Goal: Task Accomplishment & Management: Manage account settings

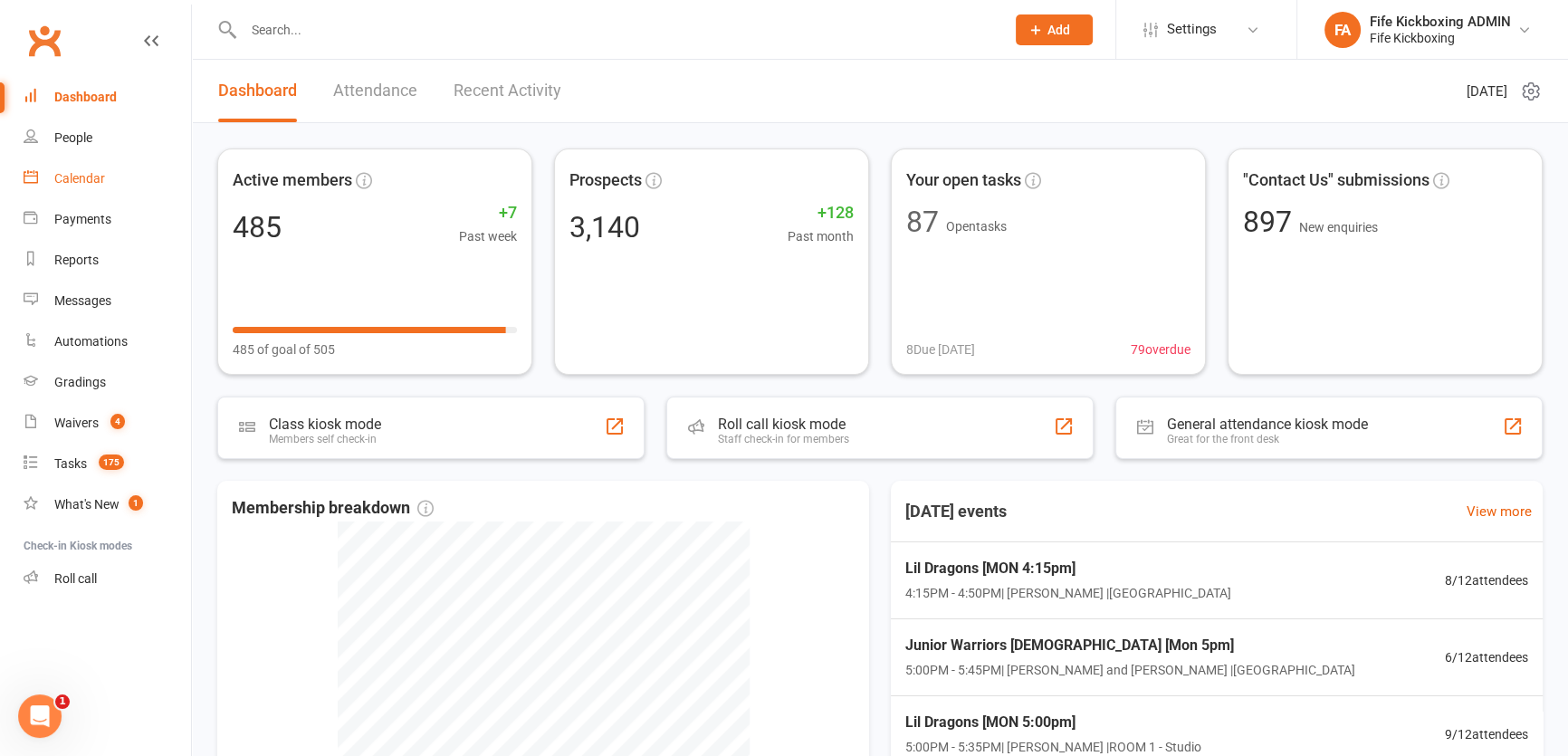
click at [87, 196] on link "Calendar" at bounding box center [107, 179] width 167 height 41
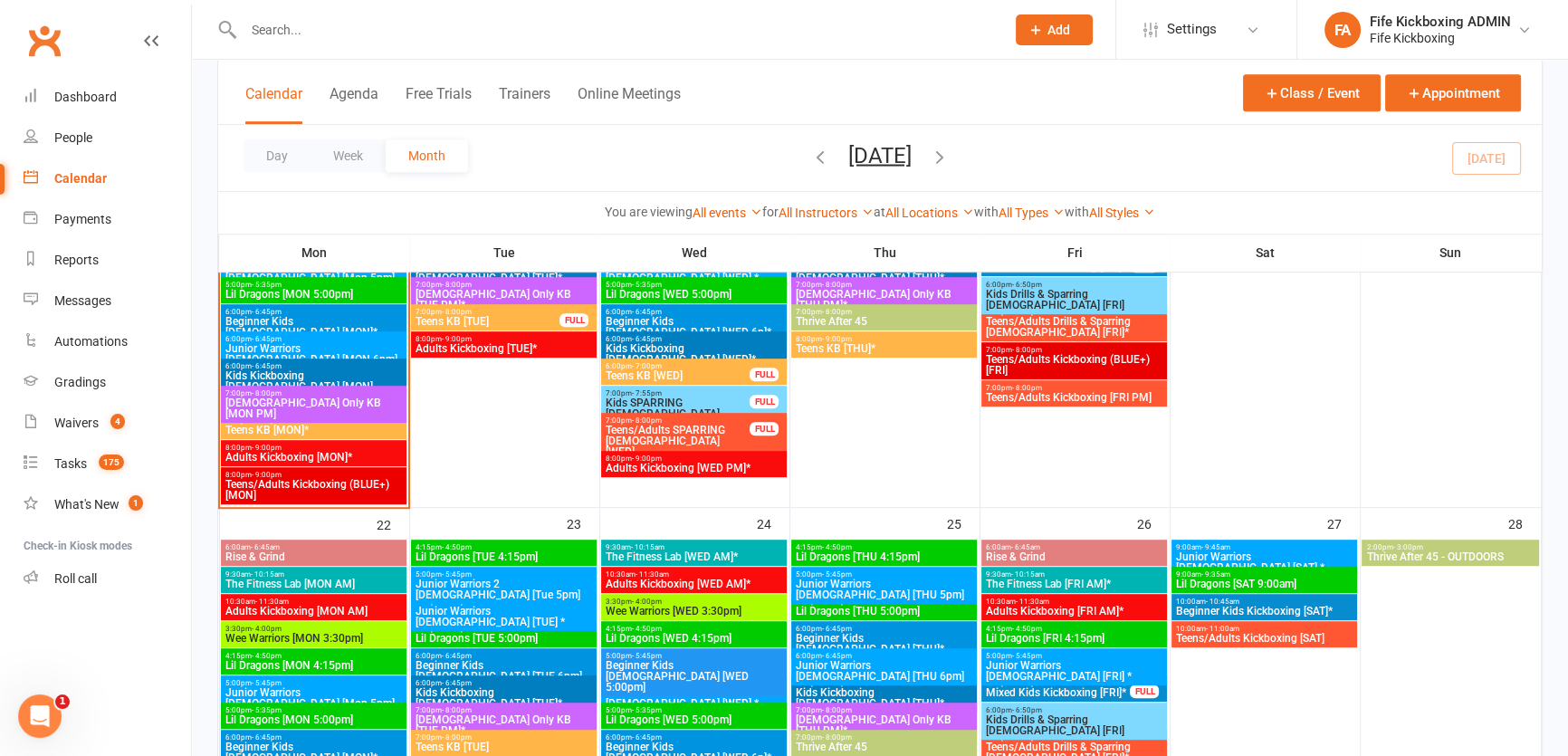
scroll to position [905, 0]
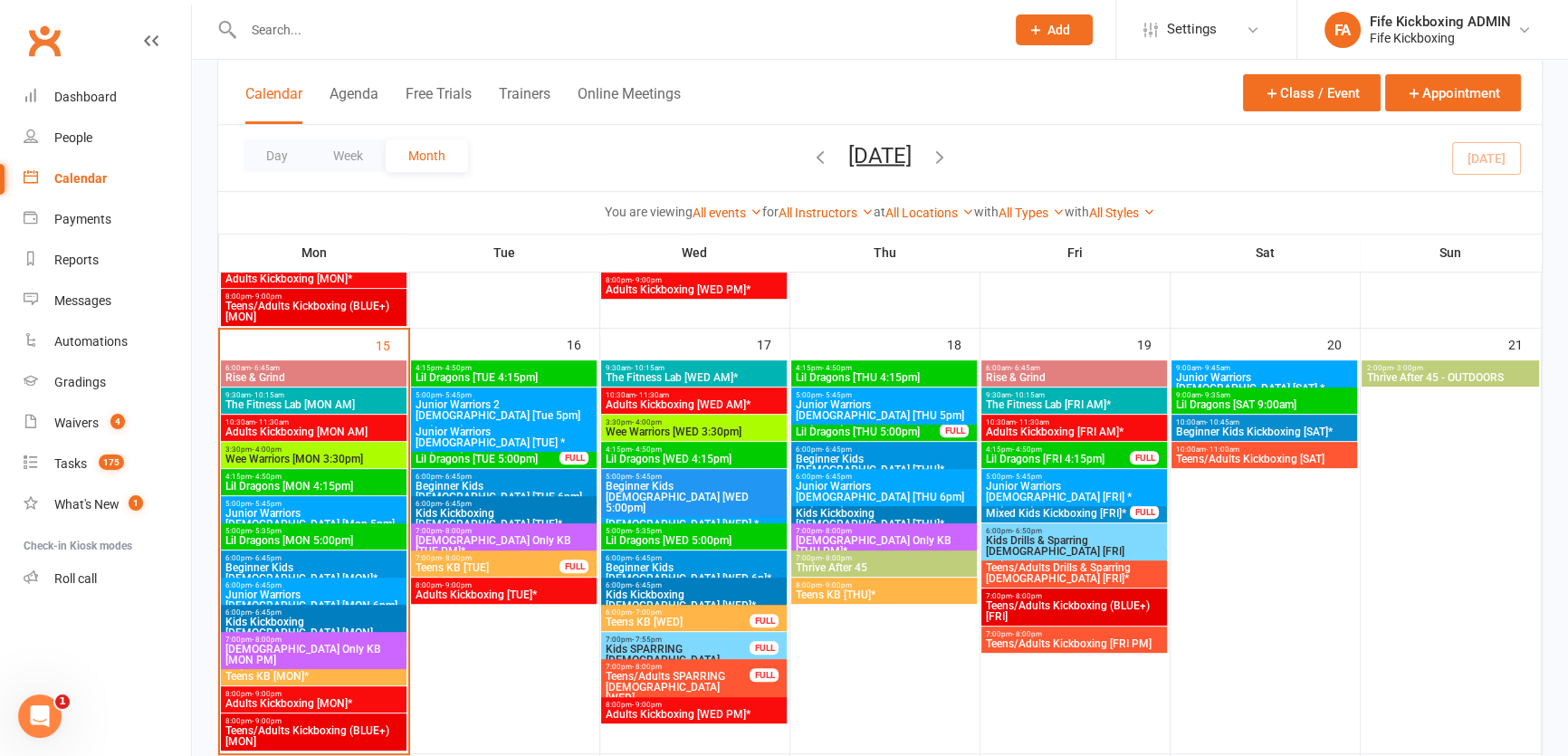
click at [738, 433] on span "Wee Warriors [WED 3:30pm]" at bounding box center [694, 431] width 179 height 10
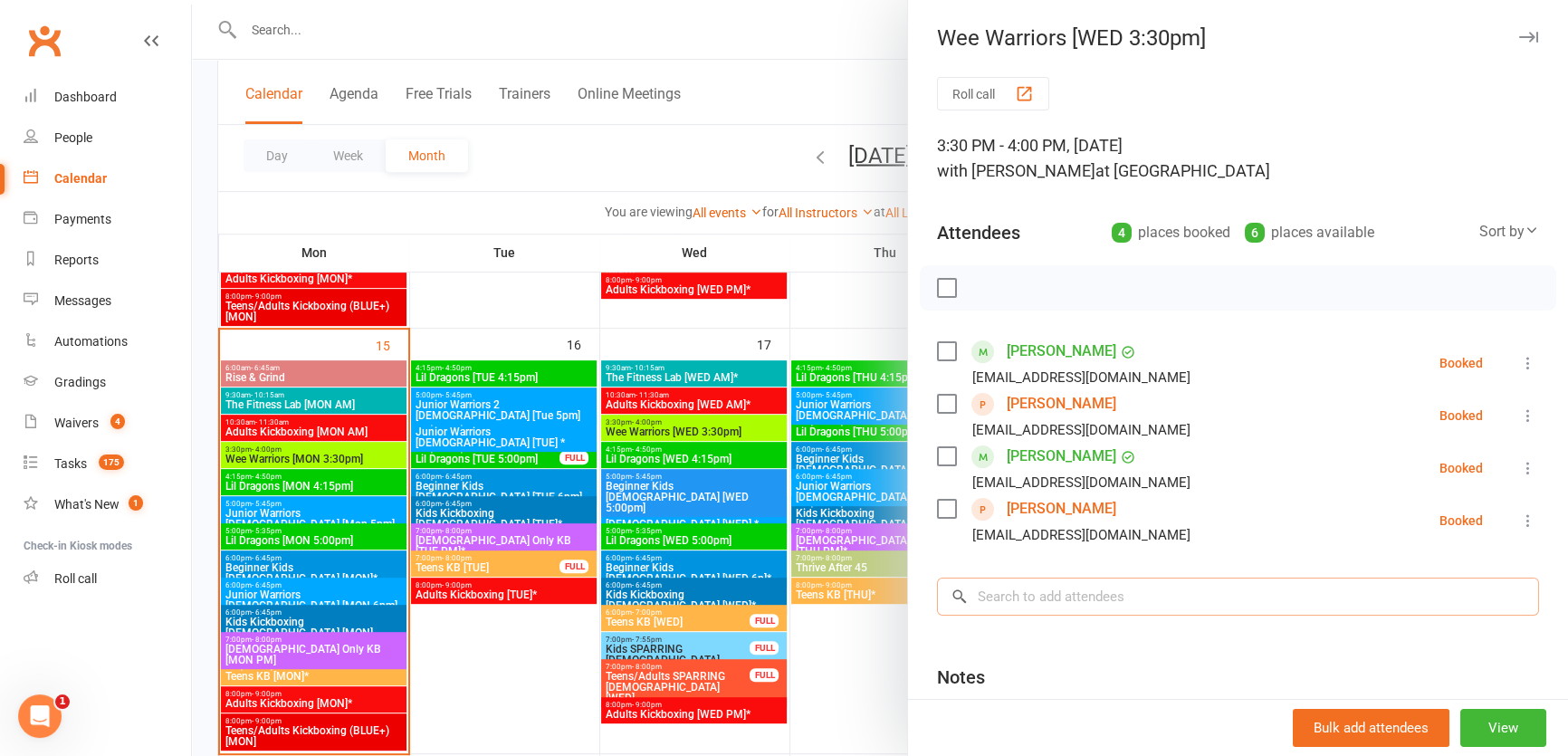
click at [1061, 595] on input "search" at bounding box center [1237, 596] width 602 height 38
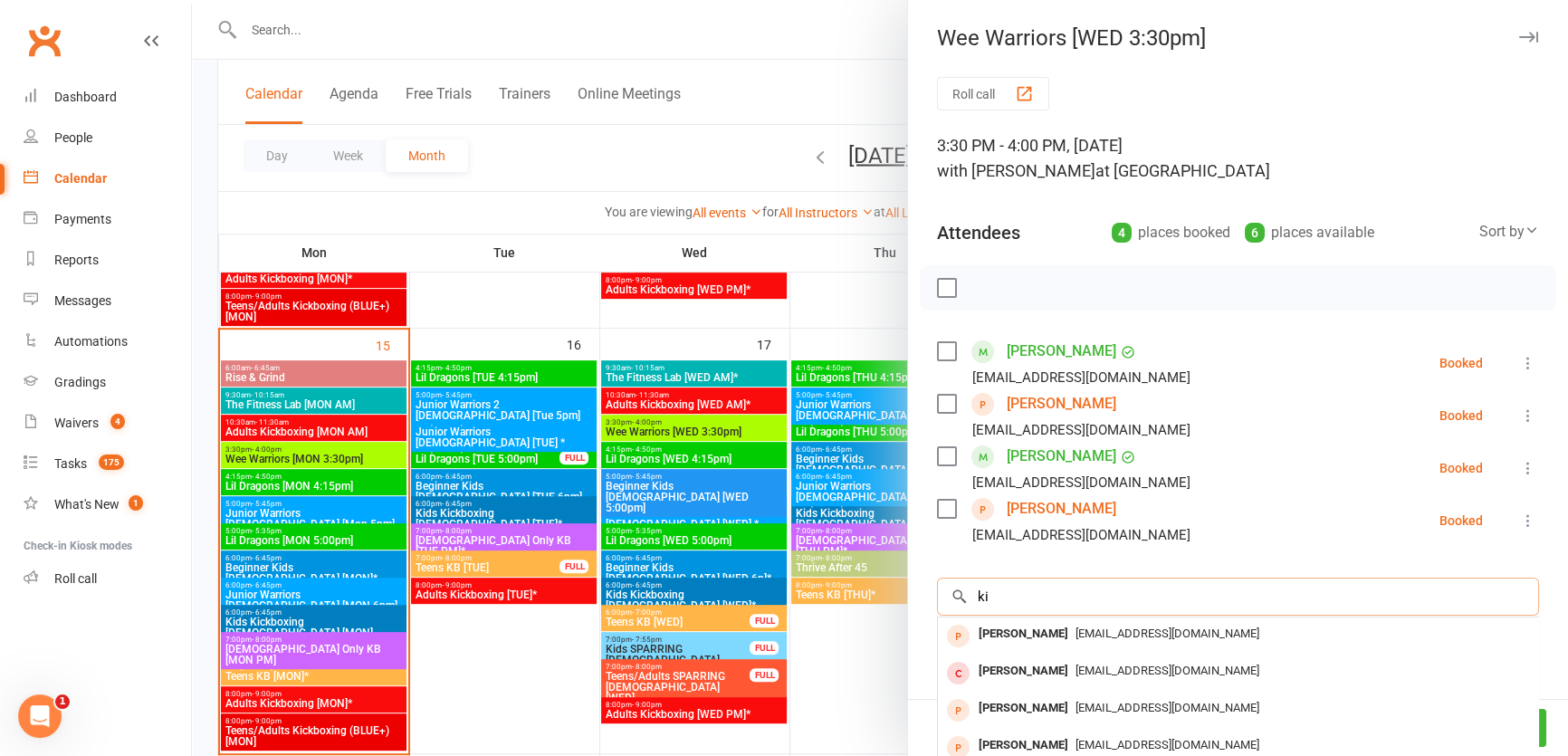
type input "k"
type input "conor robertson"
click at [756, 10] on div at bounding box center [880, 378] width 1376 height 756
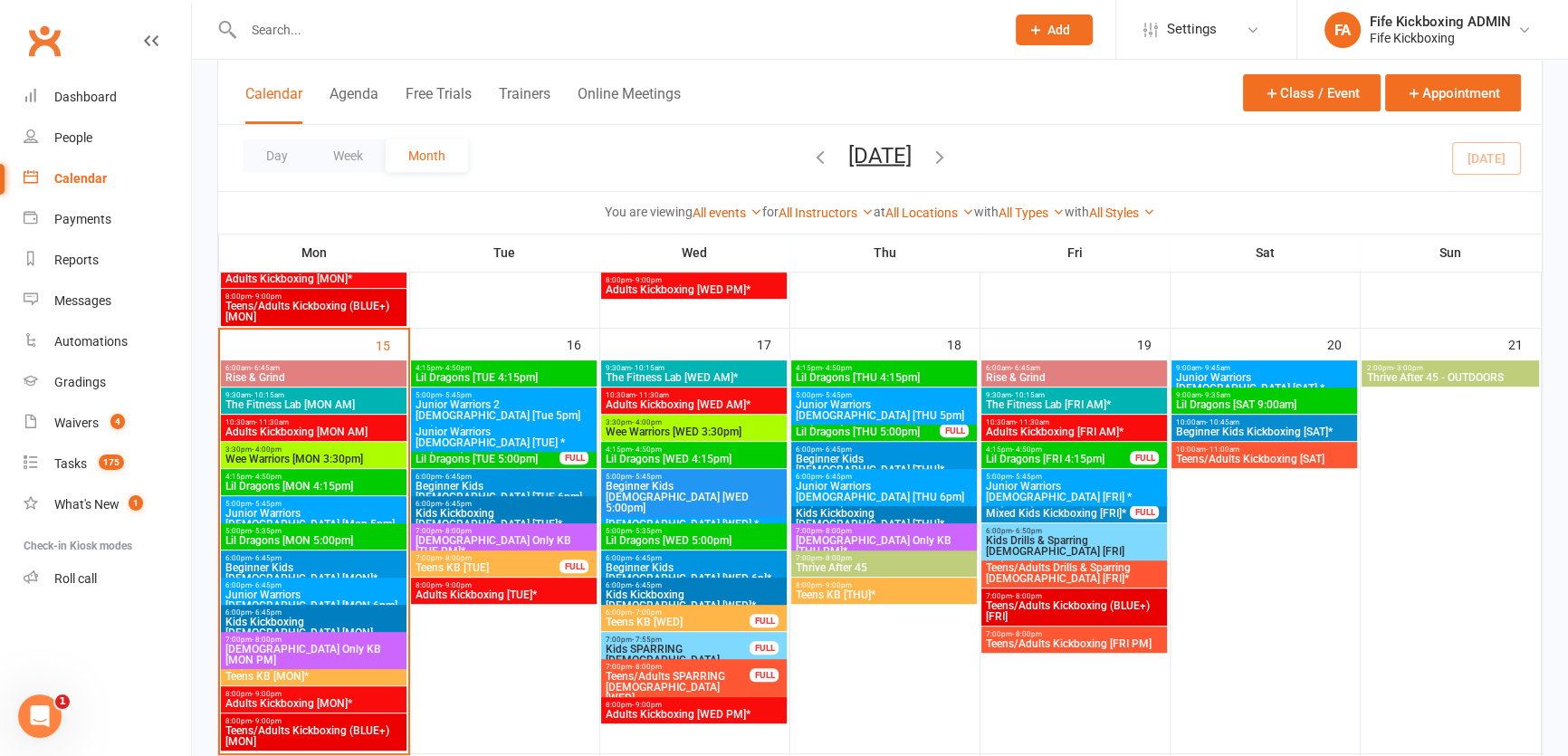
click at [1021, 42] on button "Add" at bounding box center [1054, 29] width 77 height 30
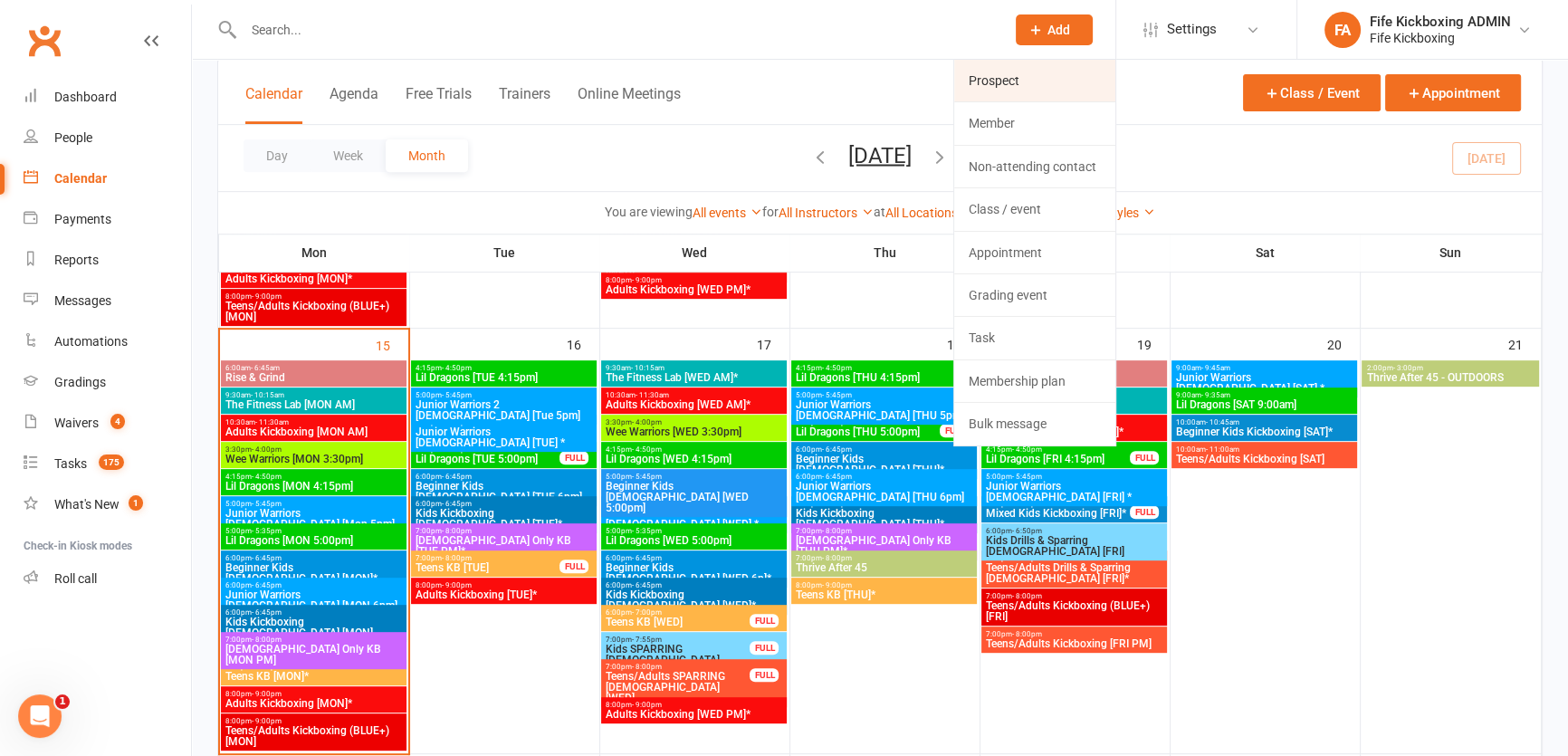
click at [1012, 86] on link "Prospect" at bounding box center [1034, 81] width 161 height 42
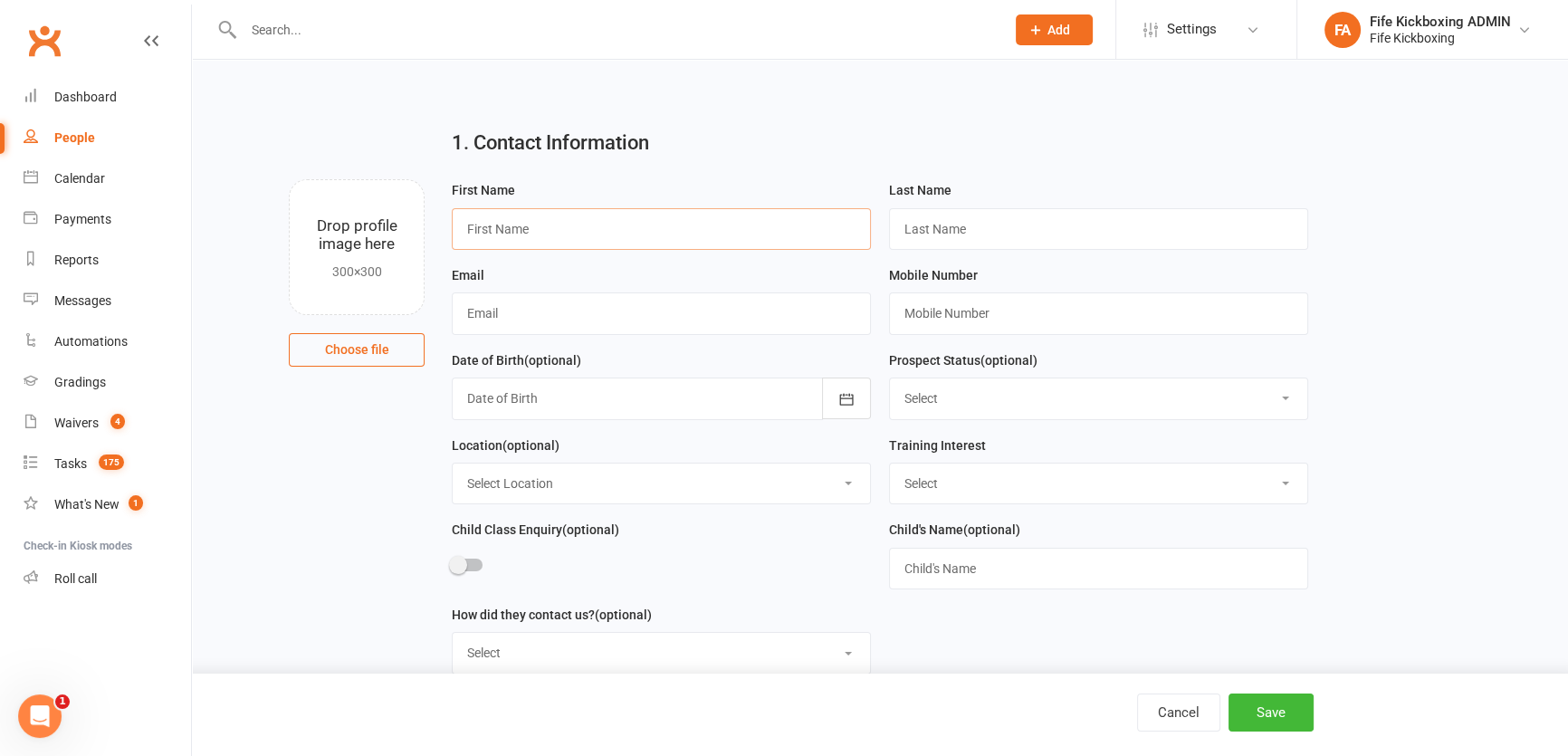
click at [548, 236] on input "text" at bounding box center [661, 229] width 419 height 42
type input "Kinga"
type input "Lukaszek"
type input "[EMAIL_ADDRESS][DOMAIN_NAME]"
type input "07719144056"
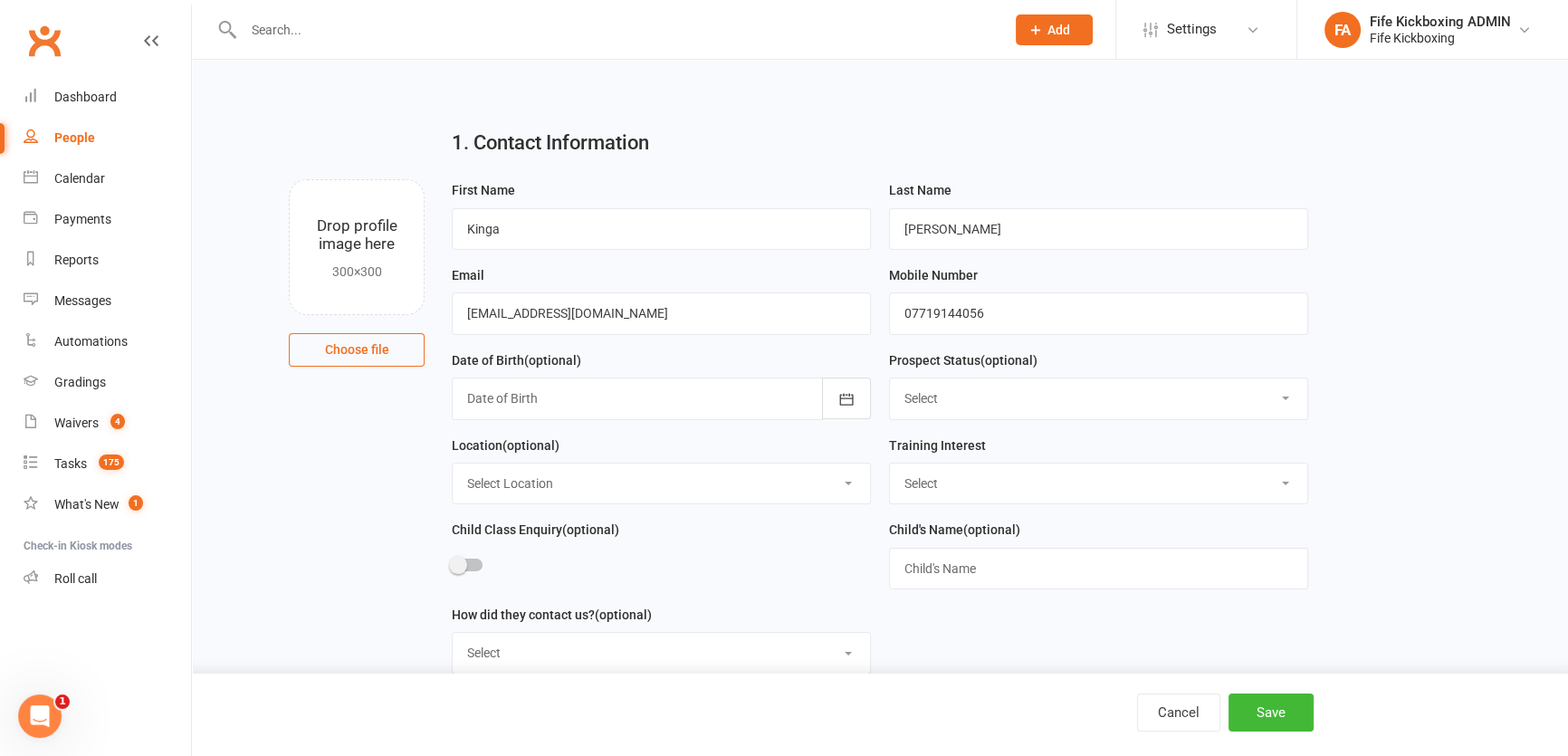
click at [907, 495] on select "Select Wee Warriors (3 - 4½) Lil Dragons (4.5-6 years) Junior Warriors (7-8yo) …" at bounding box center [1098, 483] width 417 height 40
select select "Wee Warriors (3 - 4½)"
click at [890, 465] on select "Select Wee Warriors (3 - 4½) Lil Dragons (4.5-6 years) Junior Warriors (7-8yo) …" at bounding box center [1098, 483] width 417 height 40
click at [657, 482] on select "Select Location Bellyeoman Castle Business Centre Dunfermline High School ROOM …" at bounding box center [661, 483] width 417 height 40
select select "1"
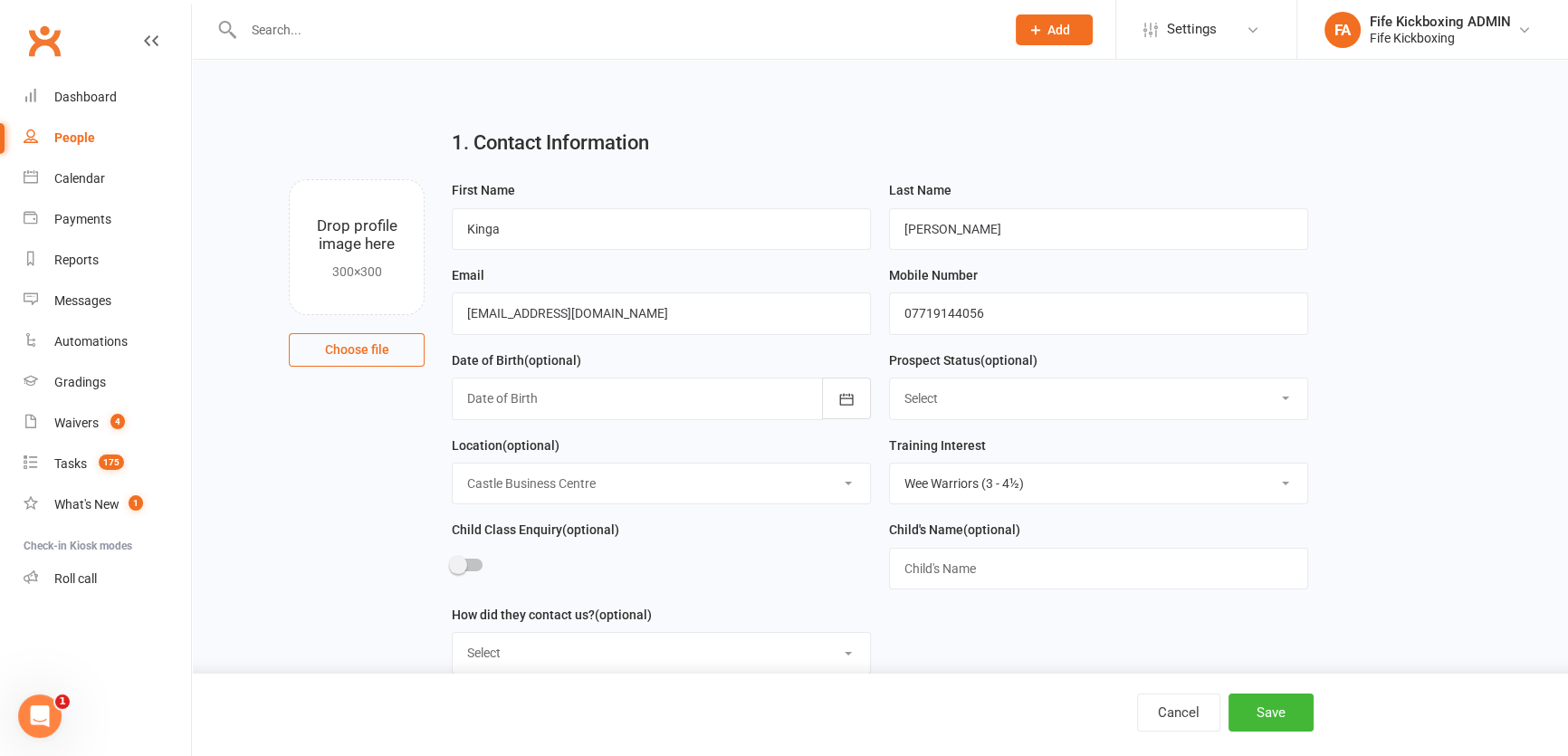
click at [453, 465] on select "Select Location Bellyeoman Castle Business Centre Dunfermline High School ROOM …" at bounding box center [661, 483] width 417 height 40
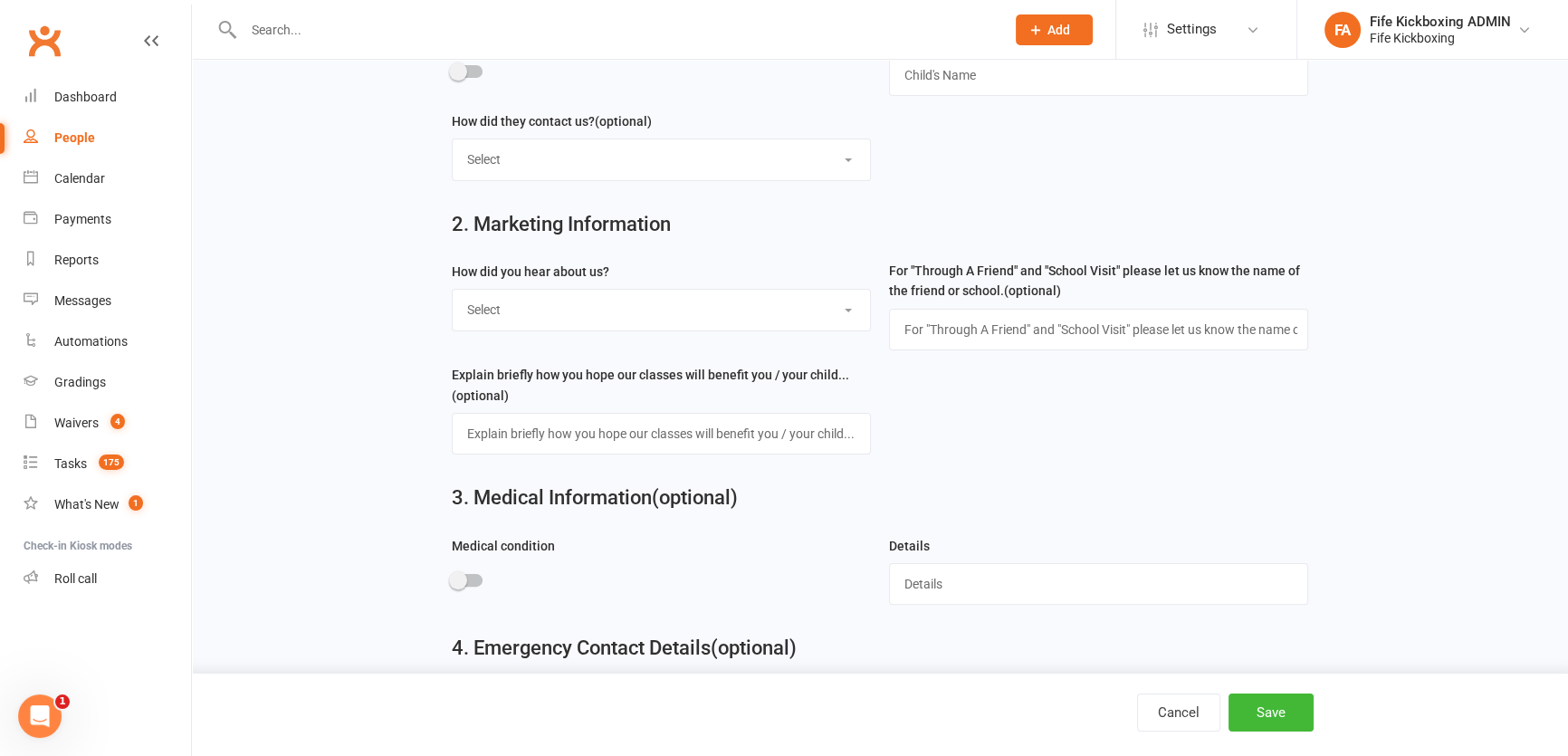
click at [530, 310] on select "Select Social media Google Leaflet Through A Friend School visit Event Walked b…" at bounding box center [661, 310] width 417 height 40
select select "Social media"
click at [453, 293] on select "Select Social media Google Leaflet Through A Friend School visit Event Walked b…" at bounding box center [661, 310] width 417 height 40
drag, startPoint x: 1243, startPoint y: 688, endPoint x: 1251, endPoint y: 699, distance: 13.6
click at [1246, 691] on div "Cancel Save" at bounding box center [784, 714] width 1568 height 83
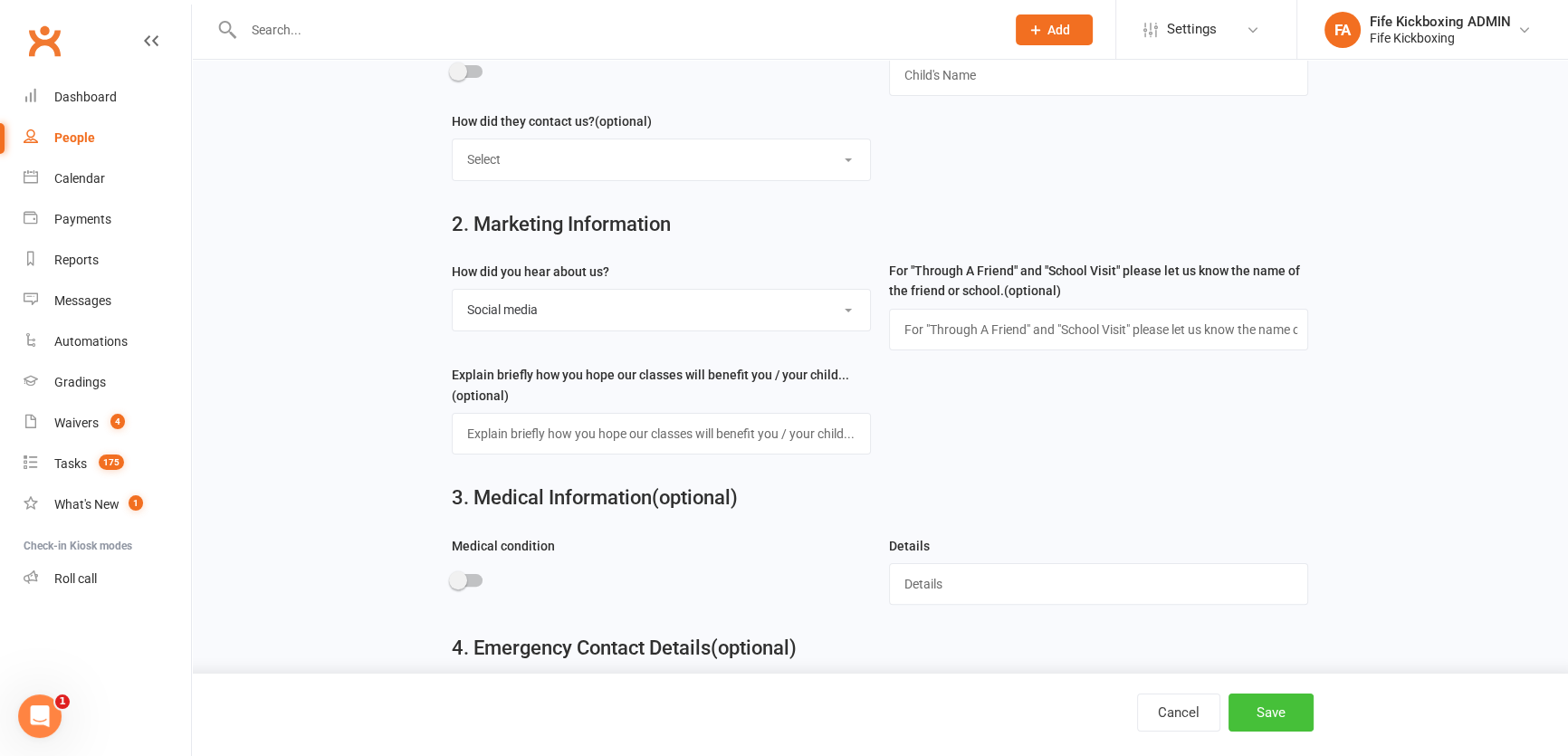
click at [1259, 706] on button "Save" at bounding box center [1270, 712] width 85 height 38
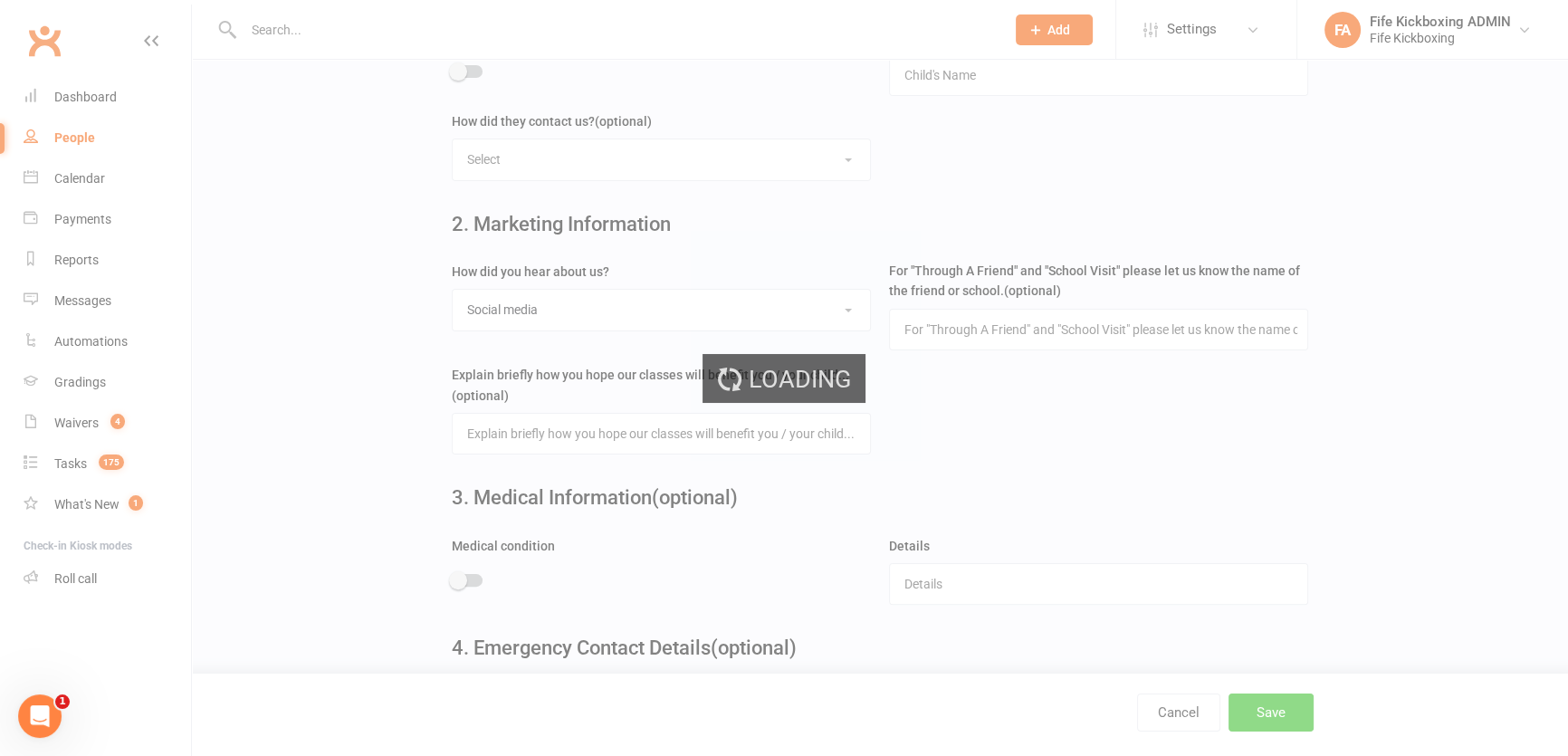
scroll to position [0, 0]
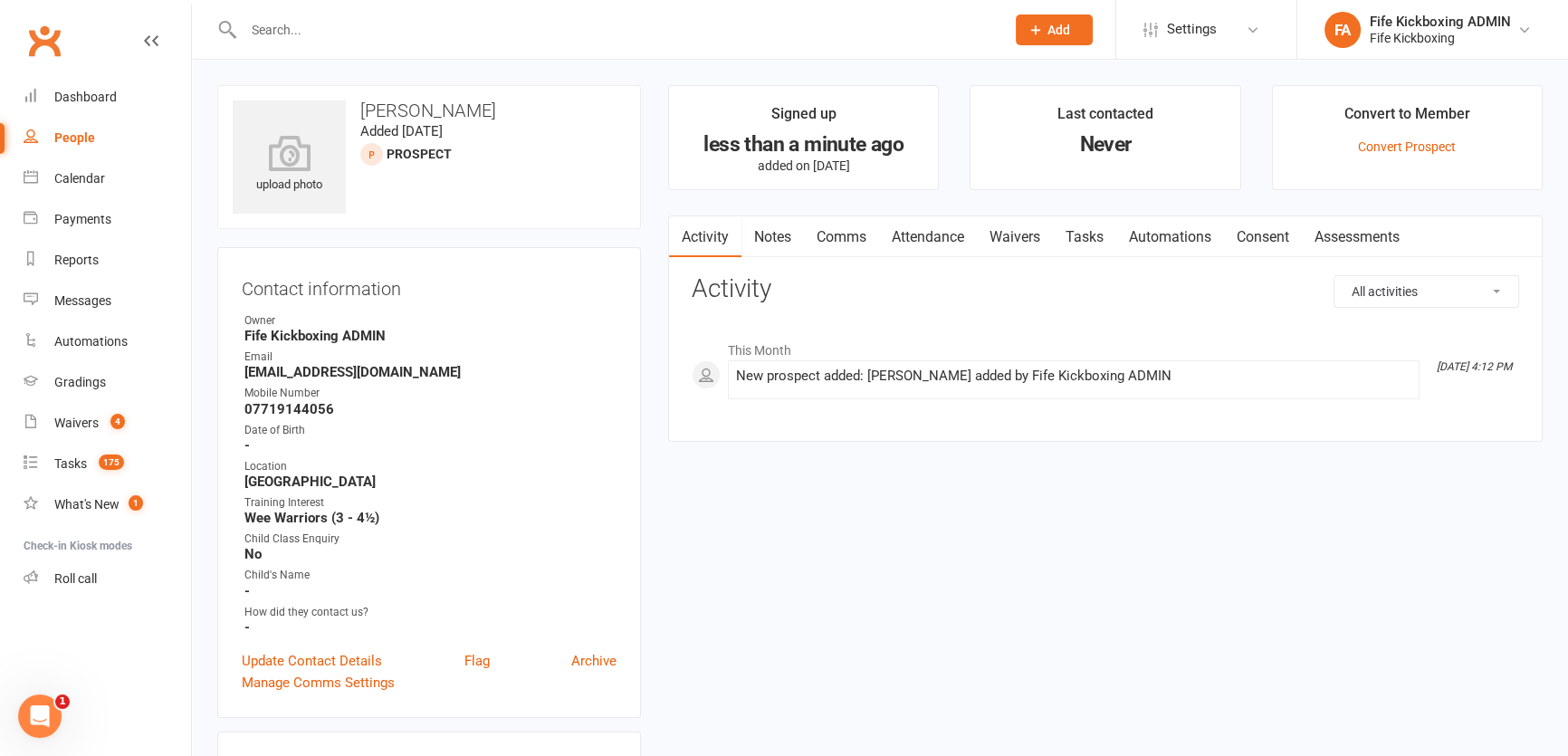
click at [1055, 29] on span "Add" at bounding box center [1058, 29] width 23 height 14
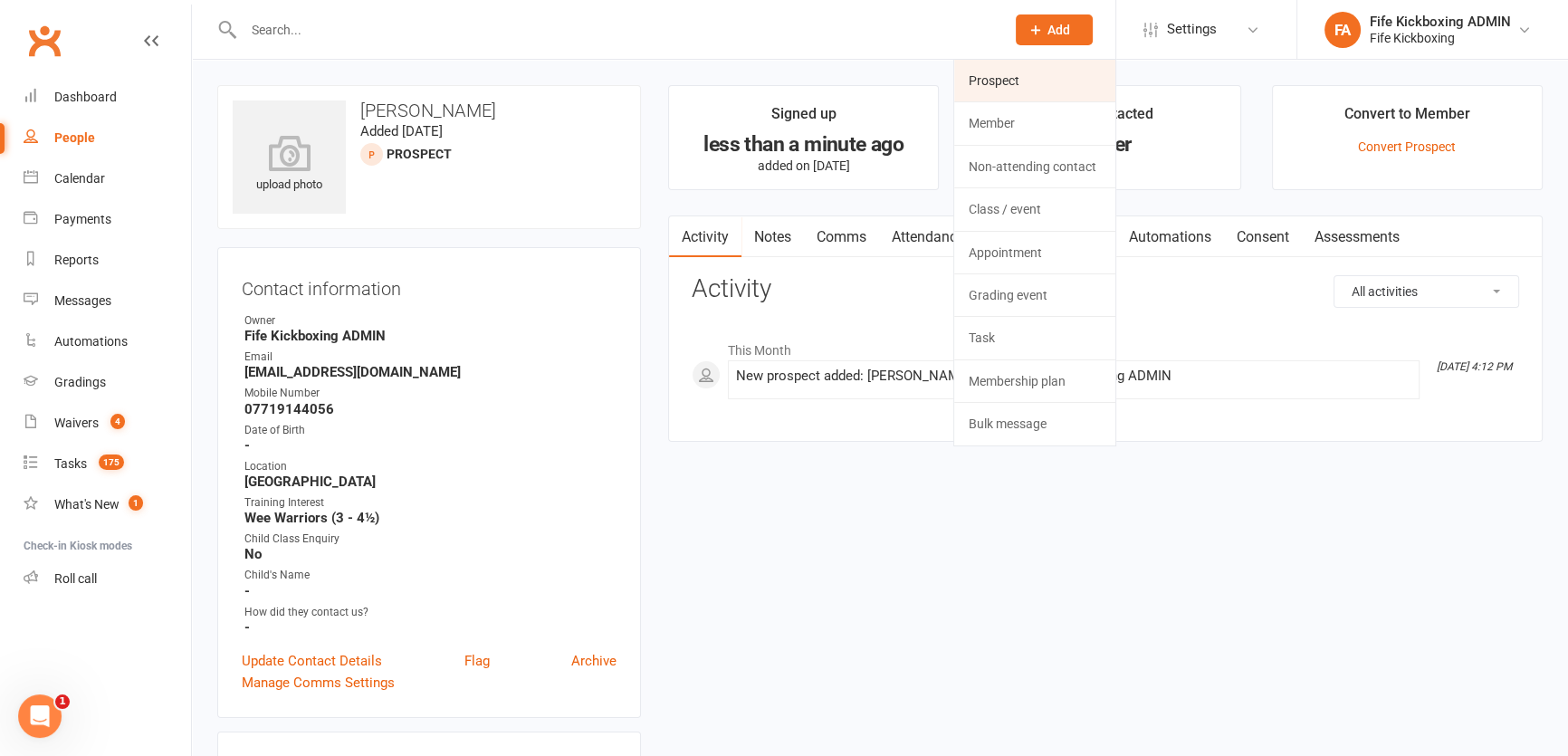
click at [999, 69] on link "Prospect" at bounding box center [1034, 81] width 161 height 42
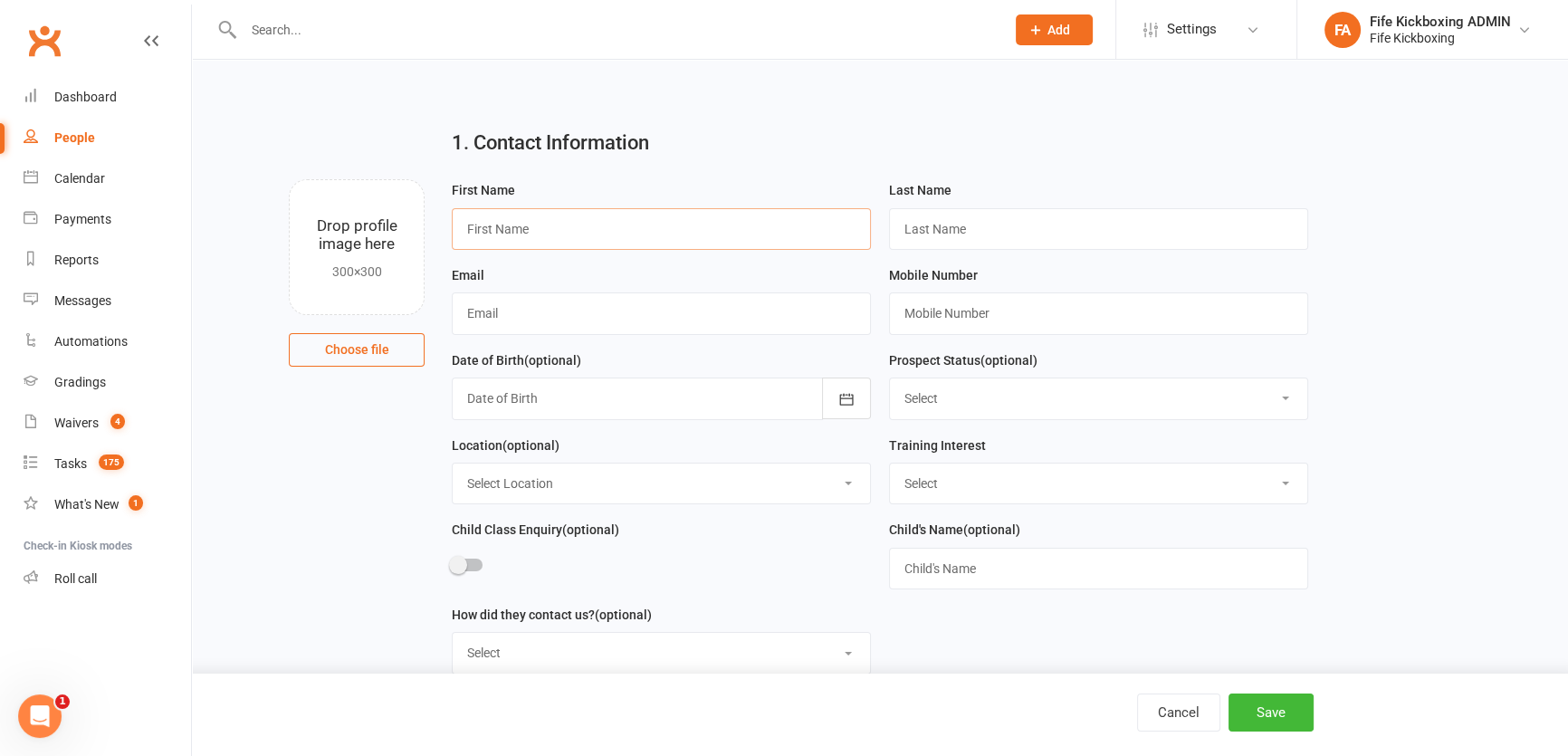
click at [738, 212] on input "text" at bounding box center [661, 229] width 419 height 42
type input "Levi"
type input "Winsborough"
type input "[EMAIL_ADDRESS][DOMAIN_NAME]"
type input "07510599154"
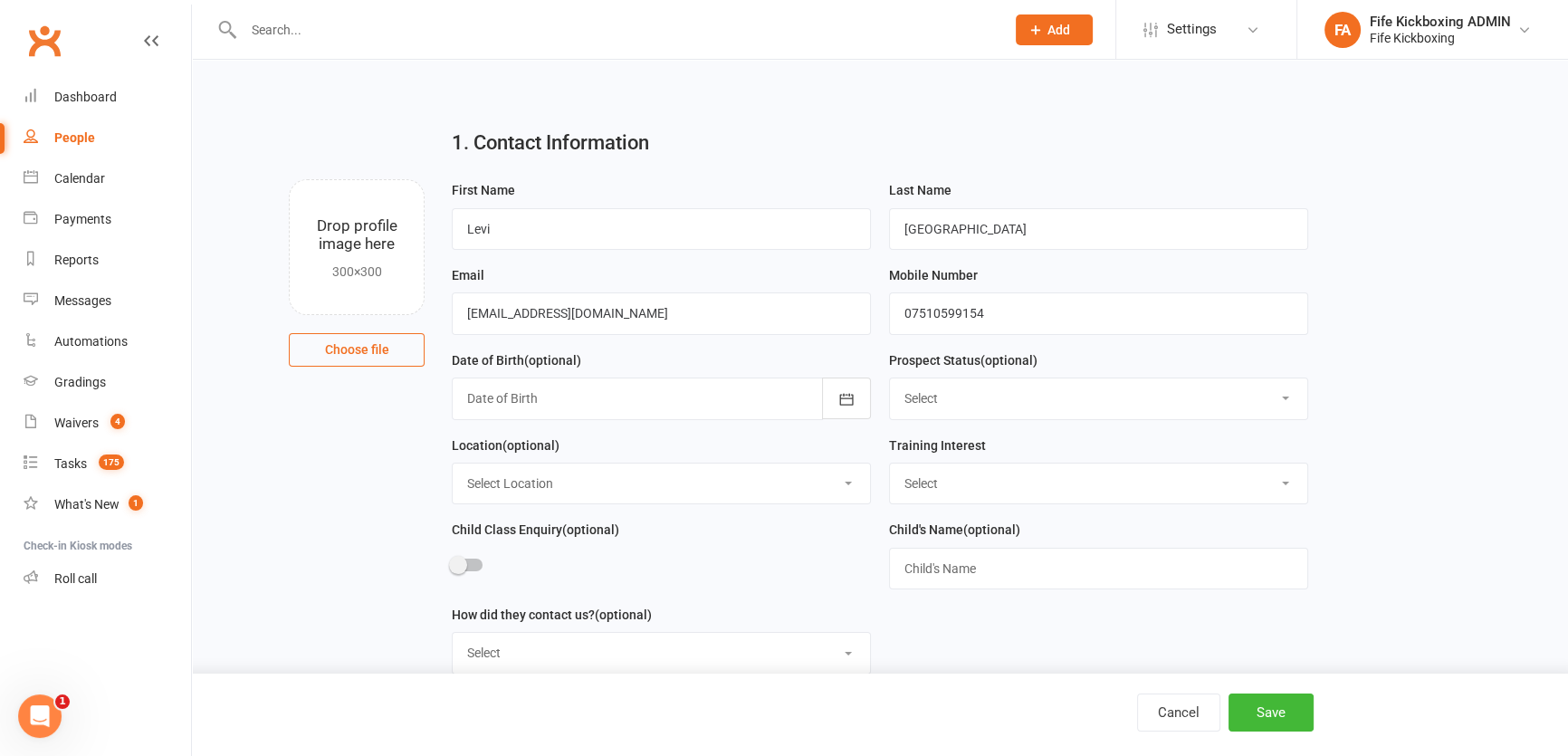
click at [904, 491] on select "Select Wee Warriors (3 - 4½) Lil Dragons (4.5-6 years) Junior Warriors (7-8yo) …" at bounding box center [1098, 483] width 417 height 40
select select "Wee Warriors (3 - 4½)"
click at [890, 465] on select "Select Wee Warriors (3 - 4½) Lil Dragons (4.5-6 years) Junior Warriors (7-8yo) …" at bounding box center [1098, 483] width 417 height 40
click at [544, 475] on select "Select Location Bellyeoman Castle Business Centre Dunfermline High School ROOM …" at bounding box center [661, 483] width 417 height 40
select select "1"
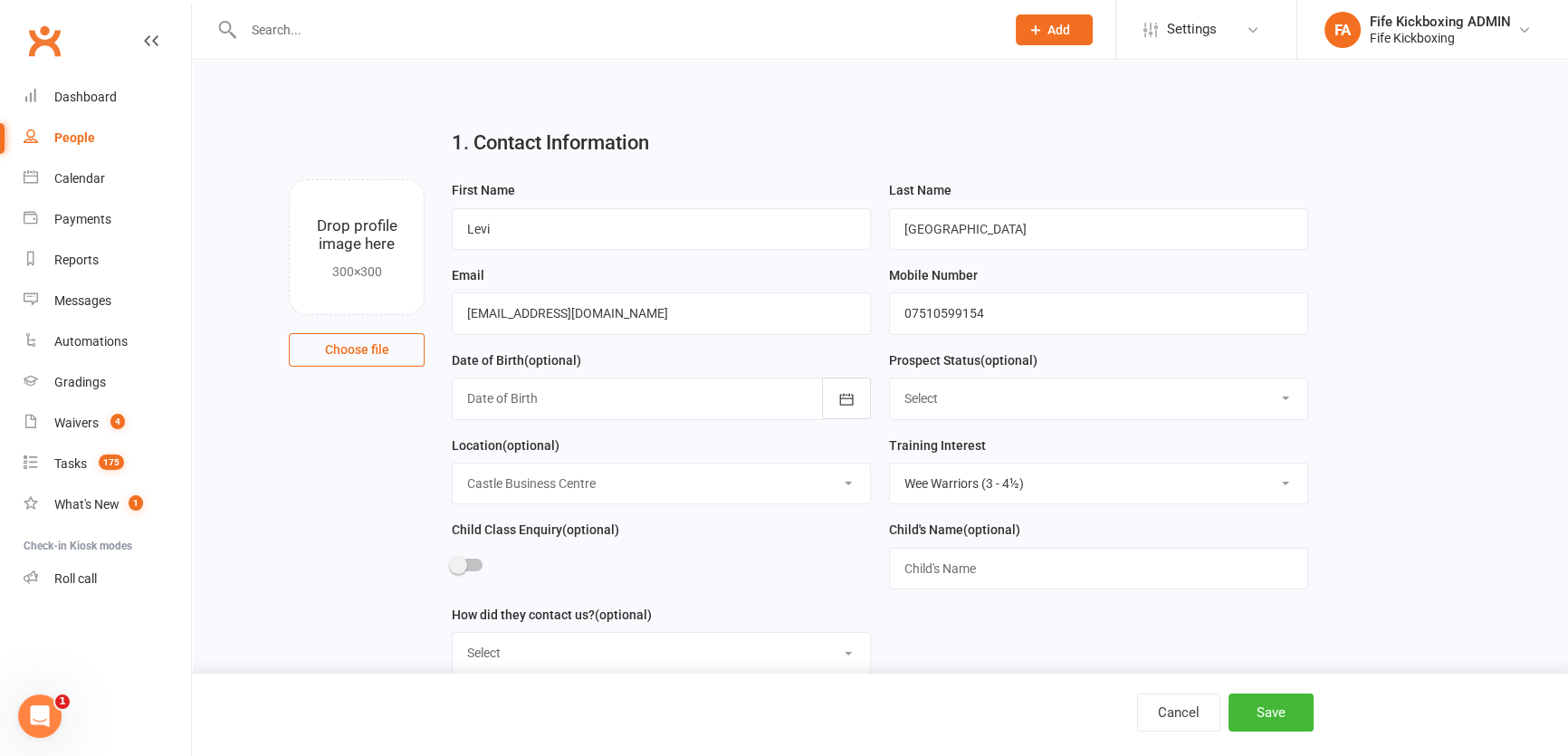
click at [453, 465] on select "Select Location Bellyeoman Castle Business Centre Dunfermline High School ROOM …" at bounding box center [661, 483] width 417 height 40
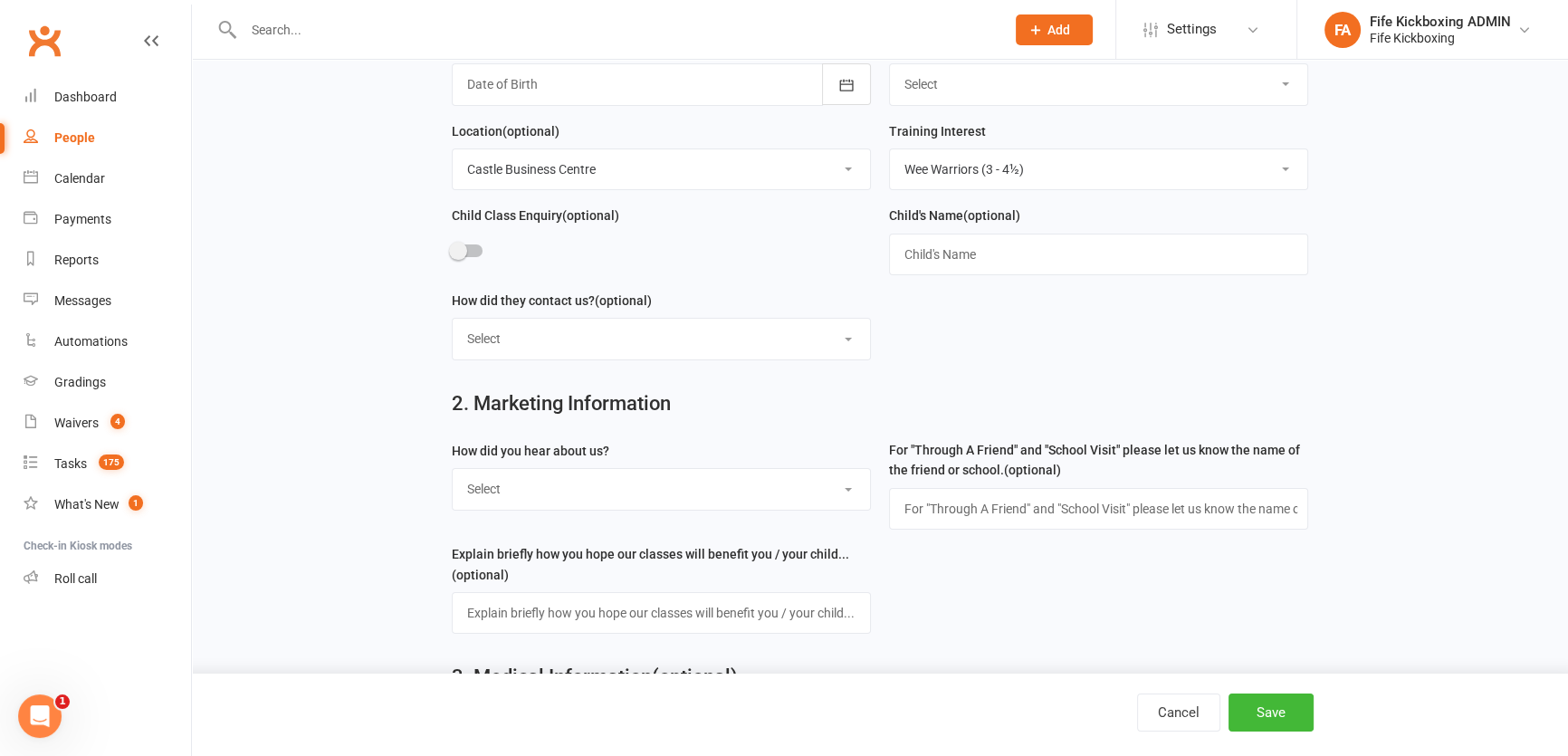
scroll to position [329, 0]
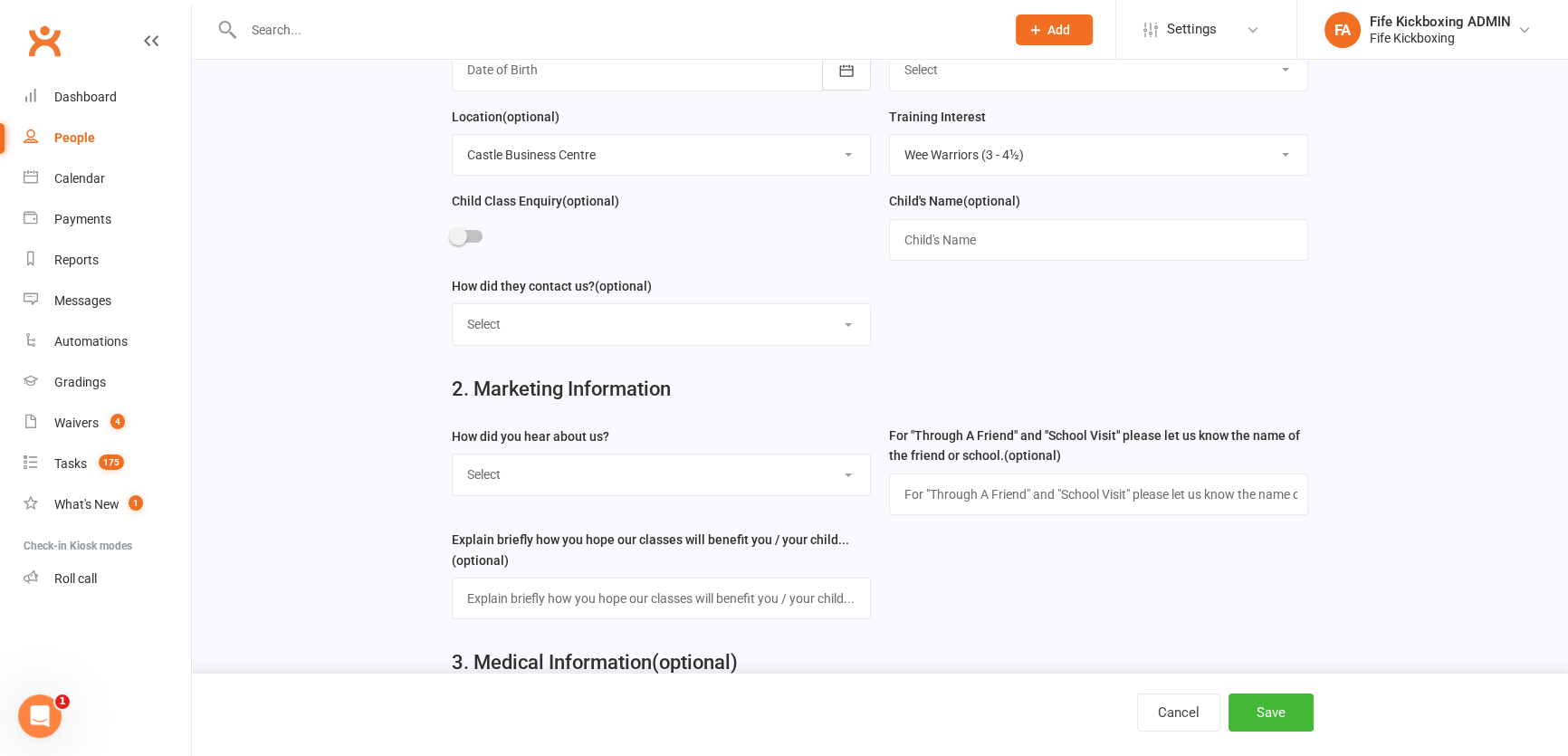
click at [489, 480] on select "Select Social media Google Leaflet Through A Friend School visit Event Walked b…" at bounding box center [661, 475] width 417 height 40
select select "Social media"
click at [453, 458] on select "Select Social media Google Leaflet Through A Friend School visit Event Walked b…" at bounding box center [661, 475] width 417 height 40
click at [1246, 699] on button "Save" at bounding box center [1270, 712] width 85 height 38
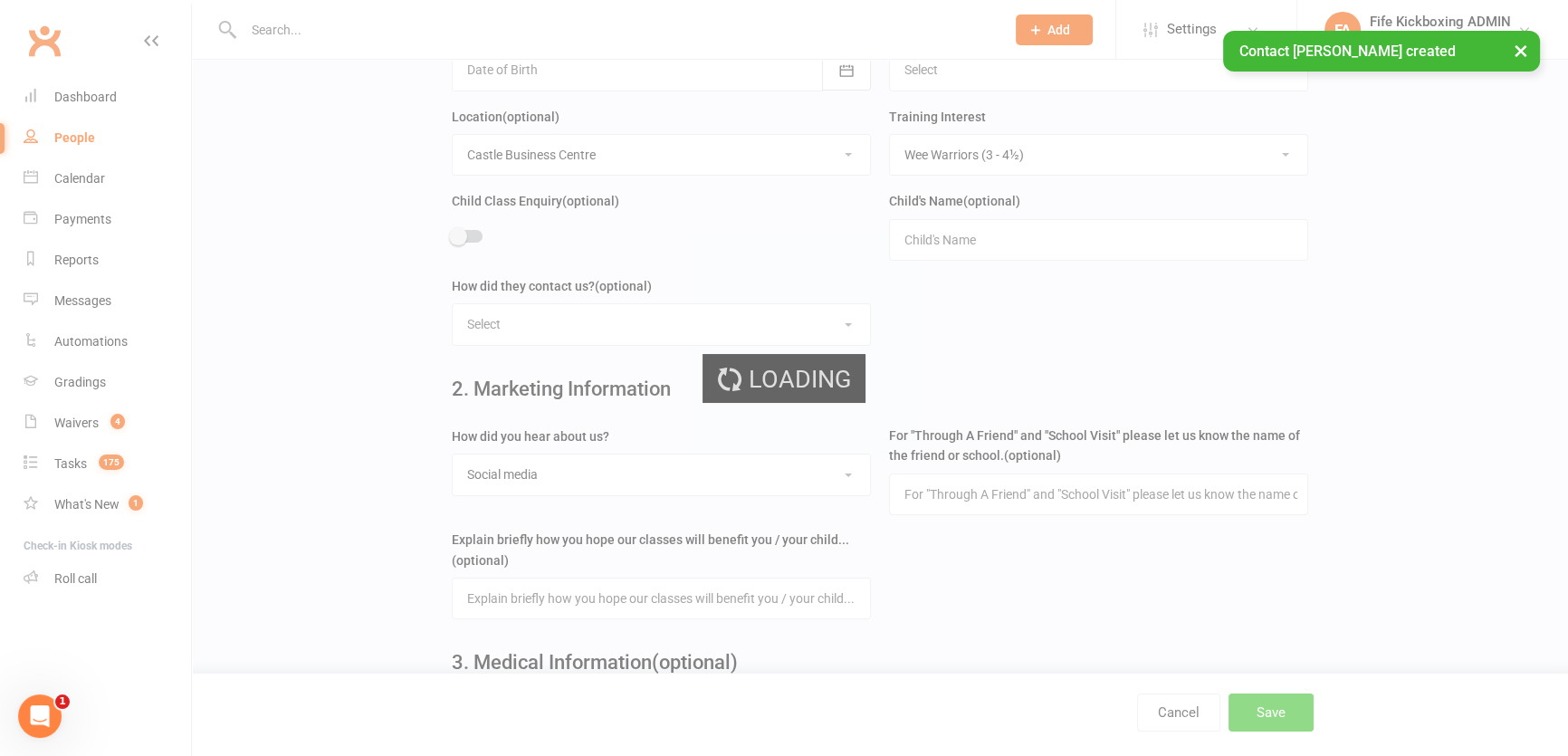
scroll to position [0, 0]
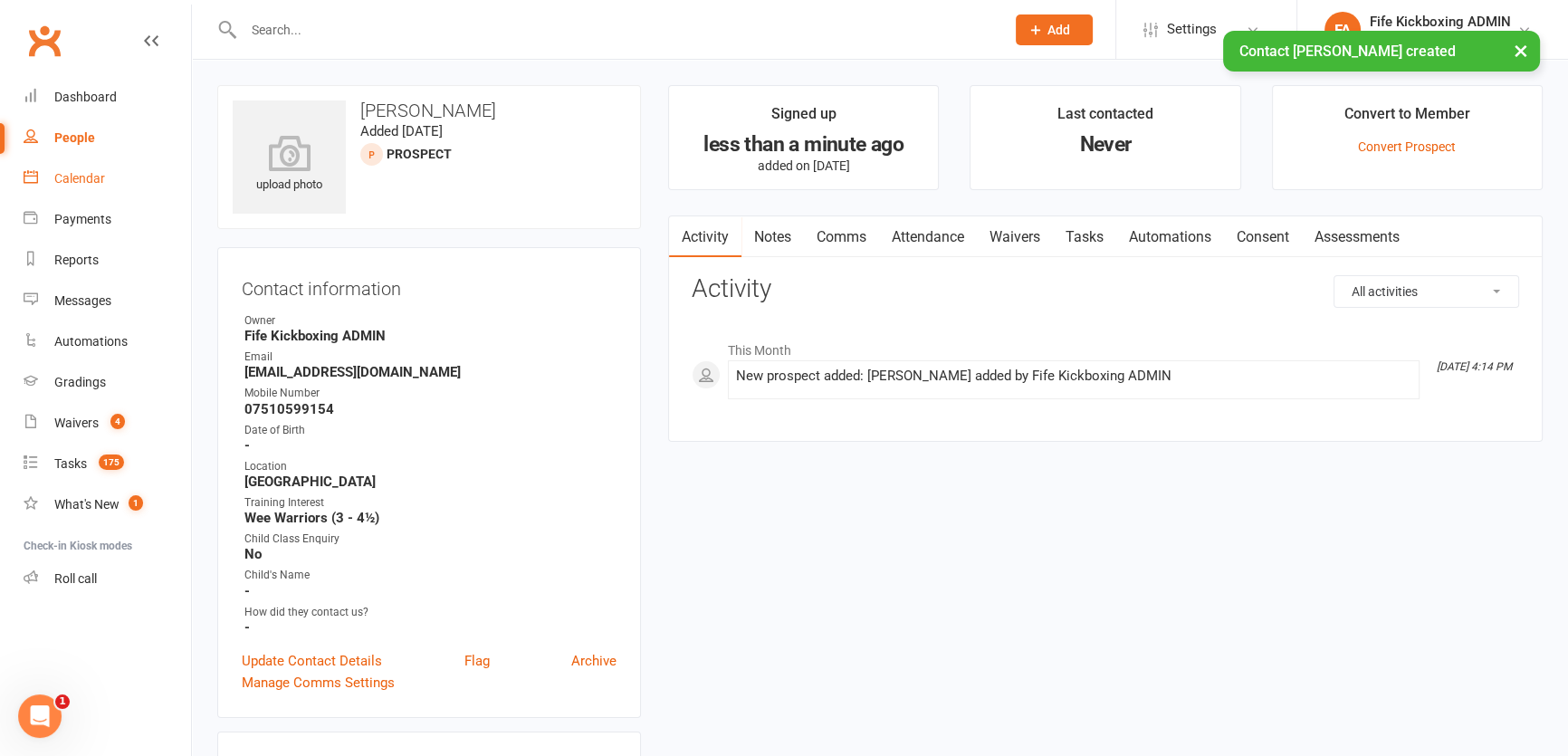
click at [69, 184] on div "Calendar" at bounding box center [79, 178] width 50 height 14
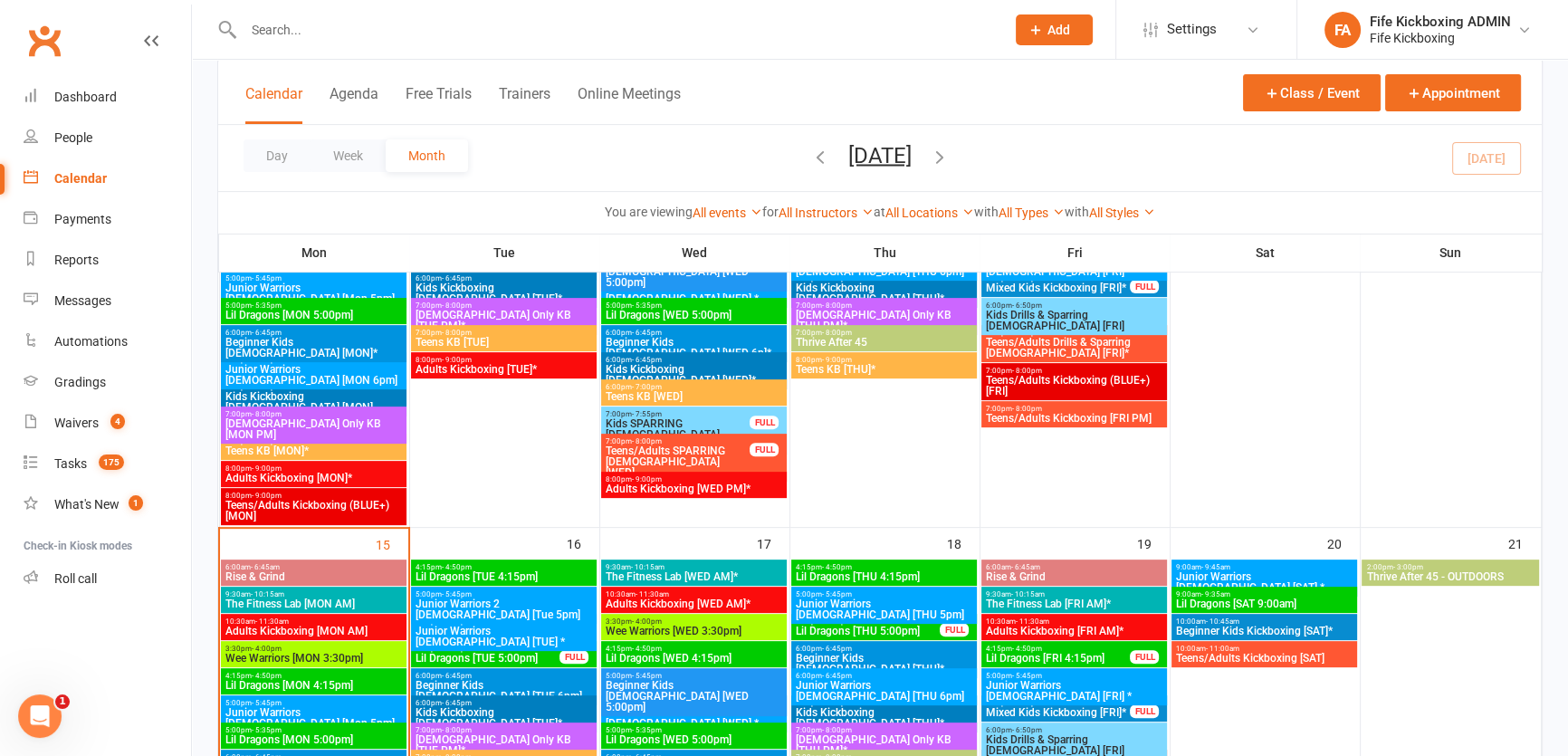
scroll to position [905, 0]
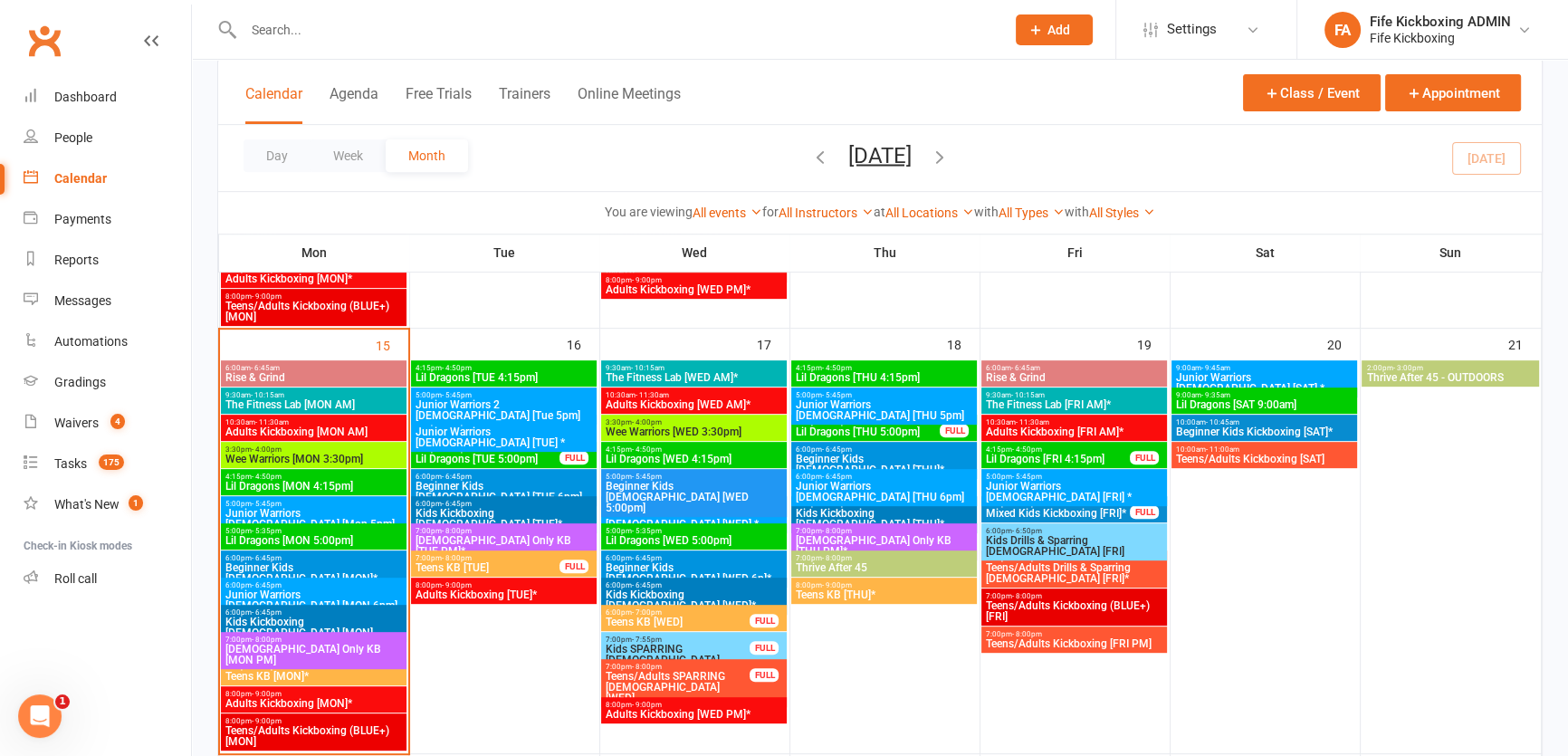
click at [625, 426] on span "Wee Warriors [WED 3:30pm]" at bounding box center [694, 431] width 179 height 10
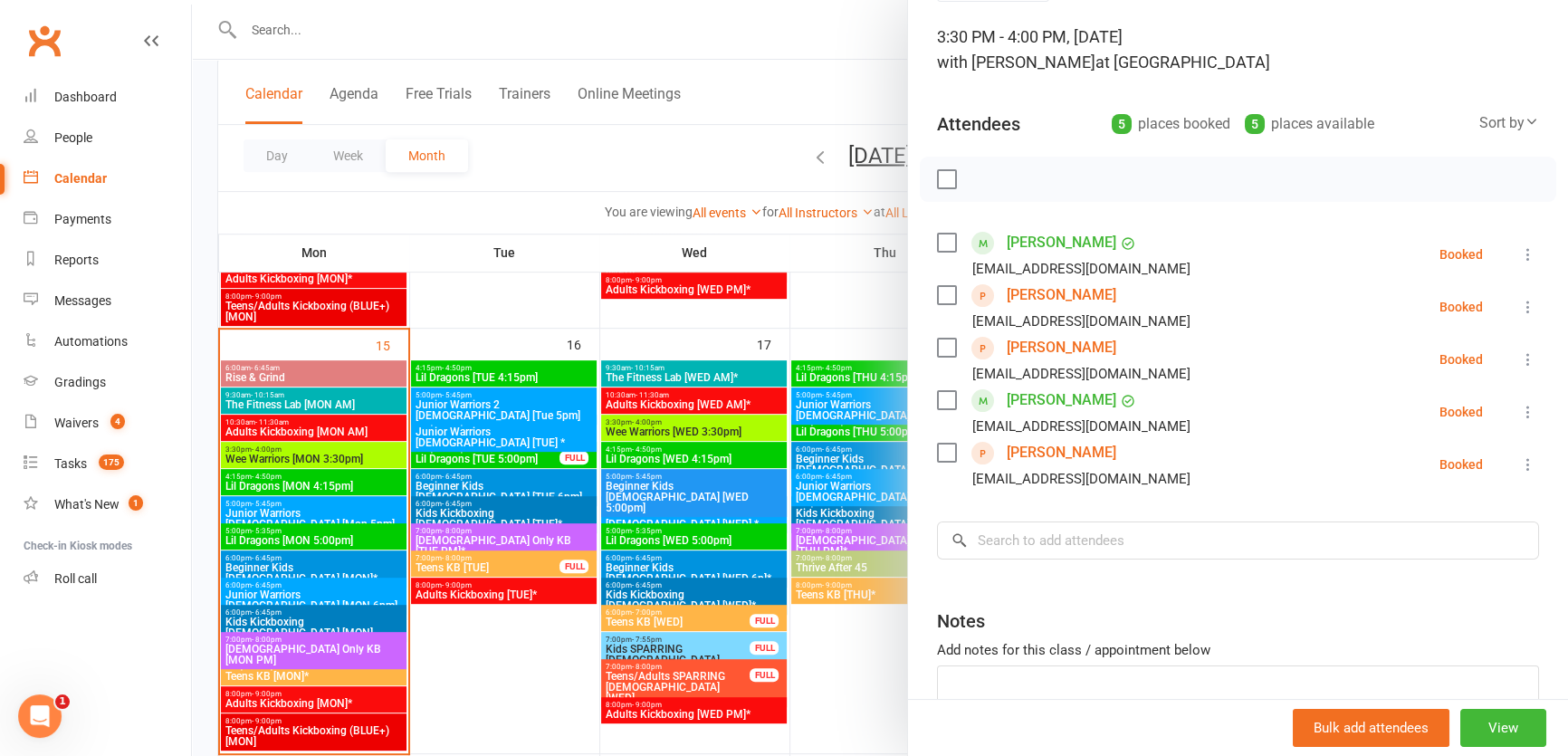
scroll to position [223, 0]
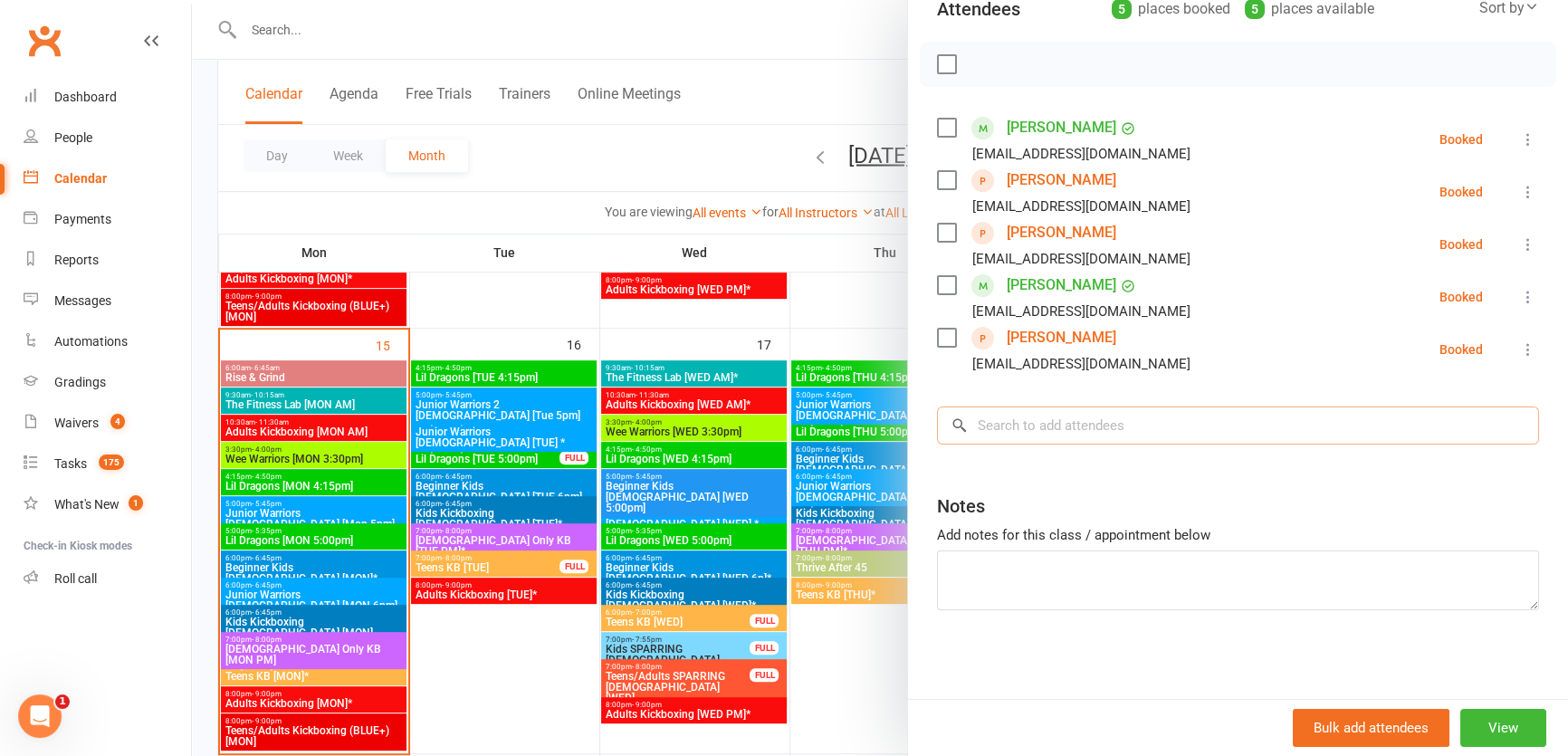
click at [1100, 412] on input "search" at bounding box center [1237, 425] width 602 height 38
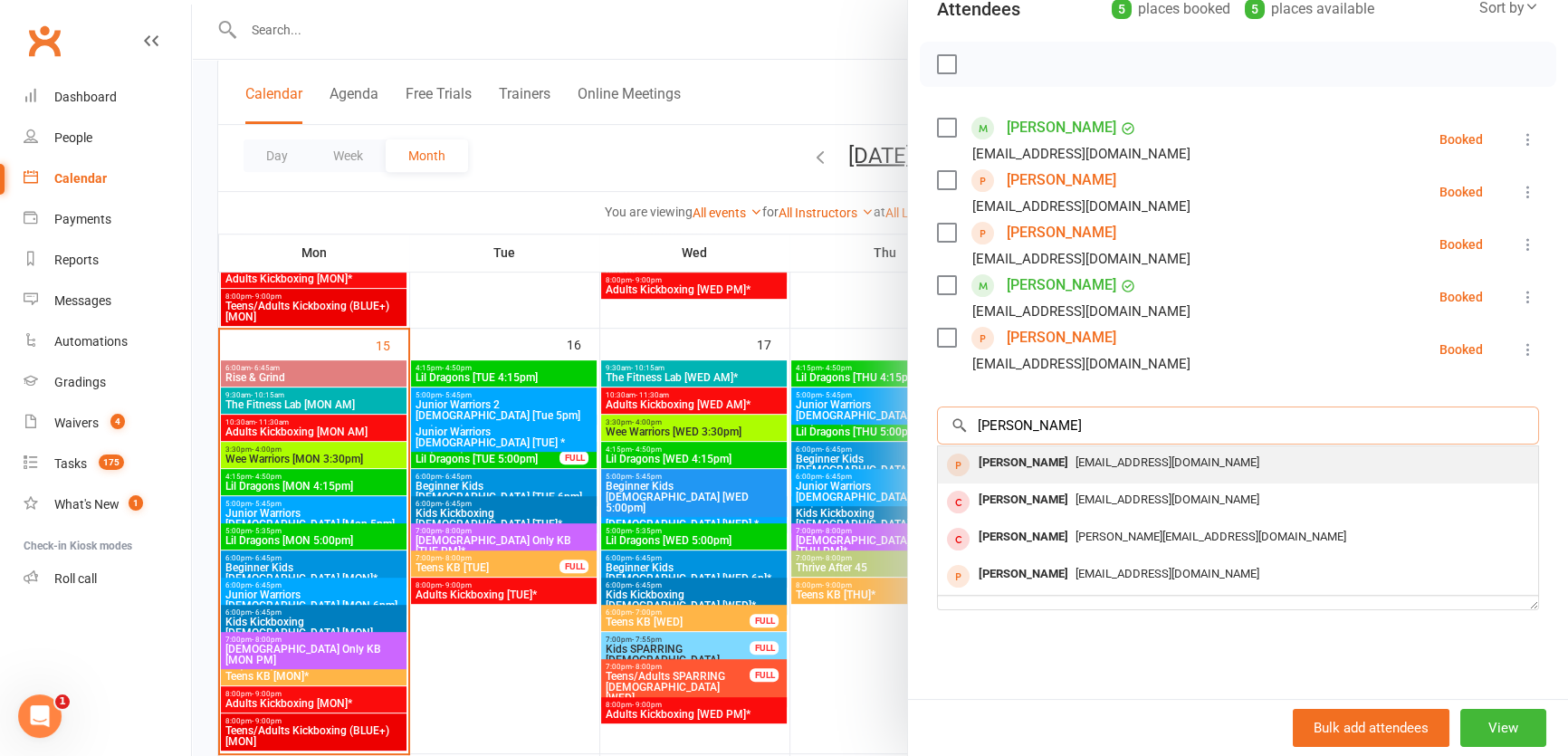
type input "levi win"
click at [1049, 470] on div "[PERSON_NAME]" at bounding box center [1022, 463] width 104 height 27
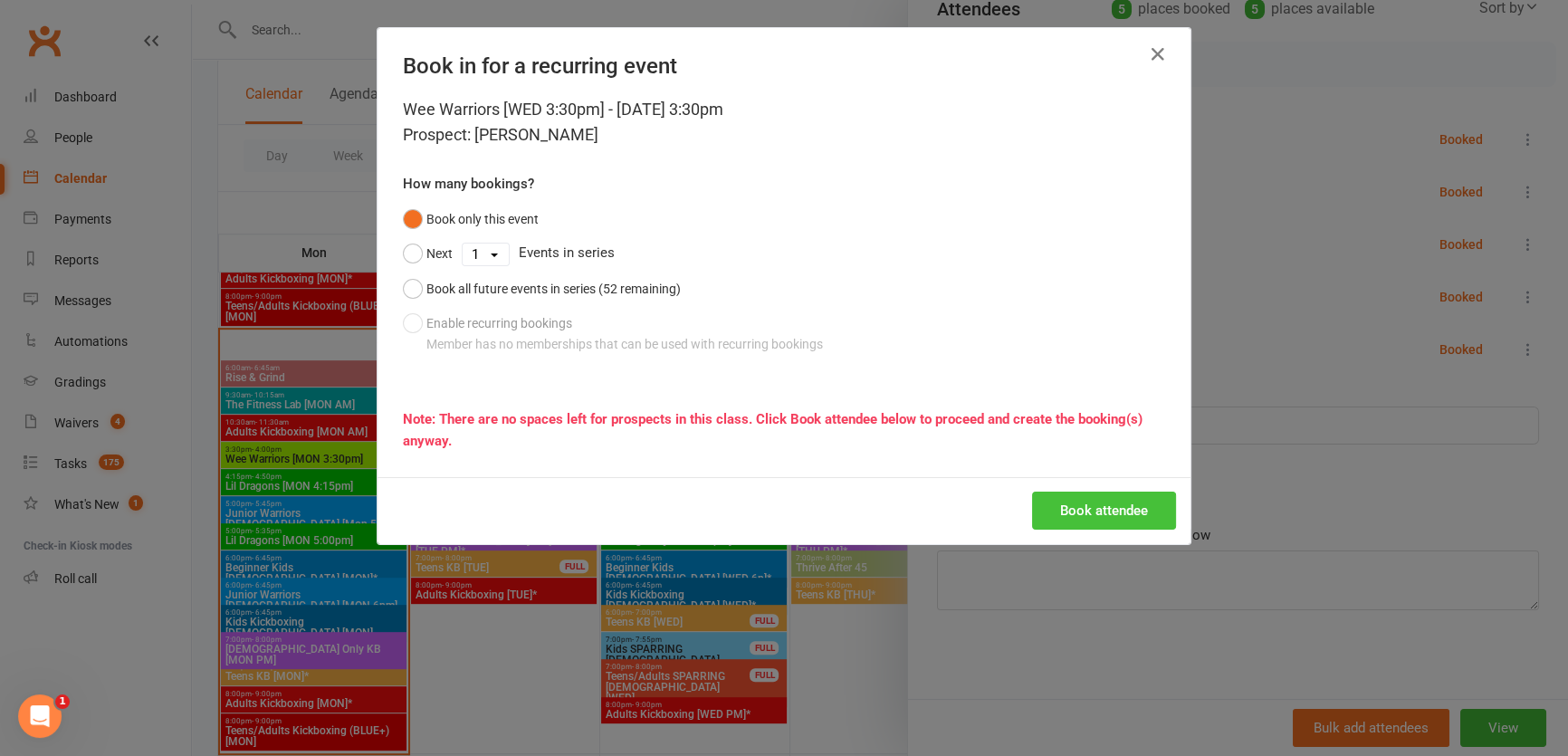
click at [1043, 509] on button "Book attendee" at bounding box center [1103, 511] width 144 height 38
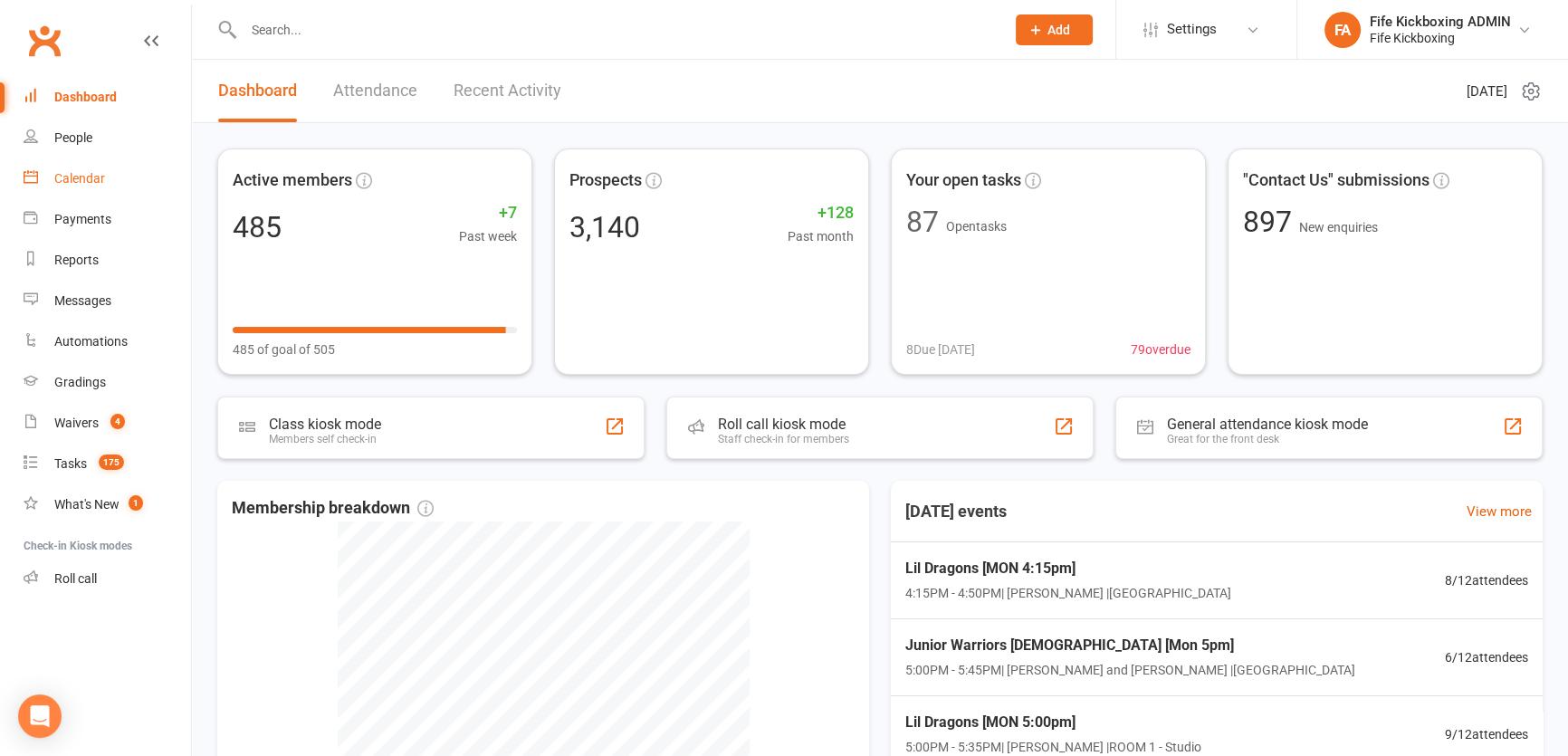
click at [55, 181] on div "Calendar" at bounding box center [79, 178] width 50 height 14
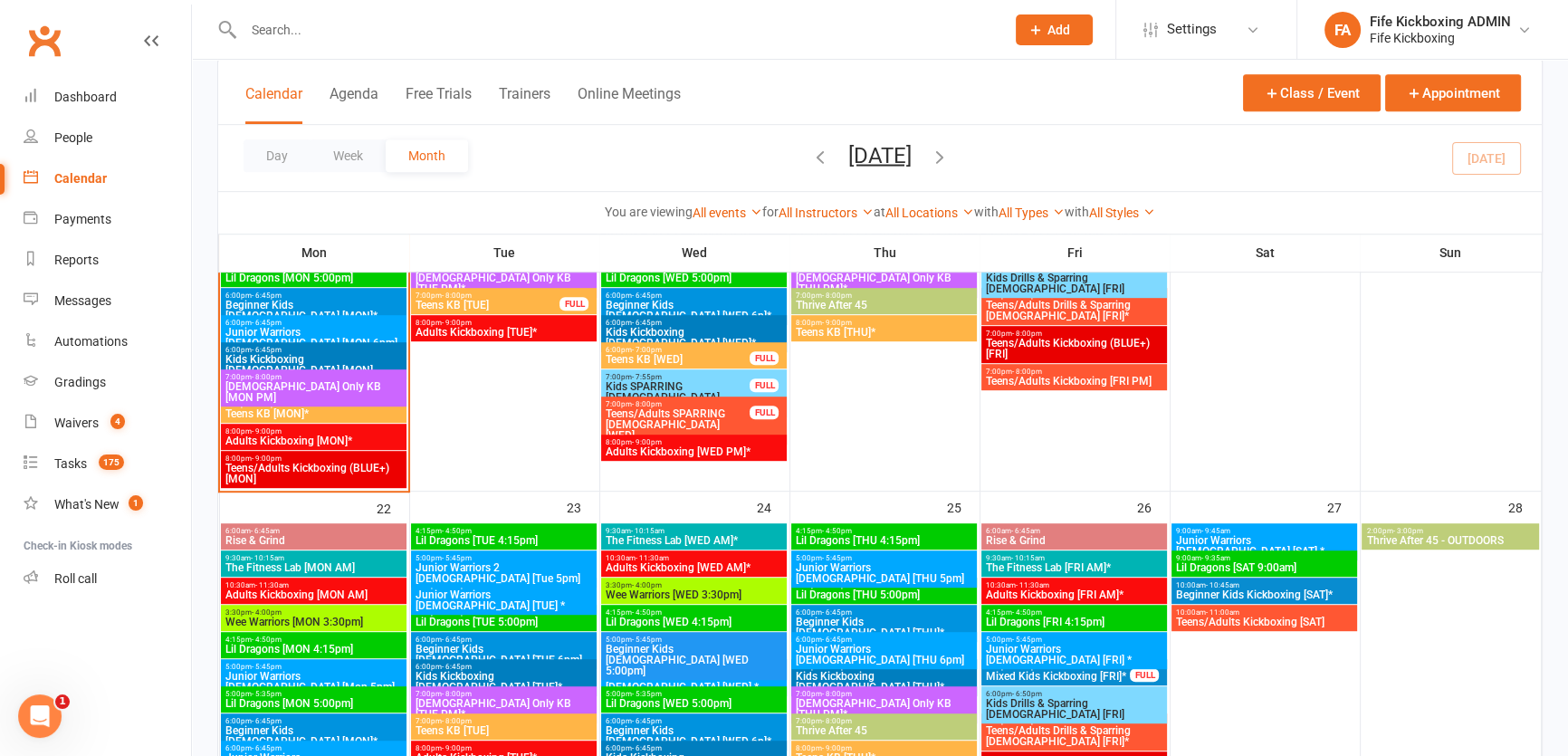
scroll to position [987, 0]
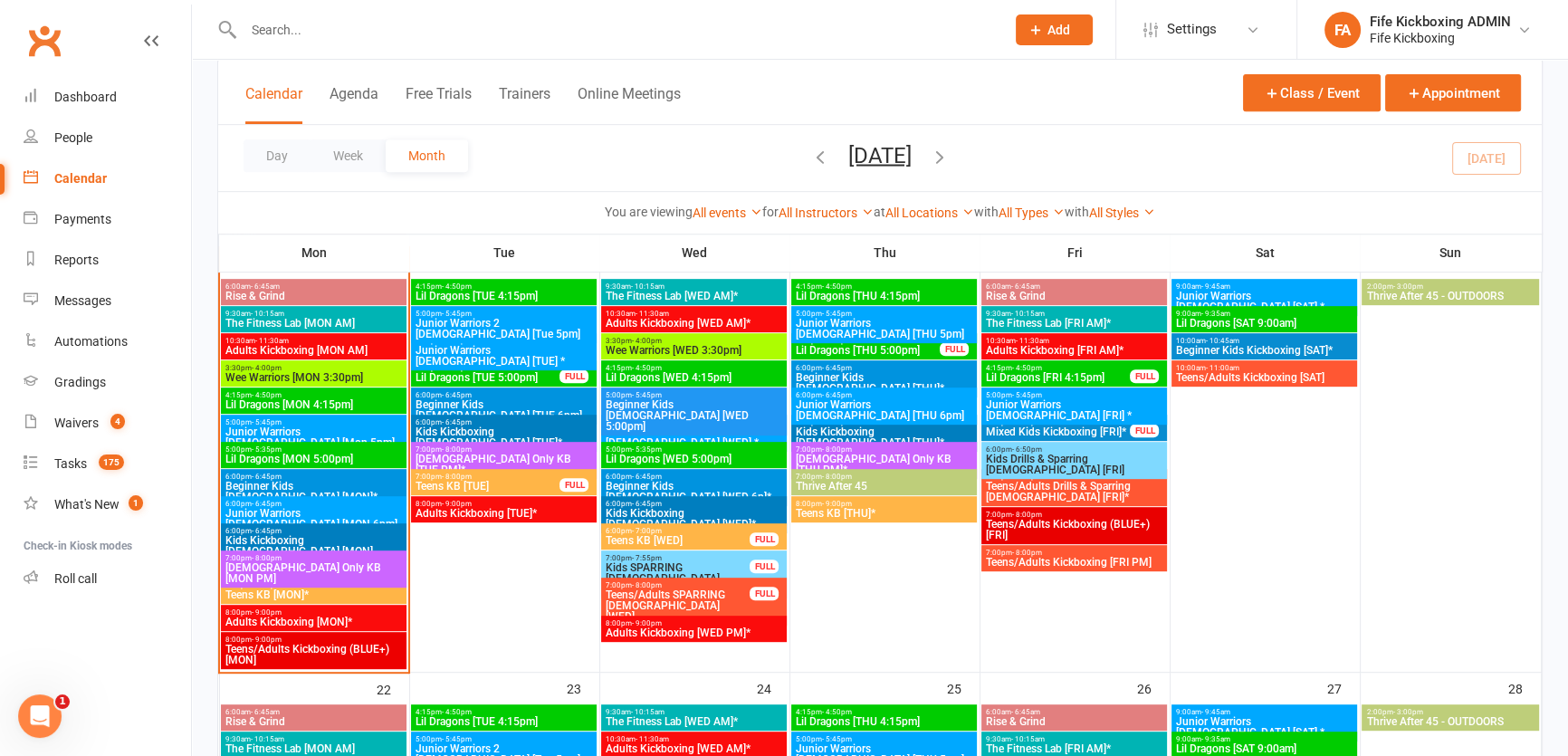
click at [707, 345] on span "Wee Warriors [WED 3:30pm]" at bounding box center [694, 350] width 179 height 10
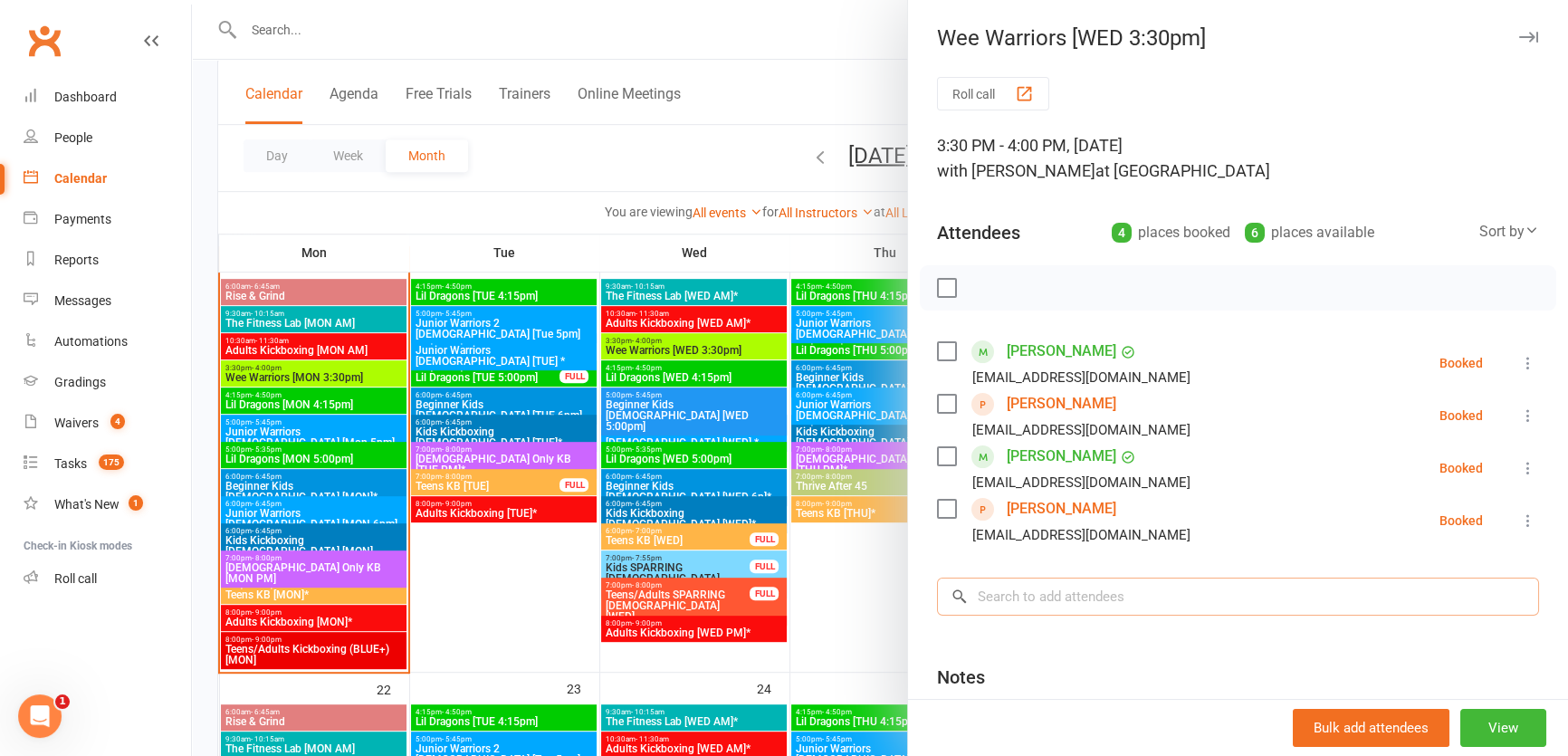
click at [1121, 583] on input "search" at bounding box center [1237, 596] width 602 height 38
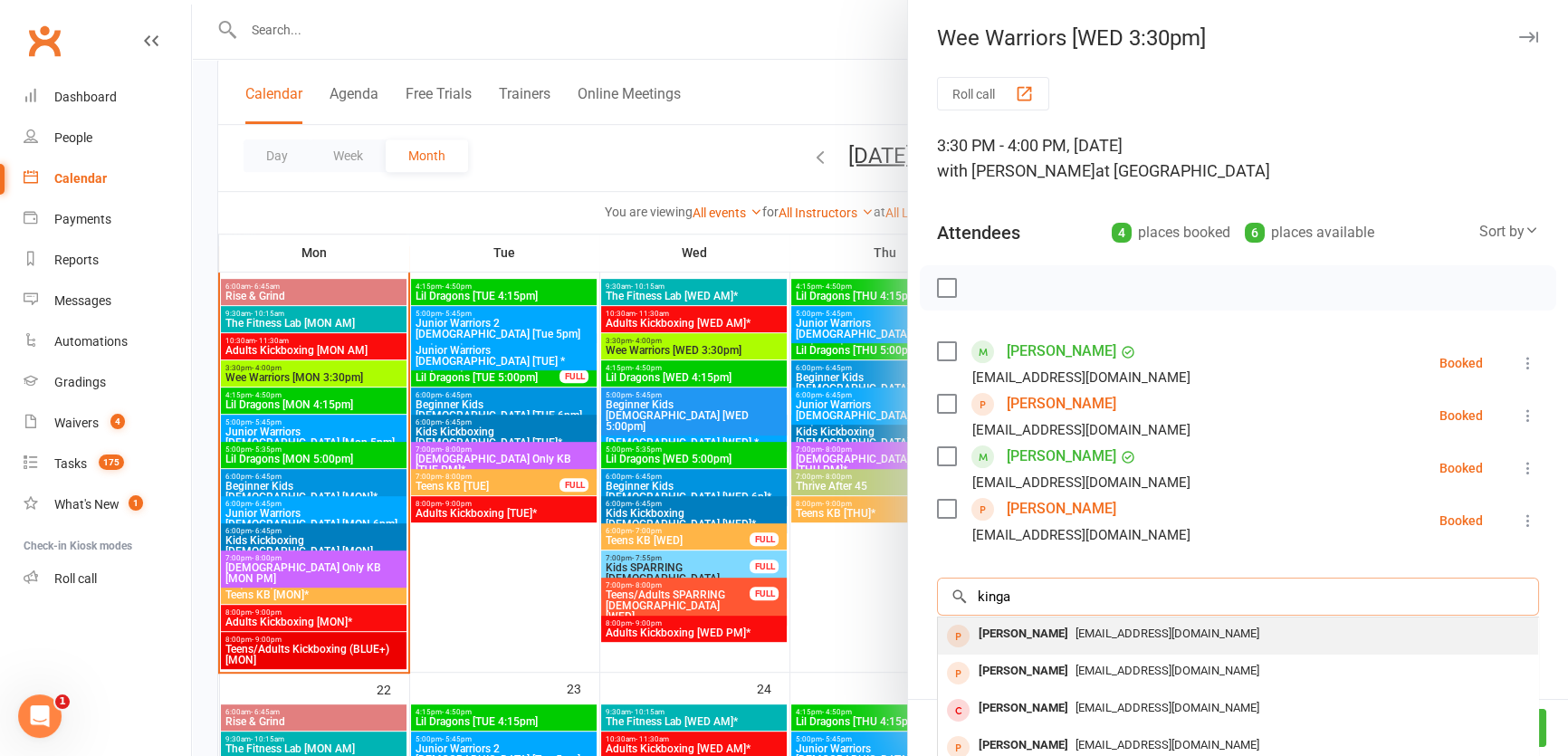
type input "kinga"
click at [1075, 640] on span "[EMAIL_ADDRESS][DOMAIN_NAME]" at bounding box center [1167, 633] width 184 height 13
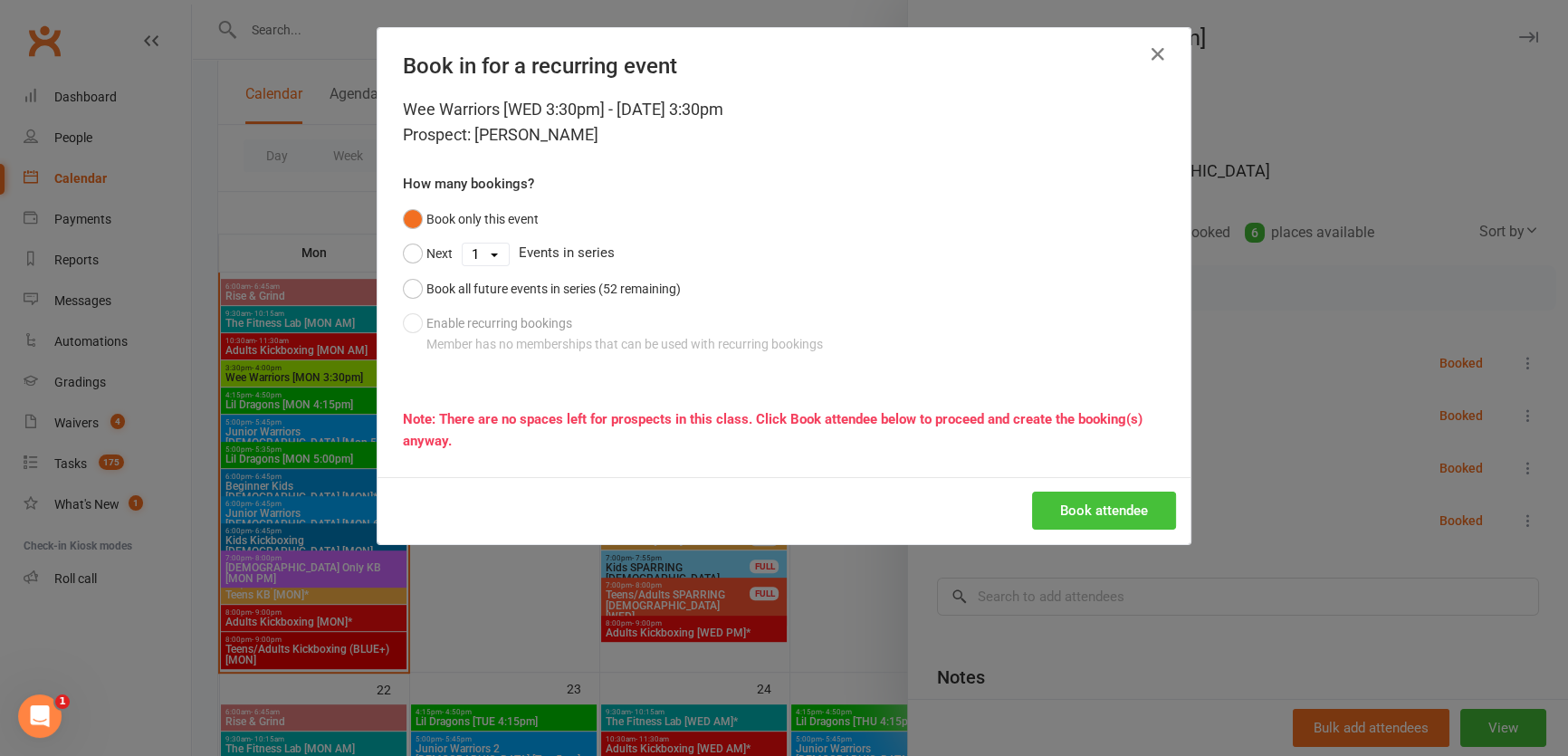
click at [1059, 508] on button "Book attendee" at bounding box center [1103, 511] width 144 height 38
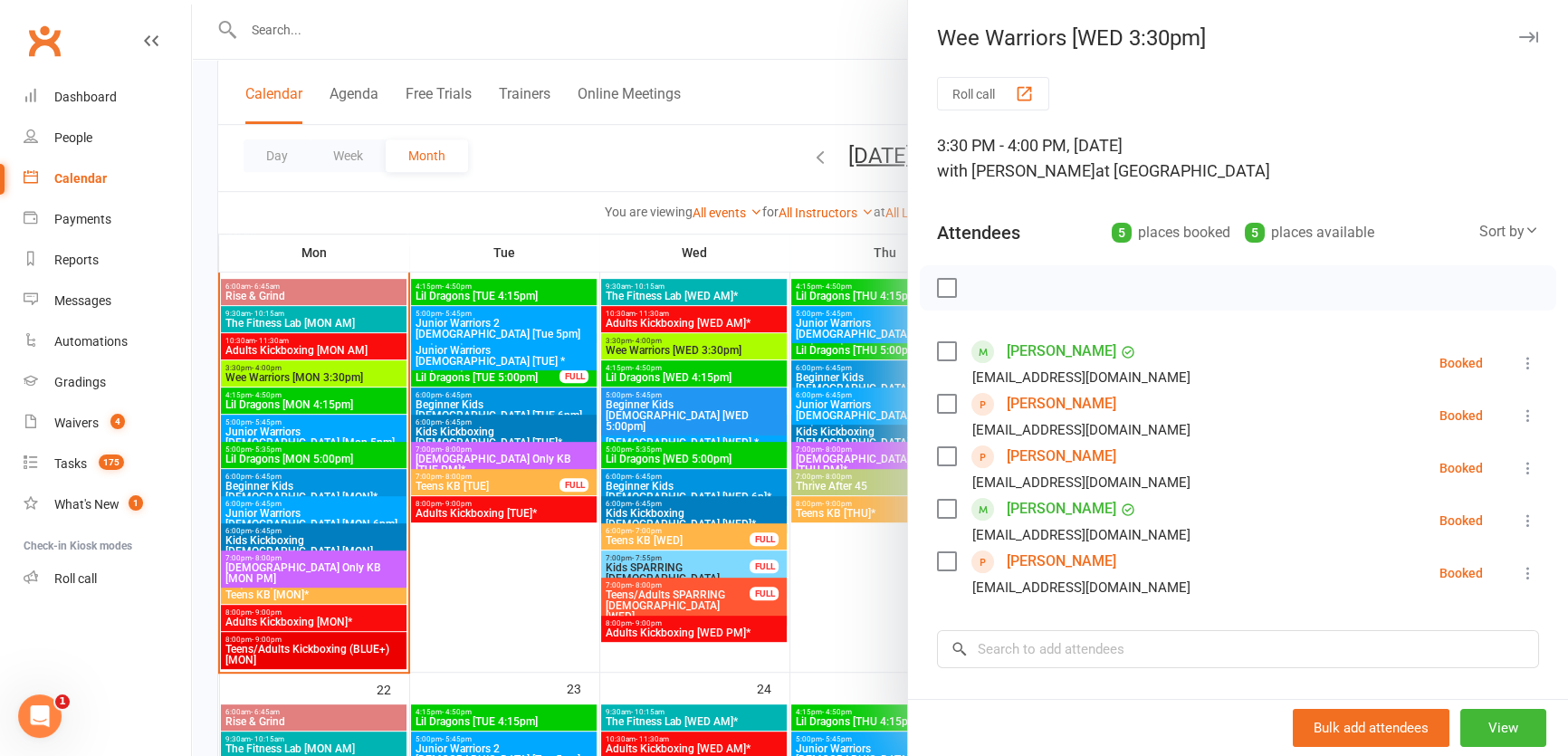
scroll to position [1649, 0]
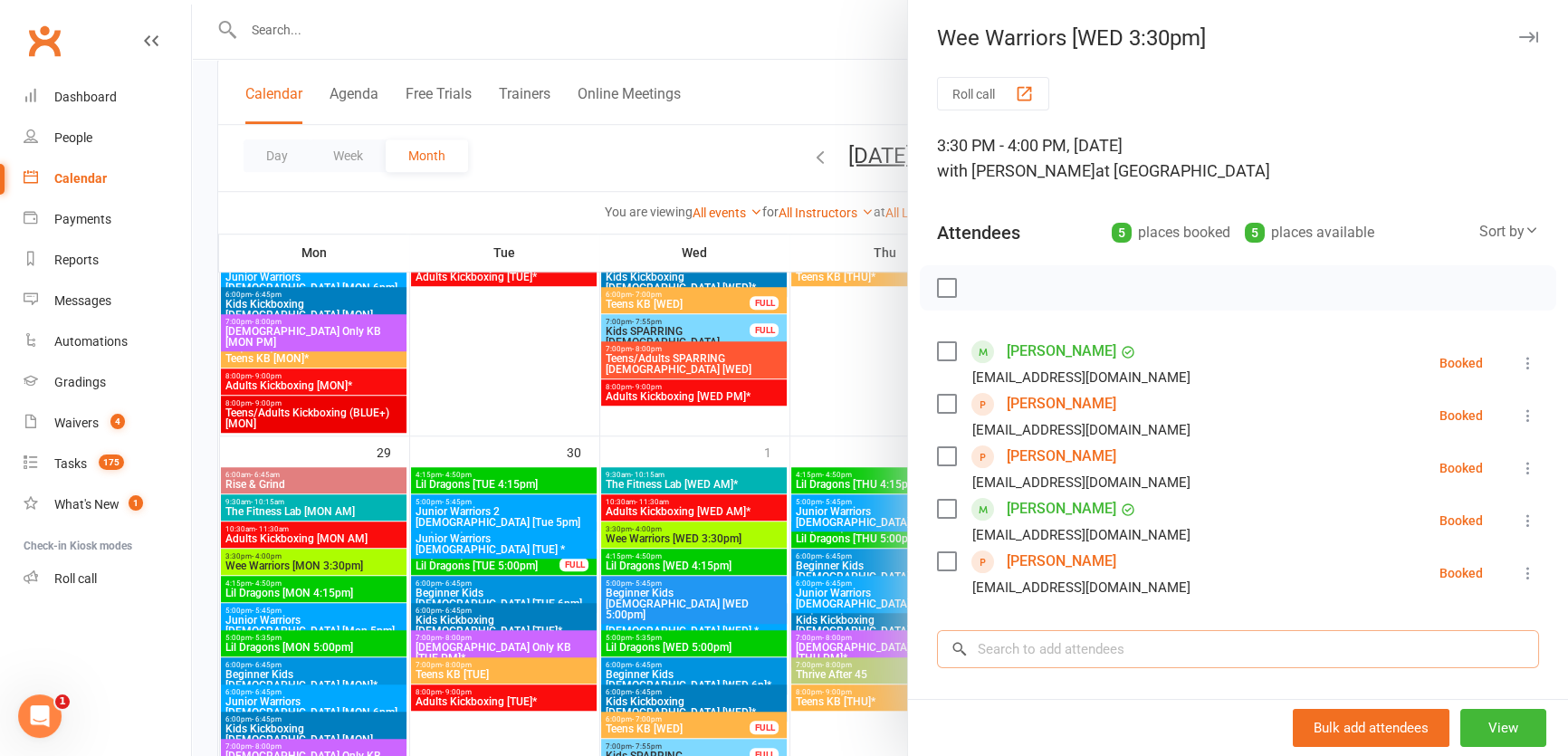
click at [1105, 644] on input "search" at bounding box center [1237, 649] width 602 height 38
type input "levi win"
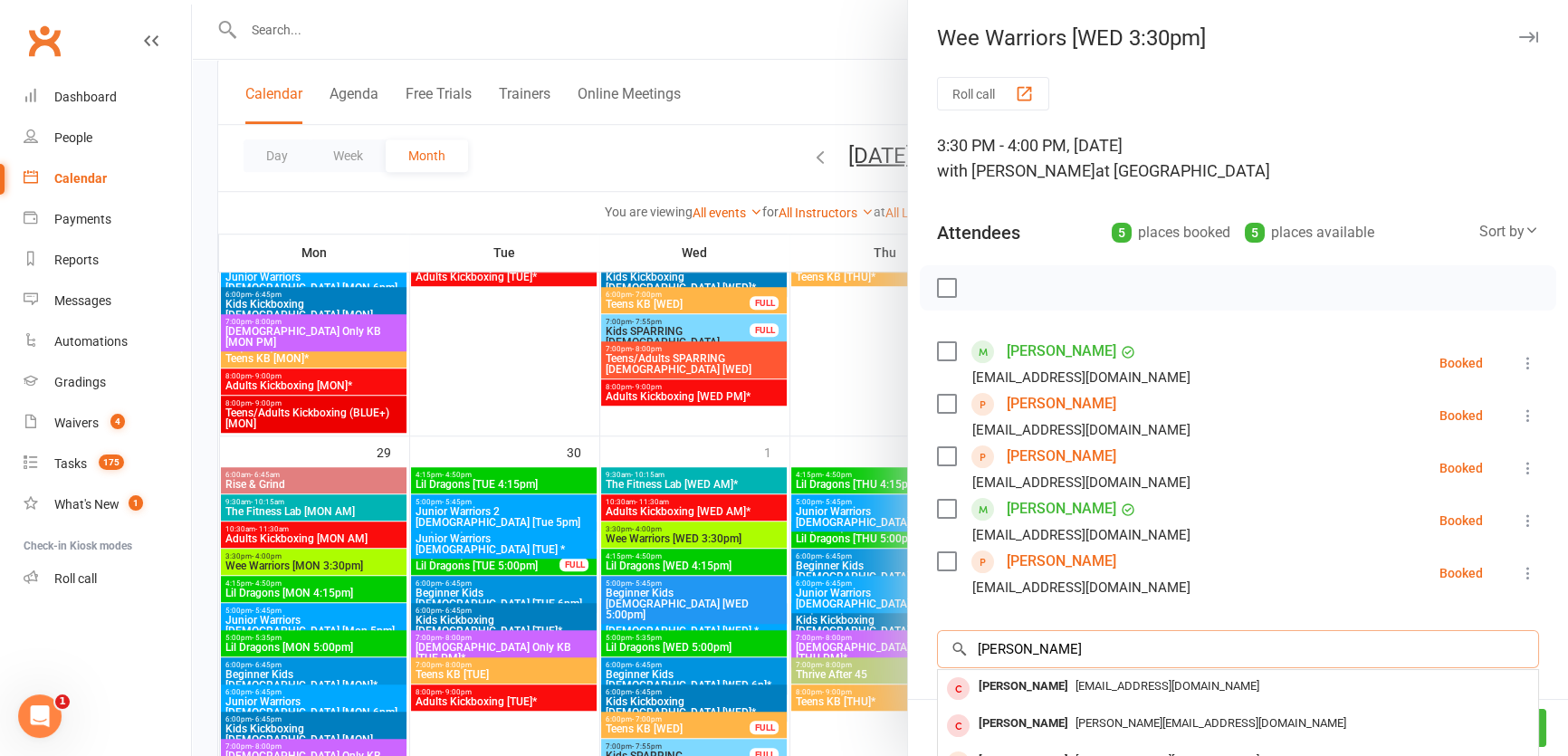
drag, startPoint x: 1076, startPoint y: 648, endPoint x: 951, endPoint y: 651, distance: 125.0
click at [951, 651] on div "levi win × No results Leo Cowin jlcowin@aol.co.uk Levi Proudfoot James@hyspecse…" at bounding box center [1237, 649] width 602 height 38
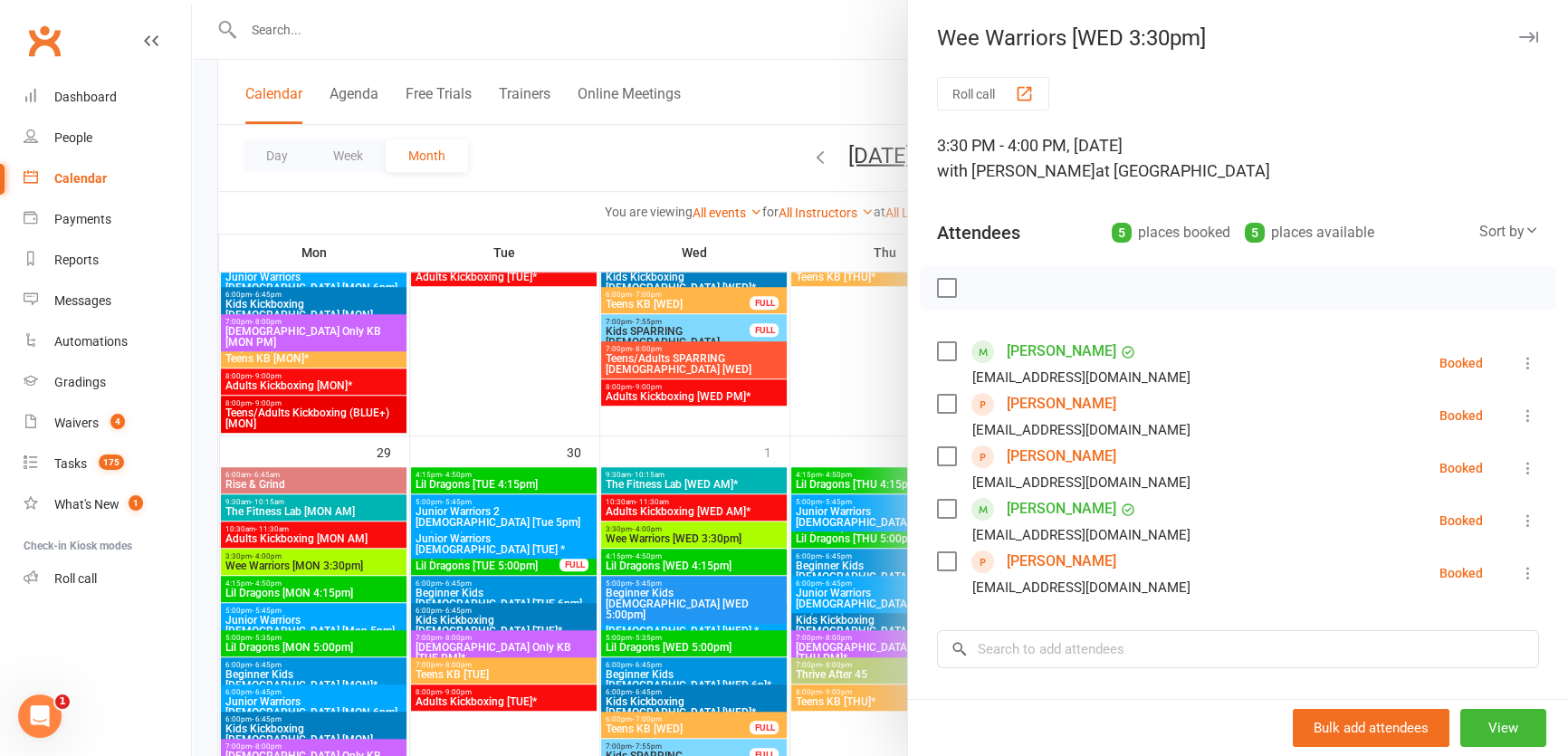
click at [639, 344] on div at bounding box center [880, 378] width 1376 height 756
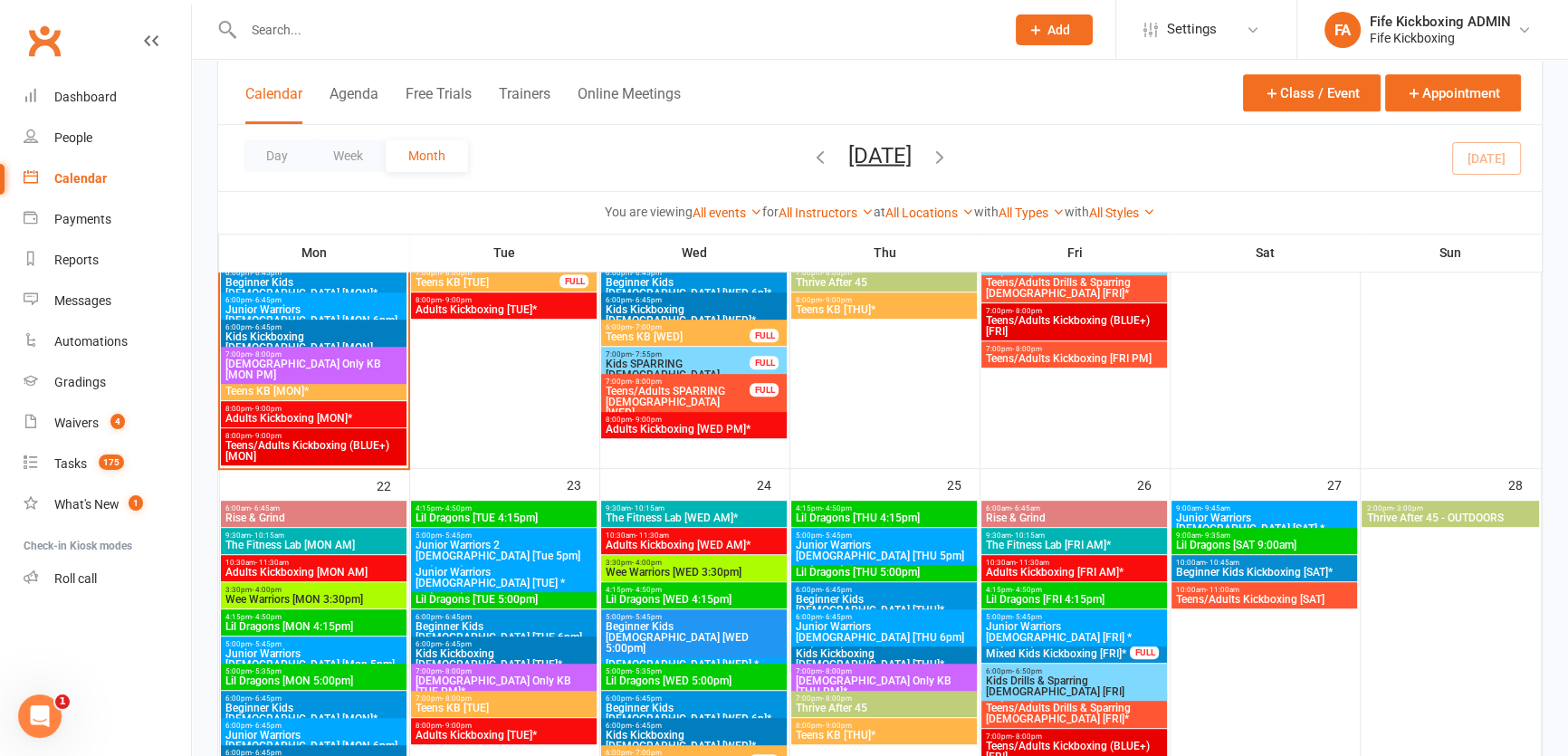
scroll to position [990, 0]
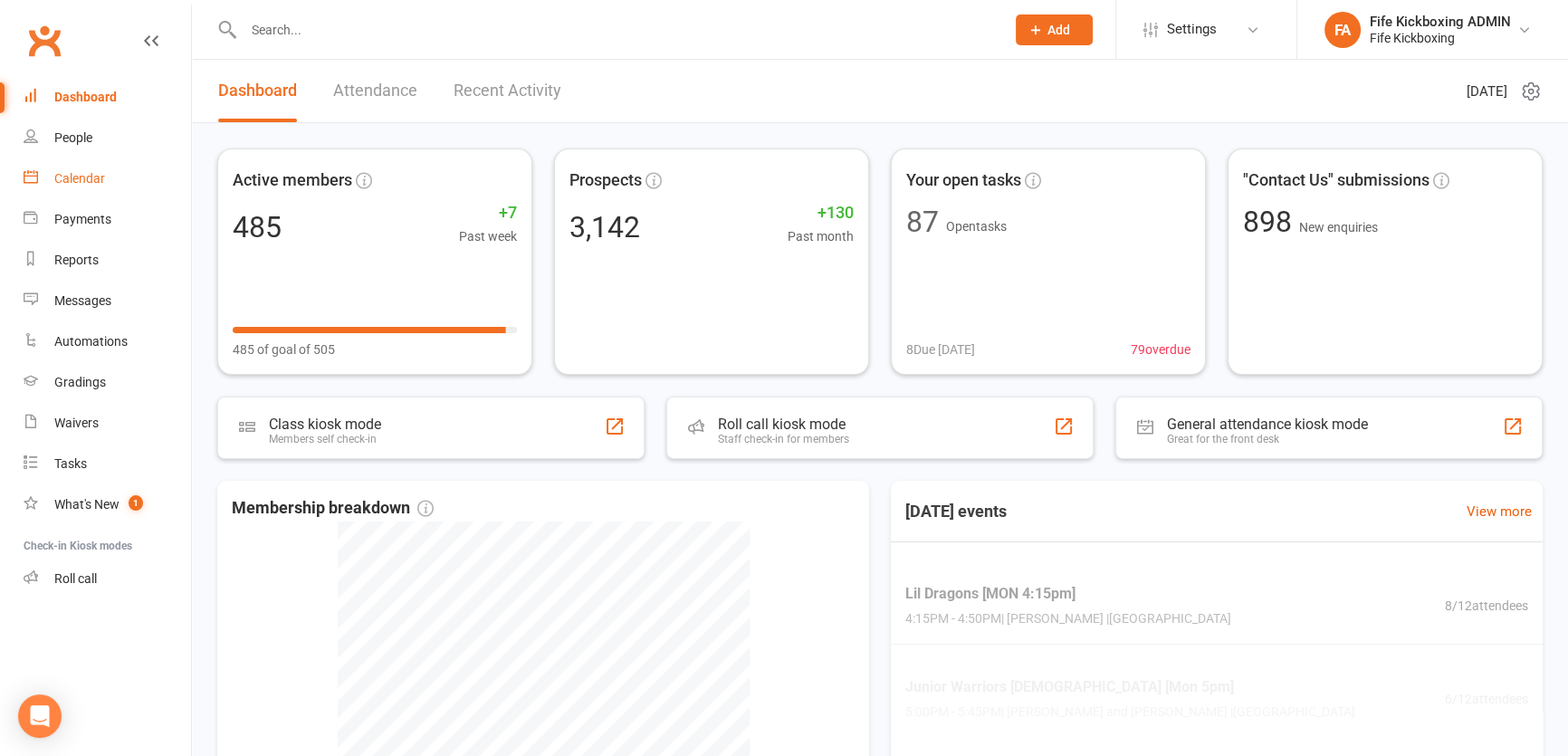
click at [46, 180] on link "Calendar" at bounding box center [107, 179] width 167 height 41
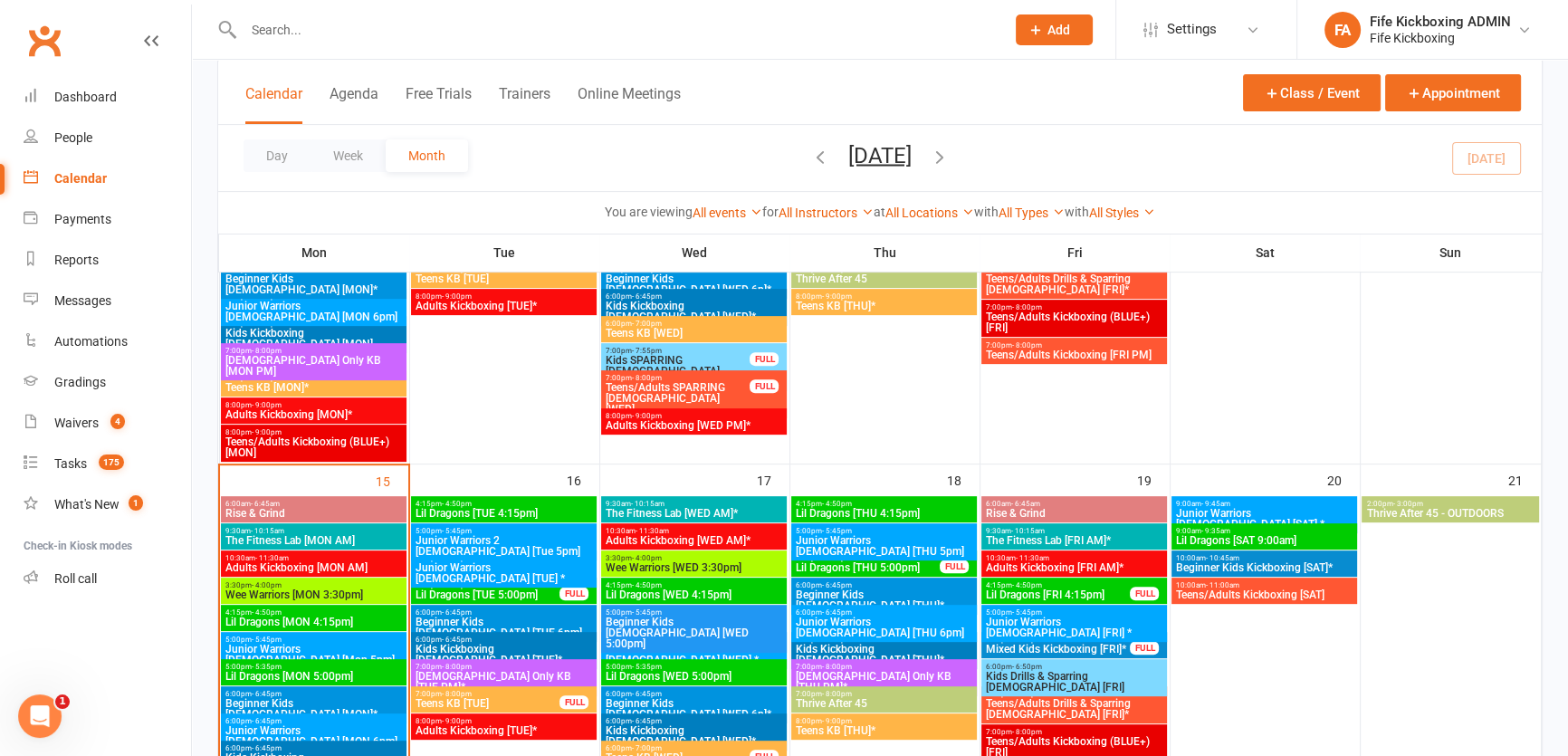
scroll to position [905, 0]
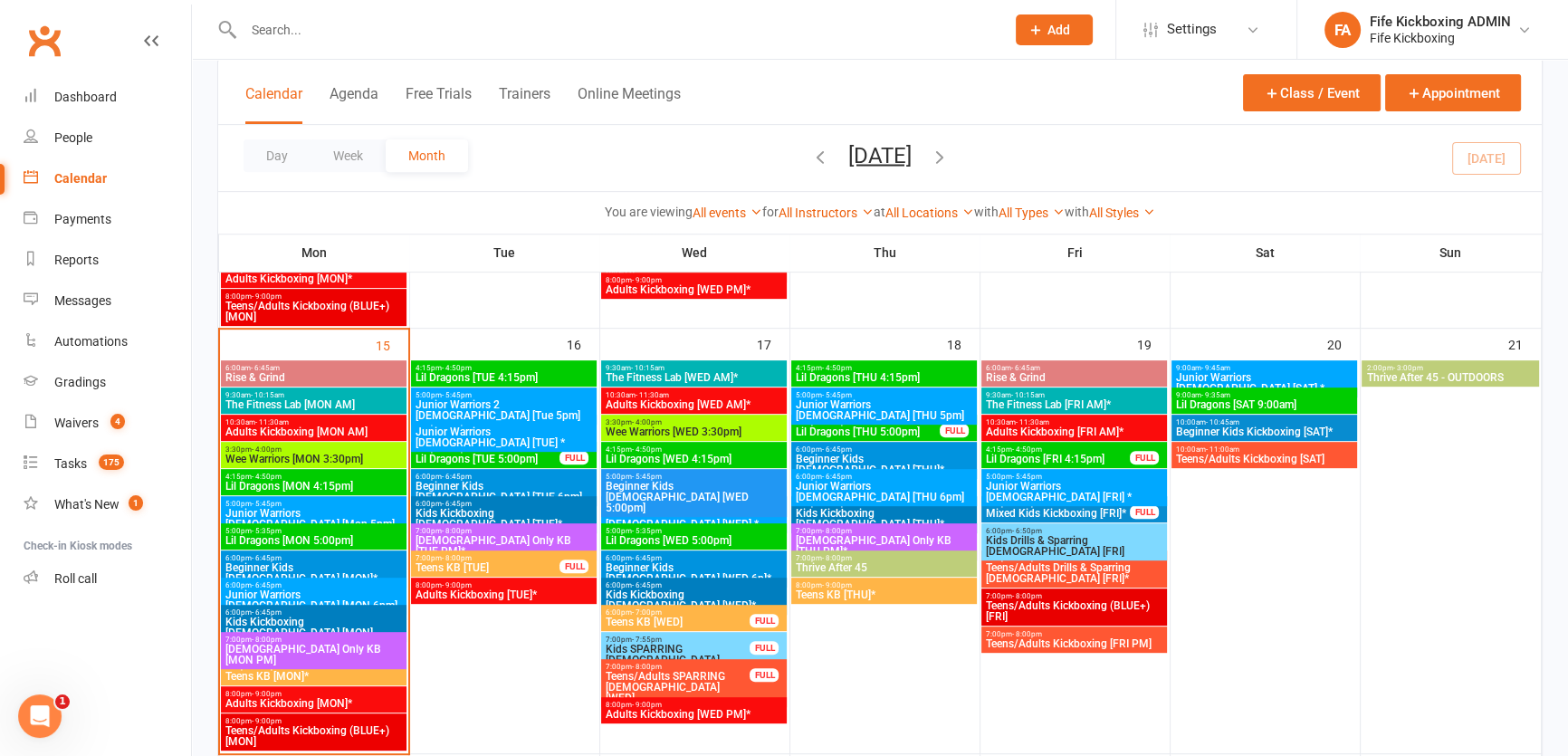
click at [679, 430] on span "Wee Warriors [WED 3:30pm]" at bounding box center [694, 431] width 179 height 10
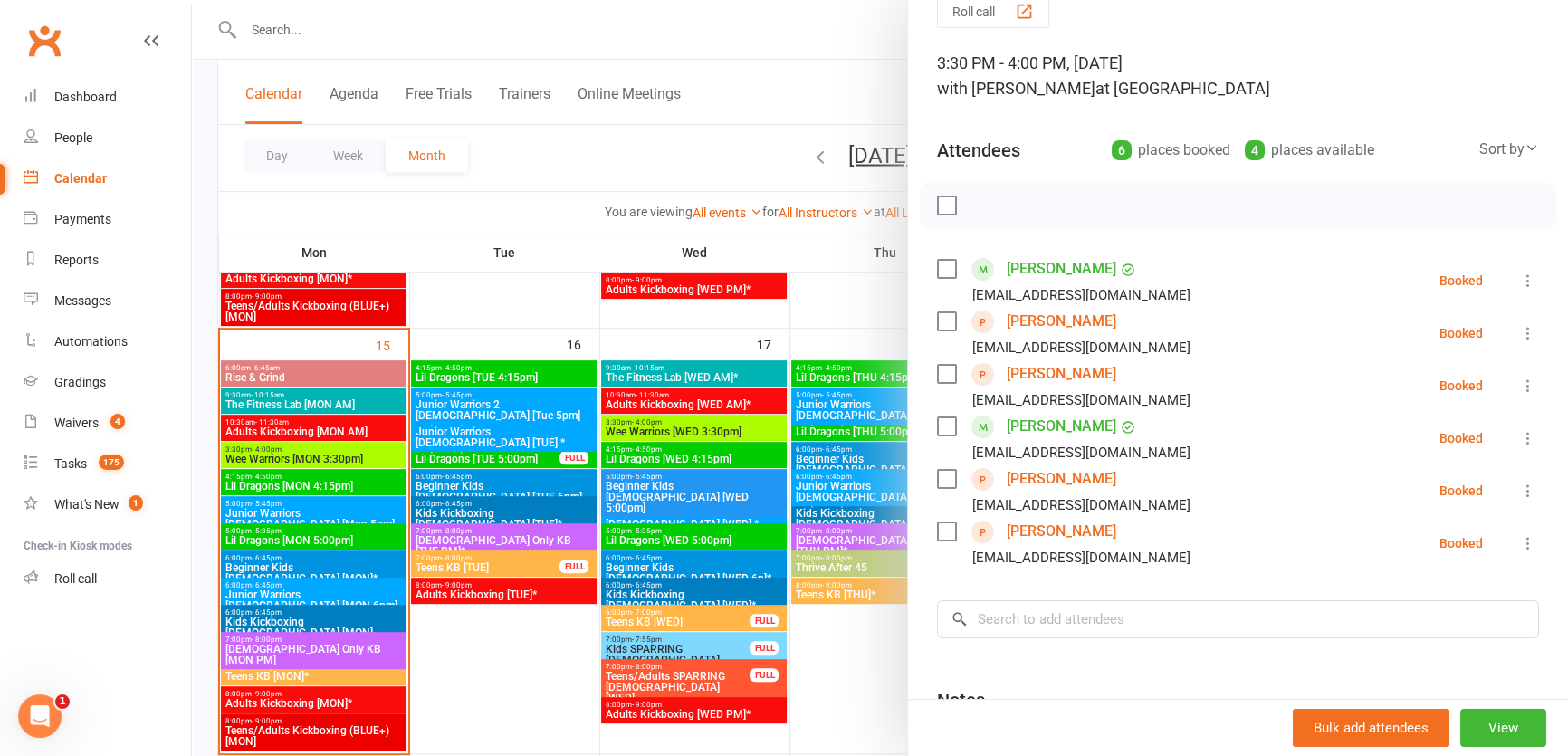
scroll to position [246, 0]
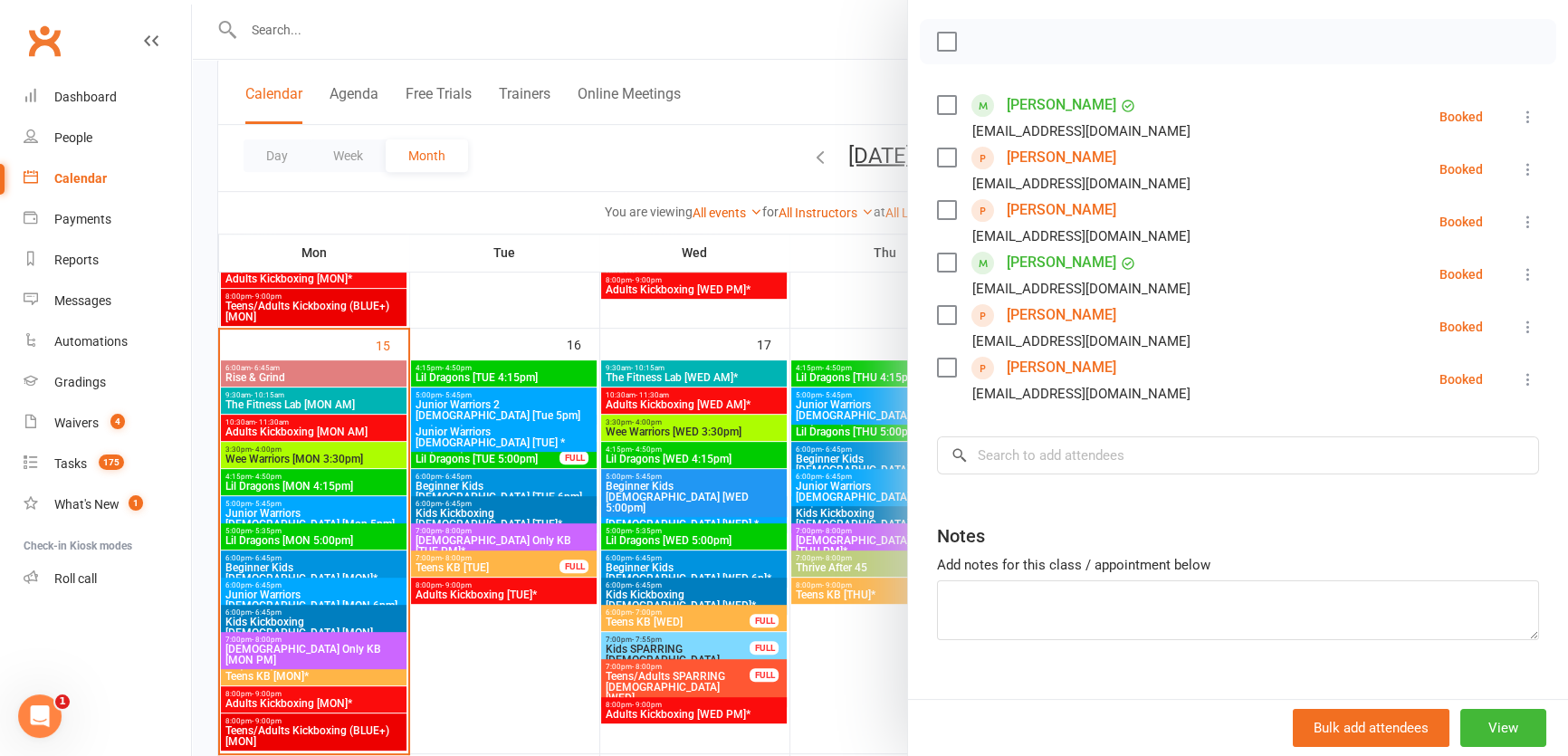
click at [1046, 483] on div "Roll call 3:30 PM - 4:00 PM, Wednesday, September, 17, 2025 with Ildiko Wardlaw…" at bounding box center [1238, 281] width 660 height 900
click at [1024, 434] on div "Roll call 3:30 PM - 4:00 PM, Wednesday, September, 17, 2025 with Ildiko Wardlaw…" at bounding box center [1238, 281] width 660 height 900
click at [1029, 443] on input "search" at bounding box center [1237, 456] width 602 height 38
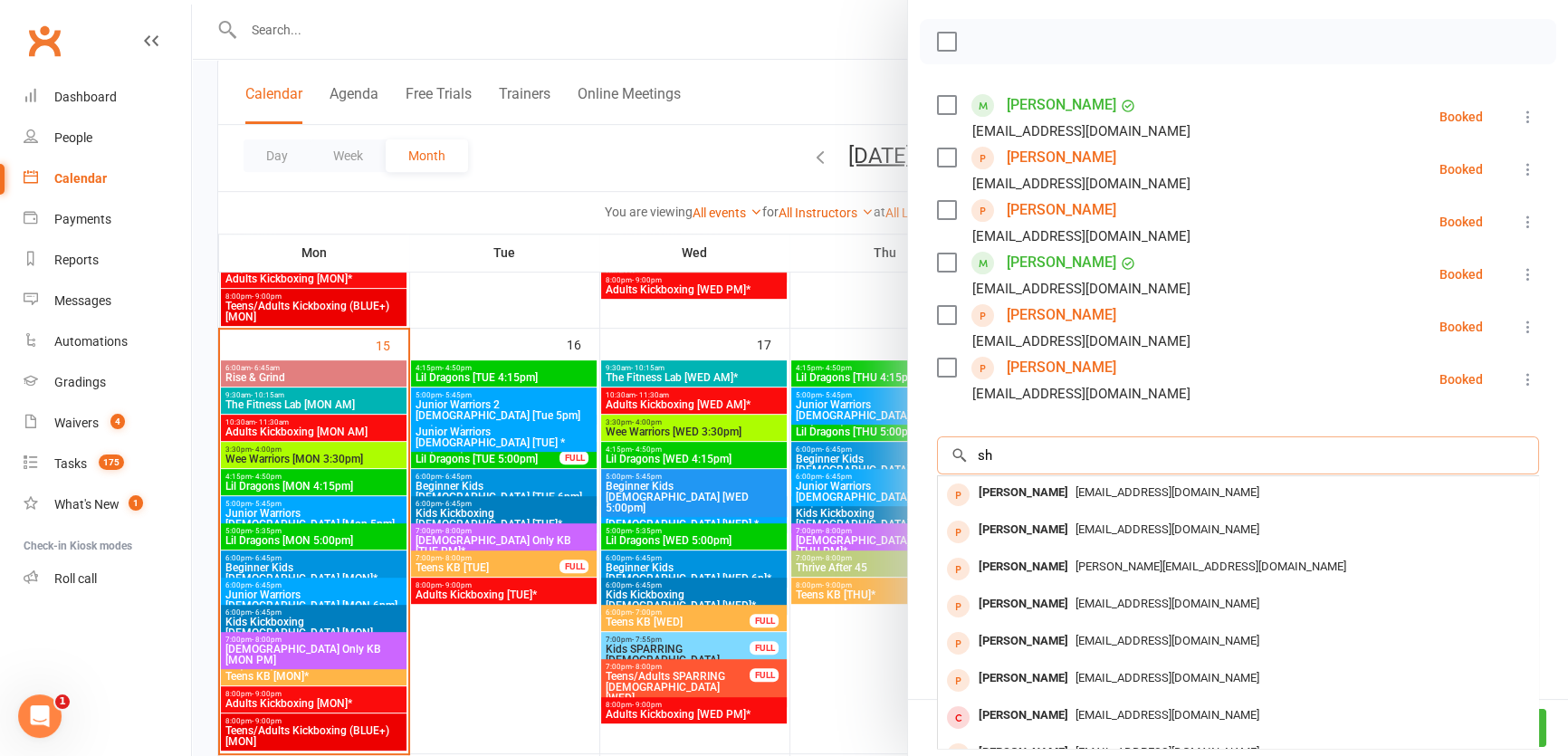
type input "s"
type input "ashley mitchinson"
click at [775, 345] on div at bounding box center [880, 378] width 1376 height 756
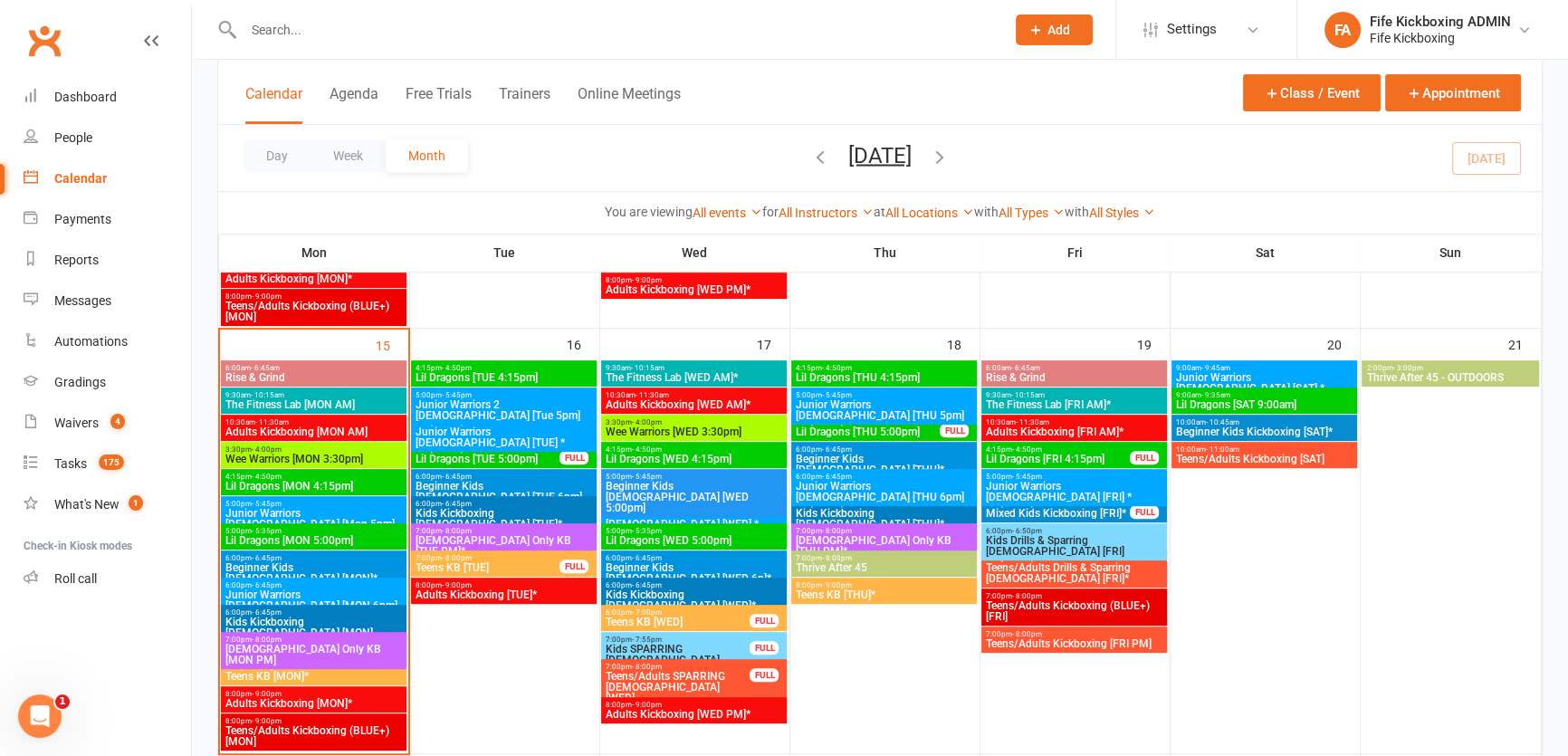
click at [1016, 35] on button "Add" at bounding box center [1054, 29] width 77 height 30
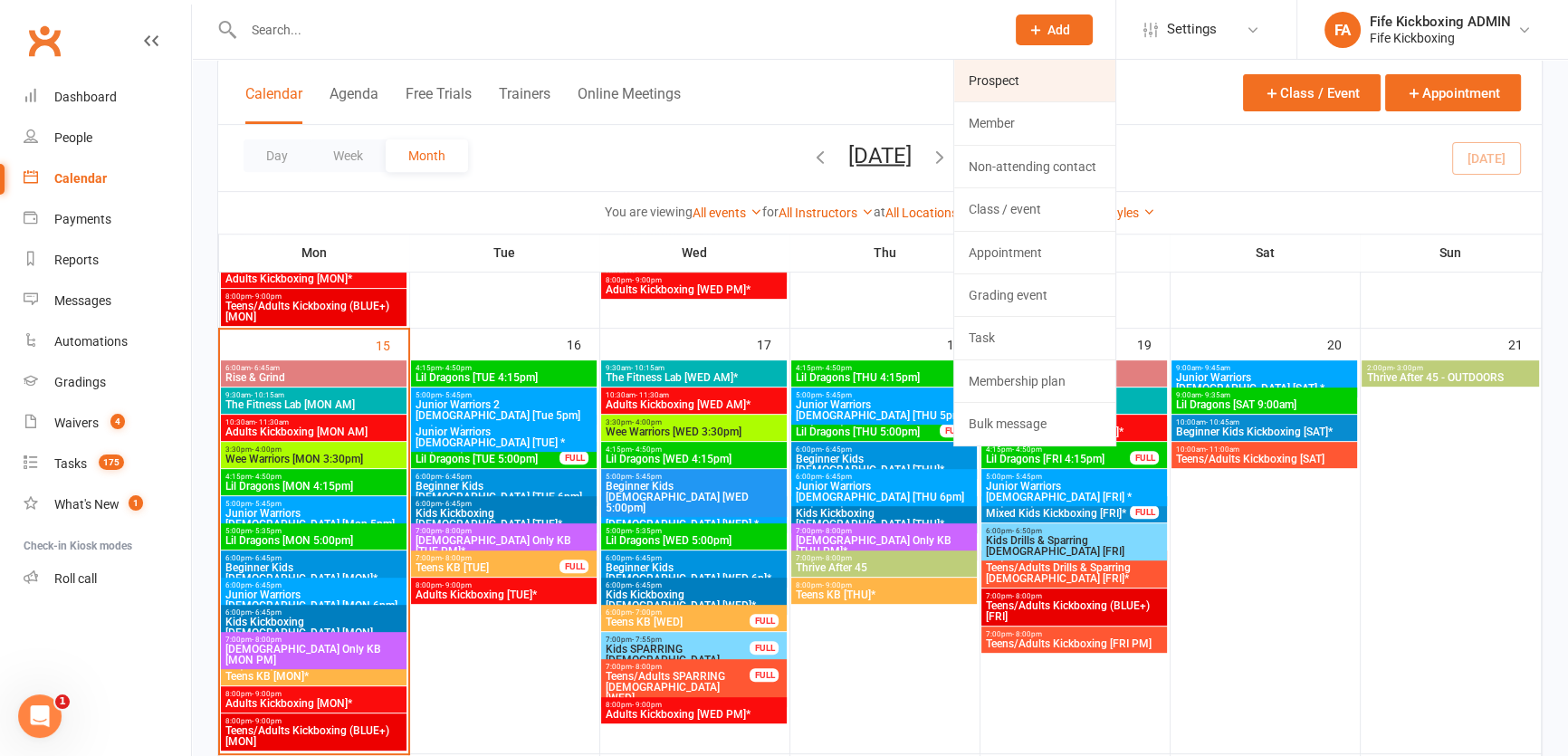
click at [1002, 80] on link "Prospect" at bounding box center [1034, 81] width 161 height 42
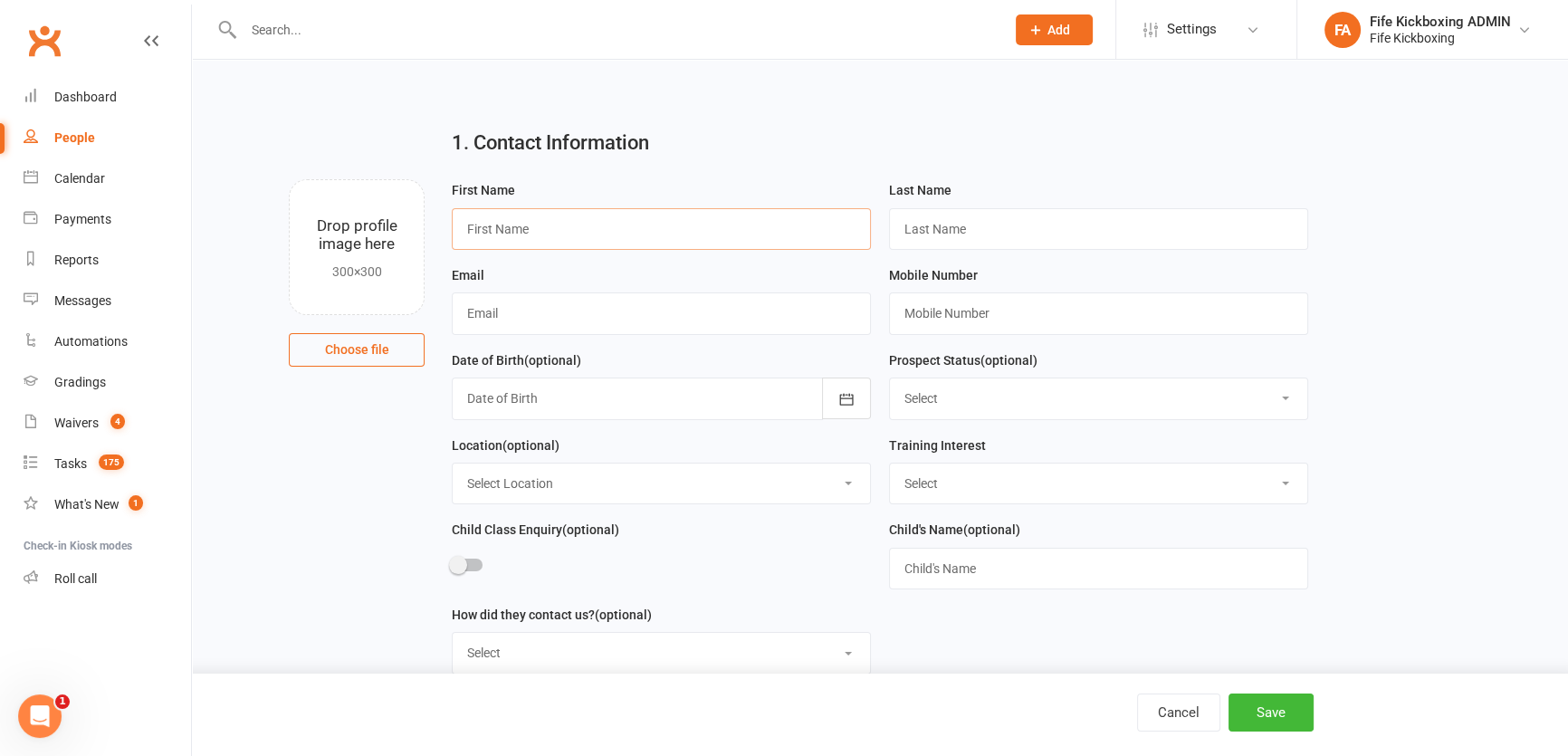
click at [631, 216] on input "text" at bounding box center [661, 229] width 419 height 42
type input "Ashley"
type input "Mitchinson"
type input "[EMAIL_ADDRESS][DOMAIN_NAME]"
type input "07500090516"
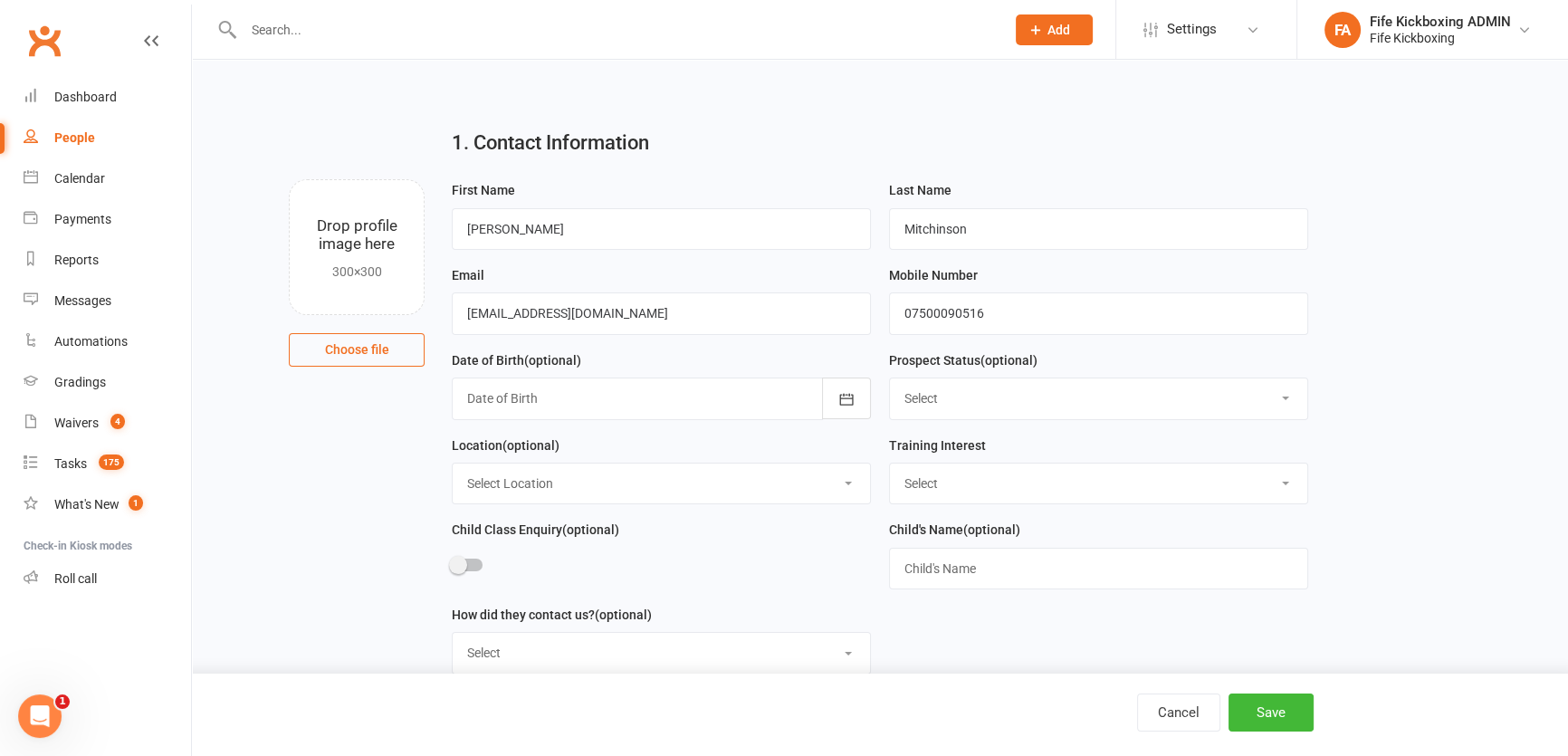
drag, startPoint x: 1013, startPoint y: 466, endPoint x: 1002, endPoint y: 480, distance: 17.8
click at [1013, 466] on select "Select Wee Warriors (3 - 4½) Lil Dragons (4.5-6 years) Junior Warriors (7-8yo) …" at bounding box center [1098, 483] width 417 height 40
select select "Wee Warriors (3 - 4½)"
click at [890, 465] on select "Select Wee Warriors (3 - 4½) Lil Dragons (4.5-6 years) Junior Warriors (7-8yo) …" at bounding box center [1098, 483] width 417 height 40
click at [530, 472] on select "Select Location Bellyeoman Castle Business Centre Dunfermline High School ROOM …" at bounding box center [661, 483] width 417 height 40
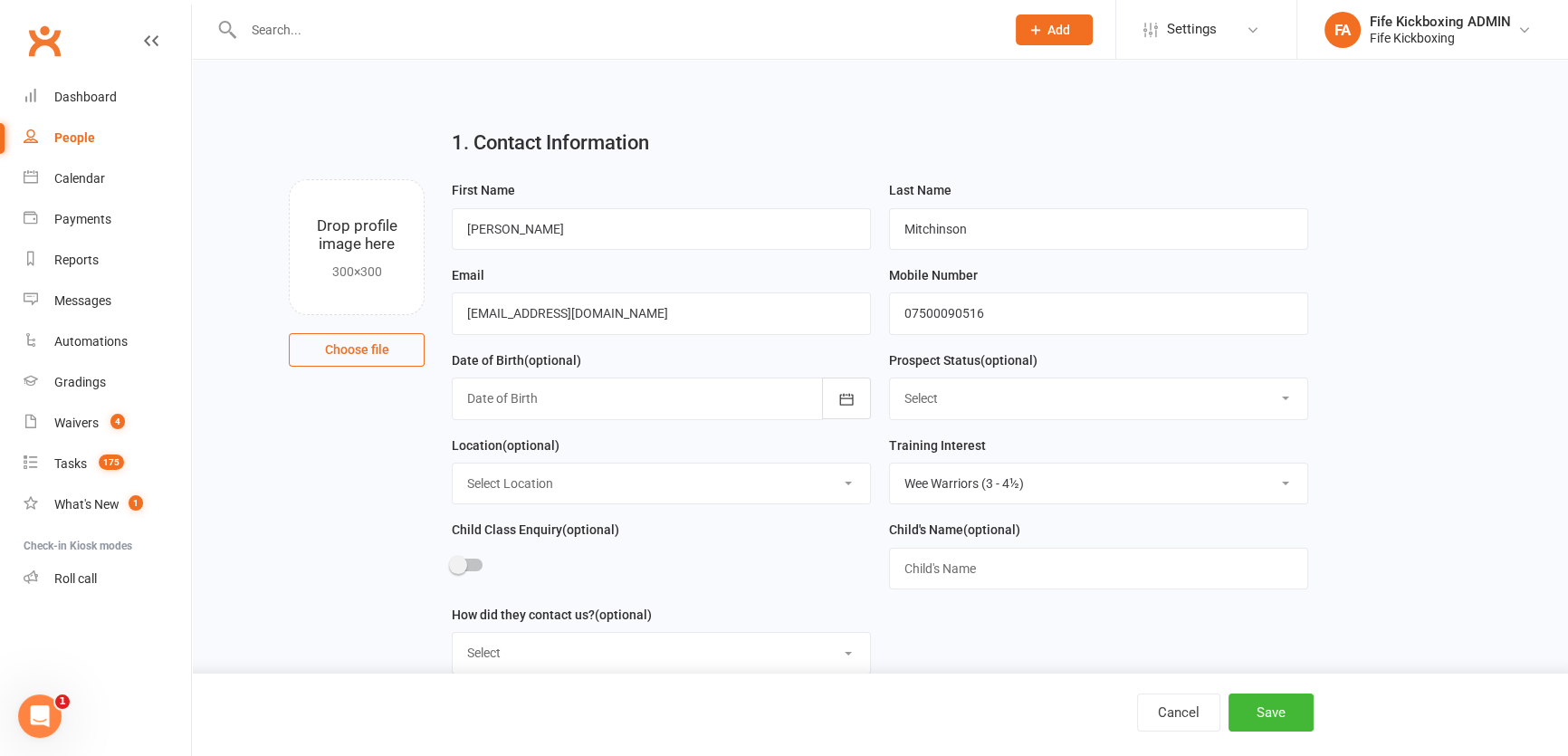
select select "1"
click at [453, 465] on select "Select Location Bellyeoman Castle Business Centre Dunfermline High School ROOM …" at bounding box center [661, 483] width 417 height 40
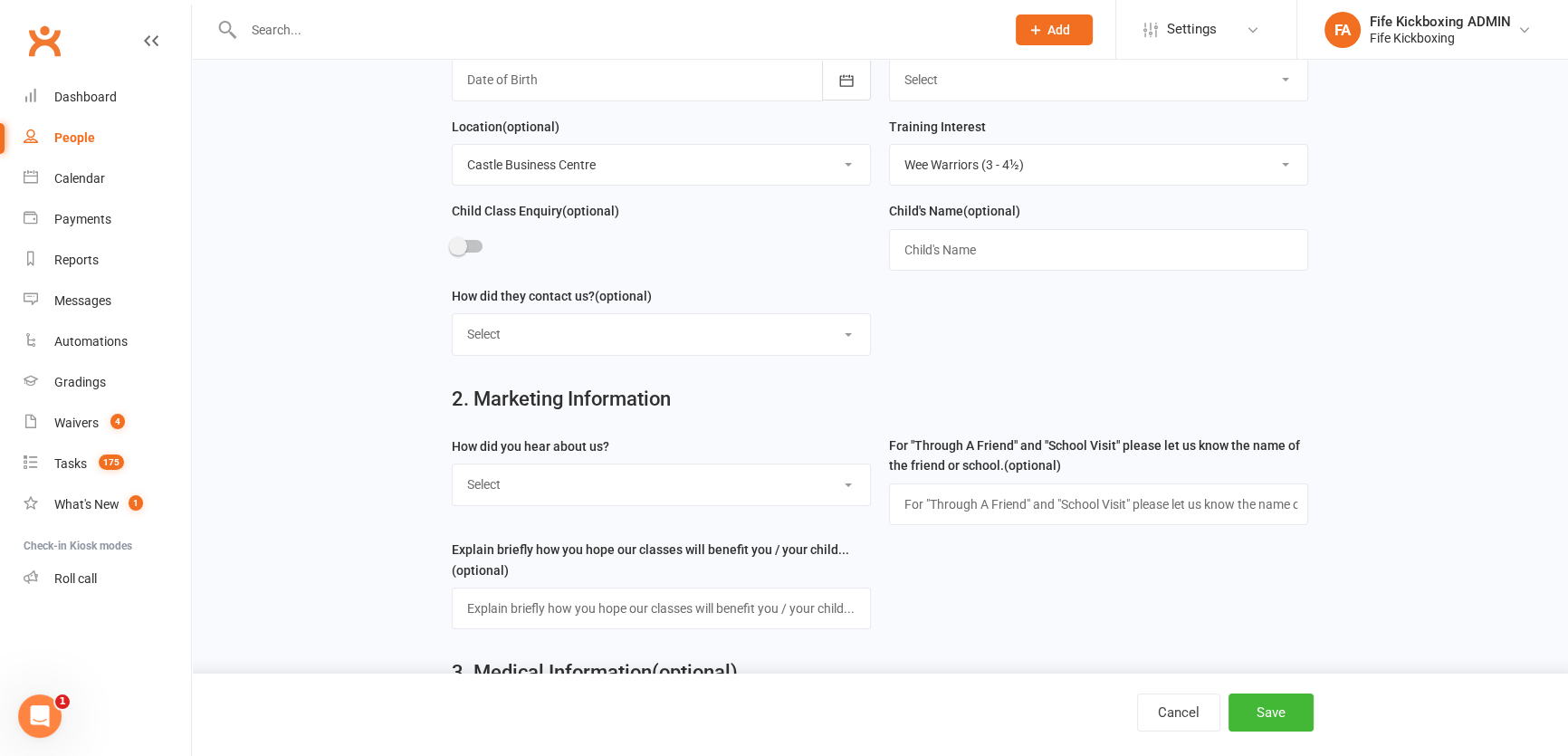
scroll to position [329, 0]
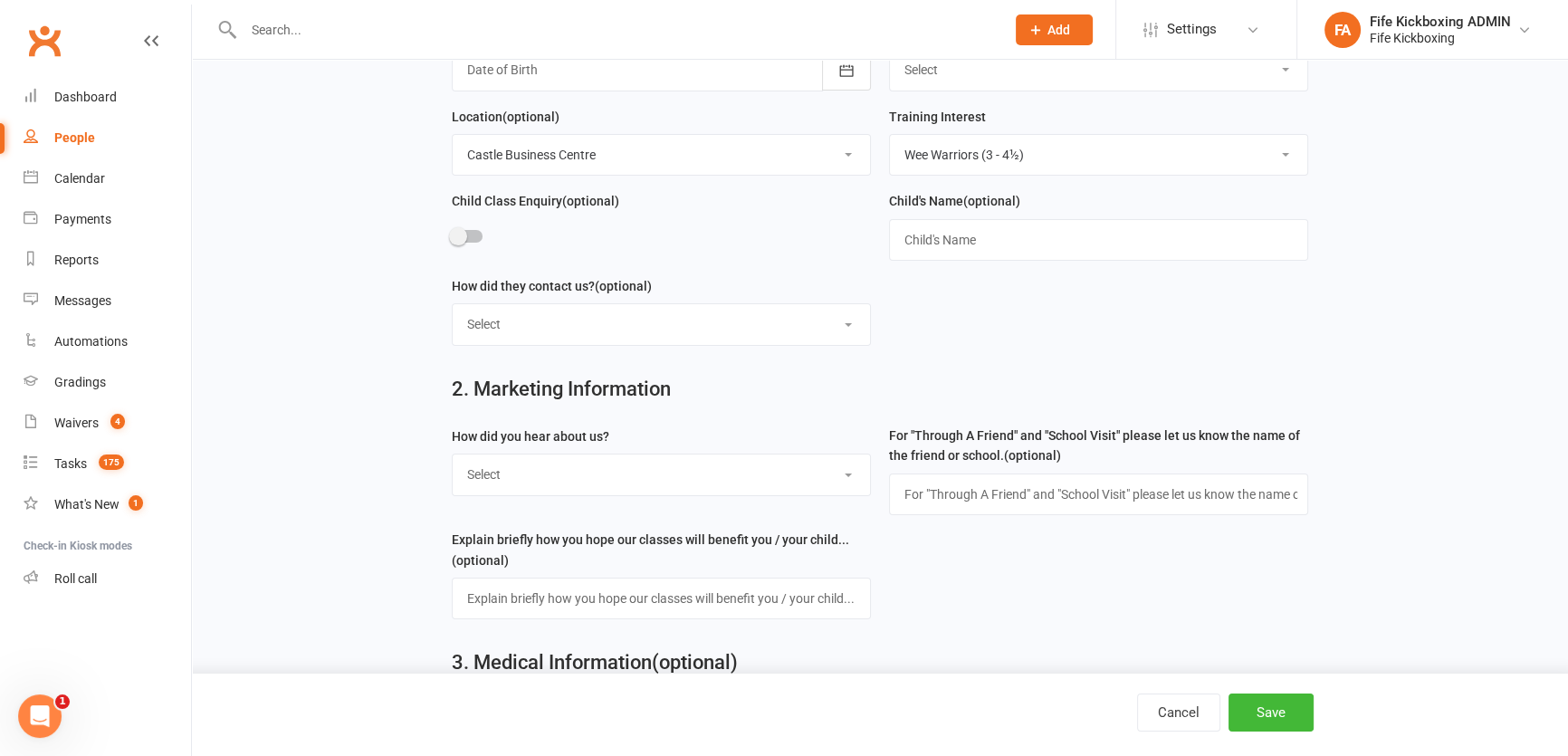
drag, startPoint x: 492, startPoint y: 480, endPoint x: 489, endPoint y: 494, distance: 14.3
click at [492, 480] on select "Select Social media Google Leaflet Through A Friend School visit Event Walked b…" at bounding box center [661, 475] width 417 height 40
select select "Social media"
click at [453, 458] on select "Select Social media Google Leaflet Through A Friend School visit Event Walked b…" at bounding box center [661, 475] width 417 height 40
click at [1263, 679] on div "Cancel Save" at bounding box center [784, 714] width 1568 height 83
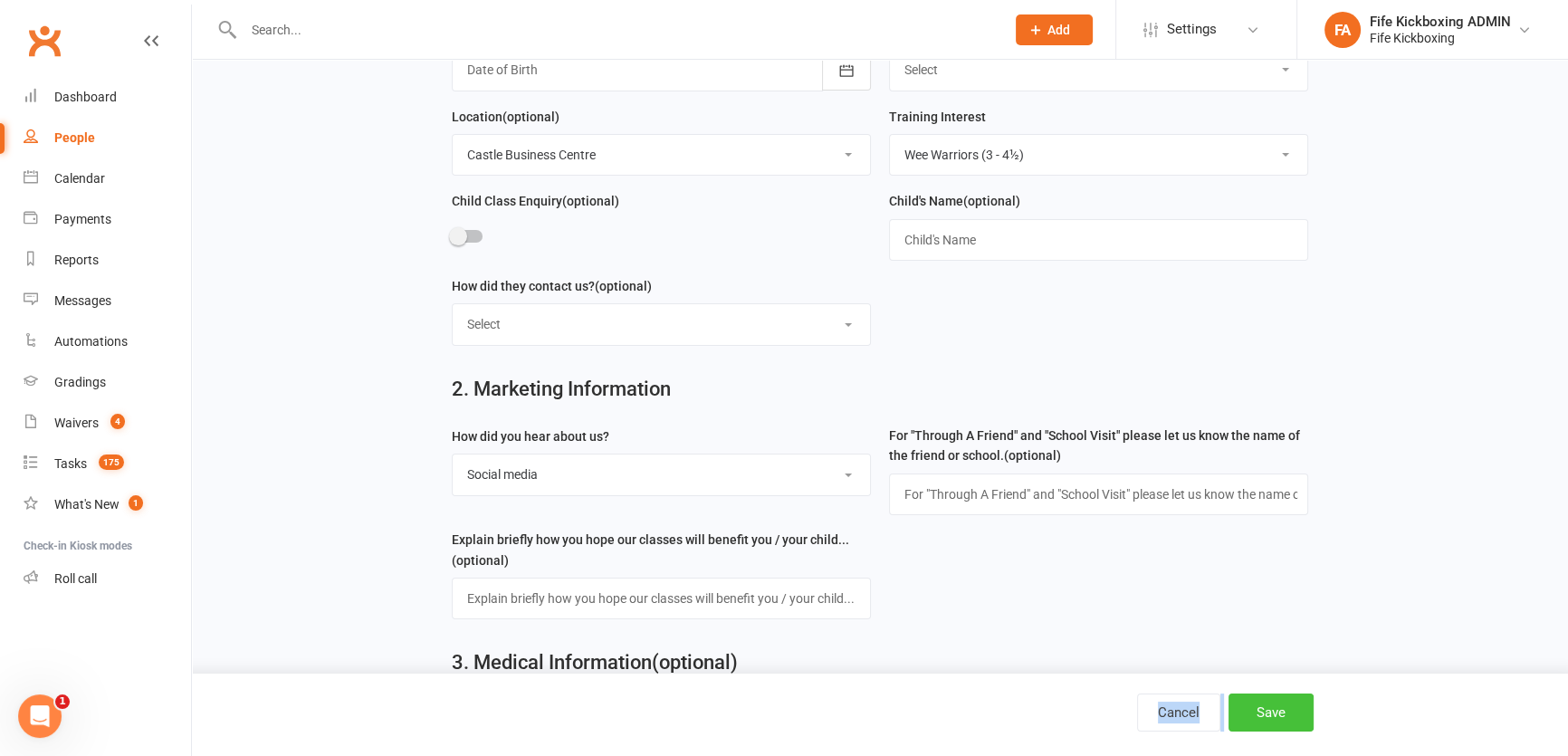
click at [1261, 693] on div "Cancel Save" at bounding box center [784, 714] width 1568 height 83
click at [1268, 709] on button "Save" at bounding box center [1270, 712] width 85 height 38
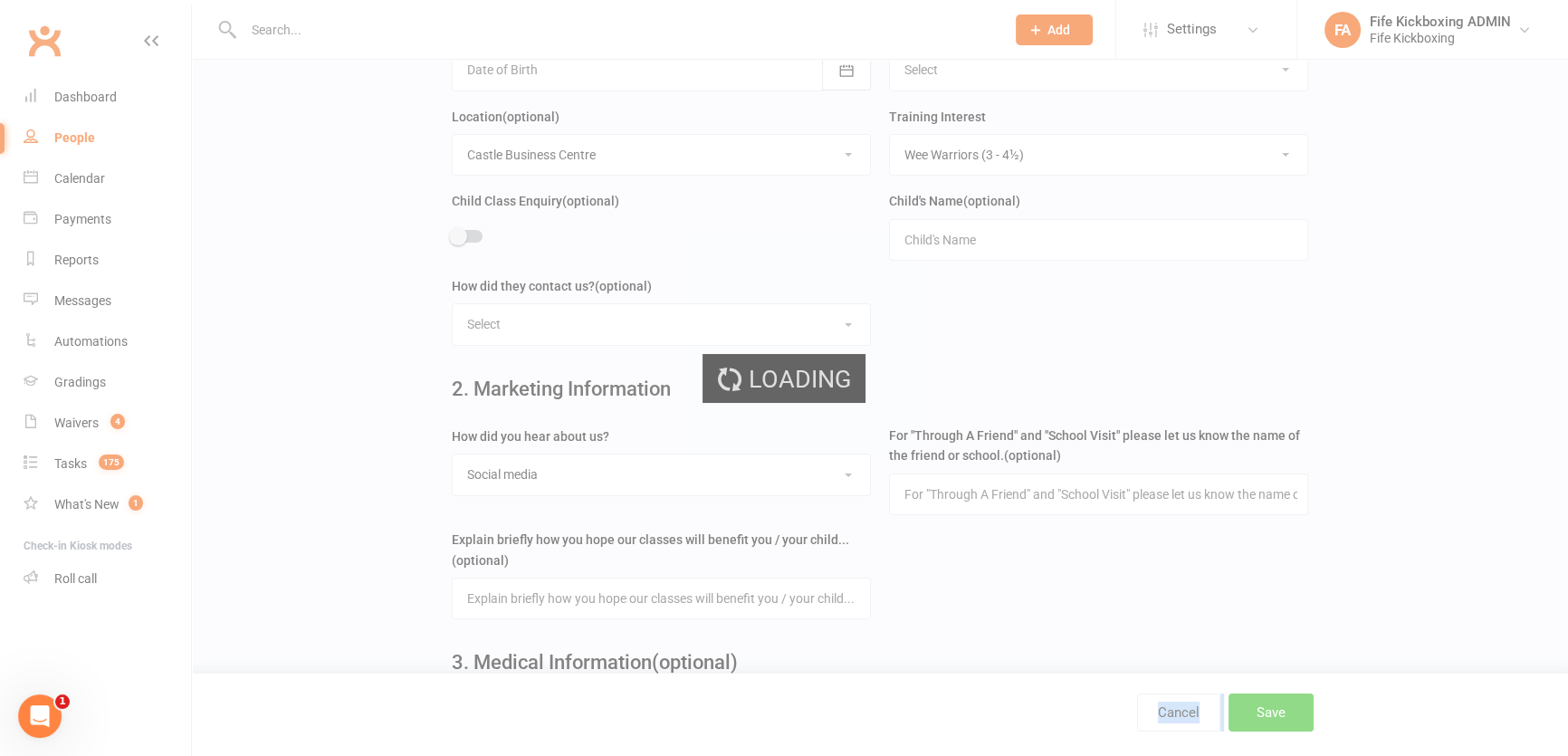
scroll to position [0, 0]
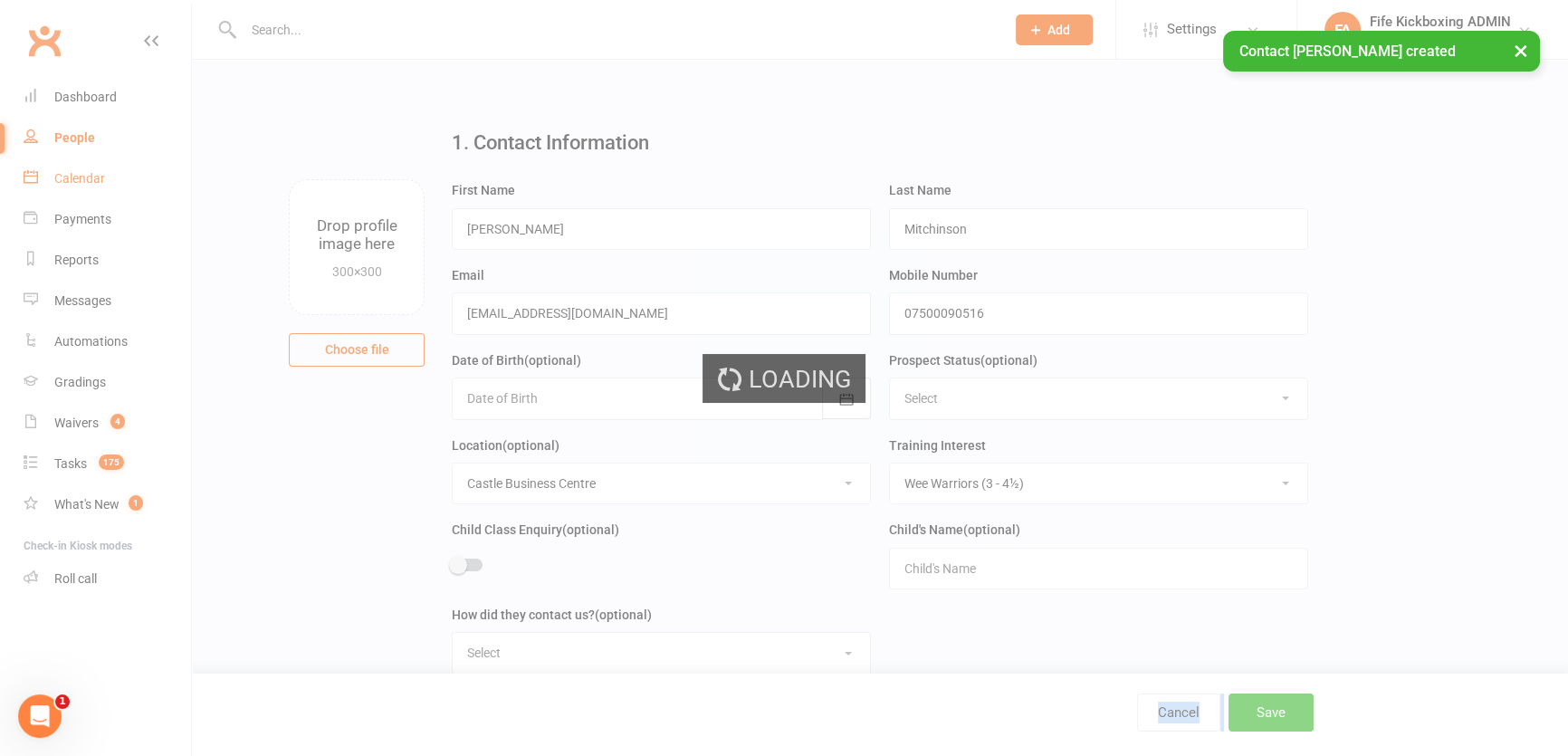
click at [85, 180] on div "Calendar" at bounding box center [79, 178] width 50 height 14
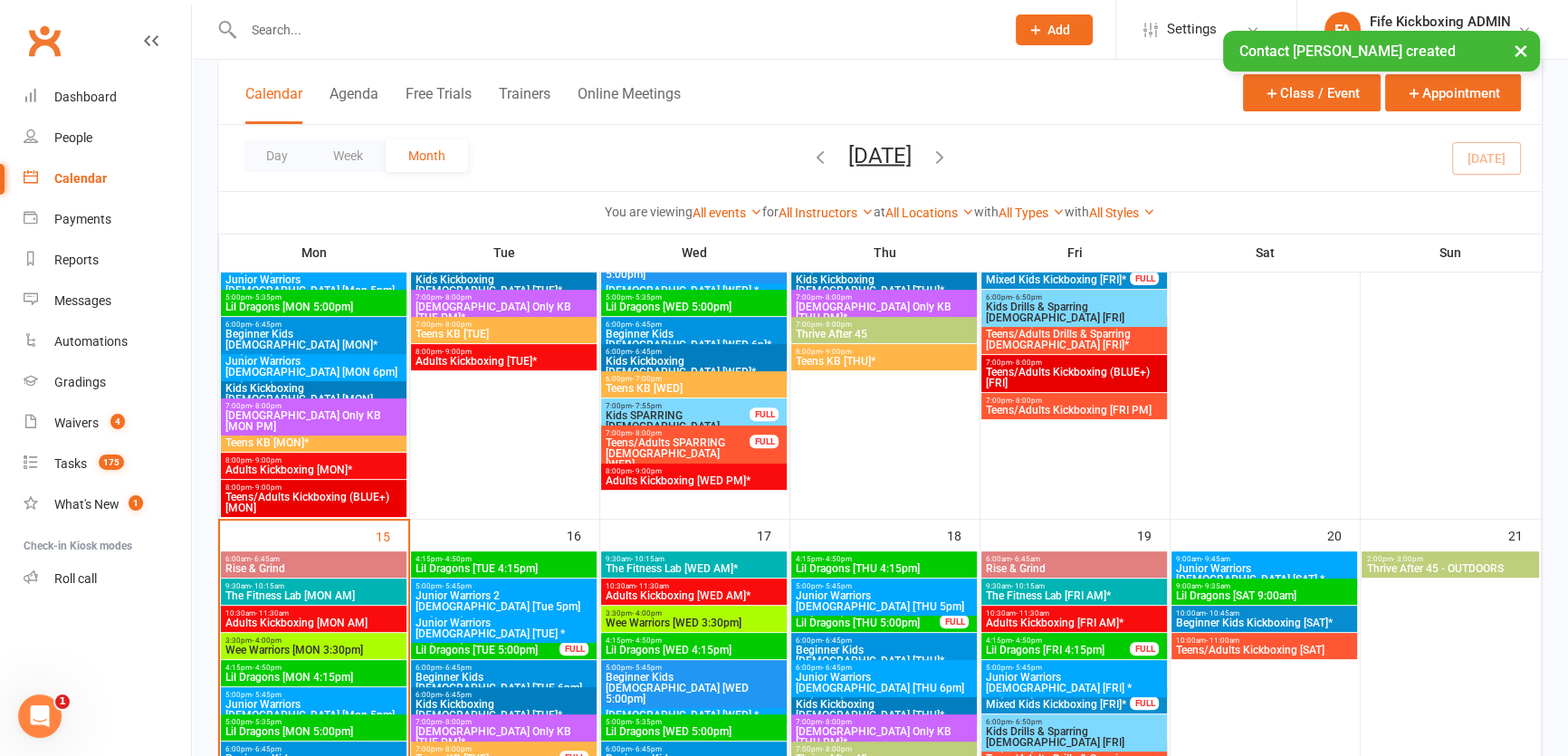
scroll to position [823, 0]
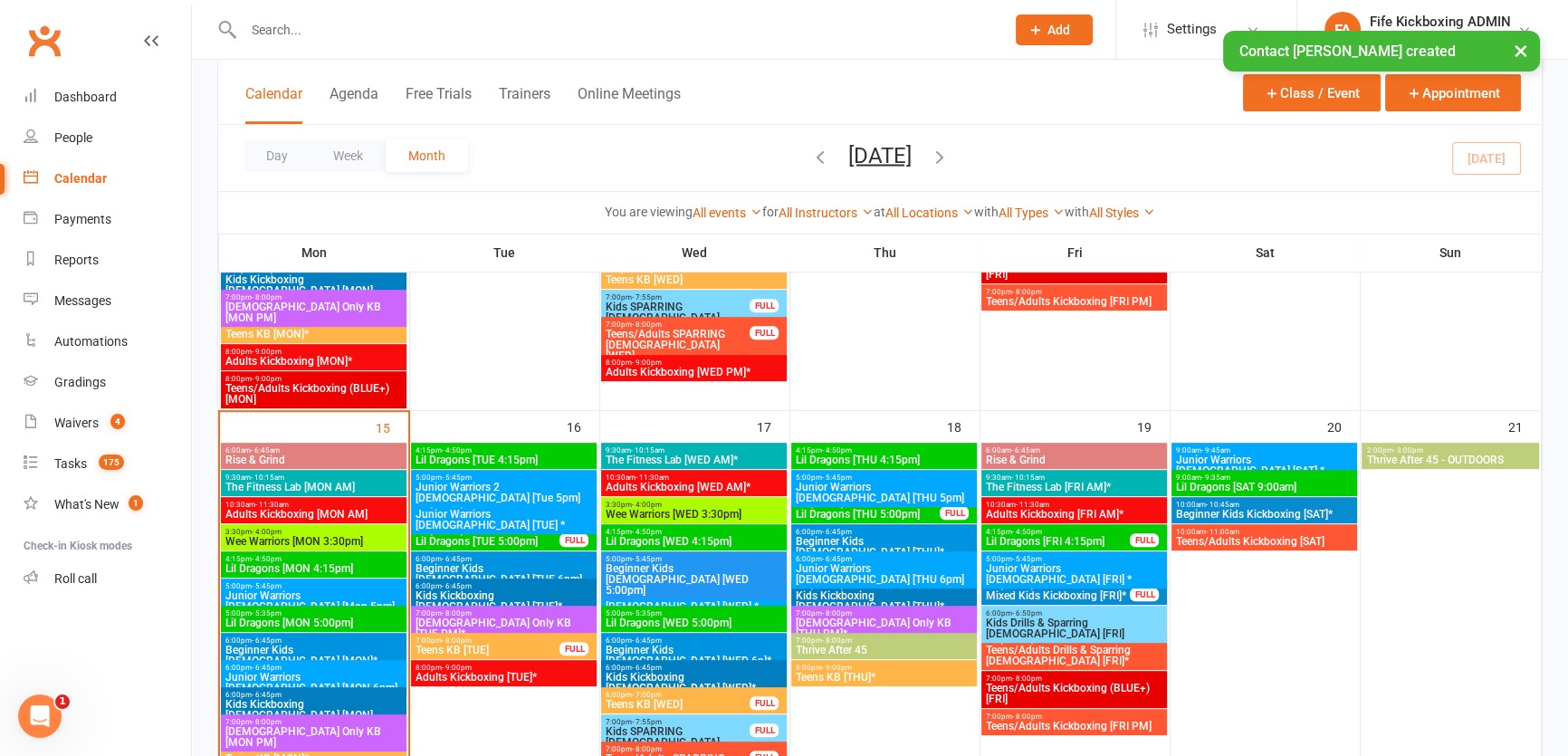
click at [693, 509] on span "Wee Warriors [WED 3:30pm]" at bounding box center [694, 514] width 179 height 10
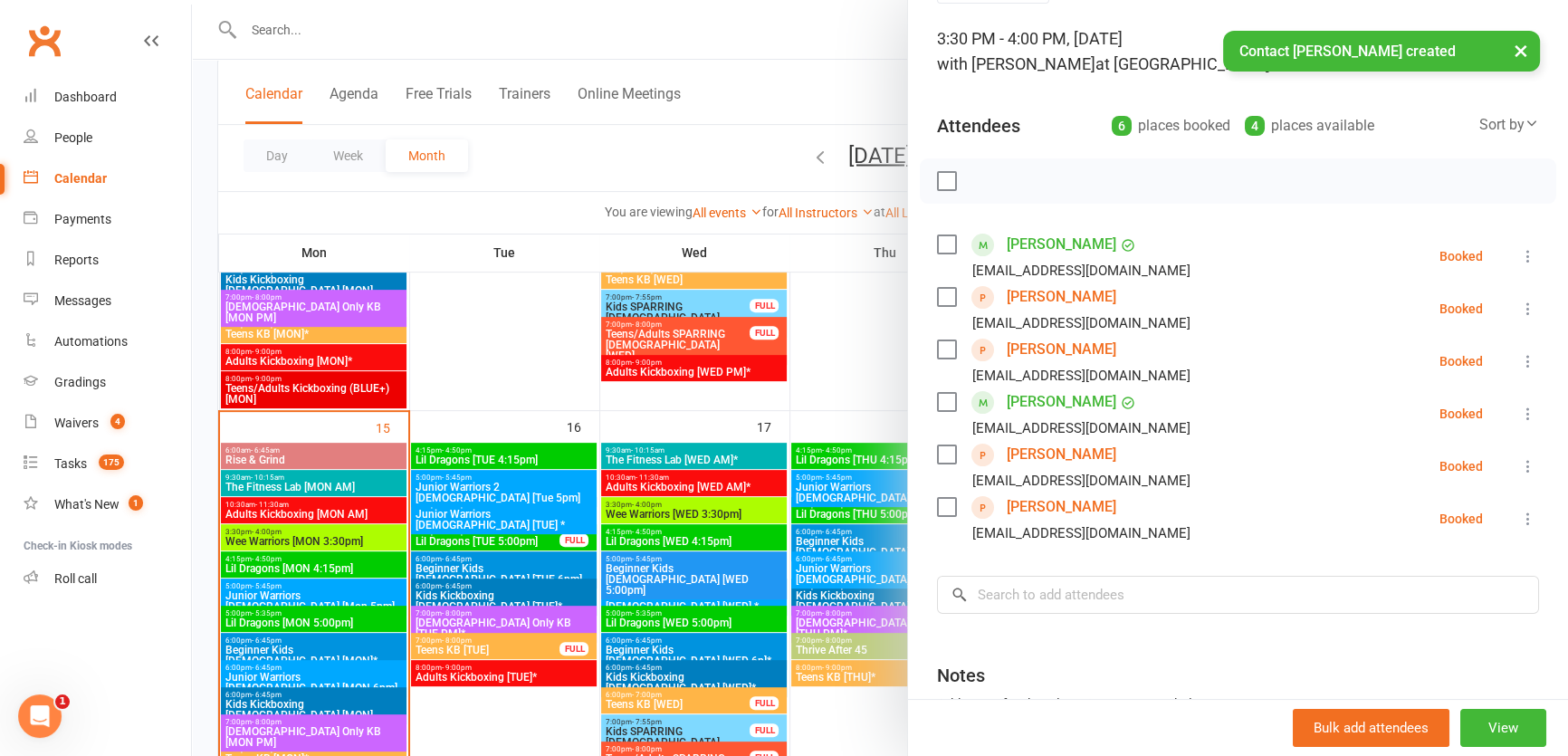
scroll to position [276, 0]
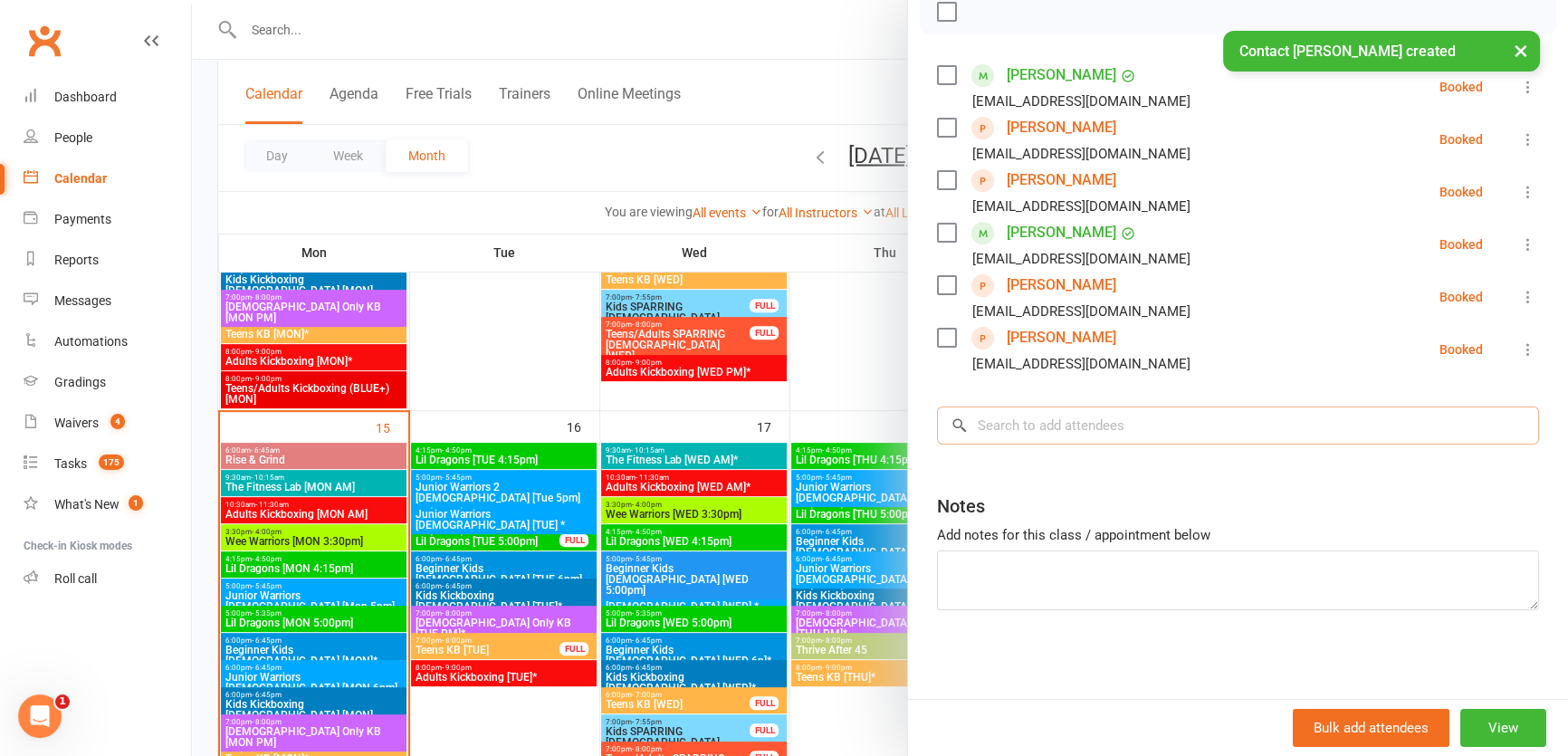
click at [1043, 417] on input "search" at bounding box center [1237, 425] width 602 height 38
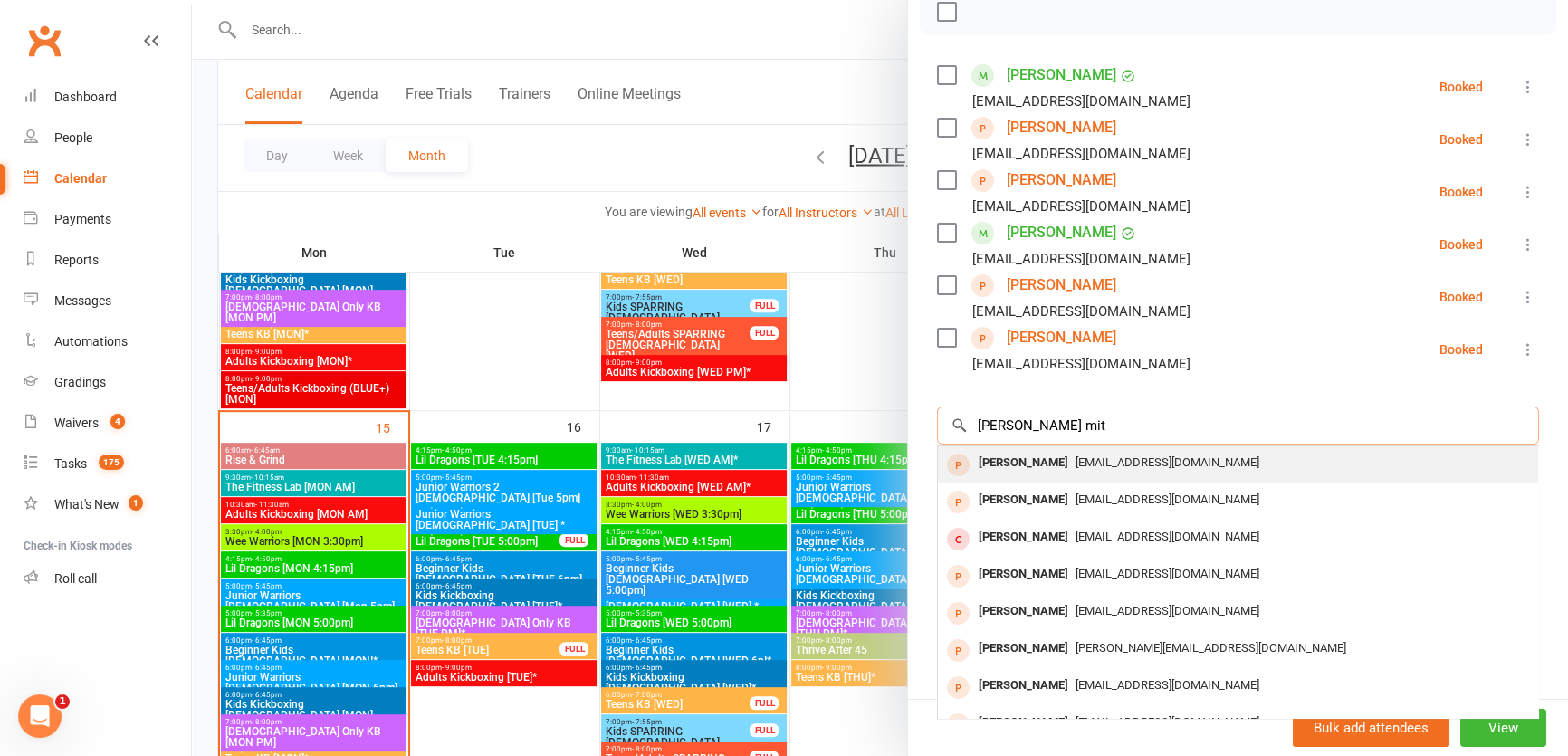
type input "ashley mit"
click at [1065, 462] on div "[PERSON_NAME]" at bounding box center [1022, 463] width 104 height 27
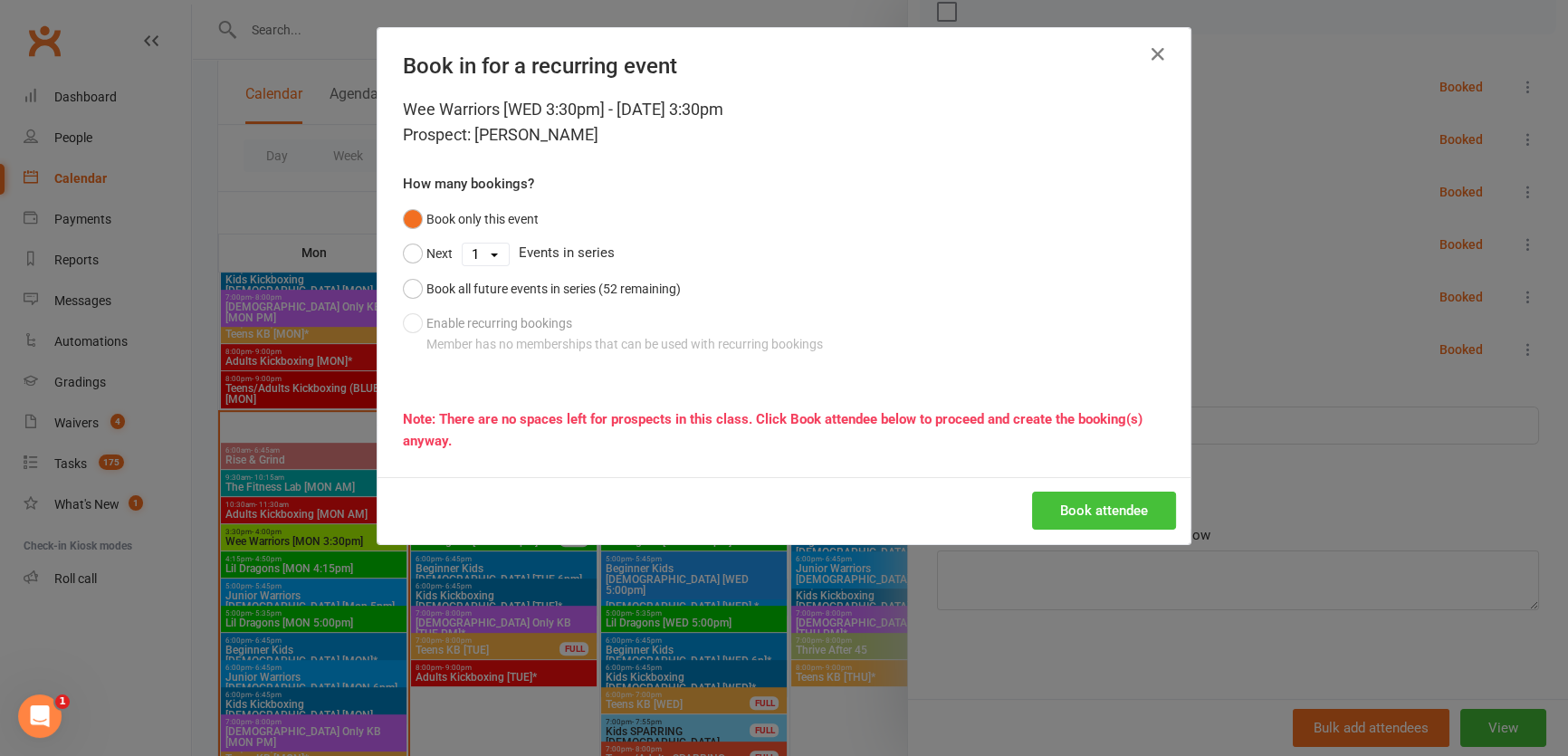
click at [1062, 512] on button "Book attendee" at bounding box center [1103, 511] width 144 height 38
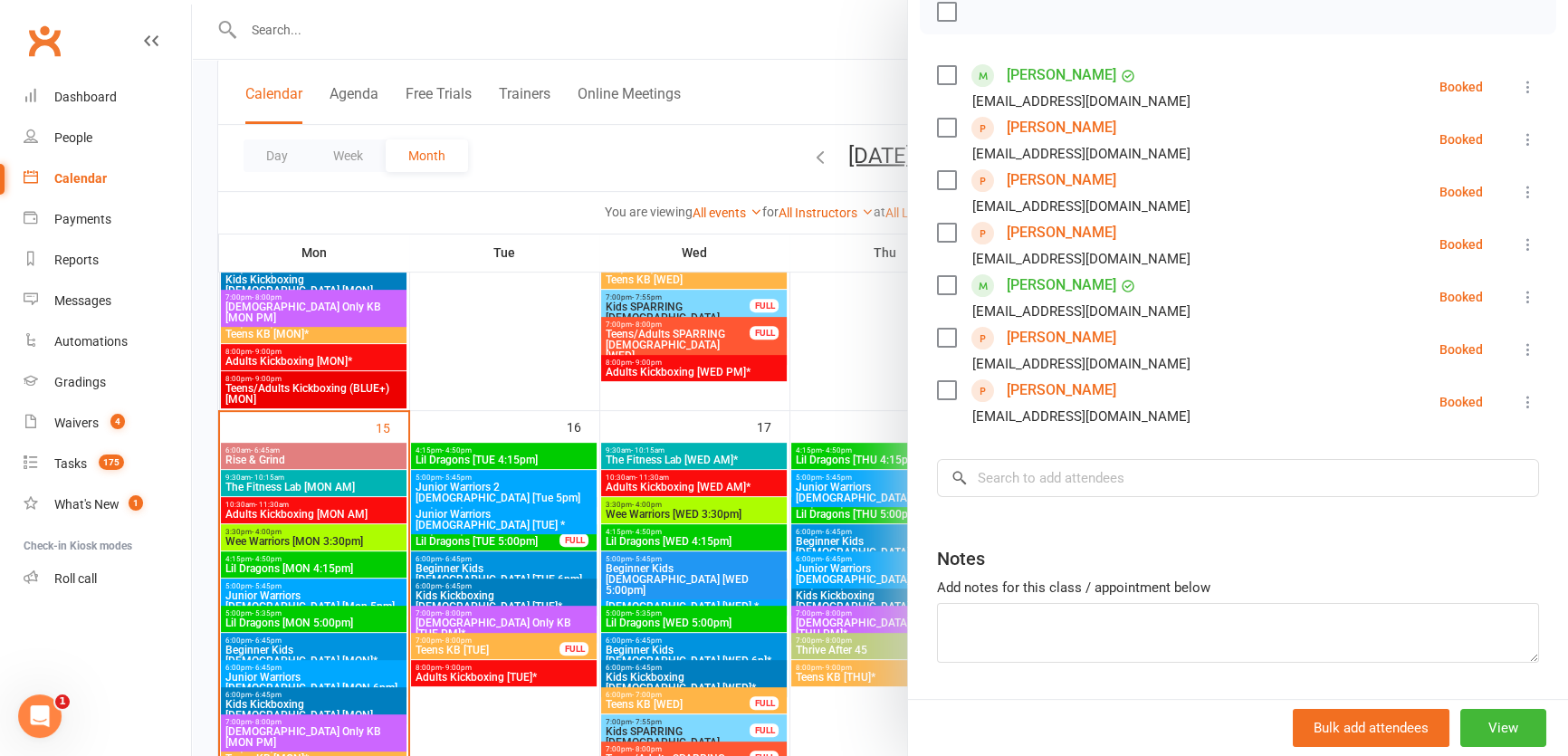
click at [305, 23] on div at bounding box center [880, 378] width 1376 height 756
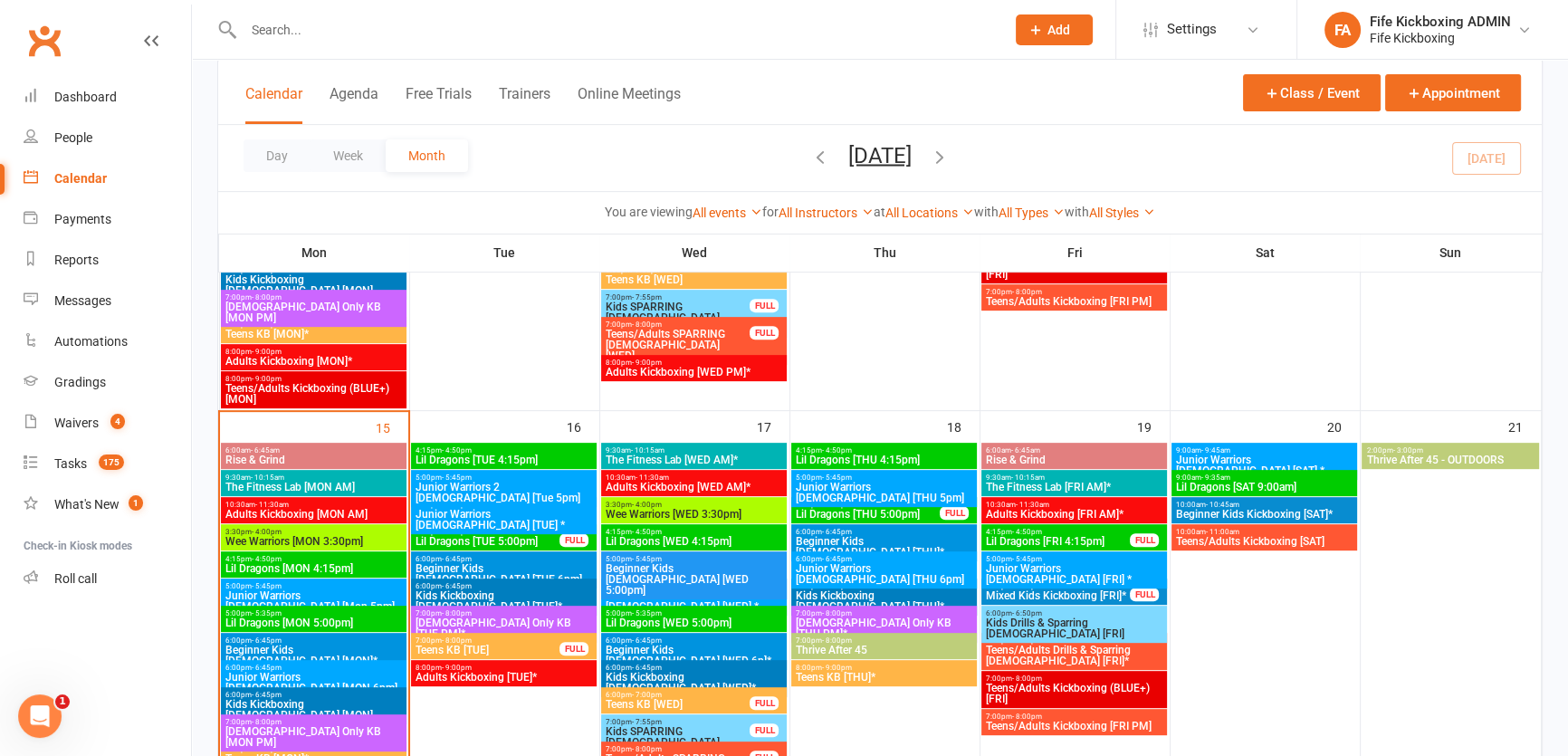
click at [305, 23] on input "text" at bounding box center [614, 29] width 754 height 26
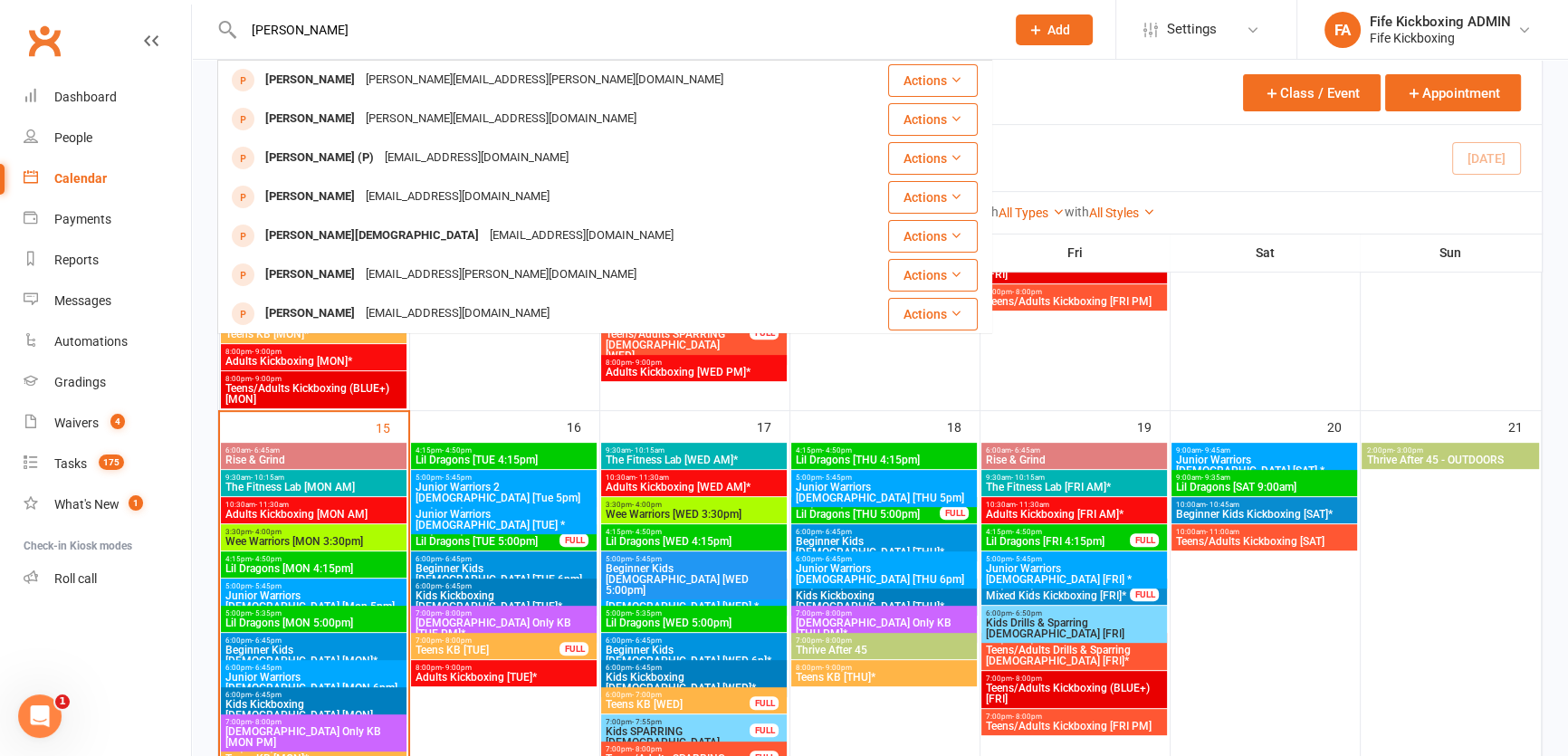
click at [300, 26] on input "emma fporsyth" at bounding box center [614, 29] width 754 height 26
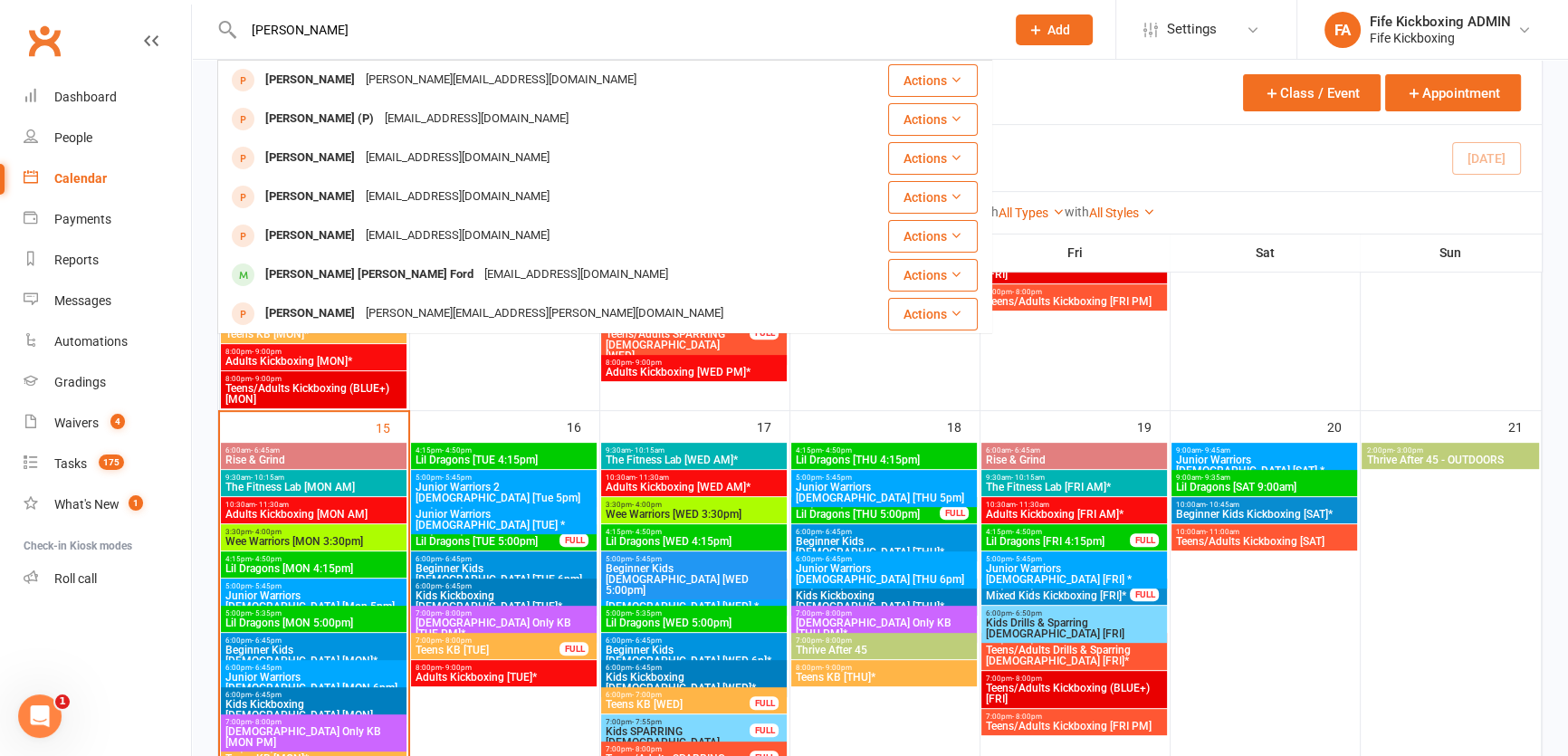
drag, startPoint x: 371, startPoint y: 36, endPoint x: 181, endPoint y: 24, distance: 190.4
paste input "forbax@hotmail.co.uk>"
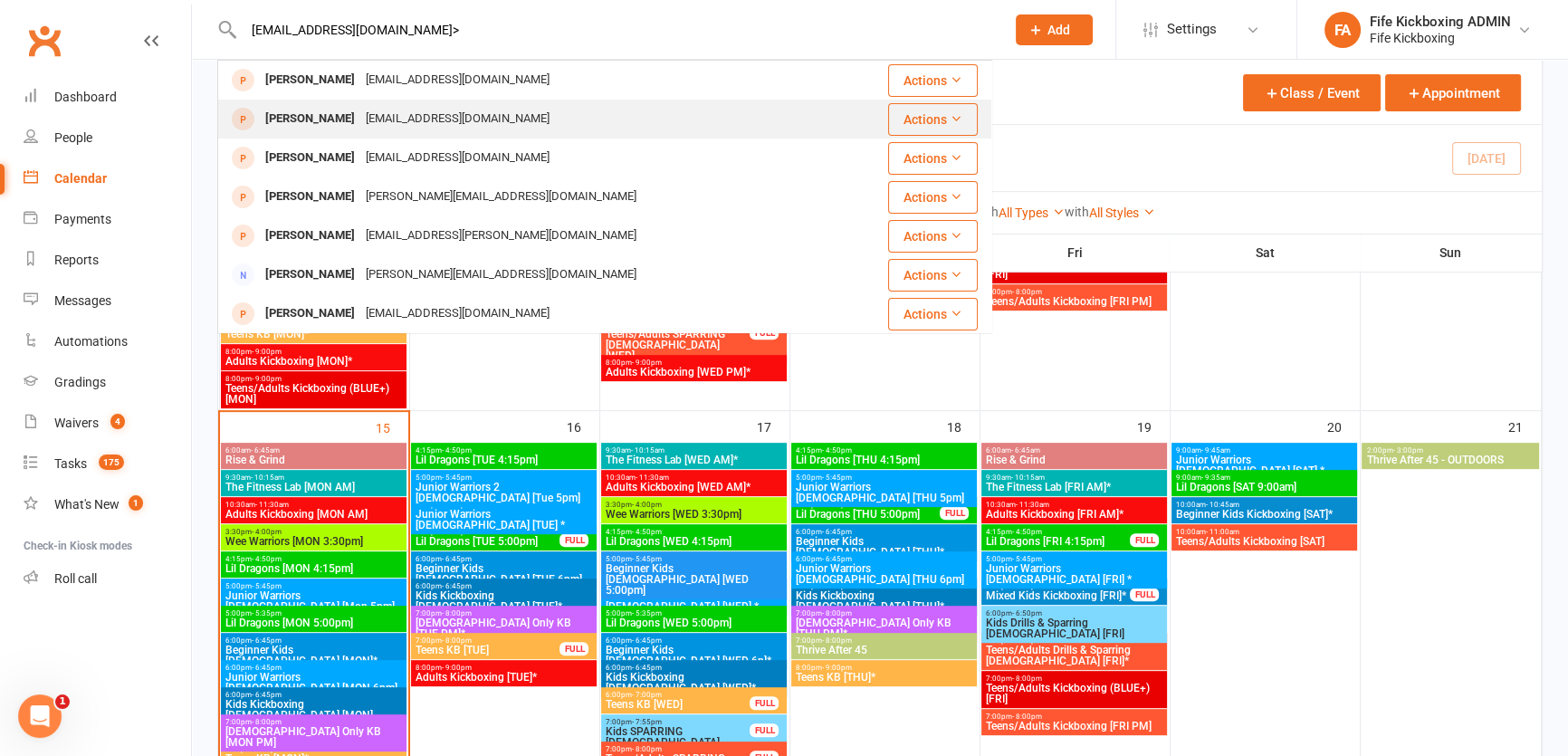
type input "forbax@hotmail.co.uk>"
click at [523, 107] on div "Emma Baxter forbax@hotmail.co.uk" at bounding box center [539, 119] width 642 height 37
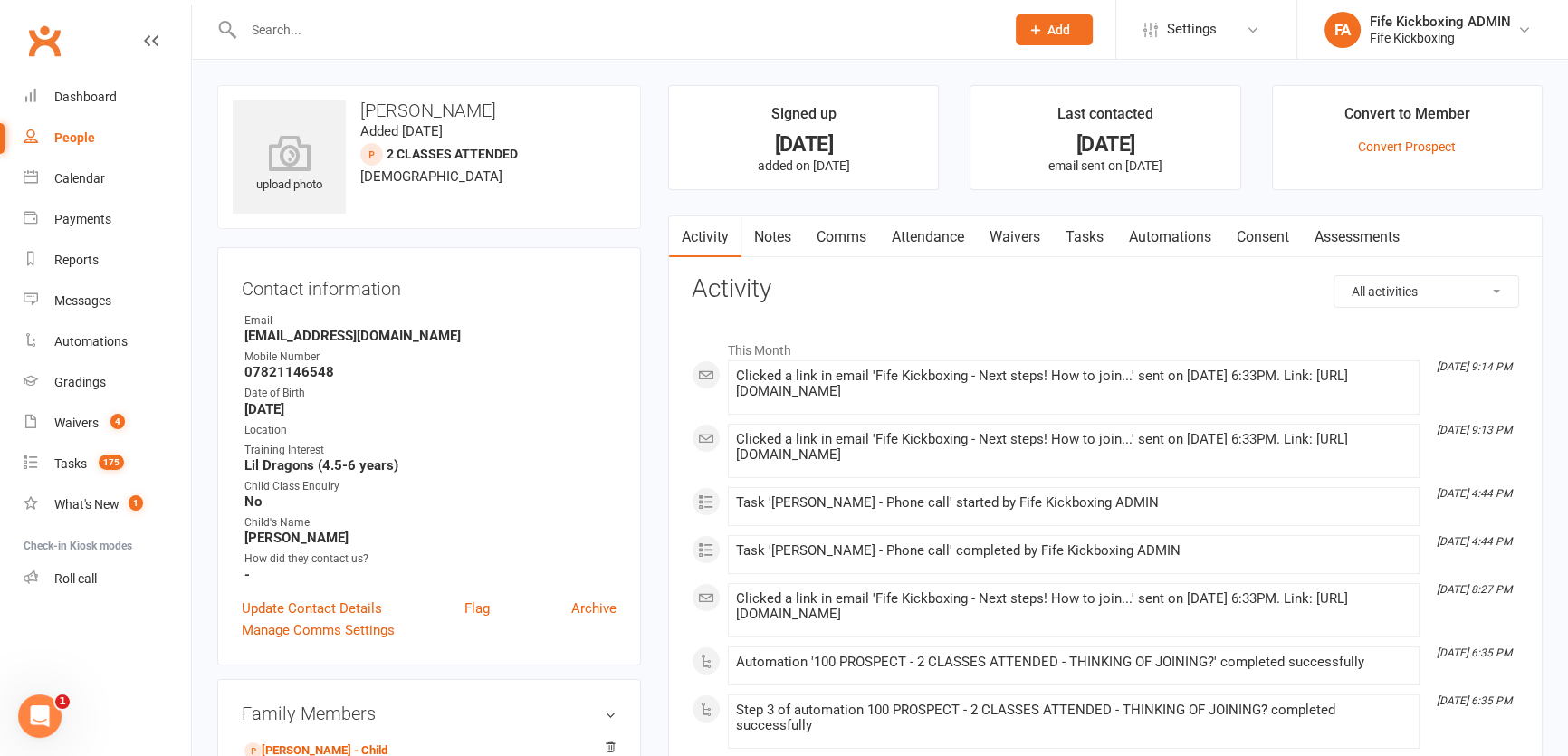
click at [945, 241] on link "Attendance" at bounding box center [927, 238] width 98 height 42
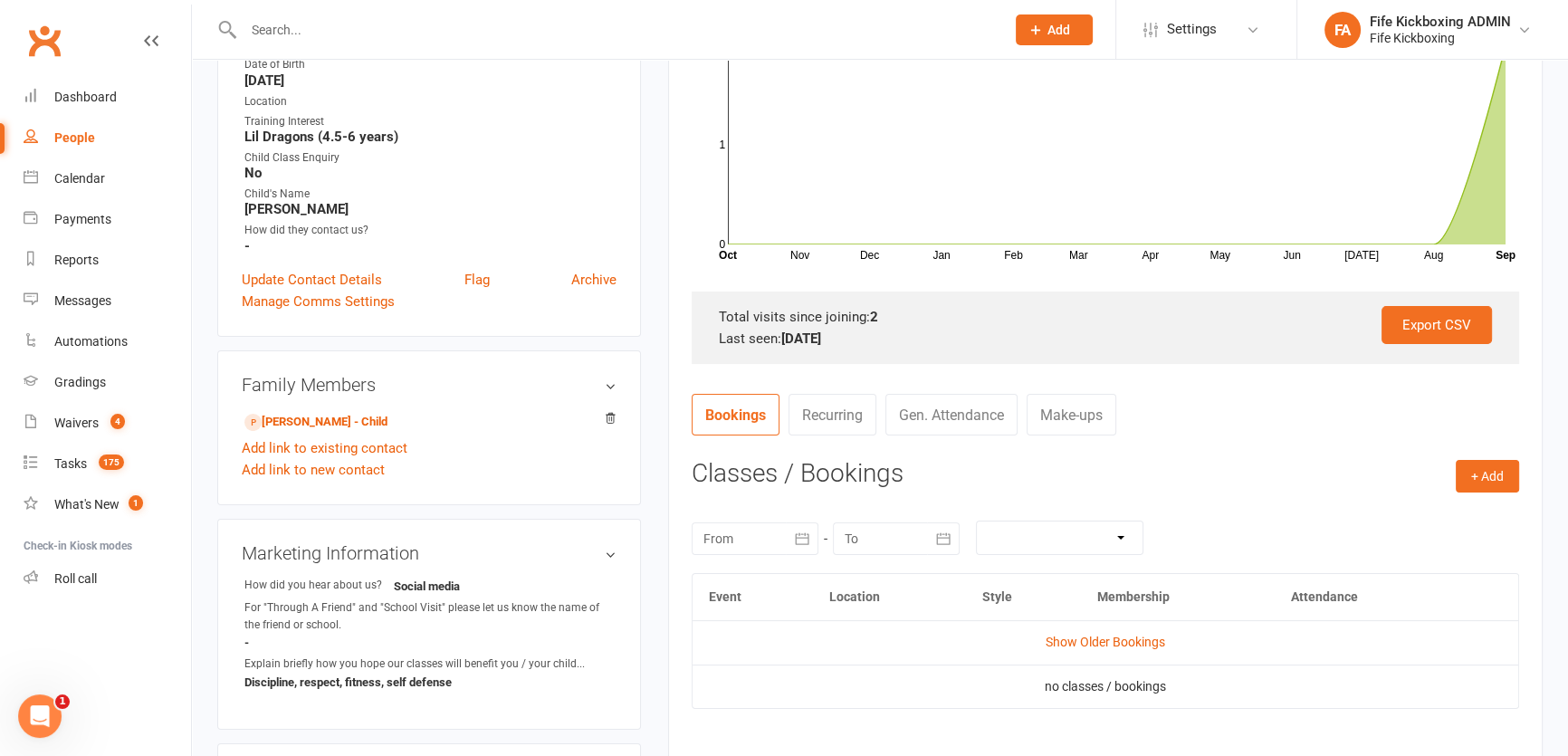
scroll to position [658, 0]
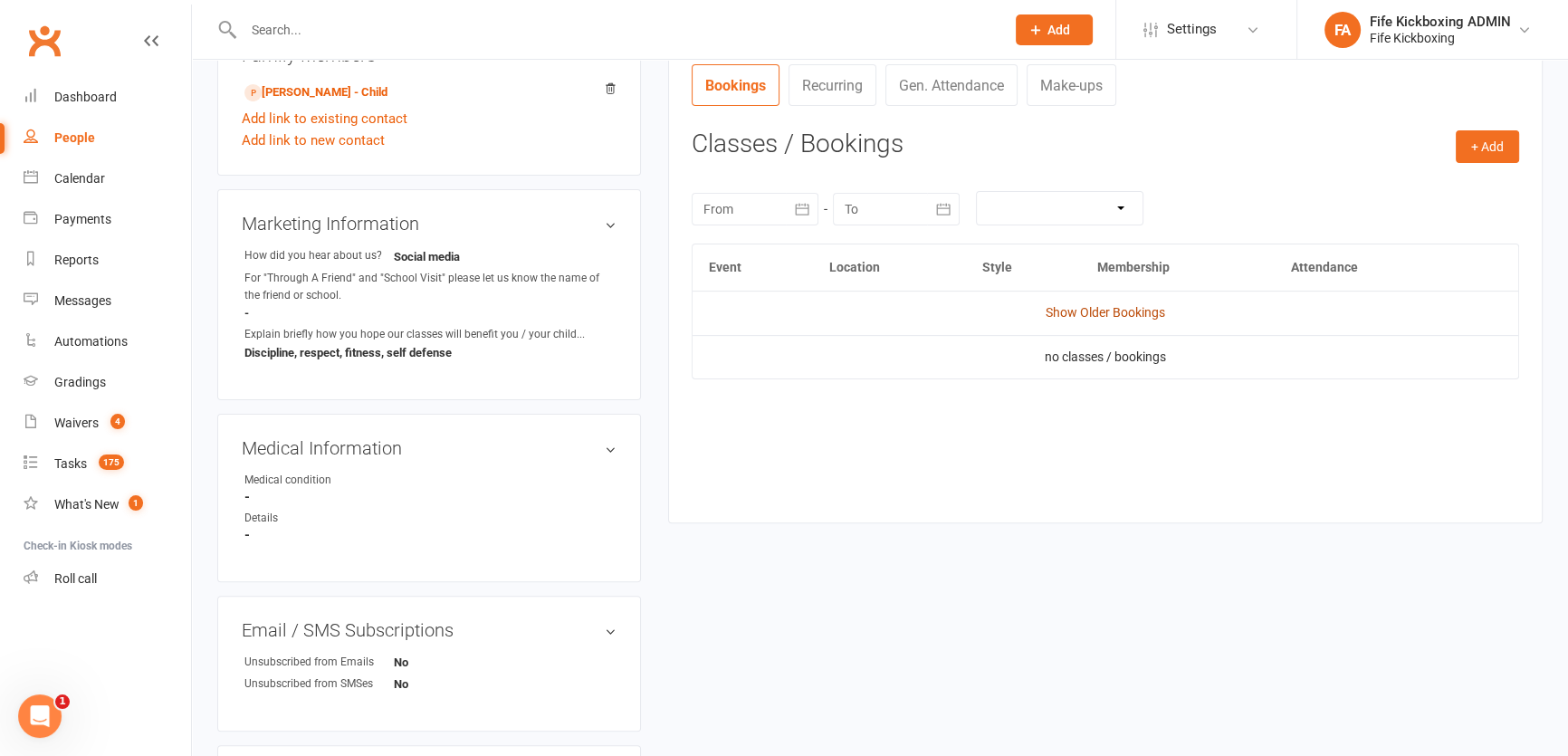
click at [1104, 306] on link "Show Older Bookings" at bounding box center [1106, 312] width 120 height 14
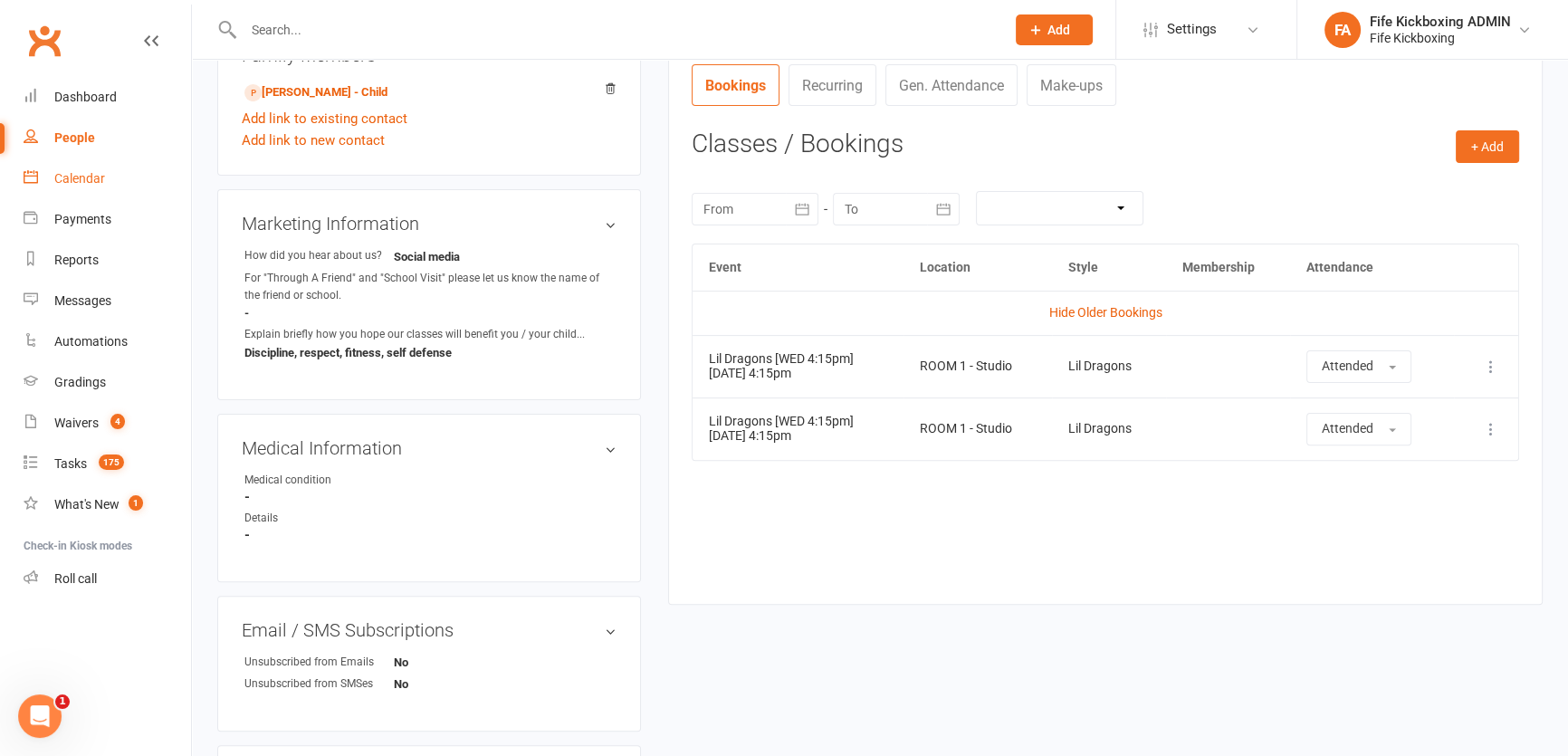
click at [103, 182] on div "Calendar" at bounding box center [79, 178] width 50 height 14
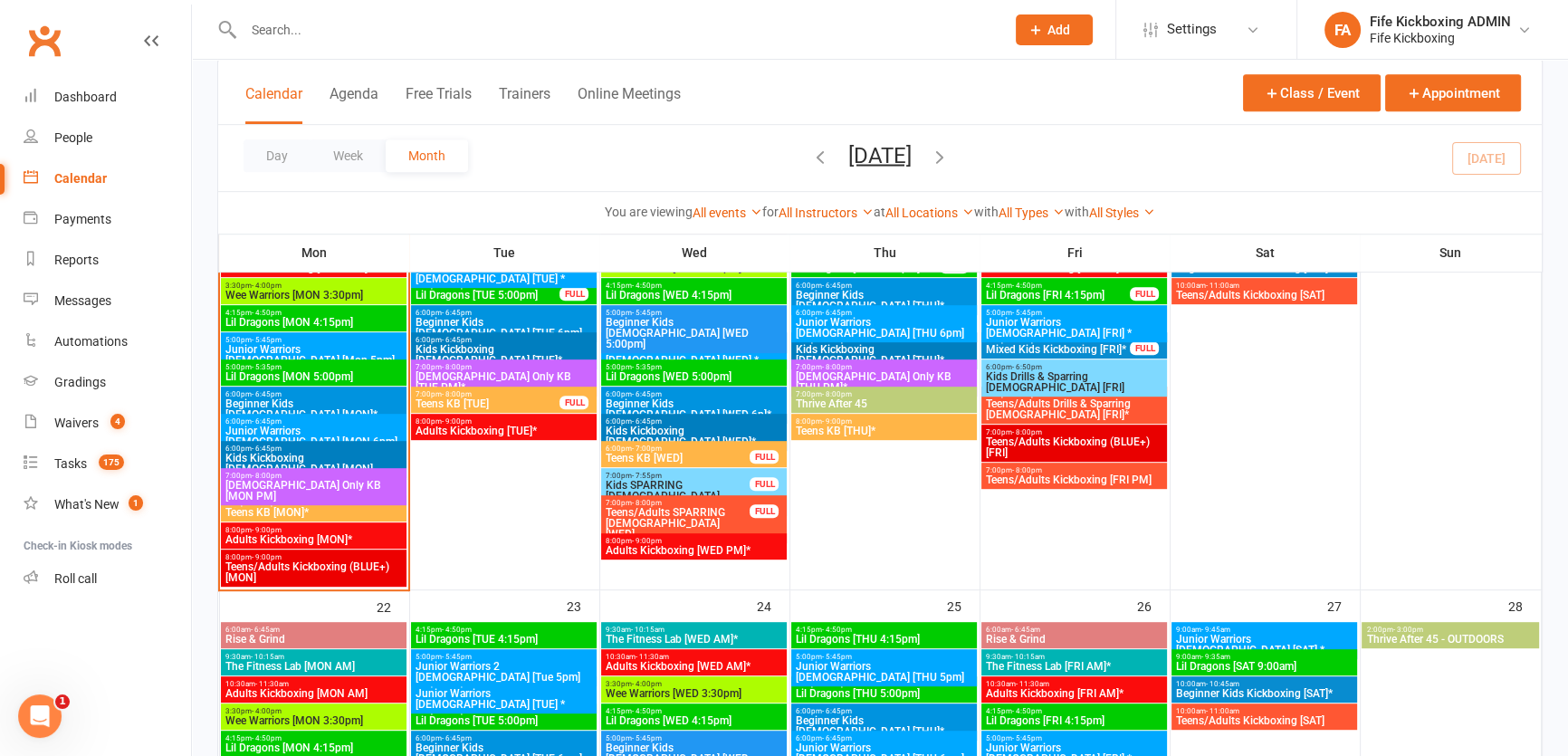
scroll to position [905, 0]
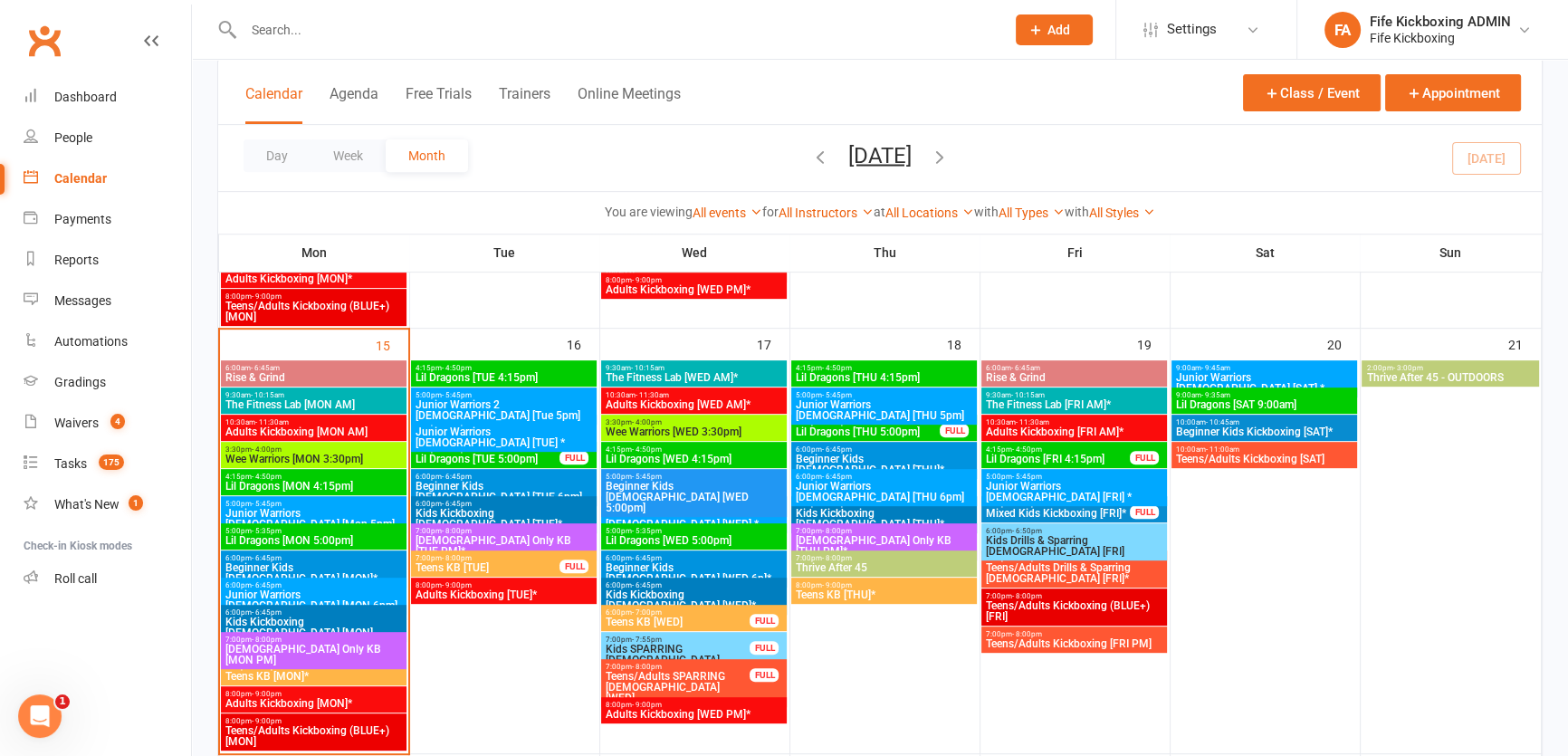
click at [670, 443] on div "4:15pm - 4:50pm Lil Dragons [WED 4:15pm]" at bounding box center [693, 456] width 185 height 27
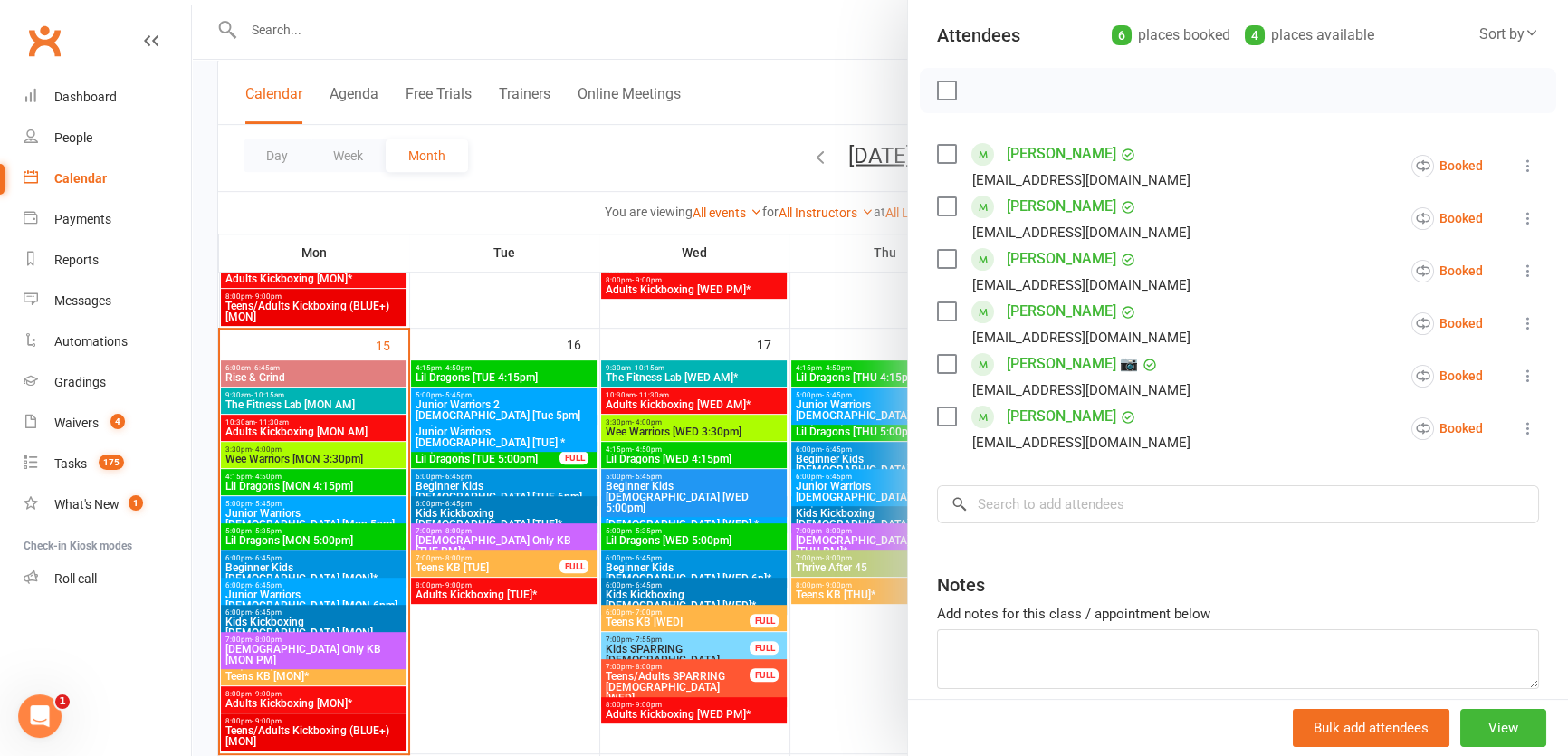
scroll to position [276, 0]
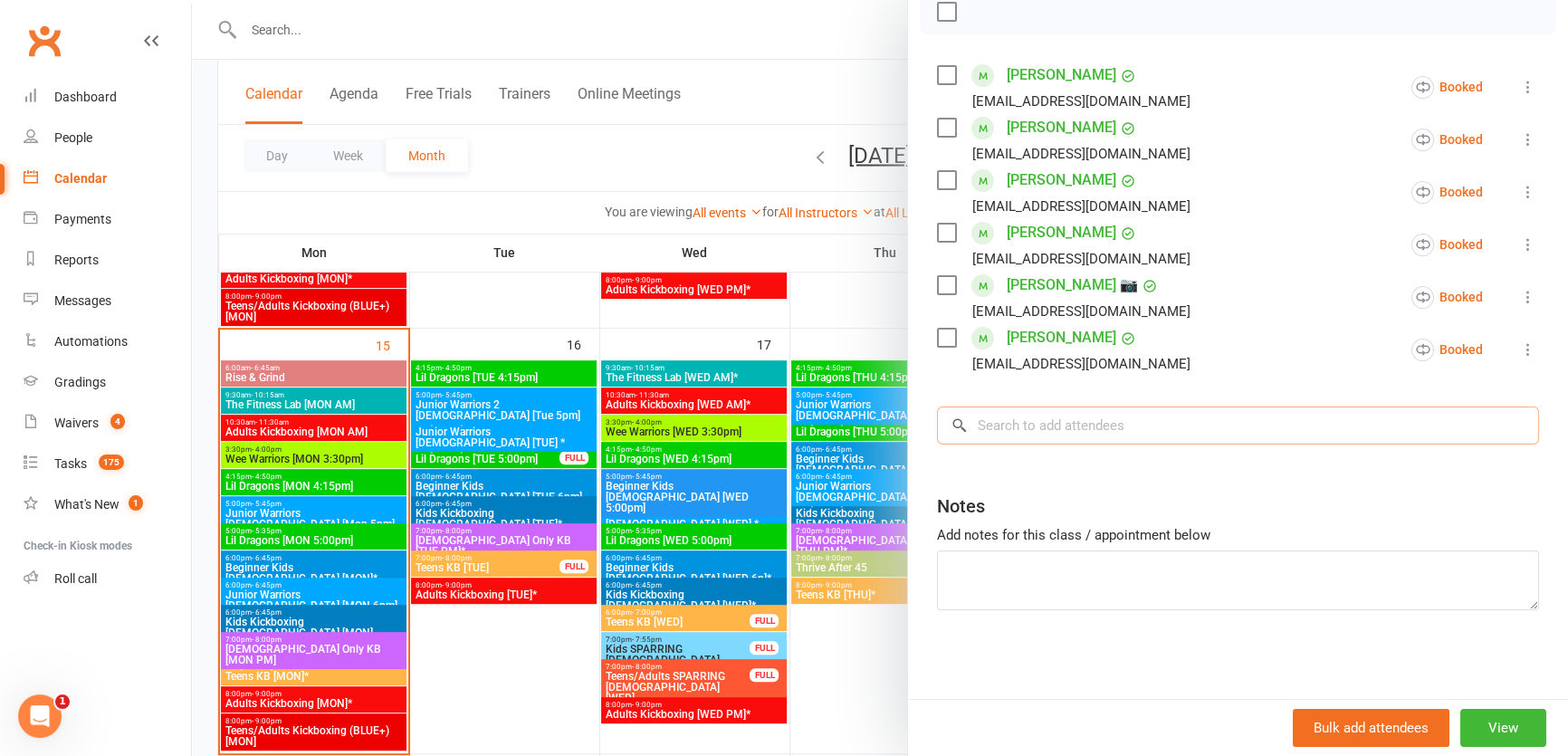
click at [1065, 419] on input "search" at bounding box center [1237, 425] width 602 height 38
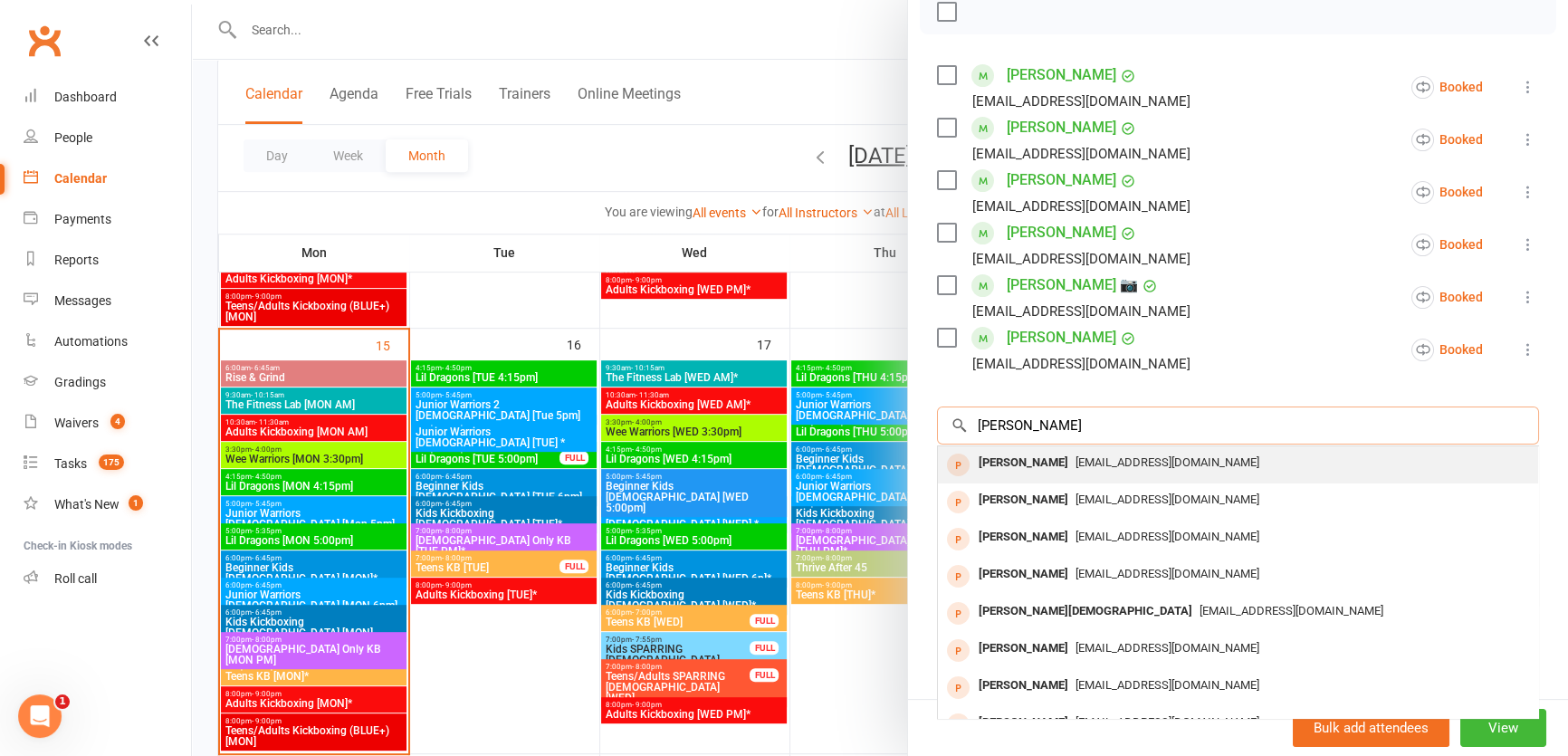
type input "emma baxter"
click at [1040, 450] on div "Emma Baxter" at bounding box center [1022, 463] width 104 height 27
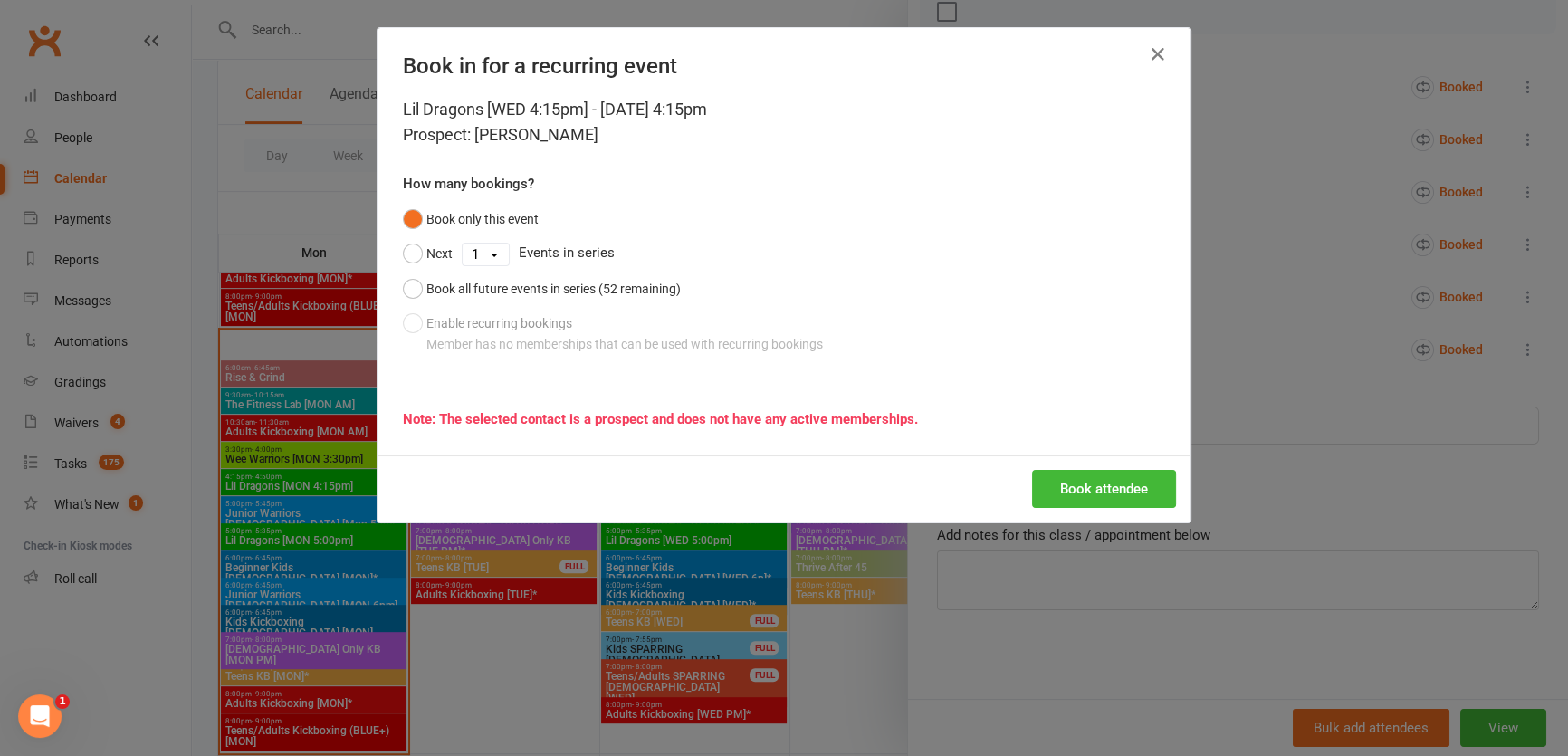
click at [1077, 510] on div "Book attendee" at bounding box center [784, 489] width 813 height 67
click at [1061, 491] on button "Book attendee" at bounding box center [1103, 489] width 144 height 38
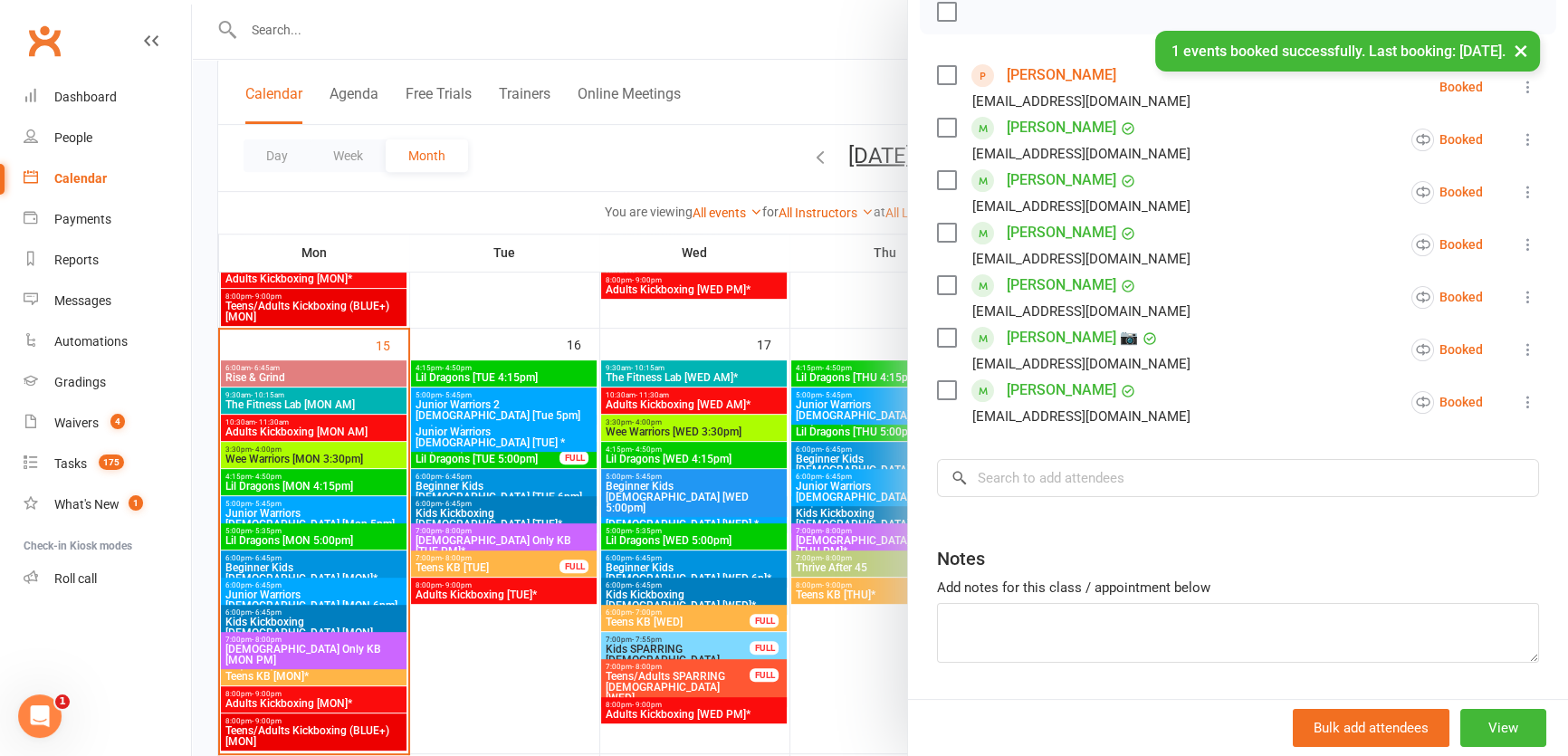
click at [443, 30] on div "× 1 events booked successfully. Last booking: Sep 17, 2025." at bounding box center [772, 30] width 1544 height 0
click at [405, 27] on div at bounding box center [880, 378] width 1376 height 756
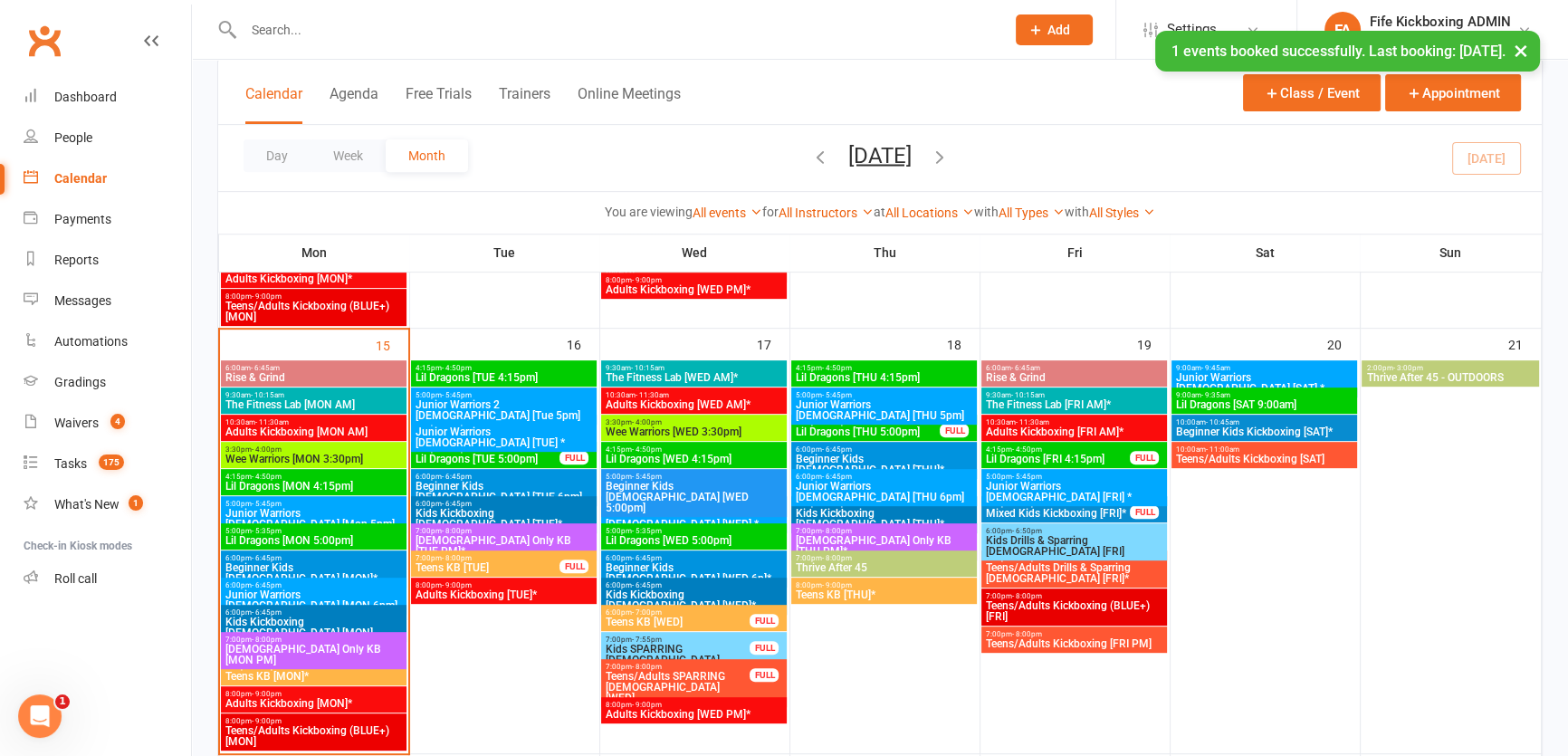
click at [403, 29] on input "text" at bounding box center [614, 29] width 754 height 26
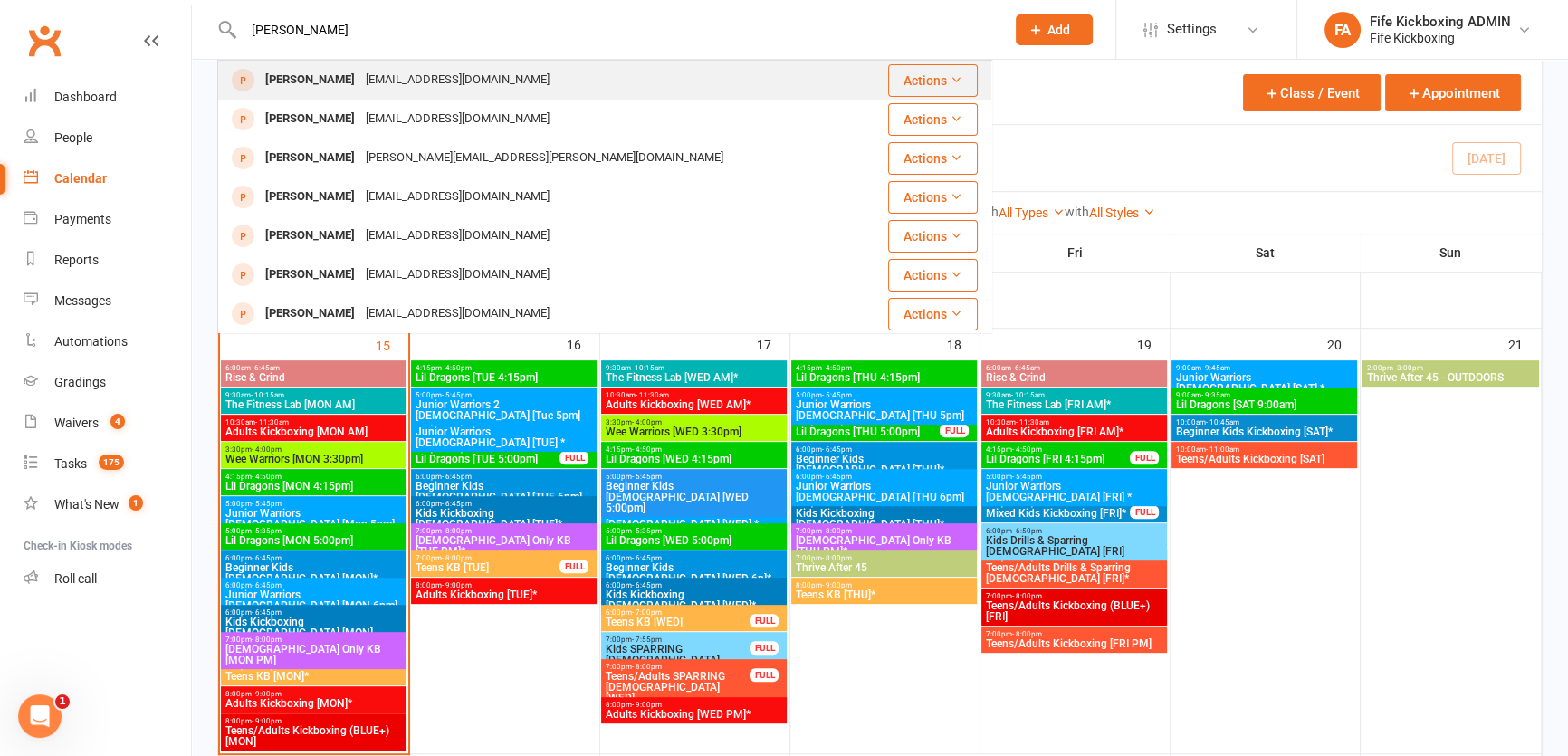
type input "emma baxter"
click at [398, 68] on div "forbax@hotmail.co.uk" at bounding box center [457, 80] width 195 height 27
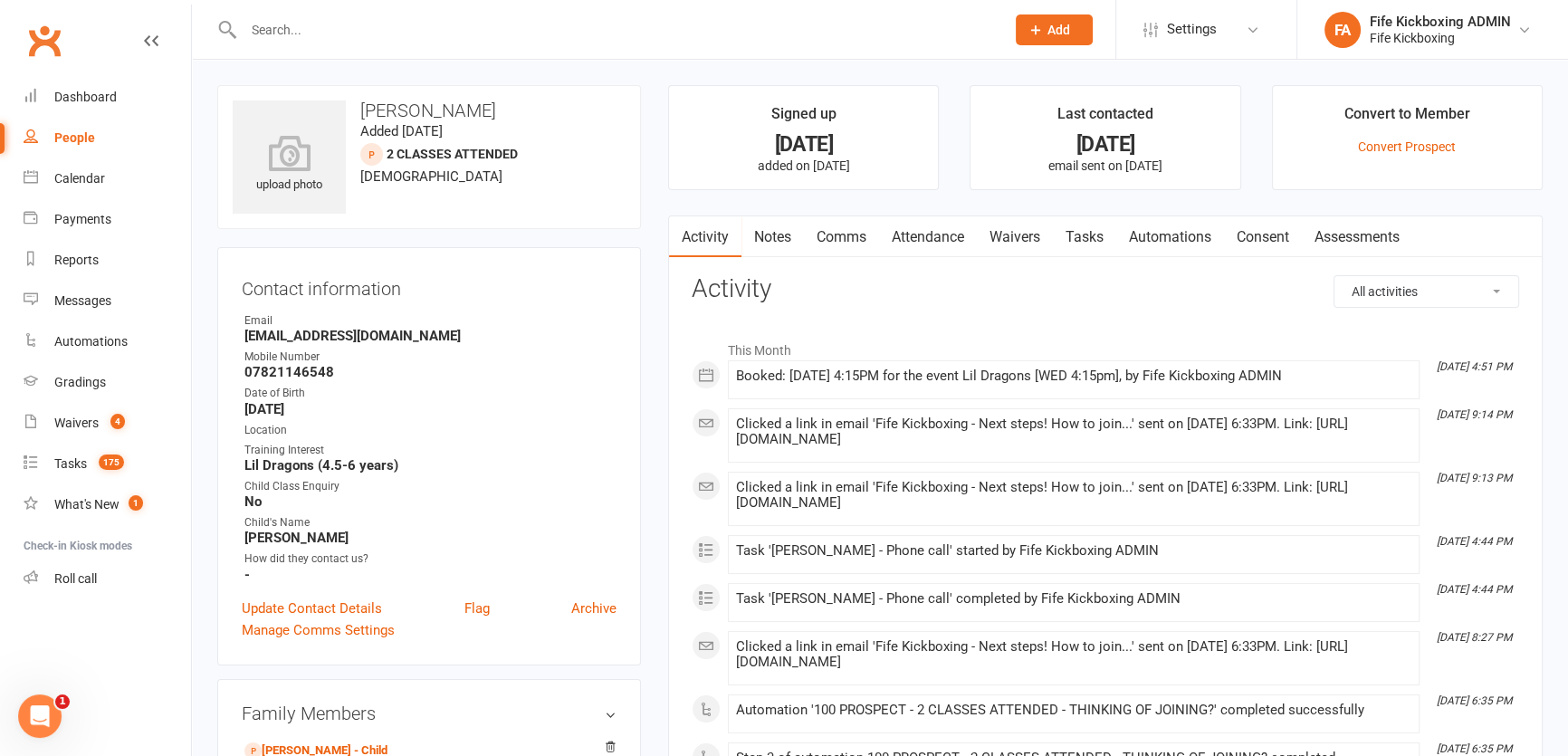
click at [1037, 249] on link "Waivers" at bounding box center [1015, 238] width 76 height 42
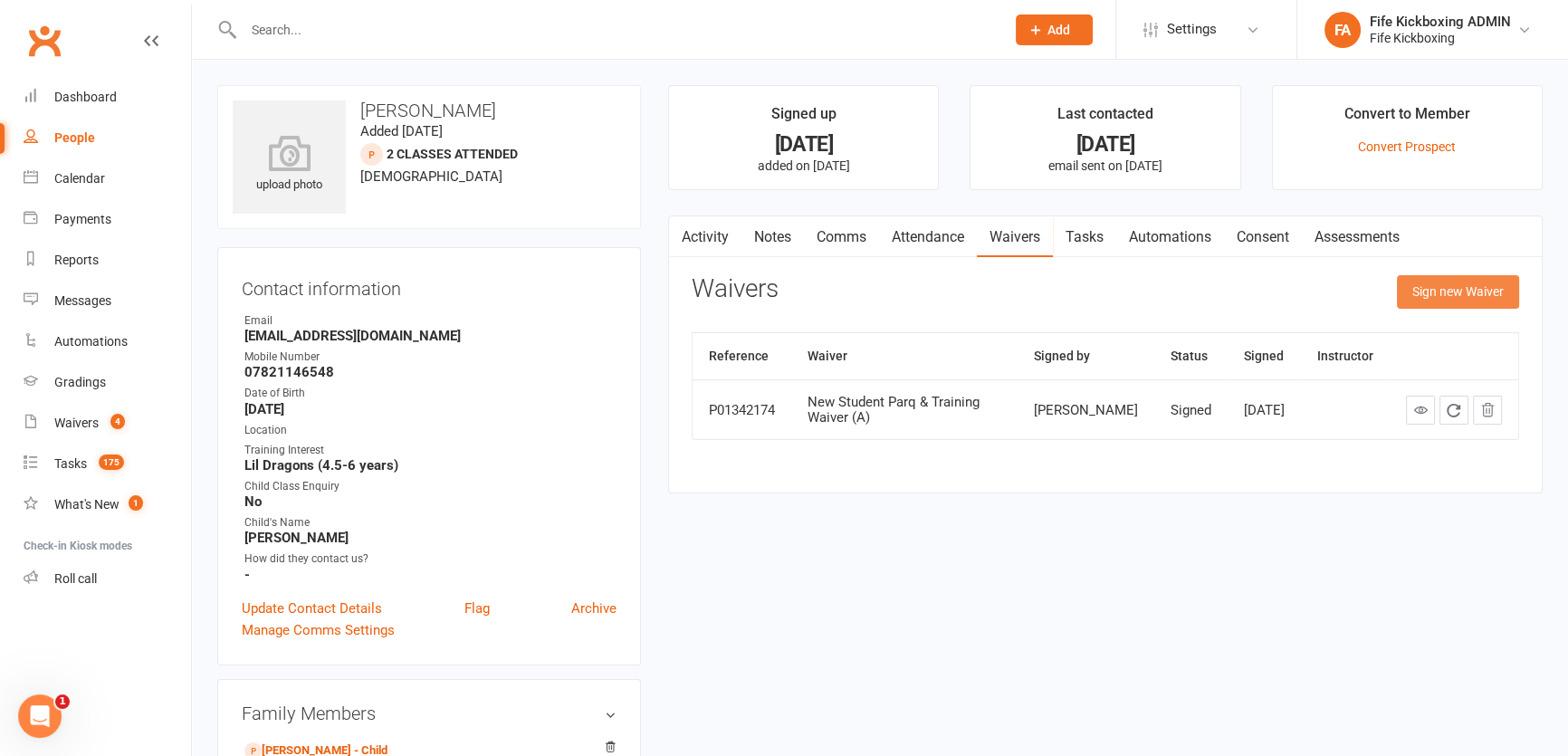
click at [1416, 298] on button "Sign new Waiver" at bounding box center [1458, 291] width 123 height 32
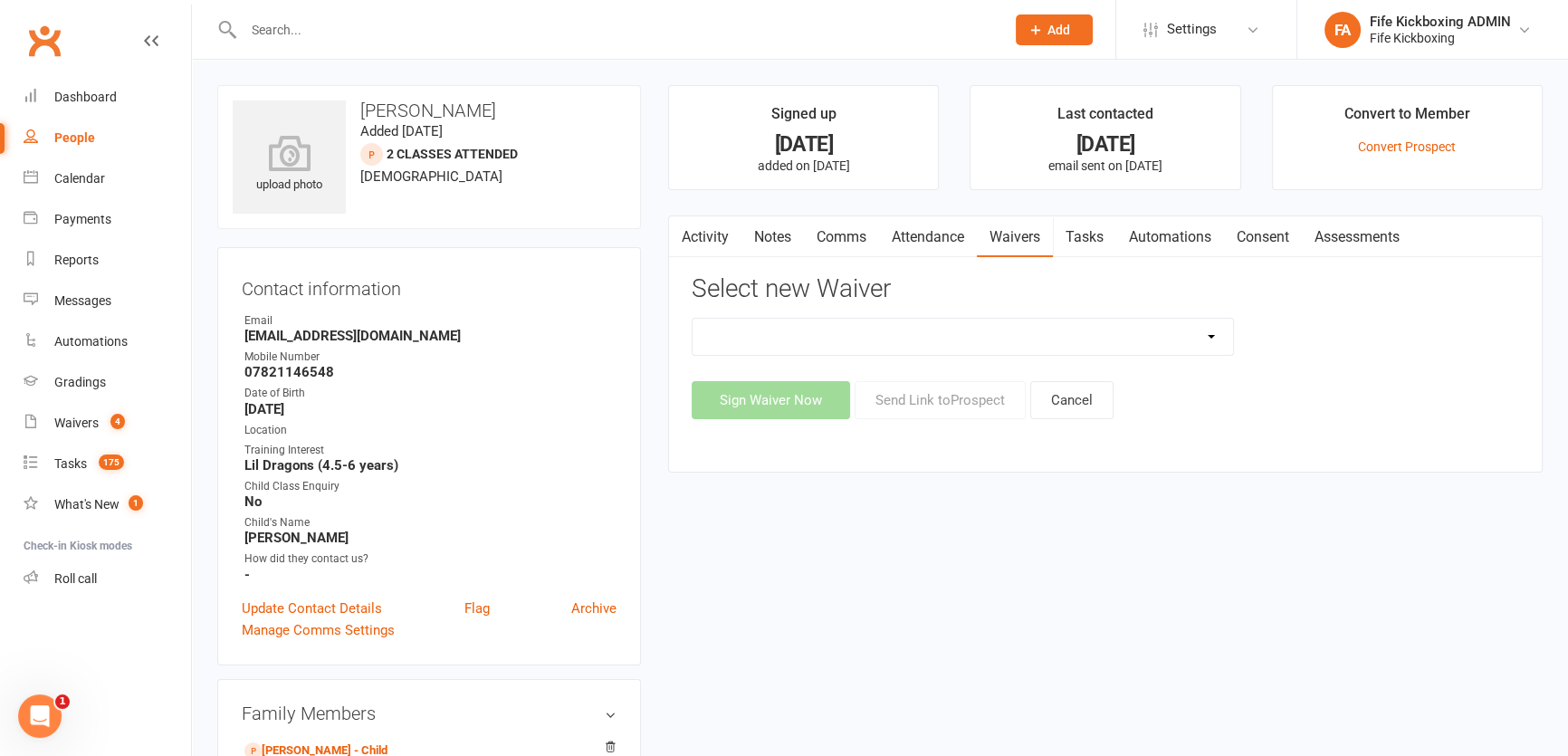
click at [891, 319] on select "Fife Kickboxing Training & Sparring Waiver (A) Kids Licence Renewal Waiver Memb…" at bounding box center [962, 337] width 540 height 36
select select "5999"
click at [692, 319] on select "Fife Kickboxing Training & Sparring Waiver (A) Kids Licence Renewal Waiver Memb…" at bounding box center [962, 337] width 540 height 36
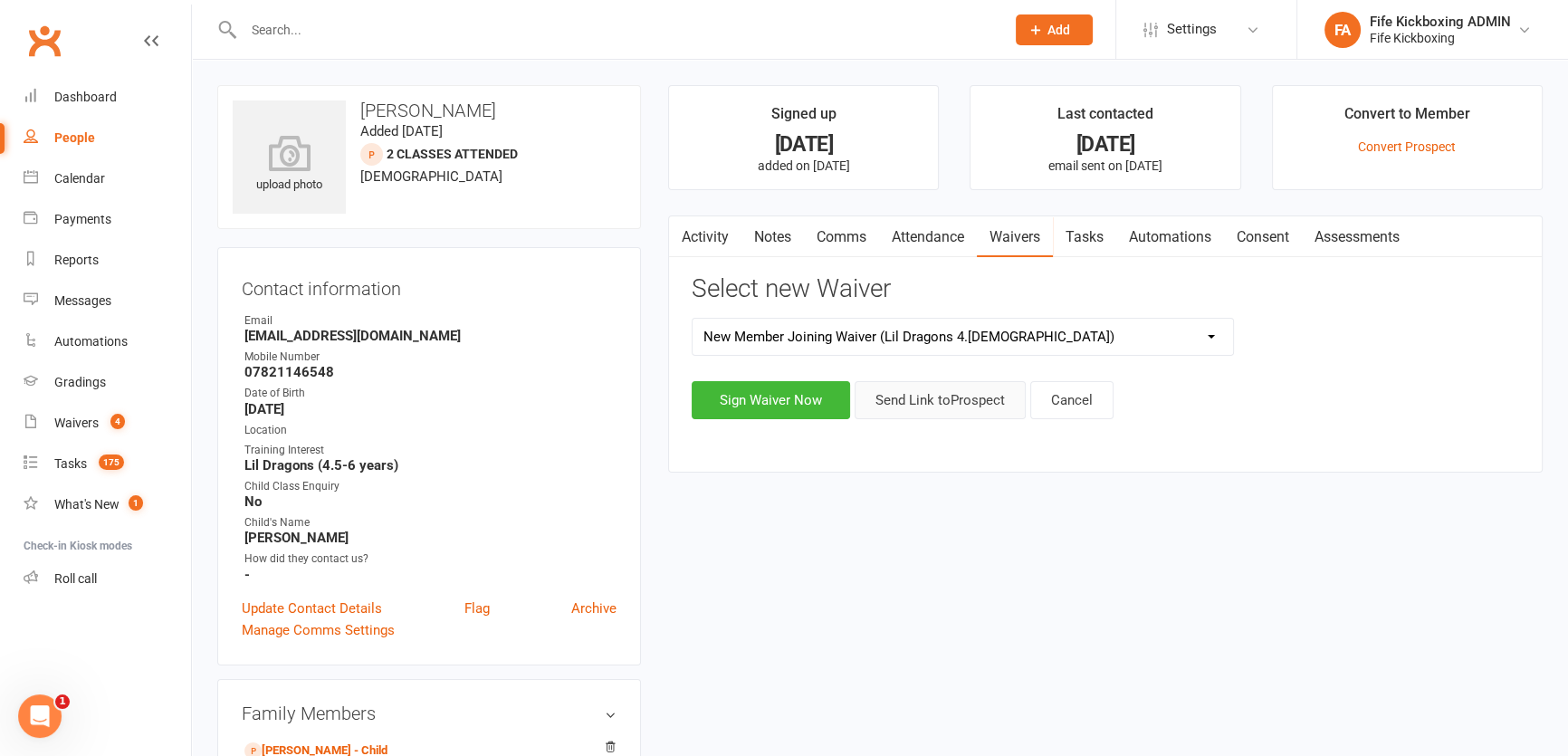
click at [946, 416] on button "Send Link to Prospect" at bounding box center [940, 400] width 171 height 38
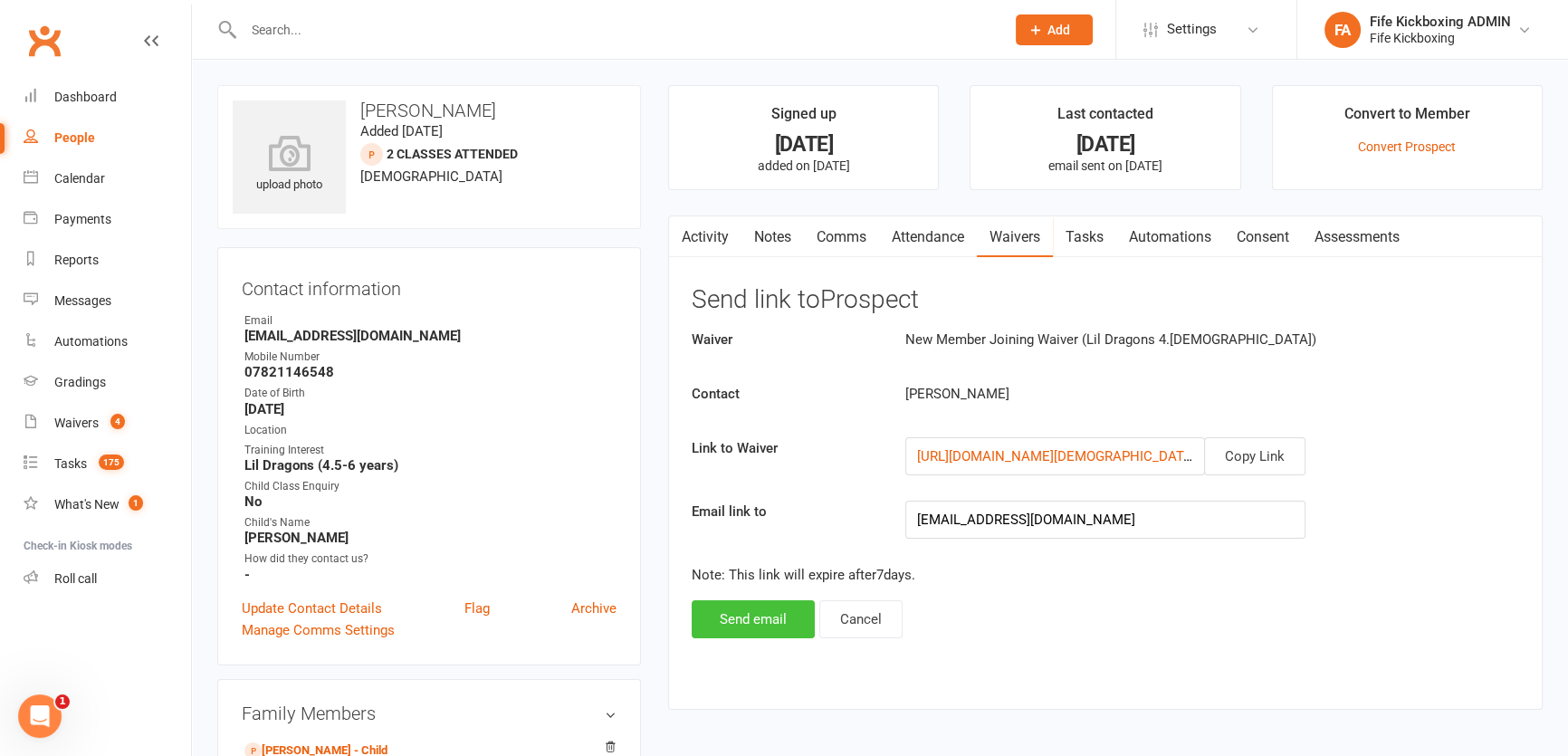
click at [735, 613] on button "Send email" at bounding box center [752, 619] width 123 height 38
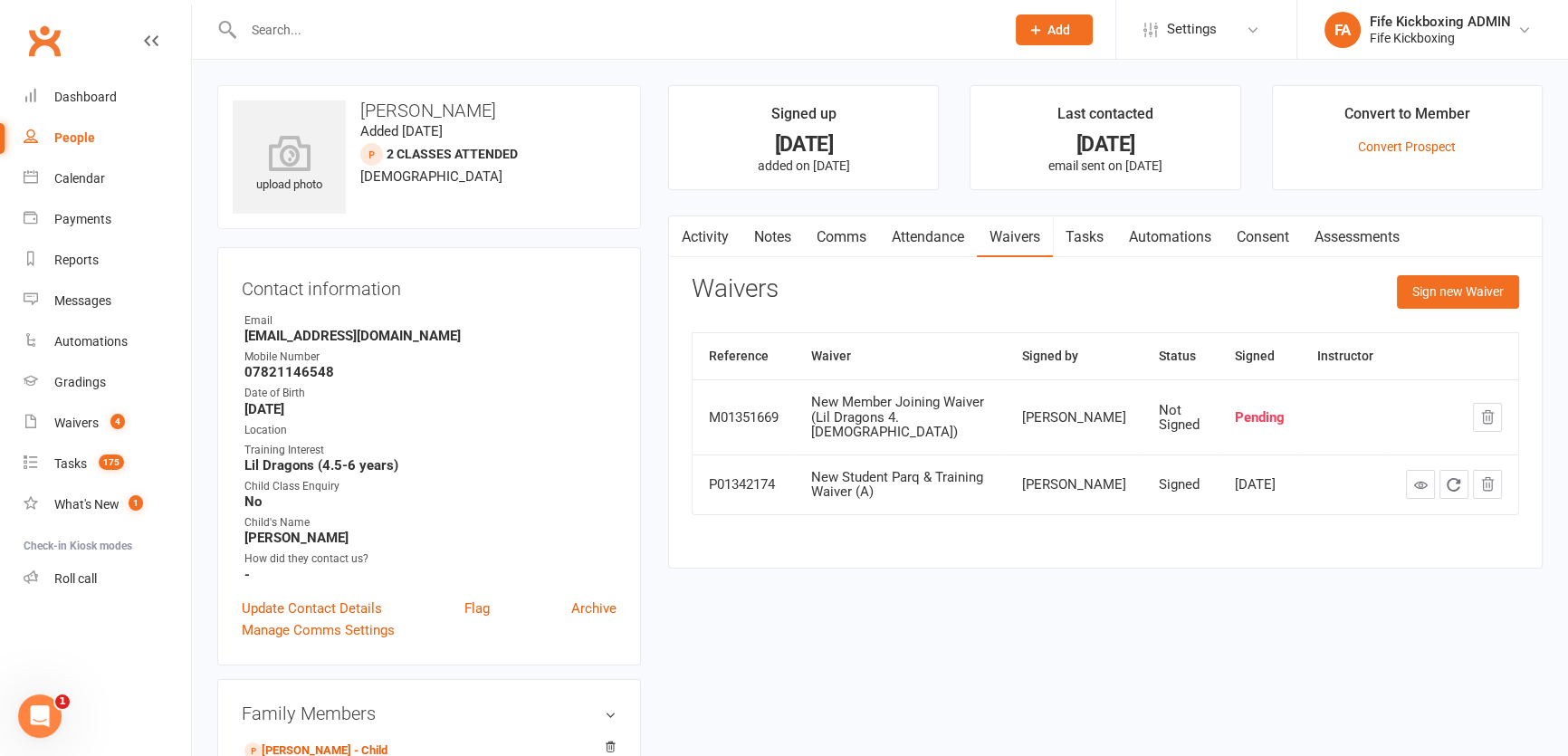
click at [308, 26] on input "text" at bounding box center [614, 29] width 754 height 26
click at [319, 17] on input "text" at bounding box center [614, 29] width 754 height 26
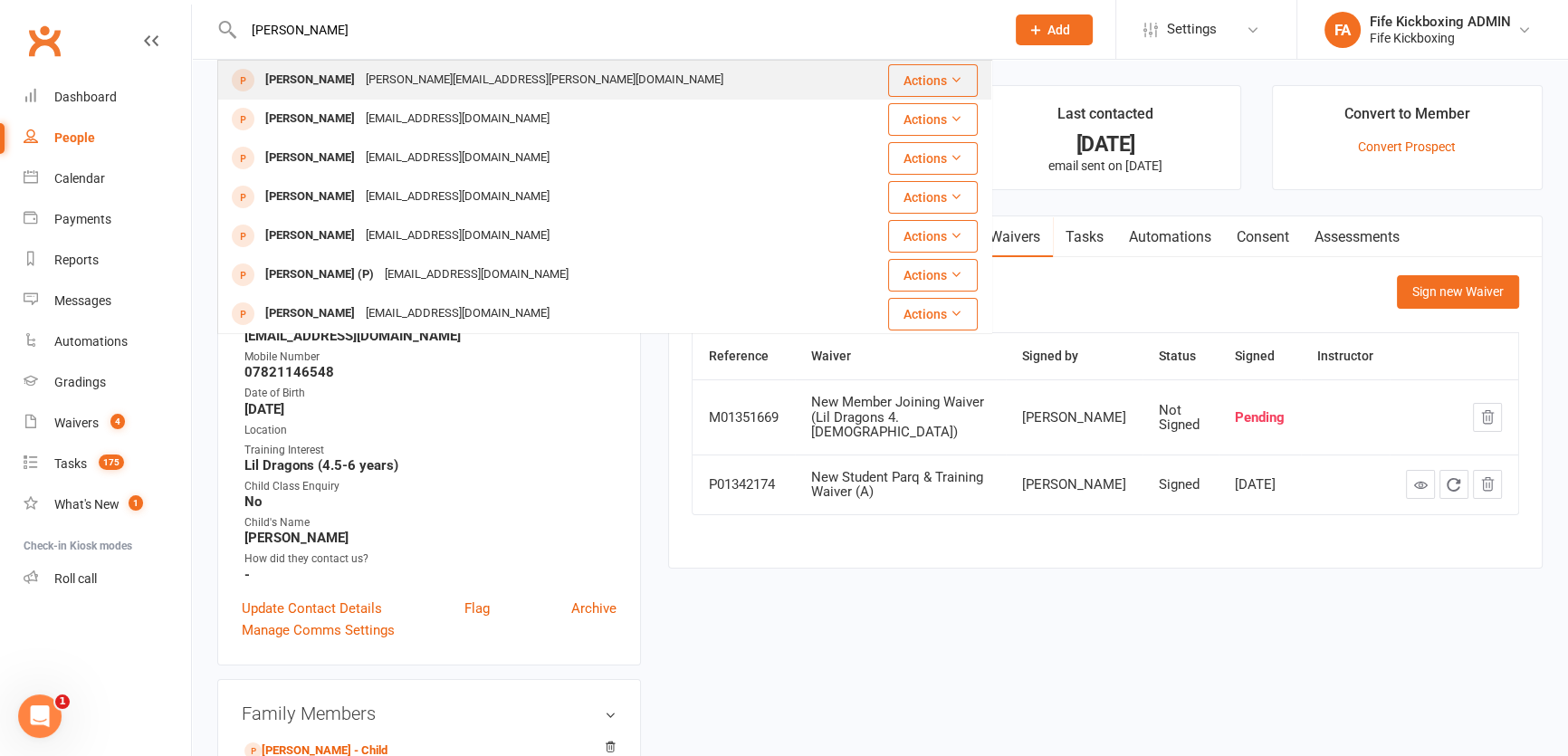
type input "gwen whyte"
click at [445, 75] on div "gwen.whyte@gmail.com" at bounding box center [544, 80] width 368 height 27
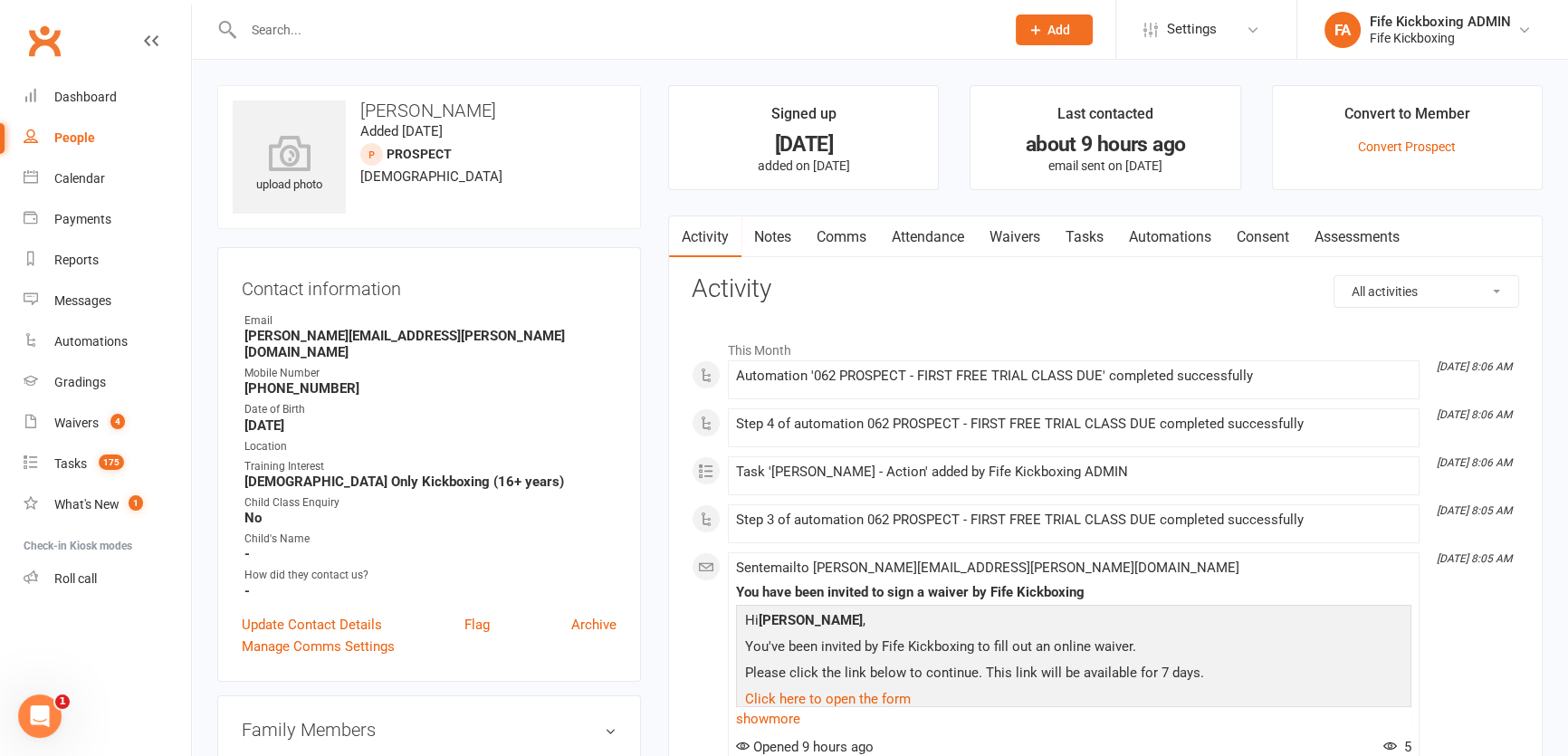
click at [904, 236] on link "Attendance" at bounding box center [927, 238] width 98 height 42
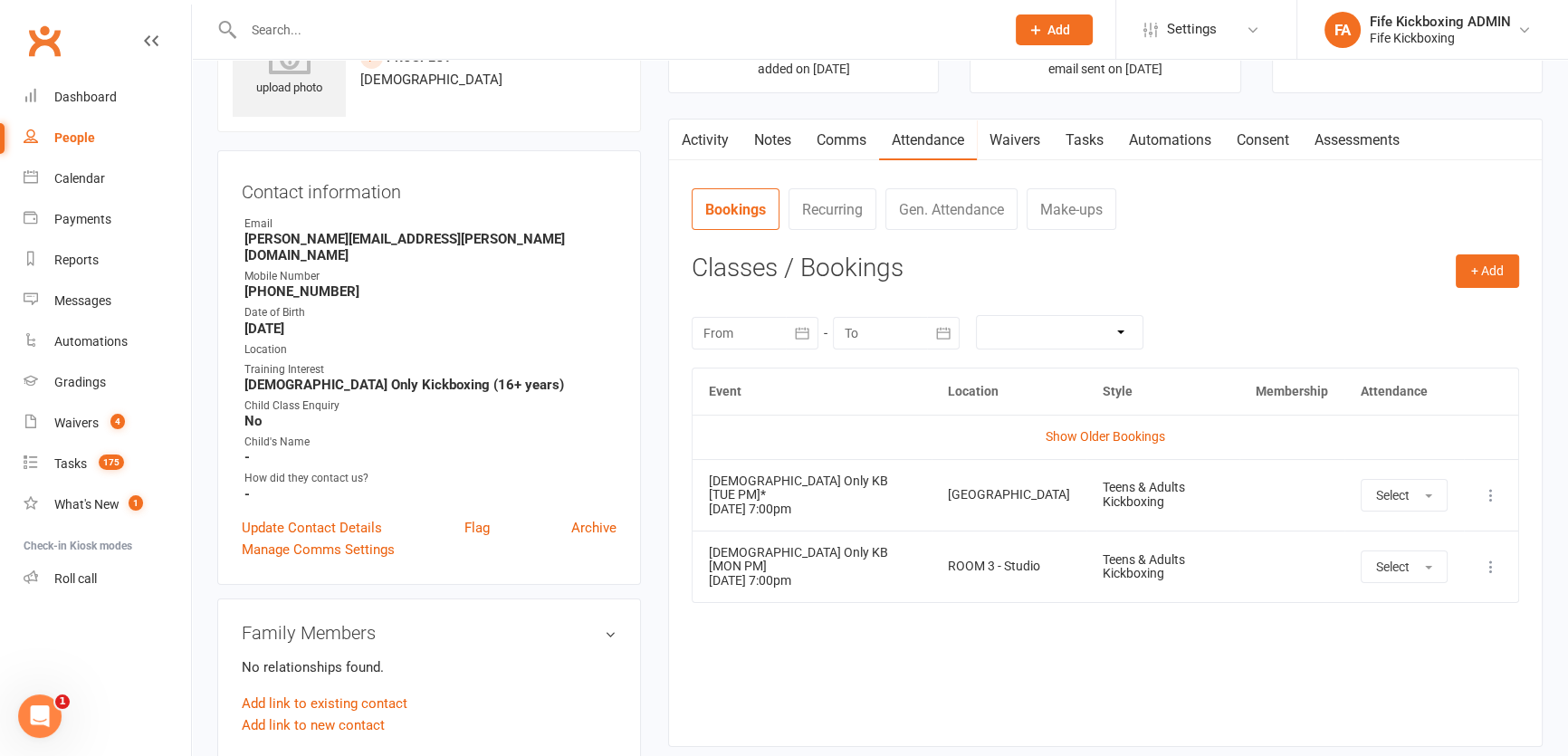
scroll to position [246, 0]
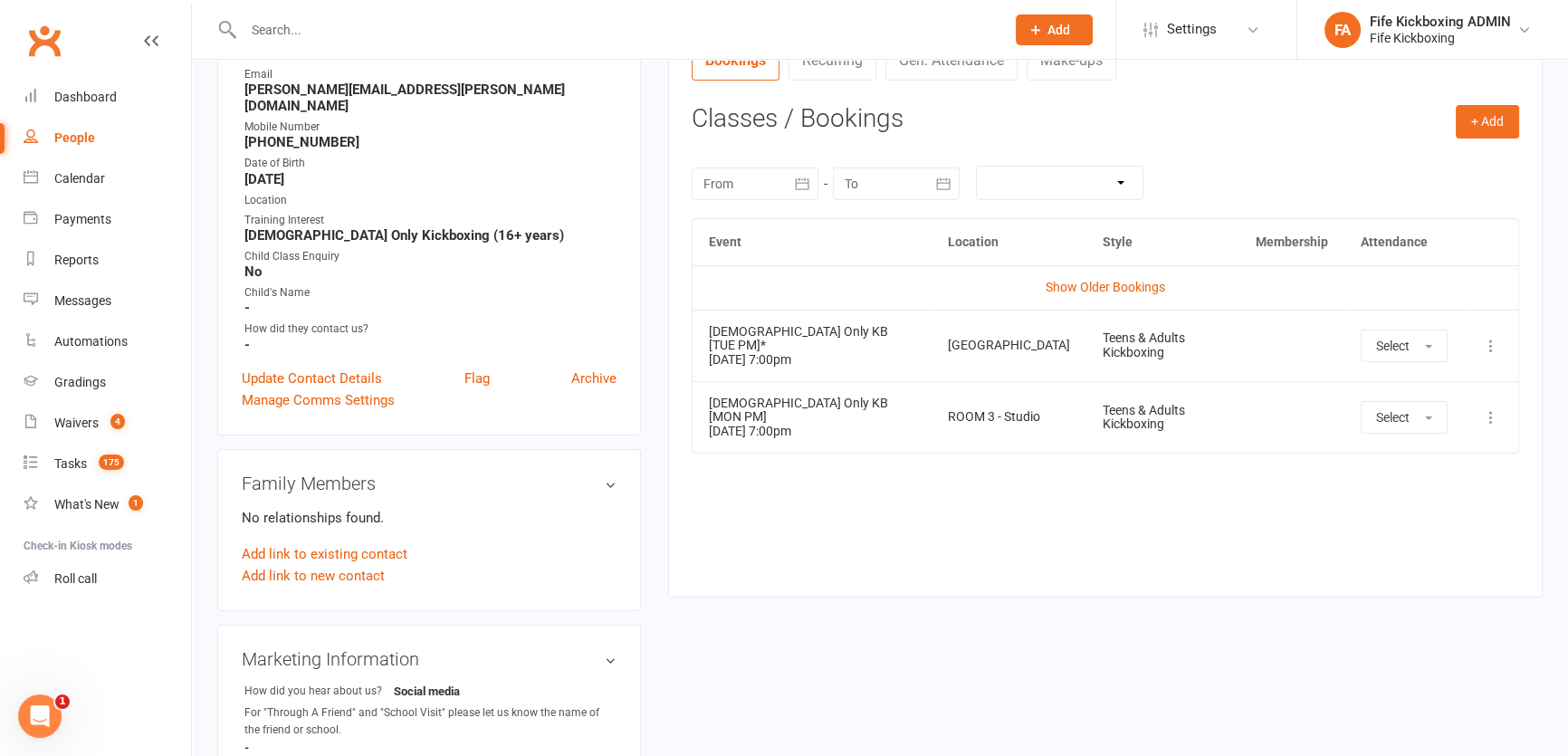
click at [1486, 335] on button at bounding box center [1490, 345] width 22 height 22
click at [1395, 436] on link "Remove booking" at bounding box center [1411, 454] width 179 height 36
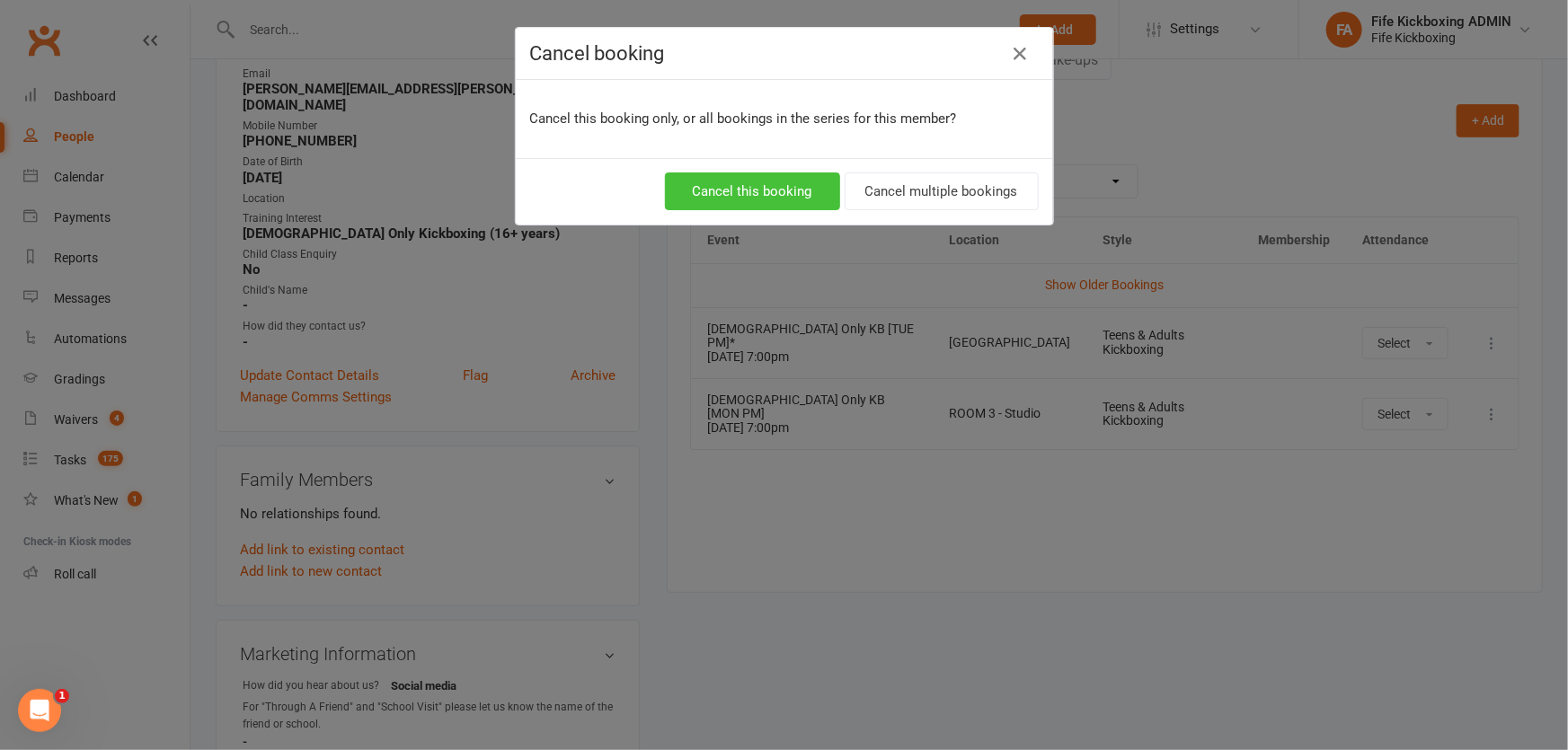
click at [791, 182] on button "Cancel this booking" at bounding box center [752, 192] width 176 height 38
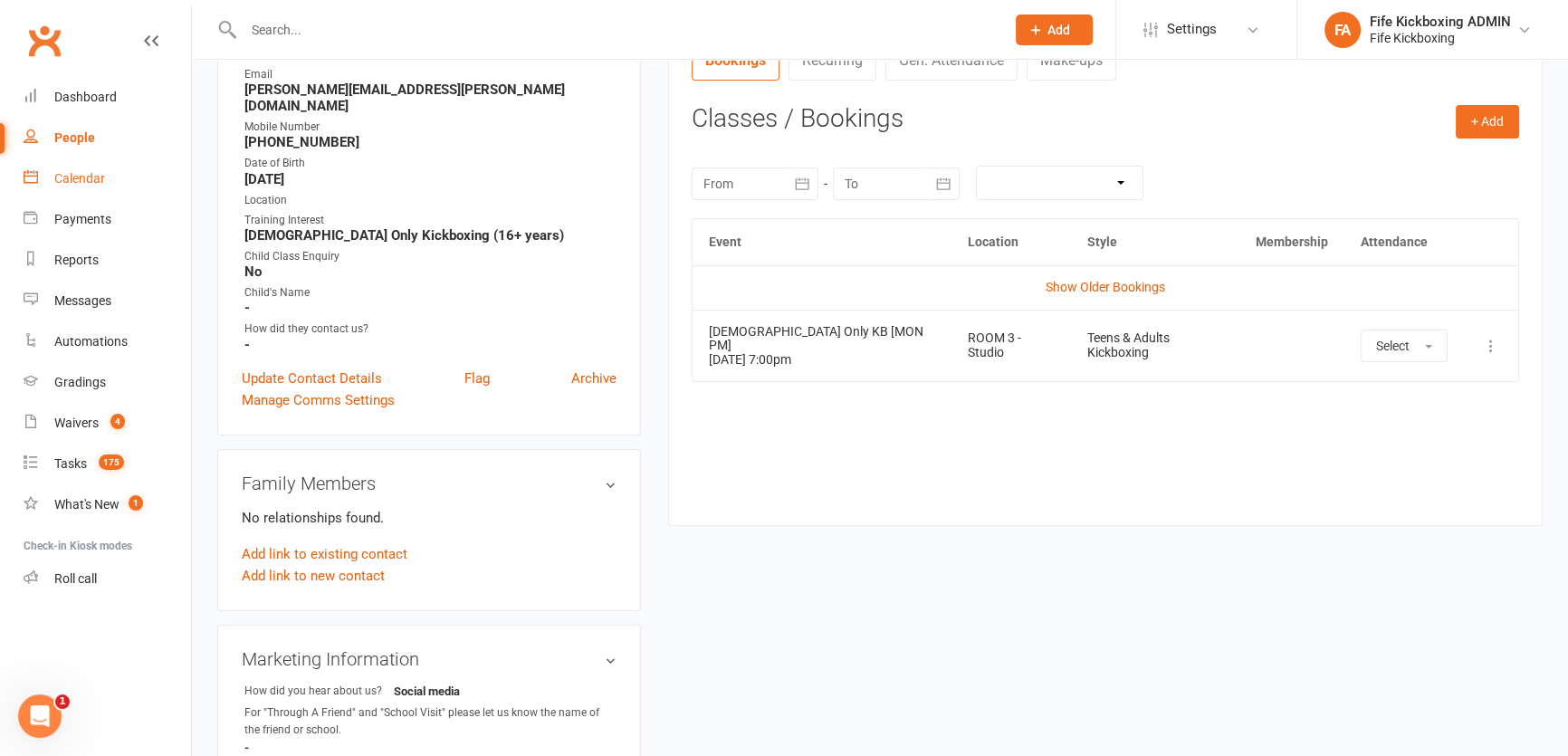
click at [106, 194] on link "Calendar" at bounding box center [107, 179] width 167 height 41
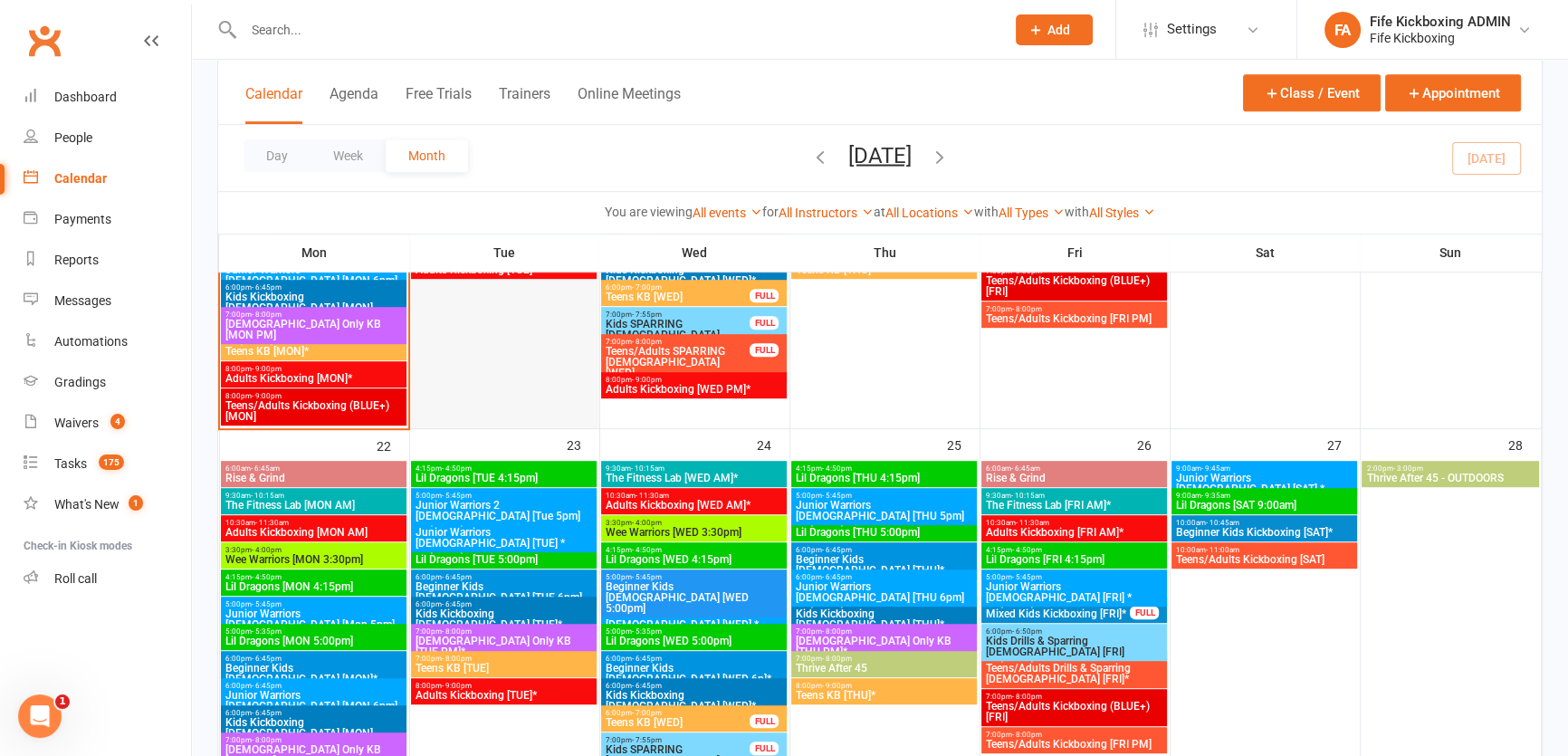
scroll to position [1234, 0]
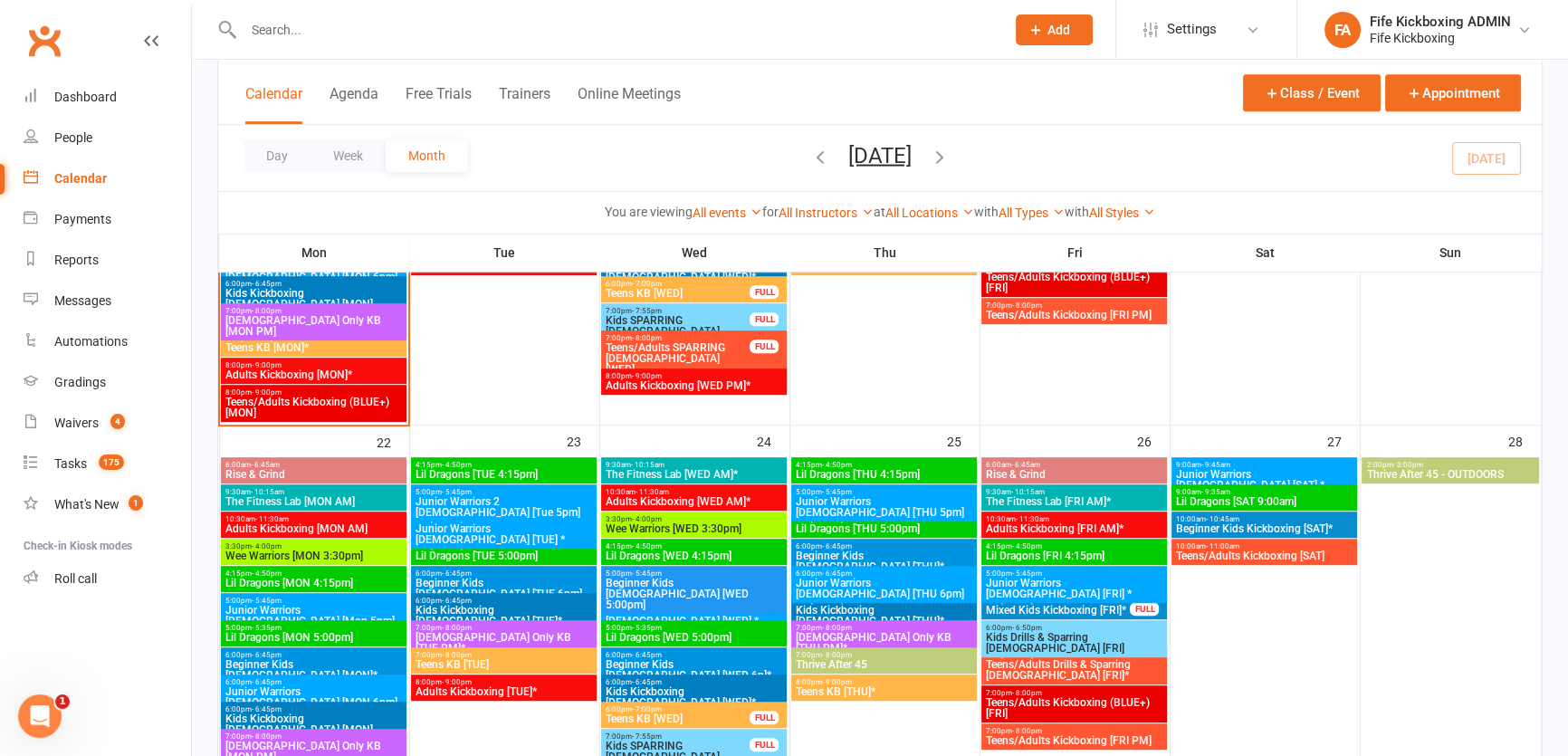
drag, startPoint x: 528, startPoint y: 603, endPoint x: 543, endPoint y: 638, distance: 38.1
click at [543, 637] on span "[DEMOGRAPHIC_DATA] Only KB [TUE PM]*" at bounding box center [504, 642] width 179 height 22
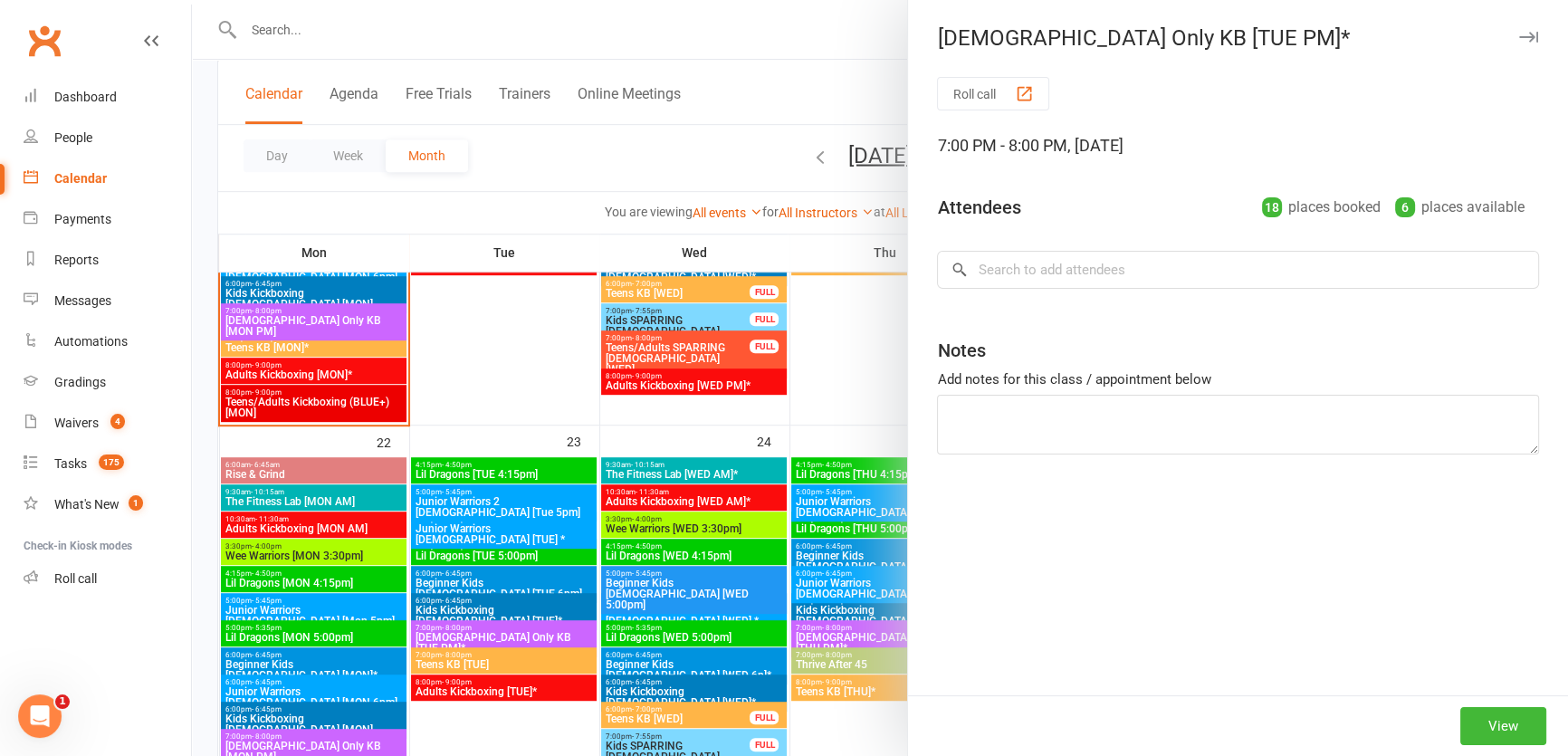
click at [532, 632] on div at bounding box center [880, 378] width 1376 height 756
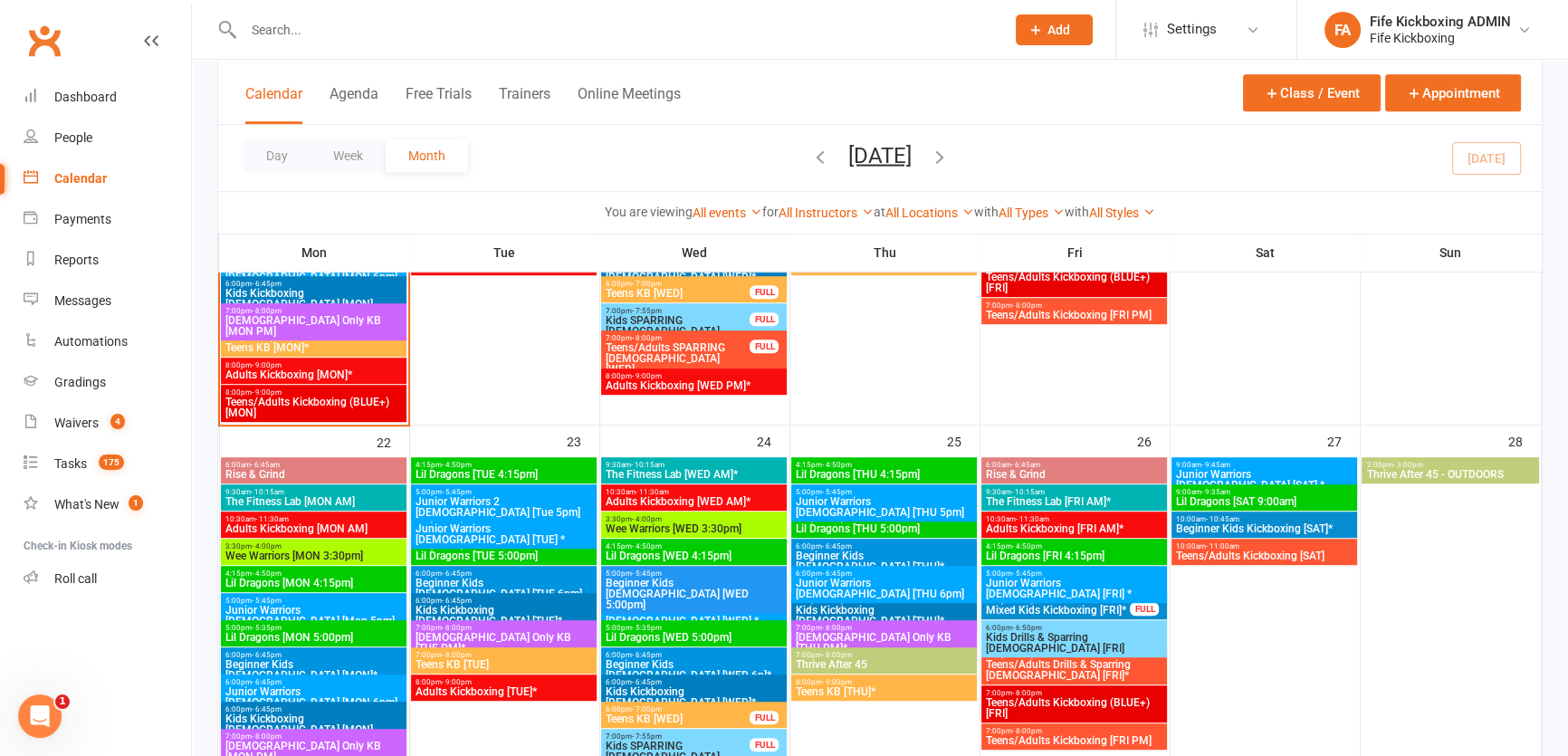
click at [486, 628] on span "7:00pm - 8:00pm" at bounding box center [504, 628] width 179 height 9
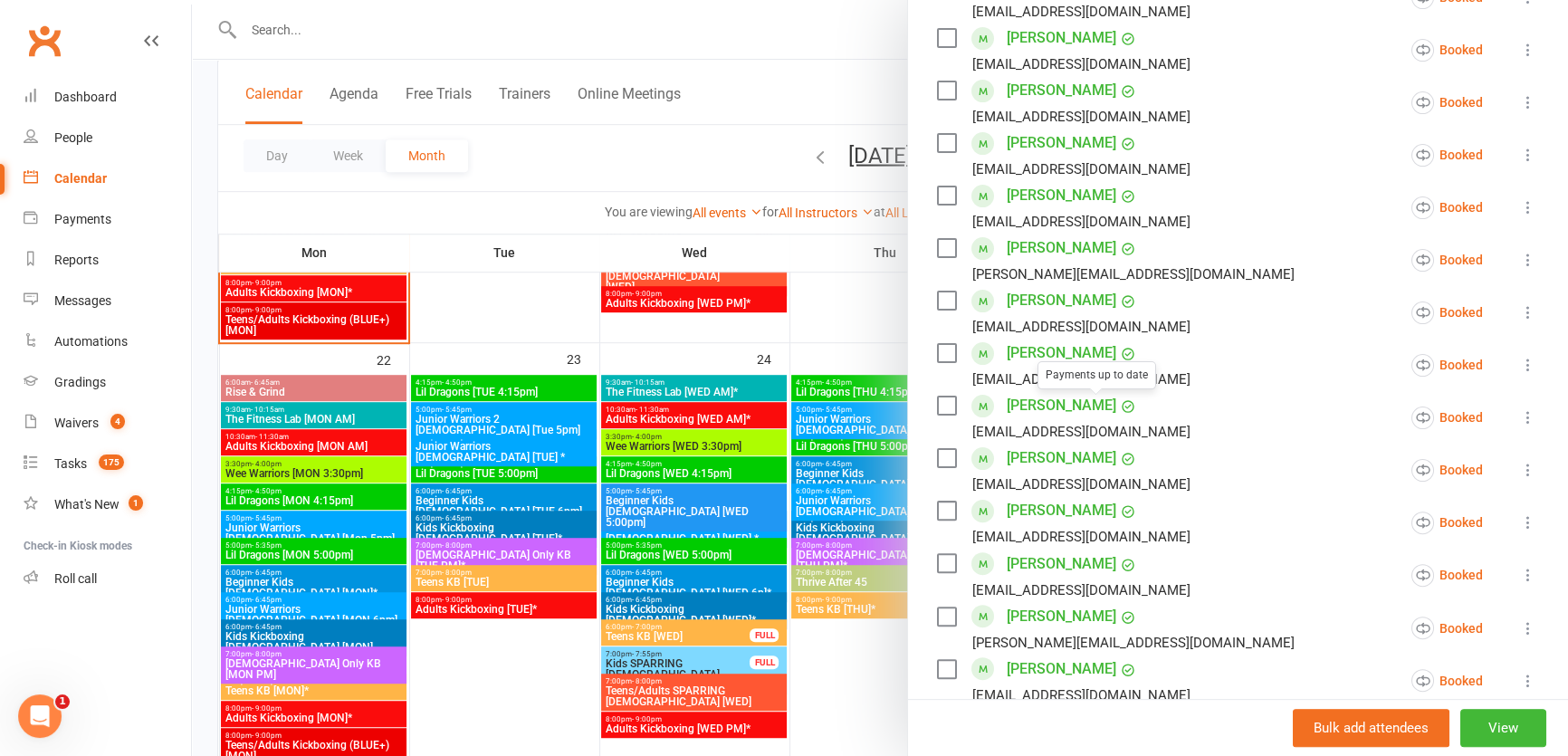
scroll to position [906, 0]
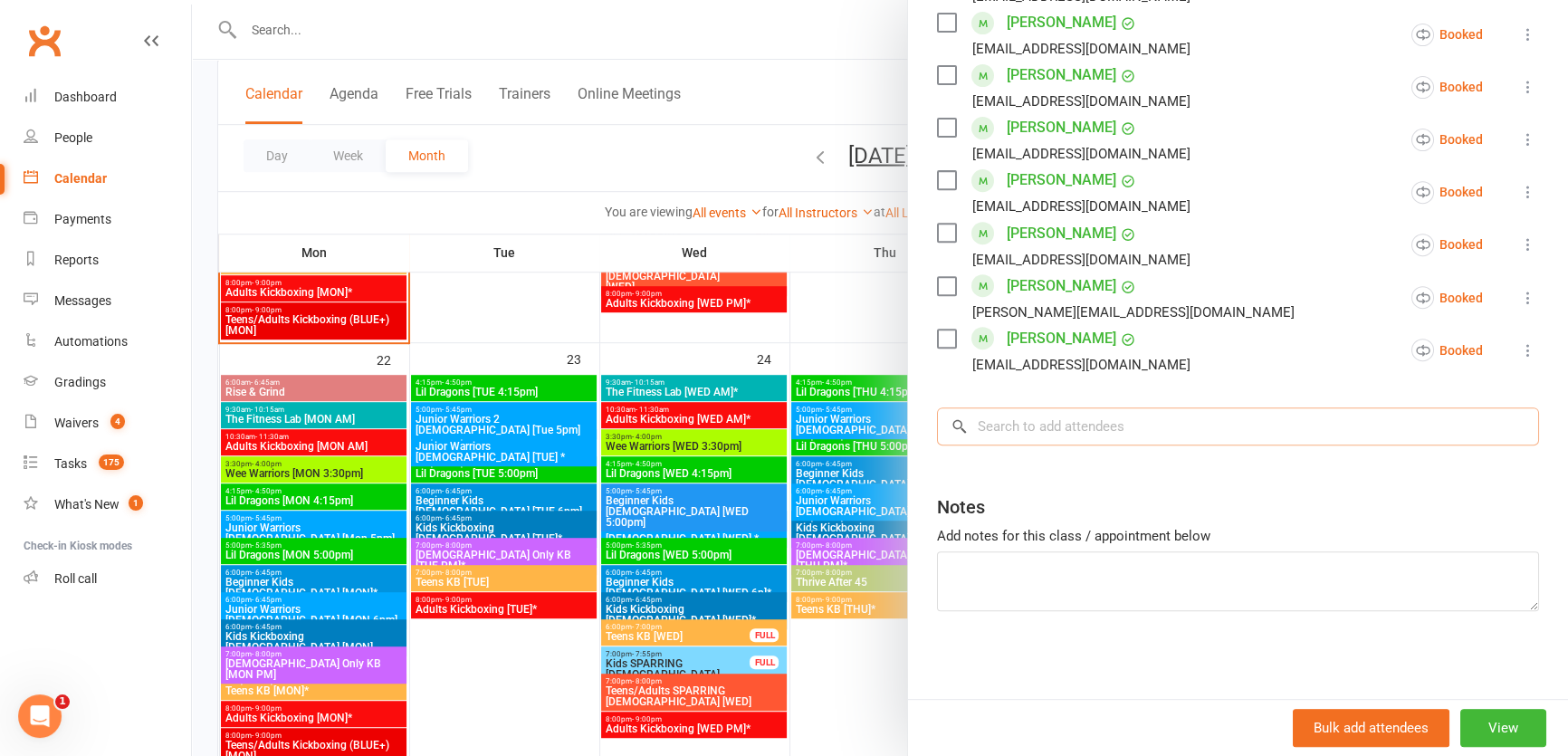
click at [1059, 435] on input "search" at bounding box center [1237, 426] width 602 height 38
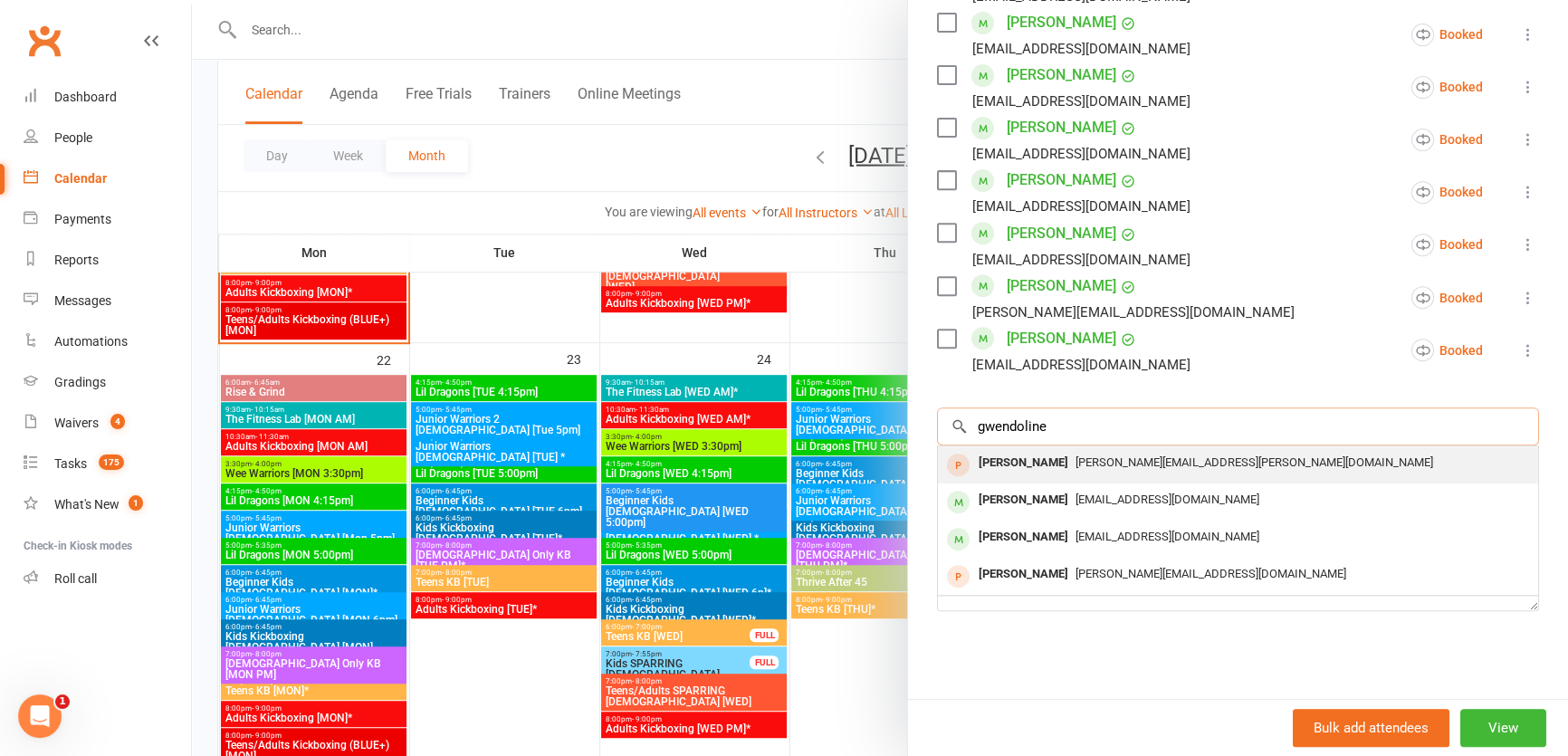
type input "gwendoline"
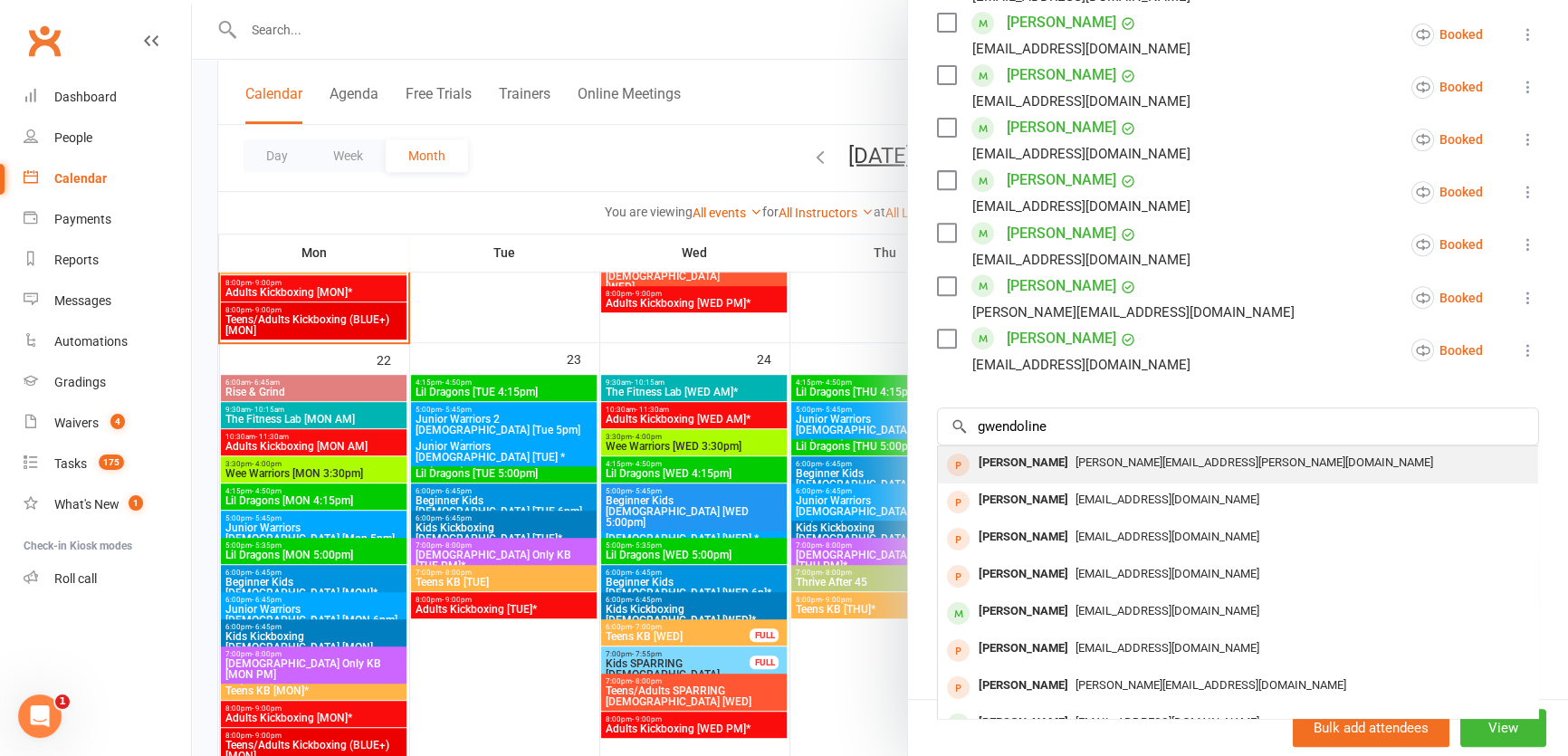
click at [1055, 465] on div "Gwendoline Whyte" at bounding box center [1022, 463] width 104 height 27
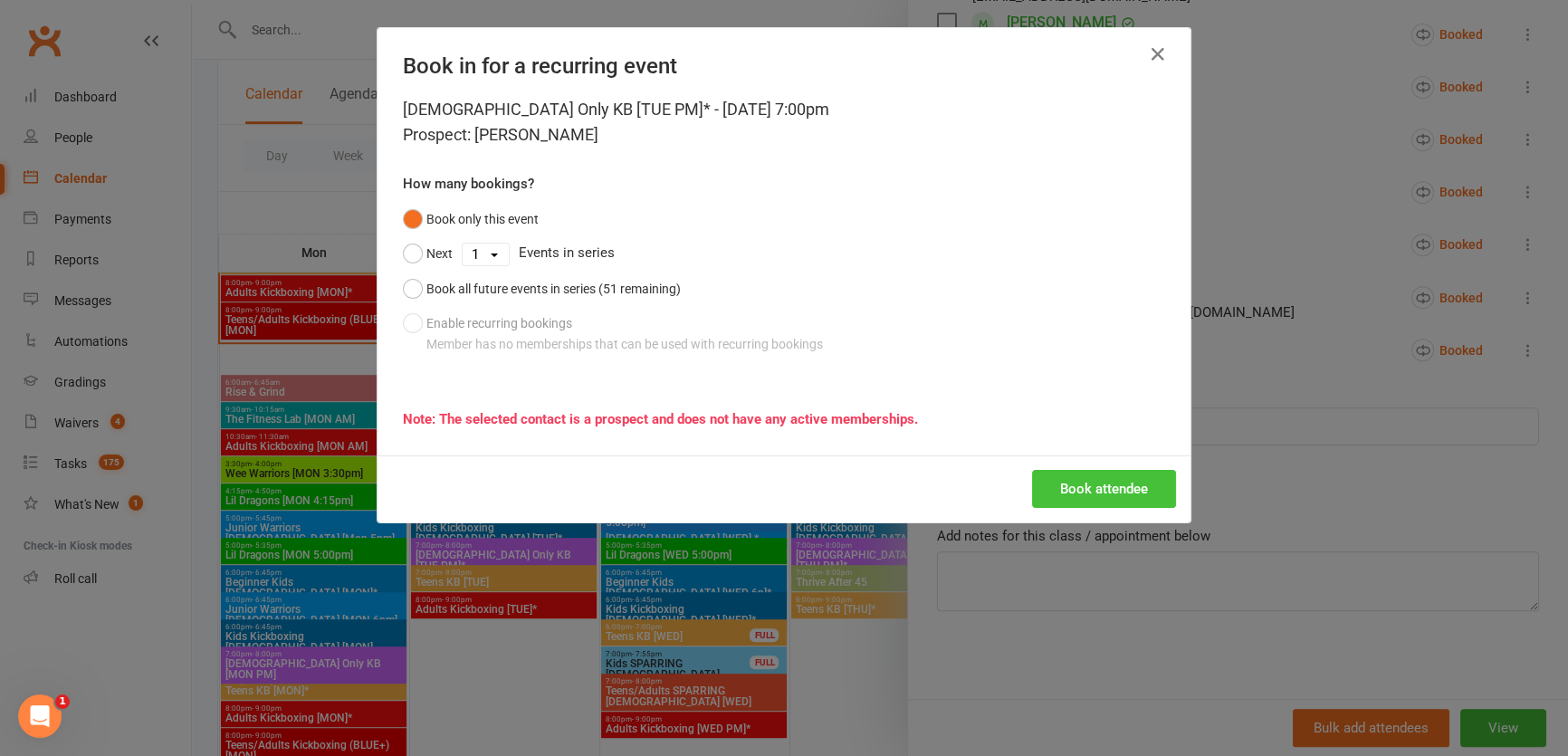
click at [1109, 475] on button "Book attendee" at bounding box center [1103, 489] width 144 height 38
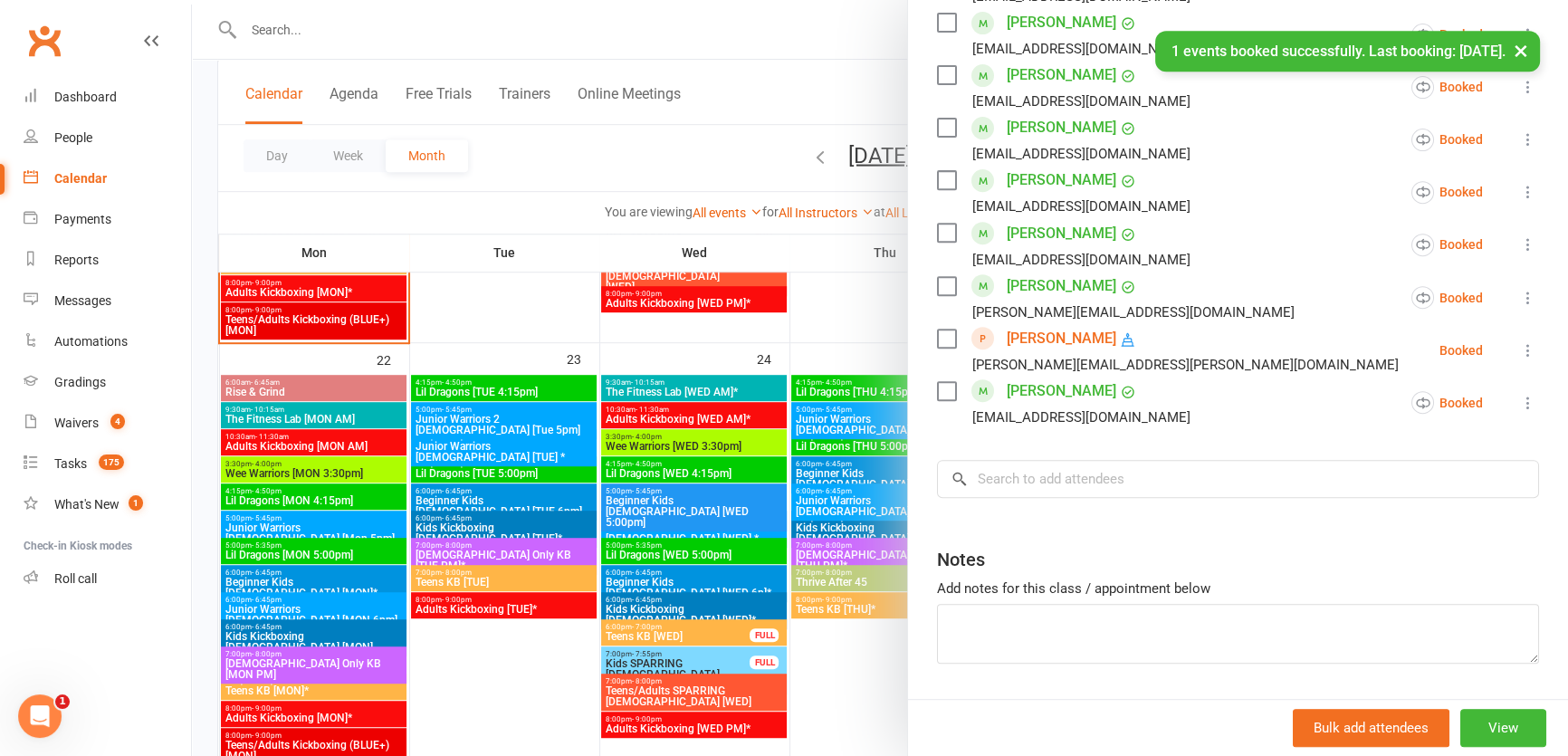
click at [395, 494] on div at bounding box center [880, 378] width 1376 height 756
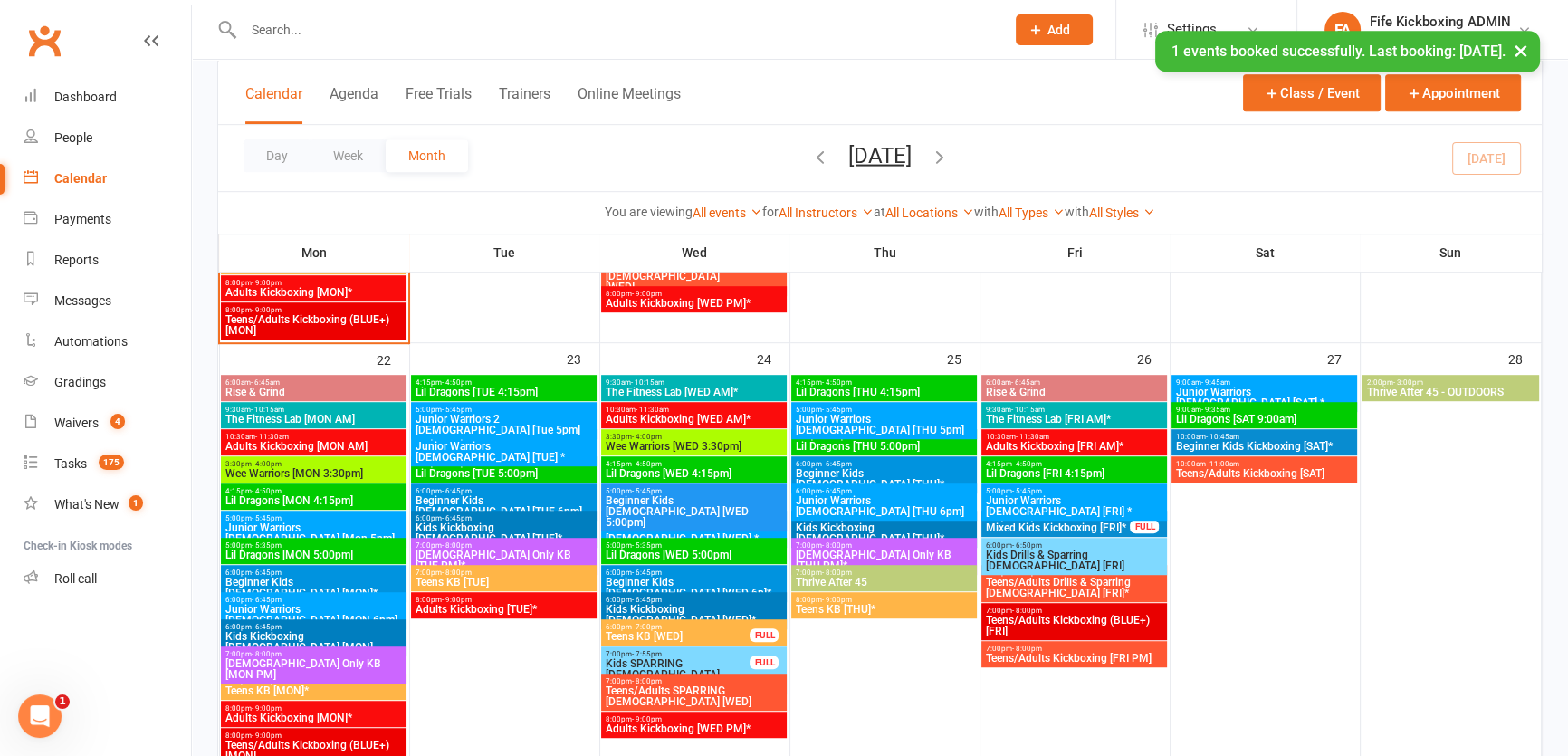
click at [351, 654] on span "7:00pm - 8:00pm" at bounding box center [314, 654] width 179 height 9
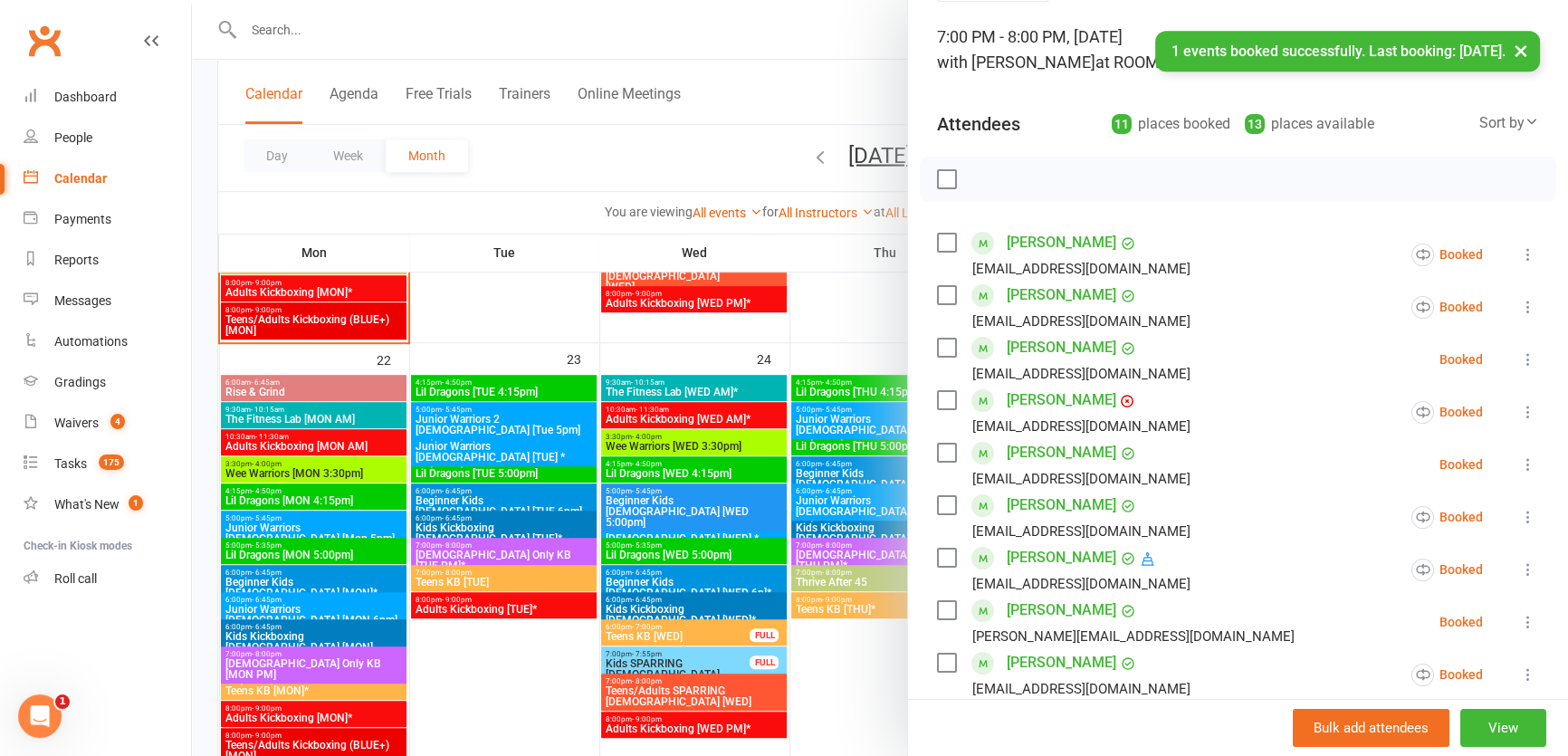
scroll to position [329, 0]
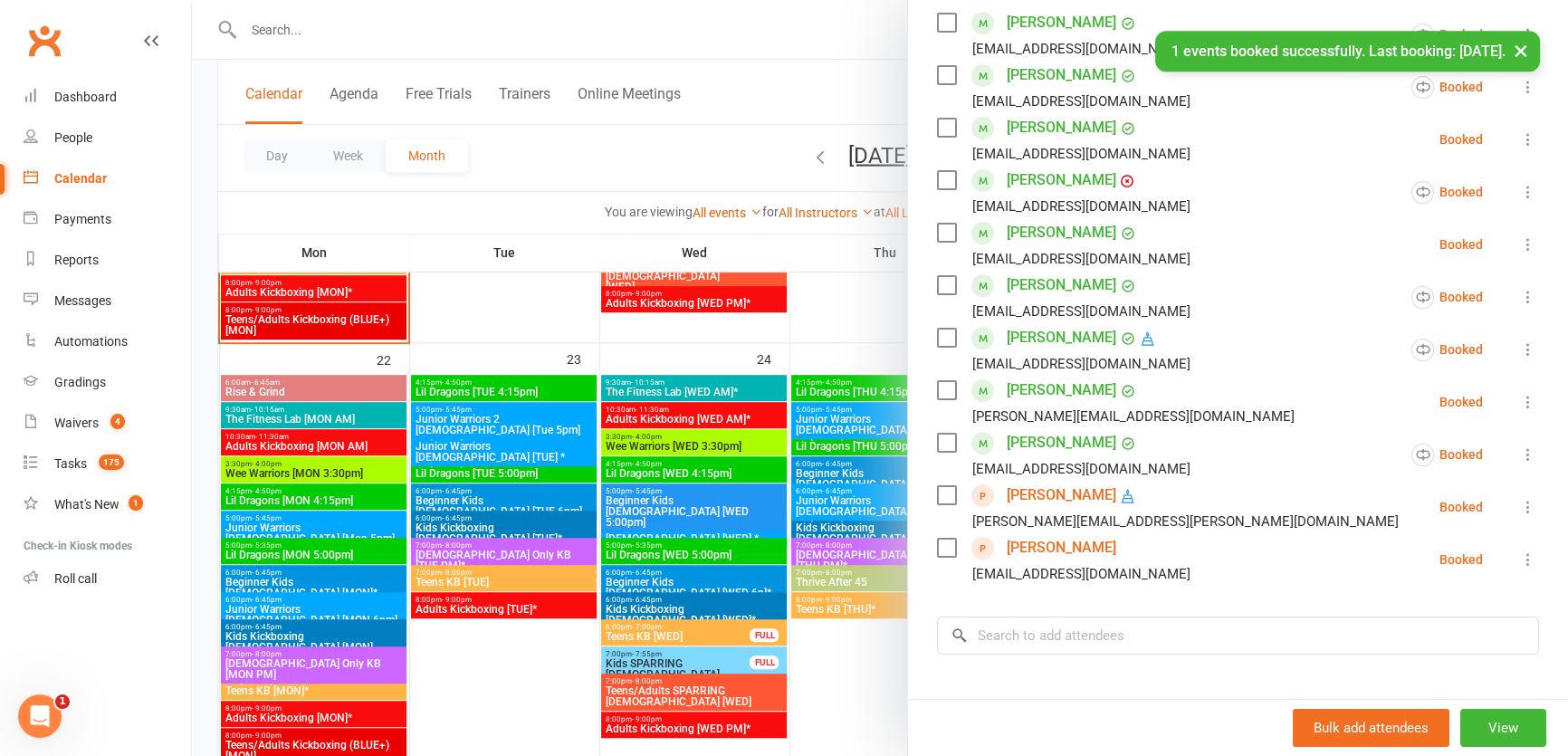
click at [1519, 499] on icon at bounding box center [1527, 507] width 18 height 18
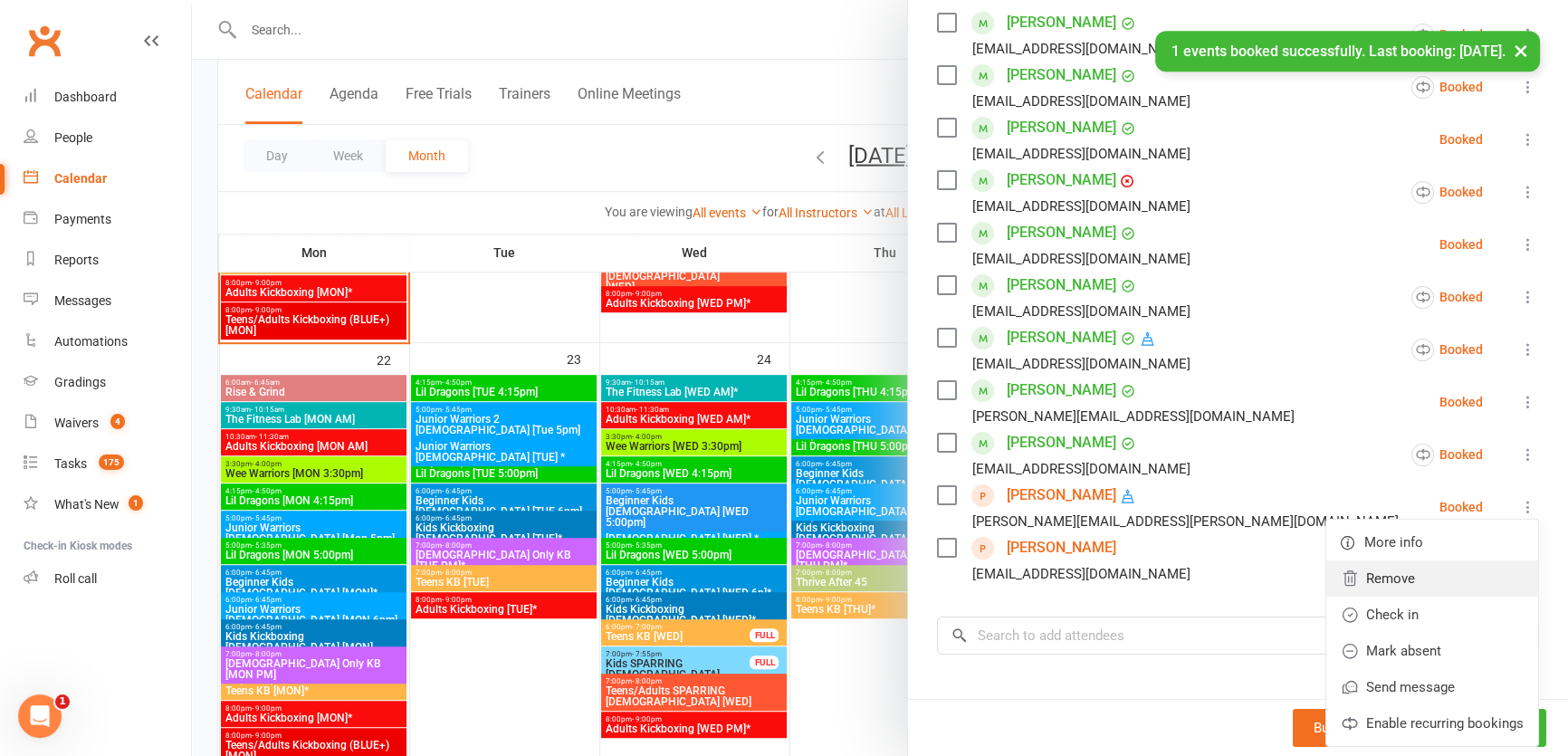
click at [1364, 582] on link "Remove" at bounding box center [1432, 578] width 212 height 36
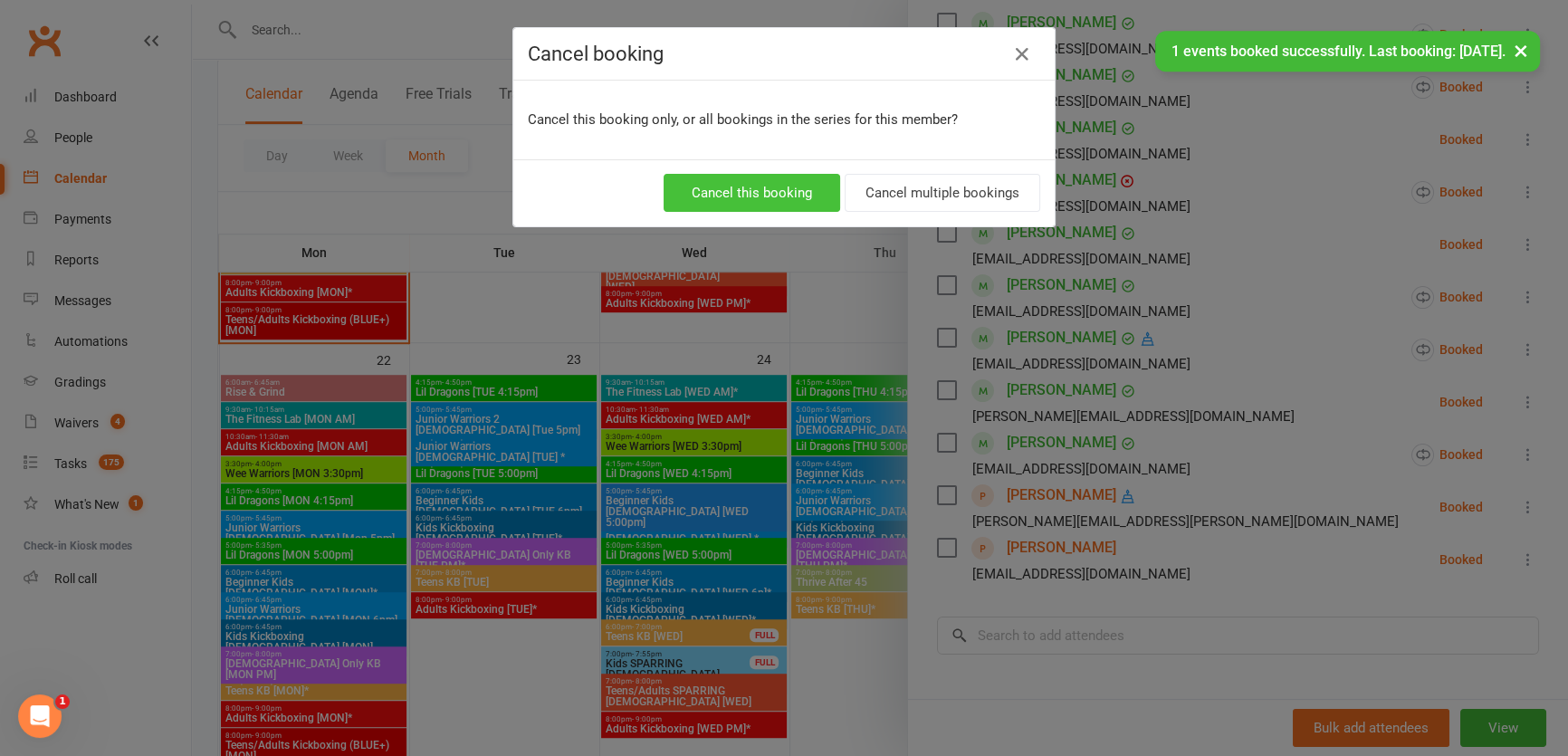
click at [707, 177] on button "Cancel this booking" at bounding box center [752, 193] width 177 height 38
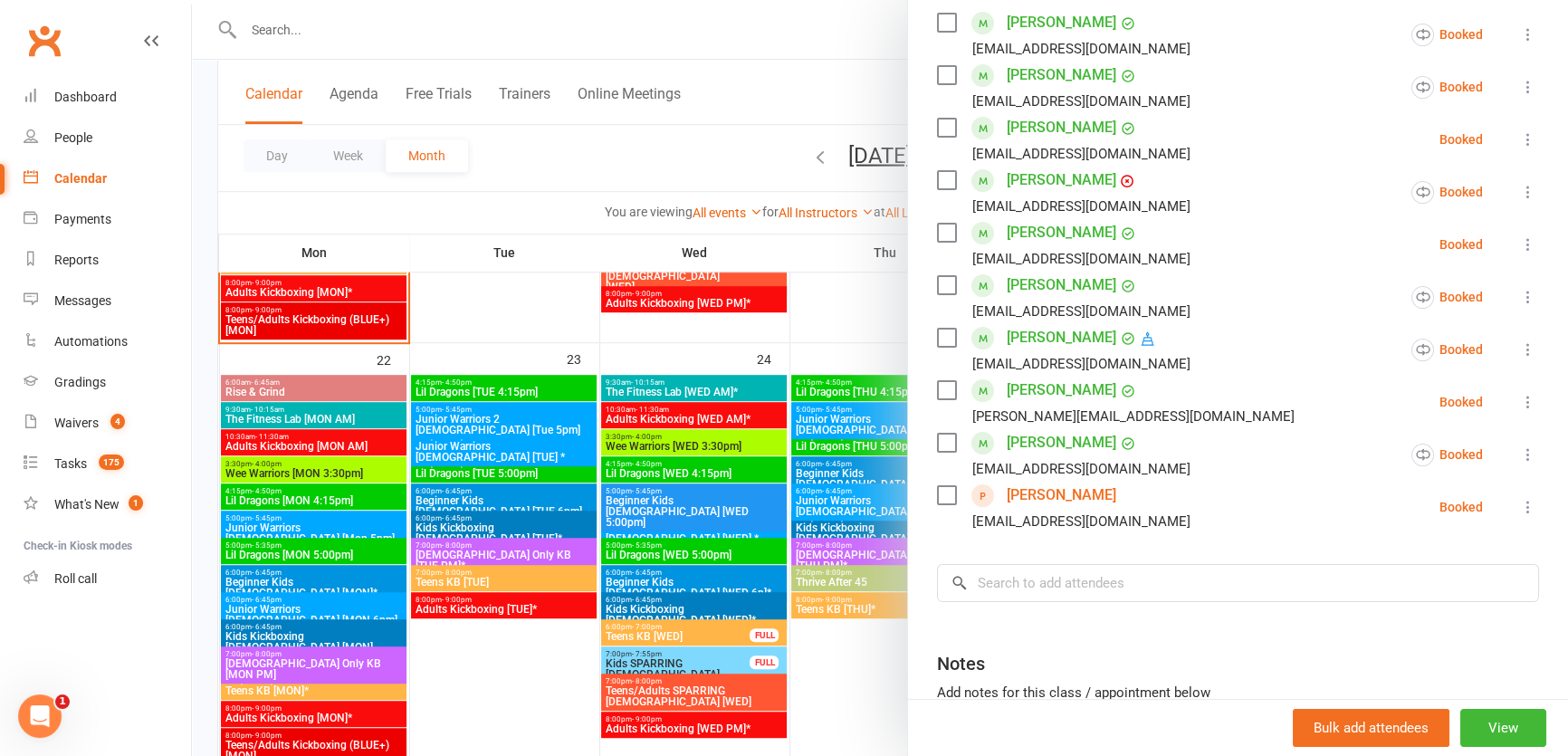
click at [695, 274] on div at bounding box center [880, 378] width 1376 height 756
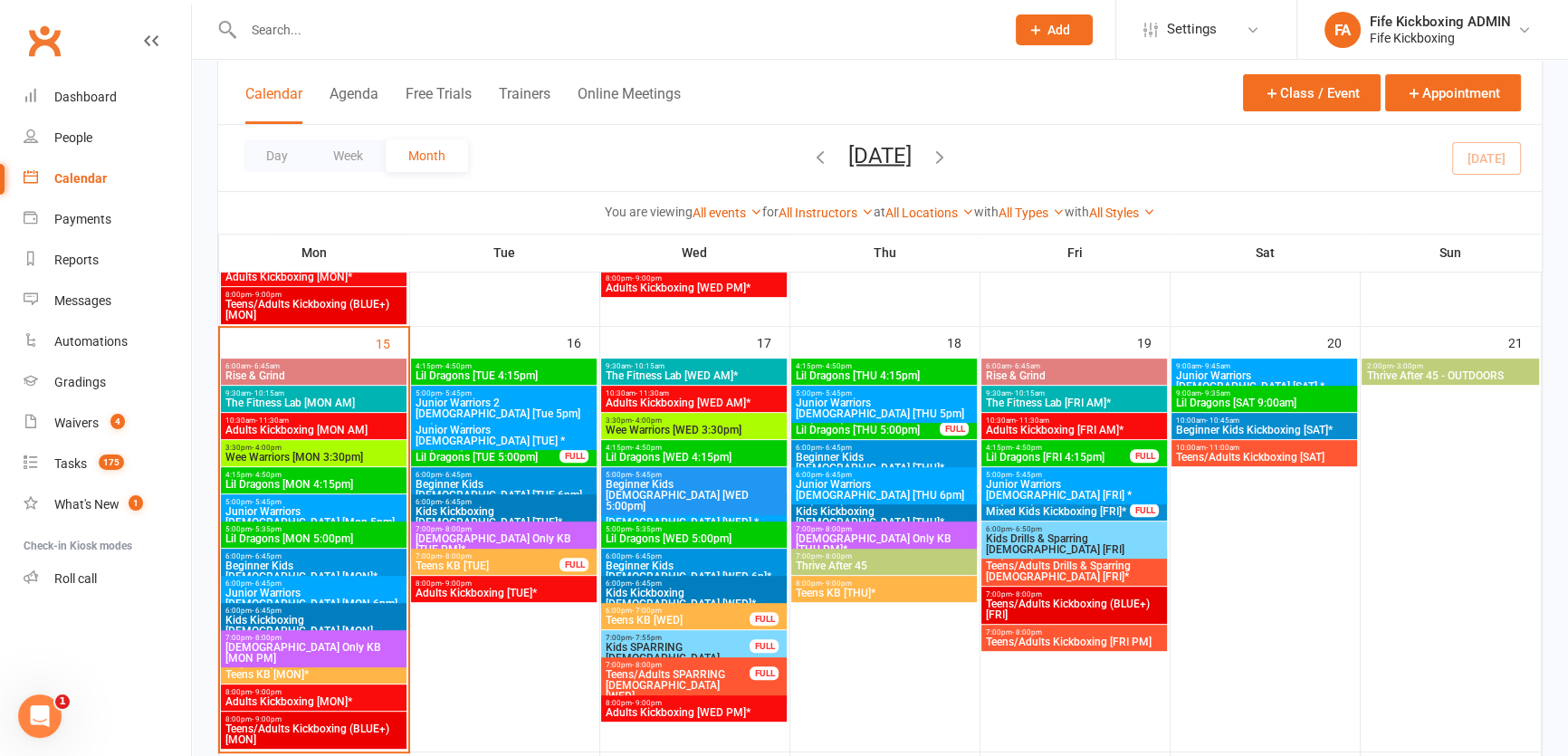
scroll to position [905, 0]
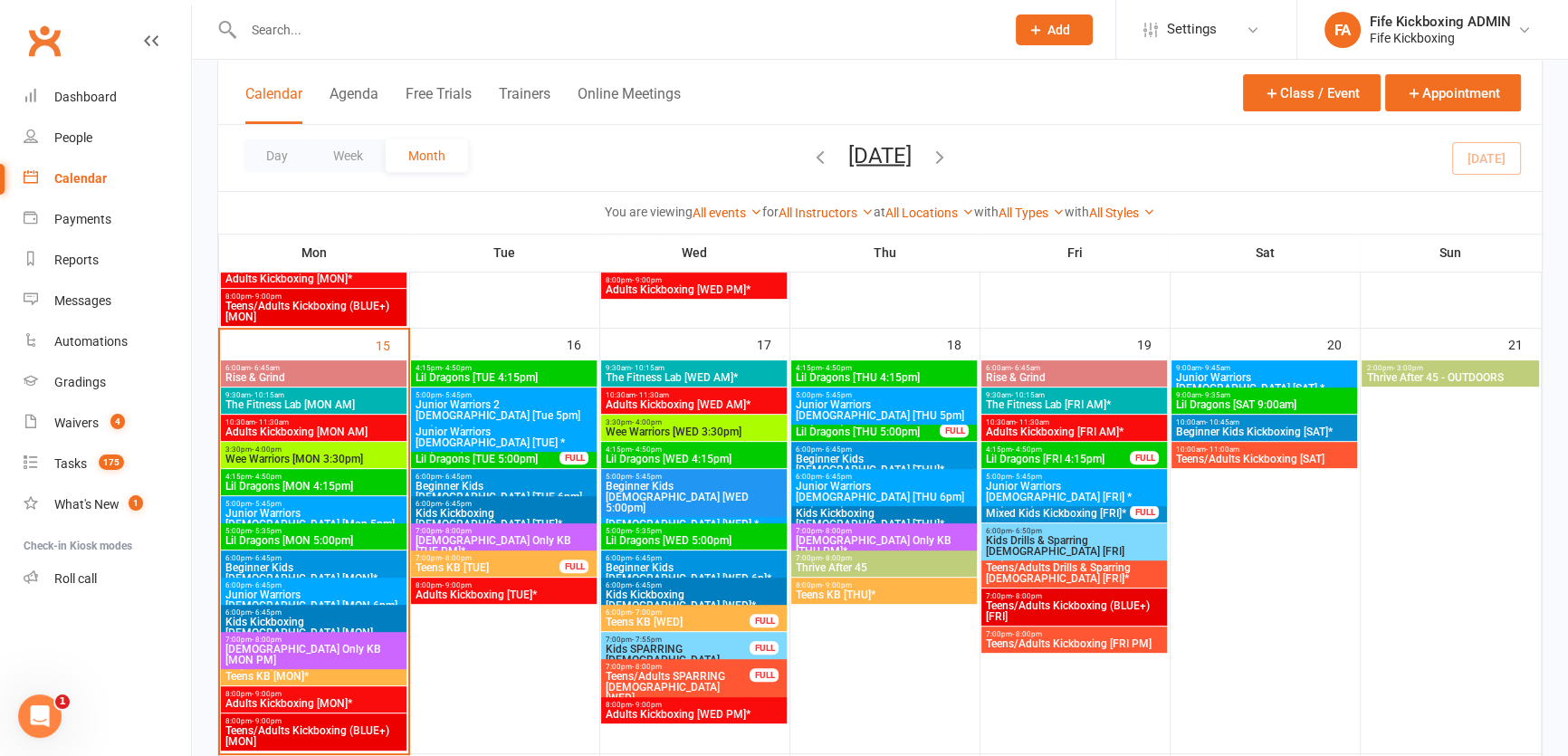
click at [288, 19] on input "text" at bounding box center [614, 29] width 754 height 26
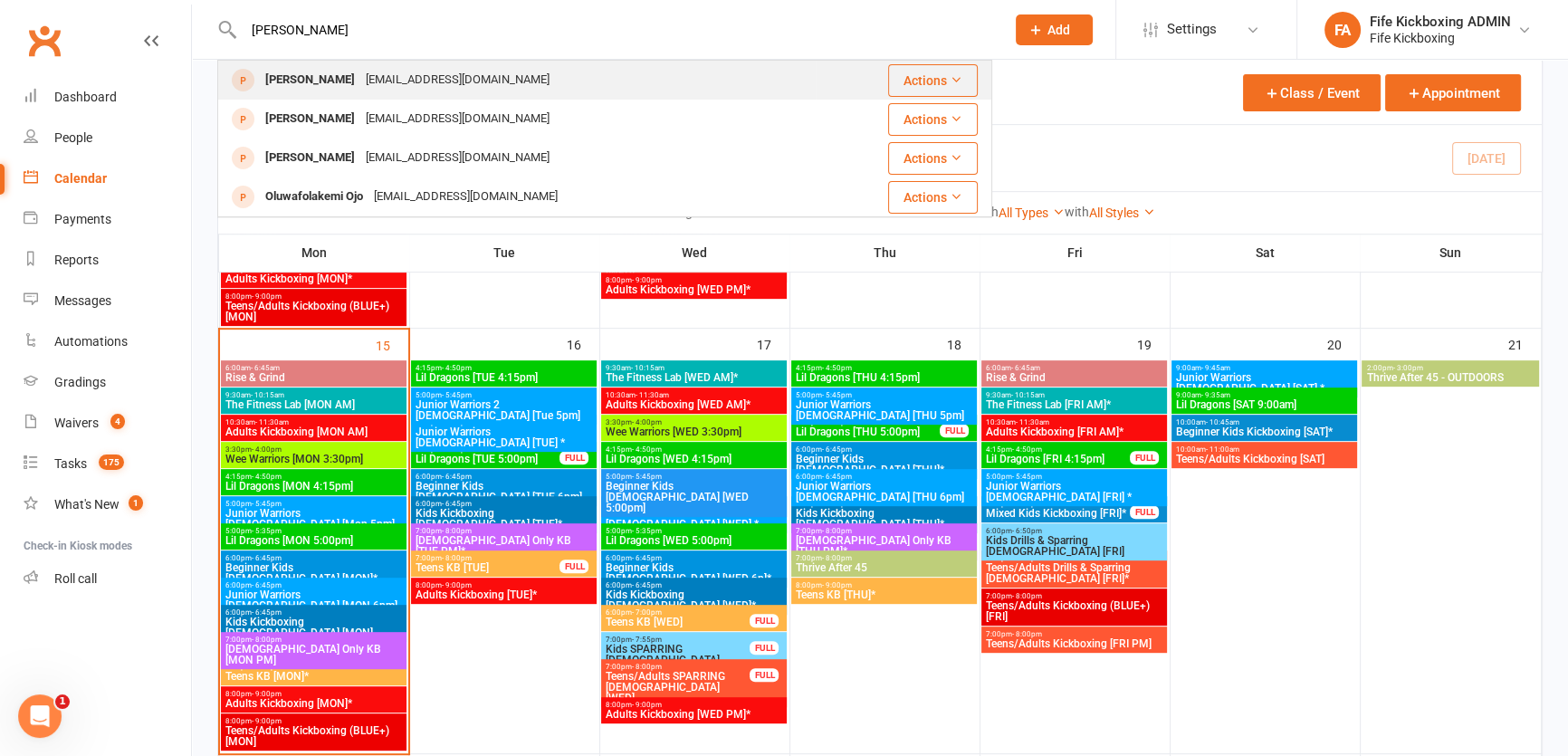
type input "olukayode"
click at [333, 72] on div "Olukayode Abayomi" at bounding box center [310, 80] width 101 height 27
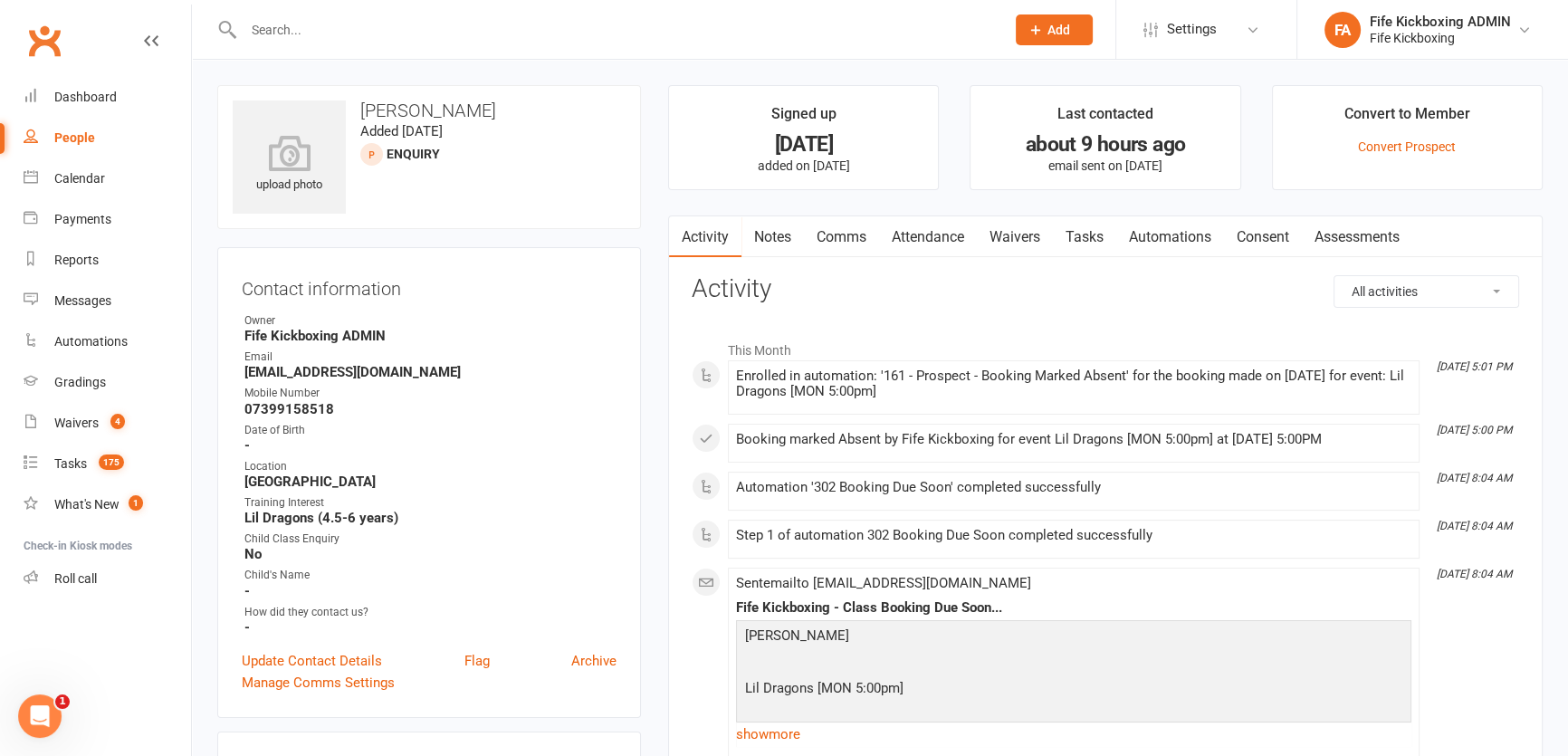
click at [914, 247] on link "Attendance" at bounding box center [927, 238] width 98 height 42
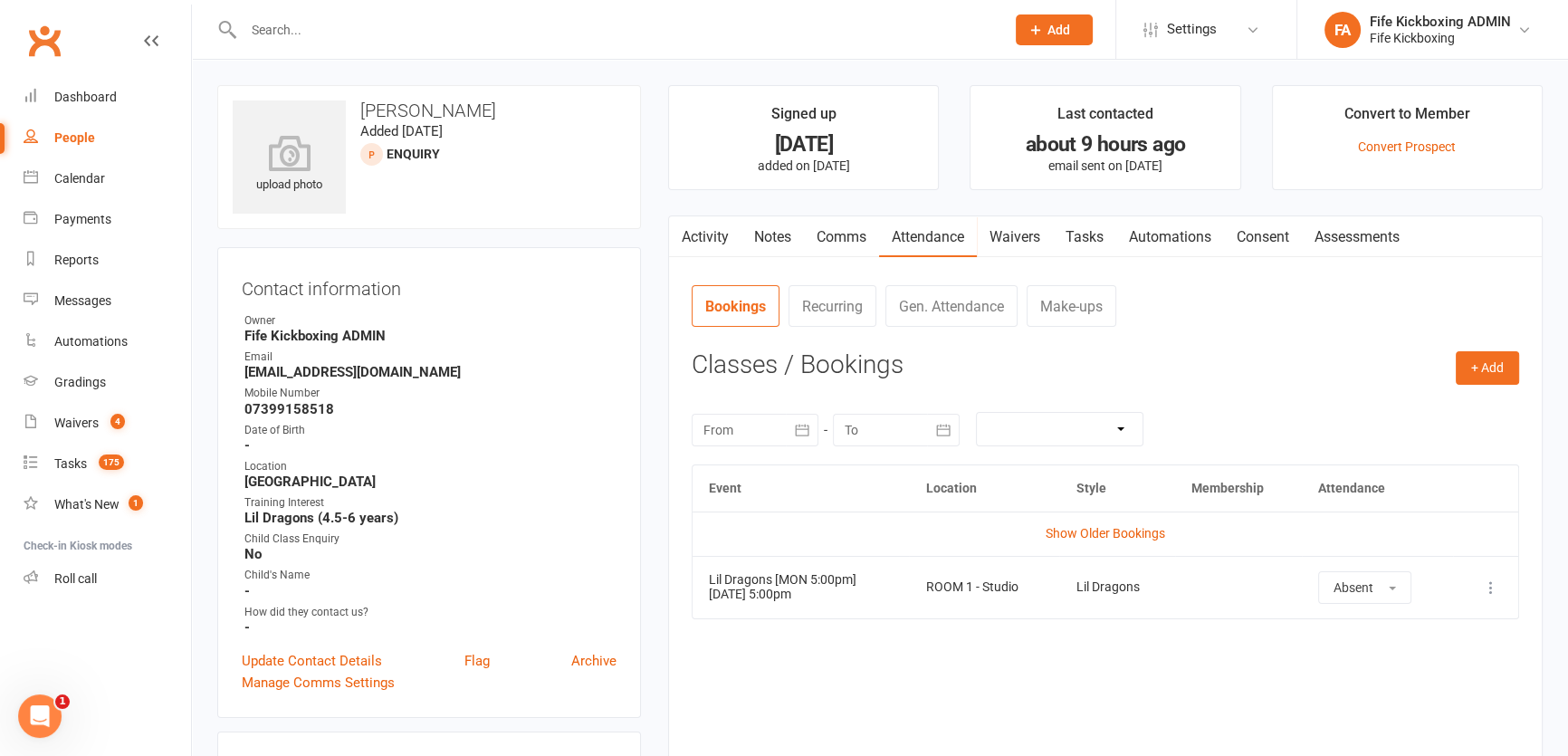
scroll to position [411, 0]
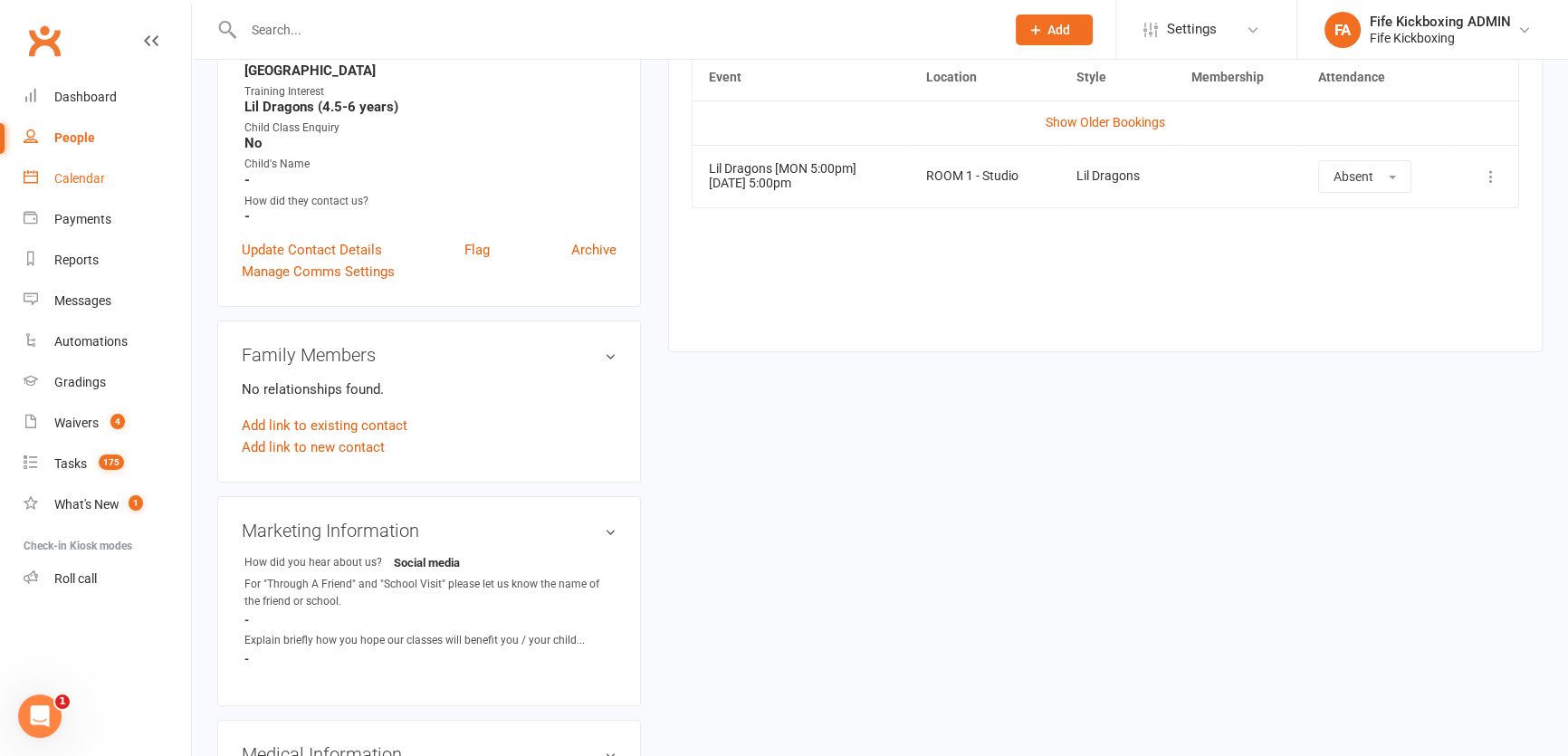
click at [85, 162] on link "Calendar" at bounding box center [107, 179] width 167 height 41
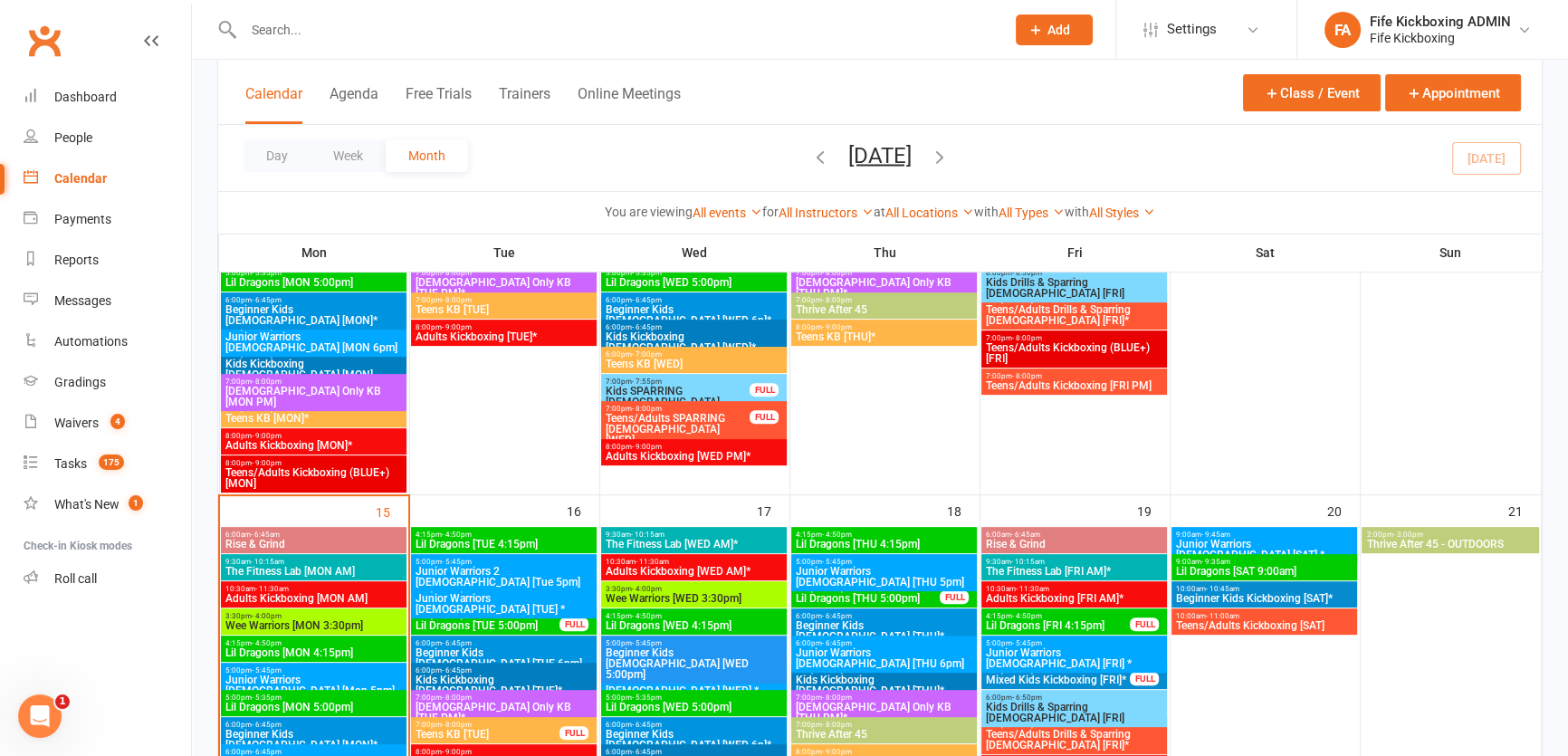
scroll to position [905, 0]
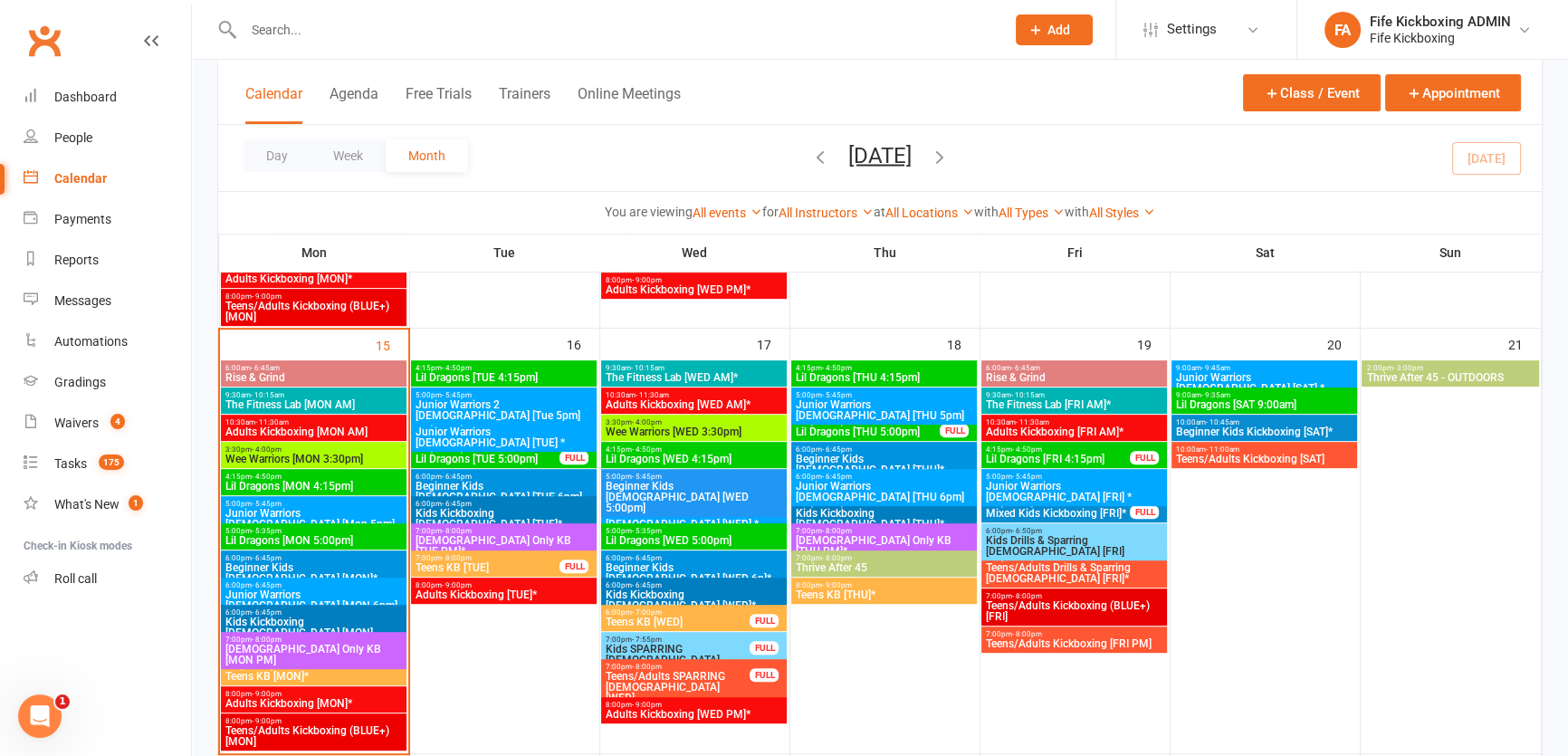
click at [324, 538] on span "Lil Dragons [MON 5:00pm]" at bounding box center [314, 540] width 179 height 10
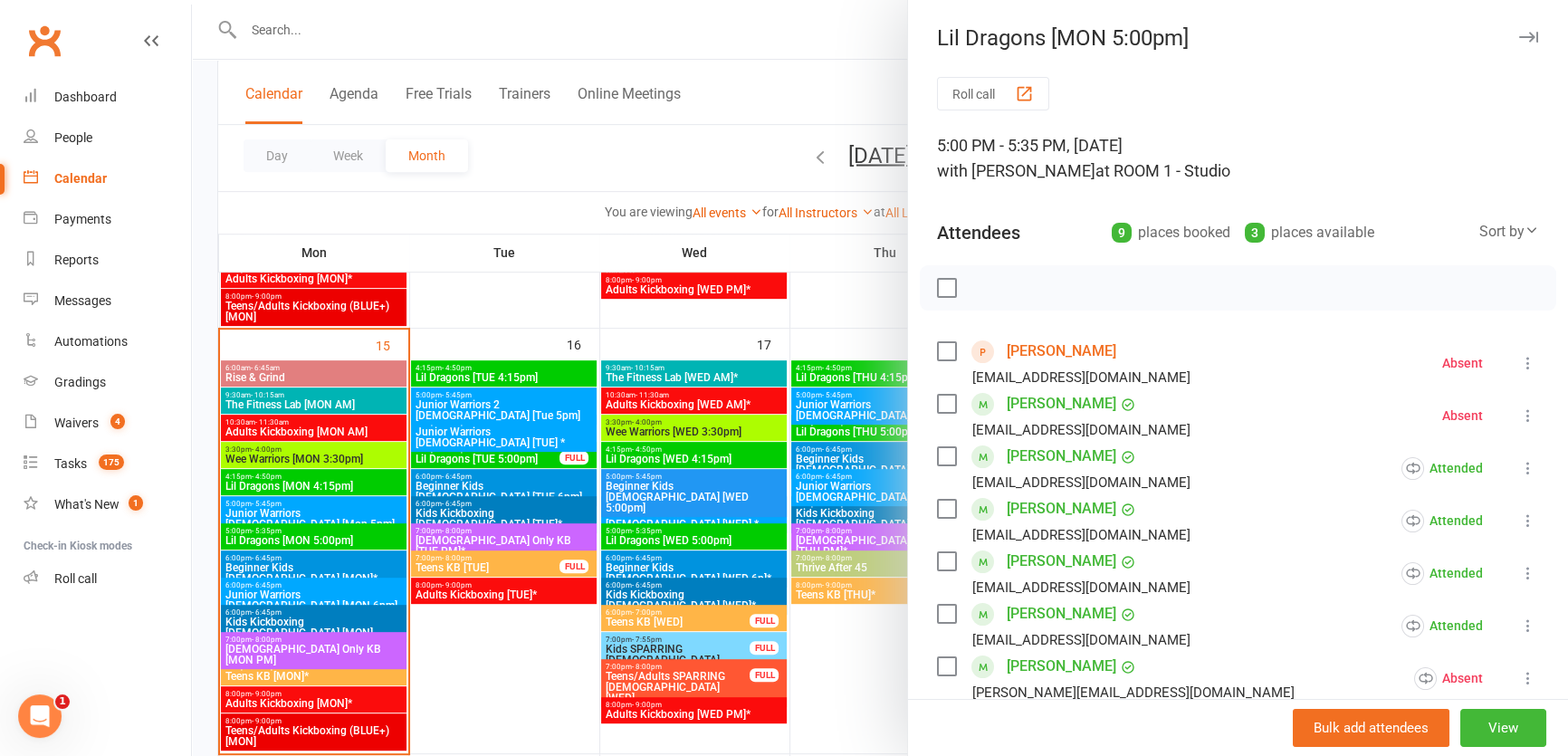
drag, startPoint x: 454, startPoint y: 501, endPoint x: 466, endPoint y: 495, distance: 13.4
click at [455, 501] on div at bounding box center [880, 378] width 1376 height 756
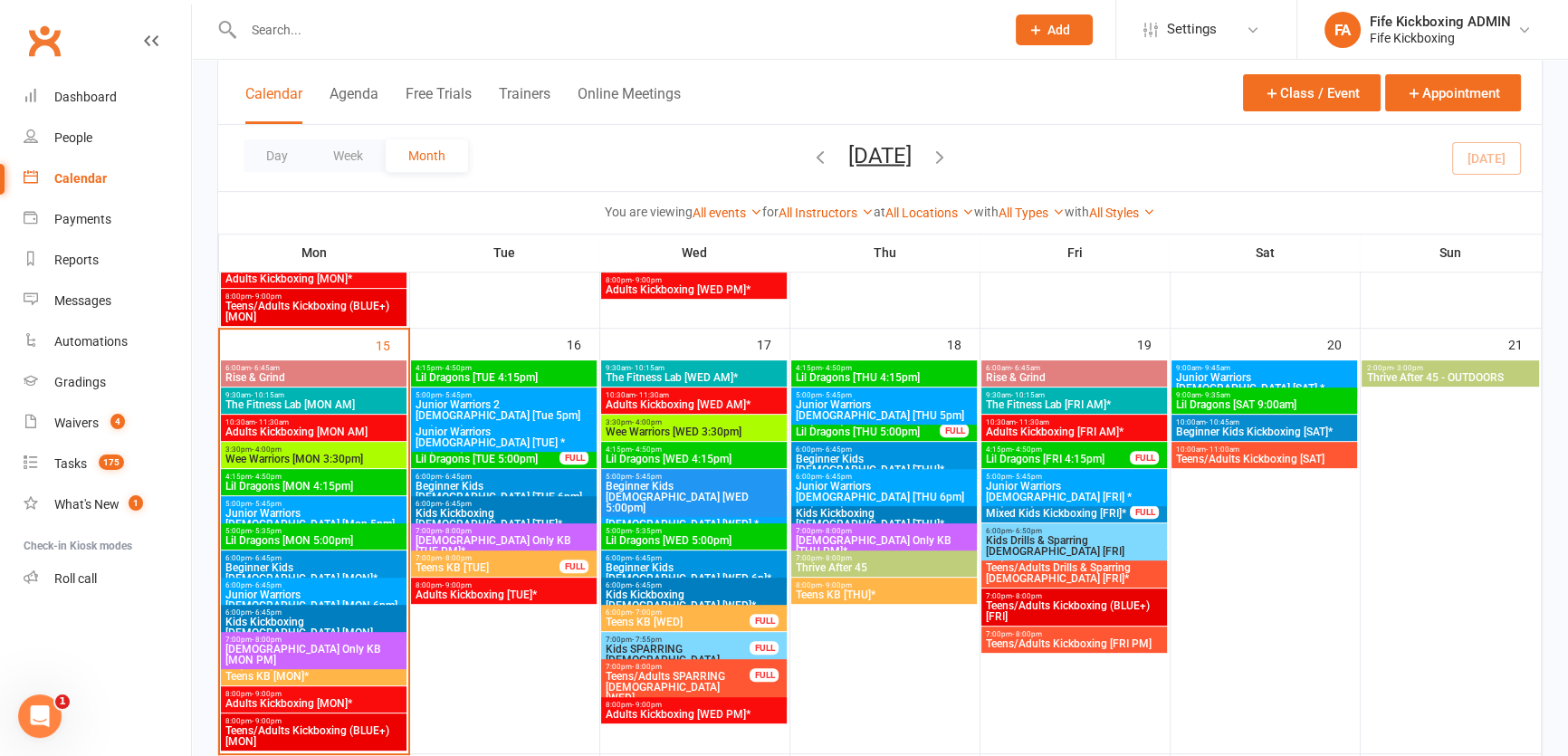
click at [298, 41] on input "text" at bounding box center [614, 29] width 754 height 26
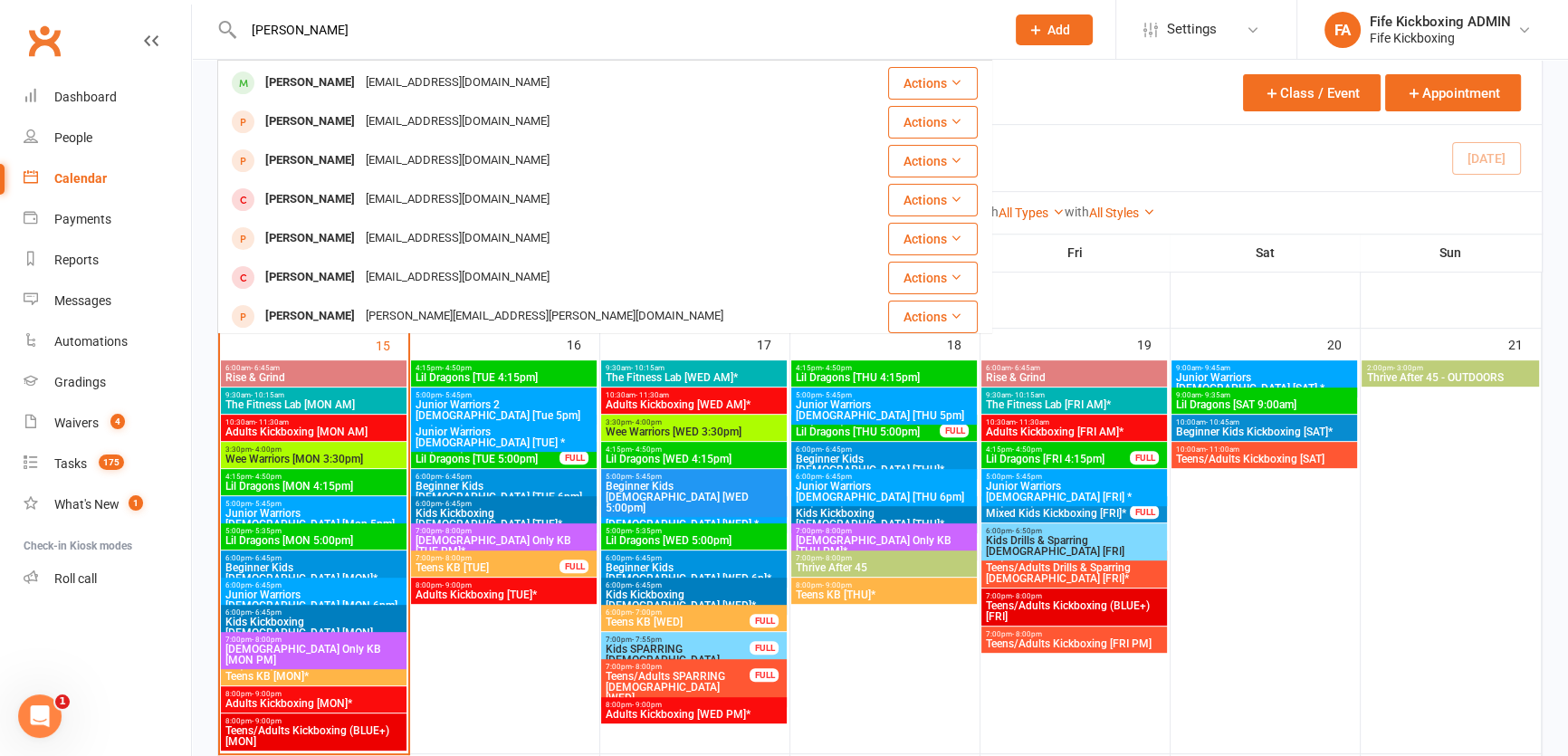
scroll to position [506, 0]
type input "robyn forsyth"
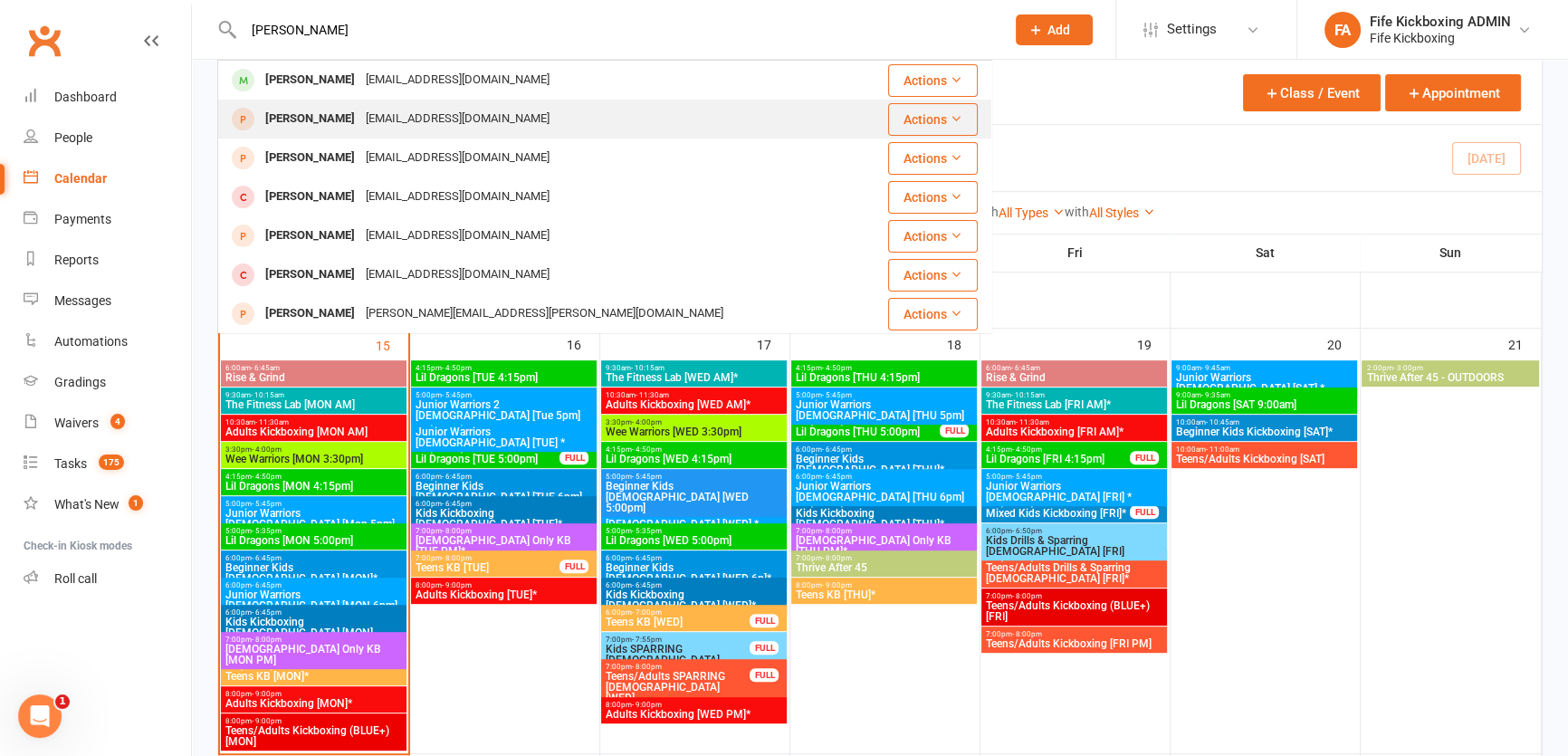
click at [461, 107] on div "hall.aisha@yahoo.com" at bounding box center [457, 119] width 195 height 27
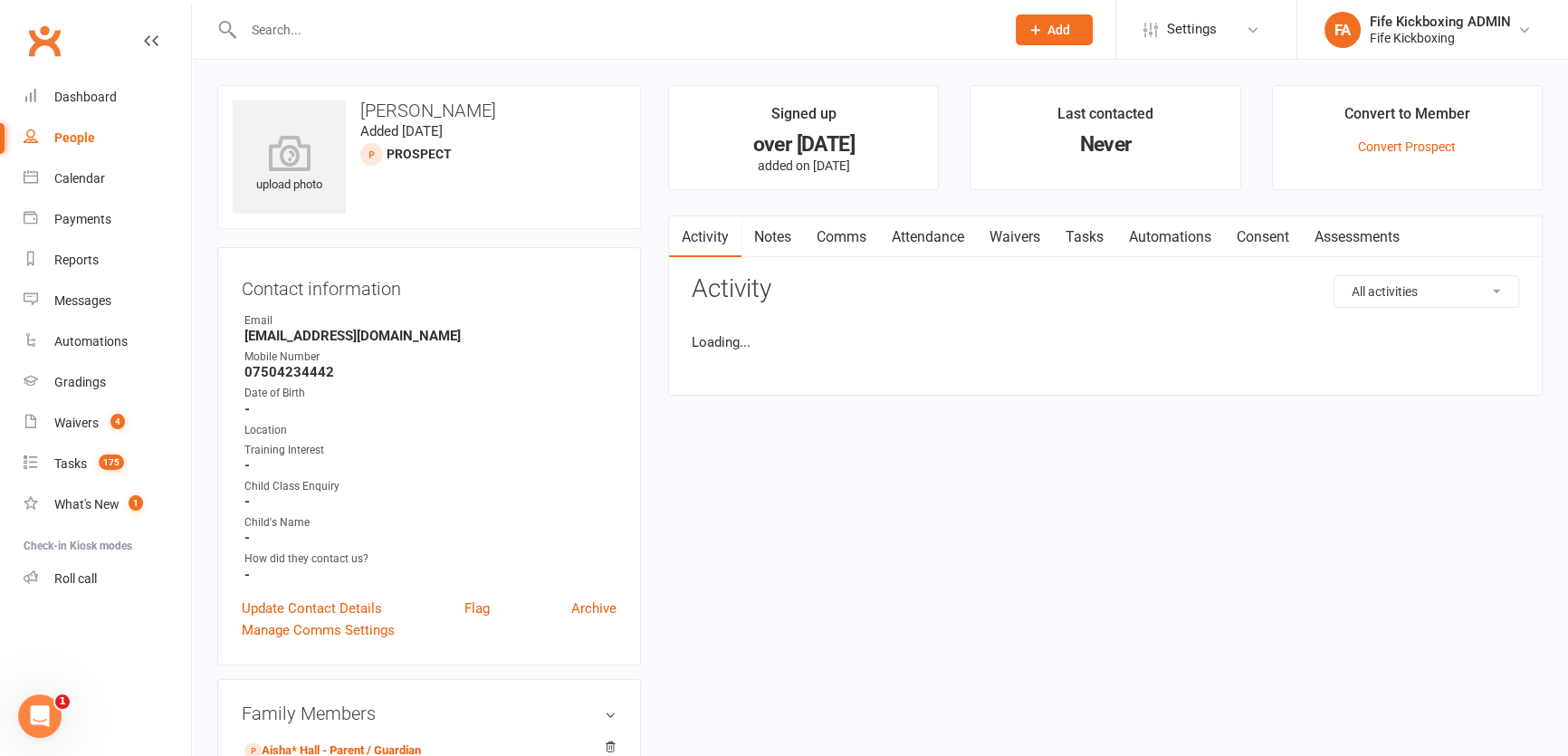
click at [394, 40] on input "text" at bounding box center [614, 29] width 754 height 26
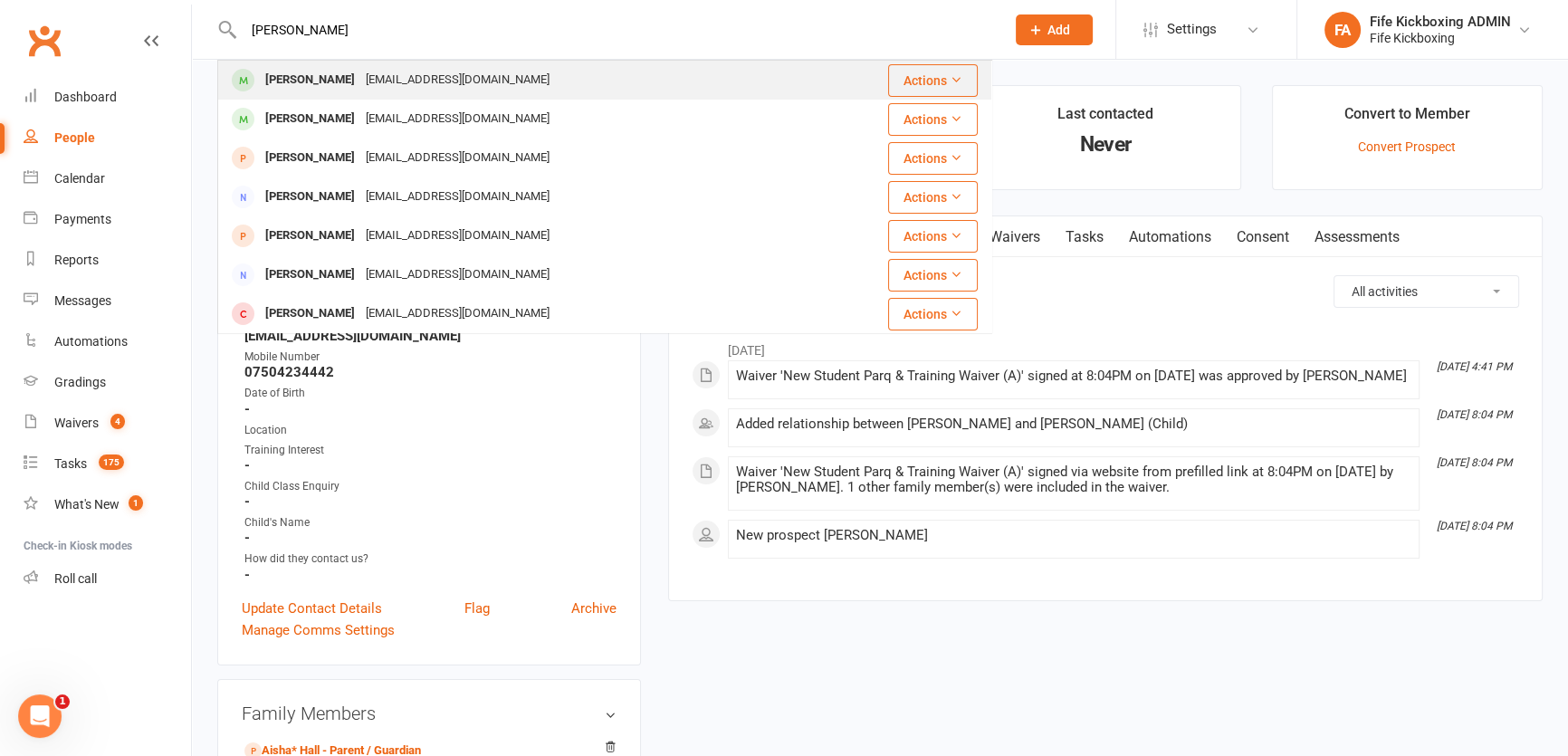
type input "robyn cowcher"
click at [330, 77] on div "Robyn Cowcher" at bounding box center [310, 80] width 101 height 27
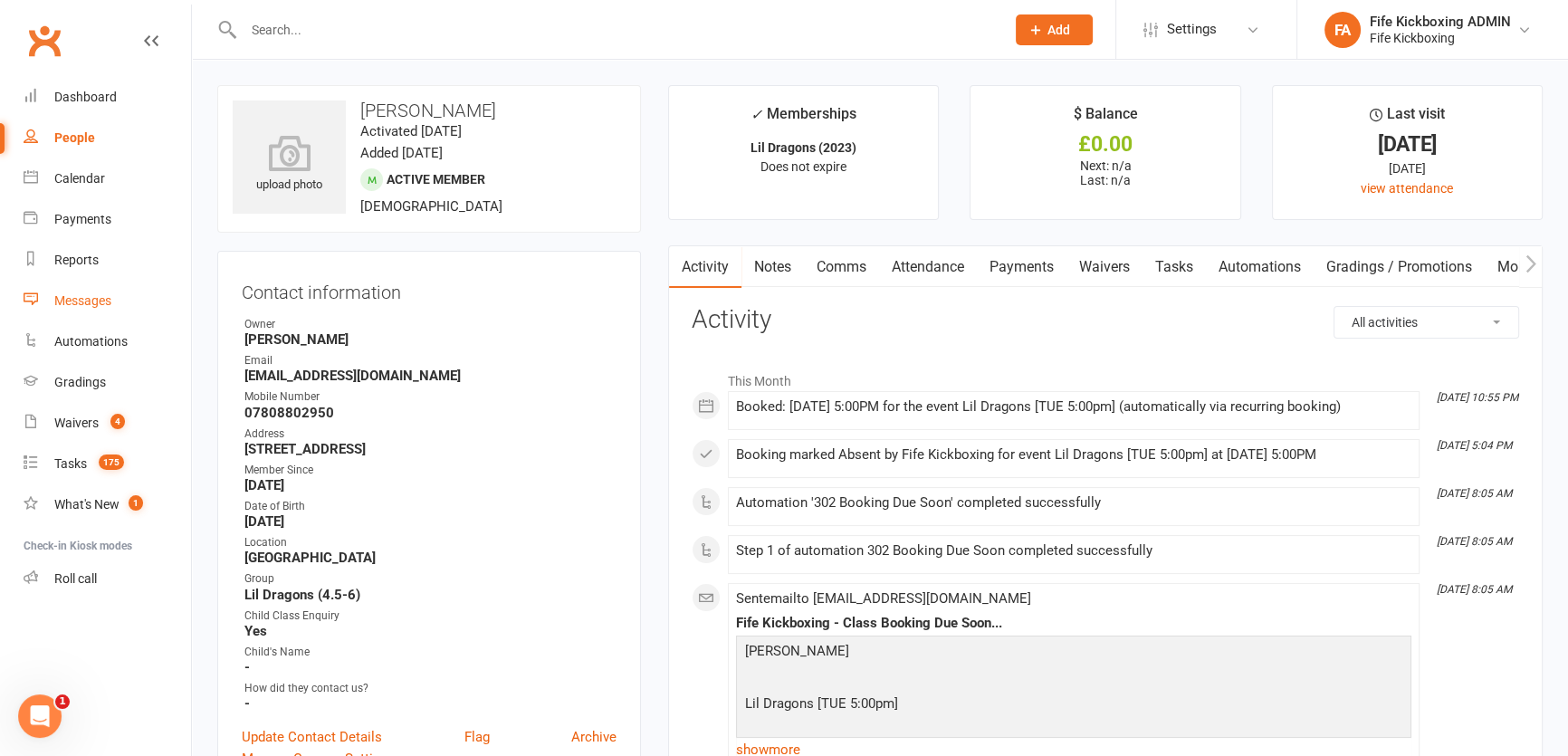
click at [97, 296] on div "Messages" at bounding box center [83, 300] width 57 height 14
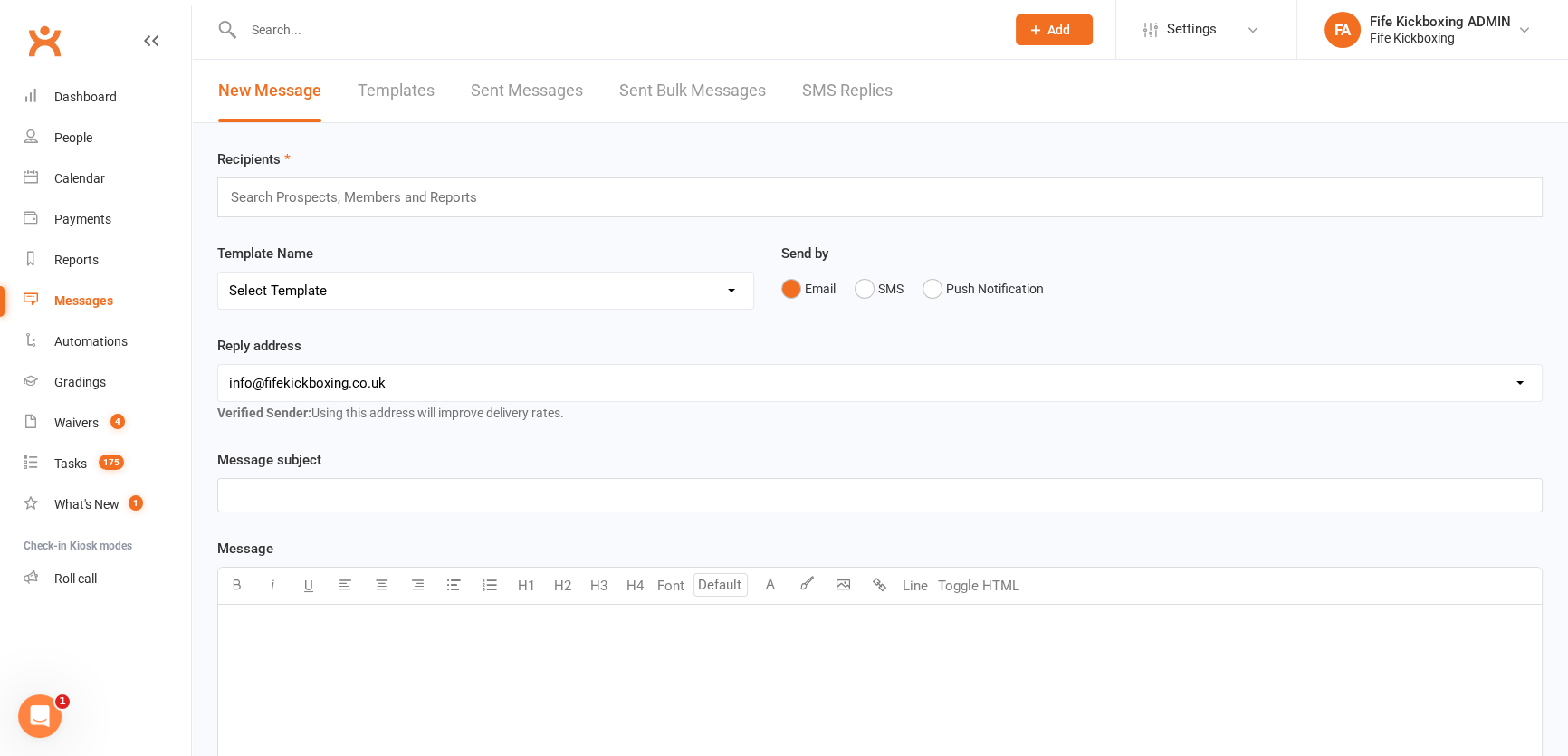
click at [383, 211] on div "Search Prospects, Members and Reports" at bounding box center [880, 198] width 1326 height 40
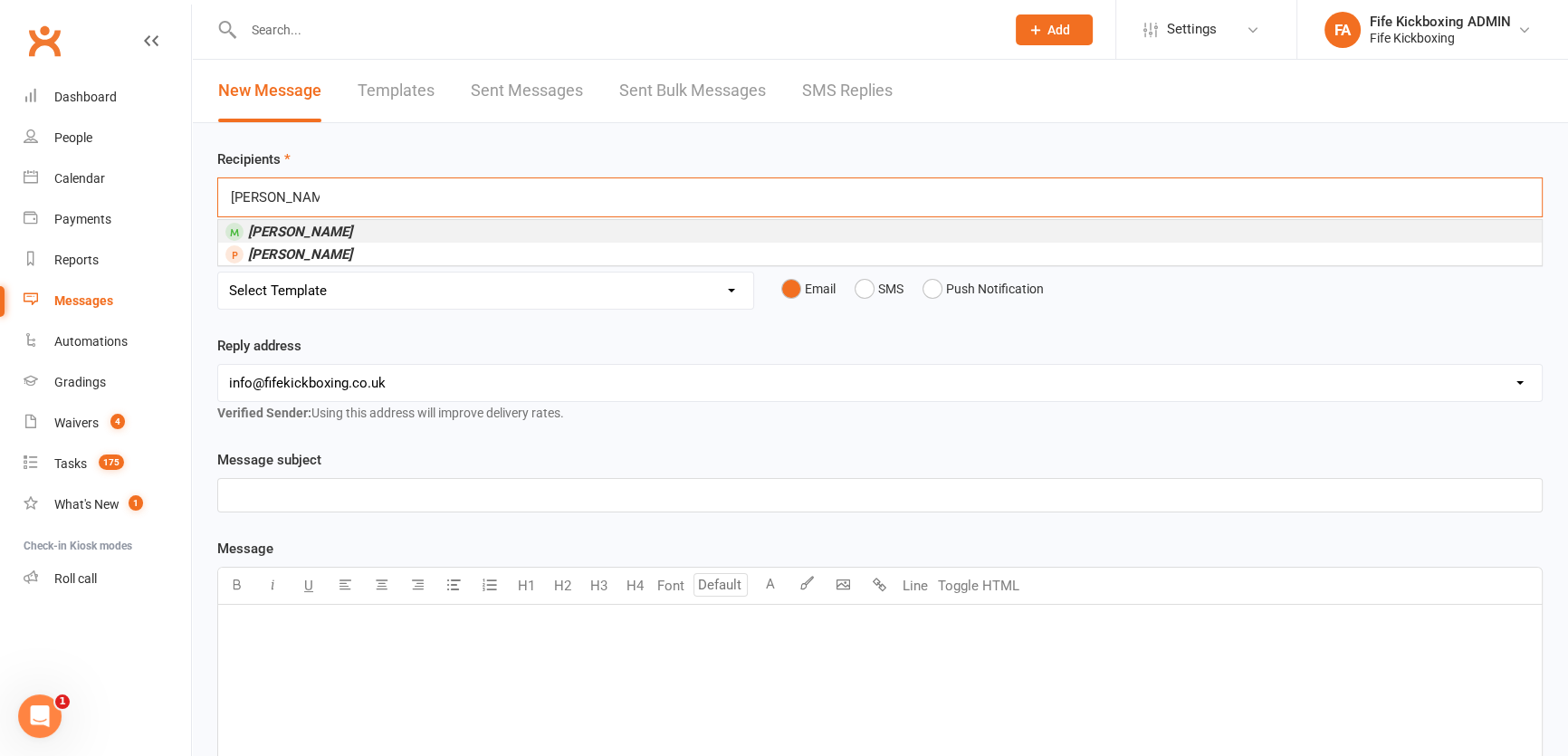
type input "lochlan riddell"
click at [345, 221] on li "Lochlan Riddell" at bounding box center [880, 231] width 1324 height 23
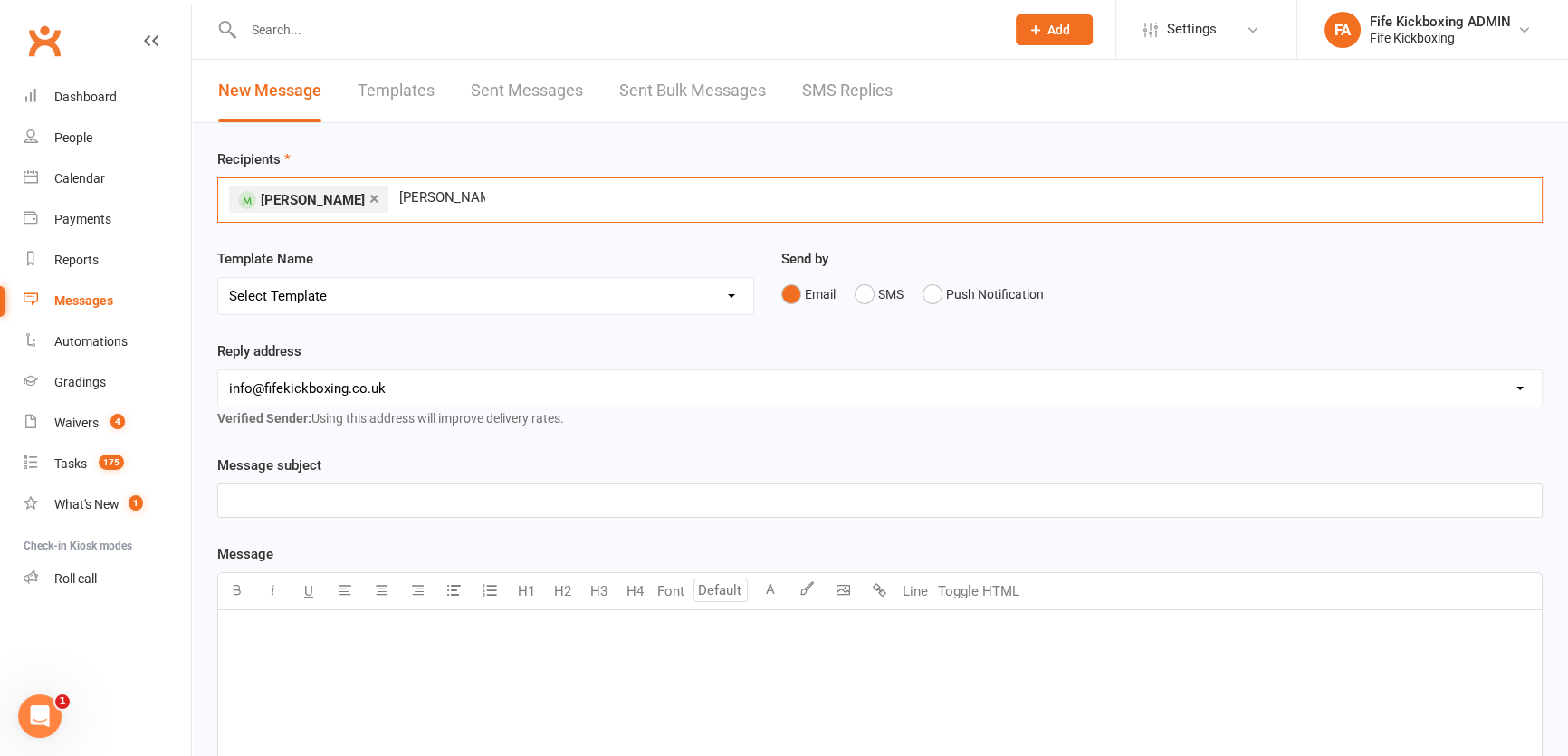
click at [420, 199] on input "ruarish penny" at bounding box center [442, 197] width 89 height 24
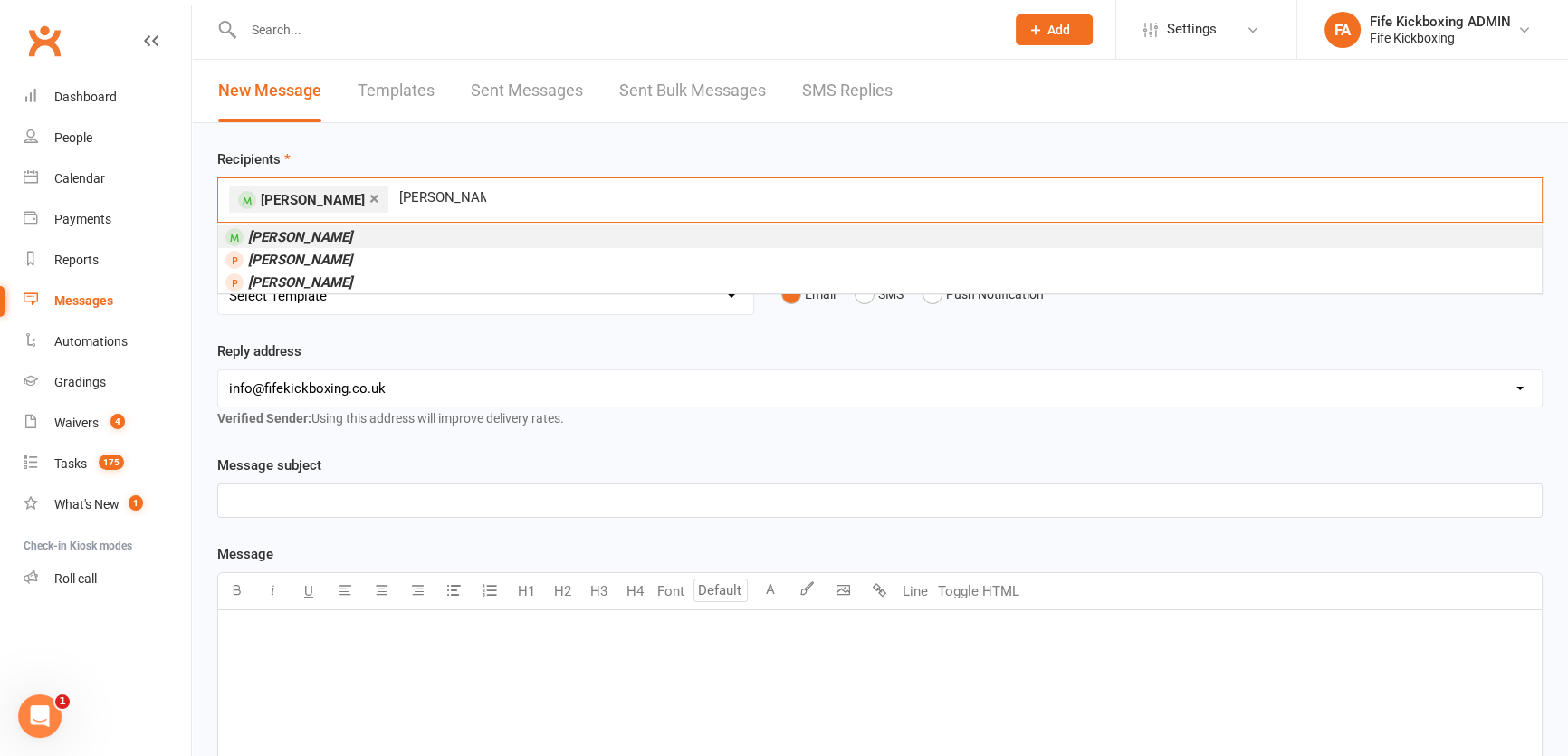
type input "ruaridh penny"
click at [379, 236] on li "Ruaridh Penny" at bounding box center [880, 237] width 1324 height 23
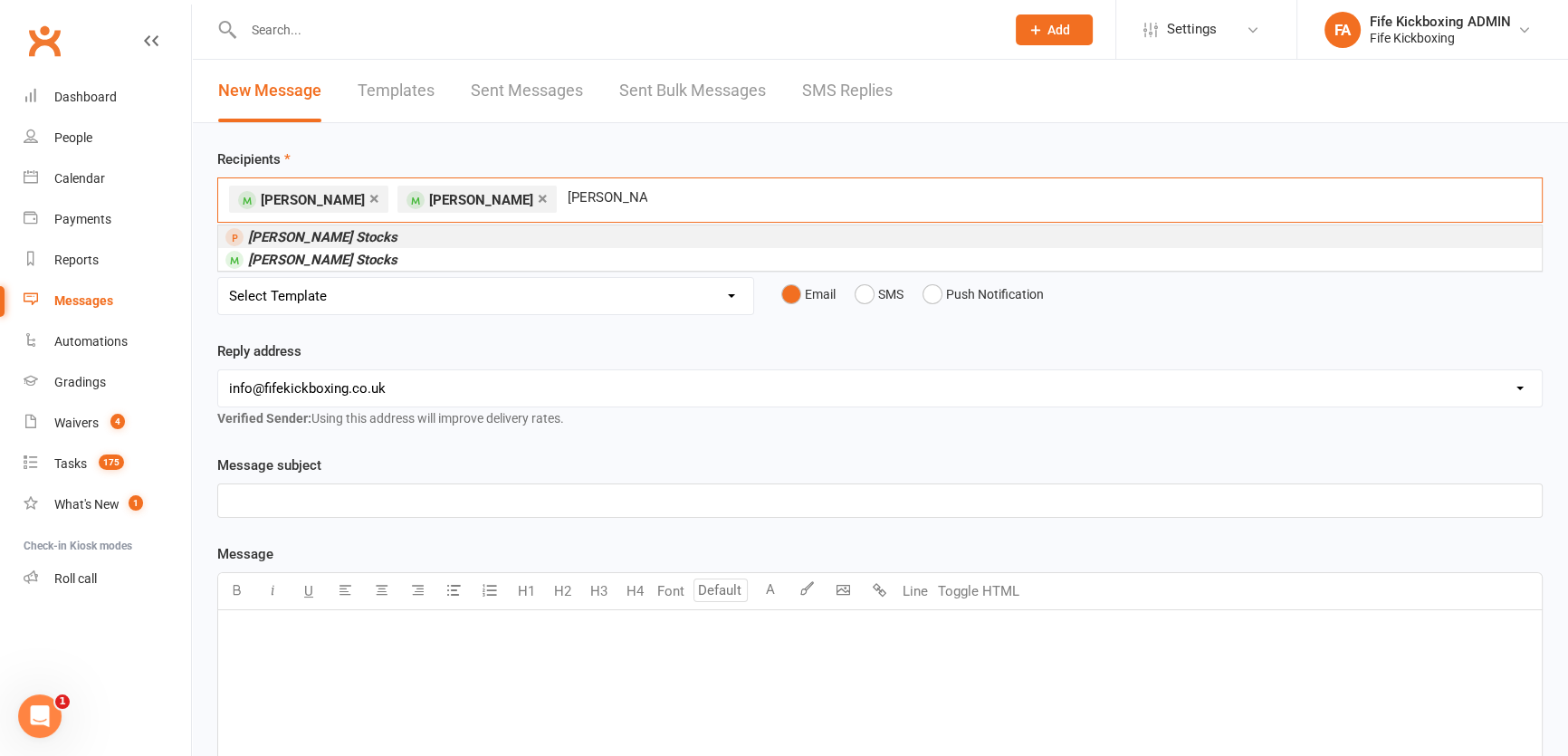
type input "finley stocks"
click at [578, 225] on li "Finley Stocks" at bounding box center [880, 237] width 1324 height 23
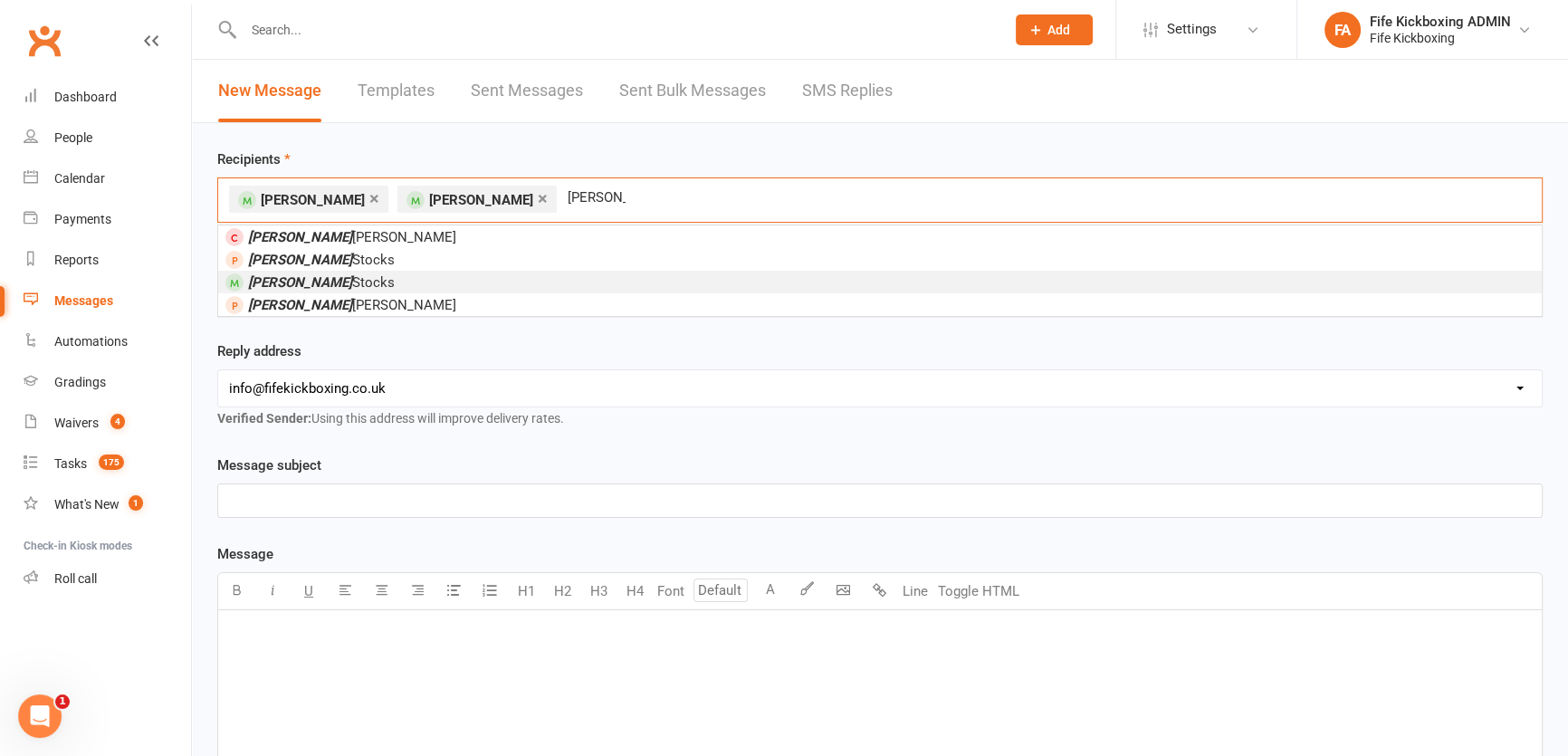
type input "finley"
click at [385, 279] on li "Finley Stocks" at bounding box center [880, 282] width 1324 height 23
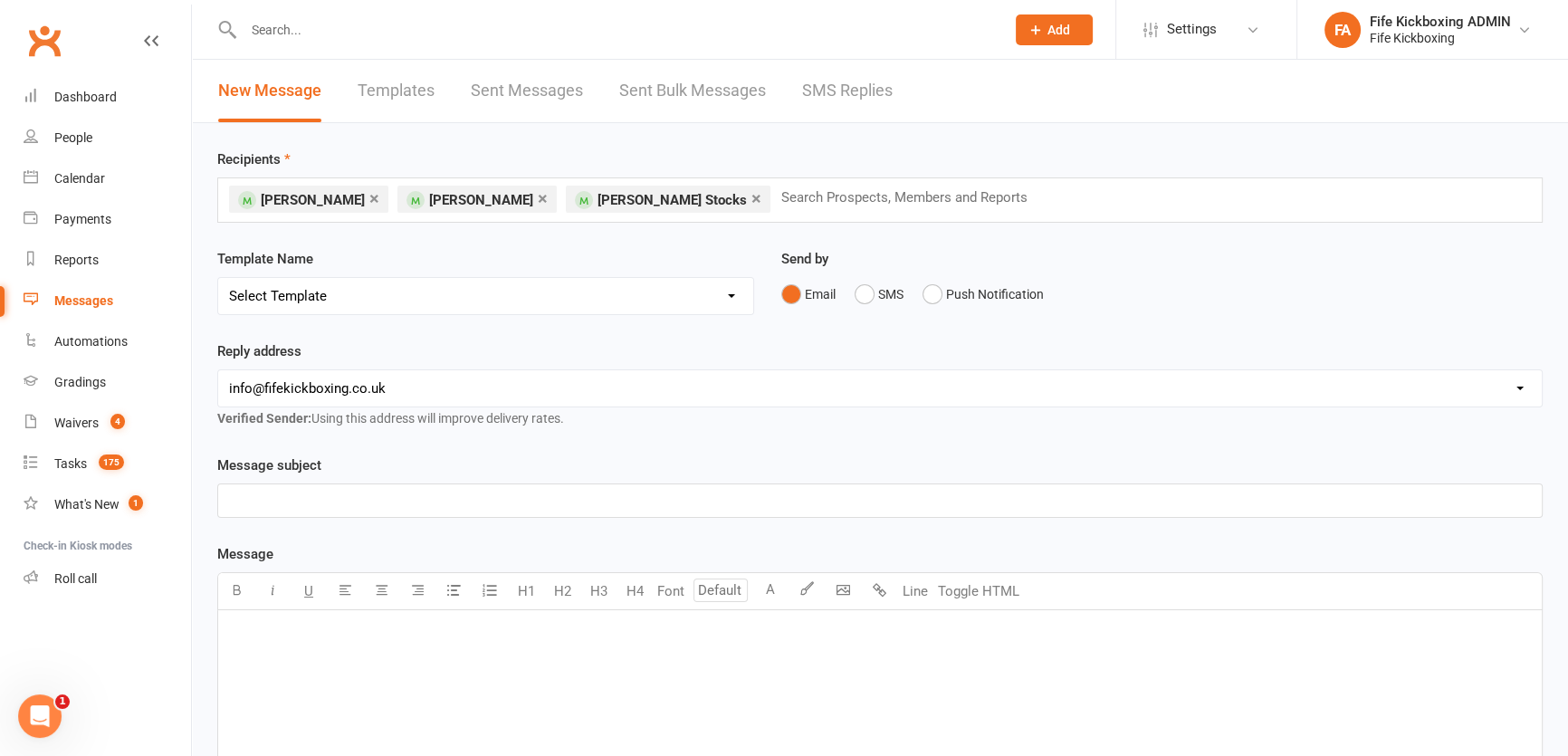
click at [383, 503] on p "﻿" at bounding box center [880, 500] width 1302 height 22
click at [469, 734] on div "﻿" at bounding box center [880, 746] width 1324 height 272
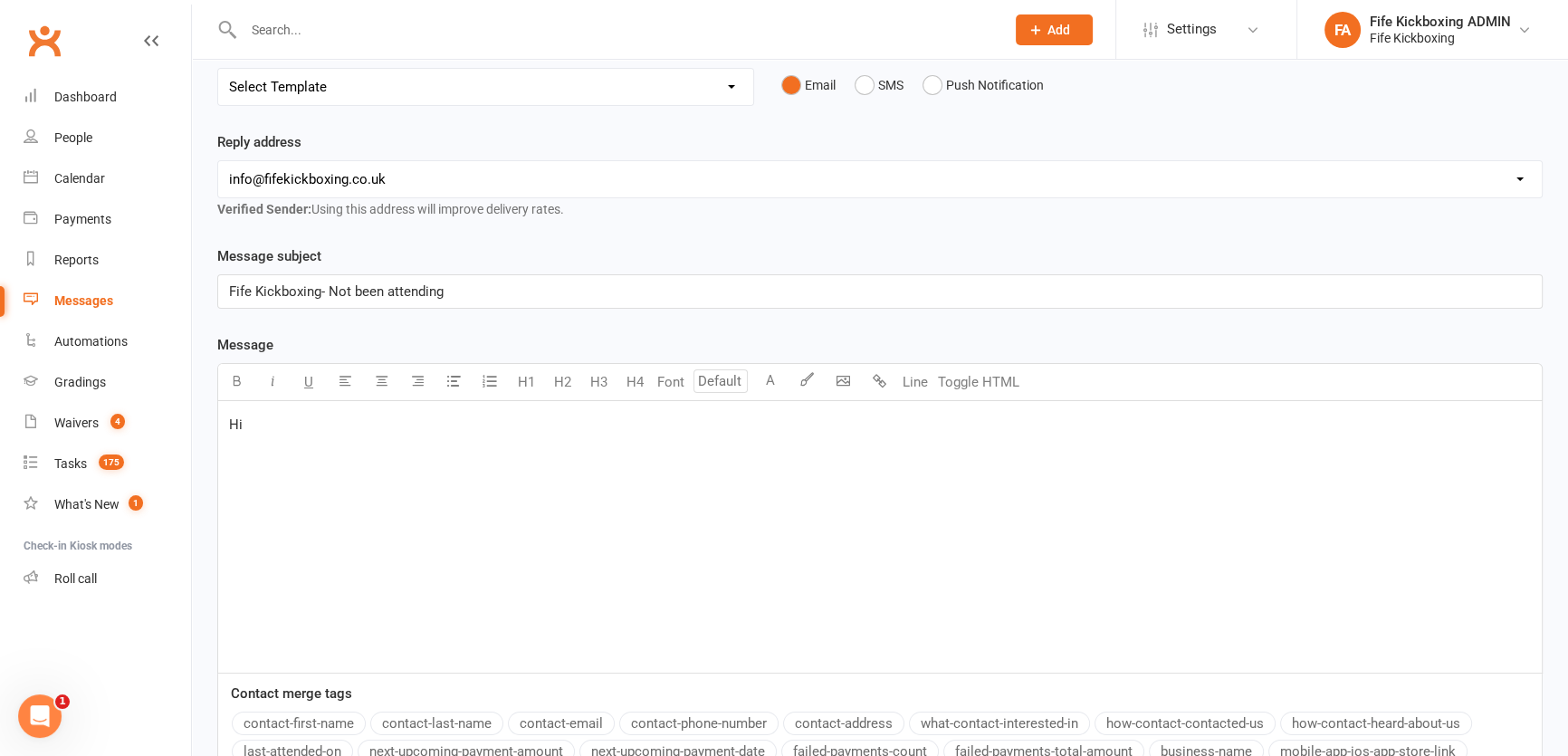
scroll to position [329, 0]
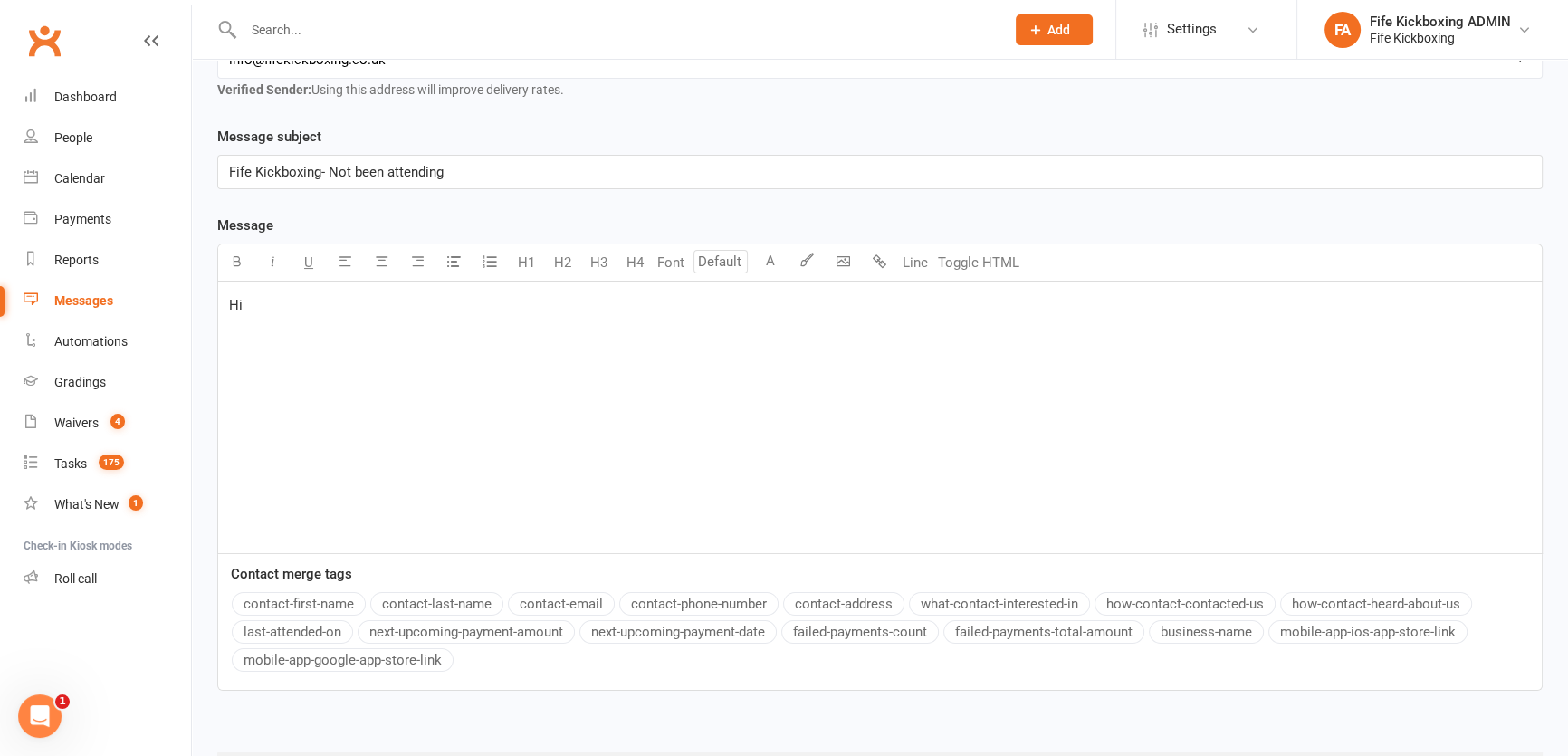
click at [254, 584] on div "Contact merge tags contact-first-name contact-last-name contact-email contact-p…" at bounding box center [880, 619] width 1324 height 113
click at [268, 599] on button "contact-first-name" at bounding box center [299, 604] width 134 height 24
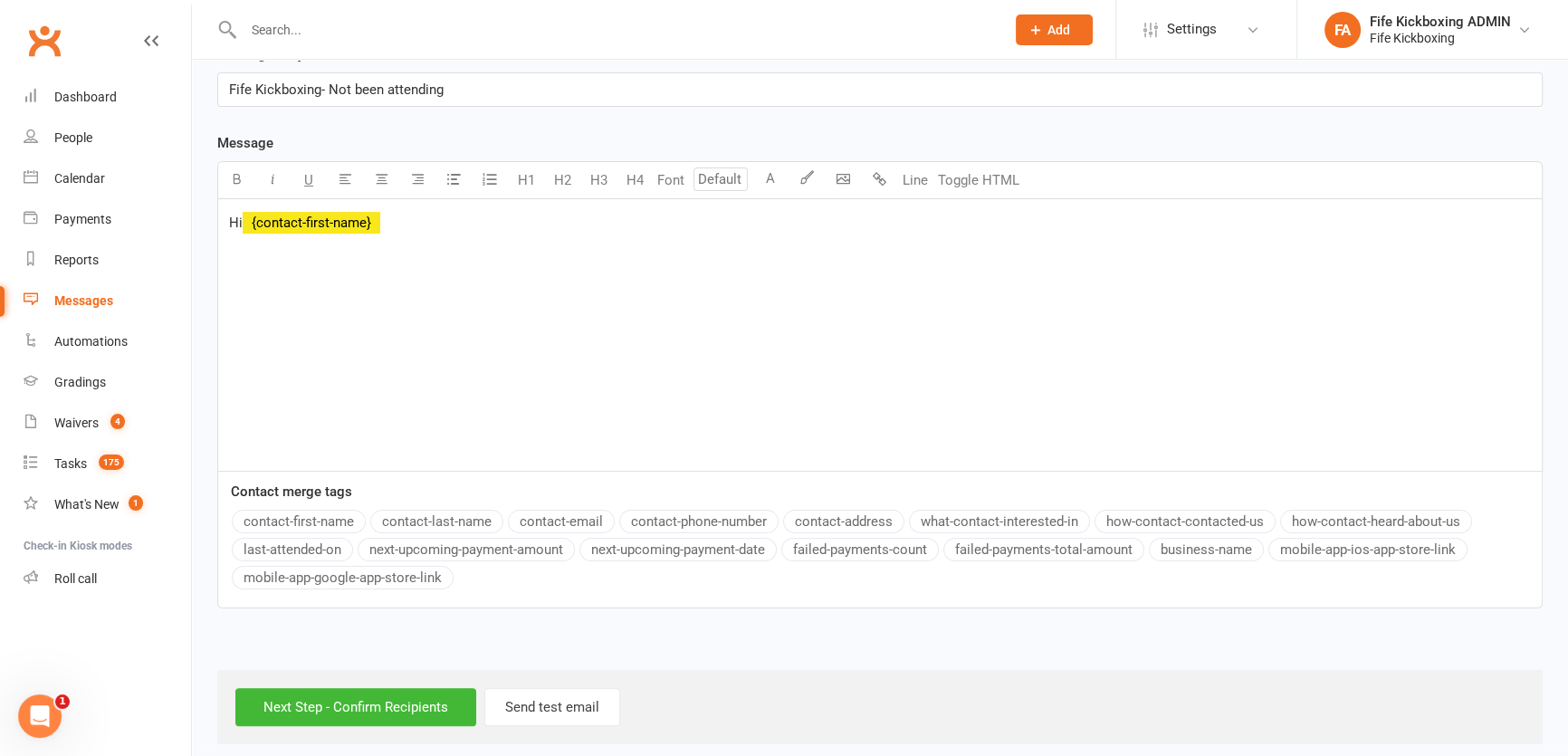
scroll to position [423, 0]
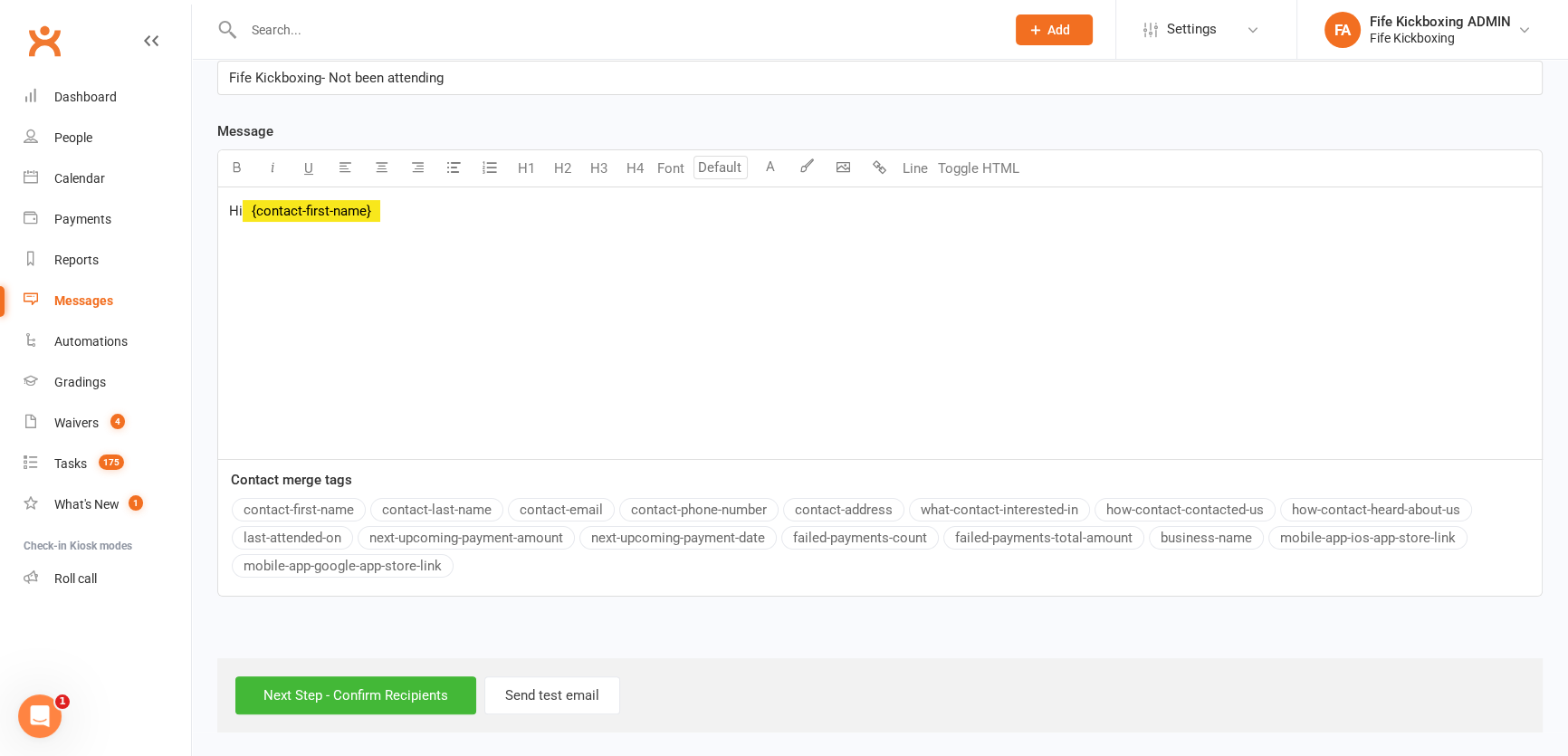
click at [481, 317] on div "Hi ﻿ {contact-first-name}" at bounding box center [880, 323] width 1324 height 272
click at [403, 208] on p "Hi ﻿ {contact-first-name}" at bounding box center [880, 210] width 1302 height 22
click at [1086, 249] on div "Hi ﻿ {contact-first-name} , We hope you're doing well, it has come to our atten…" at bounding box center [880, 323] width 1324 height 272
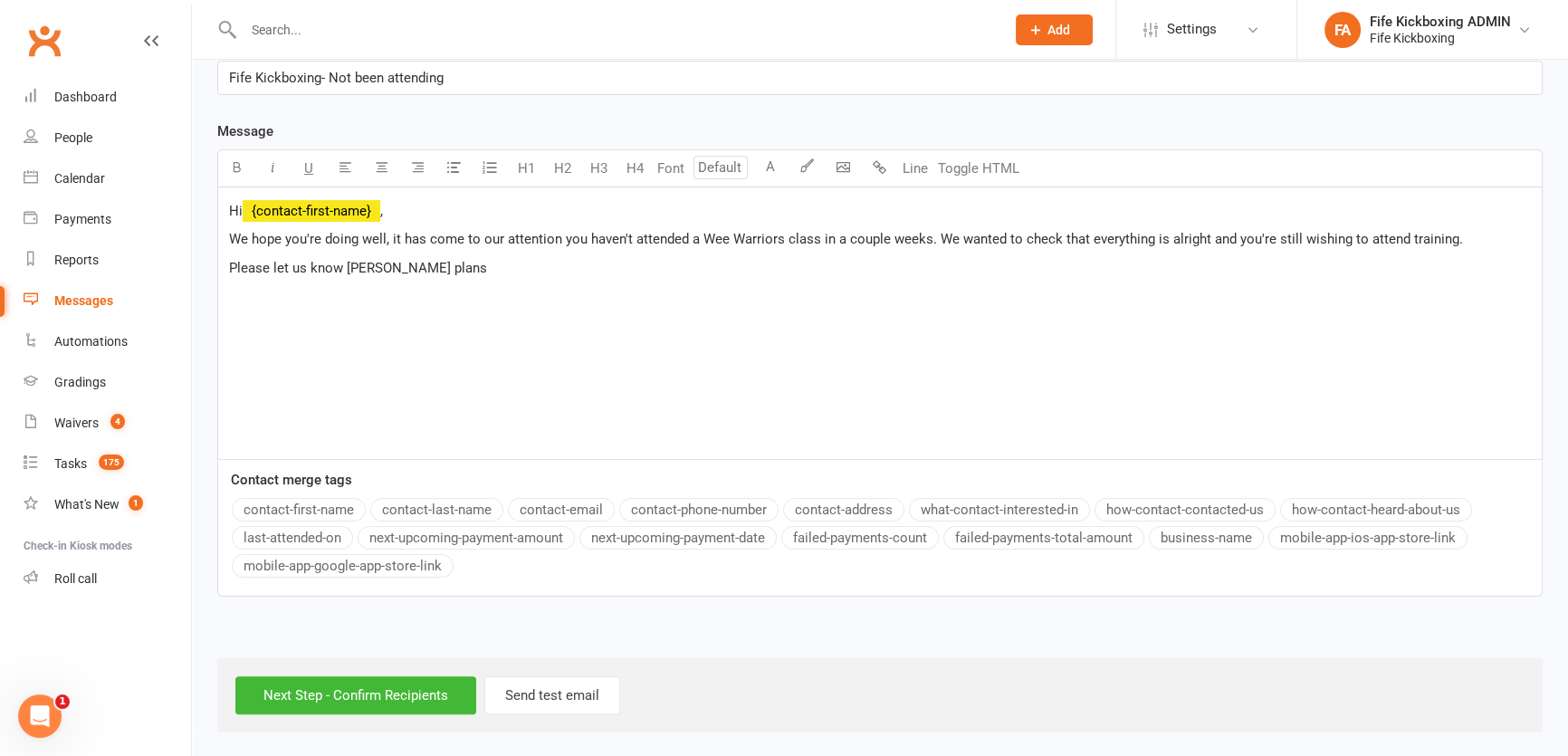
click at [359, 262] on span "Please let us know yoiur plans" at bounding box center [358, 267] width 258 height 16
click at [457, 282] on div "Hi ﻿ {contact-first-name} , We hope you're doing well, it has come to our atten…" at bounding box center [880, 323] width 1324 height 272
click at [417, 684] on input "Next Step - Confirm Recipients" at bounding box center [356, 695] width 241 height 38
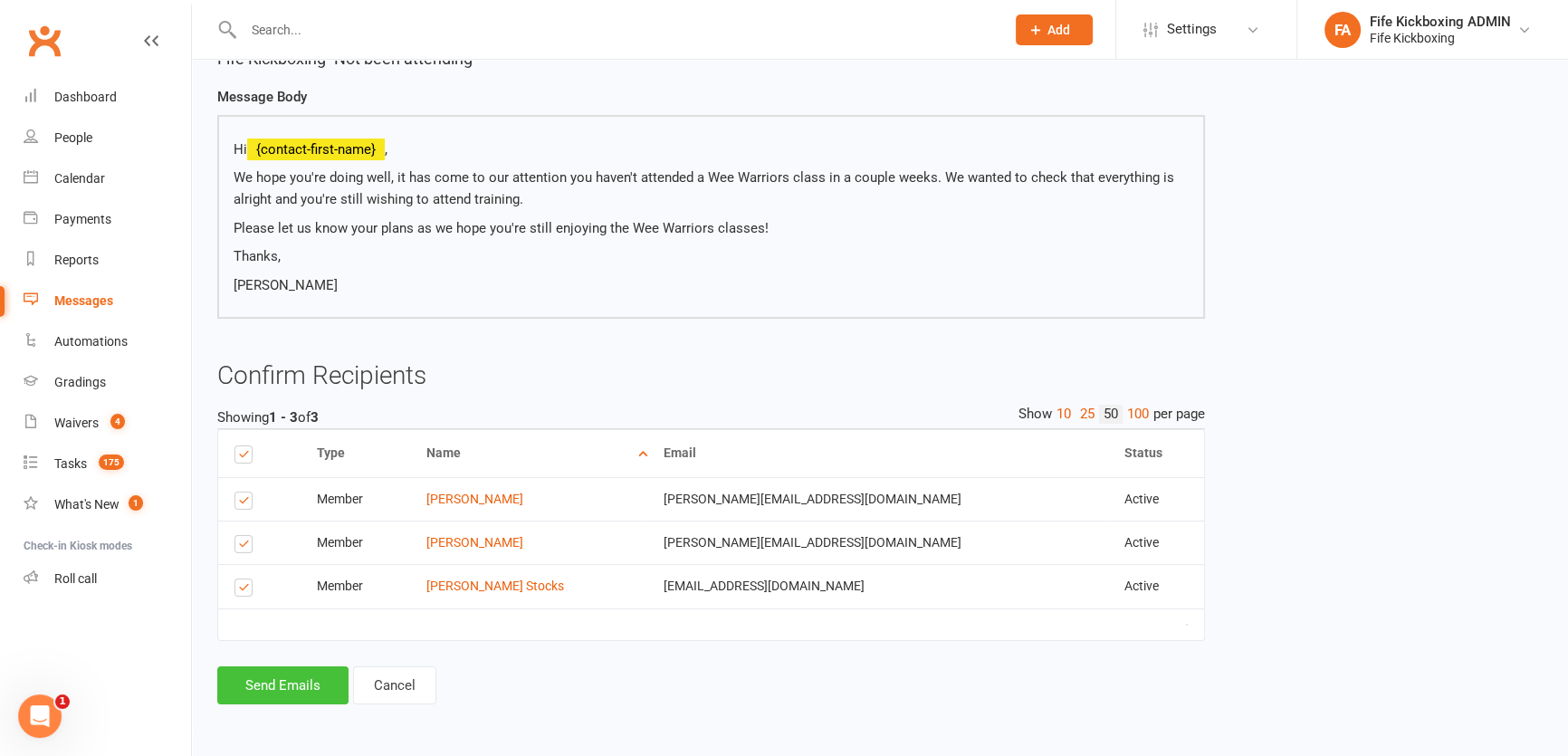
click at [306, 672] on button "Send Emails" at bounding box center [282, 686] width 131 height 38
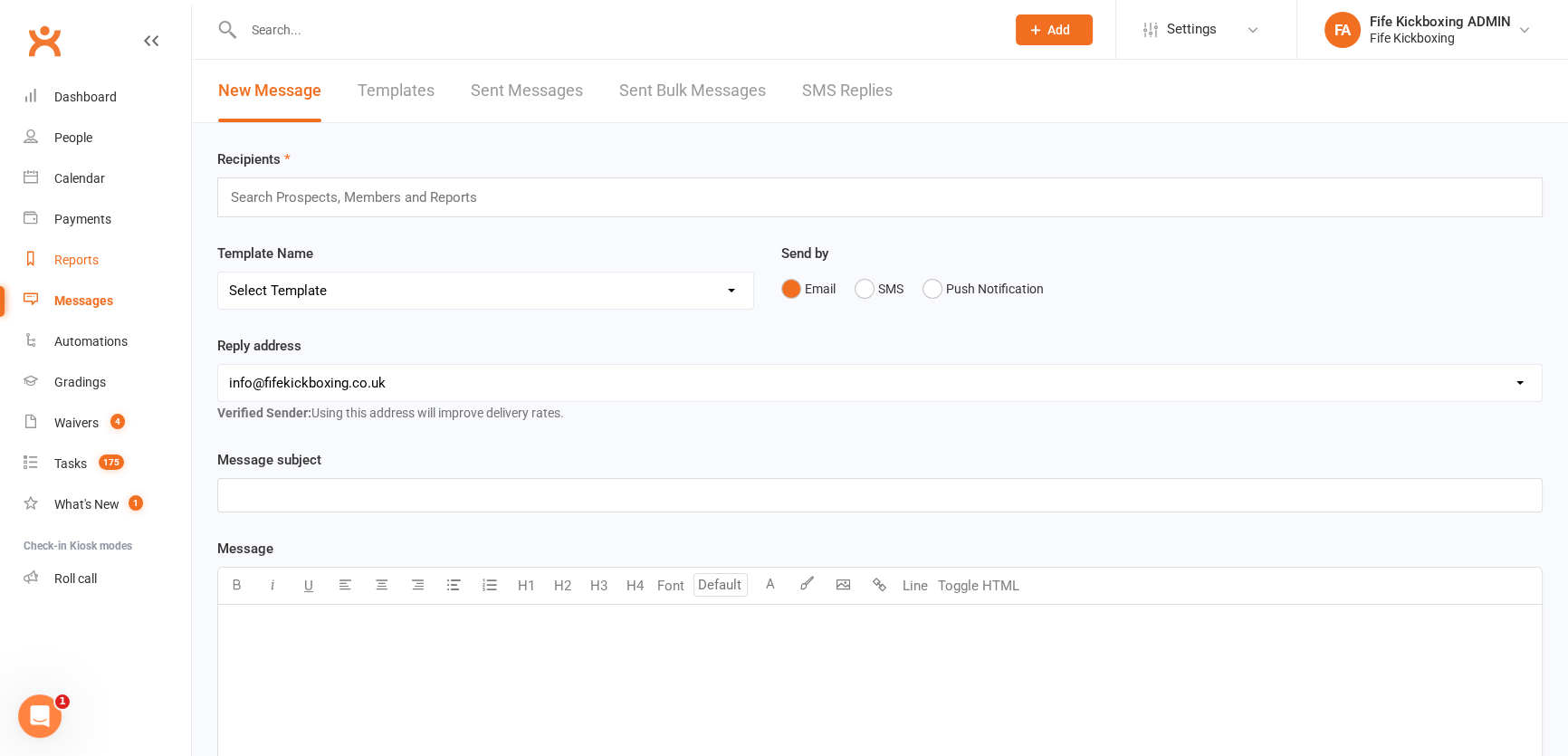
click at [79, 245] on link "Reports" at bounding box center [107, 260] width 167 height 41
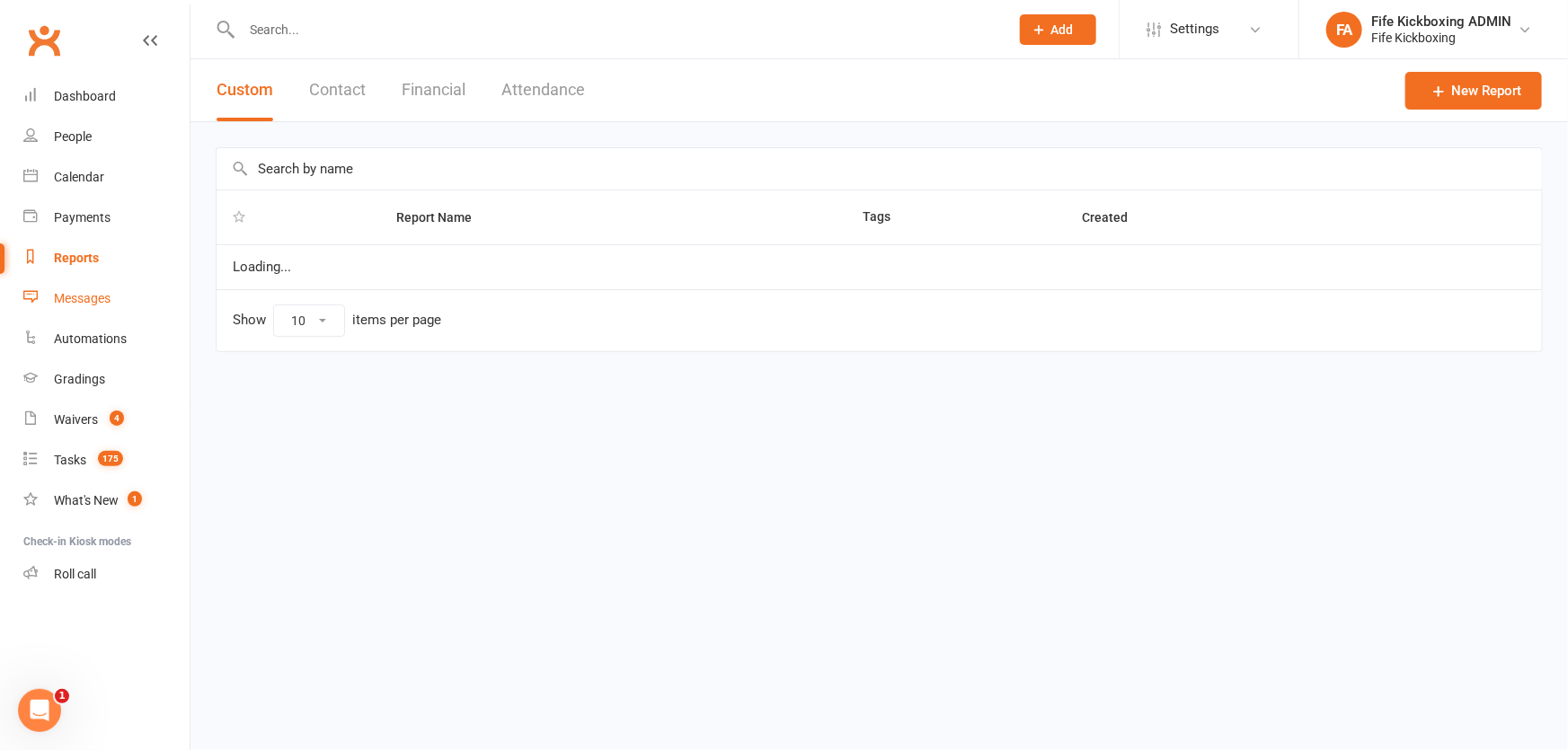
select select "100"
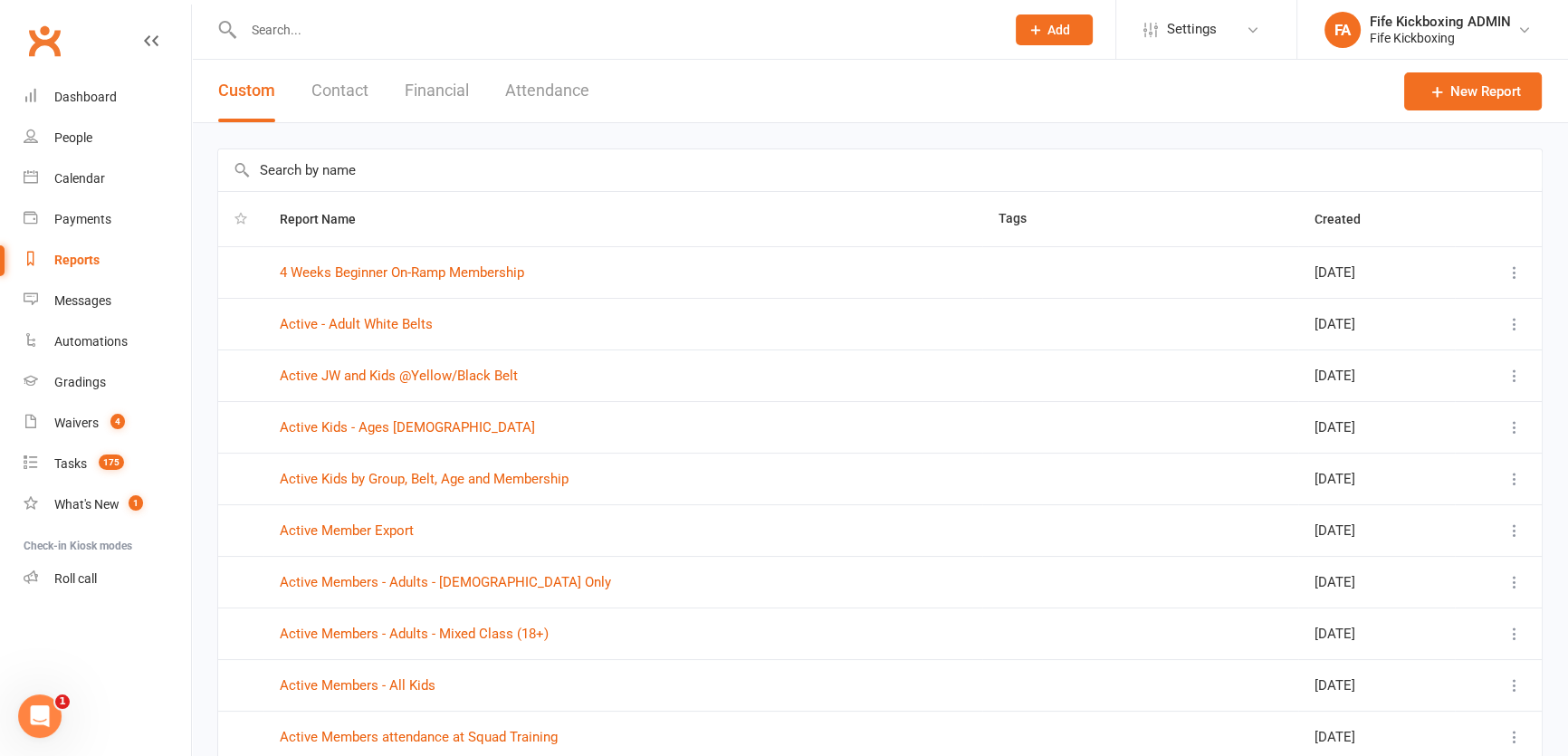
click at [1047, 27] on span "Add" at bounding box center [1058, 29] width 23 height 14
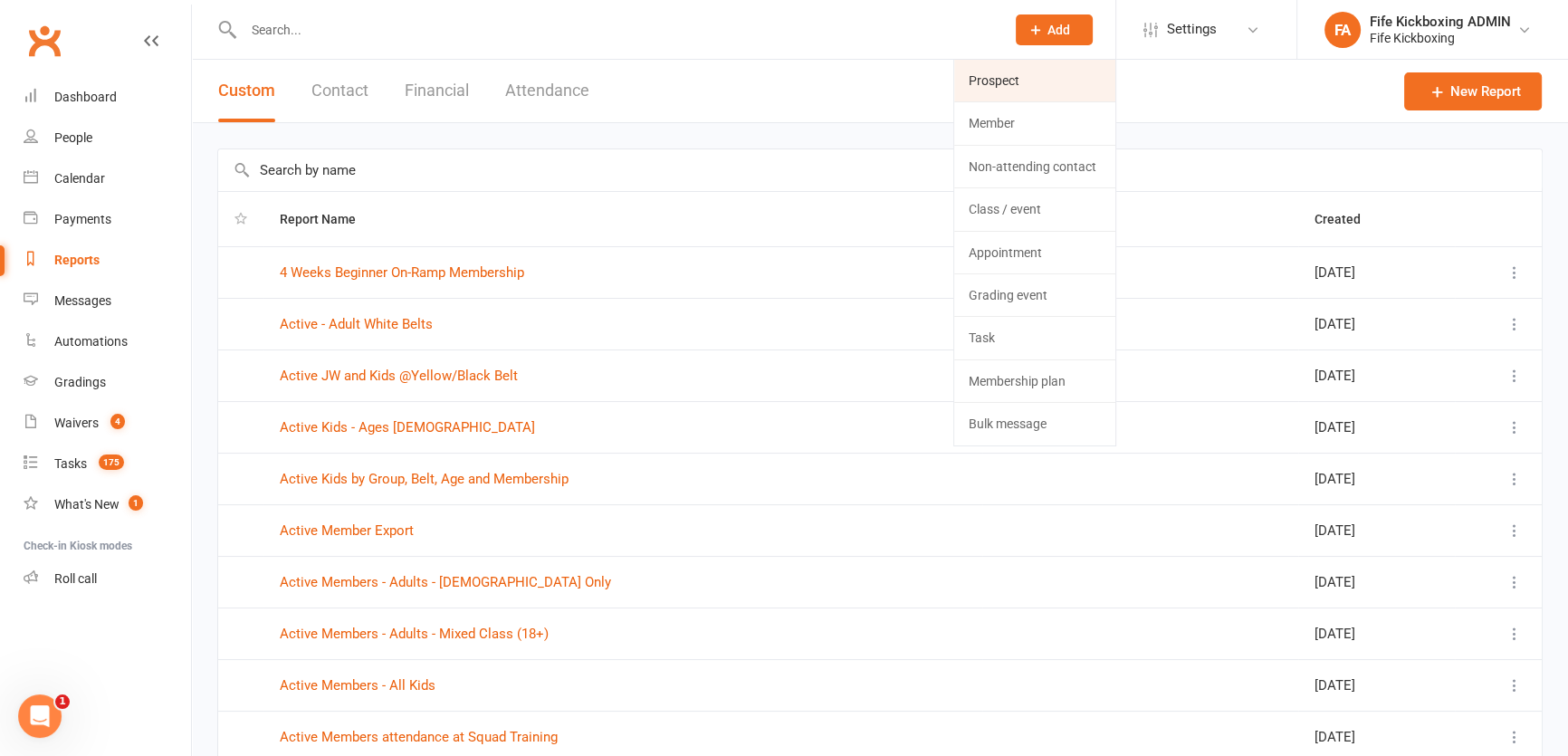
click at [978, 66] on link "Prospect" at bounding box center [1034, 81] width 161 height 42
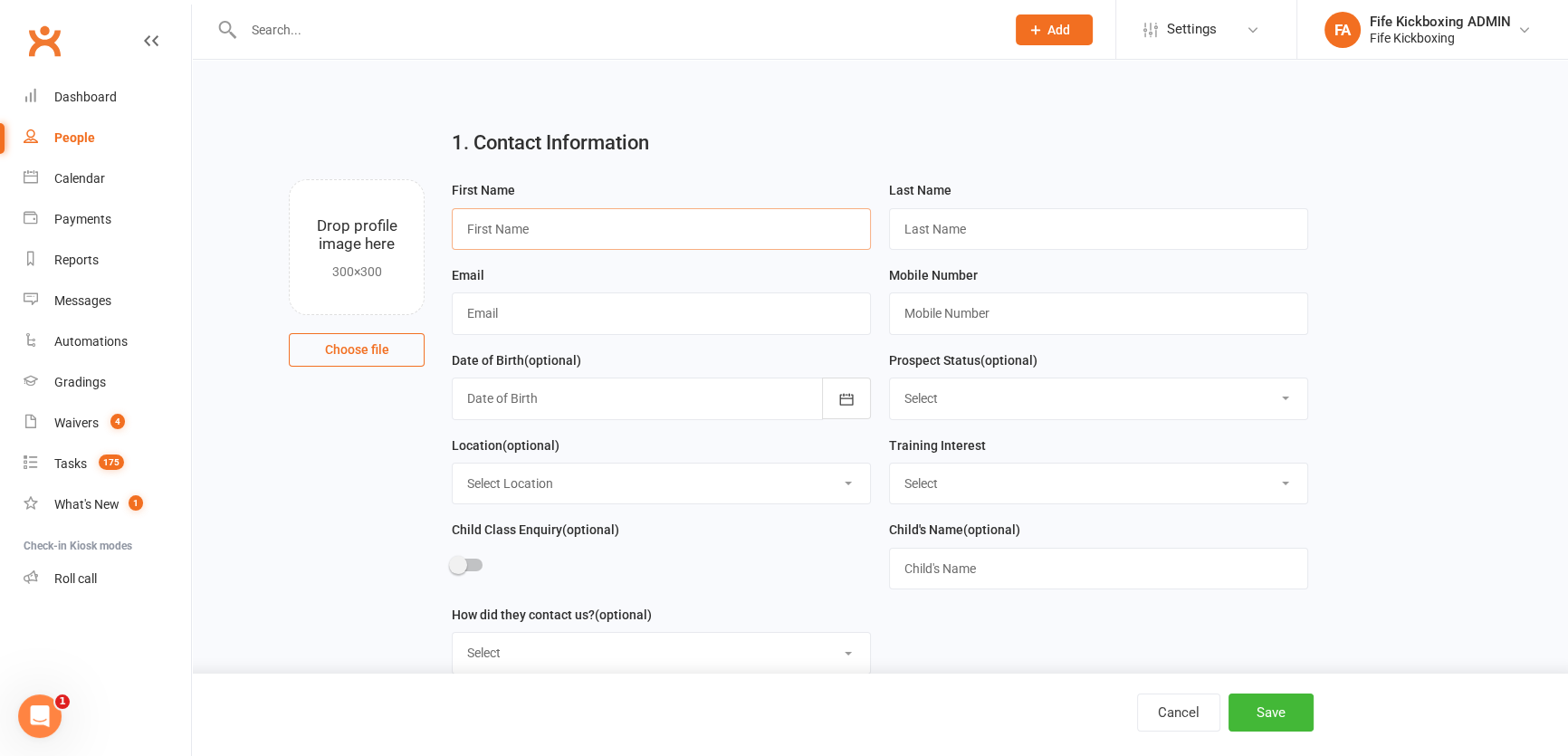
click at [525, 218] on input "text" at bounding box center [661, 229] width 419 height 42
paste input "Aurelio F.S Da Cruz"
type input "Aurelio F.S Da Cruz"
click at [959, 232] on input "text" at bounding box center [1098, 229] width 419 height 42
paste input "Aurelio F.S Da Cruz"
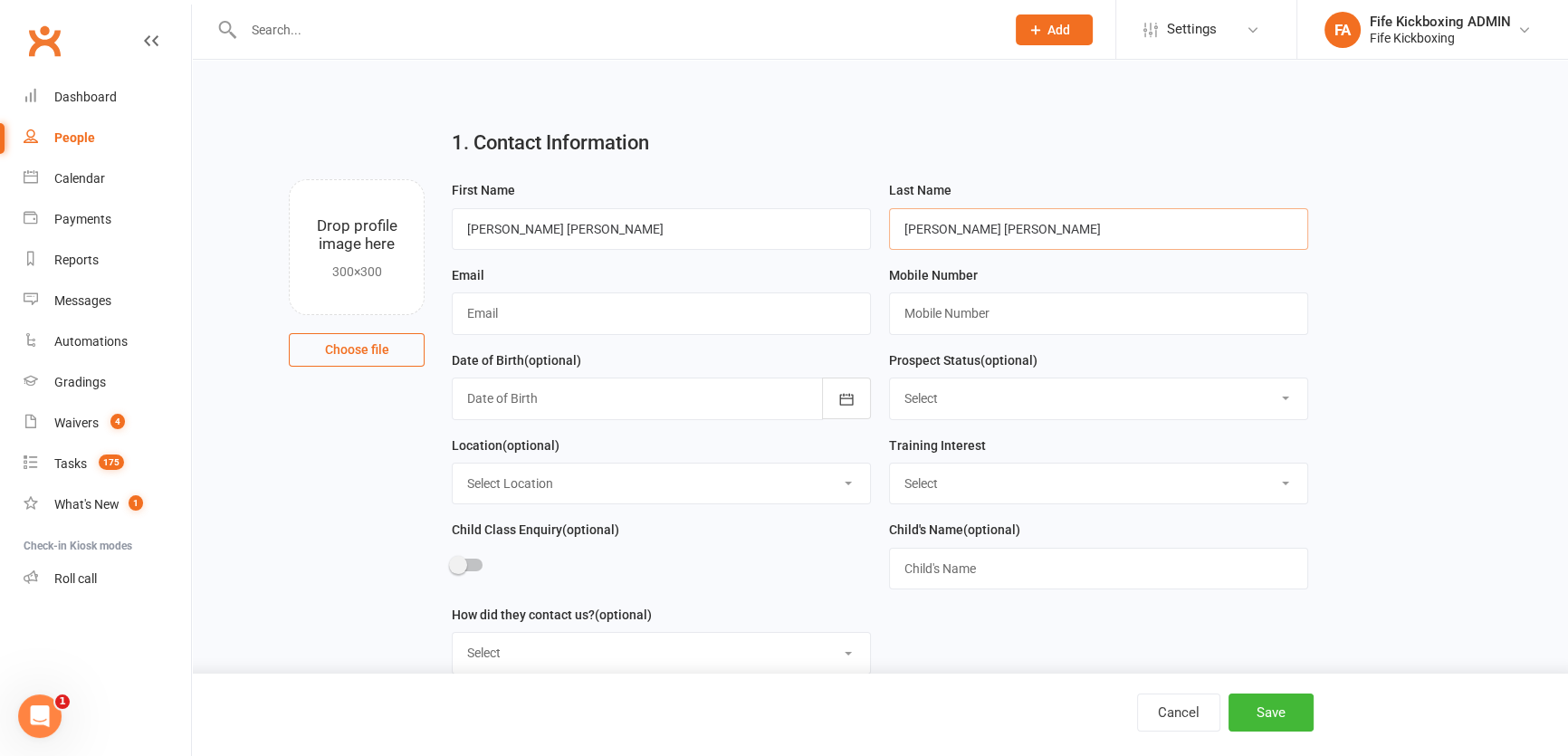
drag, startPoint x: 946, startPoint y: 226, endPoint x: 832, endPoint y: 229, distance: 114.0
click at [832, 229] on form "First Name Aurelio F.S Da Cruz Last Name Aurelio F.S Da Cruz Email Mobile Numbe…" at bounding box center [881, 434] width 875 height 510
type input "F.S Da Cruz"
drag, startPoint x: 507, startPoint y: 222, endPoint x: 629, endPoint y: 223, distance: 122.0
click at [629, 223] on input "Aurelio F.S Da Cruz" at bounding box center [661, 229] width 419 height 42
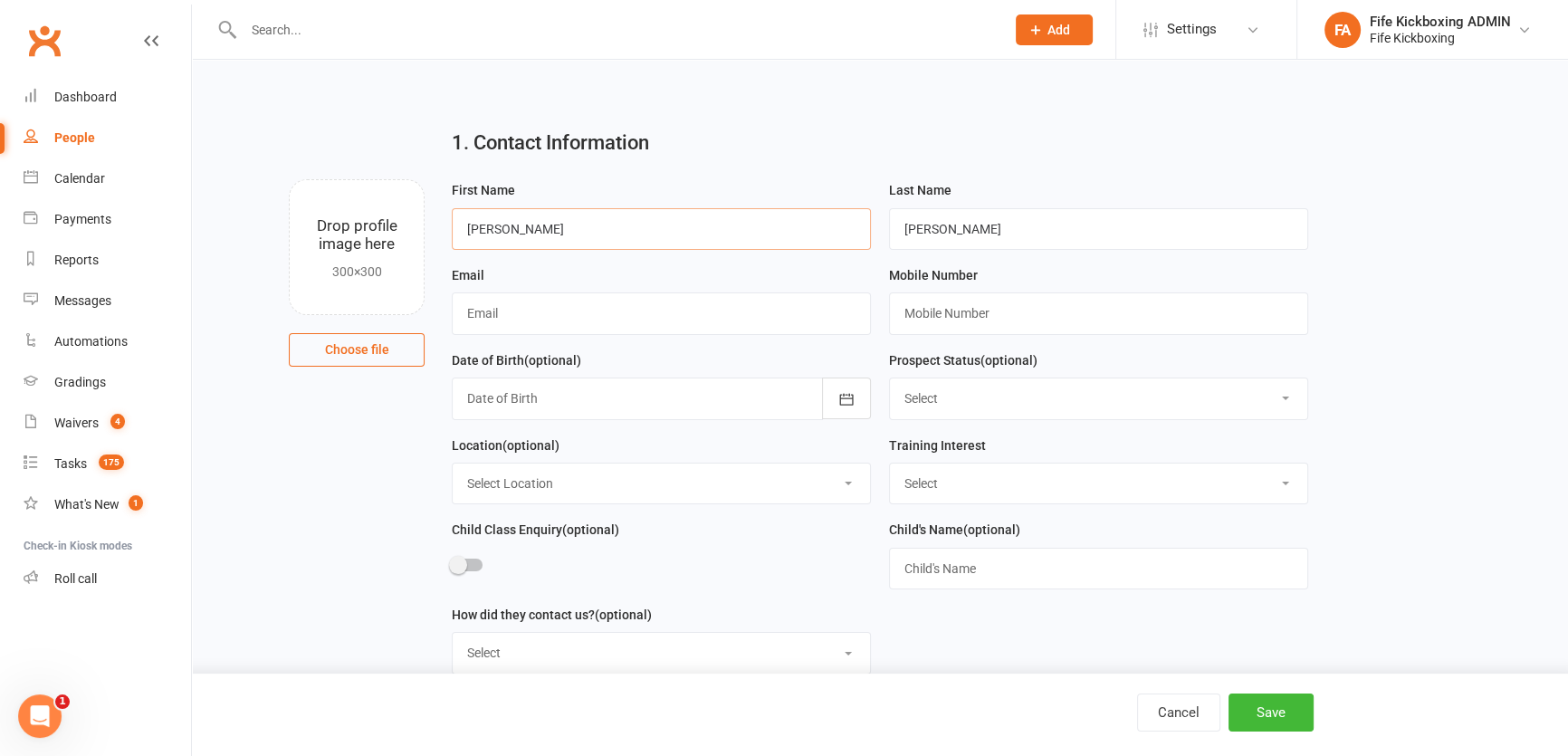
type input "Aurelio"
click at [515, 304] on input "text" at bounding box center [661, 313] width 419 height 42
paste input "jovandacruz29@gmail.com"
type input "jovandacruz29@gmail.com"
click at [1032, 303] on input "text" at bounding box center [1098, 313] width 419 height 42
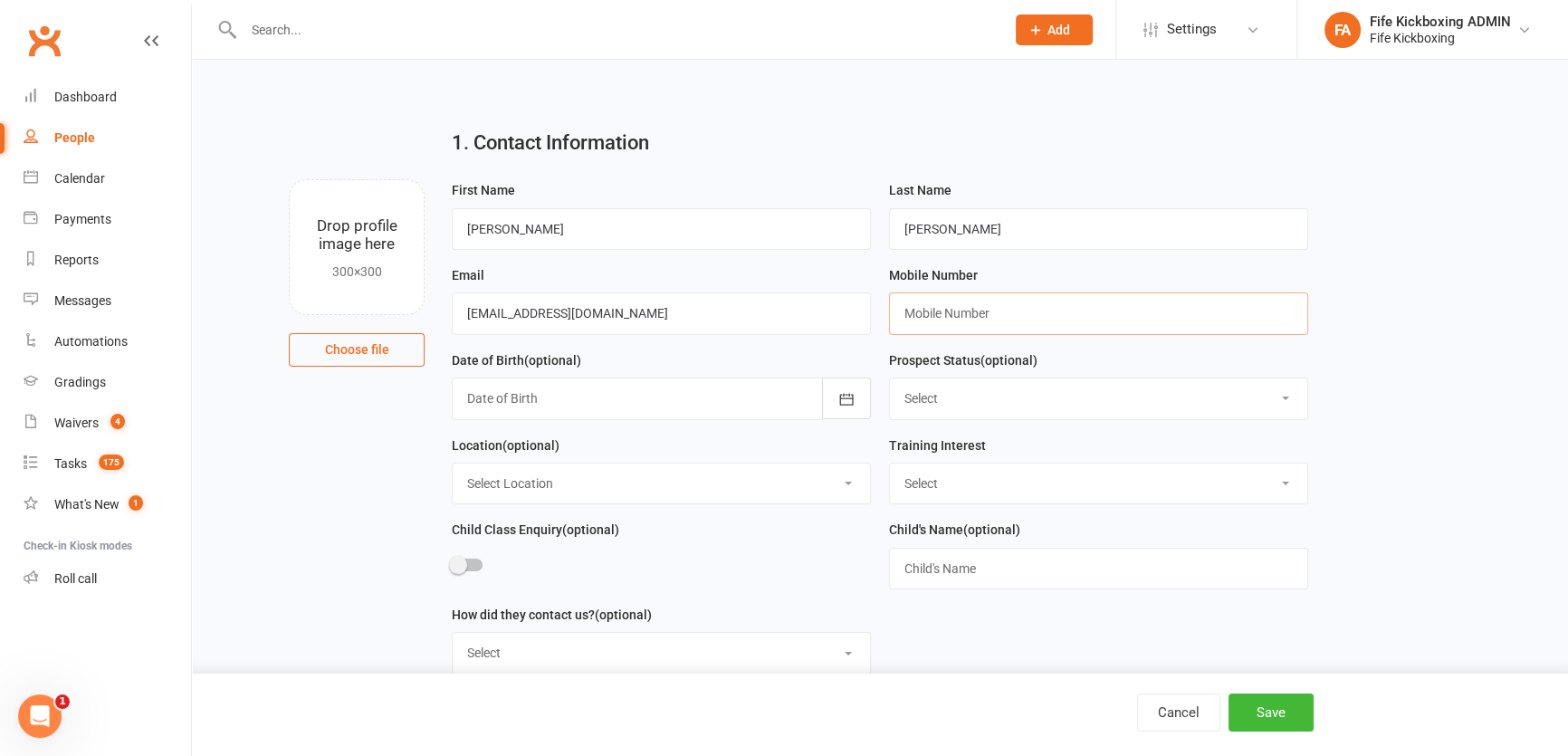
paste input "+447741971097"
type input "+447741971097"
drag, startPoint x: 923, startPoint y: 491, endPoint x: 922, endPoint y: 503, distance: 12.0
click at [923, 491] on select "Select Wee Warriors (3 - 4½) Lil Dragons (4.5-6 years) Junior Warriors (7-8yo) …" at bounding box center [1098, 483] width 417 height 40
select select "Lil Dragons (4.5-6 years)"
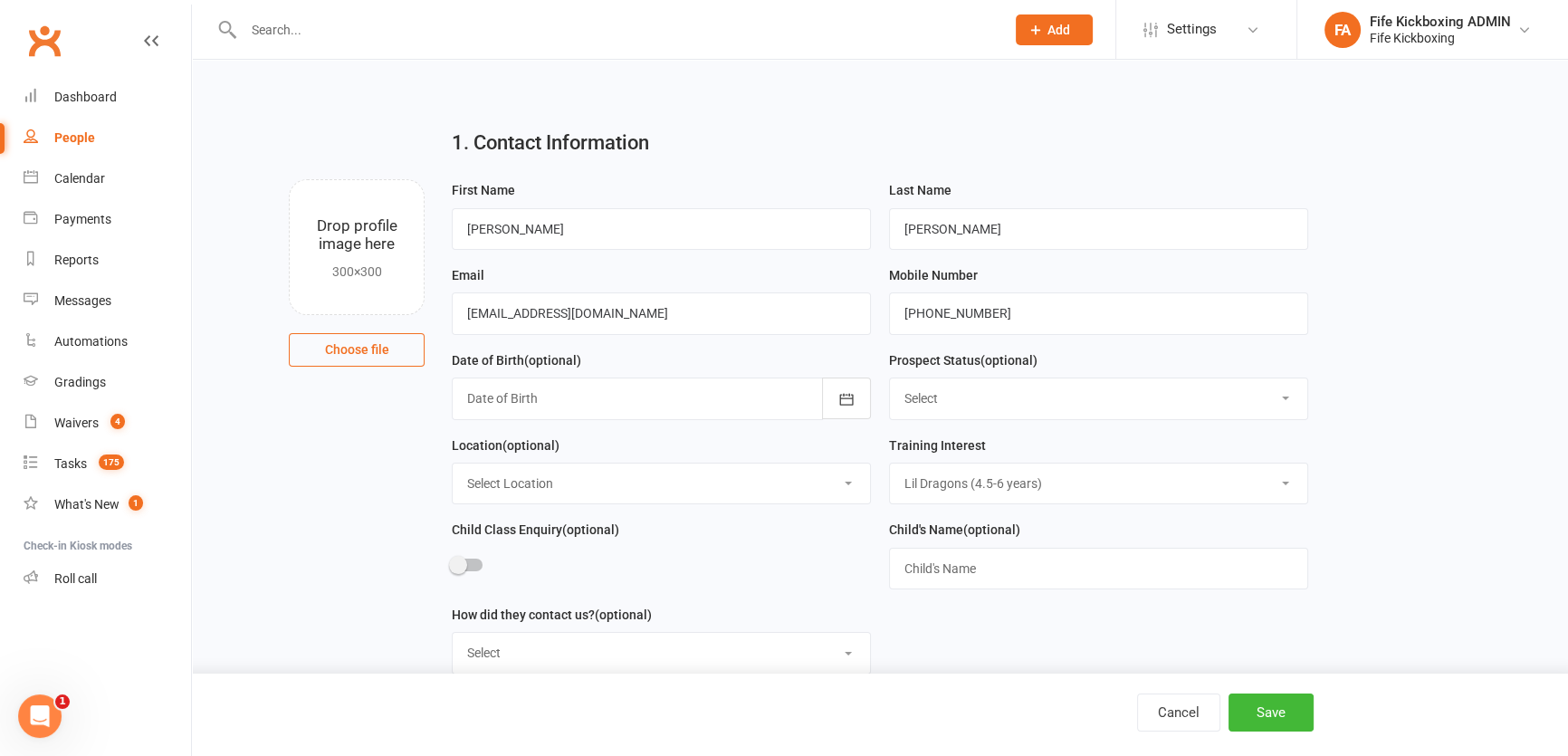
click at [890, 465] on select "Select Wee Warriors (3 - 4½) Lil Dragons (4.5-6 years) Junior Warriors (7-8yo) …" at bounding box center [1098, 483] width 417 height 40
click at [569, 432] on div "Date of Birth (optional) 2021 - 2040 2021 2022 2023 2024 2025 2026 2027 2028 20…" at bounding box center [662, 391] width 437 height 85
click at [540, 497] on select "Select Location Bellyeoman Castle Business Centre Dunfermline High School ROOM …" at bounding box center [661, 483] width 417 height 40
select select "1"
click at [453, 465] on select "Select Location Bellyeoman Castle Business Centre Dunfermline High School ROOM …" at bounding box center [661, 483] width 417 height 40
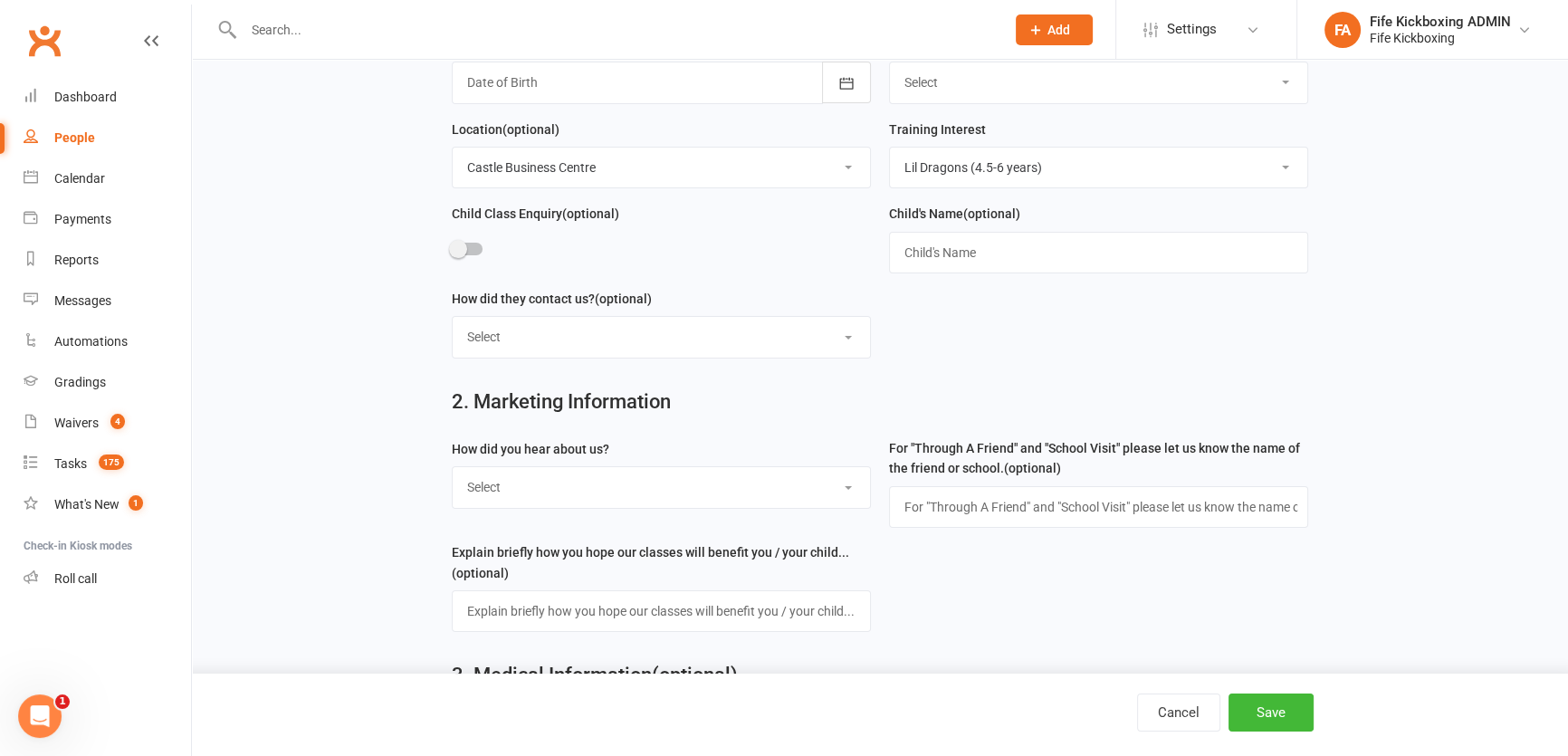
scroll to position [329, 0]
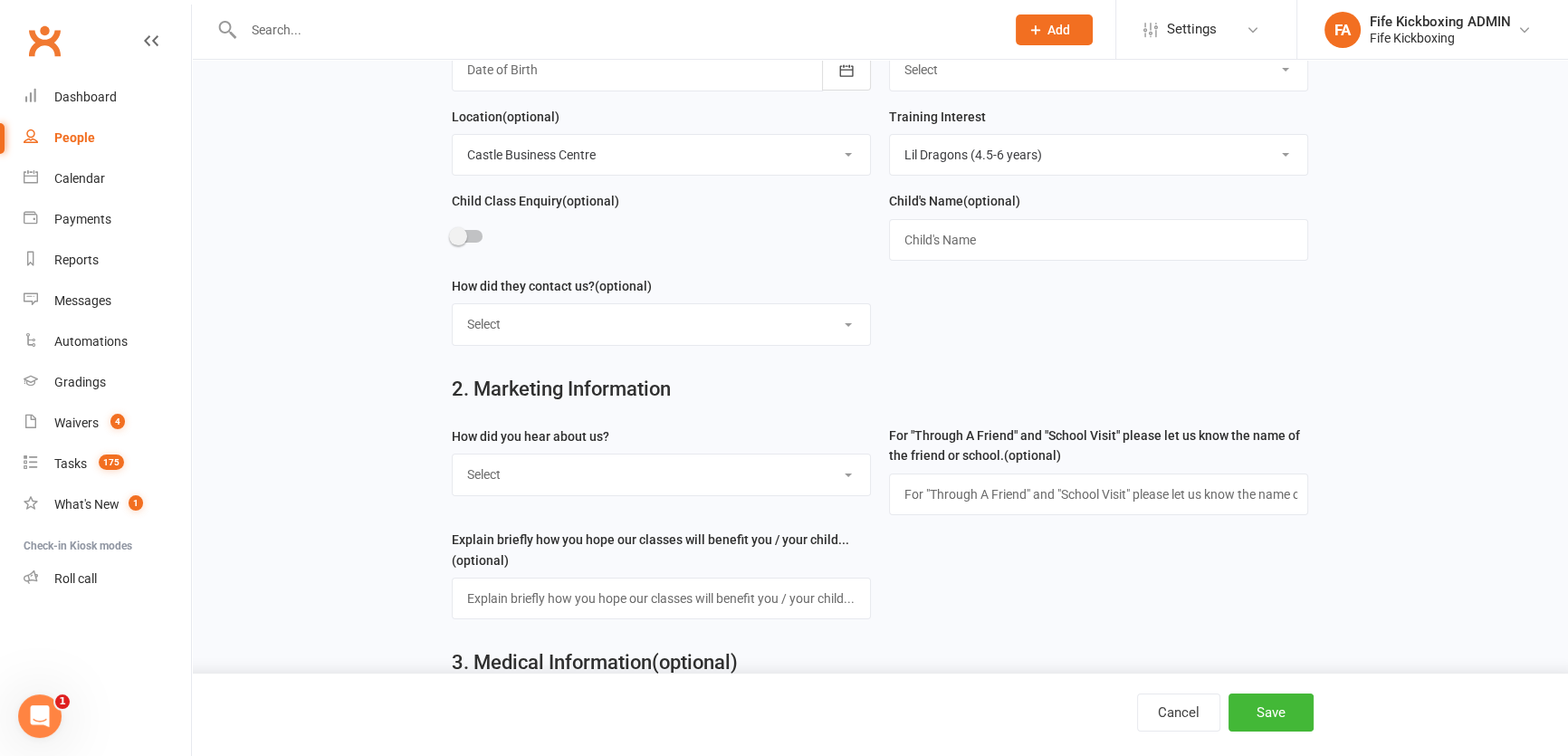
drag, startPoint x: 499, startPoint y: 478, endPoint x: 486, endPoint y: 497, distance: 23.0
click at [499, 478] on select "Select Social media Google Leaflet Through A Friend School visit Event Walked b…" at bounding box center [661, 475] width 417 height 40
click at [453, 458] on select "Select Social media Google Leaflet Through A Friend School visit Event Walked b…" at bounding box center [661, 475] width 417 height 40
click at [529, 481] on select "Select Social media Google Leaflet Through A Friend School visit Event Walked b…" at bounding box center [661, 475] width 417 height 40
select select "Social media"
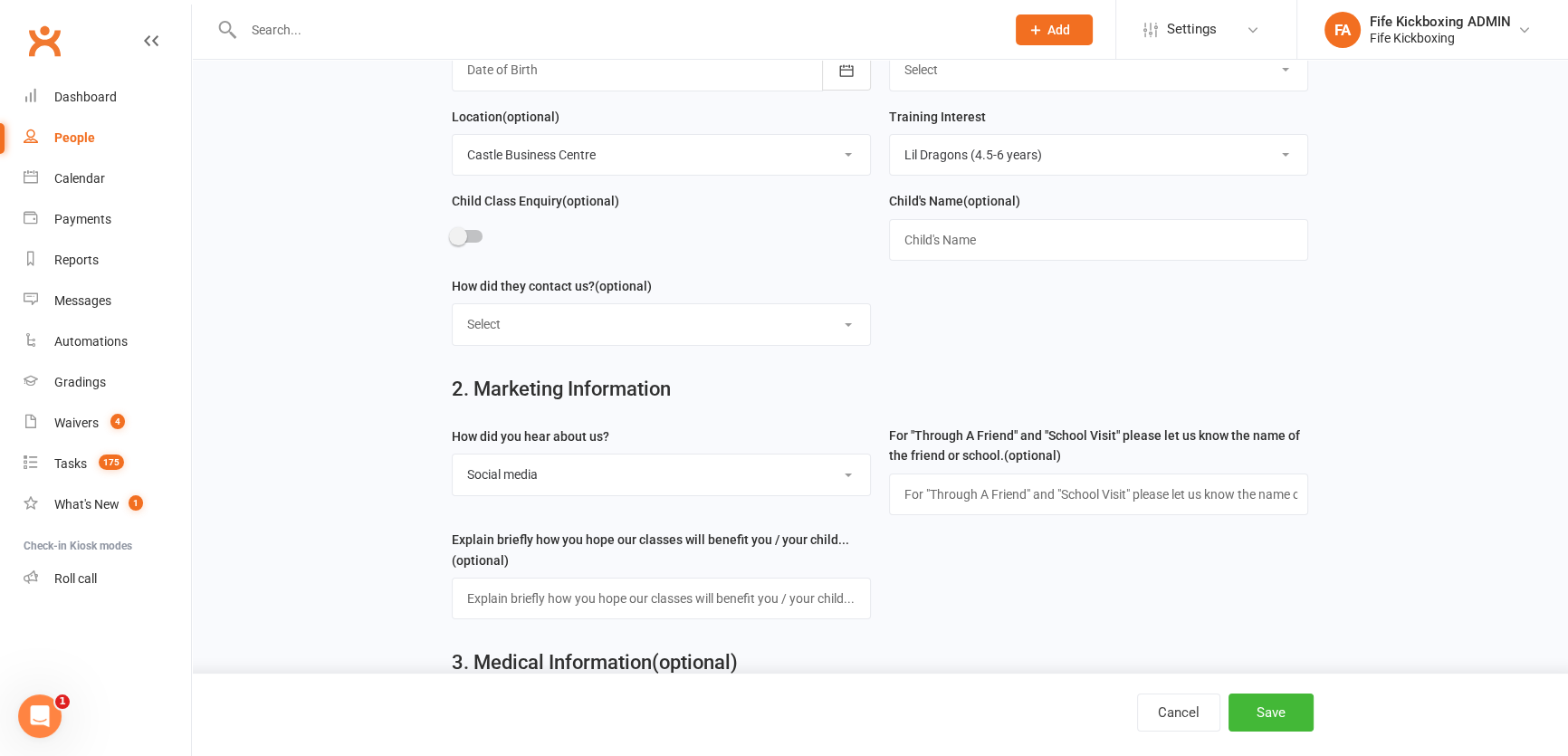
click at [453, 458] on select "Select Social media Google Leaflet Through A Friend School visit Event Walked b…" at bounding box center [661, 475] width 417 height 40
click at [1268, 711] on button "Save" at bounding box center [1270, 712] width 85 height 38
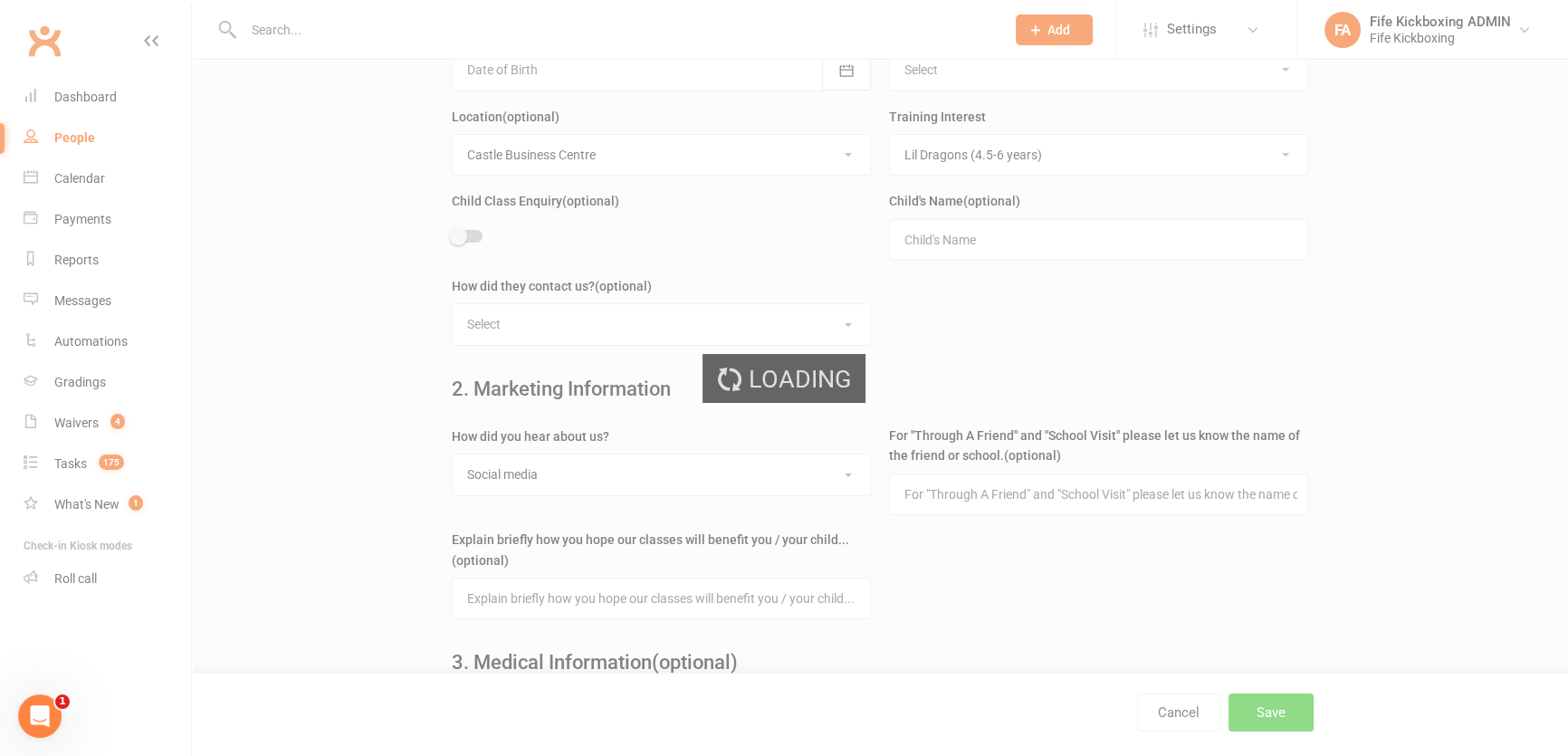
scroll to position [0, 0]
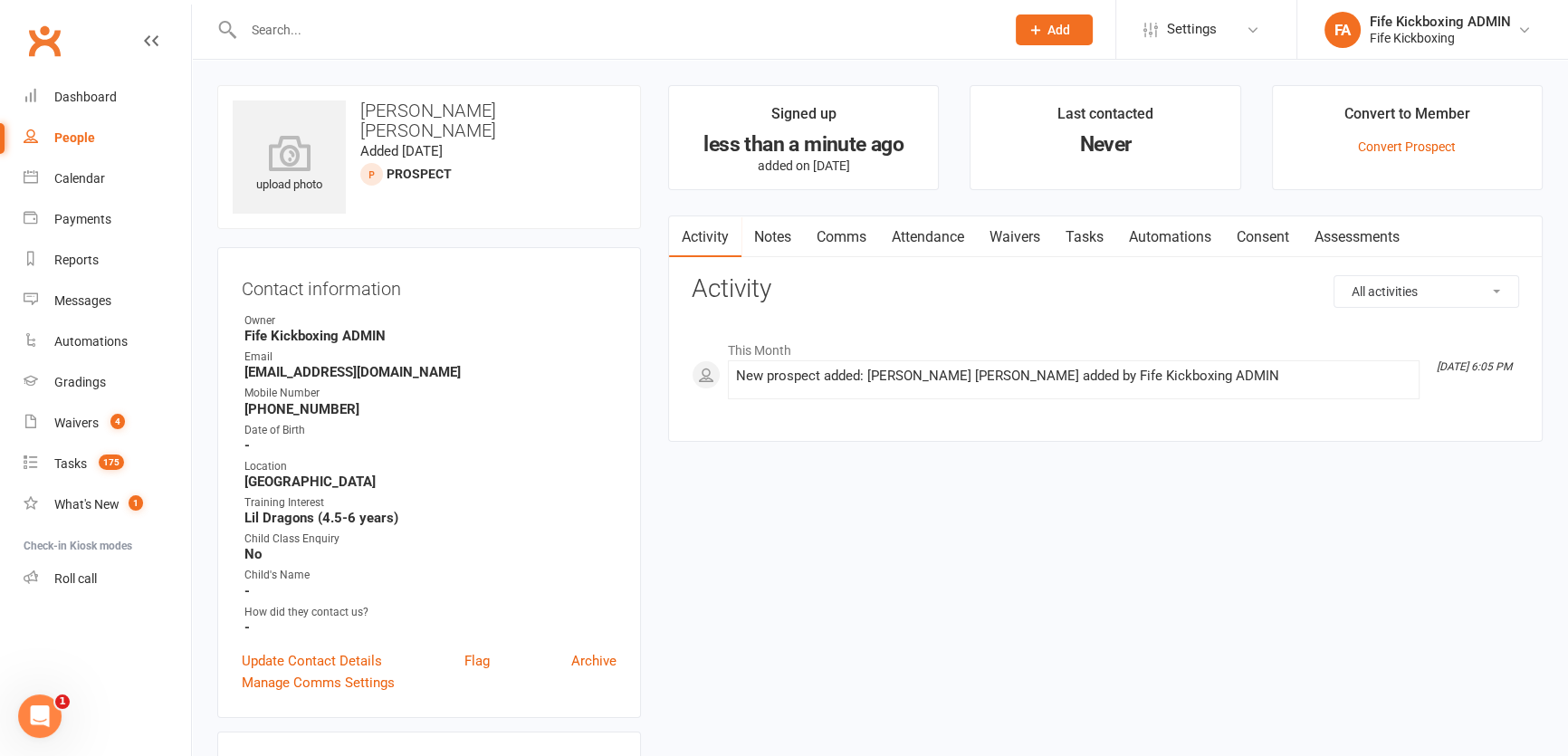
click at [1019, 18] on button "Add" at bounding box center [1054, 29] width 77 height 30
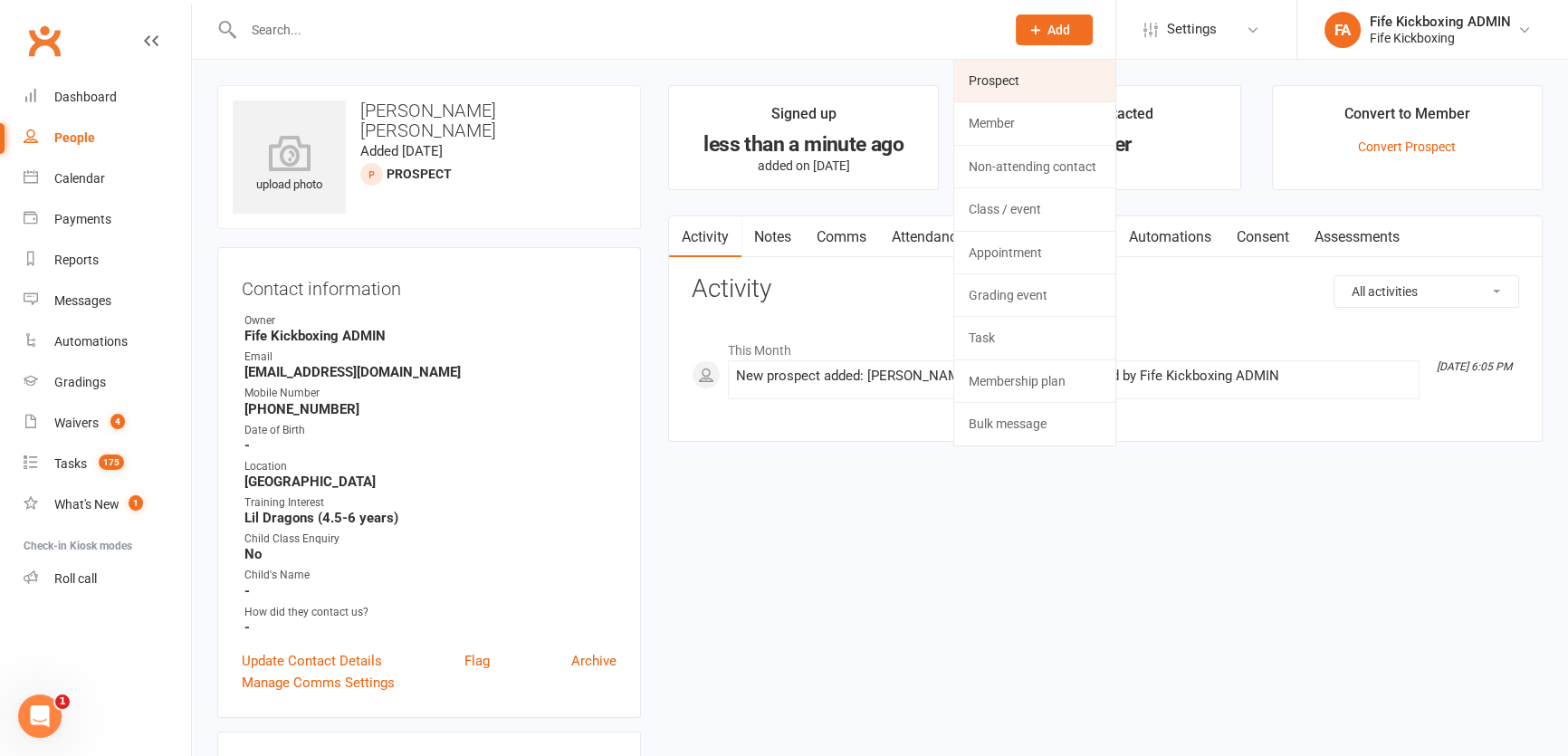
click at [1015, 66] on link "Prospect" at bounding box center [1034, 81] width 161 height 42
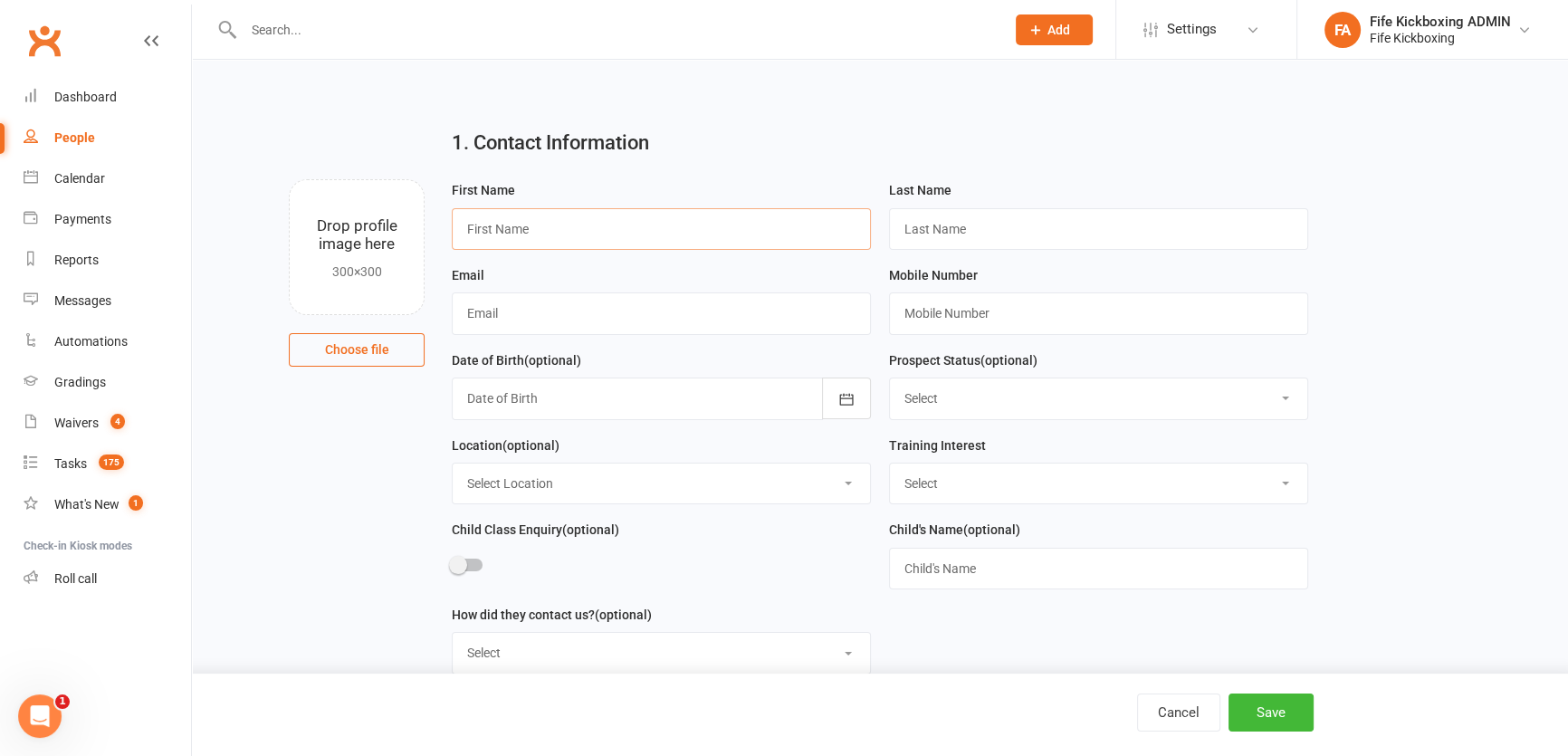
click at [715, 215] on input "text" at bounding box center [661, 229] width 419 height 42
paste input "Kirsty Patrick"
type input "Kirsty Patrick"
drag, startPoint x: 1005, startPoint y: 242, endPoint x: 996, endPoint y: 239, distance: 9.5
click at [1005, 242] on input "text" at bounding box center [1098, 229] width 419 height 42
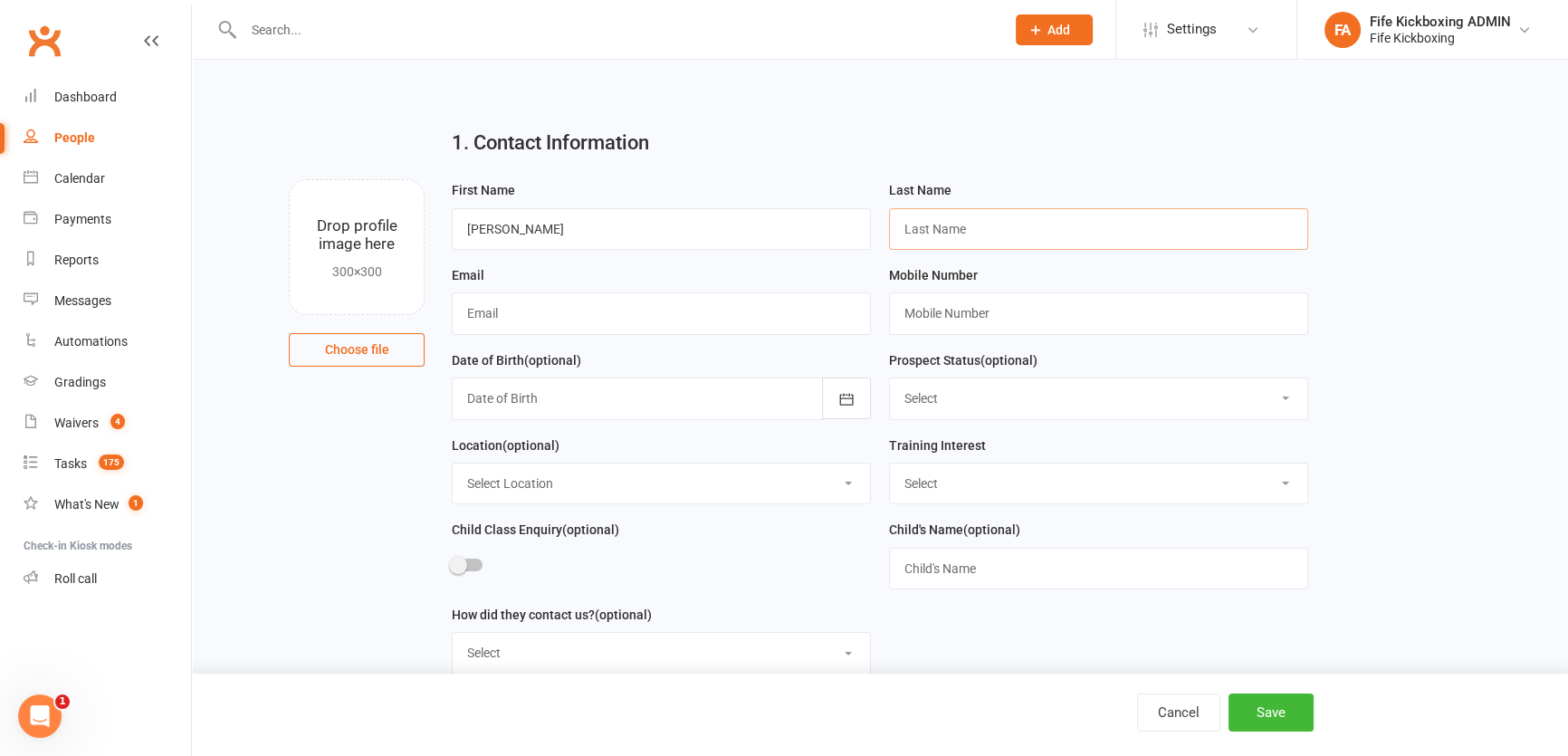
paste input "Kirsty Patrick"
drag, startPoint x: 930, startPoint y: 228, endPoint x: 849, endPoint y: 222, distance: 81.2
click at [849, 222] on form "First Name Kirsty Patrick Last Name Kirsty Patrick Email Mobile Number Date of …" at bounding box center [881, 434] width 875 height 510
type input "Patrick"
drag, startPoint x: 589, startPoint y: 233, endPoint x: 495, endPoint y: 227, distance: 94.2
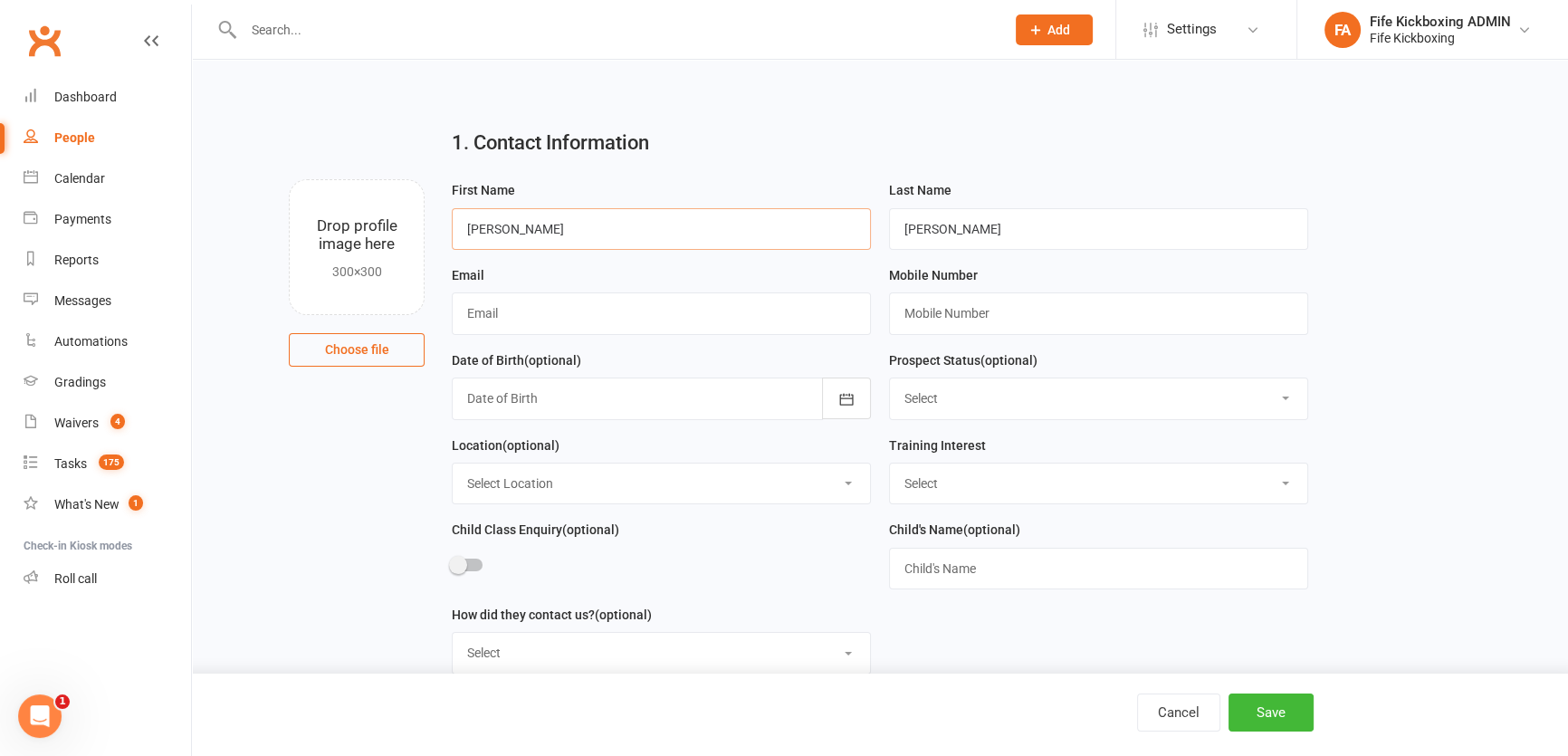
click at [495, 227] on input "Kirsty Patrick" at bounding box center [661, 229] width 419 height 42
type input "Kirsty"
click at [498, 289] on div "Email" at bounding box center [661, 300] width 419 height 70
click at [537, 322] on input "text" at bounding box center [661, 313] width 419 height 42
paste input "kirsty.patrick@hotmail.com"
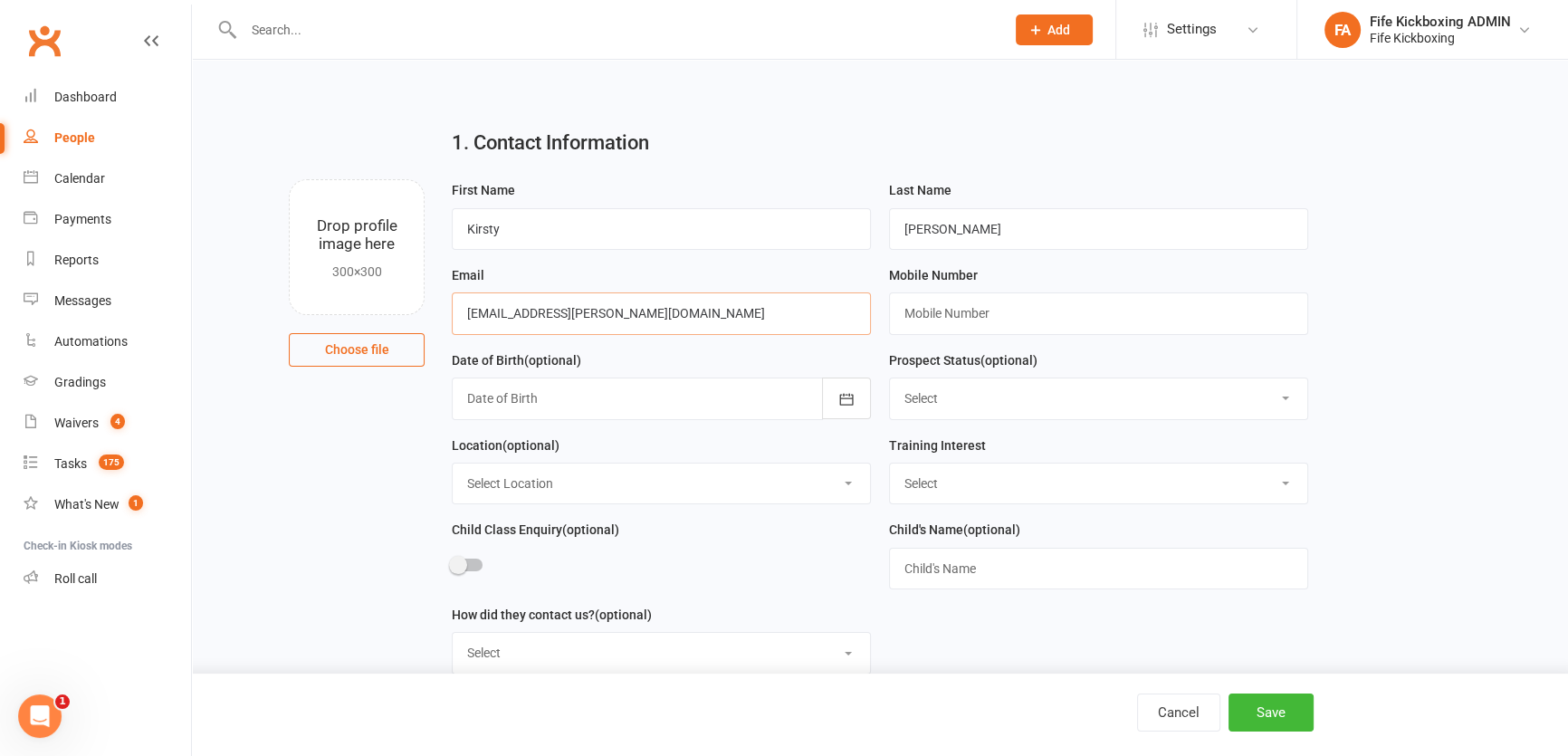
type input "kirsty.patrick@hotmail.com"
click at [1031, 344] on div "Mobile Number" at bounding box center [1098, 306] width 437 height 85
click at [1005, 307] on input "text" at bounding box center [1098, 313] width 419 height 42
paste input "+447702187375"
type input "+447702187375"
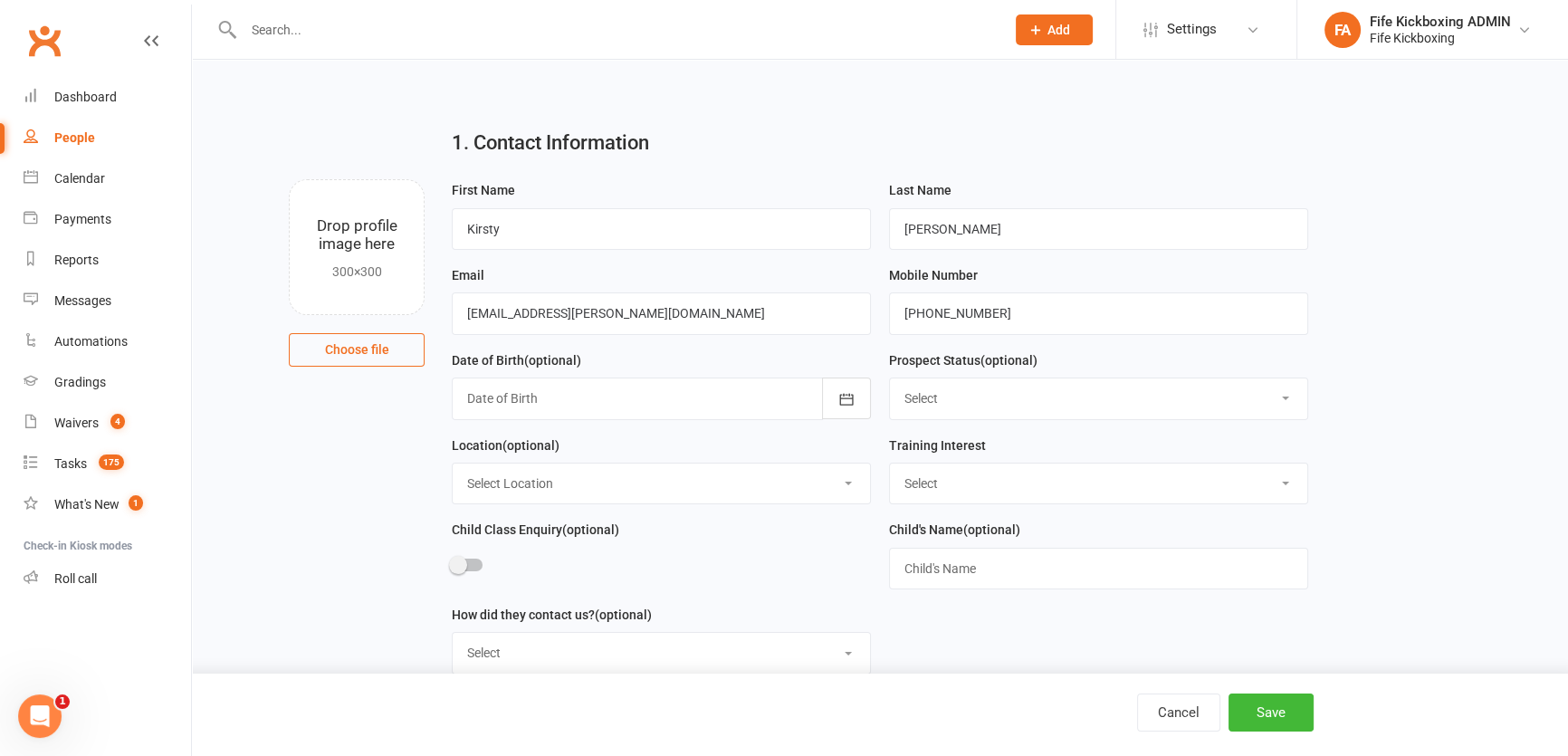
click at [940, 496] on select "Select Wee Warriors (3 - 4½) Lil Dragons (4.5-6 years) Junior Warriors (7-8yo) …" at bounding box center [1098, 483] width 417 height 40
select select "Lil Dragons (4.5-6 years)"
click at [890, 465] on select "Select Wee Warriors (3 - 4½) Lil Dragons (4.5-6 years) Junior Warriors (7-8yo) …" at bounding box center [1098, 483] width 417 height 40
click at [583, 499] on select "Select Location Bellyeoman Castle Business Centre Dunfermline High School ROOM …" at bounding box center [661, 483] width 417 height 40
click at [453, 465] on select "Select Location Bellyeoman Castle Business Centre Dunfermline High School ROOM …" at bounding box center [661, 483] width 417 height 40
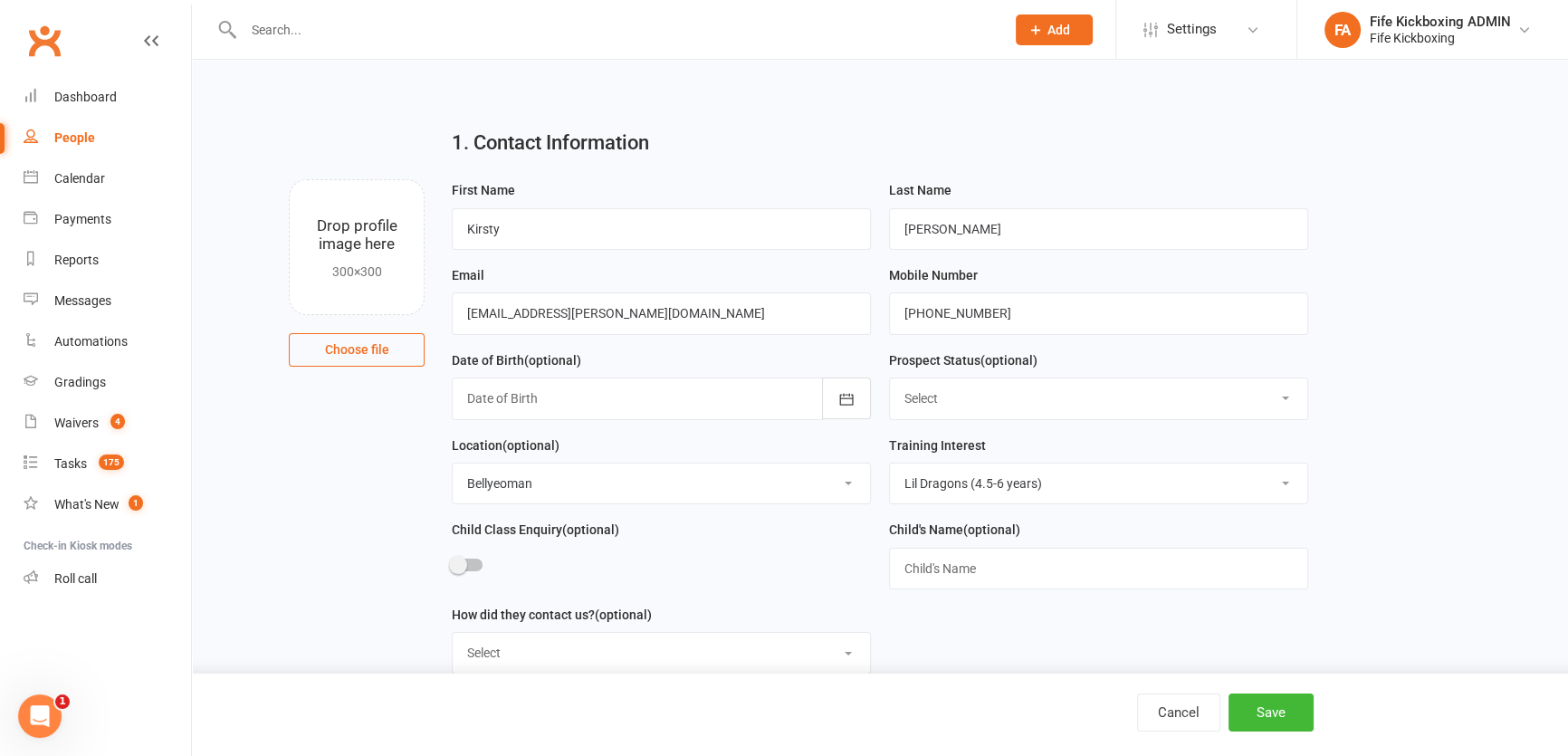
click at [533, 494] on select "Select Location Bellyeoman Castle Business Centre Dunfermline High School ROOM …" at bounding box center [661, 483] width 417 height 40
select select "1"
click at [453, 465] on select "Select Location Bellyeoman Castle Business Centre Dunfermline High School ROOM …" at bounding box center [661, 483] width 417 height 40
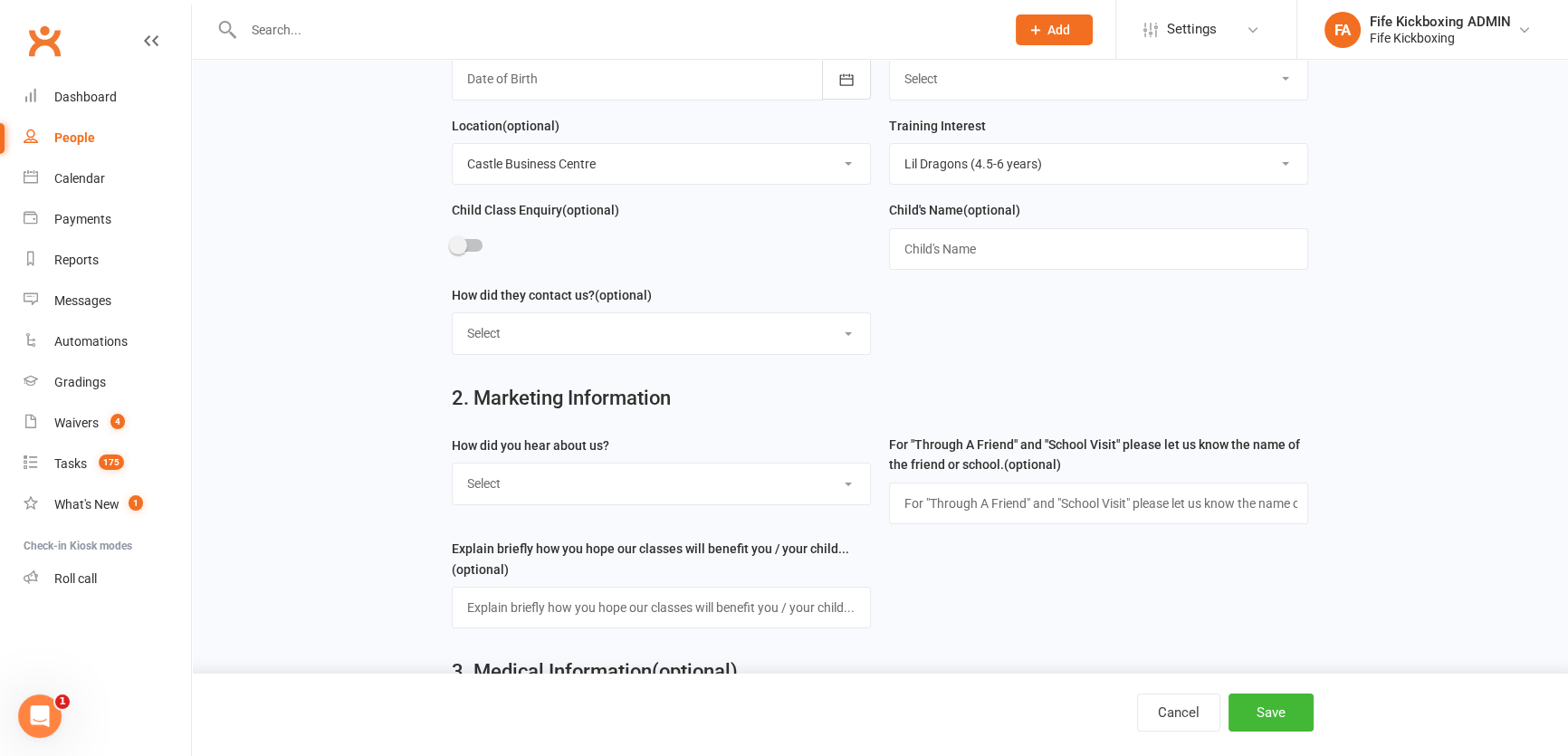
scroll to position [329, 0]
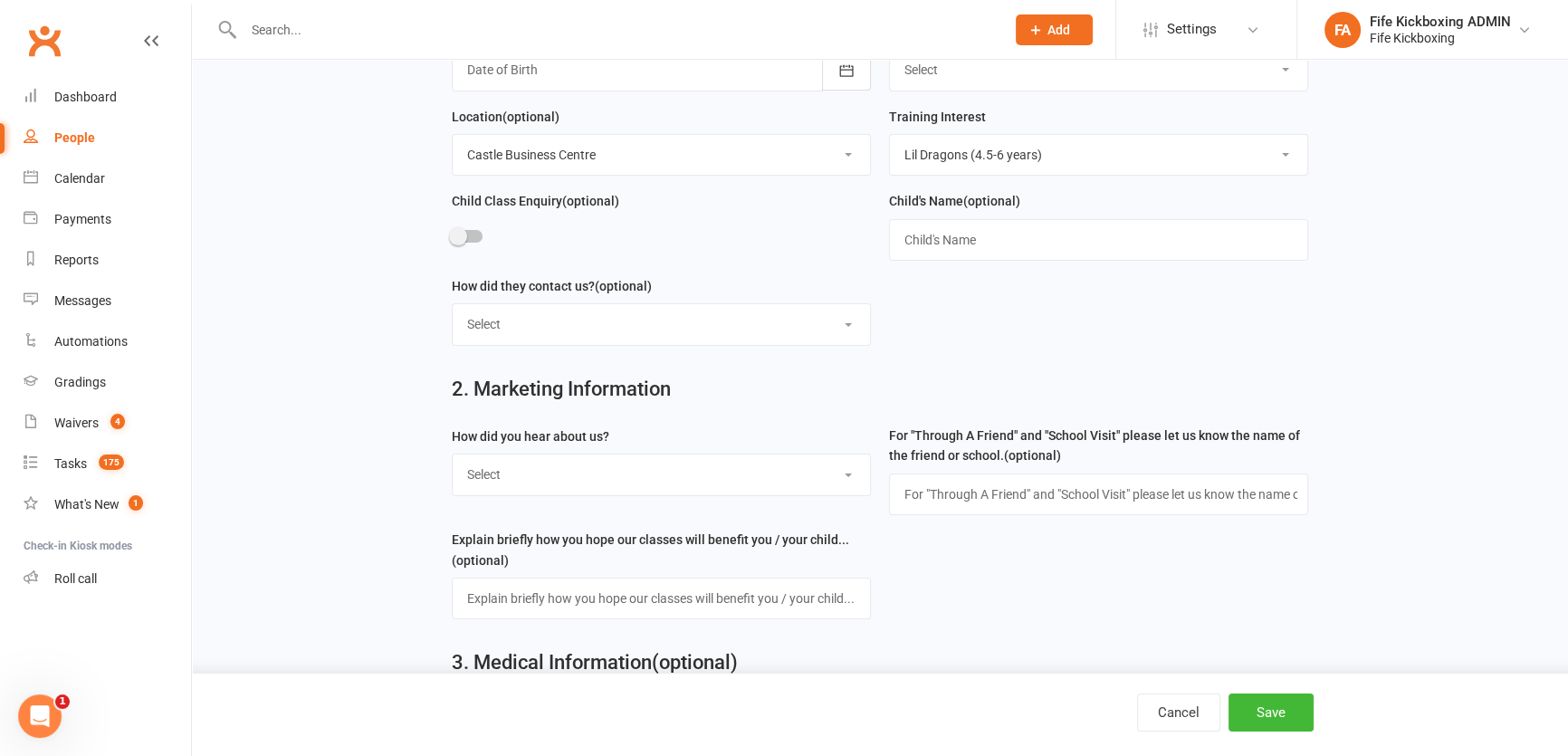
click at [498, 471] on select "Select Social media Google Leaflet Through A Friend School visit Event Walked b…" at bounding box center [661, 475] width 417 height 40
select select "Social media"
click at [453, 458] on select "Select Social media Google Leaflet Through A Friend School visit Event Walked b…" at bounding box center [661, 475] width 417 height 40
click at [1268, 701] on button "Save" at bounding box center [1270, 712] width 85 height 38
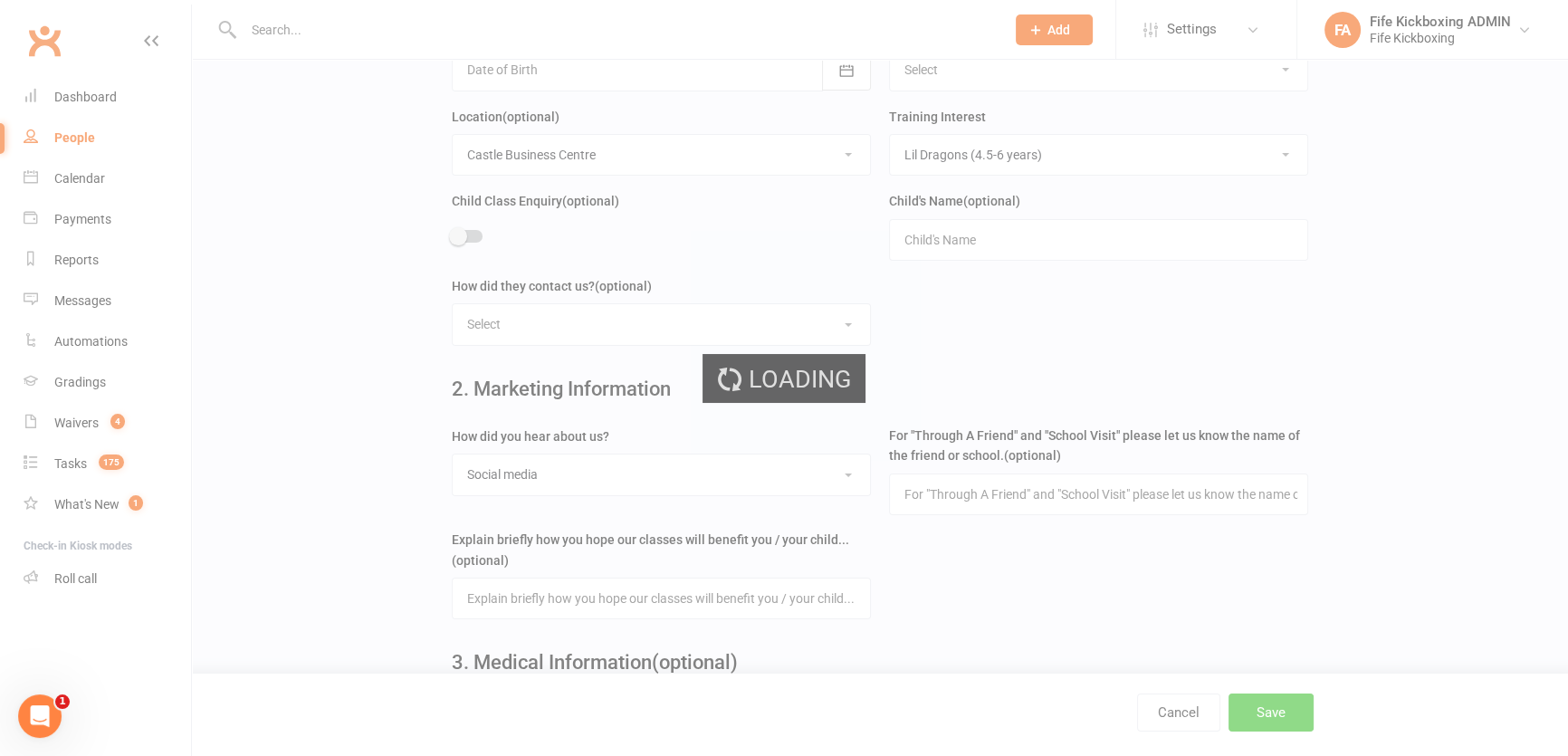
scroll to position [0, 0]
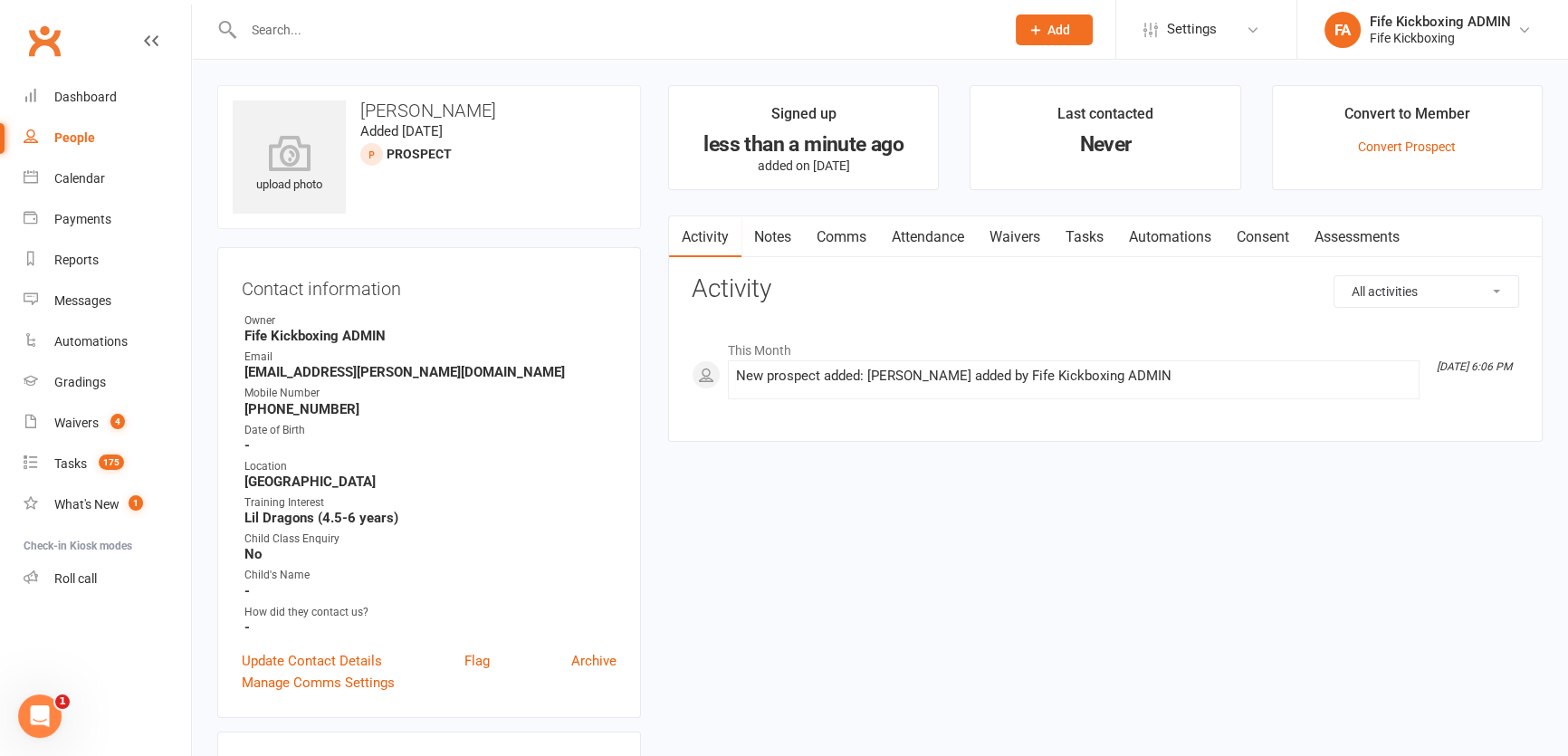
click at [1017, 36] on button "Add" at bounding box center [1054, 29] width 77 height 30
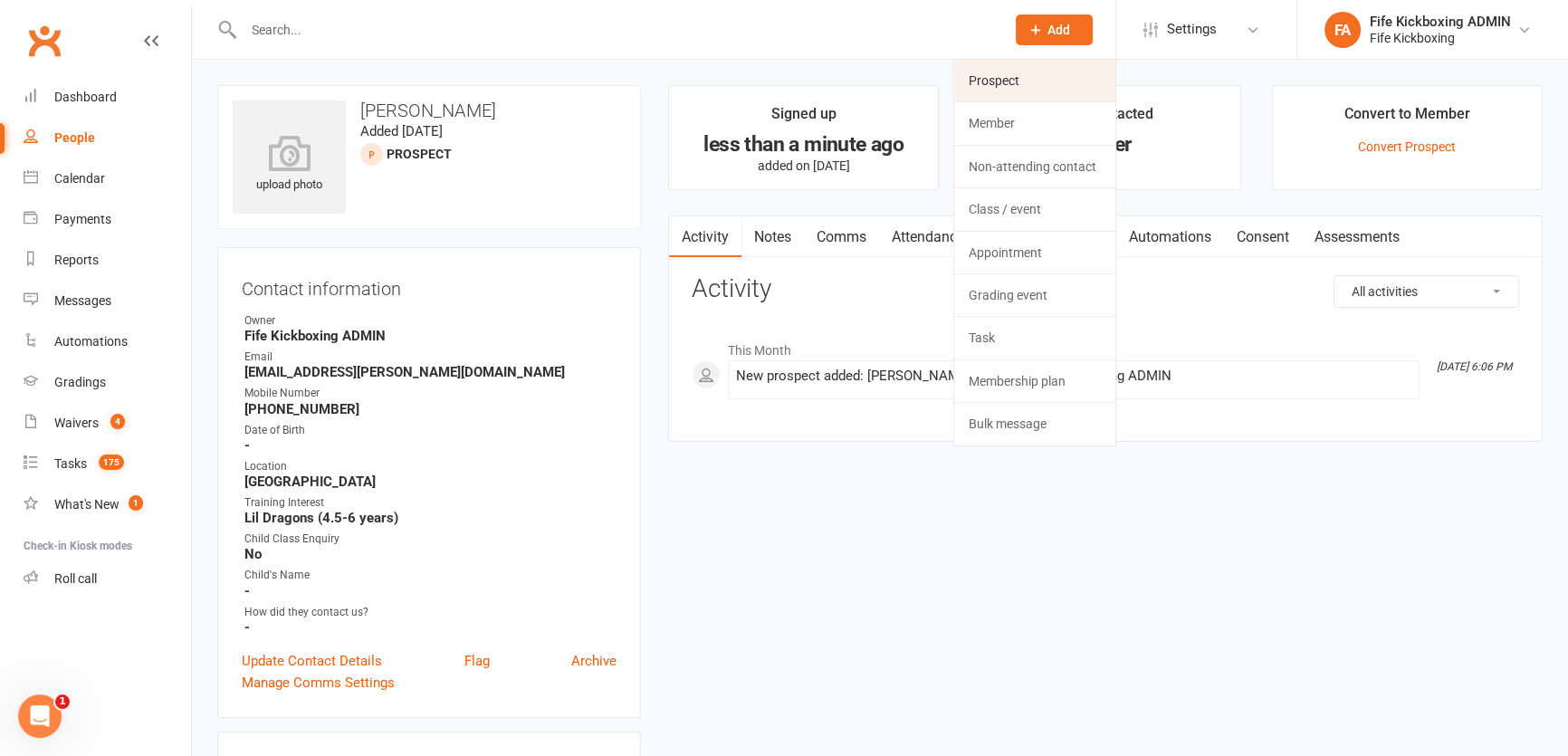
click at [978, 94] on link "Prospect" at bounding box center [1034, 81] width 161 height 42
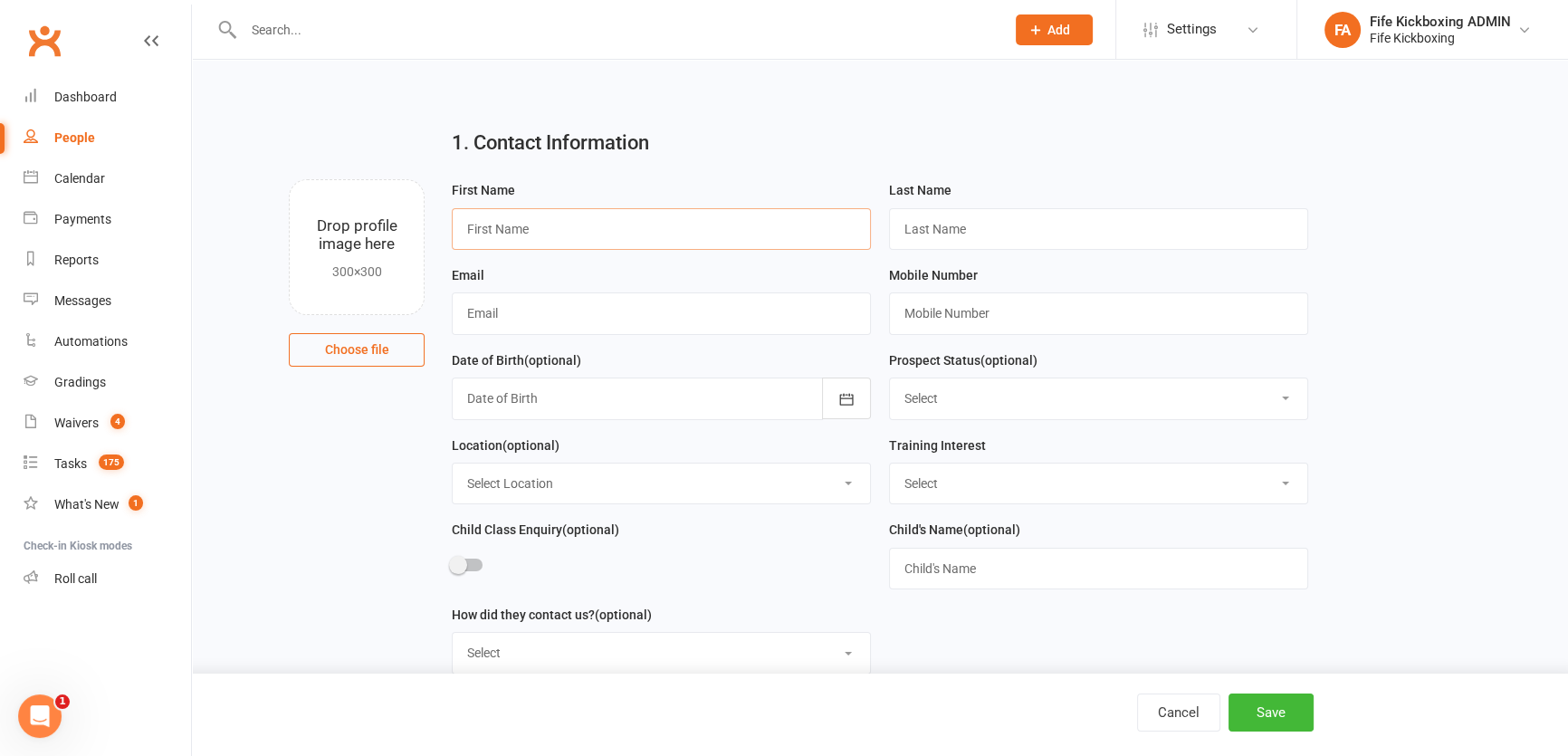
click at [622, 227] on input "text" at bounding box center [661, 229] width 419 height 42
paste input "Jen Berg"
type input "Jen Berg"
click at [920, 225] on input "text" at bounding box center [1098, 229] width 419 height 42
paste input "Jen Berg"
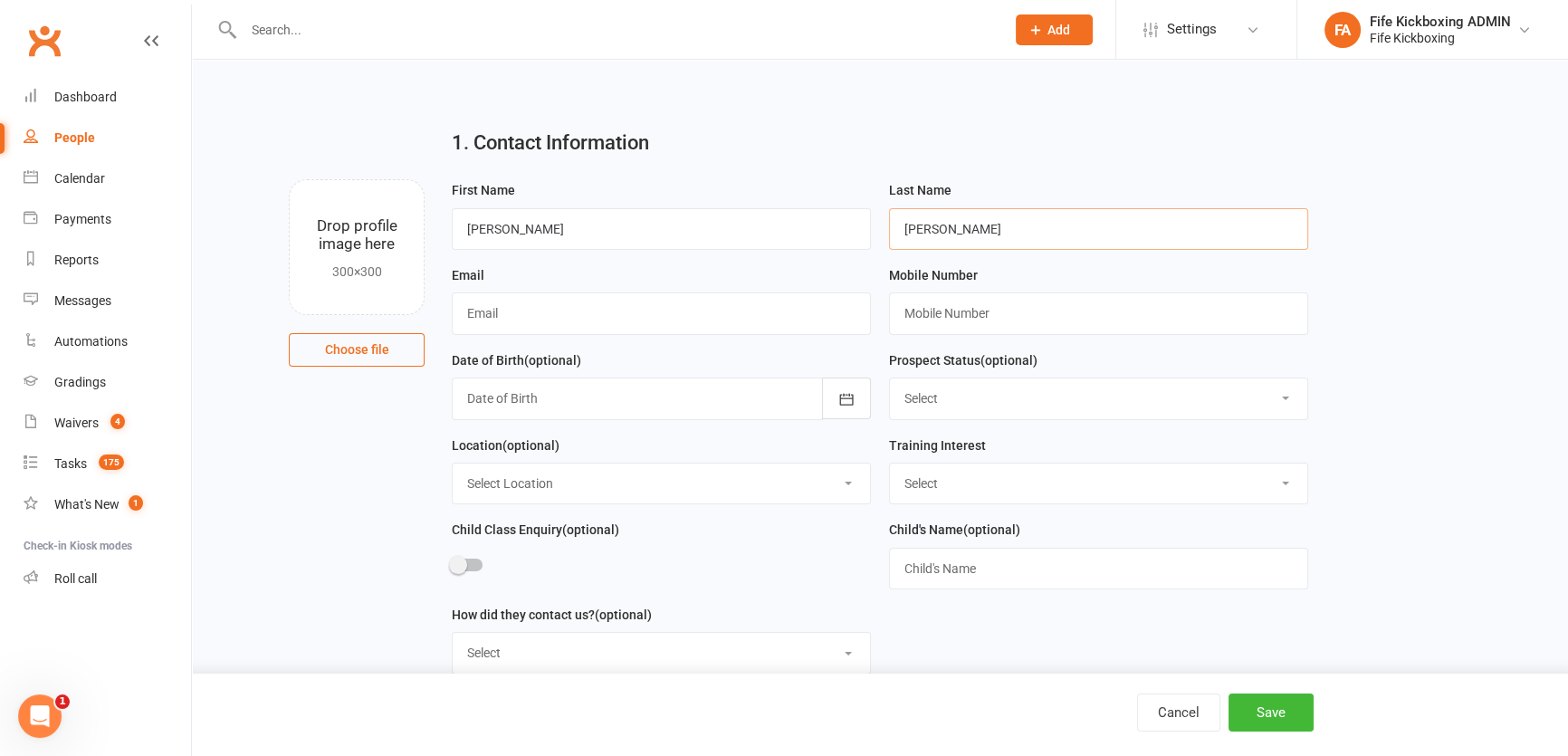
drag, startPoint x: 929, startPoint y: 225, endPoint x: 879, endPoint y: 225, distance: 50.0
click at [880, 225] on div "Last Name Jen Berg" at bounding box center [1098, 221] width 437 height 85
type input "Berg"
click at [687, 223] on input "Jen Berg" at bounding box center [661, 229] width 419 height 42
type input "Jen"
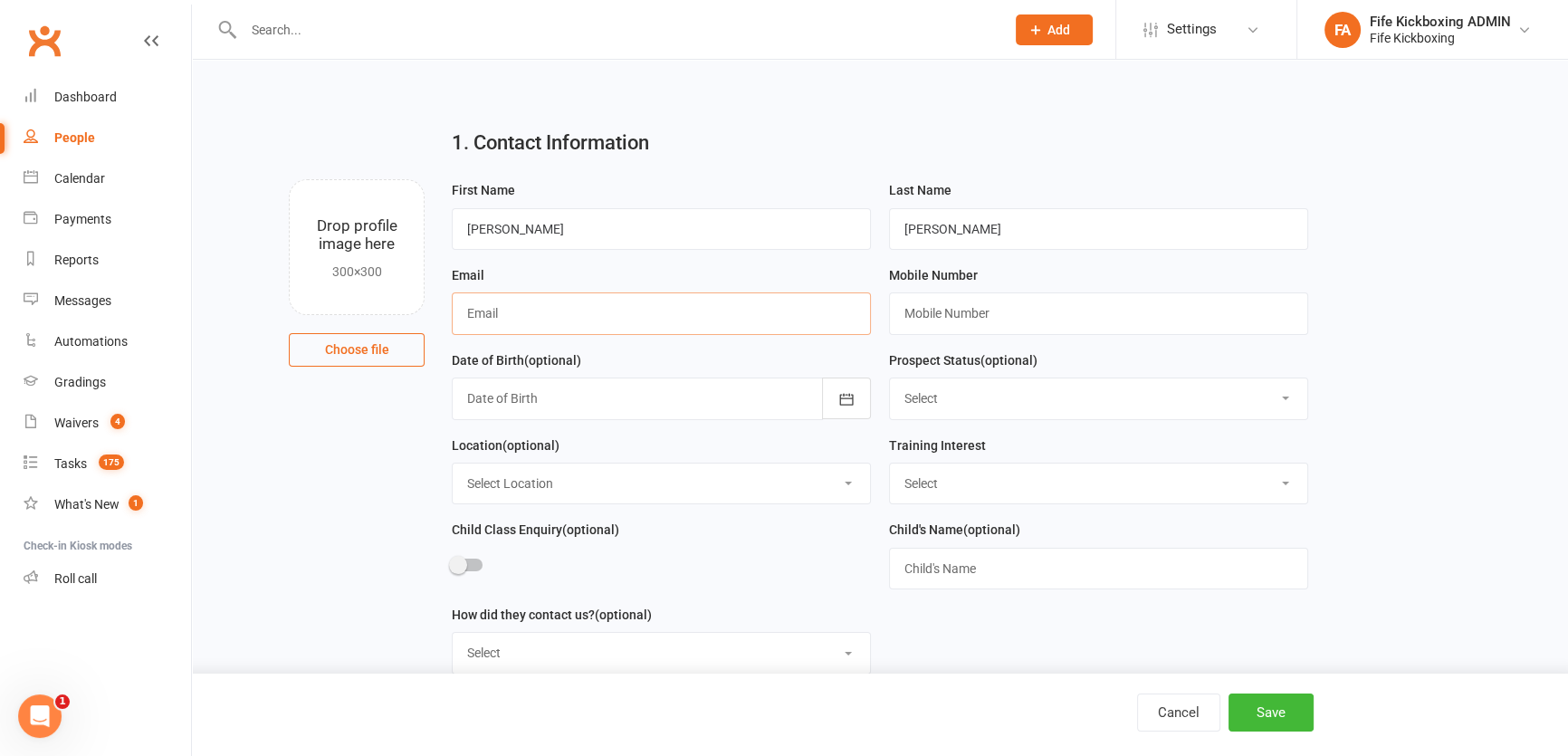
click at [654, 308] on input "text" at bounding box center [661, 313] width 419 height 42
paste input "samurai.jen@gmail.com"
type input "samurai.jen@gmail.com"
click at [1022, 317] on input "text" at bounding box center [1098, 313] width 419 height 42
paste input "+447734602815"
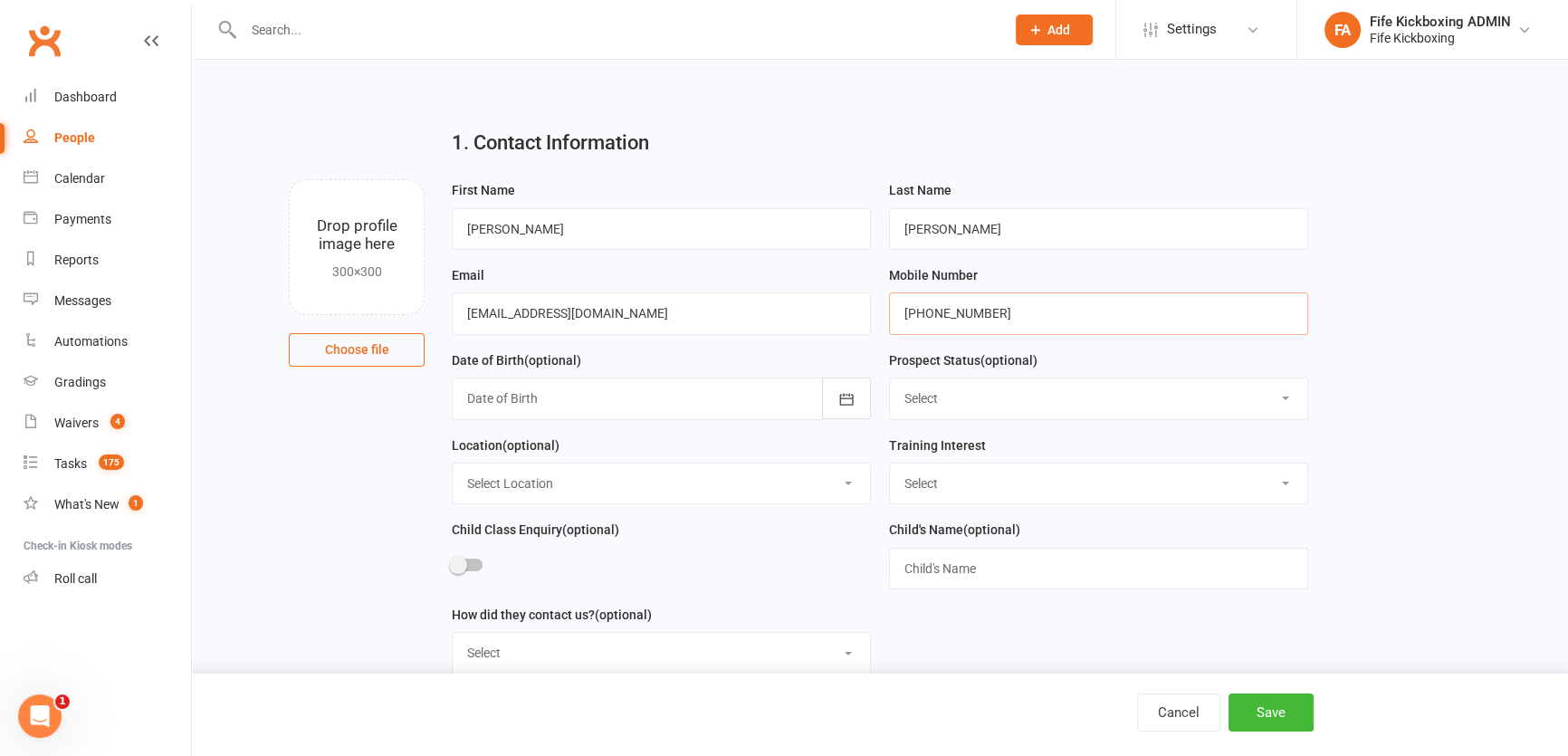
type input "+447734602815"
drag, startPoint x: 944, startPoint y: 488, endPoint x: 945, endPoint y: 499, distance: 11.0
click at [945, 489] on select "Select Wee Warriors (3 - 4½) Lil Dragons (4.5-6 years) Junior Warriors (7-8yo) …" at bounding box center [1098, 483] width 417 height 40
select select "Lil Dragons (4.5-6 years)"
click at [890, 465] on select "Select Wee Warriors (3 - 4½) Lil Dragons (4.5-6 years) Junior Warriors (7-8yo) …" at bounding box center [1098, 483] width 417 height 40
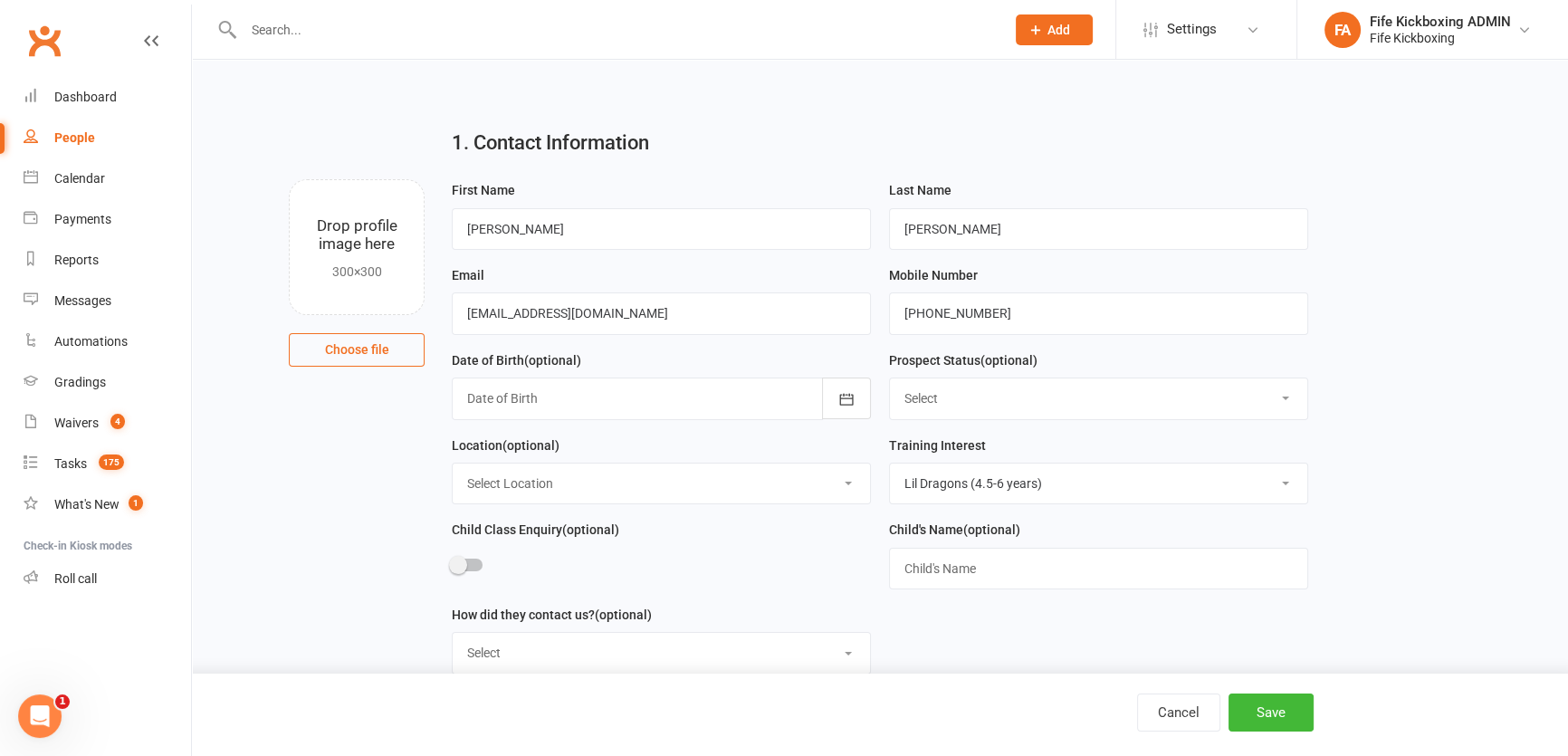
click at [590, 489] on select "Select Location Bellyeoman Castle Business Centre Dunfermline High School ROOM …" at bounding box center [661, 483] width 417 height 40
select select "1"
click at [453, 465] on select "Select Location Bellyeoman Castle Business Centre Dunfermline High School ROOM …" at bounding box center [661, 483] width 417 height 40
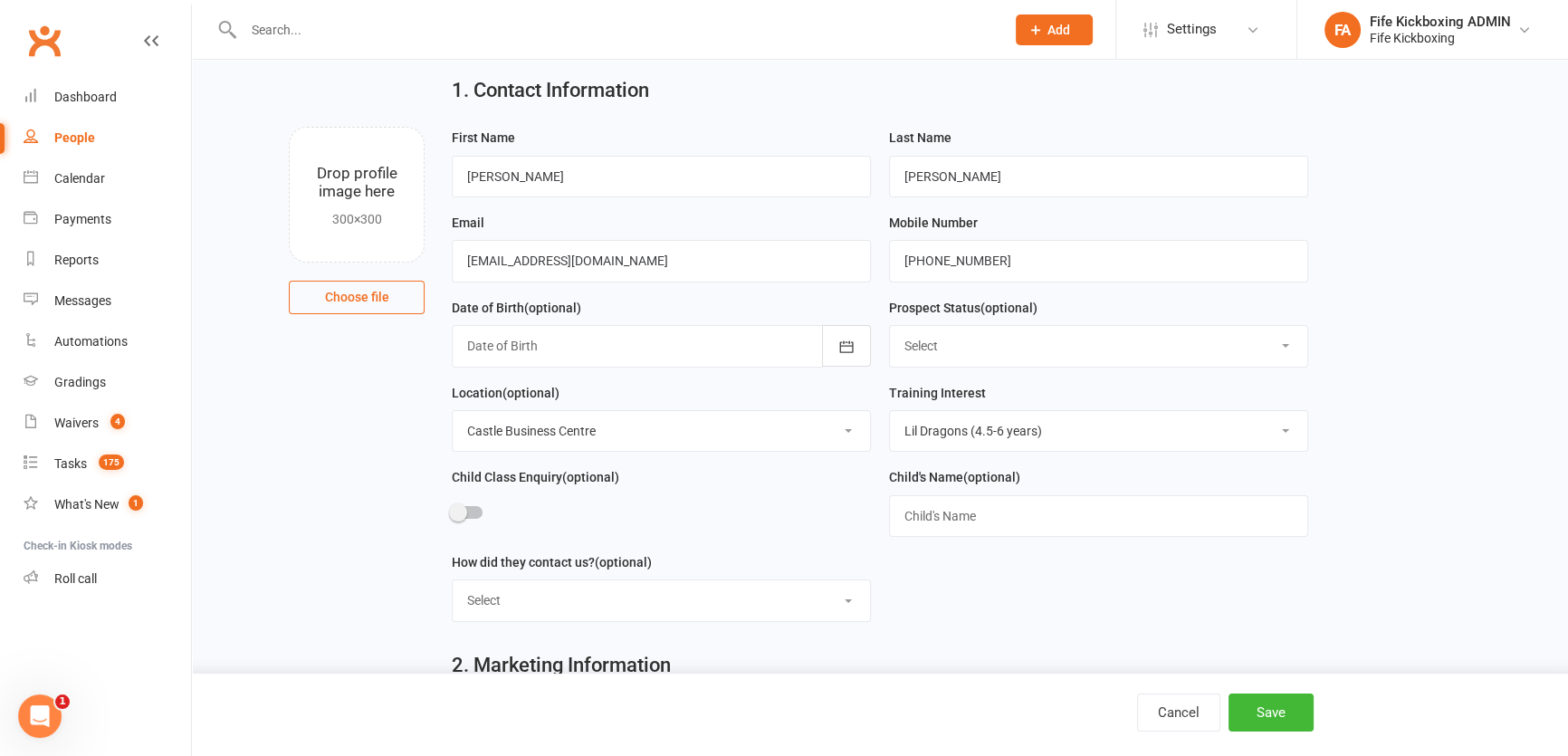
scroll to position [246, 0]
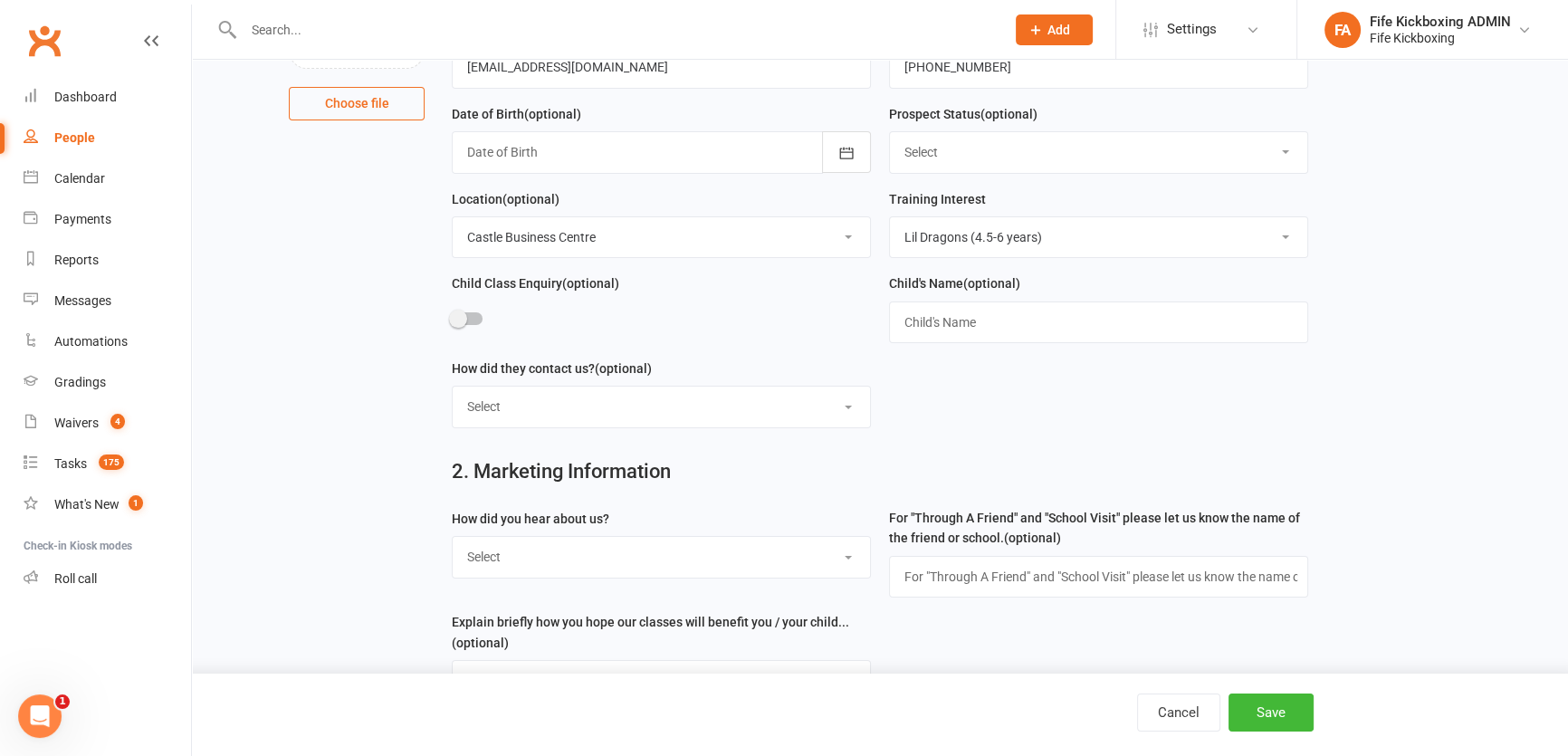
click at [538, 559] on select "Select Social media Google Leaflet Through A Friend School visit Event Walked b…" at bounding box center [661, 557] width 417 height 40
click at [534, 568] on select "Select Social media Google Leaflet Through A Friend School visit Event Walked b…" at bounding box center [661, 557] width 417 height 40
select select "Social media"
click at [453, 540] on select "Select Social media Google Leaflet Through A Friend School visit Event Walked b…" at bounding box center [661, 557] width 417 height 40
click at [1283, 708] on button "Save" at bounding box center [1270, 712] width 85 height 38
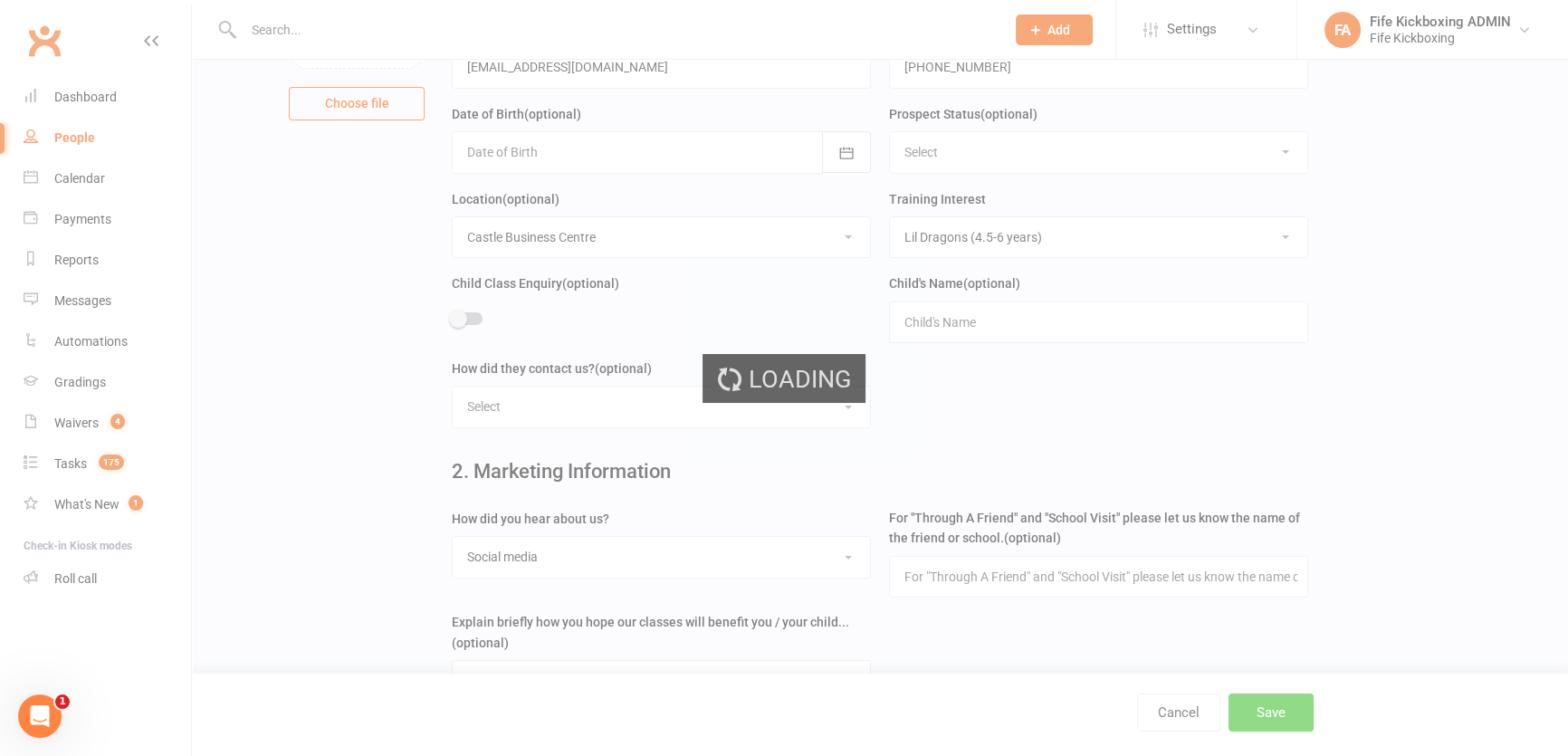
scroll to position [0, 0]
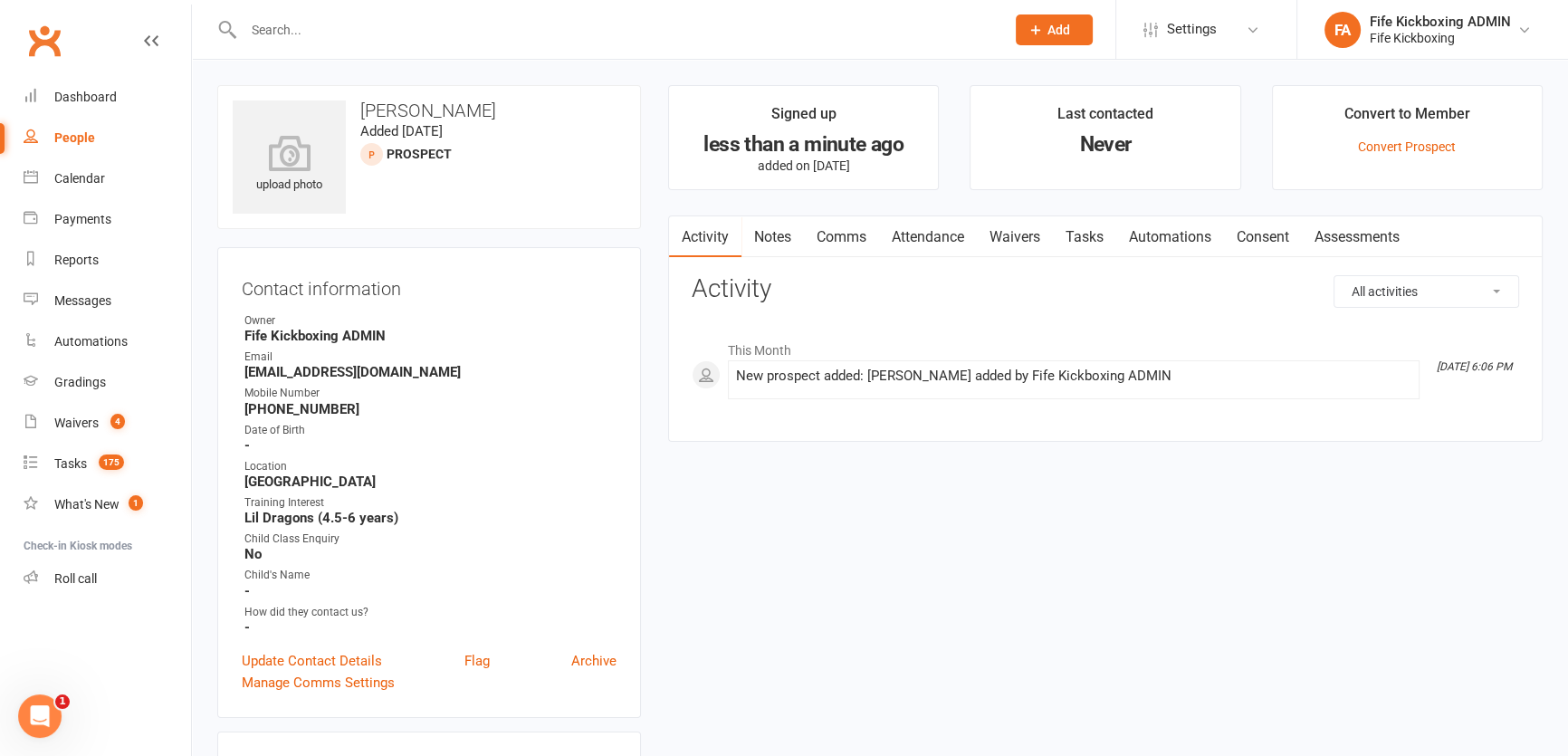
click at [1016, 10] on div "Prospect Member Non-attending contact Class / event Appointment Grading event T…" at bounding box center [1053, 29] width 123 height 59
click at [1034, 30] on icon at bounding box center [1035, 29] width 16 height 16
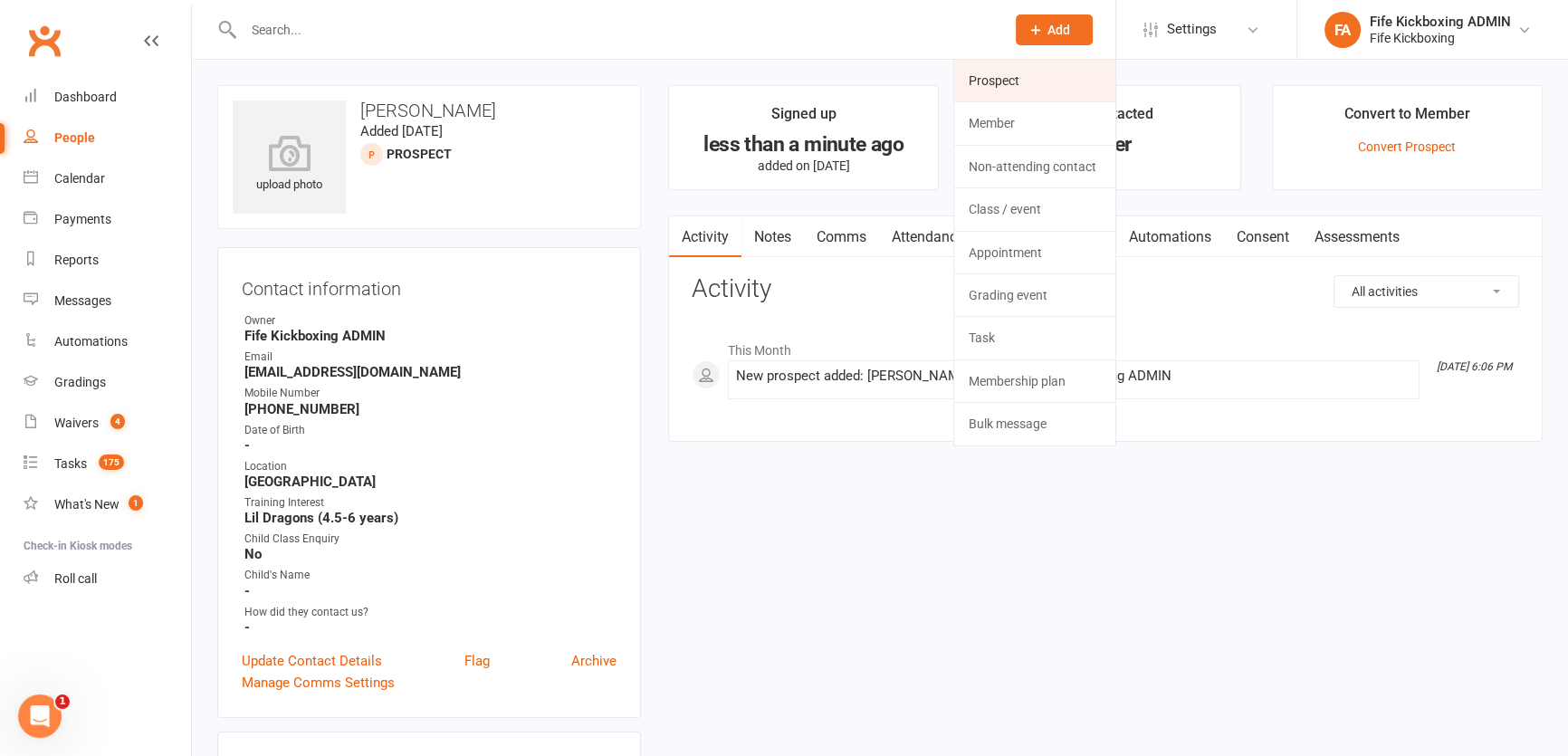
click at [981, 78] on link "Prospect" at bounding box center [1034, 81] width 161 height 42
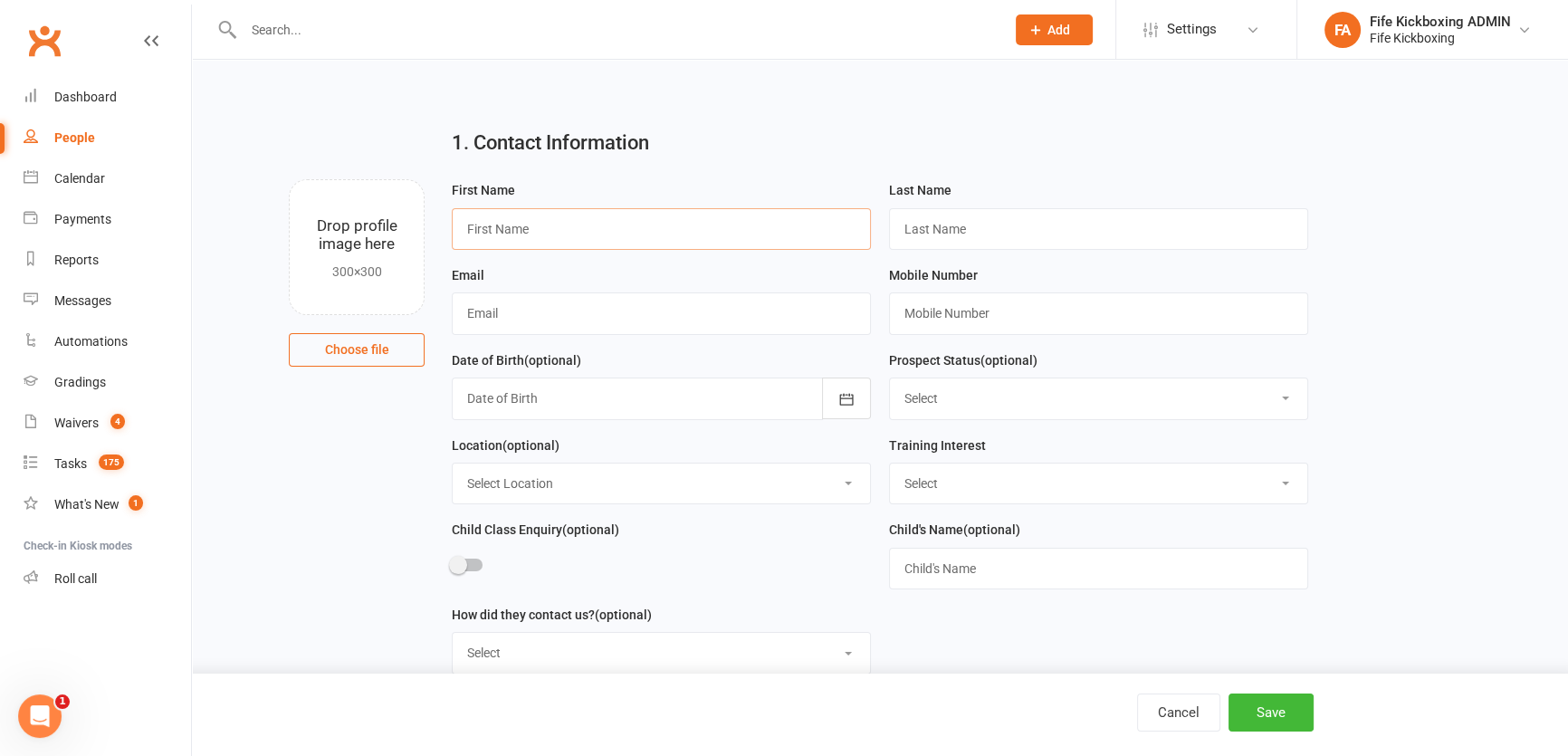
drag, startPoint x: 645, startPoint y: 217, endPoint x: 726, endPoint y: 236, distance: 83.2
click at [645, 217] on input "text" at bounding box center [661, 229] width 419 height 42
paste input "Gillian Young"
type input "Gillian Young"
click at [951, 221] on input "text" at bounding box center [1098, 229] width 419 height 42
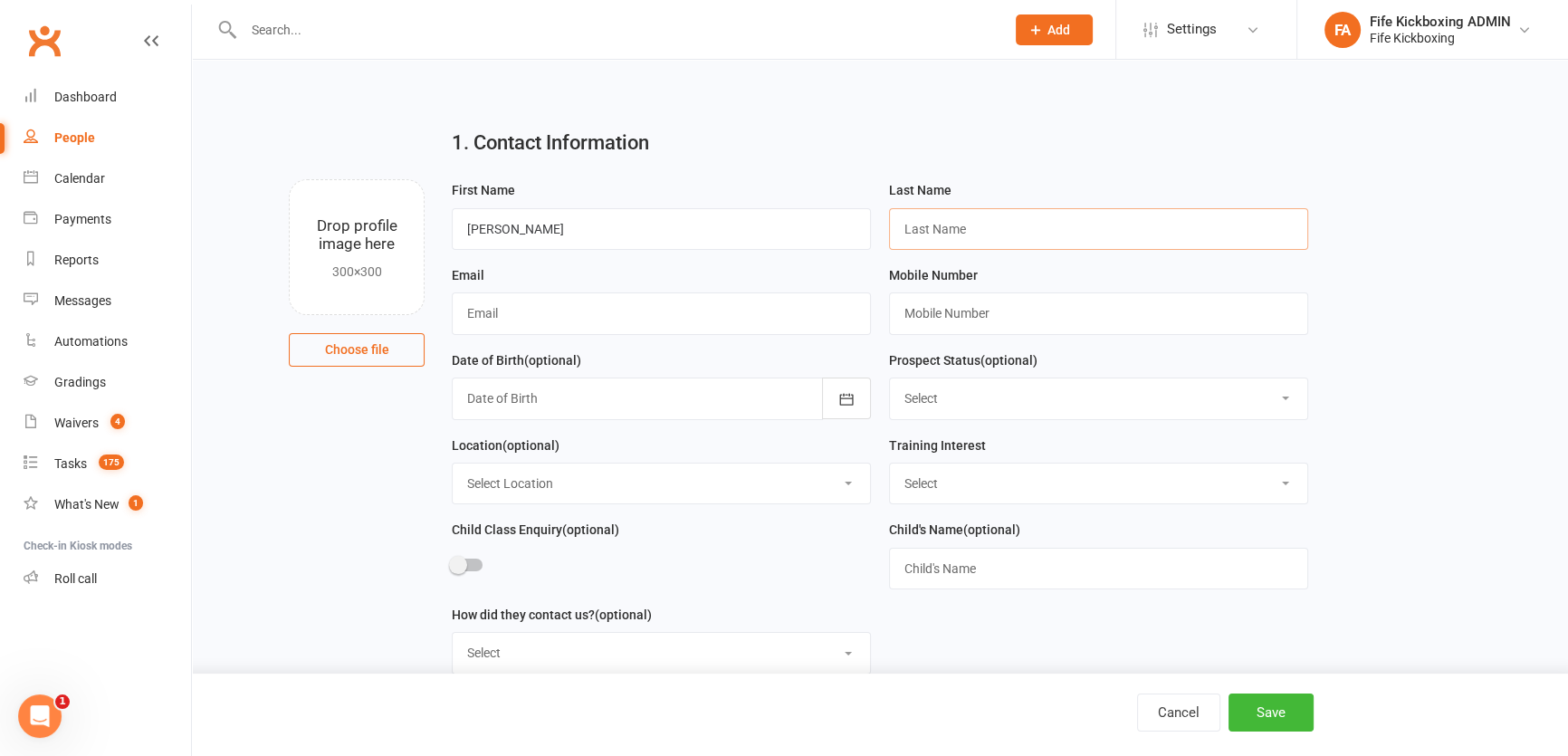
paste input "Gillian Young"
drag, startPoint x: 939, startPoint y: 232, endPoint x: 853, endPoint y: 221, distance: 86.7
click at [847, 217] on form "First Name Gillian Young Last Name Gillian Young Email Mobile Number Date of Bi…" at bounding box center [881, 434] width 875 height 510
type input "Young"
click at [696, 243] on input "Gillian Young" at bounding box center [661, 229] width 419 height 42
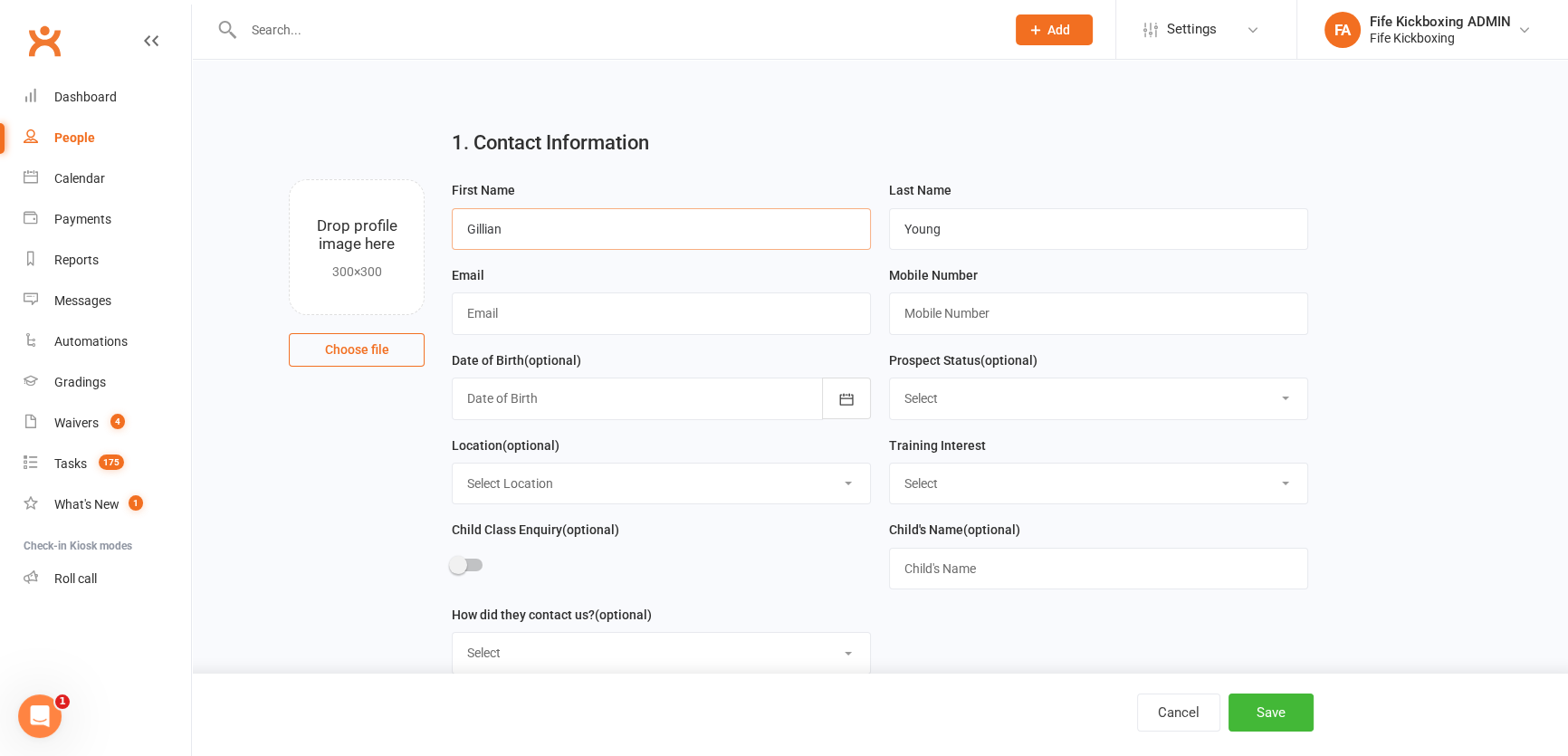
type input "Gillian"
click at [633, 308] on input "text" at bounding box center [661, 313] width 419 height 42
paste input "fordgillian78@gmail.com"
type input "fordgillian78@gmail.com"
click at [998, 302] on input "text" at bounding box center [1098, 313] width 419 height 42
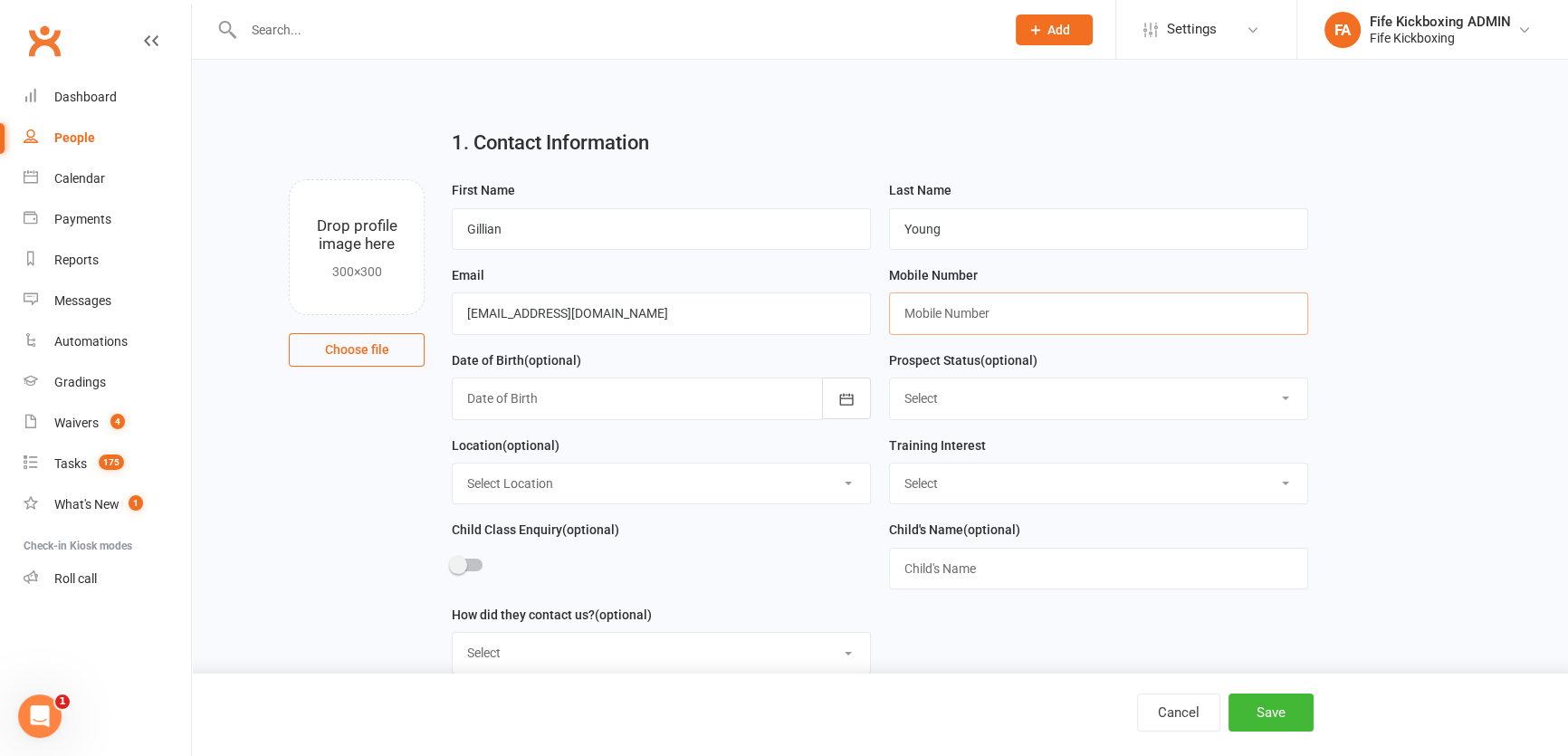
paste input "+447564880430"
type input "+447564880430"
click at [1061, 497] on select "Select Wee Warriors (3 - 4½) Lil Dragons (4.5-6 years) Junior Warriors (7-8yo) …" at bounding box center [1098, 483] width 417 height 40
select select "Ladies Only Kickboxing (16+ years)"
click at [890, 465] on select "Select Wee Warriors (3 - 4½) Lil Dragons (4.5-6 years) Junior Warriors (7-8yo) …" at bounding box center [1098, 483] width 417 height 40
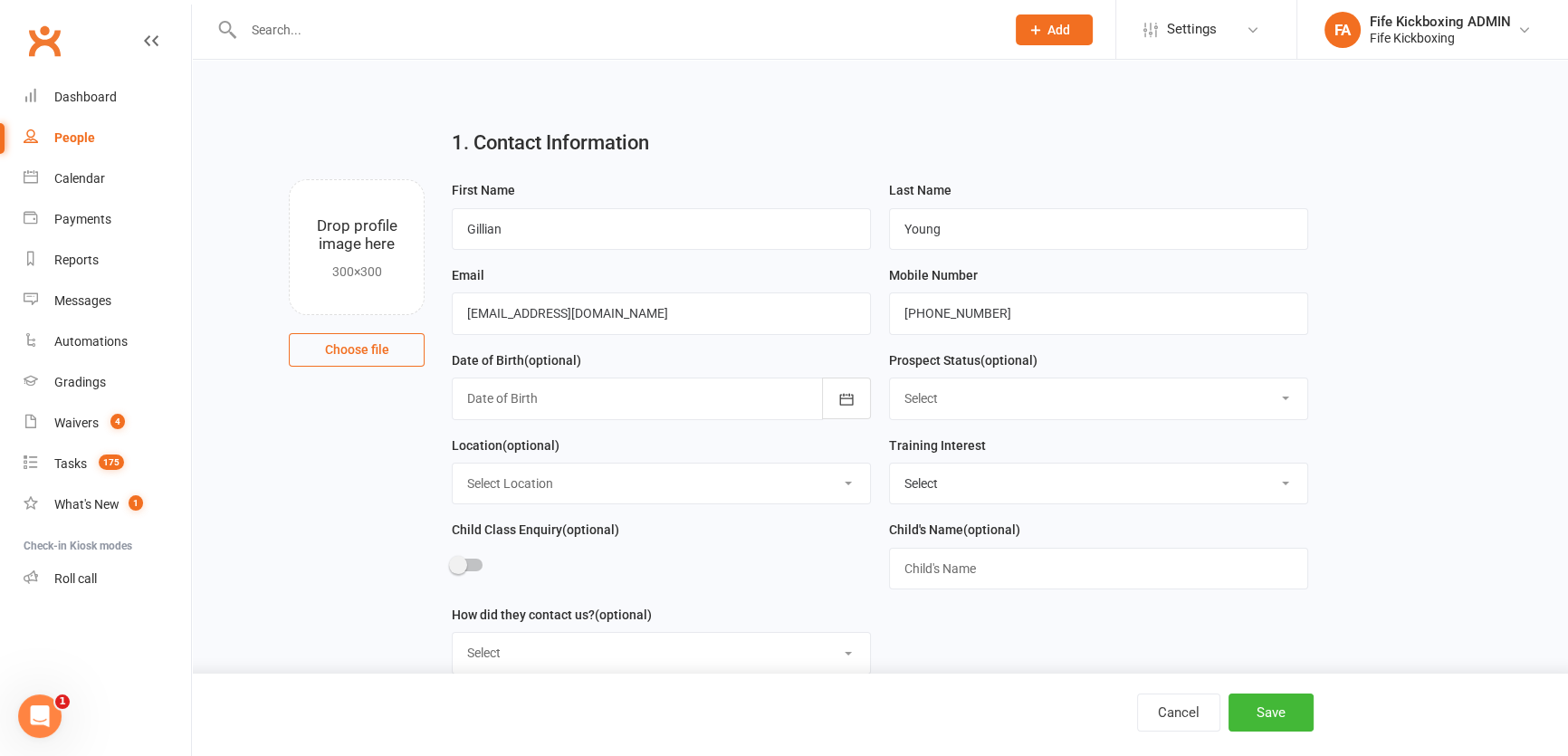
click at [494, 497] on select "Select Location Bellyeoman Castle Business Centre Dunfermline High School ROOM …" at bounding box center [661, 483] width 417 height 40
select select "1"
click at [453, 465] on select "Select Location Bellyeoman Castle Business Centre Dunfermline High School ROOM …" at bounding box center [661, 483] width 417 height 40
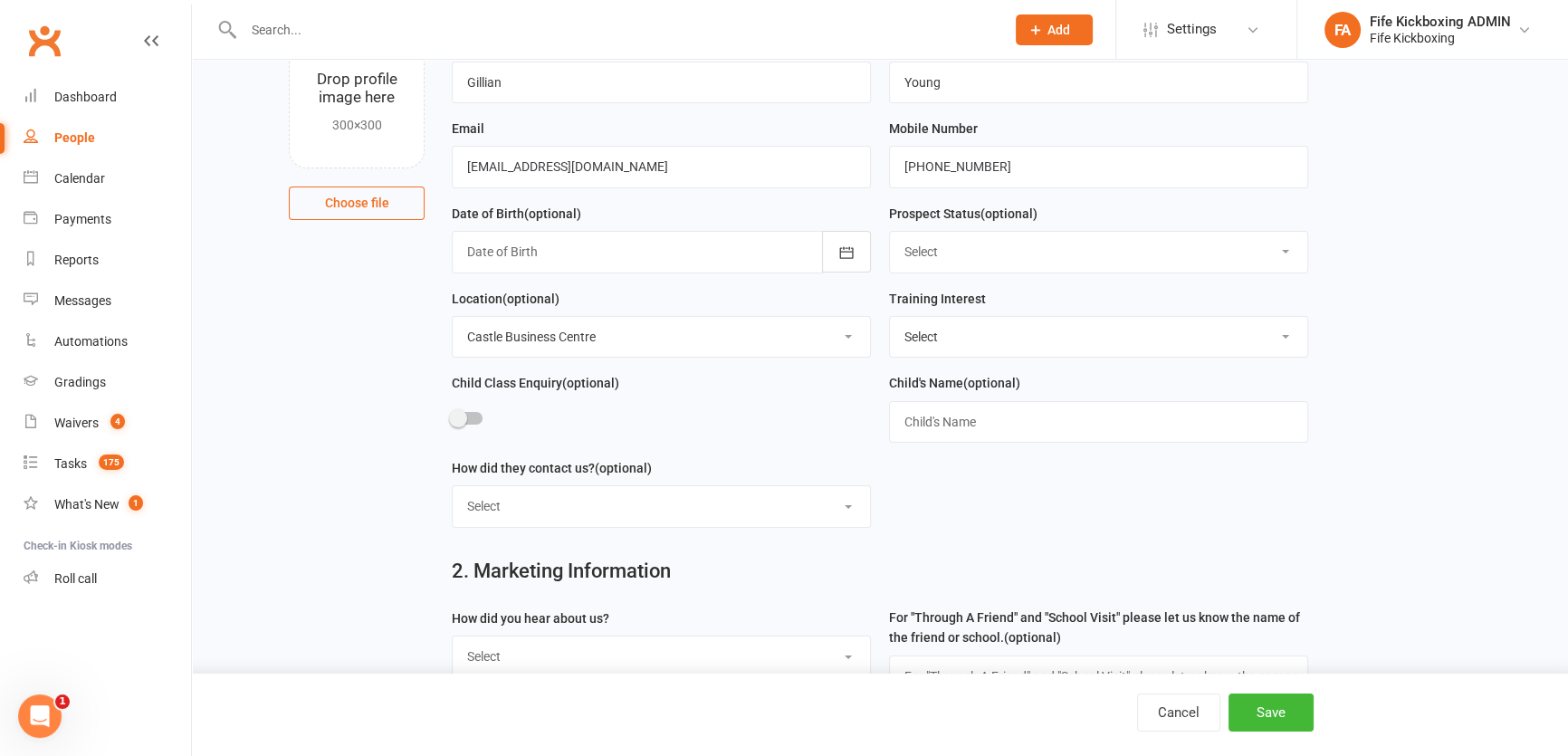
scroll to position [411, 0]
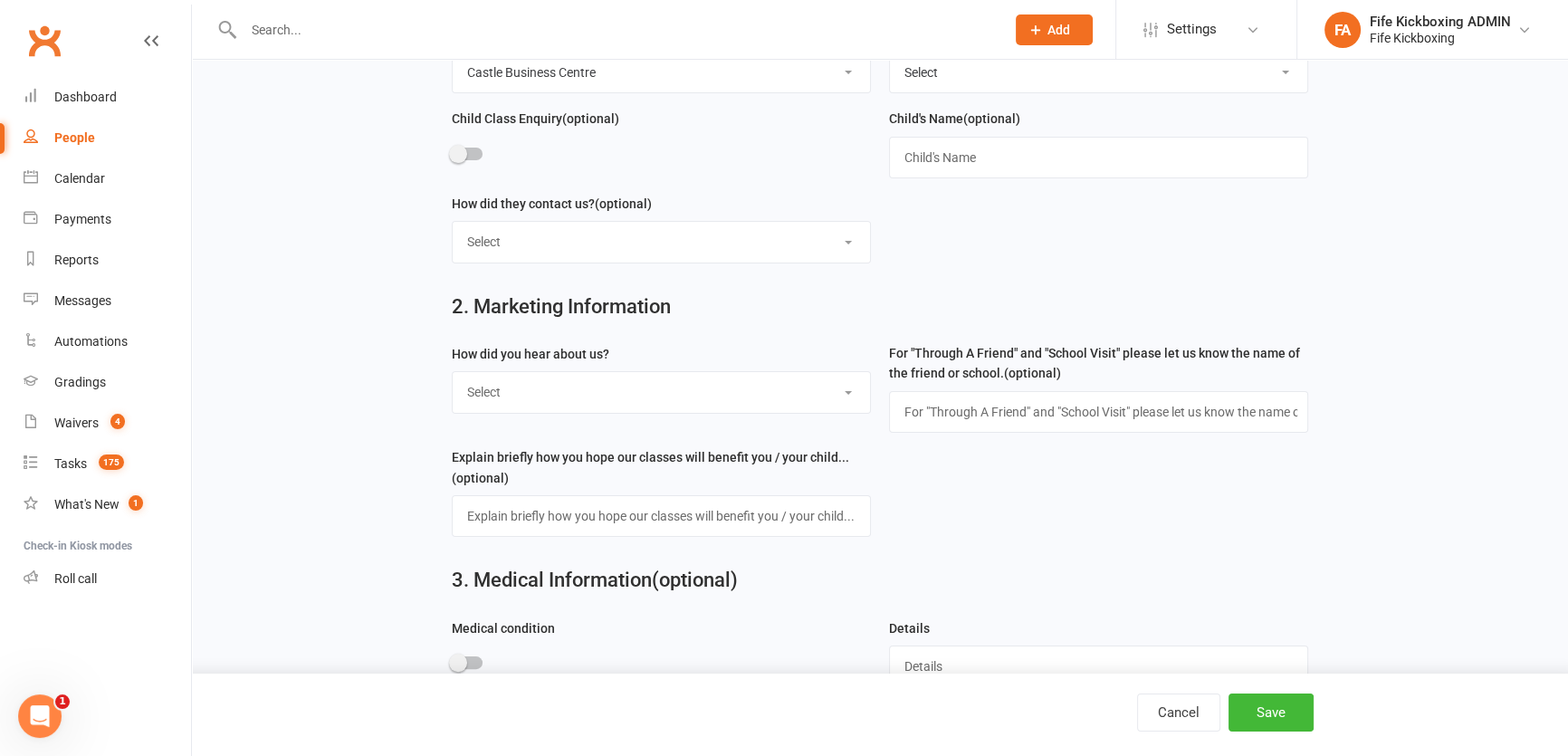
click at [561, 378] on select "Select Social media Google Leaflet Through A Friend School visit Event Walked b…" at bounding box center [661, 392] width 417 height 40
select select "Social media"
click at [453, 376] on select "Select Social media Google Leaflet Through A Friend School visit Event Walked b…" at bounding box center [661, 392] width 417 height 40
click at [1277, 719] on button "Save" at bounding box center [1270, 712] width 85 height 38
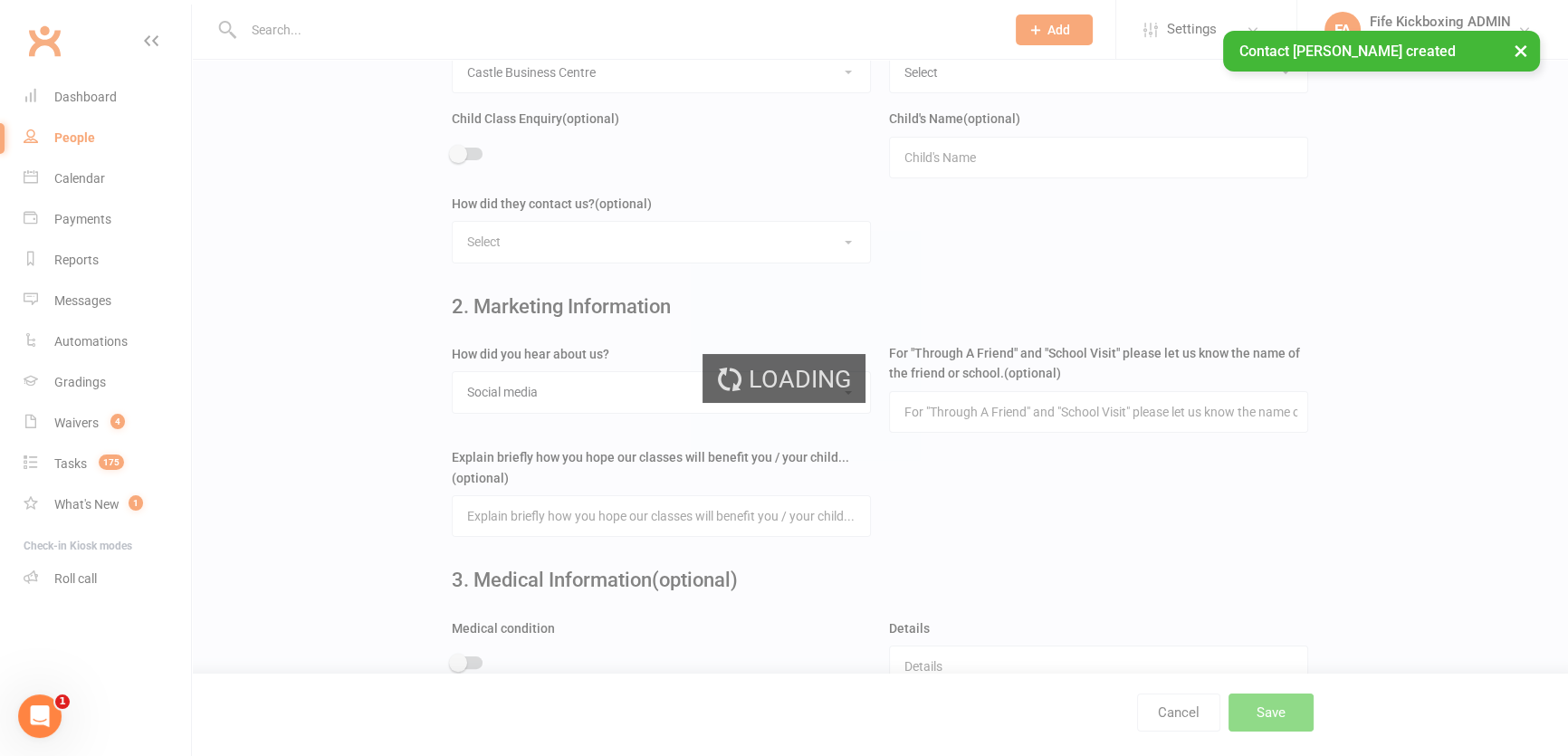
scroll to position [0, 0]
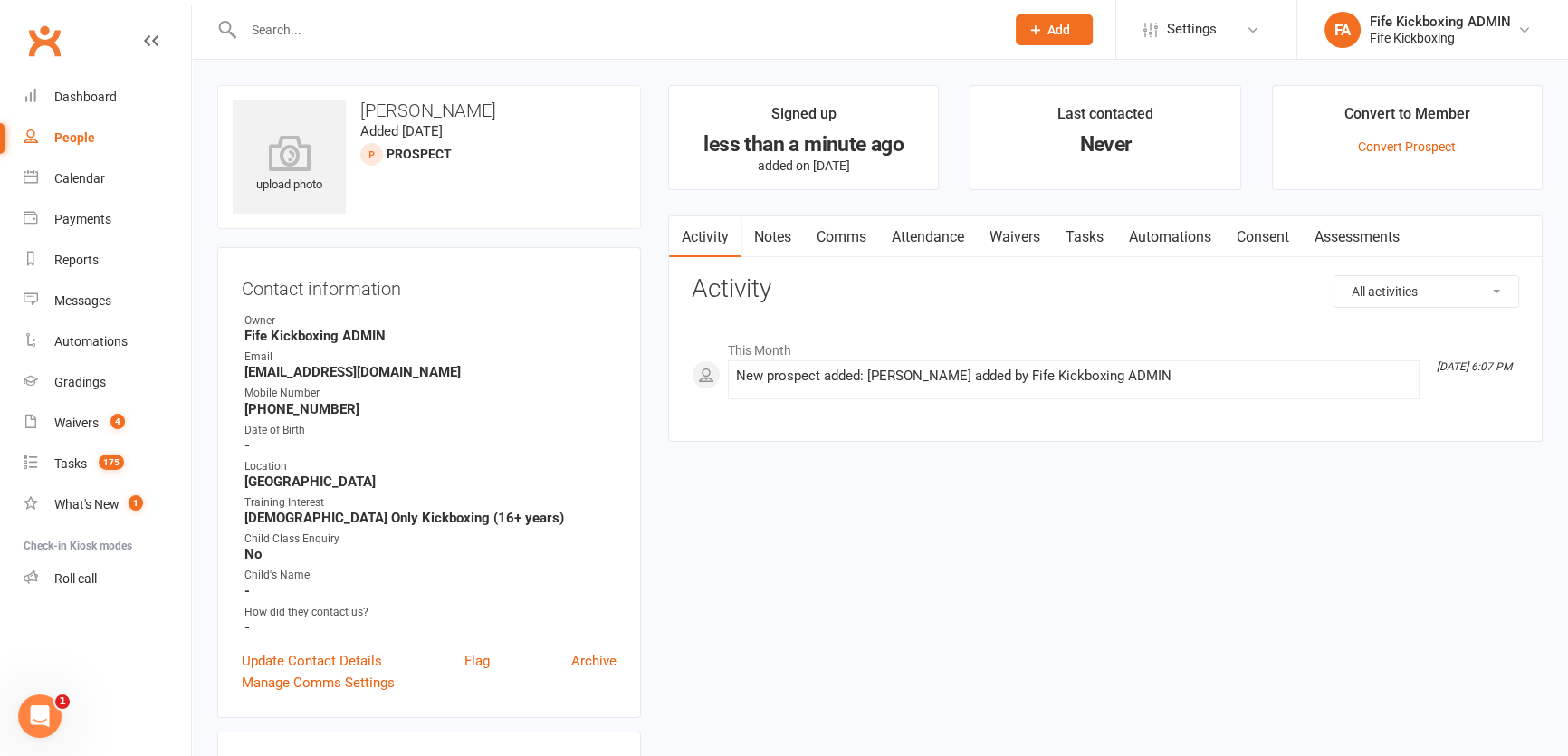
click at [1018, 1] on div "Prospect Member Non-attending contact Class / event Appointment Grading event T…" at bounding box center [1053, 29] width 123 height 59
click at [1046, 40] on button "Add" at bounding box center [1054, 29] width 77 height 30
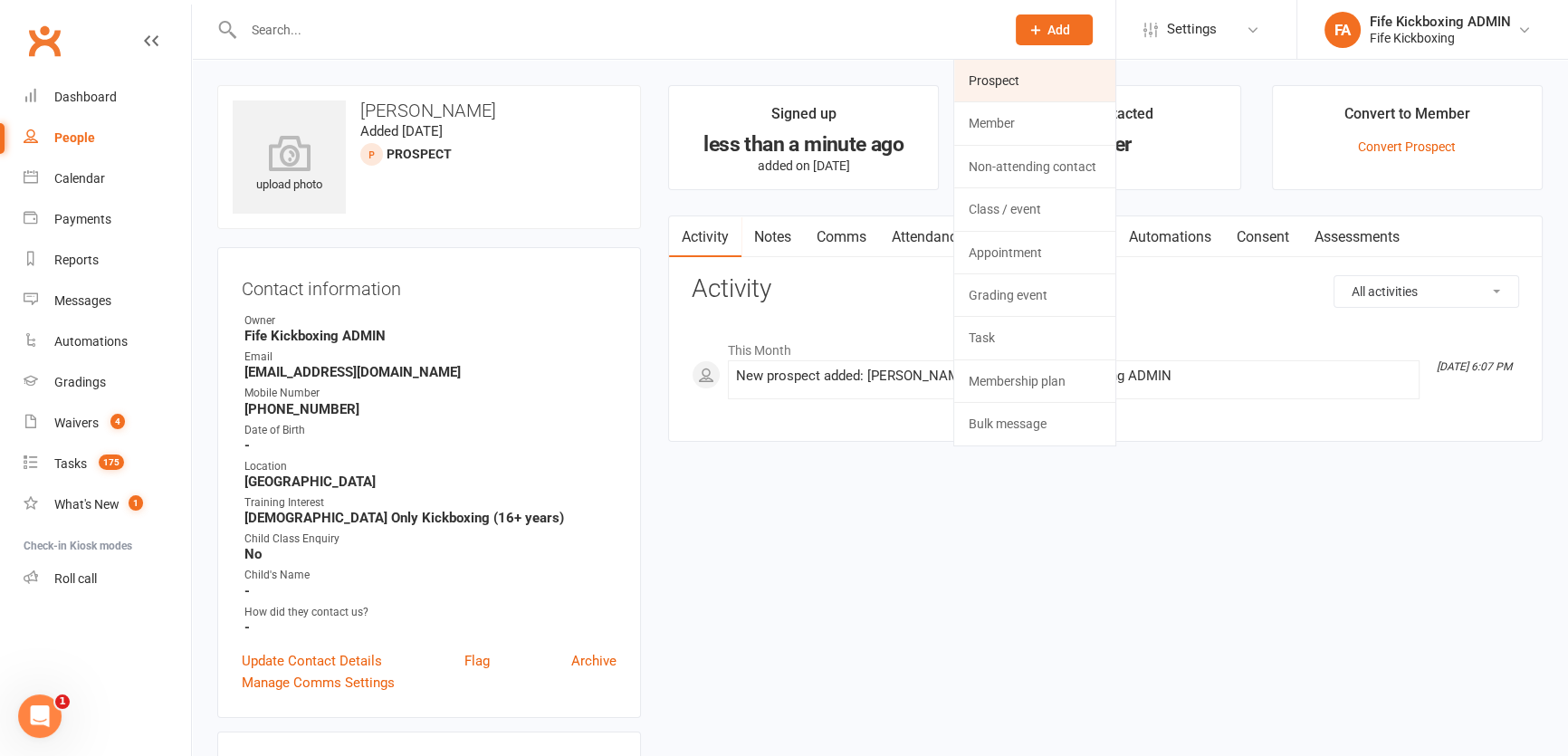
click at [987, 88] on link "Prospect" at bounding box center [1034, 81] width 161 height 42
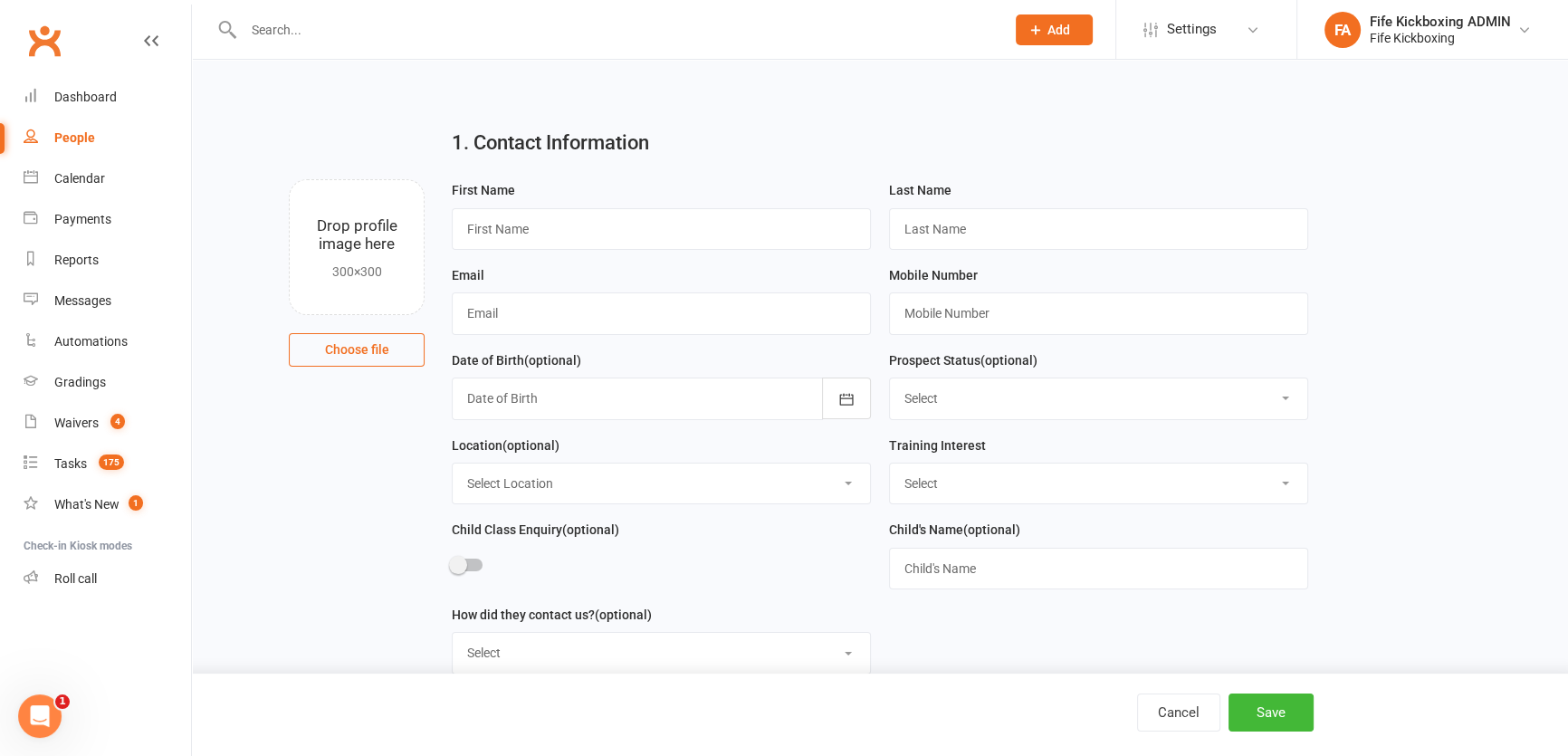
click at [656, 196] on div "First Name" at bounding box center [661, 214] width 419 height 70
drag, startPoint x: 669, startPoint y: 213, endPoint x: 682, endPoint y: 217, distance: 13.6
click at [669, 213] on input "text" at bounding box center [661, 229] width 419 height 42
paste input "Lindsay Ashton"
type input "Lindsay Ashton"
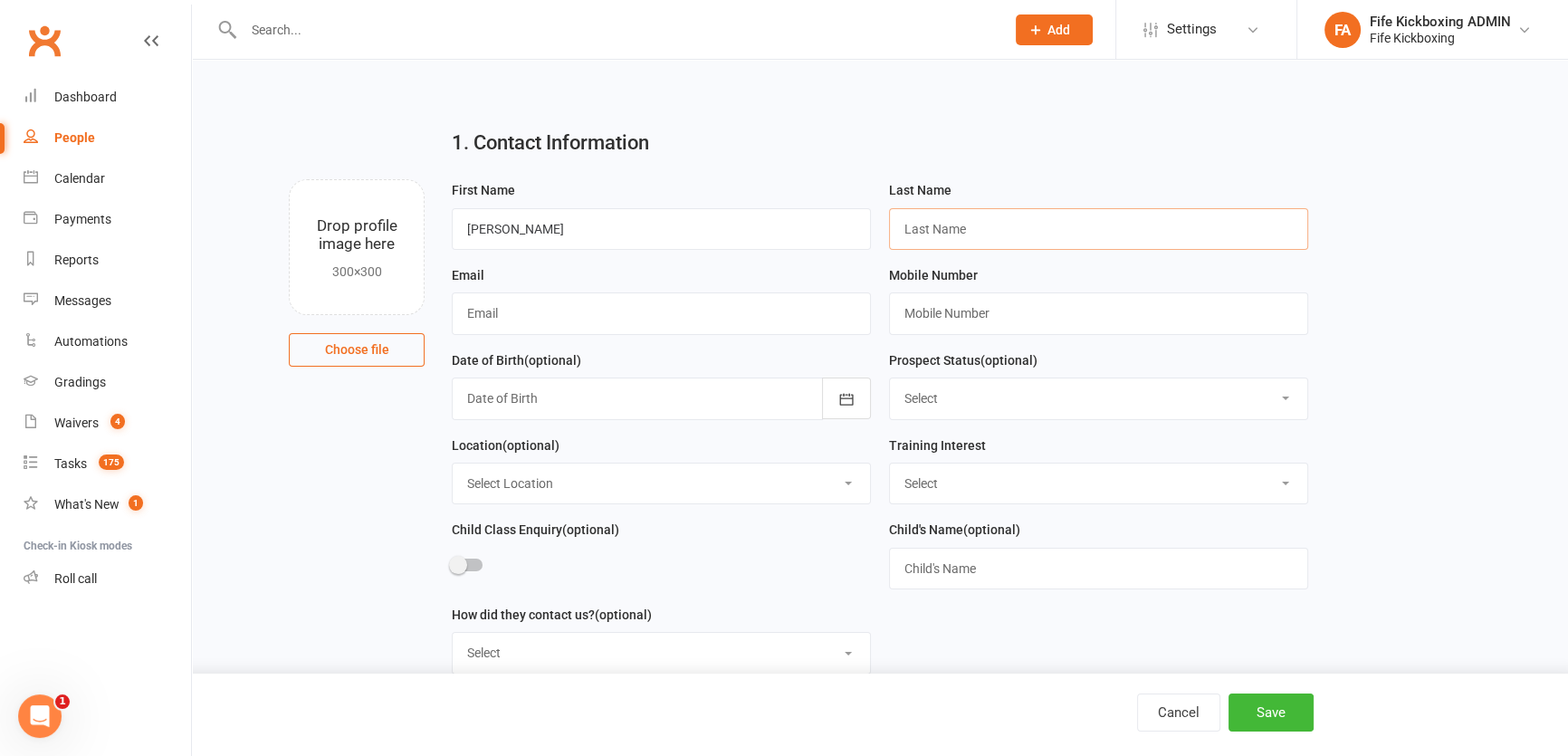
click at [902, 214] on input "text" at bounding box center [1098, 229] width 419 height 42
paste input "Lindsay Ashton"
drag, startPoint x: 951, startPoint y: 227, endPoint x: 870, endPoint y: 240, distance: 82.0
click at [870, 240] on form "First Name Lindsay Ashton Last Name Lindsay Ashton Email Mobile Number Date of …" at bounding box center [881, 434] width 875 height 510
type input "Ashton"
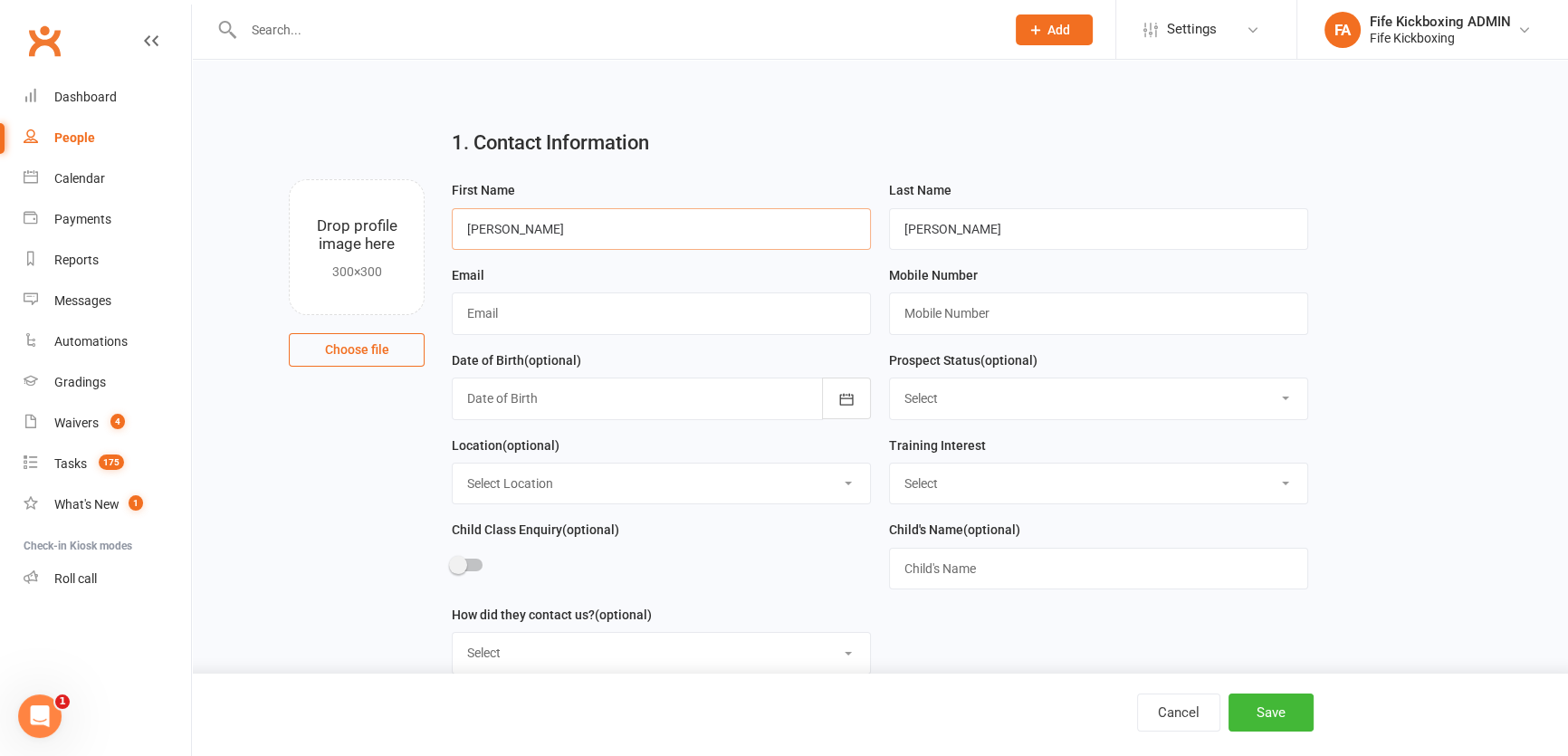
click at [601, 231] on input "Lindsay Ashton" at bounding box center [661, 229] width 419 height 42
type input "Lindsay"
click at [809, 308] on input "text" at bounding box center [661, 313] width 419 height 42
paste input "lindsay.ashton84@gmail.com"
type input "lindsay.ashton84@gmail.com"
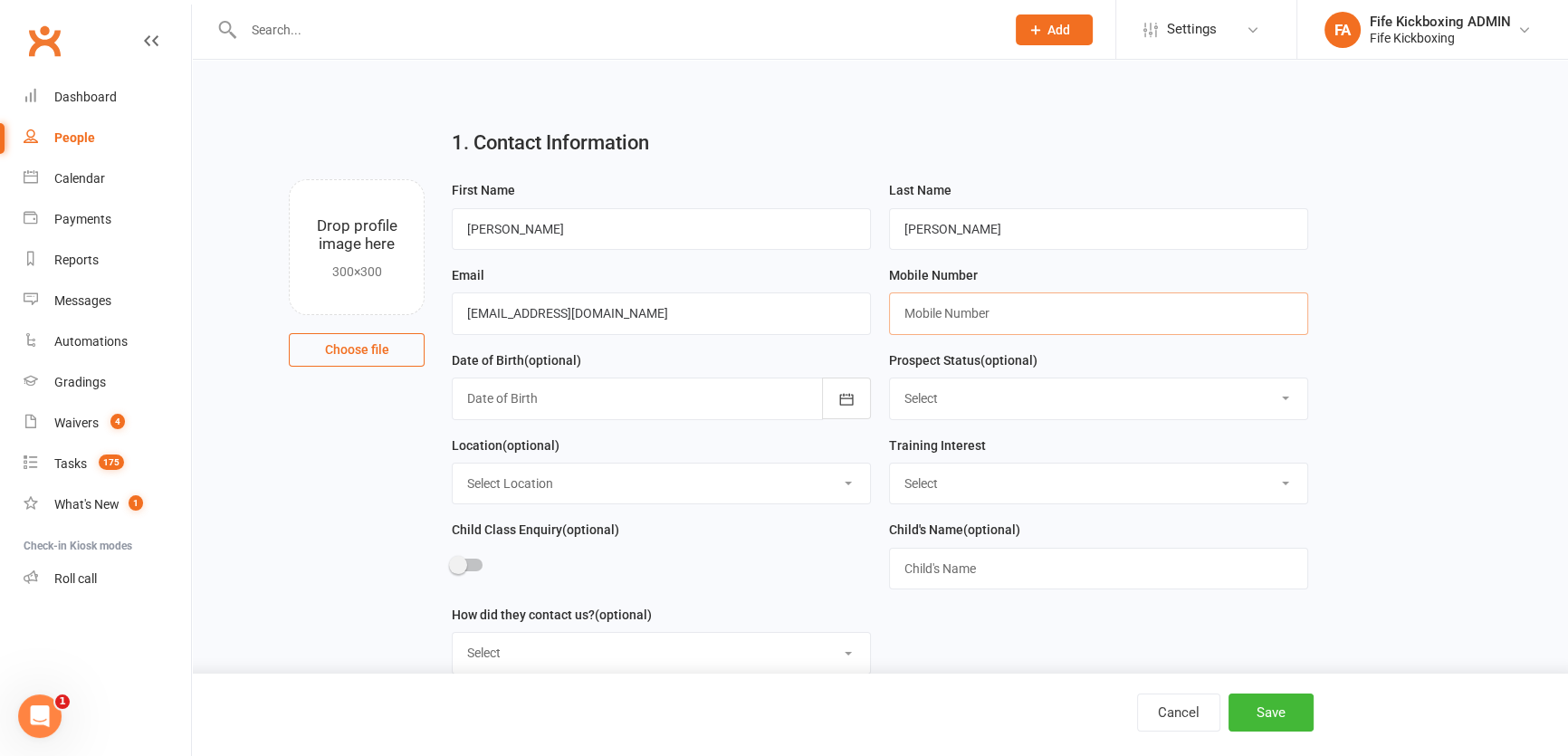
click at [925, 323] on input "text" at bounding box center [1098, 313] width 419 height 42
paste input "+447983994044"
type input "+447983994044"
click at [1020, 489] on select "Select Wee Warriors (3 - 4½) Lil Dragons (4.5-6 years) Junior Warriors (7-8yo) …" at bounding box center [1098, 483] width 417 height 40
select select "Ladies Only Kickboxing (16+ years)"
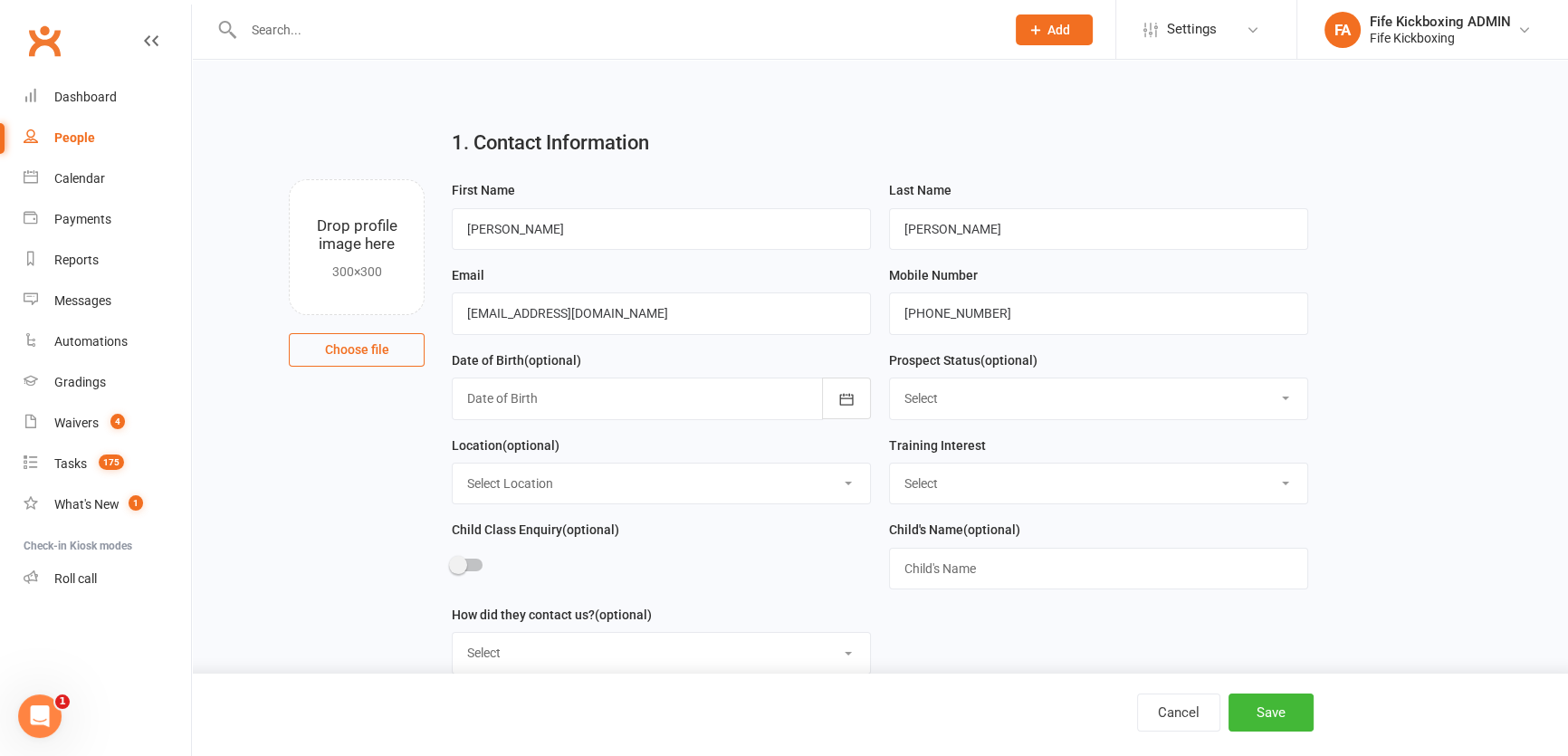
click at [890, 465] on select "Select Wee Warriors (3 - 4½) Lil Dragons (4.5-6 years) Junior Warriors (7-8yo) …" at bounding box center [1098, 483] width 417 height 40
drag, startPoint x: 562, startPoint y: 488, endPoint x: 558, endPoint y: 499, distance: 11.7
click at [562, 488] on select "Select Location Bellyeoman Castle Business Centre Dunfermline High School ROOM …" at bounding box center [661, 483] width 417 height 40
select select "1"
click at [453, 465] on select "Select Location Bellyeoman Castle Business Centre Dunfermline High School ROOM …" at bounding box center [661, 483] width 417 height 40
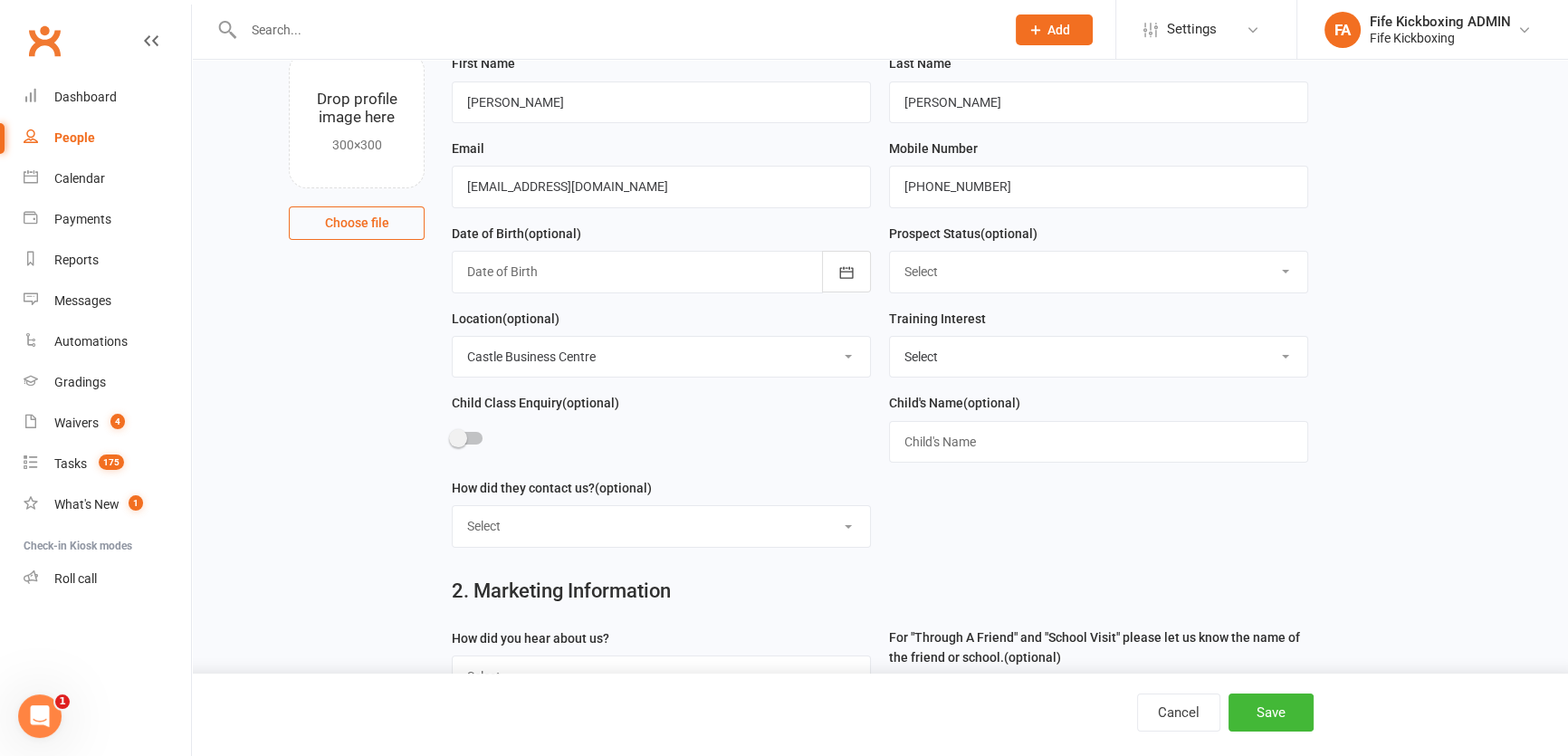
scroll to position [246, 0]
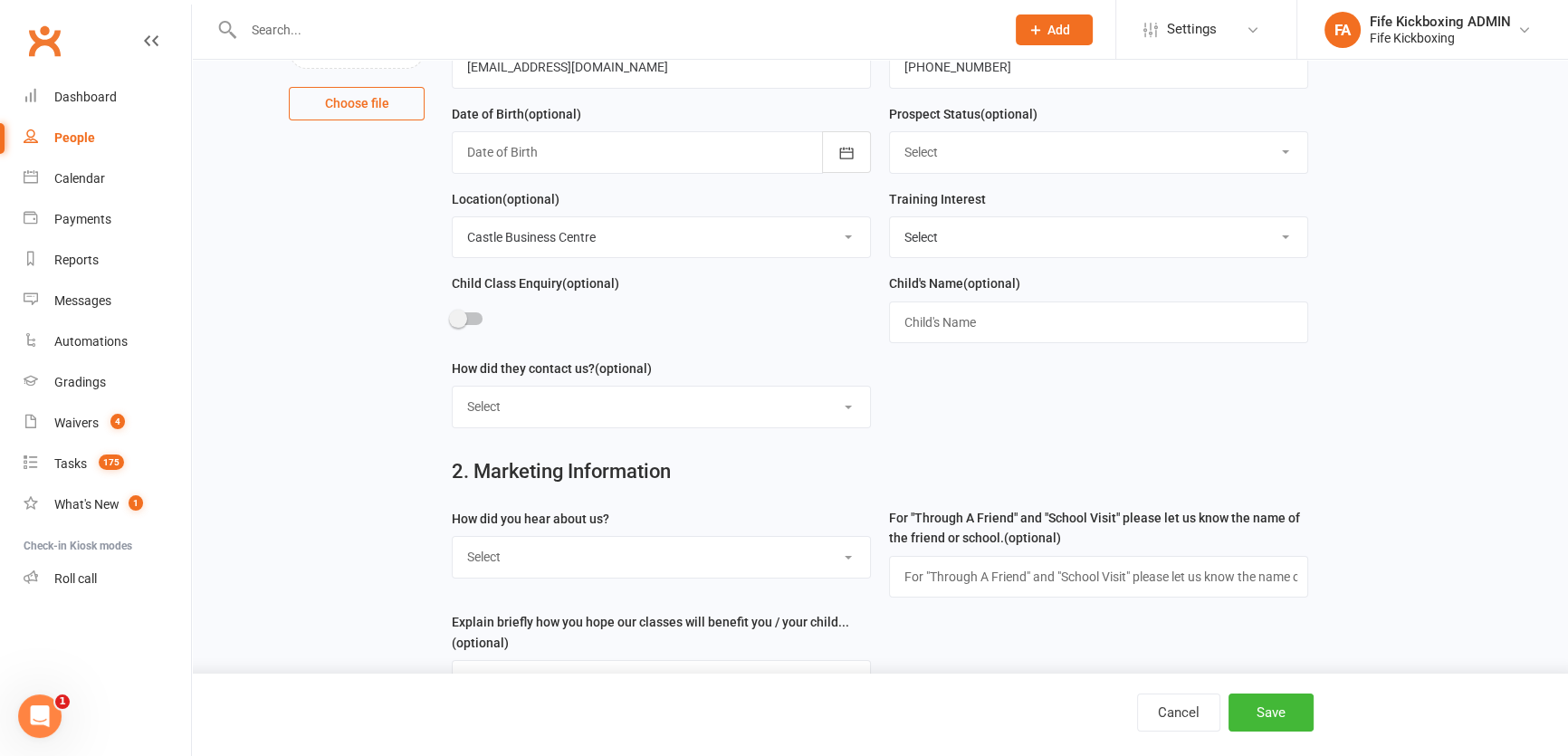
click at [521, 508] on div "2. Marketing Information" at bounding box center [880, 475] width 883 height 66
click at [536, 563] on select "Select Social media Google Leaflet Through A Friend School visit Event Walked b…" at bounding box center [661, 557] width 417 height 40
select select "Social media"
click at [453, 540] on select "Select Social media Google Leaflet Through A Friend School visit Event Walked b…" at bounding box center [661, 557] width 417 height 40
click at [1288, 720] on button "Save" at bounding box center [1270, 712] width 85 height 38
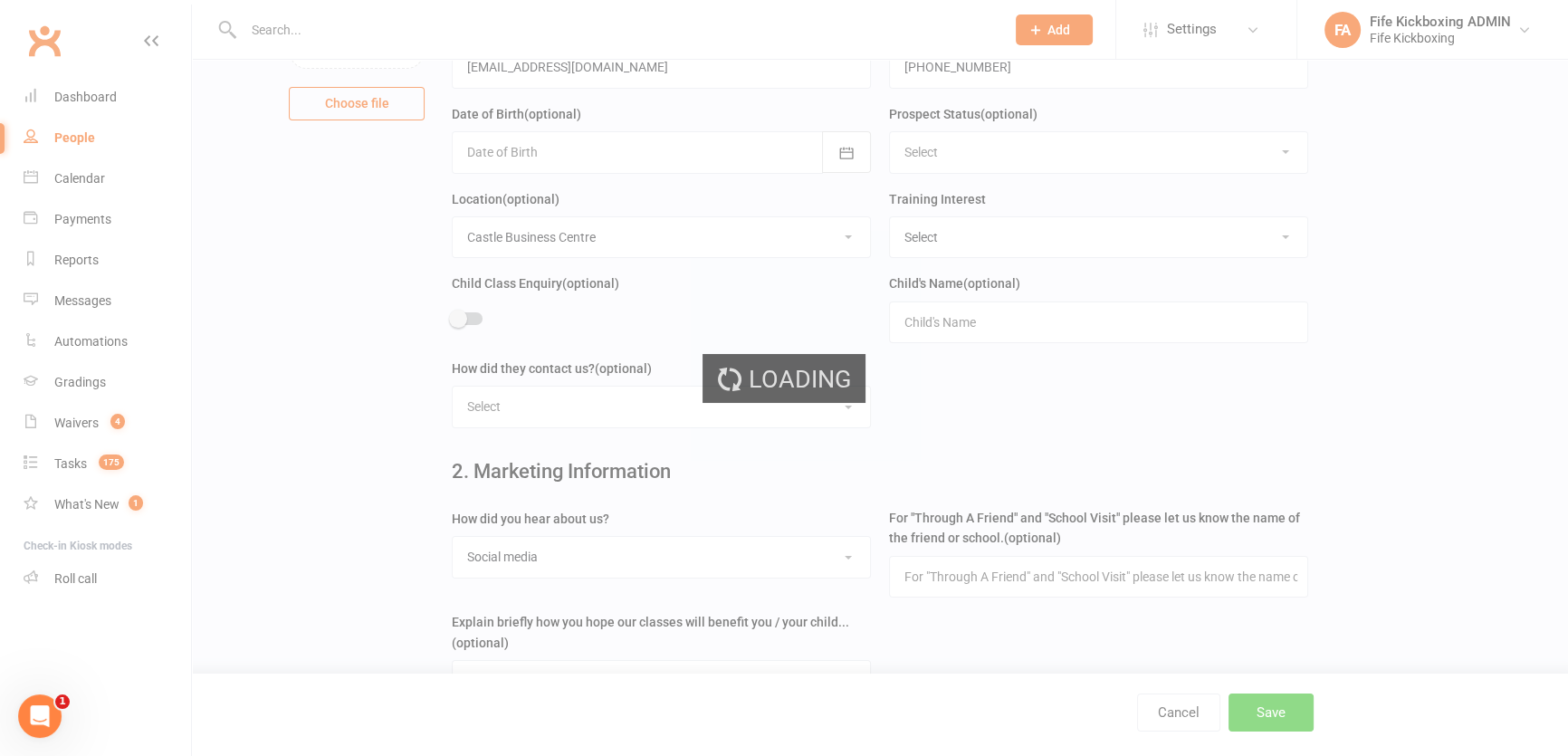
scroll to position [0, 0]
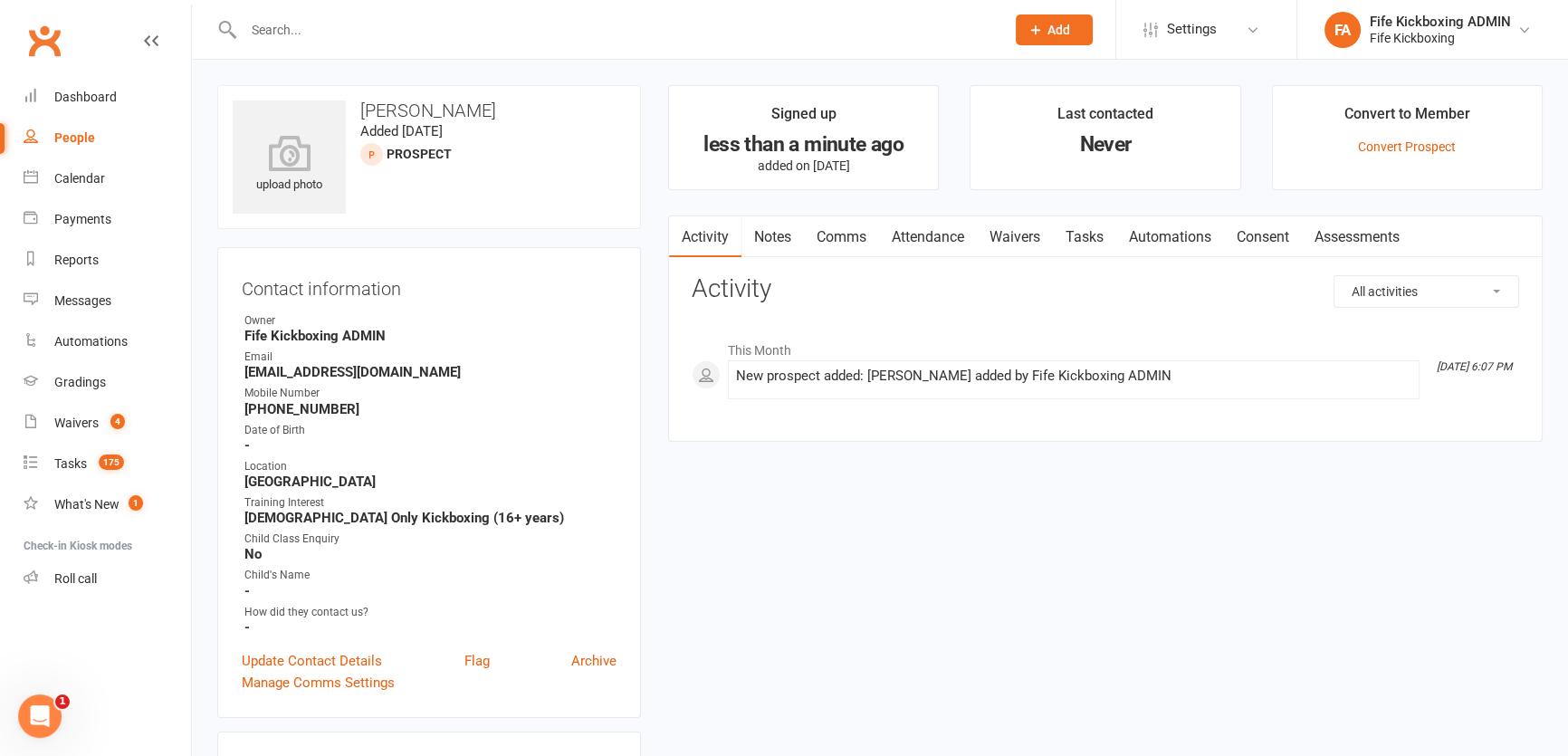
click at [1049, 1] on div "Prospect Member Non-attending contact Class / event Appointment Grading event T…" at bounding box center [1053, 29] width 123 height 59
click at [1053, 40] on button "Add" at bounding box center [1054, 29] width 77 height 30
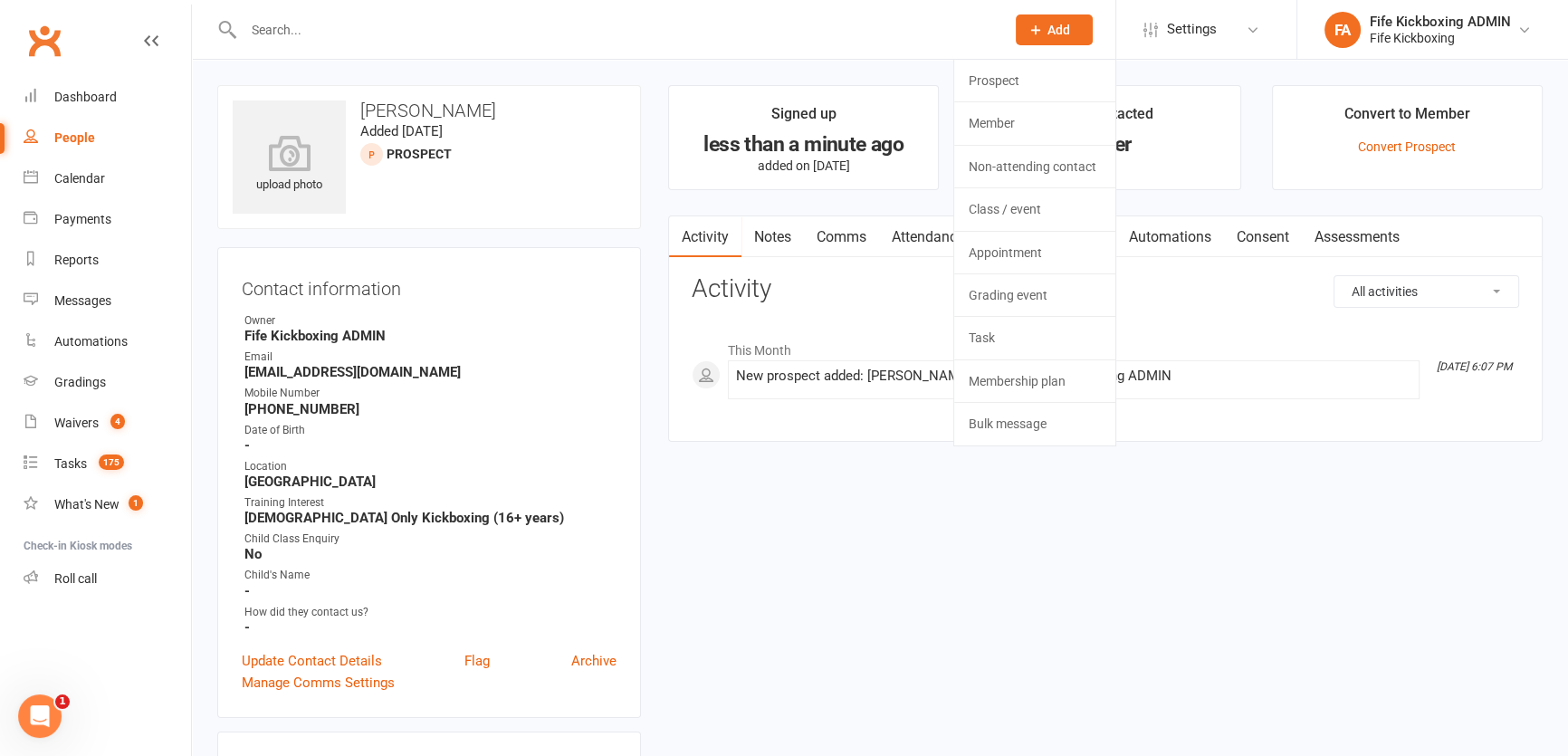
click at [952, 100] on ul "Signed up less than a minute ago added on 15 Sep 2025 Last contacted Never Conv…" at bounding box center [1106, 137] width 875 height 105
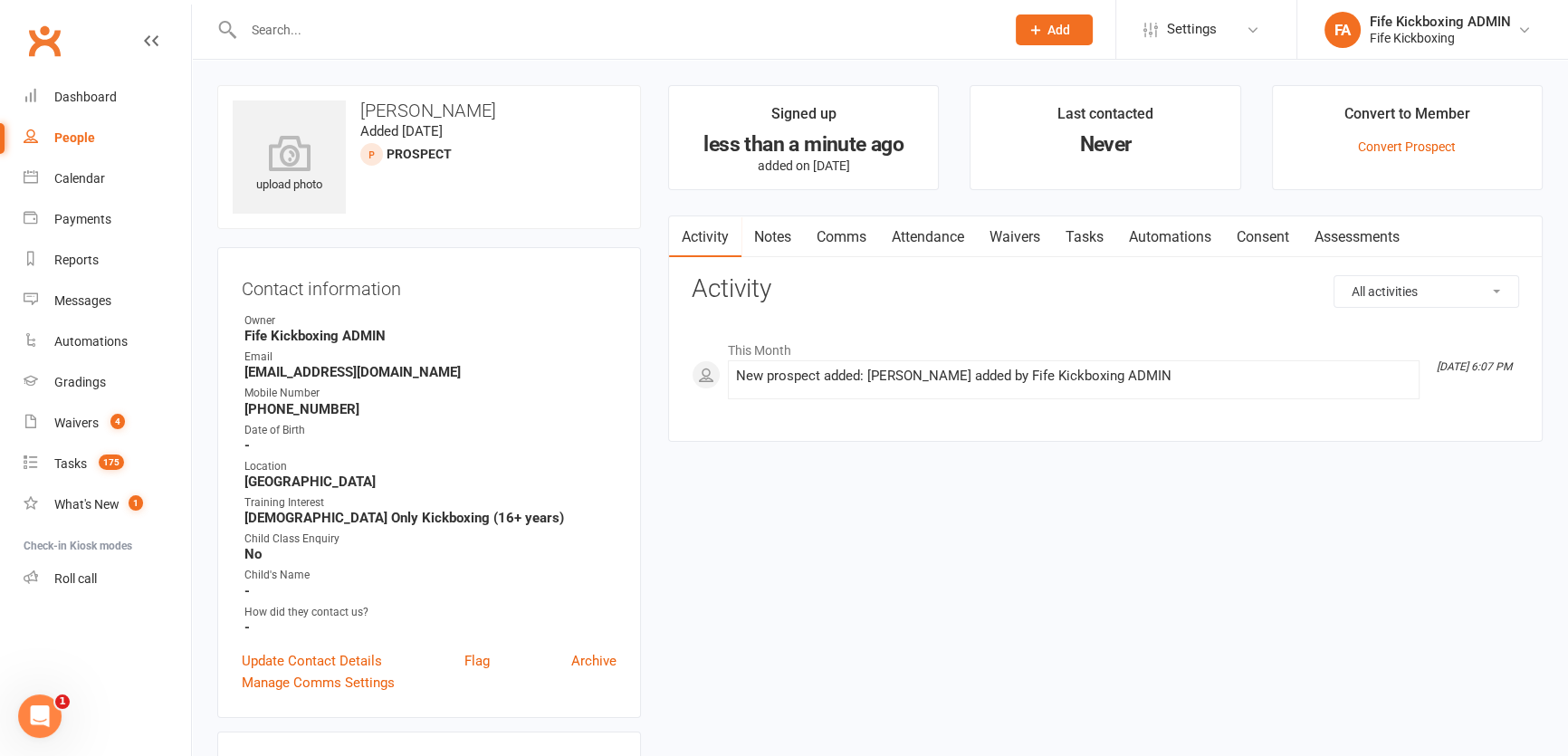
click at [1081, 10] on div "Prospect Member Non-attending contact Class / event Appointment Grading event T…" at bounding box center [1053, 29] width 123 height 59
click at [1041, 30] on icon at bounding box center [1035, 29] width 16 height 16
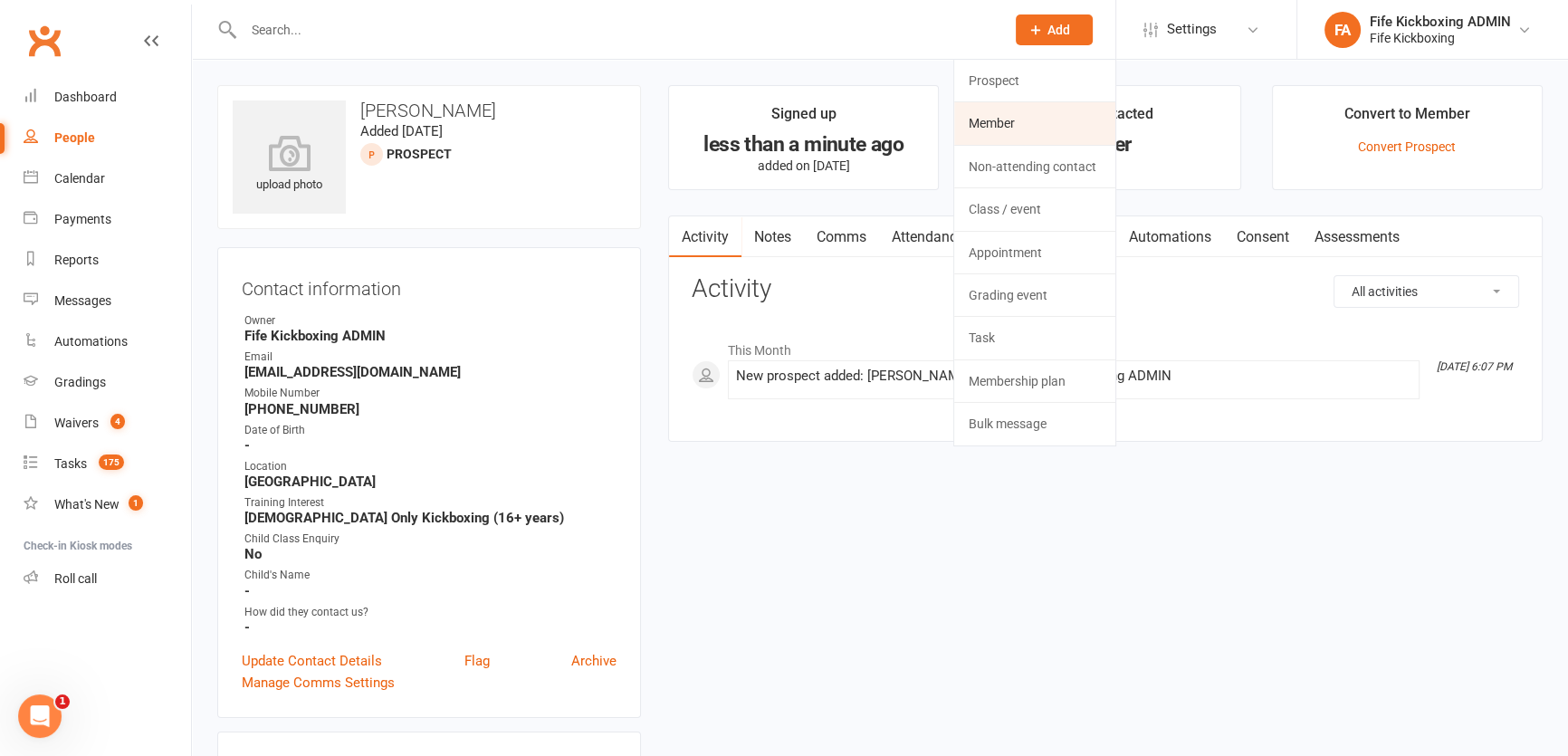
click at [965, 104] on link "Member" at bounding box center [1034, 124] width 161 height 42
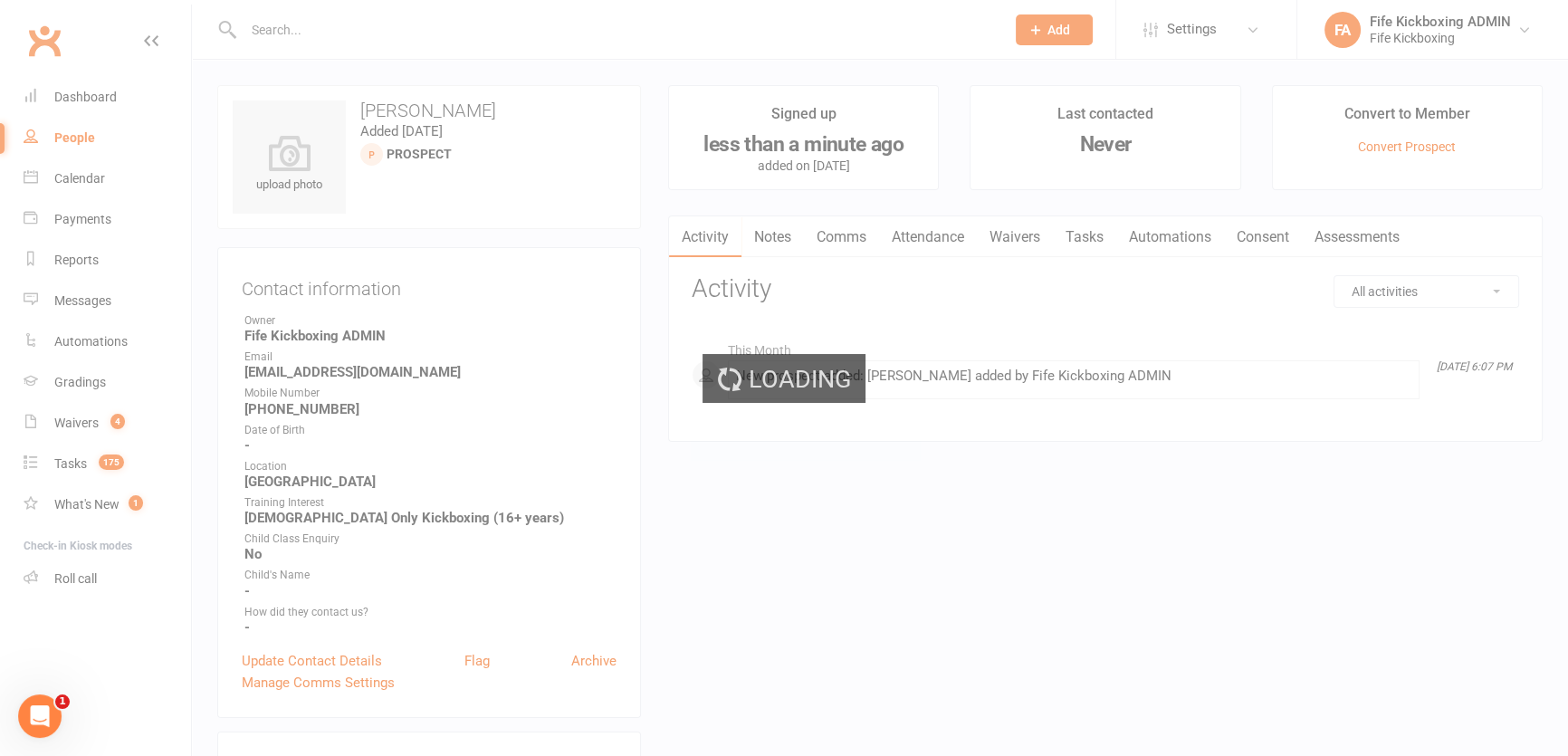
click at [1065, 35] on span "Add" at bounding box center [1058, 29] width 23 height 14
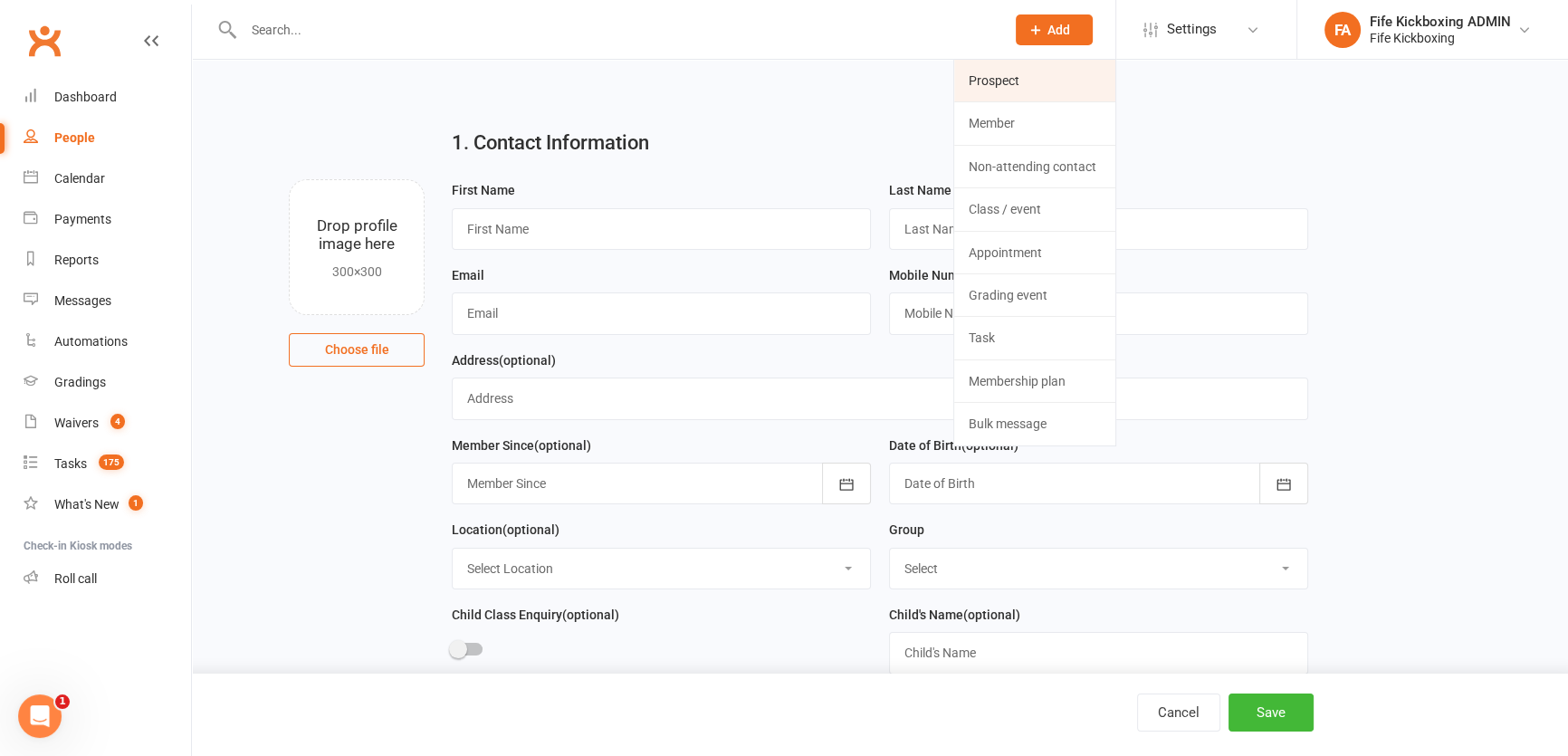
click at [989, 61] on link "Prospect" at bounding box center [1034, 81] width 161 height 42
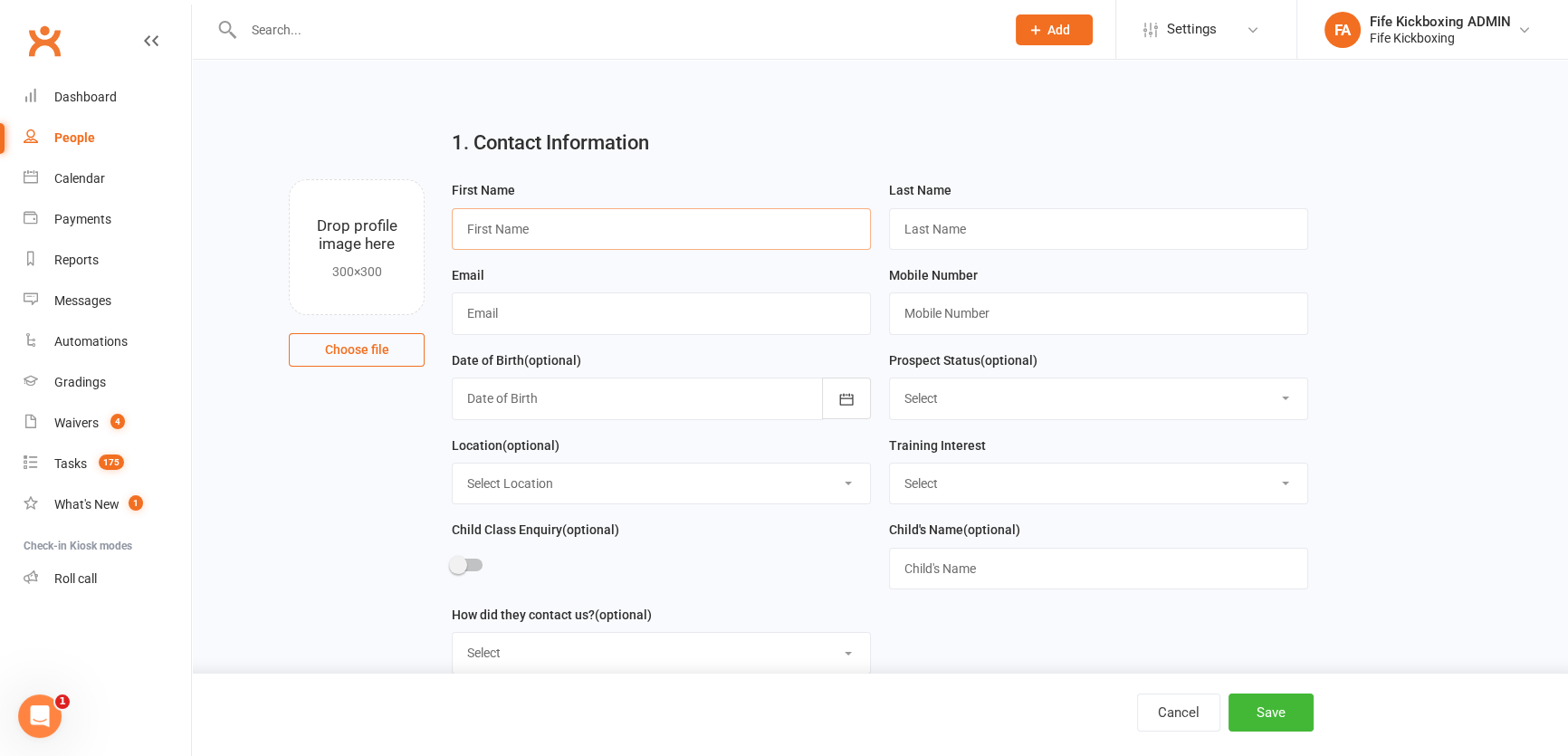
drag, startPoint x: 532, startPoint y: 228, endPoint x: 540, endPoint y: 227, distance: 8.1
click at [532, 228] on input "text" at bounding box center [661, 229] width 419 height 42
paste input "Gail D'Sylva"
type input "Gail D'Sylva"
click at [915, 217] on input "text" at bounding box center [1098, 229] width 419 height 42
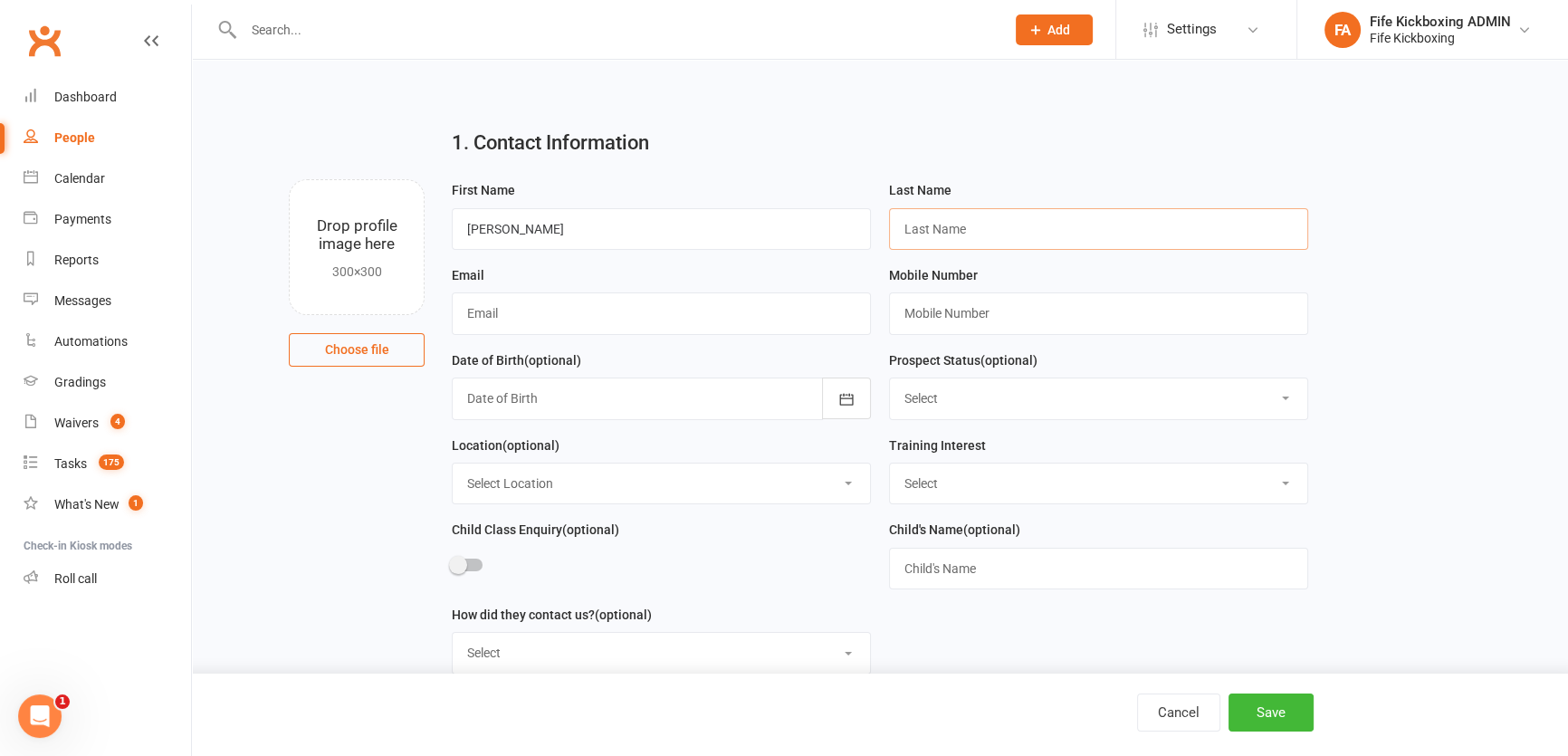
paste input "Gail D'Sylva"
drag, startPoint x: 930, startPoint y: 229, endPoint x: 845, endPoint y: 225, distance: 85.1
click at [845, 225] on form "First Name Gail D'Sylva Last Name Gail D'Sylva Email Mobile Number Date of Birt…" at bounding box center [881, 434] width 875 height 510
type input "D'Sylva"
drag, startPoint x: 494, startPoint y: 223, endPoint x: 576, endPoint y: 223, distance: 82.0
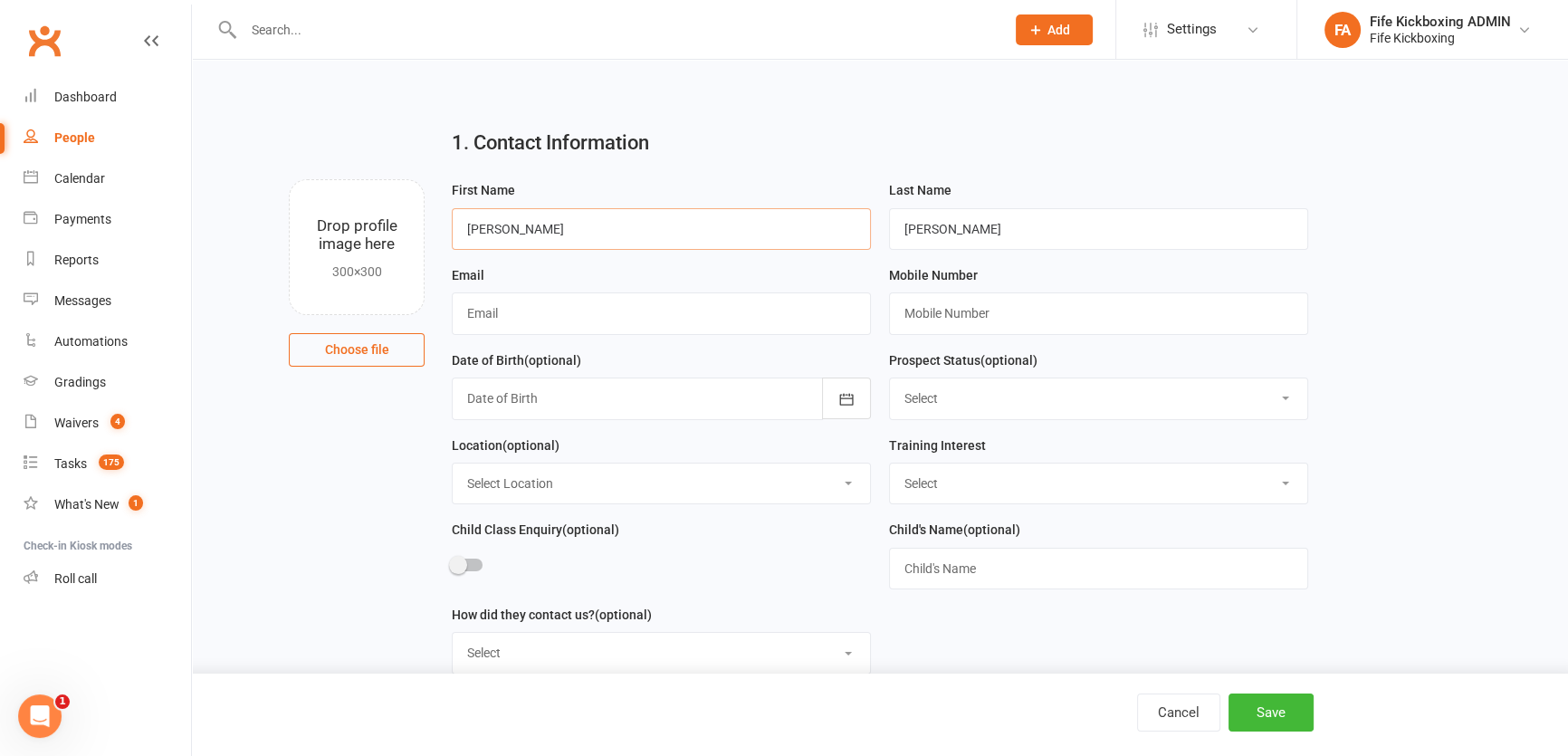
click at [576, 223] on input "Gail D'Sylva" at bounding box center [661, 229] width 419 height 42
type input "Gail"
click at [565, 290] on div "Email" at bounding box center [661, 300] width 419 height 70
click at [576, 306] on input "text" at bounding box center [661, 313] width 419 height 42
paste input "g.dsylva@sky.com"
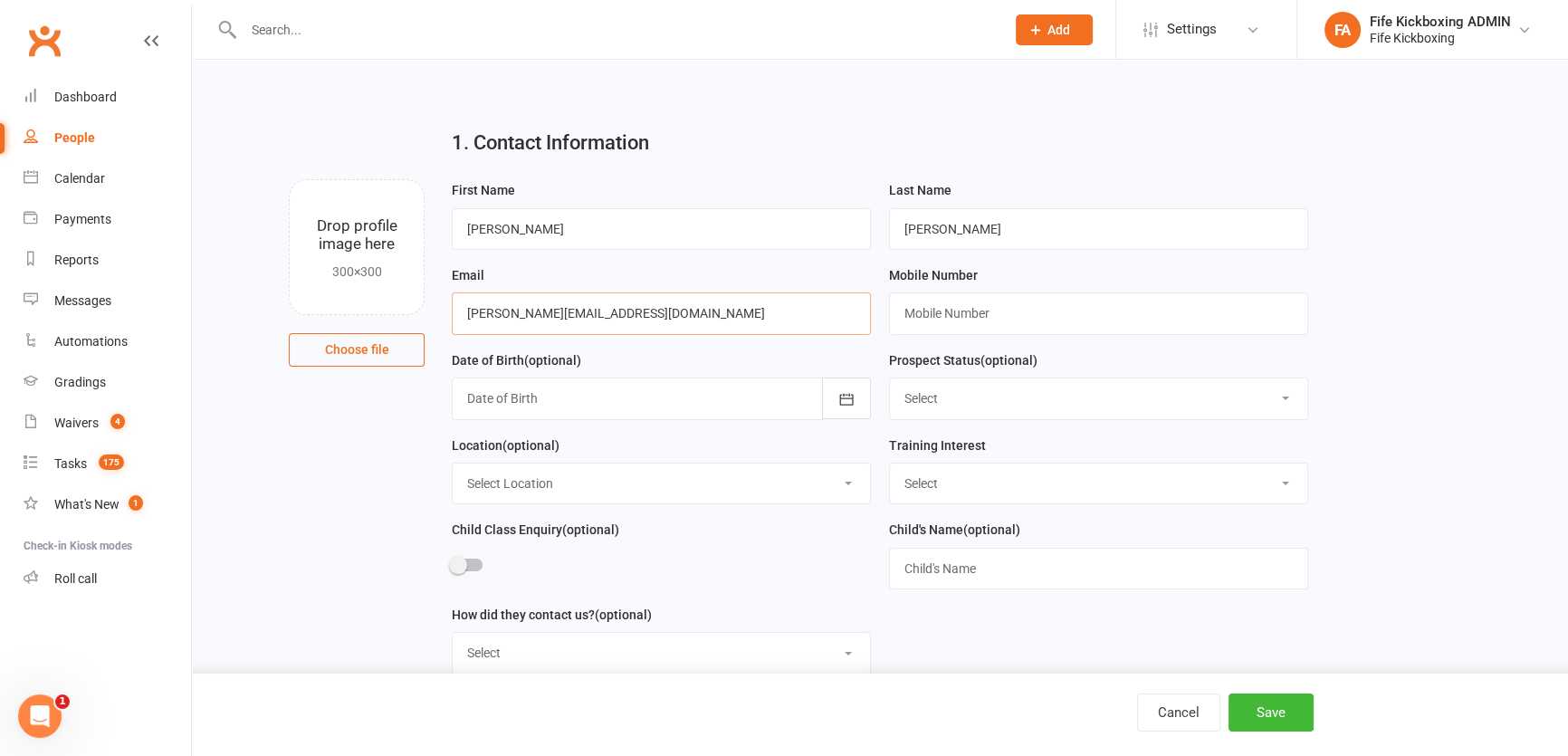
type input "g.dsylva@sky.com"
click at [988, 317] on input "text" at bounding box center [1098, 313] width 419 height 42
paste input "+447707959715"
type input "+447707959715"
click at [916, 489] on select "Select Wee Warriors (3 - 4½) Lil Dragons (4.5-6 years) Junior Warriors (7-8yo) …" at bounding box center [1098, 483] width 417 height 40
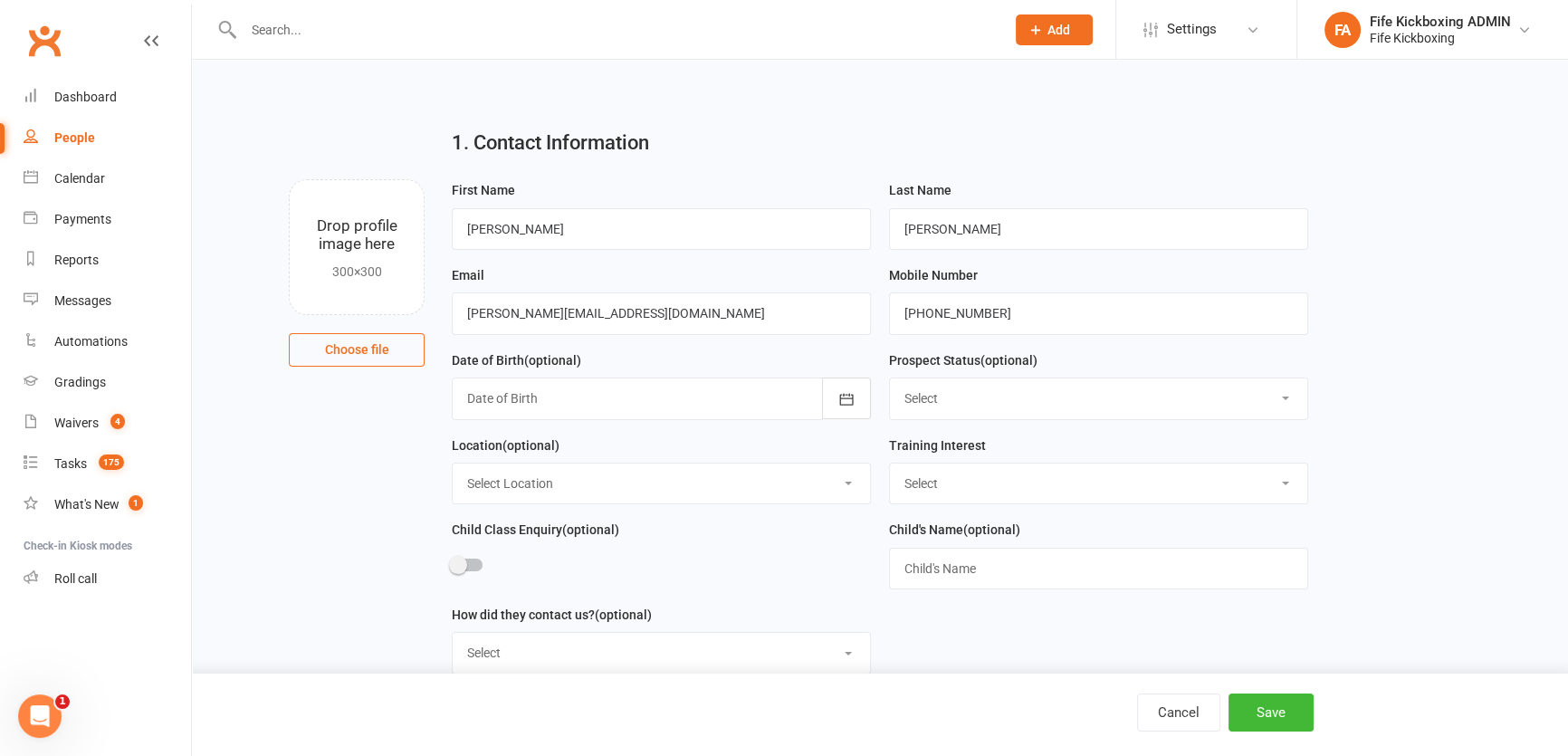
select select "Ladies Only Kickboxing (16+ years)"
click at [890, 465] on select "Select Wee Warriors (3 - 4½) Lil Dragons (4.5-6 years) Junior Warriors (7-8yo) …" at bounding box center [1098, 483] width 417 height 40
click at [581, 491] on select "Select Location Bellyeoman Castle Business Centre Dunfermline High School ROOM …" at bounding box center [661, 483] width 417 height 40
click at [453, 465] on select "Select Location Bellyeoman Castle Business Centre Dunfermline High School ROOM …" at bounding box center [661, 483] width 417 height 40
drag, startPoint x: 518, startPoint y: 467, endPoint x: 508, endPoint y: 502, distance: 36.4
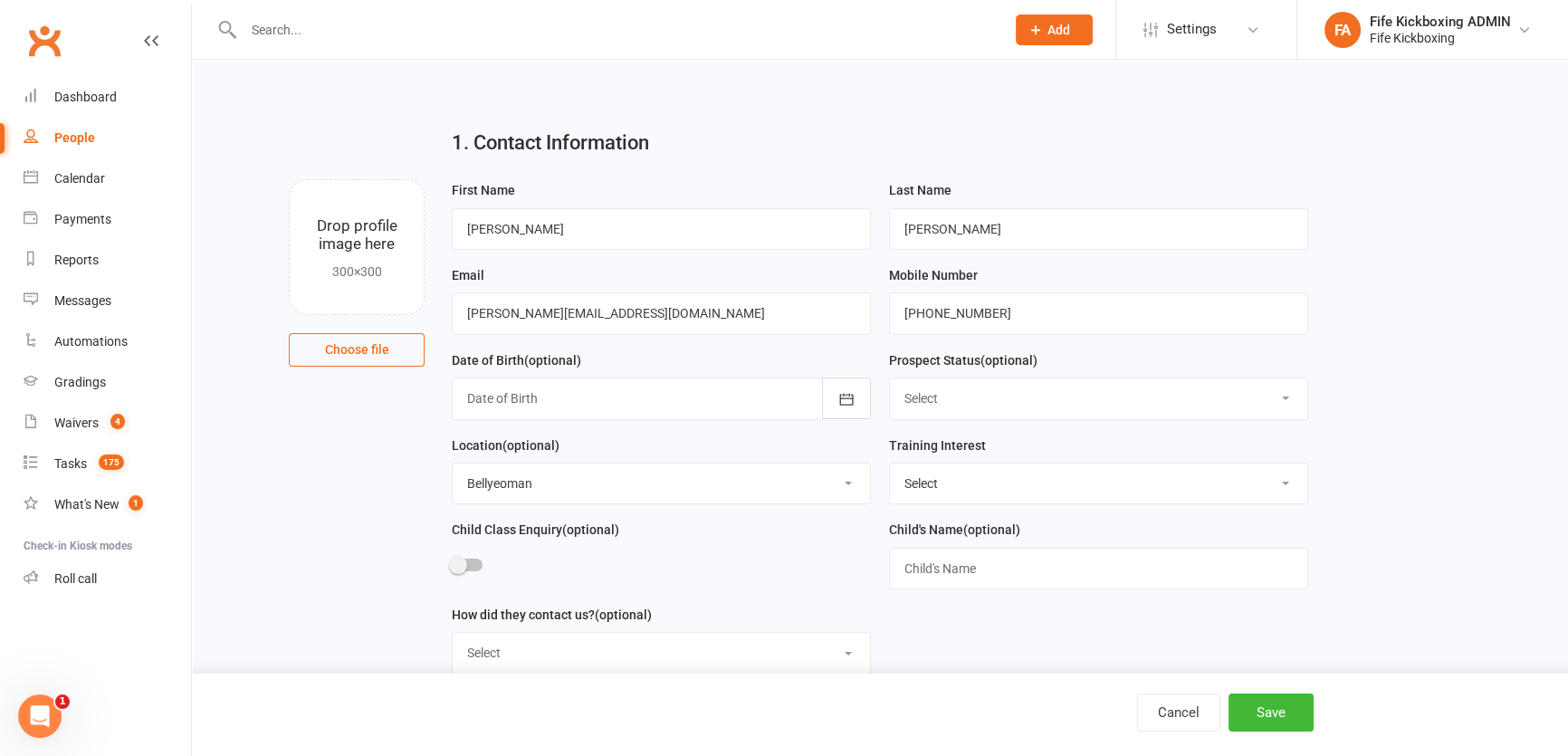
click at [518, 467] on select "Select Location Bellyeoman Castle Business Centre Dunfermline High School ROOM …" at bounding box center [661, 483] width 417 height 40
select select "1"
click at [453, 465] on select "Select Location Bellyeoman Castle Business Centre Dunfermline High School ROOM …" at bounding box center [661, 483] width 417 height 40
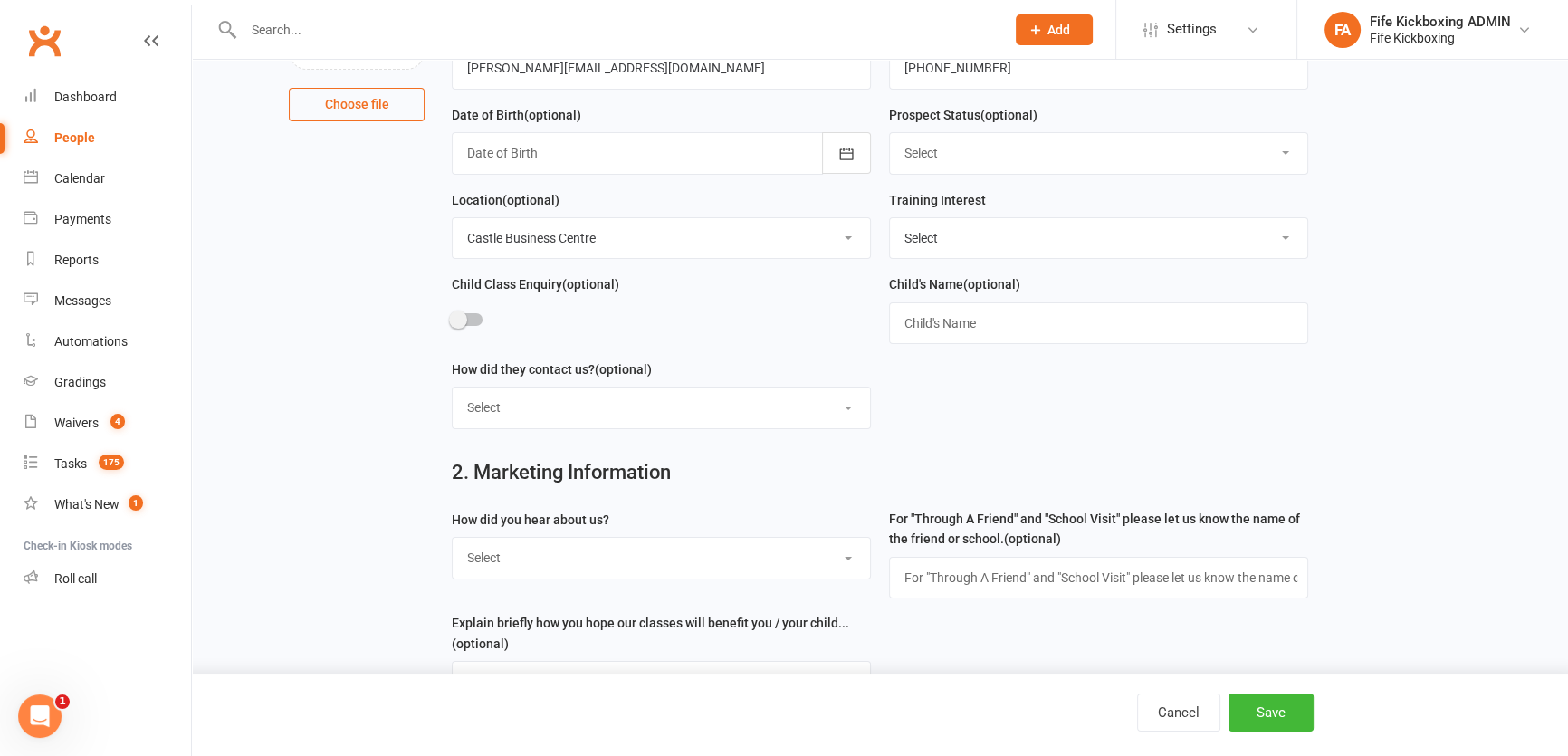
scroll to position [246, 0]
click at [532, 556] on select "Select Social media Google Leaflet Through A Friend School visit Event Walked b…" at bounding box center [661, 557] width 417 height 40
click at [555, 585] on div "How did you hear about us? Select Social media Google Leaflet Through A Friend …" at bounding box center [662, 559] width 437 height 104
drag, startPoint x: 543, startPoint y: 552, endPoint x: 541, endPoint y: 541, distance: 11.2
click at [543, 552] on select "Select Social media Google Leaflet Through A Friend School visit Event Walked b…" at bounding box center [661, 557] width 417 height 40
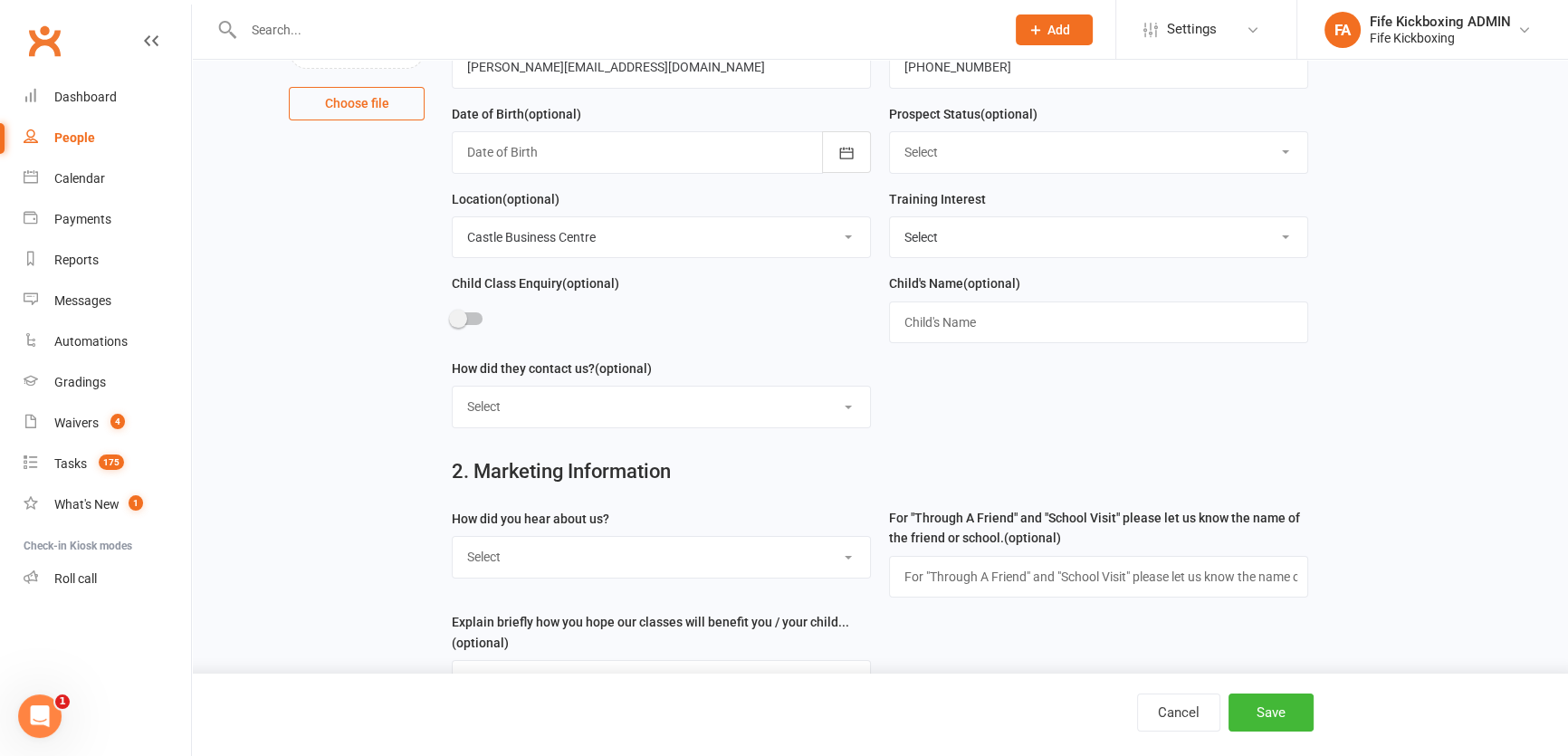
select select "Social media"
click at [453, 540] on select "Select Social media Google Leaflet Through A Friend School visit Event Walked b…" at bounding box center [661, 557] width 417 height 40
click at [1249, 697] on button "Save" at bounding box center [1270, 712] width 85 height 38
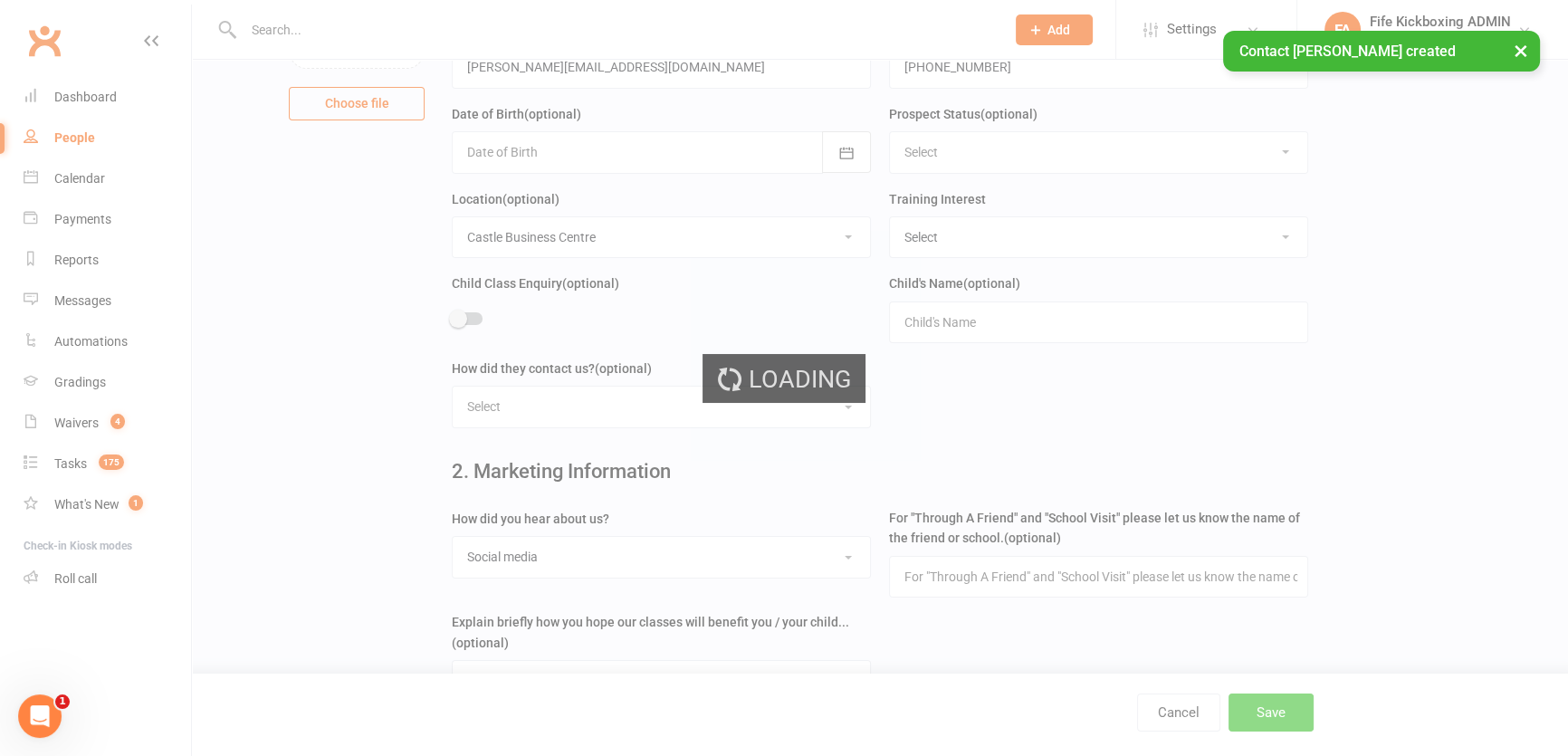
scroll to position [0, 0]
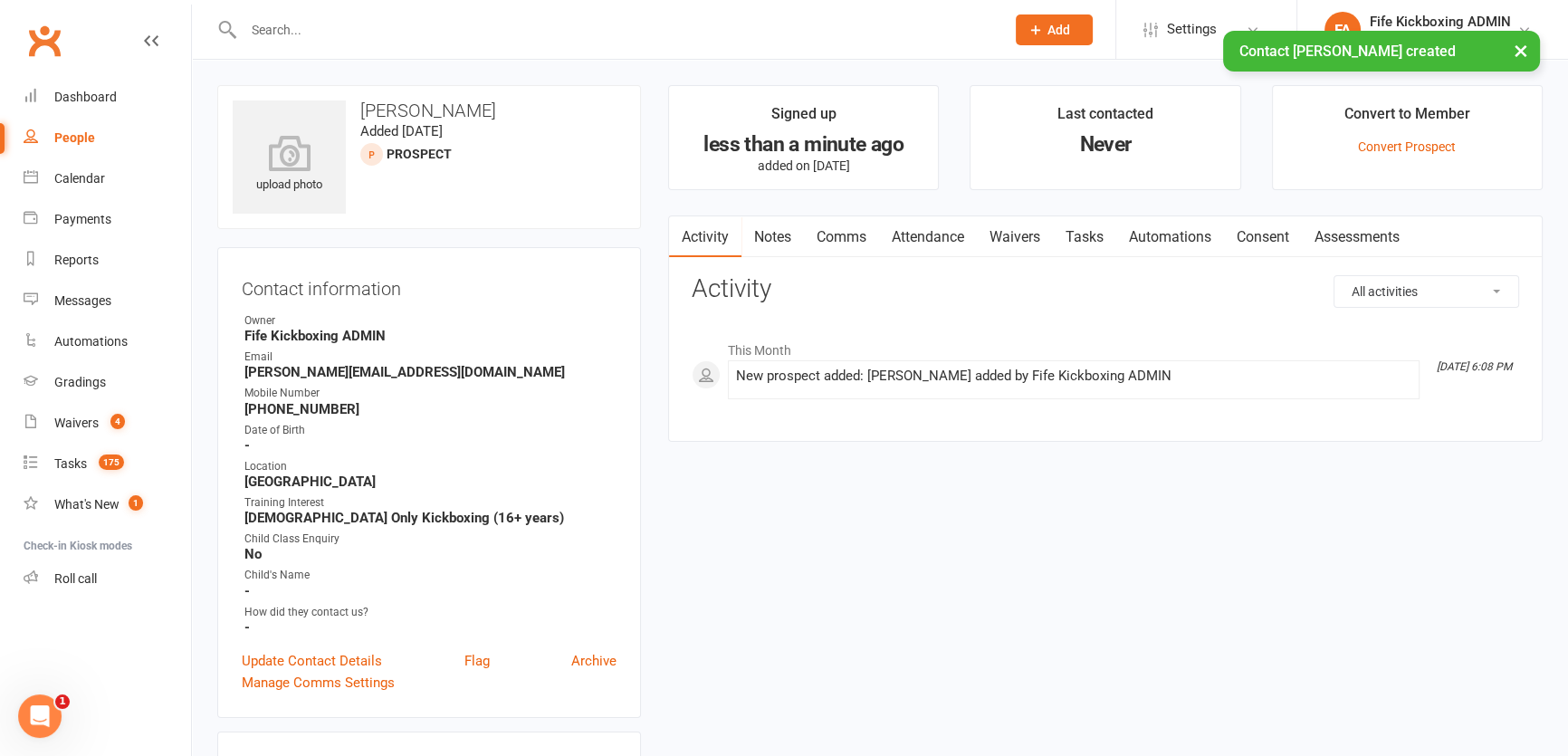
click at [489, 343] on strong "Fife Kickboxing ADMIN" at bounding box center [430, 336] width 372 height 16
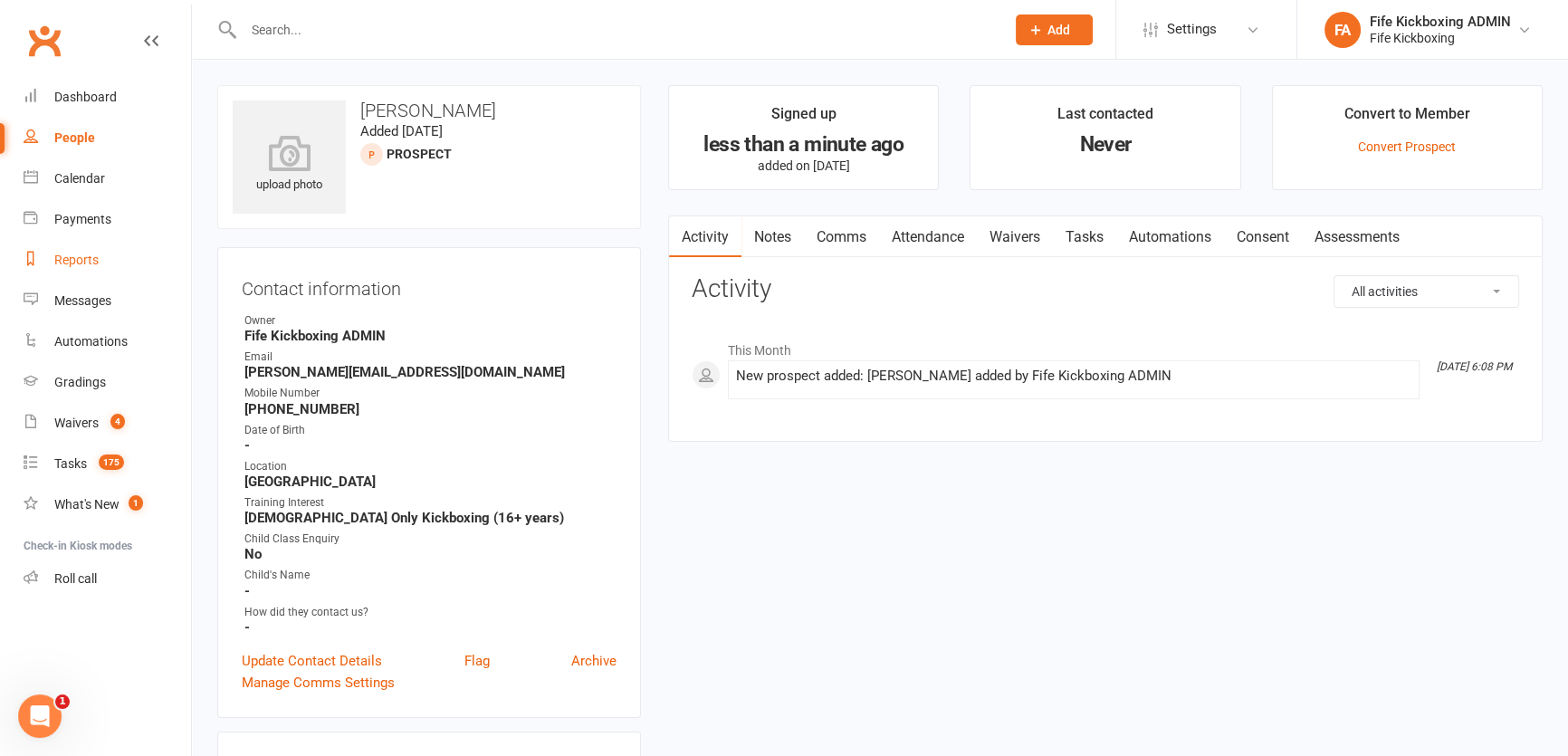
click at [86, 261] on div "Reports" at bounding box center [76, 260] width 45 height 14
select select "100"
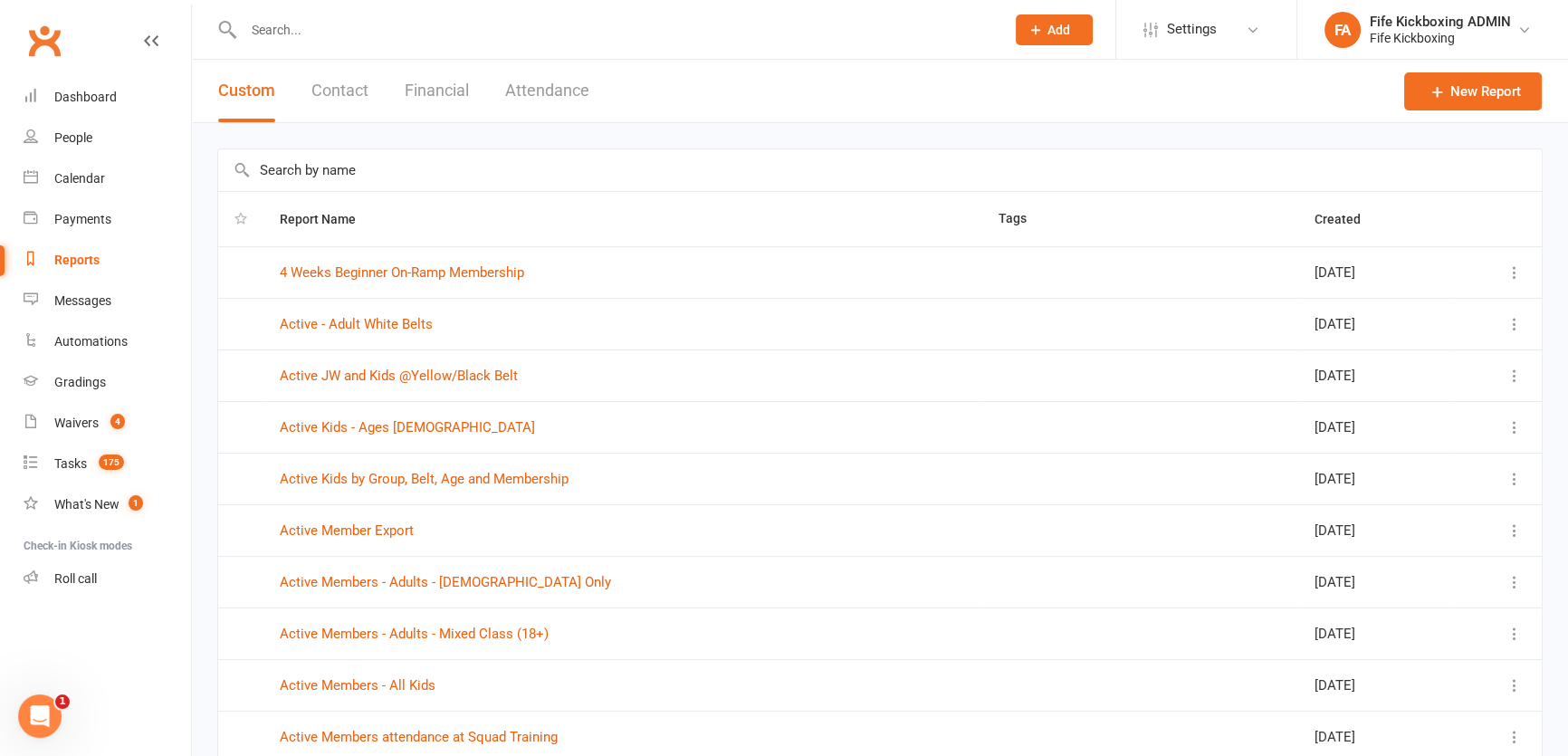
click at [532, 92] on button "Attendance" at bounding box center [547, 91] width 85 height 63
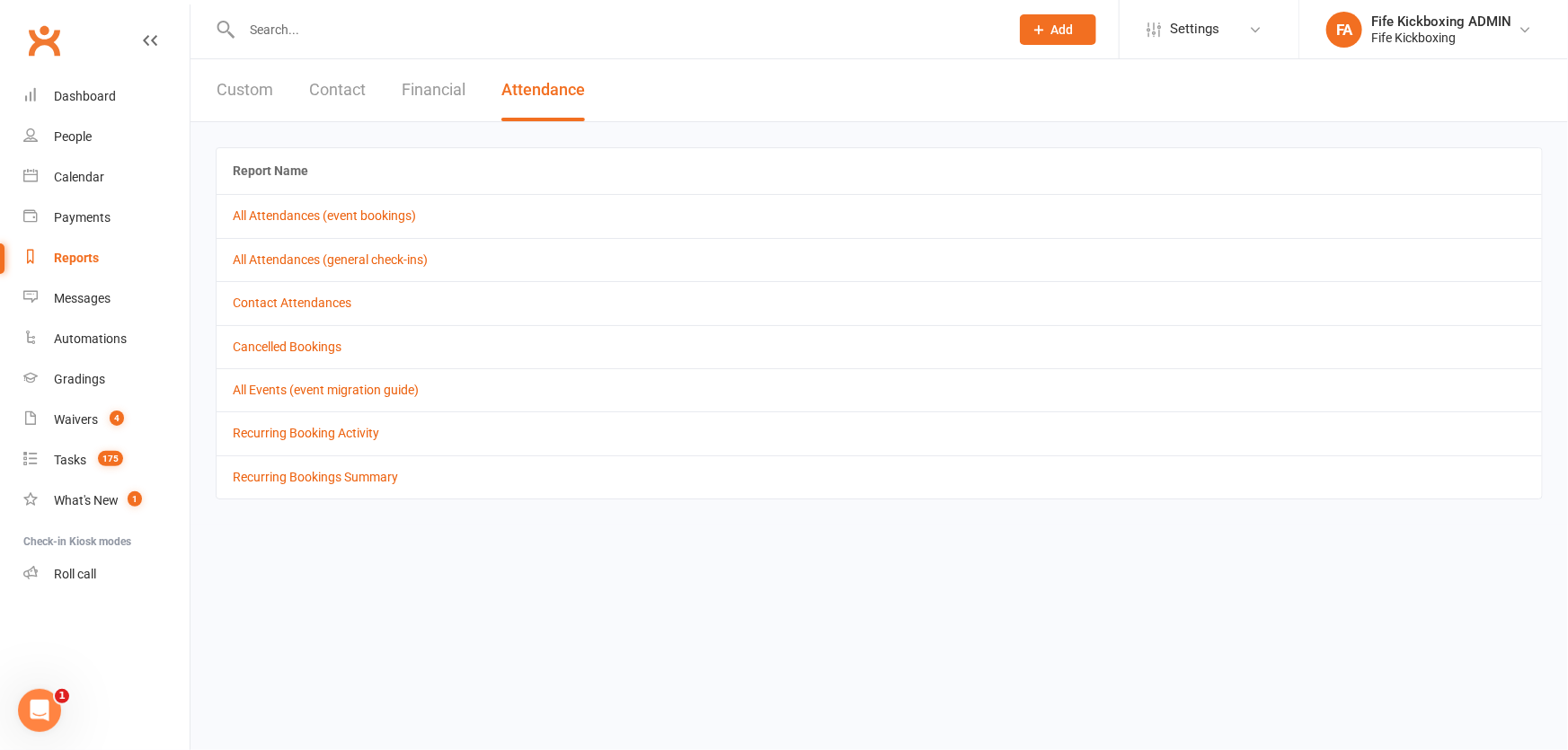
click at [331, 86] on button "Contact" at bounding box center [337, 91] width 57 height 62
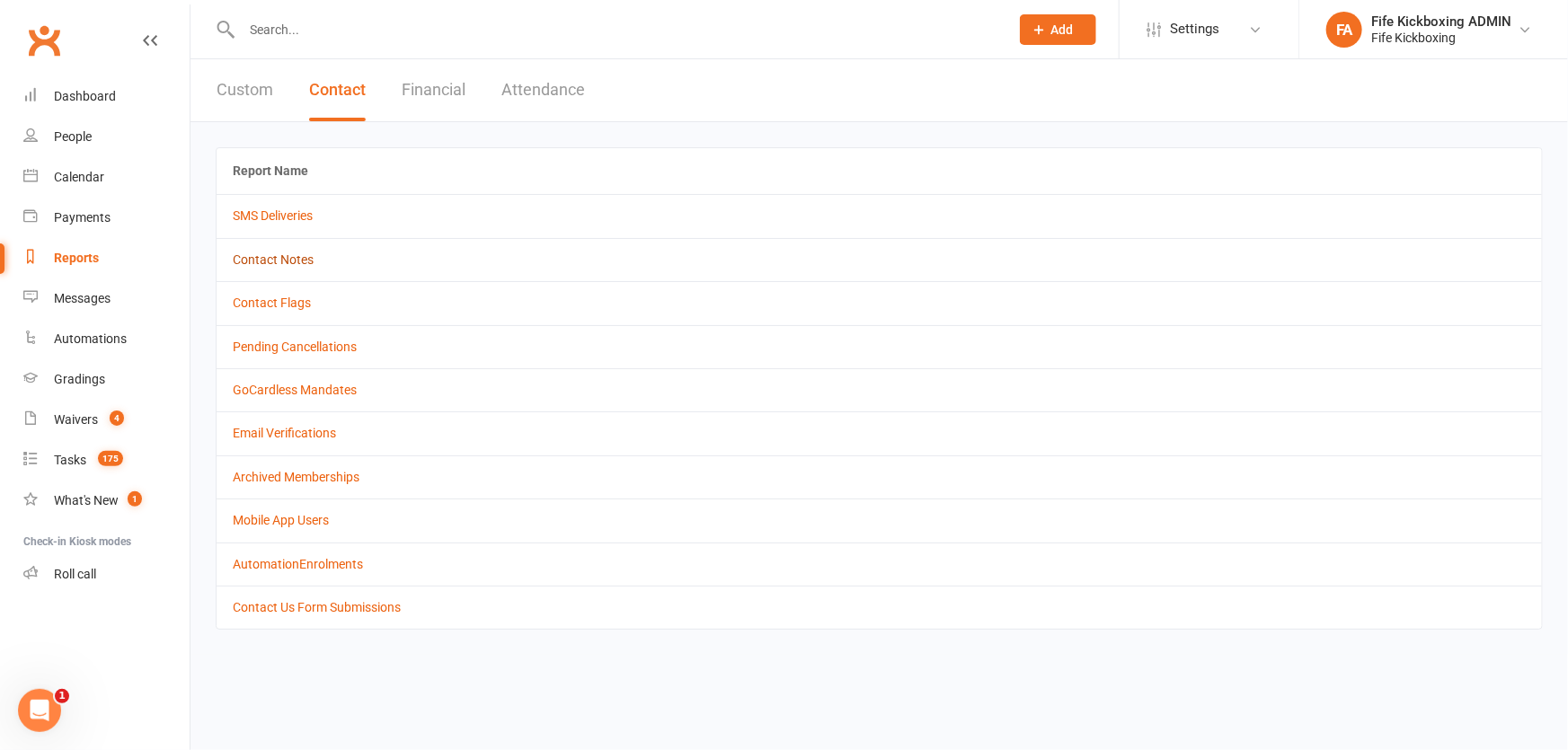
click at [252, 258] on link "Contact Notes" at bounding box center [274, 259] width 81 height 14
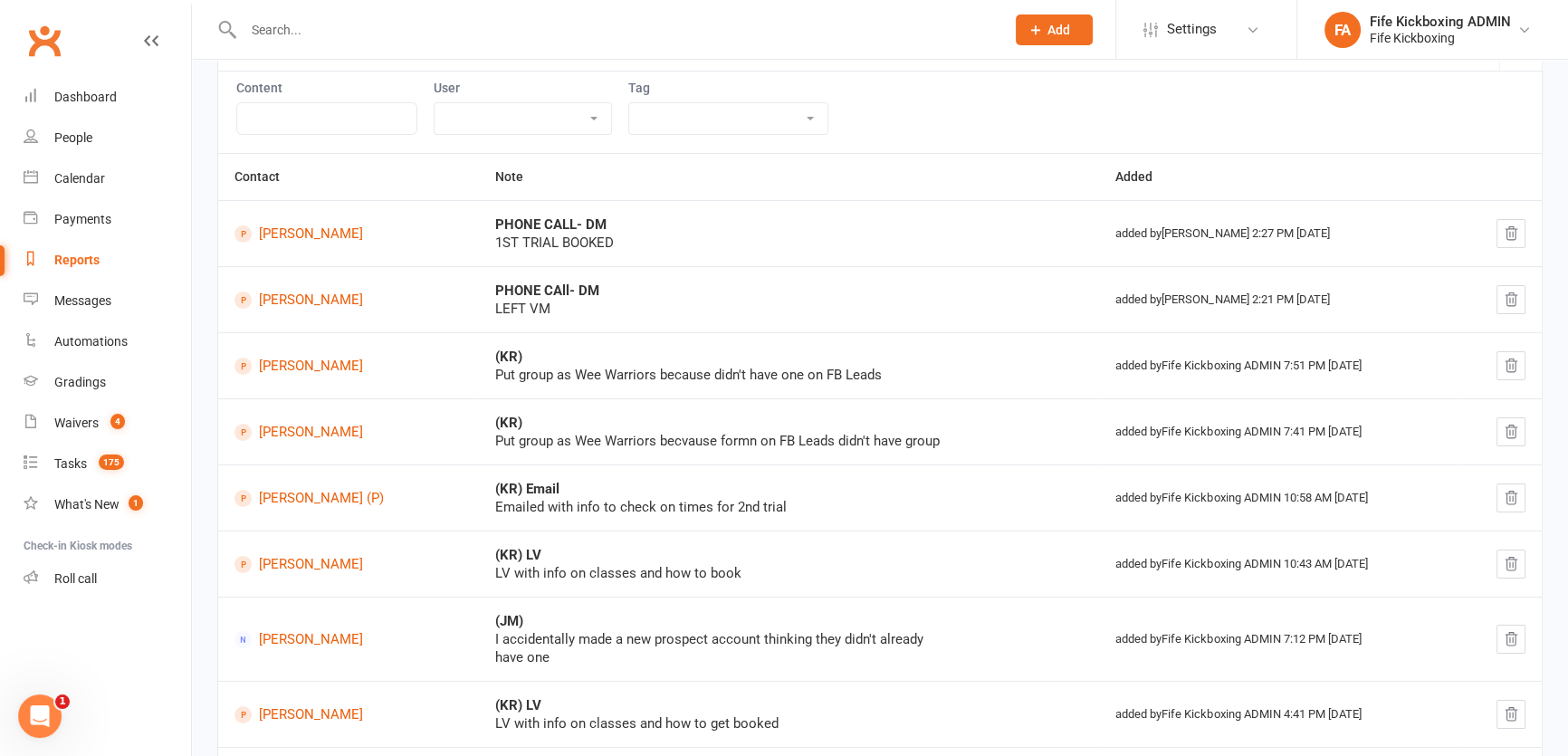
scroll to position [164, 0]
click at [69, 256] on div "Reports" at bounding box center [77, 260] width 46 height 14
select select "100"
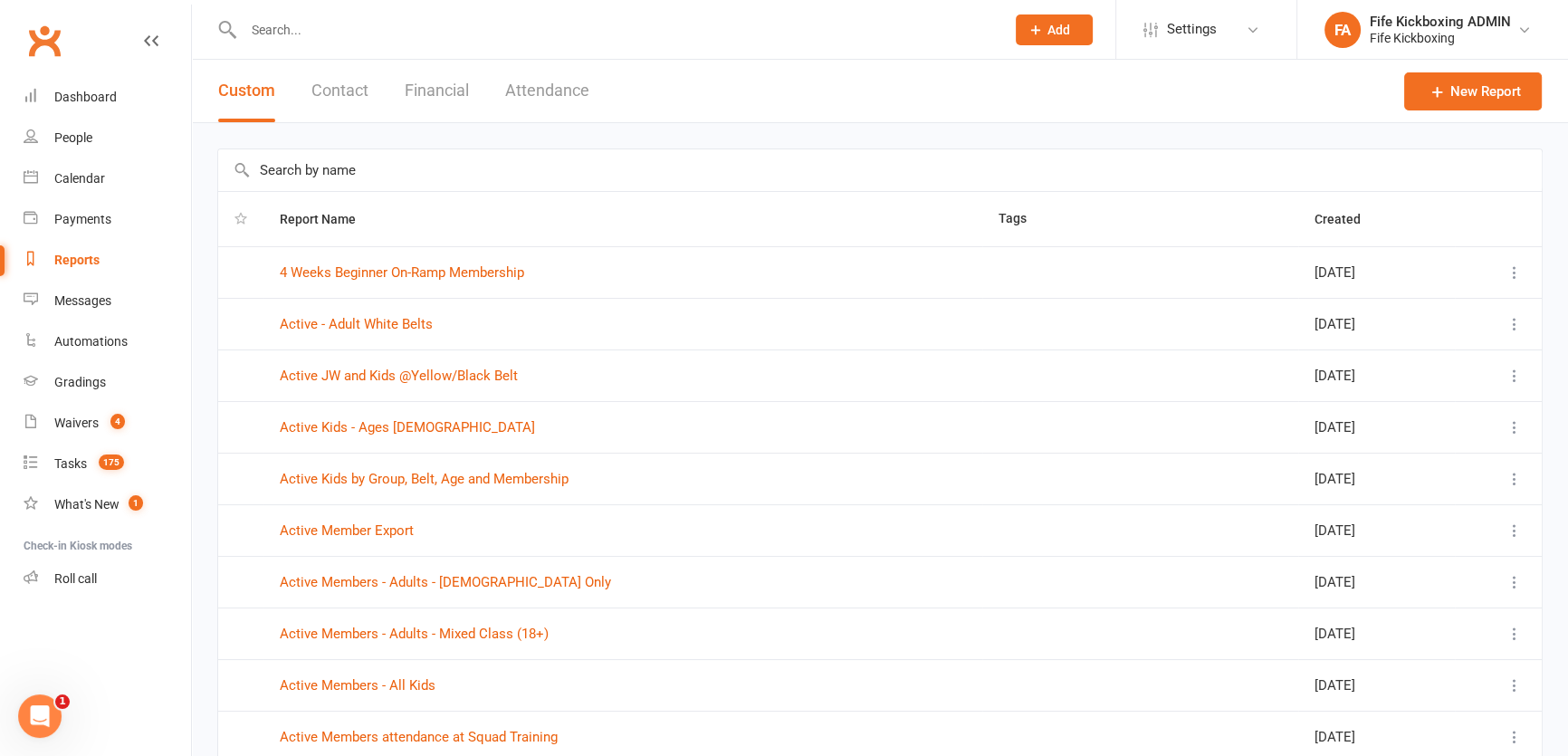
click at [335, 89] on button "Contact" at bounding box center [339, 91] width 57 height 63
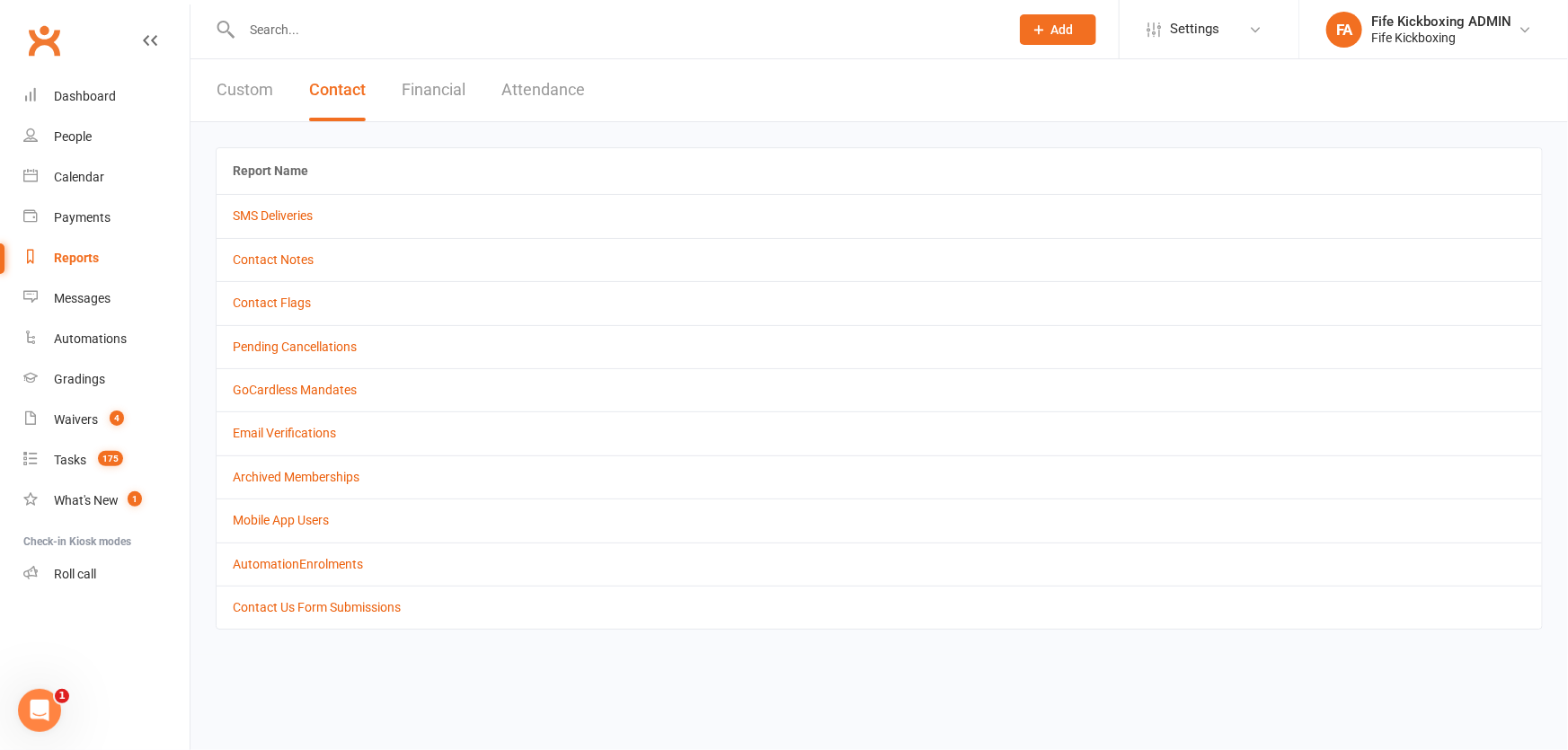
click at [244, 89] on button "Custom" at bounding box center [244, 91] width 57 height 62
select select "100"
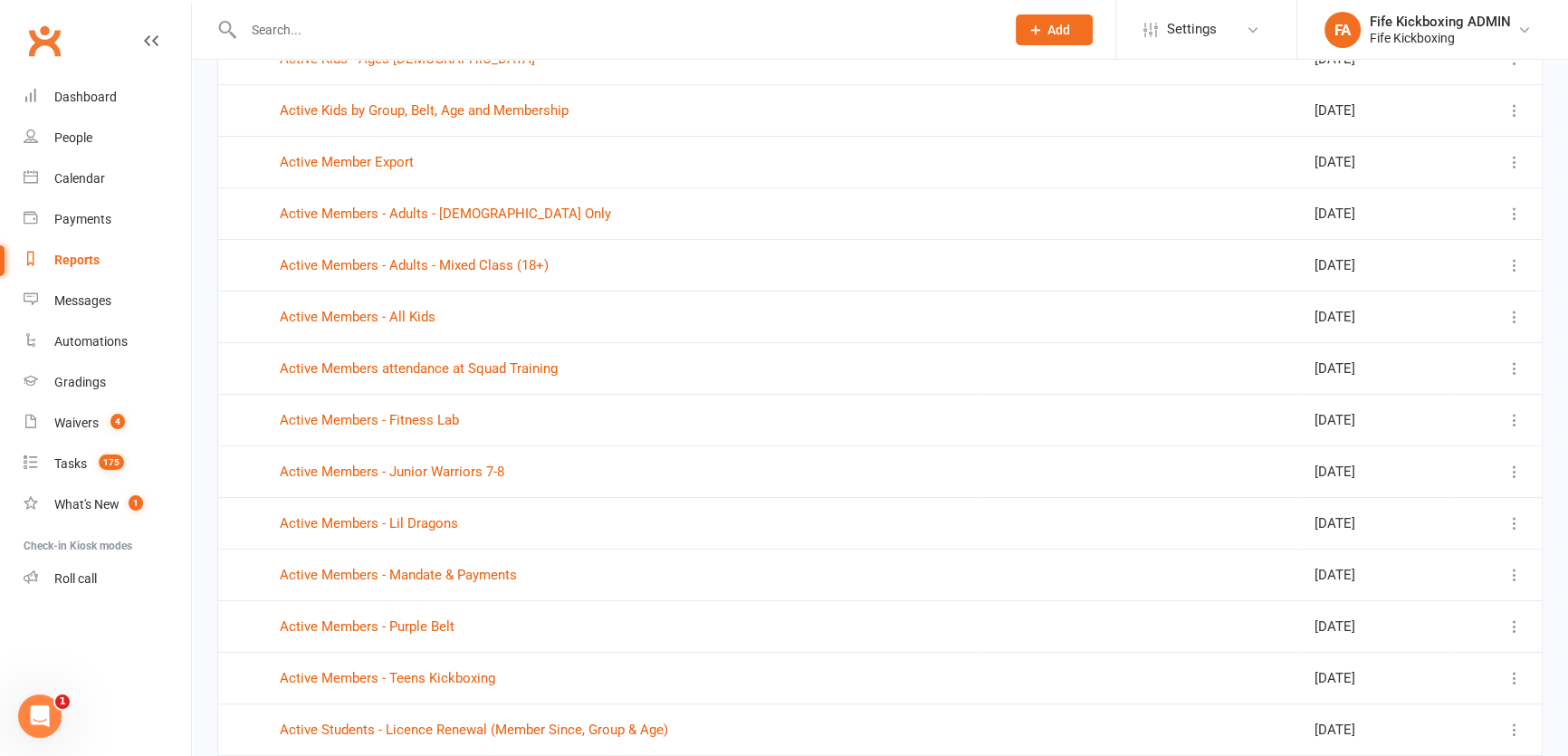
scroll to position [411, 0]
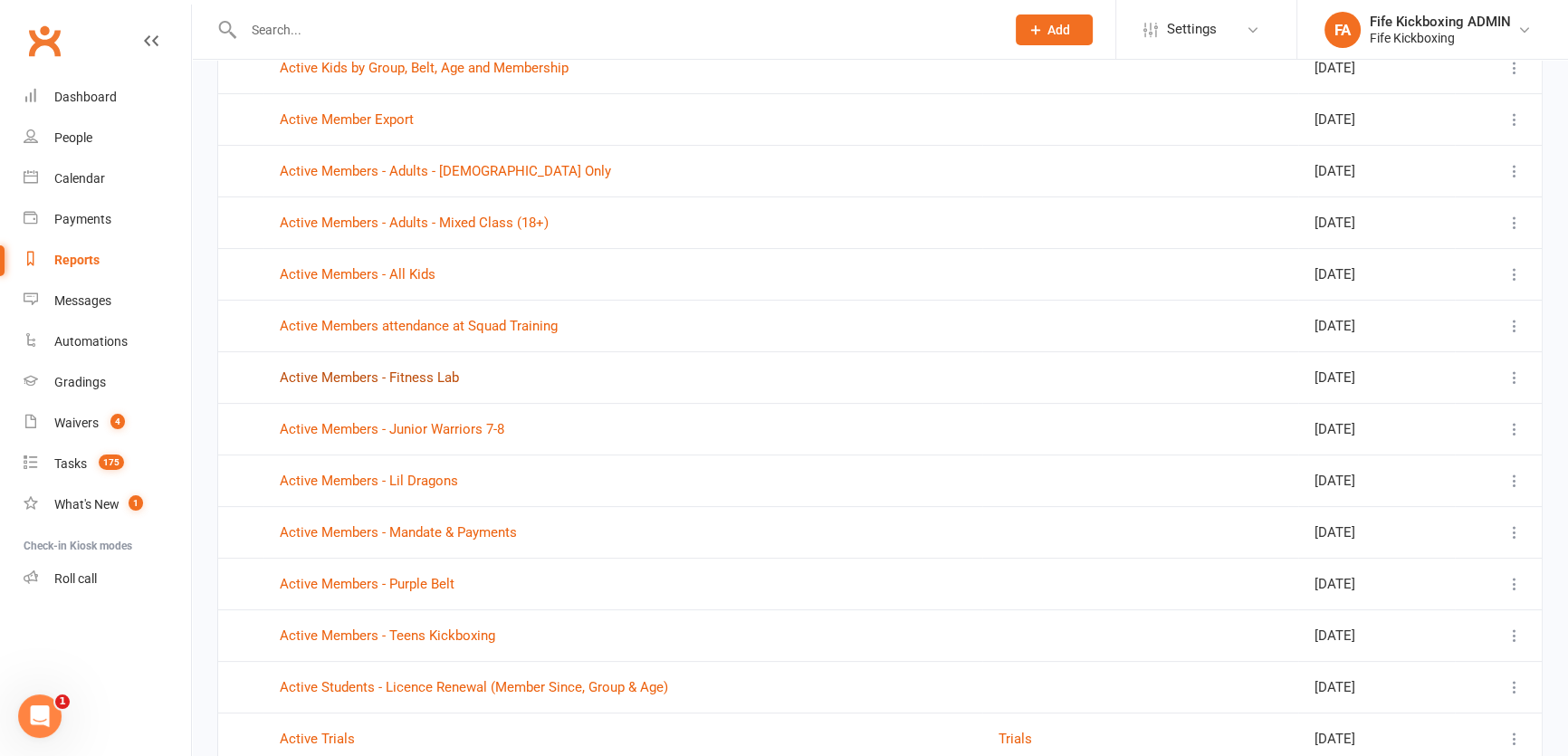
click at [378, 377] on link "Active Members - Fitness Lab" at bounding box center [369, 377] width 179 height 16
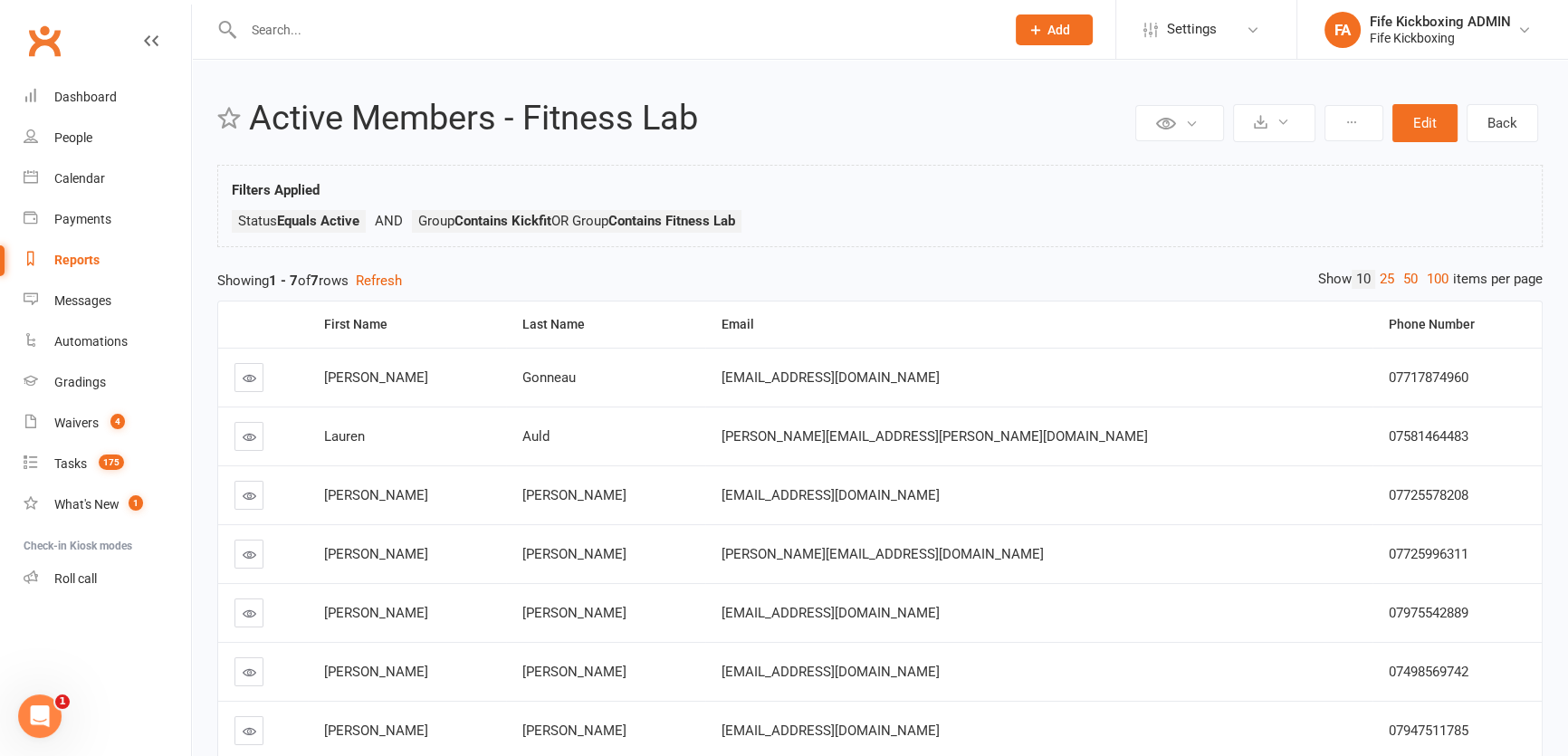
click at [77, 255] on div "Reports" at bounding box center [77, 260] width 46 height 14
select select "100"
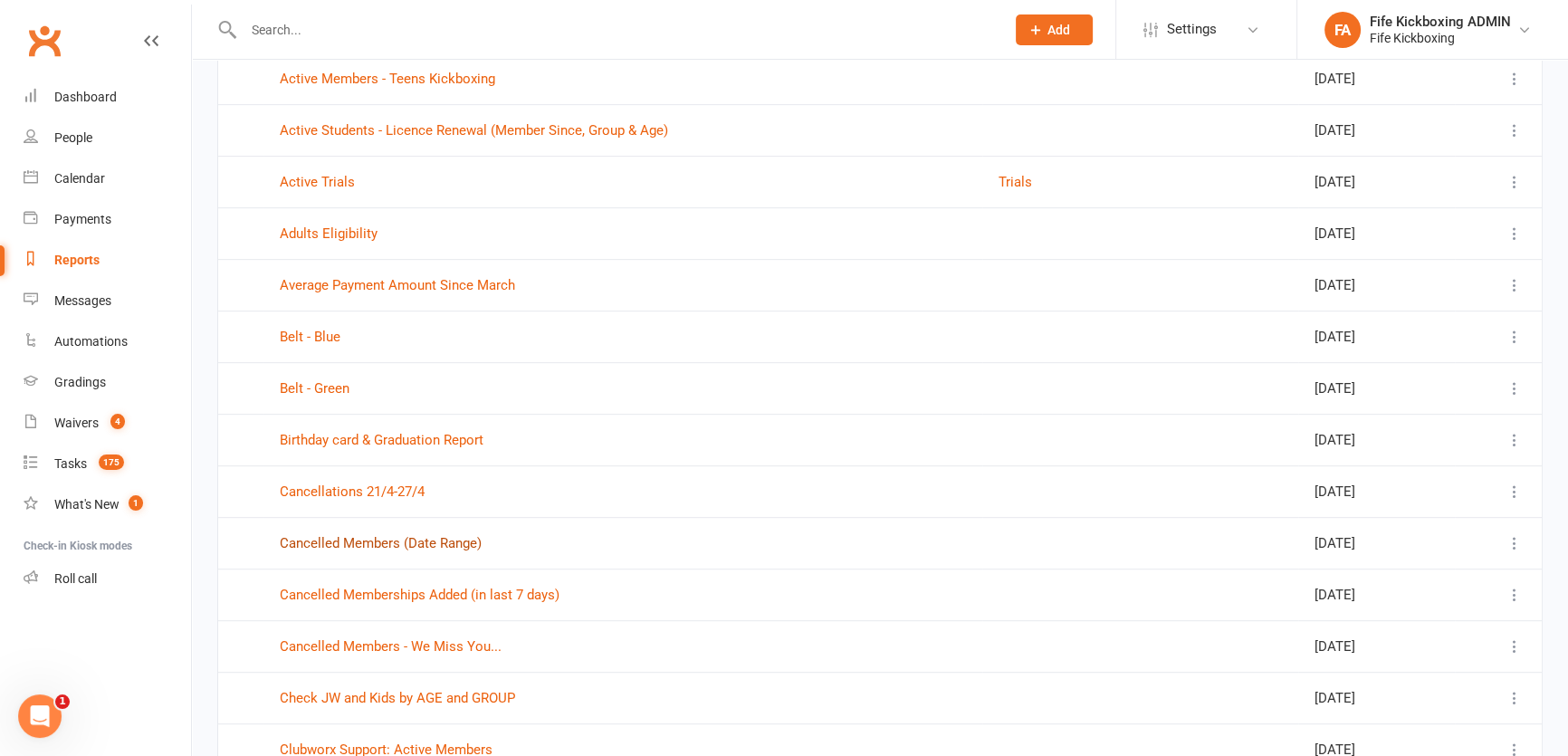
scroll to position [1069, 0]
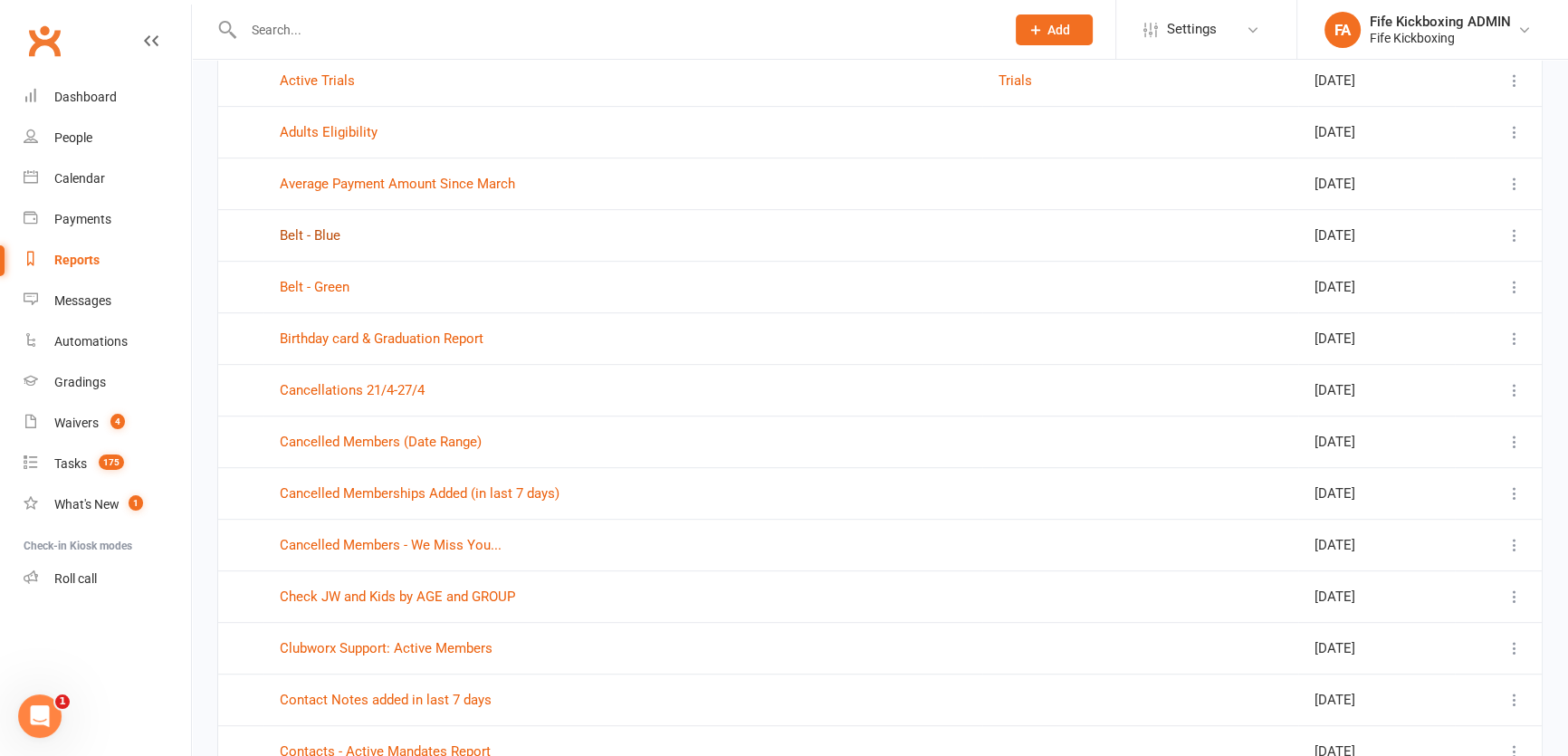
click at [284, 227] on link "Belt - Blue" at bounding box center [310, 235] width 61 height 16
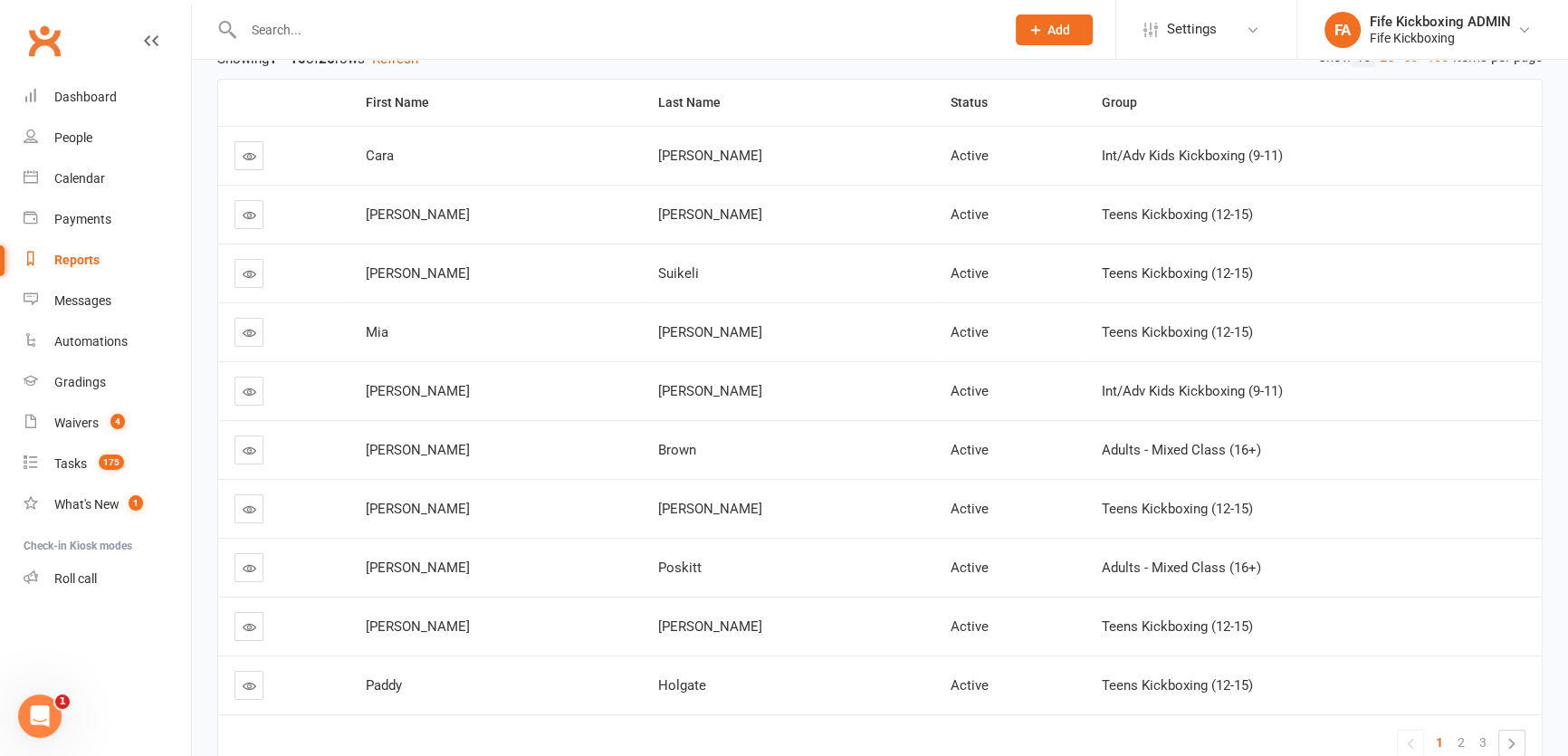
scroll to position [75, 0]
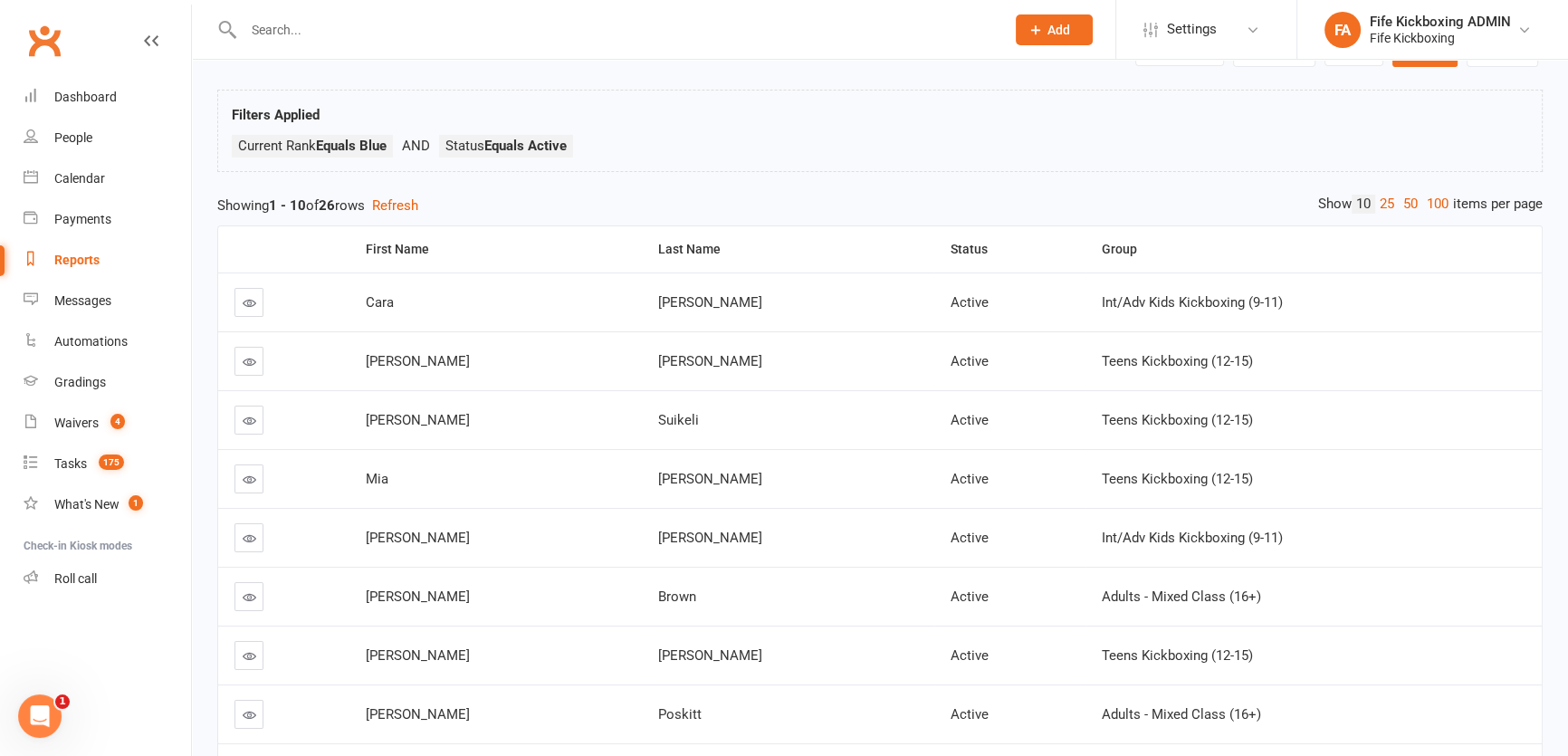
click at [73, 255] on div "Reports" at bounding box center [77, 260] width 46 height 14
select select "100"
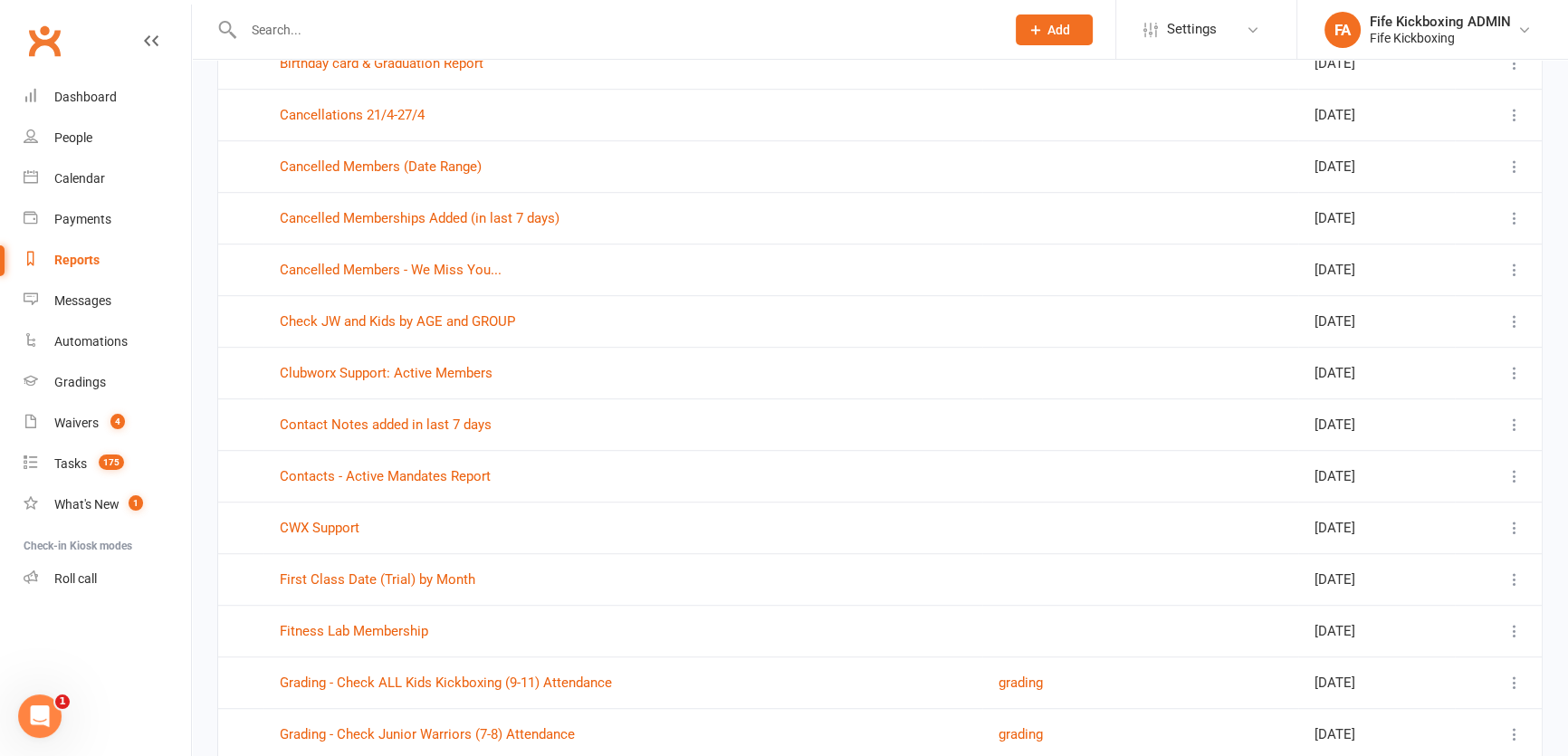
scroll to position [1152, 0]
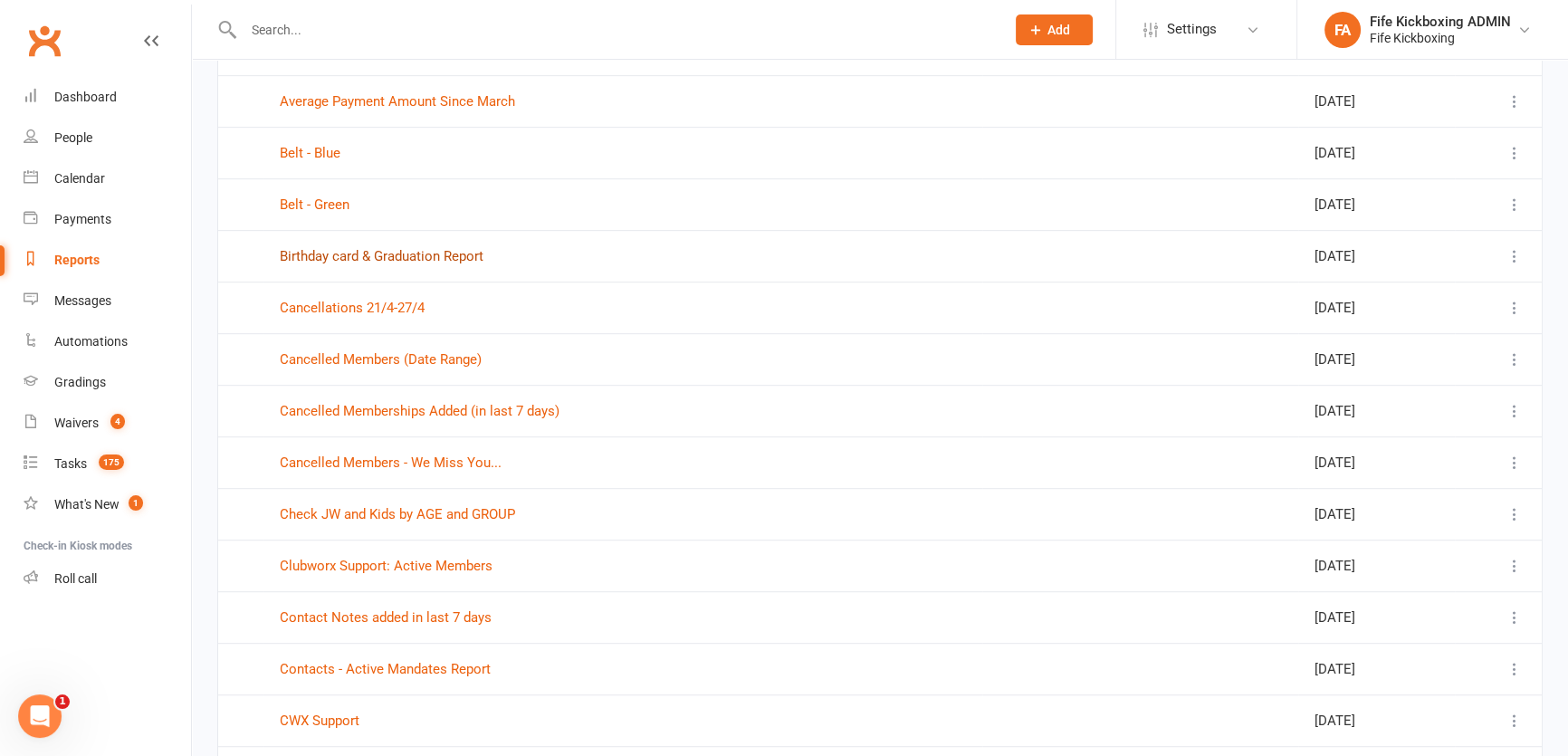
click at [390, 251] on link "Birthday card & Graduation Report" at bounding box center [381, 256] width 203 height 16
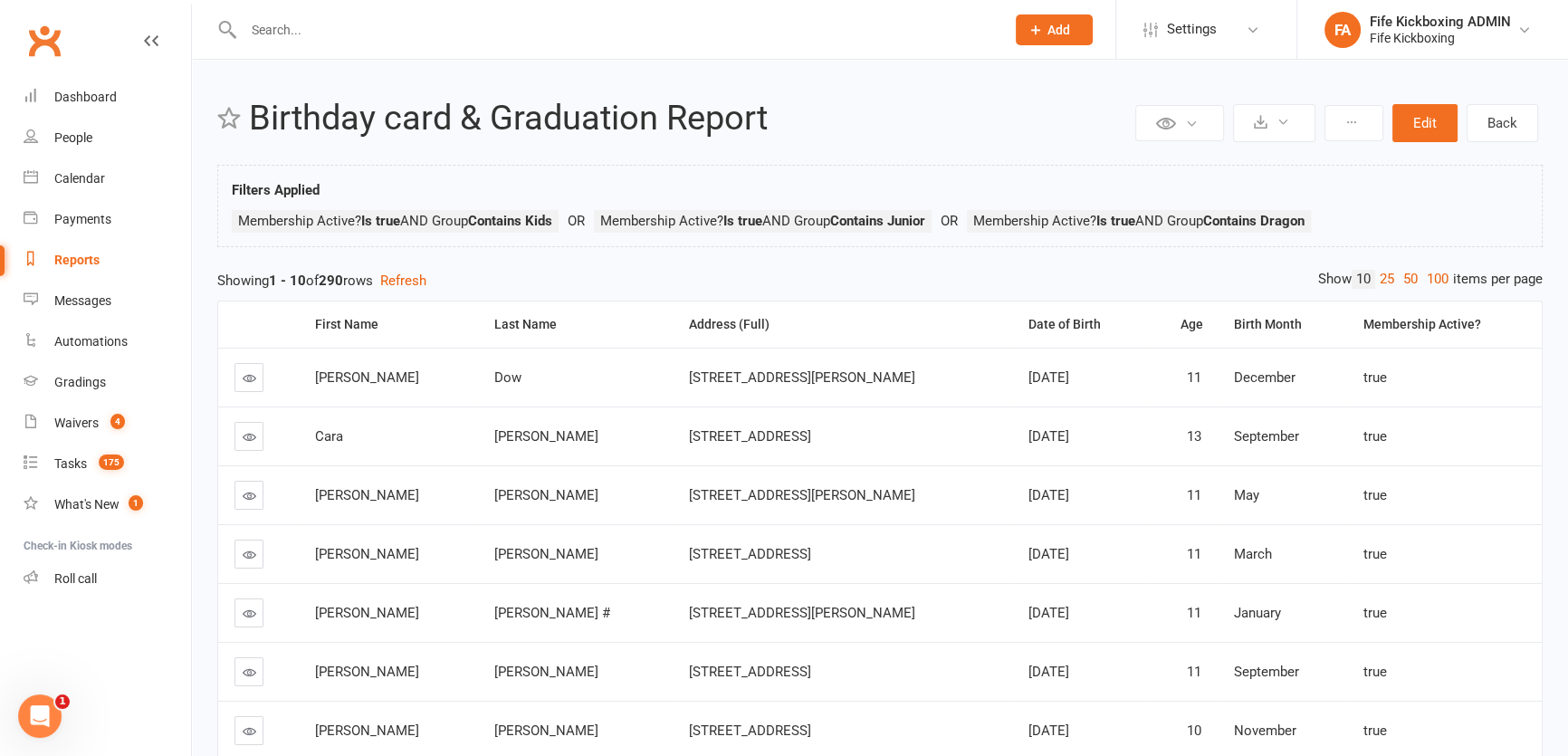
click at [69, 258] on div "Reports" at bounding box center [77, 260] width 46 height 14
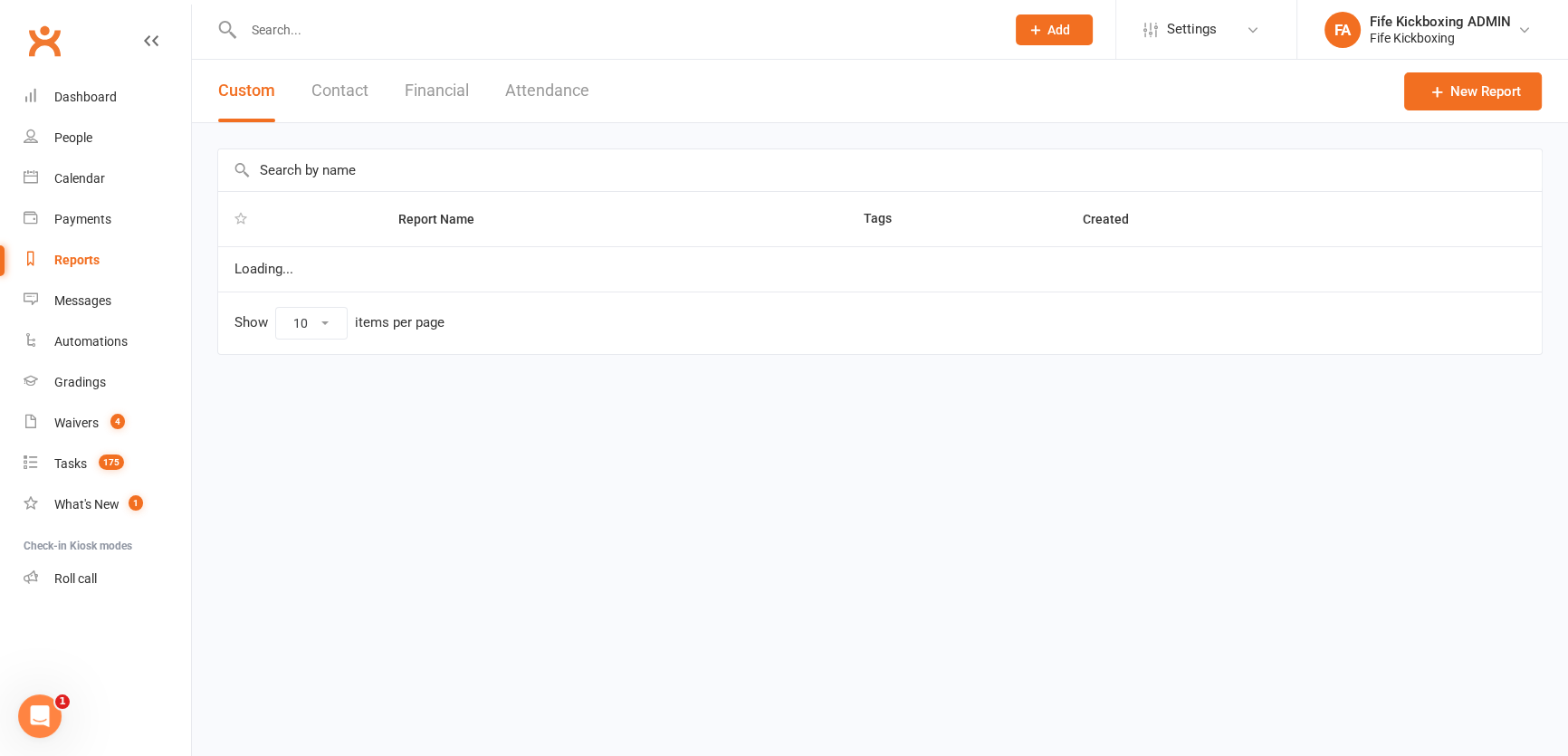
select select "100"
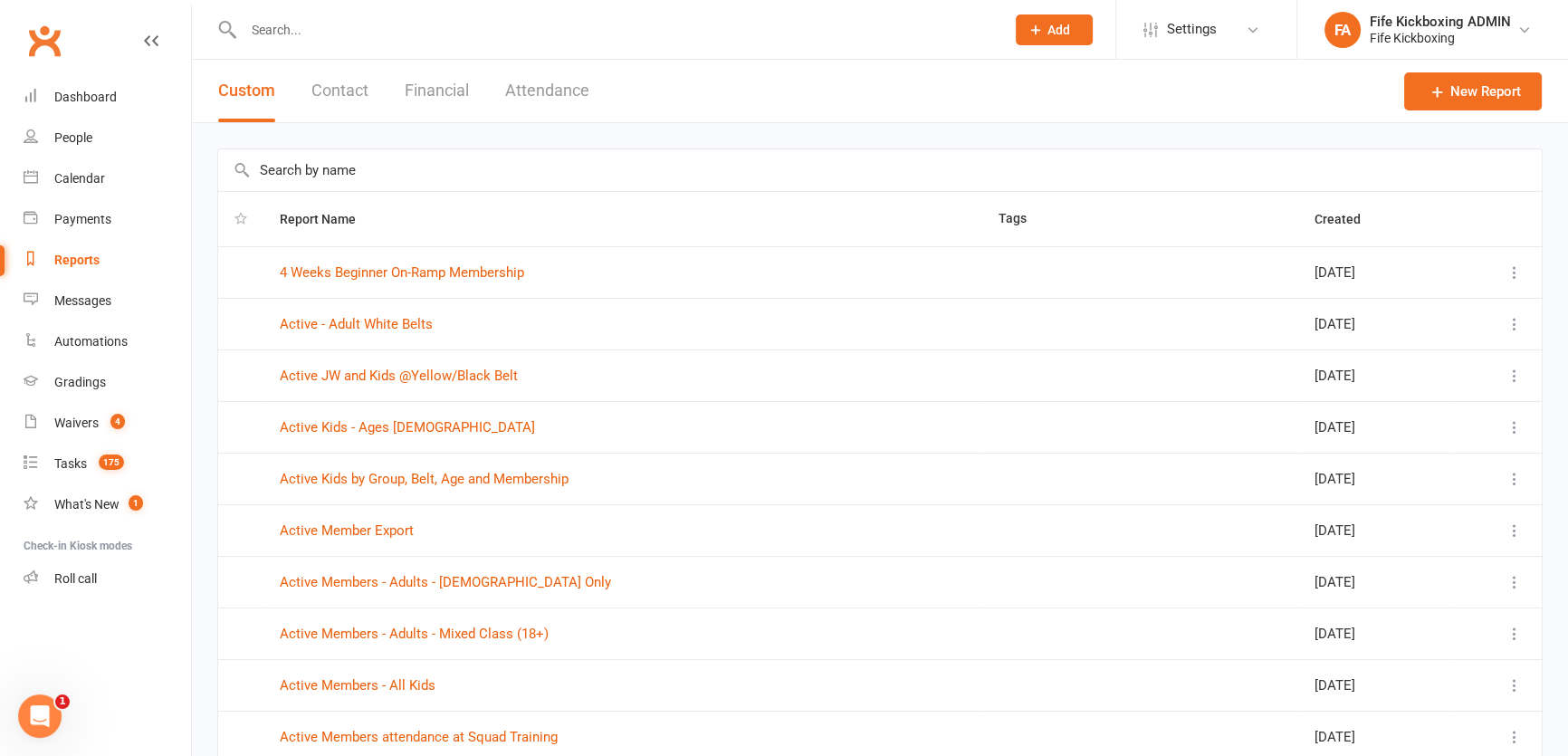
click at [319, 87] on button "Contact" at bounding box center [339, 91] width 57 height 63
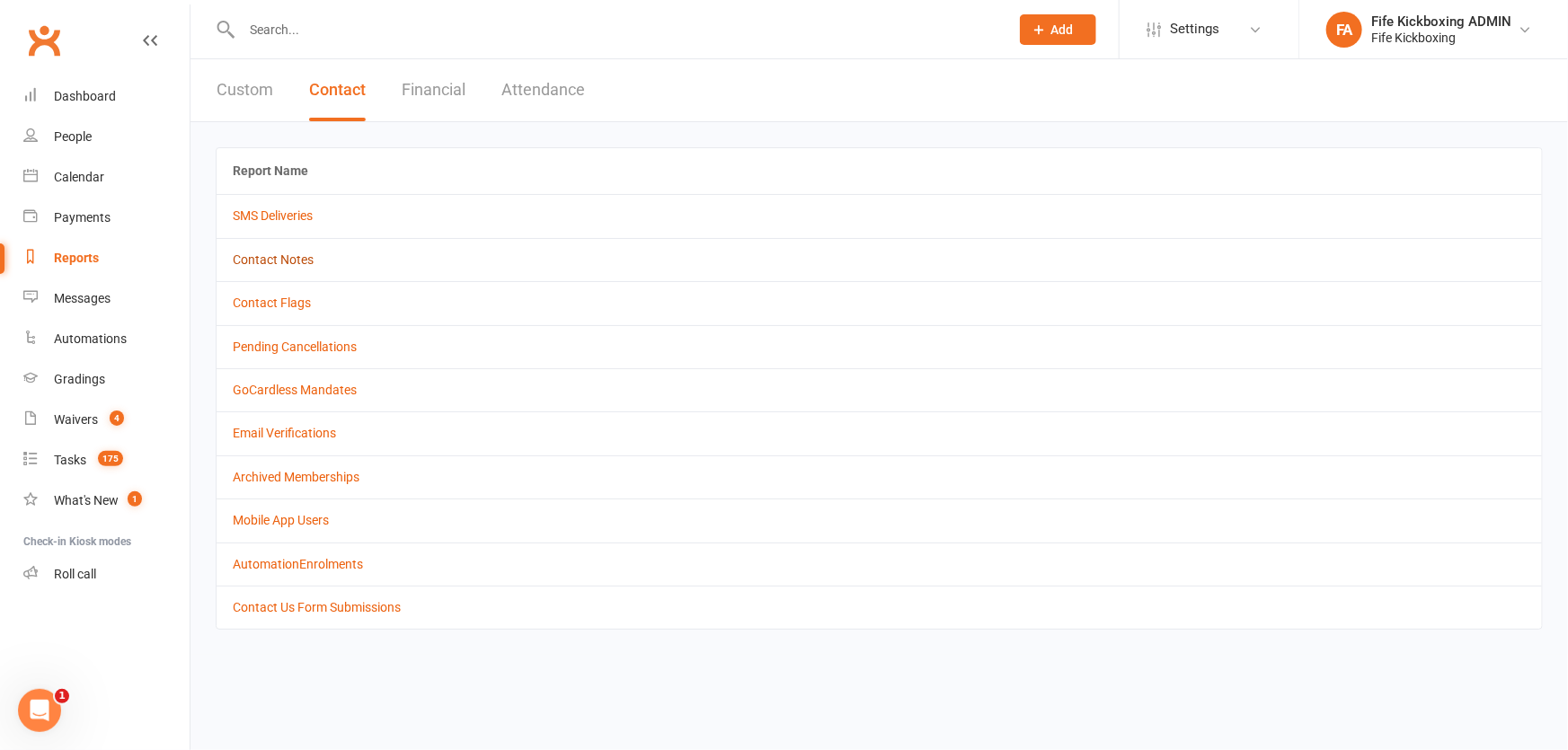
click at [277, 259] on link "Contact Notes" at bounding box center [274, 259] width 81 height 14
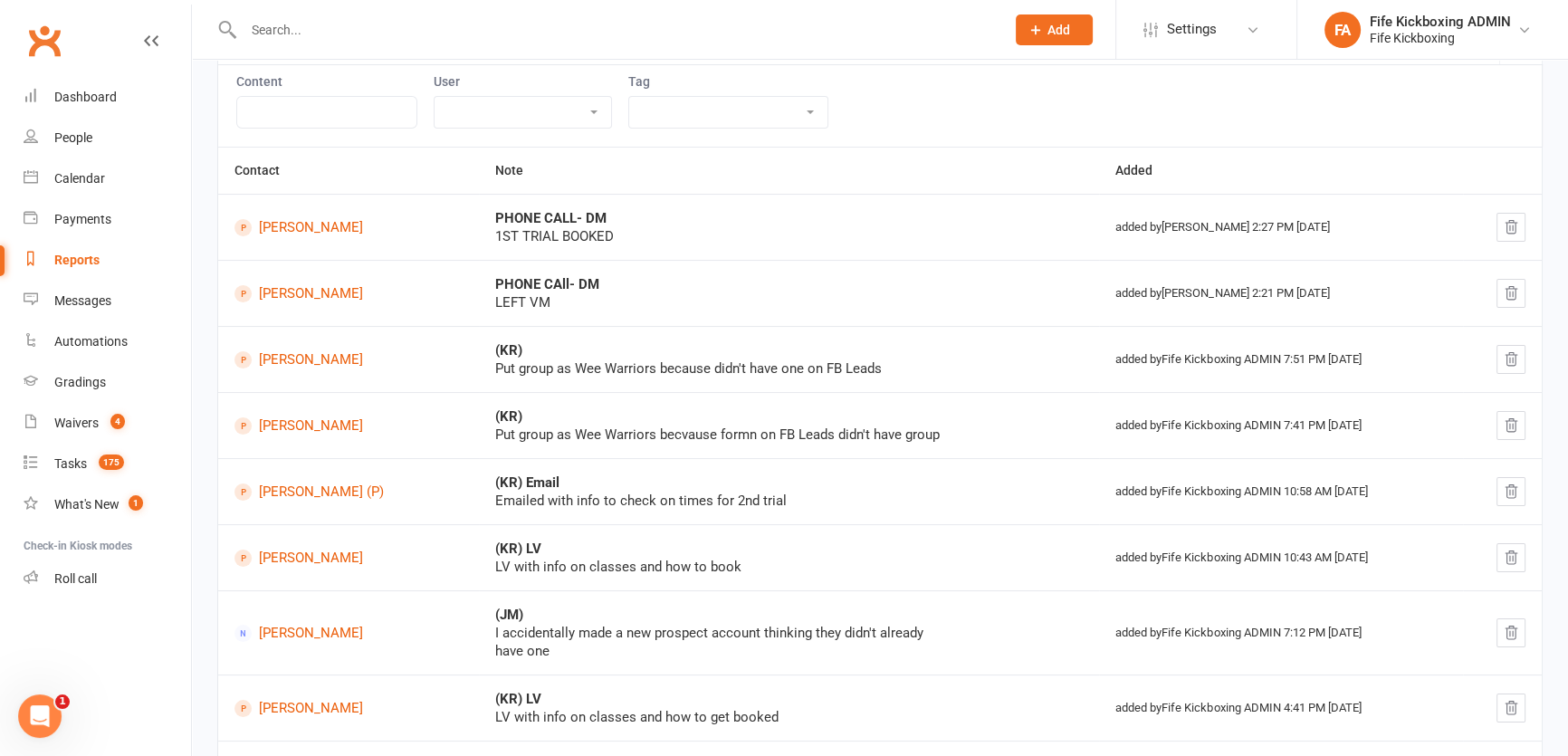
scroll to position [149, 0]
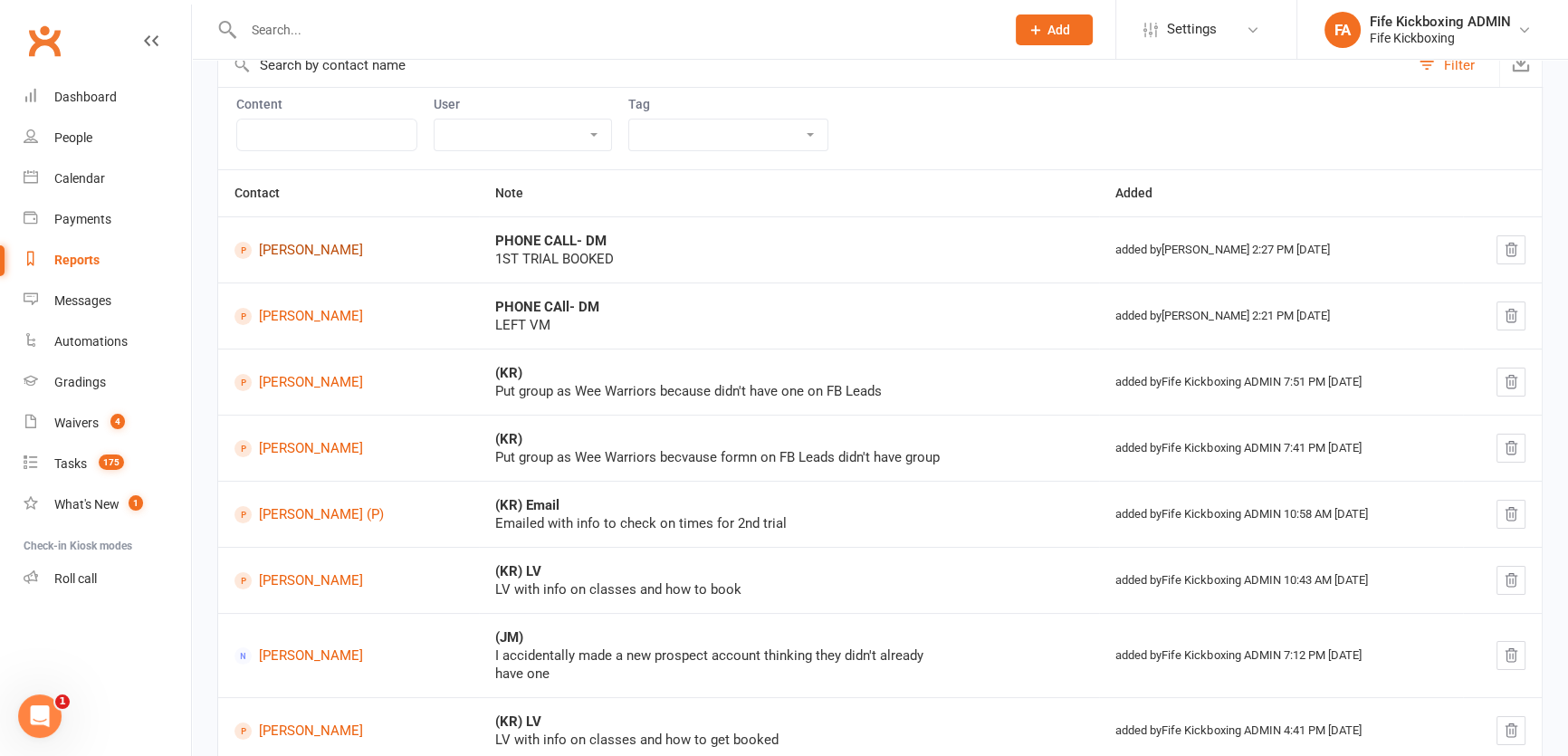
click at [321, 249] on link "Laura Gonoude" at bounding box center [349, 250] width 228 height 17
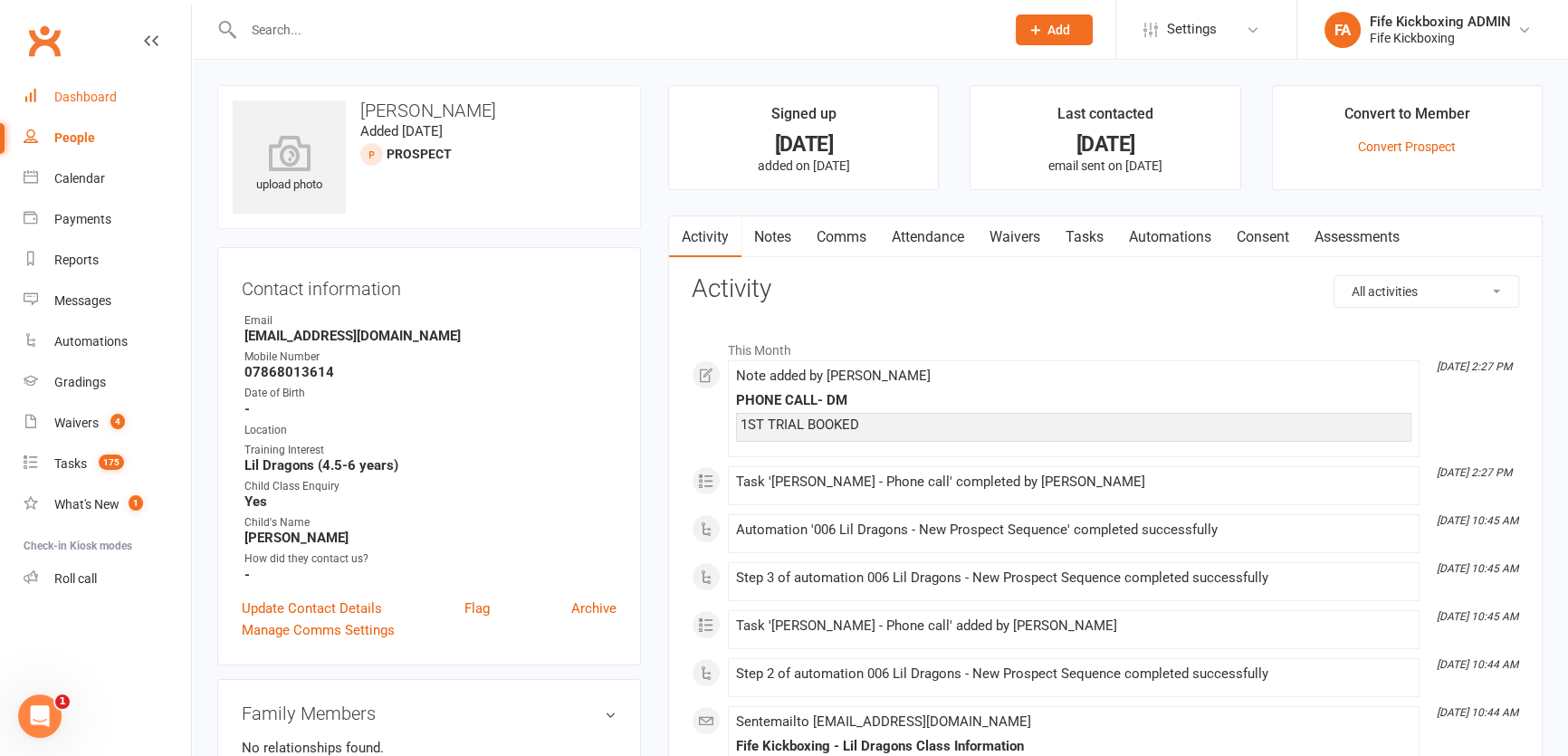
drag, startPoint x: 75, startPoint y: 93, endPoint x: 122, endPoint y: 103, distance: 48.1
click at [74, 92] on div "Dashboard" at bounding box center [86, 96] width 63 height 14
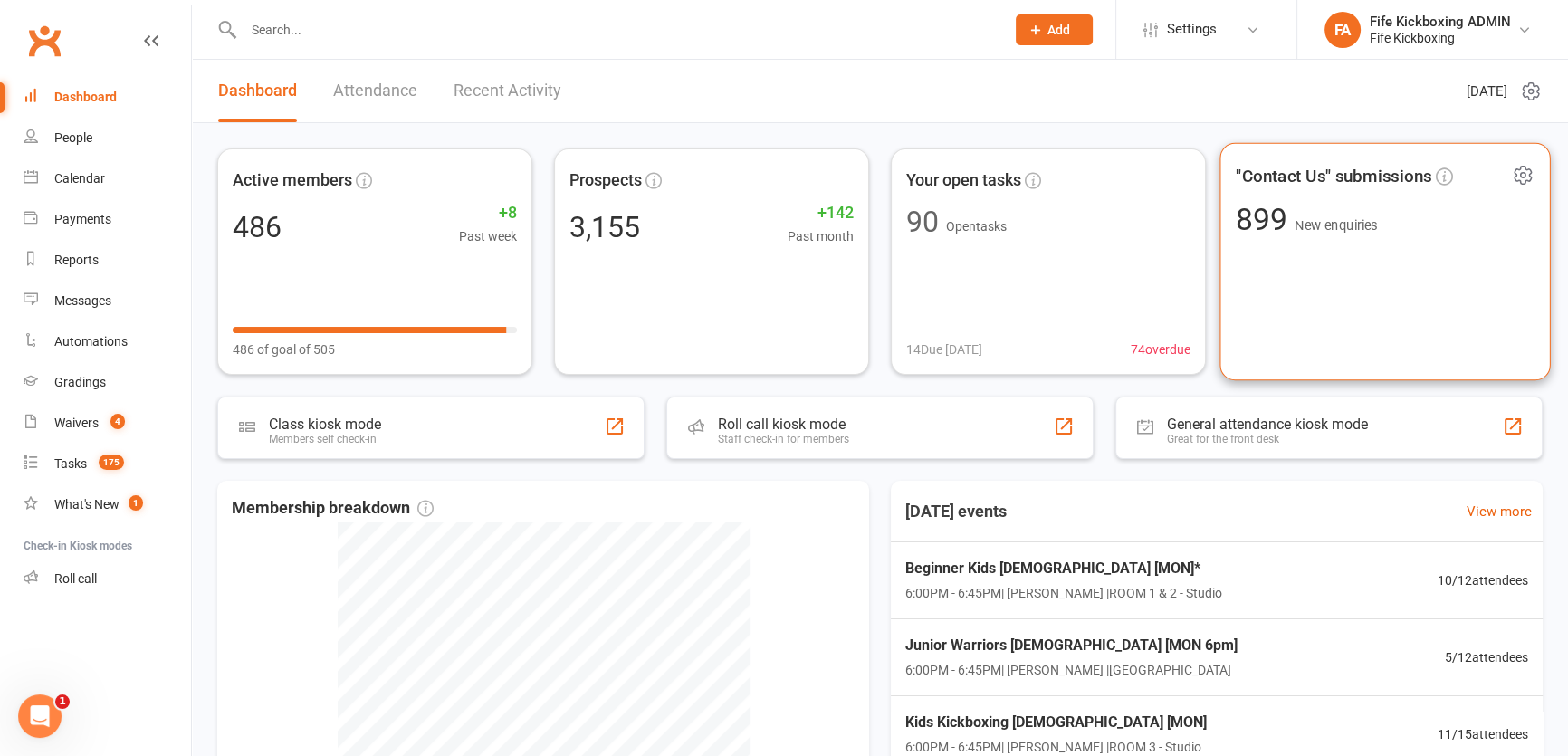
click at [1360, 248] on div ""Contact Us" submissions 899 New enquiries" at bounding box center [1384, 262] width 330 height 238
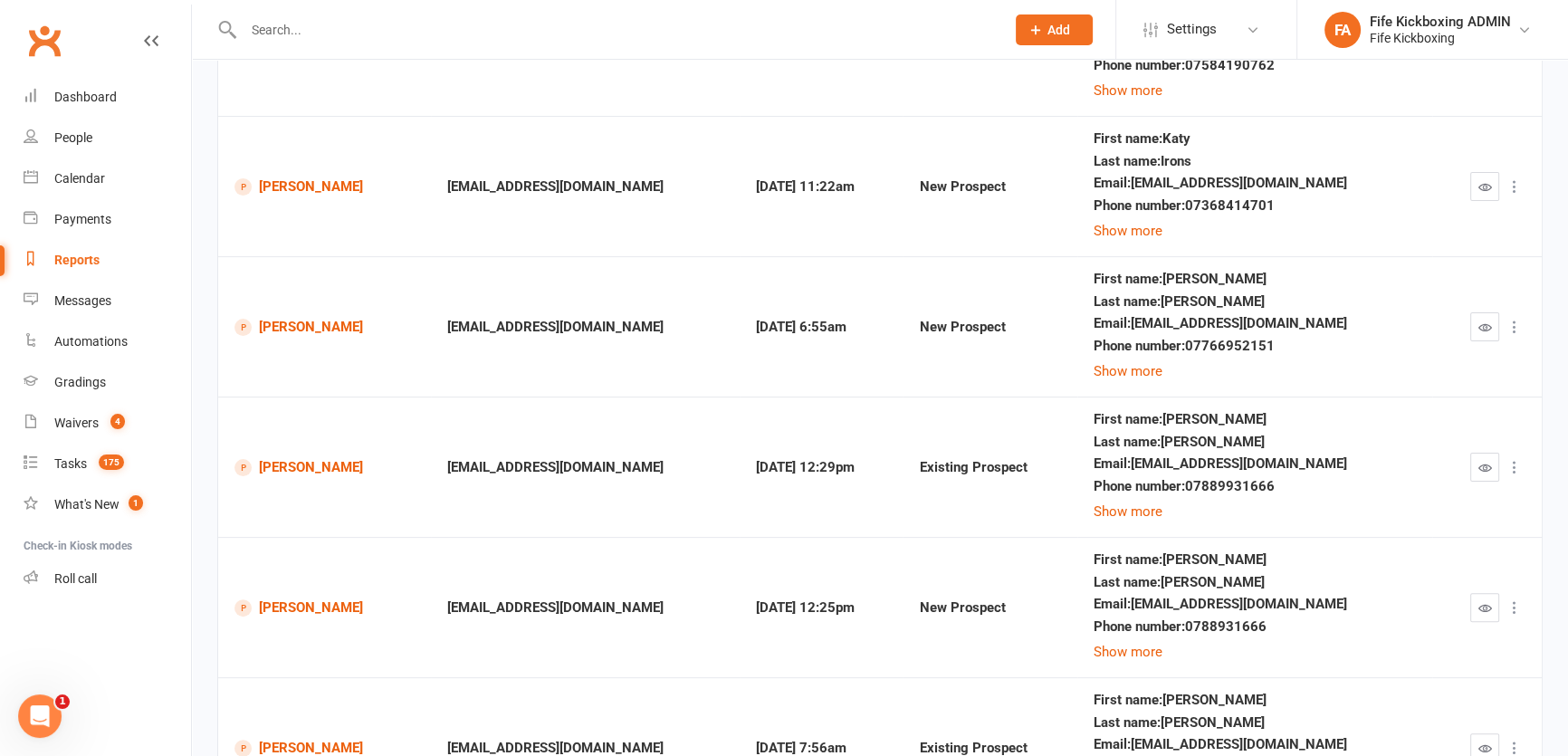
scroll to position [658, 0]
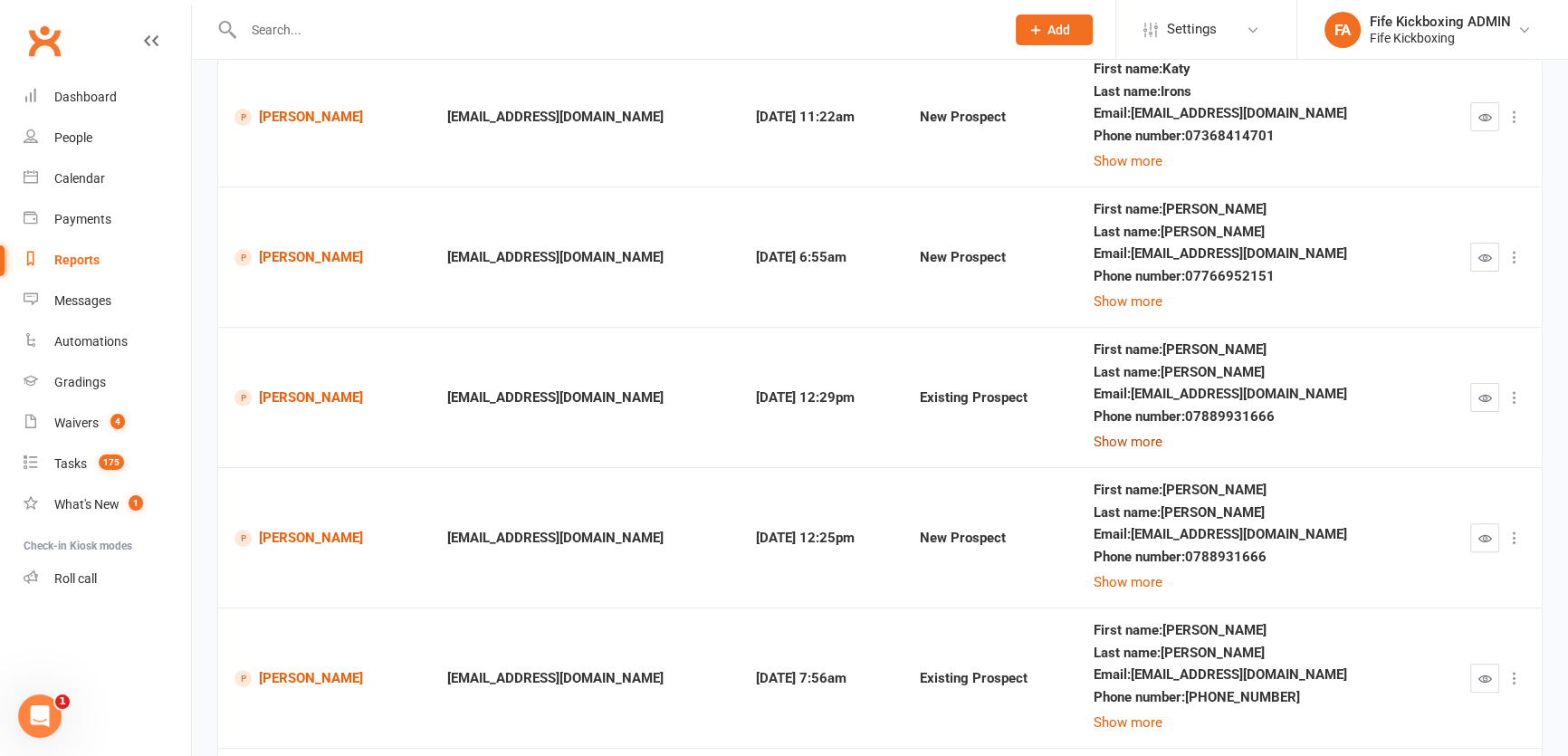
click at [1152, 434] on button "Show more" at bounding box center [1128, 441] width 68 height 22
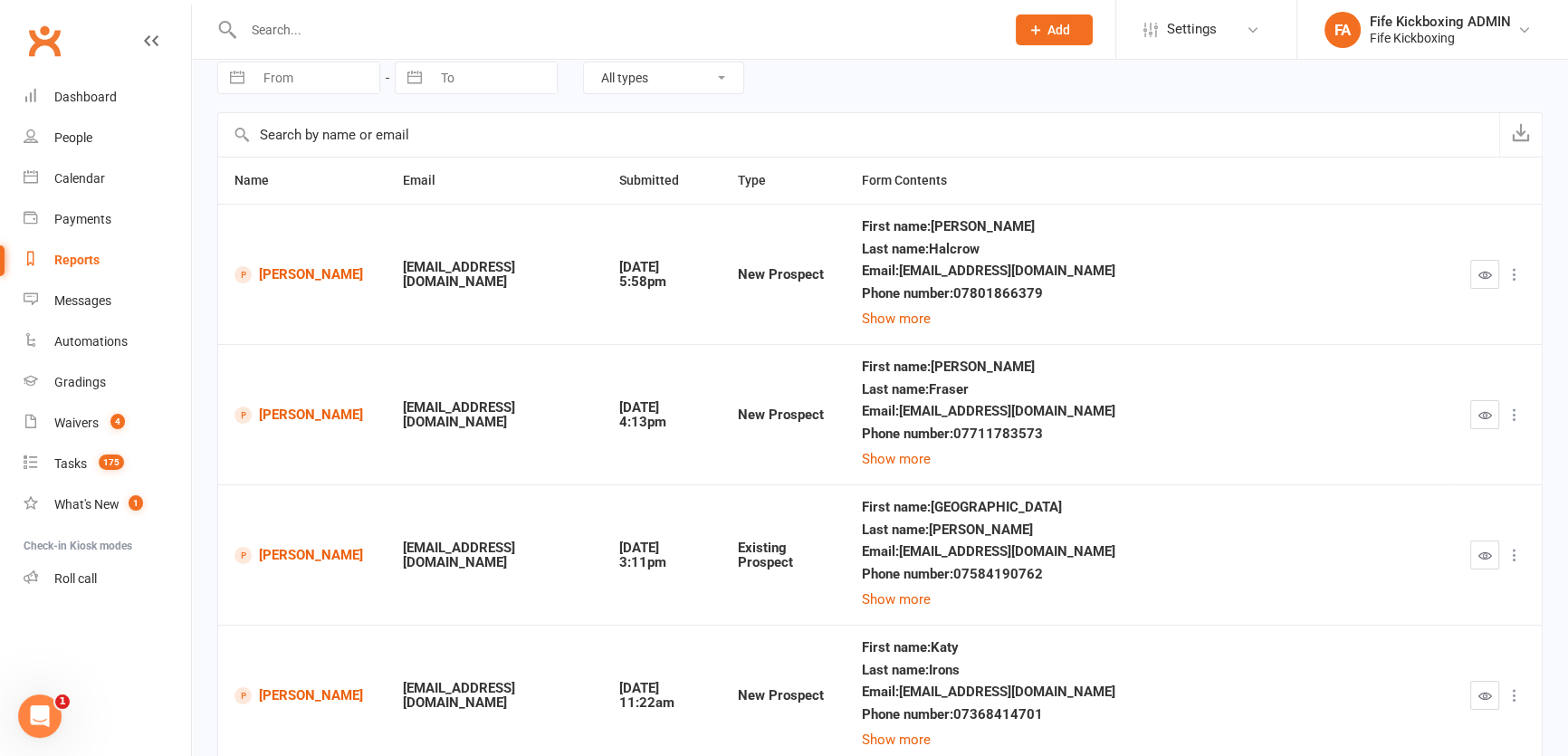
scroll to position [0, 0]
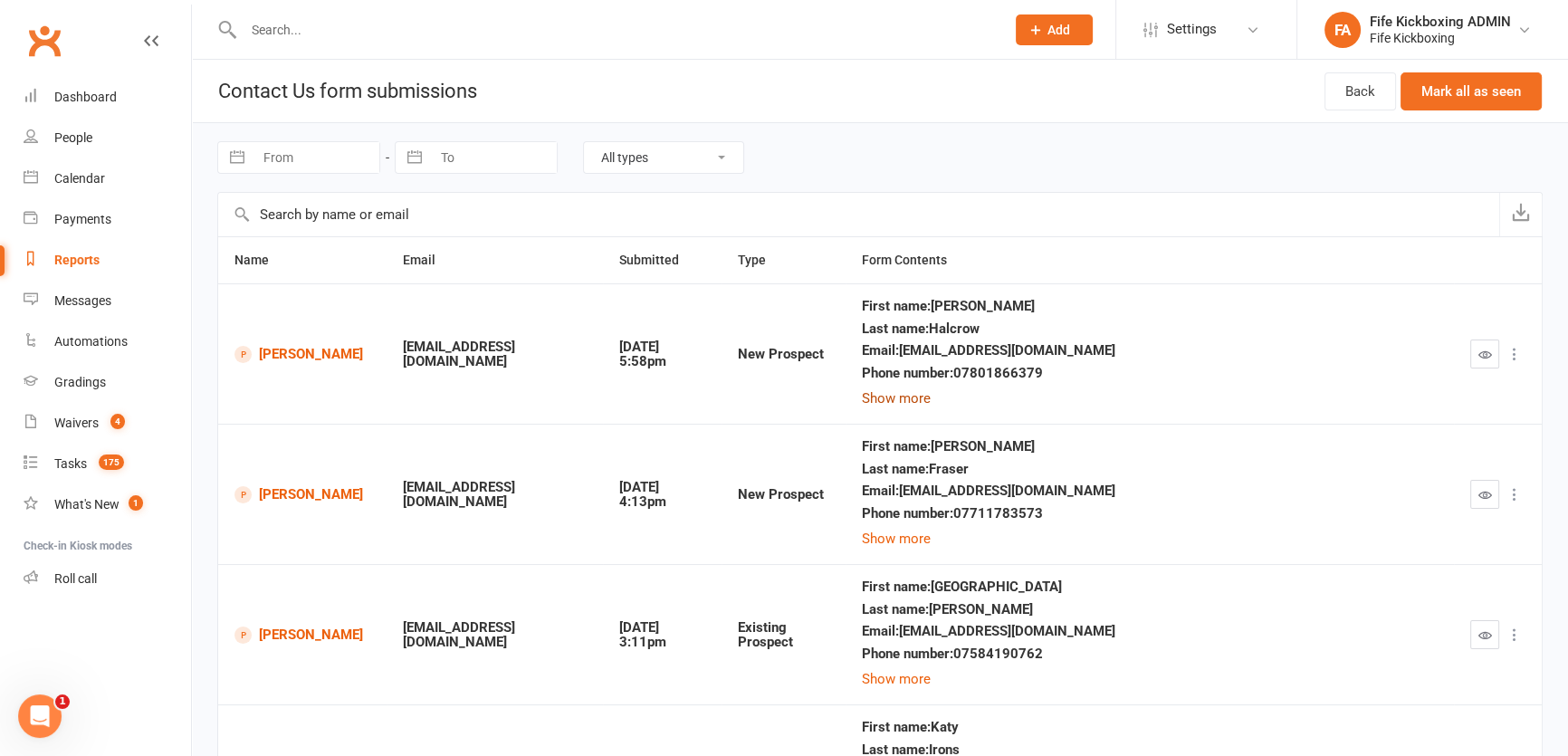
click at [931, 397] on button "Show more" at bounding box center [896, 397] width 68 height 22
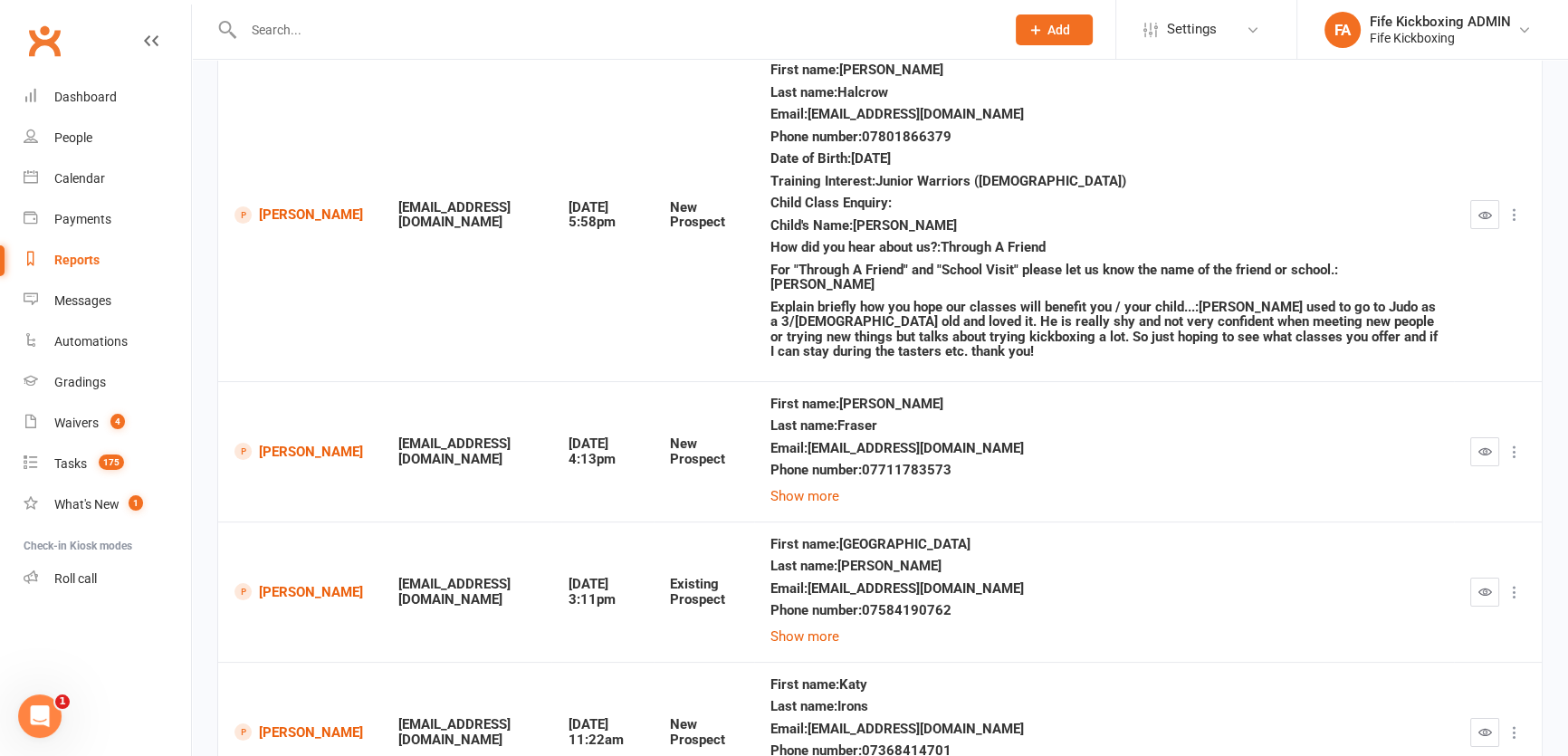
scroll to position [246, 0]
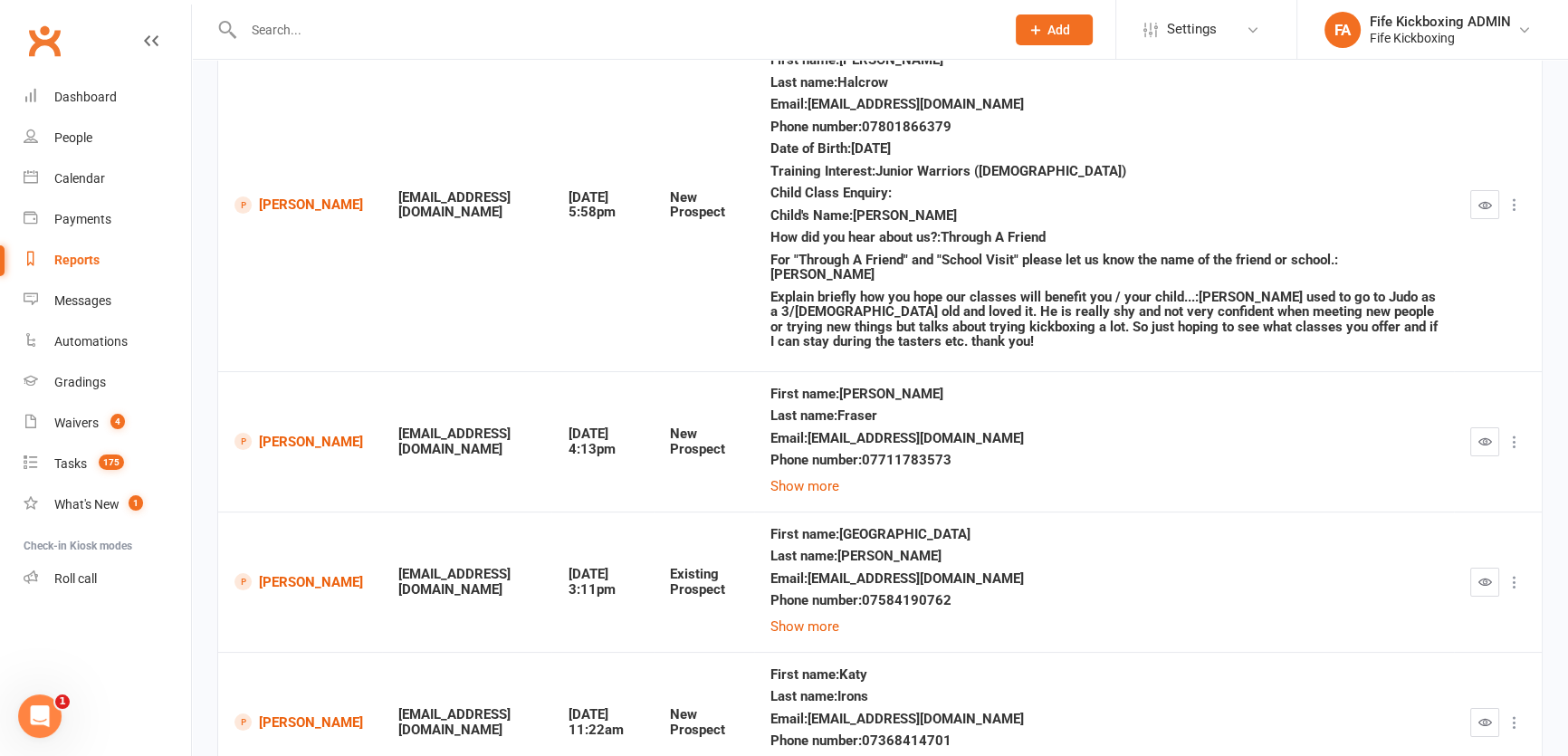
click at [76, 258] on div "Reports" at bounding box center [77, 260] width 46 height 14
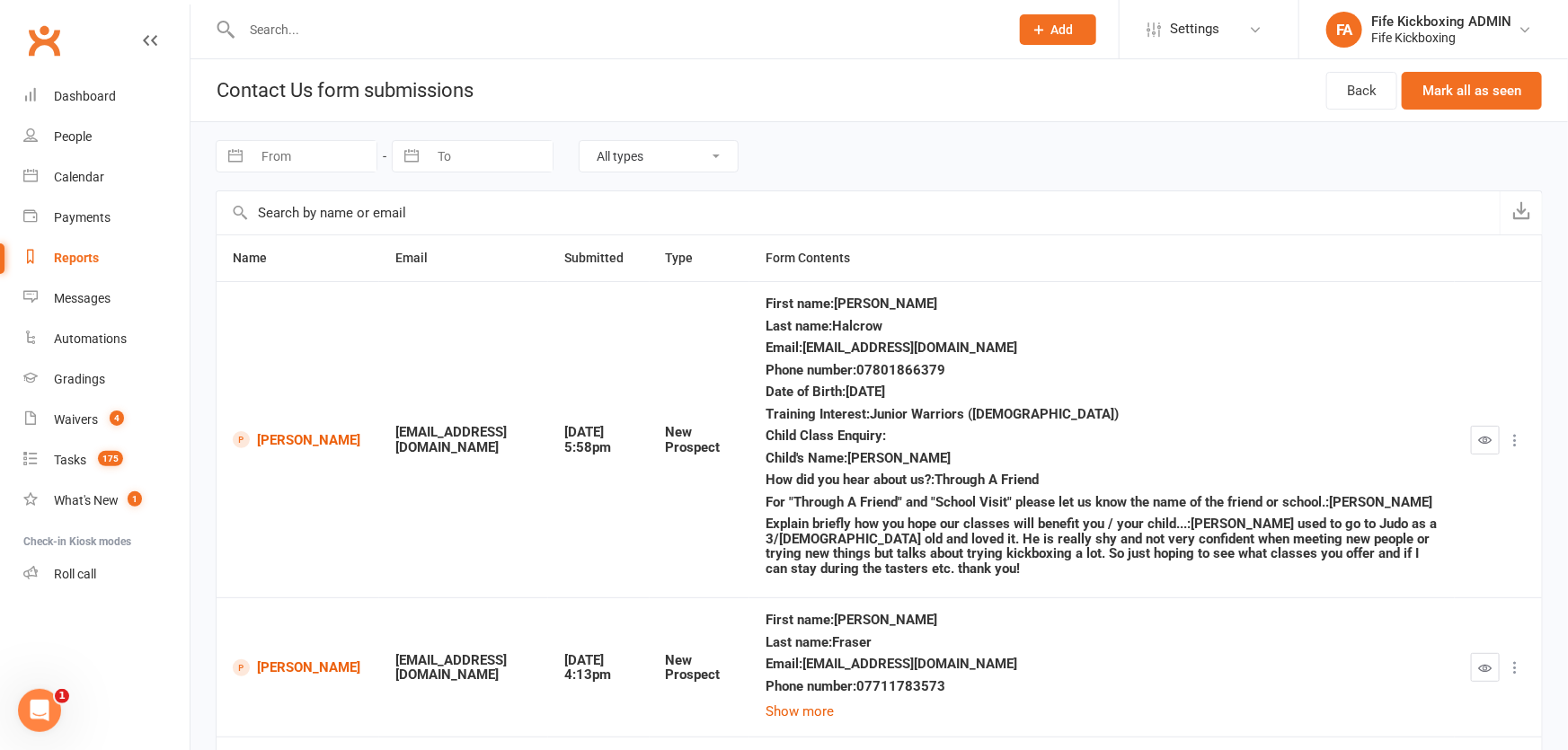
select select "100"
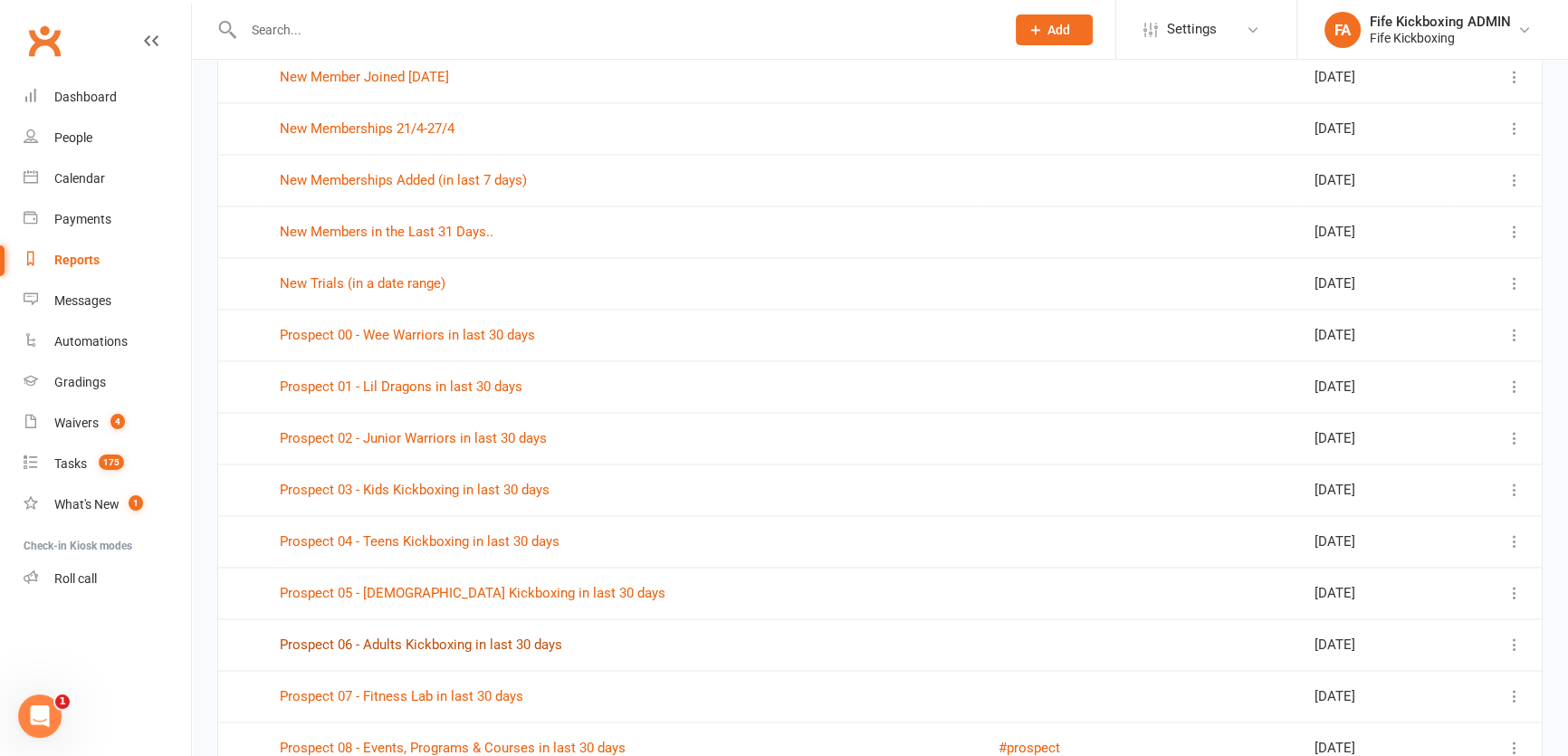
scroll to position [3785, 0]
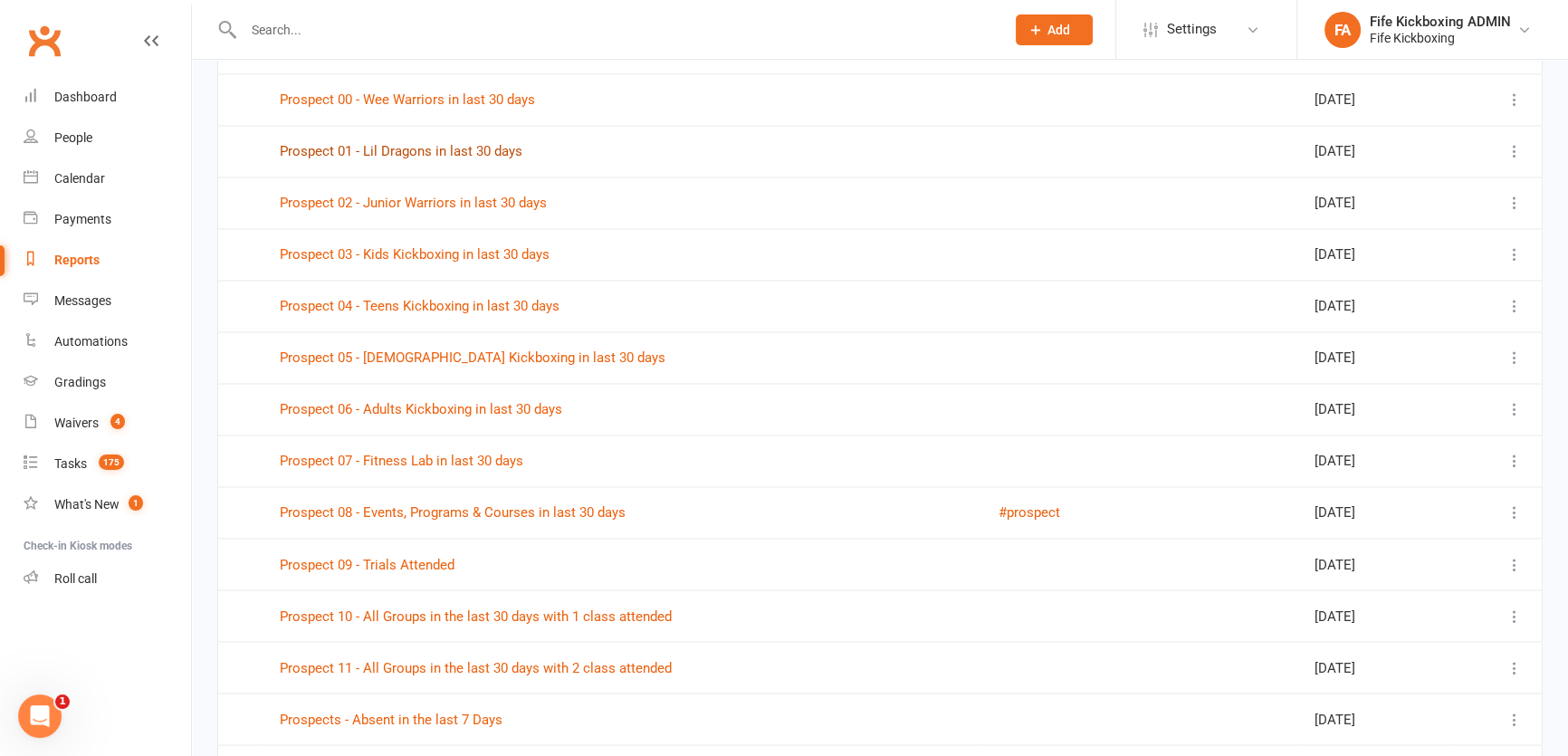
click at [412, 144] on link "Prospect 01 - Lil Dragons in last 30 days" at bounding box center [400, 150] width 242 height 16
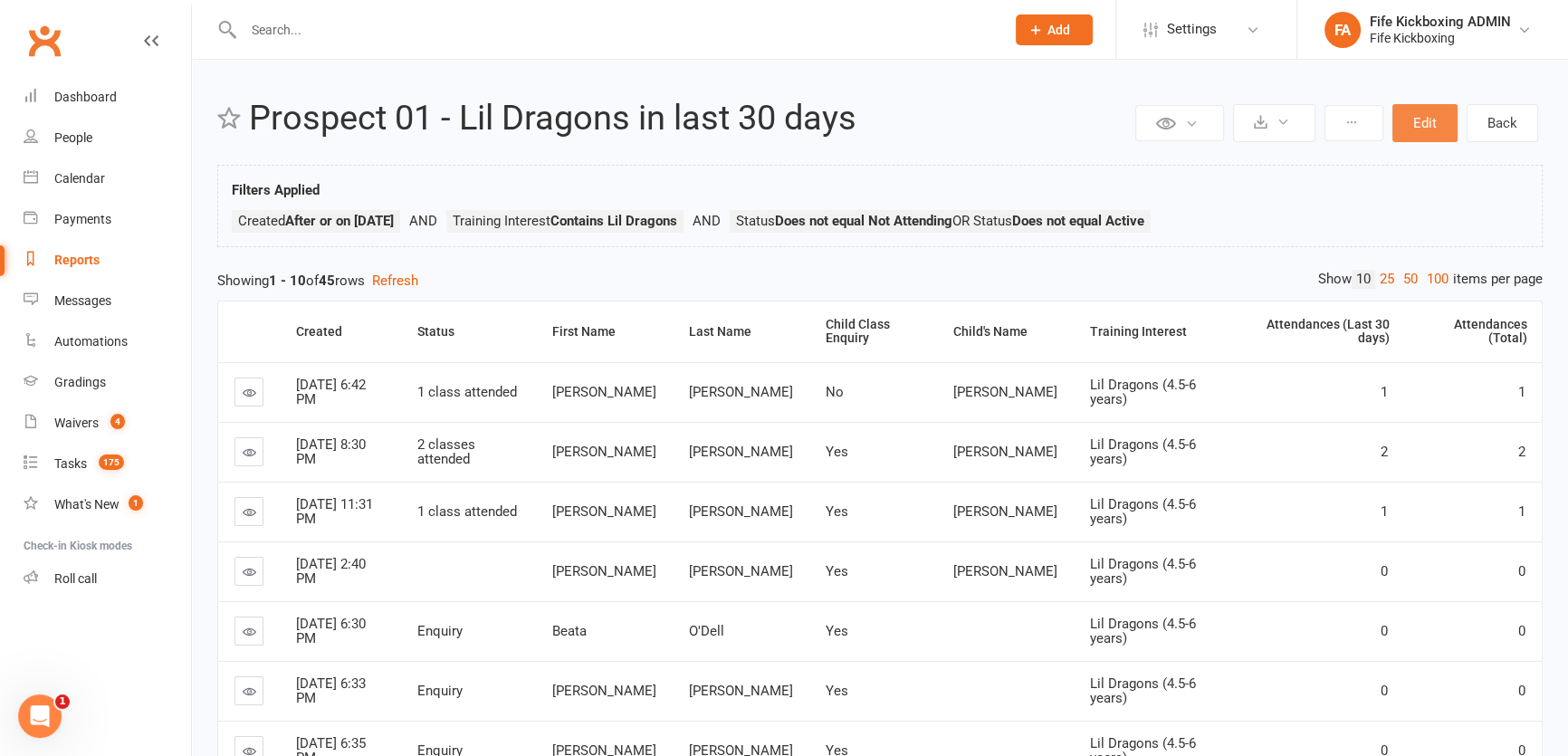
click at [1423, 125] on button "Edit" at bounding box center [1424, 123] width 66 height 38
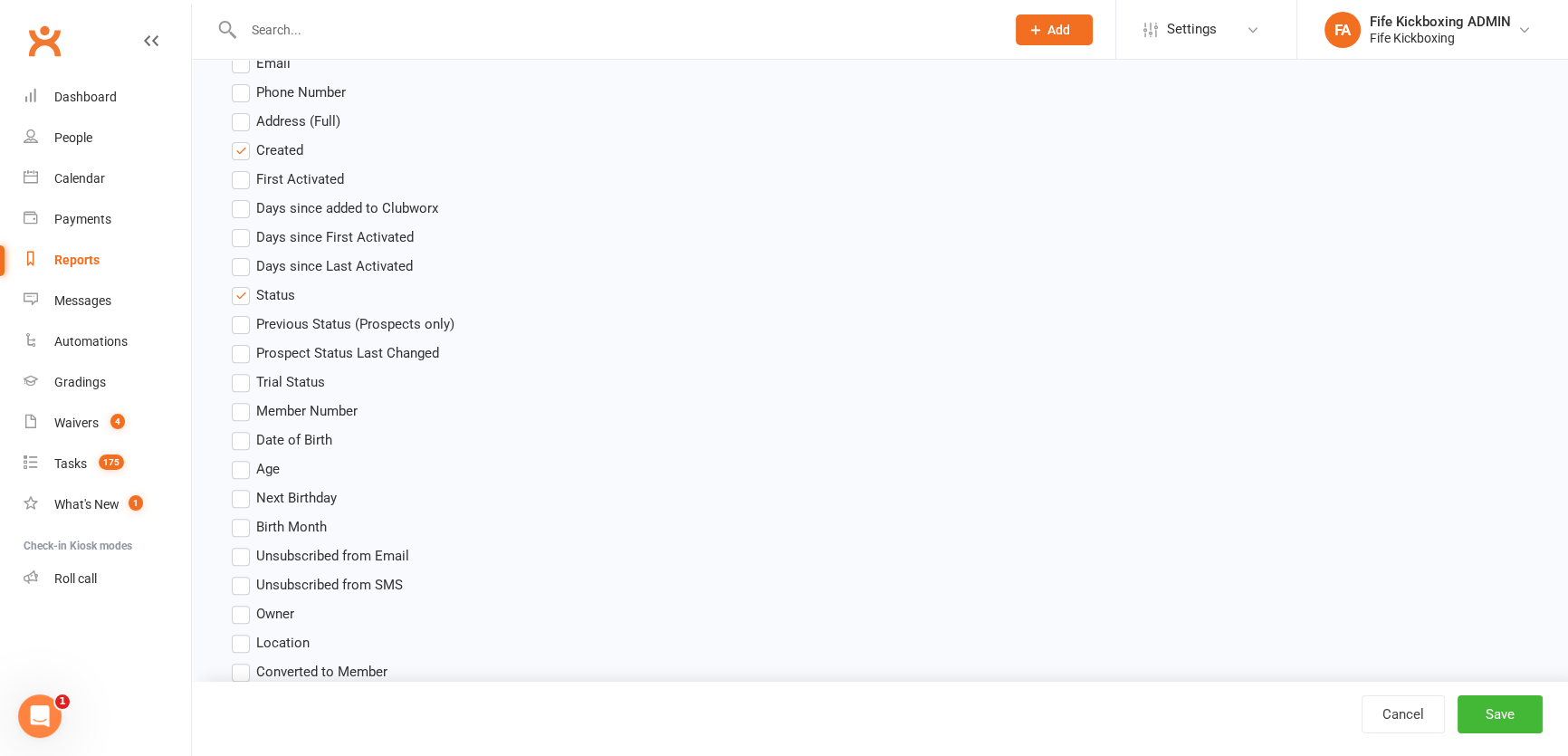
scroll to position [741, 0]
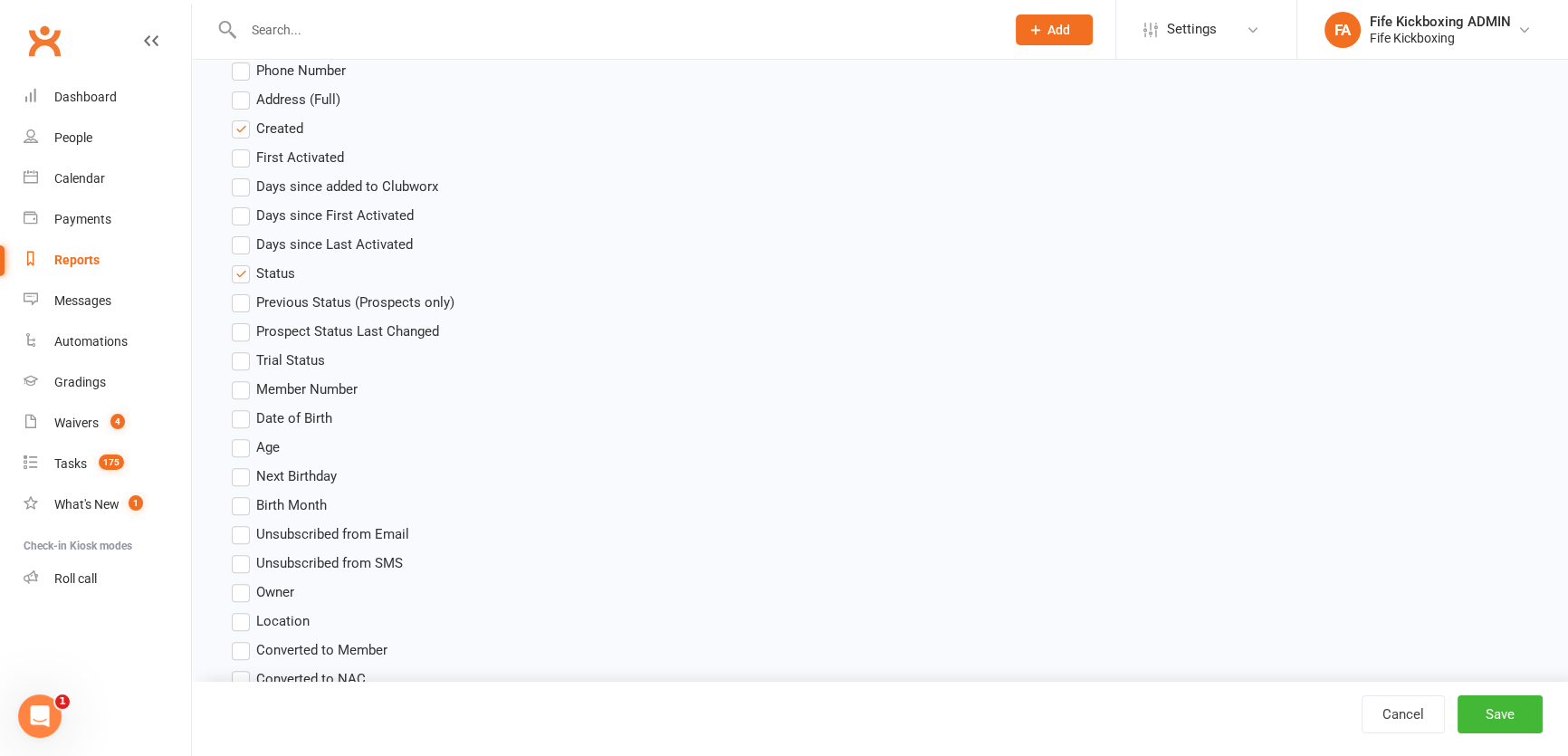
click at [265, 443] on span "Age" at bounding box center [267, 446] width 24 height 19
click at [243, 436] on input "Age" at bounding box center [238, 436] width 11 height 0
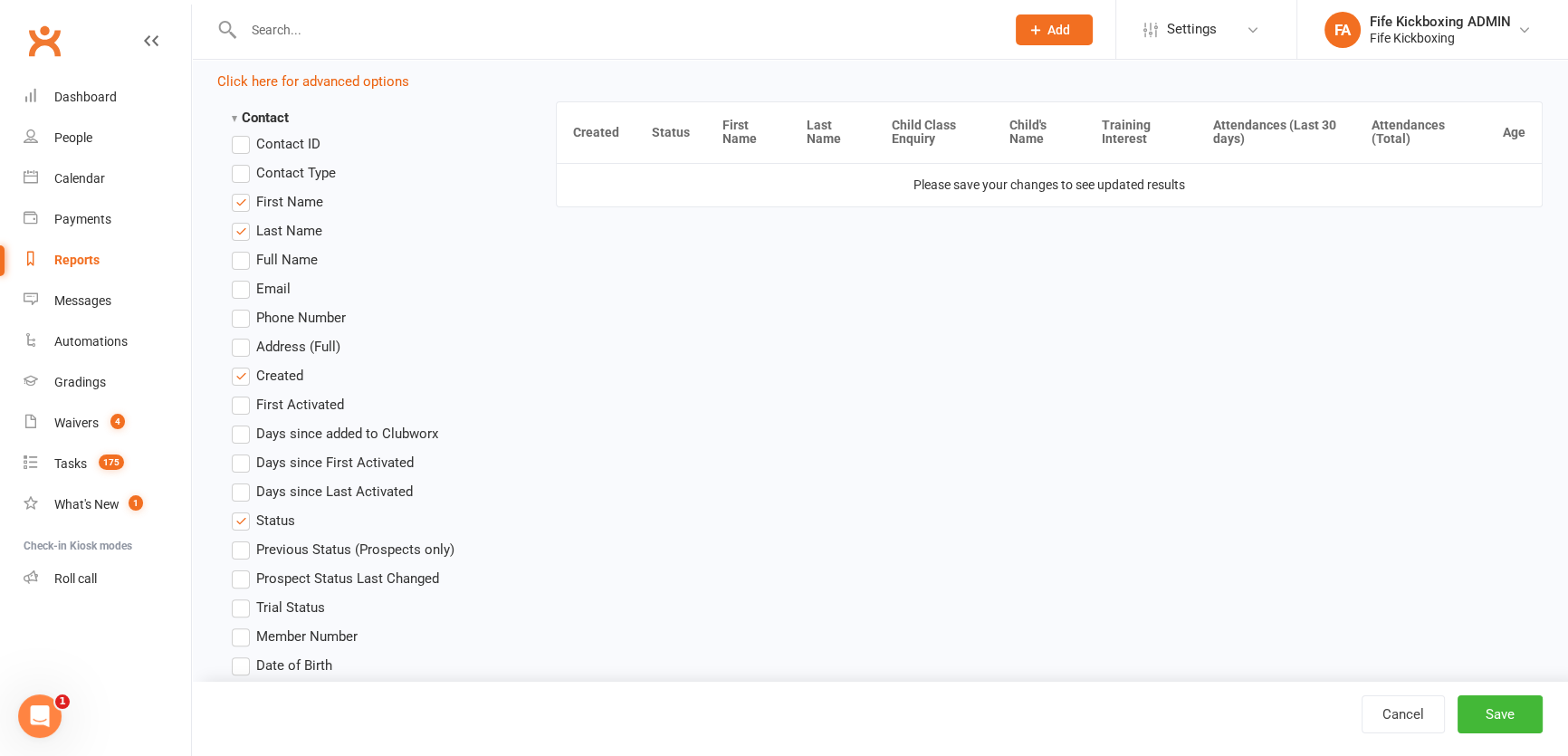
scroll to position [246, 0]
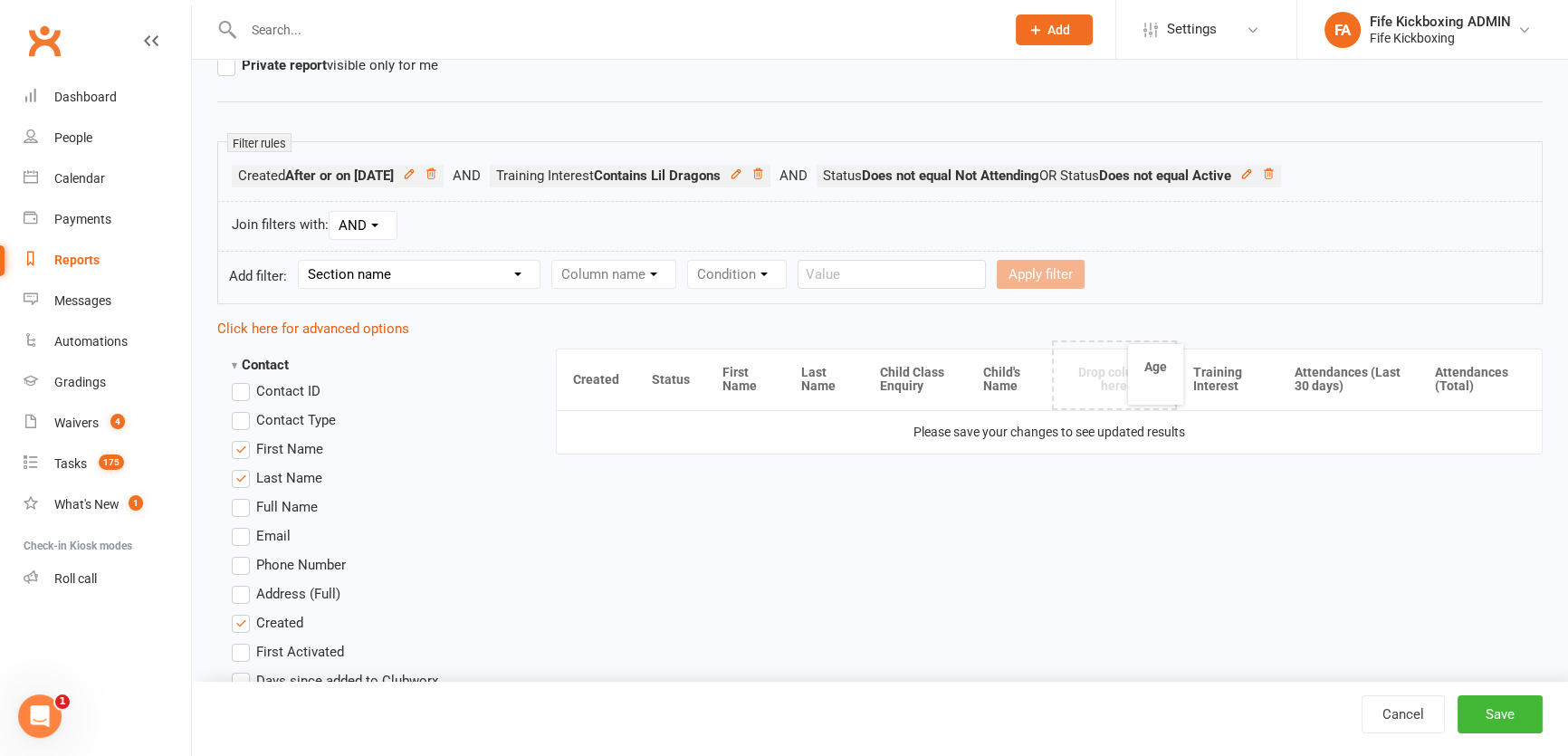
drag, startPoint x: 1520, startPoint y: 382, endPoint x: 1160, endPoint y: 375, distance: 360.1
click at [1494, 712] on button "Save" at bounding box center [1500, 714] width 85 height 38
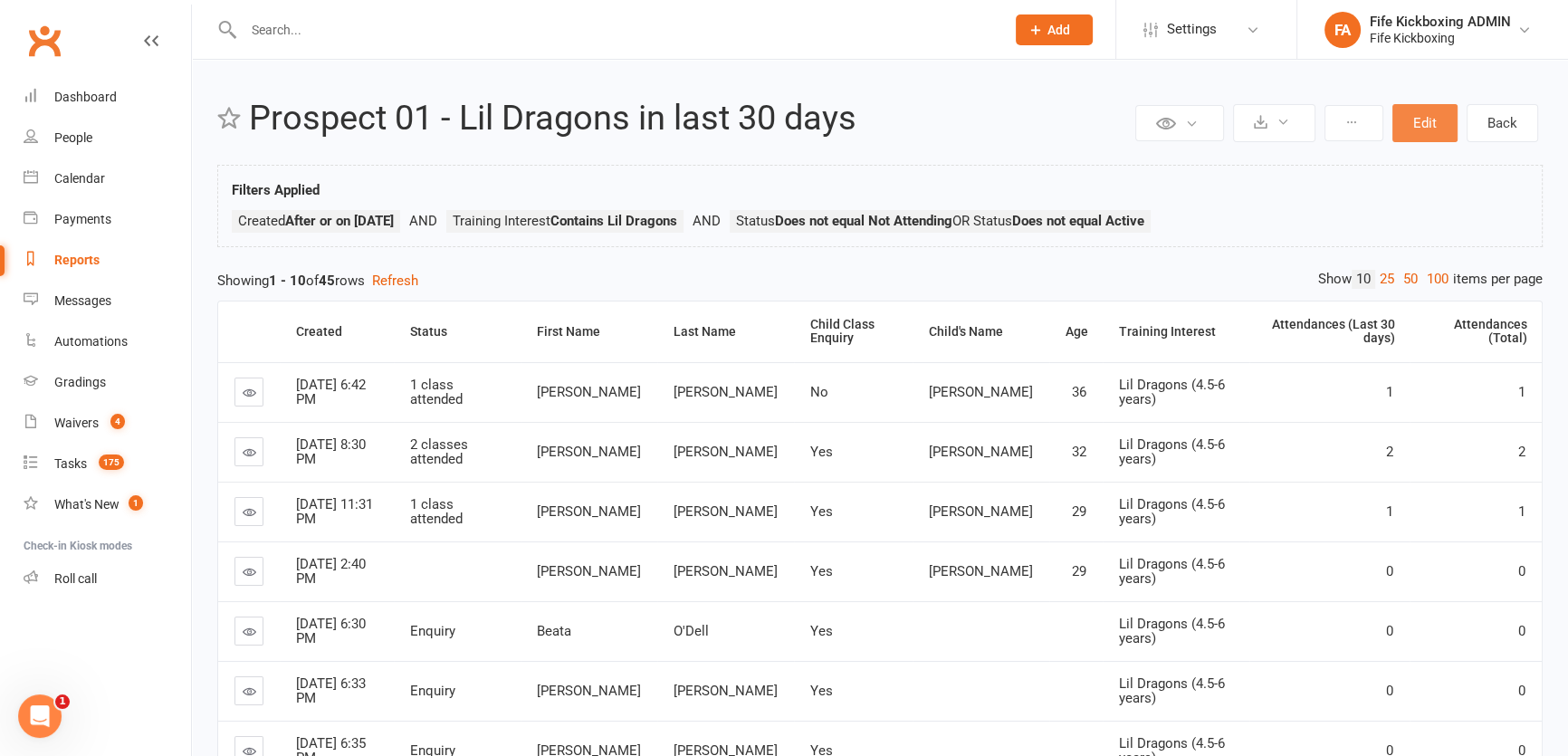
click at [1425, 111] on button "Edit" at bounding box center [1424, 123] width 66 height 38
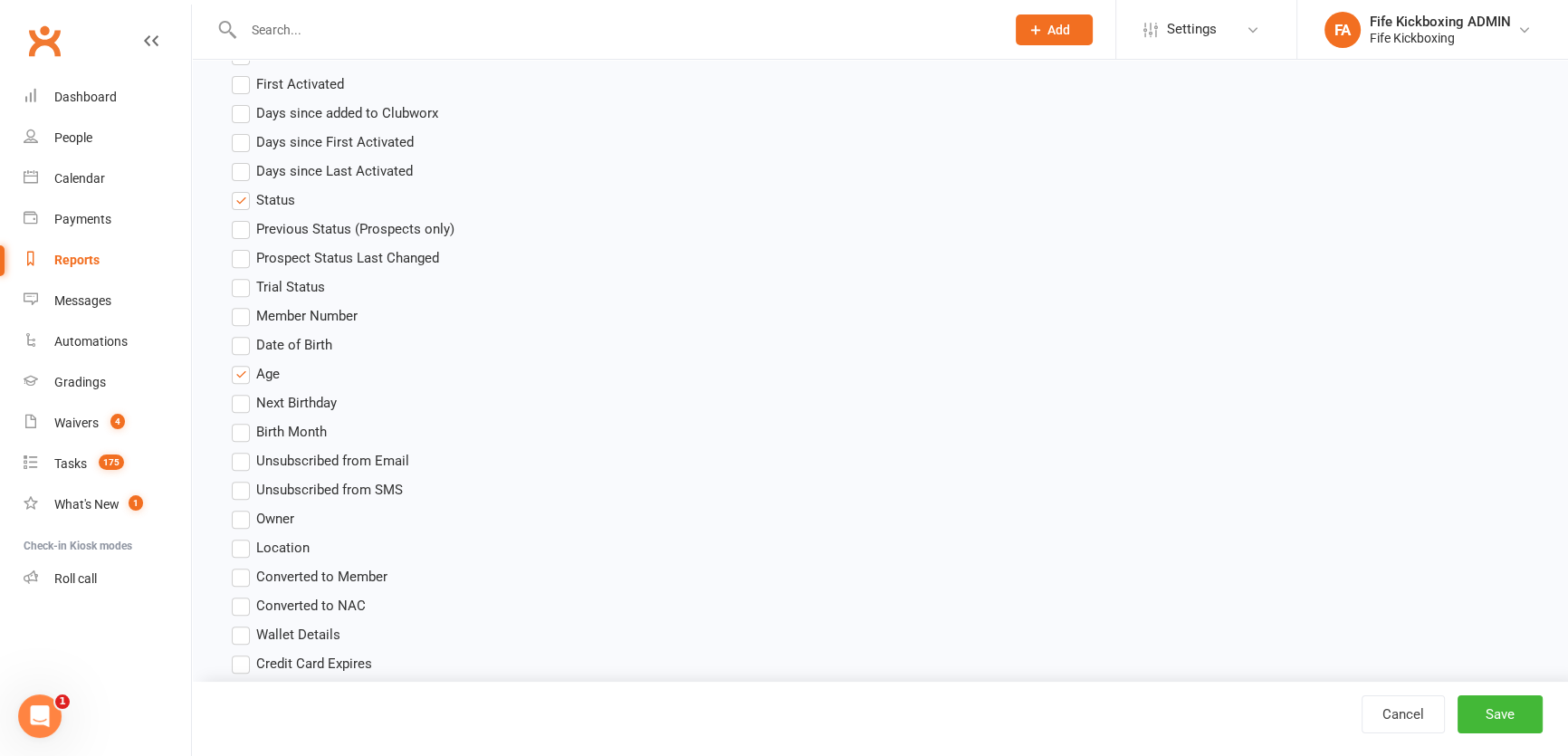
scroll to position [823, 0]
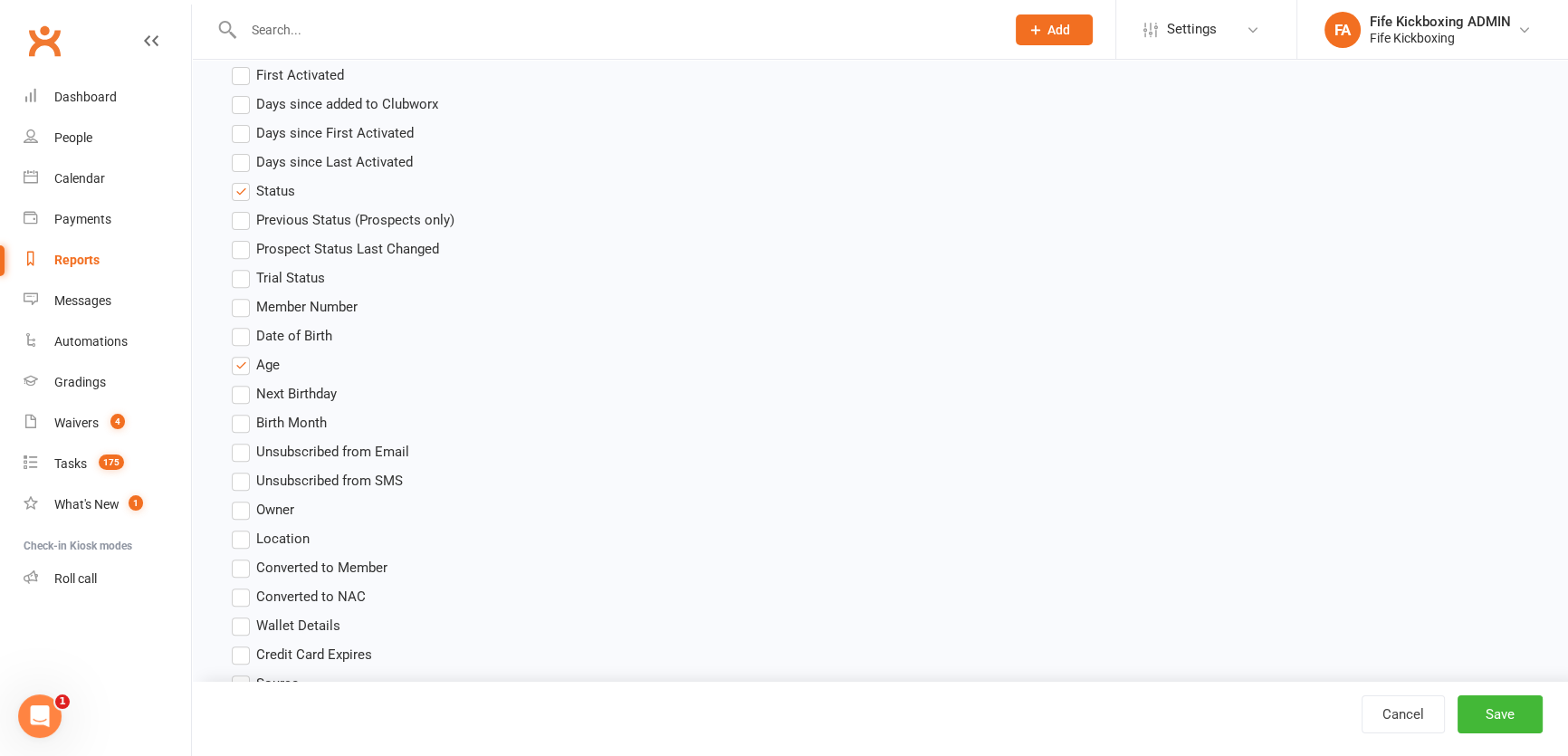
drag, startPoint x: 238, startPoint y: 359, endPoint x: 281, endPoint y: 391, distance: 53.6
click at [236, 359] on label "Age" at bounding box center [256, 364] width 48 height 22
click at [236, 354] on input "Age" at bounding box center [238, 354] width 11 height 0
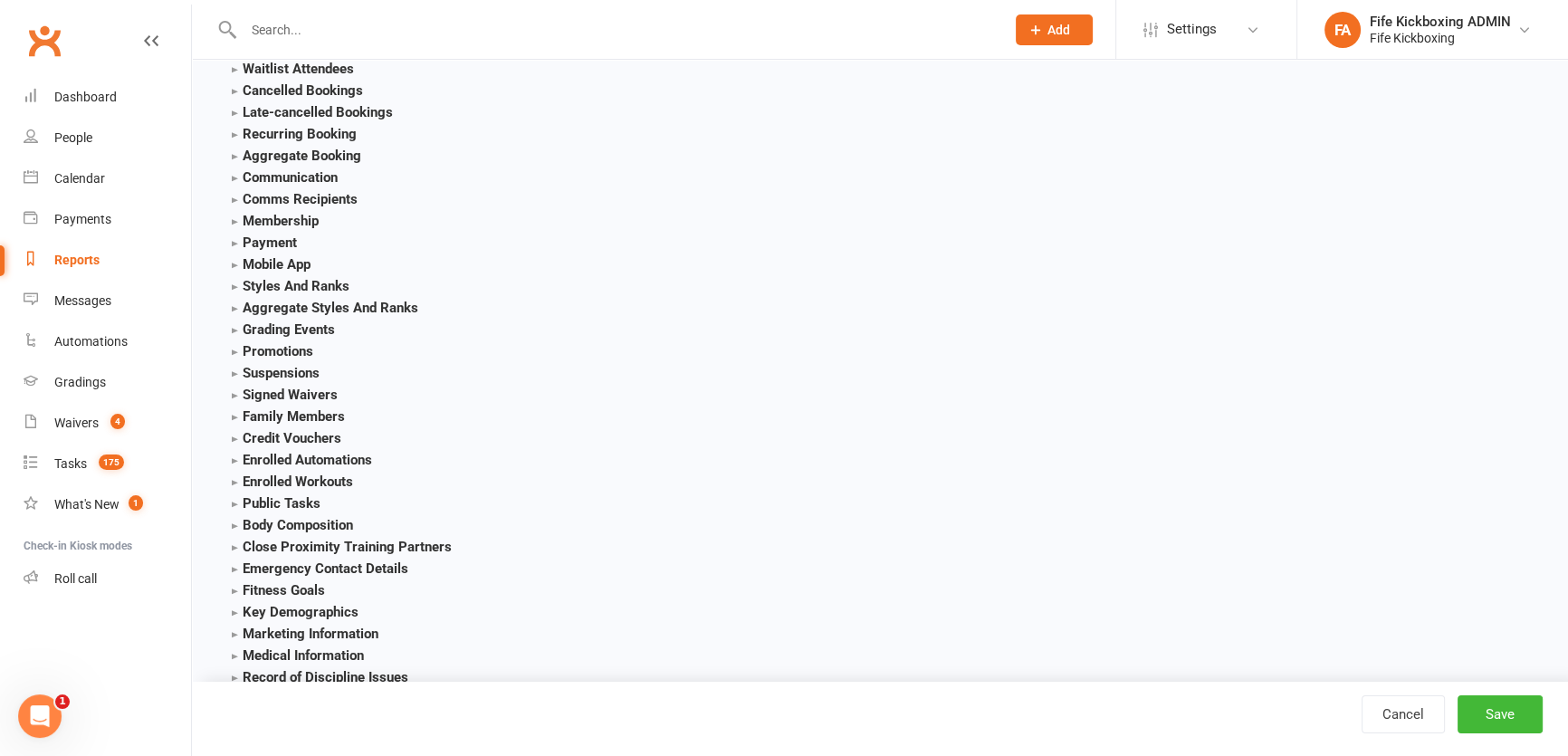
scroll to position [2469, 0]
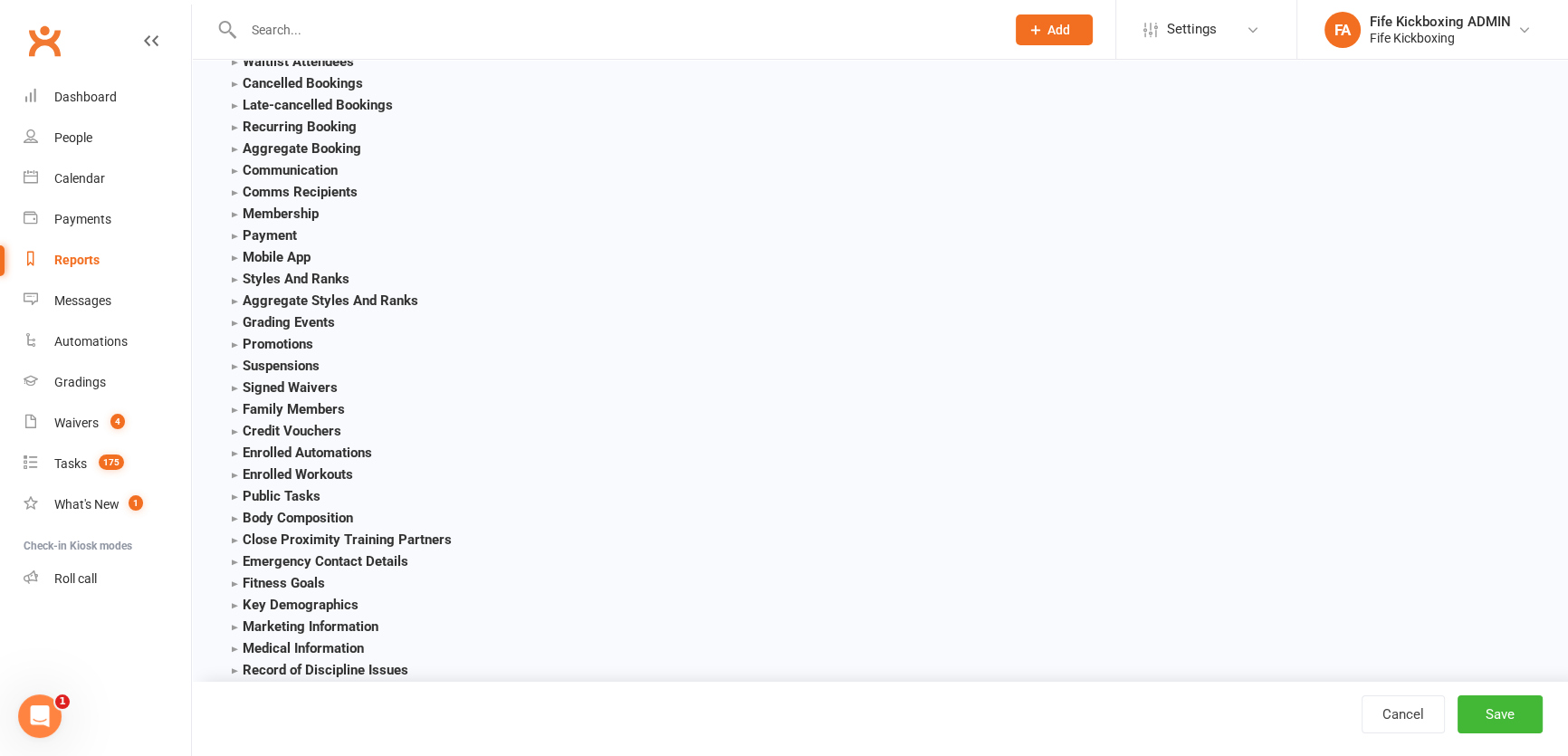
click at [234, 406] on strong "Family Members" at bounding box center [288, 409] width 113 height 16
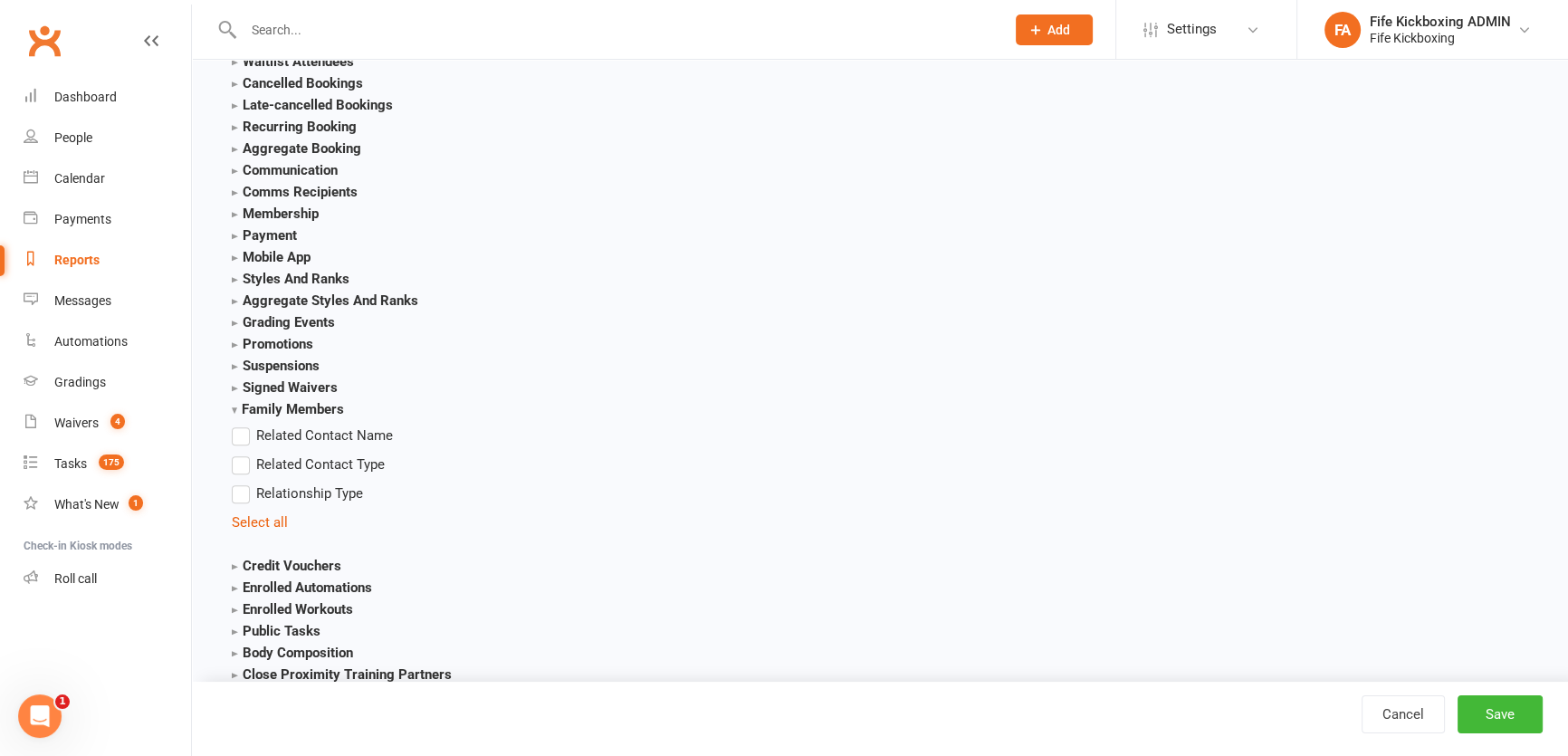
click at [232, 254] on strong "Mobile App" at bounding box center [271, 257] width 79 height 16
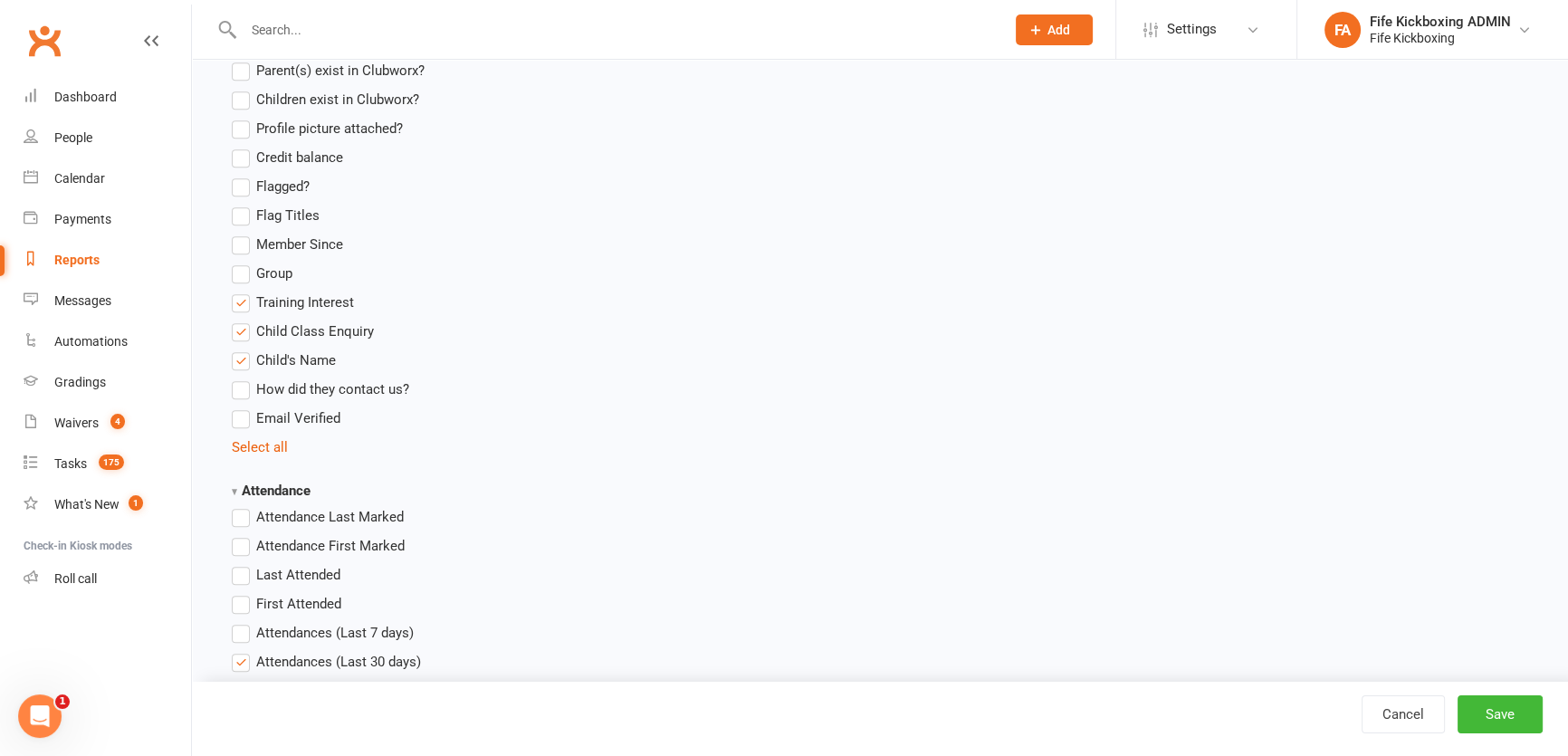
scroll to position [1481, 0]
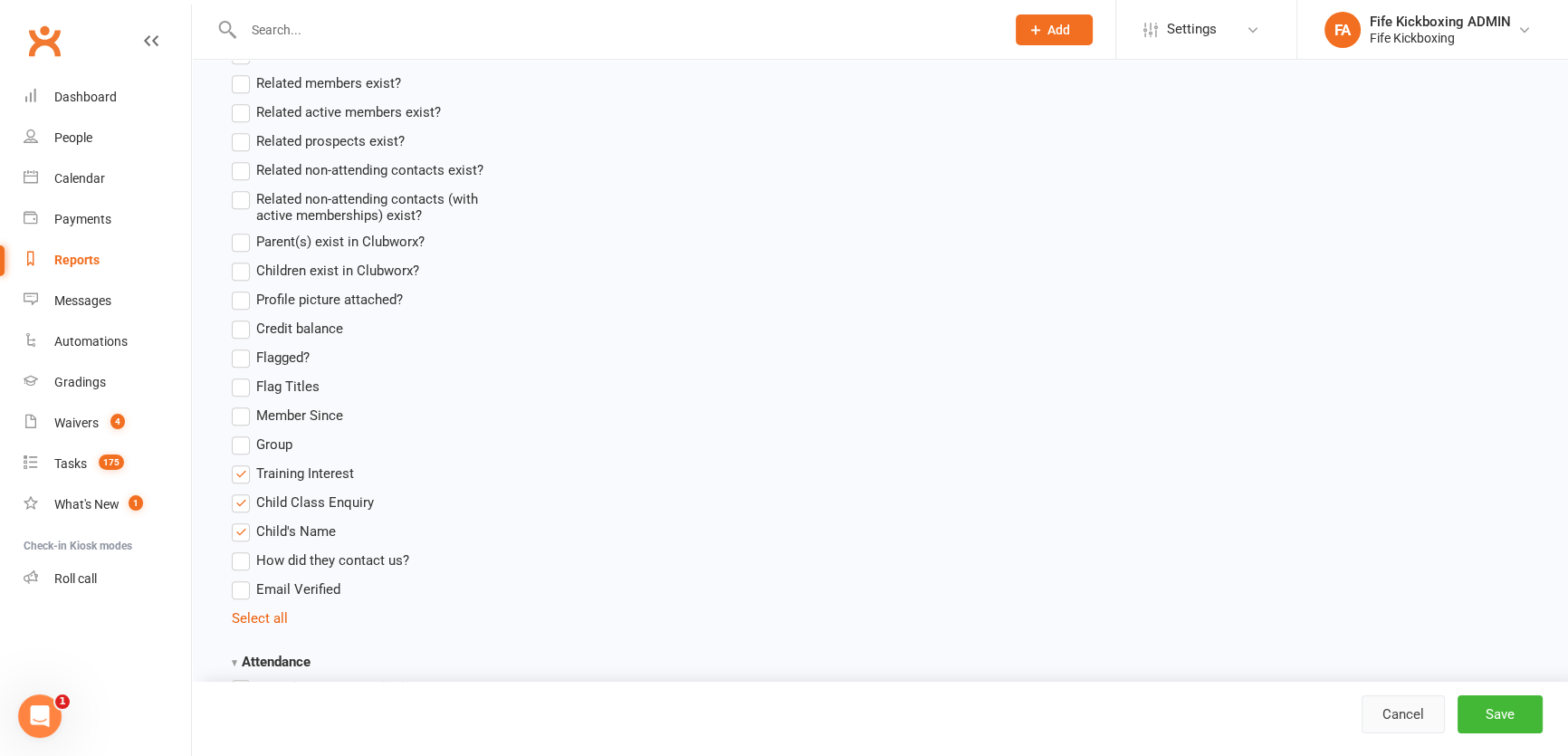
click at [1403, 715] on link "Cancel" at bounding box center [1403, 714] width 84 height 38
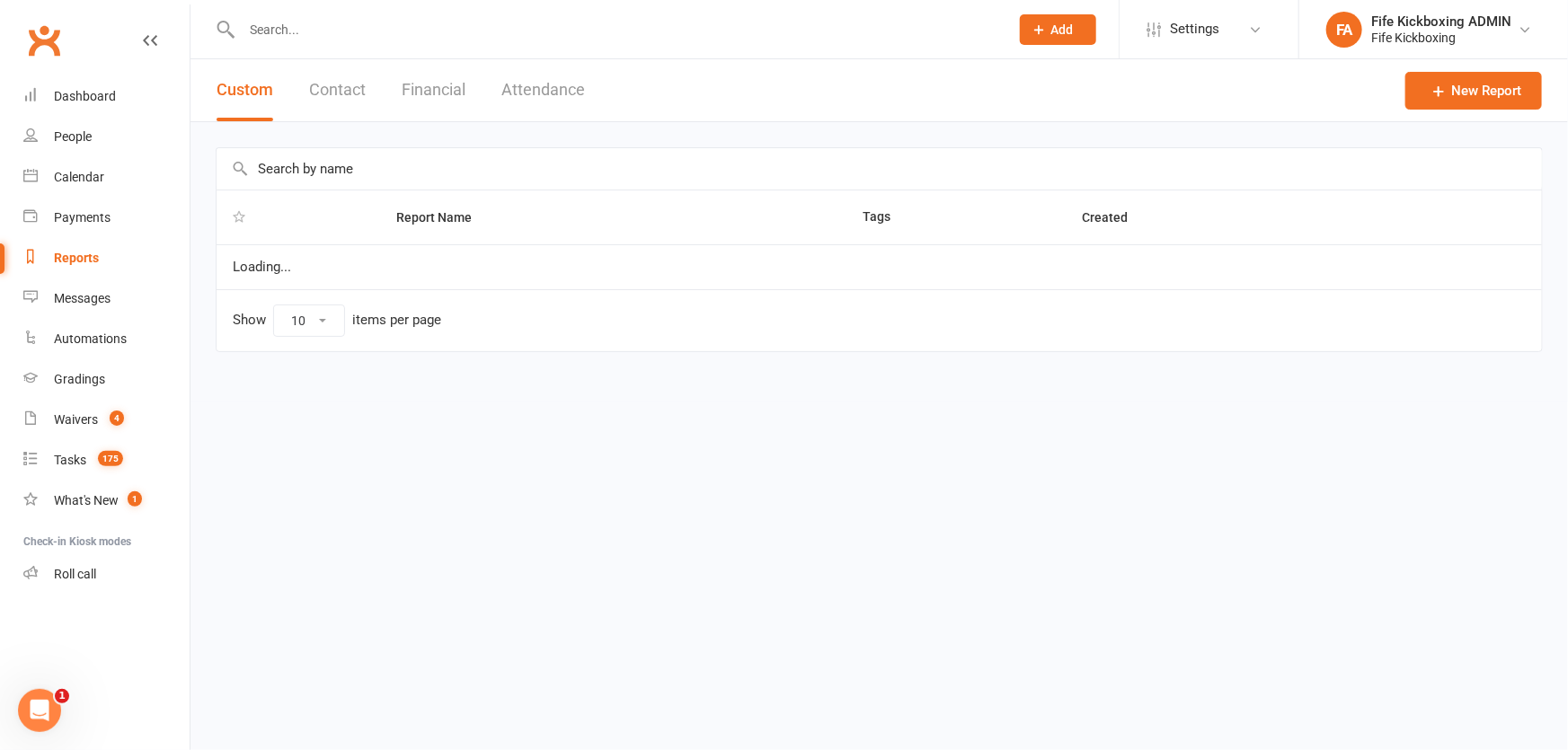
select select "100"
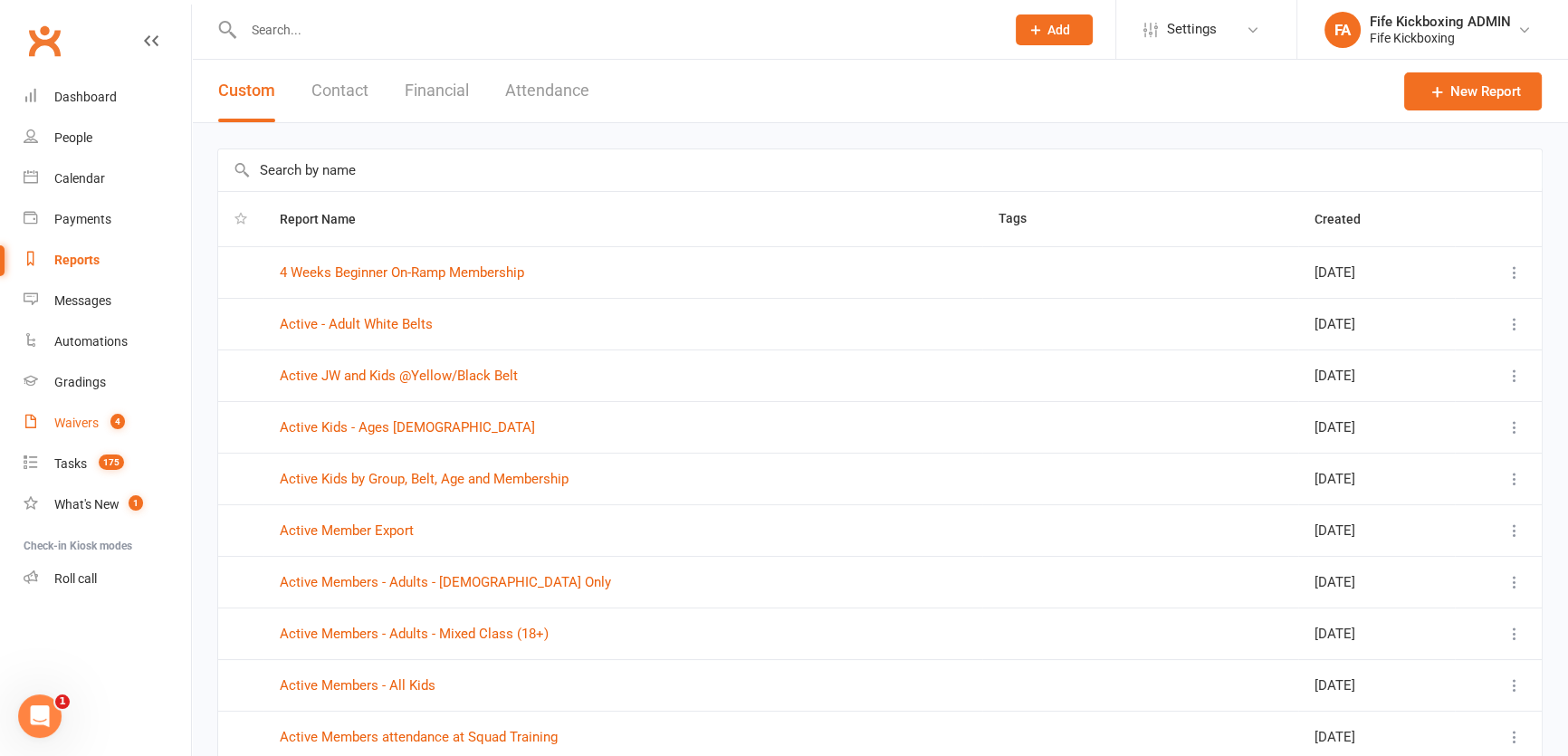
click at [102, 426] on link "Waivers 4" at bounding box center [107, 423] width 167 height 41
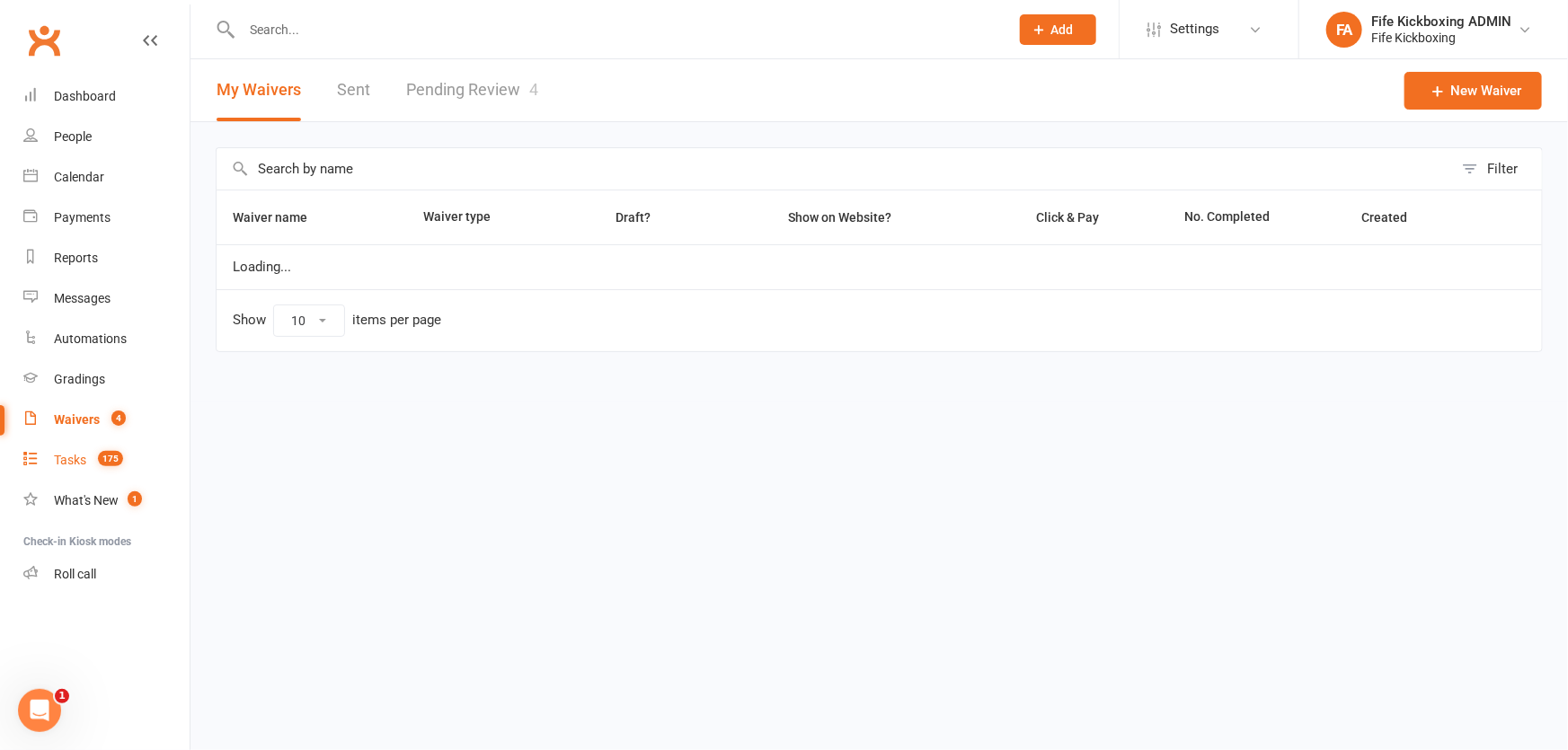
click at [93, 442] on link "Tasks 175" at bounding box center [107, 459] width 166 height 41
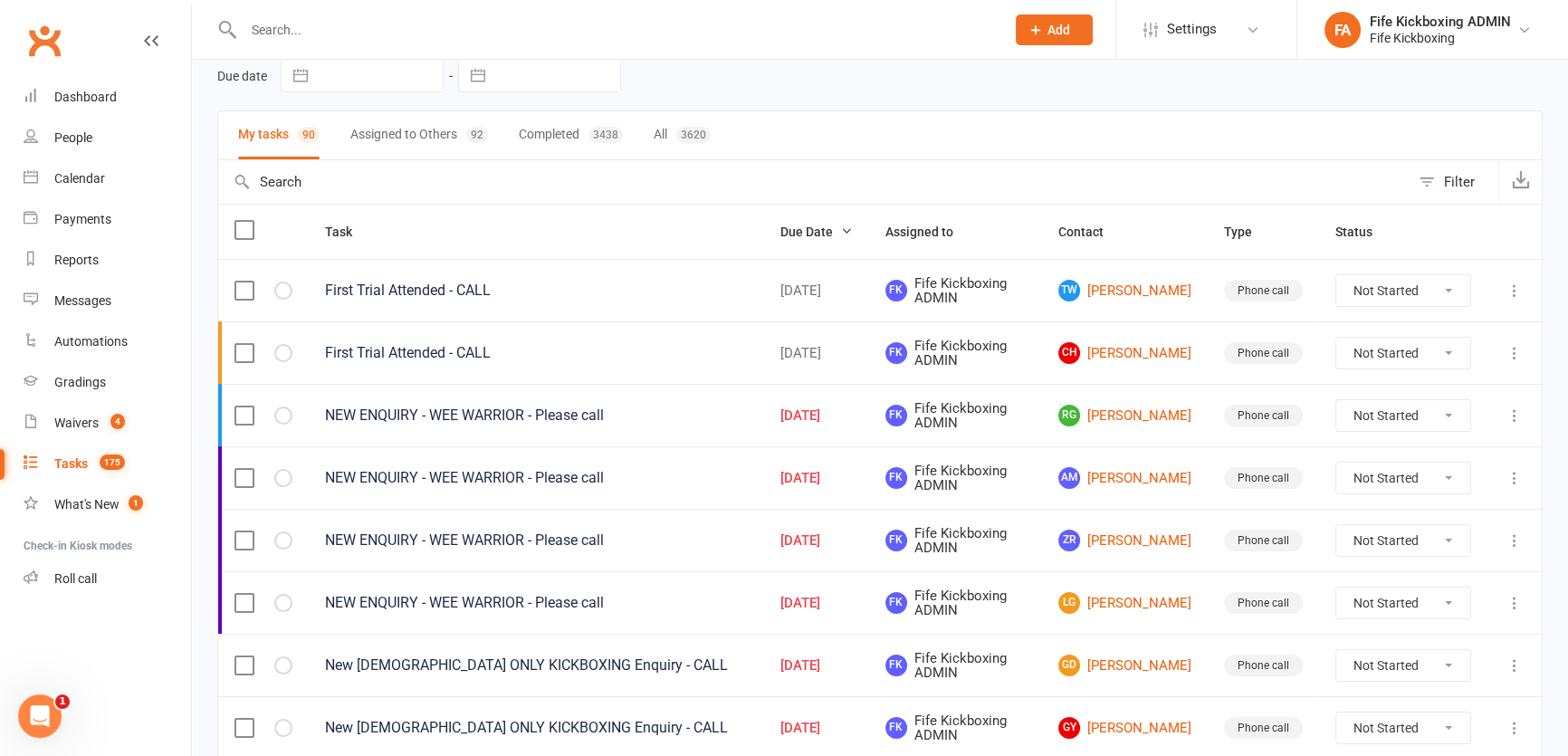
scroll to position [164, 0]
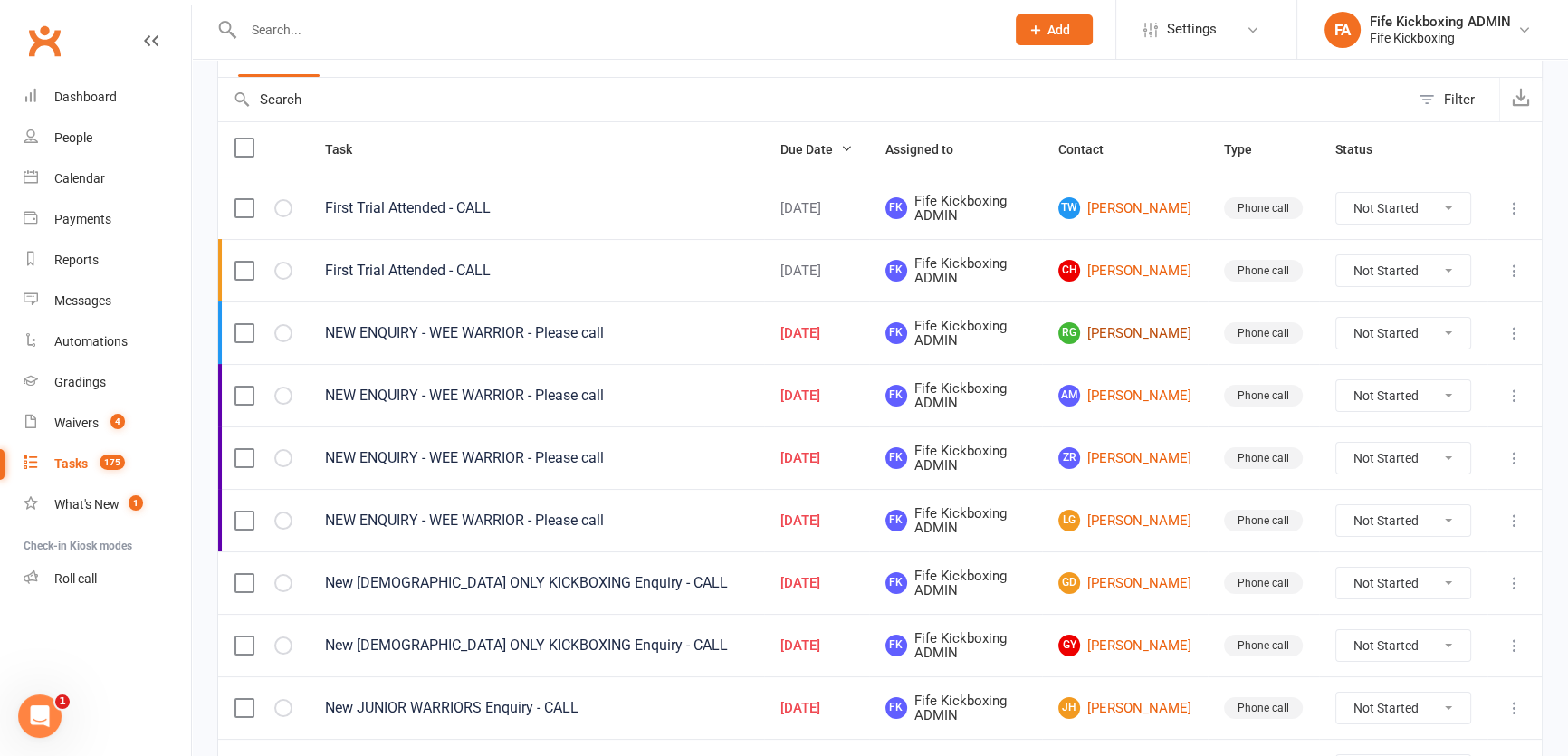
click at [1140, 328] on link "RG Rachel Gibb" at bounding box center [1125, 333] width 133 height 22
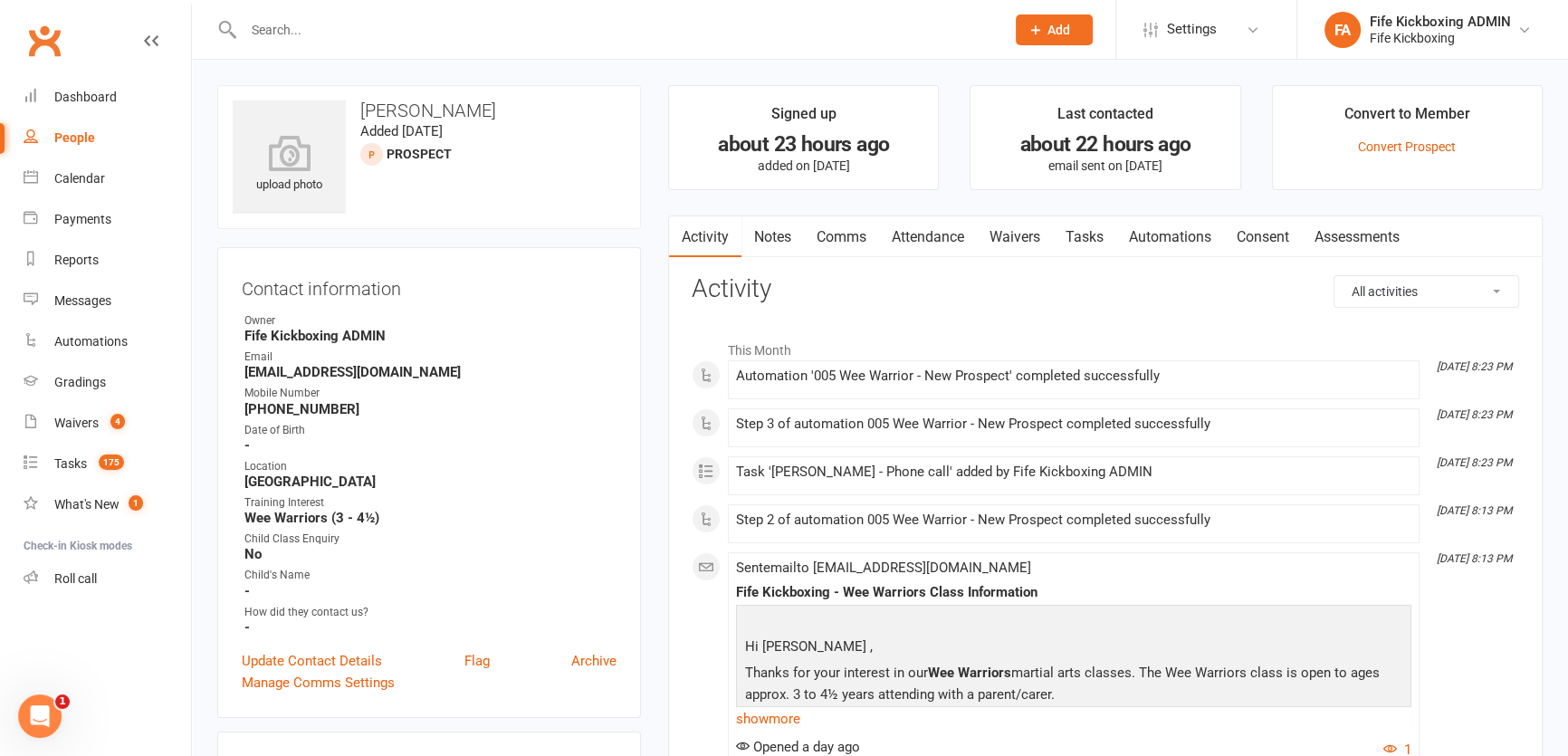
click at [918, 219] on link "Attendance" at bounding box center [927, 238] width 98 height 42
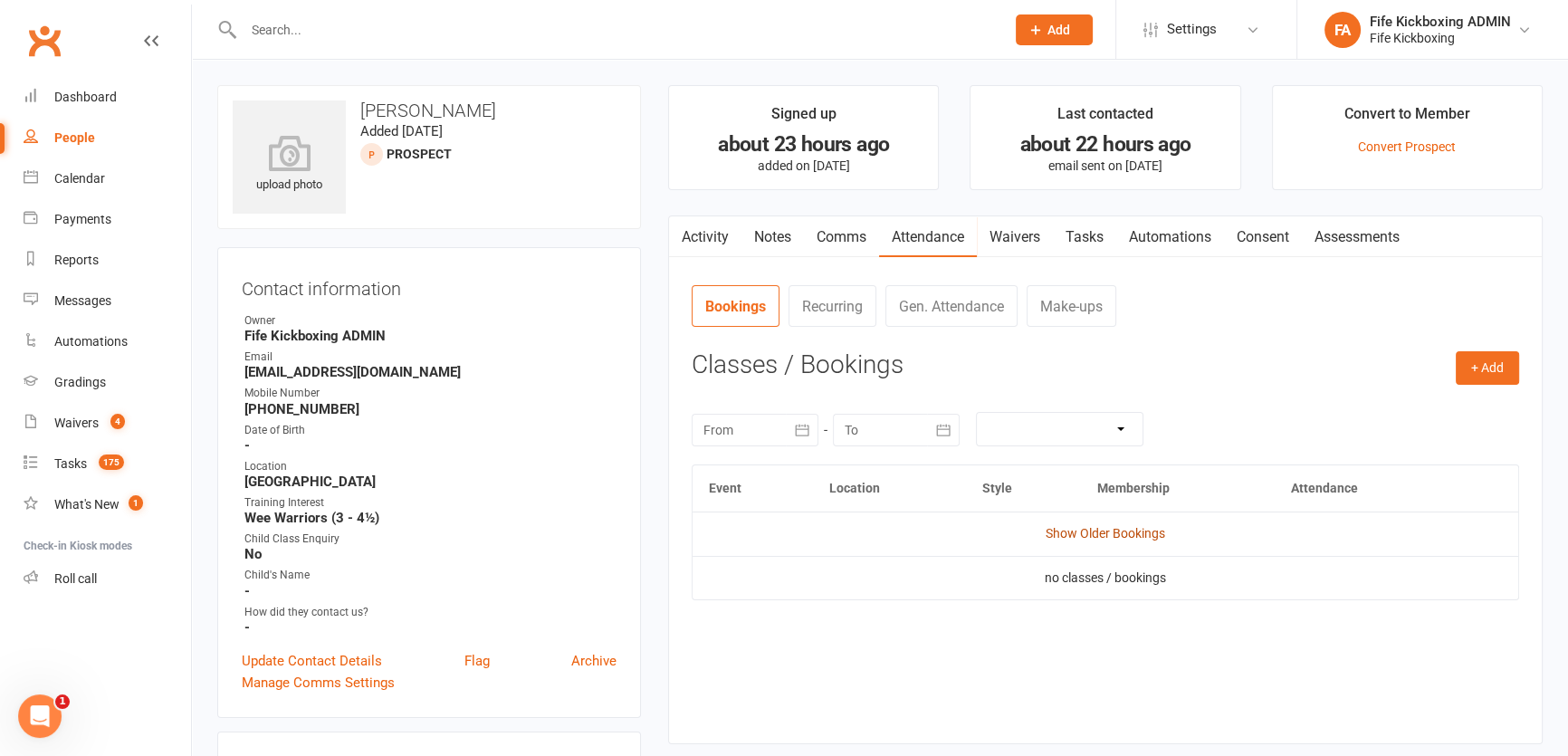
click at [1107, 533] on link "Show Older Bookings" at bounding box center [1106, 533] width 120 height 14
click at [1095, 533] on link "Hide Older Bookings" at bounding box center [1105, 533] width 113 height 14
click at [810, 236] on link "Comms" at bounding box center [841, 238] width 75 height 42
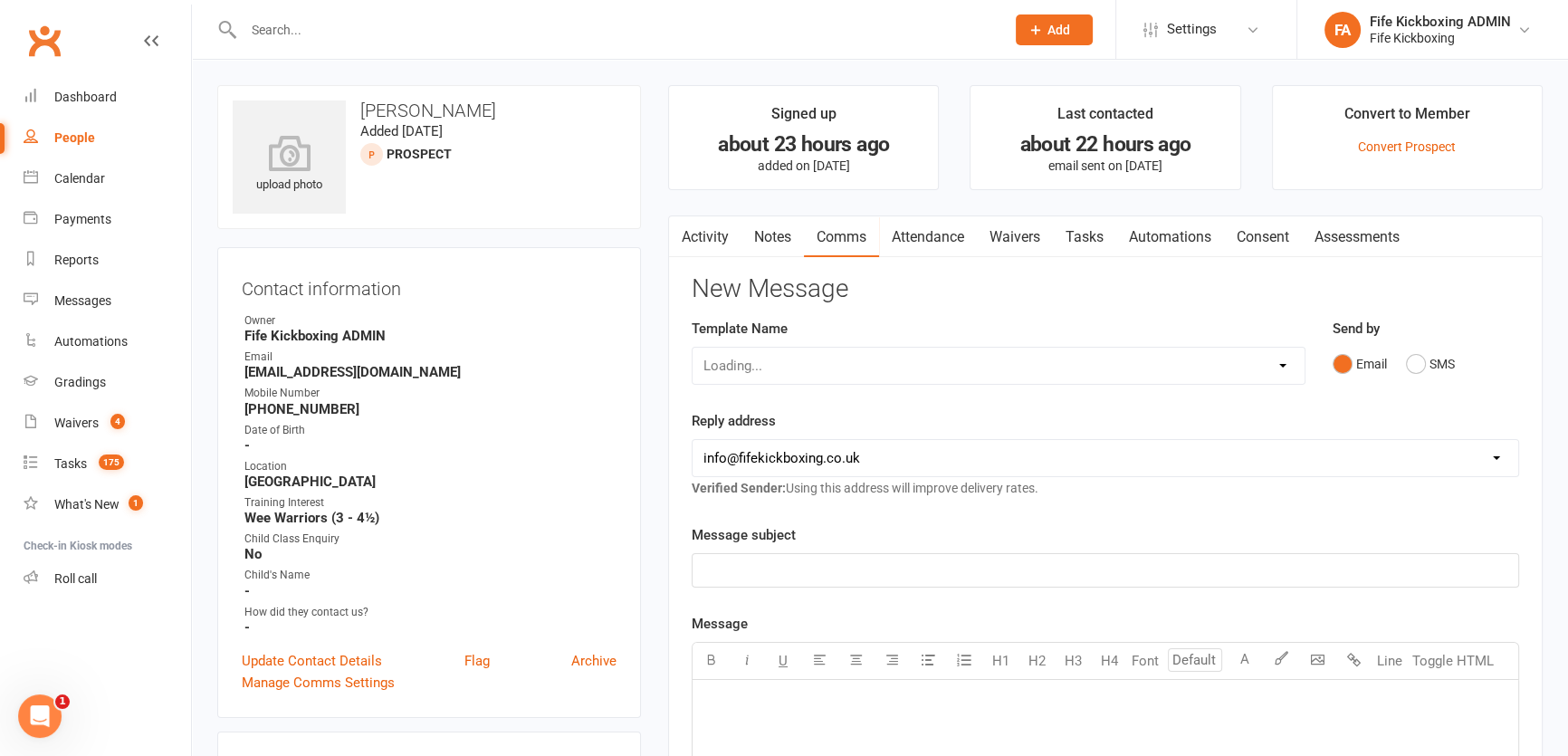
click at [758, 227] on link "Notes" at bounding box center [773, 238] width 63 height 42
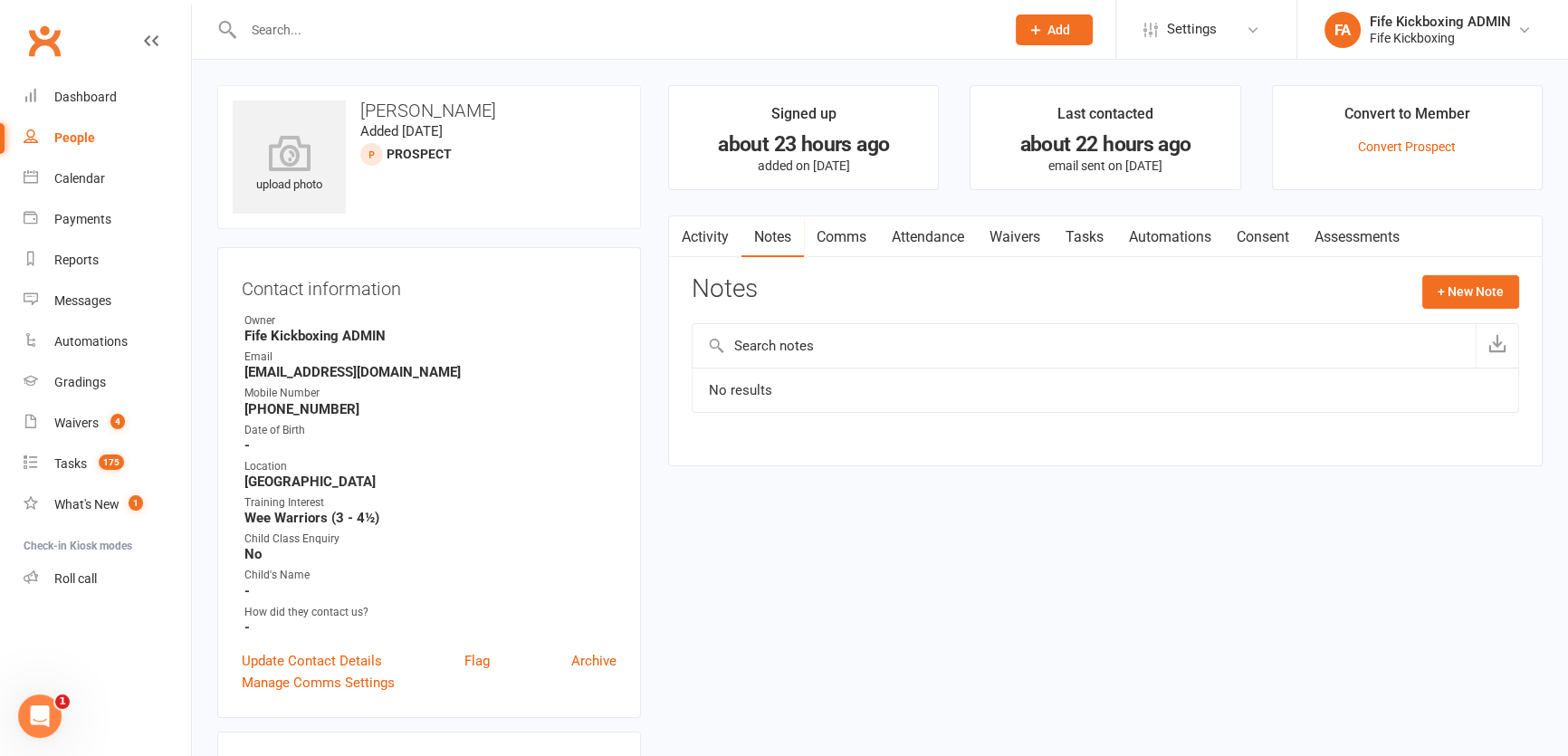
click at [1085, 236] on link "Tasks" at bounding box center [1084, 238] width 64 height 42
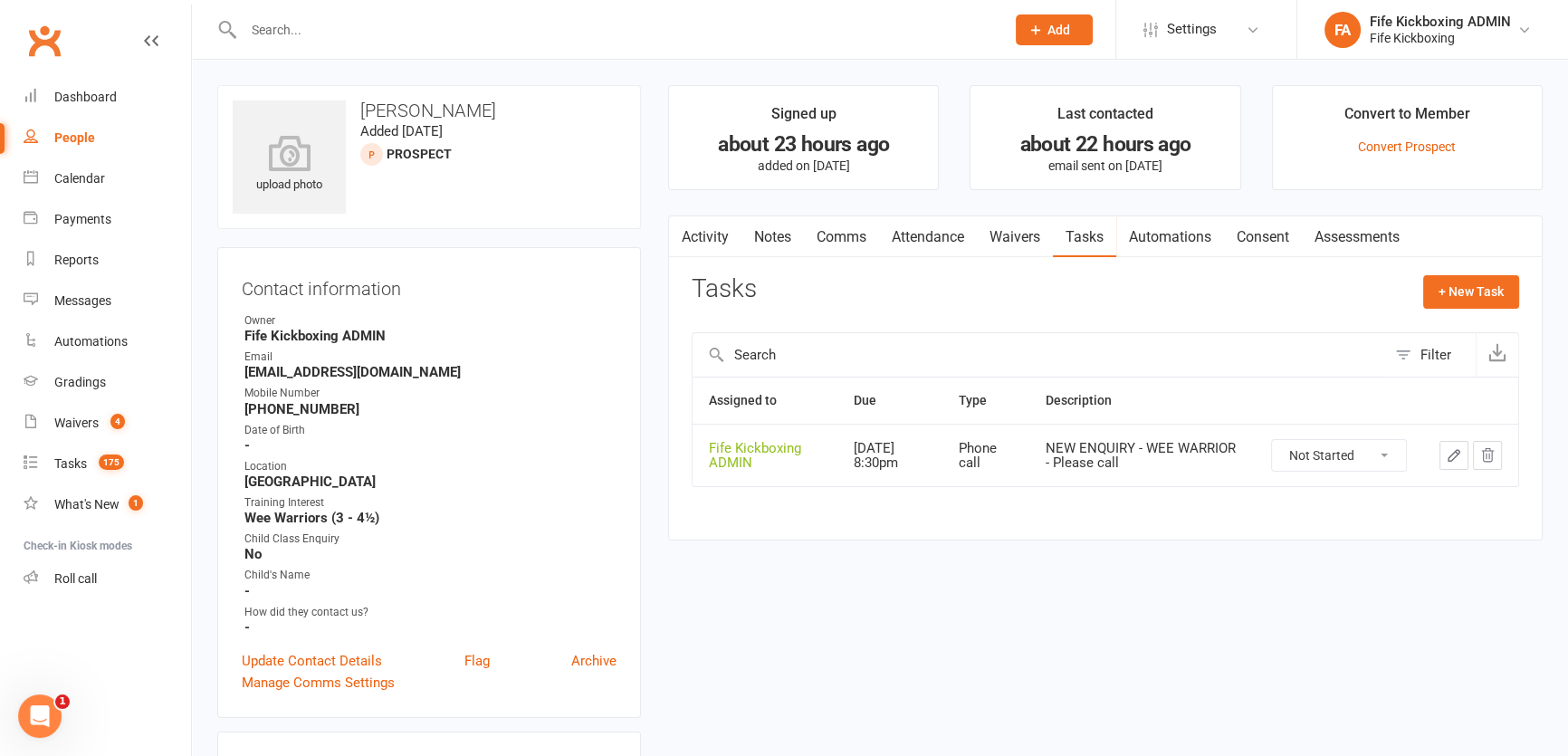
click at [1297, 452] on select "Not Started In Progress Waiting Complete" at bounding box center [1339, 456] width 134 height 30
click at [1272, 440] on select "Not Started In Progress Waiting Complete" at bounding box center [1339, 456] width 134 height 30
select select "waiting"
click at [1443, 455] on button "button" at bounding box center [1454, 456] width 29 height 29
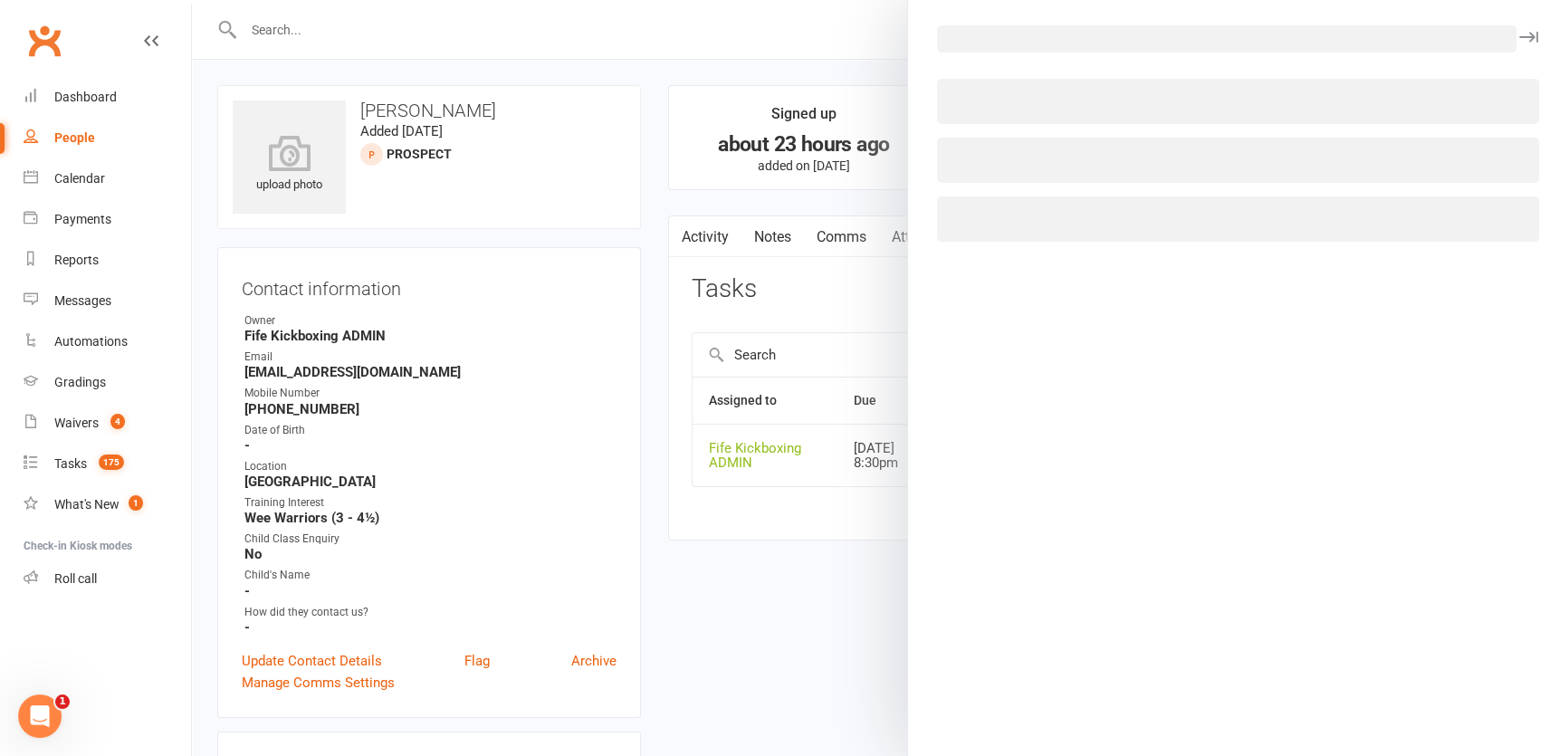
select select "49533"
select select "7271"
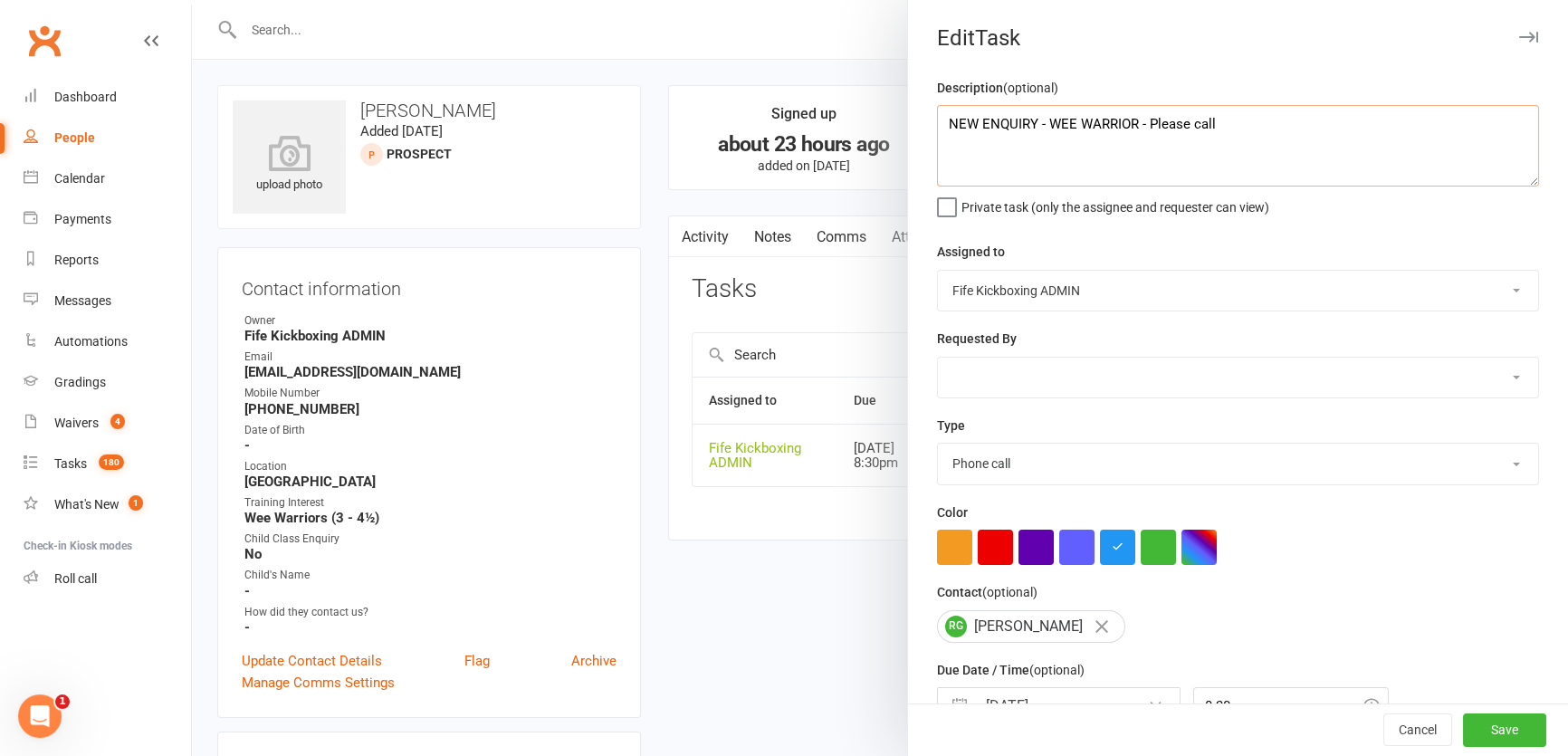
click at [1245, 167] on textarea "NEW ENQUIRY - WEE WARRIOR - Please call" at bounding box center [1237, 145] width 602 height 82
type textarea "NEW ENQUIRY - WEE WARRIOR - Getting back in touch"
click at [1477, 731] on button "Save" at bounding box center [1504, 730] width 84 height 32
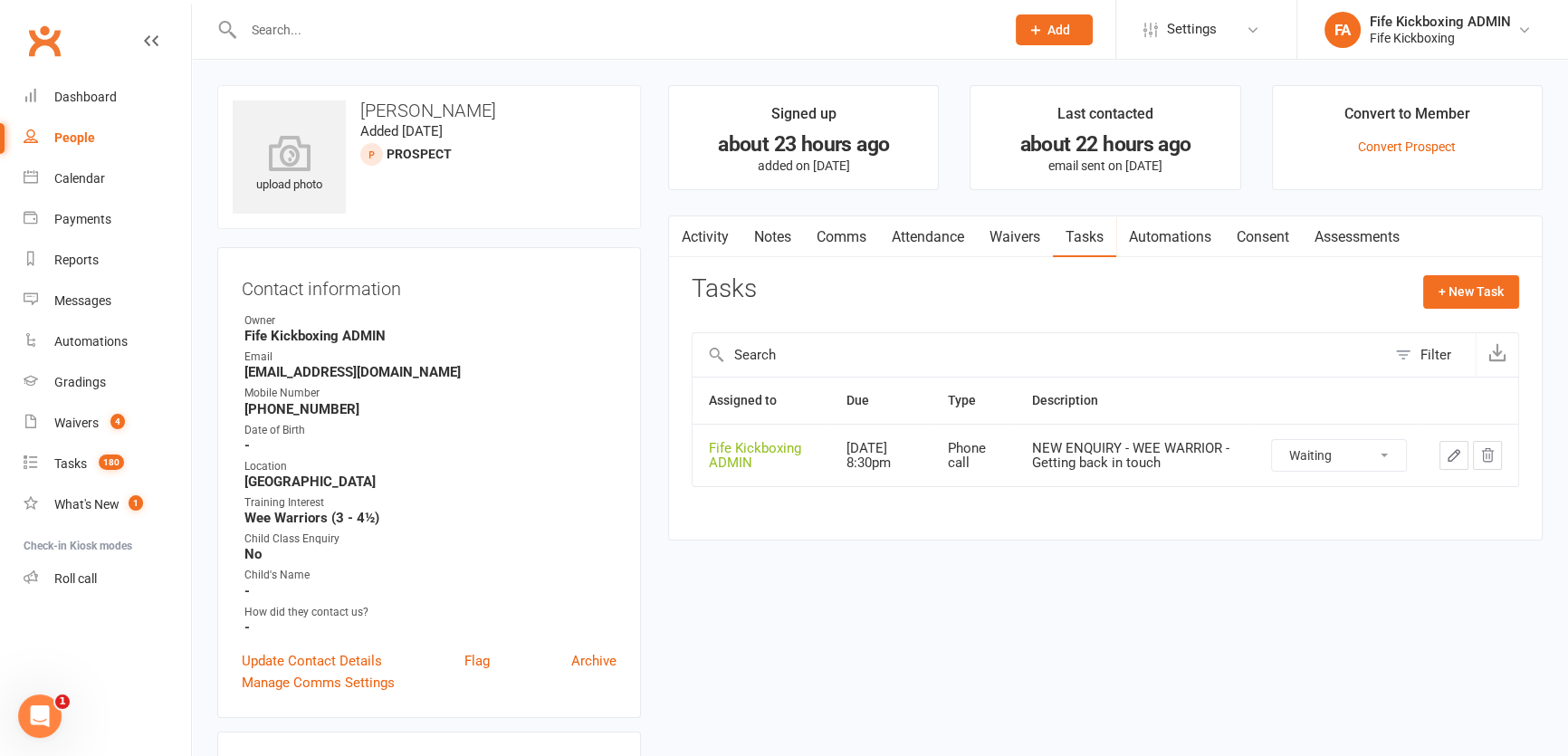
click at [751, 231] on link "Notes" at bounding box center [773, 238] width 63 height 42
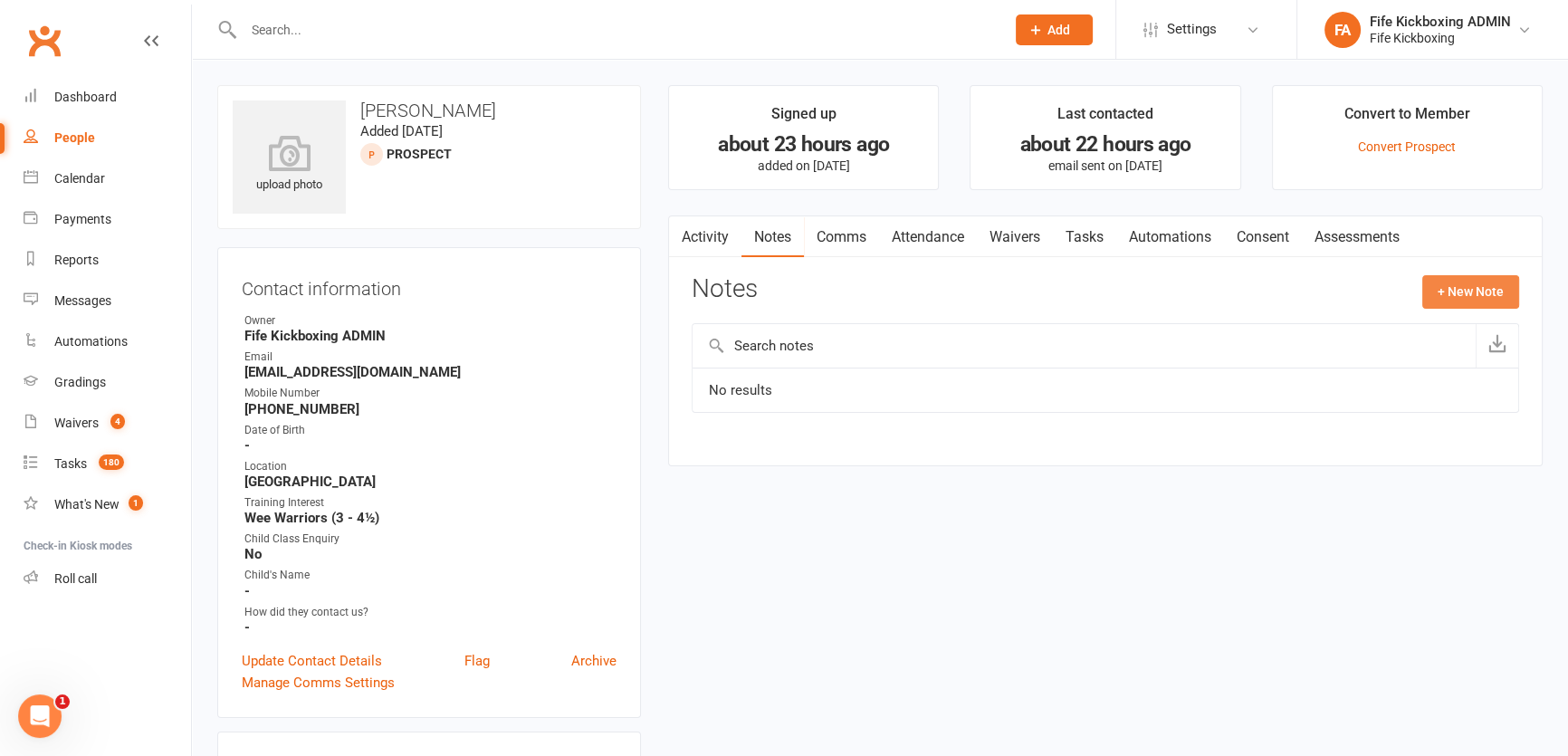
click at [1437, 283] on button "+ New Note" at bounding box center [1471, 291] width 97 height 32
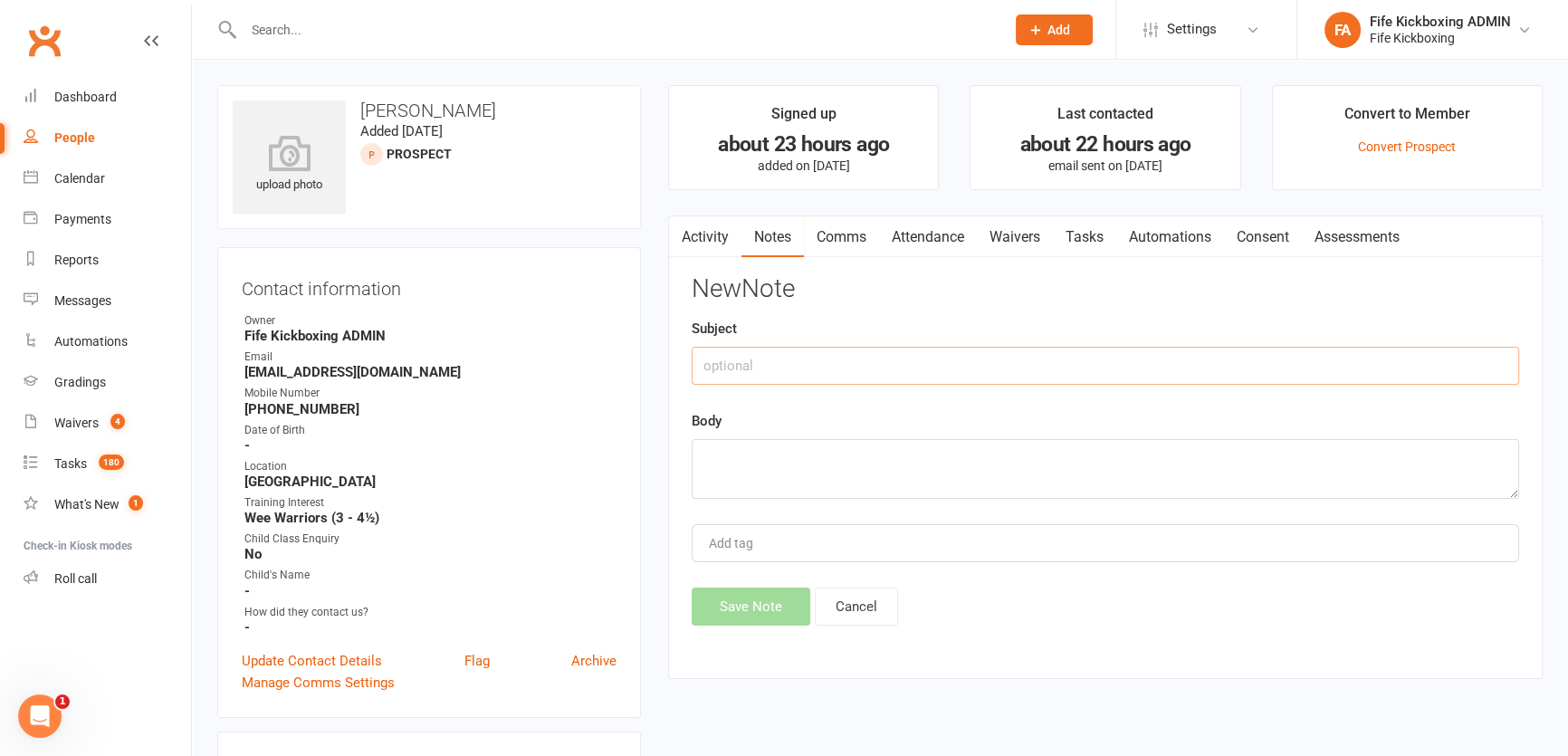
drag, startPoint x: 1265, startPoint y: 375, endPoint x: 1277, endPoint y: 366, distance: 15.0
click at [1267, 374] on input "text" at bounding box center [1105, 366] width 827 height 38
type input "(KR) CALL"
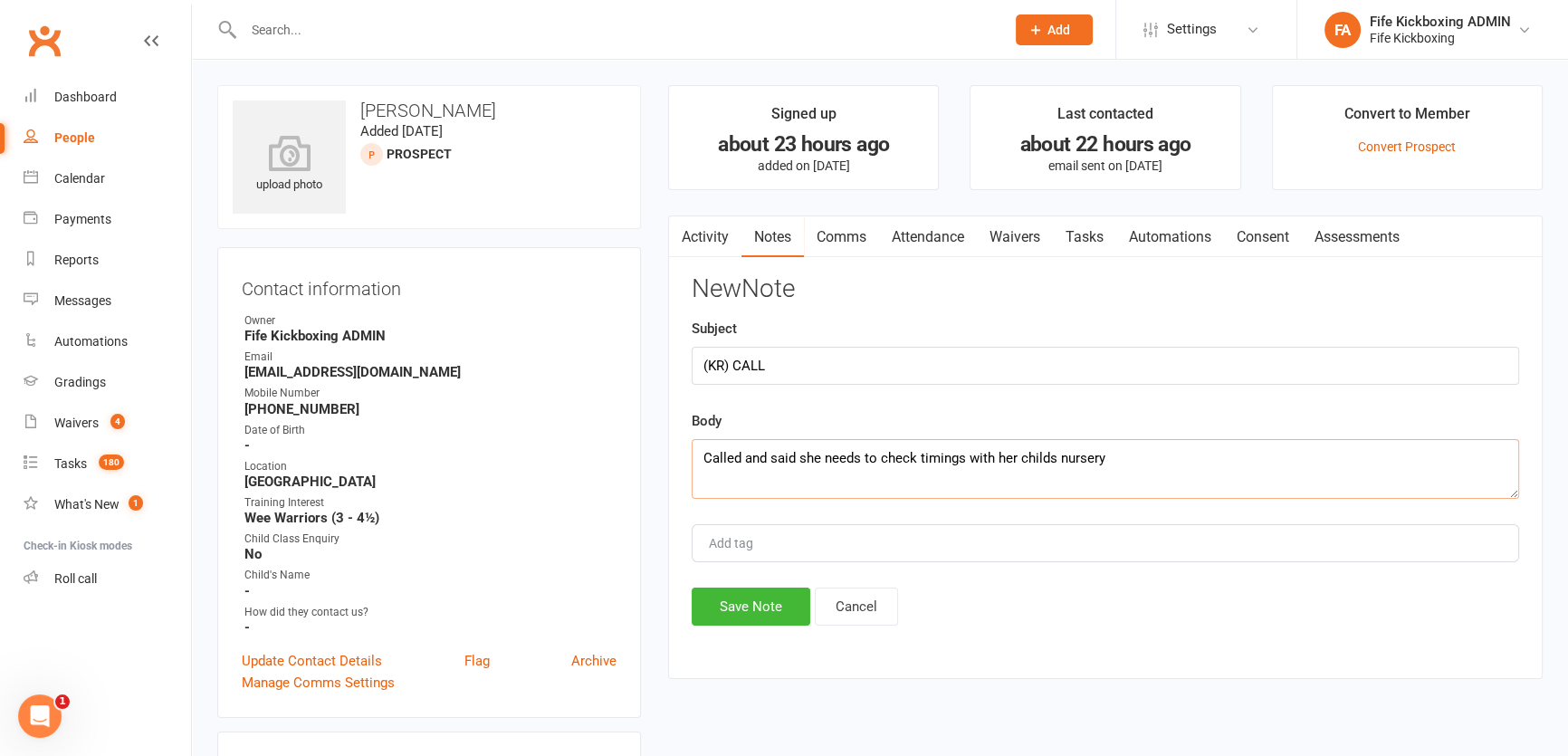
type textarea "Called and said she needs to check timings with her childs nursery"
click at [680, 607] on div "Activity Notes Comms Attendance Waivers Tasks Automations Consent Assessments N…" at bounding box center [1106, 448] width 875 height 464
click at [723, 598] on button "Save Note" at bounding box center [750, 607] width 119 height 38
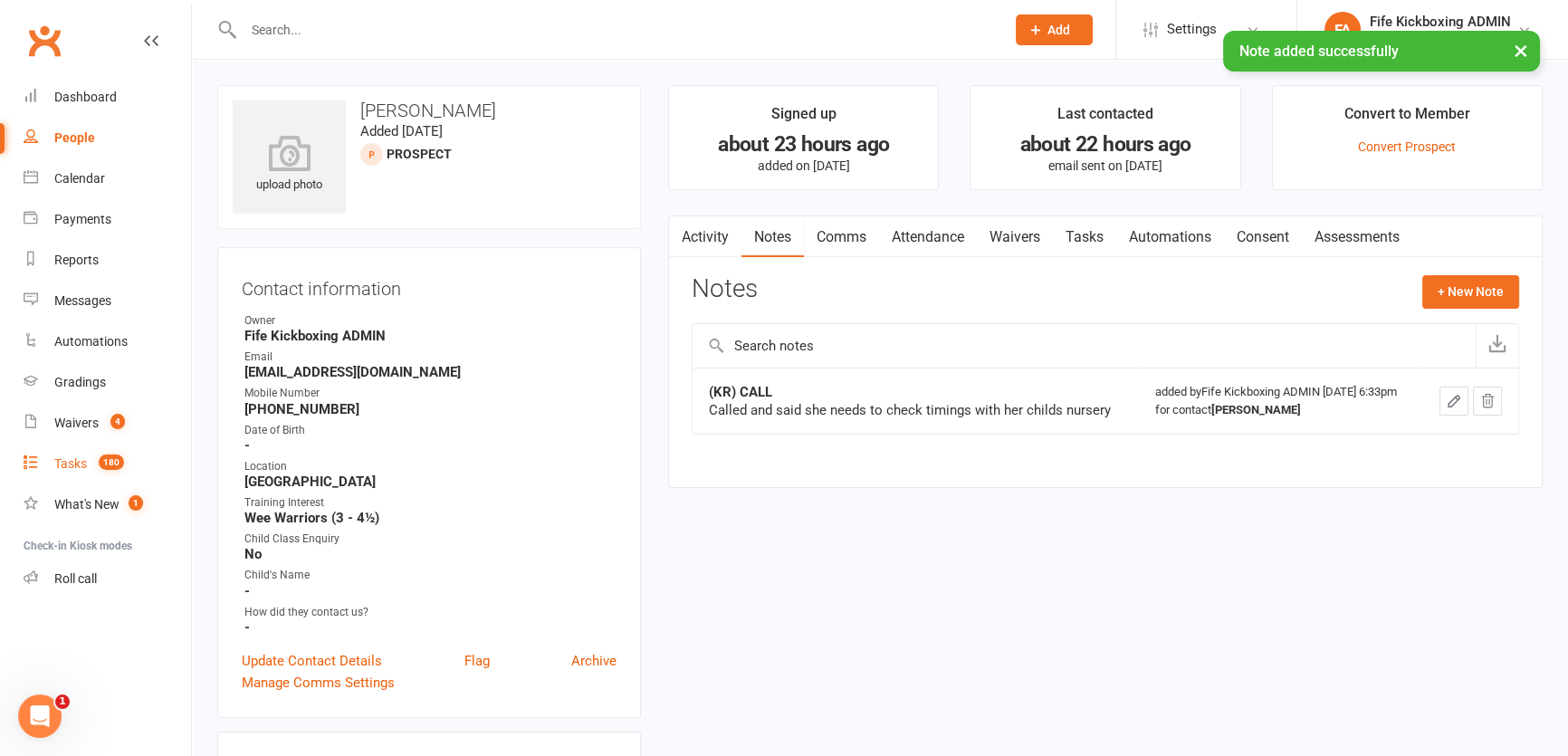
click at [68, 452] on link "Tasks 180" at bounding box center [107, 463] width 167 height 41
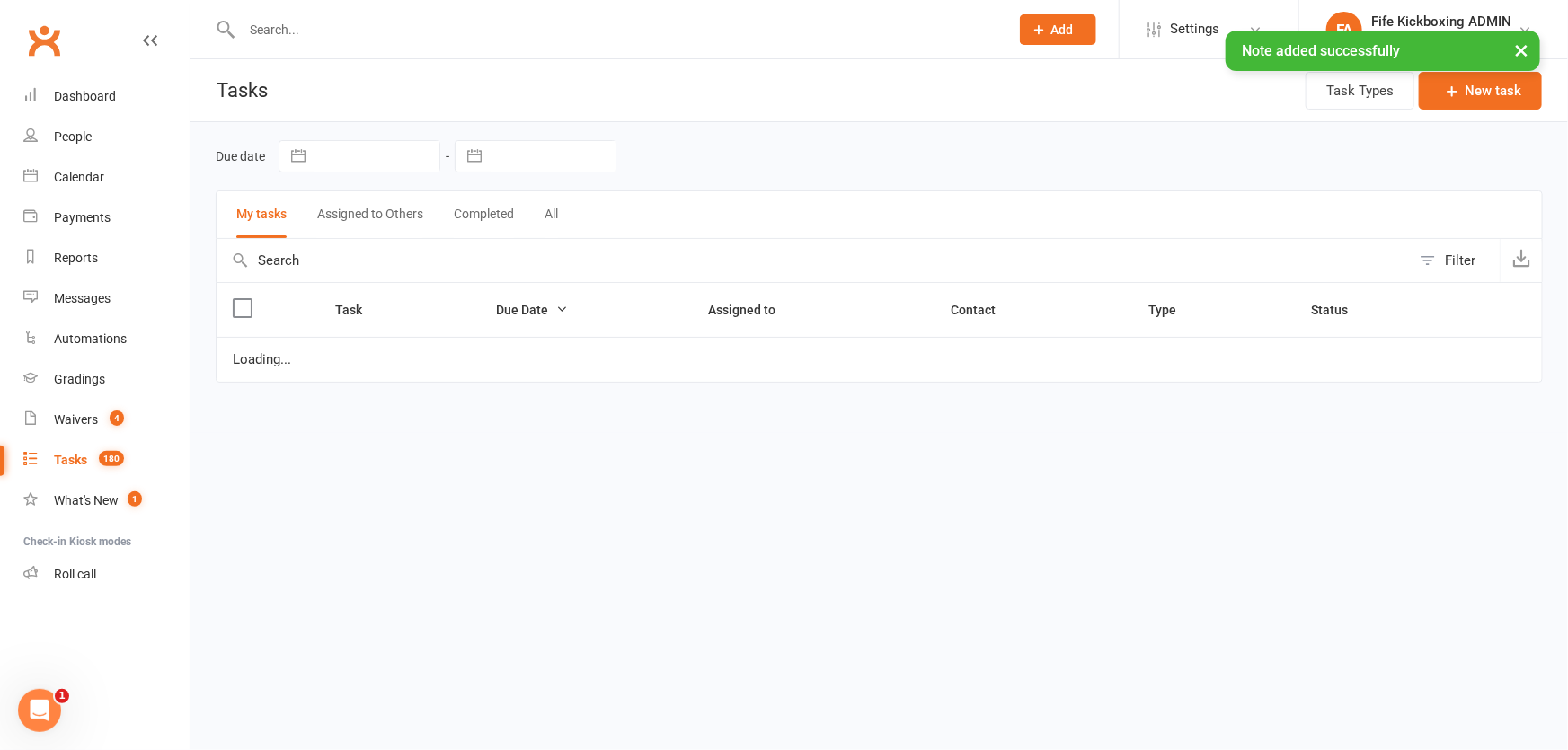
select select "waiting"
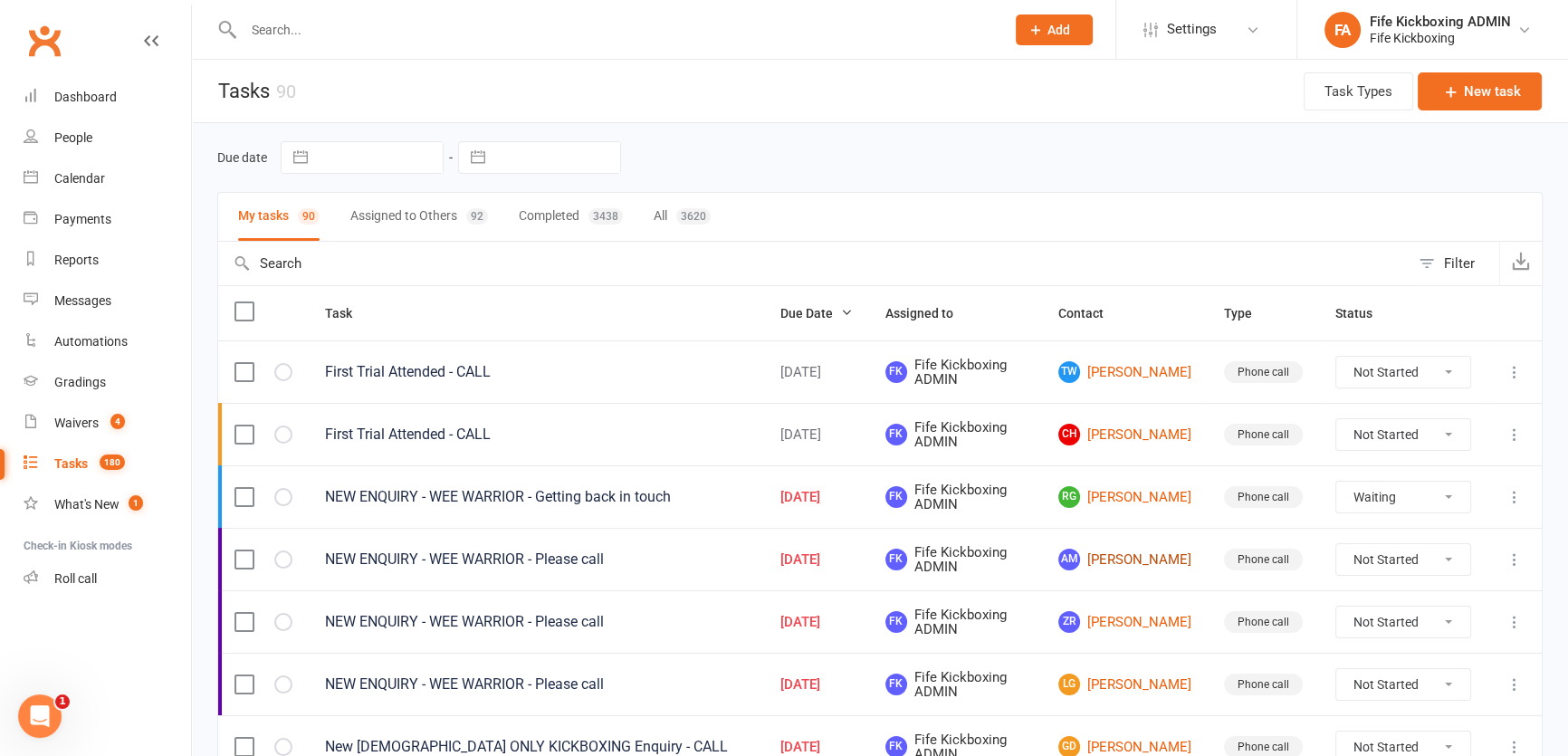
click at [1139, 552] on link "AM Adam Mitchinson" at bounding box center [1125, 559] width 133 height 22
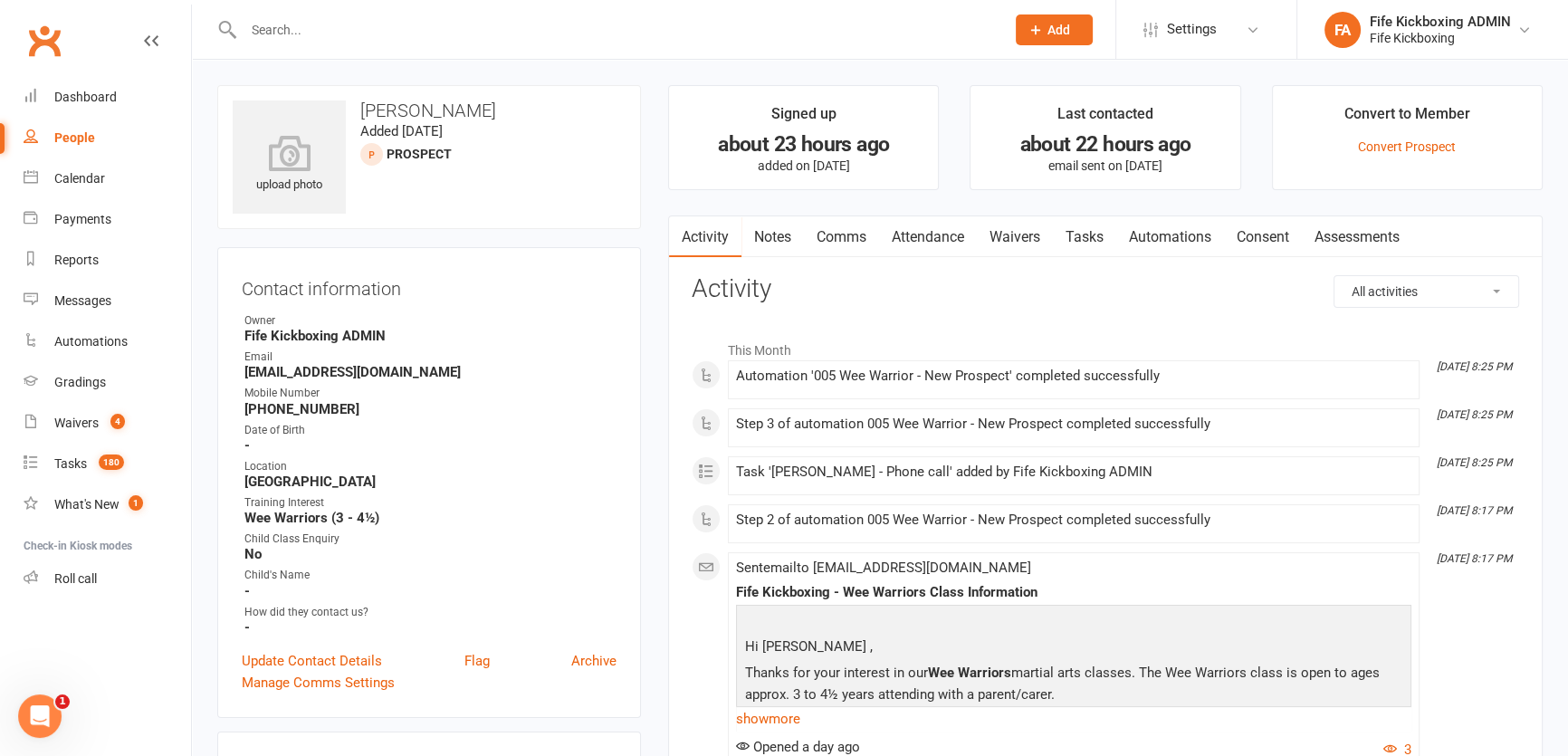
click at [939, 246] on link "Attendance" at bounding box center [927, 238] width 98 height 42
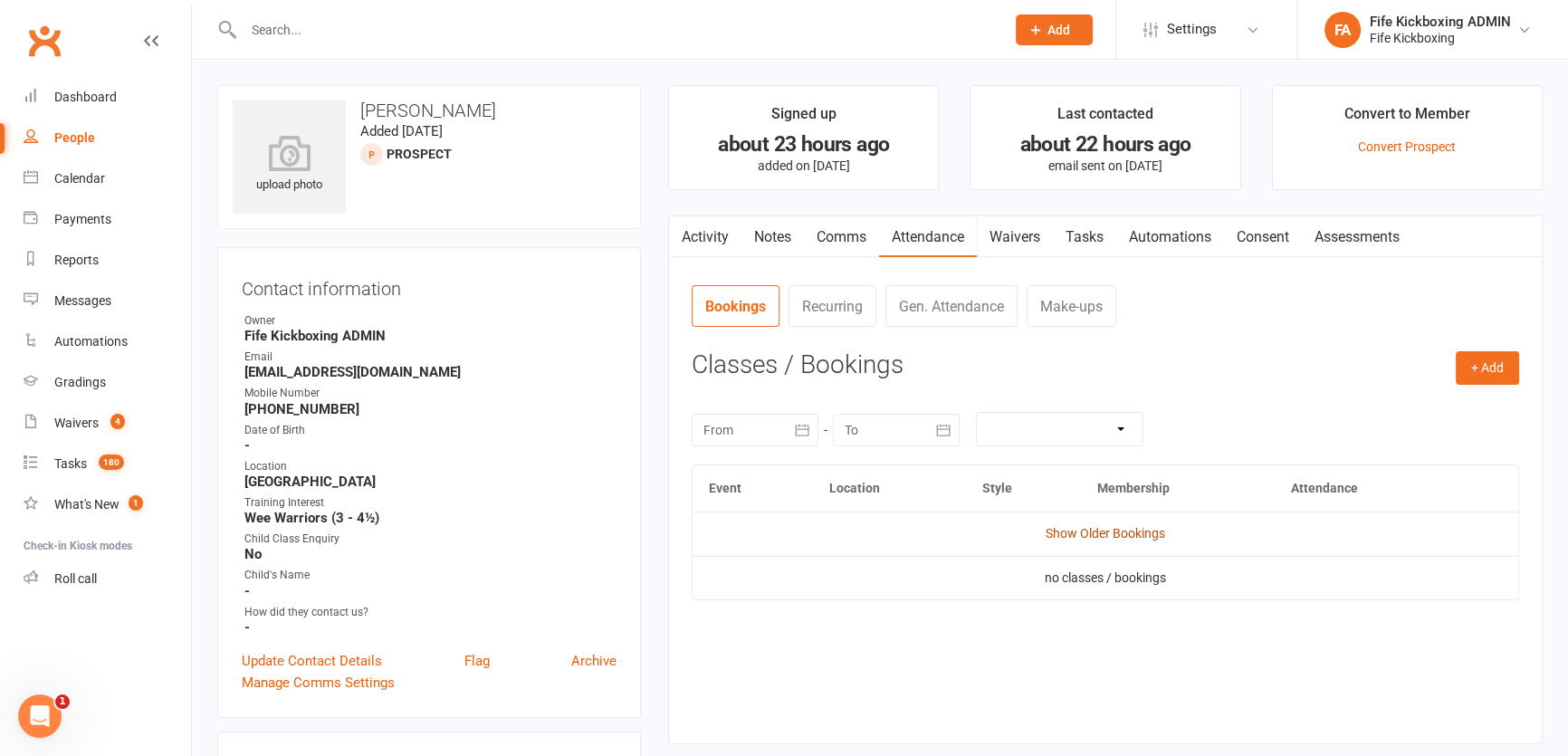
click at [1064, 526] on link "Show Older Bookings" at bounding box center [1106, 533] width 120 height 14
click at [1100, 242] on link "Tasks" at bounding box center [1084, 238] width 64 height 42
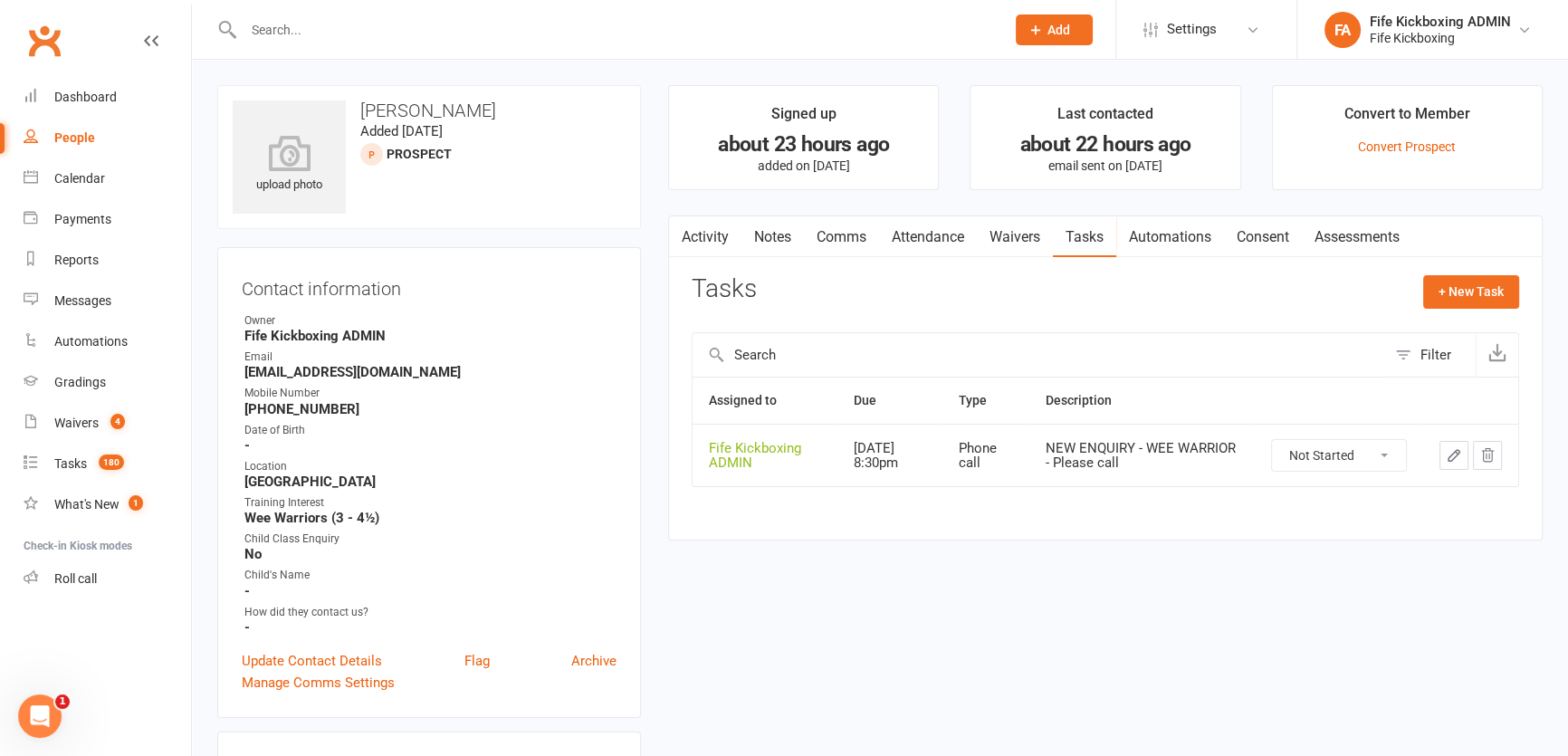
click at [1300, 460] on select "Not Started In Progress Waiting Complete" at bounding box center [1339, 456] width 134 height 30
click at [1272, 440] on select "Not Started In Progress Waiting Complete" at bounding box center [1339, 456] width 134 height 30
click at [1296, 461] on select "Not Started In Progress Waiting Complete" at bounding box center [1339, 456] width 134 height 30
click at [1272, 440] on select "Not Started In Progress Waiting Complete" at bounding box center [1339, 456] width 134 height 30
select select "waiting"
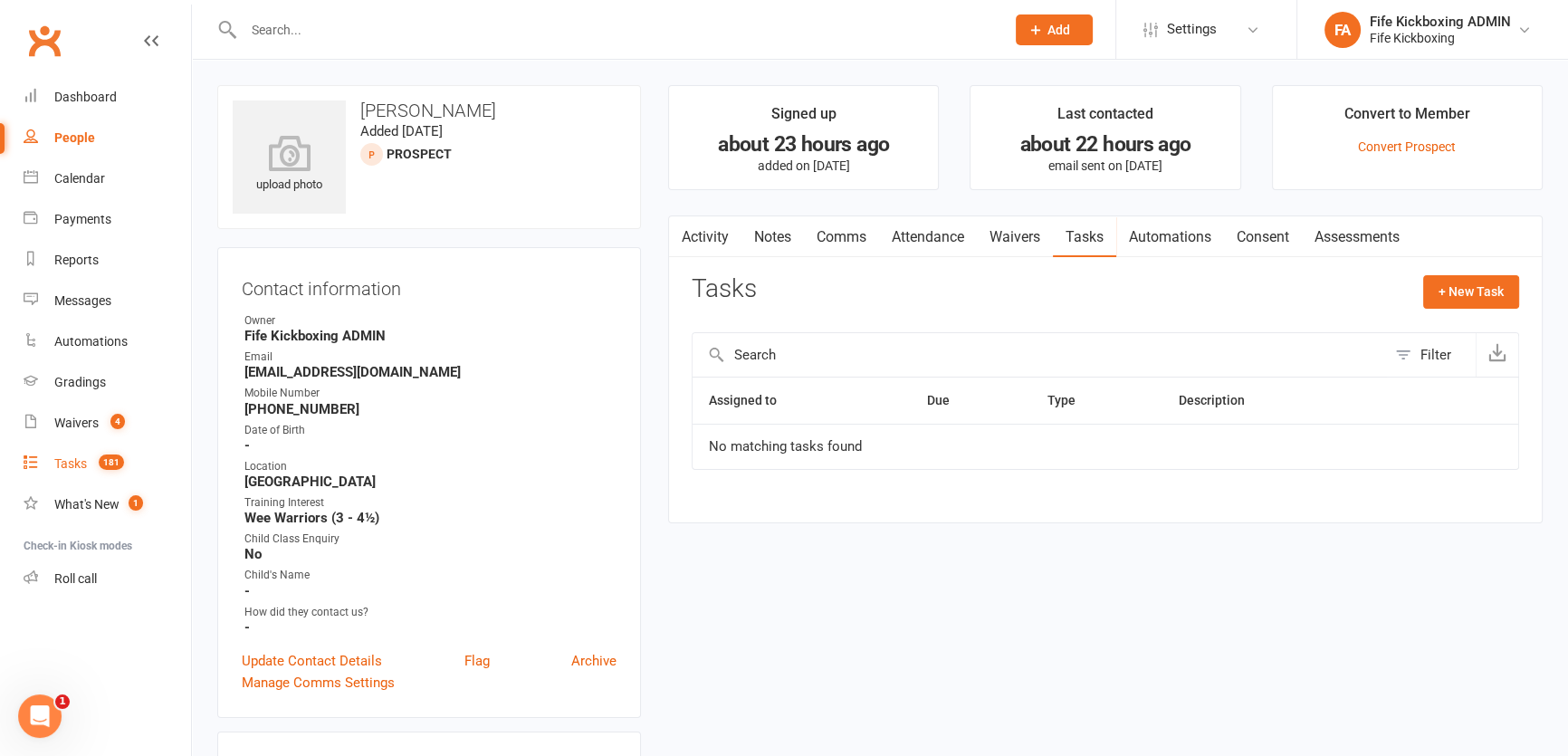
click at [114, 459] on span "181" at bounding box center [111, 462] width 26 height 15
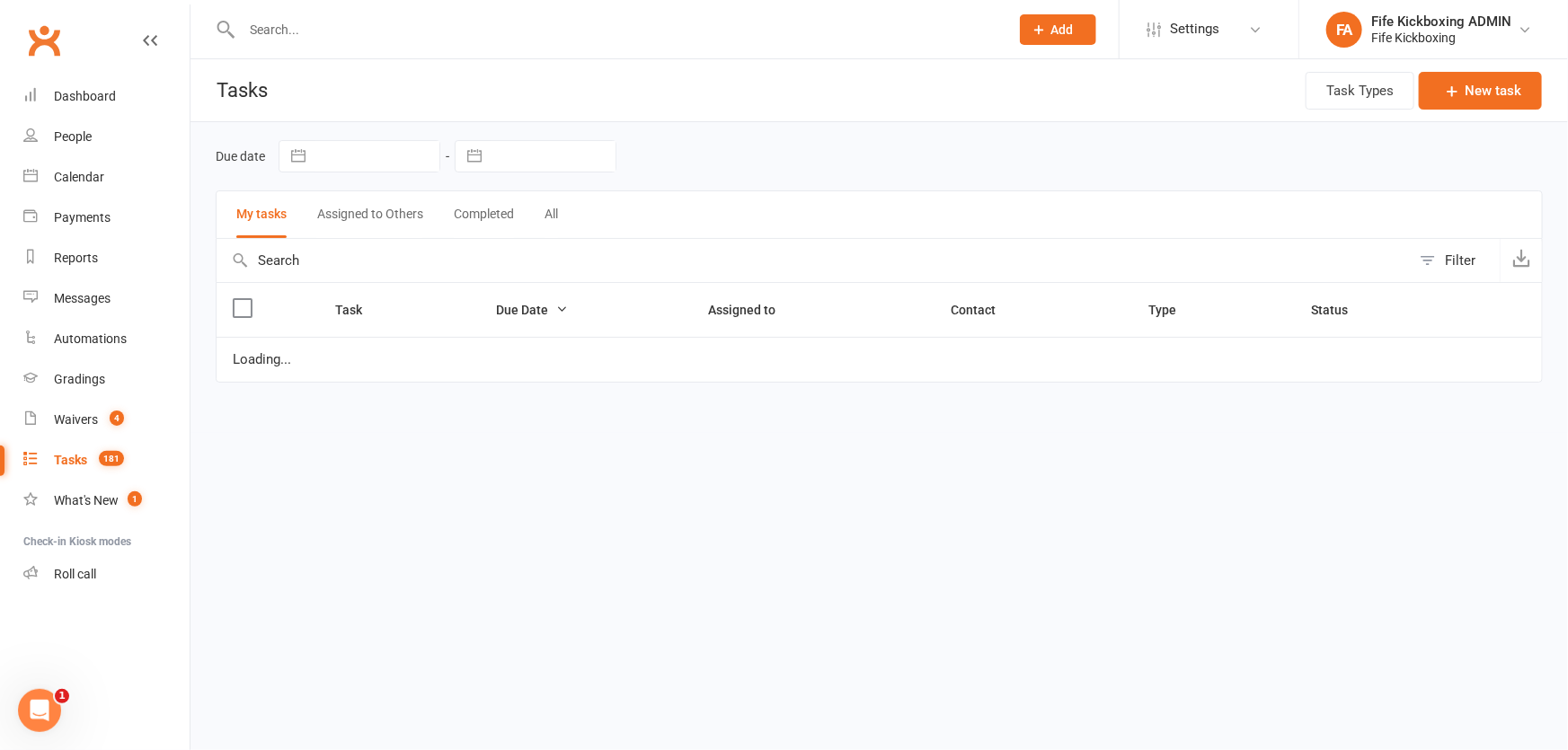
select select "waiting"
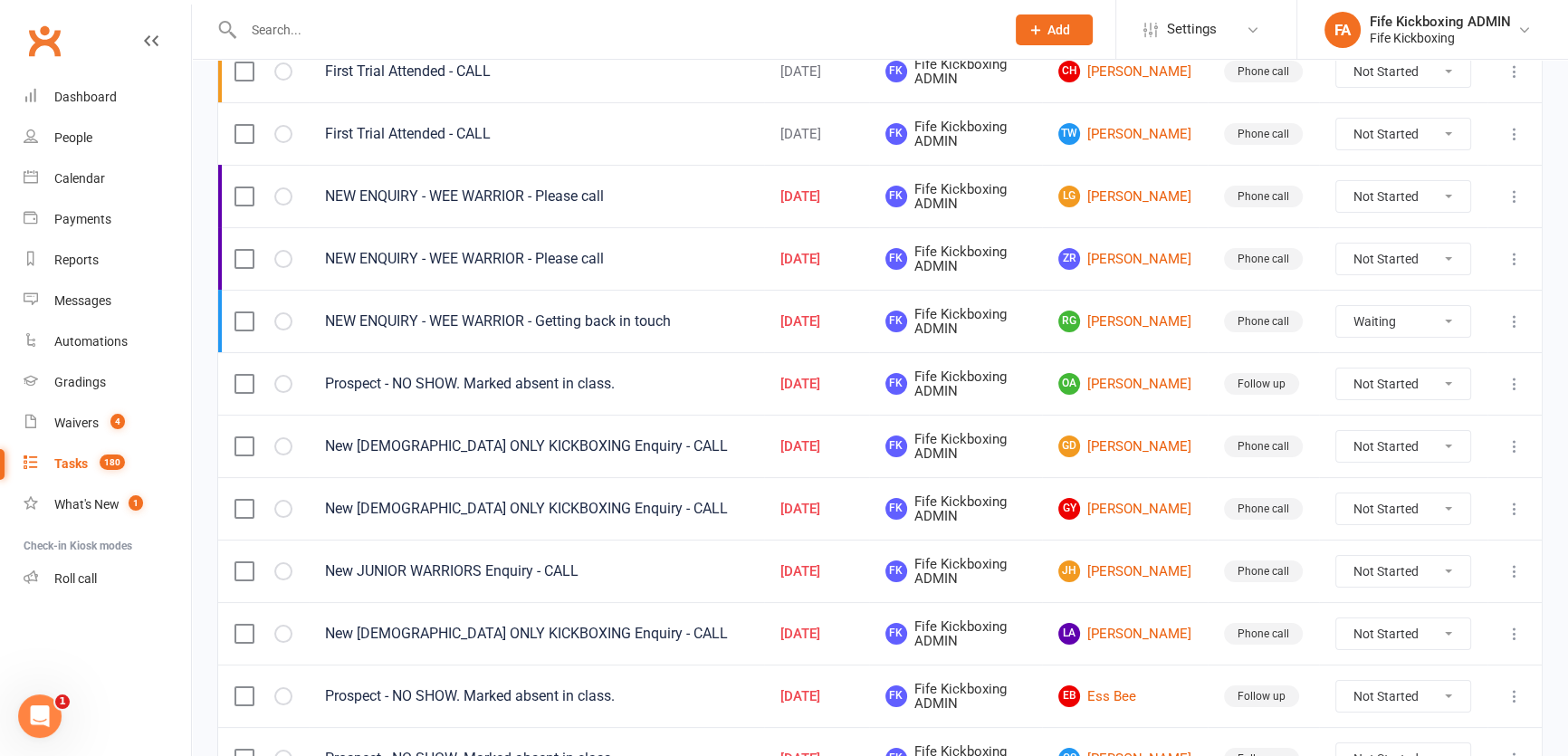
scroll to position [329, 0]
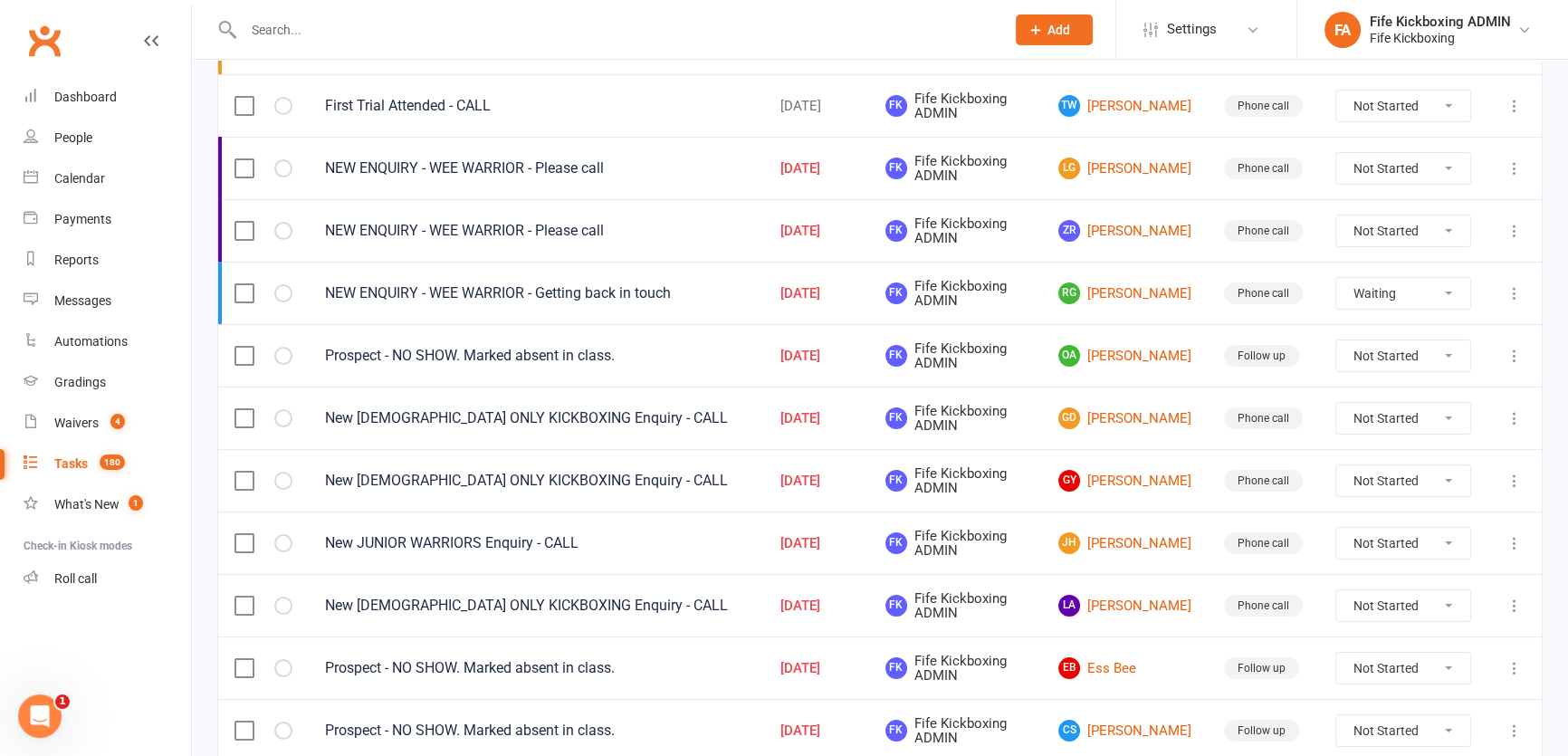
click at [1376, 380] on td "Not Started In Progress Waiting Complete" at bounding box center [1403, 356] width 168 height 63
click at [1354, 343] on select "Not Started In Progress Waiting Complete" at bounding box center [1403, 356] width 134 height 30
click at [1336, 340] on select "Not Started In Progress Waiting Complete" at bounding box center [1403, 356] width 134 height 30
select select "unstarted"
select select "waiting"
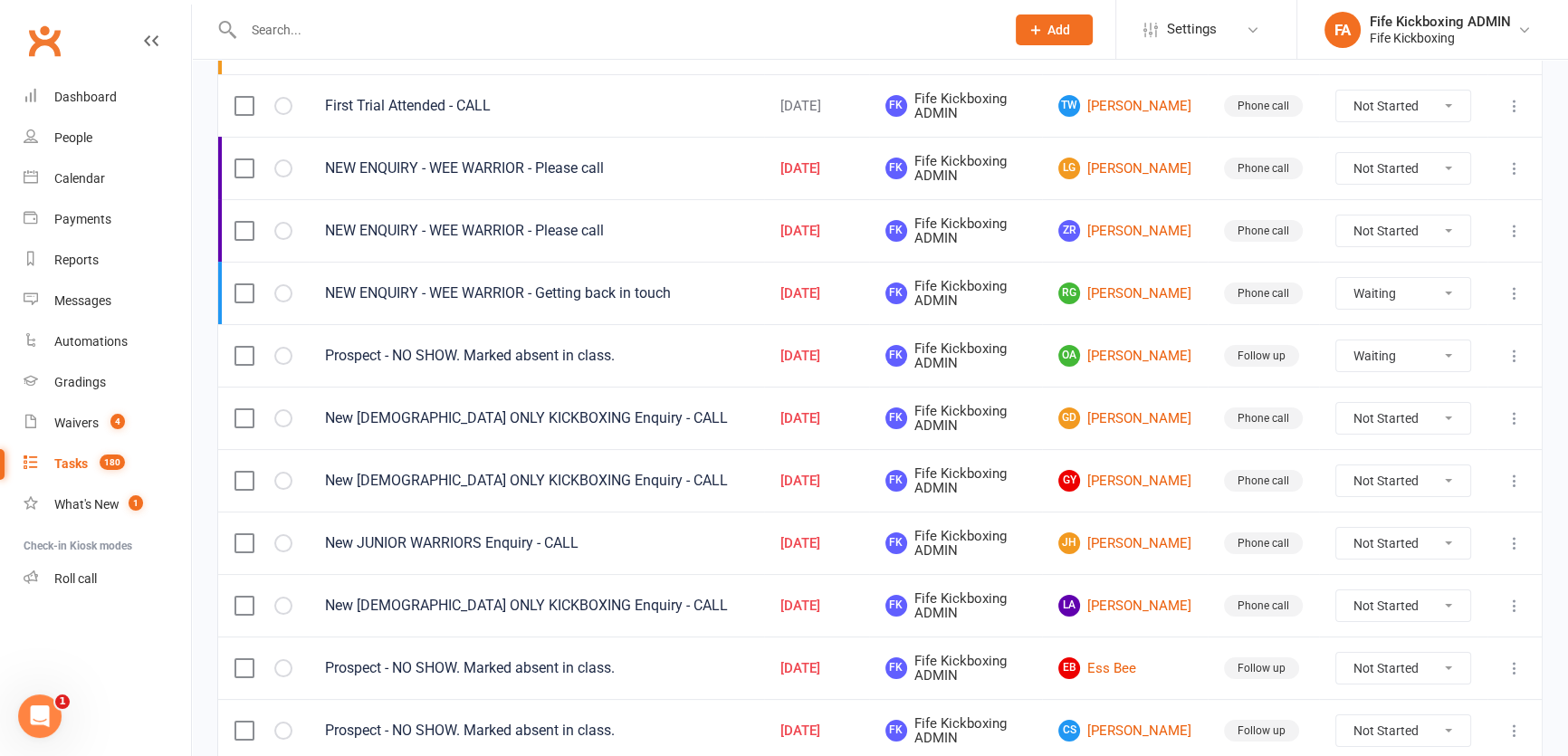
drag, startPoint x: 1347, startPoint y: 441, endPoint x: 1349, endPoint y: 359, distance: 82.0
click at [1349, 359] on select "Not Started In Progress Waiting Complete" at bounding box center [1403, 356] width 134 height 30
click at [1336, 340] on select "Not Started In Progress Waiting Complete" at bounding box center [1403, 356] width 134 height 30
select select "waiting"
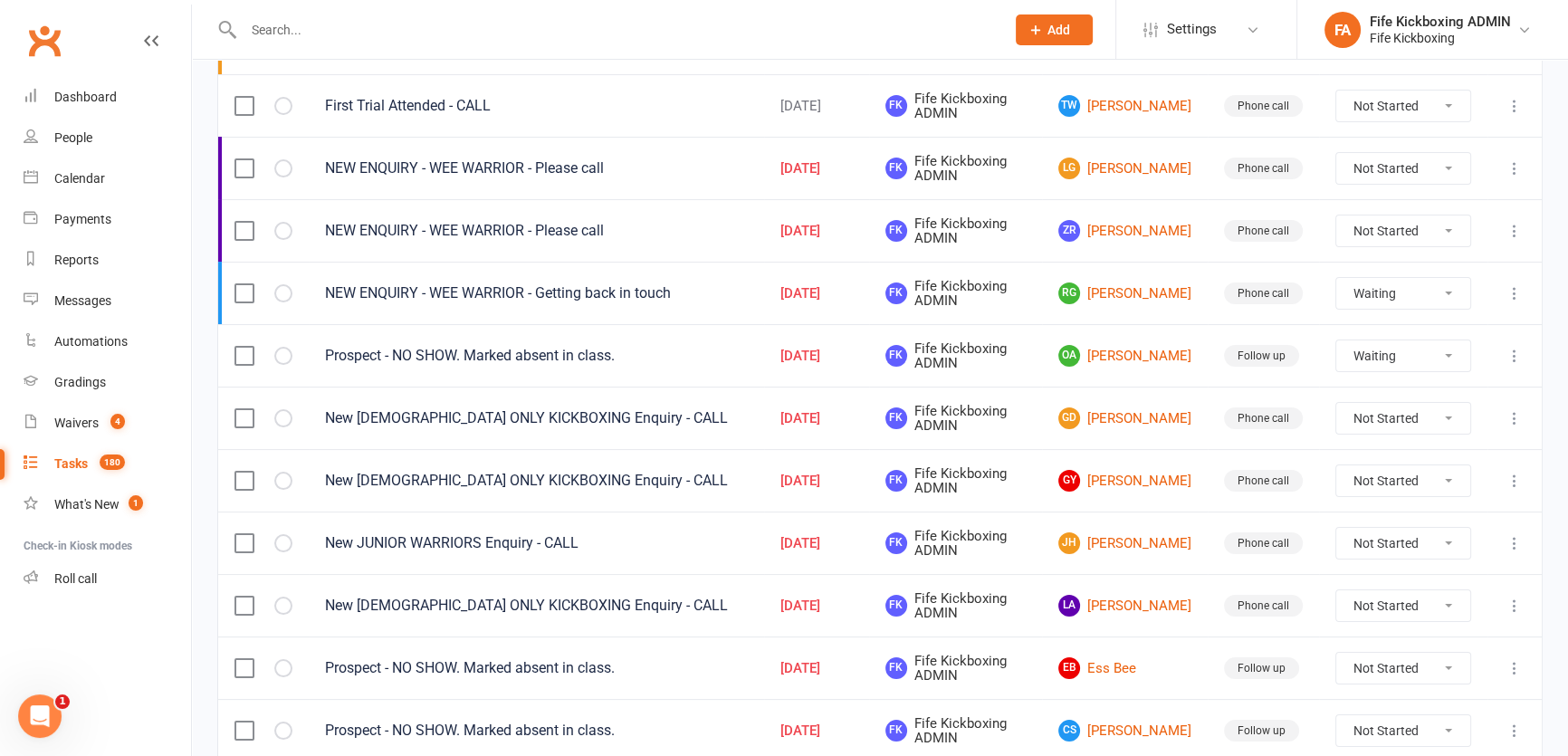
select select "waiting"
select select "started"
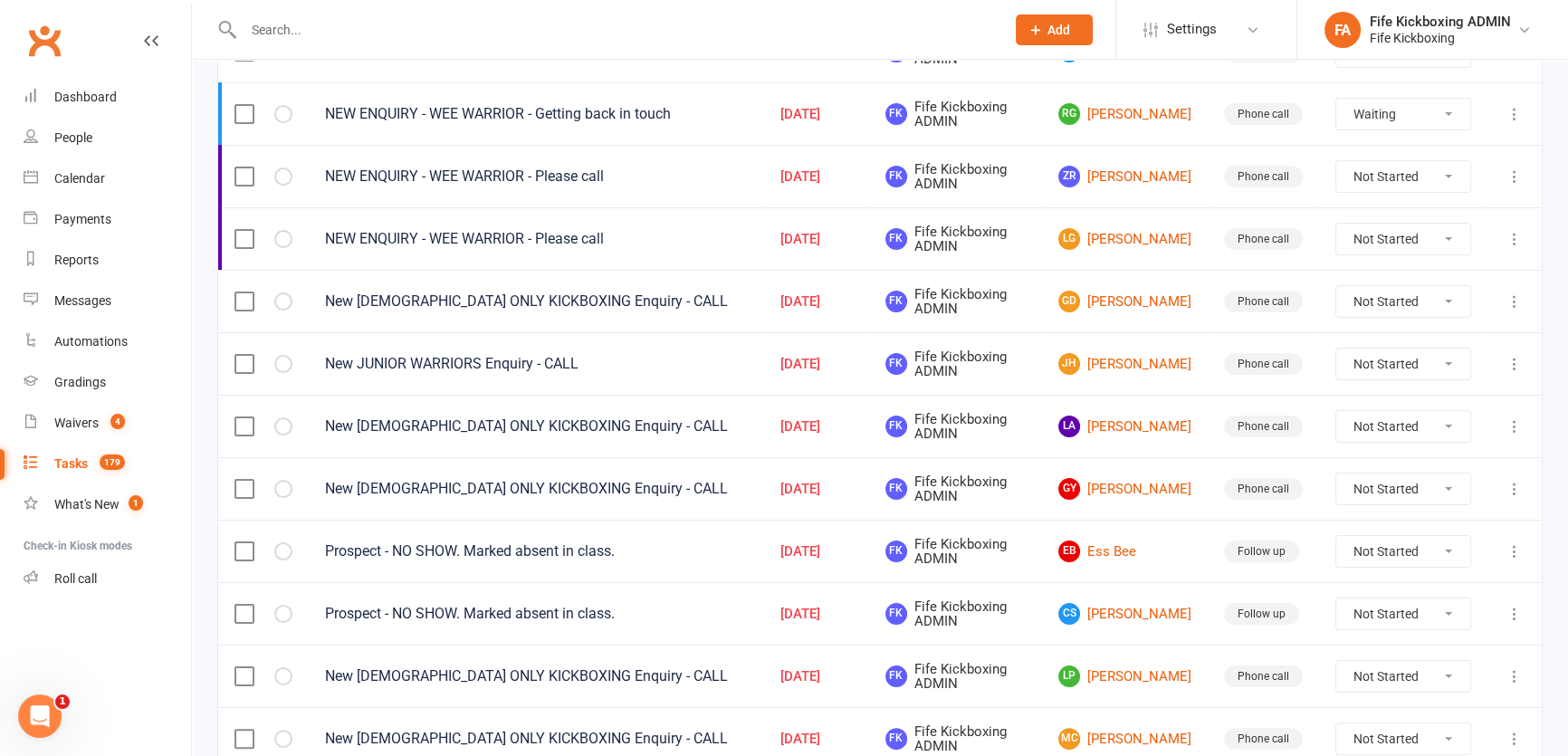
scroll to position [411, 0]
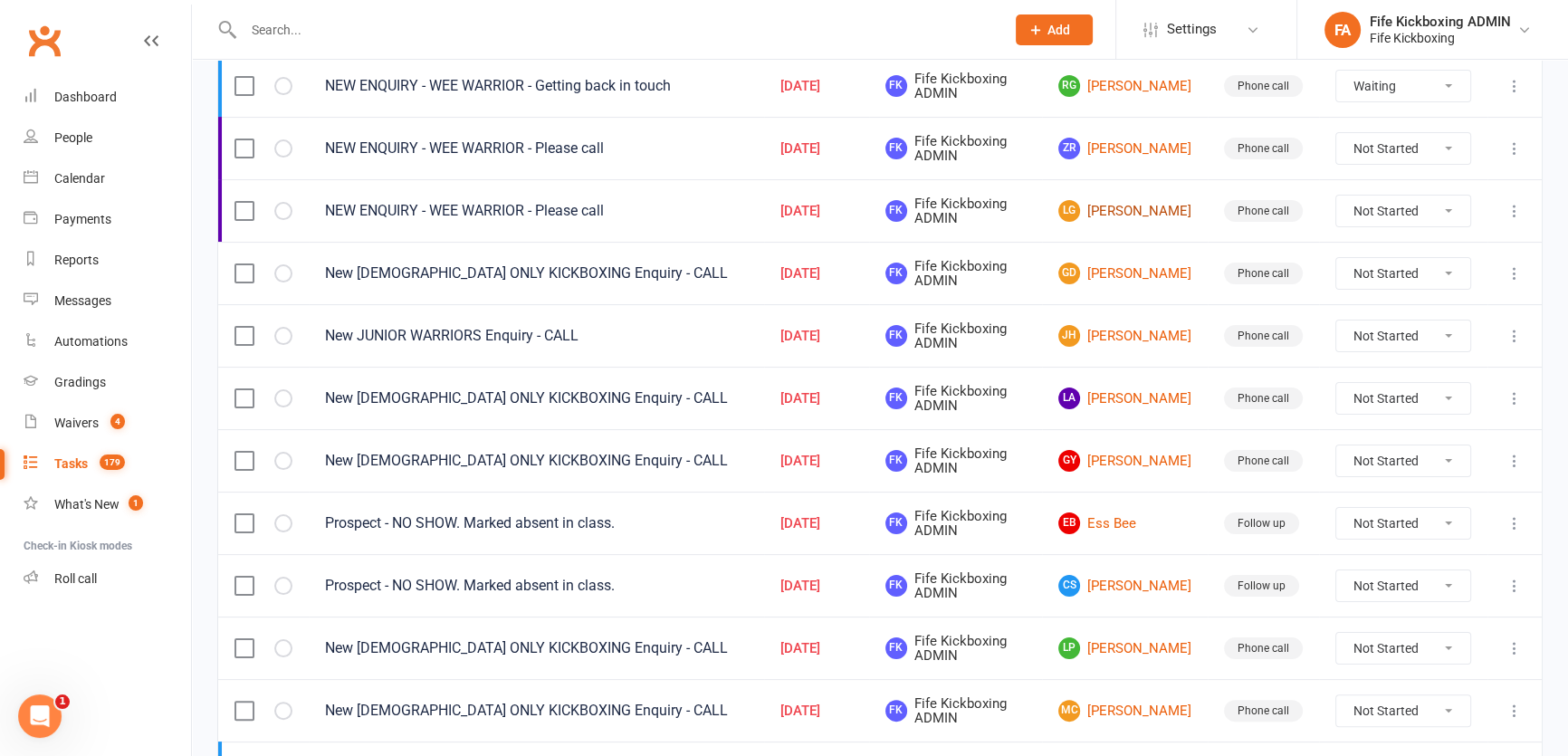
click at [1120, 205] on link "LG Lissie Green" at bounding box center [1125, 210] width 133 height 22
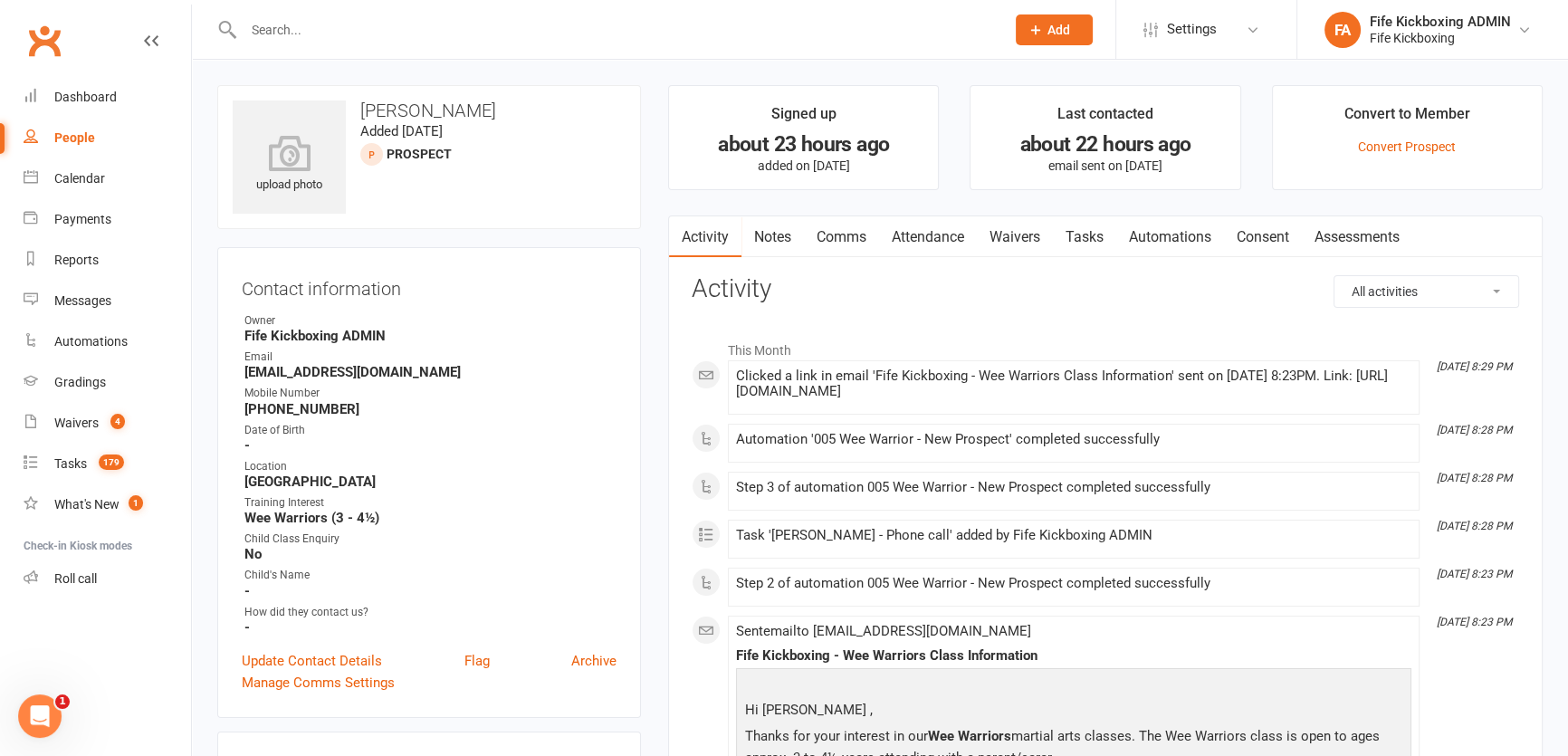
click at [946, 236] on link "Attendance" at bounding box center [927, 238] width 98 height 42
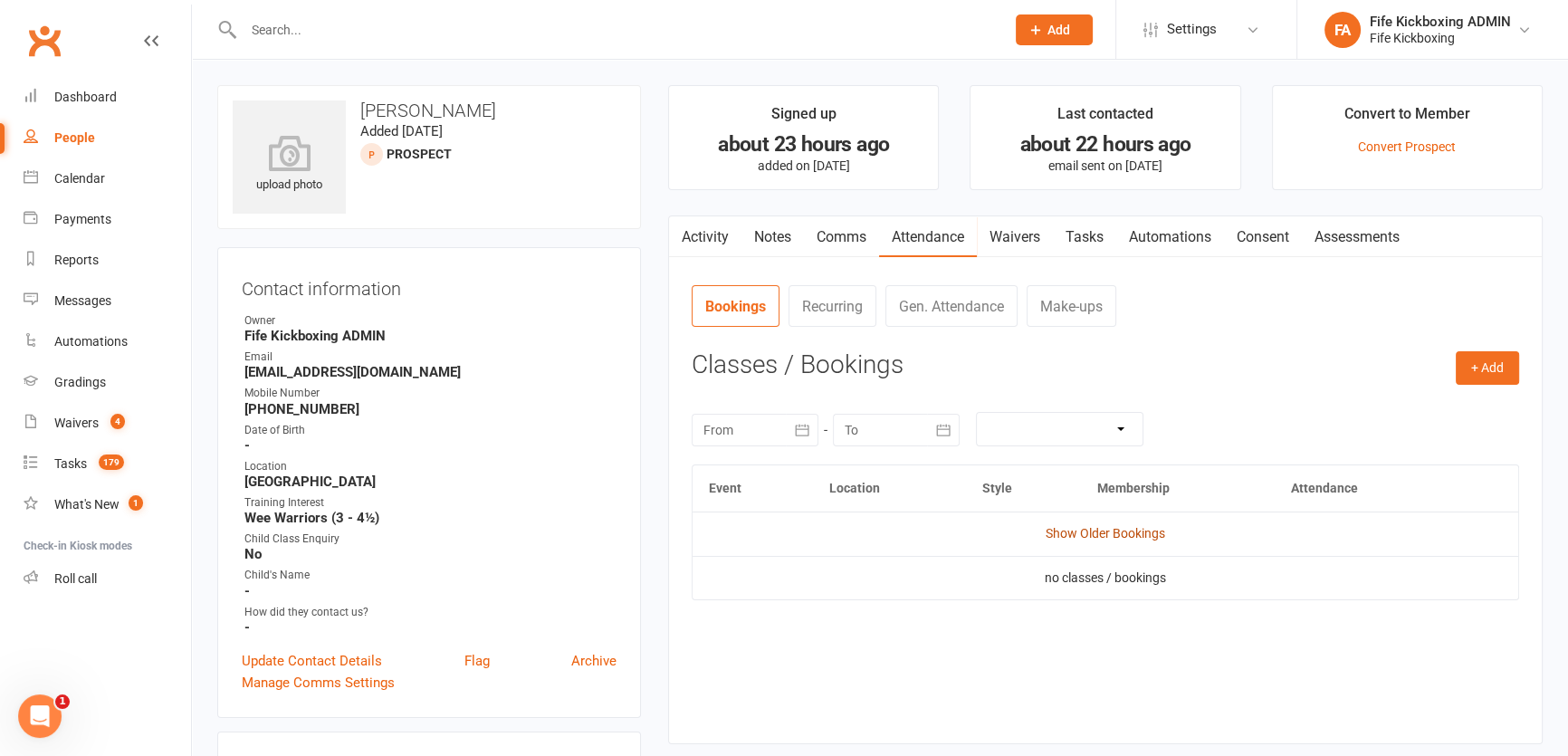
click at [1113, 526] on link "Show Older Bookings" at bounding box center [1106, 533] width 120 height 14
click at [1094, 240] on link "Tasks" at bounding box center [1084, 238] width 64 height 42
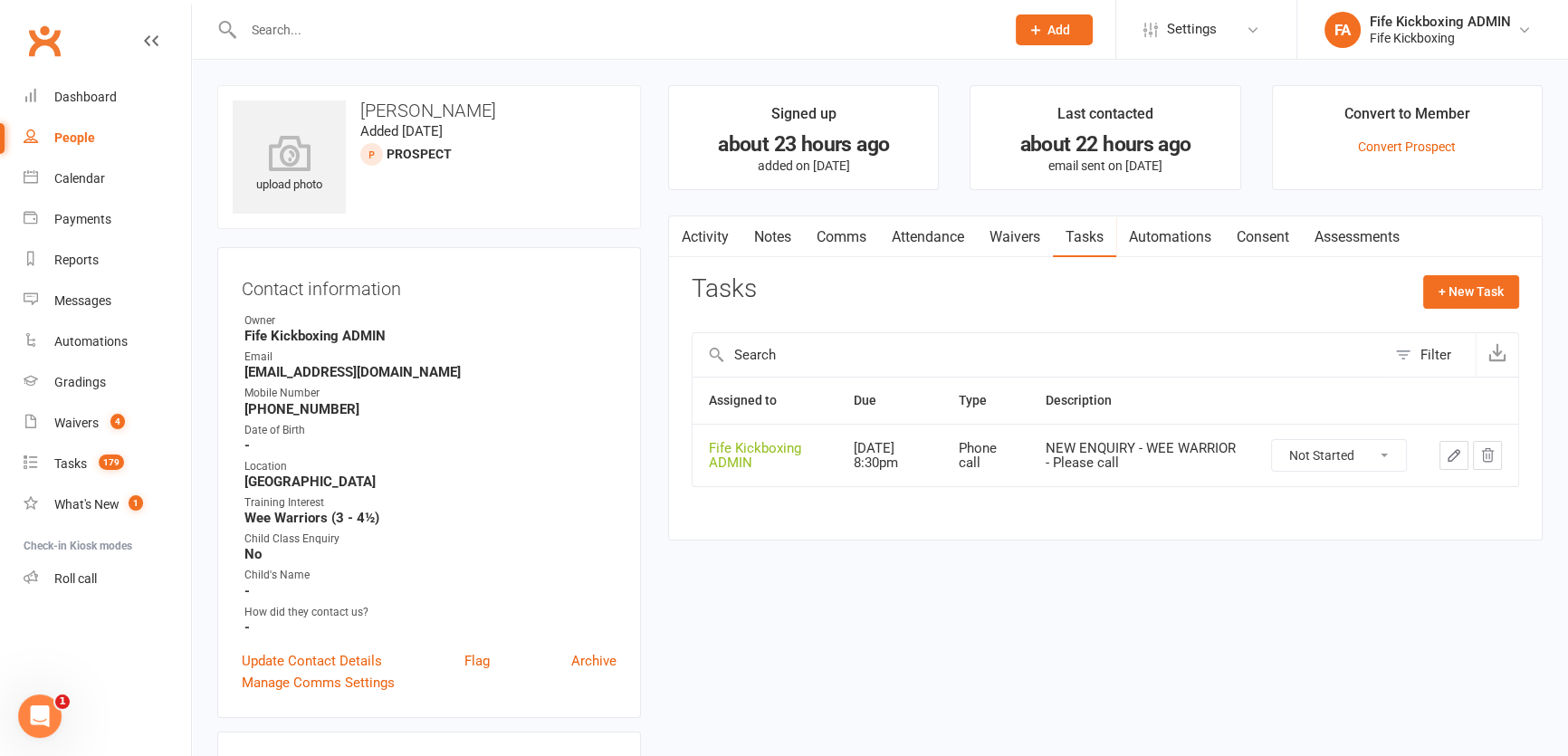
click at [1301, 457] on select "Not Started In Progress Waiting Complete" at bounding box center [1339, 456] width 134 height 30
click at [1272, 440] on select "Not Started In Progress Waiting Complete" at bounding box center [1339, 456] width 134 height 30
select select "started"
click at [1465, 455] on button "button" at bounding box center [1454, 456] width 29 height 29
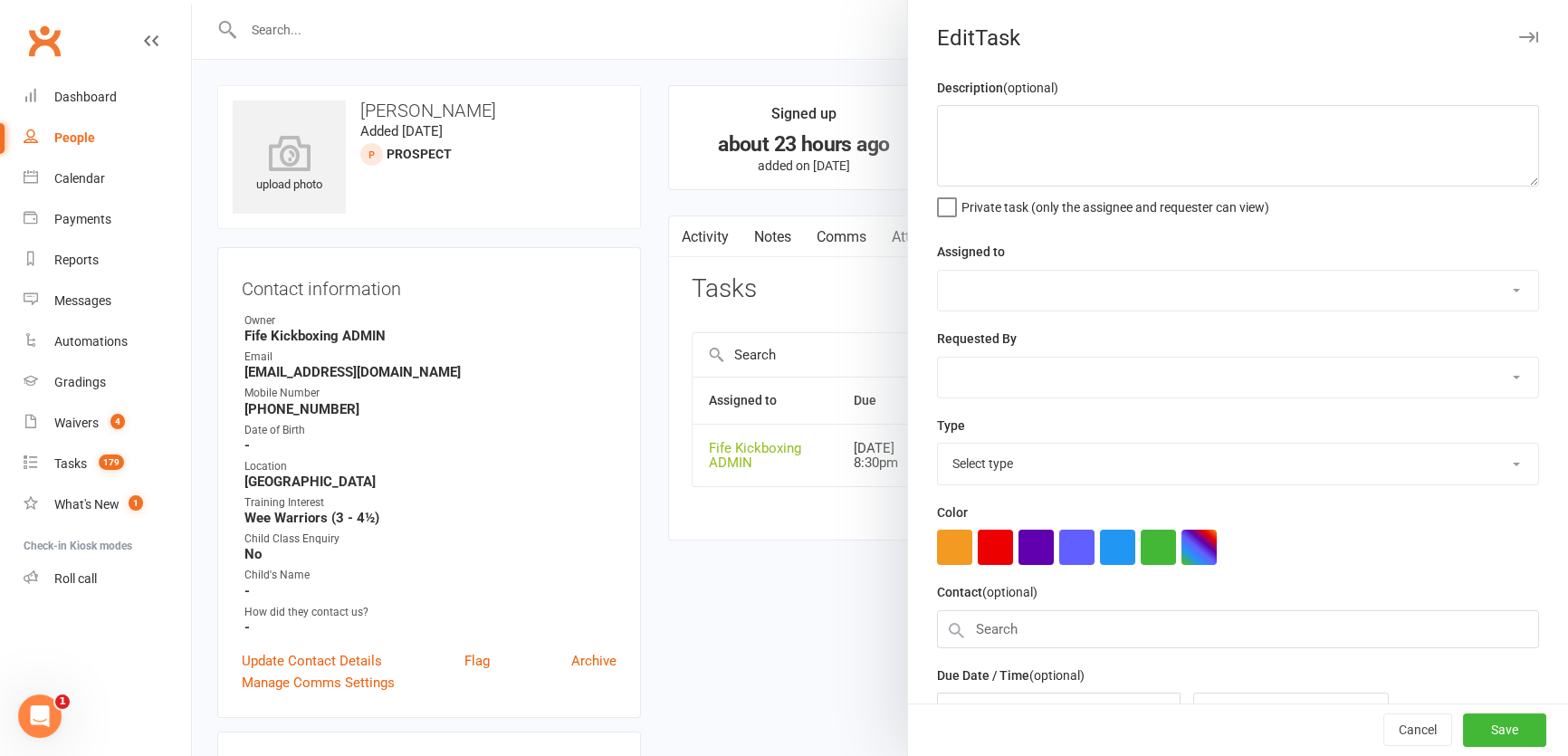
type textarea "NEW ENQUIRY - WEE WARRIOR - Please call"
select select "49533"
type input "15 Sep 2025"
type input "8:30pm"
select select "7271"
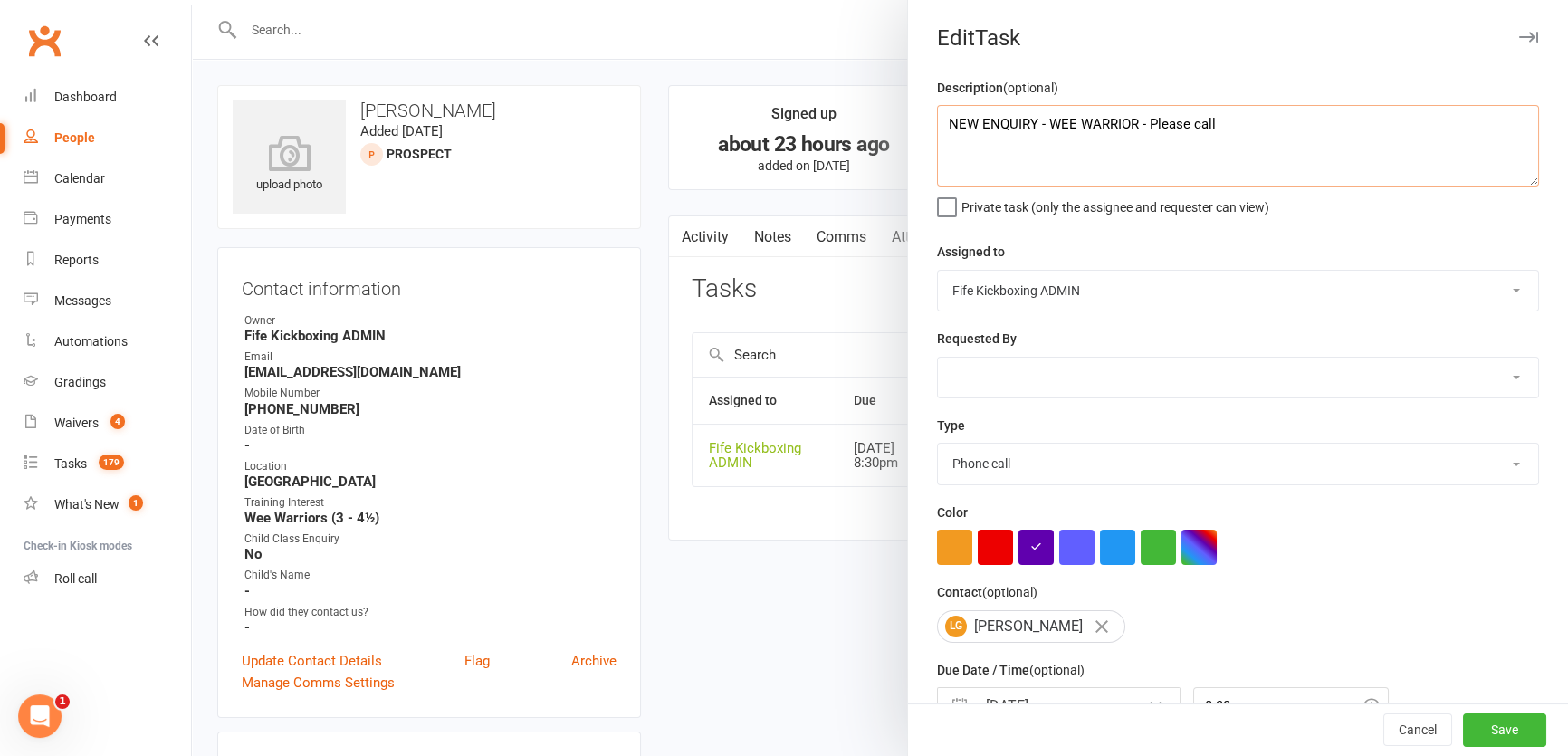
click at [1283, 123] on textarea "NEW ENQUIRY - WEE WARRIOR - Please call" at bounding box center [1237, 145] width 602 height 82
type textarea "NEW ENQUIRY - WEE WARRIOR - Lv 2nd follow up"
click at [1462, 727] on button "Save" at bounding box center [1504, 730] width 84 height 32
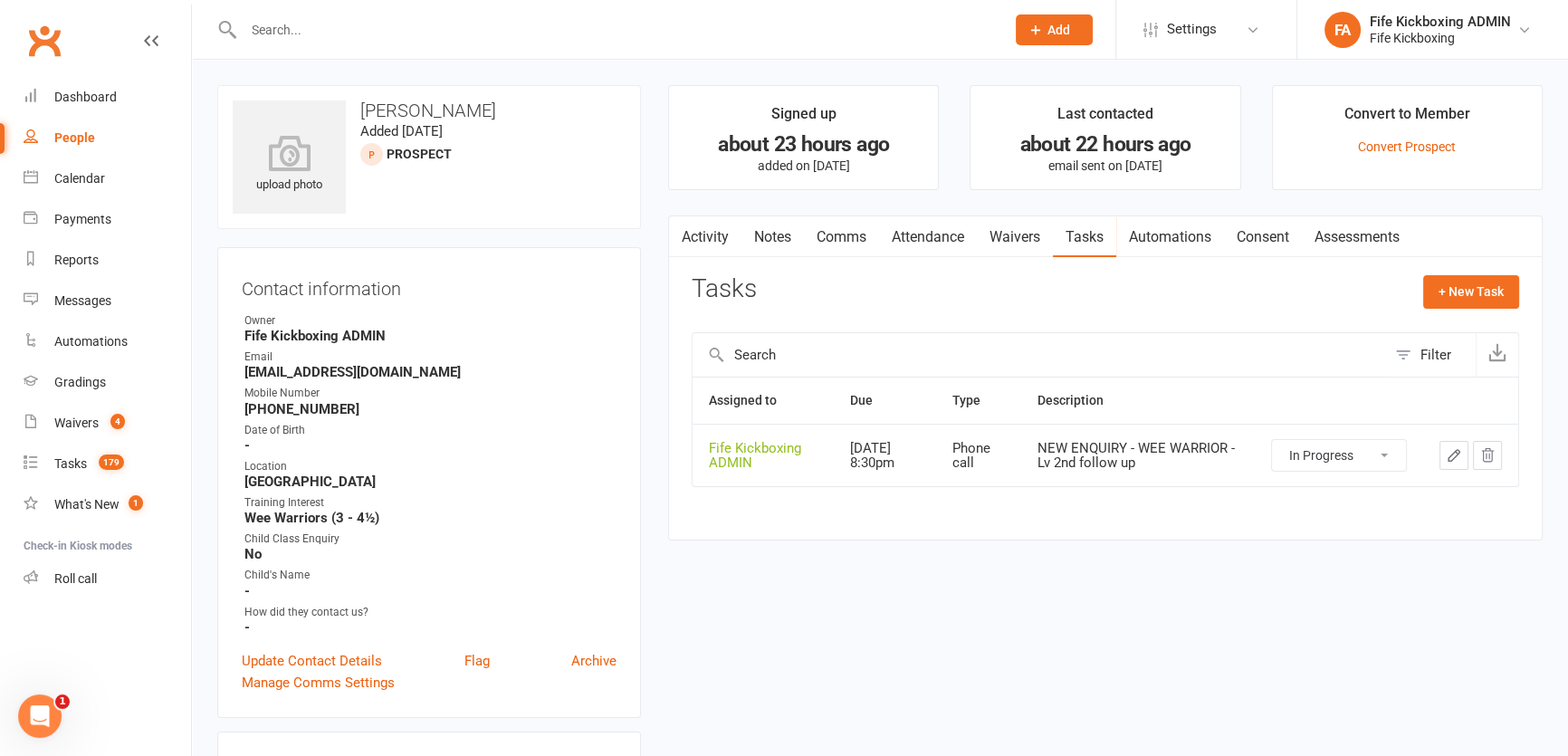
click at [775, 242] on link "Notes" at bounding box center [773, 238] width 63 height 42
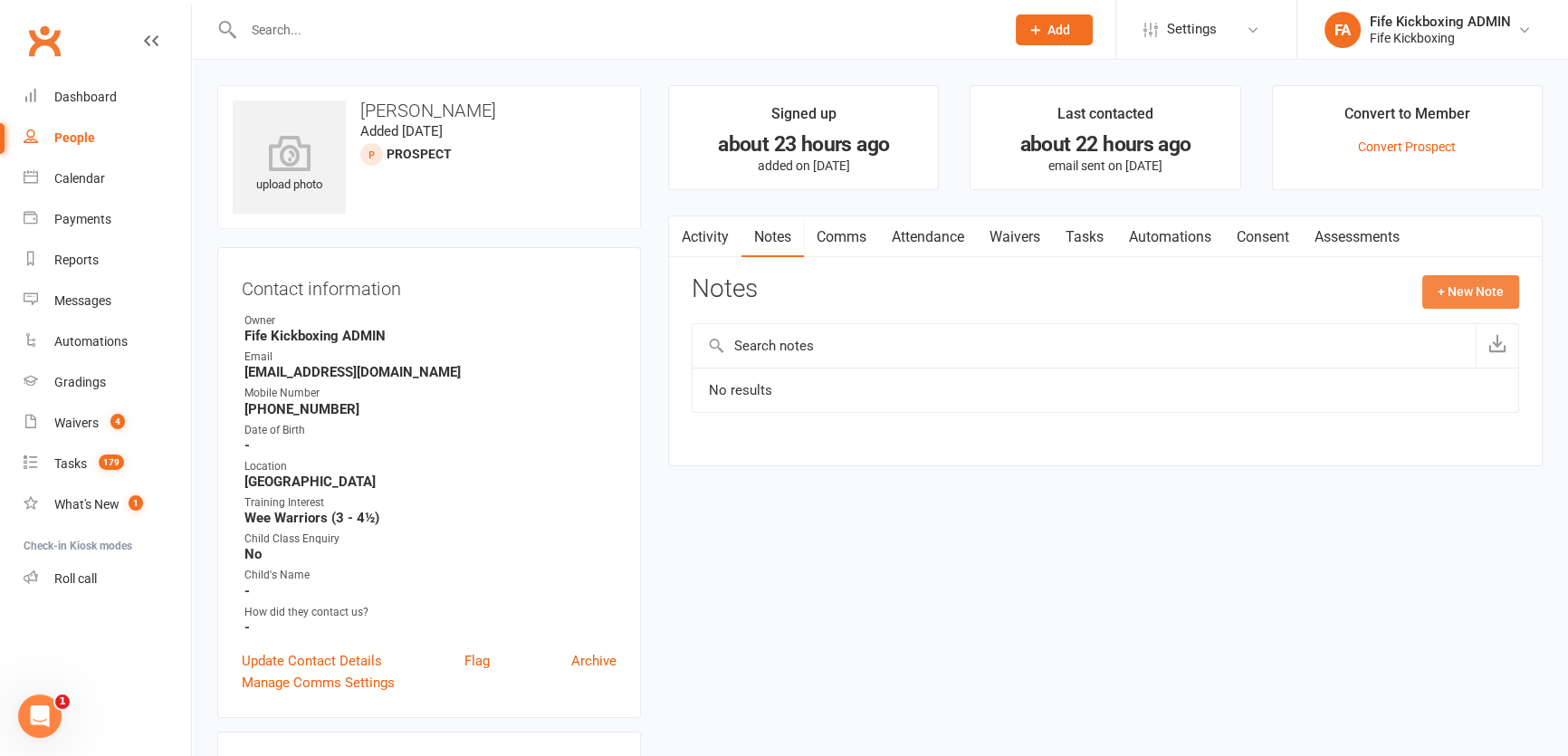
click at [1436, 291] on button "+ New Note" at bounding box center [1471, 291] width 97 height 32
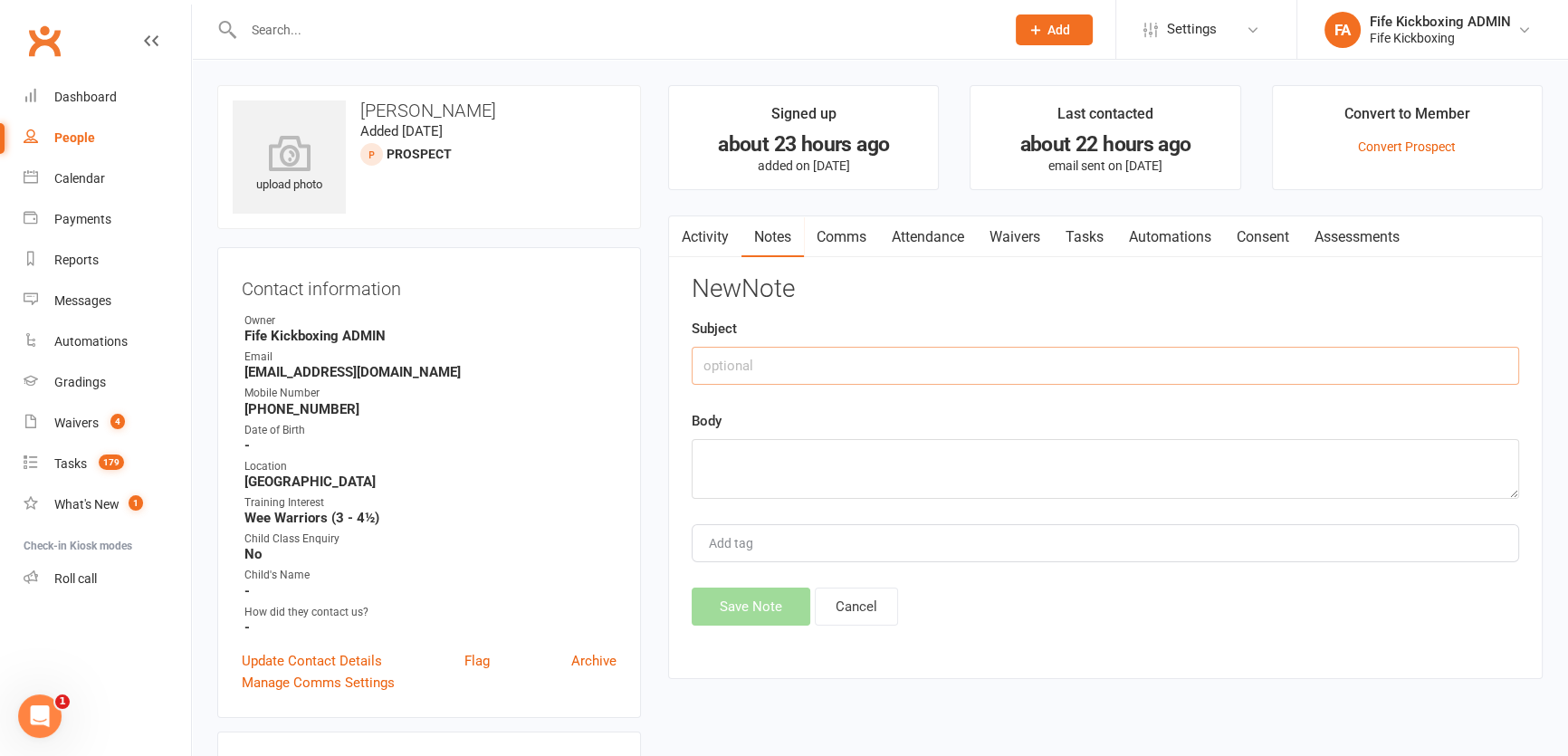
click at [1192, 356] on input "text" at bounding box center [1105, 366] width 827 height 38
type input "(KR) LV"
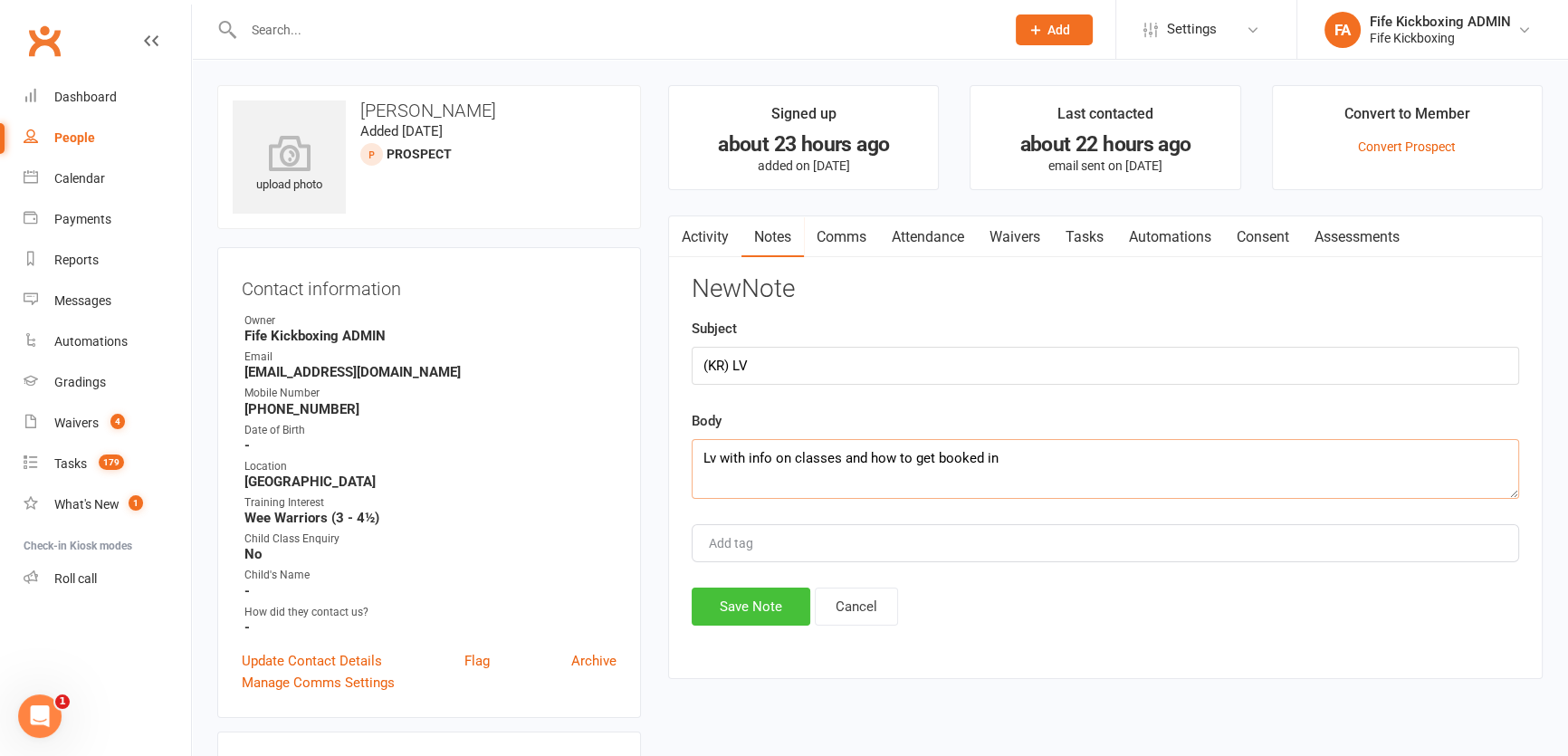
type textarea "Lv with info on classes and how to get booked in"
click at [691, 615] on button "Save Note" at bounding box center [750, 607] width 119 height 38
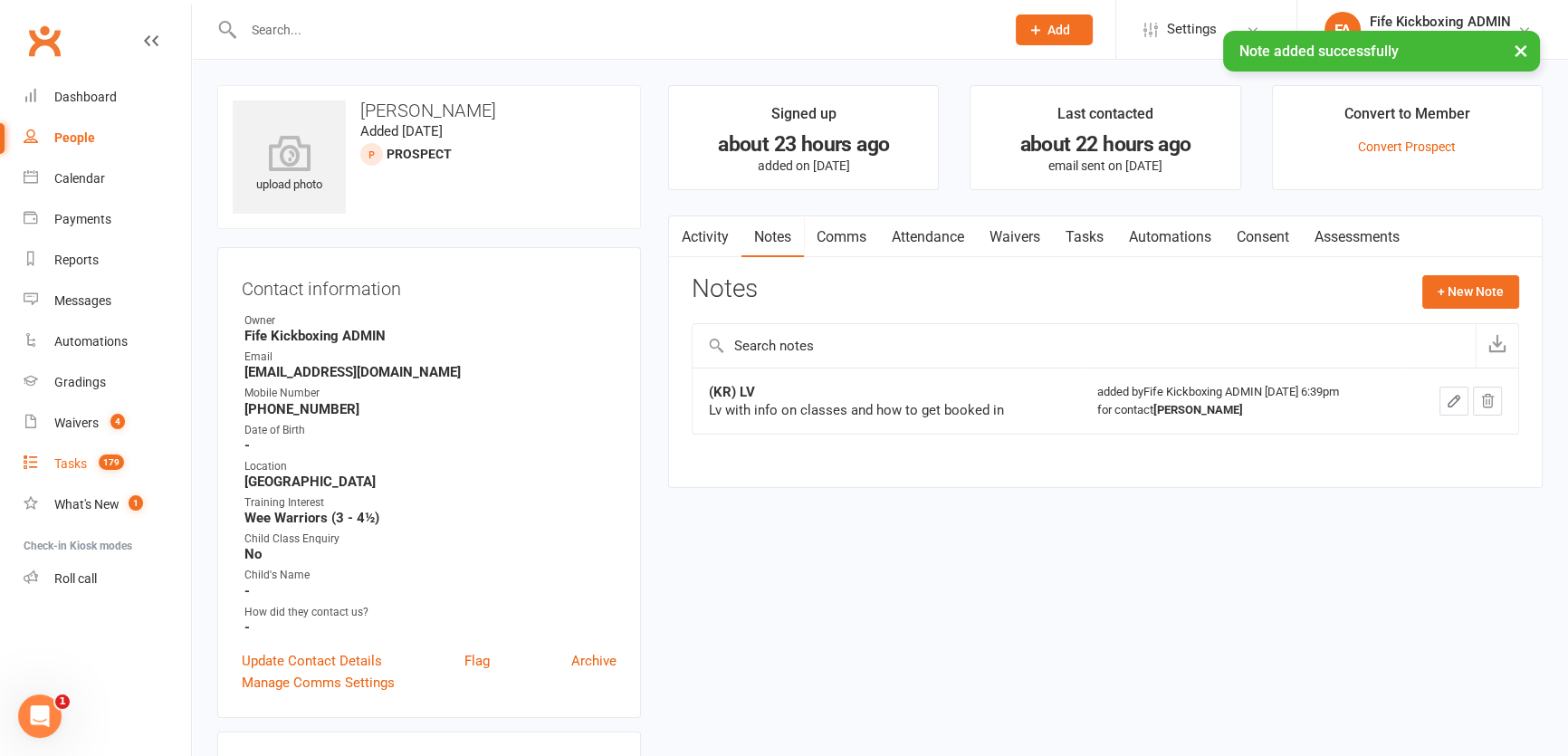
click at [90, 454] on link "Tasks 179" at bounding box center [107, 463] width 167 height 41
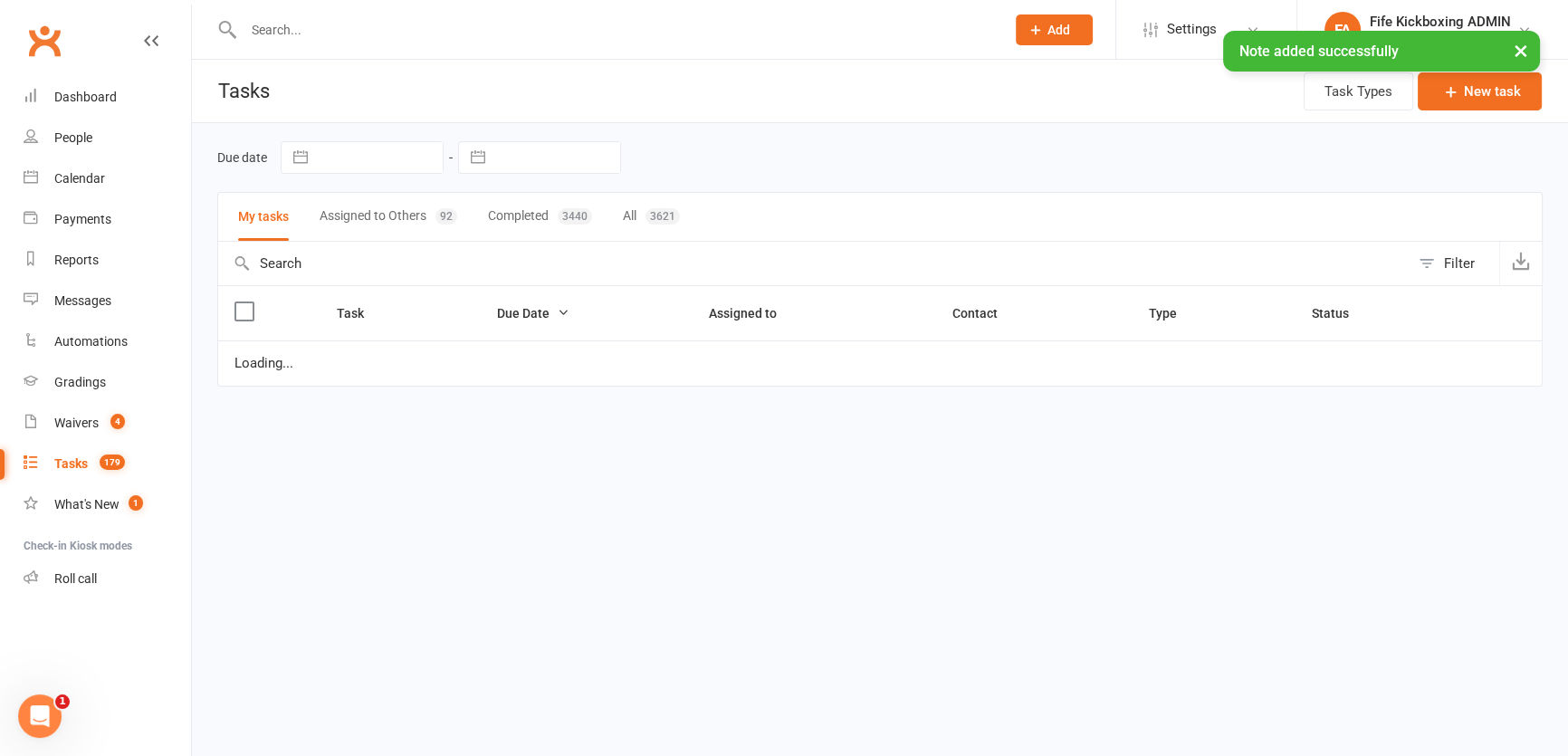
select select "waiting"
select select "started"
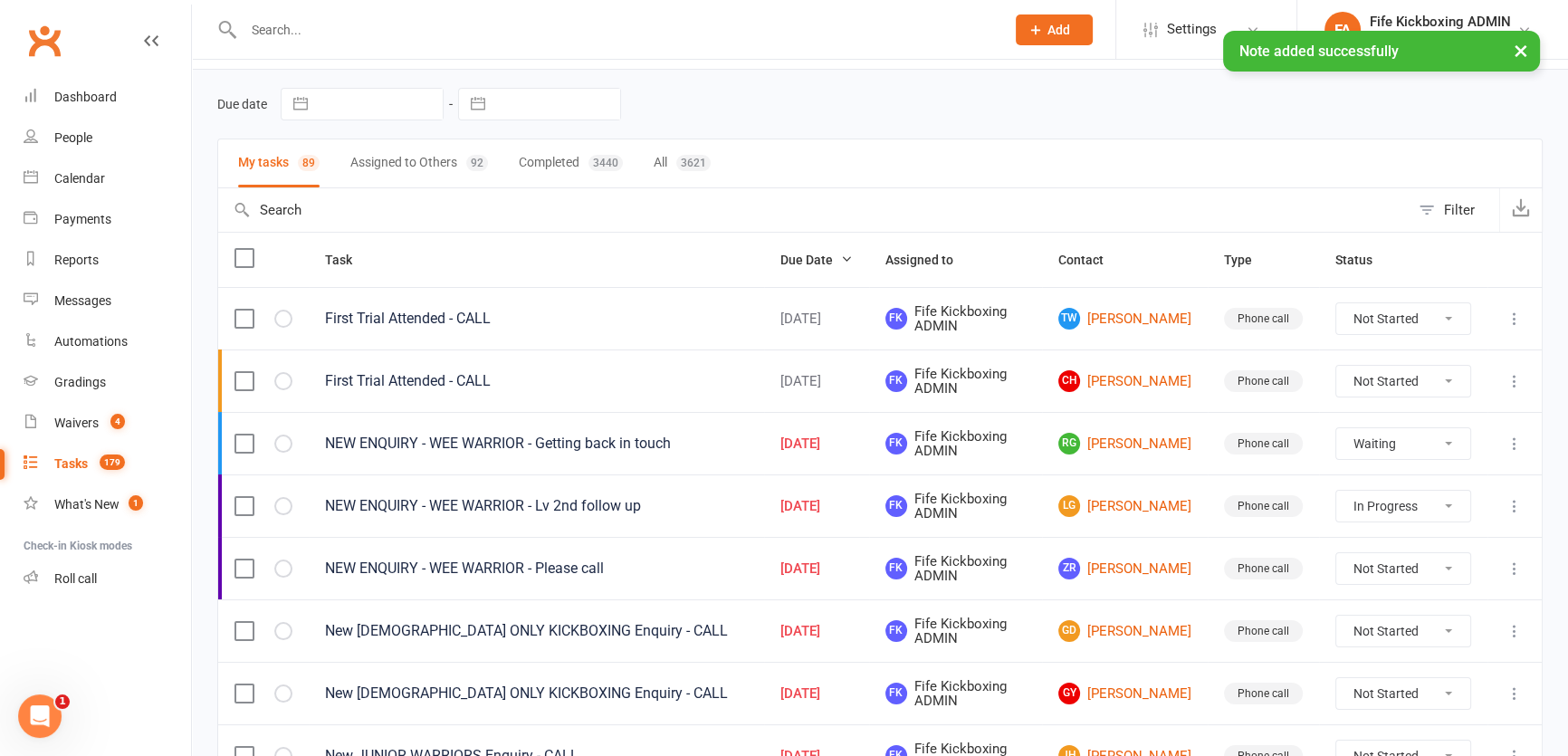
scroll to position [82, 0]
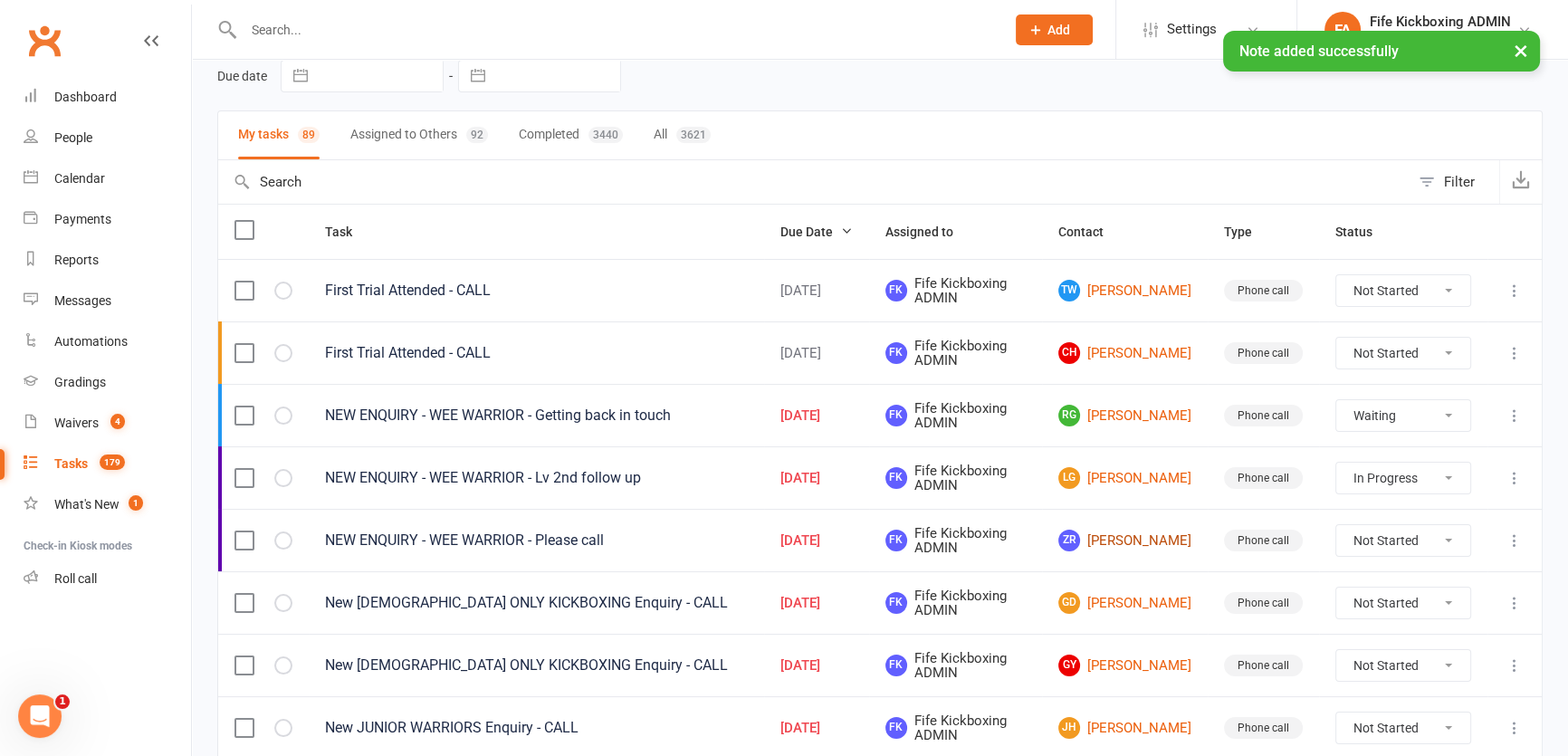
click at [1133, 543] on link "ZR Zoe Roden" at bounding box center [1125, 540] width 133 height 22
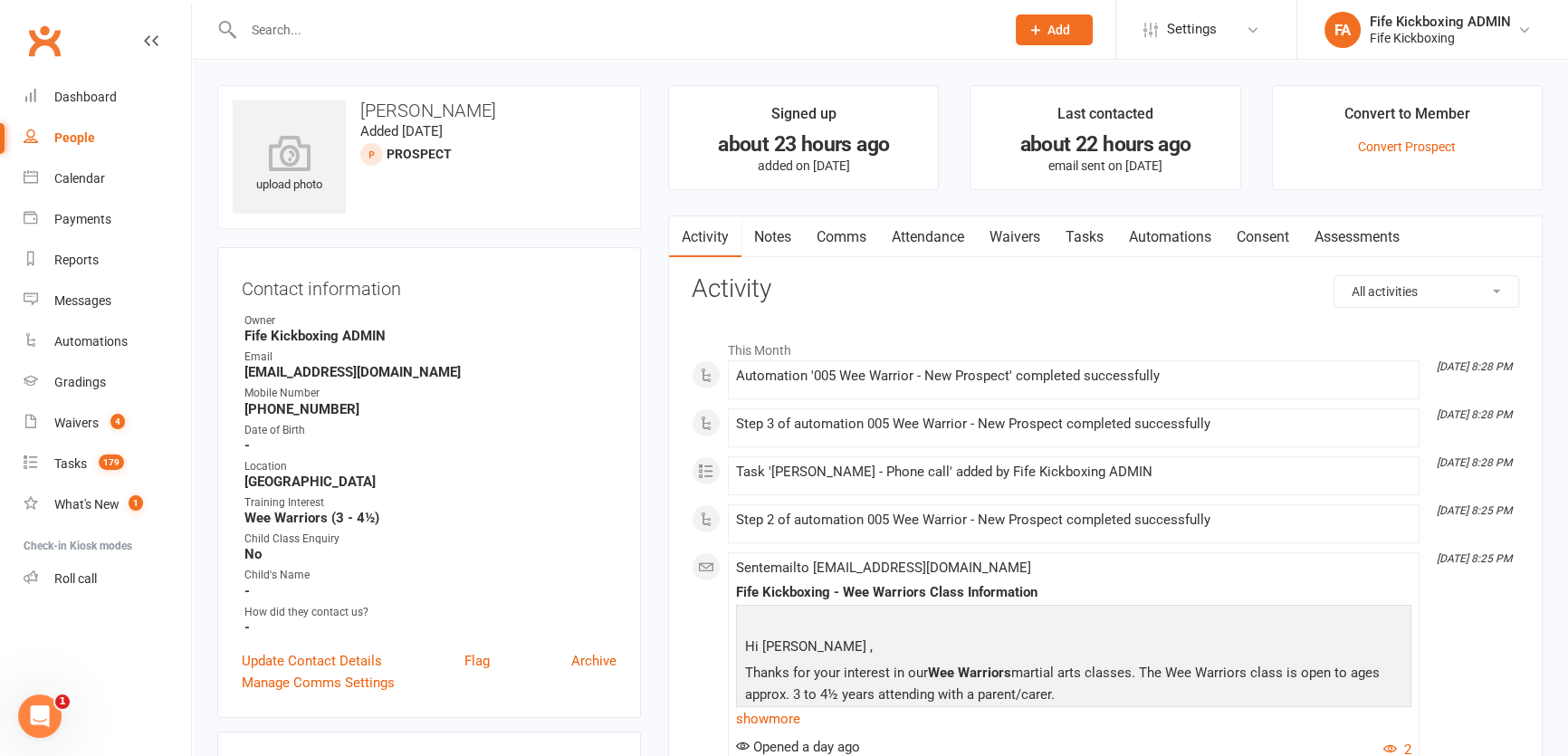
click at [789, 252] on link "Notes" at bounding box center [773, 238] width 63 height 42
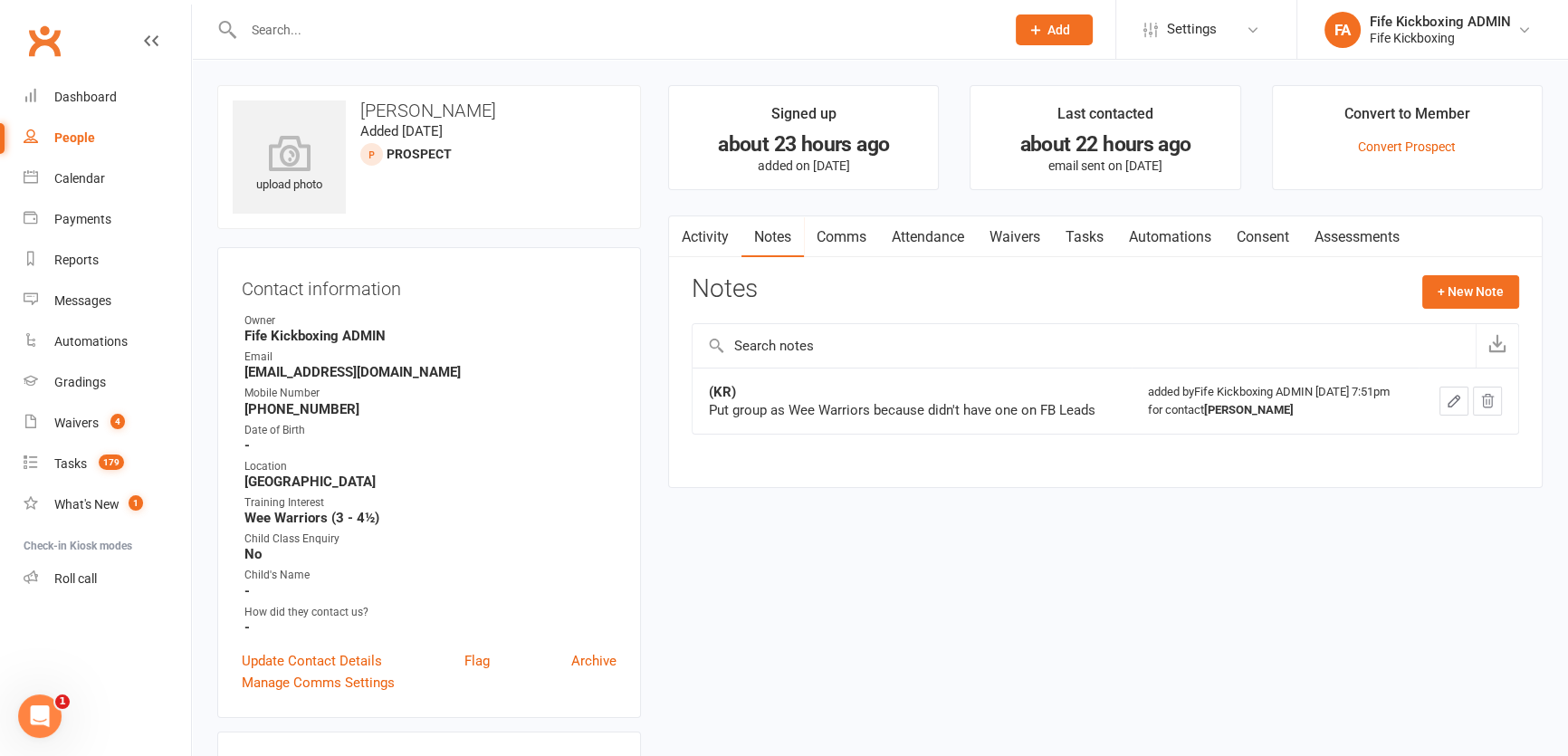
click at [1498, 401] on button "button" at bounding box center [1487, 400] width 29 height 29
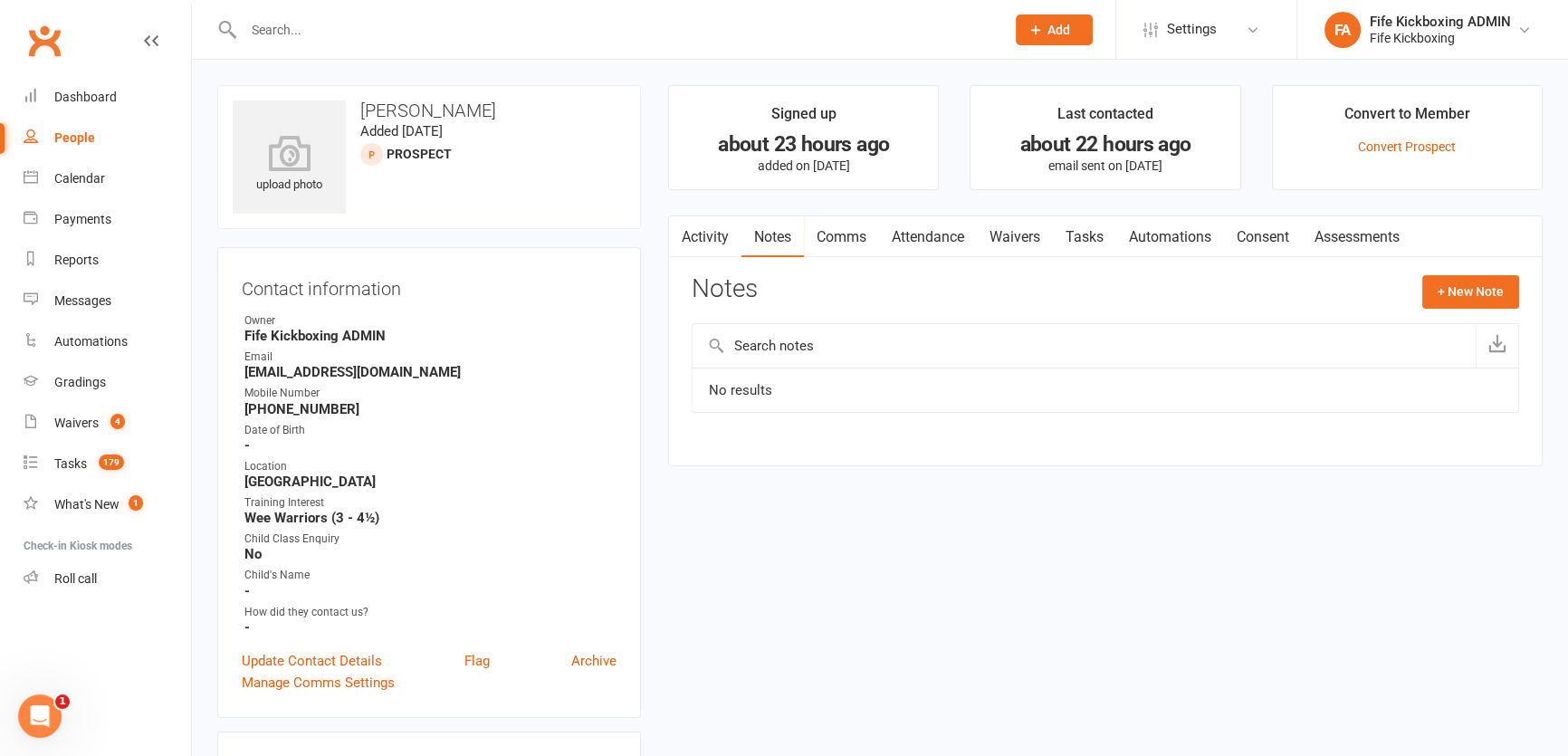
click at [973, 236] on link "Attendance" at bounding box center [927, 238] width 98 height 42
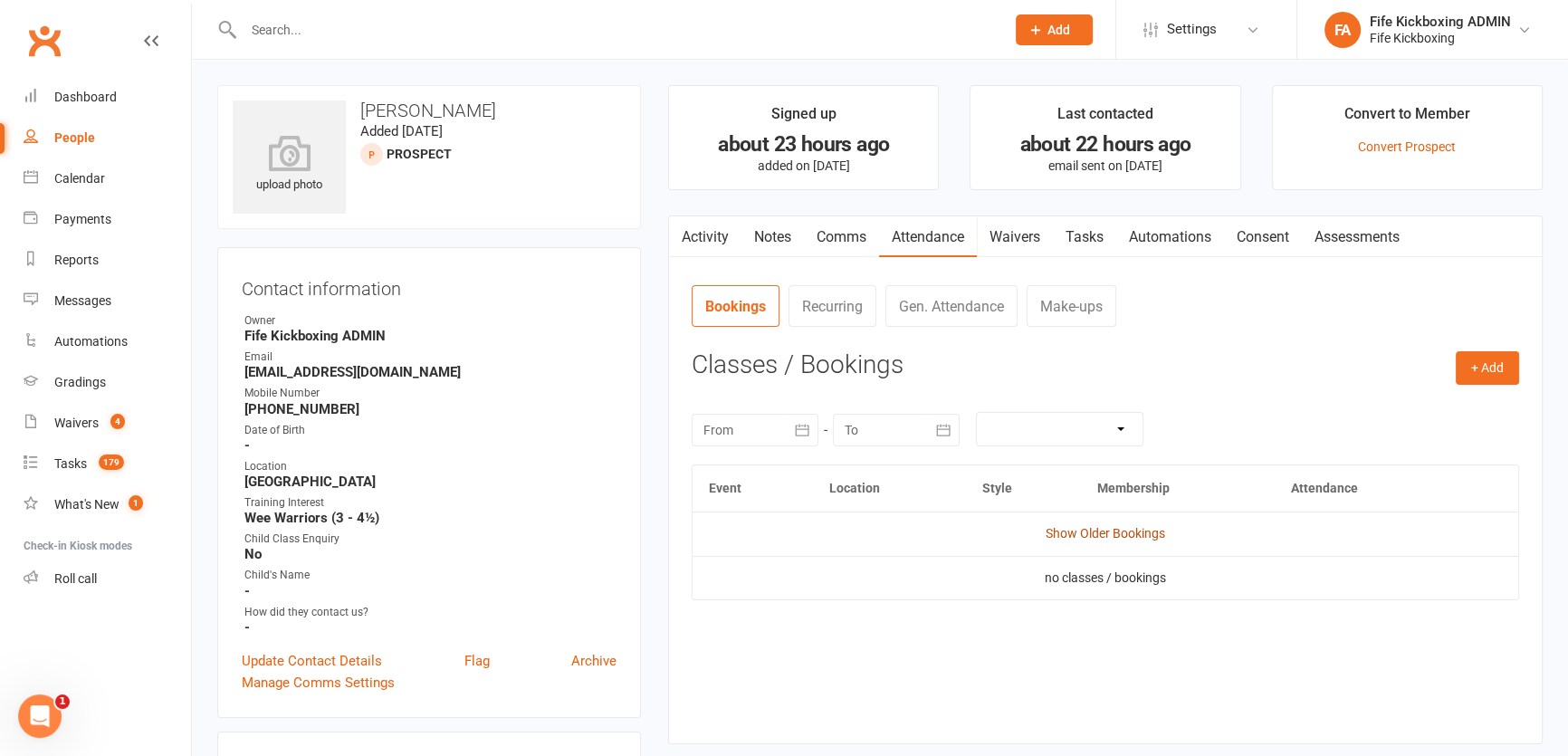
click at [1094, 539] on link "Show Older Bookings" at bounding box center [1106, 533] width 120 height 14
click at [794, 224] on link "Notes" at bounding box center [773, 238] width 63 height 42
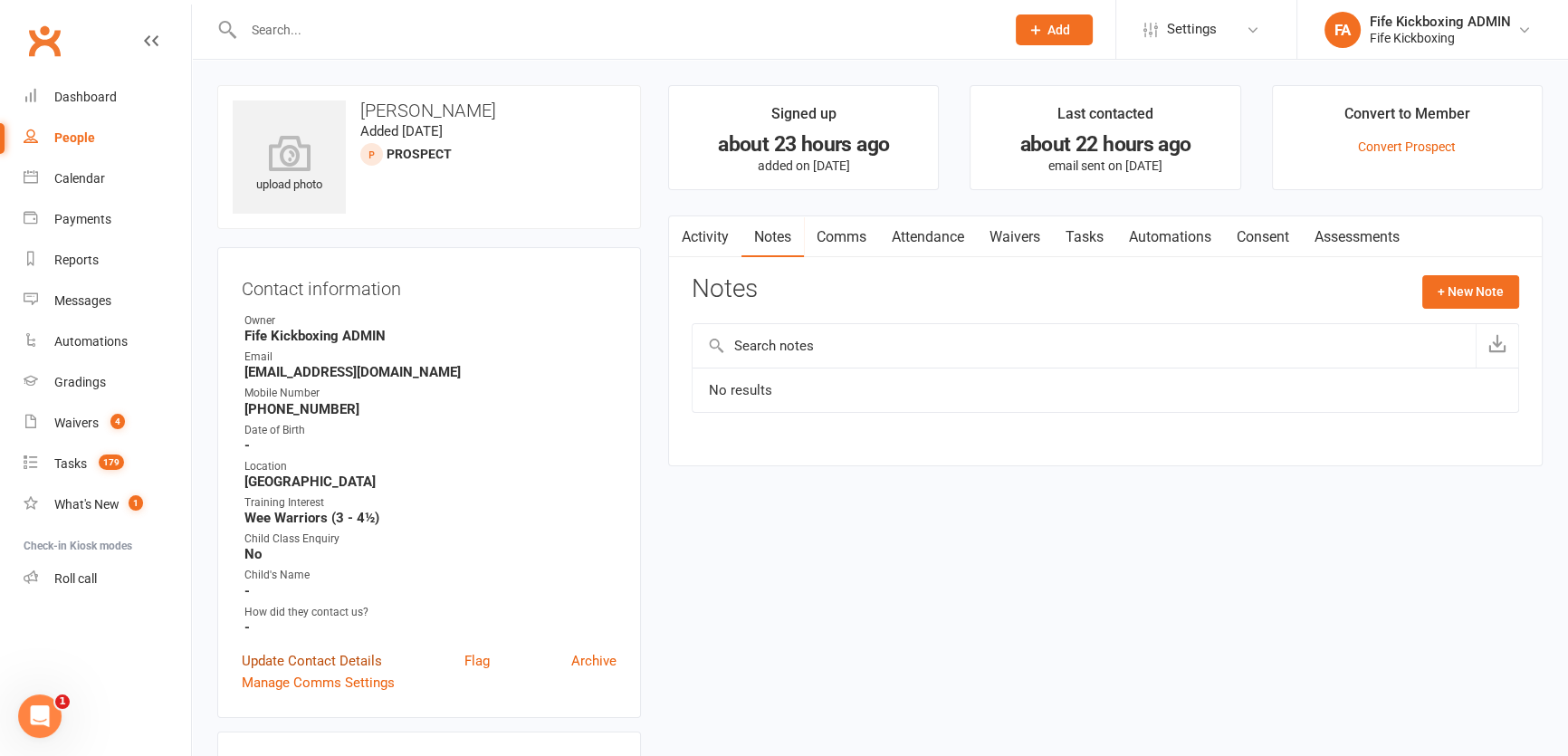
click at [363, 661] on link "Update Contact Details" at bounding box center [312, 661] width 141 height 22
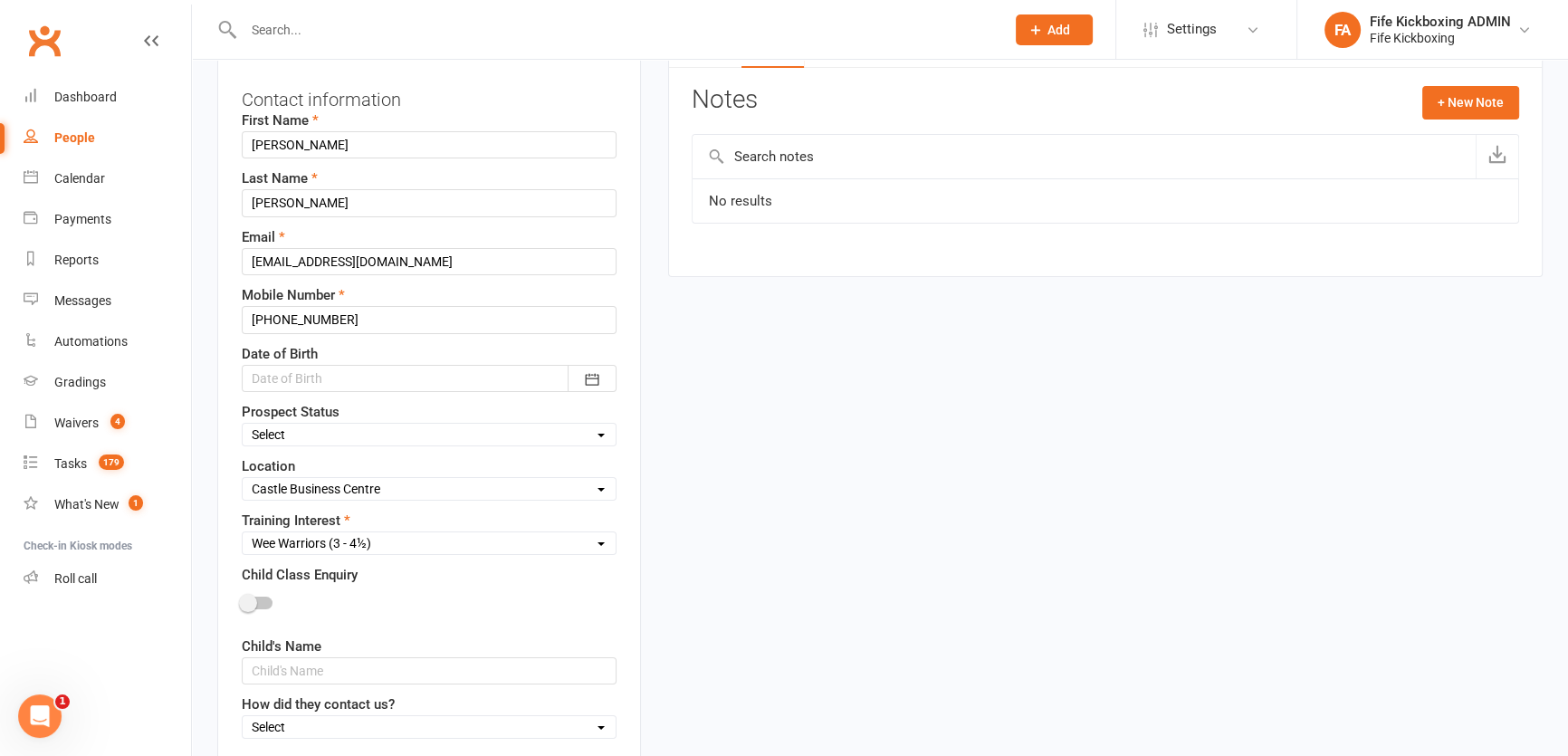
scroll to position [331, 0]
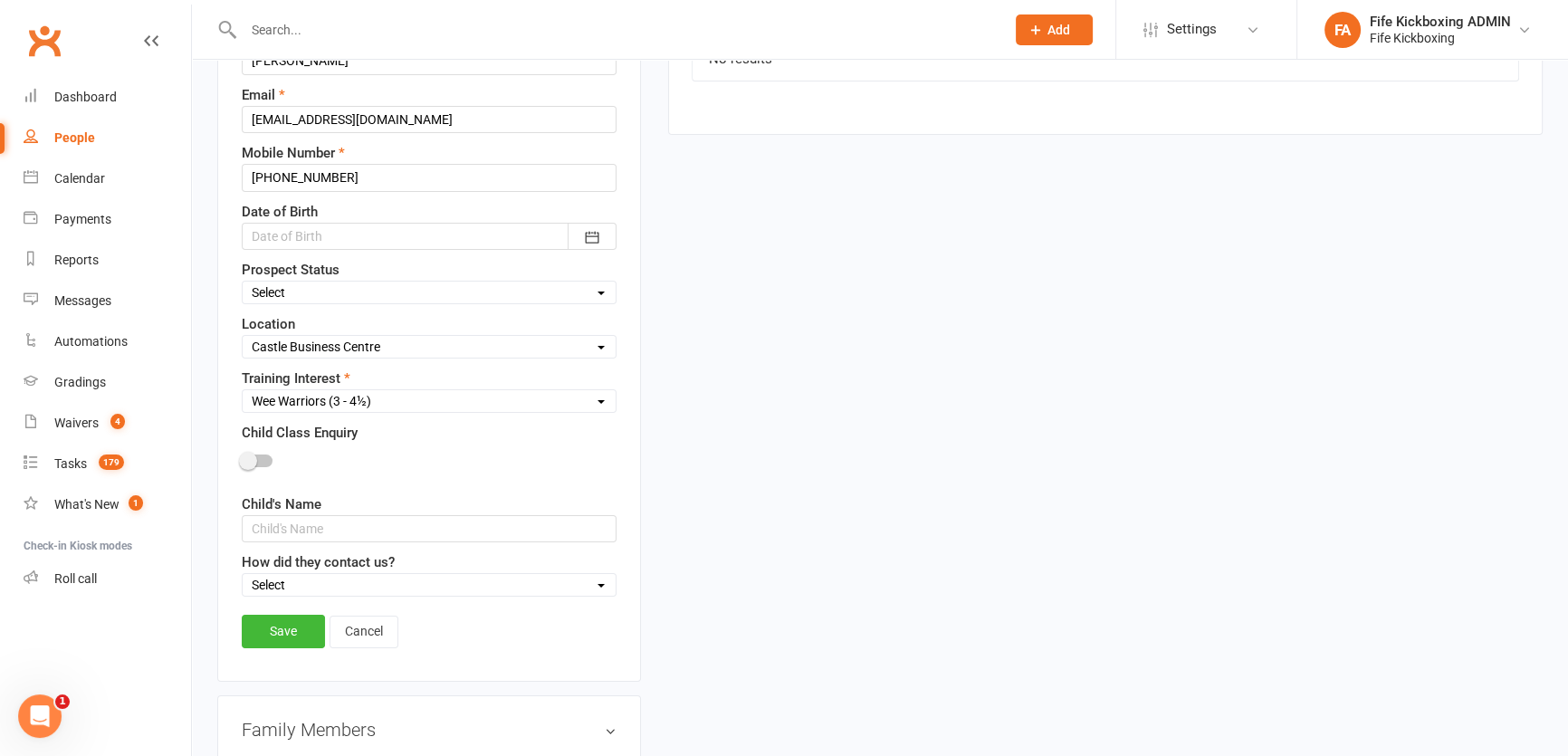
click at [335, 403] on select "Select Wee Warriors (3 - 4½) Lil Dragons (4.5-6 years) Junior Warriors (7-8yo) …" at bounding box center [429, 400] width 373 height 20
select select "Ladies Only Kickboxing (16+ years)"
click at [242, 391] on select "Select Wee Warriors (3 - 4½) Lil Dragons (4.5-6 years) Junior Warriors (7-8yo) …" at bounding box center [429, 400] width 373 height 20
click at [288, 626] on link "Save" at bounding box center [283, 630] width 84 height 32
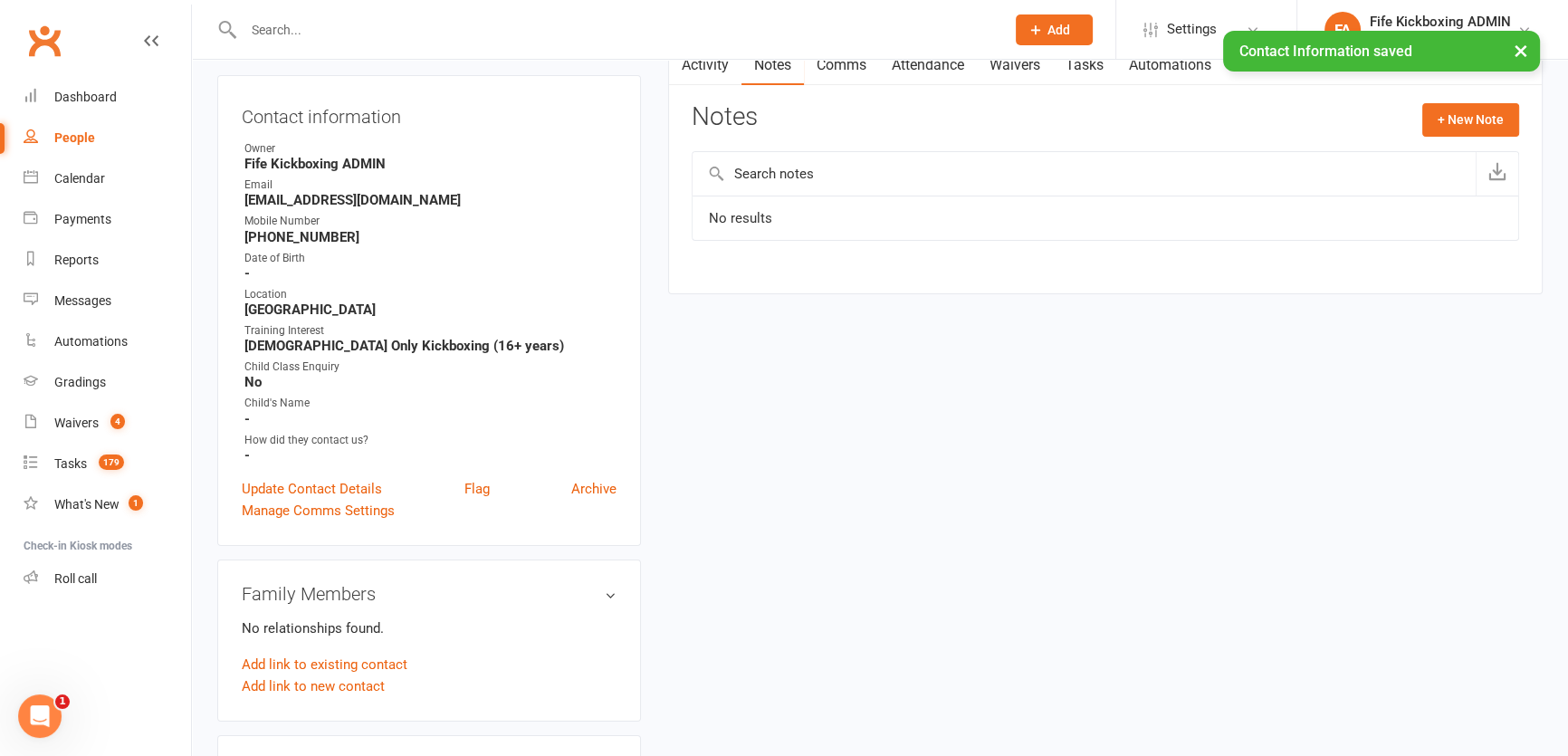
scroll to position [0, 0]
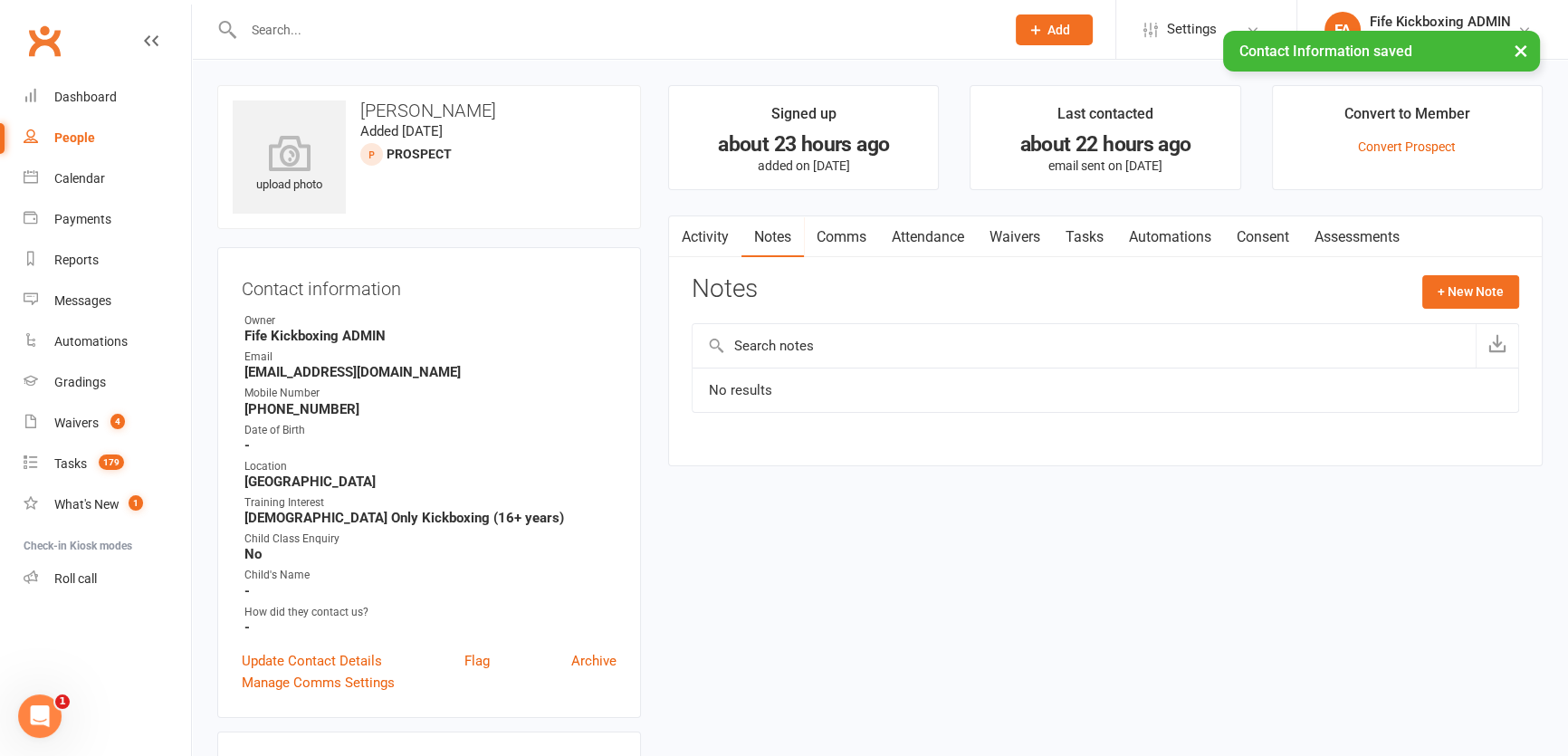
click at [1149, 240] on link "Automations" at bounding box center [1170, 238] width 107 height 42
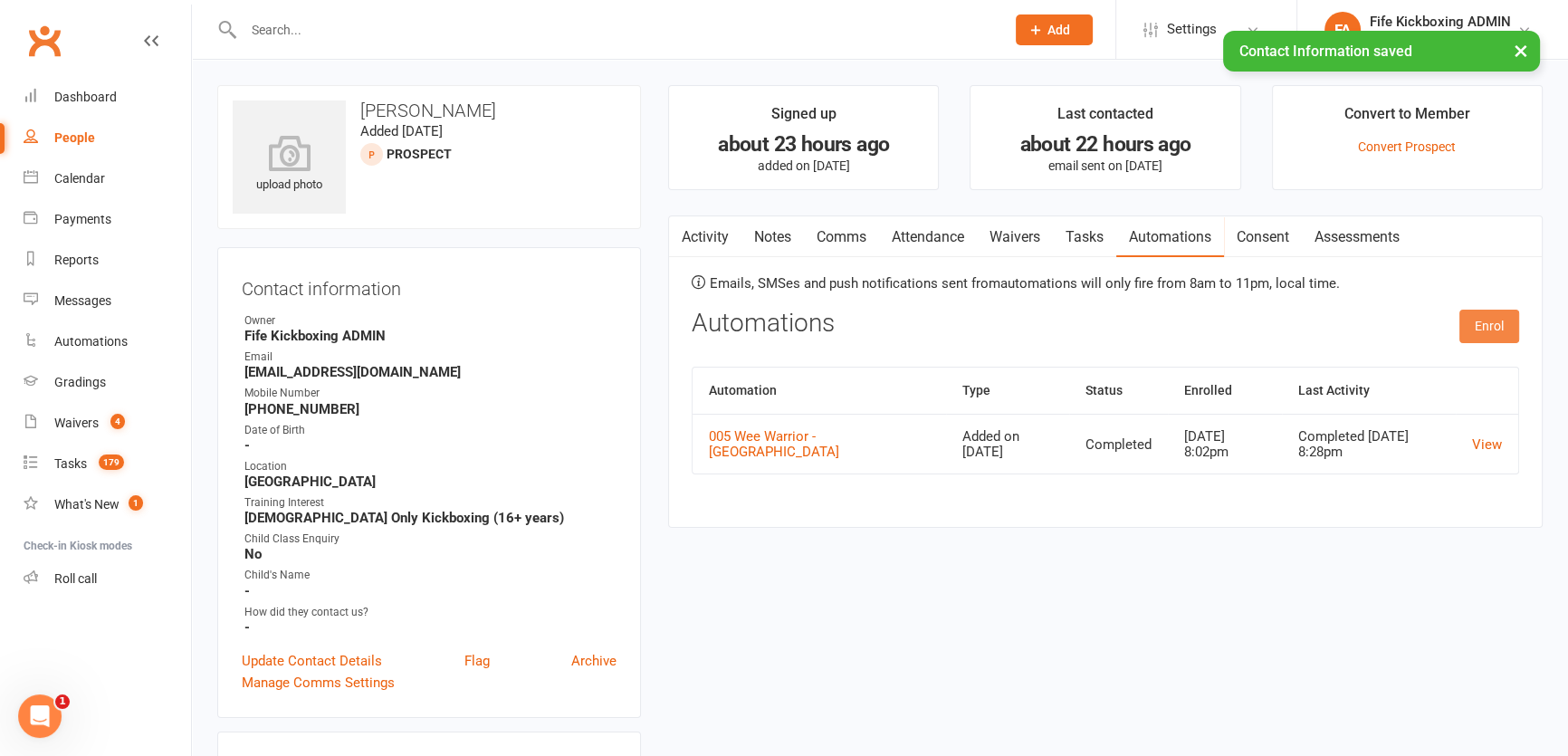
click at [1484, 329] on button "Enrol" at bounding box center [1489, 326] width 60 height 32
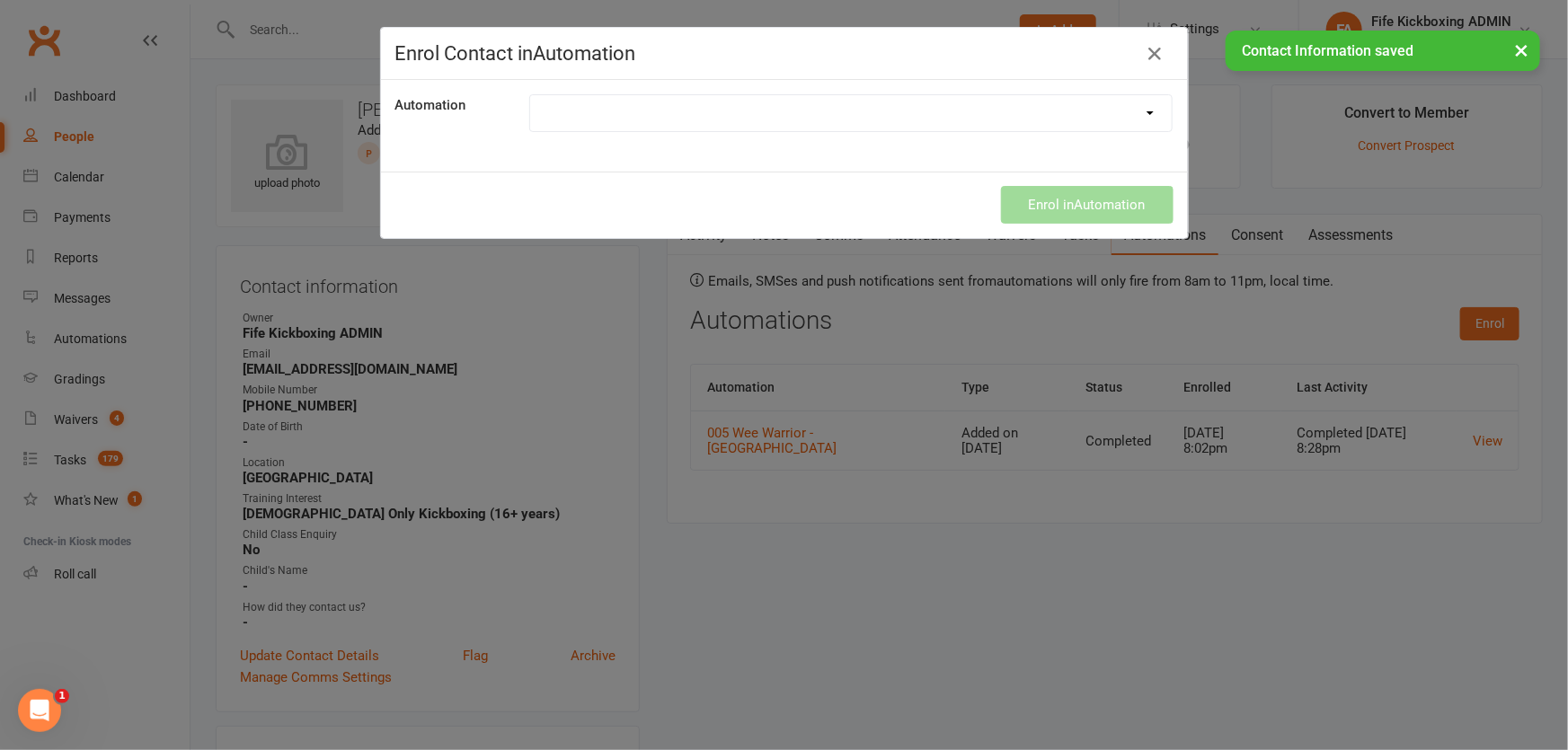
click at [956, 117] on select at bounding box center [851, 113] width 643 height 36
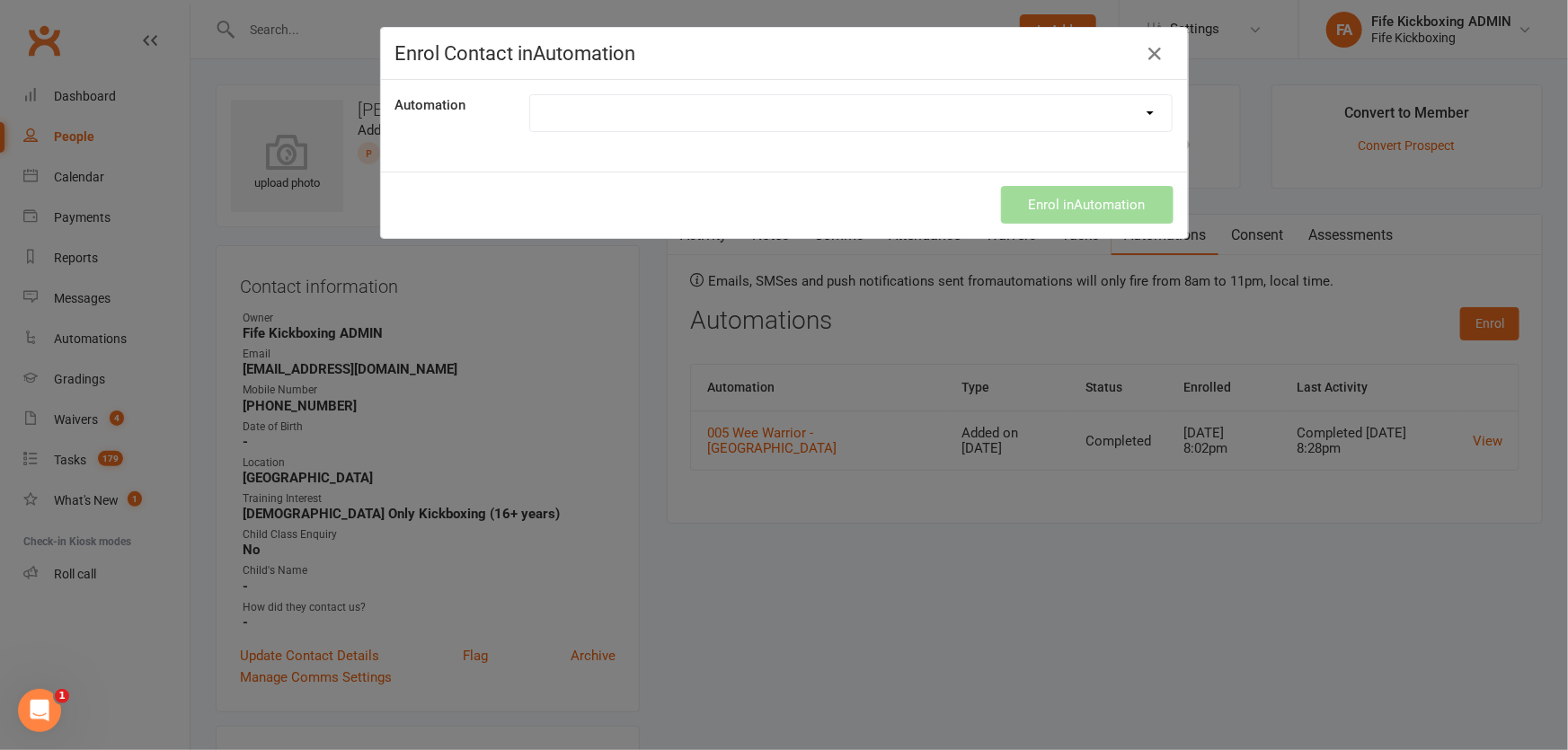
select select "8409"
click at [531, 95] on select "005 Wee Warrior - New Prospect 006 Lil Dragons - New Prospect Sequence 011 Juni…" at bounding box center [851, 113] width 643 height 36
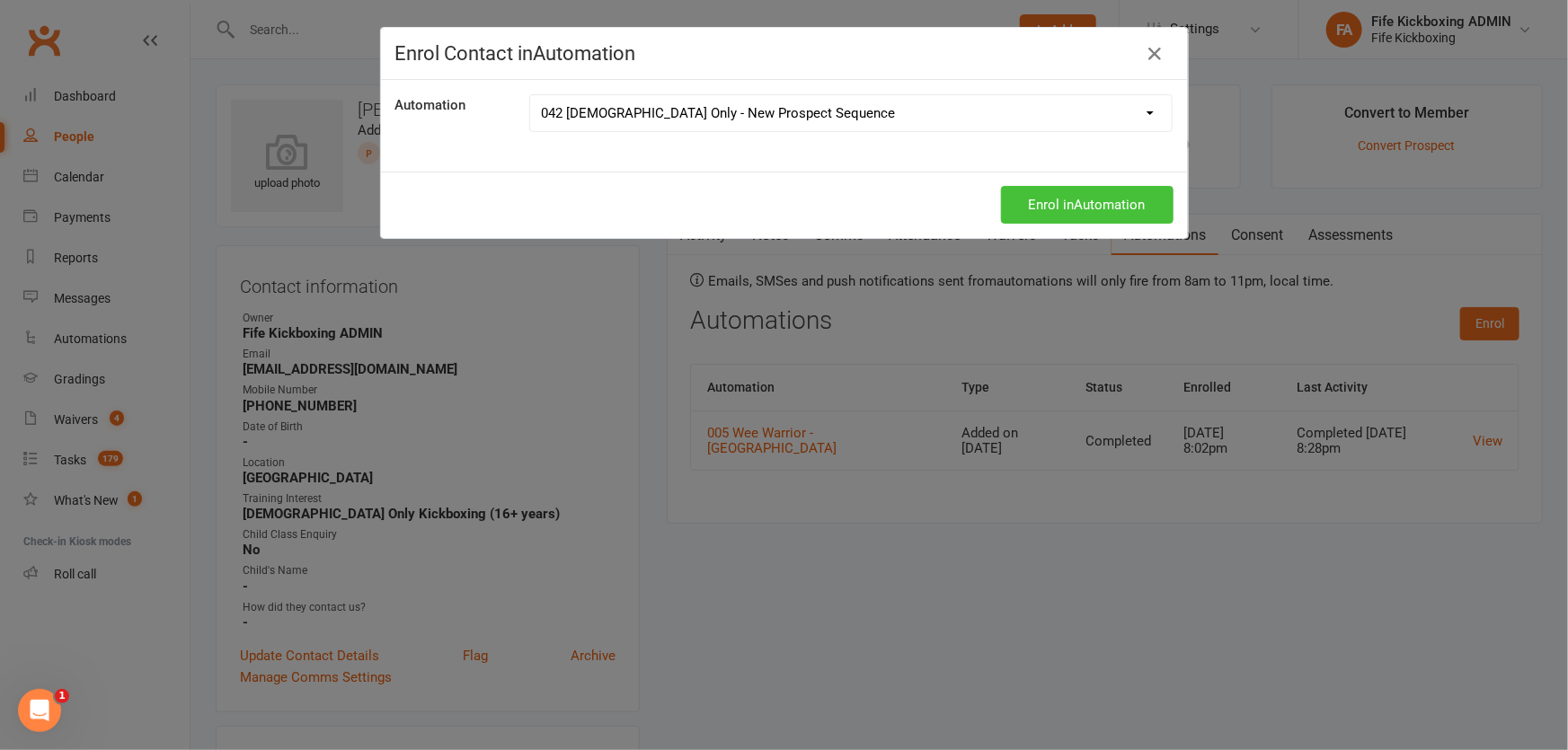
click at [1080, 208] on button "Enrol in Automation" at bounding box center [1087, 205] width 173 height 38
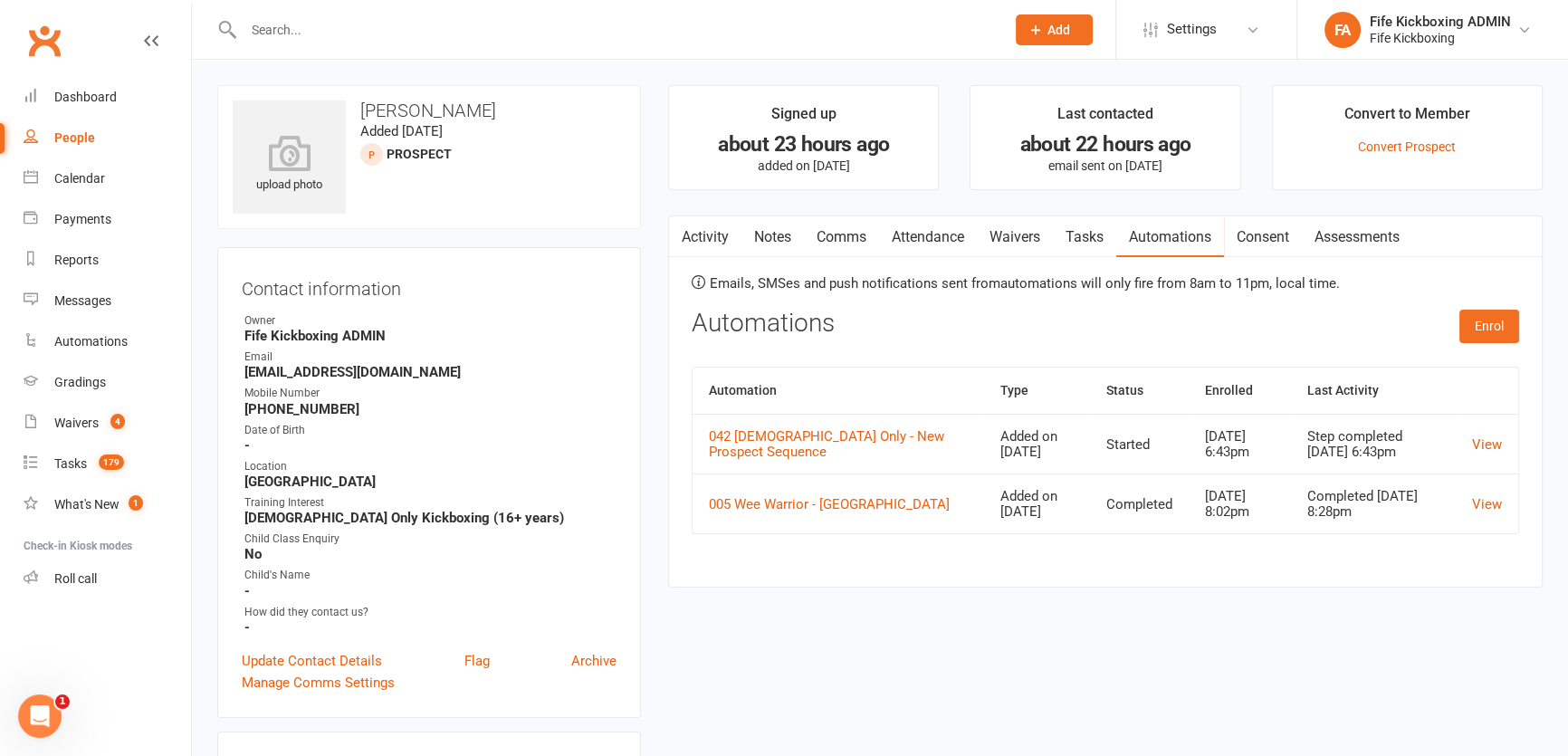
click at [836, 242] on link "Comms" at bounding box center [841, 238] width 75 height 42
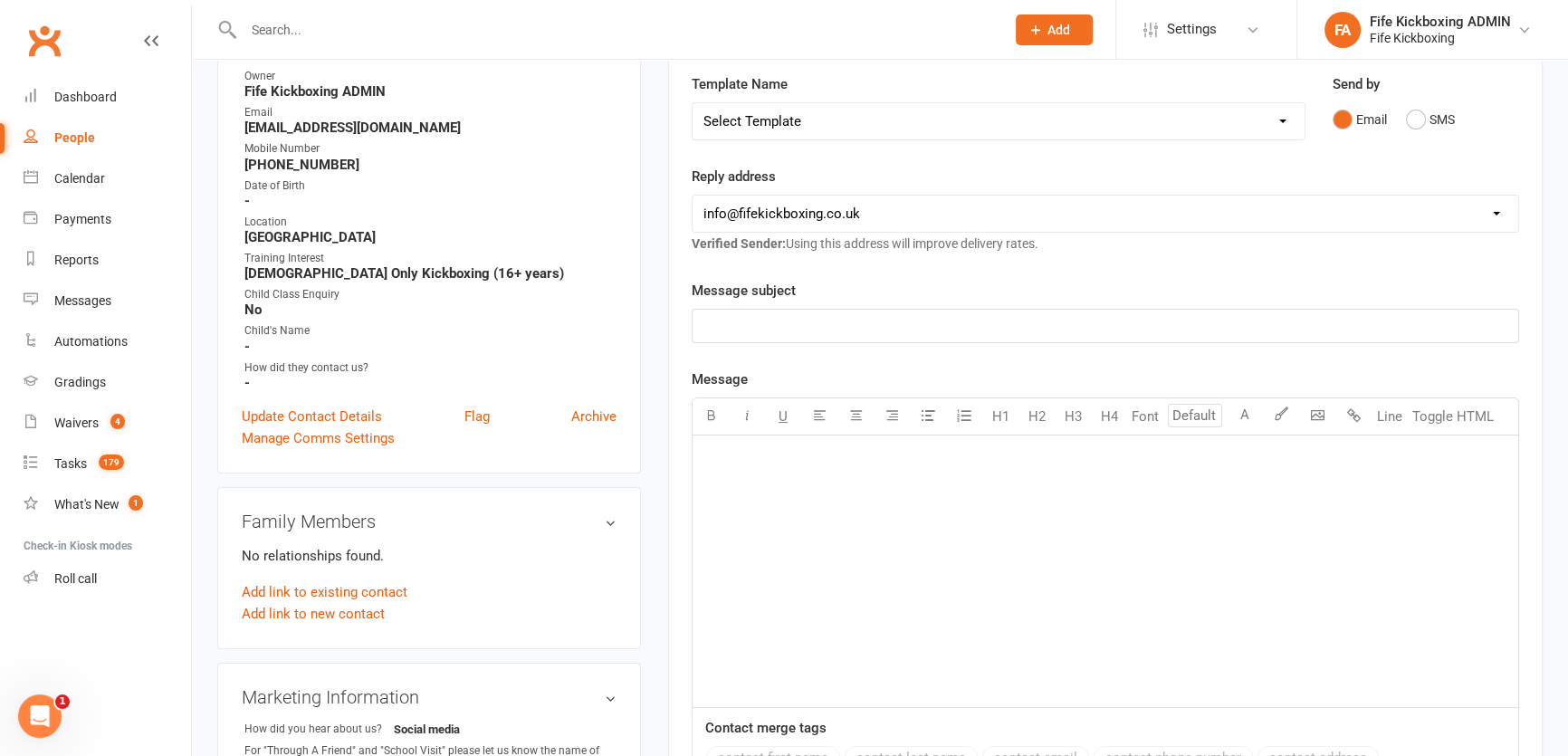
scroll to position [246, 0]
click at [922, 321] on p "﻿" at bounding box center [1105, 323] width 803 height 22
click at [1001, 518] on div "﻿" at bounding box center [1105, 570] width 825 height 272
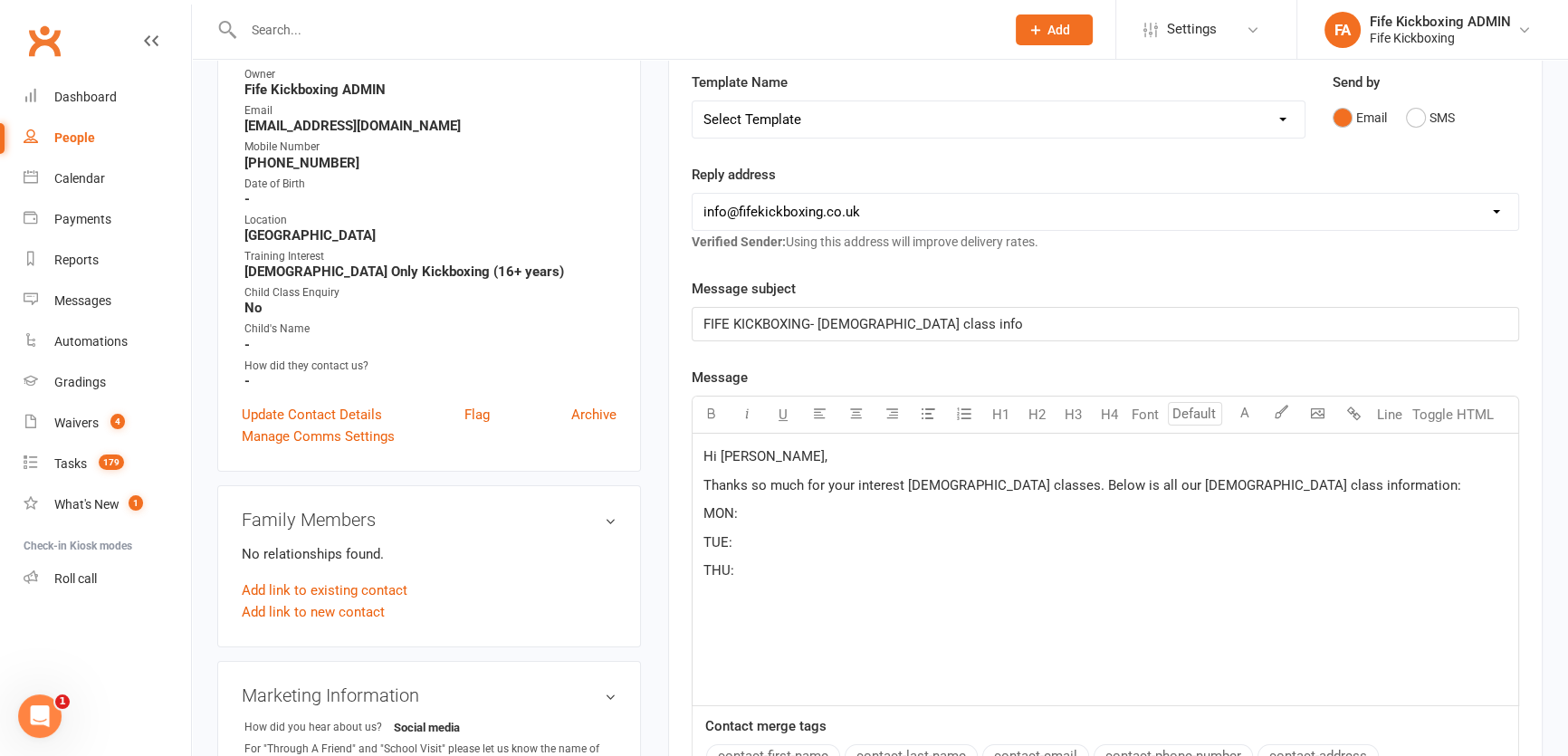
click at [1113, 480] on span "Thanks so much for your interest Ladies classes. Below is all our LAdies class …" at bounding box center [1082, 485] width 758 height 16
click at [1255, 488] on p "Thanks so much for your interest Ladies classes. Below is all our Ladies class …" at bounding box center [1105, 485] width 803 height 22
click at [747, 534] on span "MON: 7-8pm" at bounding box center [741, 542] width 75 height 16
drag, startPoint x: 740, startPoint y: 536, endPoint x: 776, endPoint y: 537, distance: 36.0
click at [776, 537] on span "MON: 7-8pm" at bounding box center [741, 542] width 75 height 16
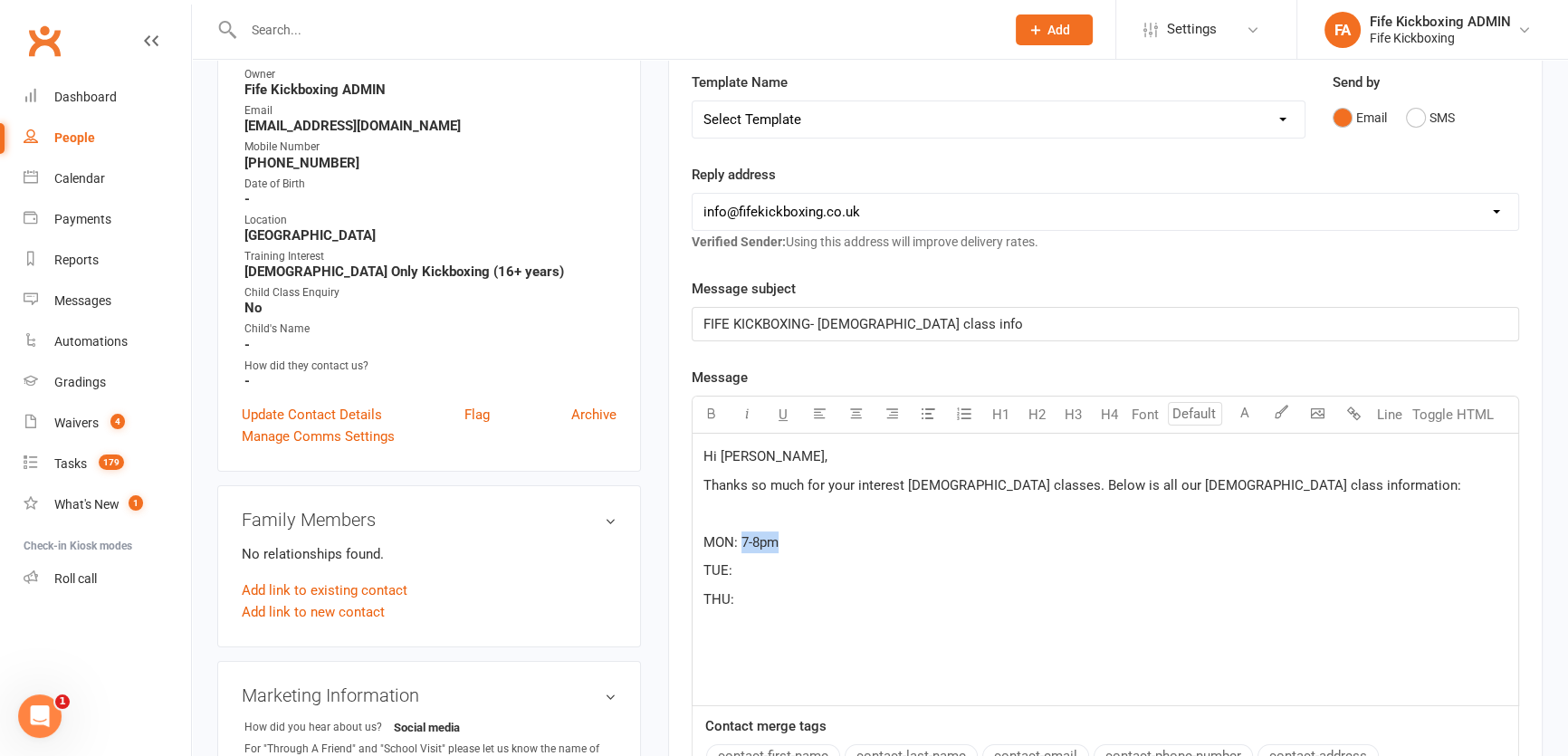
copy span "7-8pm"
click at [743, 566] on p "TUE:" at bounding box center [1105, 570] width 803 height 22
click at [756, 593] on p "THU:" at bounding box center [1105, 599] width 803 height 22
click at [1072, 494] on div "Hi Zoe, Thanks so much for your interest Ladies classes. Below is all our Ladie…" at bounding box center [1105, 570] width 825 height 272
click at [1074, 485] on span "Thanks so much for your interest Ladies classes. Below is all our Ladies class …" at bounding box center [1082, 485] width 758 height 16
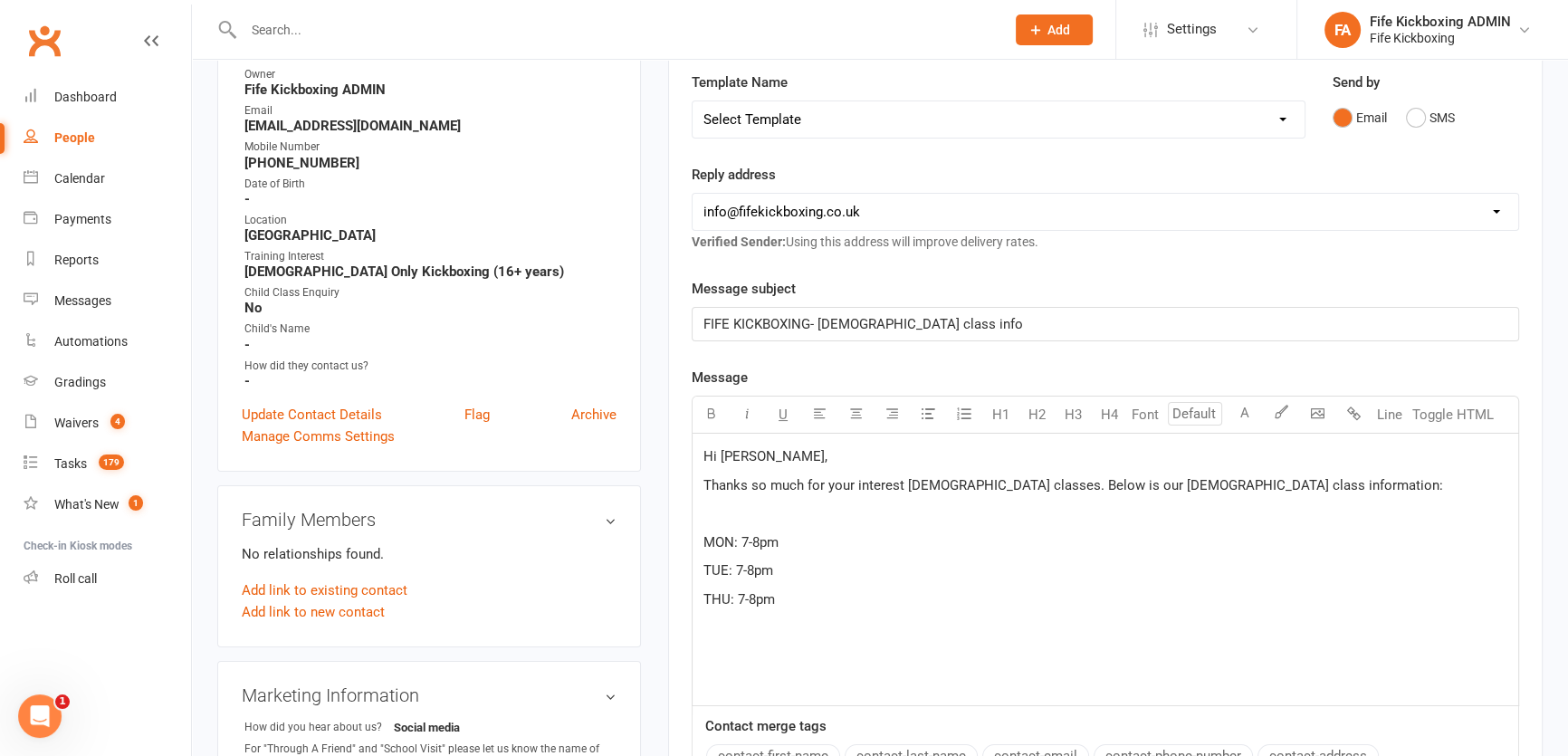
click at [719, 666] on div "Hi Zoe, Thanks so much for your interest Ladies classes. Below is our Ladies cl…" at bounding box center [1105, 570] width 825 height 272
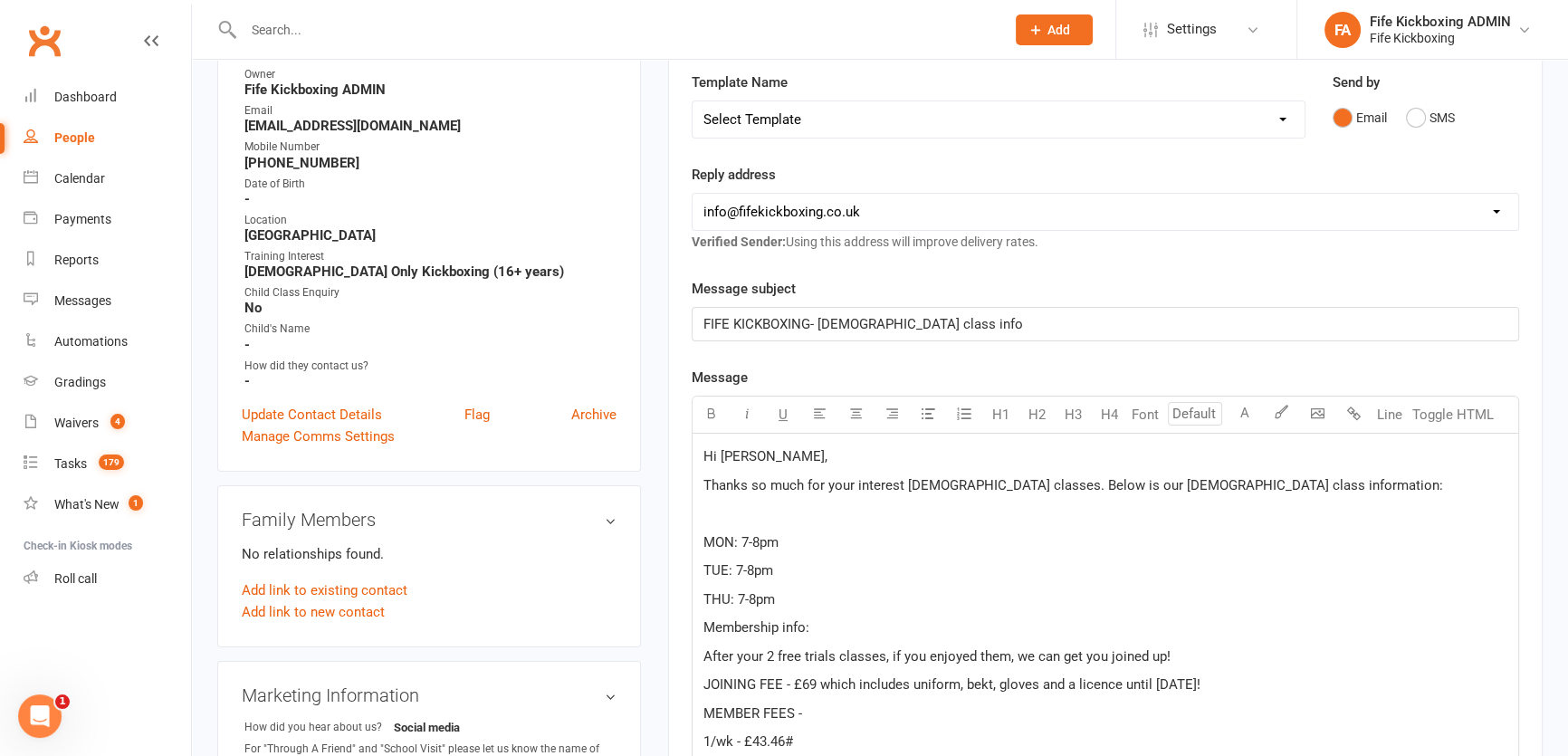
scroll to position [636, 0]
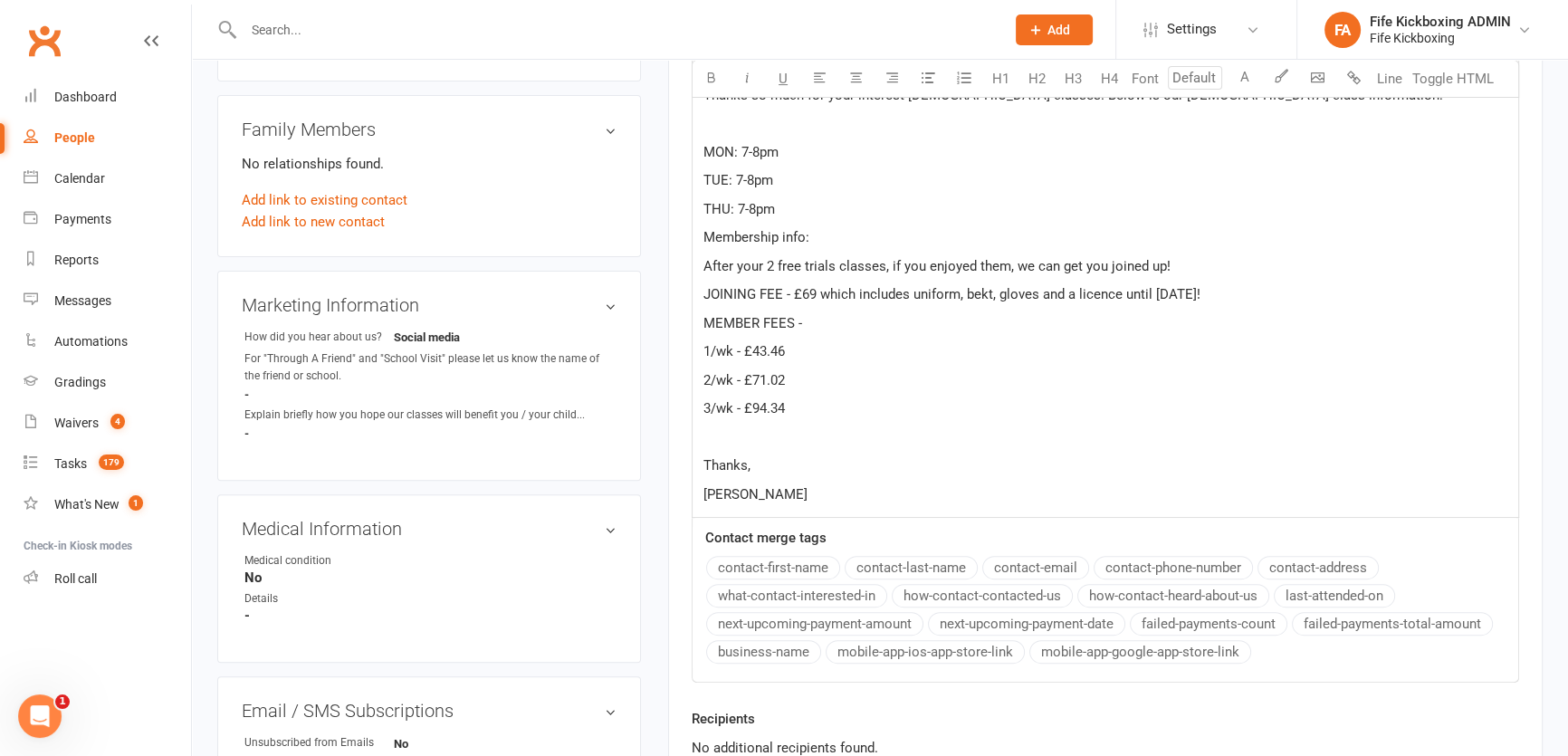
click at [1173, 265] on p "After your 2 free trials classes, if you enjoyed them, we can get you joined up!" at bounding box center [1105, 265] width 803 height 22
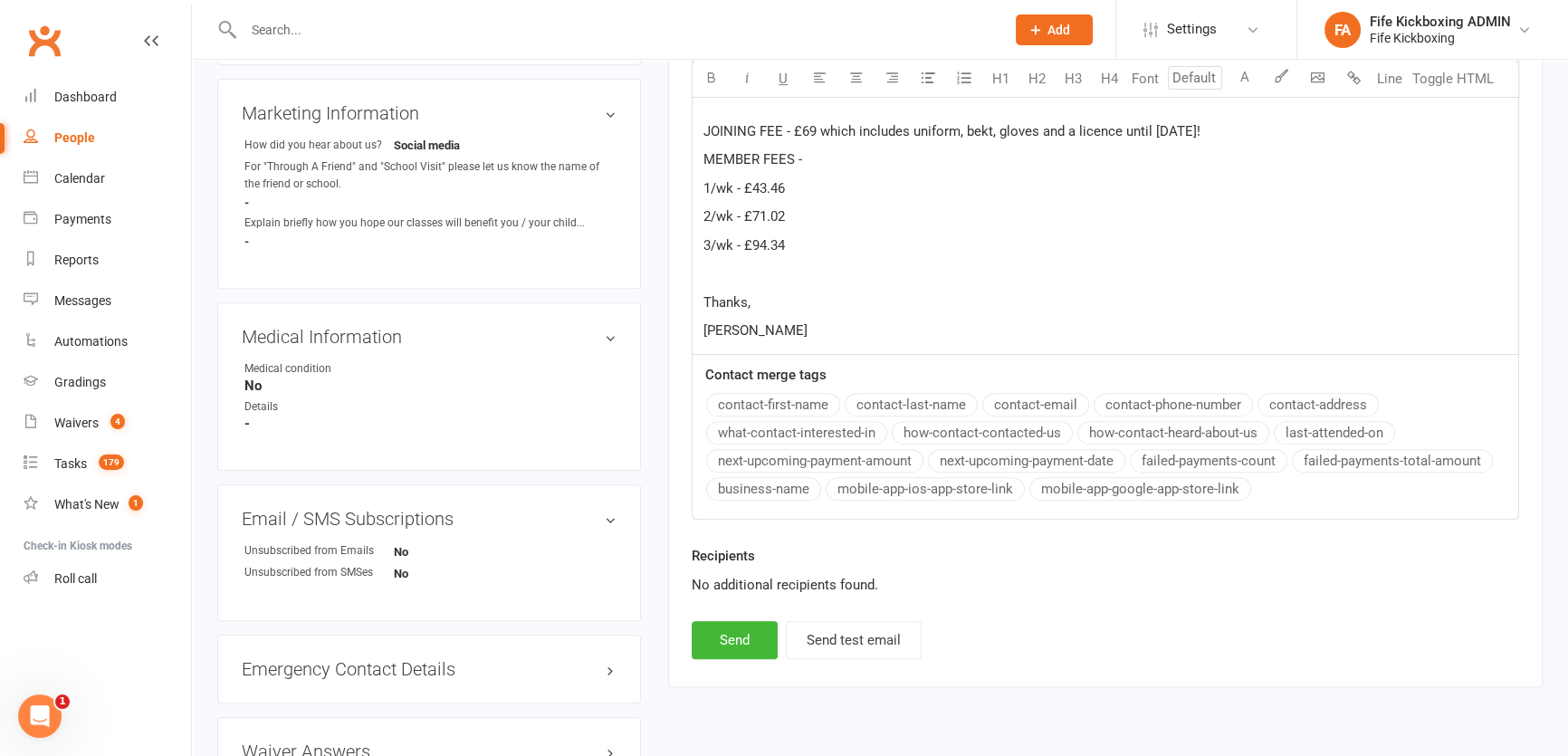
scroll to position [966, 0]
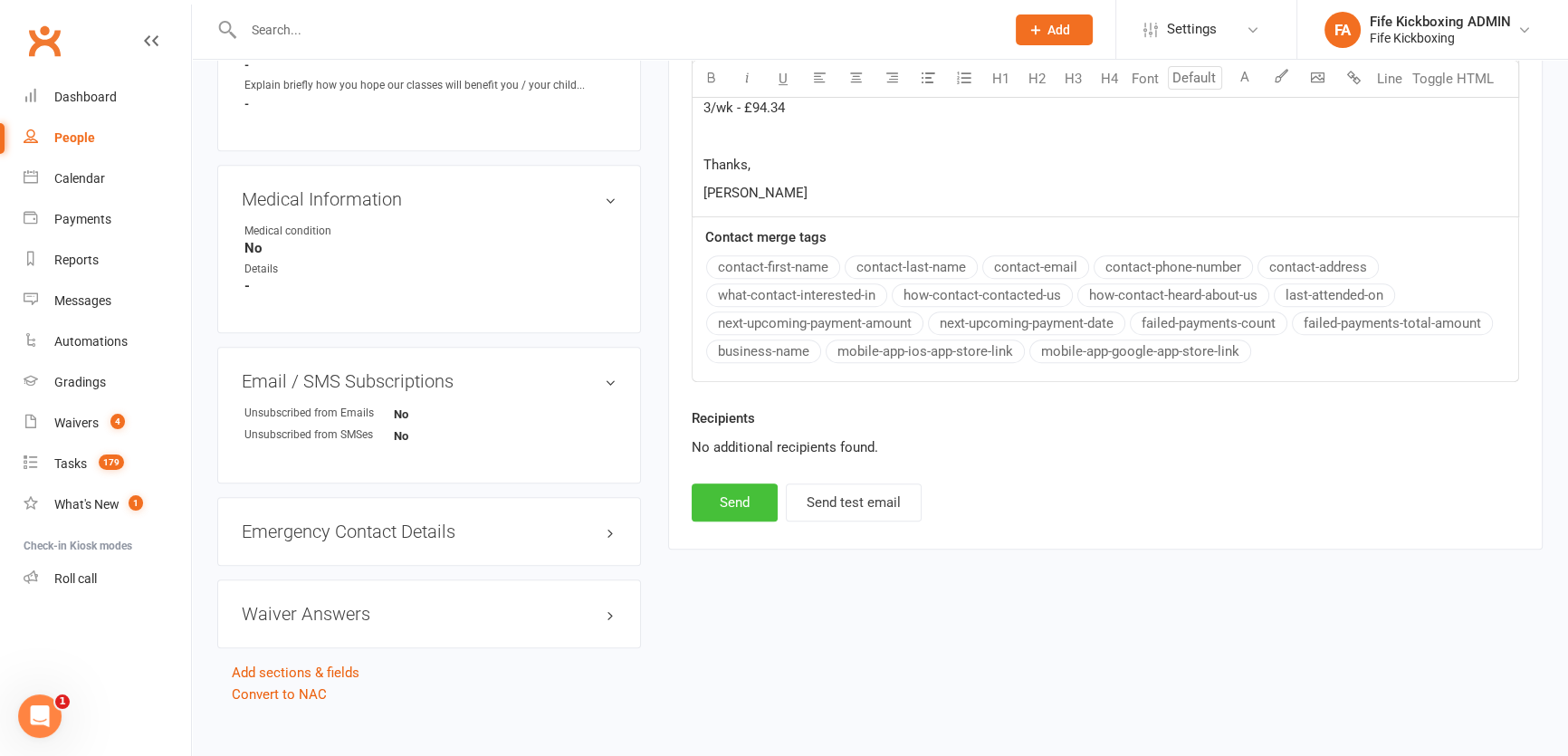
click at [724, 498] on button "Send" at bounding box center [734, 502] width 86 height 38
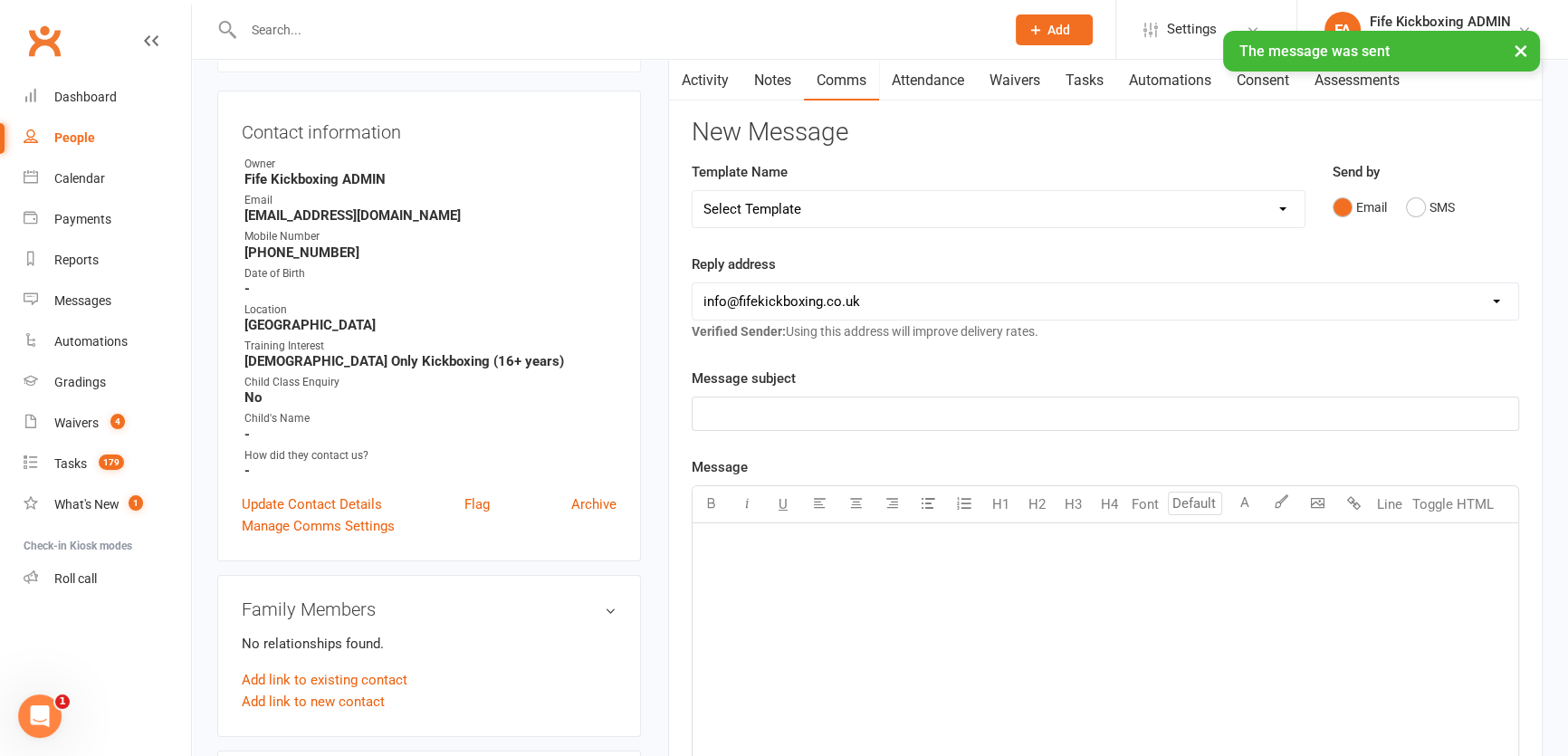
scroll to position [0, 0]
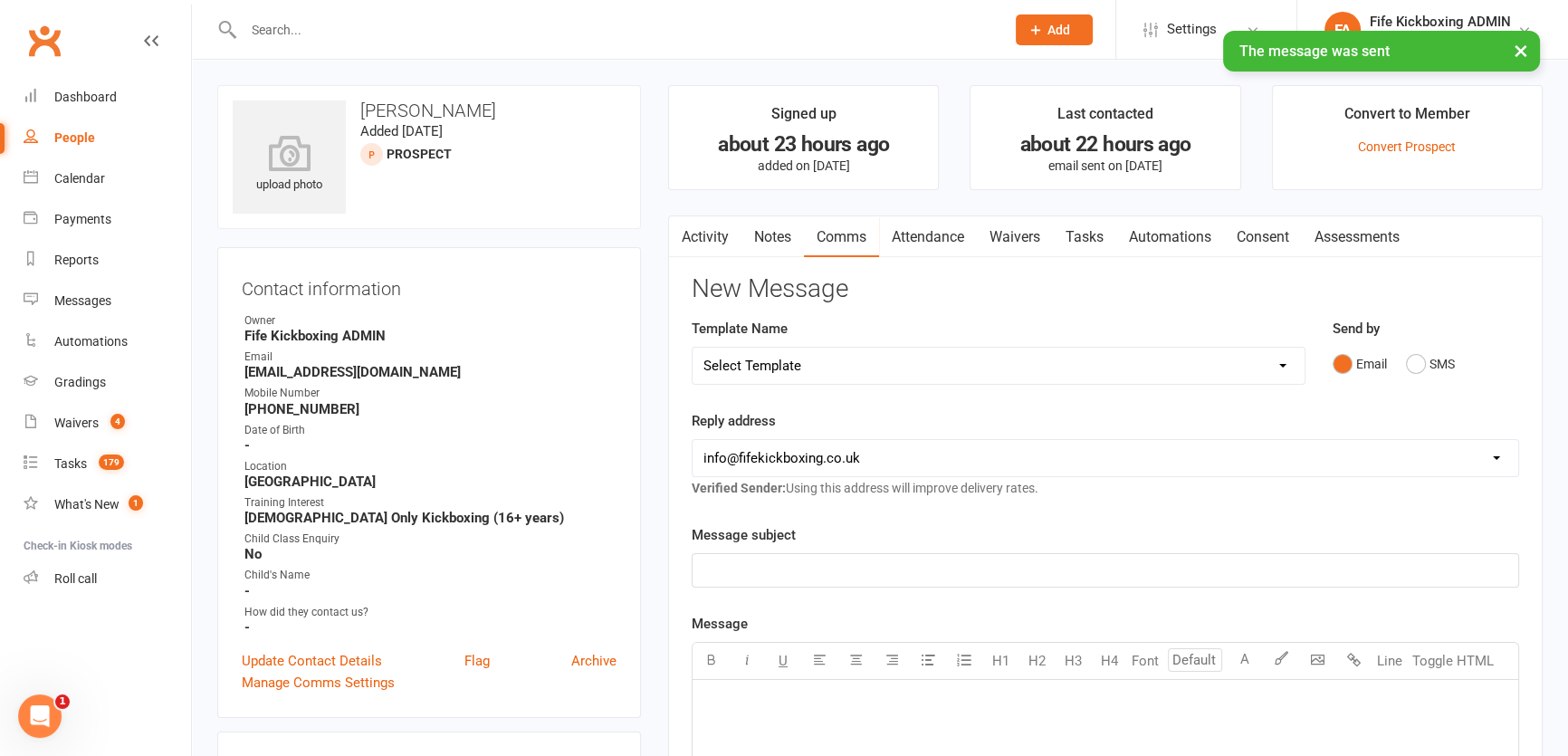
click at [793, 249] on link "Notes" at bounding box center [773, 238] width 63 height 42
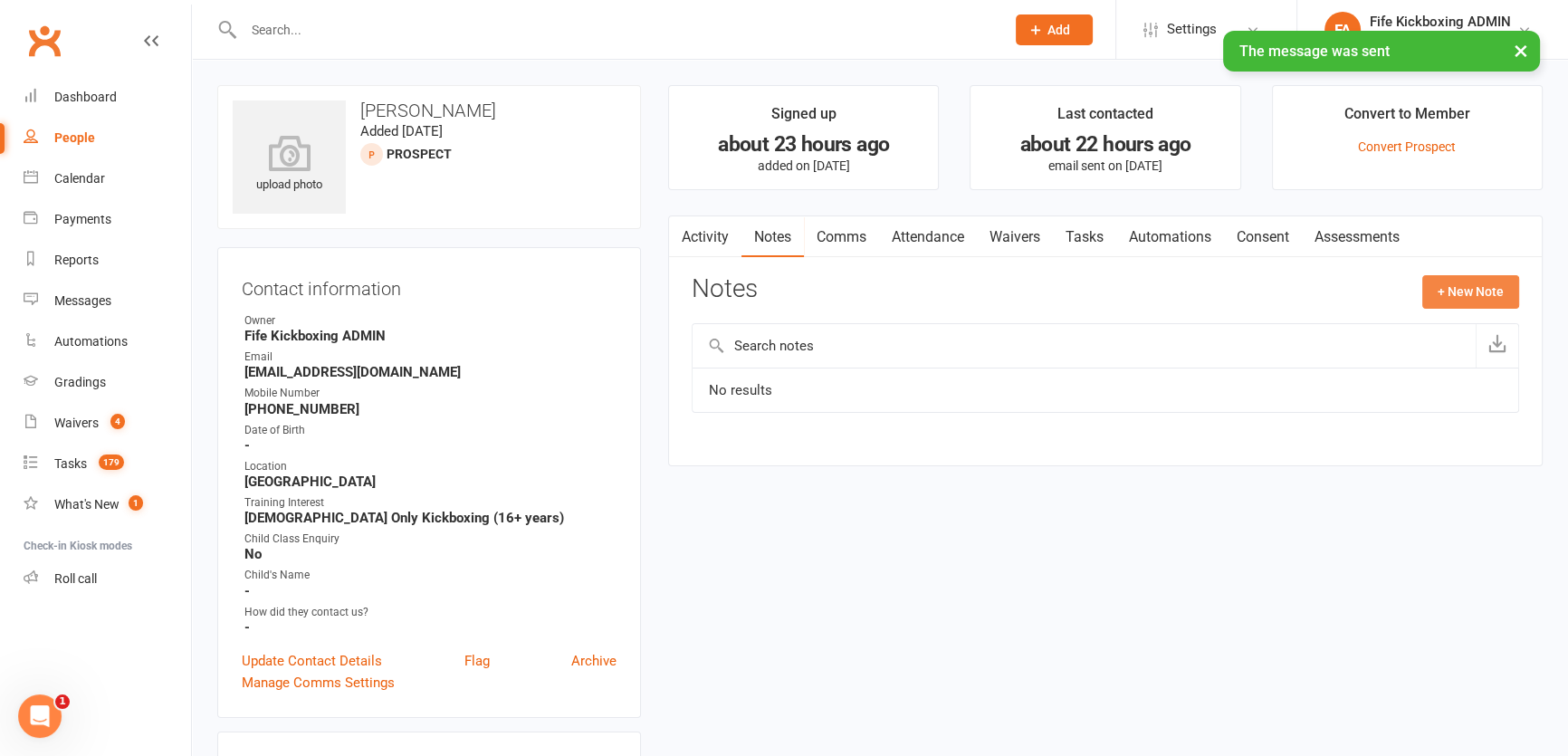
drag, startPoint x: 1444, startPoint y: 312, endPoint x: 1453, endPoint y: 304, distance: 12.0
click at [1448, 311] on div "Notes + New Note" at bounding box center [1105, 299] width 827 height 48
click at [1453, 303] on button "+ New Note" at bounding box center [1471, 291] width 97 height 32
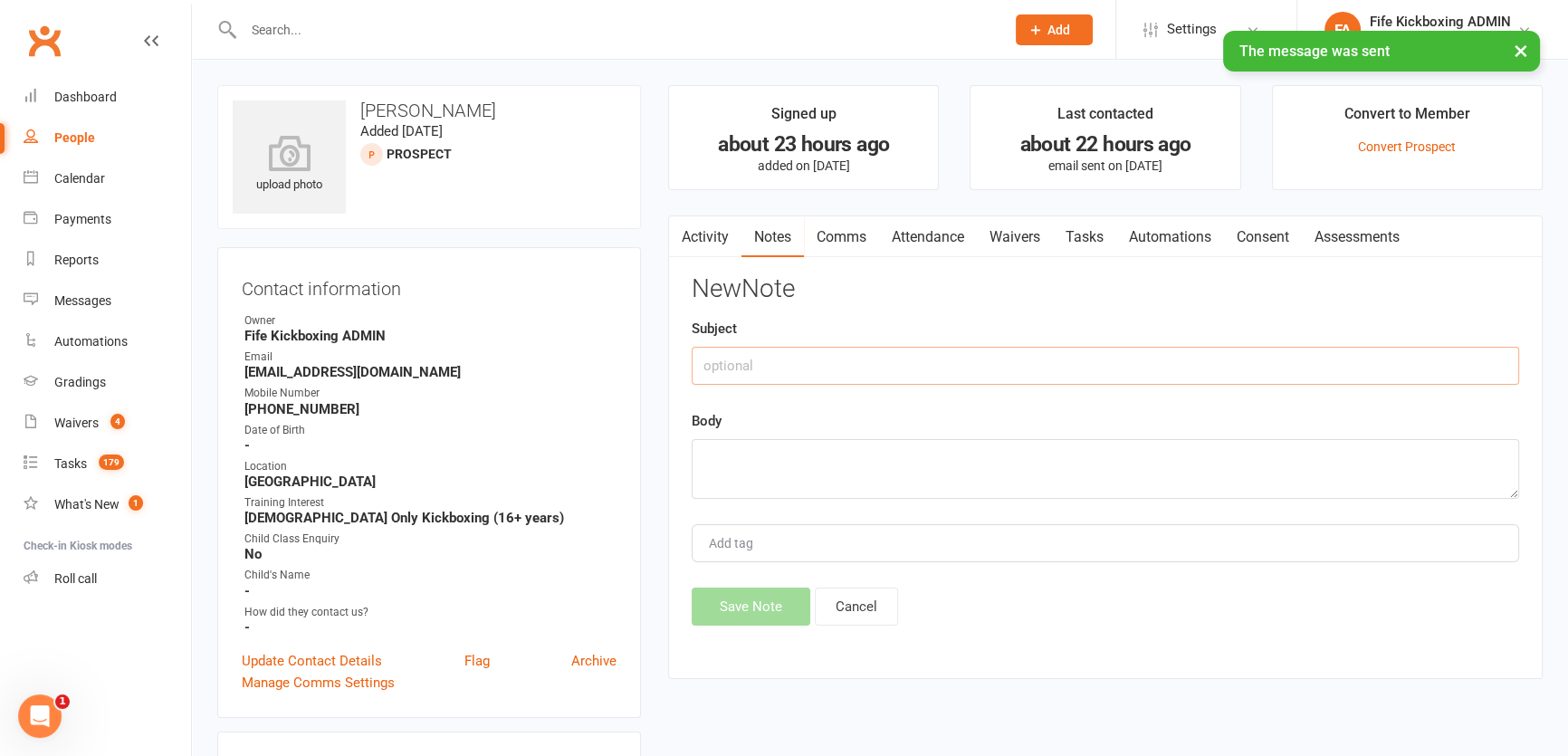
click at [1346, 363] on input "text" at bounding box center [1105, 366] width 827 height 38
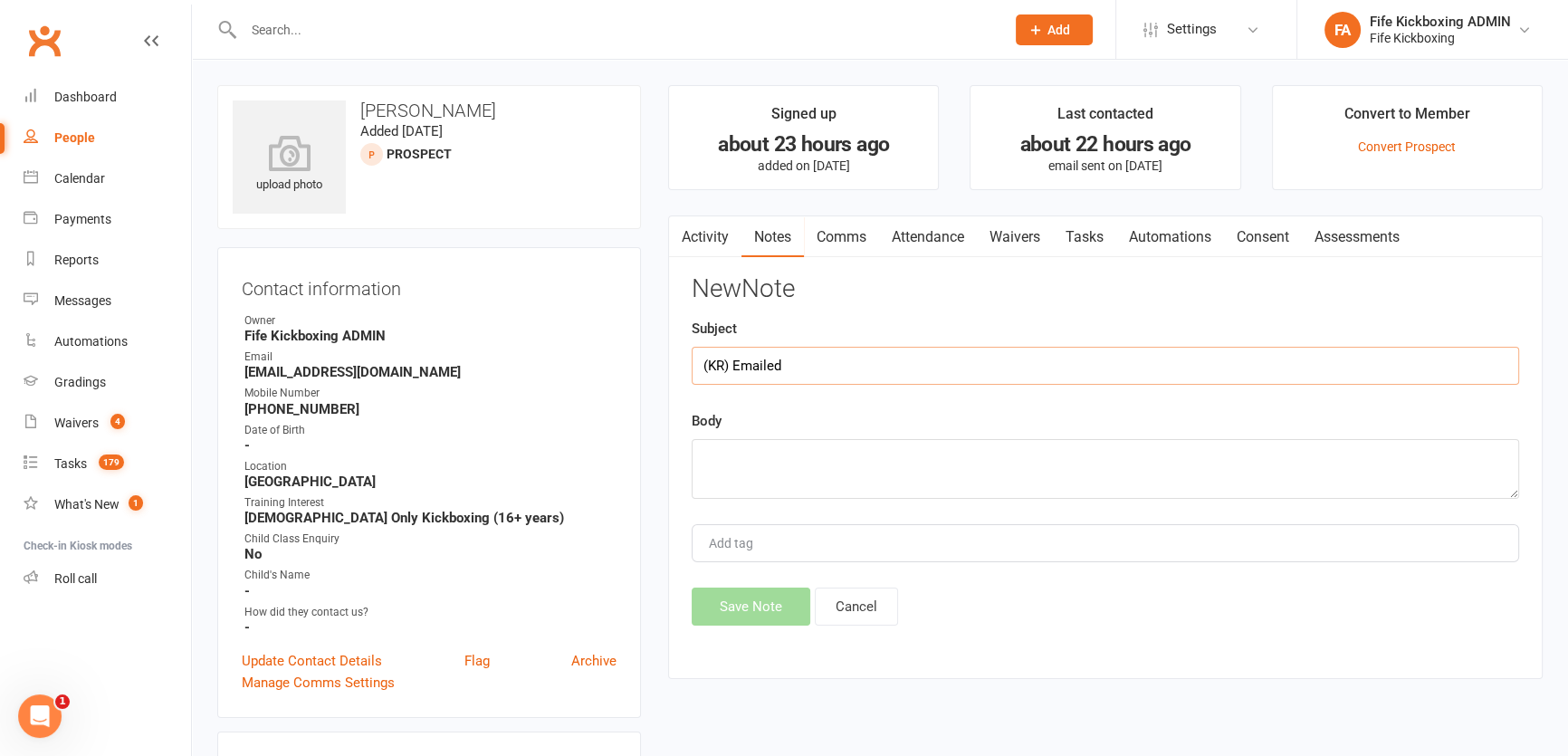
type input "(KR) Emailed"
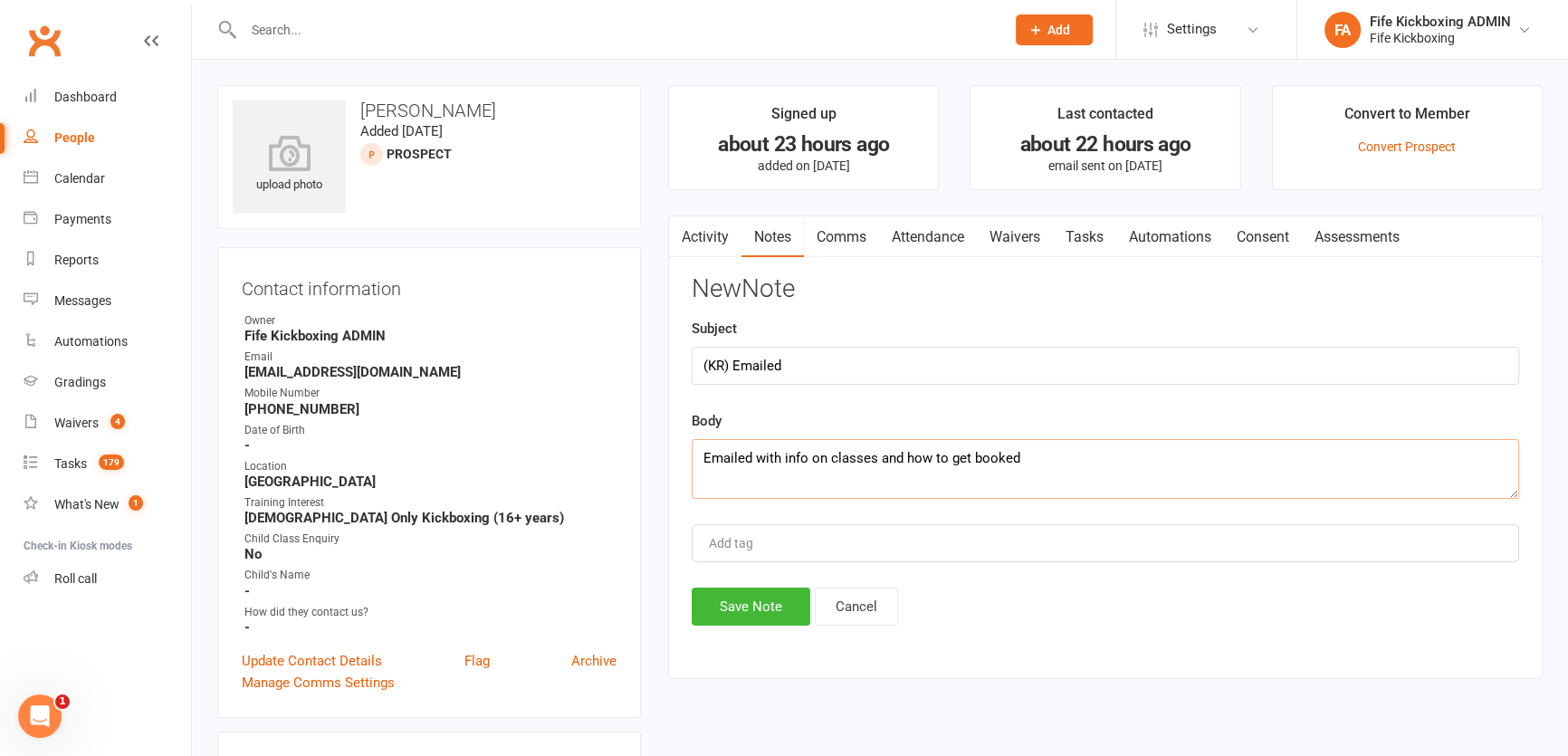
type textarea "Emailed with info on classes and how to get booked"
click at [805, 564] on div "New Note Subject (KR) Emailed Body Emailed with info on classes and how to get …" at bounding box center [1105, 450] width 827 height 350
click at [791, 594] on button "Save Note" at bounding box center [750, 607] width 119 height 38
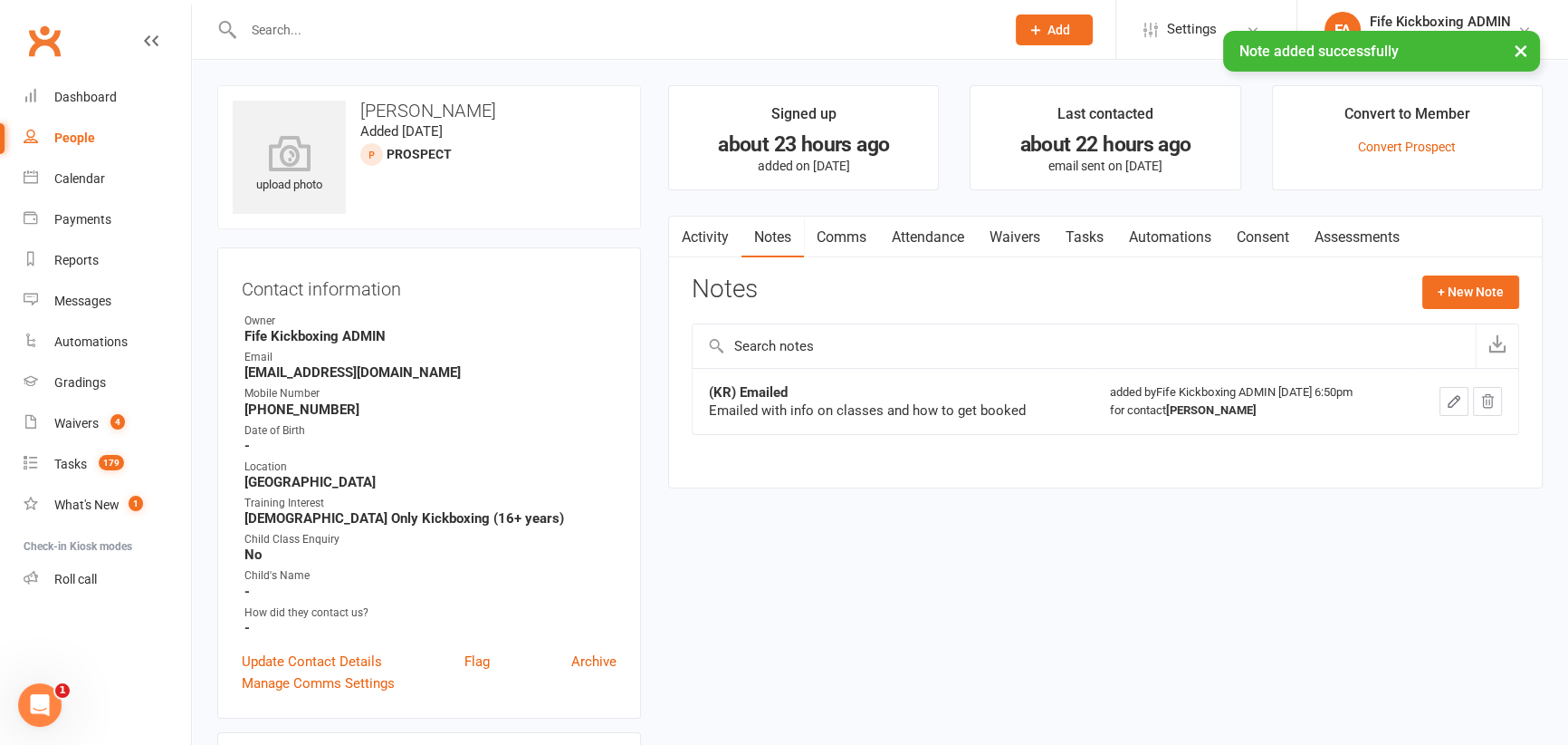
click at [1053, 235] on link "Waivers" at bounding box center [1015, 238] width 76 height 42
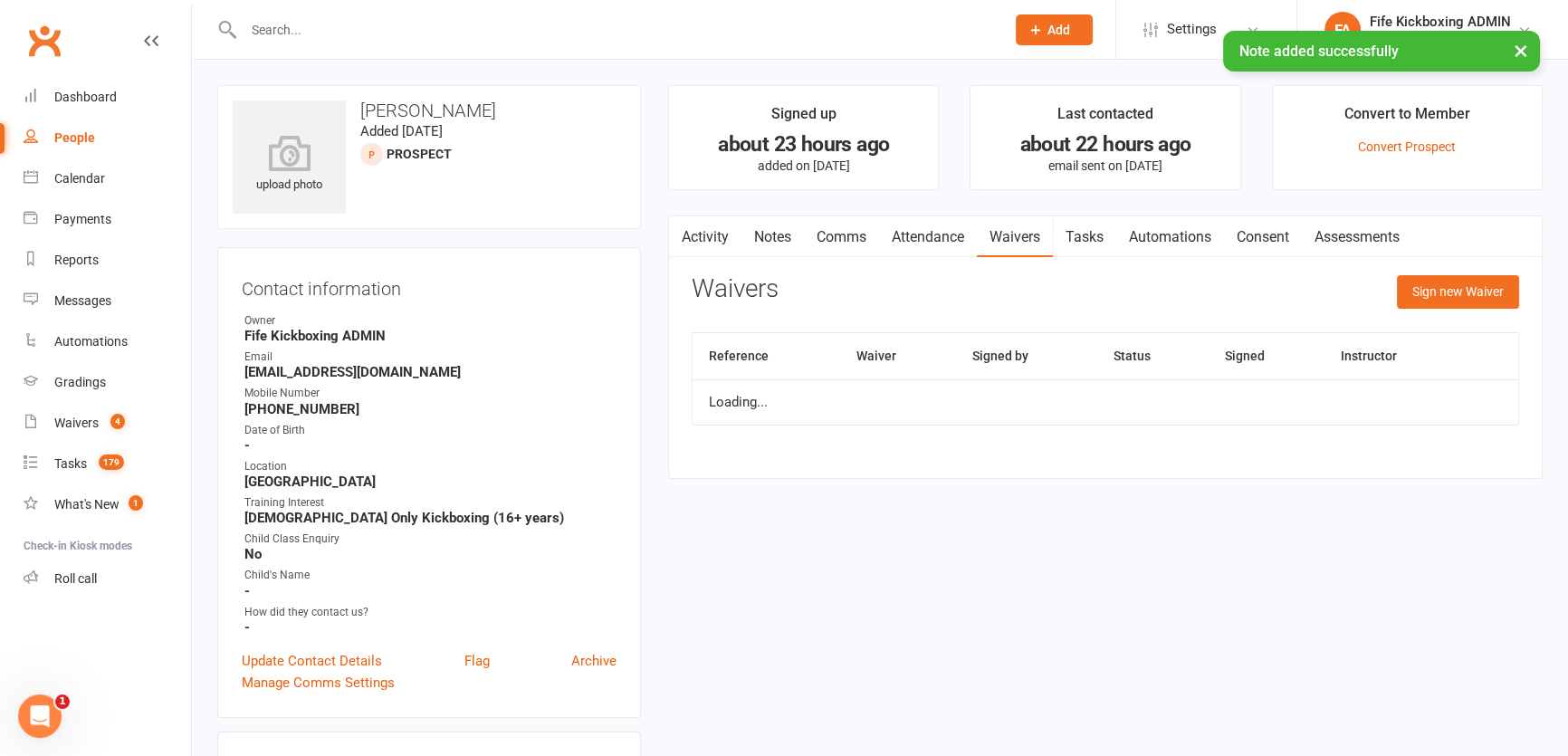
click at [1072, 245] on link "Tasks" at bounding box center [1084, 238] width 64 height 42
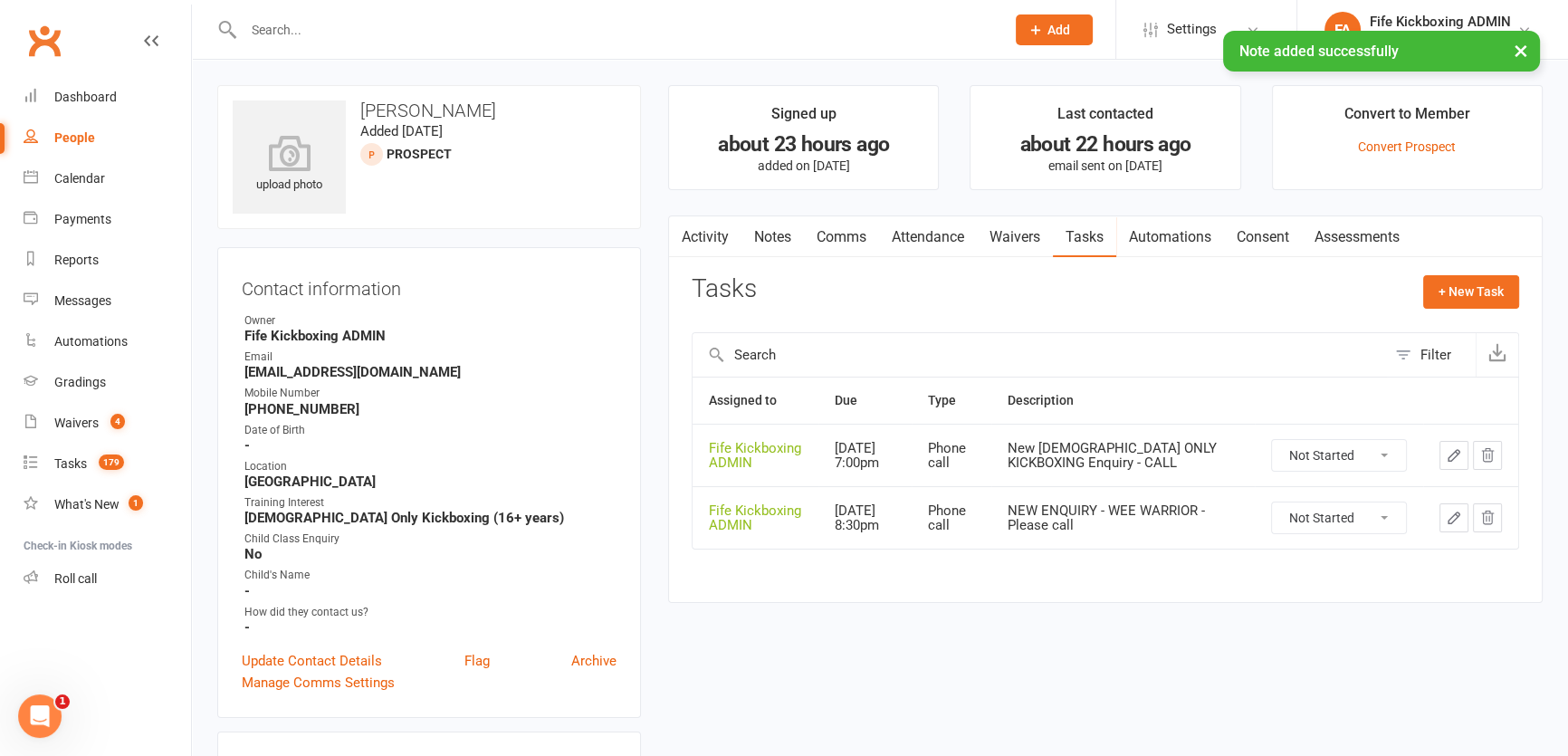
drag, startPoint x: 1355, startPoint y: 525, endPoint x: 1342, endPoint y: 531, distance: 14.3
click at [1355, 525] on select "Not Started In Progress Waiting Complete" at bounding box center [1339, 517] width 134 height 30
click at [1272, 502] on select "Not Started In Progress Waiting Complete" at bounding box center [1339, 517] width 134 height 30
click at [1344, 519] on select "Not Started In Progress Waiting Complete" at bounding box center [1339, 517] width 134 height 30
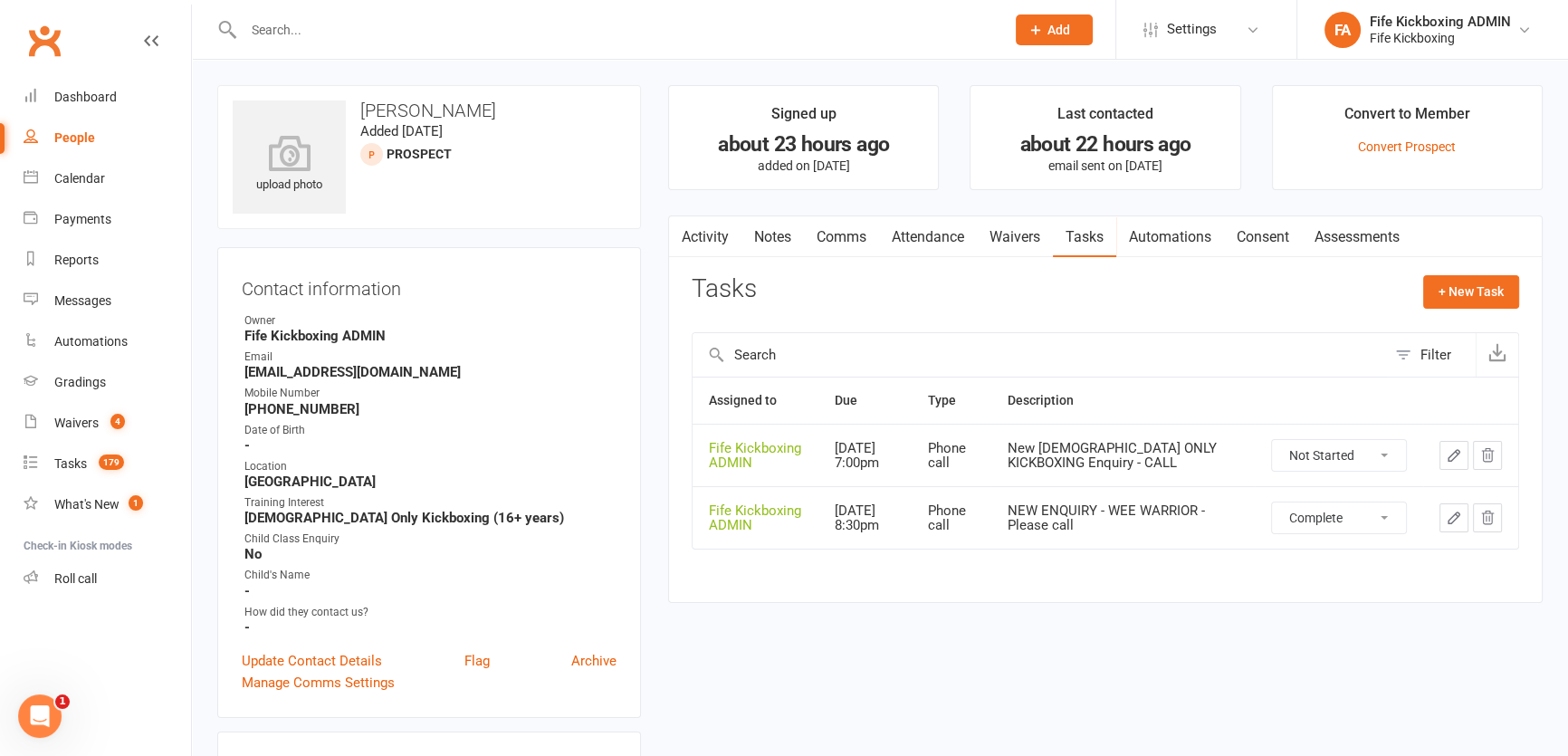
click at [1272, 502] on select "Not Started In Progress Waiting Complete" at bounding box center [1339, 517] width 134 height 30
select select "waiting"
drag, startPoint x: 1329, startPoint y: 461, endPoint x: 1312, endPoint y: 466, distance: 17.7
click at [1329, 461] on select "Not Started In Progress Waiting Complete" at bounding box center [1339, 456] width 134 height 30
click at [1272, 440] on select "Not Started In Progress Waiting Complete" at bounding box center [1339, 456] width 134 height 30
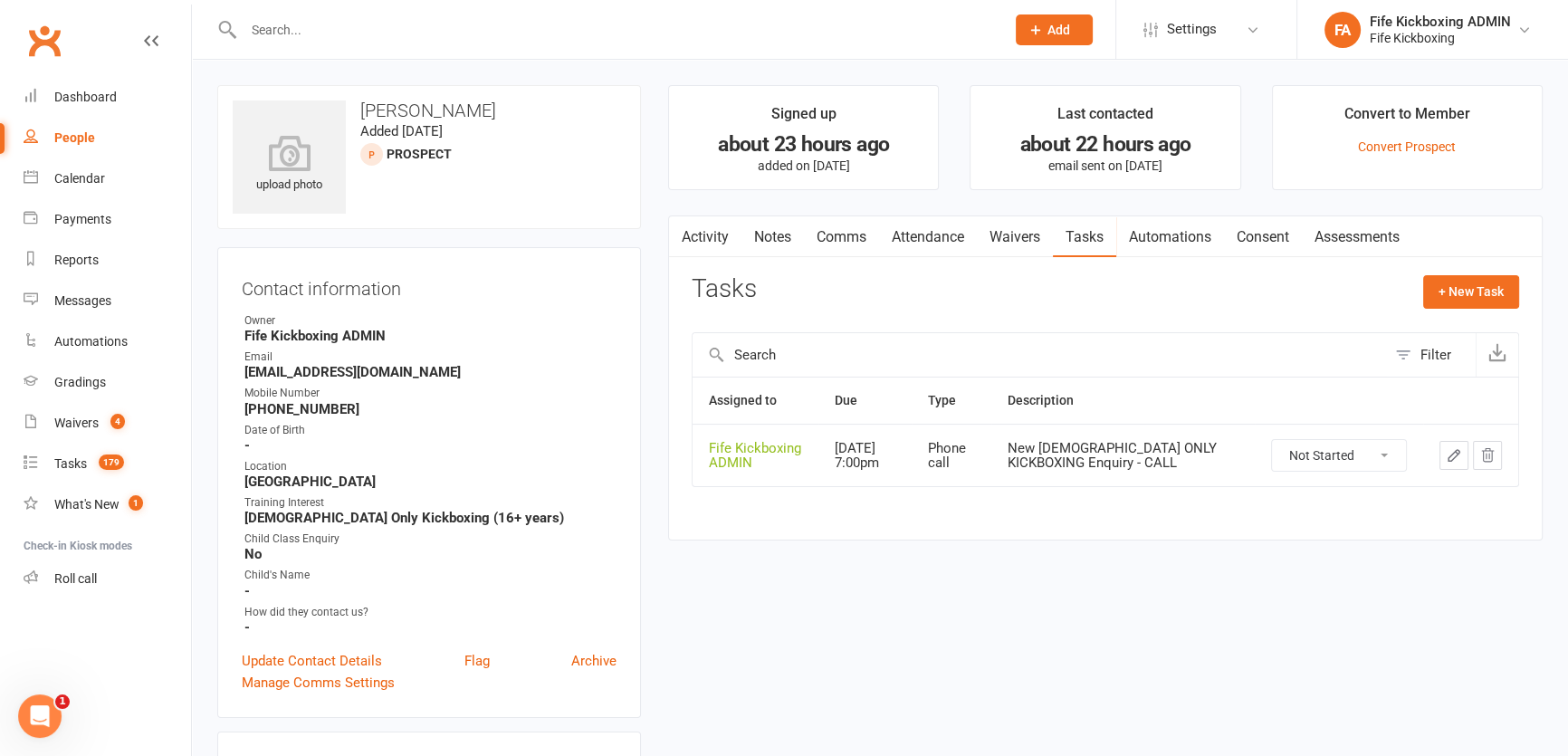
select select "started"
click at [1448, 453] on icon "button" at bounding box center [1453, 455] width 16 height 16
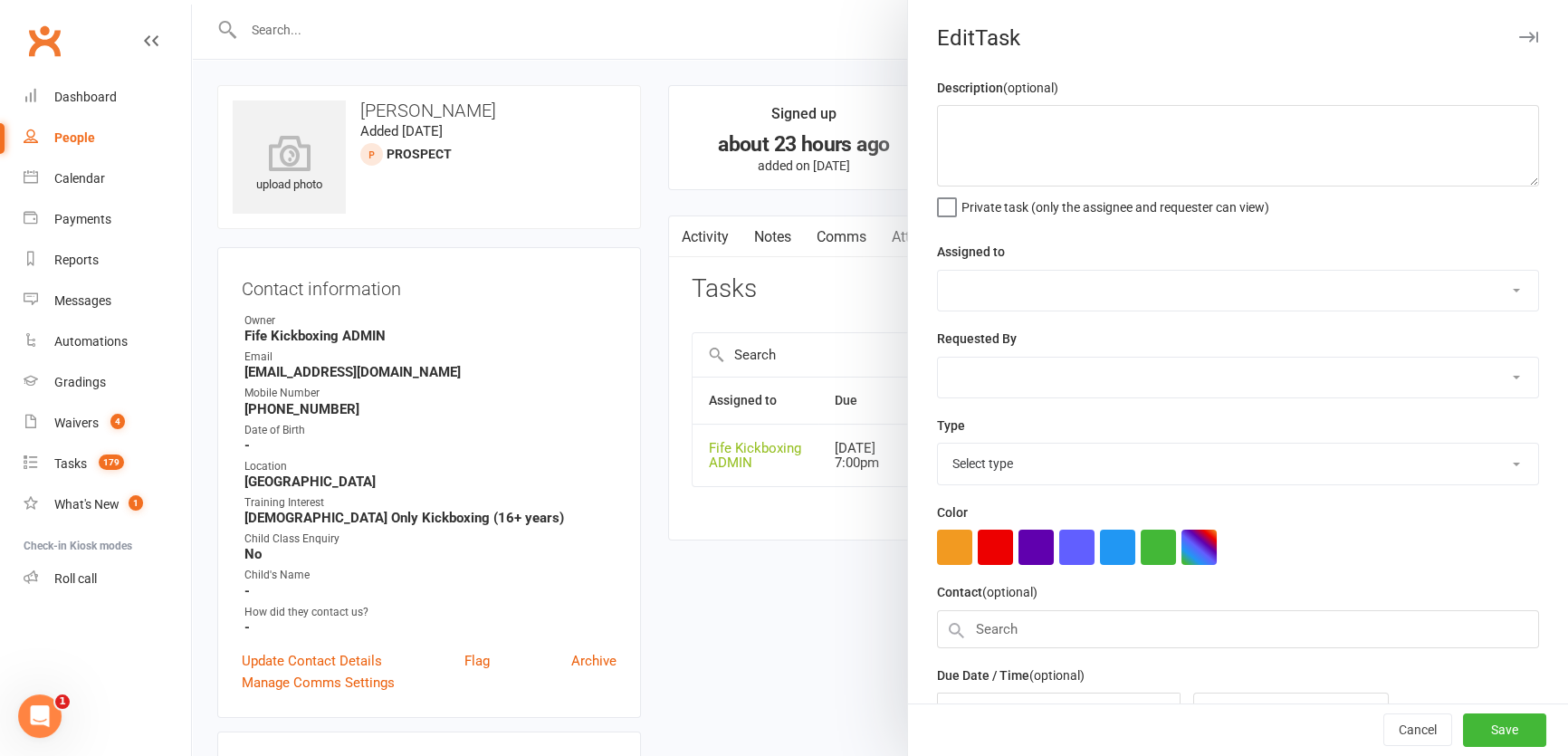
type textarea "New [DEMOGRAPHIC_DATA] ONLY KICKBOXING Enquiry - CALL"
select select "49533"
type input "15 Sep 2025"
type input "7:00pm"
select select "7271"
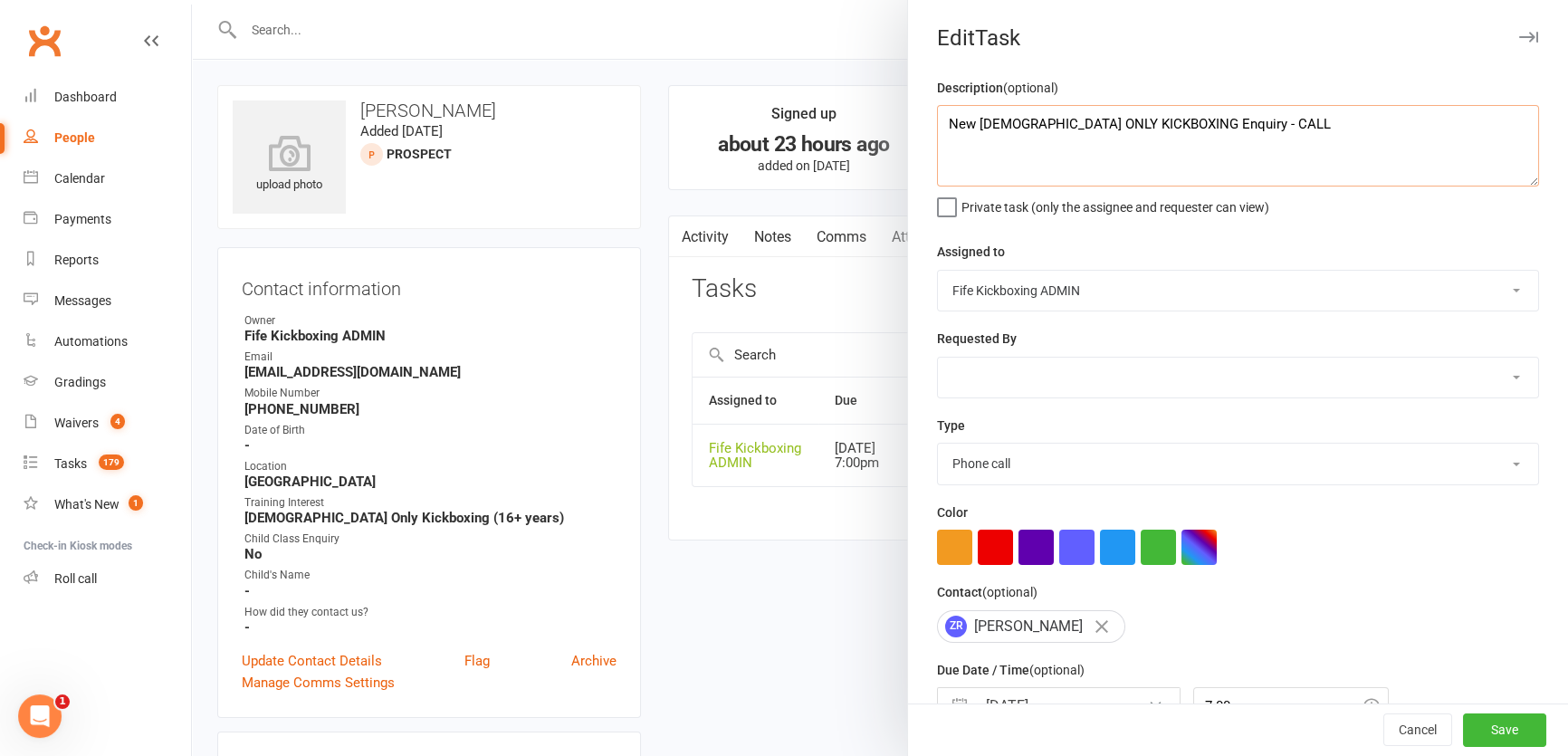
click at [1272, 132] on textarea "New [DEMOGRAPHIC_DATA] ONLY KICKBOXING Enquiry - CALL" at bounding box center [1237, 145] width 602 height 82
type textarea "New LADIES ONLY KICKBOXING Enquiry - EMAILED"
click at [1471, 708] on div "Cancel Save" at bounding box center [1238, 730] width 660 height 51
click at [1484, 726] on button "Save" at bounding box center [1504, 730] width 84 height 32
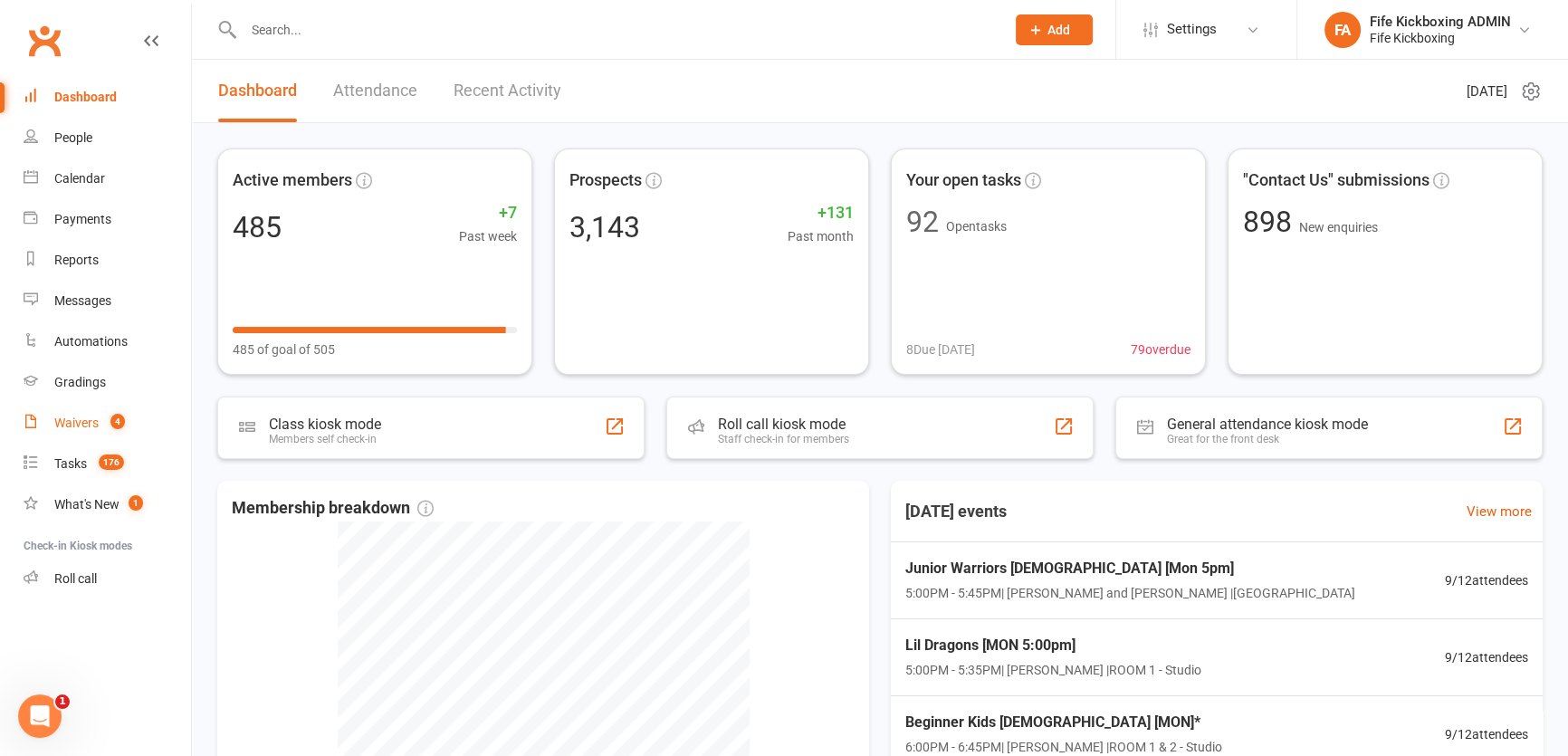
click at [98, 432] on link "Waivers 4" at bounding box center [107, 423] width 167 height 41
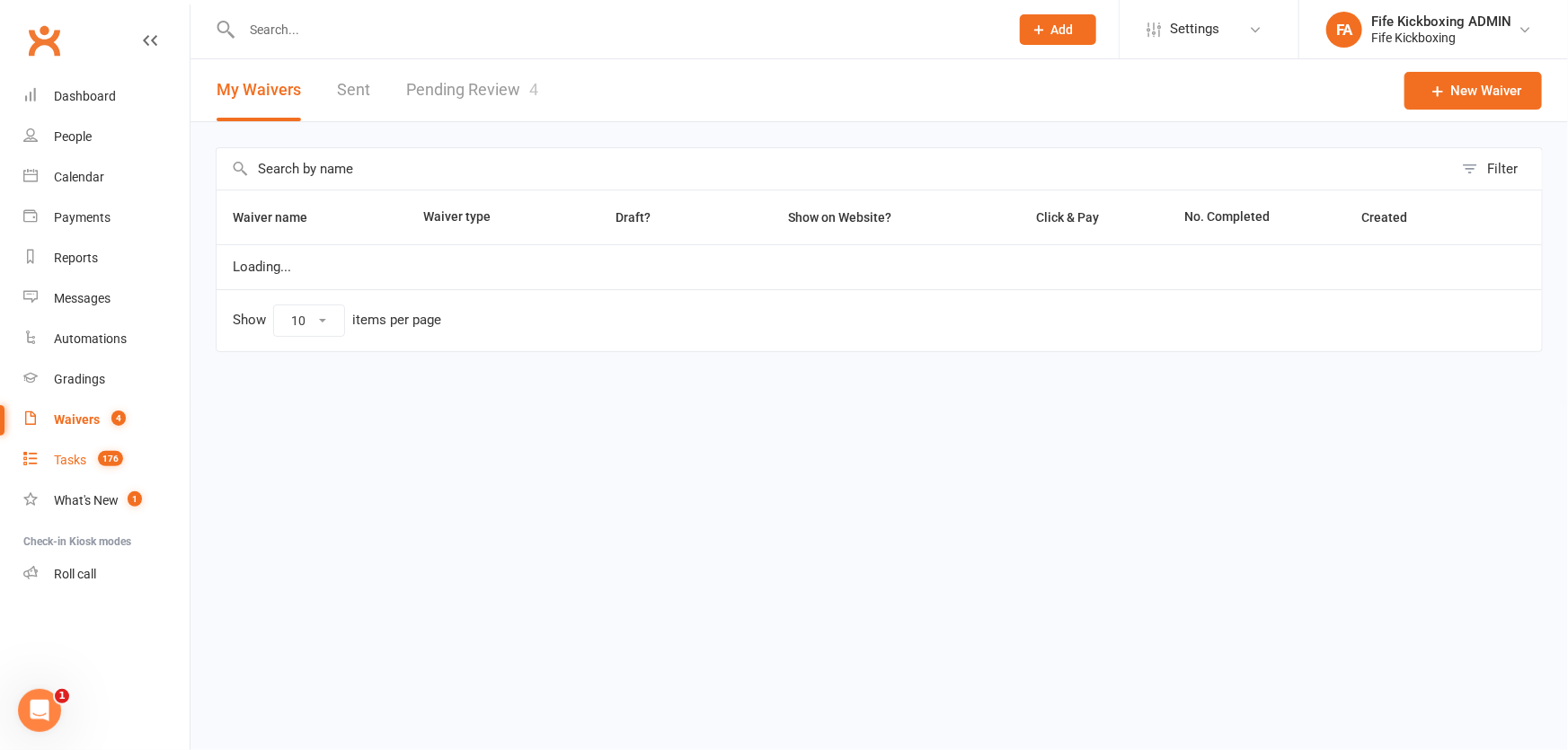
click at [100, 452] on span "176" at bounding box center [110, 458] width 25 height 15
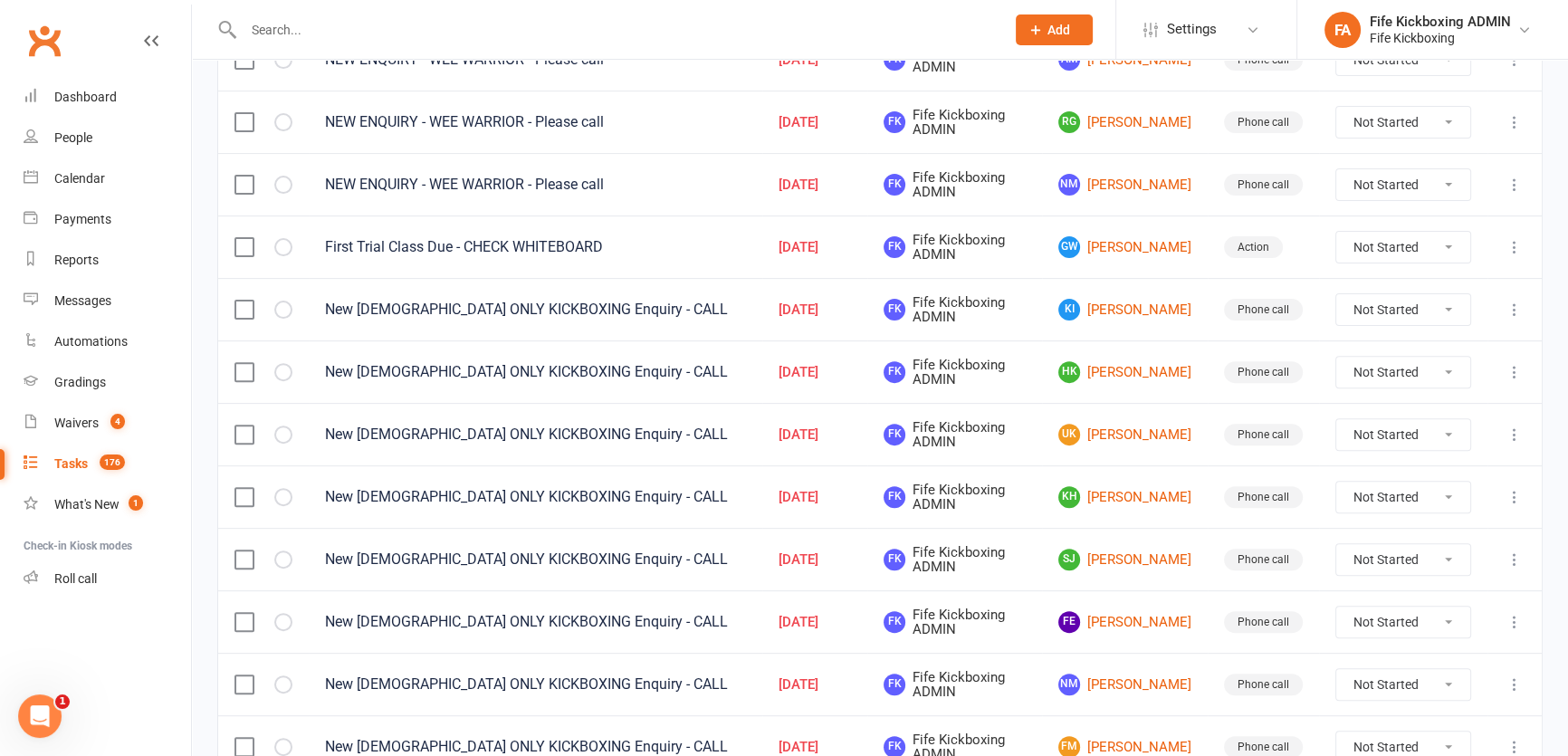
scroll to position [741, 0]
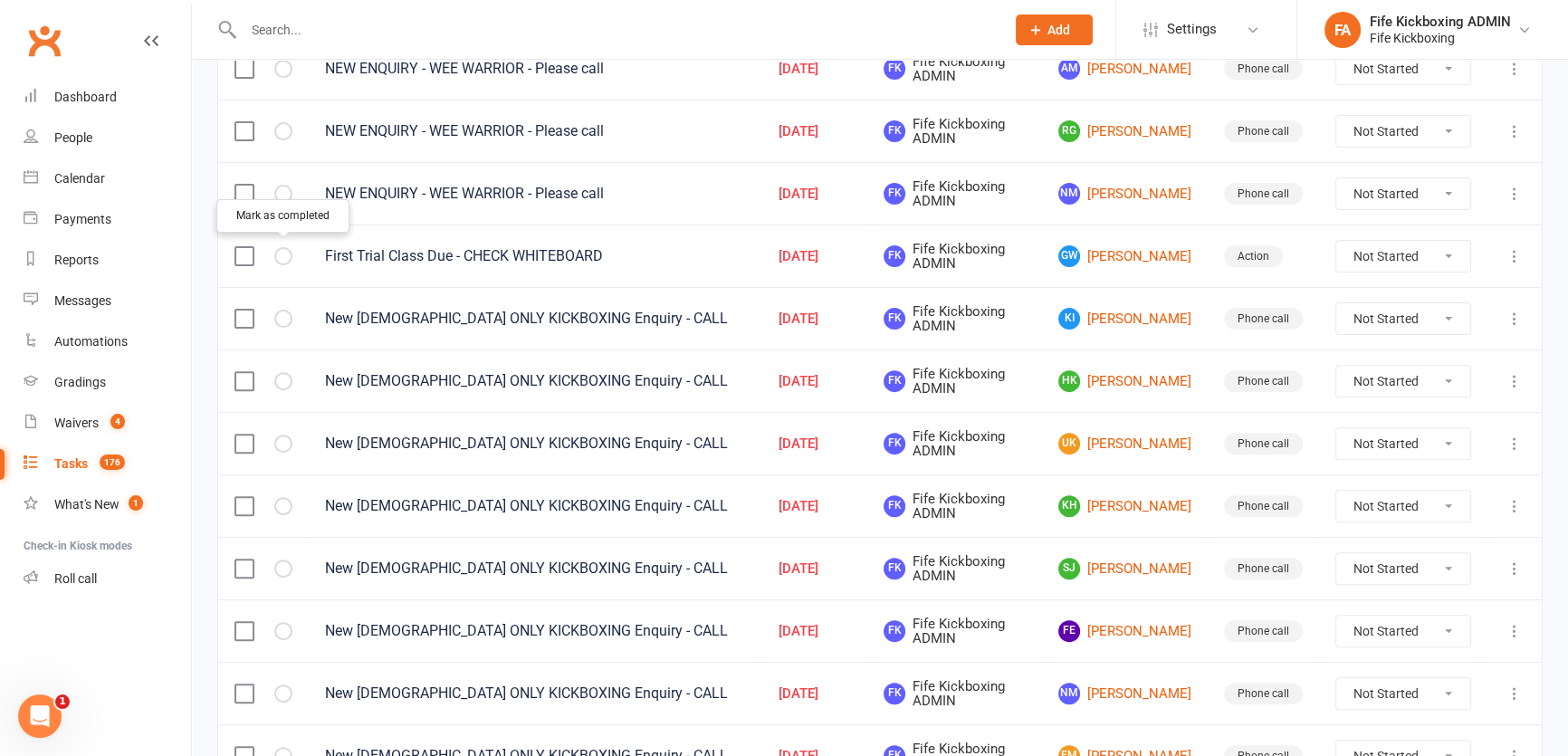
click at [0, 0] on icon "button" at bounding box center [0, 0] width 0 height 0
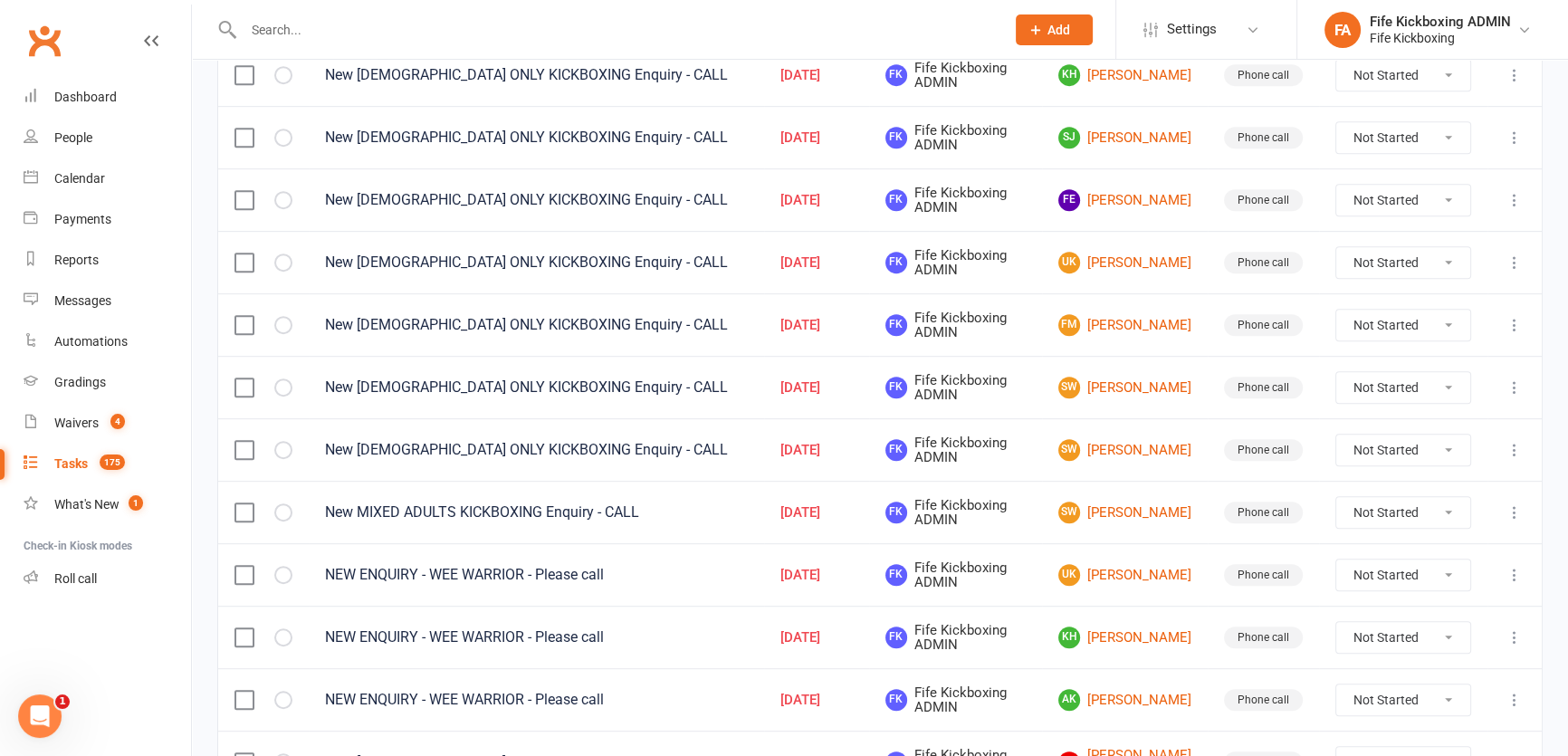
scroll to position [1273, 0]
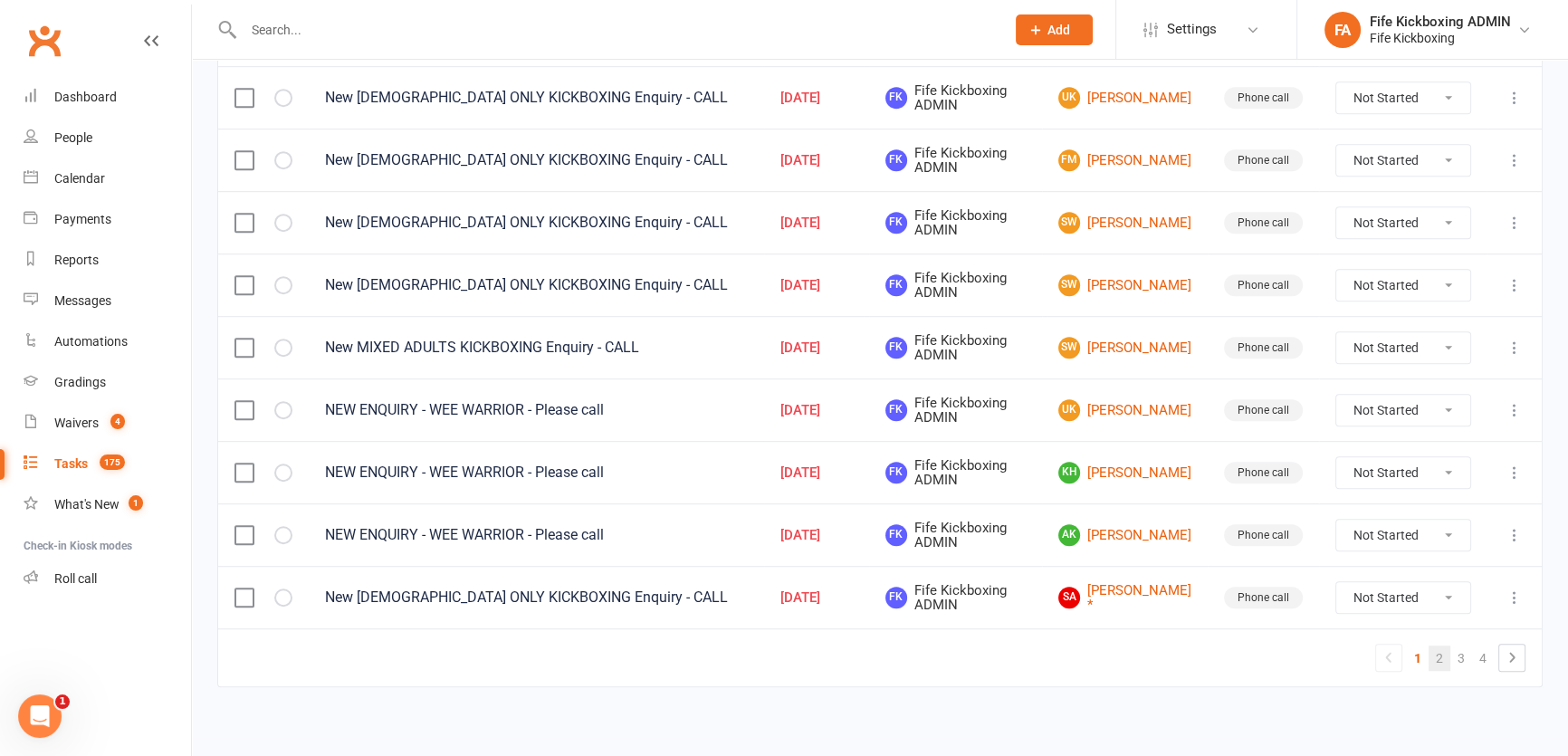
click at [1431, 658] on link "2" at bounding box center [1439, 658] width 22 height 26
select select "started"
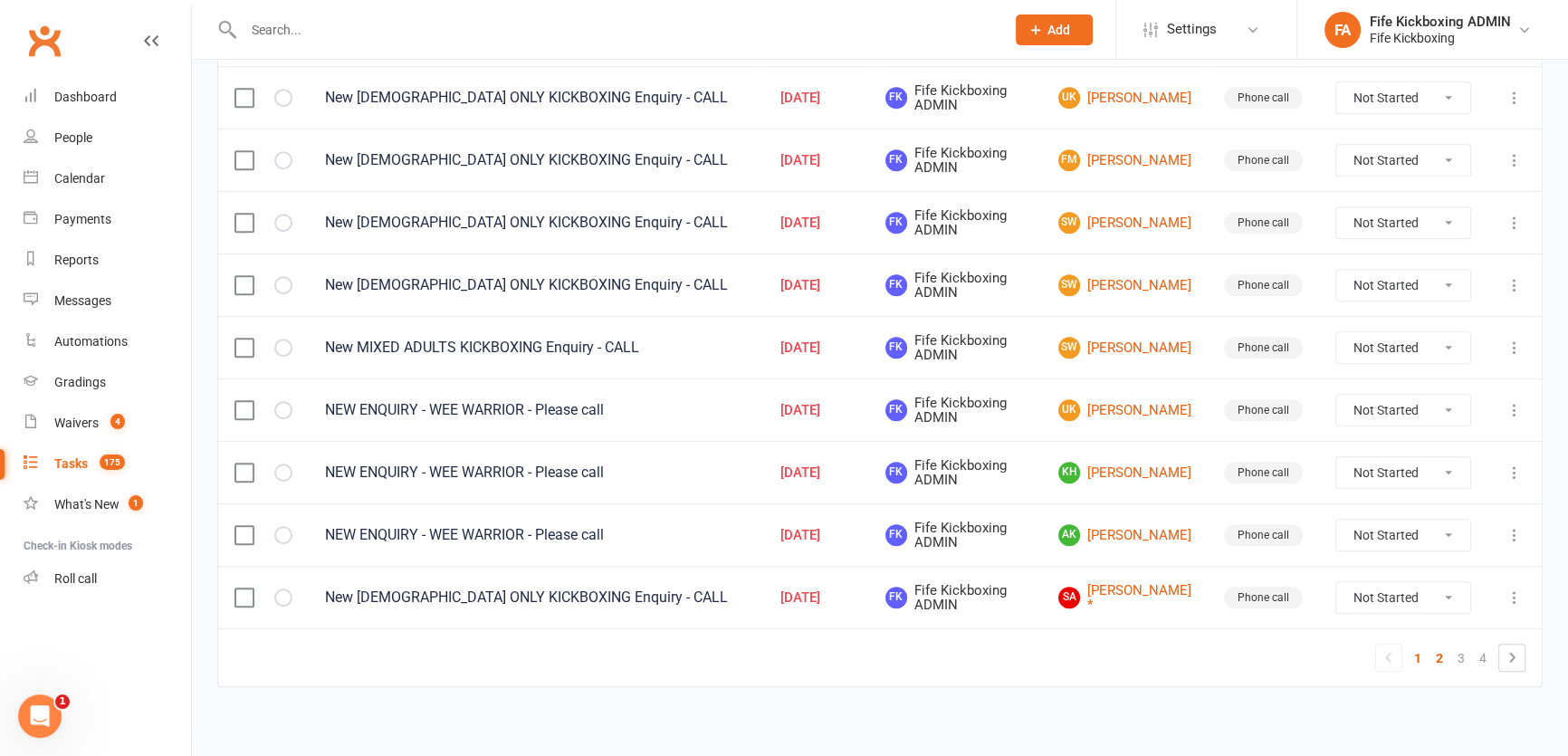
select select "started"
select select "waiting"
select select "started"
select select "waiting"
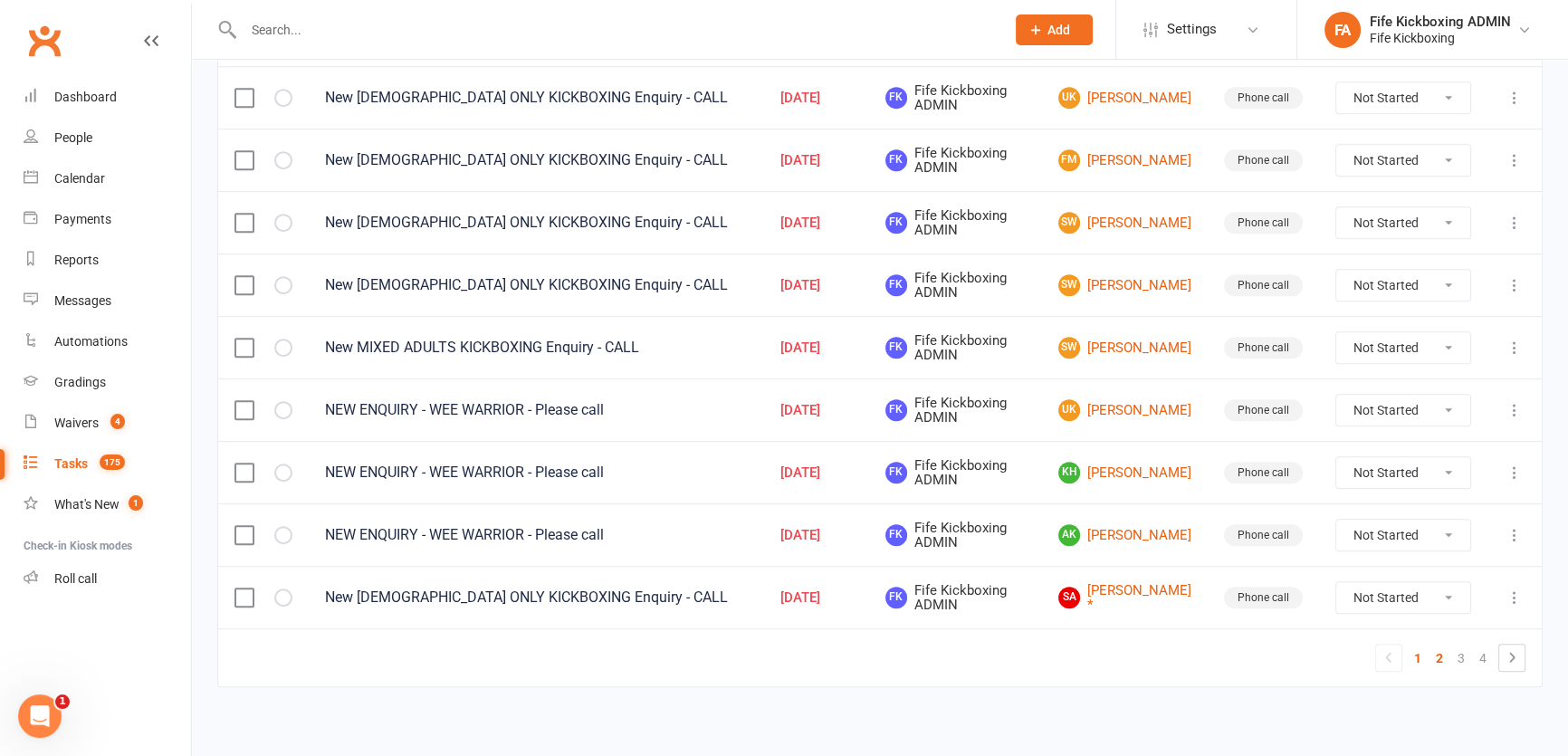
select select "started"
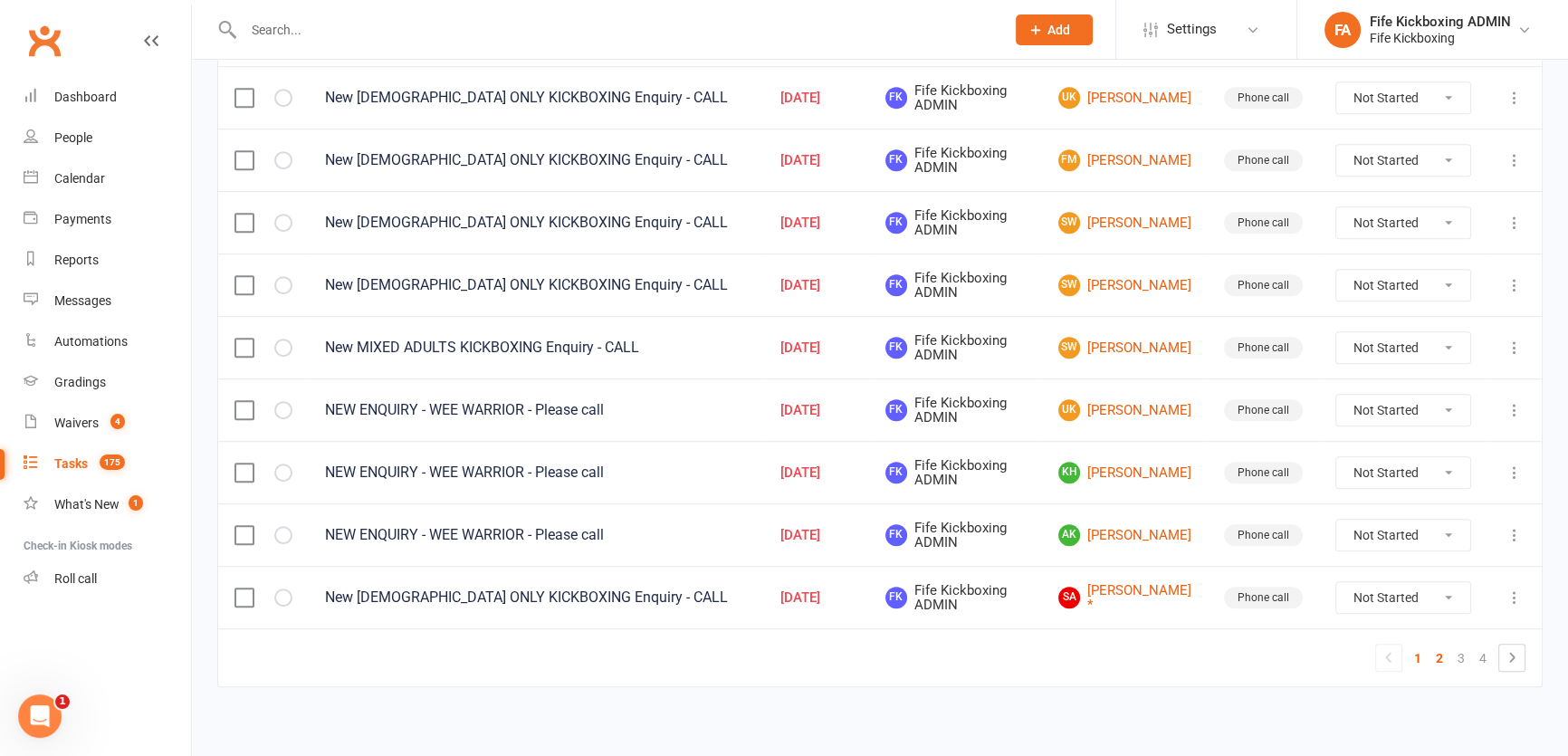
select select "started"
select select "waiting"
select select "started"
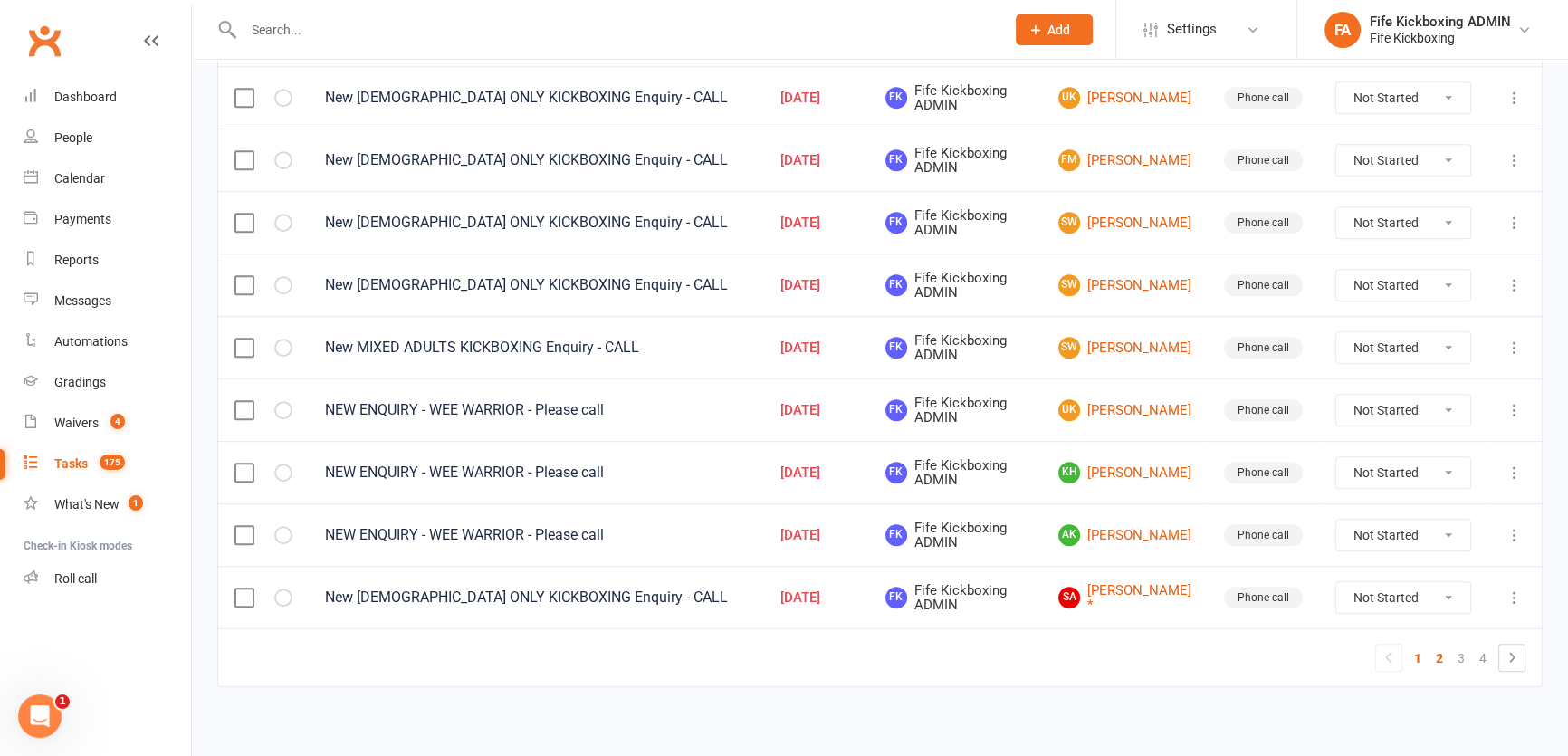
select select "started"
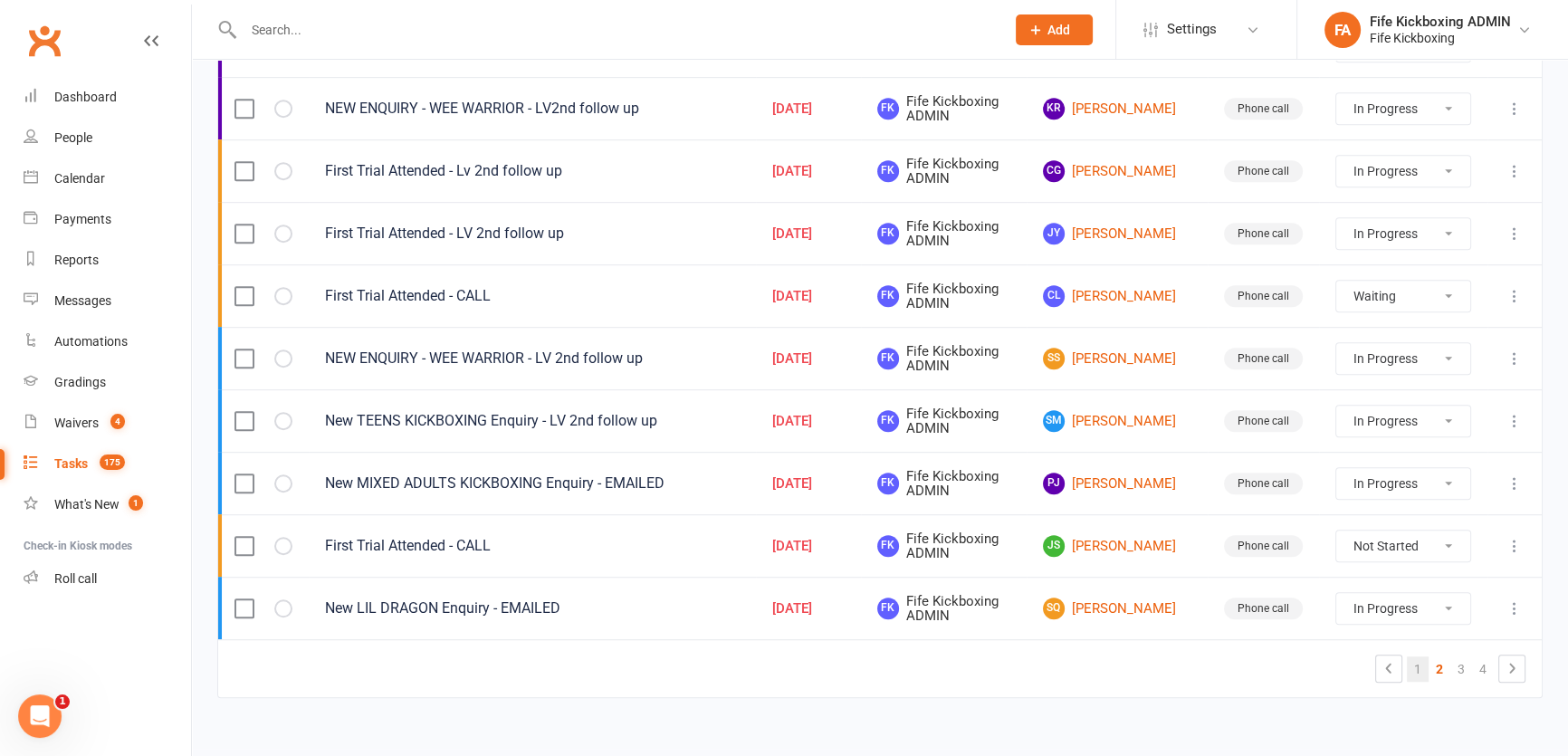
click at [1417, 656] on link "1" at bounding box center [1417, 669] width 22 height 26
select select "started"
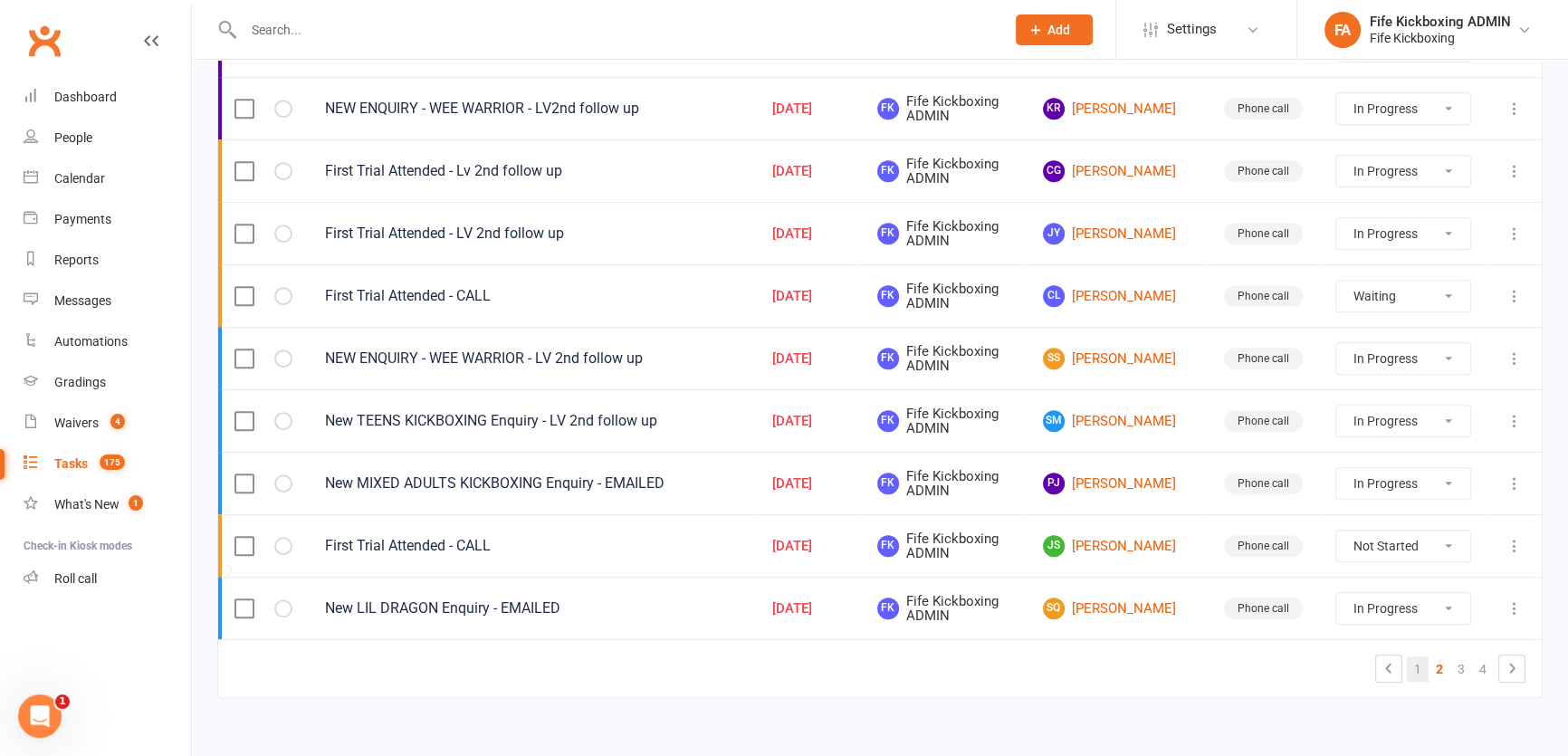
select select "started"
select select "waiting"
select select "started"
select select "waiting"
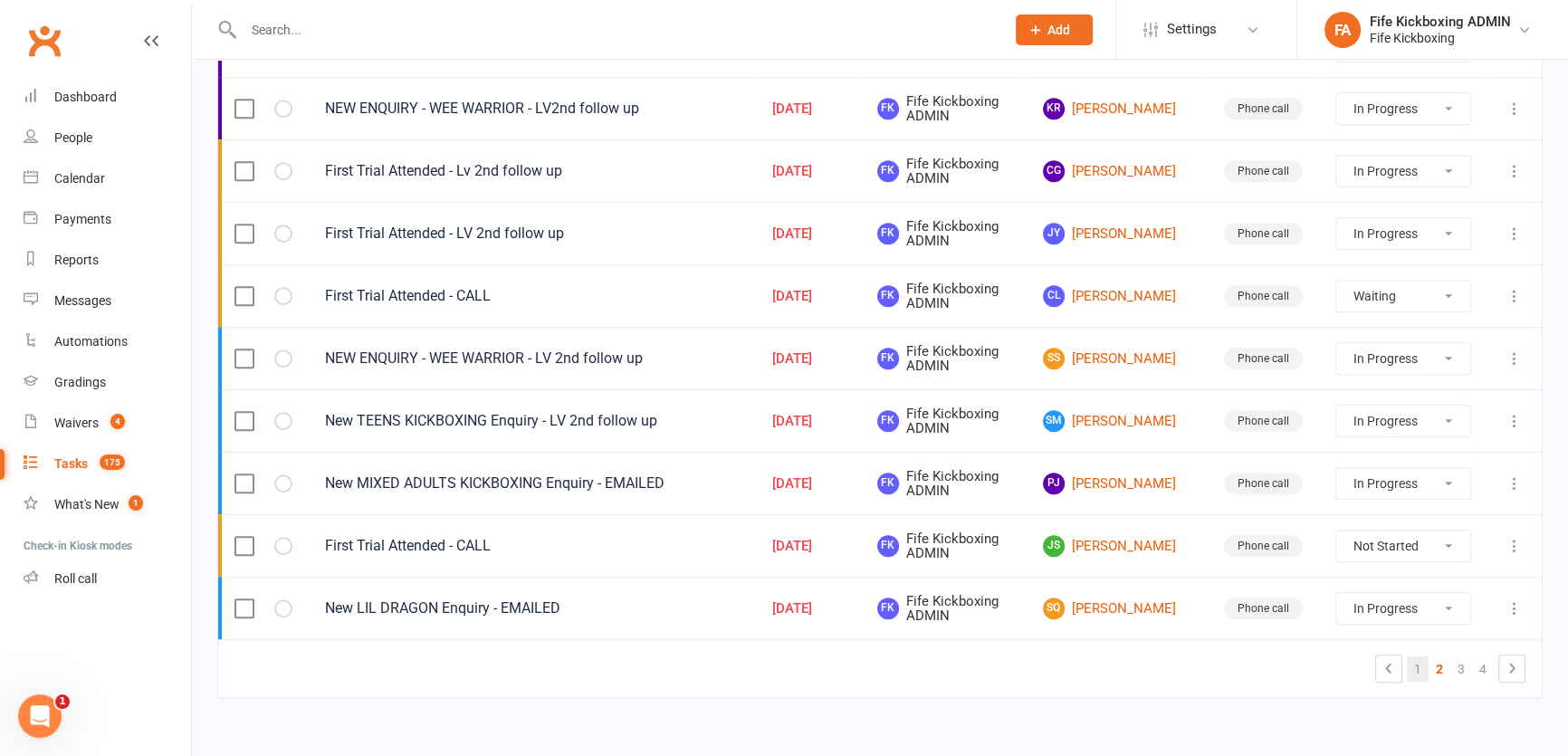
select select "started"
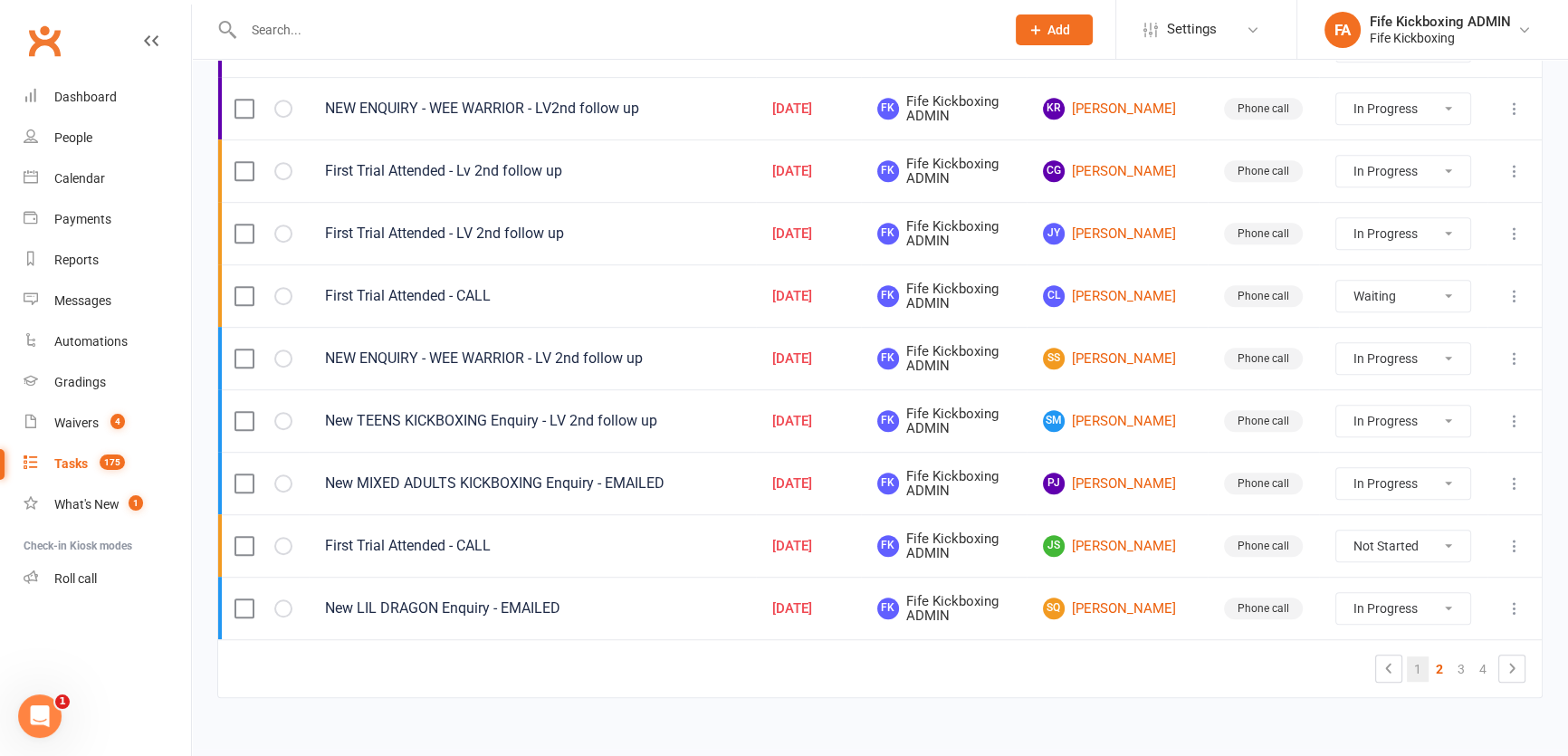
select select "started"
select select "waiting"
select select "started"
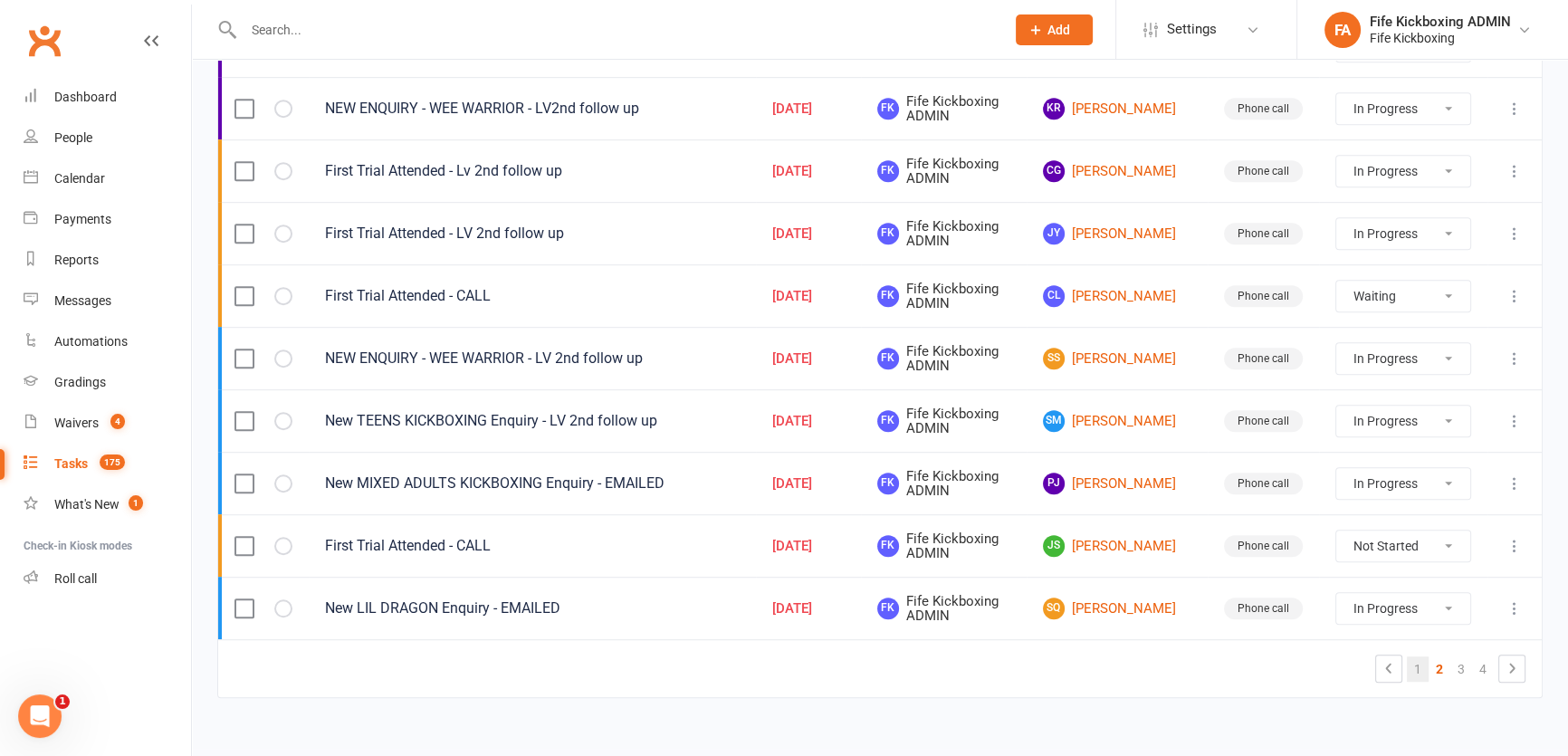
select select "started"
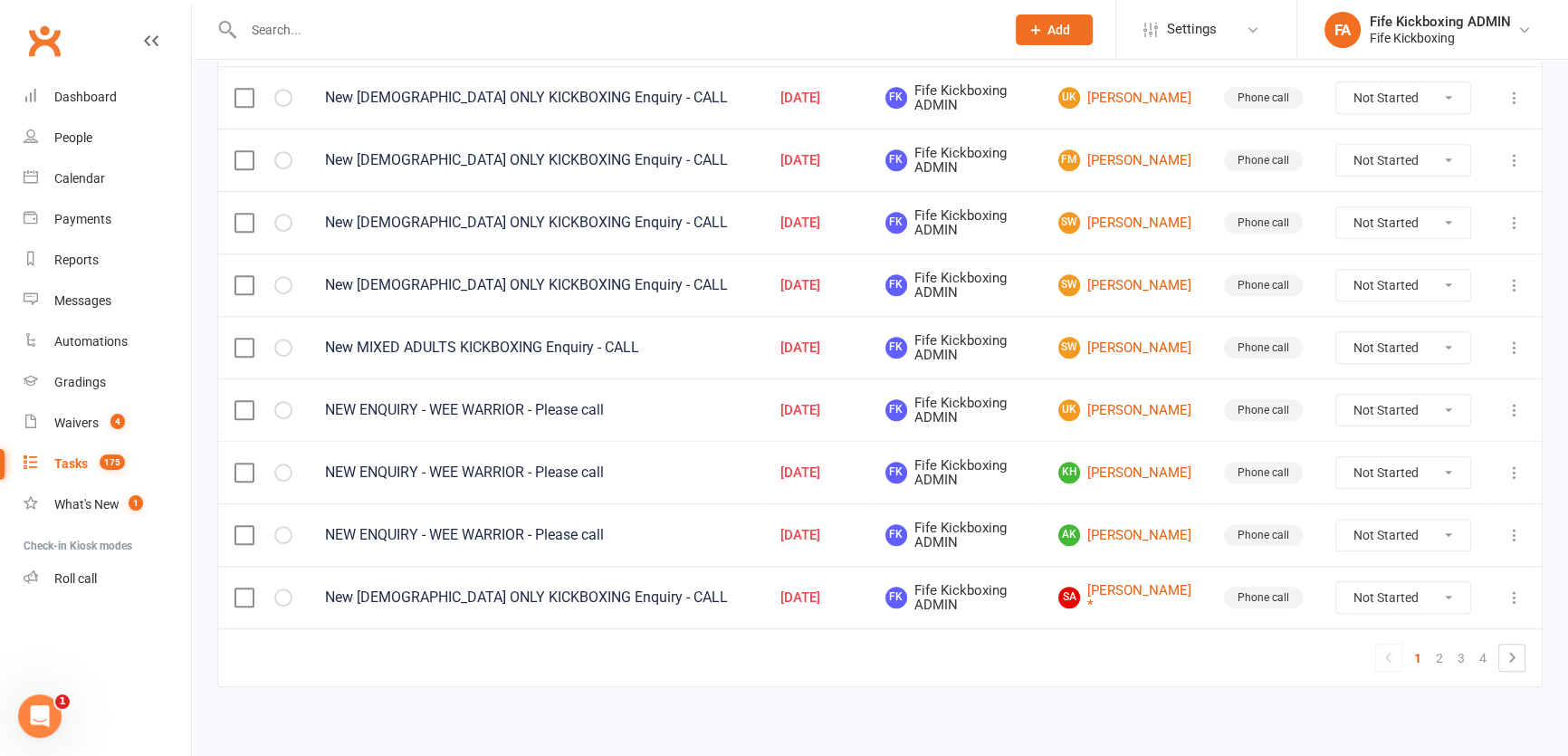
click at [1402, 408] on select "Not Started In Progress Waiting Complete" at bounding box center [1403, 410] width 134 height 30
click at [1336, 395] on select "Not Started In Progress Waiting Complete" at bounding box center [1403, 410] width 134 height 30
select select "unstarted"
click at [1380, 395] on select "Not Started In Progress Waiting Complete" at bounding box center [1403, 410] width 134 height 30
click at [1336, 395] on select "Not Started In Progress Waiting Complete" at bounding box center [1403, 410] width 134 height 30
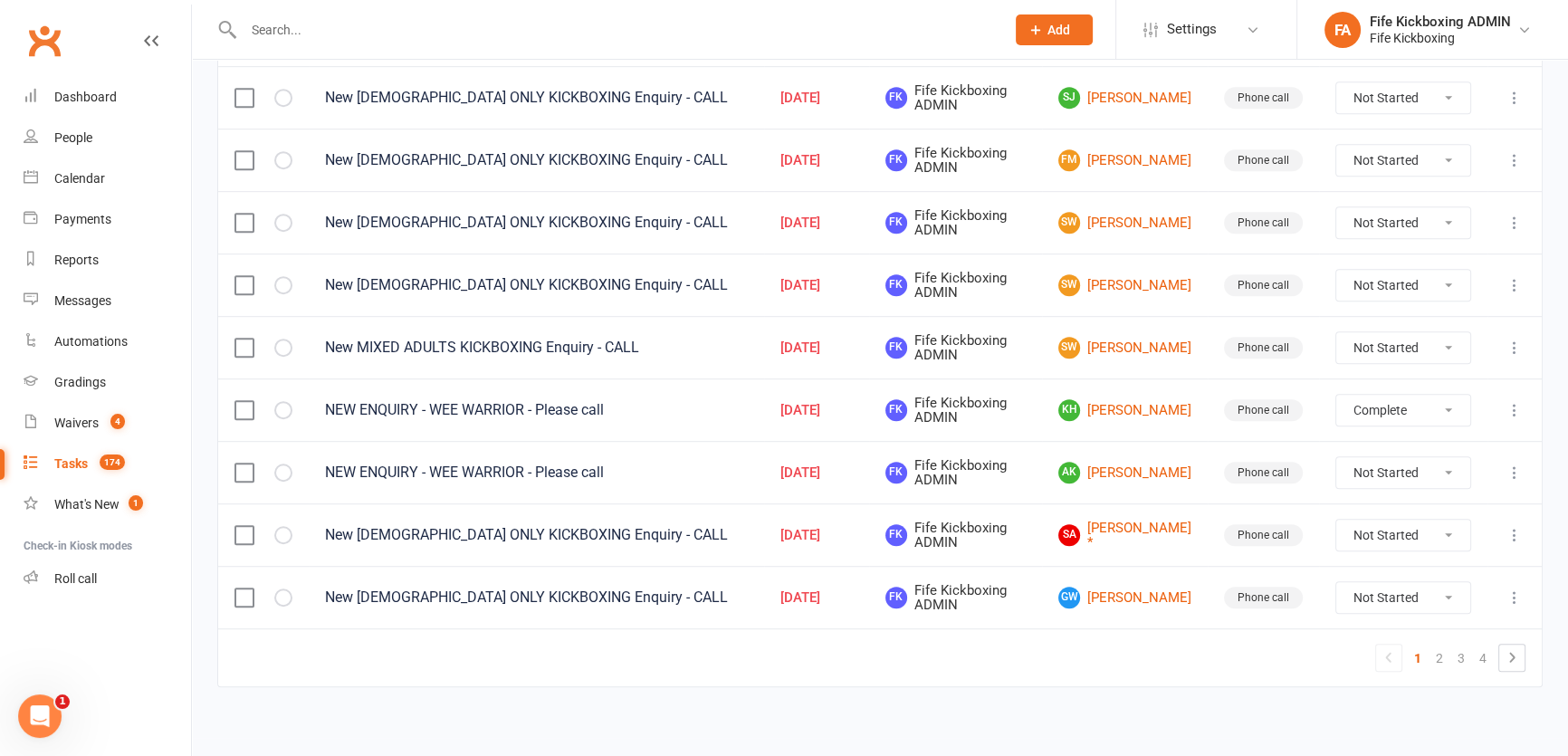
select select "unstarted"
select select "started"
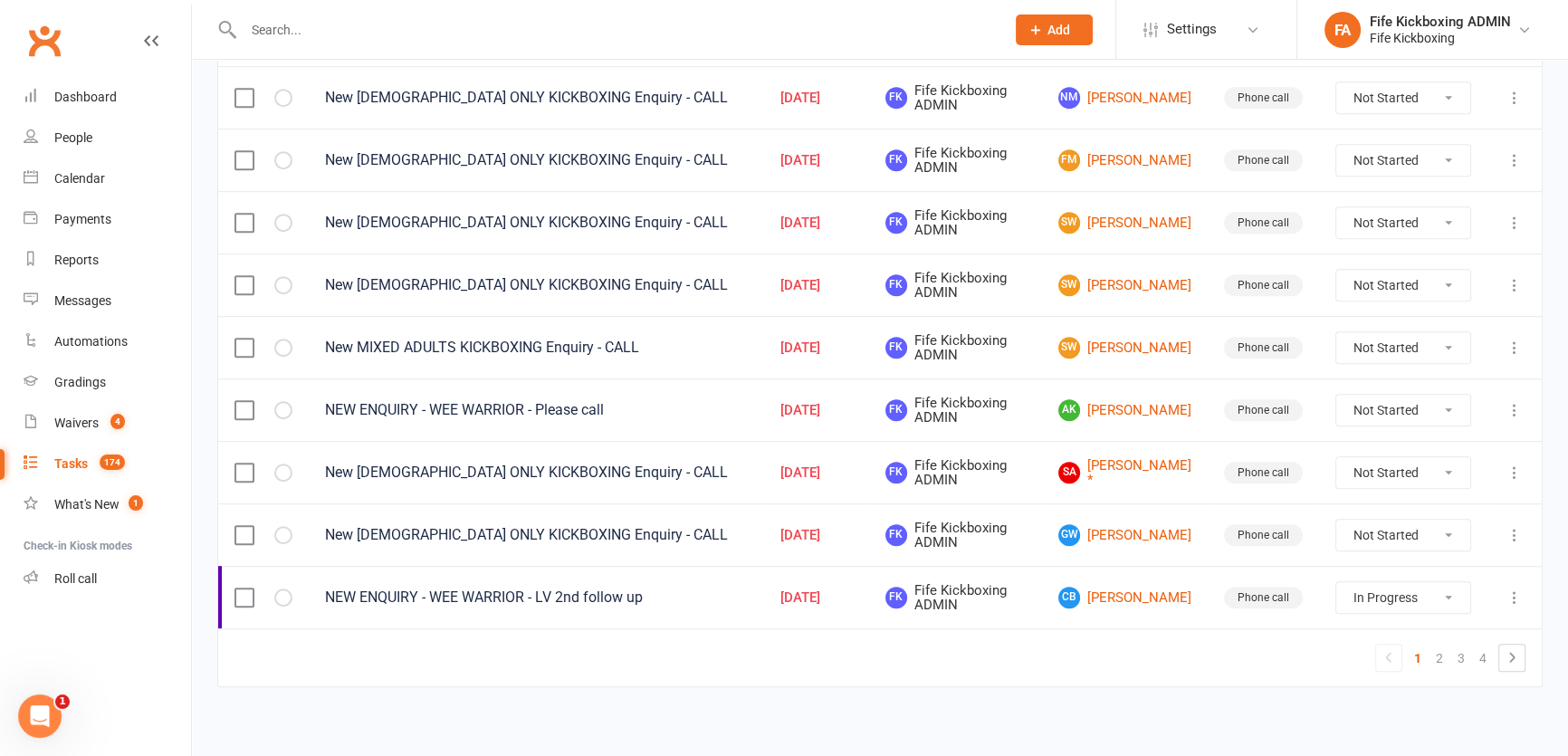
drag, startPoint x: 1379, startPoint y: 406, endPoint x: 1379, endPoint y: 387, distance: 19.0
drag, startPoint x: 1379, startPoint y: 387, endPoint x: 1381, endPoint y: 402, distance: 15.1
drag, startPoint x: 1381, startPoint y: 402, endPoint x: 1122, endPoint y: 571, distance: 309.3
drag, startPoint x: 1122, startPoint y: 571, endPoint x: 1412, endPoint y: 523, distance: 293.9
click at [1412, 523] on select "Not Started In Progress Waiting Complete" at bounding box center [1403, 534] width 134 height 30
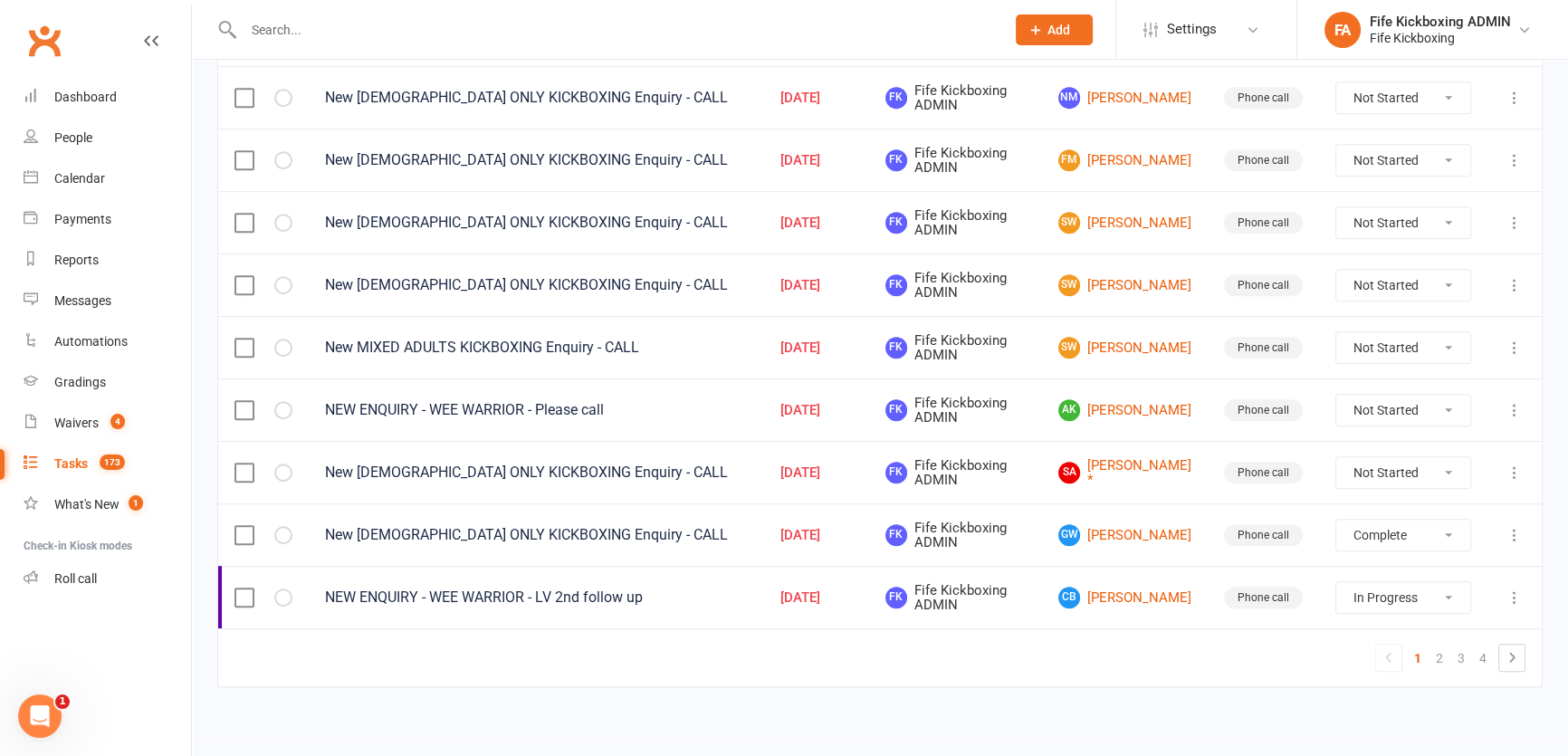
click at [1336, 519] on select "Not Started In Progress Waiting Complete" at bounding box center [1403, 534] width 134 height 30
select select "unstarted"
select select "started"
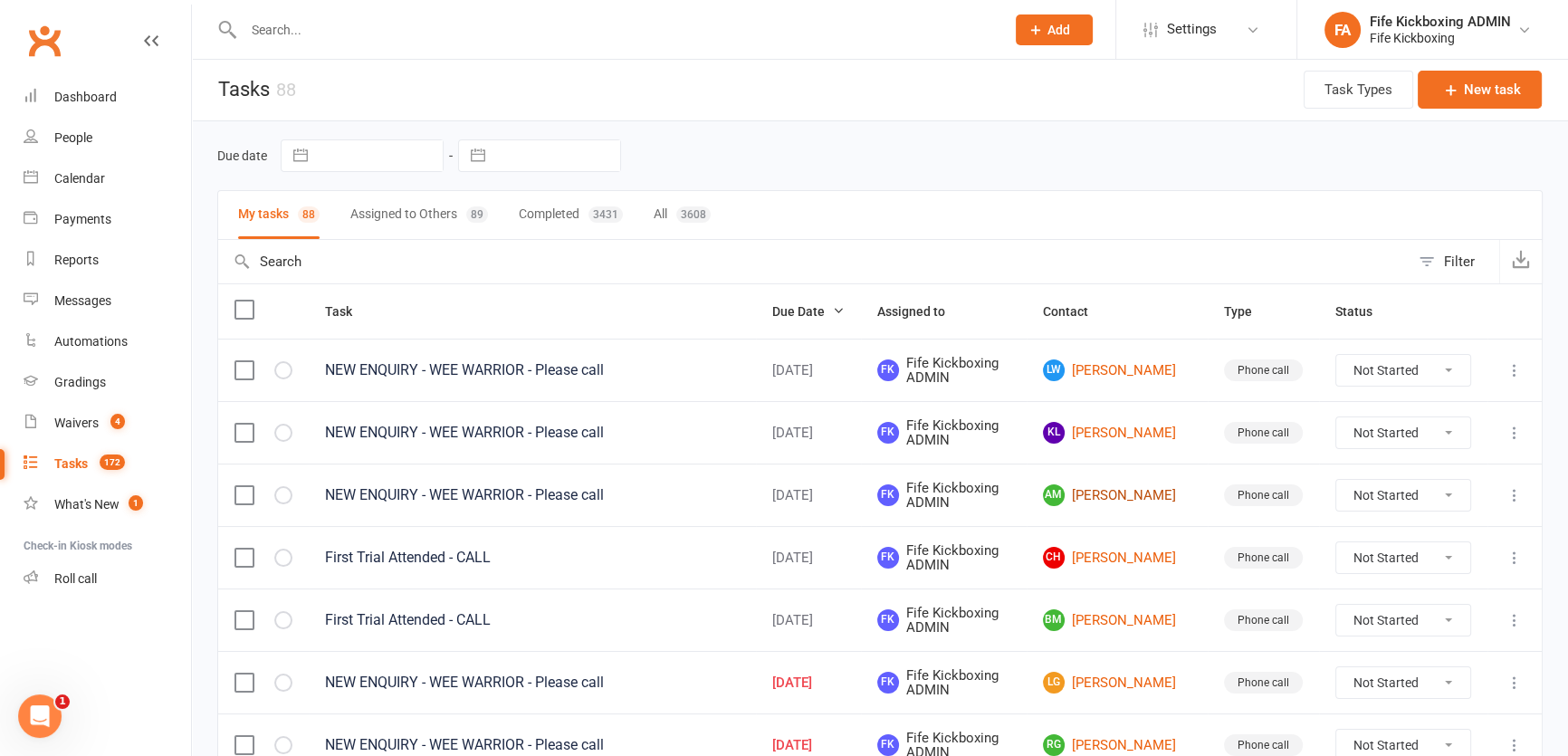
scroll to position [0, 0]
click at [1142, 365] on link "[PERSON_NAME]" at bounding box center [1117, 372] width 148 height 22
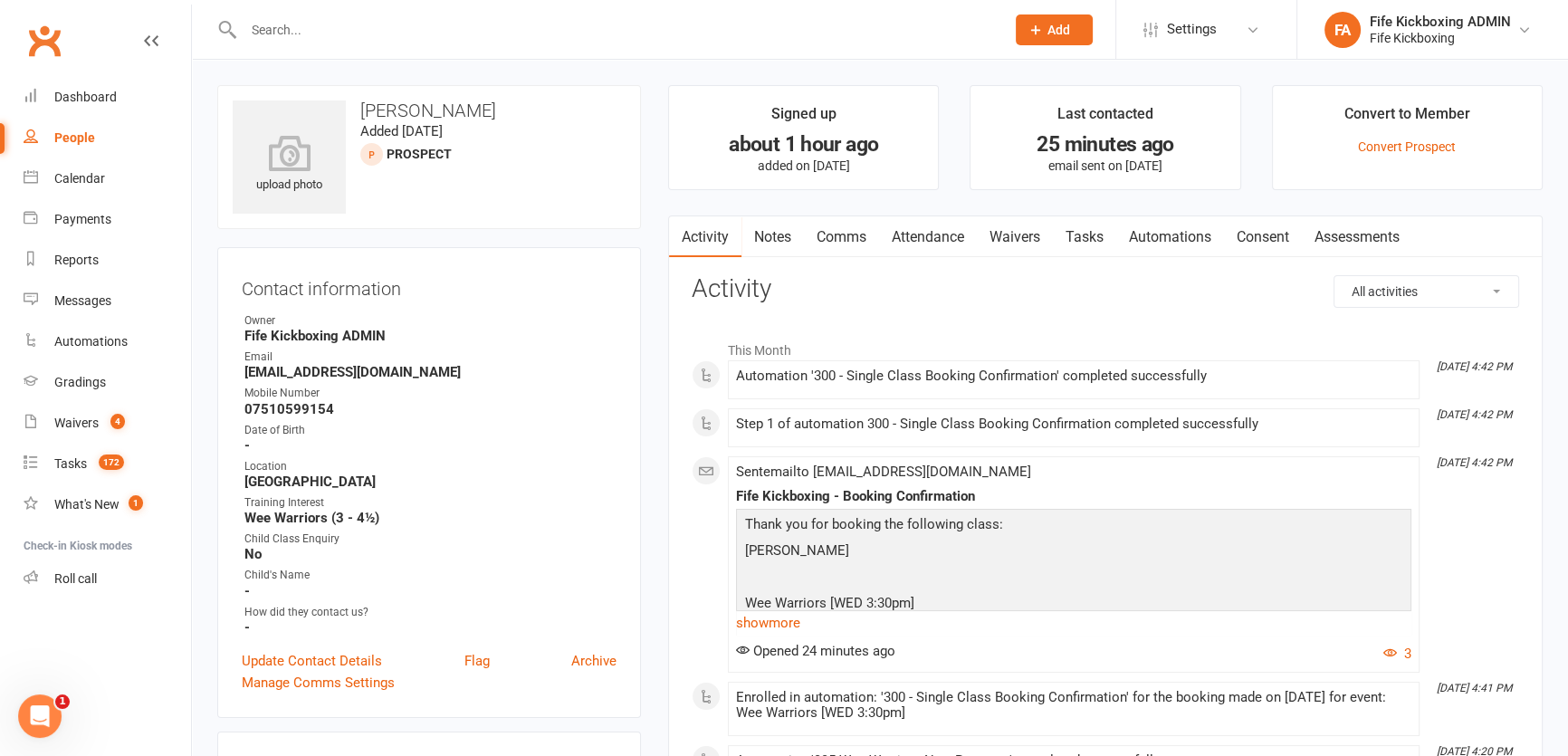
click at [958, 239] on link "Attendance" at bounding box center [927, 238] width 98 height 42
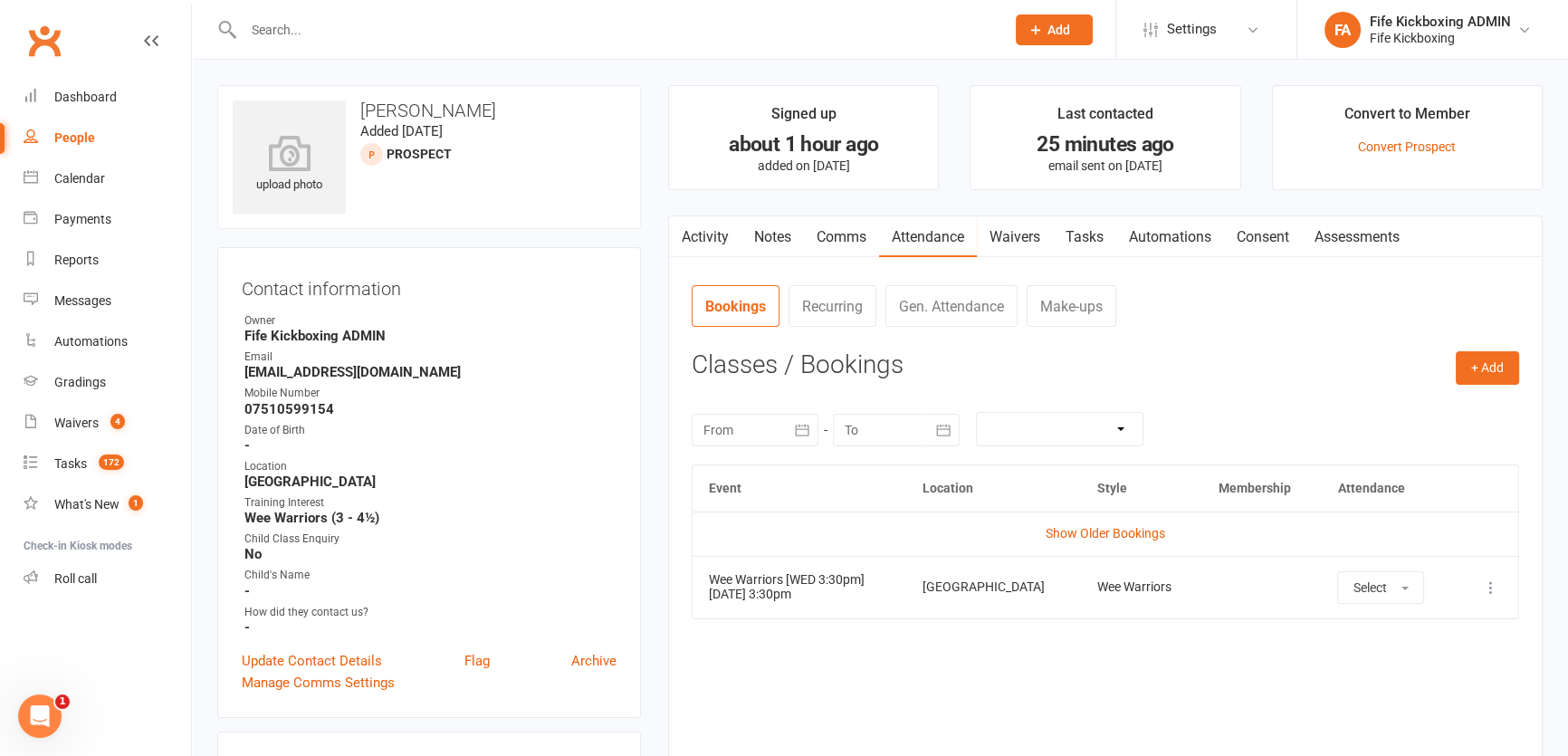
click at [1101, 243] on link "Tasks" at bounding box center [1084, 238] width 64 height 42
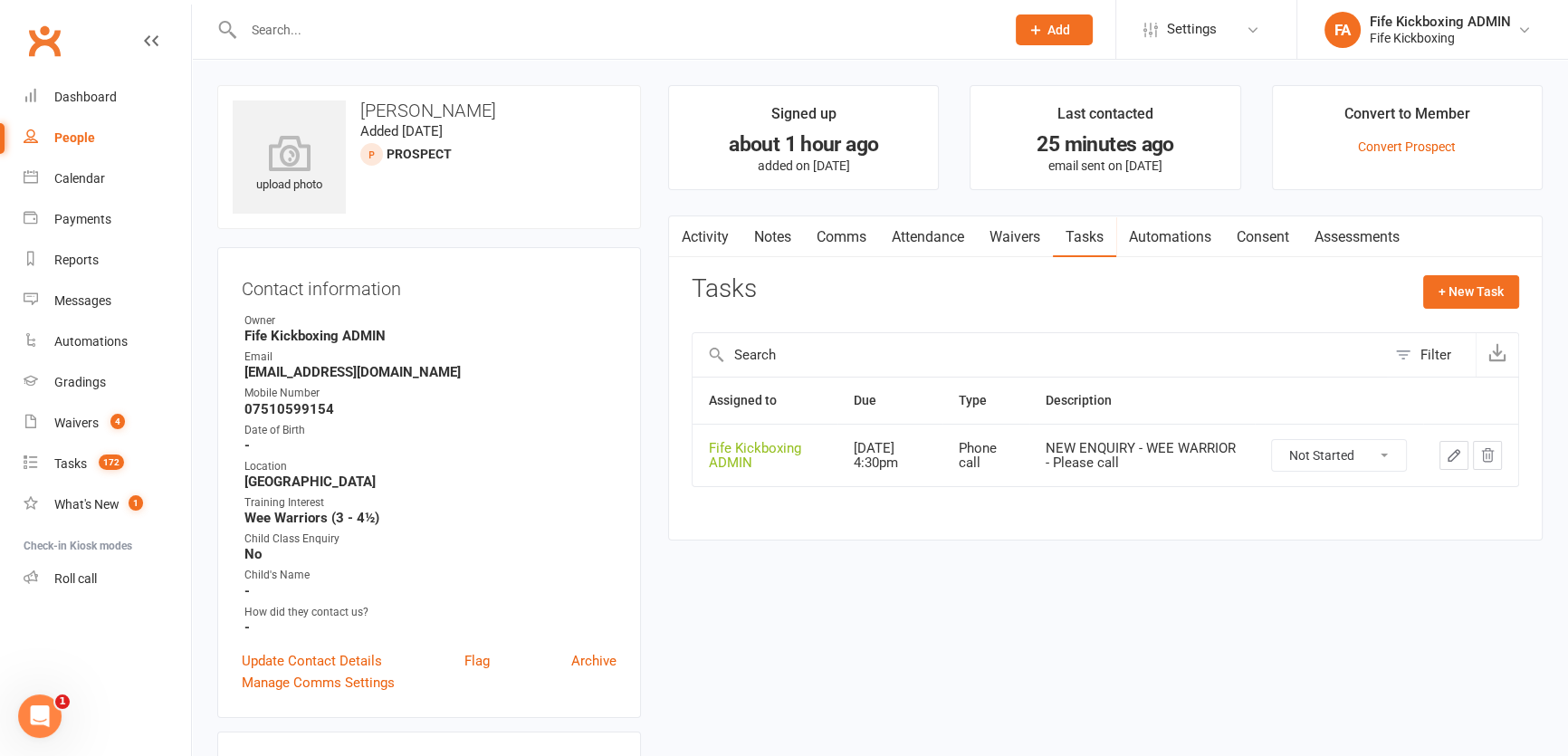
click at [1319, 441] on select "Not Started In Progress Waiting Complete" at bounding box center [1339, 456] width 134 height 30
click at [1272, 440] on select "Not Started In Progress Waiting Complete" at bounding box center [1339, 456] width 134 height 30
select select "unstarted"
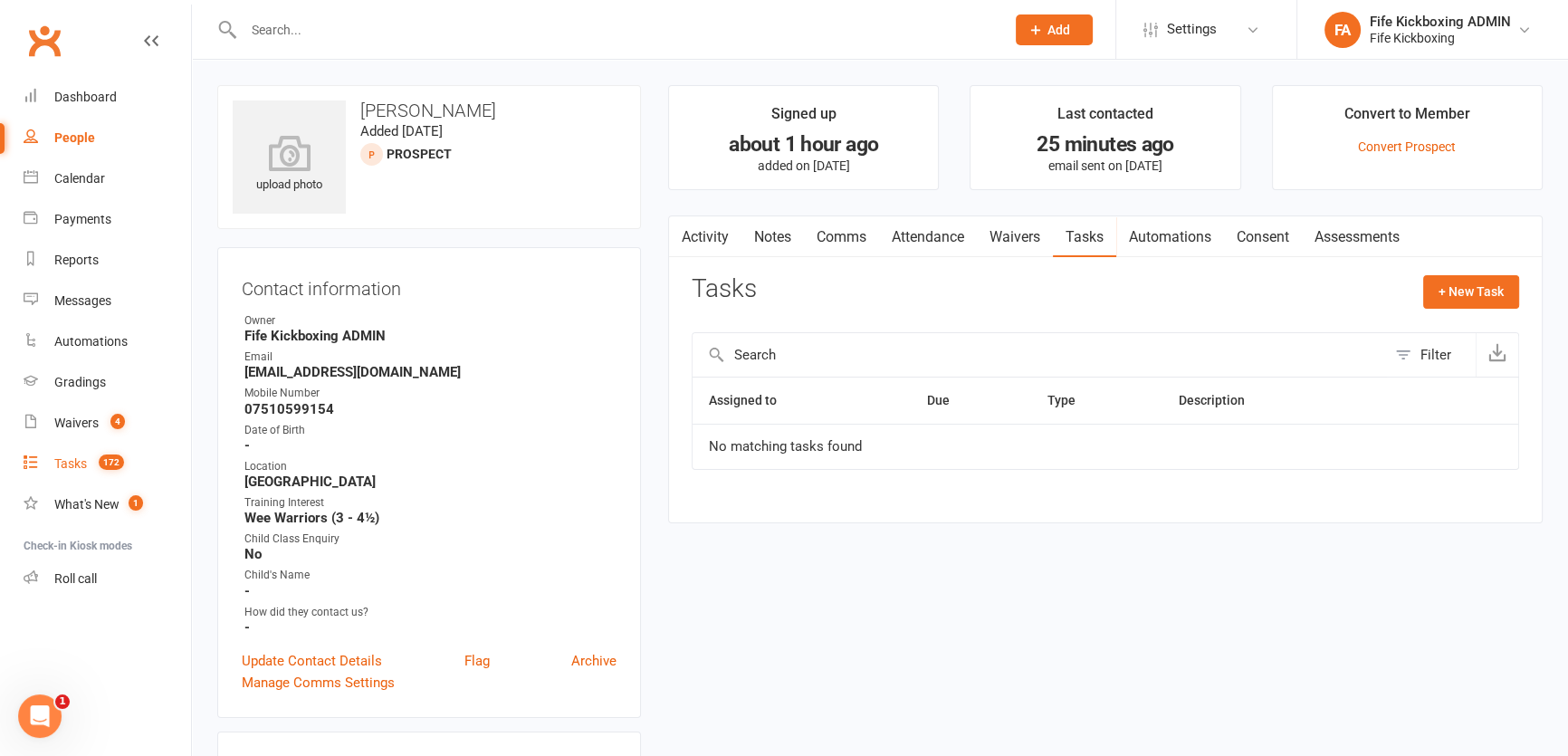
click at [88, 450] on link "Tasks 172" at bounding box center [107, 463] width 167 height 41
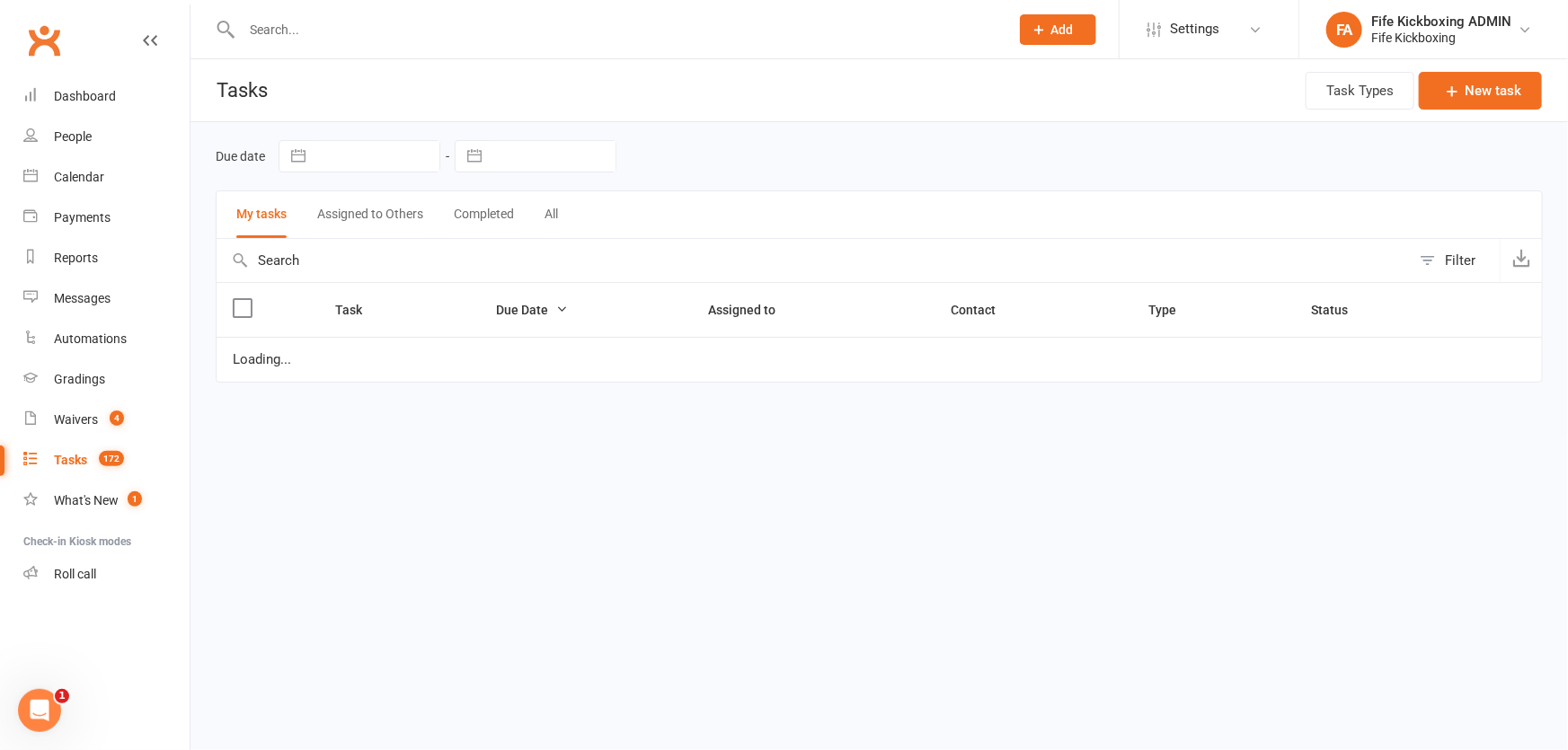
select select "started"
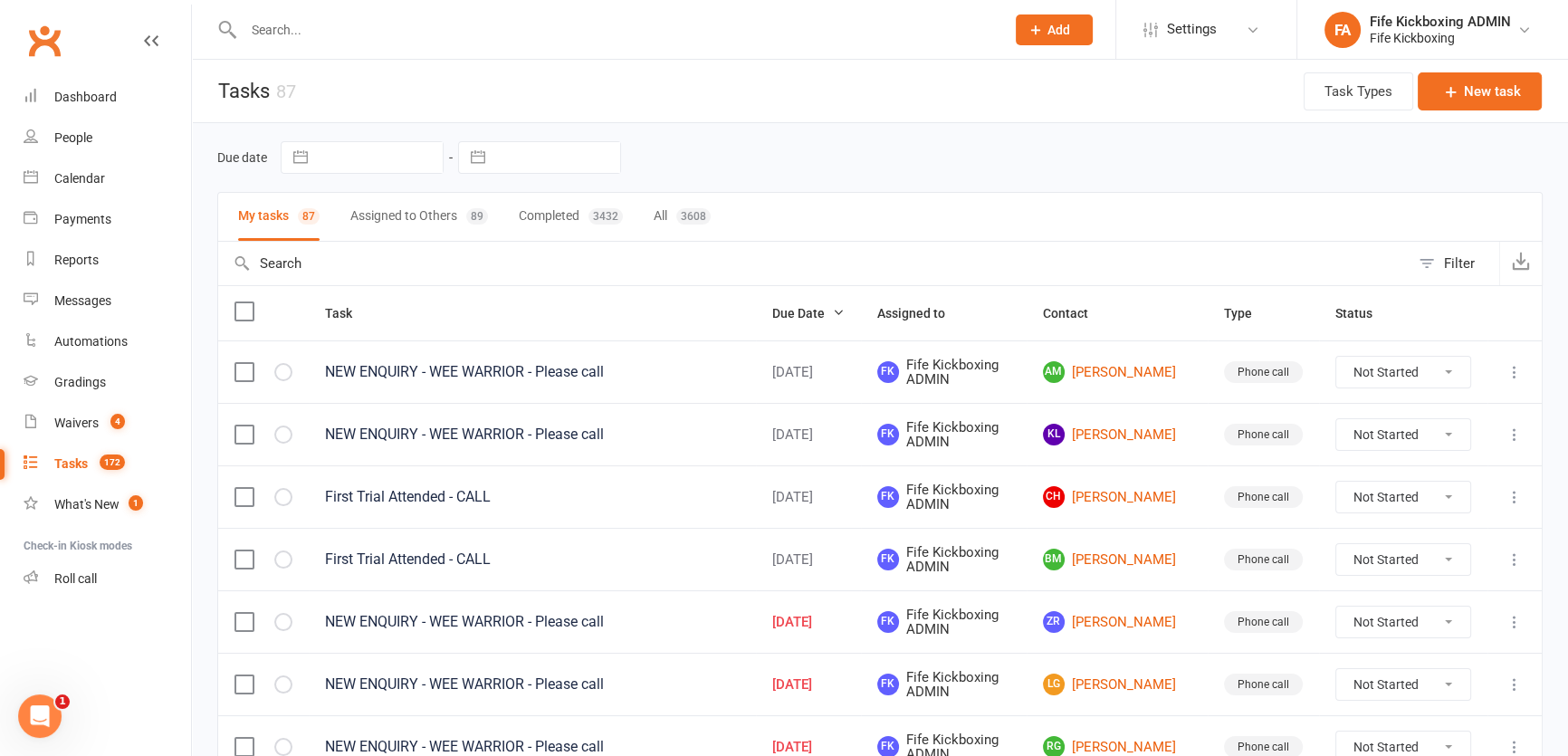
drag, startPoint x: 1426, startPoint y: 375, endPoint x: 1422, endPoint y: 384, distance: 9.8
click at [1426, 375] on select "Not Started In Progress Waiting Complete" at bounding box center [1403, 372] width 134 height 30
click at [1336, 357] on select "Not Started In Progress Waiting Complete" at bounding box center [1403, 372] width 134 height 30
select select "unstarted"
select select "waiting"
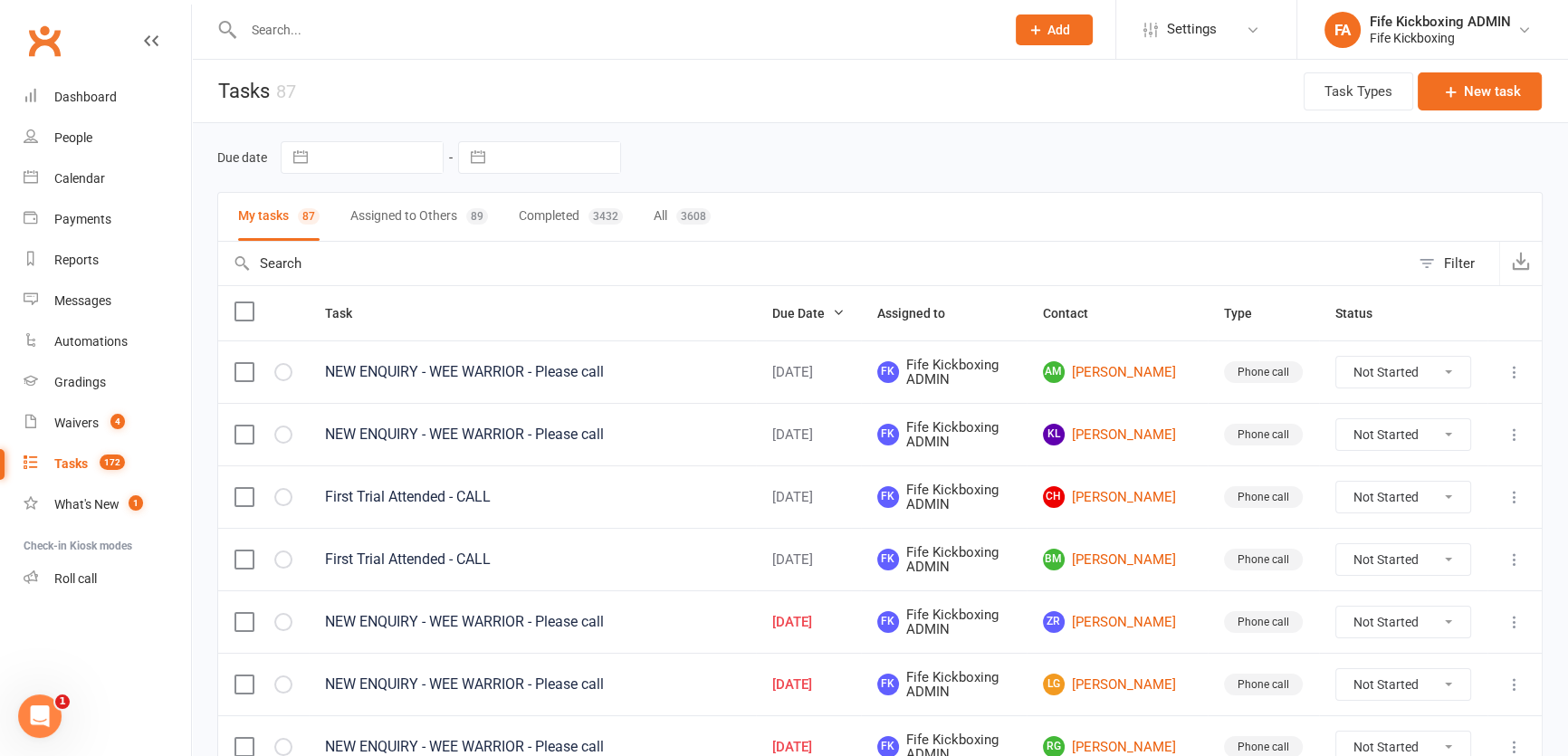
select select "started"
click at [1336, 357] on select "Not Started In Progress Waiting Complete" at bounding box center [1403, 372] width 134 height 30
click at [1366, 347] on td "Not Started In Progress Waiting Complete" at bounding box center [1403, 372] width 168 height 63
click at [1375, 371] on select "Not Started In Progress Waiting Complete" at bounding box center [1403, 372] width 134 height 30
click at [1336, 357] on select "Not Started In Progress Waiting Complete" at bounding box center [1403, 372] width 134 height 30
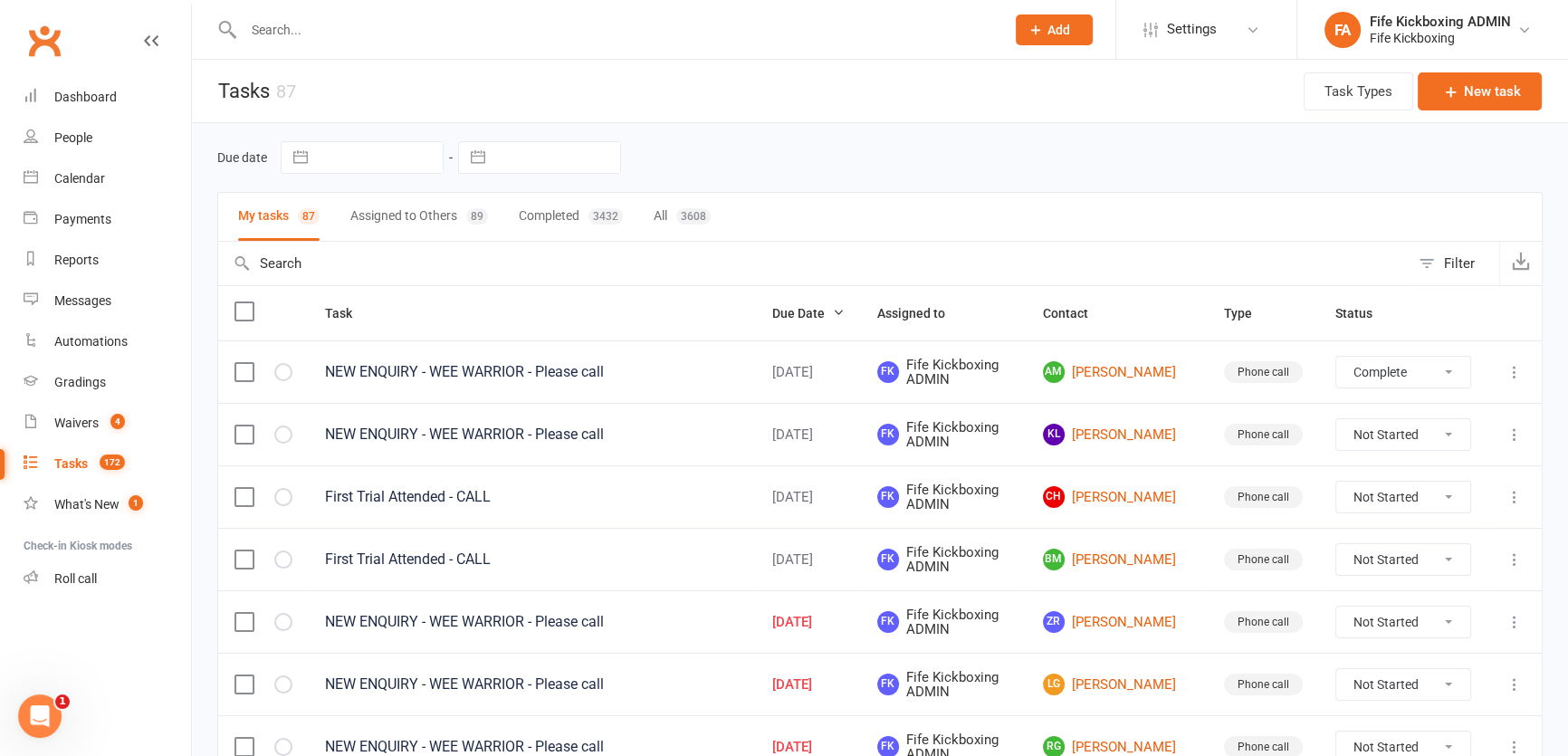
select select "waiting"
select select "started"
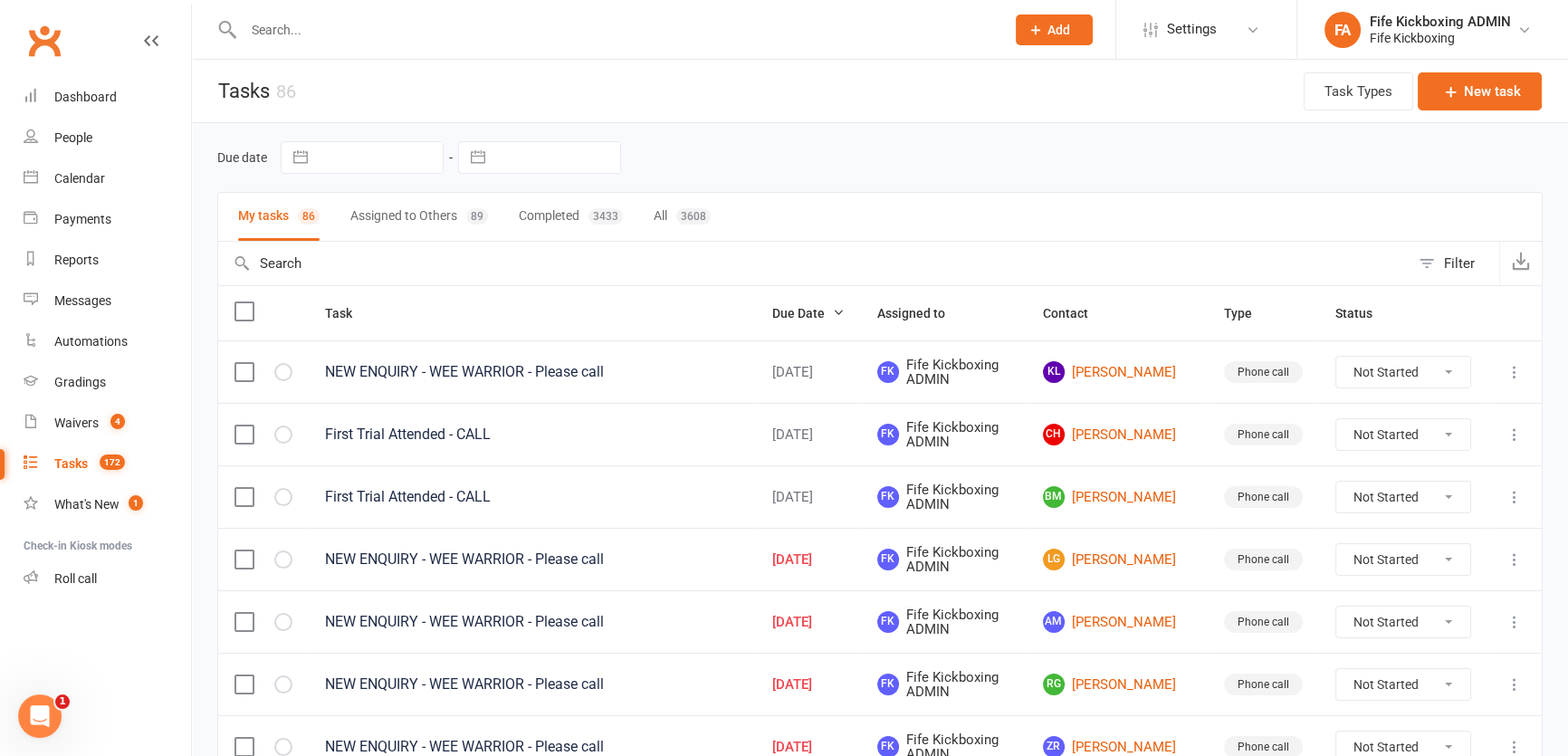
click at [1401, 378] on select "Not Started In Progress Waiting Complete" at bounding box center [1403, 372] width 134 height 30
click at [1336, 357] on select "Not Started In Progress Waiting Complete" at bounding box center [1403, 372] width 134 height 30
select select "unstarted"
select select "started"
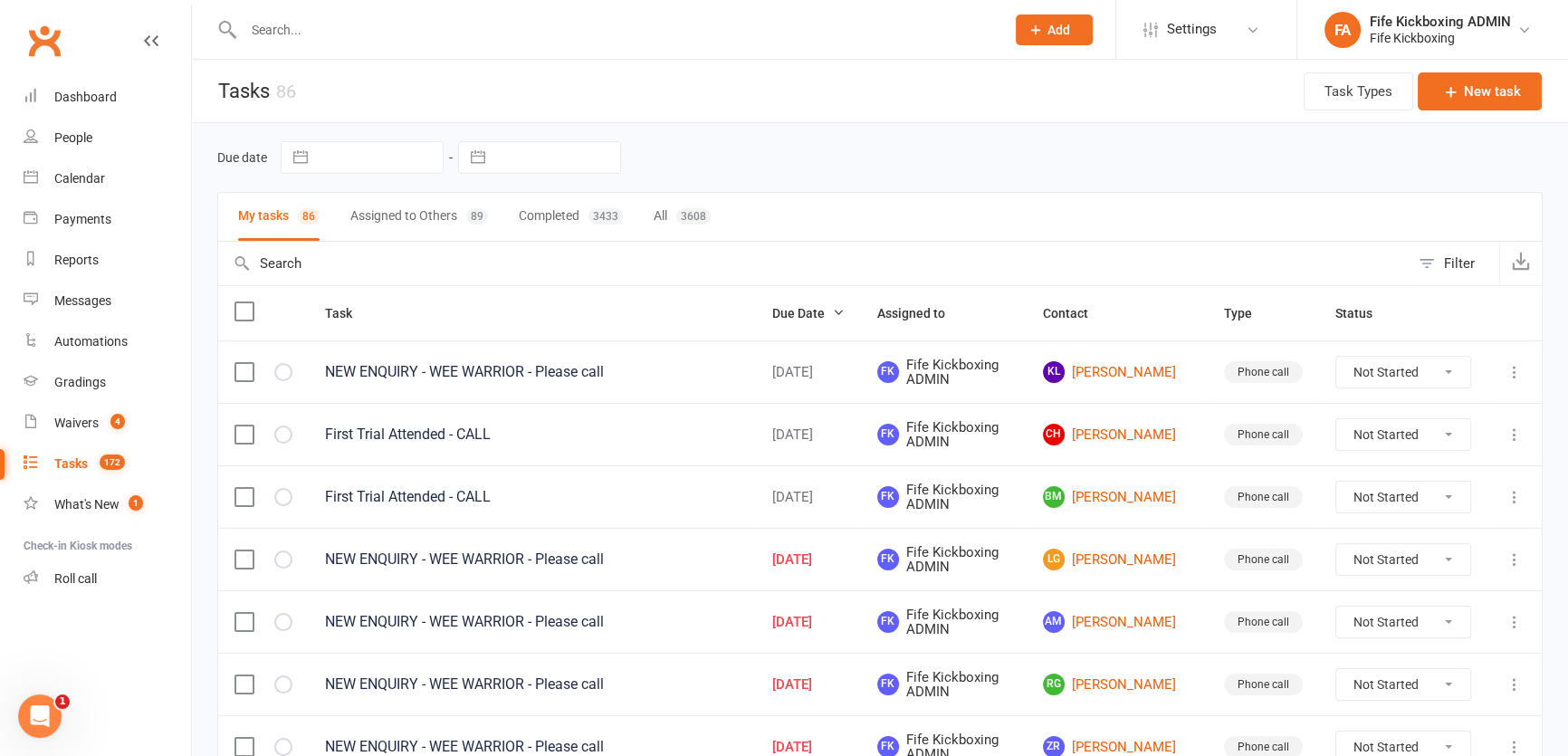
select select "waiting"
select select "started"
drag, startPoint x: 1390, startPoint y: 396, endPoint x: 1388, endPoint y: 380, distance: 16.1
click at [1388, 380] on select "Not Started In Progress Waiting Complete" at bounding box center [1403, 372] width 134 height 30
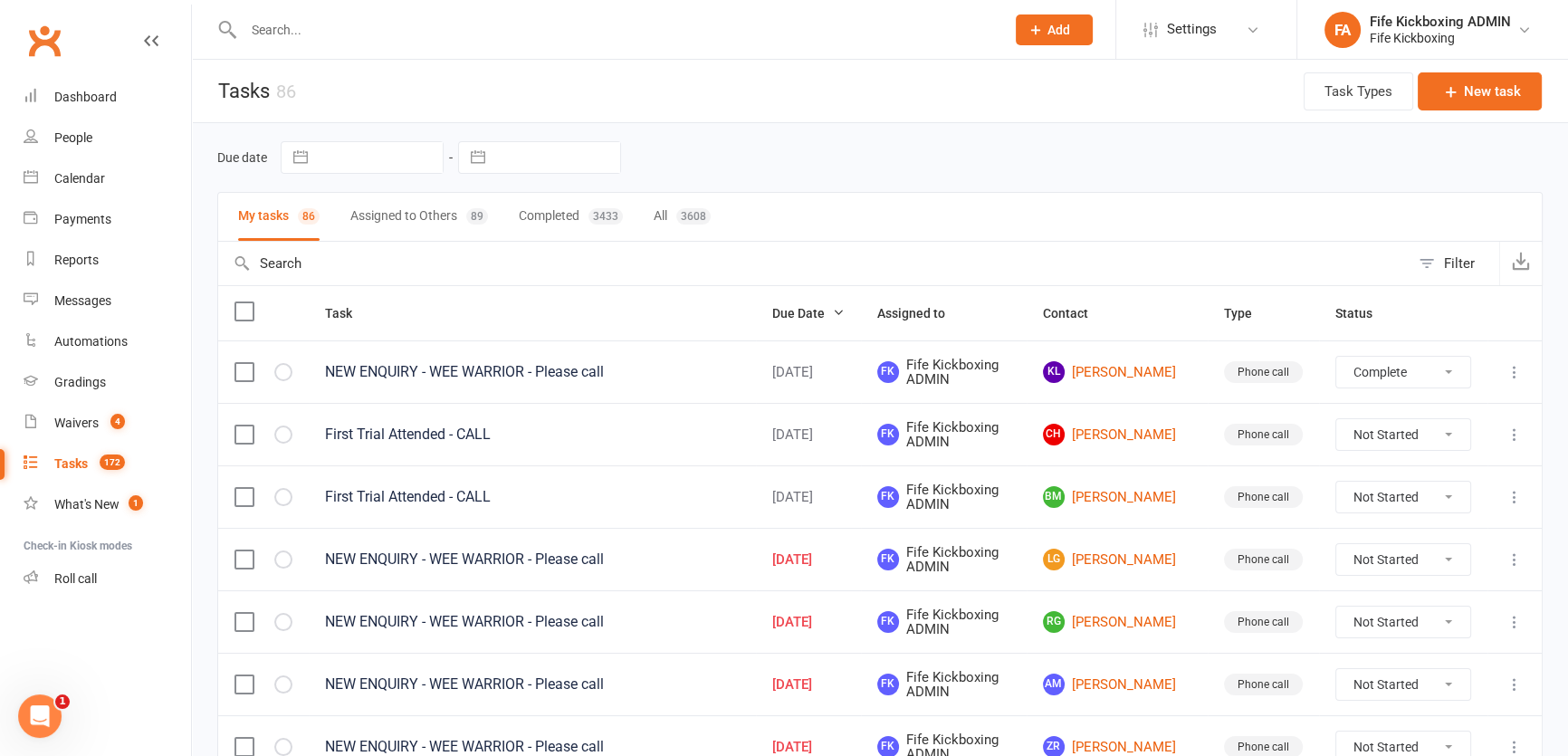
click at [1336, 357] on select "Not Started In Progress Waiting Complete" at bounding box center [1403, 372] width 134 height 30
select select "waiting"
select select "started"
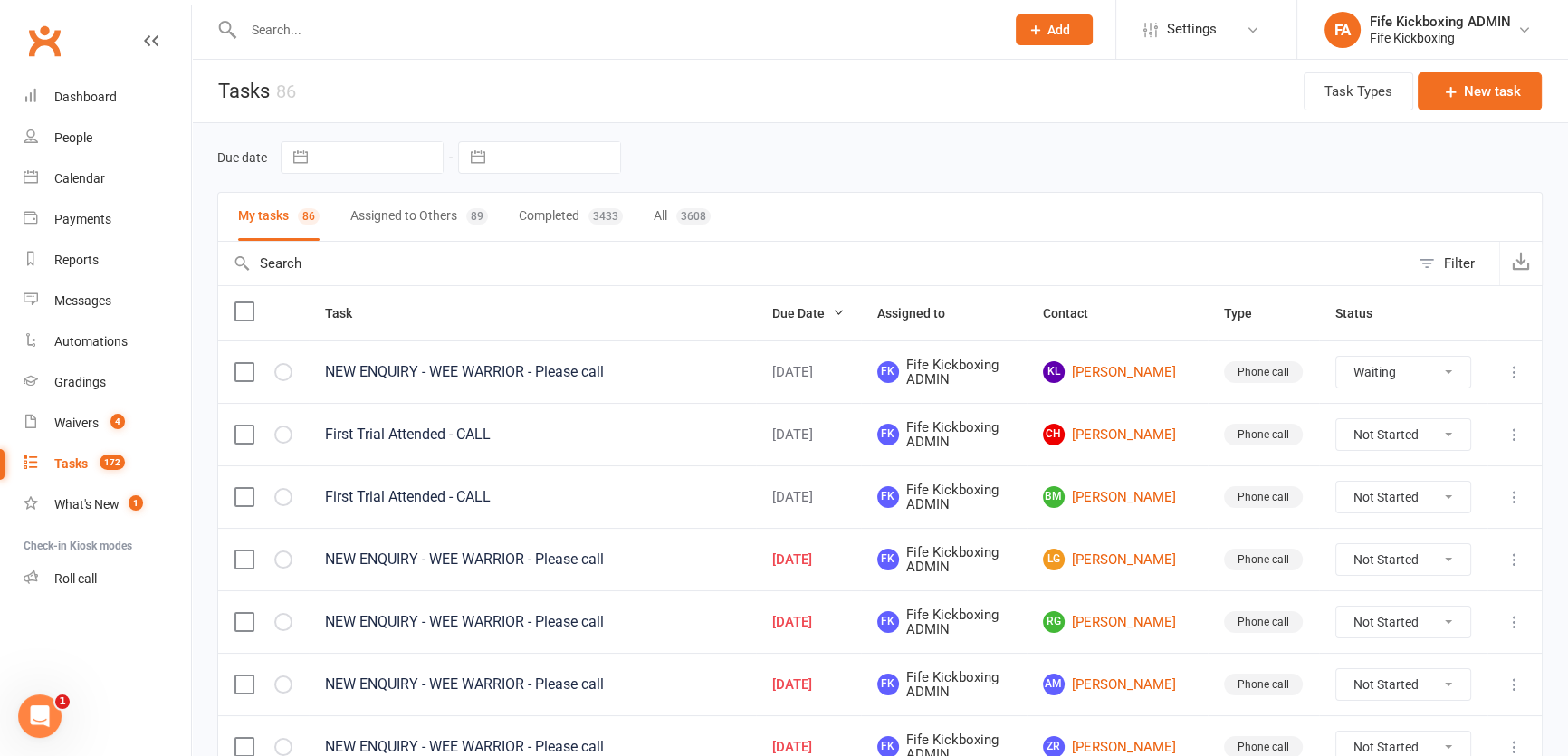
select select "started"
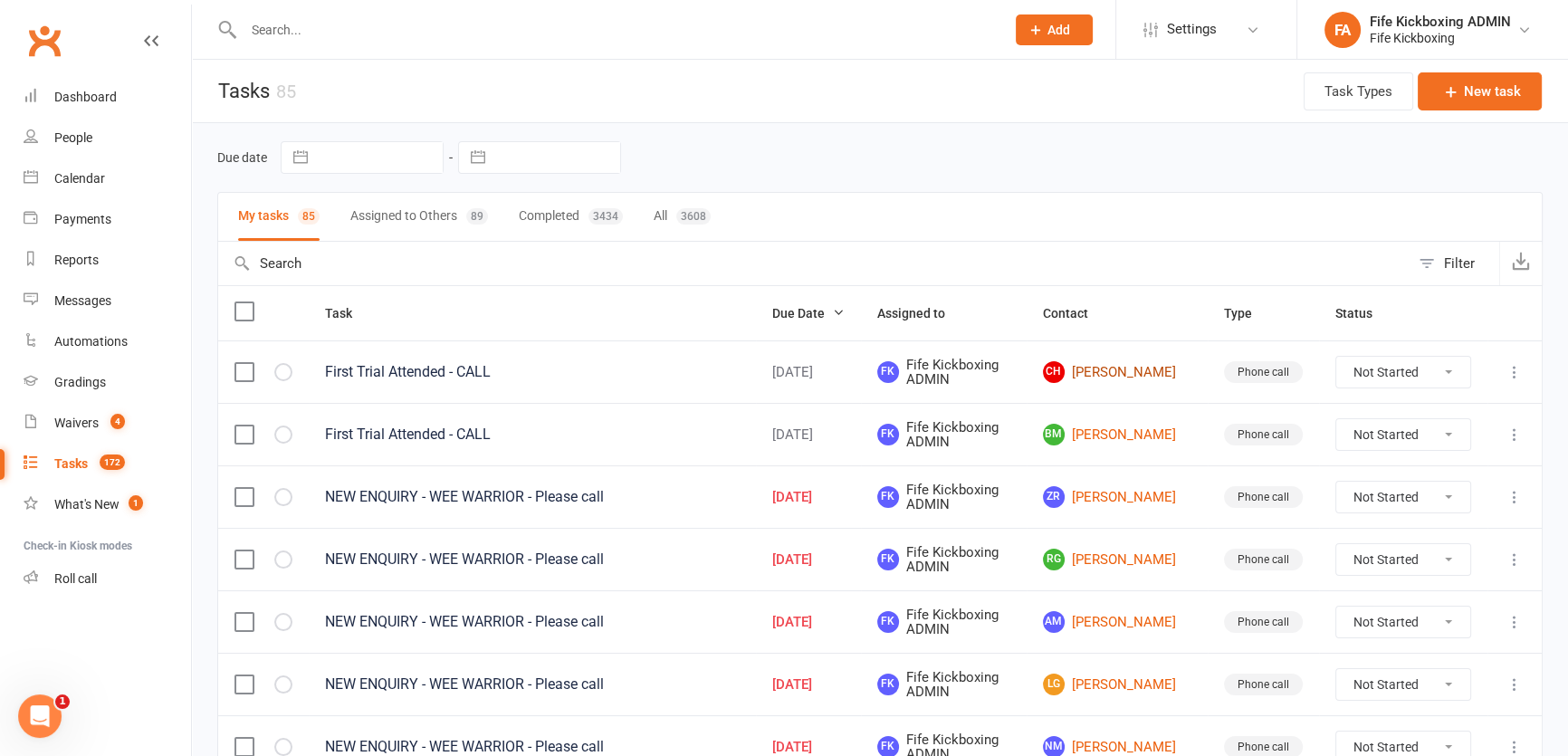
click at [1110, 370] on link "CH Chloe Hatrick" at bounding box center [1117, 372] width 148 height 22
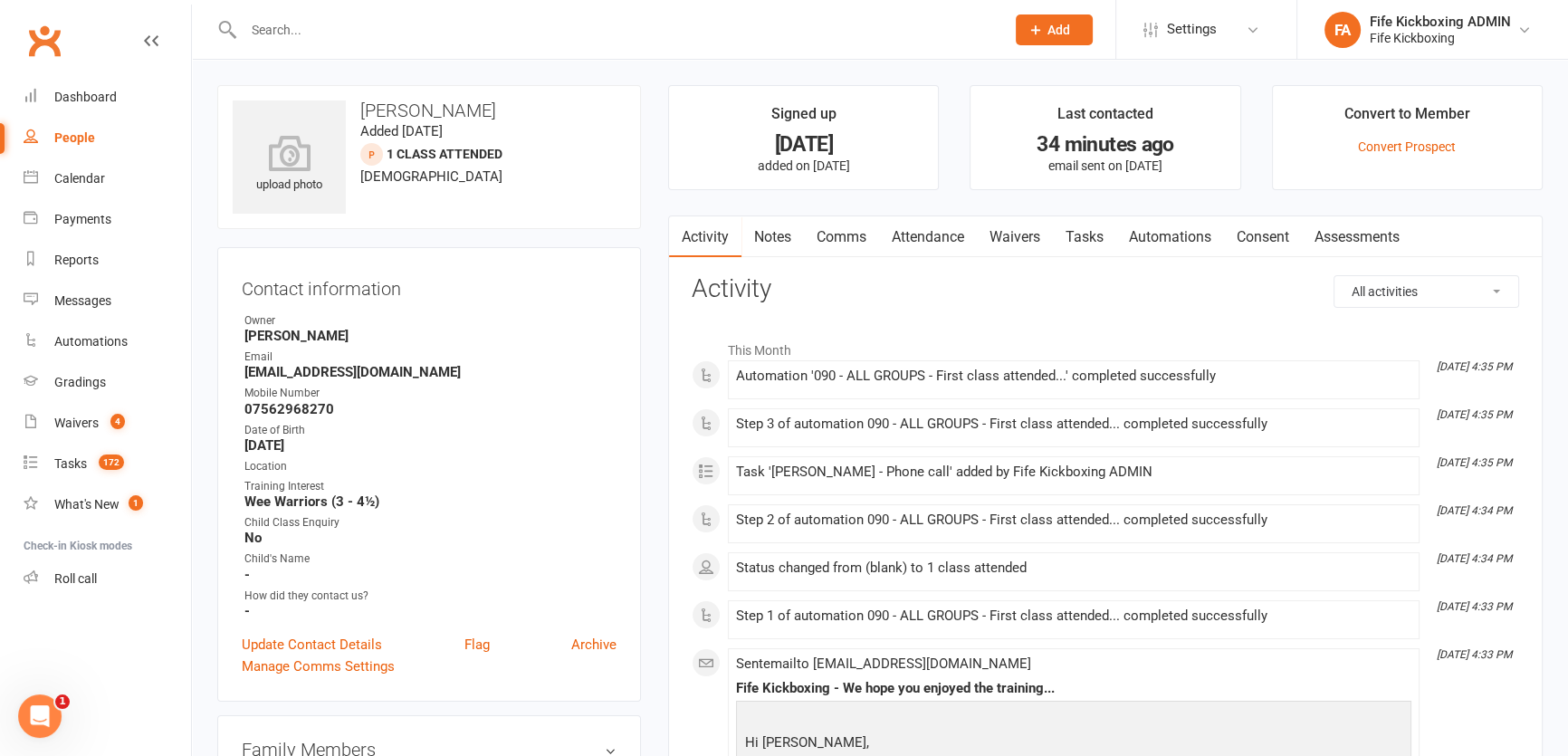
click at [910, 220] on link "Attendance" at bounding box center [927, 238] width 98 height 42
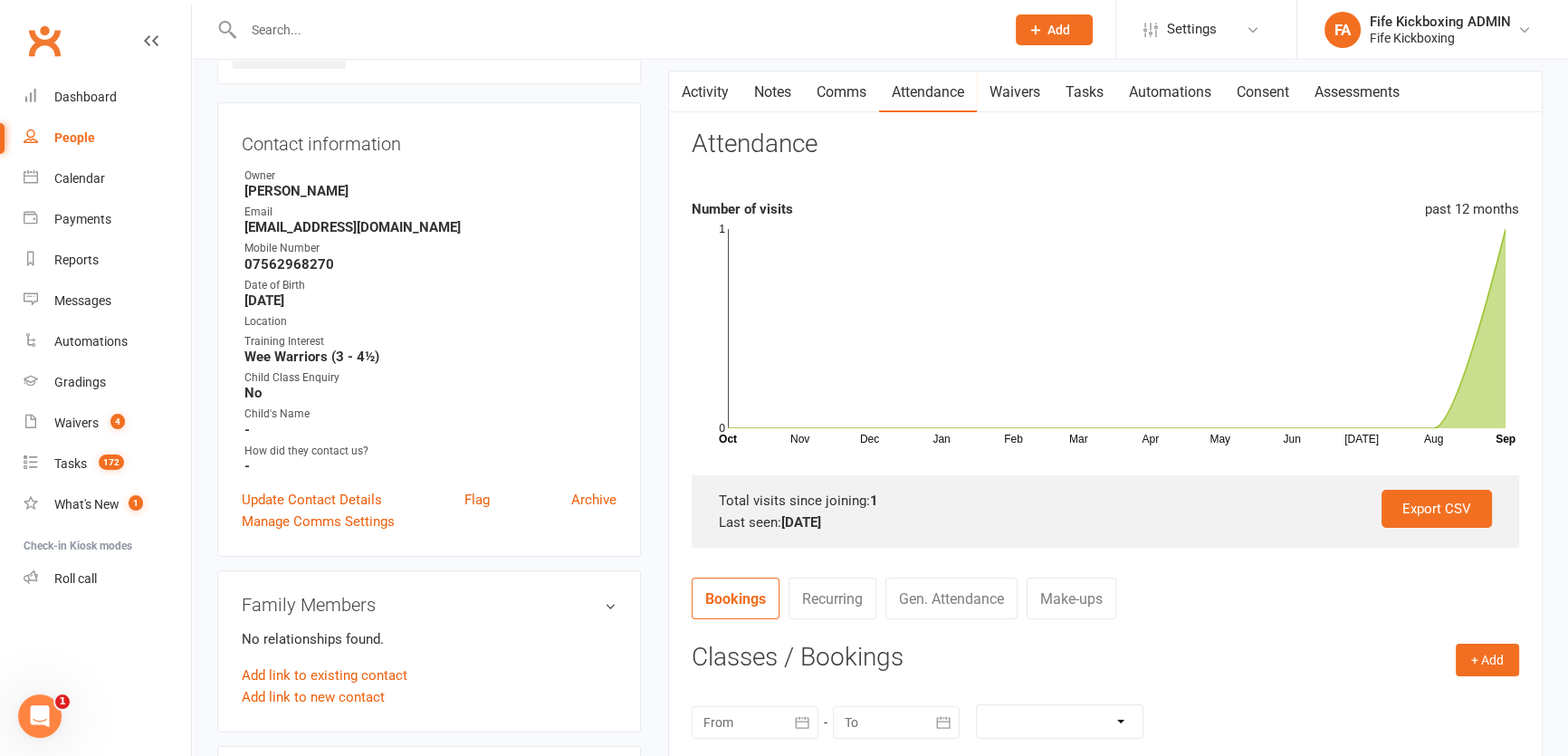
scroll to position [411, 0]
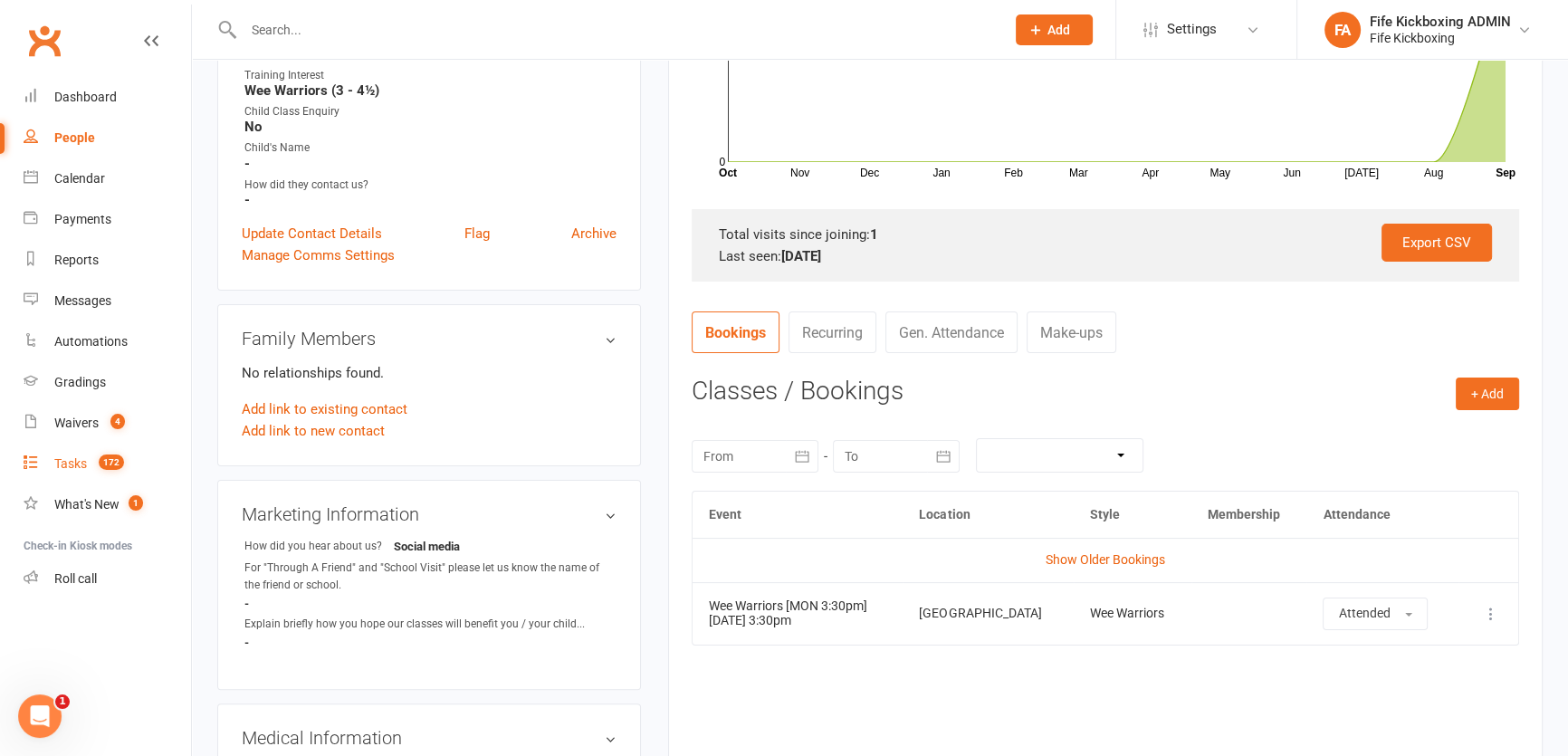
click at [83, 470] on div "Tasks" at bounding box center [70, 463] width 32 height 14
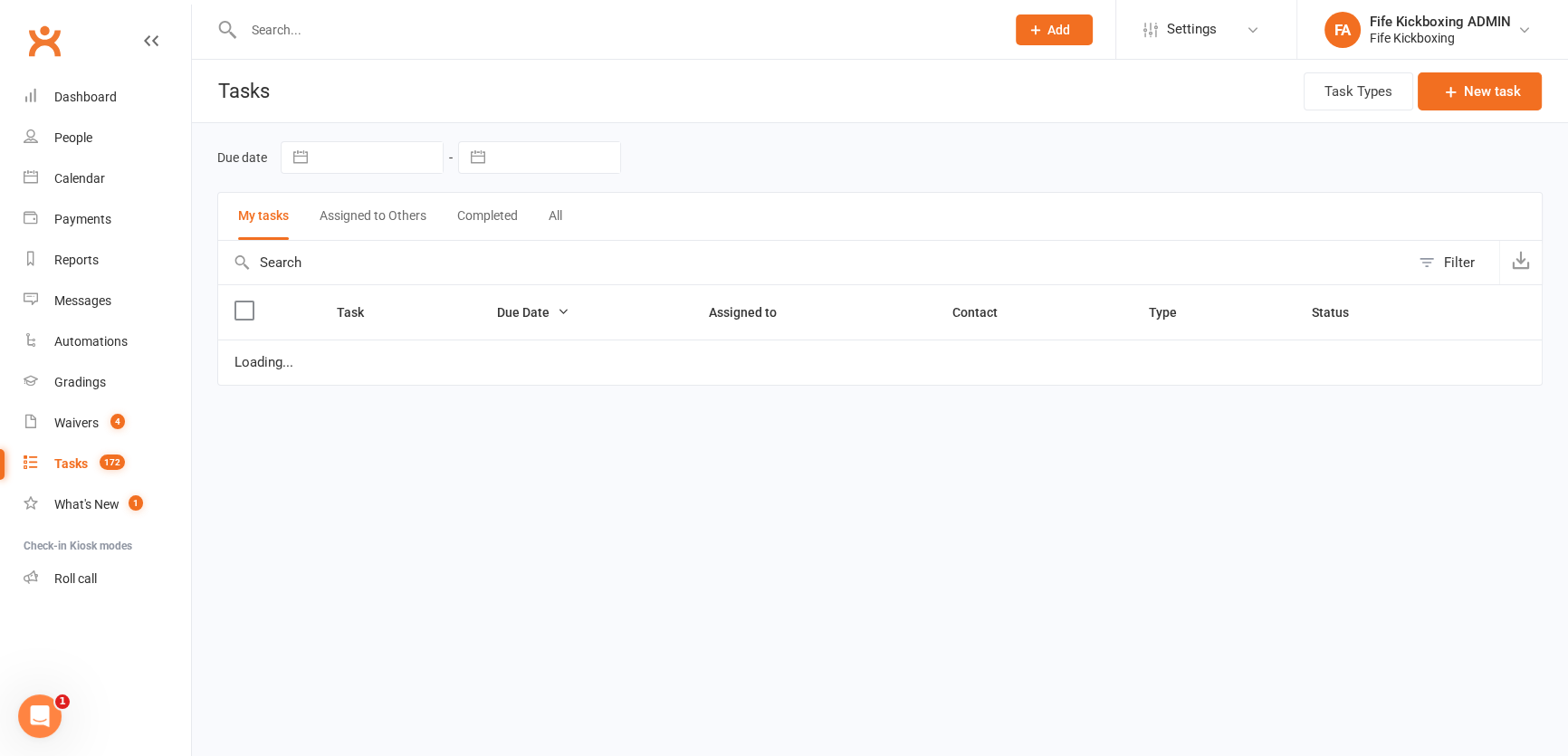
select select "started"
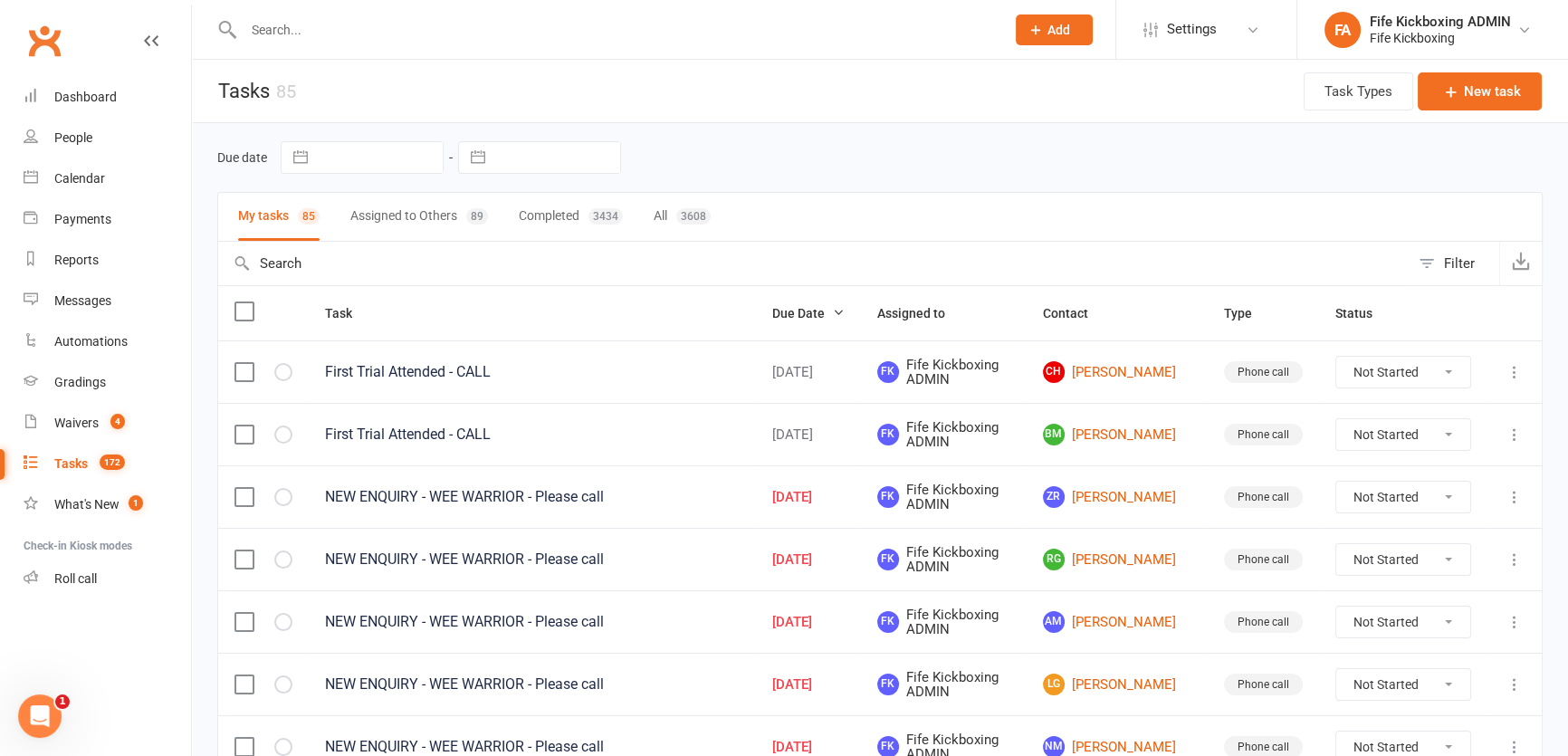
click at [1511, 379] on icon at bounding box center [1514, 372] width 18 height 18
click at [1410, 440] on link "Edit" at bounding box center [1423, 443] width 179 height 36
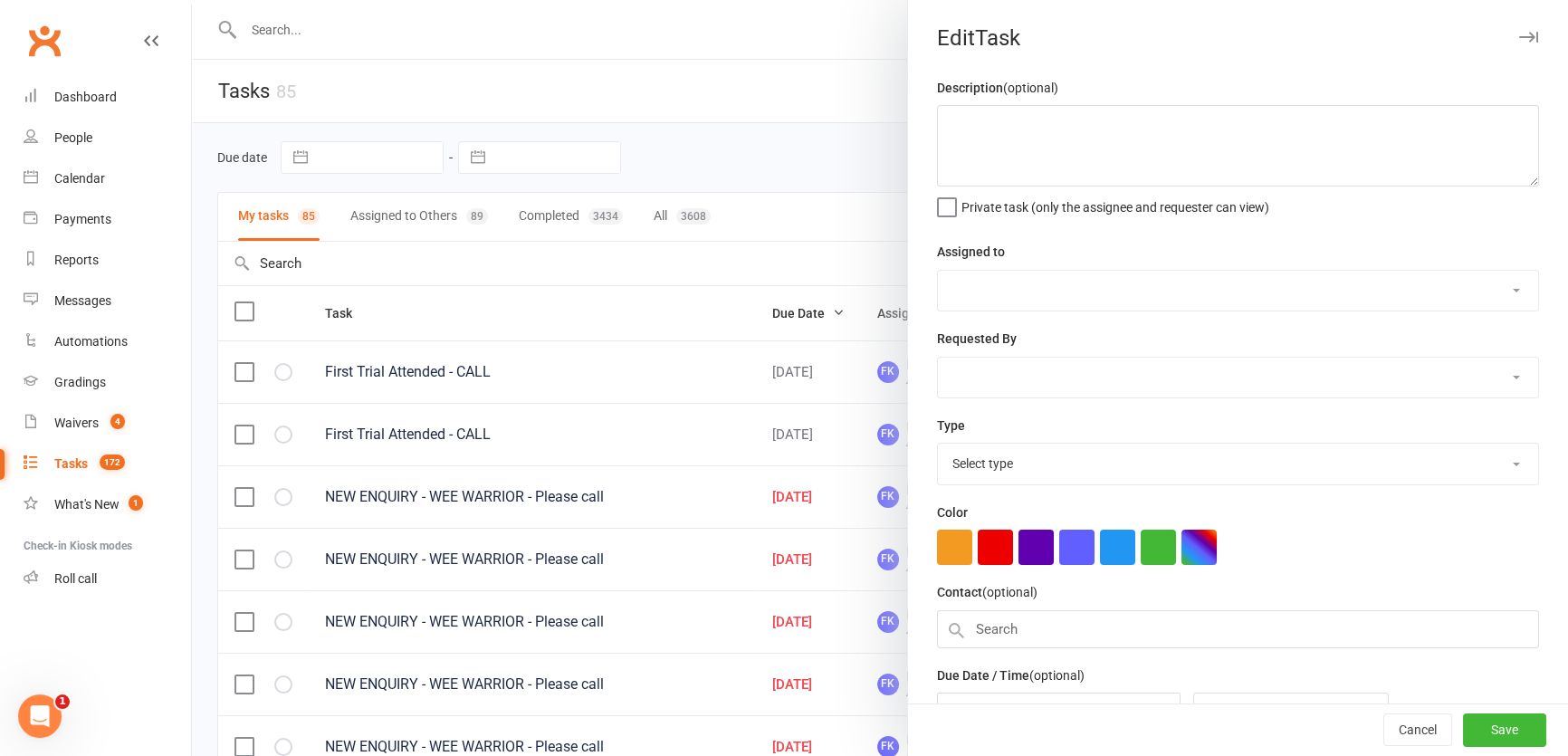
scroll to position [107, 0]
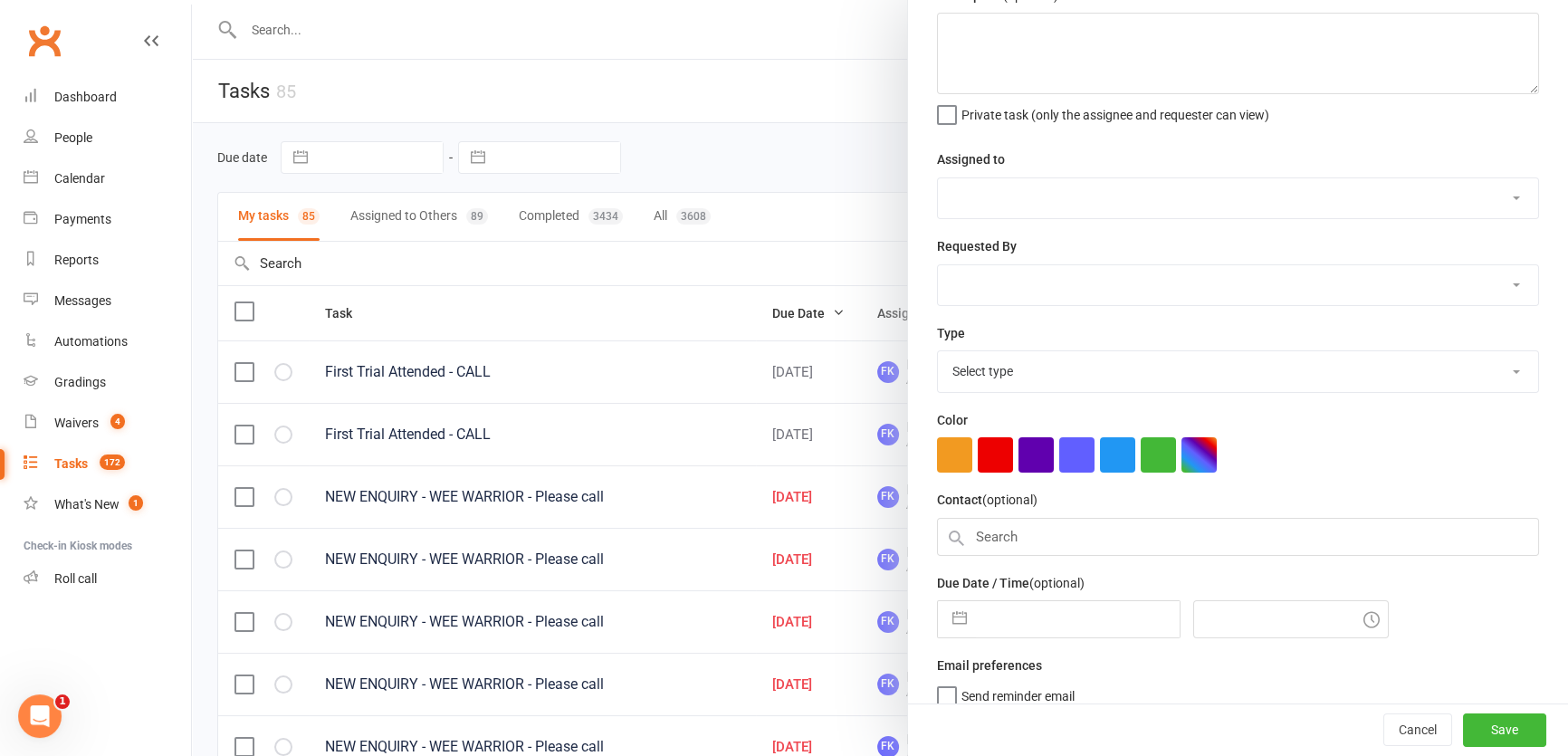
type textarea "First Trial Attended - CALL"
select select "49533"
type input "16 Sep 2025"
type input "9:00am"
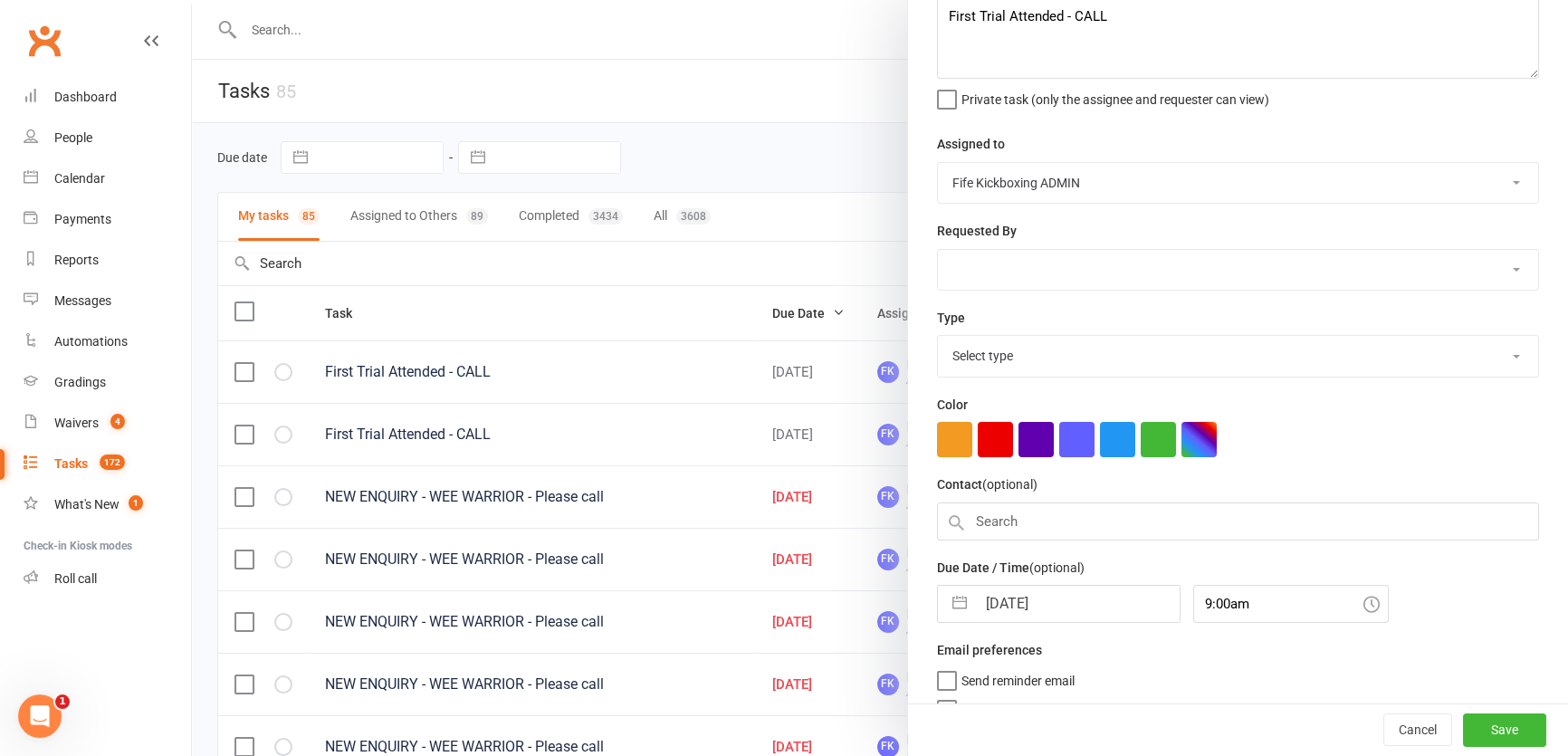
select select "7271"
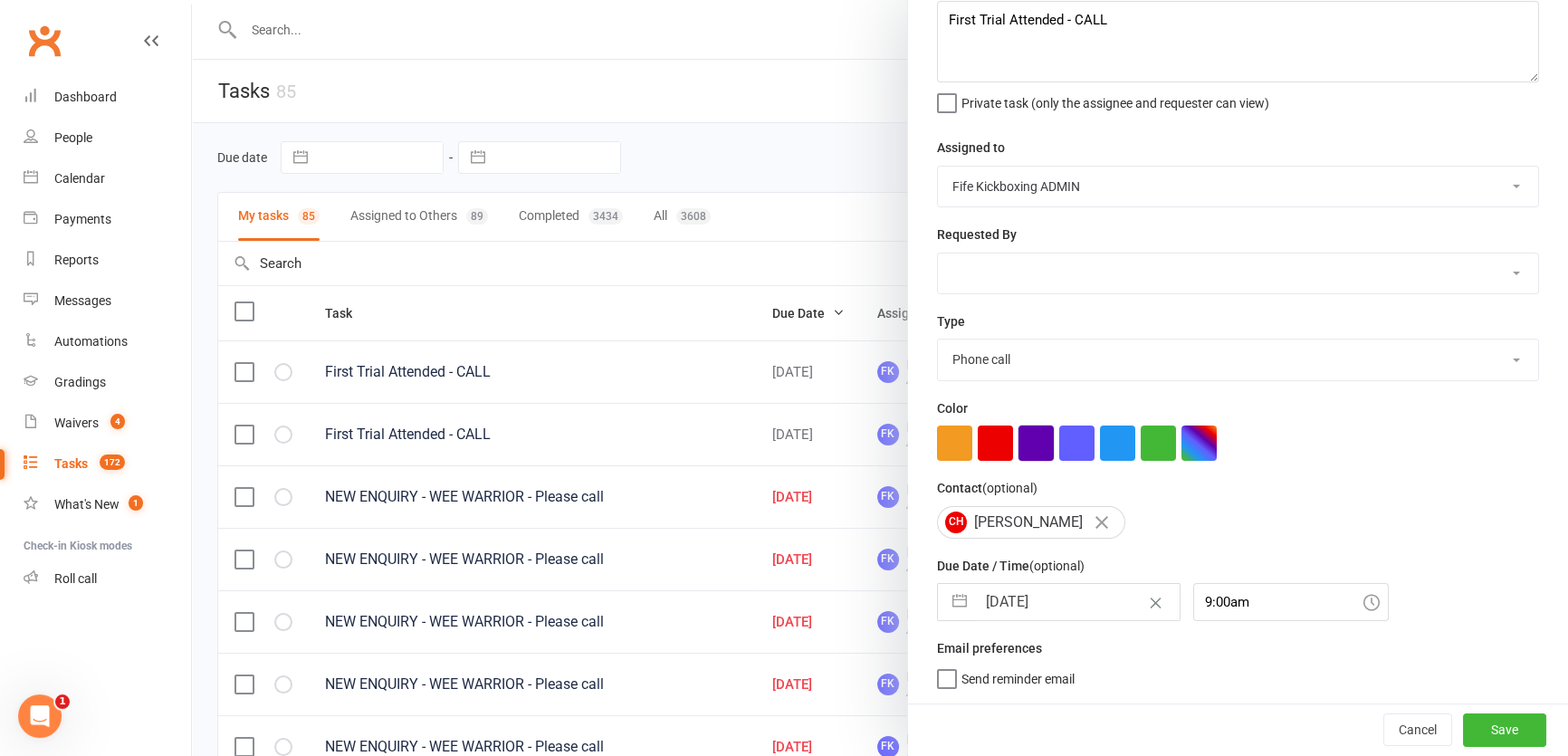
click at [1040, 442] on button "button" at bounding box center [1036, 442] width 35 height 35
click at [1491, 725] on button "Save" at bounding box center [1504, 729] width 84 height 32
select select "started"
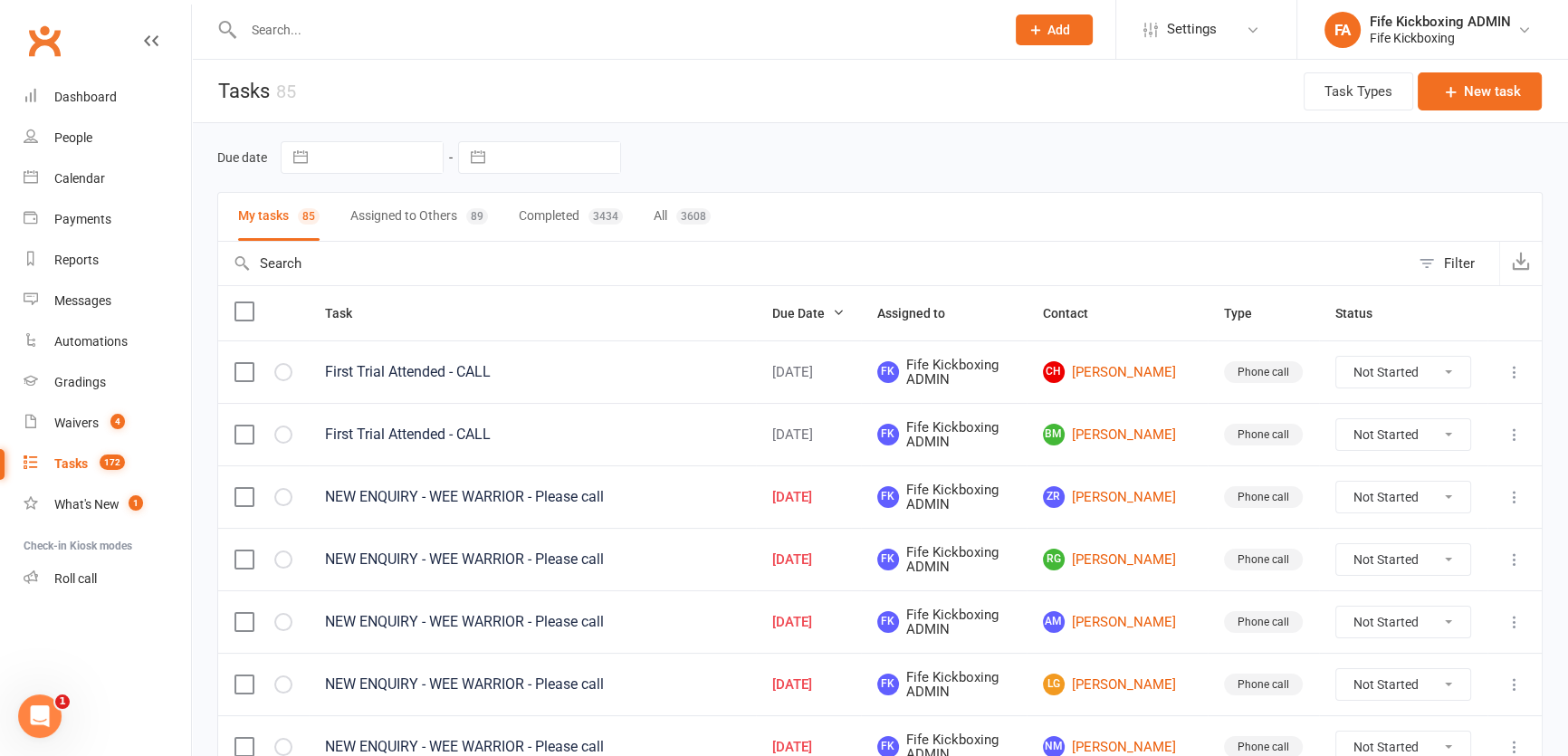
select select "started"
click at [1084, 361] on link "BM Brie Murphy" at bounding box center [1117, 372] width 148 height 22
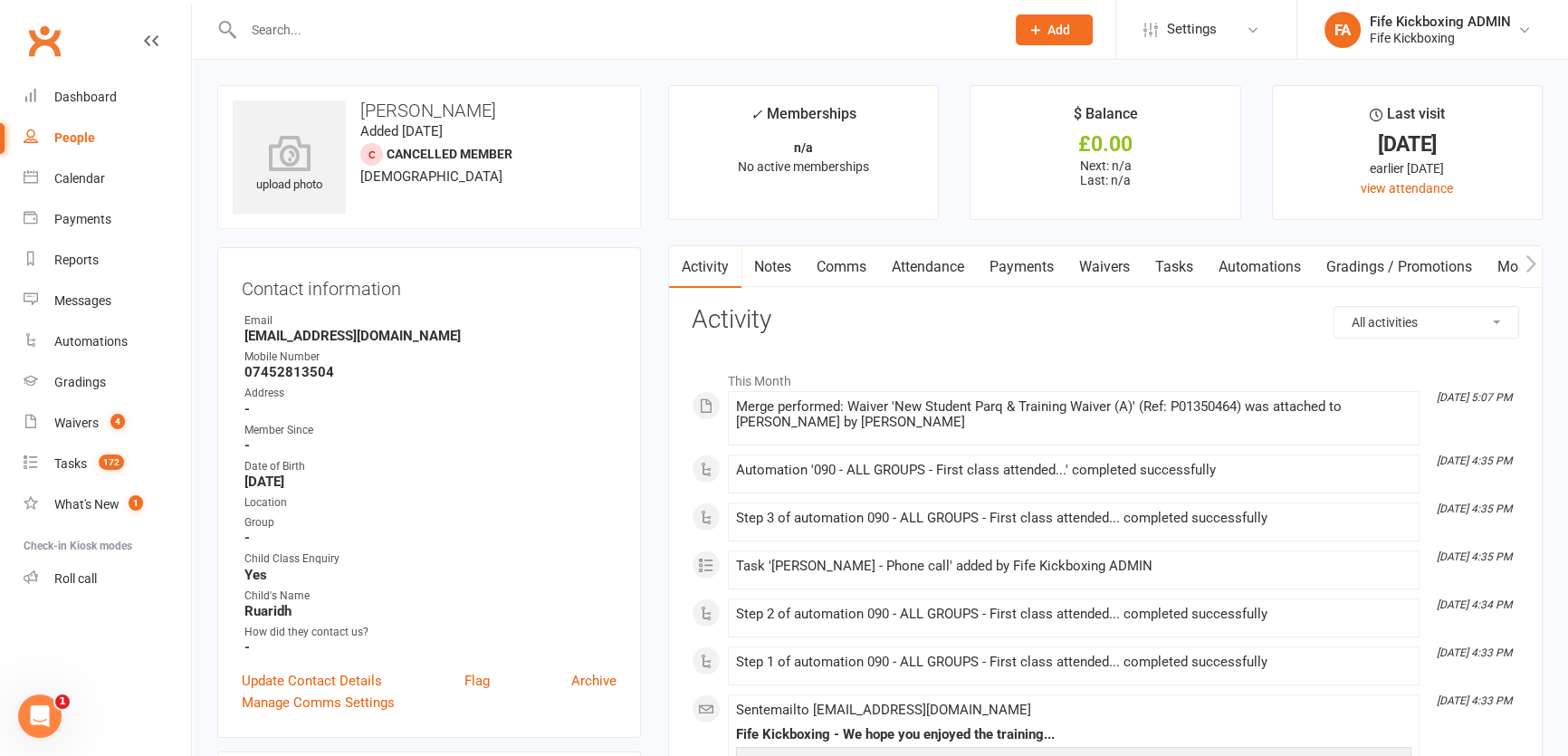
click at [1195, 262] on link "Tasks" at bounding box center [1173, 267] width 64 height 42
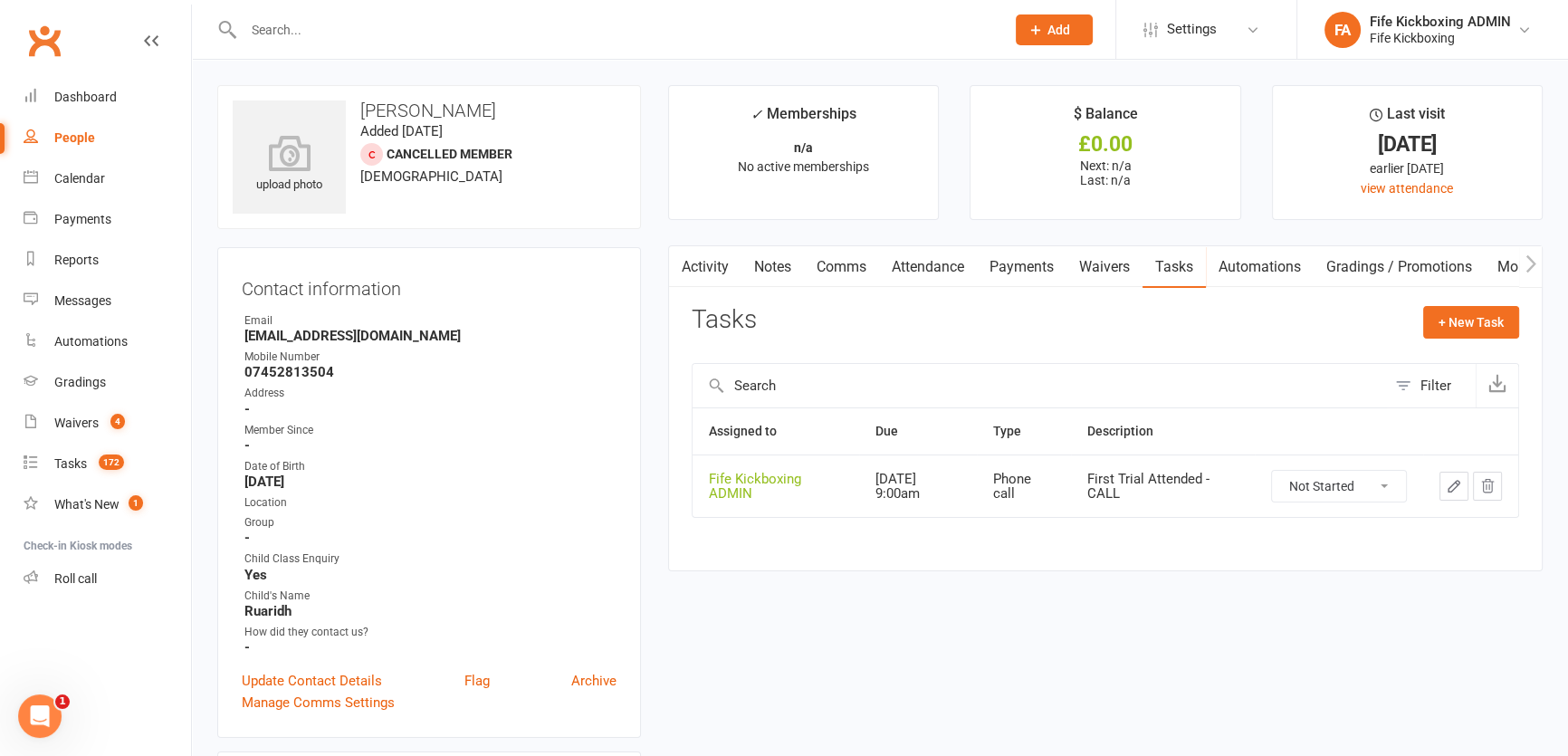
click at [1326, 516] on td "Not Started In Progress Waiting Complete" at bounding box center [1338, 486] width 168 height 63
click at [1323, 483] on select "Not Started In Progress Waiting Complete" at bounding box center [1339, 486] width 134 height 30
click at [1272, 471] on select "Not Started In Progress Waiting Complete" at bounding box center [1339, 486] width 134 height 30
click at [1310, 485] on select "Not Started In Progress Waiting Complete" at bounding box center [1339, 486] width 134 height 30
click at [1272, 471] on select "Not Started In Progress Waiting Complete" at bounding box center [1339, 486] width 134 height 30
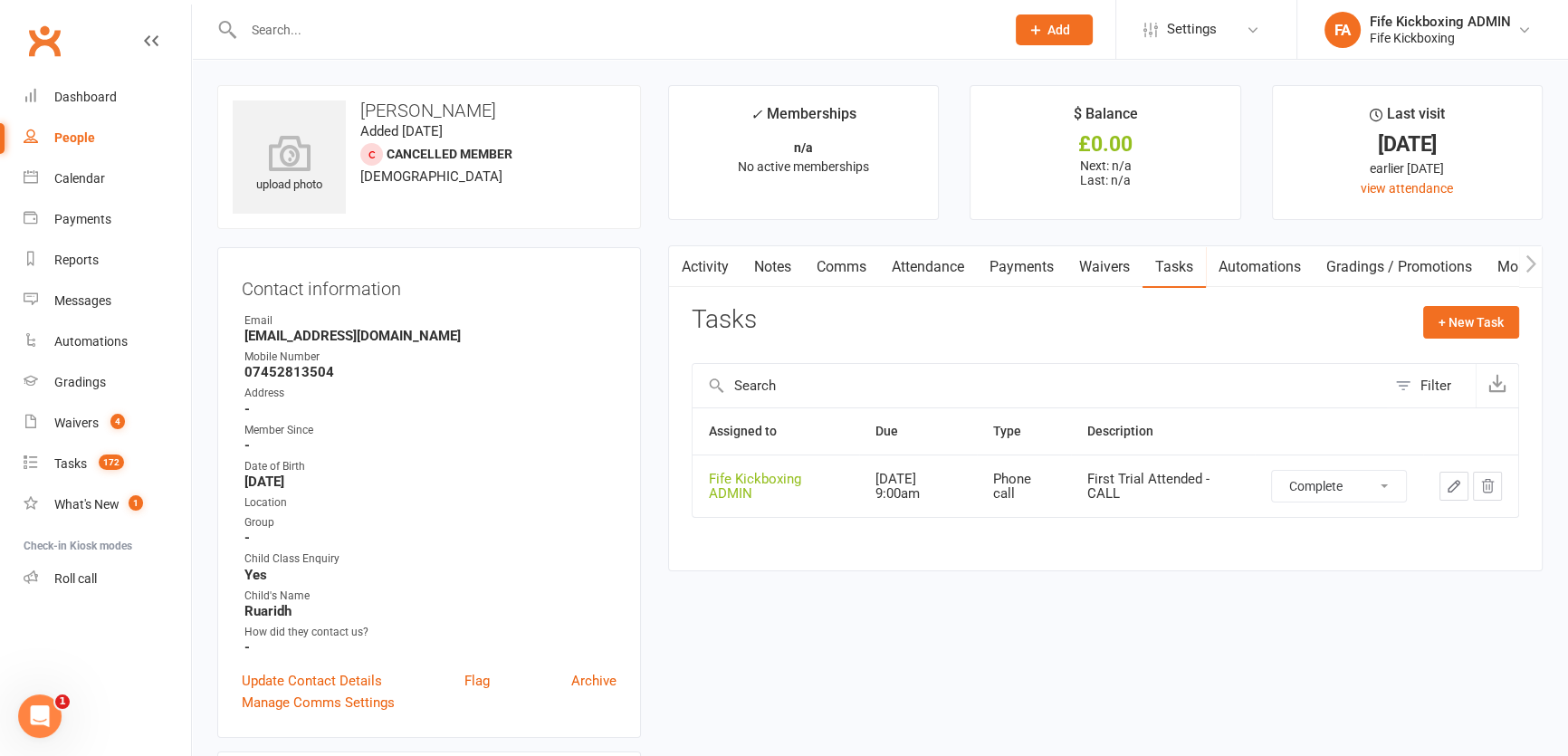
select select "waiting"
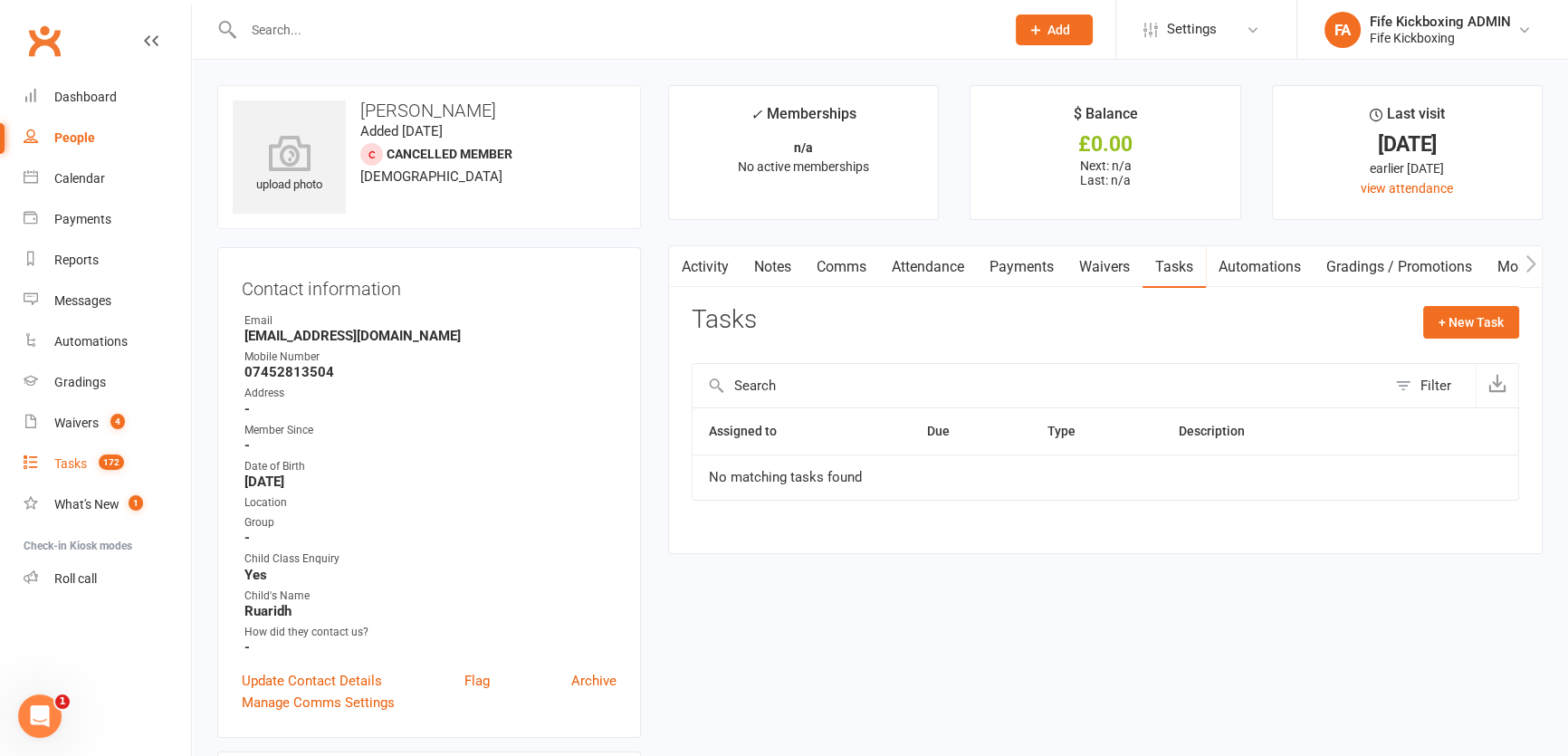
click at [133, 456] on link "Tasks 172" at bounding box center [107, 463] width 167 height 41
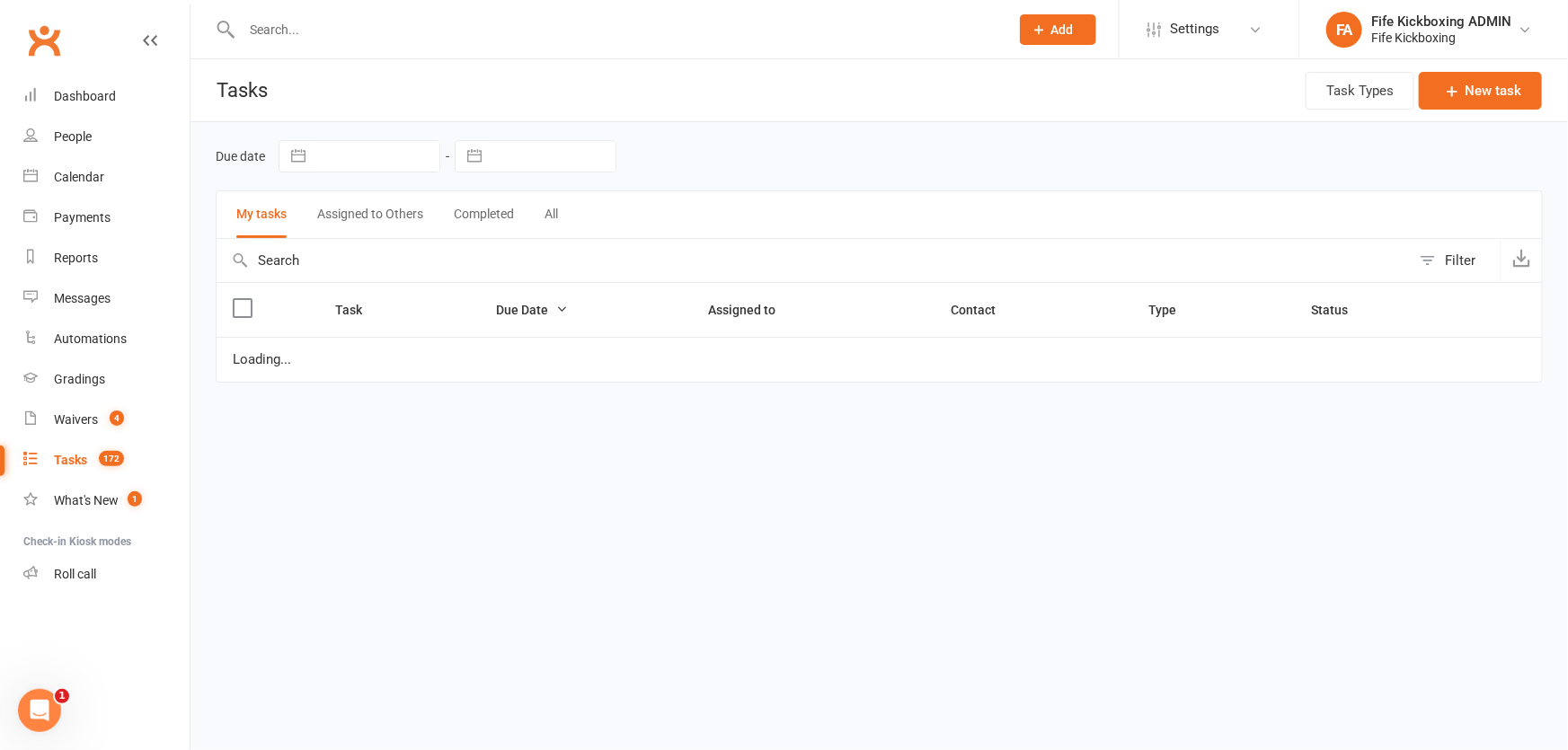
select select "started"
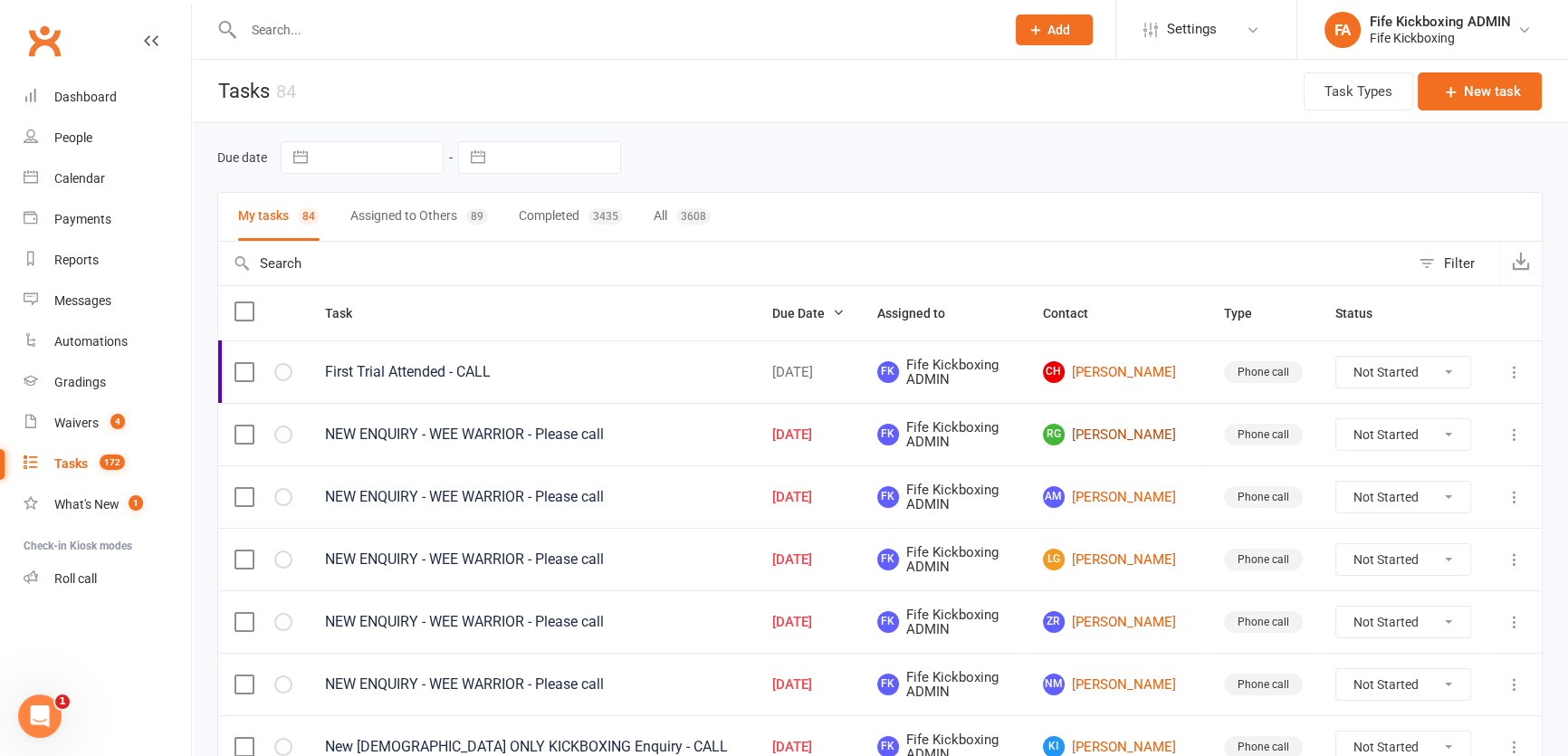
click at [1104, 424] on link "RG Rachel Gibb" at bounding box center [1117, 435] width 148 height 22
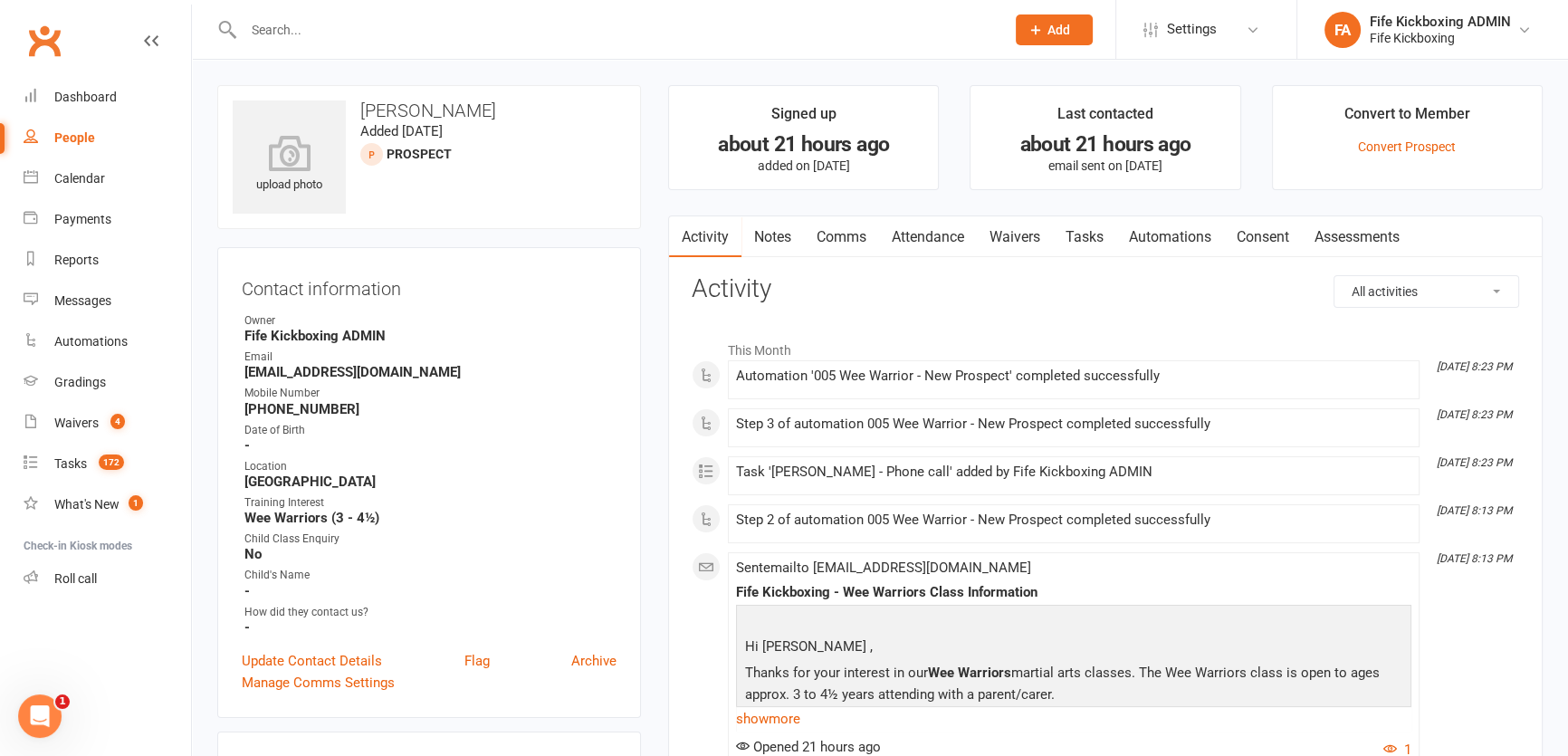
click at [954, 235] on link "Attendance" at bounding box center [927, 238] width 98 height 42
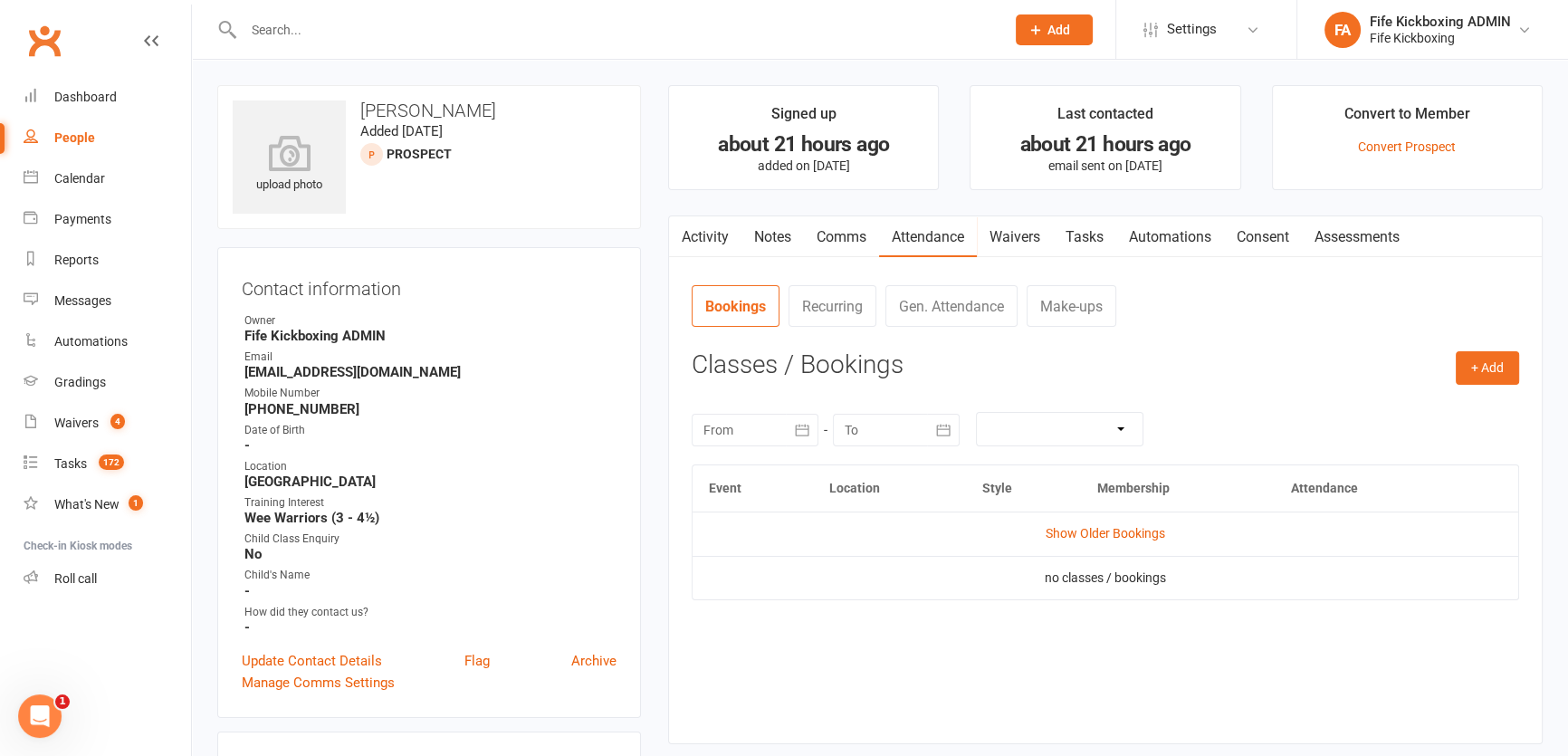
click at [1120, 522] on td "Show Older Bookings" at bounding box center [1105, 533] width 825 height 44
click at [1116, 530] on link "Show Older Bookings" at bounding box center [1106, 533] width 120 height 14
click at [52, 444] on link "Tasks 172" at bounding box center [107, 463] width 167 height 41
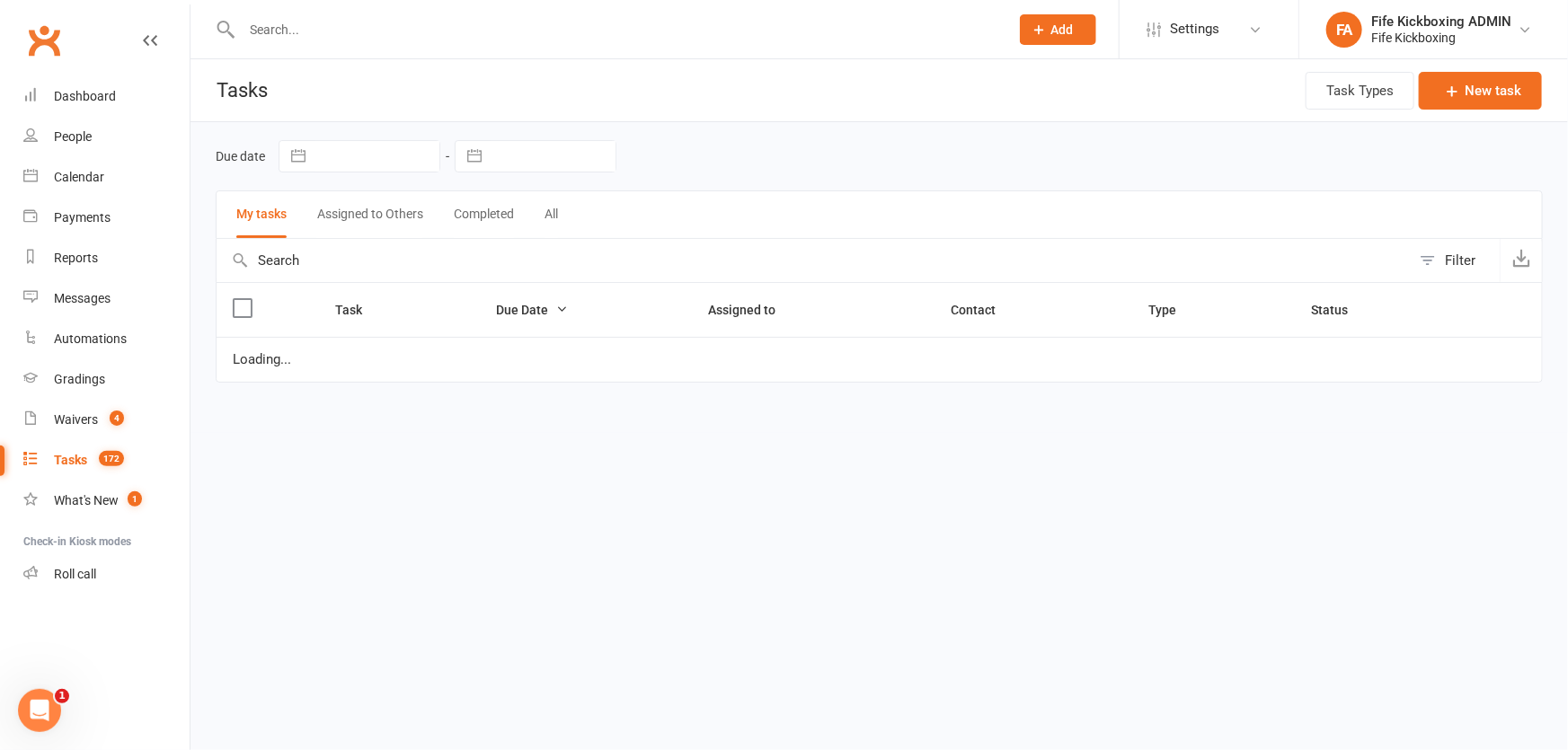
select select "started"
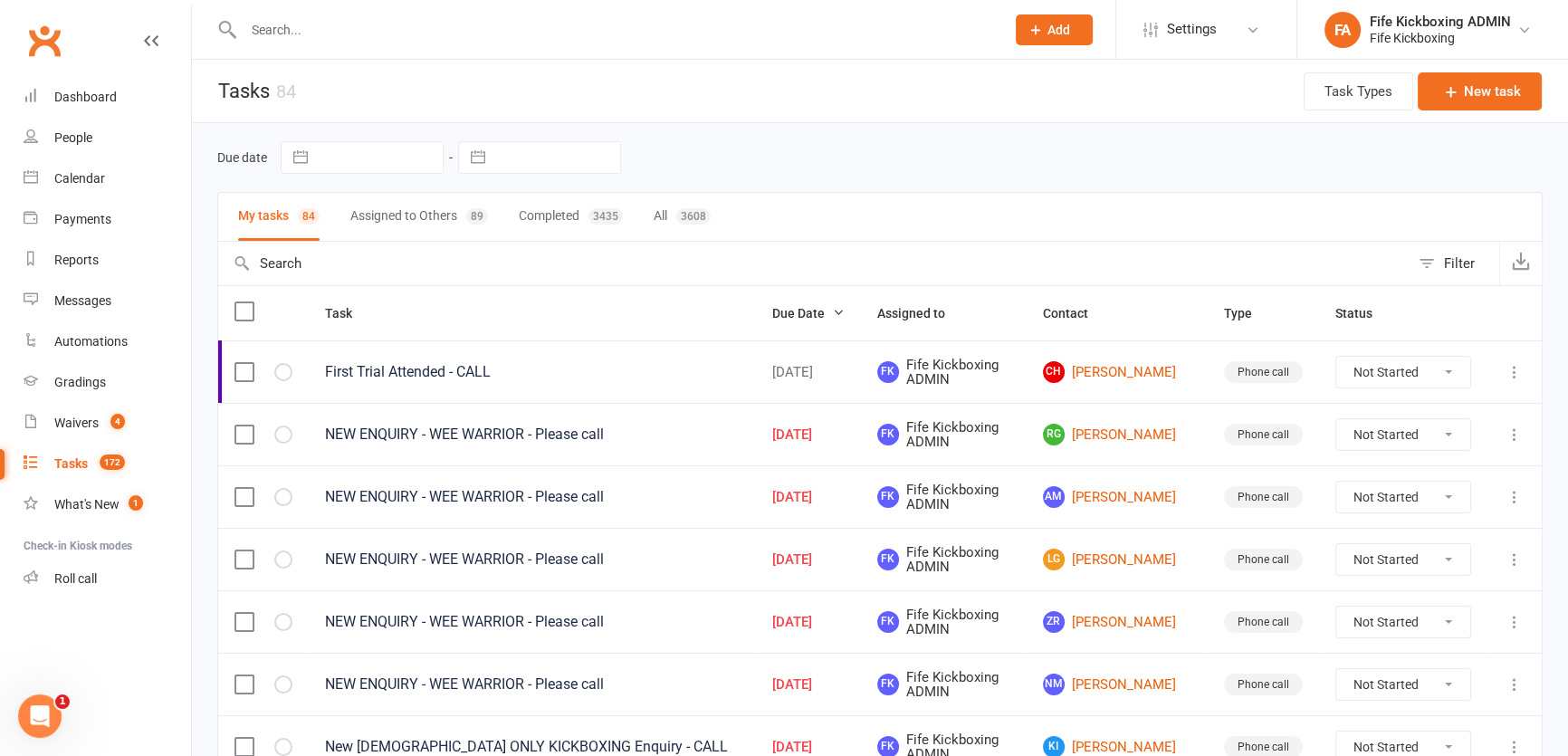
click at [1512, 438] on icon at bounding box center [1514, 434] width 18 height 18
click at [1435, 504] on link "Edit" at bounding box center [1423, 506] width 179 height 36
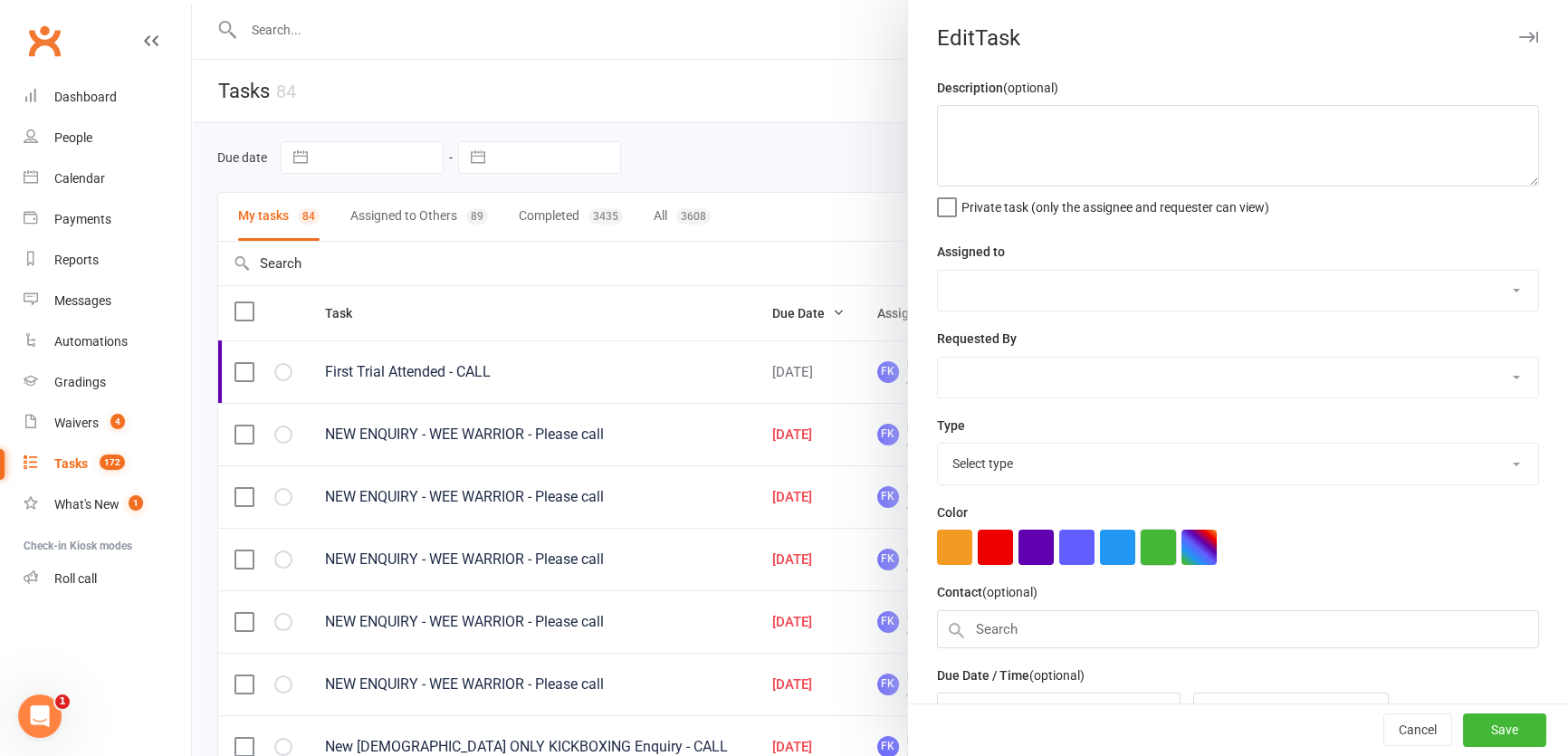
type textarea "NEW ENQUIRY - WEE WARRIOR - Please call"
select select "49533"
type input "15 Sep 2025"
type input "8:30pm"
select select "7271"
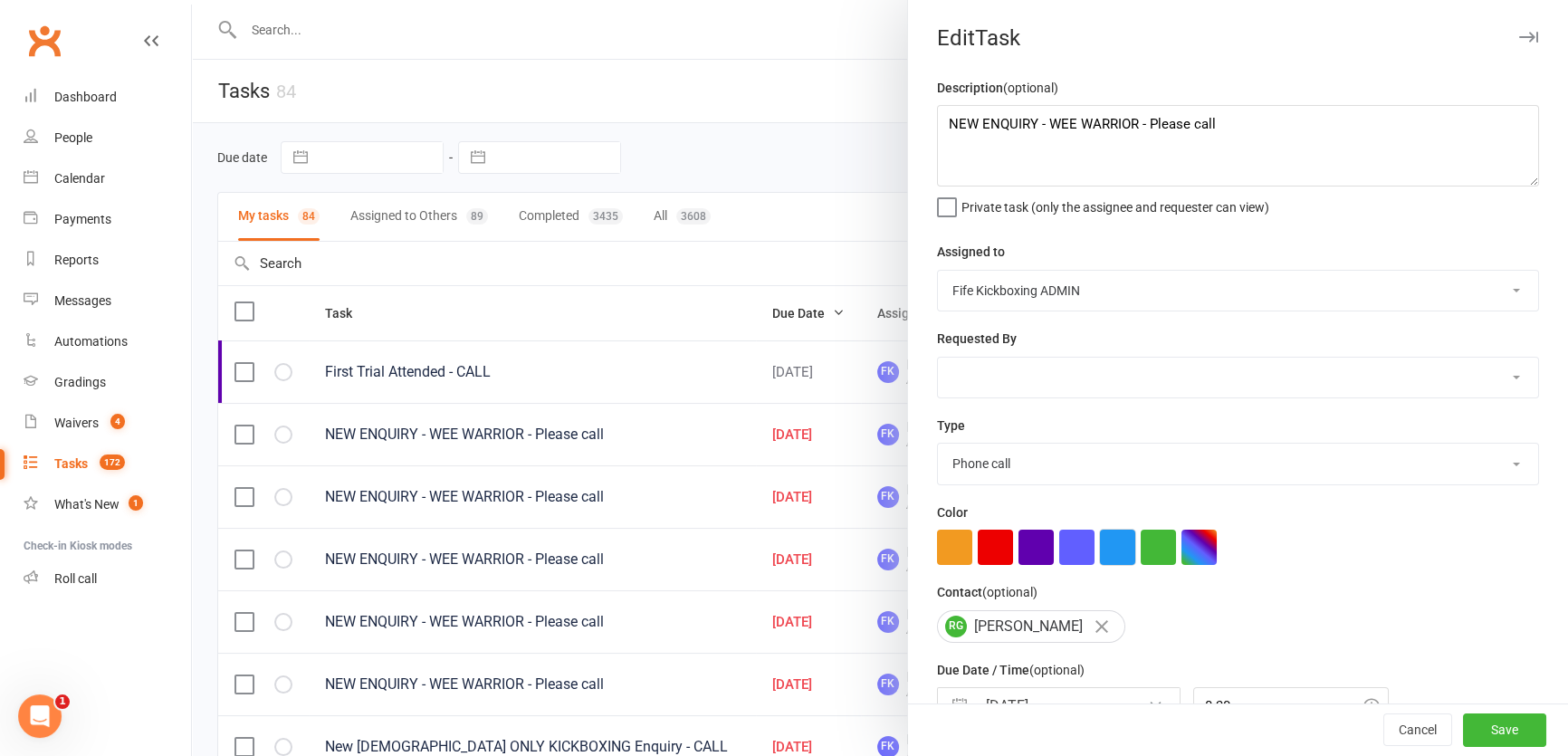
click at [1113, 562] on button "button" at bounding box center [1117, 547] width 35 height 35
click at [1468, 719] on button "Save" at bounding box center [1504, 730] width 84 height 32
select select "started"
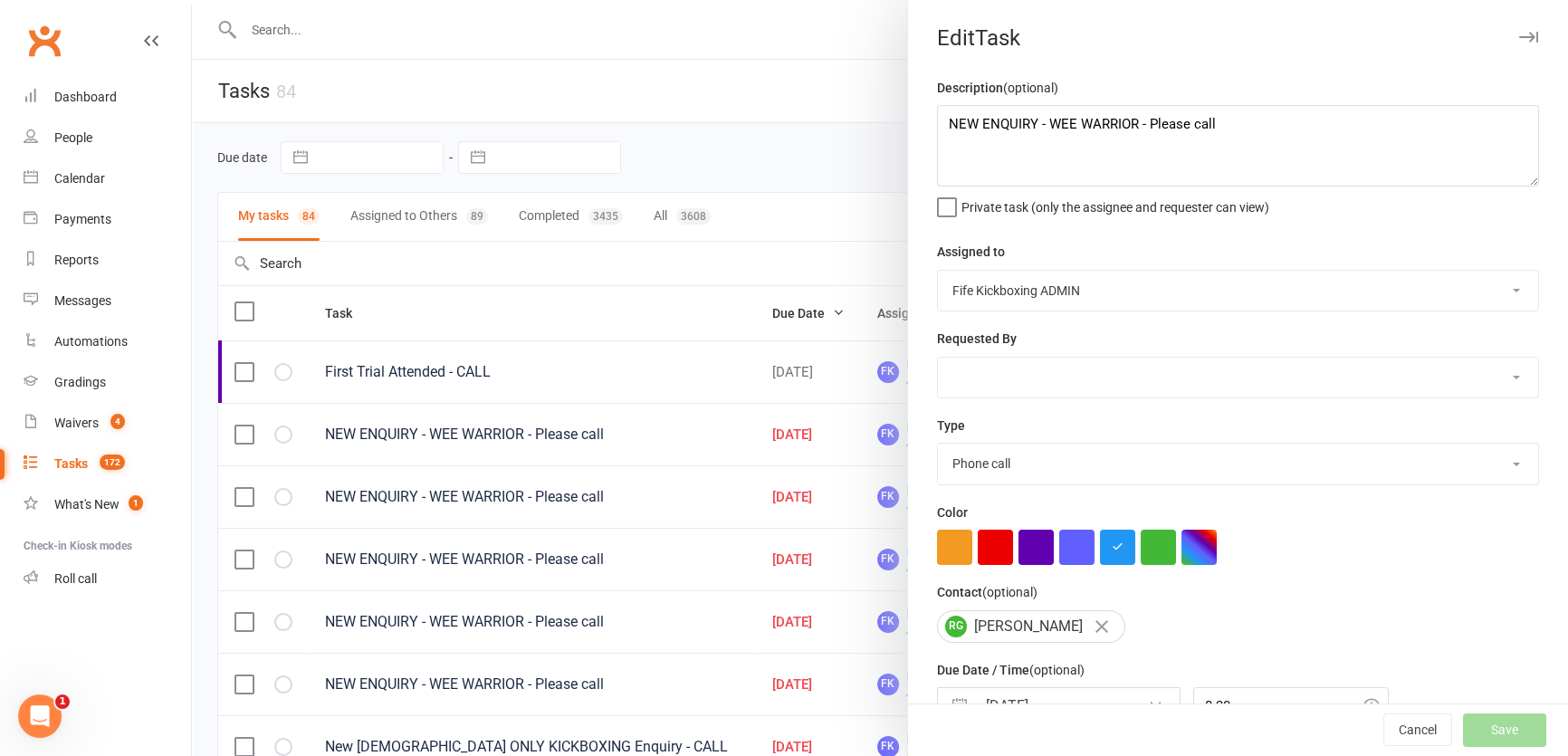
select select "started"
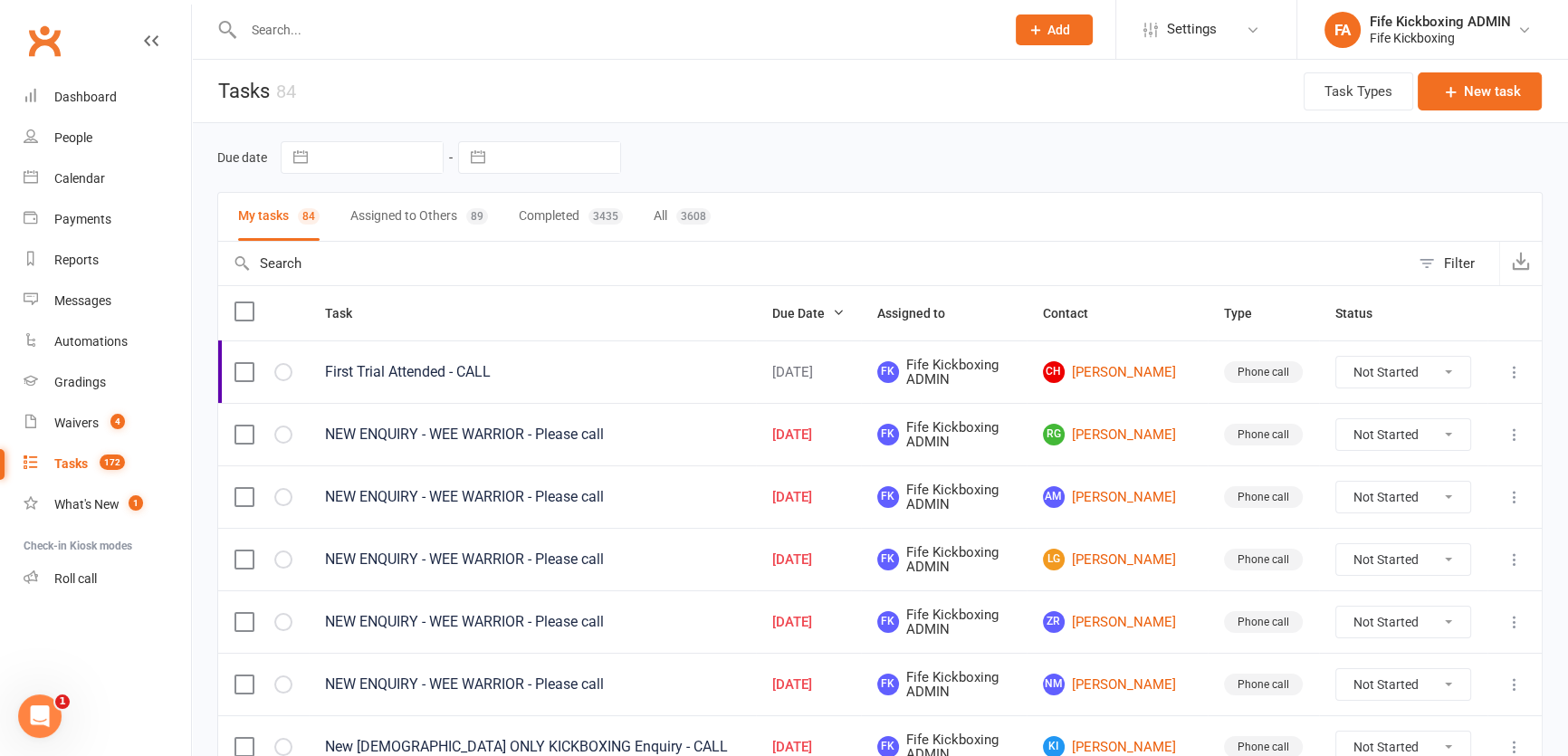
select select "started"
click at [1167, 427] on link "AM Adam Mitchinson" at bounding box center [1117, 435] width 148 height 22
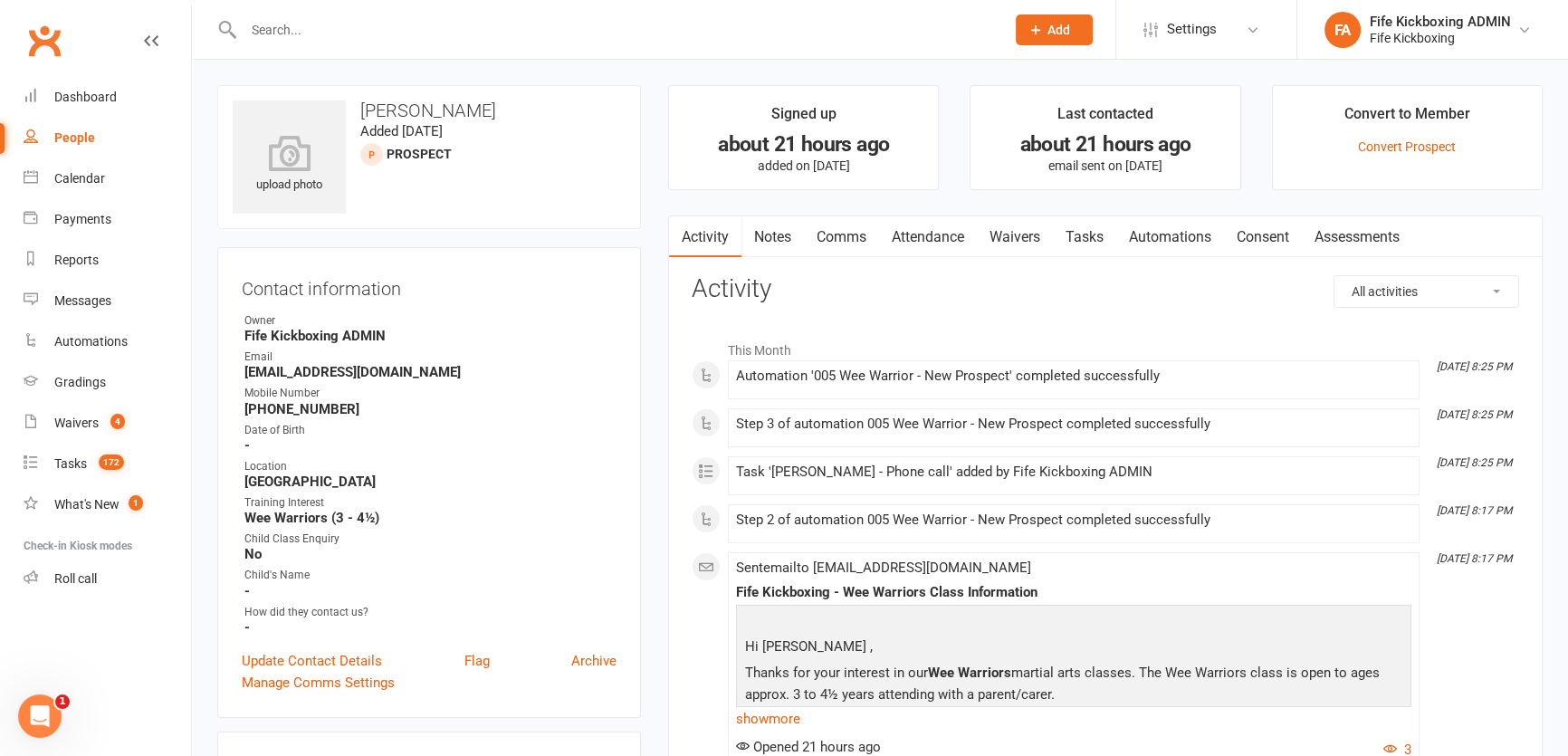
click at [959, 258] on div "Activity Notes Comms Attendance Waivers Tasks Automations Consent Assessments A…" at bounding box center [1106, 636] width 875 height 842
click at [935, 236] on link "Attendance" at bounding box center [927, 238] width 98 height 42
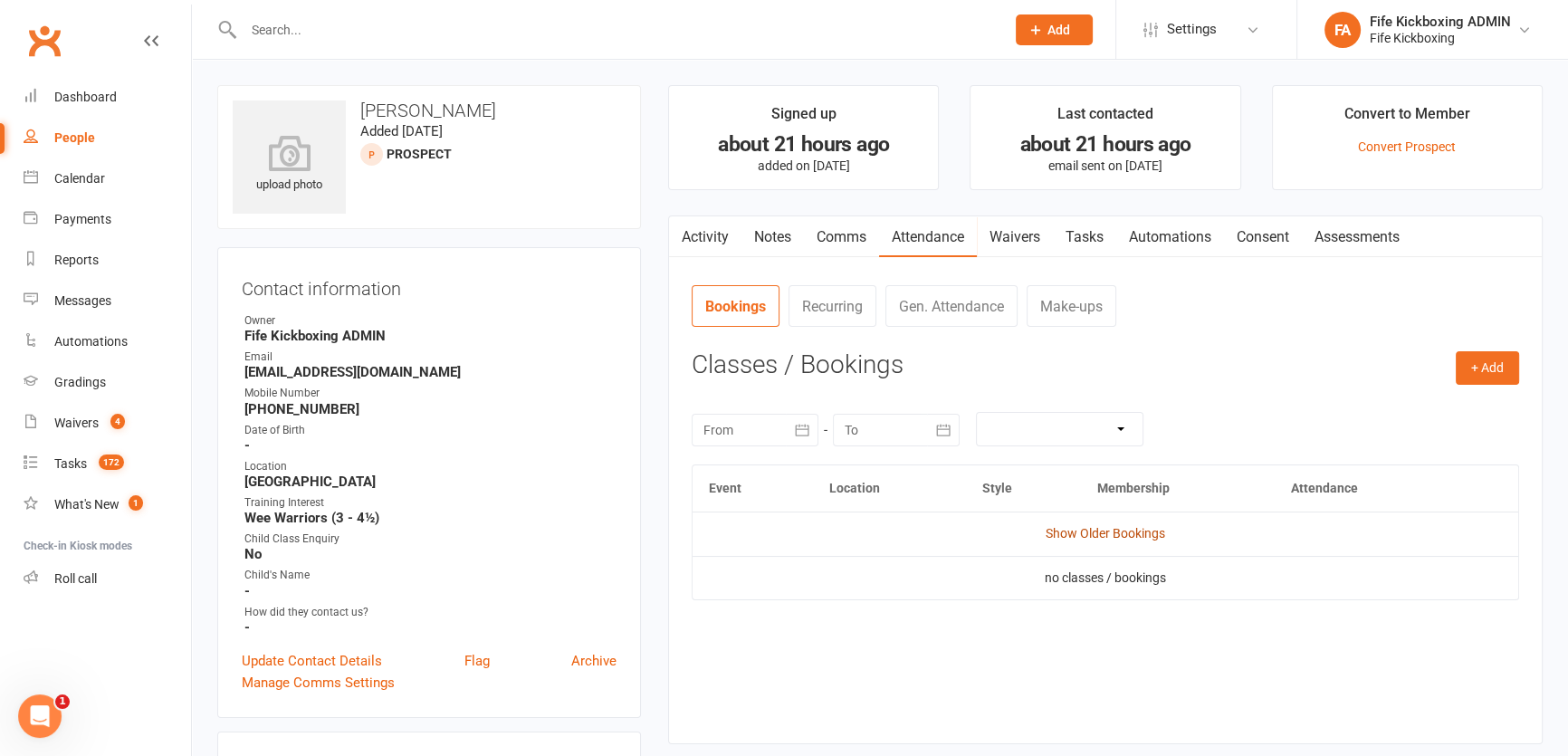
click at [1090, 539] on link "Show Older Bookings" at bounding box center [1106, 533] width 120 height 14
click at [90, 448] on link "Tasks 172" at bounding box center [107, 463] width 167 height 41
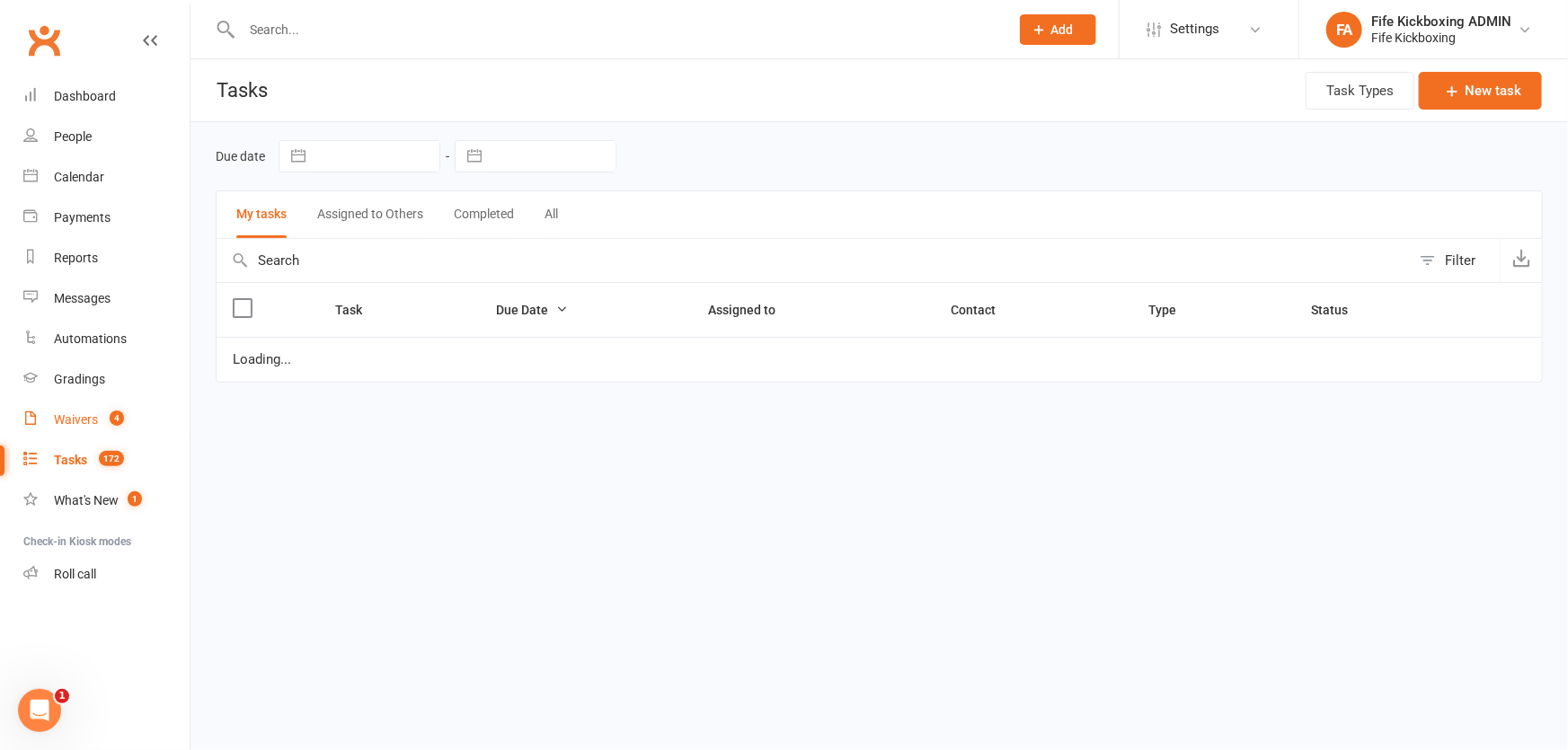
select select "started"
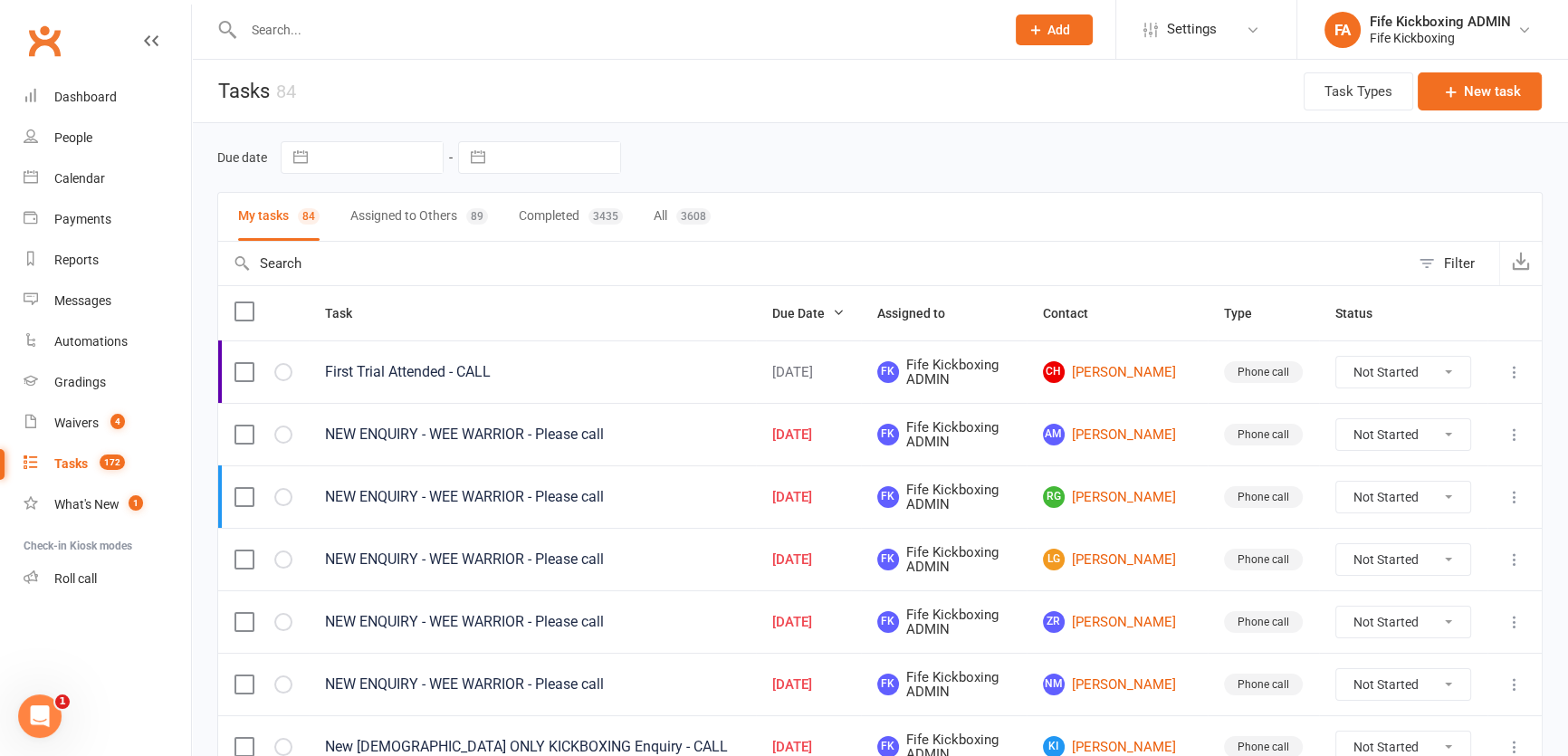
click at [1517, 424] on button at bounding box center [1514, 435] width 22 height 22
click at [1443, 499] on link "Edit" at bounding box center [1423, 506] width 179 height 36
select select "49533"
select select "7271"
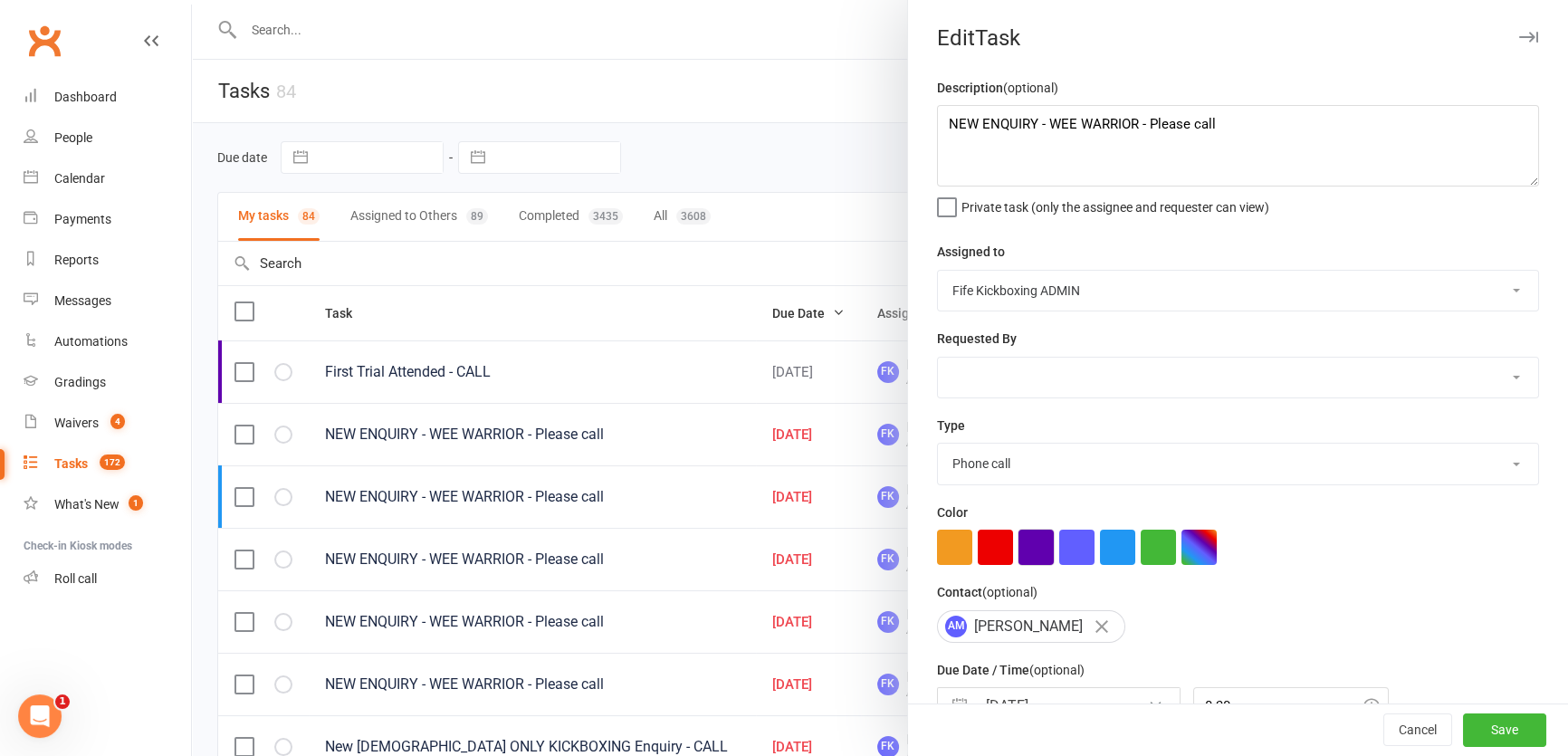
click at [1039, 548] on button "button" at bounding box center [1036, 547] width 35 height 35
click at [1462, 726] on button "Save" at bounding box center [1504, 730] width 84 height 32
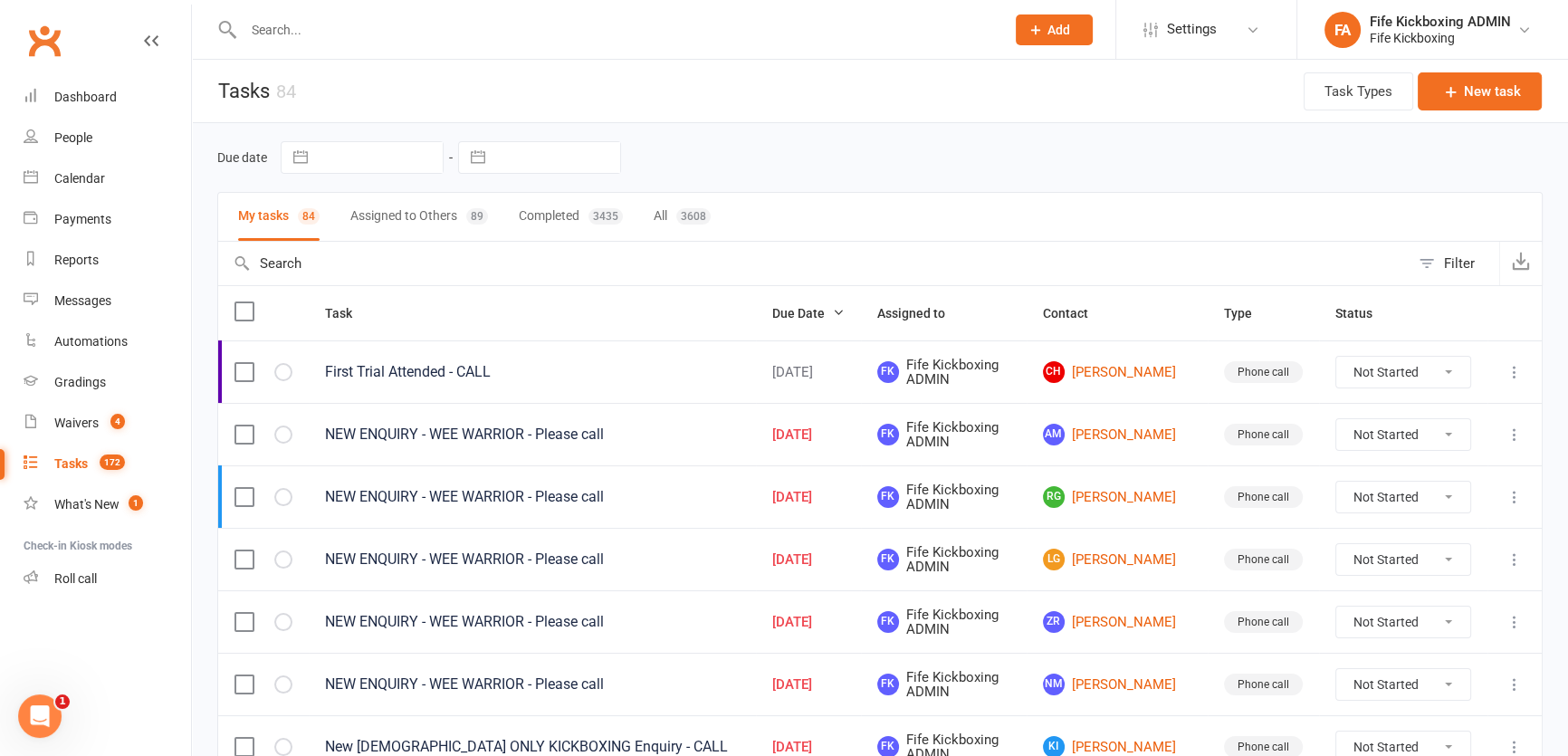
select select "started"
click at [1511, 436] on icon at bounding box center [1514, 434] width 18 height 18
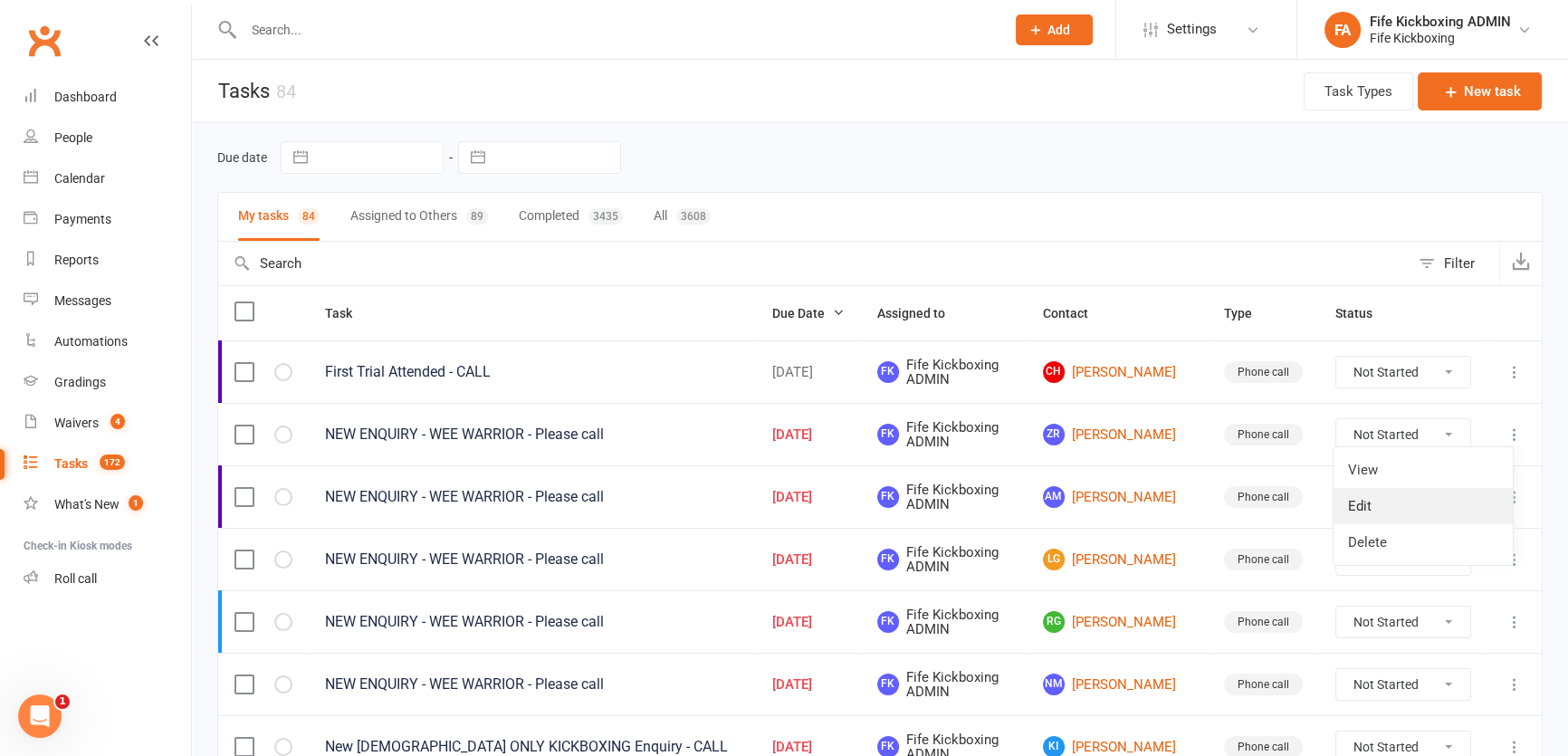
click at [1446, 498] on link "Edit" at bounding box center [1423, 506] width 179 height 36
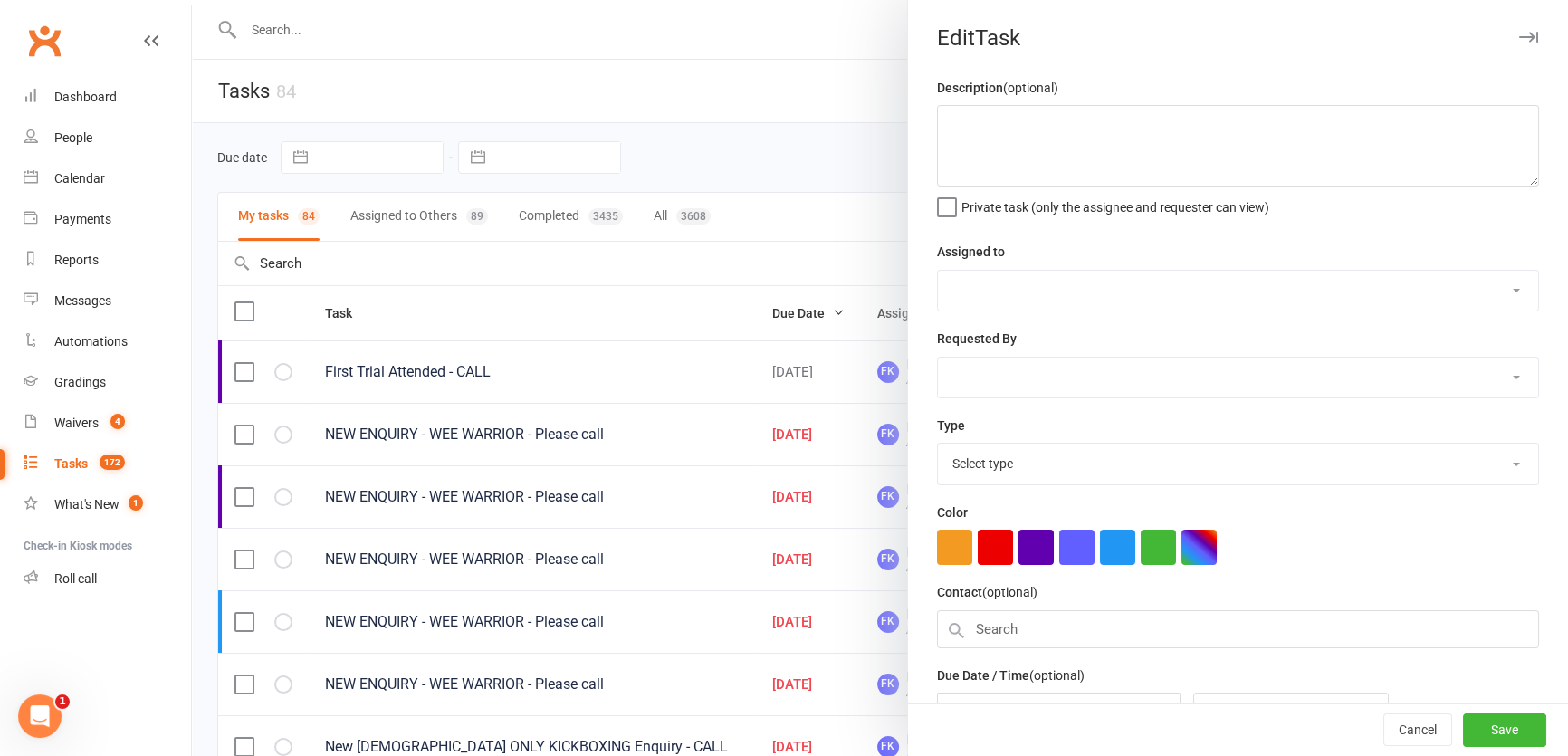
type textarea "NEW ENQUIRY - WEE WARRIOR - Please call"
select select "49533"
type input "15 Sep 2025"
type input "8:30pm"
select select "7271"
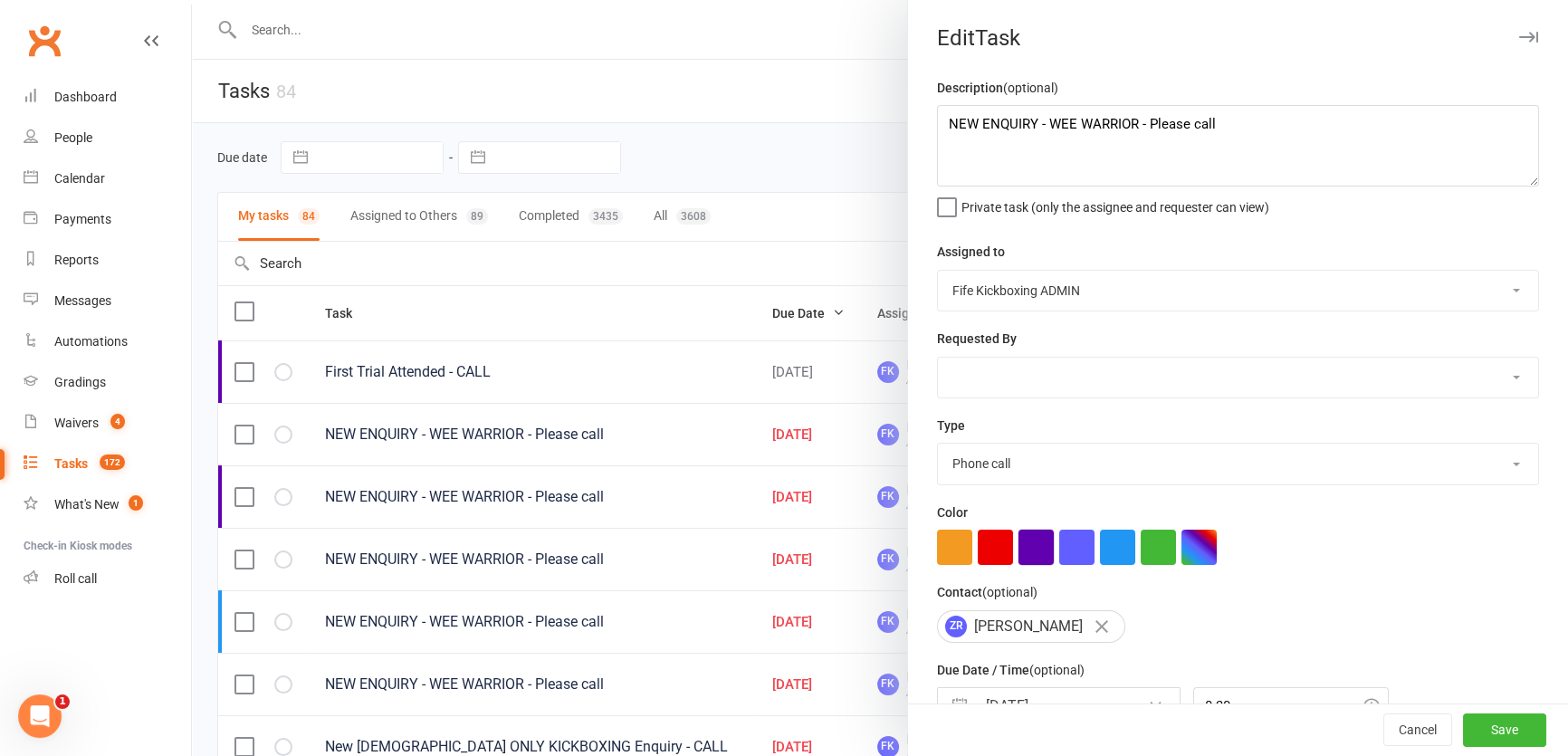
click at [1022, 557] on button "button" at bounding box center [1036, 547] width 35 height 35
click at [1462, 727] on button "Save" at bounding box center [1504, 730] width 84 height 32
select select "started"
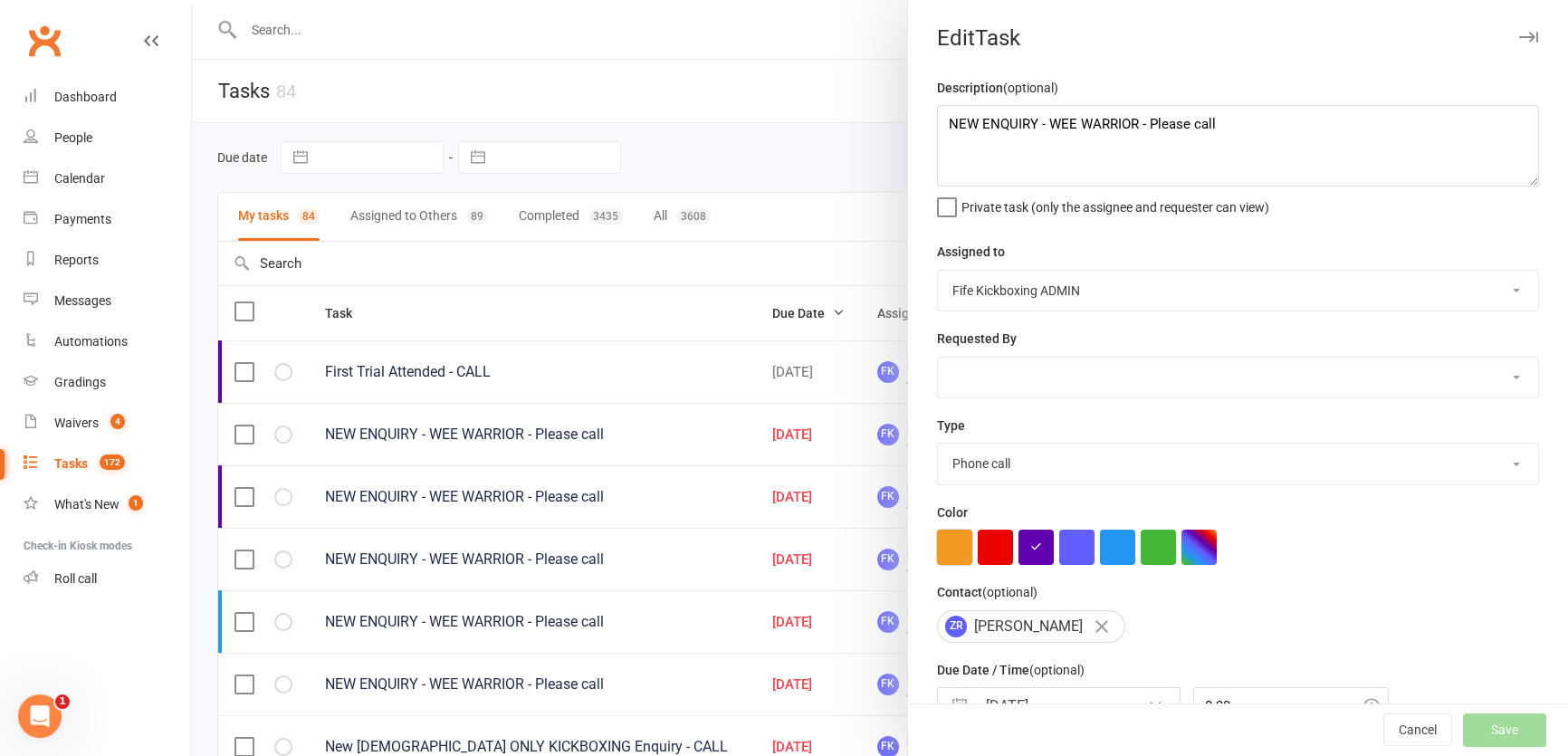
select select "started"
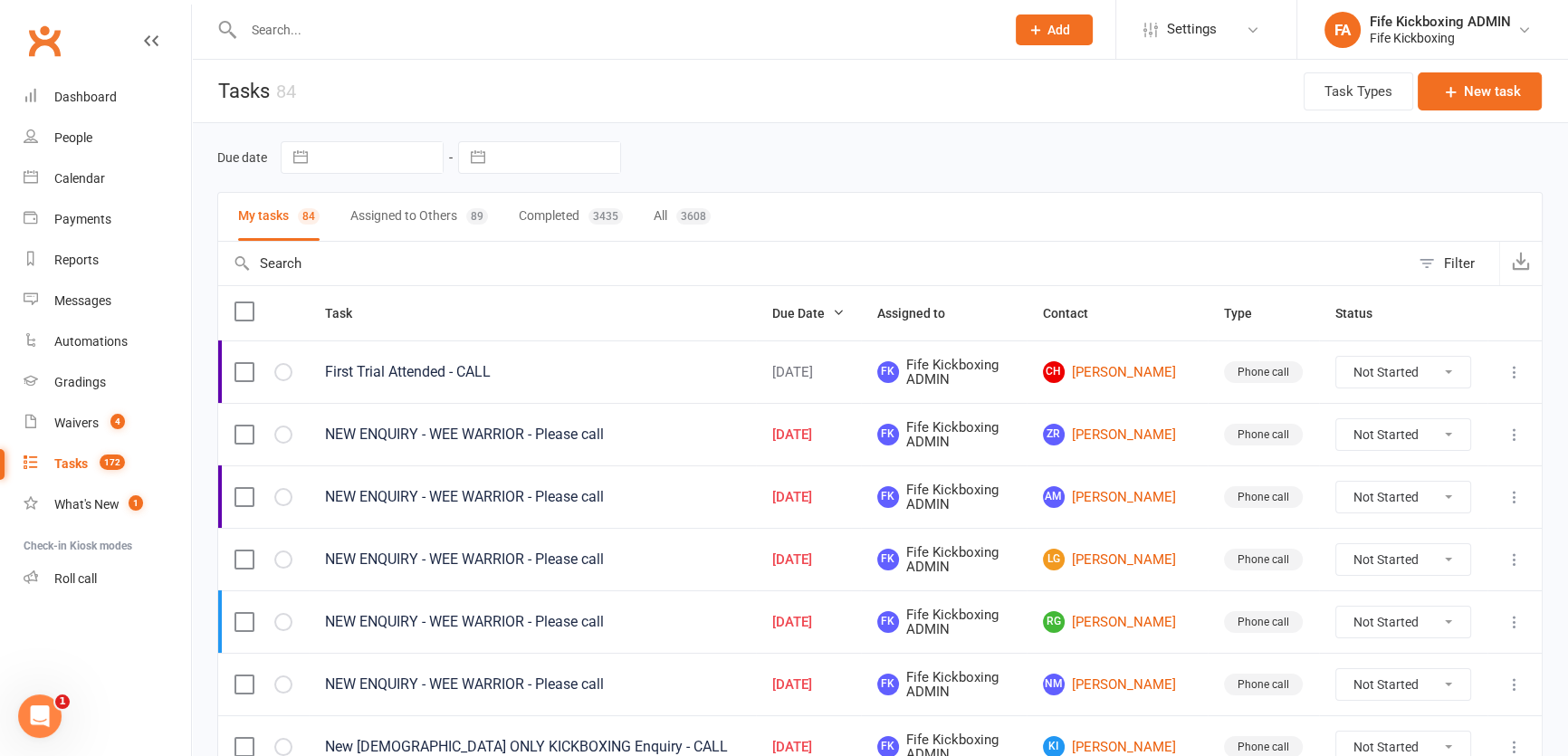
select select "started"
click at [1100, 430] on link "ZR Zoe Roden" at bounding box center [1117, 435] width 148 height 22
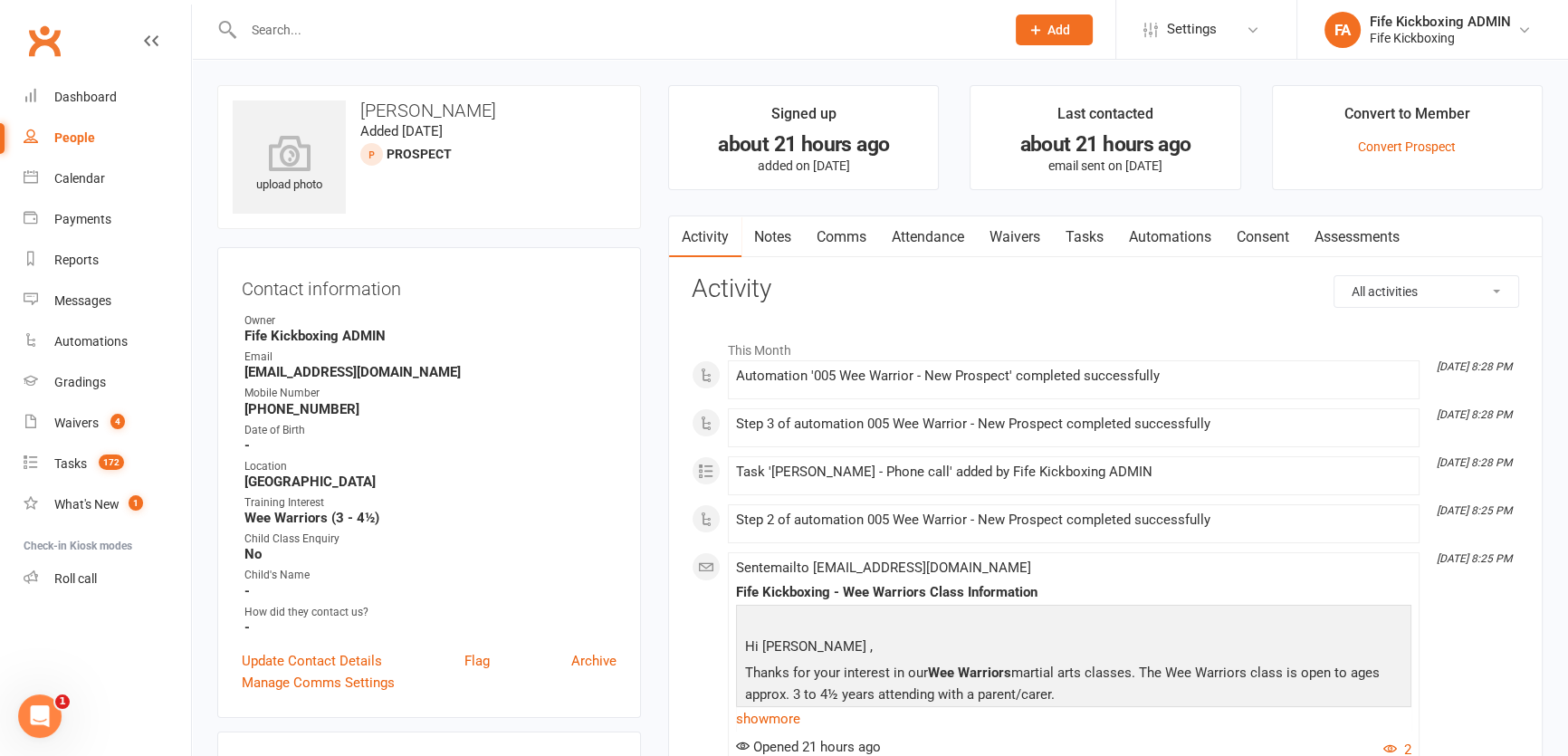
click at [952, 236] on link "Attendance" at bounding box center [927, 238] width 98 height 42
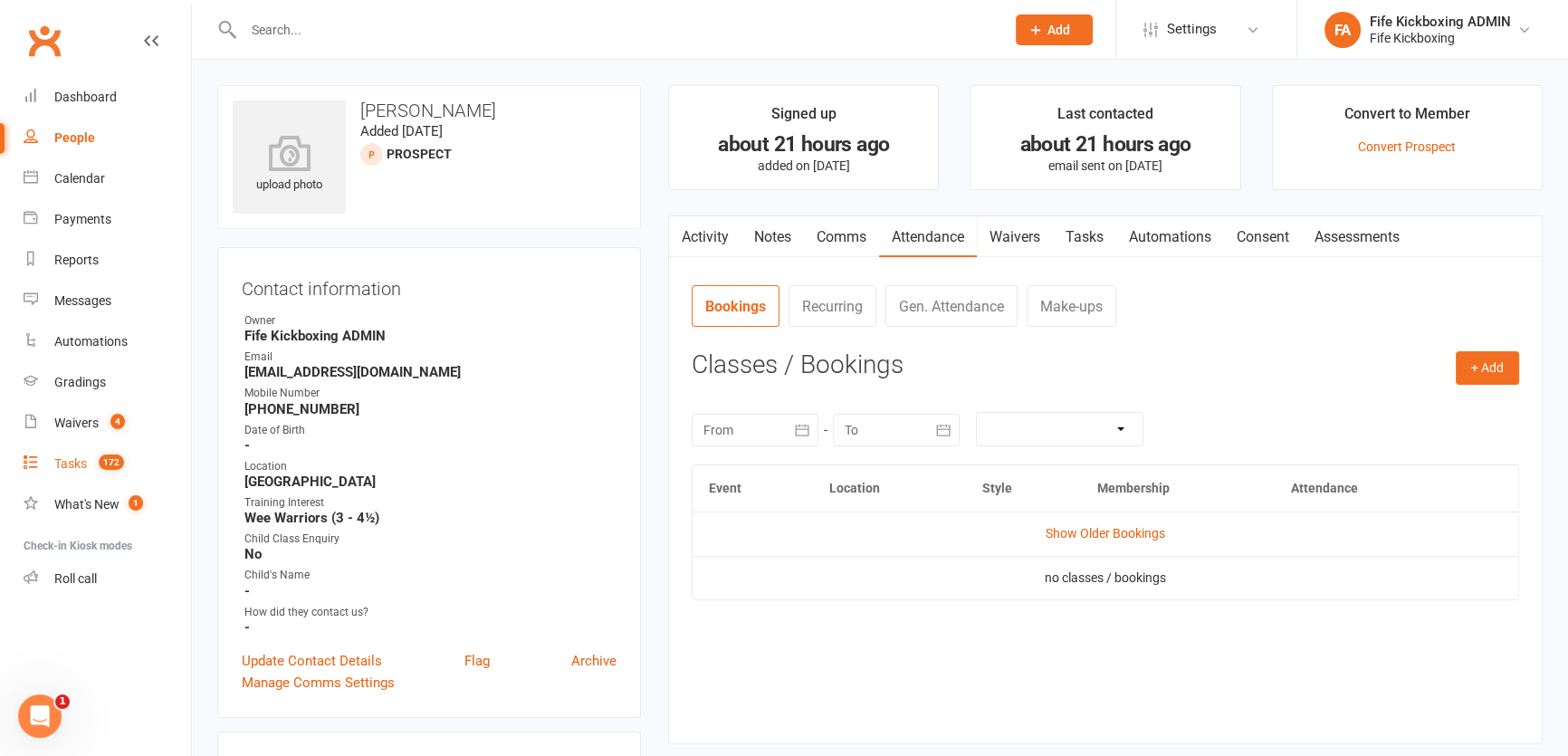
click at [88, 467] on link "Tasks 172" at bounding box center [107, 463] width 167 height 41
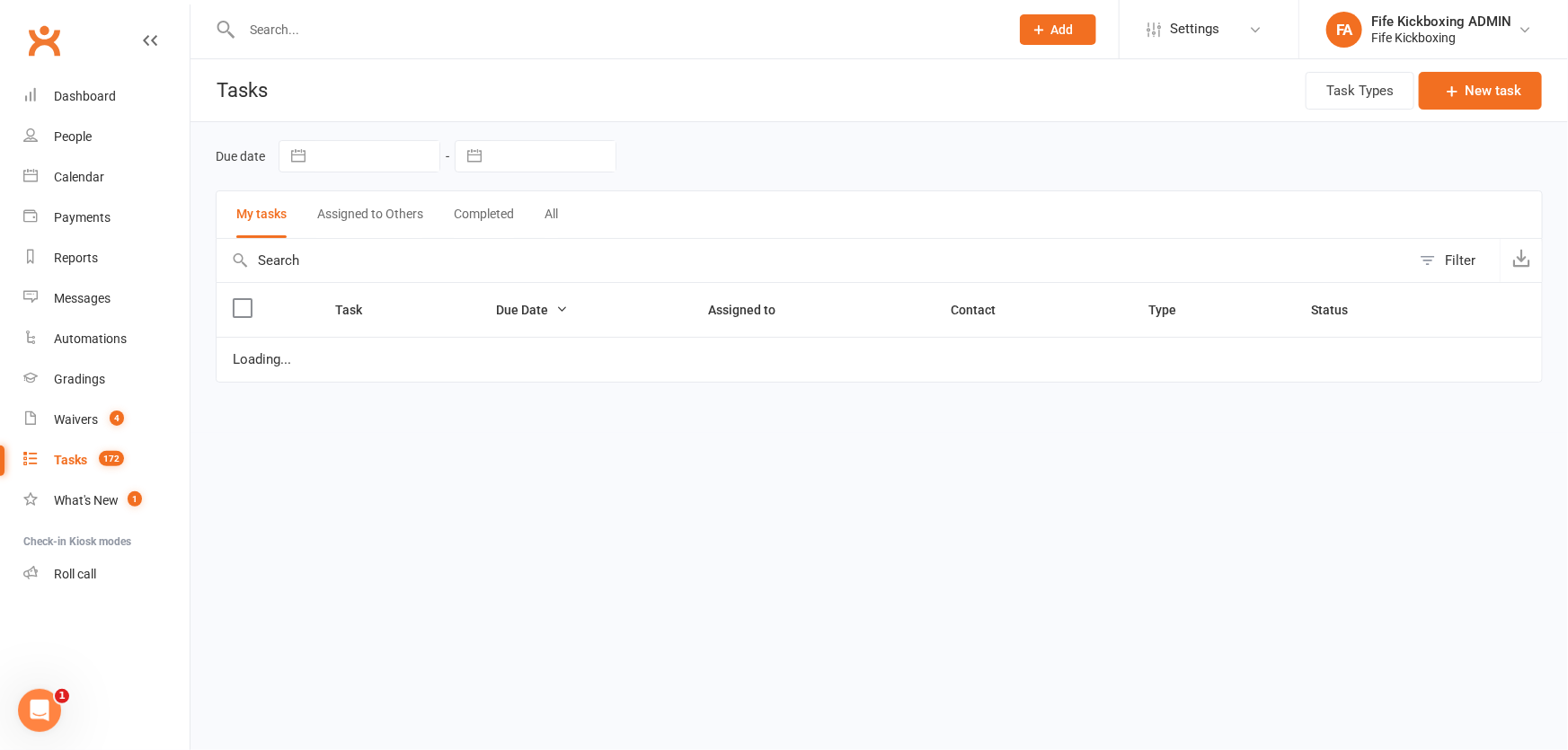
select select "started"
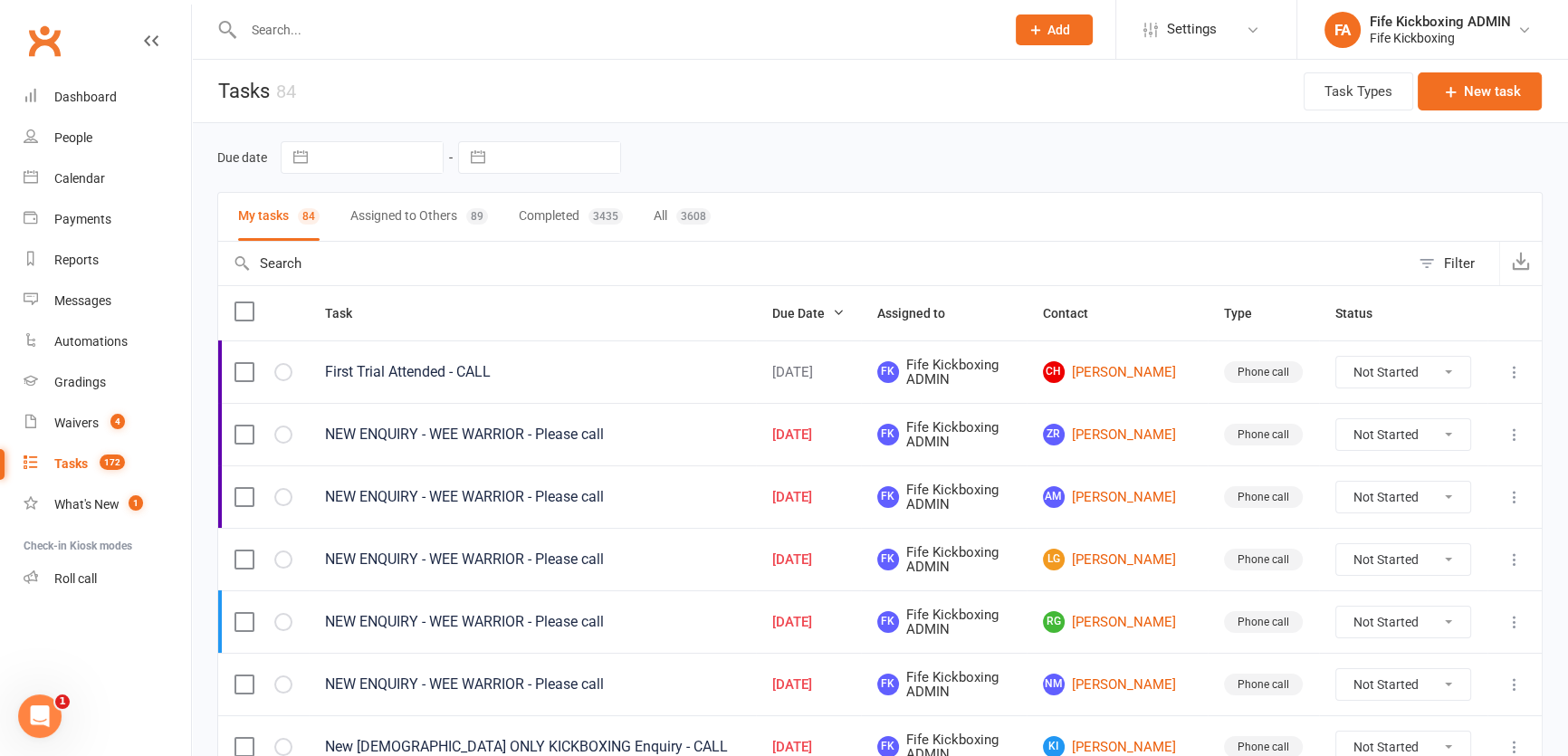
click at [1490, 567] on td at bounding box center [1514, 559] width 54 height 63
click at [1505, 560] on icon at bounding box center [1514, 559] width 18 height 18
click at [1414, 633] on link "Edit" at bounding box center [1423, 630] width 179 height 36
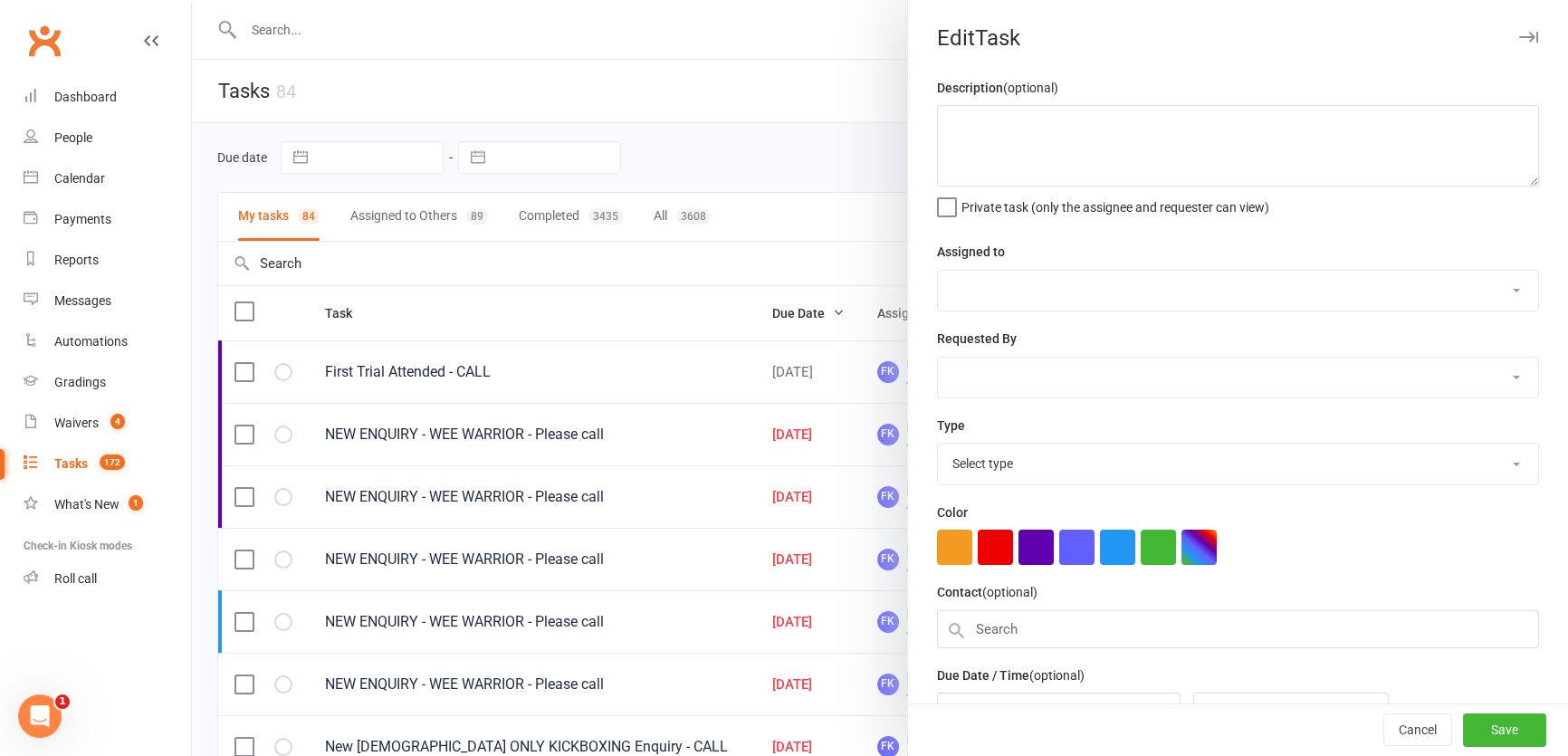
type textarea "NEW ENQUIRY - WEE WARRIOR - Please call"
select select "49533"
type input "15 Sep 2025"
type input "8:30pm"
select select "7271"
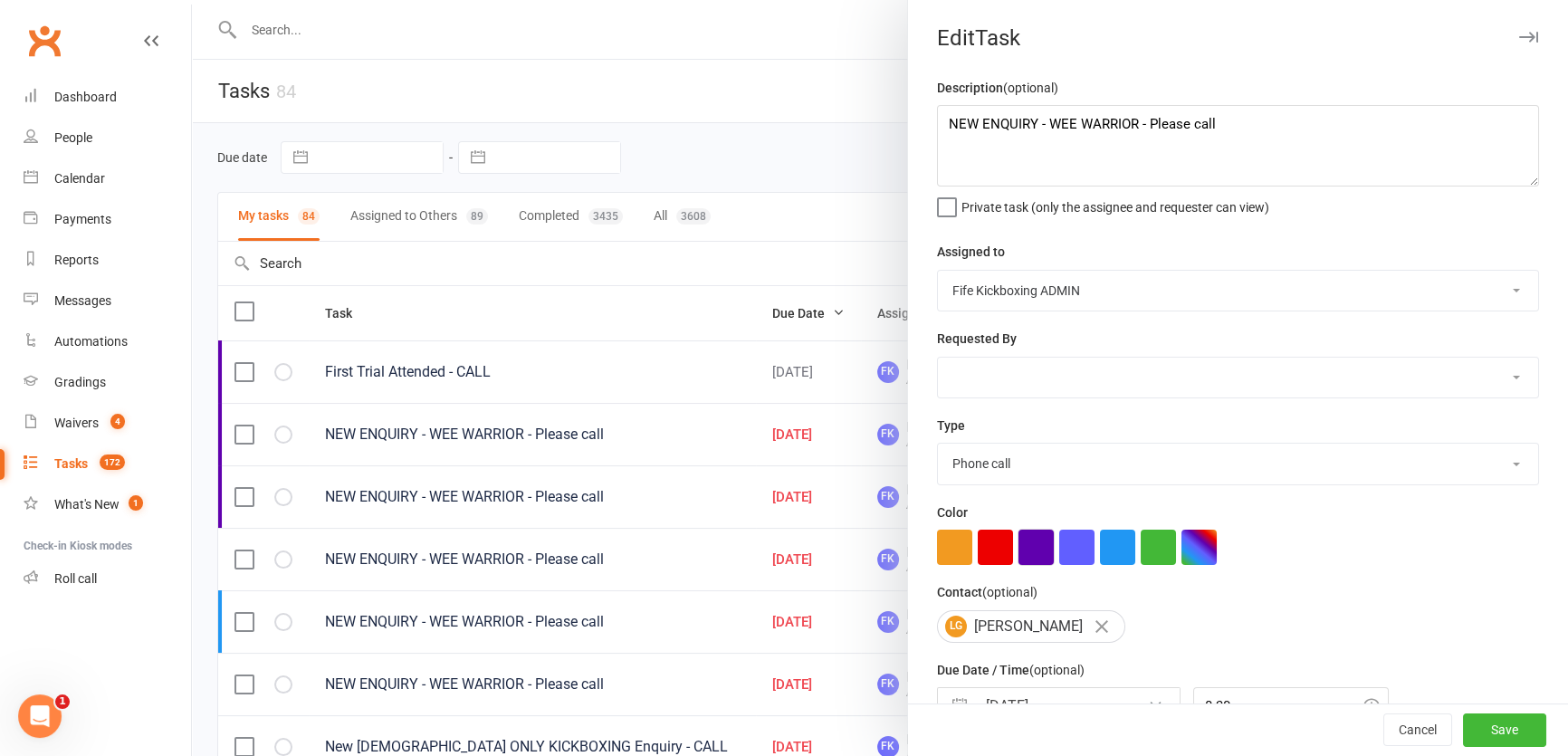
click at [1033, 552] on button "button" at bounding box center [1036, 547] width 35 height 35
click at [1485, 733] on button "Save" at bounding box center [1504, 730] width 84 height 32
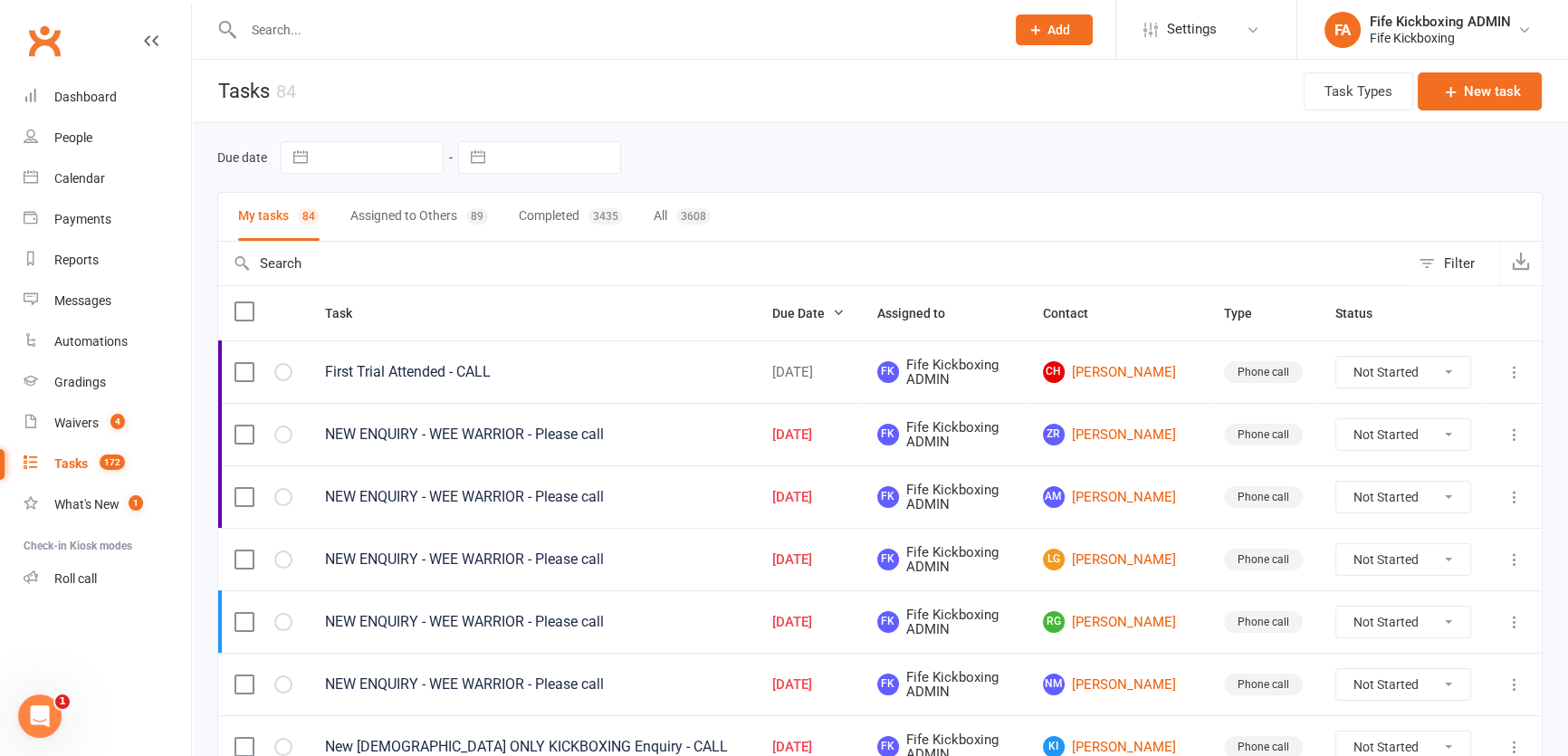
select select "started"
click at [1094, 543] on td "LG Lissie Green" at bounding box center [1117, 559] width 181 height 63
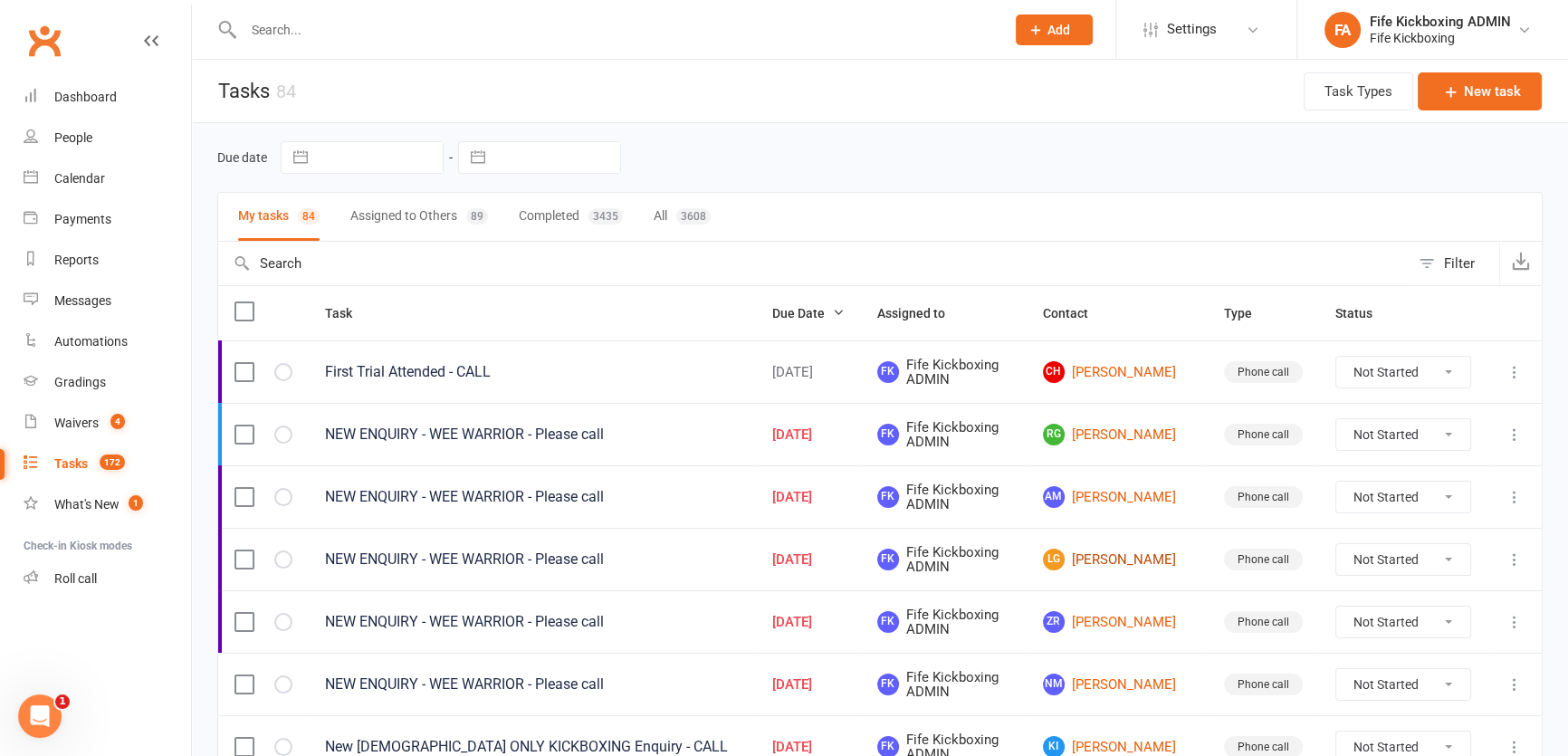
click at [1103, 559] on link "LG Lissie Green" at bounding box center [1117, 559] width 148 height 22
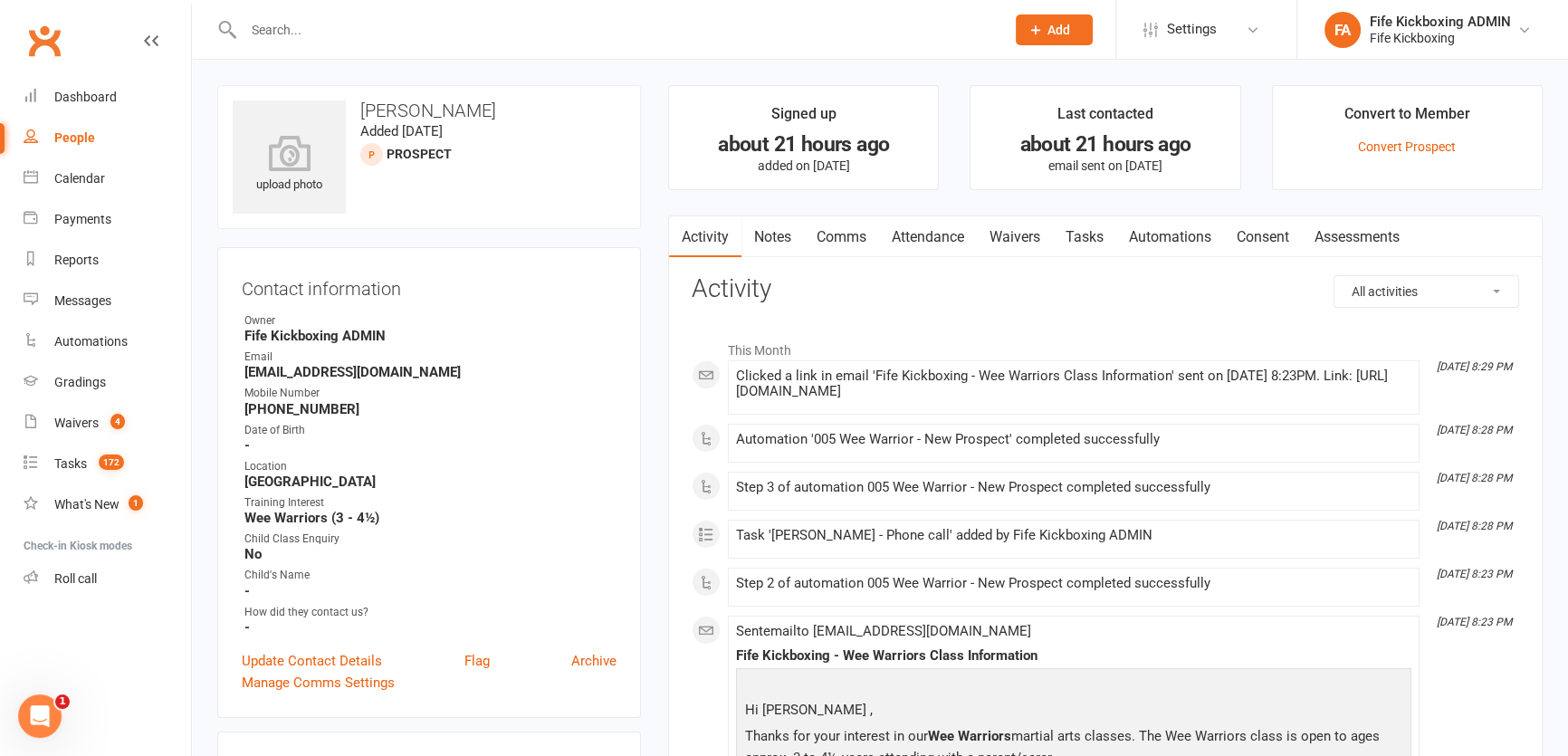
click at [933, 245] on link "Attendance" at bounding box center [927, 238] width 98 height 42
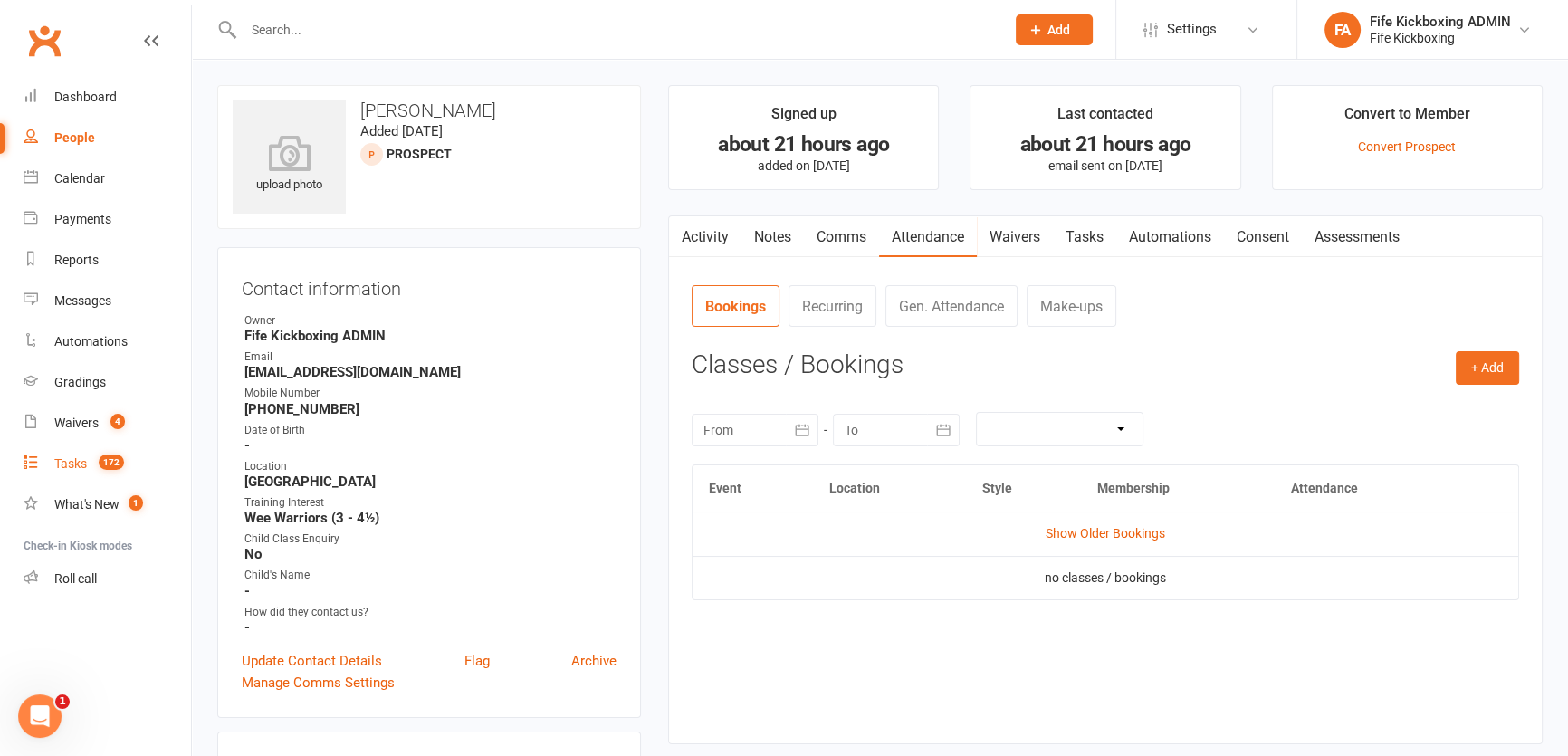
click at [83, 463] on div "Tasks" at bounding box center [70, 463] width 32 height 14
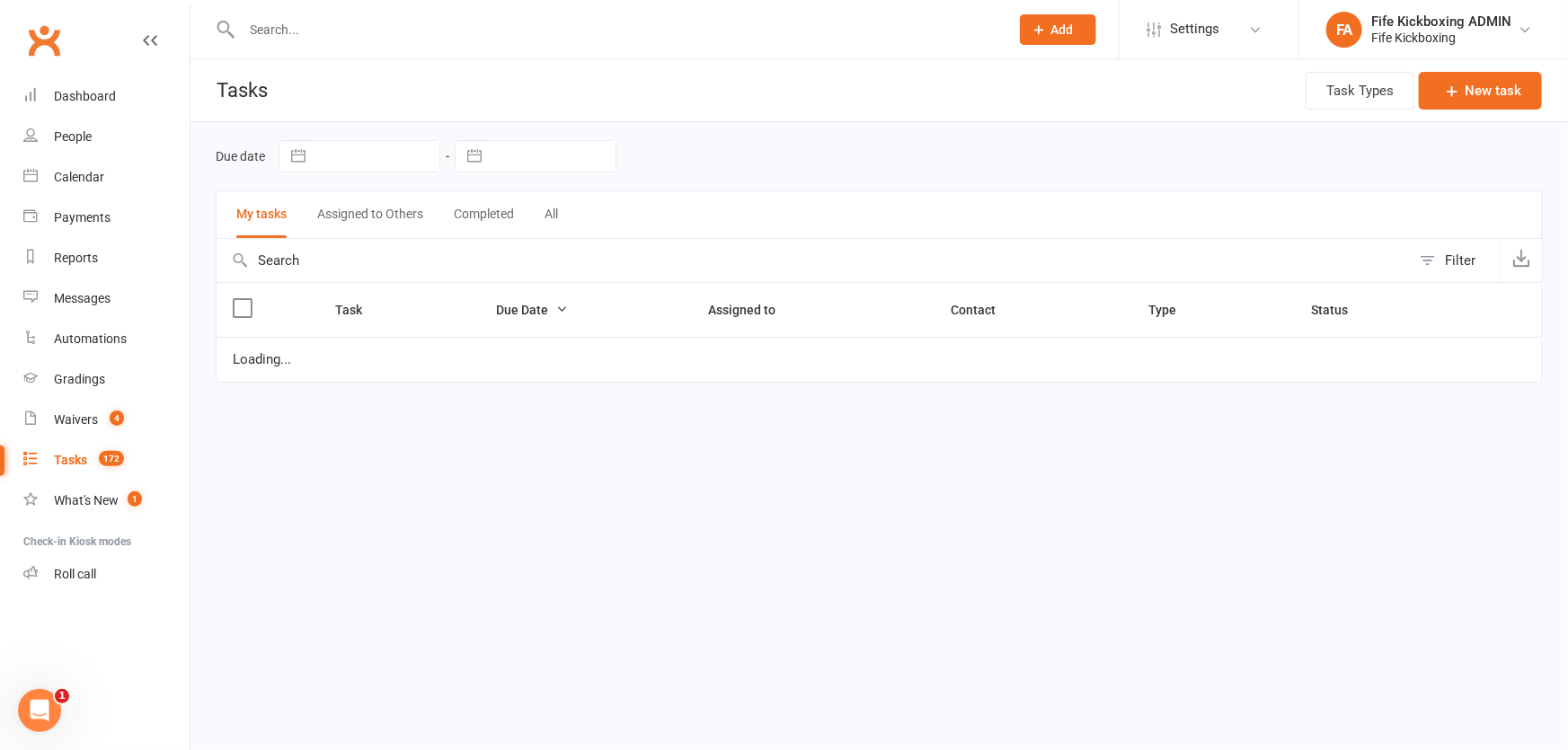
select select "started"
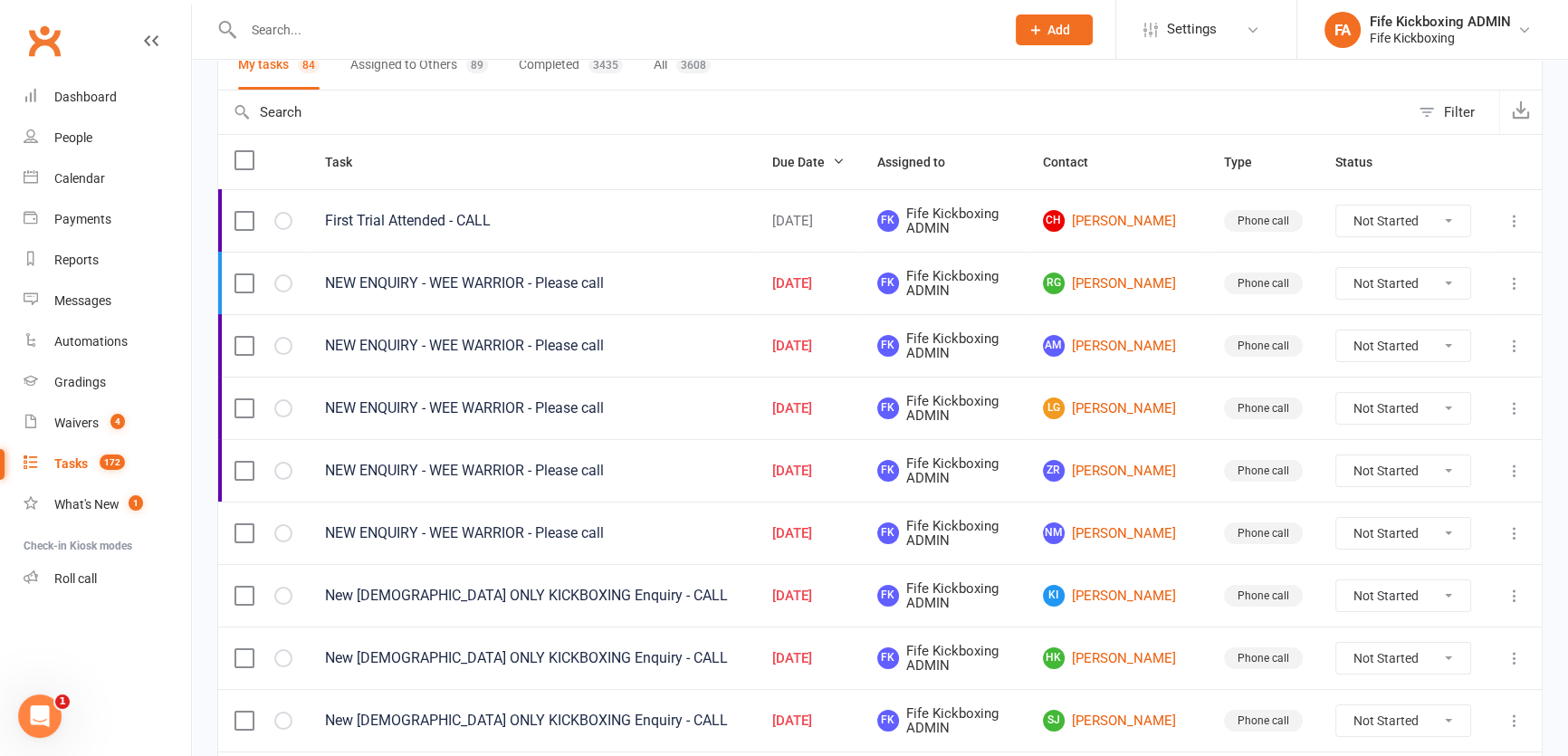
scroll to position [164, 0]
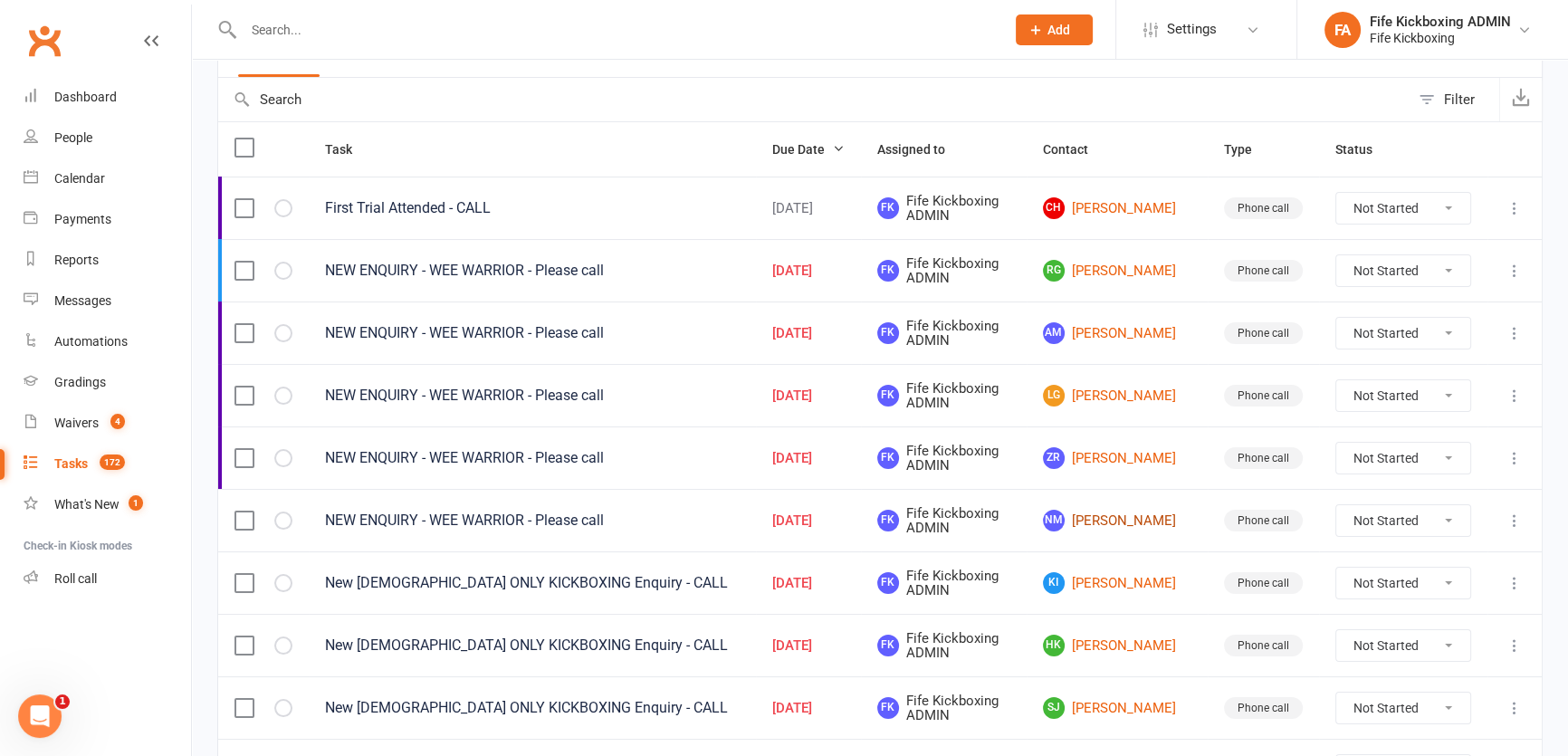
click at [1116, 510] on link "NM Nikki MacDonald" at bounding box center [1117, 520] width 148 height 22
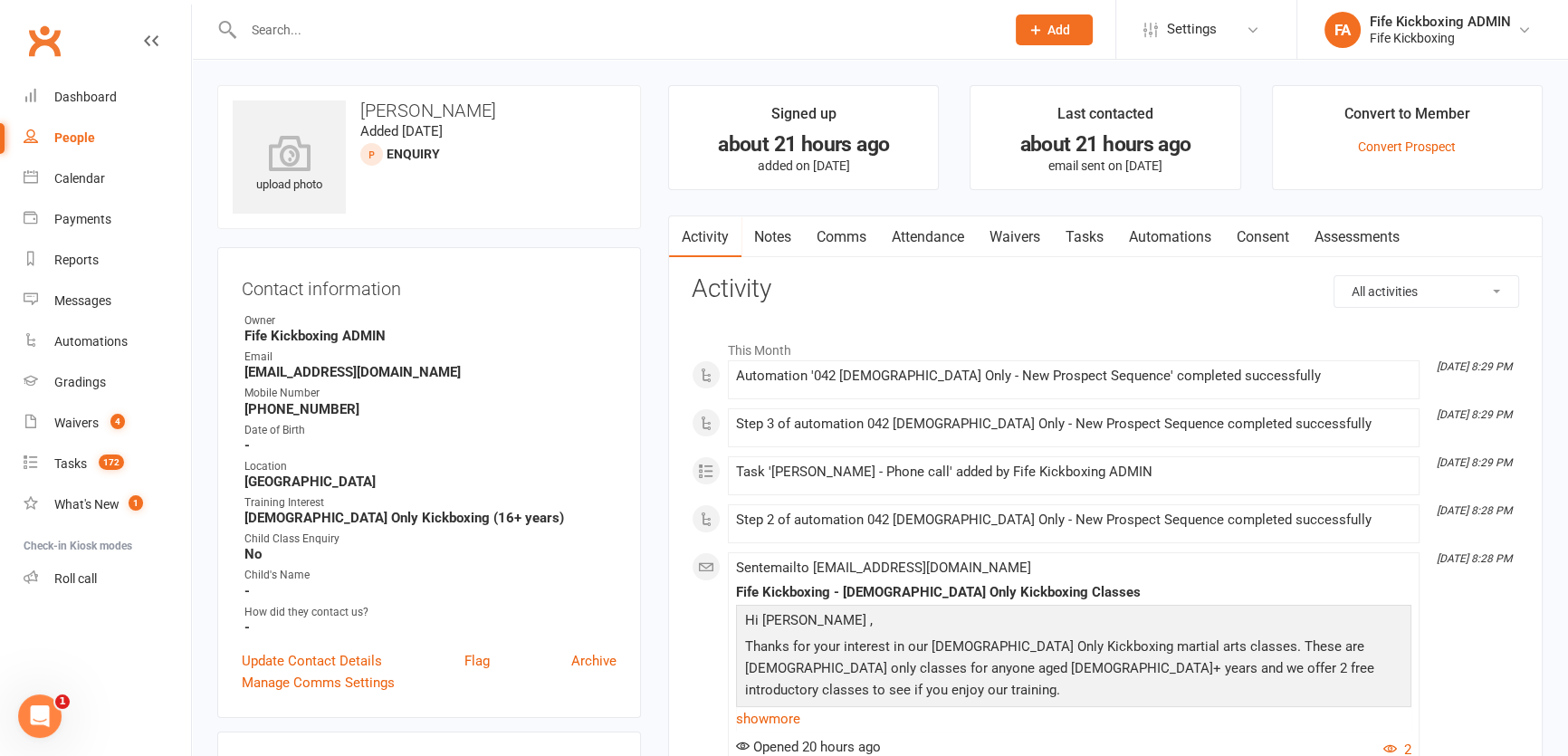
click at [938, 228] on link "Attendance" at bounding box center [927, 238] width 98 height 42
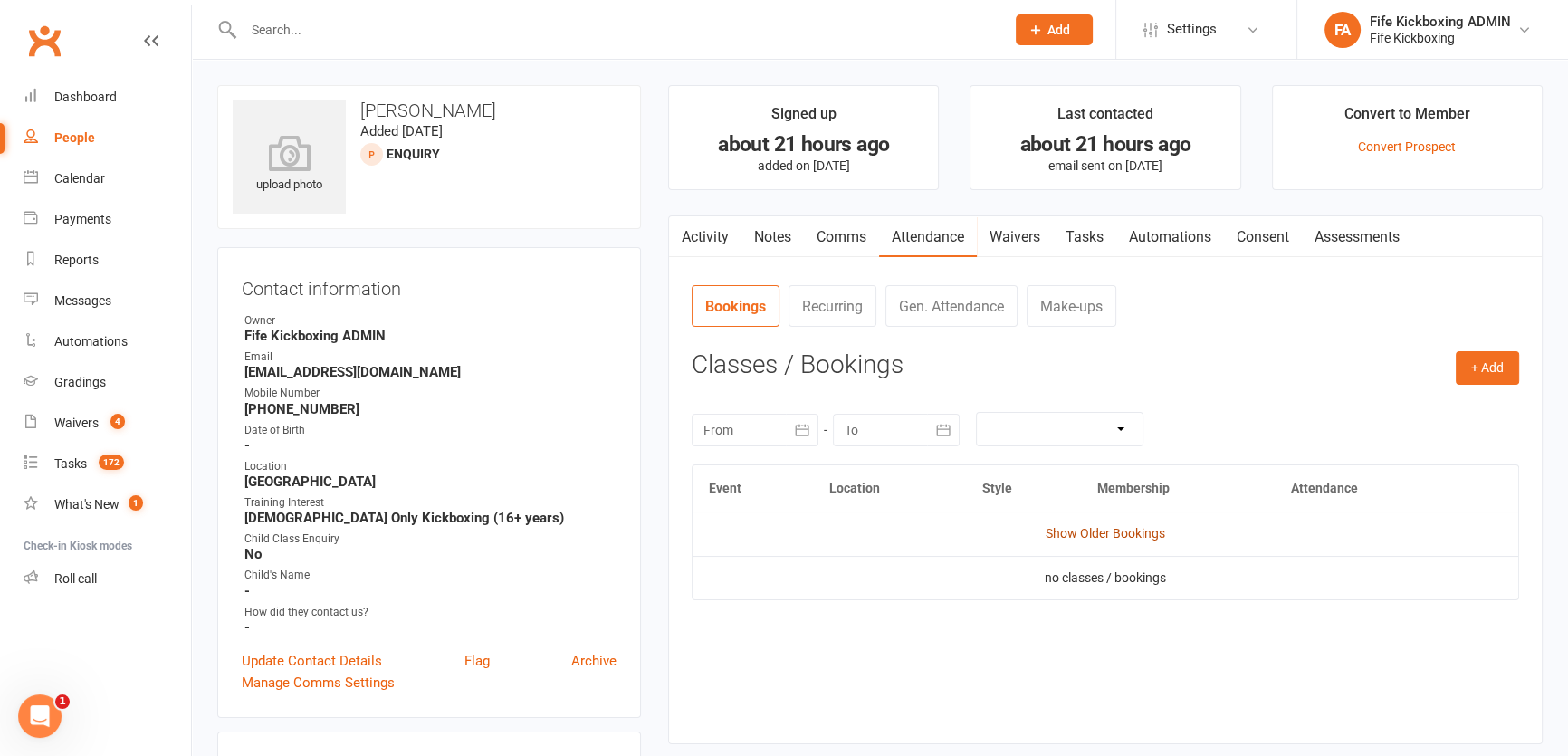
click at [1113, 536] on link "Show Older Bookings" at bounding box center [1106, 533] width 120 height 14
click at [66, 484] on link "What's New 1" at bounding box center [107, 504] width 167 height 41
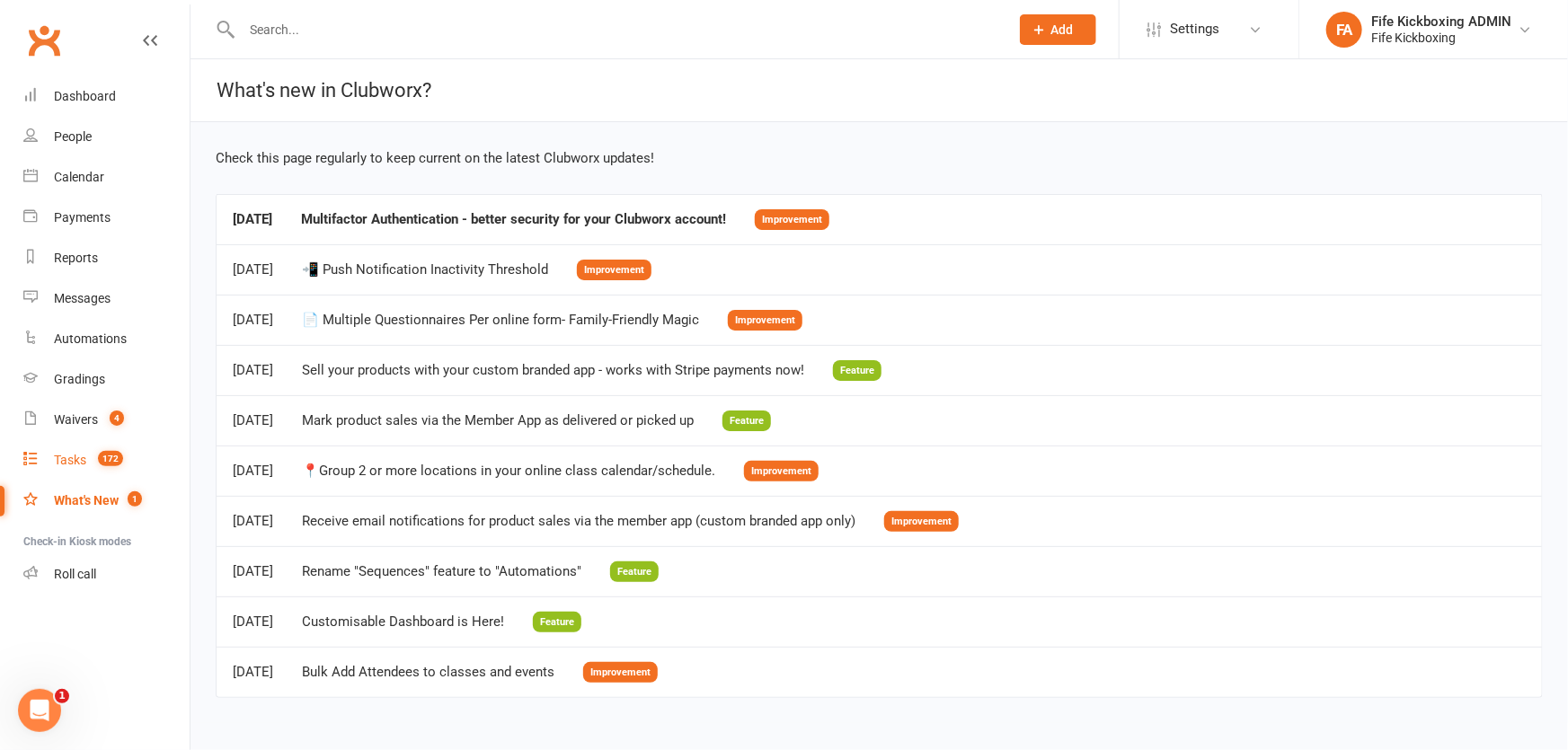
click at [112, 455] on span "172" at bounding box center [110, 458] width 25 height 15
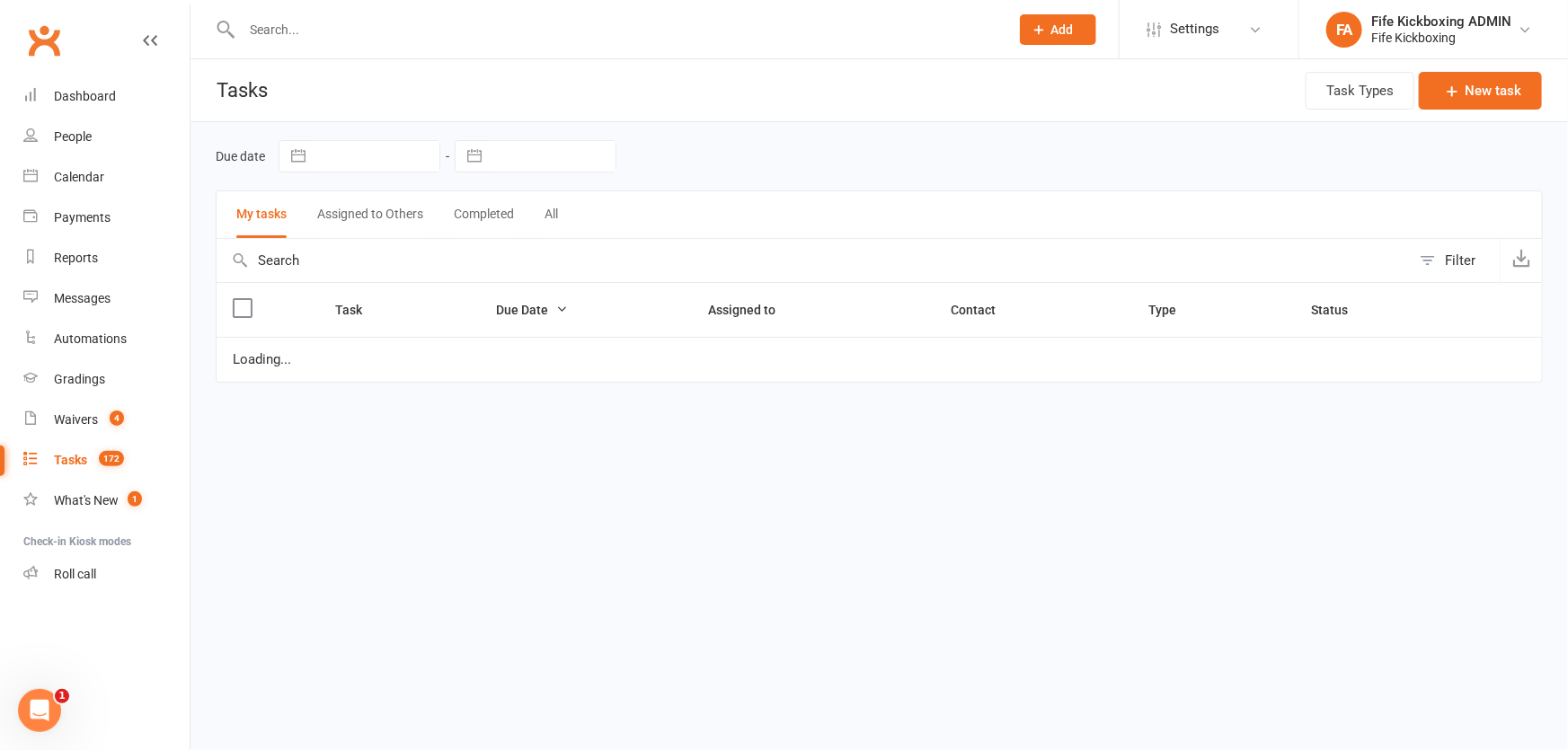
select select "started"
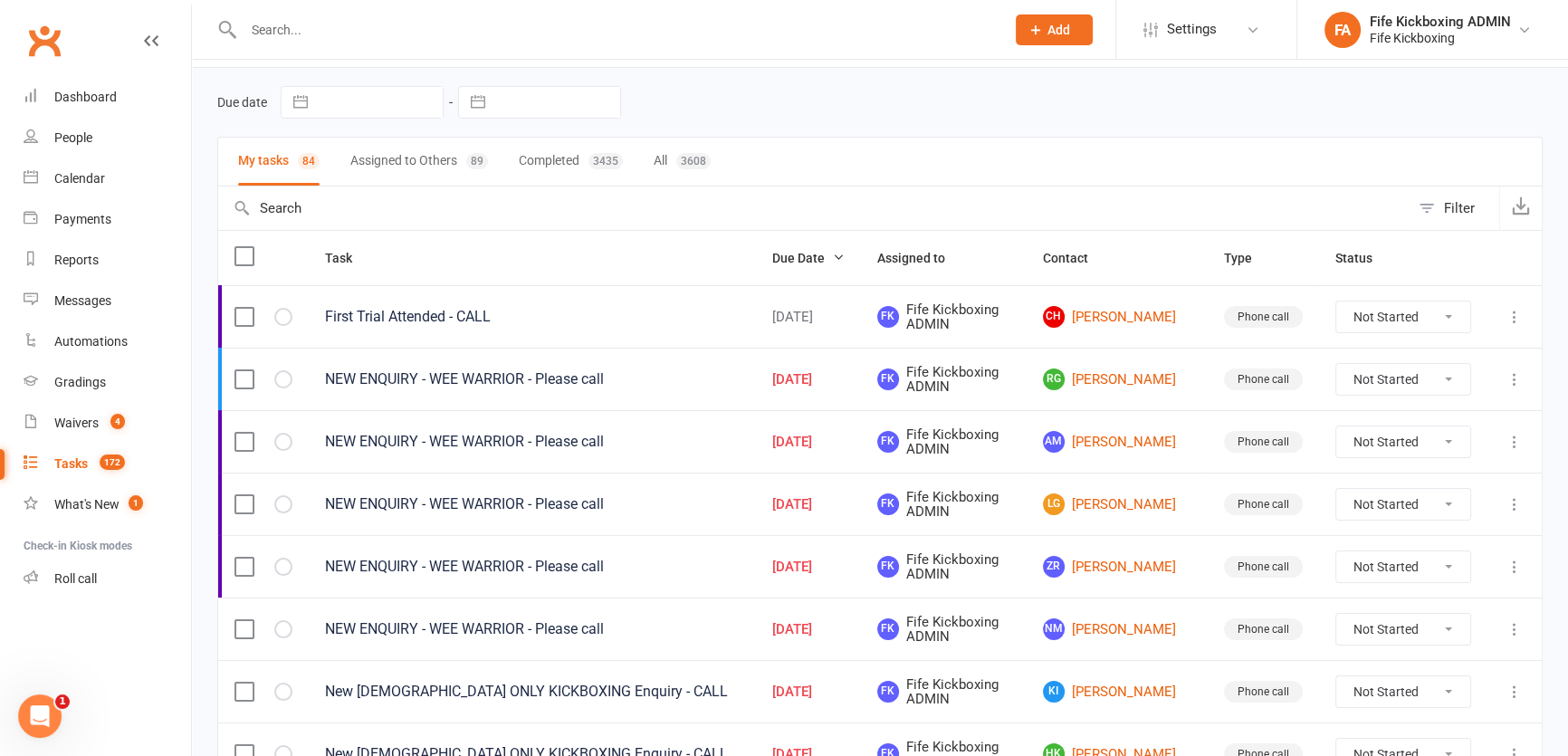
scroll to position [164, 0]
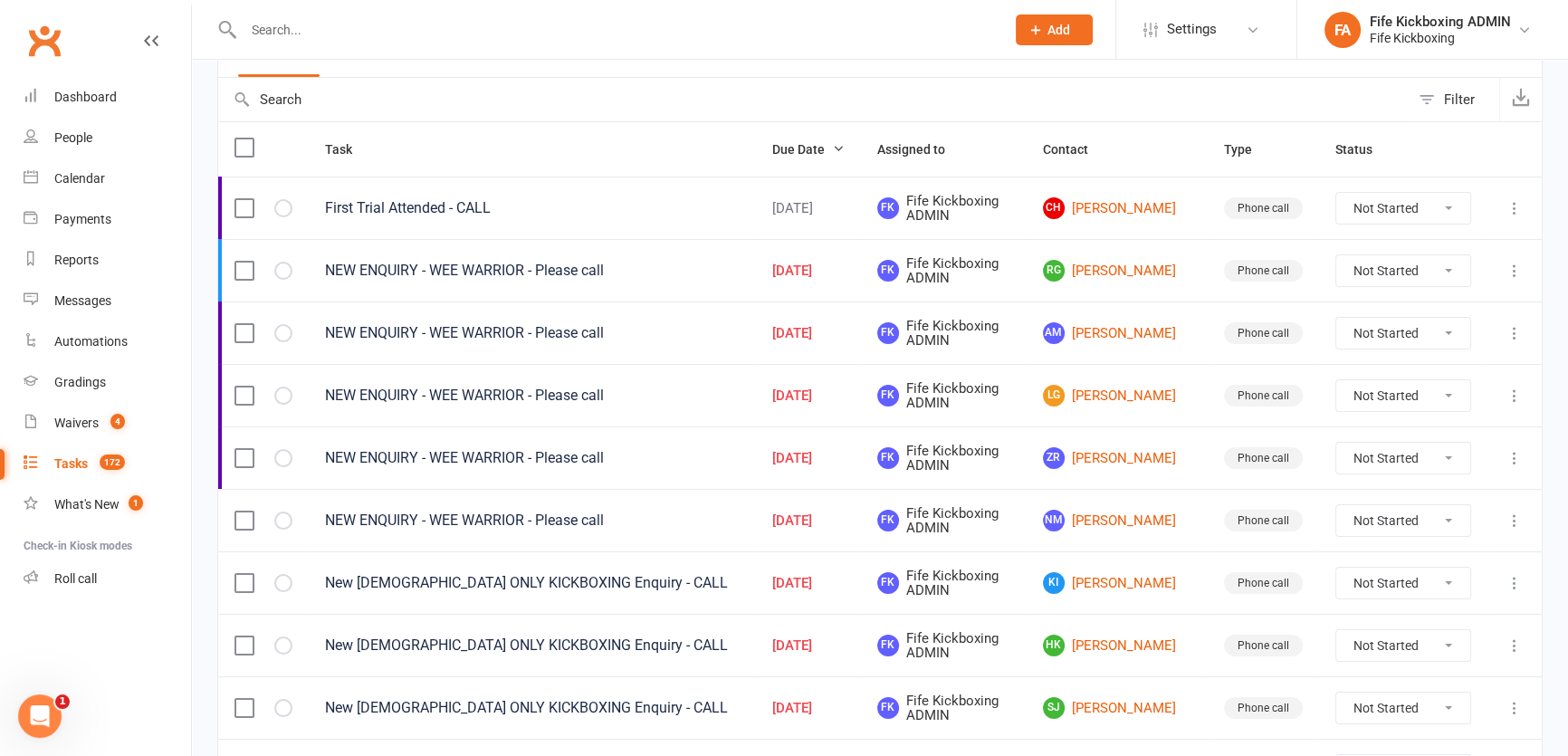
click at [1500, 520] on td at bounding box center [1514, 520] width 54 height 63
click at [1513, 514] on icon at bounding box center [1514, 520] width 18 height 18
click at [1371, 597] on link "Edit" at bounding box center [1423, 591] width 179 height 36
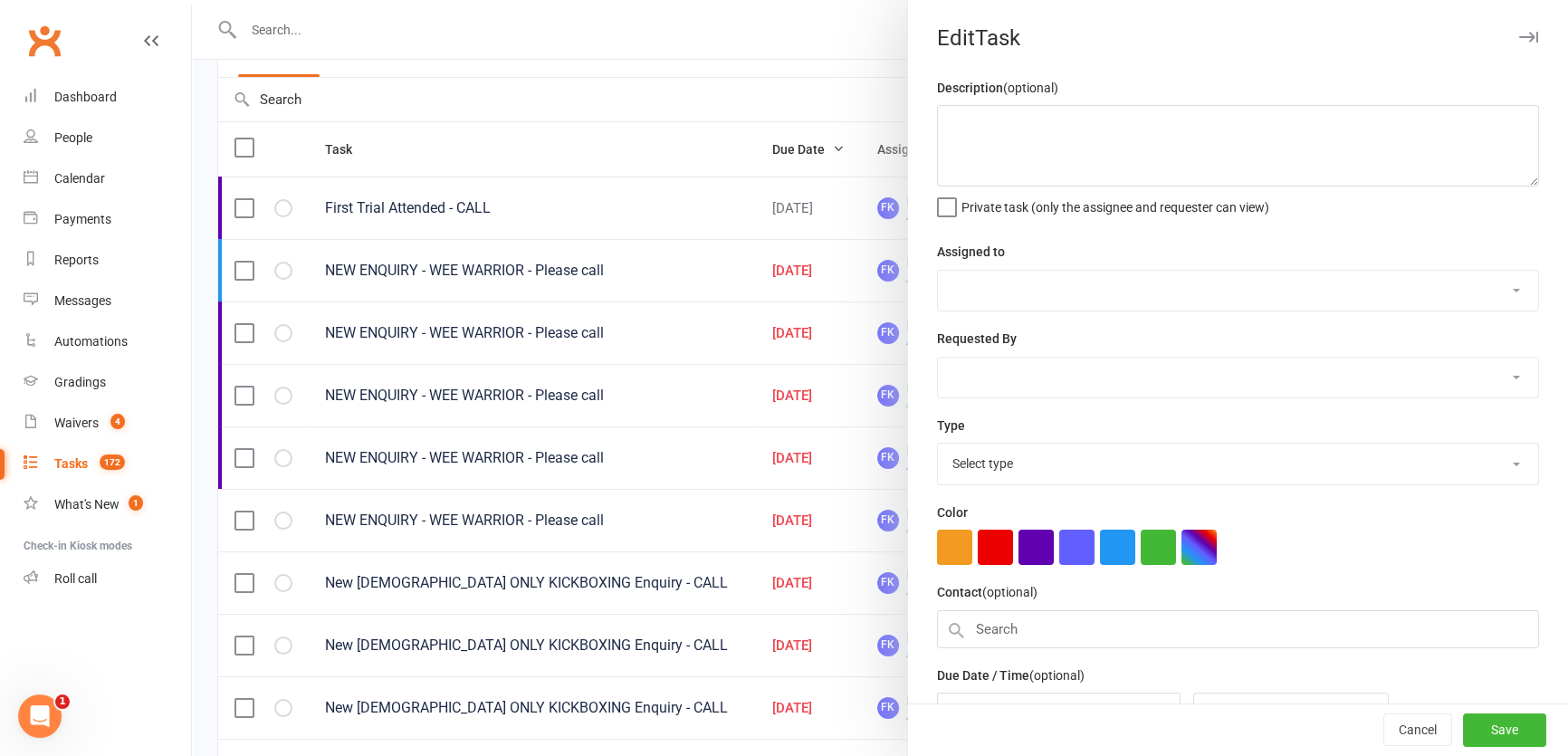
type textarea "NEW ENQUIRY - WEE WARRIOR - Please call"
select select "49533"
type input "15 Sep 2025"
type input "8:15pm"
select select "7271"
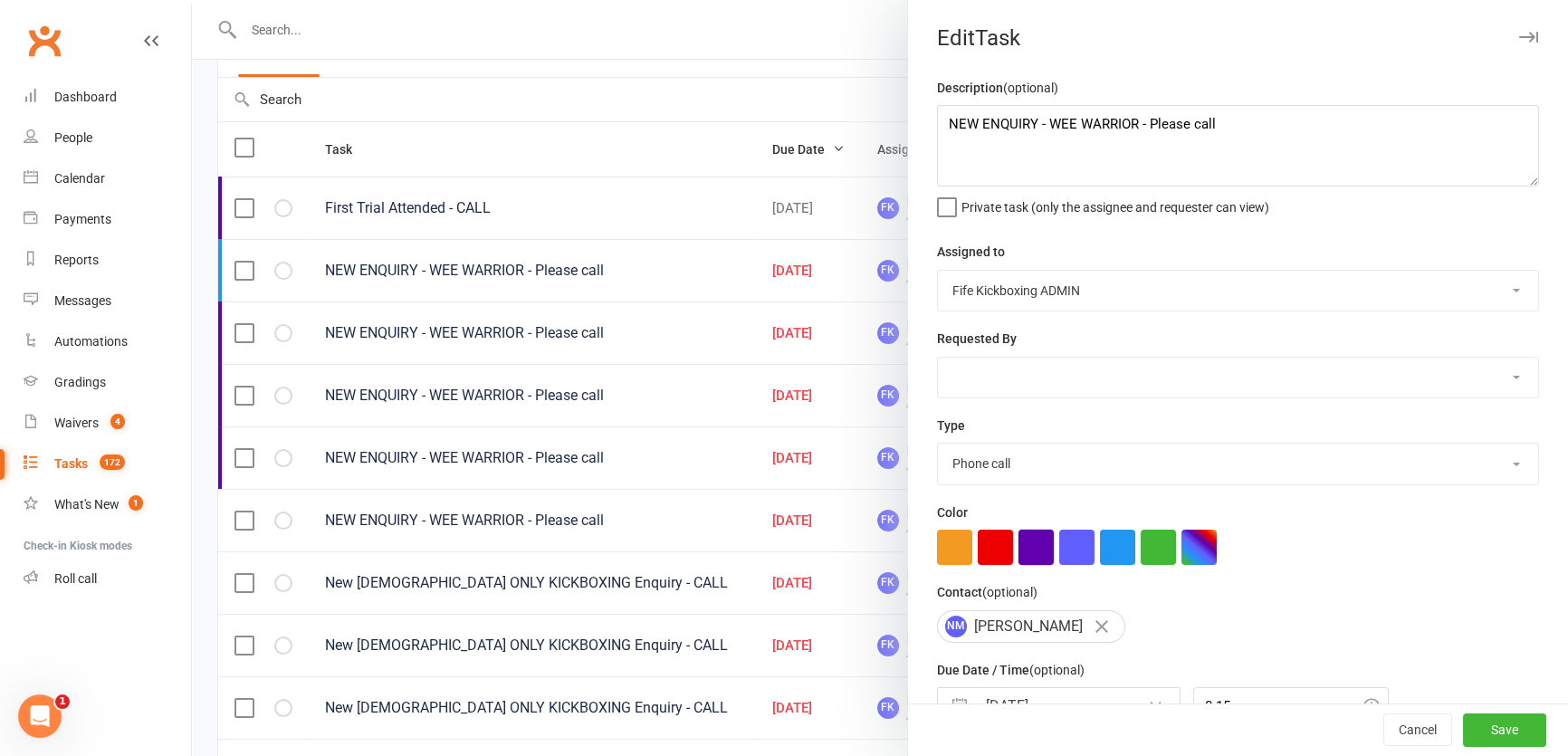
click at [1021, 550] on button "button" at bounding box center [1036, 547] width 35 height 35
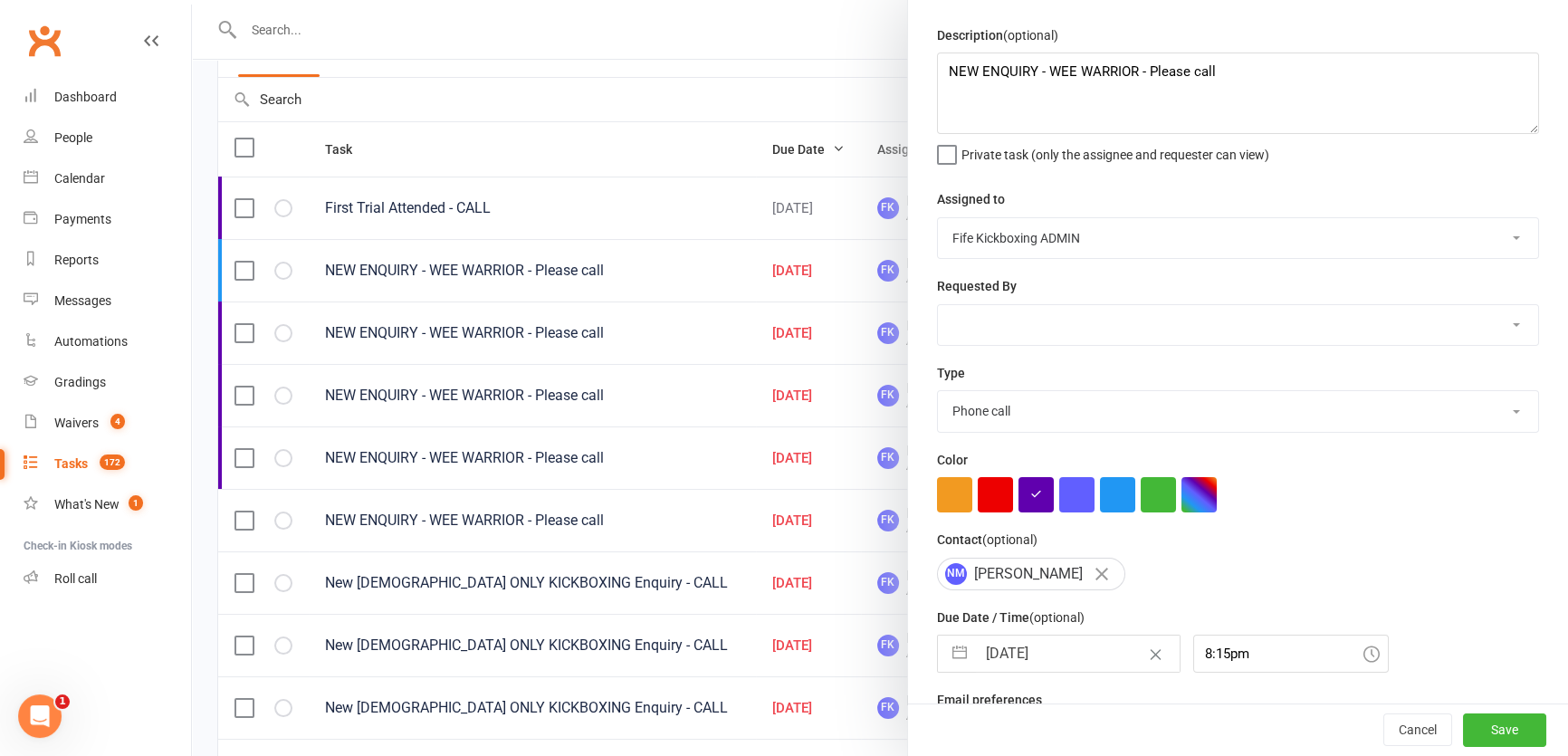
scroll to position [82, 0]
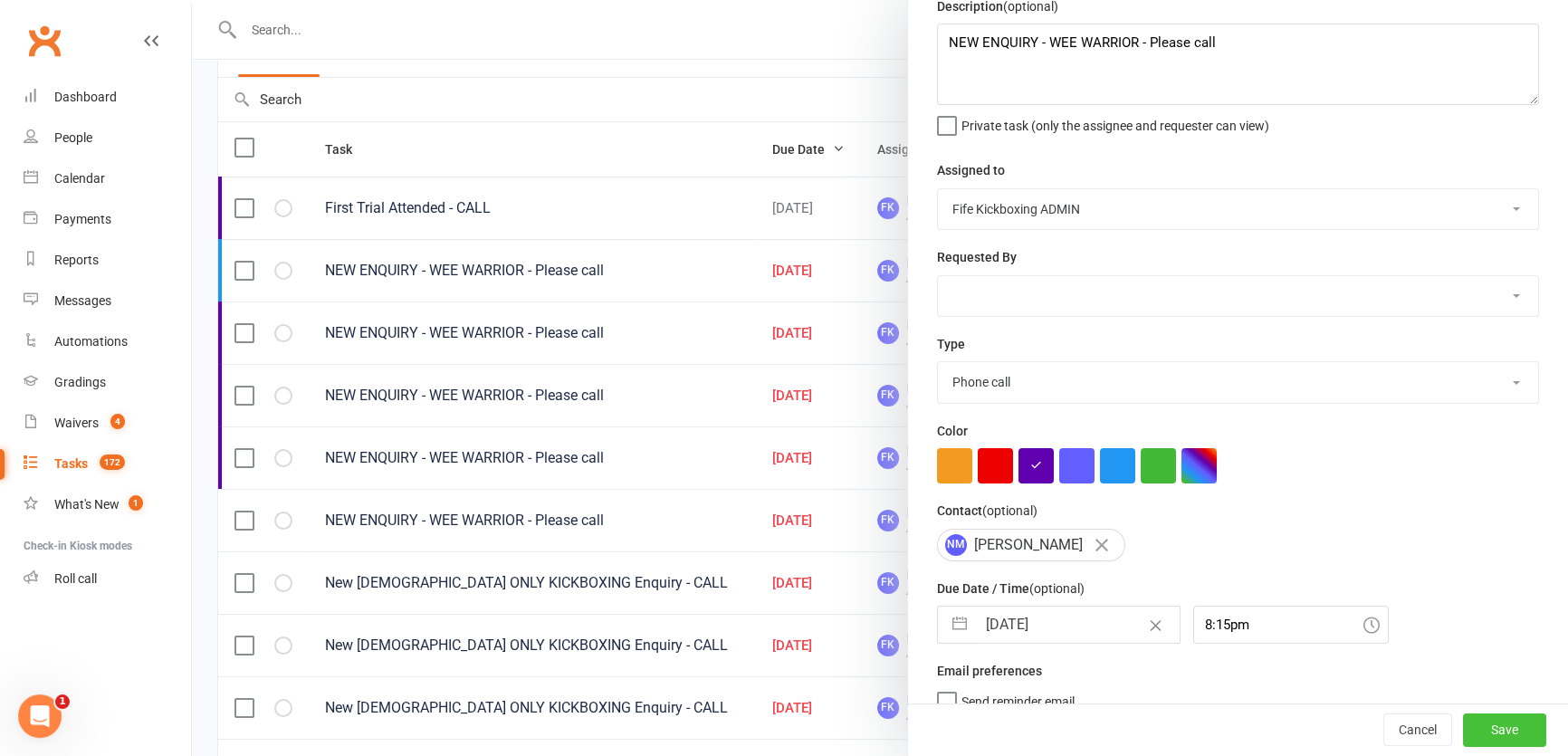
click at [1485, 715] on button "Save" at bounding box center [1504, 730] width 84 height 32
select select "started"
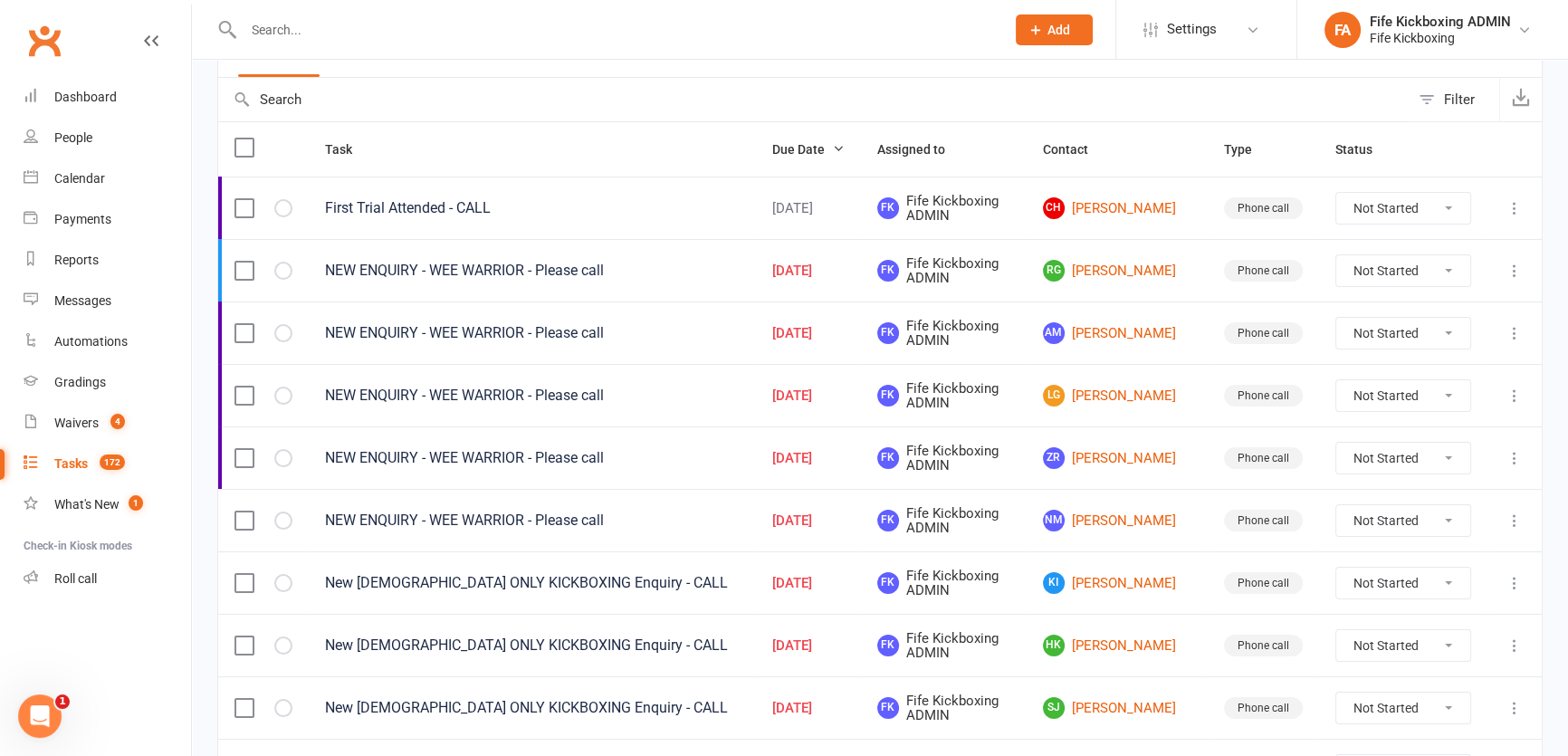
select select "started"
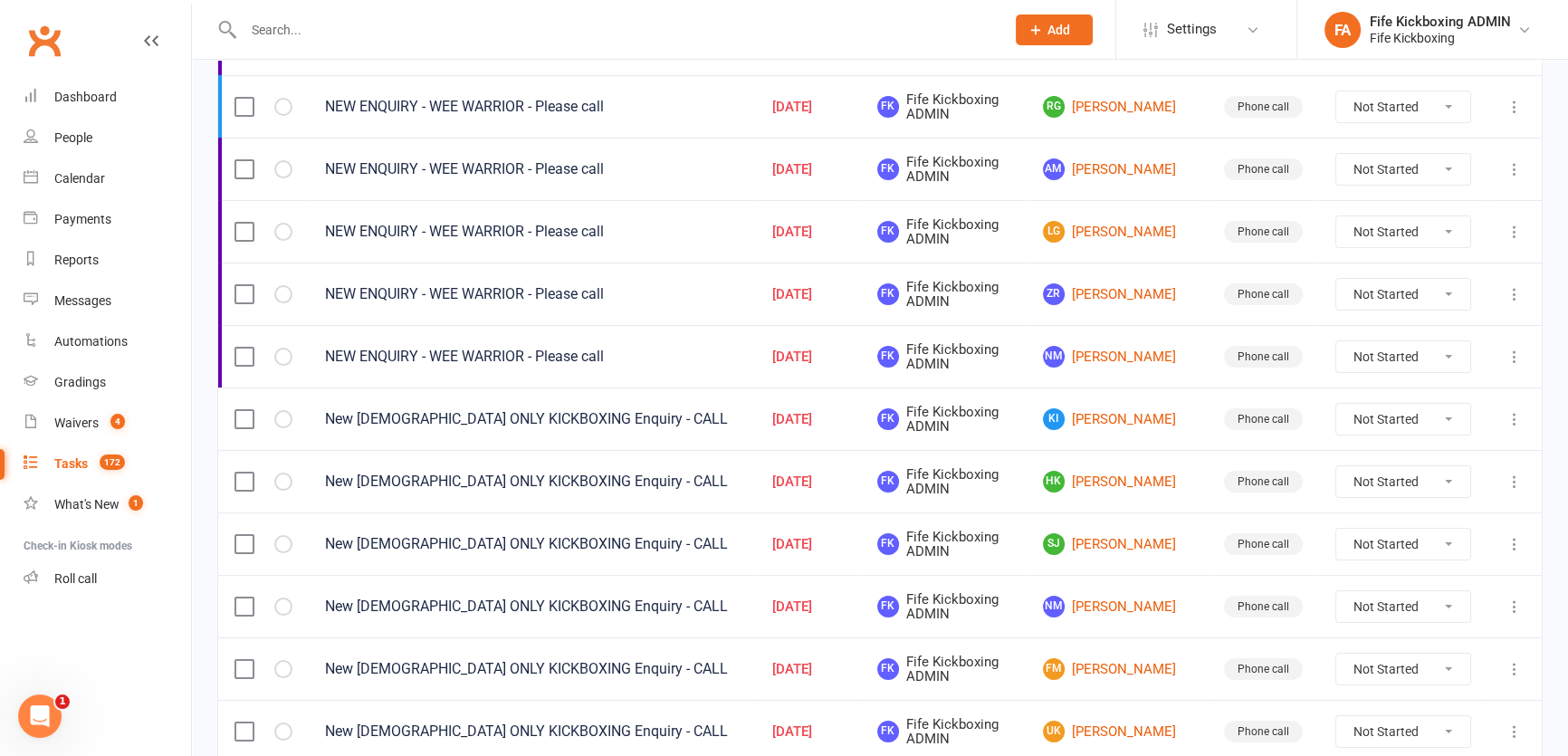
scroll to position [329, 0]
click at [1115, 423] on link "KI Katy Irons" at bounding box center [1117, 417] width 148 height 22
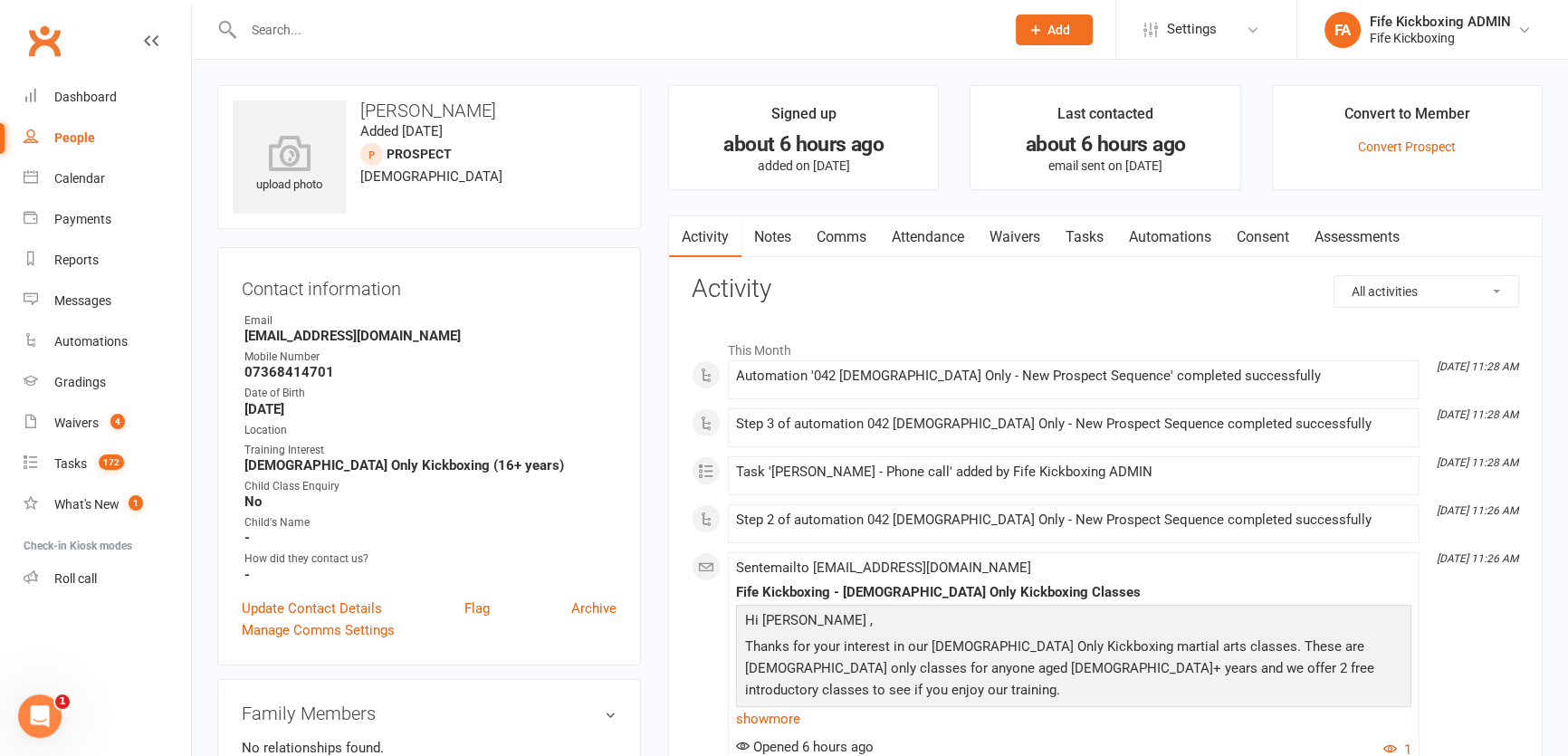
click at [933, 235] on link "Attendance" at bounding box center [927, 238] width 98 height 42
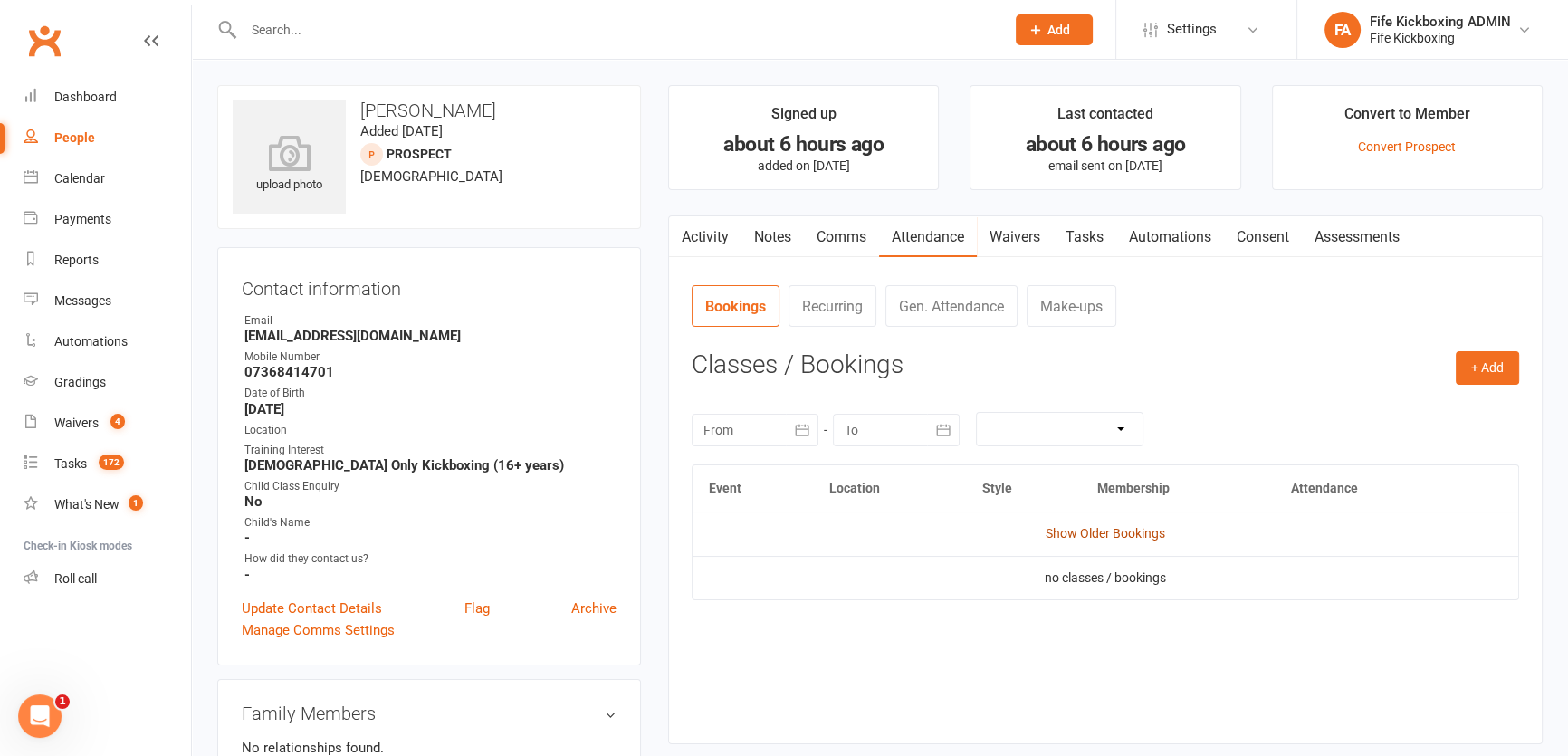
click at [1055, 533] on link "Show Older Bookings" at bounding box center [1106, 533] width 120 height 14
click at [57, 459] on div "Tasks" at bounding box center [70, 463] width 32 height 14
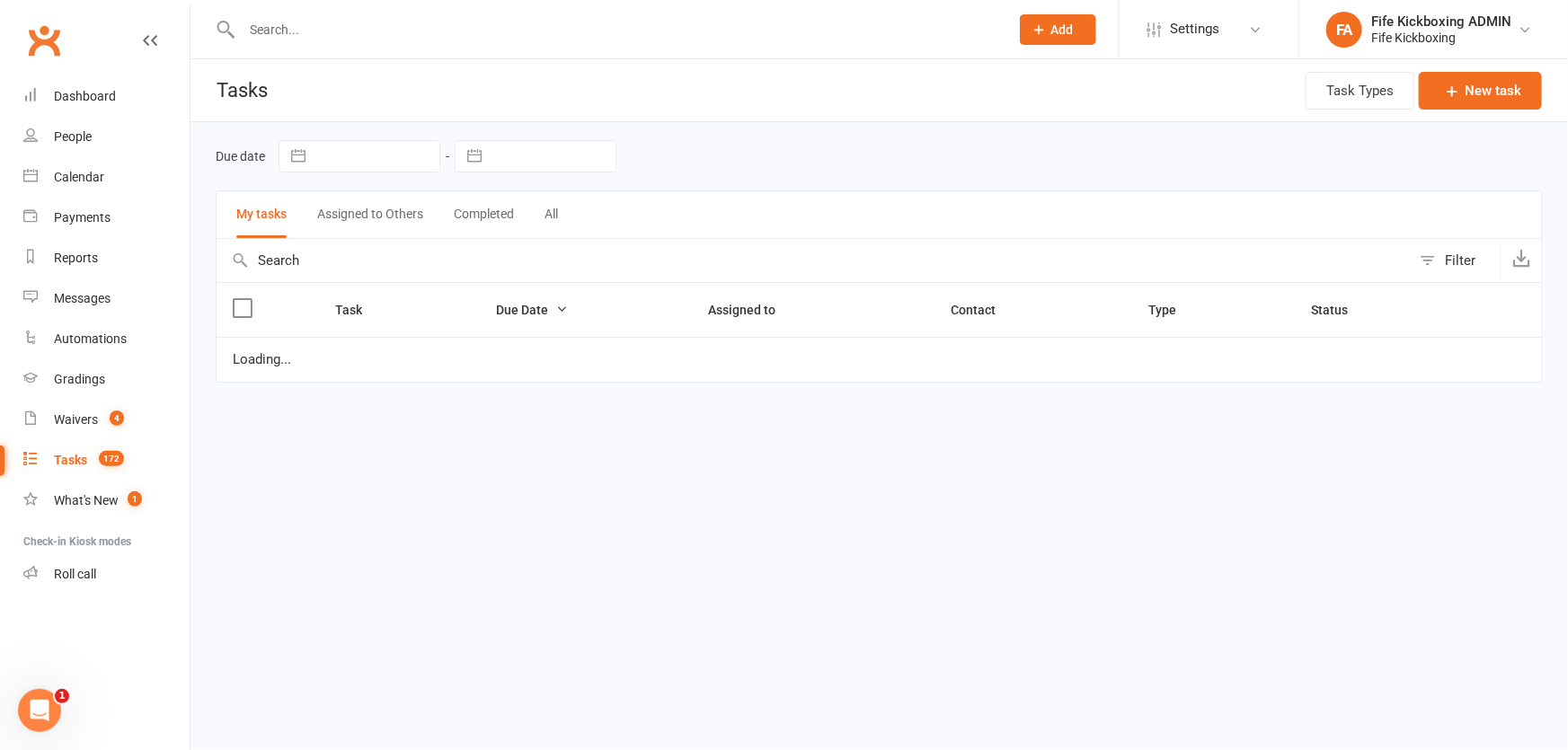
select select "started"
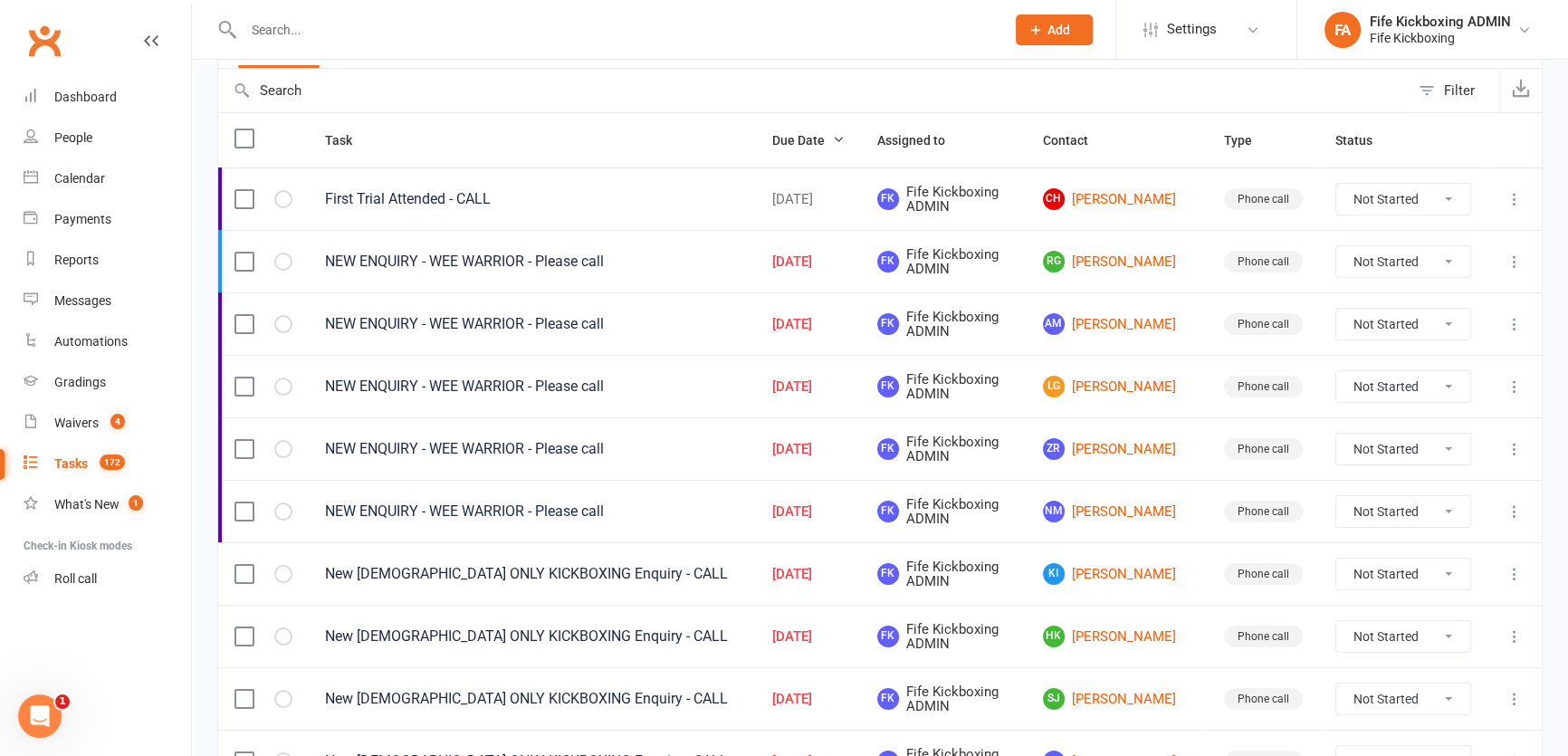
scroll to position [329, 0]
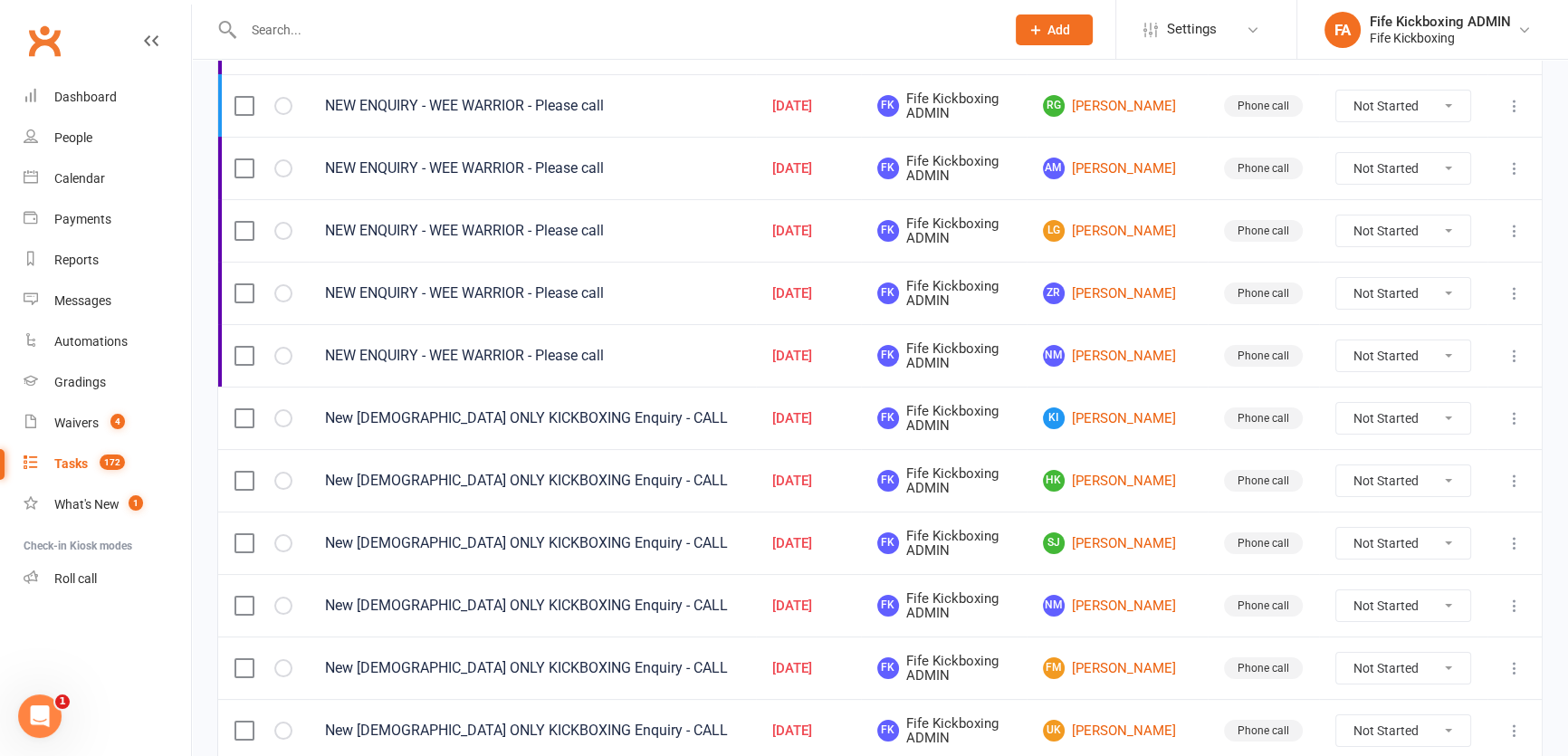
click at [1515, 422] on icon at bounding box center [1514, 417] width 18 height 18
click at [1394, 482] on link "Edit" at bounding box center [1423, 488] width 179 height 36
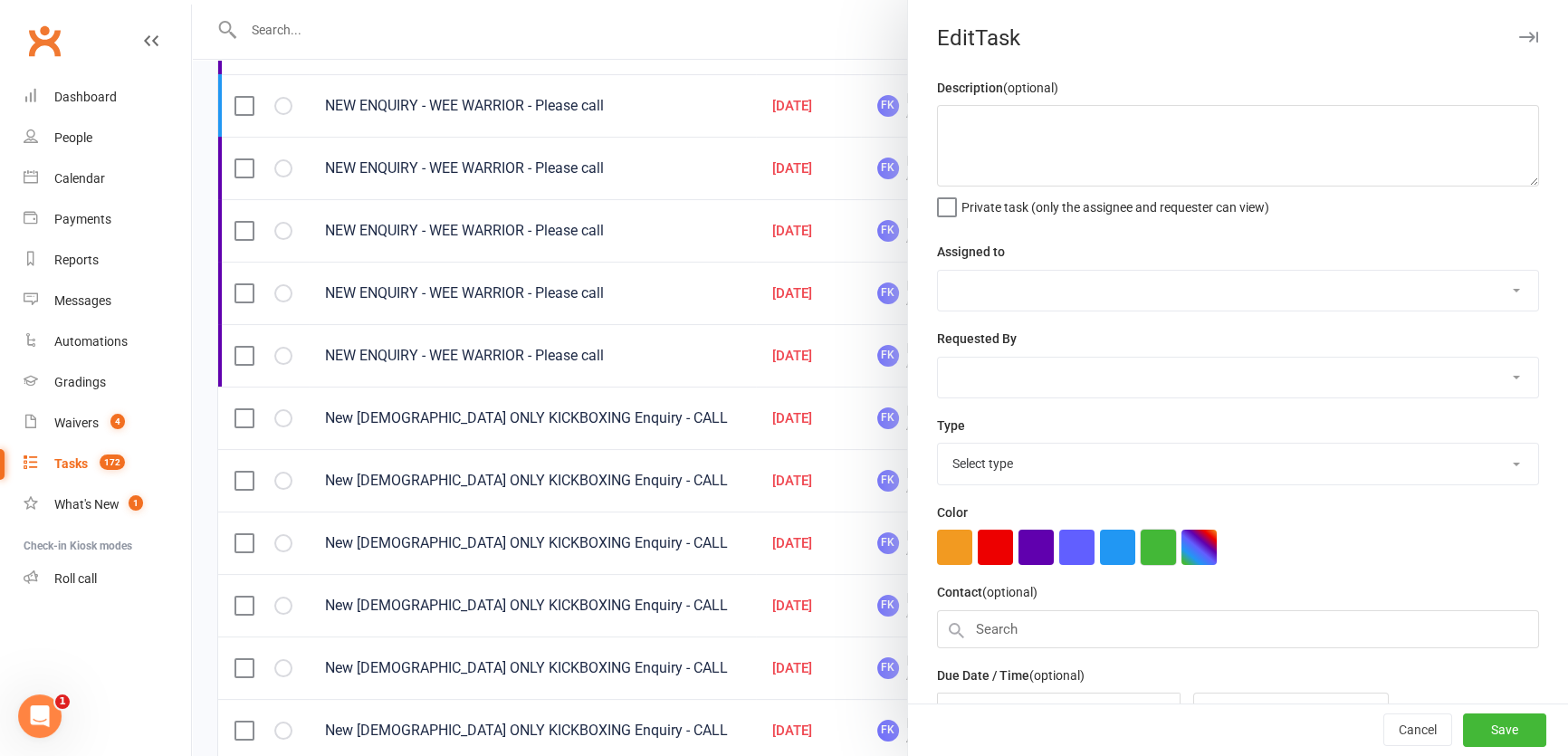
type textarea "New [DEMOGRAPHIC_DATA] ONLY KICKBOXING Enquiry - CALL"
select select "49533"
type input "15 Sep 2025"
type input "11:30am"
select select "7271"
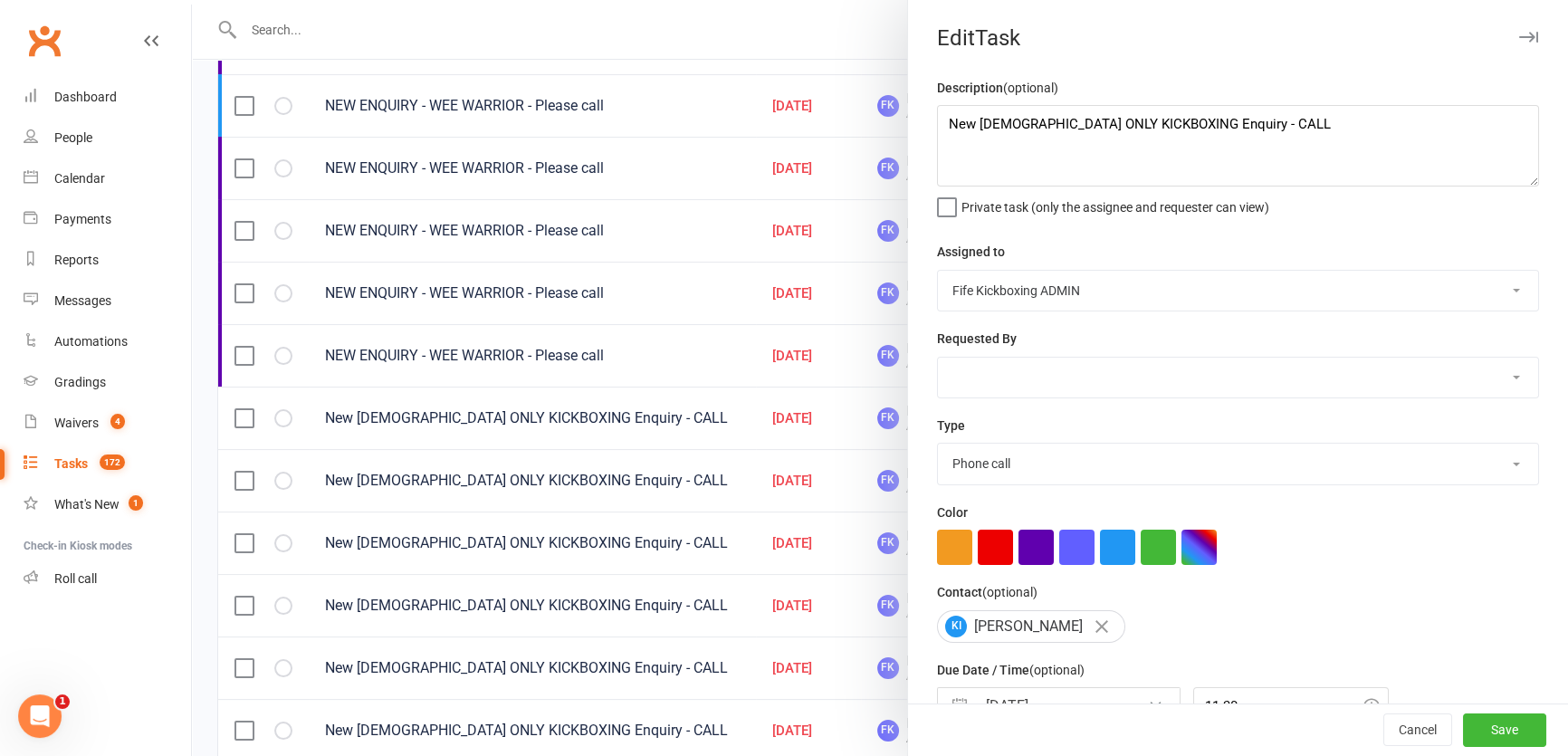
click at [1113, 561] on button "button" at bounding box center [1117, 547] width 35 height 35
click at [1530, 731] on div "Cancel Save" at bounding box center [1238, 730] width 660 height 51
click at [1508, 727] on button "Save" at bounding box center [1504, 730] width 84 height 32
select select "started"
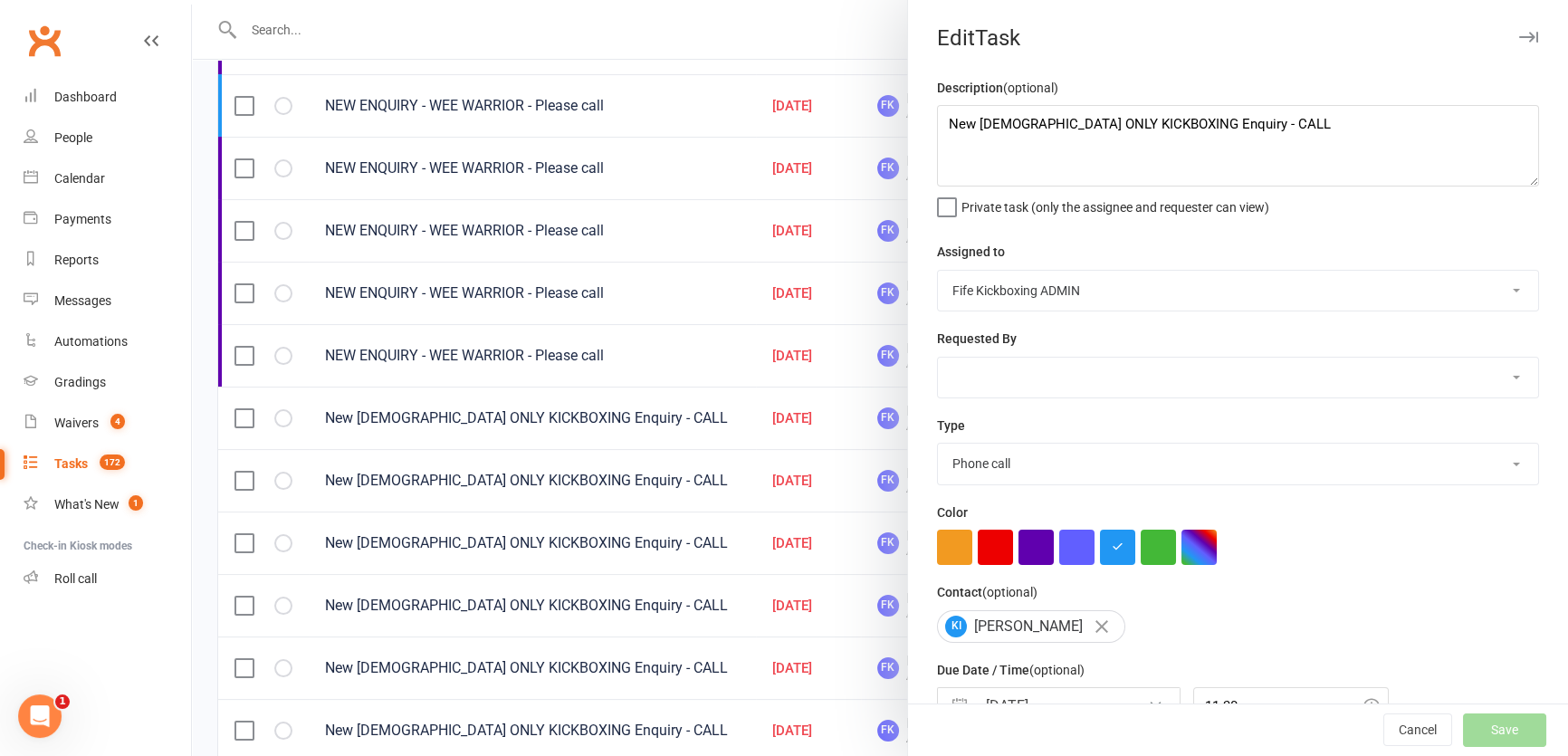
select select "started"
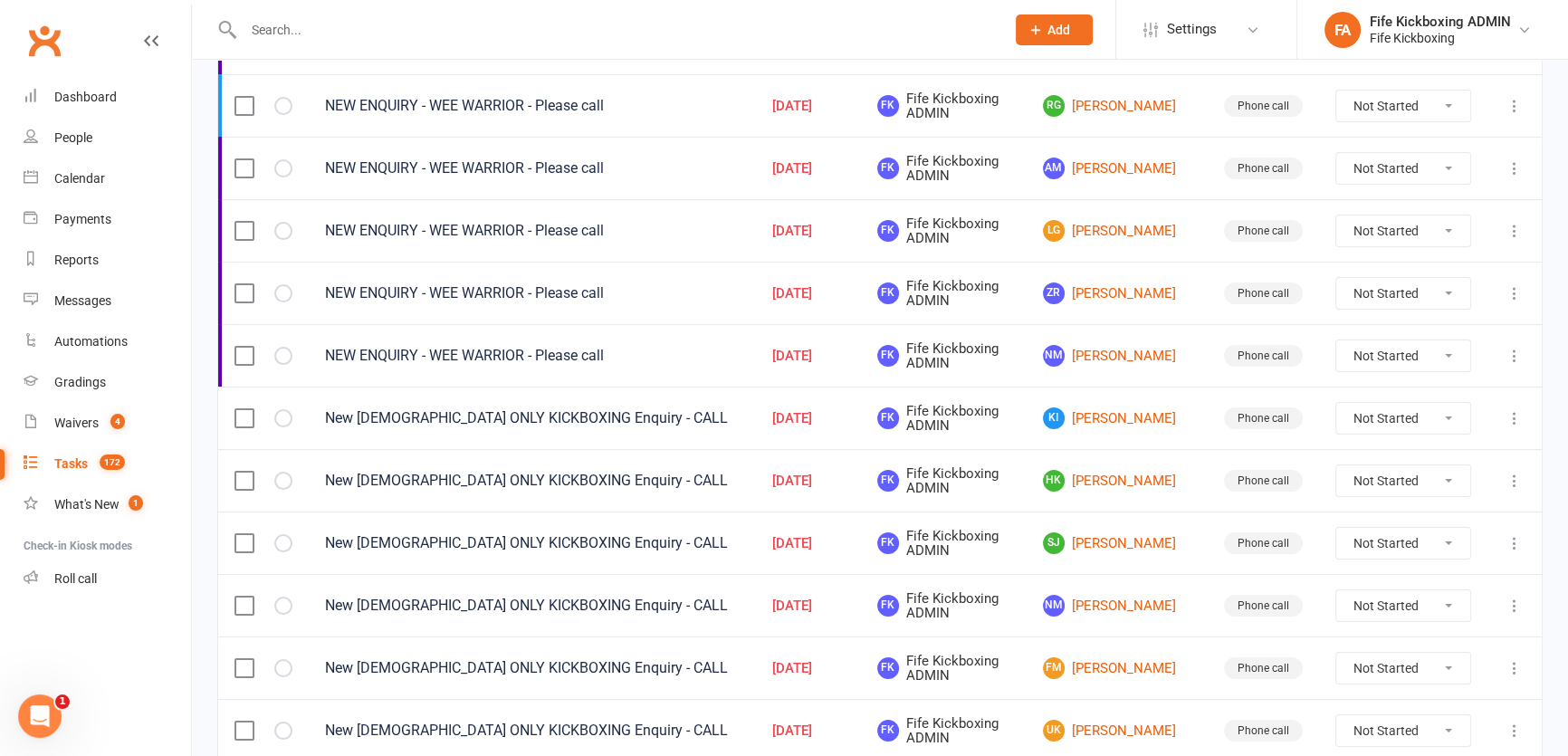
select select "started"
click at [1500, 475] on td at bounding box center [1514, 480] width 54 height 63
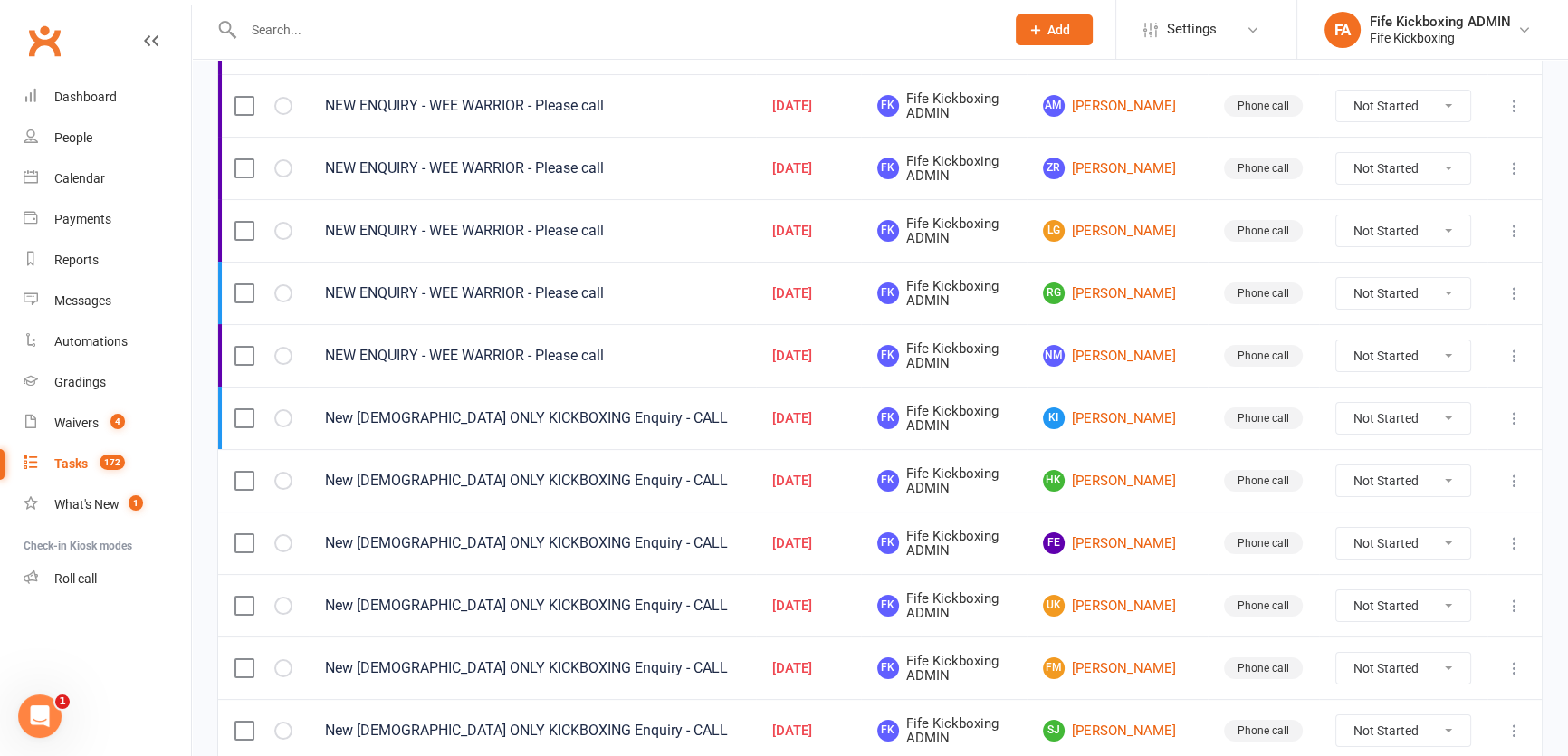
click at [1513, 480] on icon at bounding box center [1514, 480] width 18 height 18
click at [1390, 549] on link "Edit" at bounding box center [1423, 551] width 179 height 36
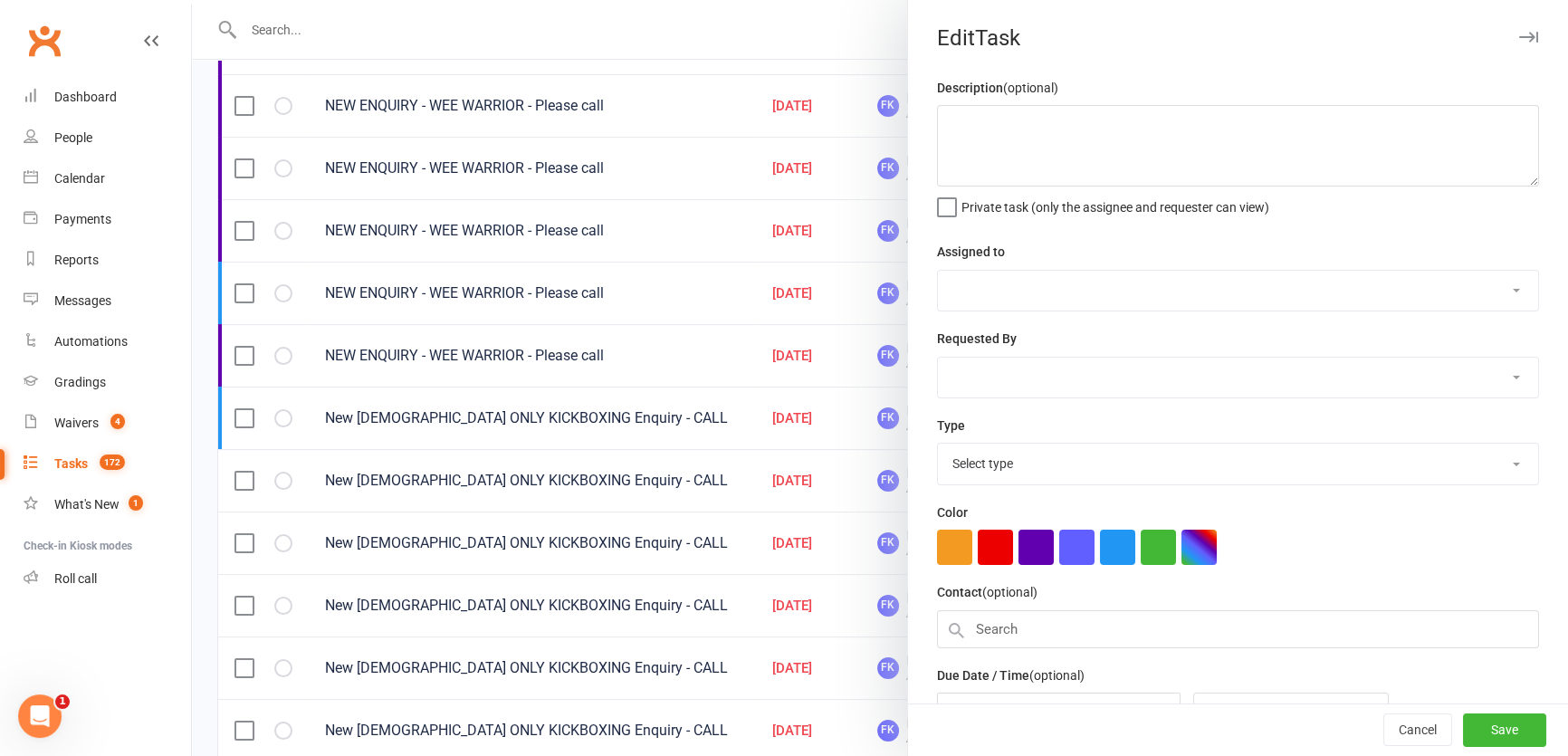
type textarea "New [DEMOGRAPHIC_DATA] ONLY KICKBOXING Enquiry - CALL"
select select "49533"
type input "15 Sep 2025"
type input "8:45am"
select select "7271"
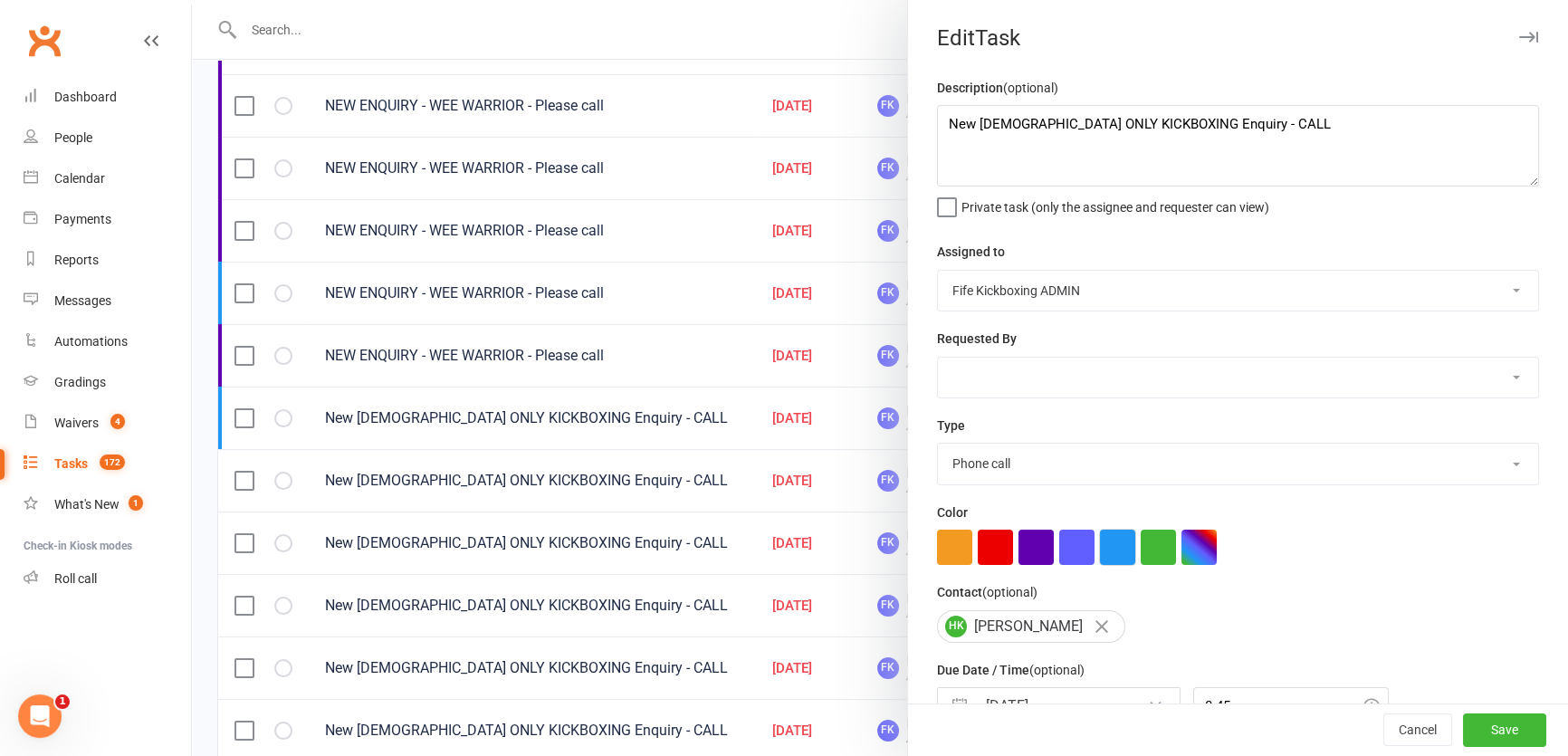
click at [1112, 565] on button "button" at bounding box center [1117, 547] width 35 height 35
click at [1466, 725] on button "Save" at bounding box center [1504, 730] width 84 height 32
select select "started"
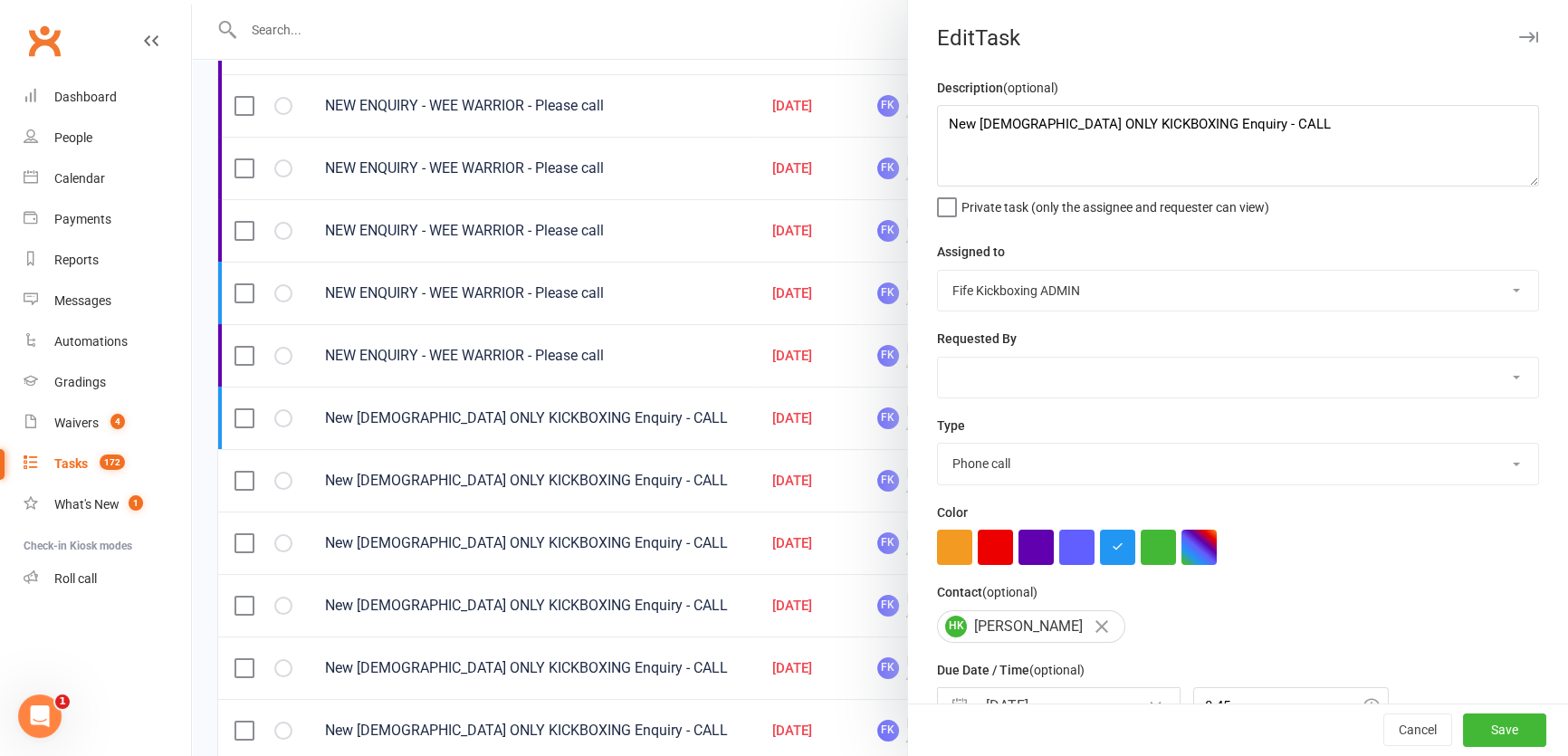
select select "started"
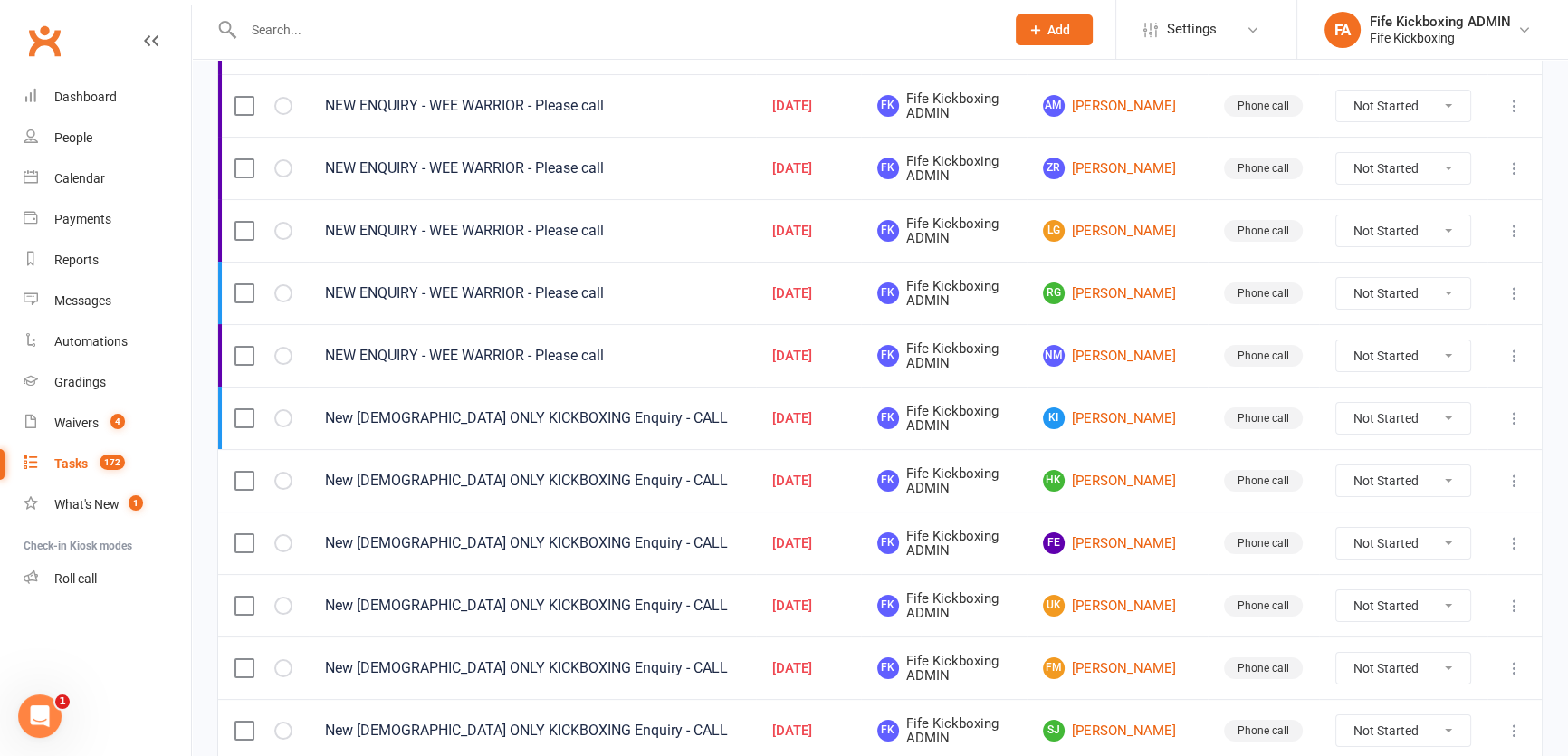
select select "started"
click at [1517, 539] on icon at bounding box center [1514, 543] width 18 height 18
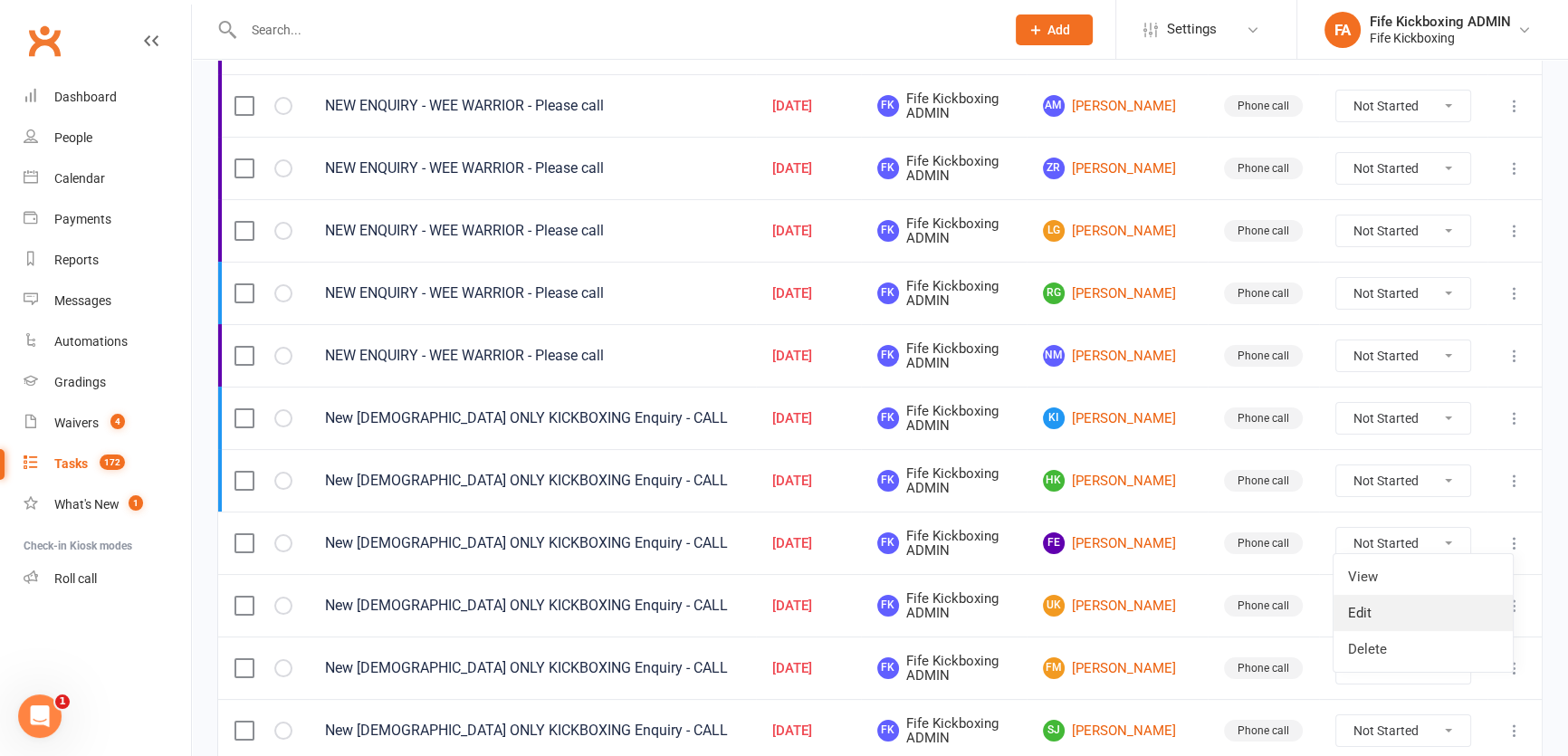
click at [1402, 611] on link "Edit" at bounding box center [1423, 612] width 179 height 36
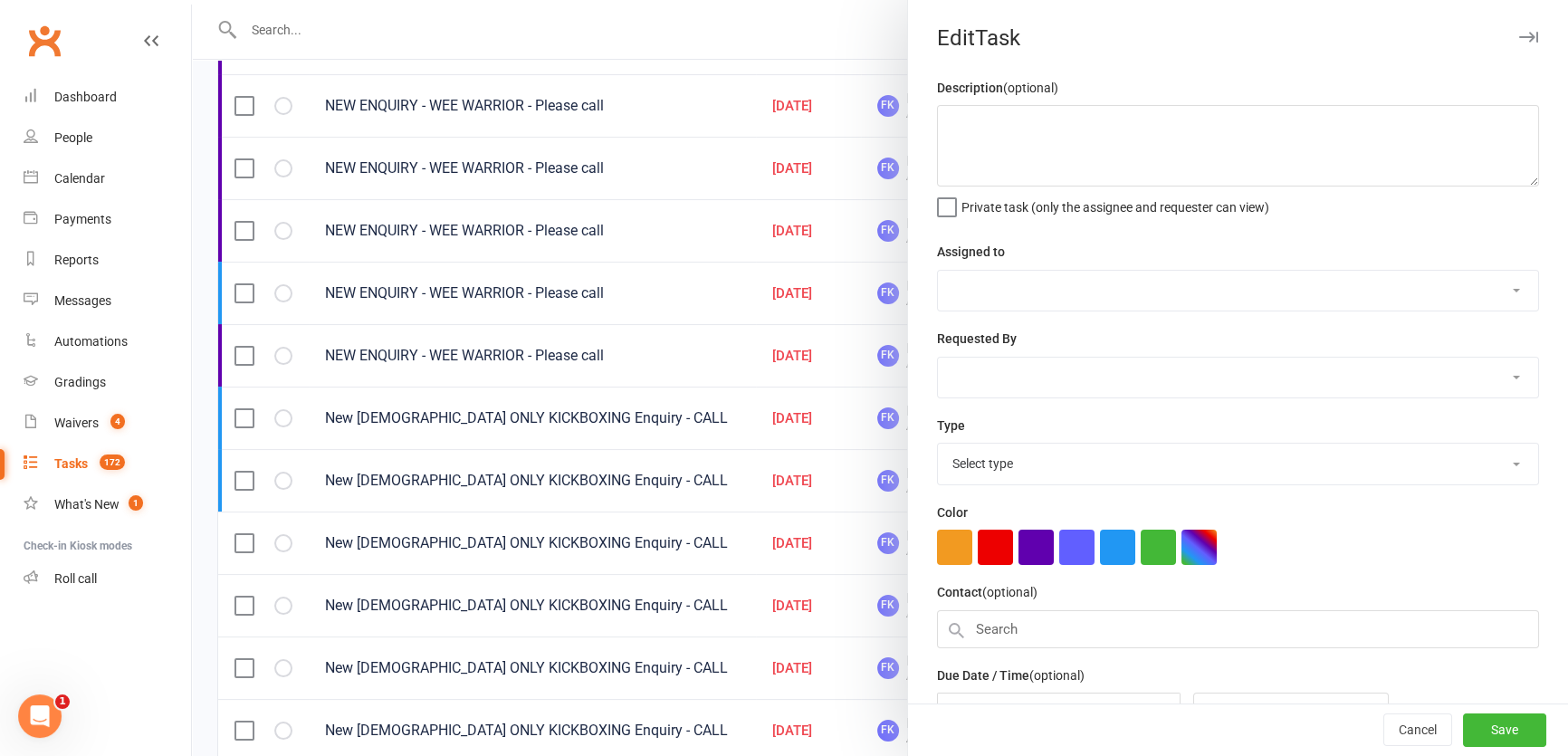
type textarea "New [DEMOGRAPHIC_DATA] ONLY KICKBOXING Enquiry - CALL"
select select "49533"
type input "14 Sep 2025"
type input "8:30pm"
select select "7271"
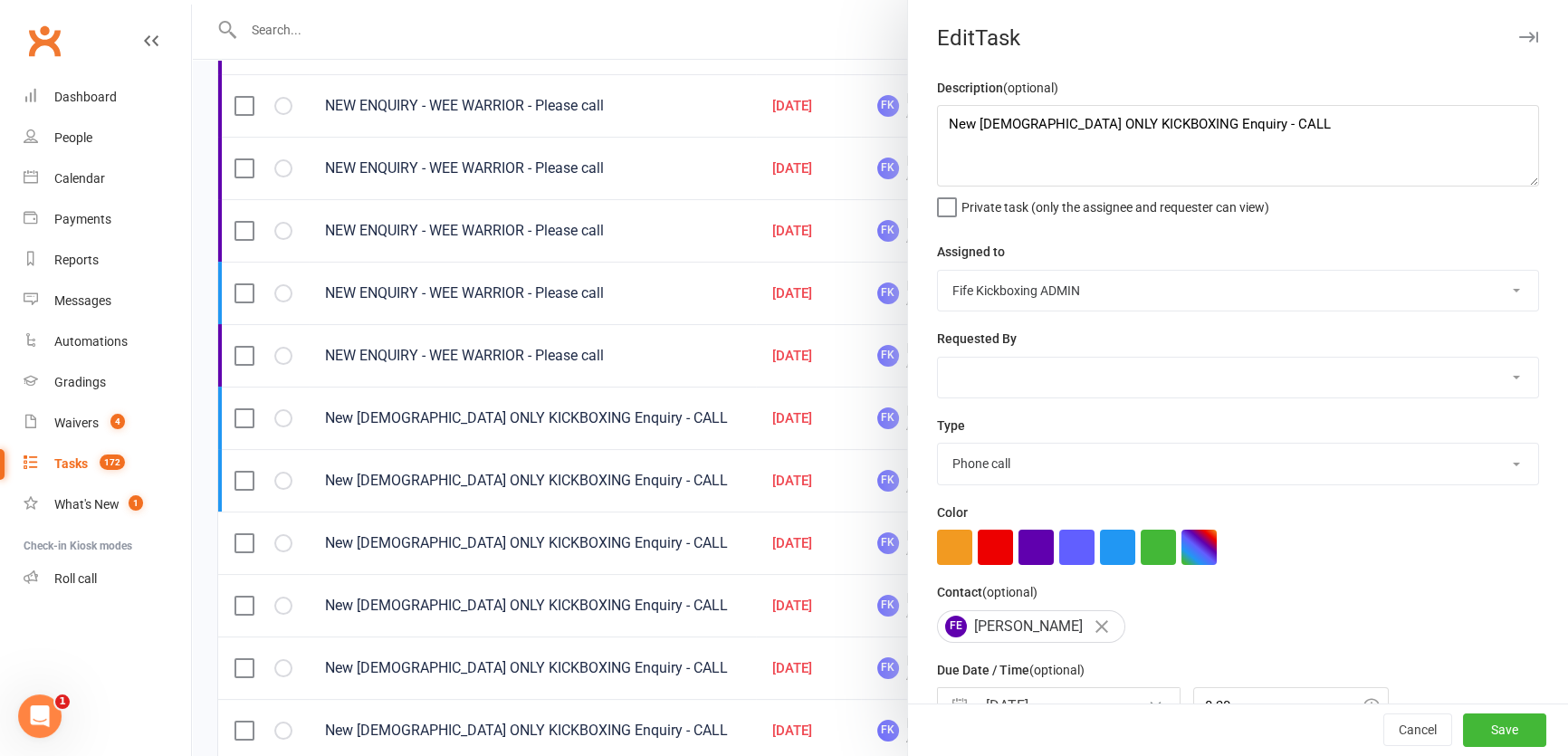
drag, startPoint x: 1106, startPoint y: 550, endPoint x: 1166, endPoint y: 600, distance: 78.1
click at [1106, 552] on button "button" at bounding box center [1117, 547] width 35 height 35
click at [1471, 721] on button "Save" at bounding box center [1504, 730] width 84 height 32
select select "started"
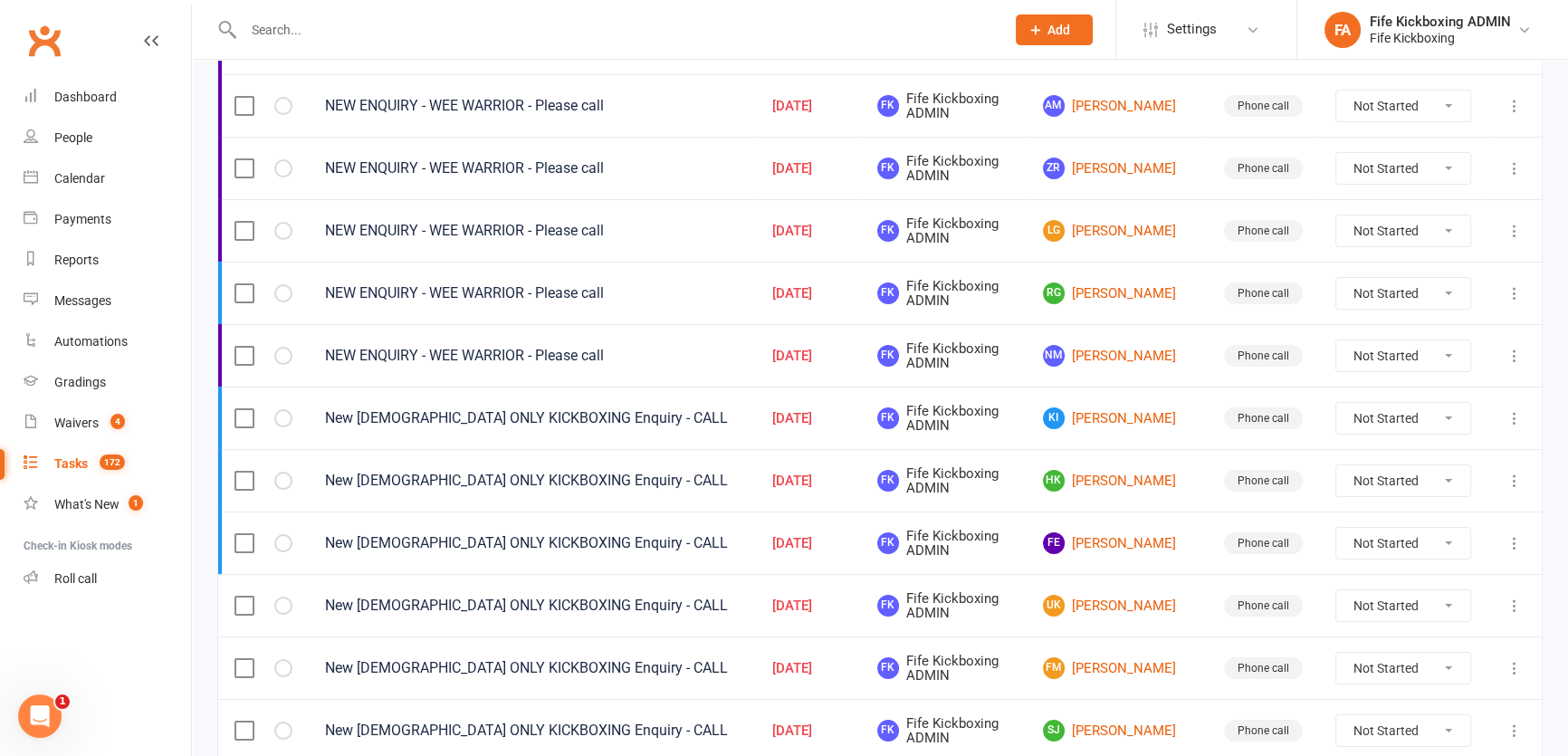
click at [1512, 600] on icon at bounding box center [1514, 605] width 18 height 18
click at [1397, 665] on link "Edit" at bounding box center [1423, 674] width 179 height 36
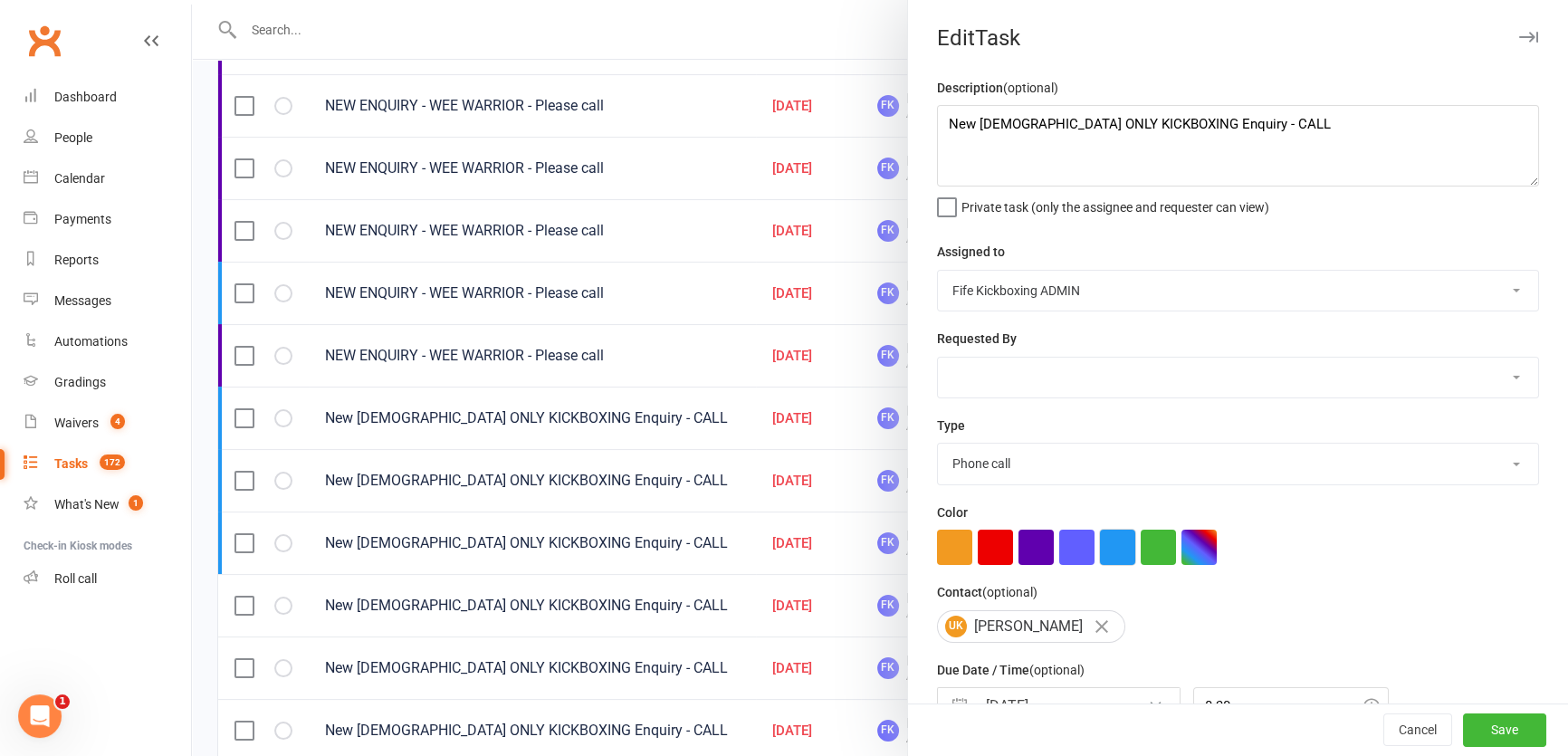
click at [1111, 561] on button "button" at bounding box center [1117, 547] width 35 height 35
click at [1484, 726] on button "Save" at bounding box center [1504, 730] width 84 height 32
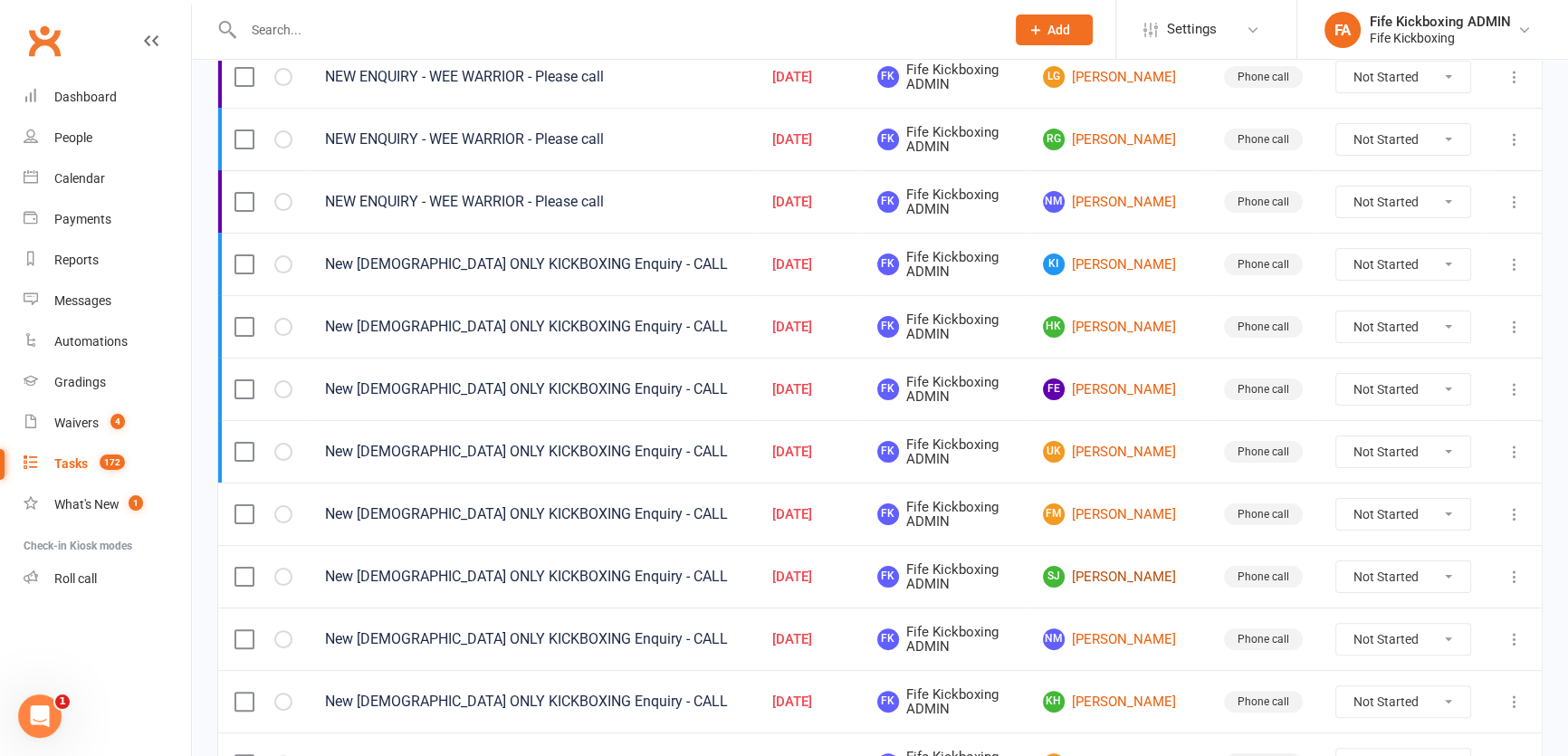
scroll to position [494, 0]
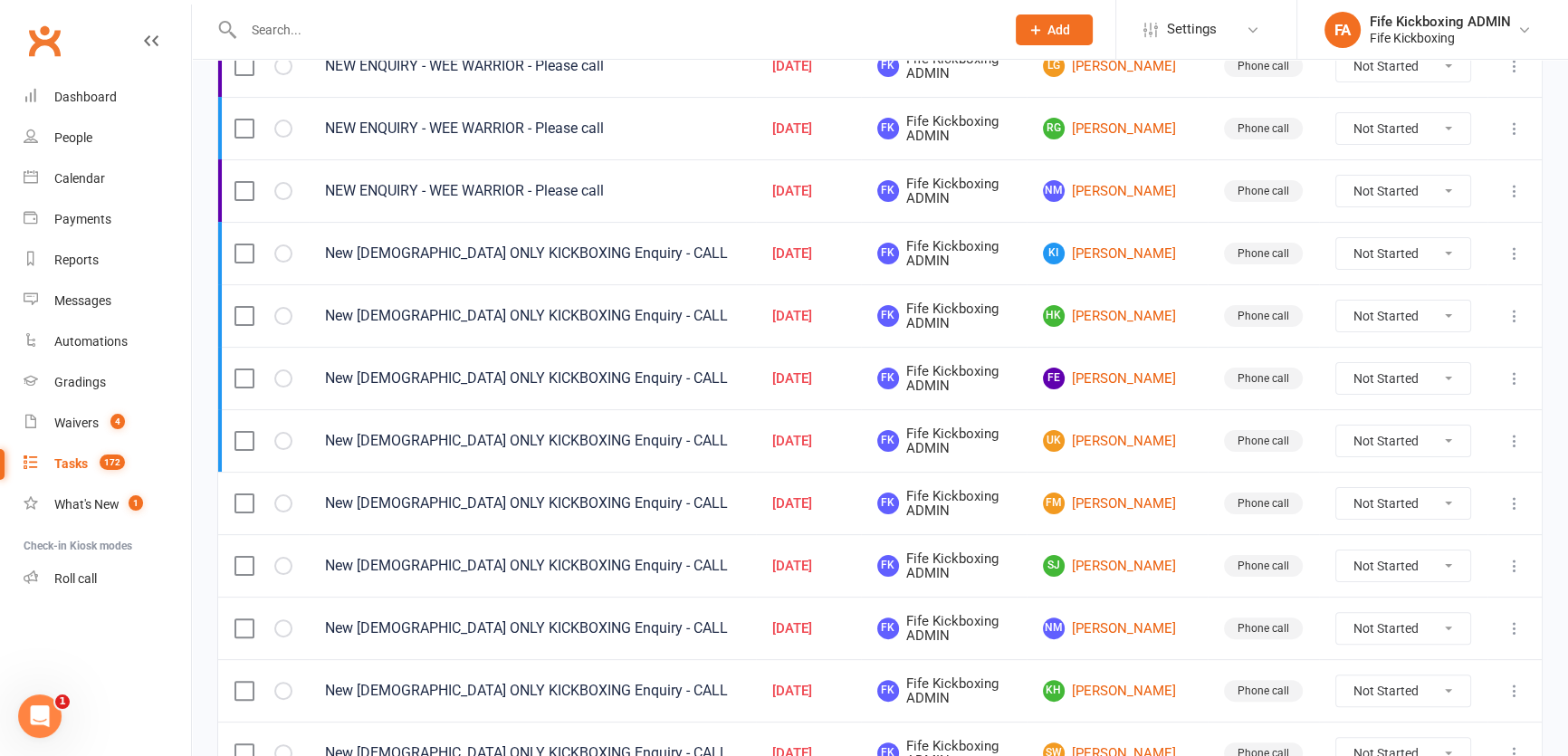
click at [1508, 504] on icon at bounding box center [1514, 503] width 18 height 18
click at [1402, 561] on link "Edit" at bounding box center [1423, 572] width 179 height 36
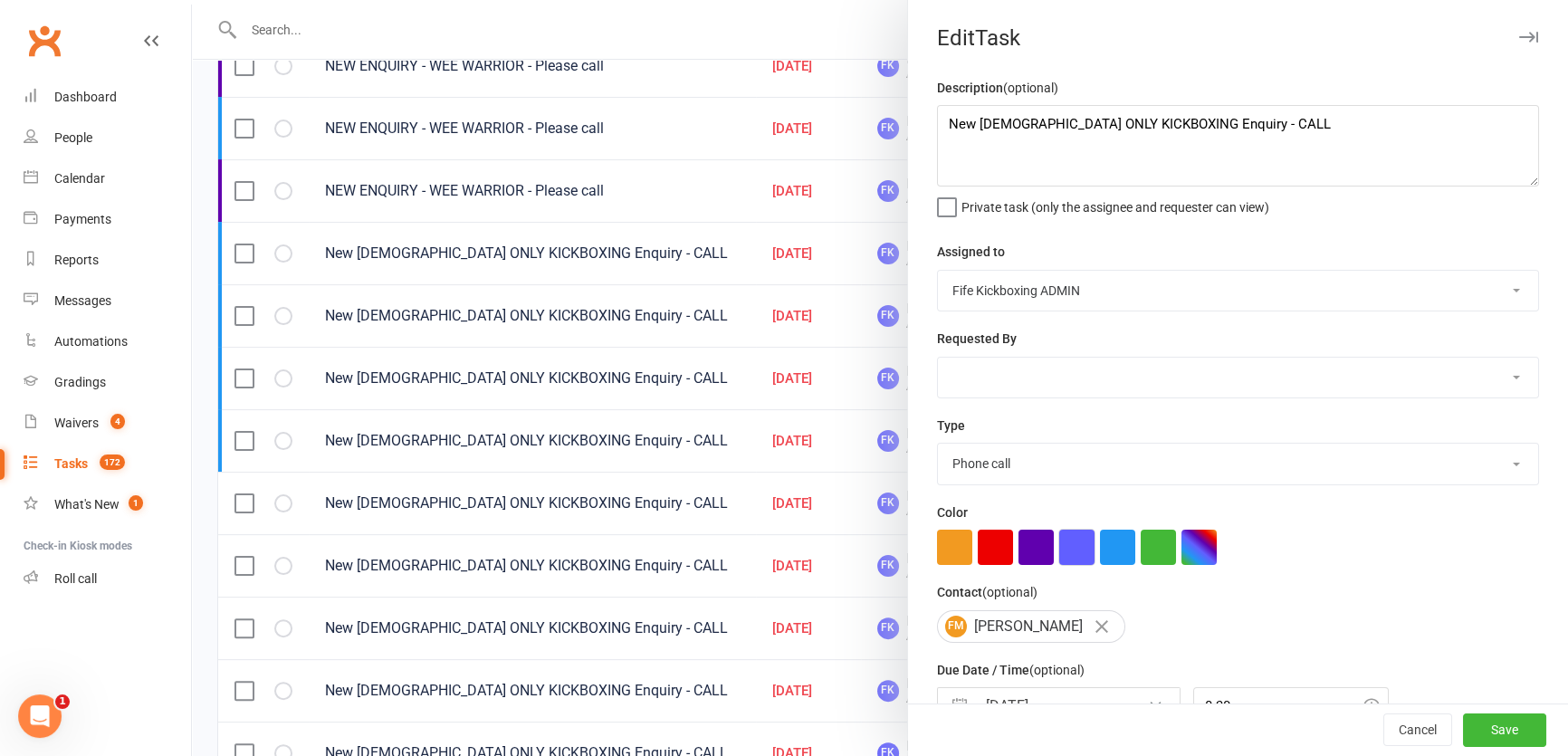
click at [1085, 548] on button "button" at bounding box center [1076, 547] width 35 height 35
click at [1108, 569] on div "Description (optional) New LADIES ONLY KICKBOXING Enquiry - CALL Private task (…" at bounding box center [1238, 442] width 660 height 730
click at [1114, 554] on button "button" at bounding box center [1117, 547] width 35 height 35
click at [1489, 724] on button "Save" at bounding box center [1504, 730] width 84 height 32
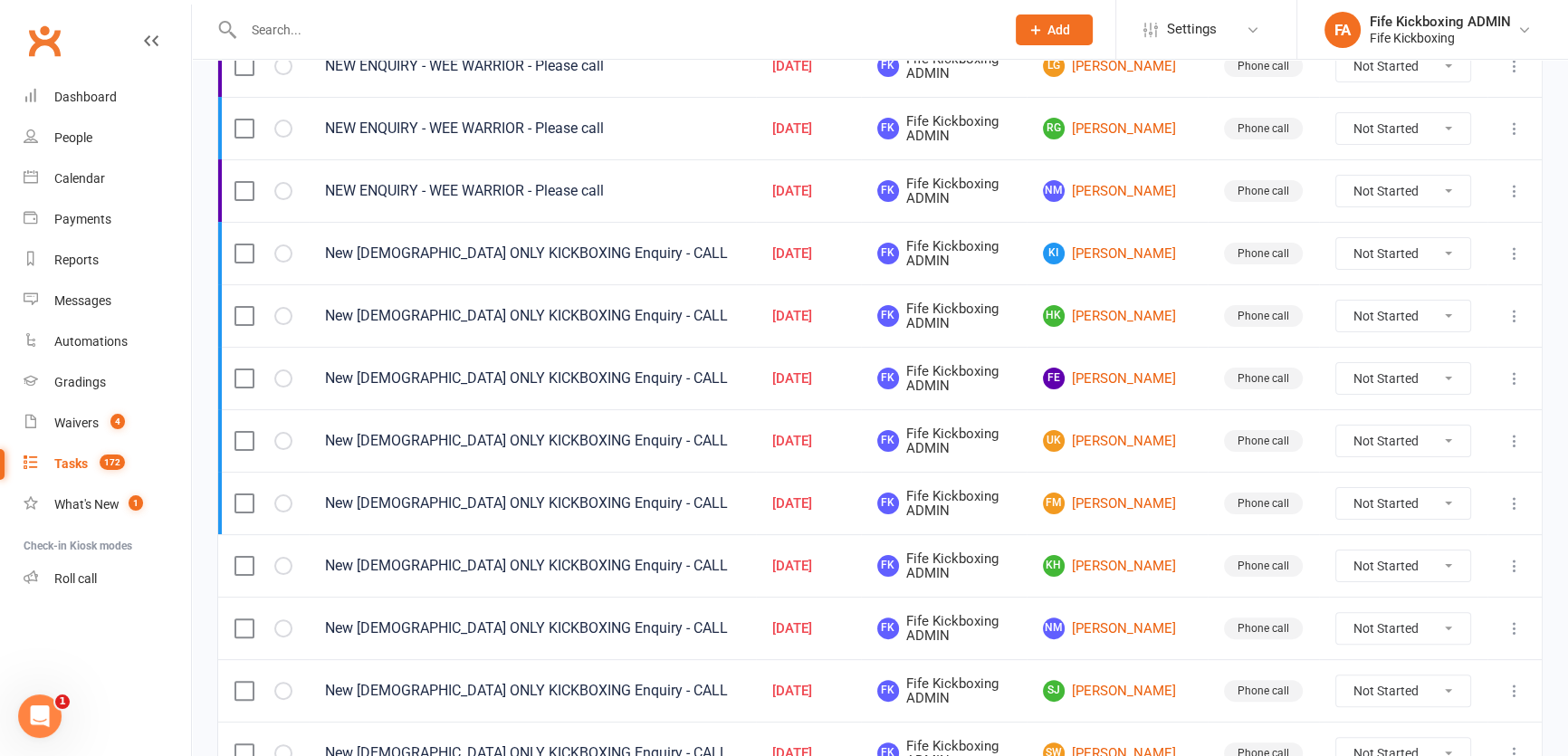
click at [1505, 556] on icon at bounding box center [1514, 565] width 18 height 18
click at [1404, 629] on link "Edit" at bounding box center [1423, 634] width 179 height 36
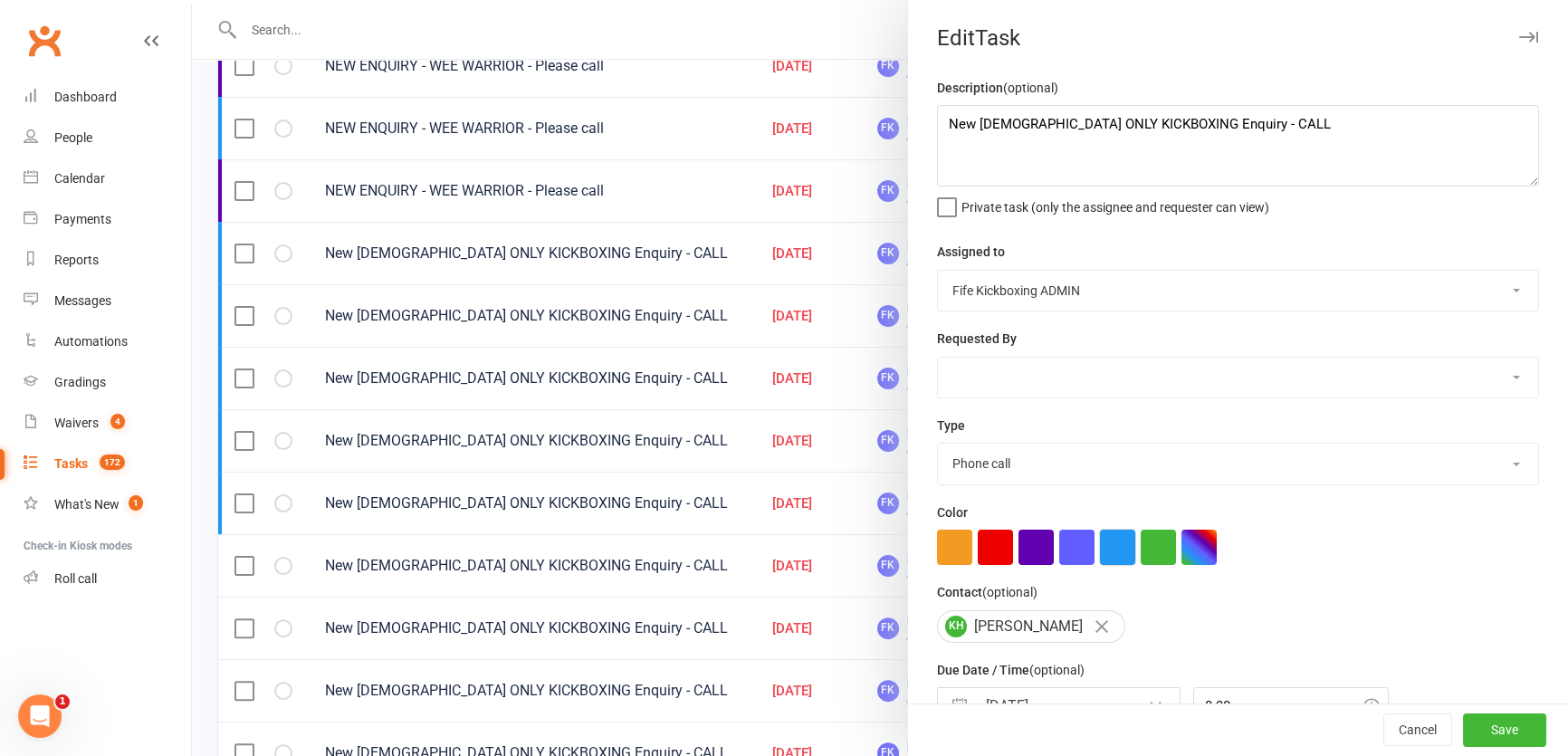
click at [1113, 555] on button "button" at bounding box center [1117, 547] width 35 height 35
click at [1462, 717] on button "Save" at bounding box center [1504, 730] width 84 height 32
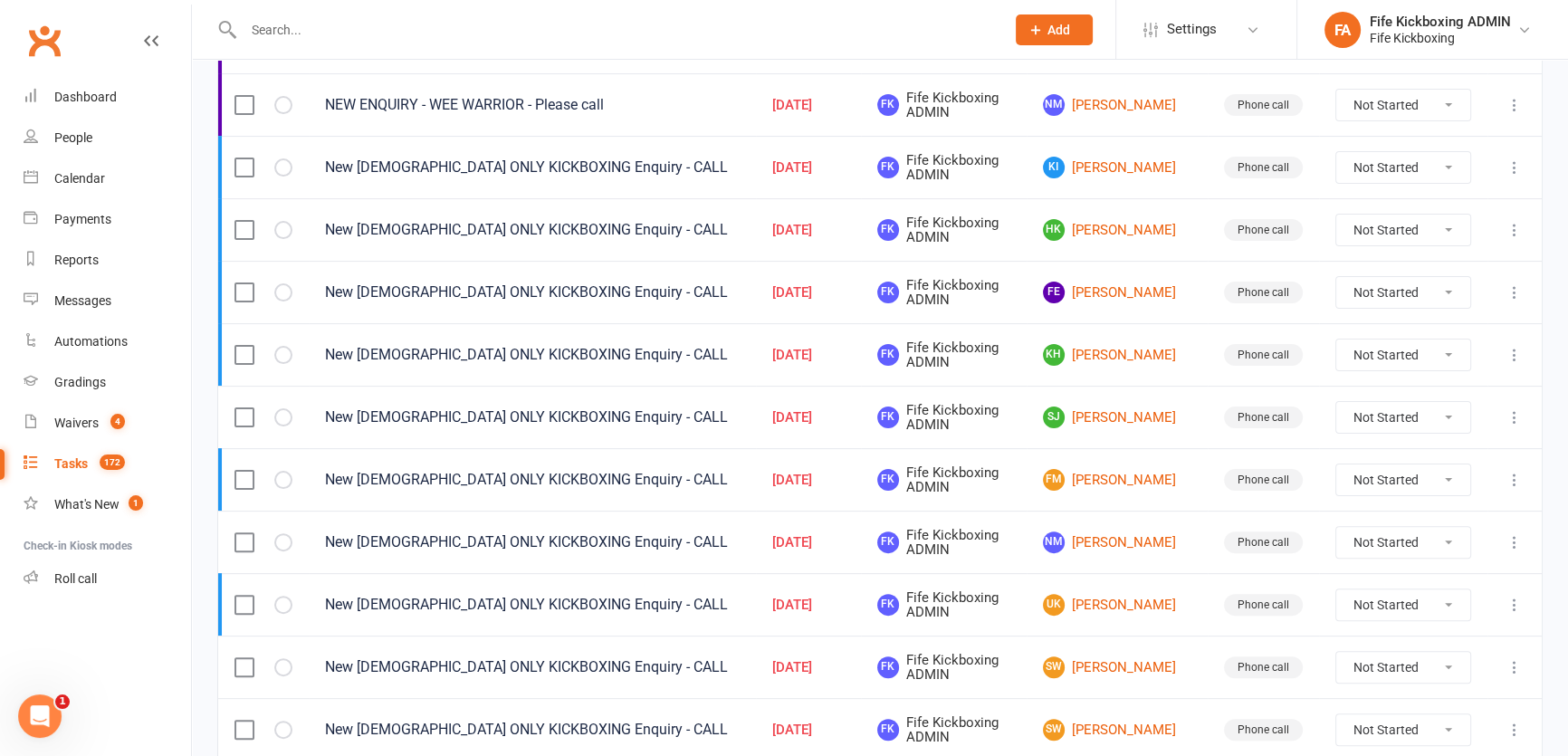
scroll to position [658, 0]
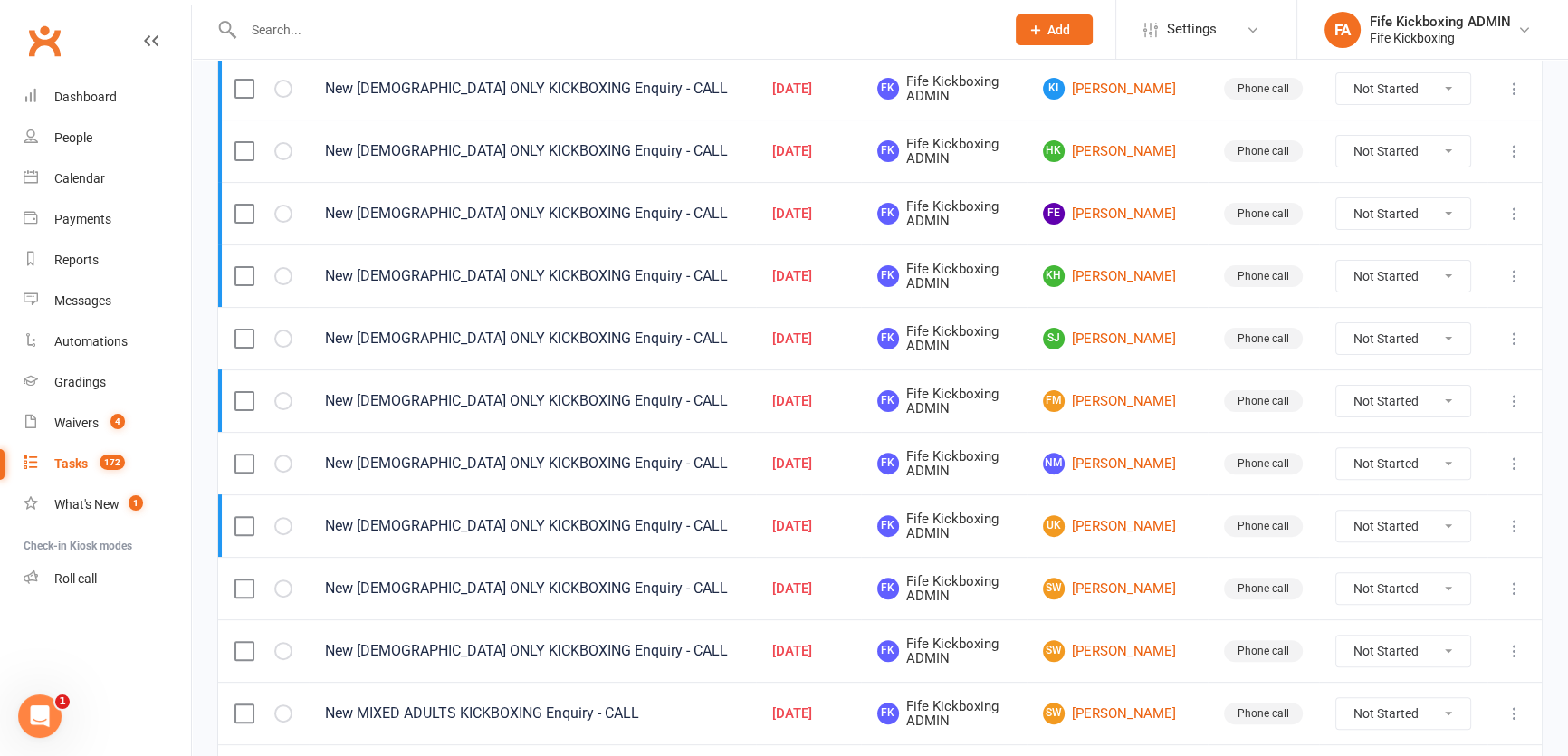
click at [1520, 330] on icon at bounding box center [1514, 339] width 18 height 18
click at [1384, 417] on link "Edit" at bounding box center [1423, 407] width 179 height 36
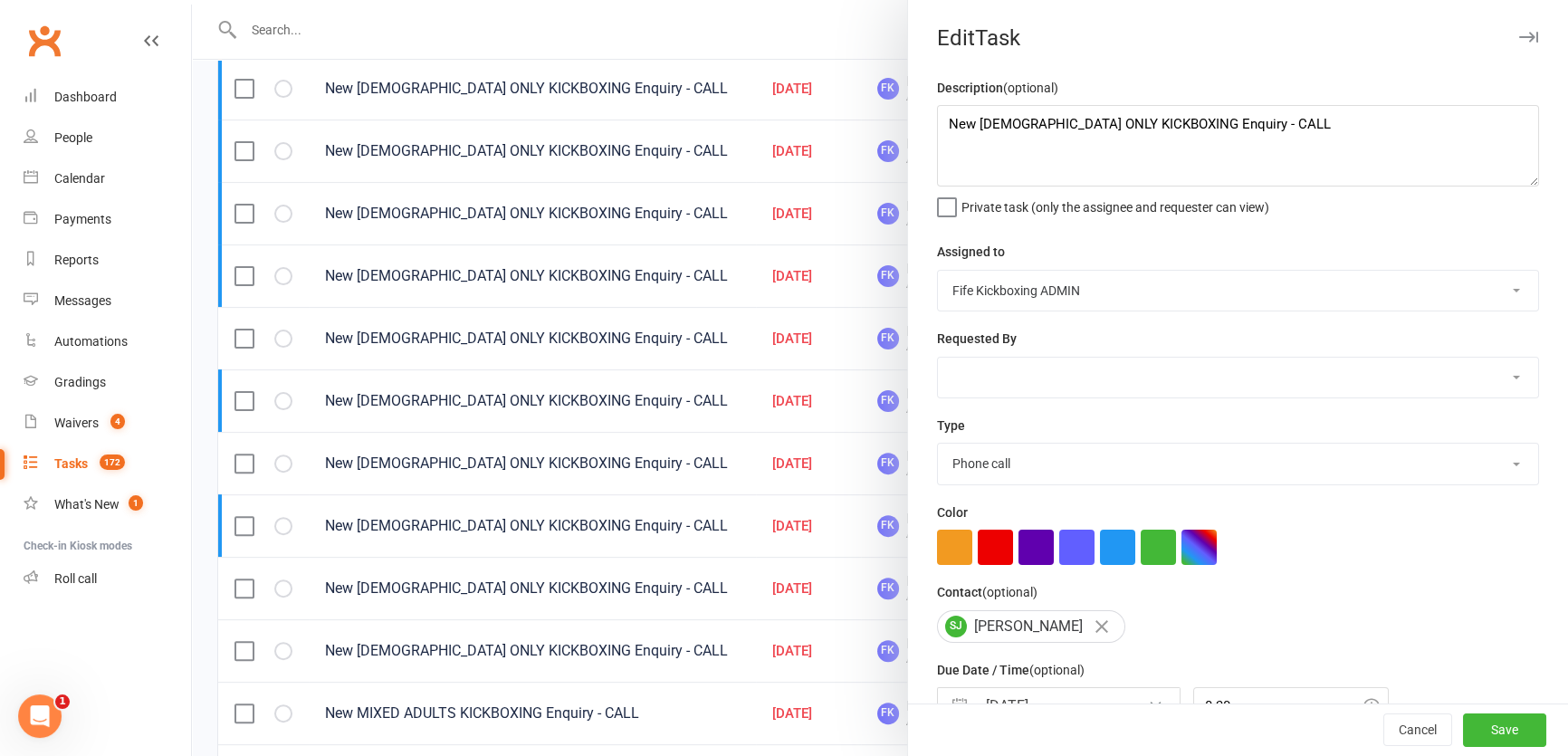
drag, startPoint x: 1135, startPoint y: 575, endPoint x: 1118, endPoint y: 577, distance: 17.1
click at [1132, 577] on div "Description (optional) New LADIES ONLY KICKBOXING Enquiry - CALL Private task (…" at bounding box center [1238, 442] width 660 height 730
click at [1115, 569] on div "Description (optional) New LADIES ONLY KICKBOXING Enquiry - CALL Private task (…" at bounding box center [1238, 442] width 660 height 730
click at [1121, 553] on button "button" at bounding box center [1117, 547] width 35 height 35
click at [1476, 714] on button "Save" at bounding box center [1504, 730] width 84 height 32
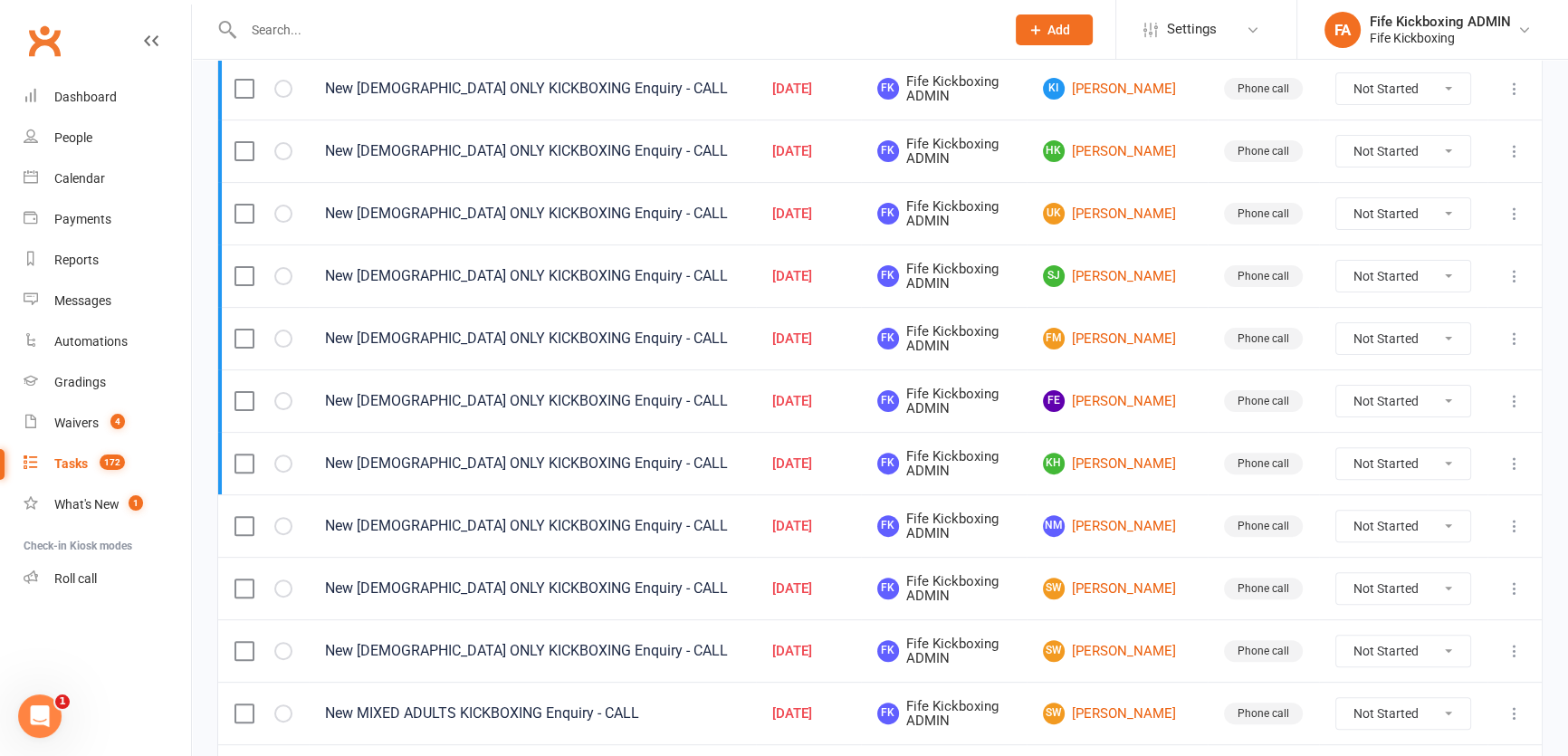
click at [1509, 518] on icon at bounding box center [1514, 526] width 18 height 18
click at [1384, 578] on link "Edit" at bounding box center [1423, 593] width 179 height 36
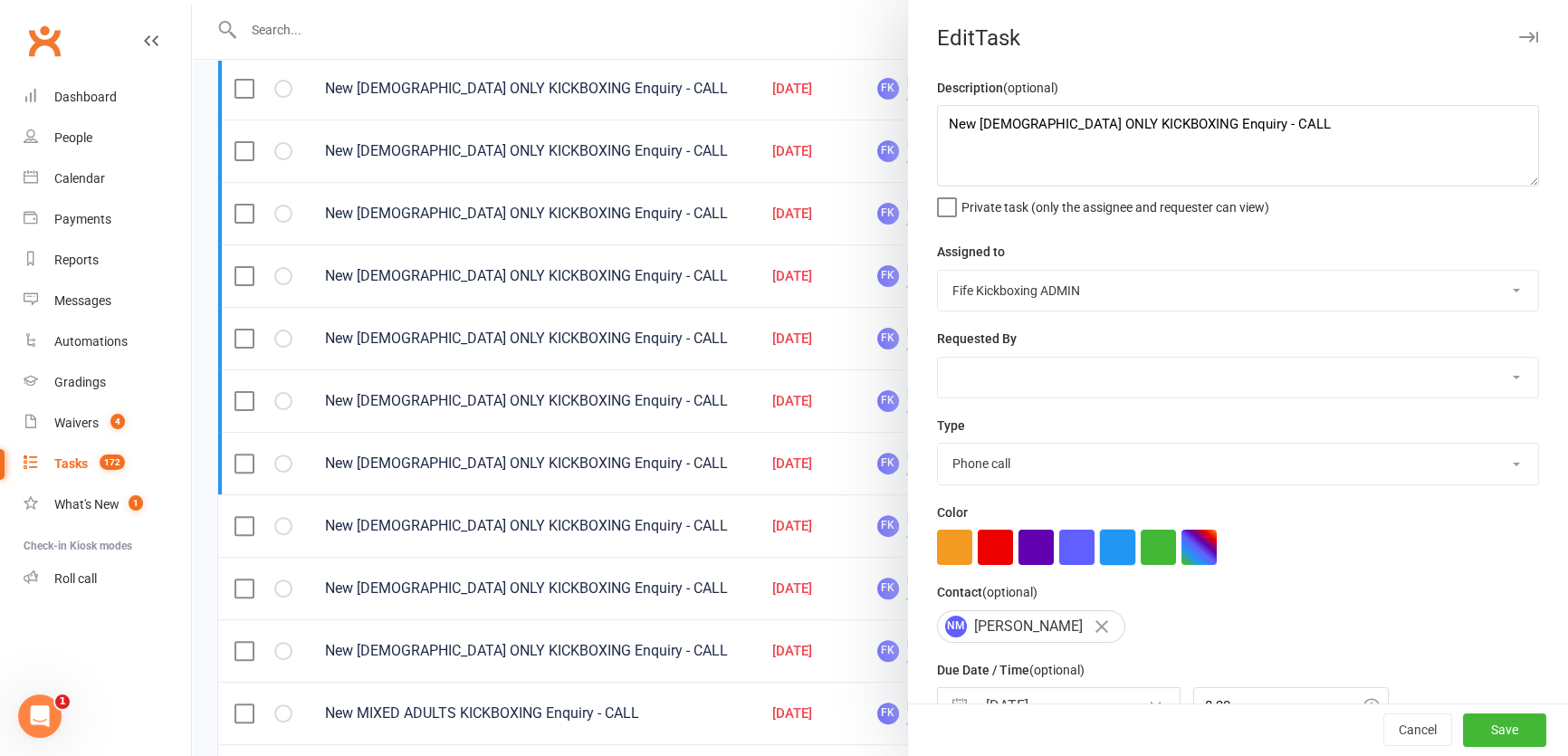
click at [1116, 561] on button "button" at bounding box center [1117, 547] width 35 height 35
click at [1516, 734] on button "Save" at bounding box center [1504, 730] width 84 height 32
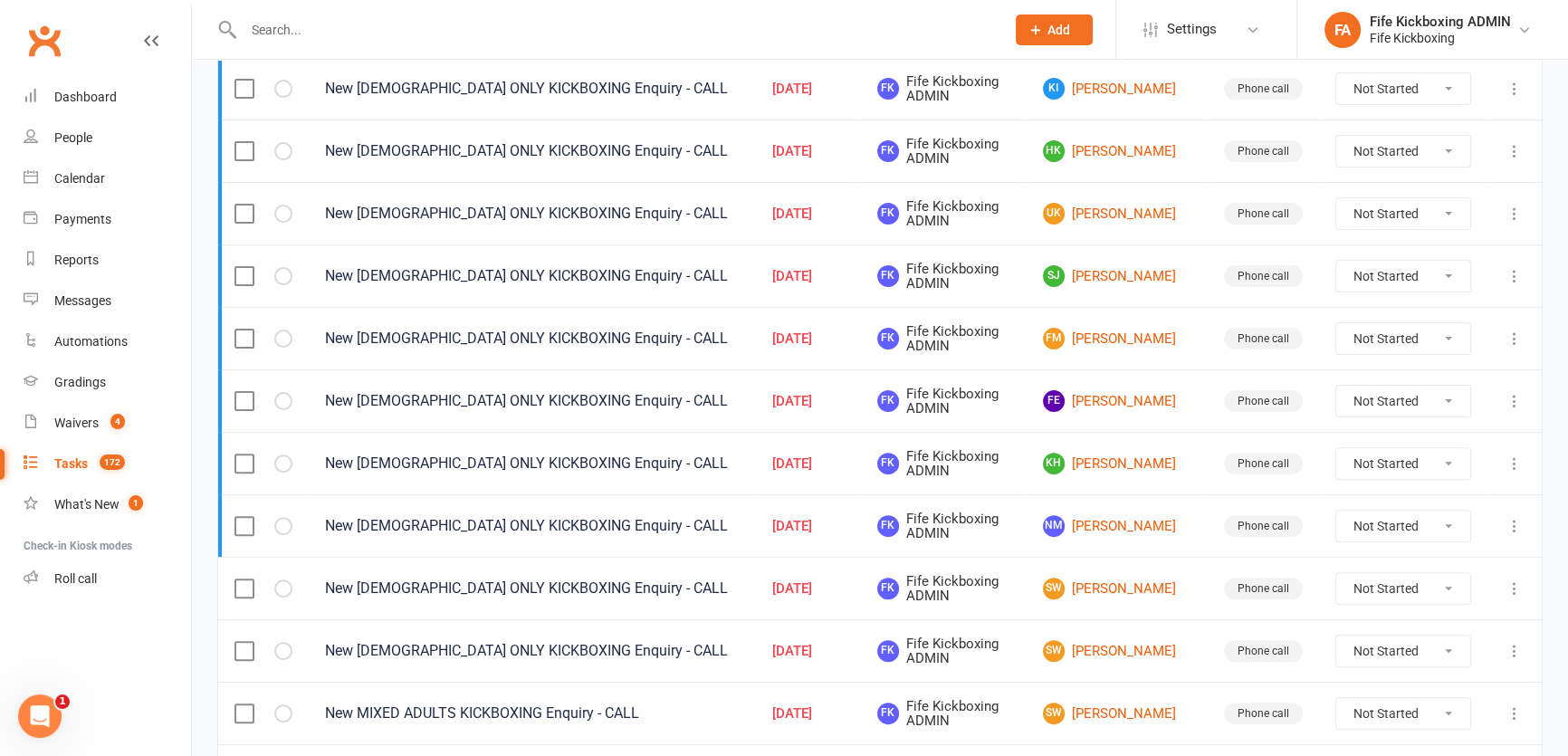
click at [1512, 589] on icon at bounding box center [1514, 588] width 18 height 18
click at [1395, 644] on link "Edit" at bounding box center [1423, 656] width 179 height 36
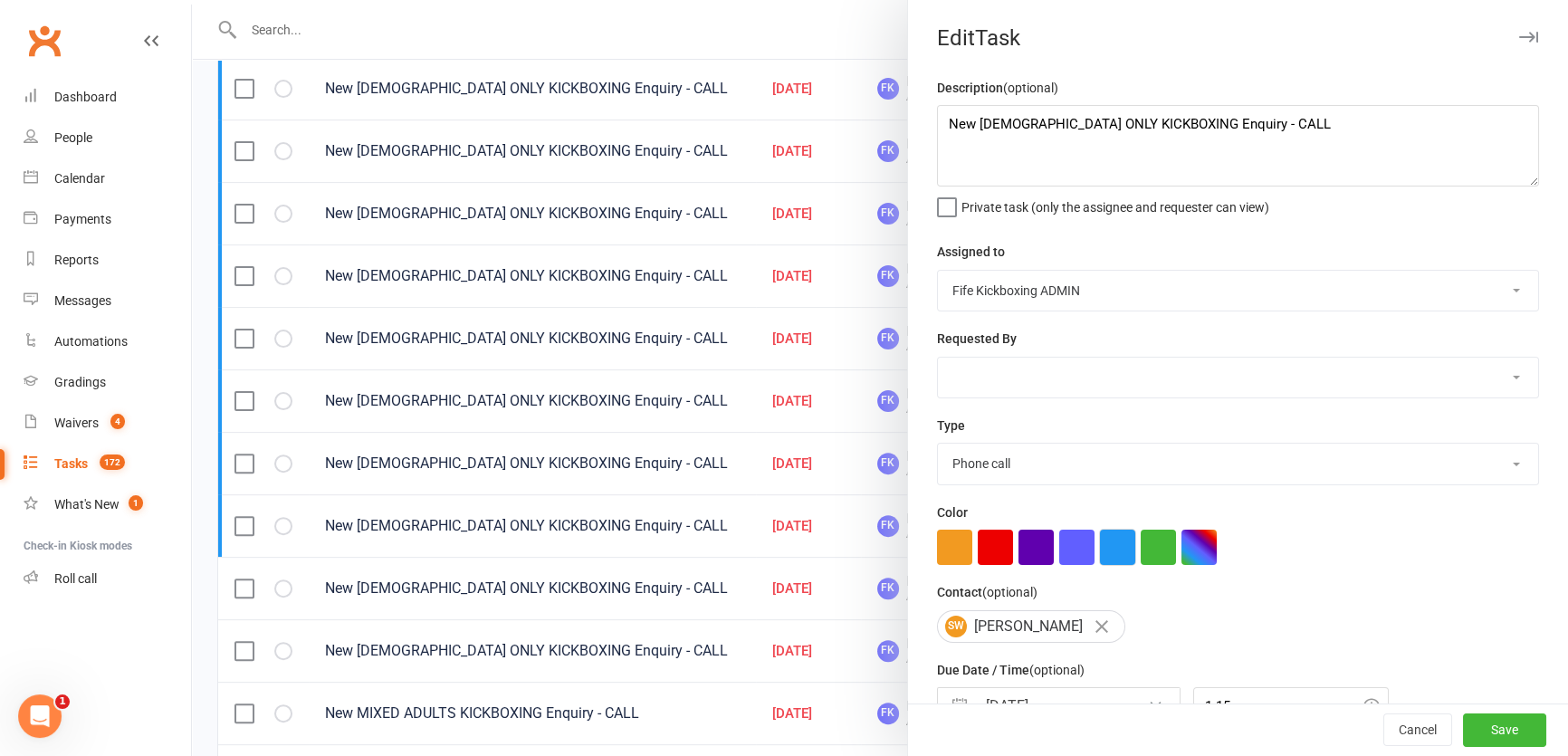
click at [1102, 557] on button "button" at bounding box center [1117, 547] width 35 height 35
click at [1479, 735] on button "Save" at bounding box center [1504, 730] width 84 height 32
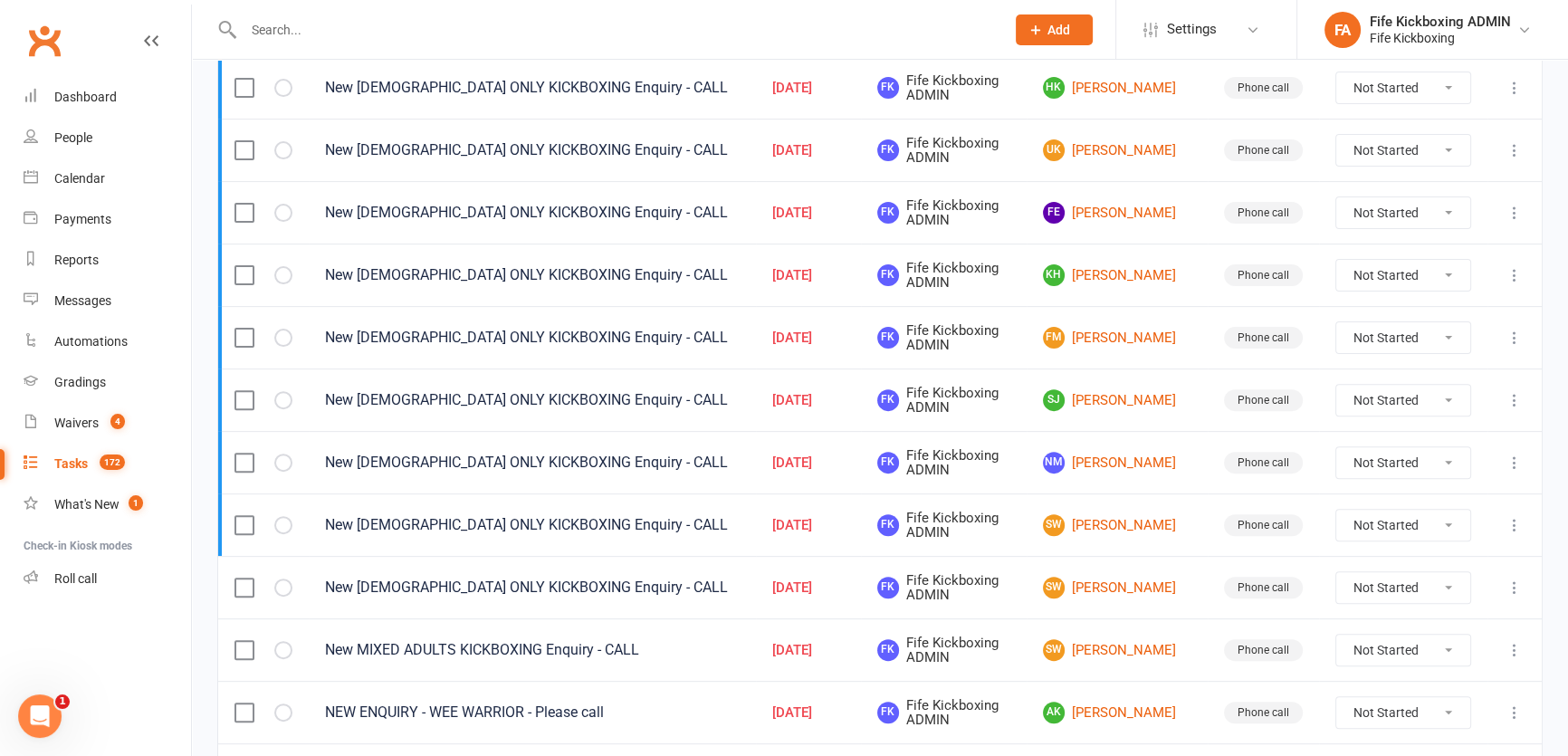
scroll to position [741, 0]
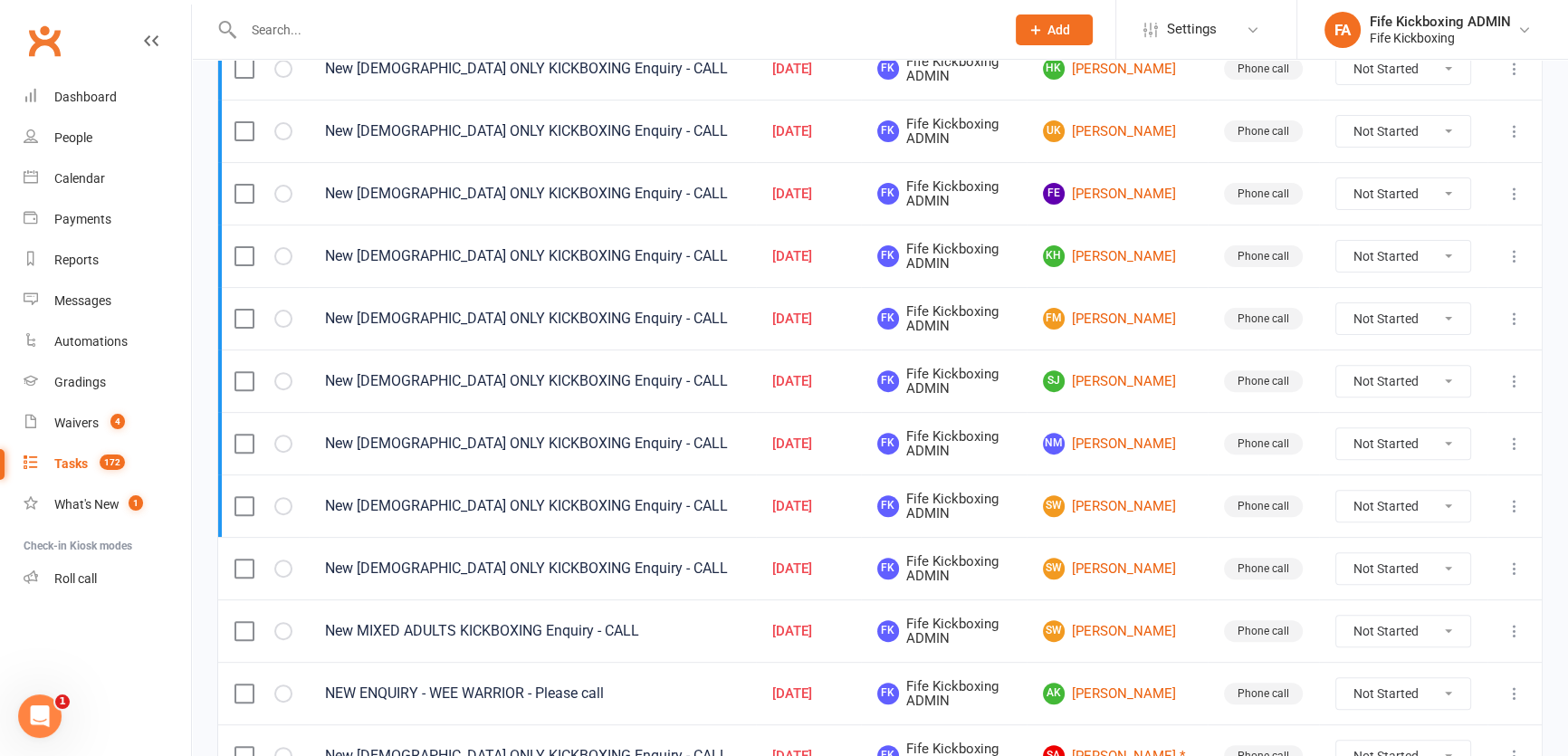
drag, startPoint x: 1517, startPoint y: 561, endPoint x: 1500, endPoint y: 574, distance: 21.4
click at [1517, 562] on icon at bounding box center [1514, 568] width 18 height 18
click at [1398, 624] on link "Edit" at bounding box center [1423, 636] width 179 height 36
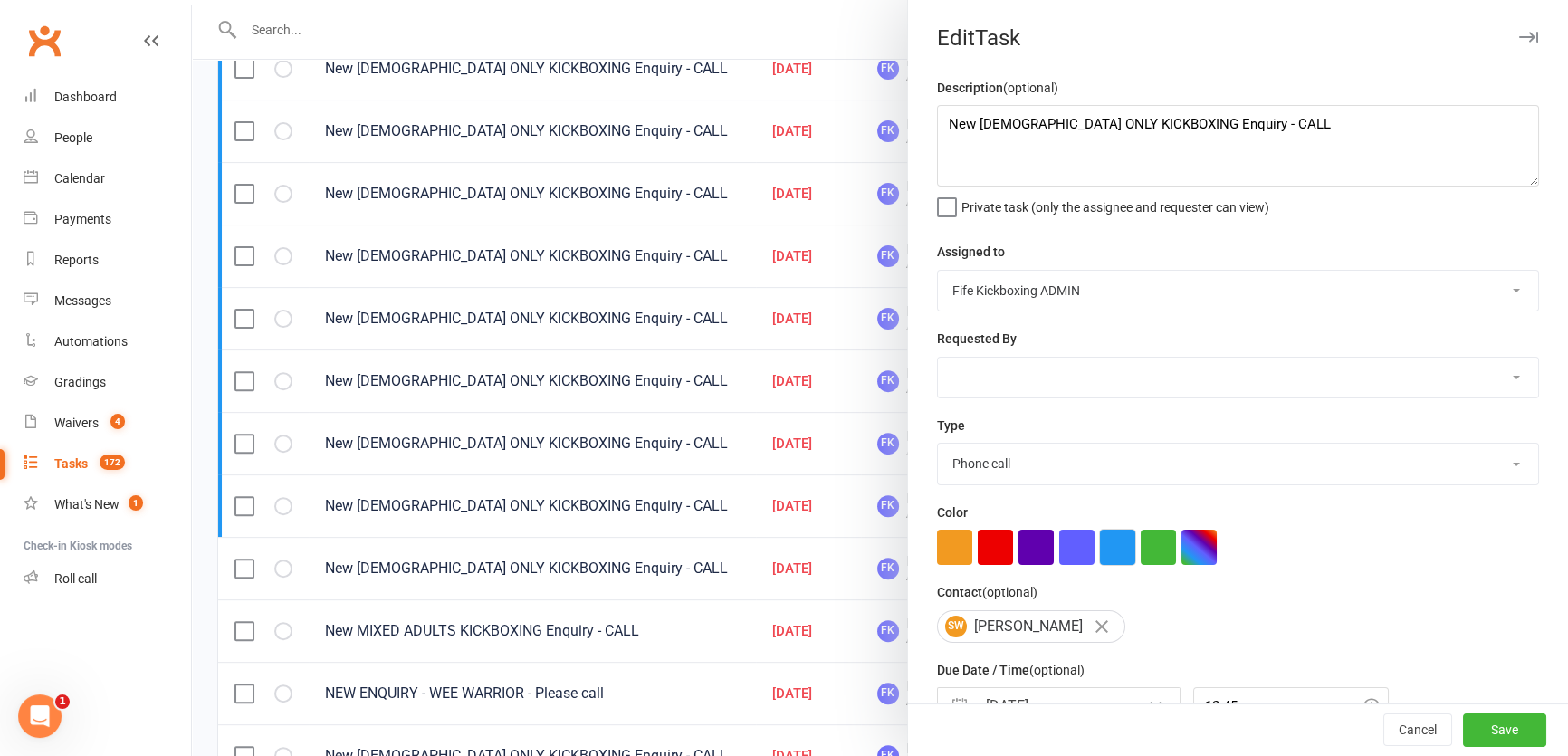
click at [1100, 551] on button "button" at bounding box center [1117, 547] width 35 height 35
click at [1462, 727] on button "Save" at bounding box center [1504, 730] width 84 height 32
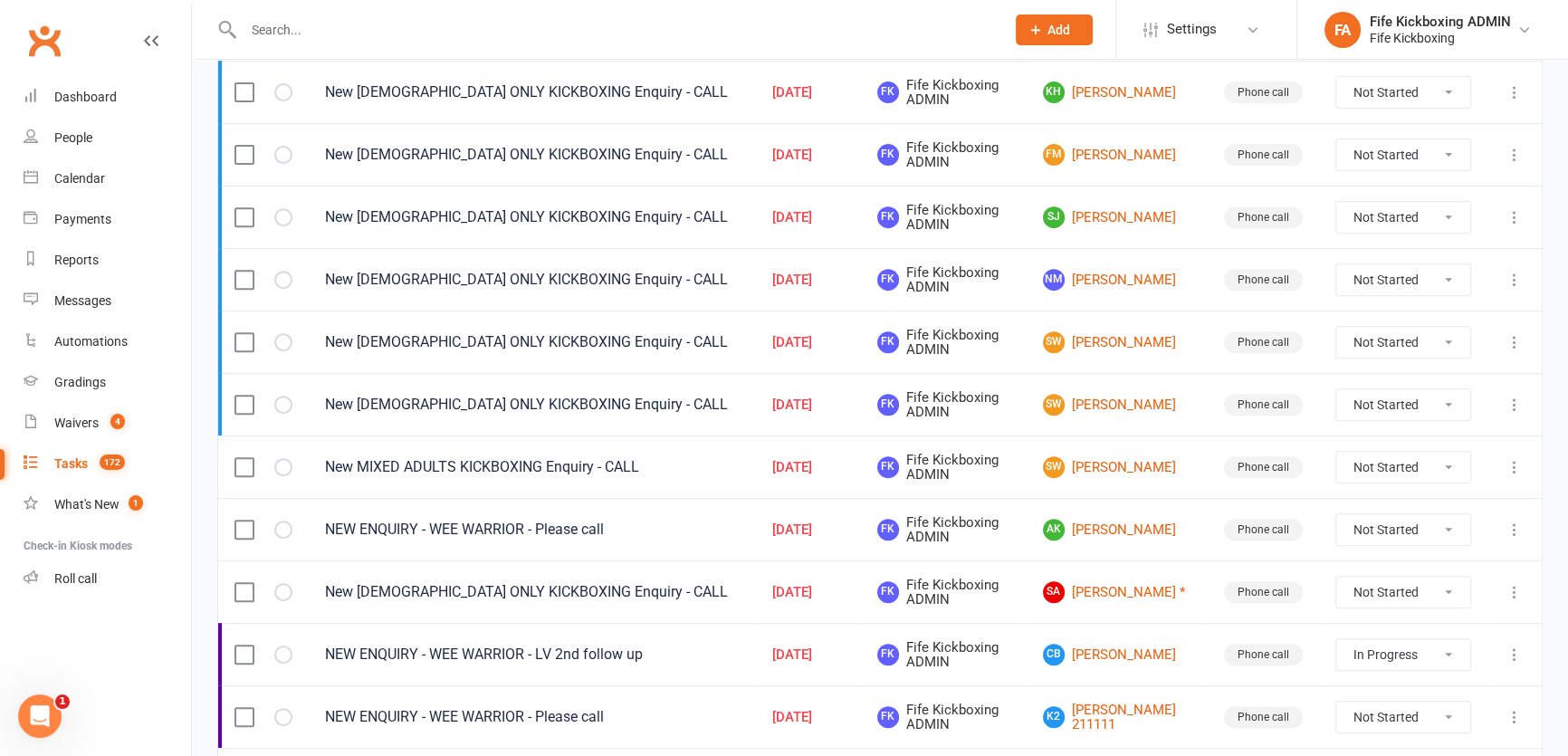
scroll to position [905, 0]
click at [1520, 458] on icon at bounding box center [1514, 466] width 18 height 18
click at [1406, 513] on link "View" at bounding box center [1423, 497] width 179 height 36
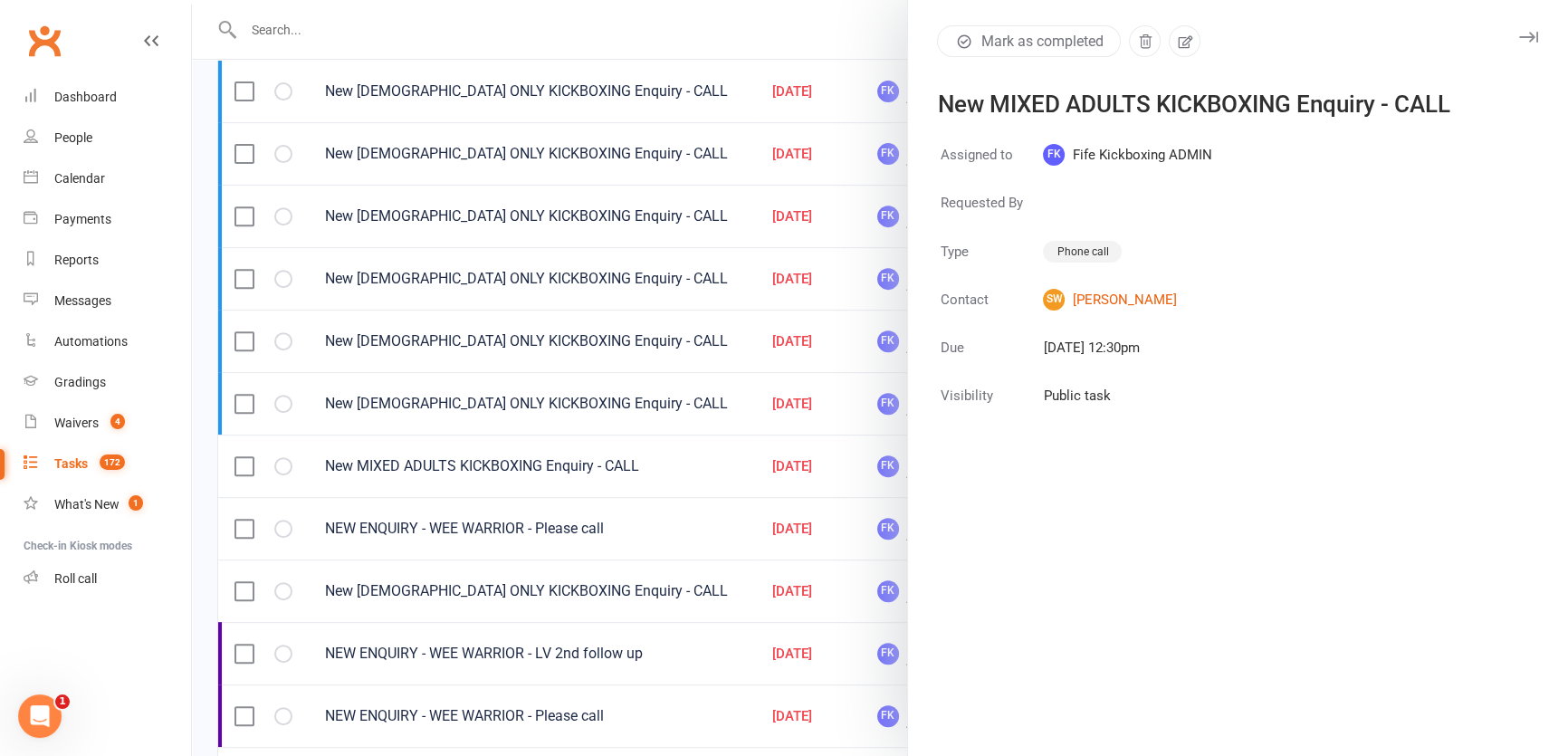
click at [756, 490] on div at bounding box center [880, 378] width 1376 height 756
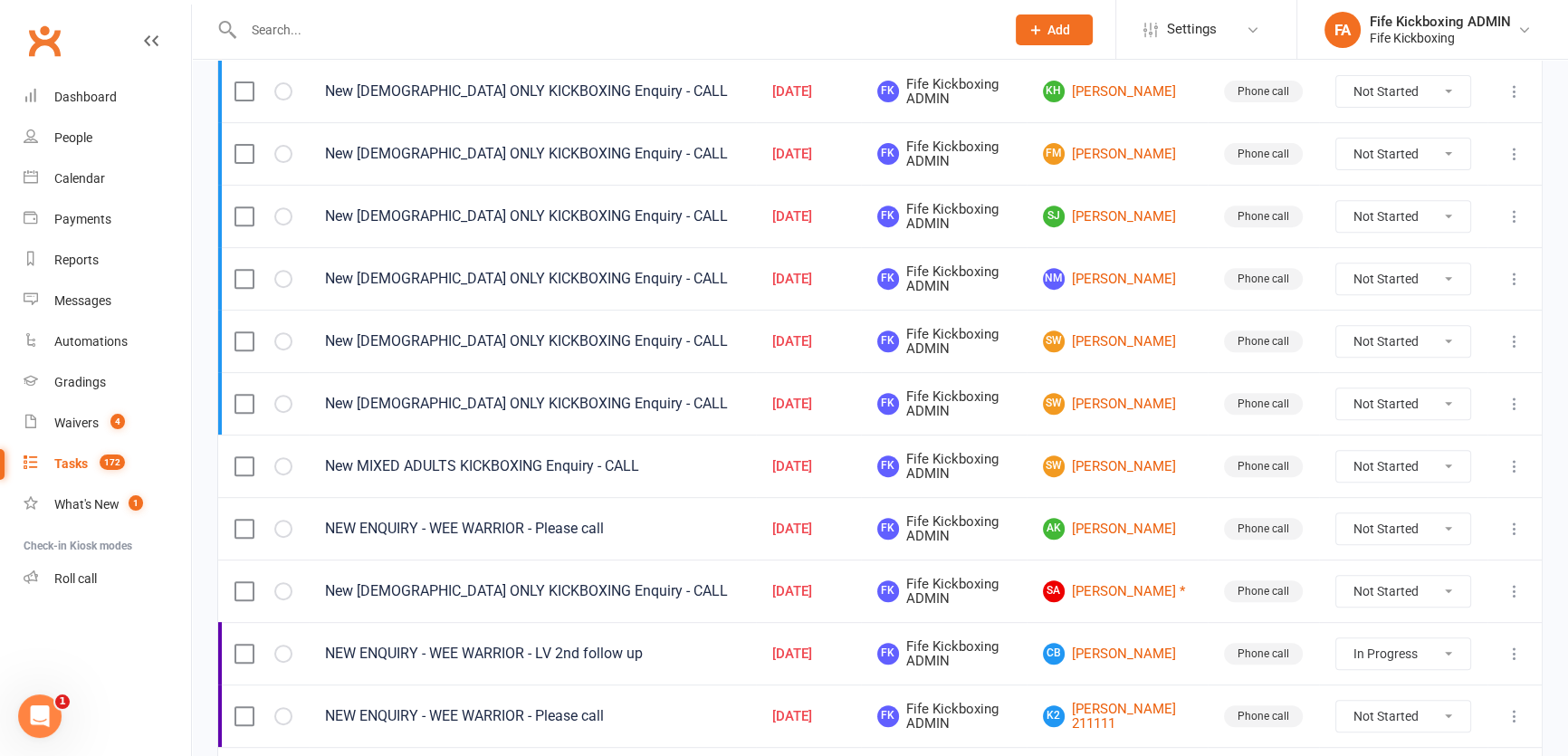
click at [1516, 457] on icon at bounding box center [1514, 466] width 18 height 18
click at [1341, 526] on link "Edit" at bounding box center [1423, 533] width 179 height 36
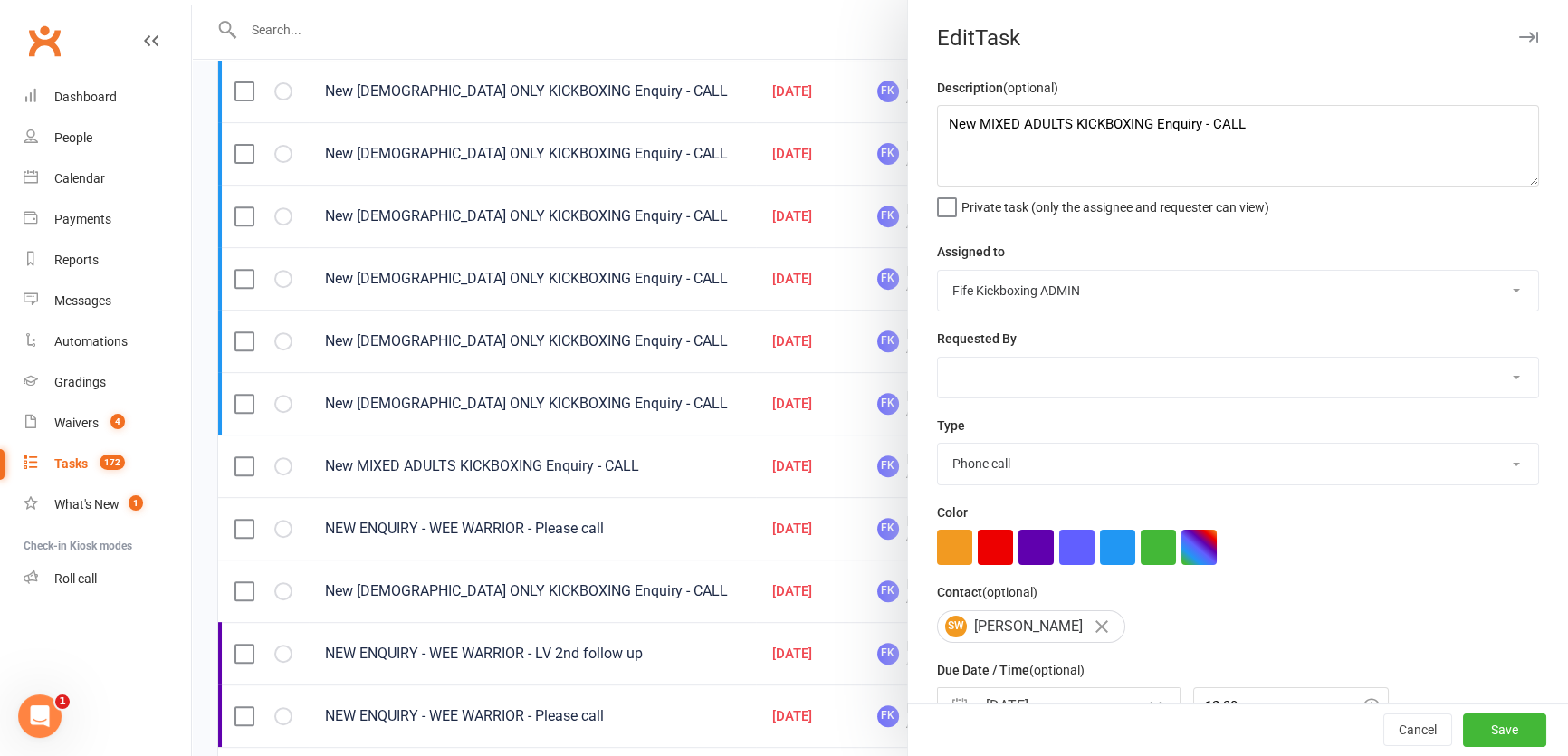
drag, startPoint x: 1102, startPoint y: 555, endPoint x: 1155, endPoint y: 604, distance: 72.2
click at [1102, 557] on button "button" at bounding box center [1117, 547] width 35 height 35
click at [1462, 732] on button "Save" at bounding box center [1504, 730] width 84 height 32
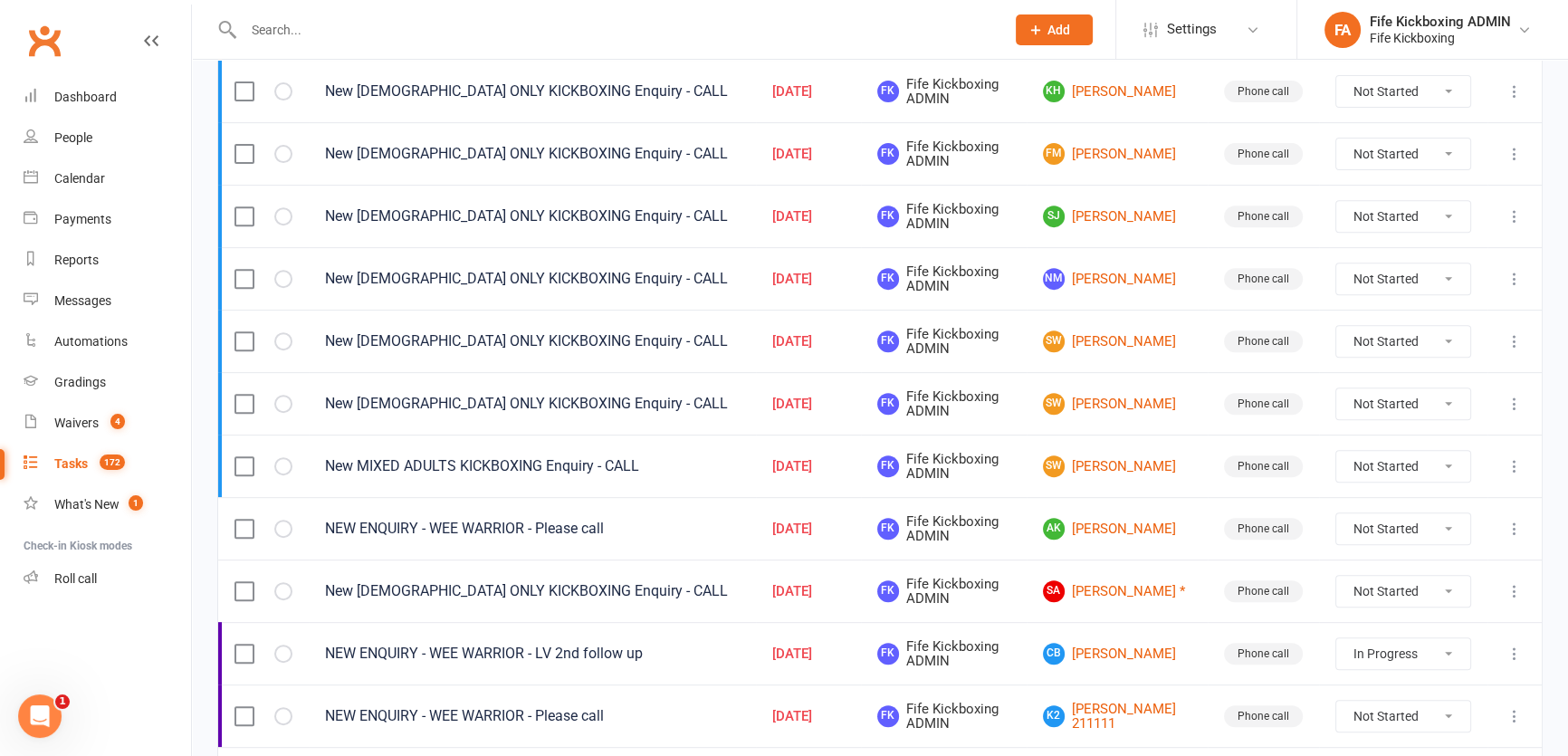
click at [1517, 529] on icon at bounding box center [1514, 528] width 18 height 18
click at [1417, 593] on link "Edit" at bounding box center [1423, 595] width 179 height 36
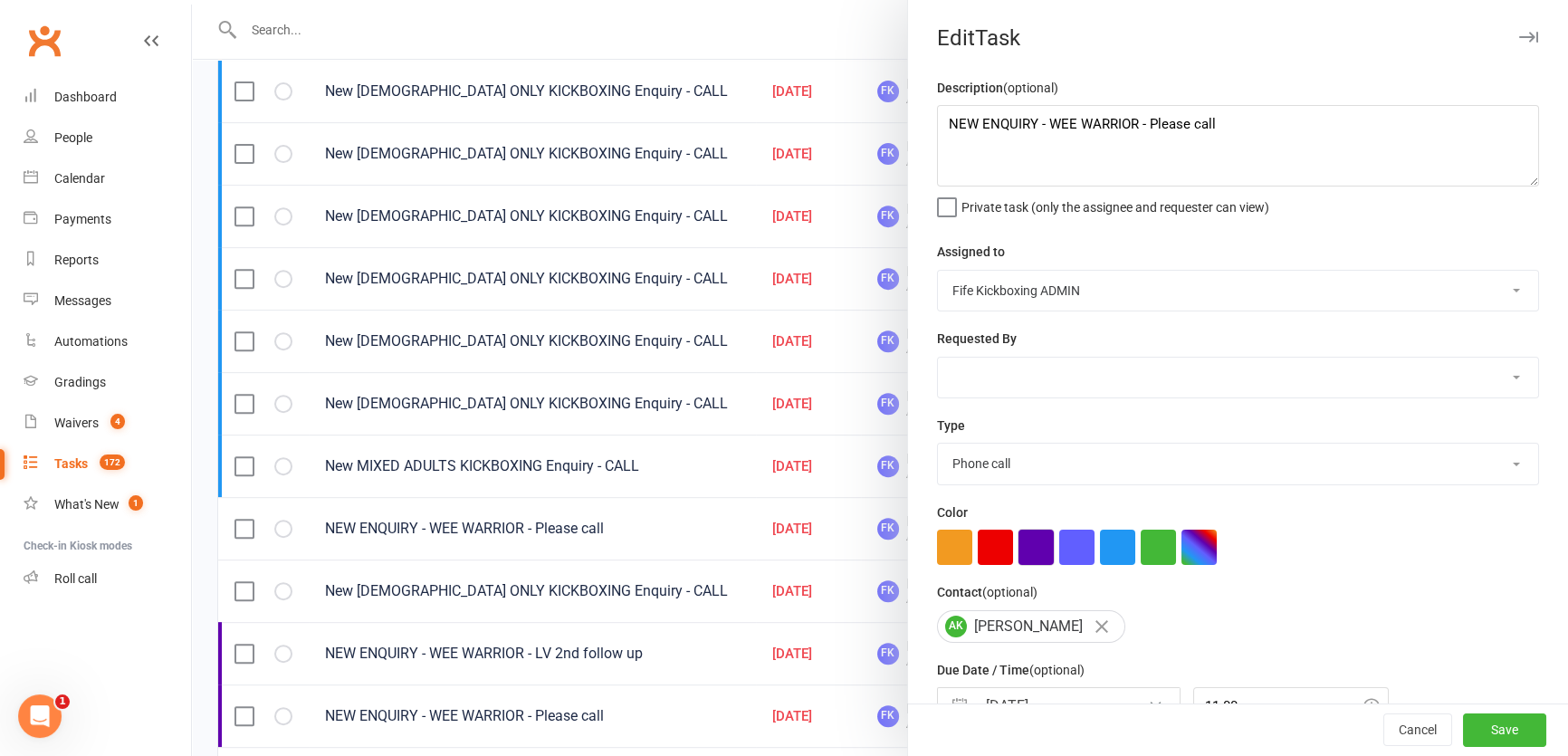
click at [1026, 552] on button "button" at bounding box center [1036, 547] width 35 height 35
click at [1488, 718] on button "Save" at bounding box center [1504, 730] width 84 height 32
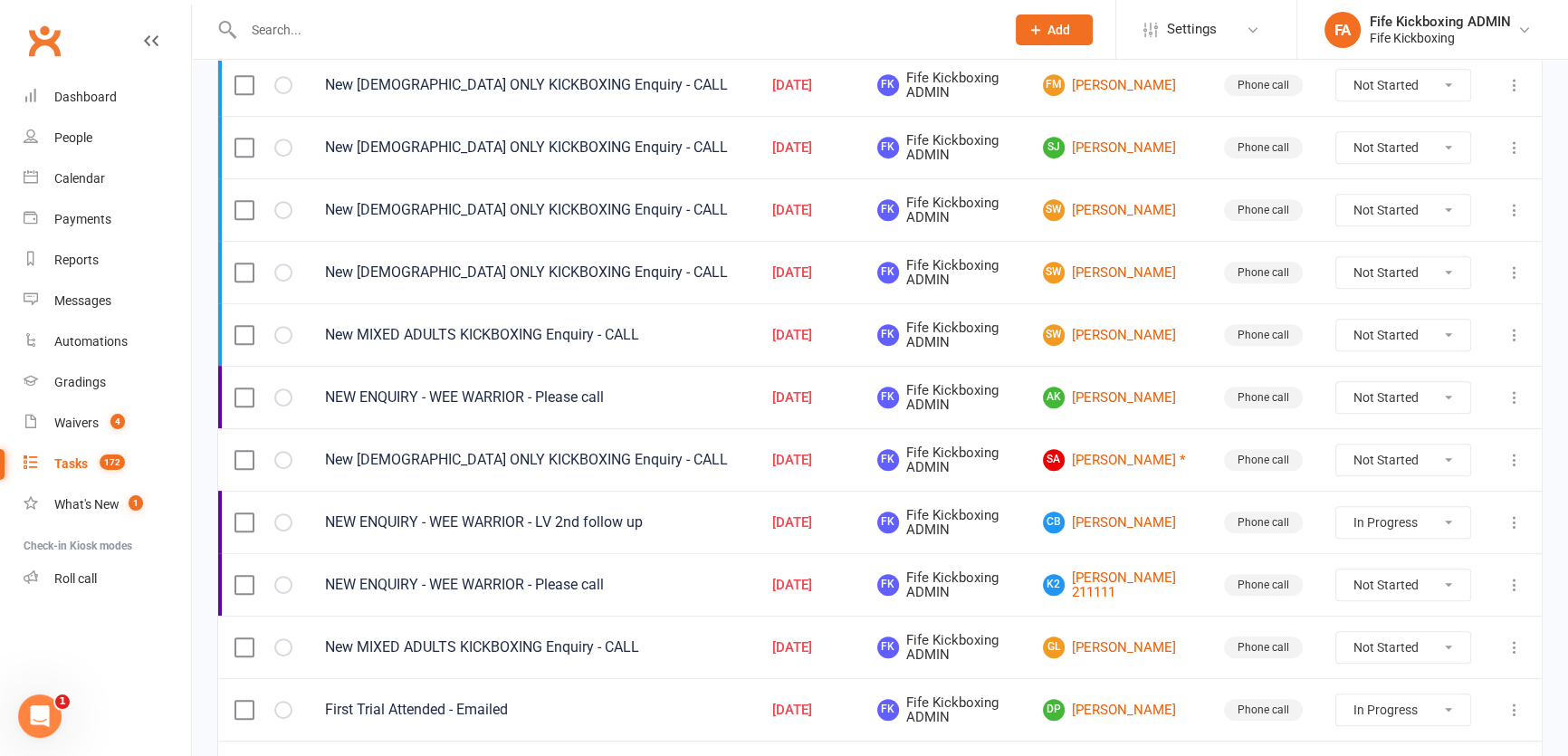
scroll to position [1069, 0]
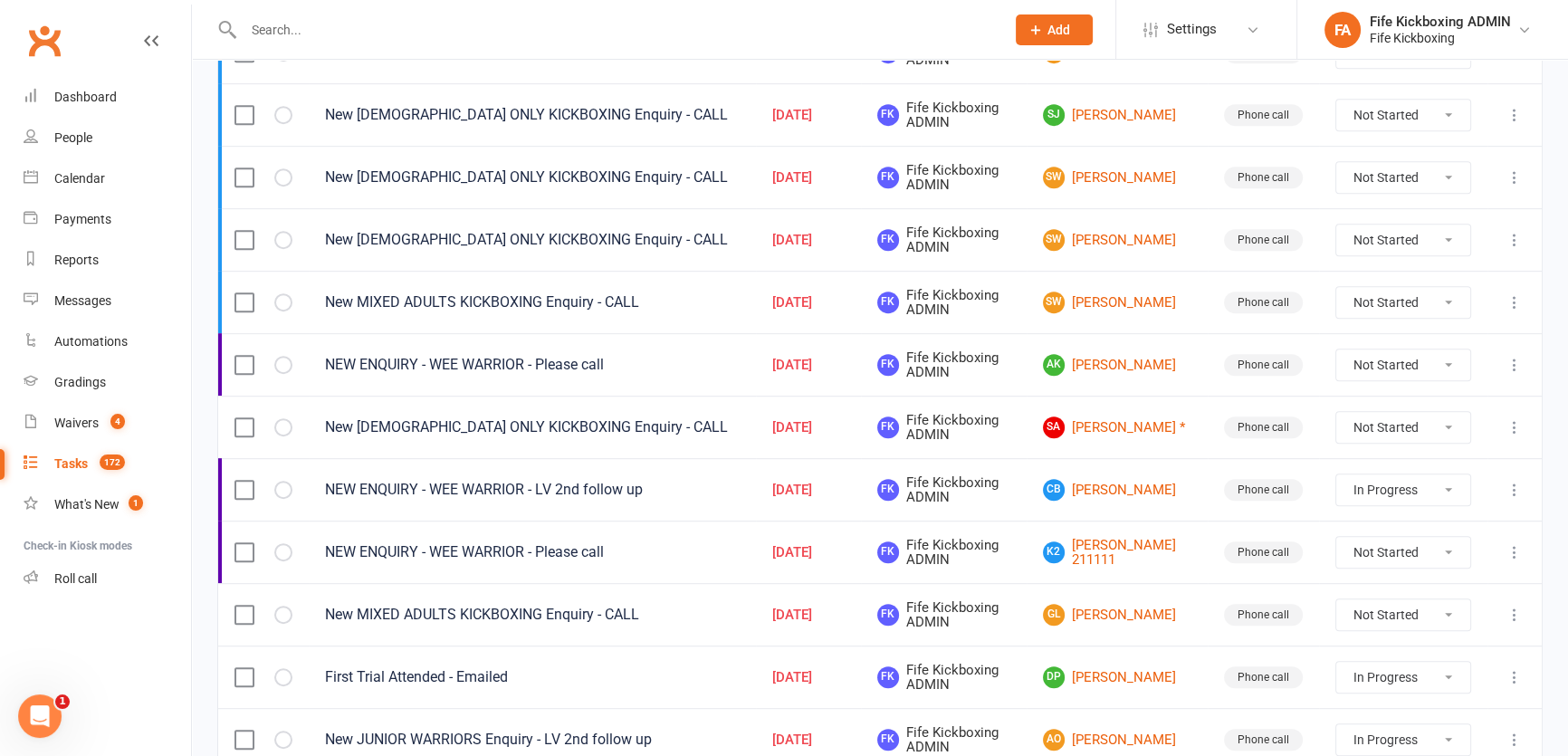
click at [1517, 418] on icon at bounding box center [1514, 427] width 18 height 18
click at [1412, 479] on link "Edit" at bounding box center [1423, 494] width 179 height 36
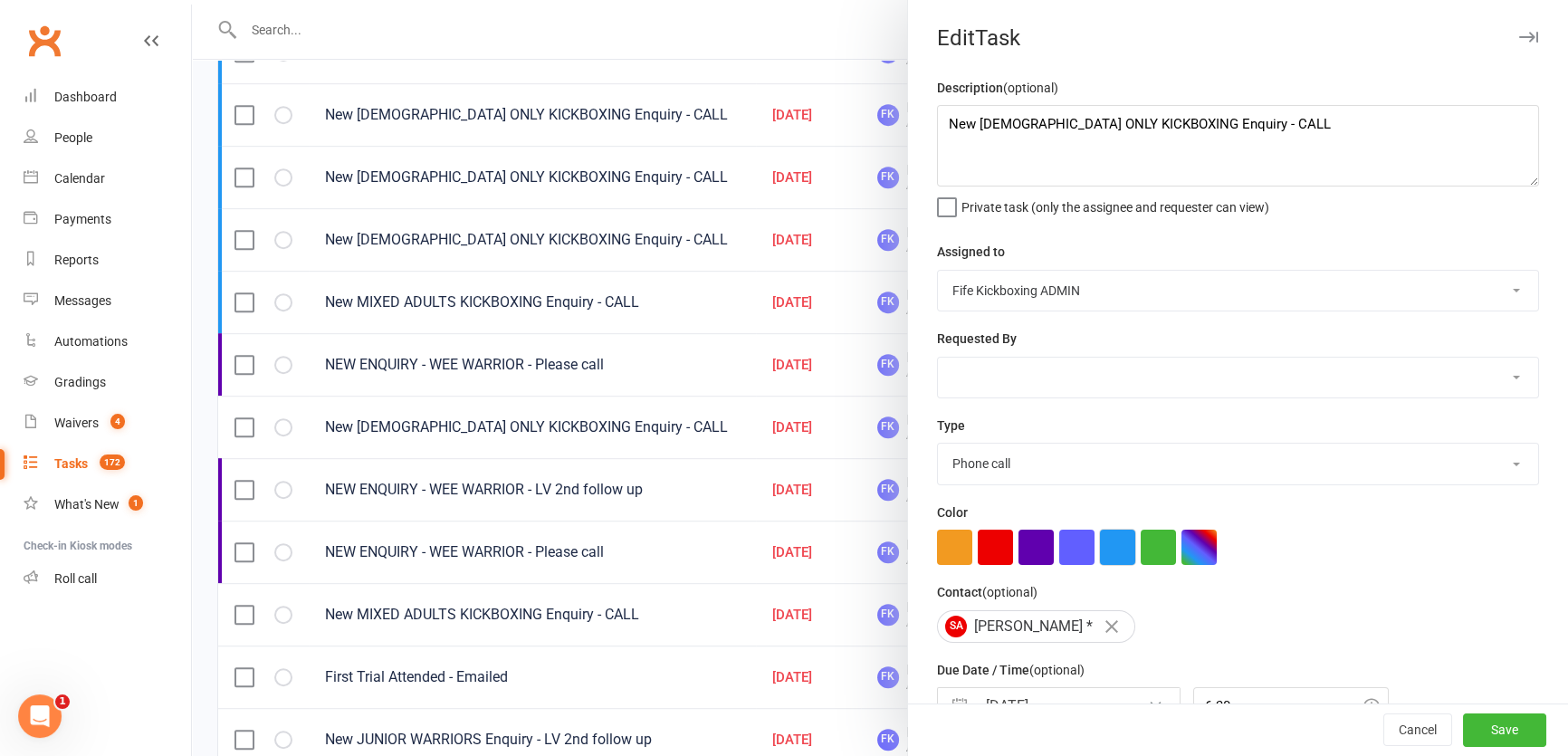
click at [1114, 553] on button "button" at bounding box center [1117, 547] width 35 height 35
click at [1471, 722] on button "Save" at bounding box center [1504, 730] width 84 height 32
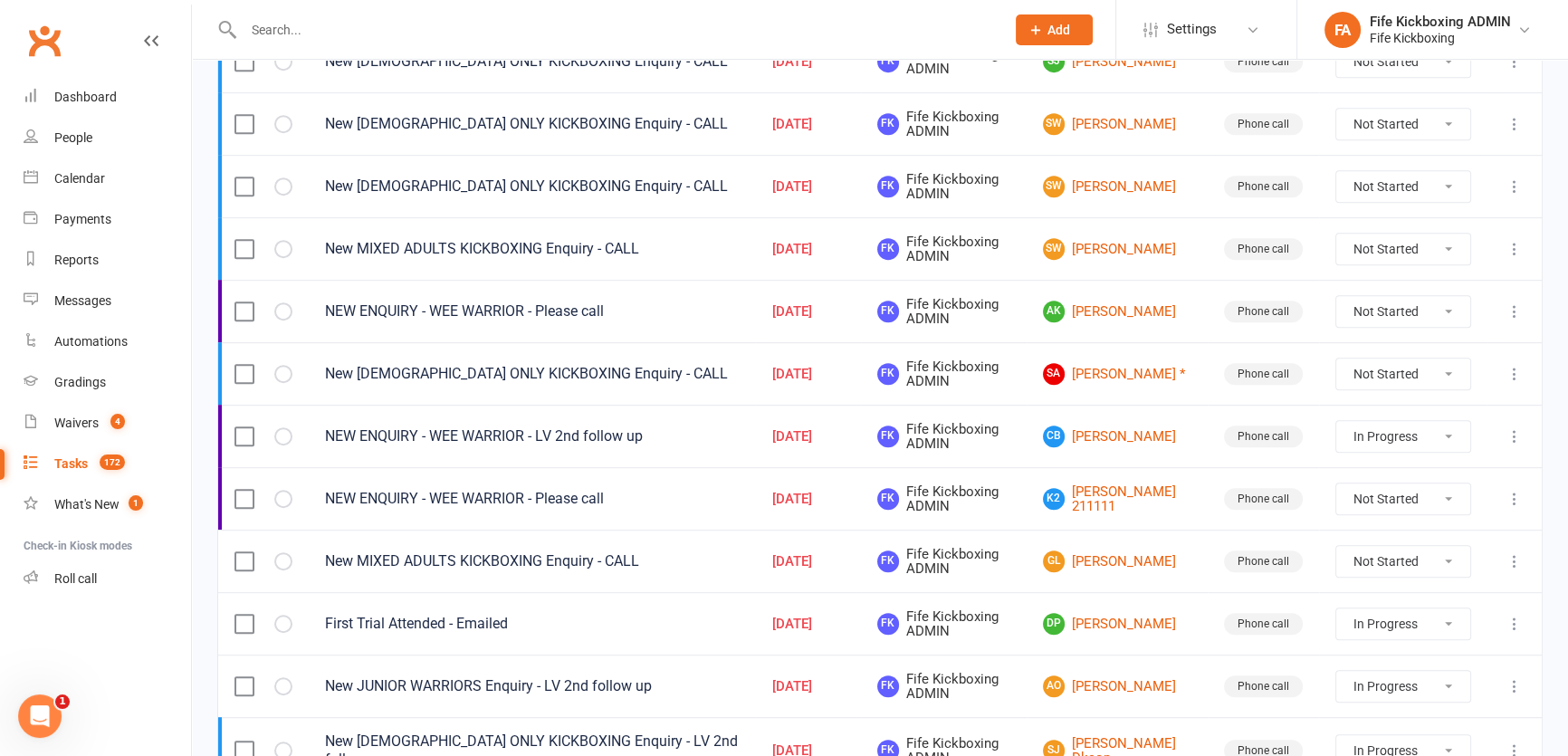
scroll to position [1152, 0]
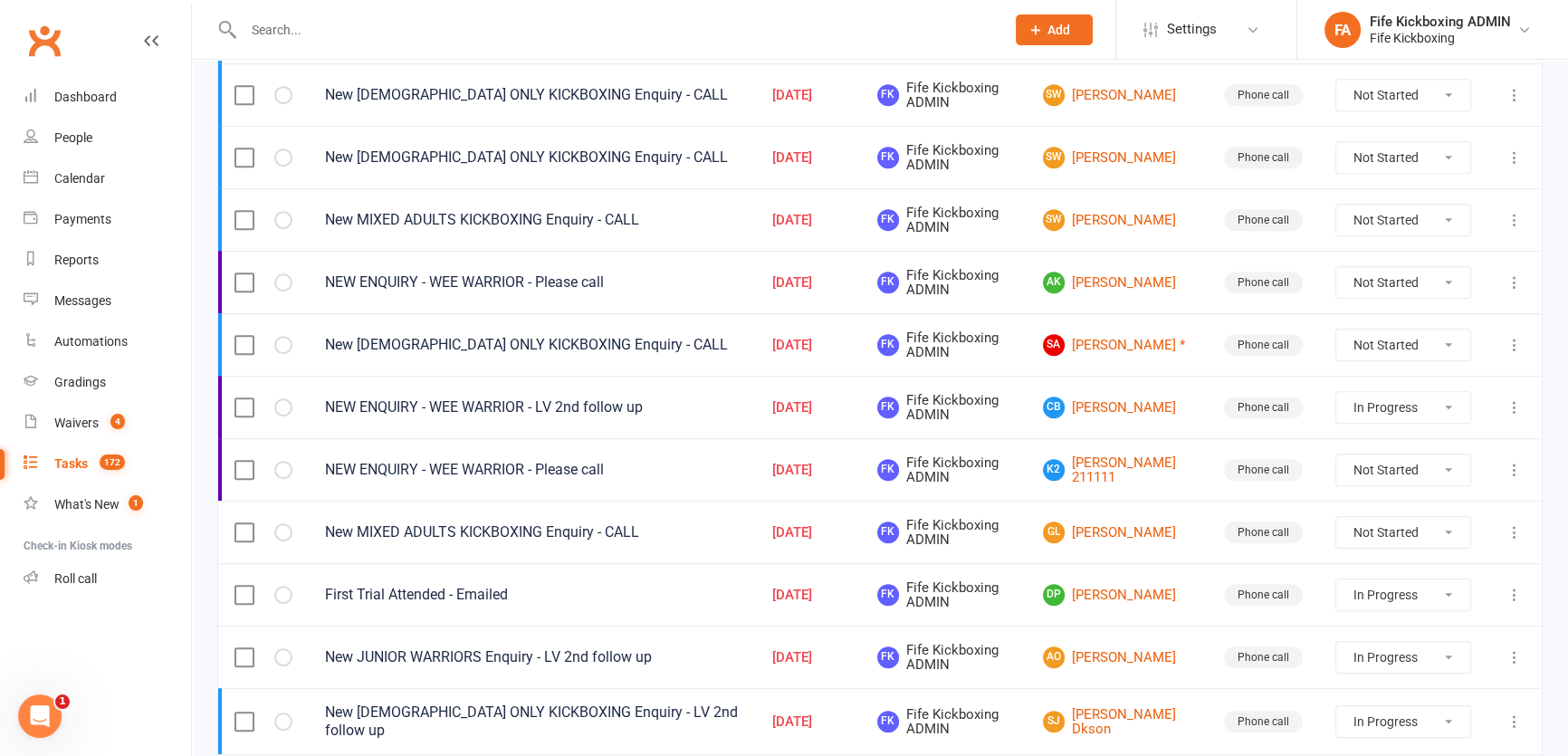
click at [1512, 528] on icon at bounding box center [1514, 532] width 18 height 18
click at [1405, 583] on link "Edit" at bounding box center [1423, 598] width 179 height 36
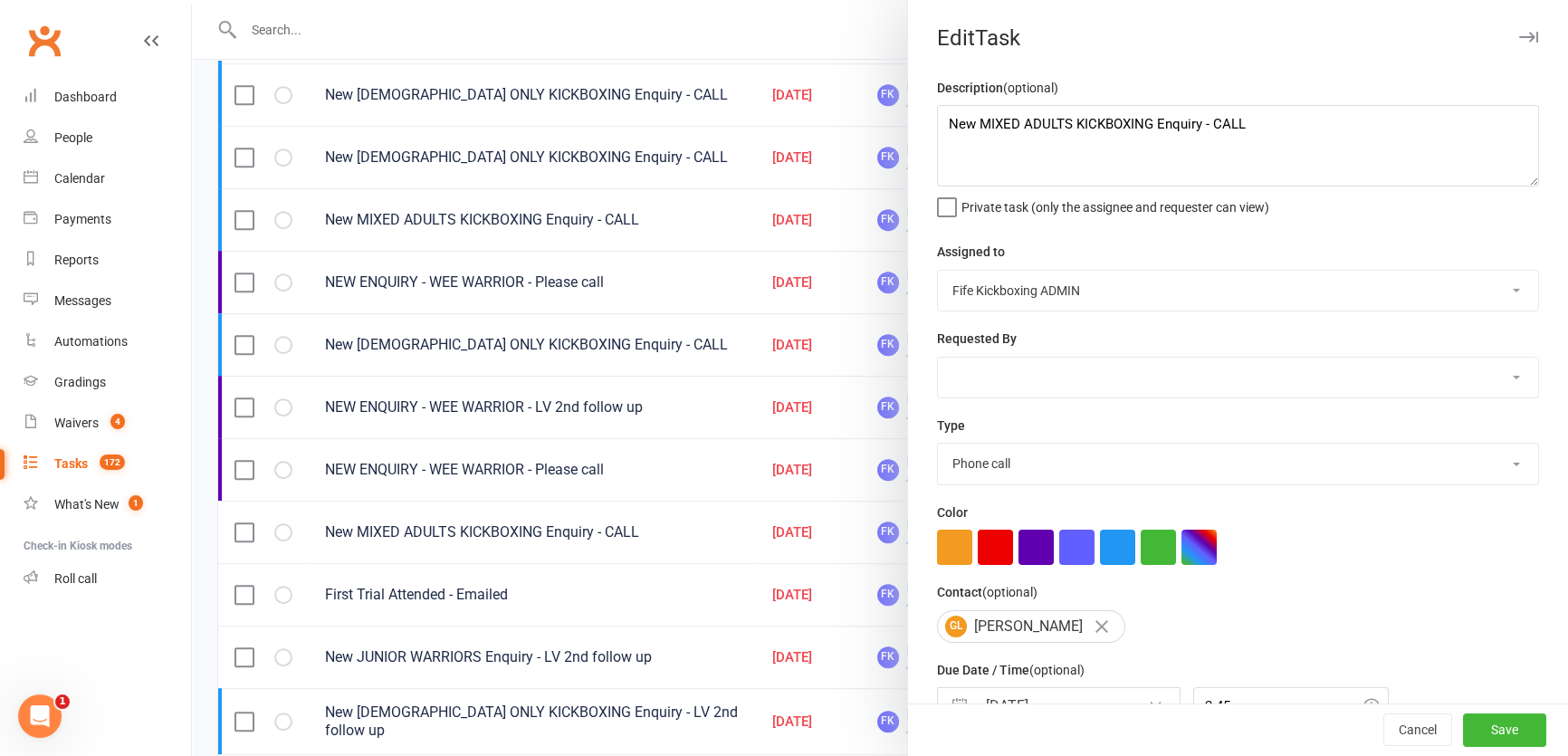
click at [1091, 542] on span at bounding box center [1076, 546] width 280 height 16
click at [1113, 554] on button "button" at bounding box center [1117, 547] width 35 height 35
click at [1460, 710] on div "Cancel Save" at bounding box center [1238, 730] width 660 height 51
click at [1464, 725] on button "Save" at bounding box center [1504, 730] width 84 height 32
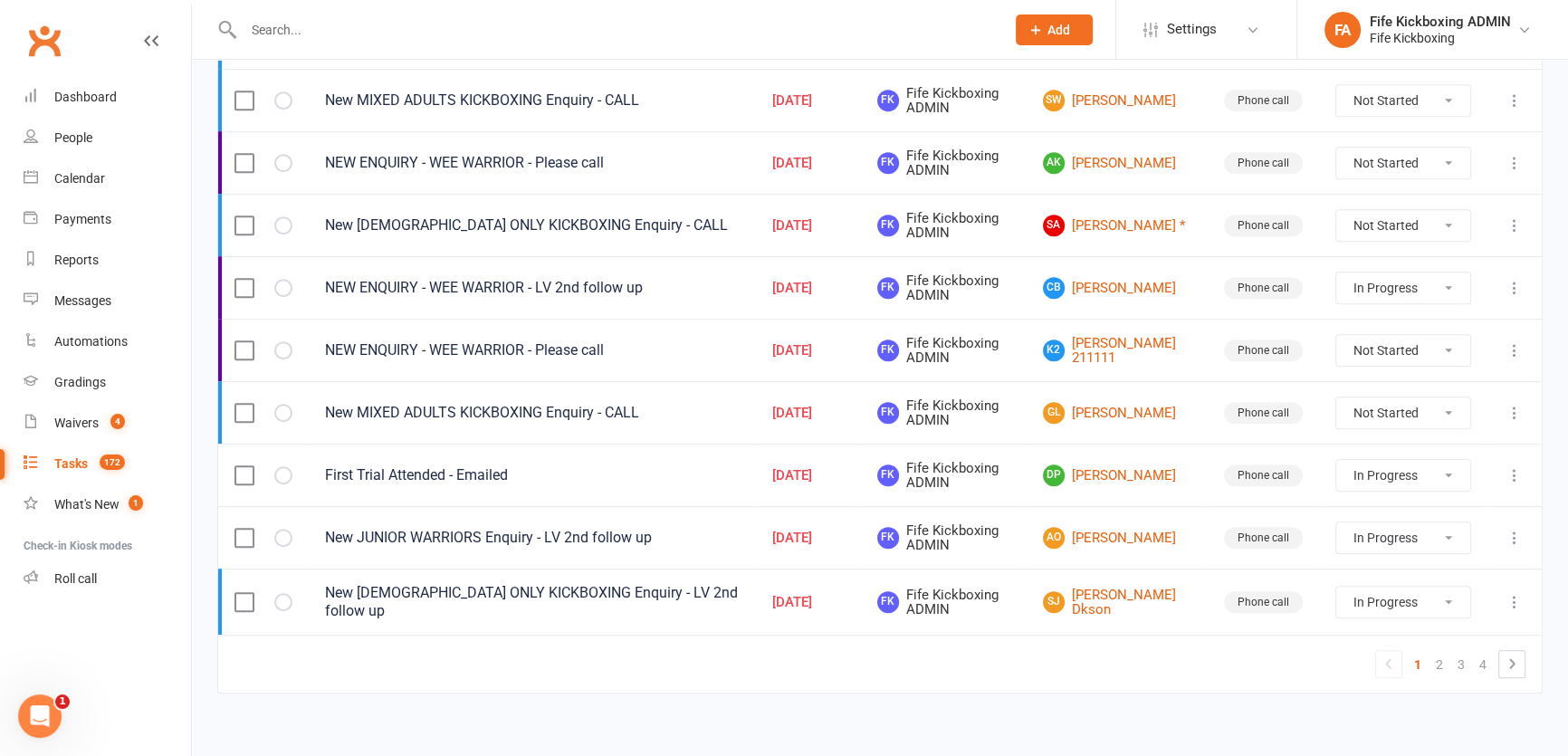
scroll to position [1273, 0]
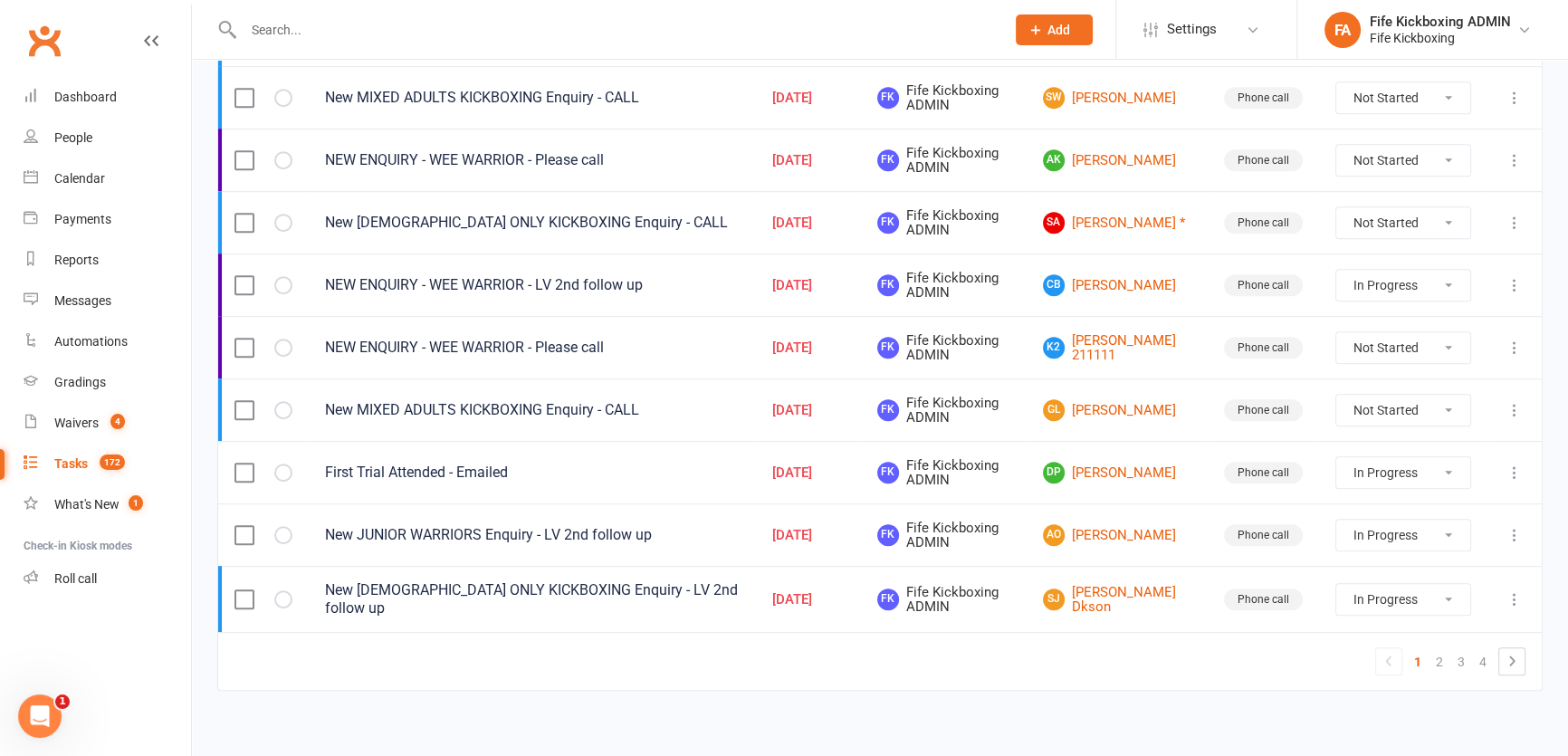
click at [1506, 466] on icon at bounding box center [1514, 472] width 18 height 18
click at [1385, 532] on link "Edit" at bounding box center [1423, 538] width 179 height 36
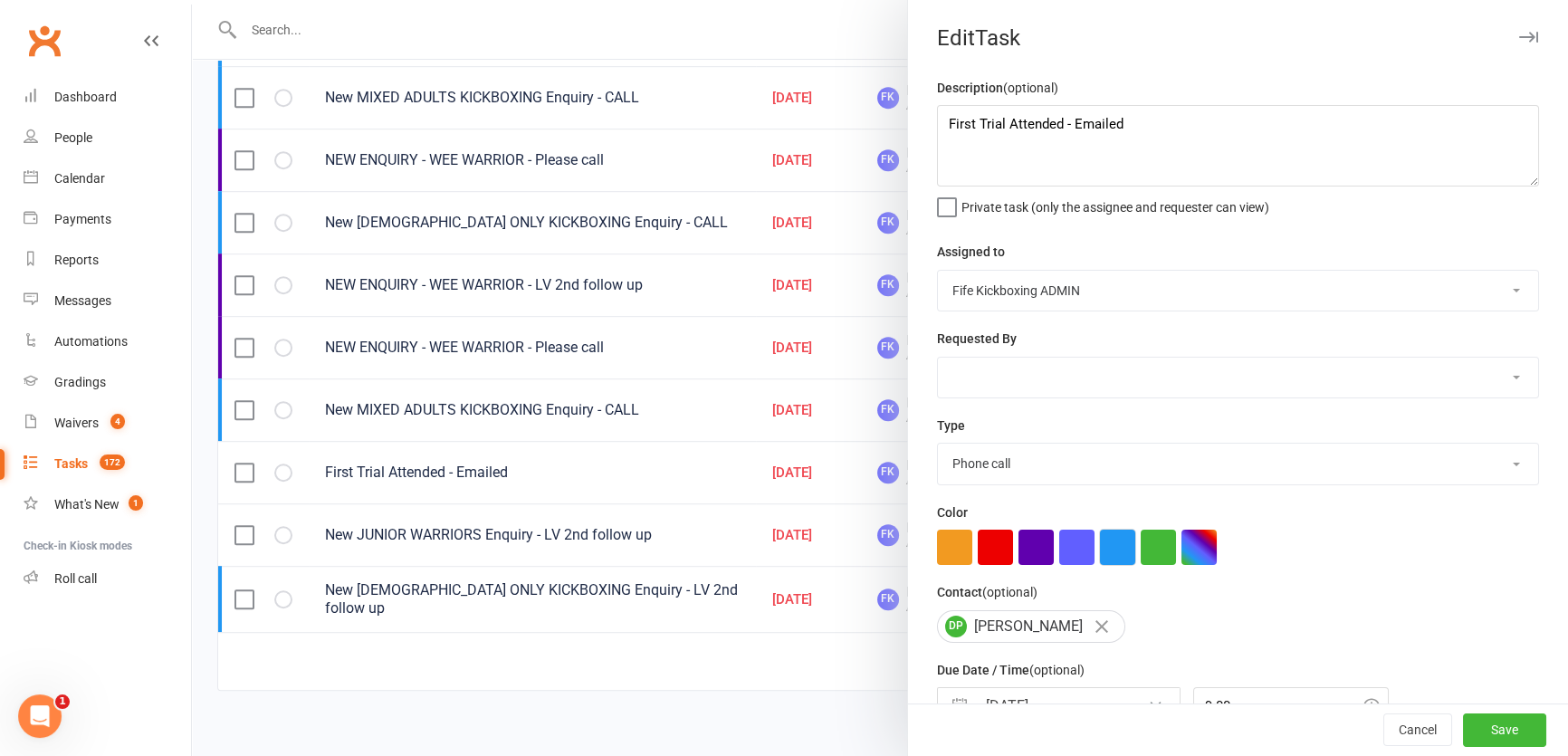
drag, startPoint x: 1079, startPoint y: 551, endPoint x: 1119, endPoint y: 552, distance: 40.0
click at [1080, 551] on button "button" at bounding box center [1076, 547] width 35 height 35
click at [1119, 552] on button "button" at bounding box center [1117, 547] width 35 height 35
click at [1467, 724] on button "Save" at bounding box center [1504, 730] width 84 height 32
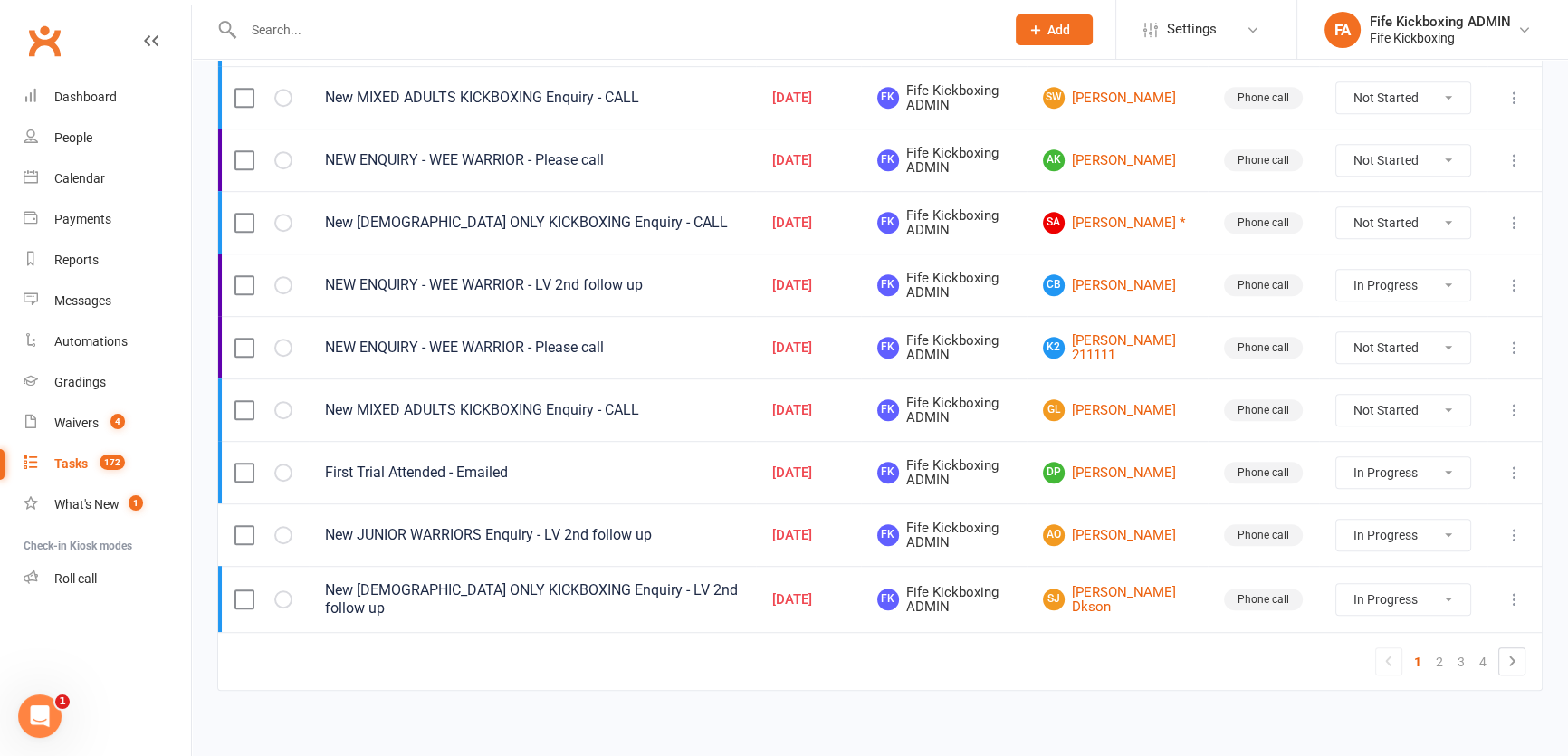
click at [1516, 463] on icon at bounding box center [1514, 472] width 18 height 18
click at [1418, 539] on link "Edit" at bounding box center [1423, 538] width 179 height 36
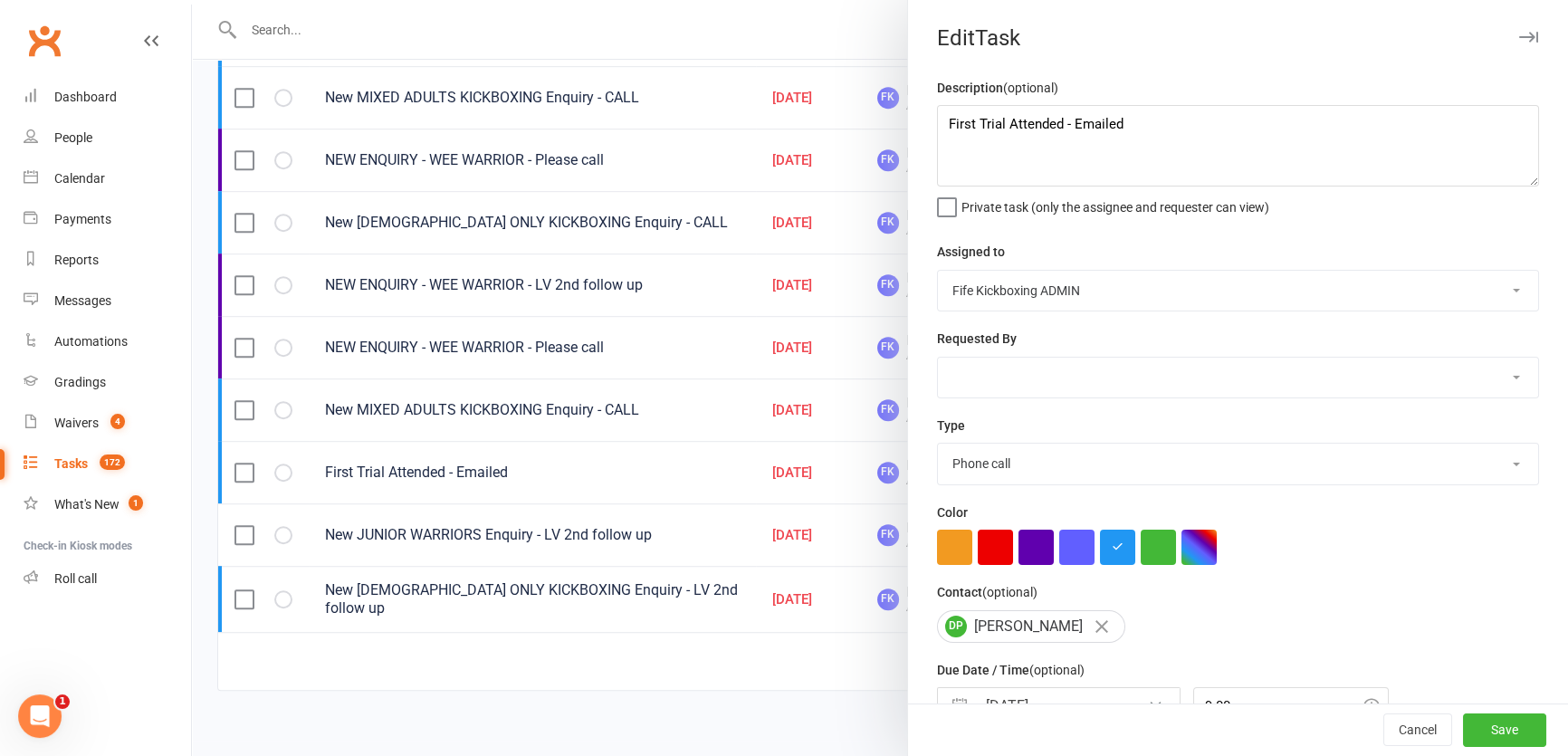
click at [937, 551] on div at bounding box center [1237, 547] width 602 height 35
click at [939, 557] on button "button" at bounding box center [954, 547] width 35 height 35
click at [1478, 727] on button "Save" at bounding box center [1504, 730] width 84 height 32
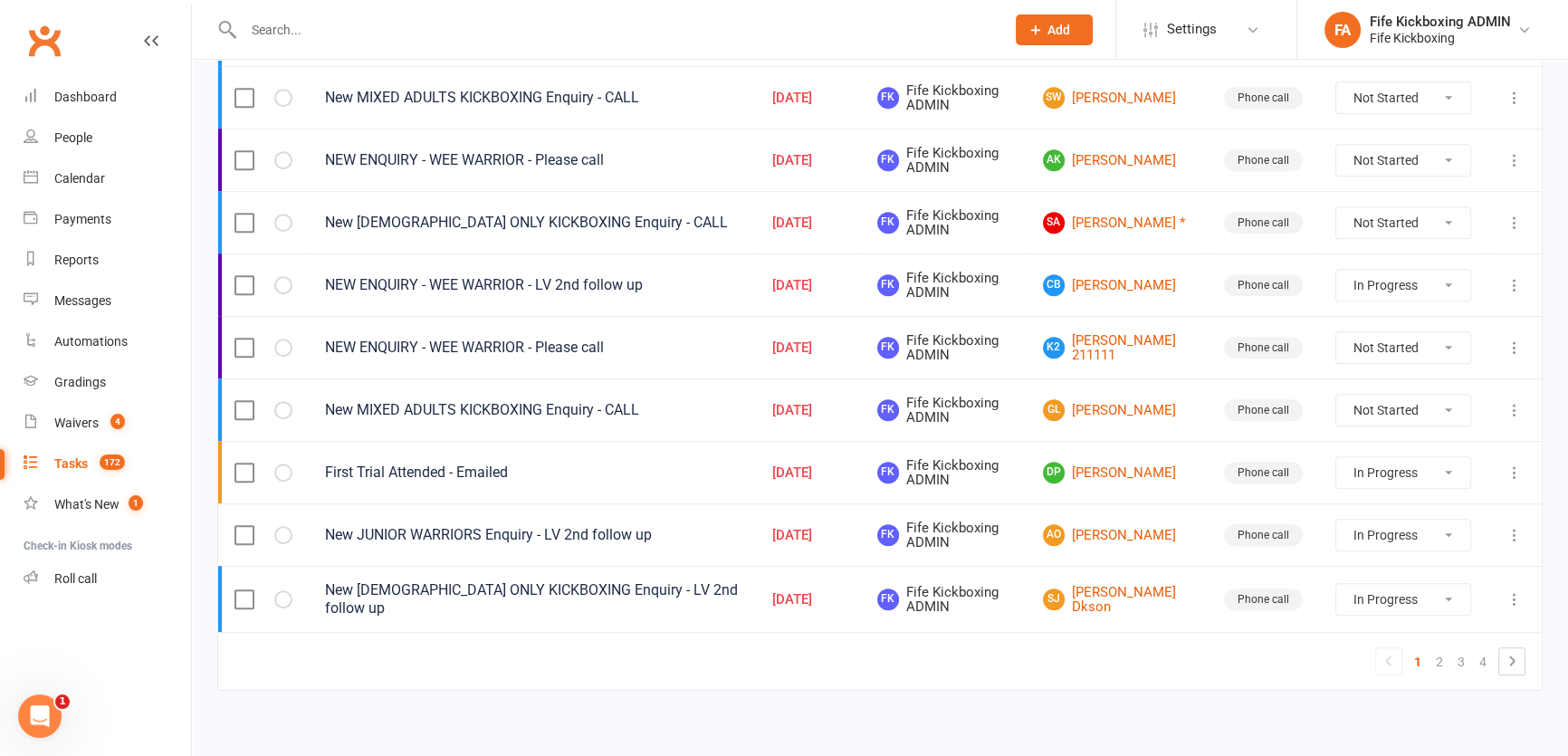
click at [1515, 526] on icon at bounding box center [1514, 534] width 18 height 18
click at [1384, 605] on link "Edit" at bounding box center [1423, 600] width 179 height 36
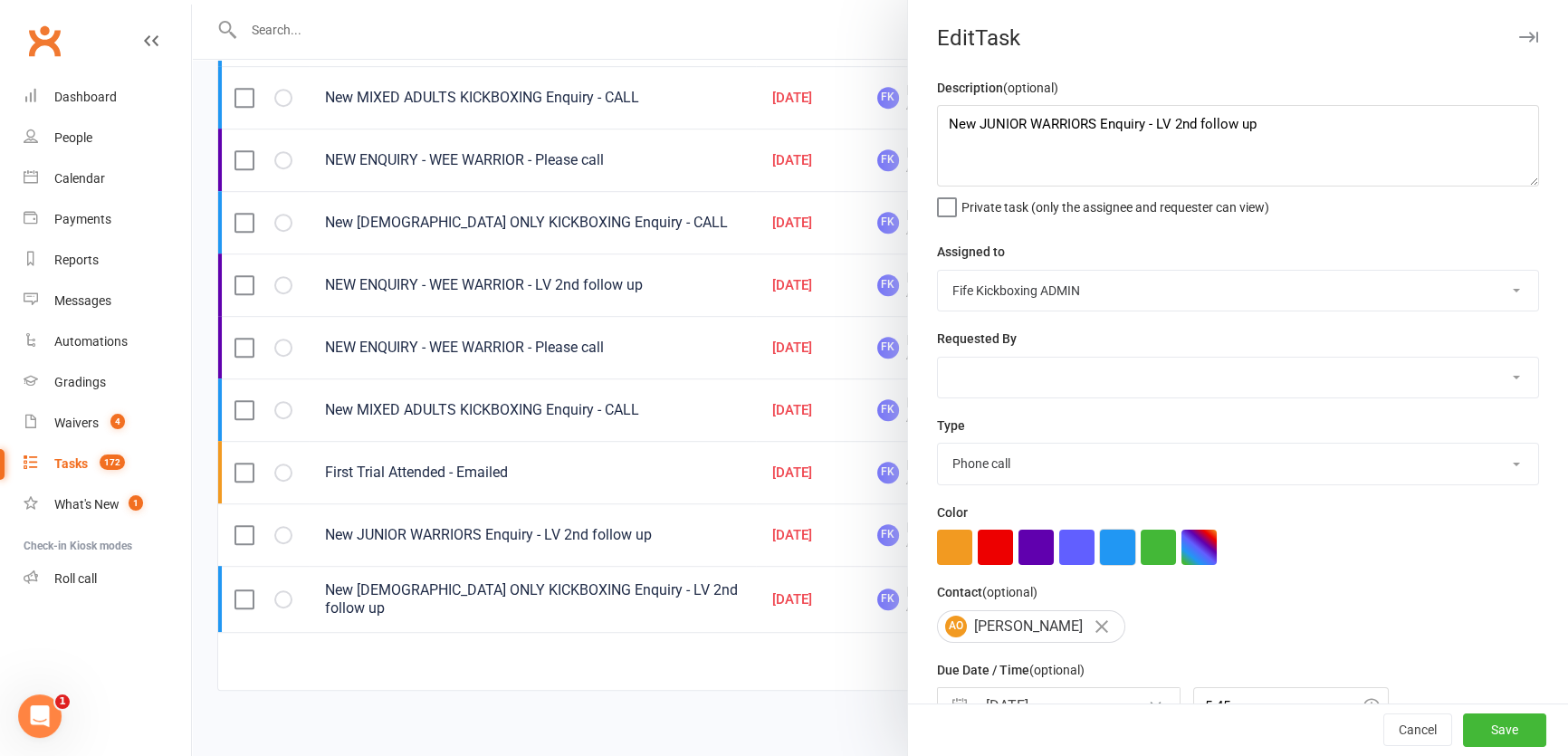
click at [1116, 564] on button "button" at bounding box center [1117, 547] width 35 height 35
click at [1478, 715] on button "Save" at bounding box center [1504, 730] width 84 height 32
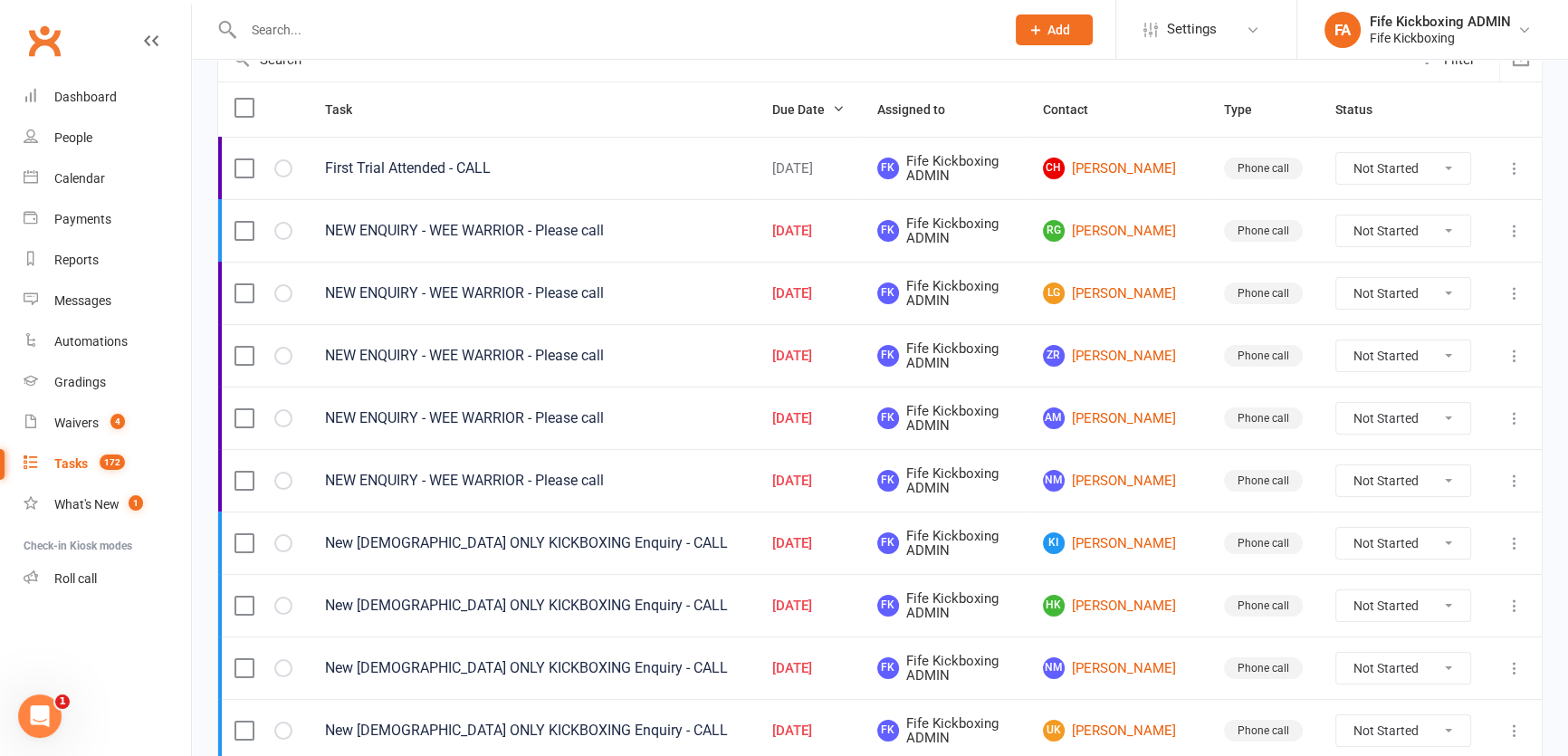
scroll to position [39, 0]
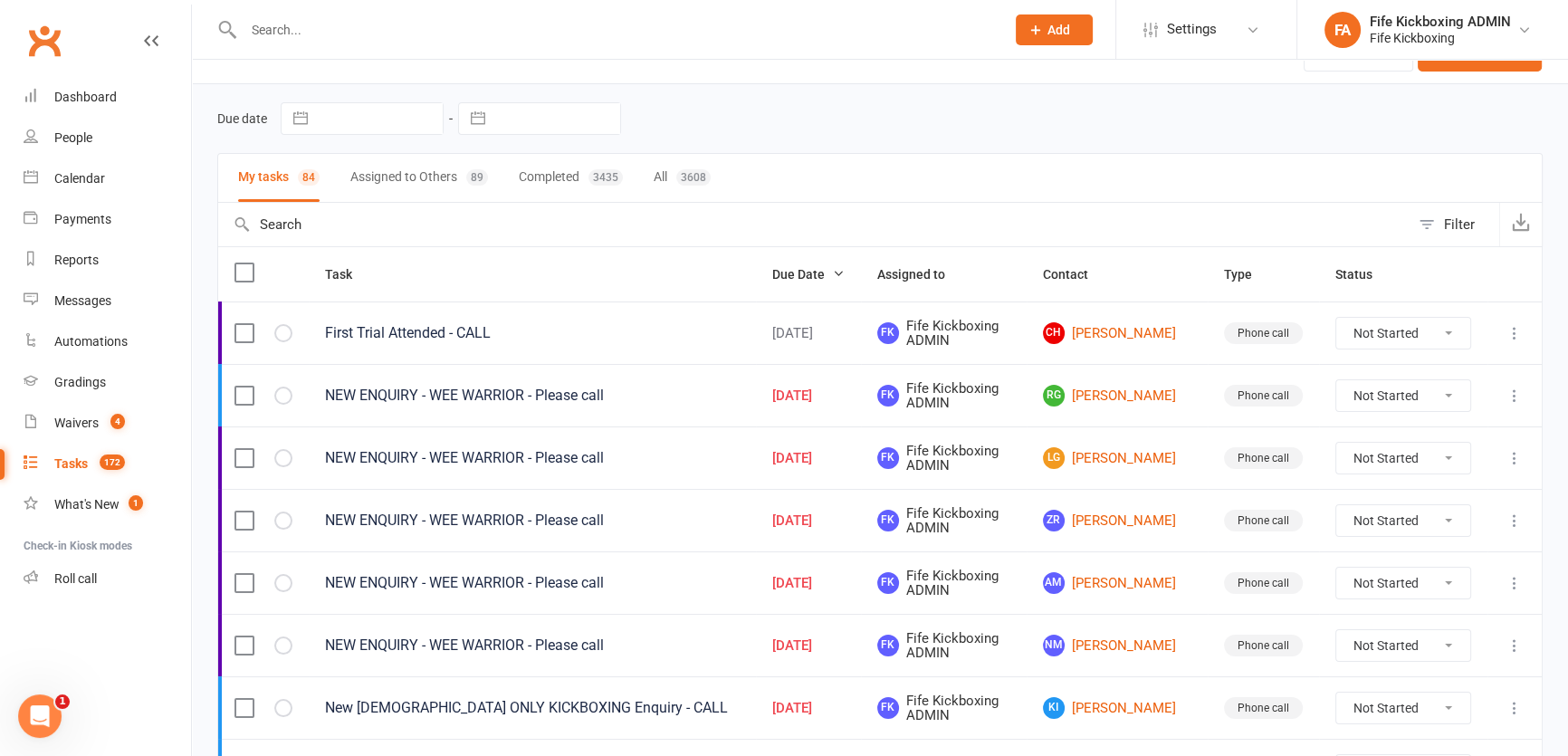
click at [1505, 330] on icon at bounding box center [1514, 333] width 18 height 18
click at [1366, 393] on link "Edit" at bounding box center [1423, 404] width 179 height 36
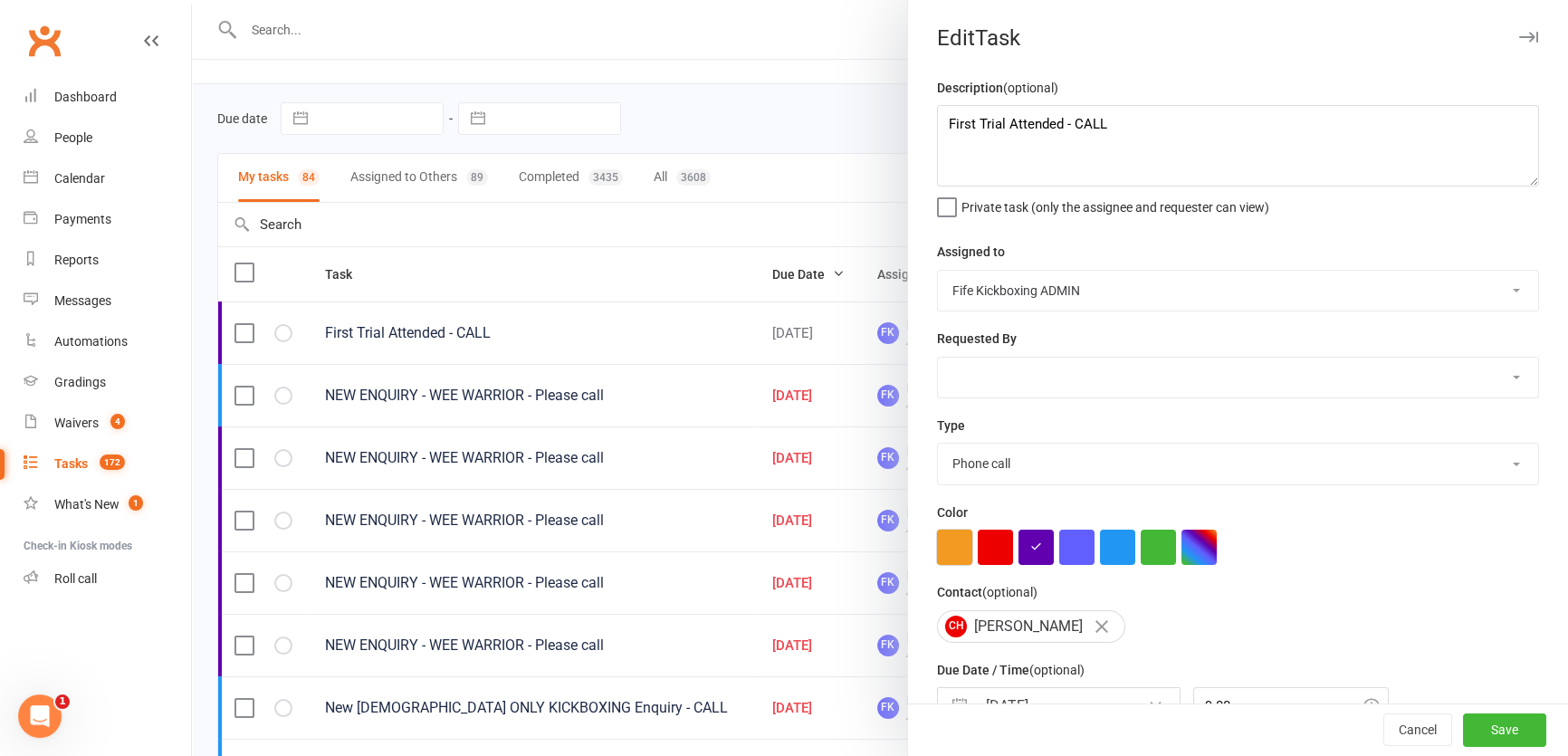
click at [955, 558] on button "button" at bounding box center [954, 547] width 35 height 35
click at [1473, 721] on button "Save" at bounding box center [1504, 730] width 84 height 32
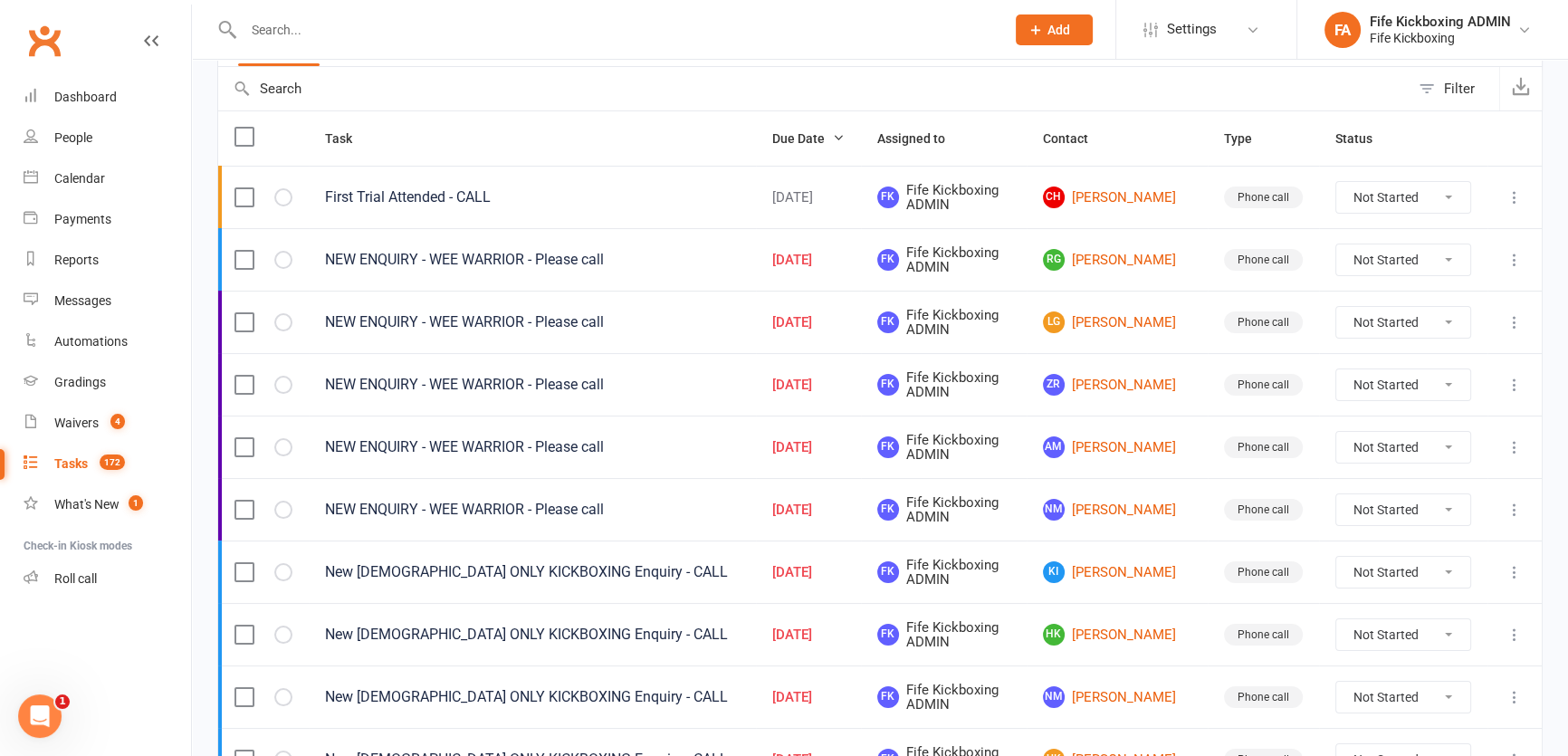
scroll to position [204, 0]
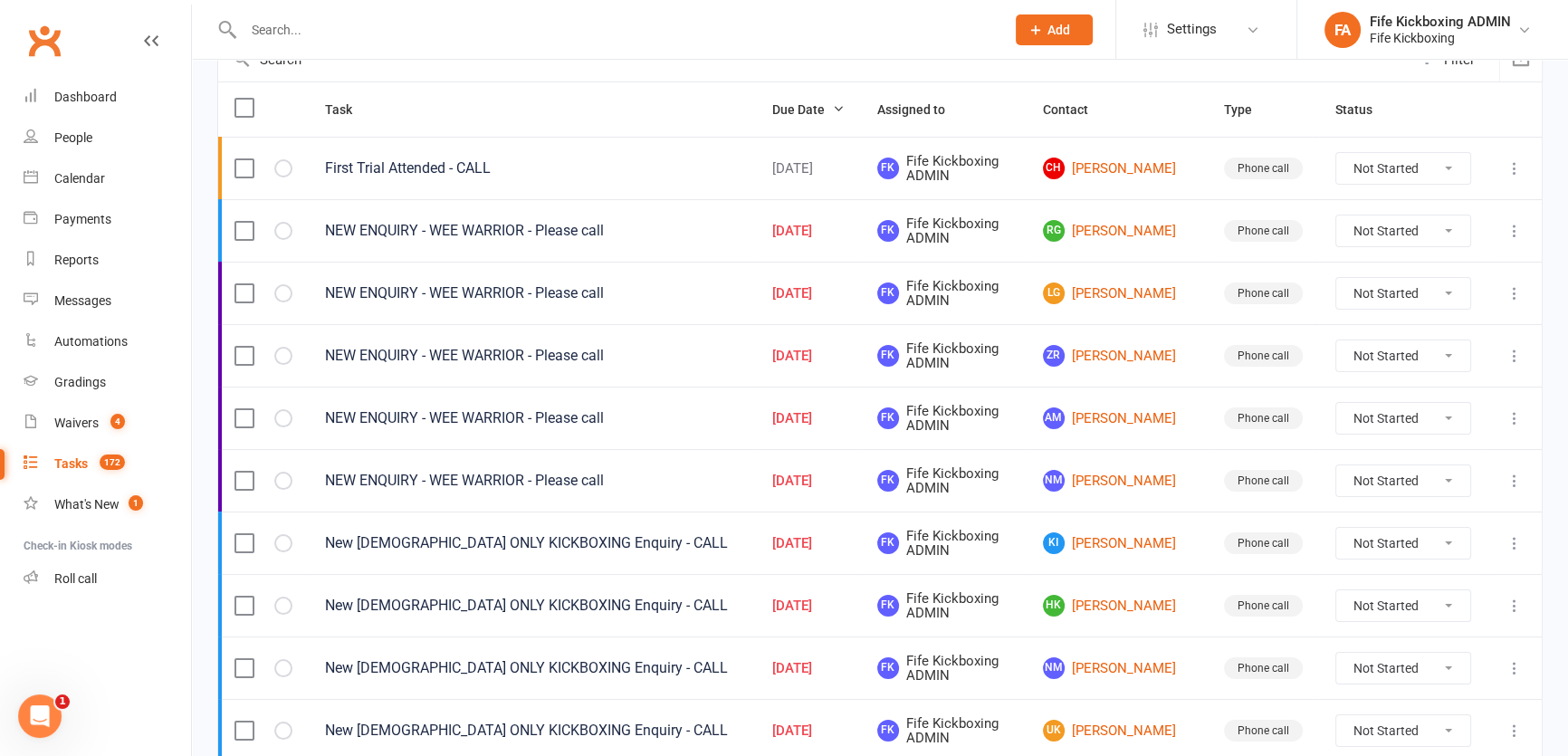
drag, startPoint x: 1420, startPoint y: 478, endPoint x: 1407, endPoint y: 492, distance: 19.1
click at [1420, 478] on select "Not Started In Progress Waiting Complete" at bounding box center [1403, 480] width 134 height 30
click at [1336, 465] on select "Not Started In Progress Waiting Complete" at bounding box center [1403, 480] width 134 height 30
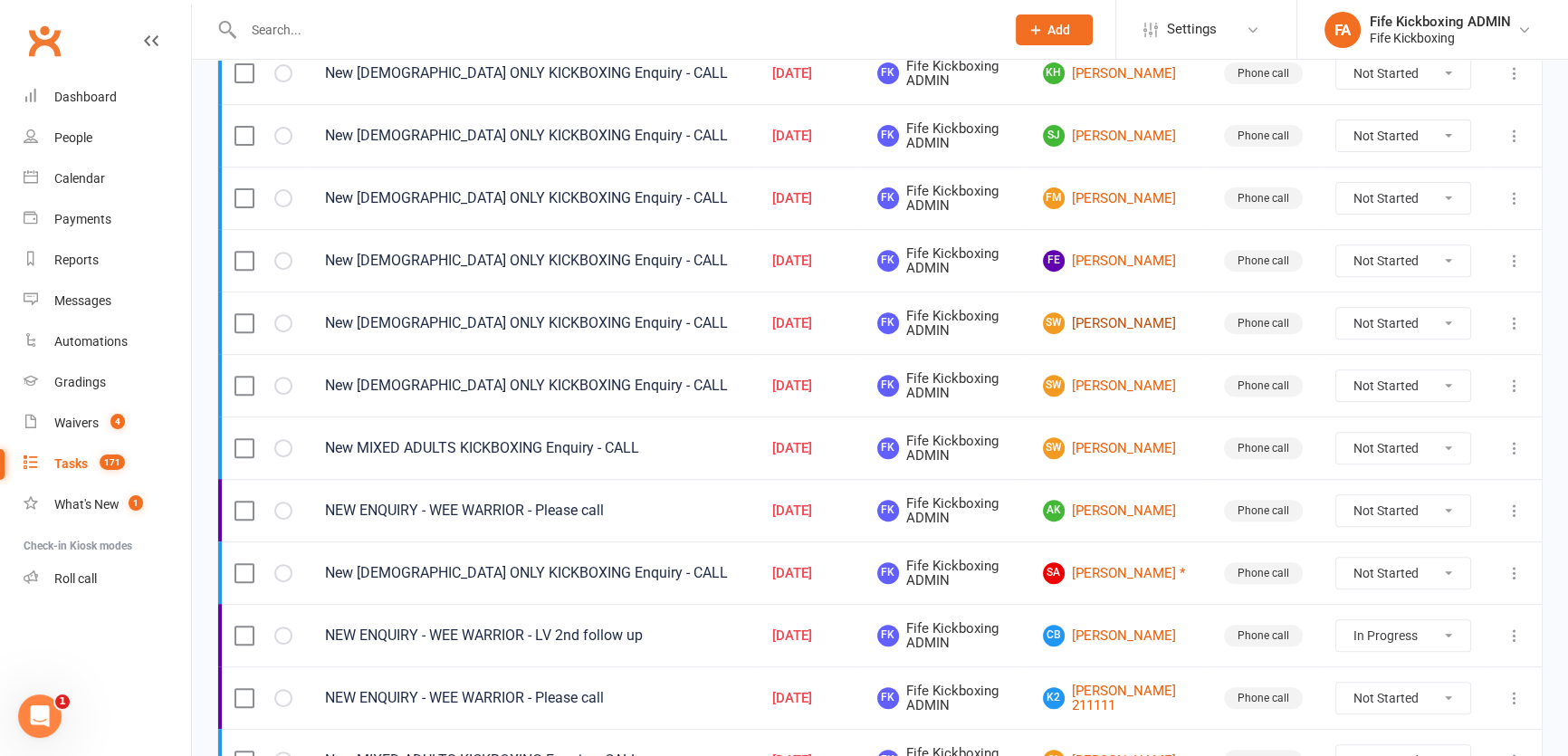
scroll to position [862, 0]
click at [1403, 319] on select "Not Started In Progress Waiting Complete" at bounding box center [1403, 322] width 134 height 30
click at [1336, 307] on select "Not Started In Progress Waiting Complete" at bounding box center [1403, 322] width 134 height 30
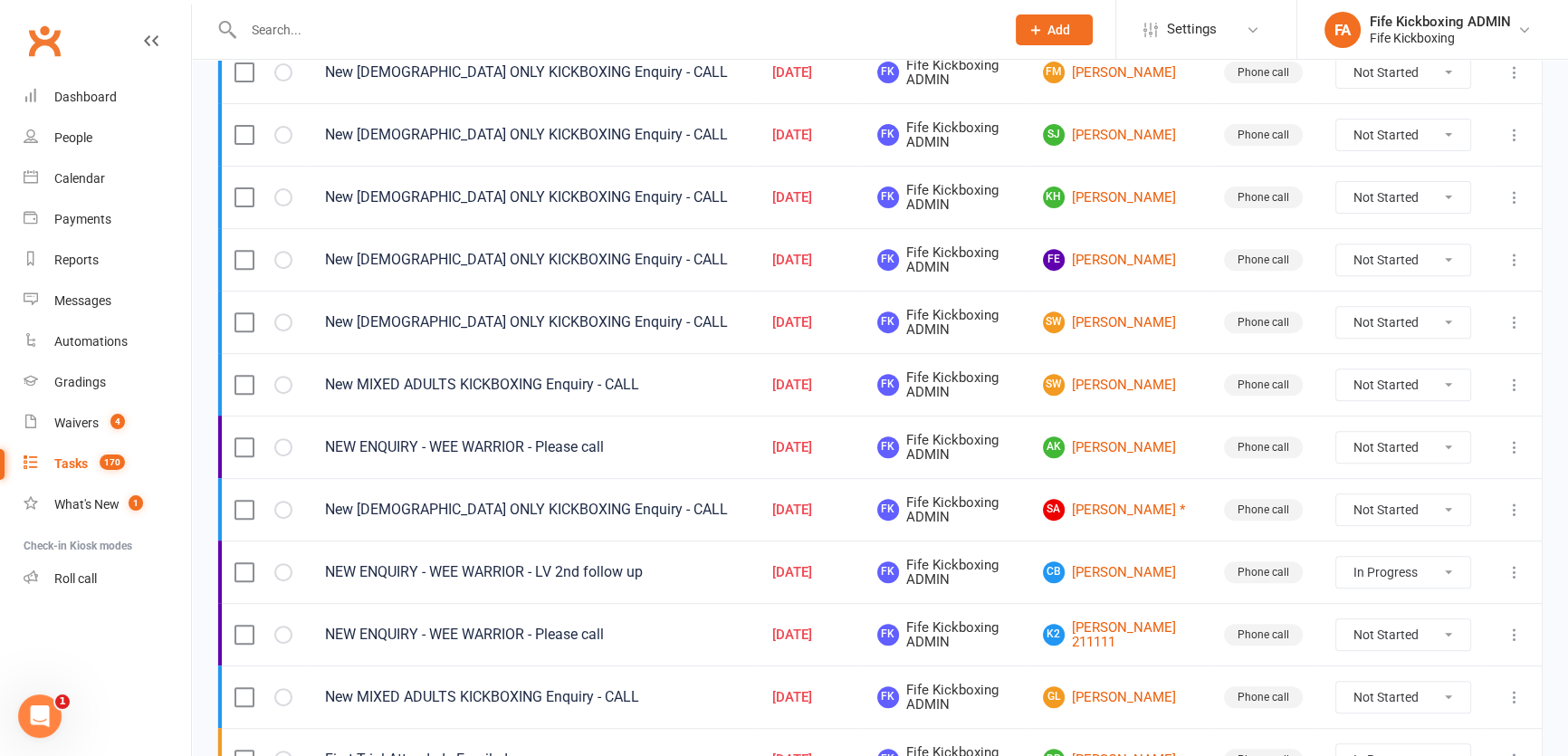
click at [1366, 321] on select "Not Started In Progress Waiting Complete" at bounding box center [1403, 322] width 134 height 30
click at [1336, 307] on select "Not Started In Progress Waiting Complete" at bounding box center [1403, 322] width 134 height 30
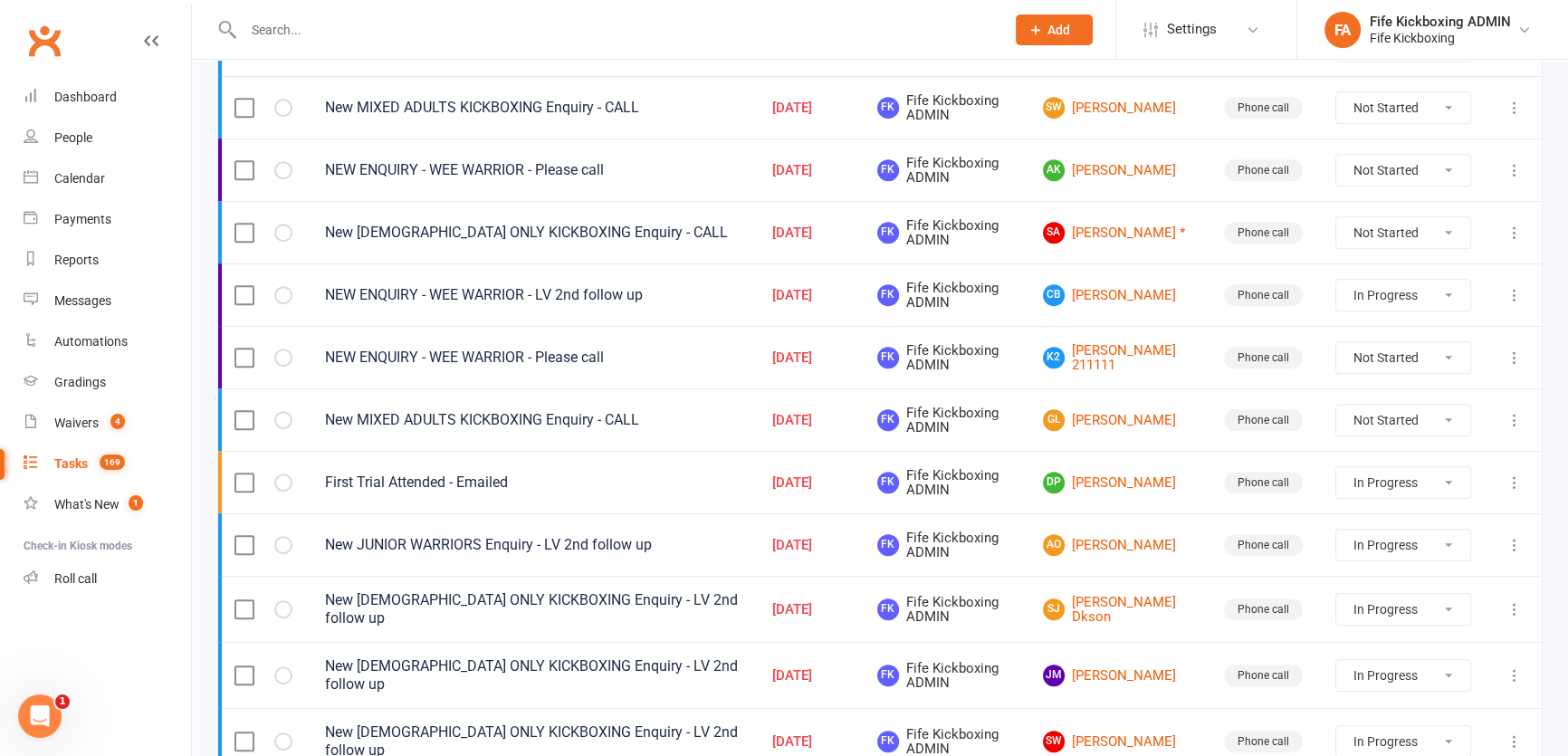
scroll to position [1234, 0]
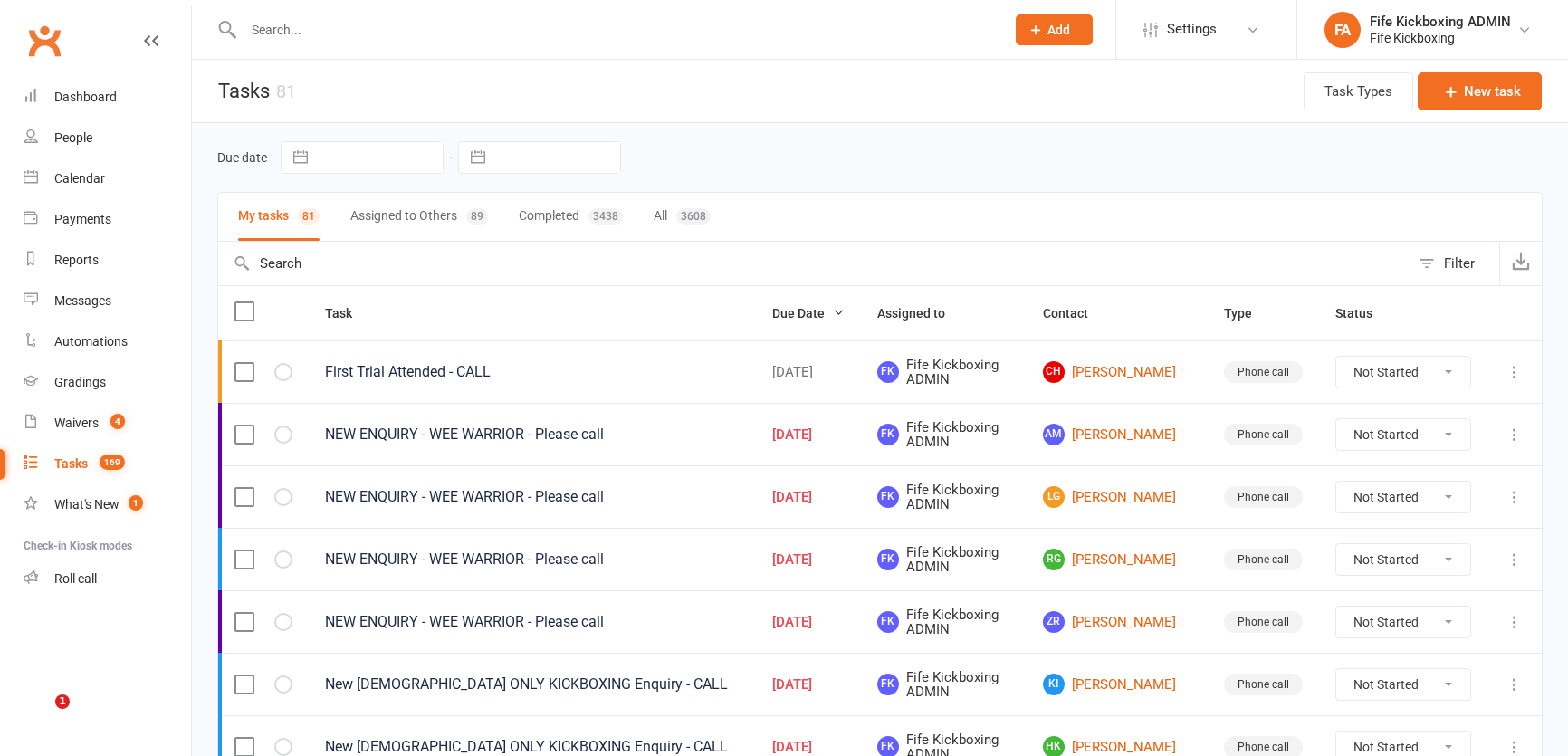
select select "started"
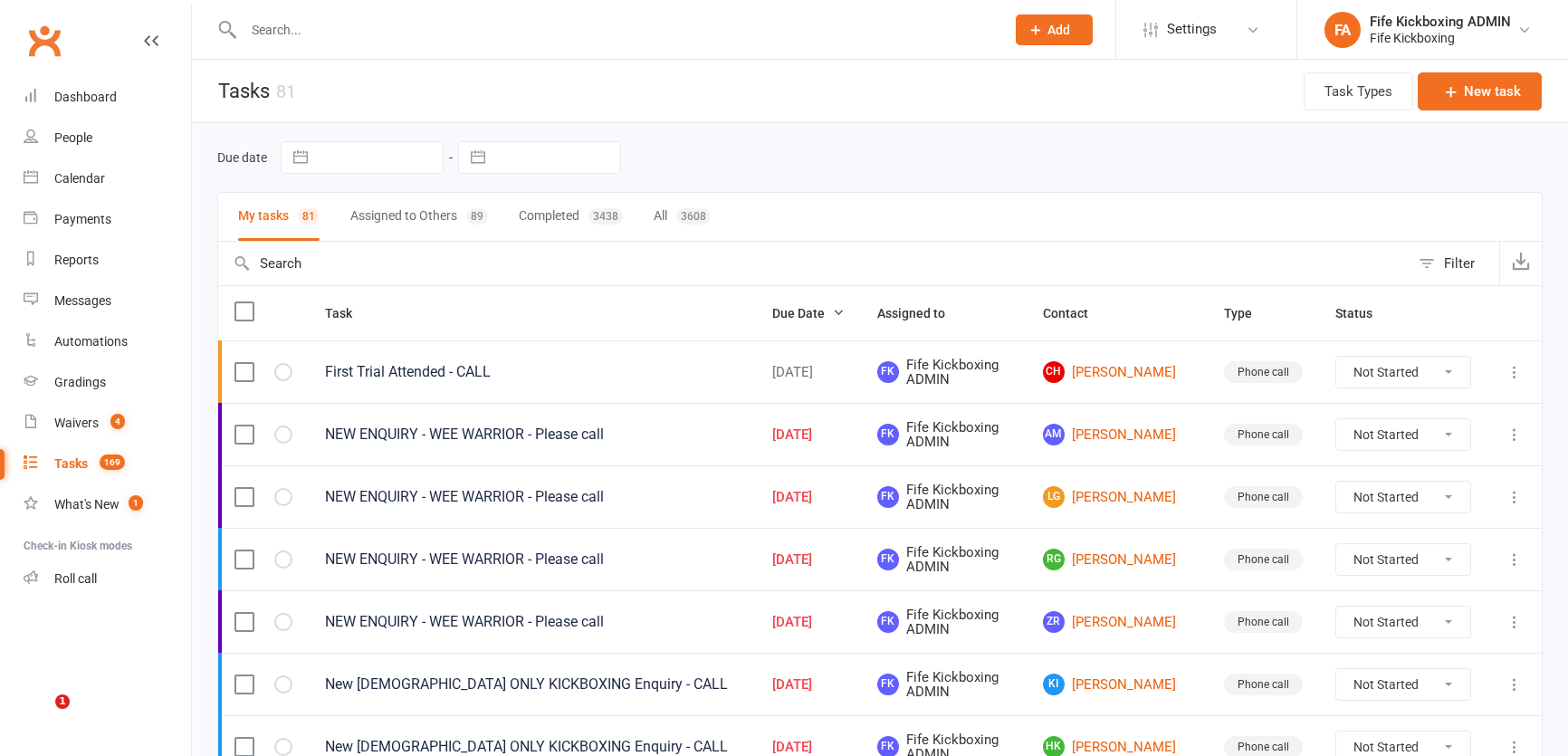
select select "started"
select select "waiting"
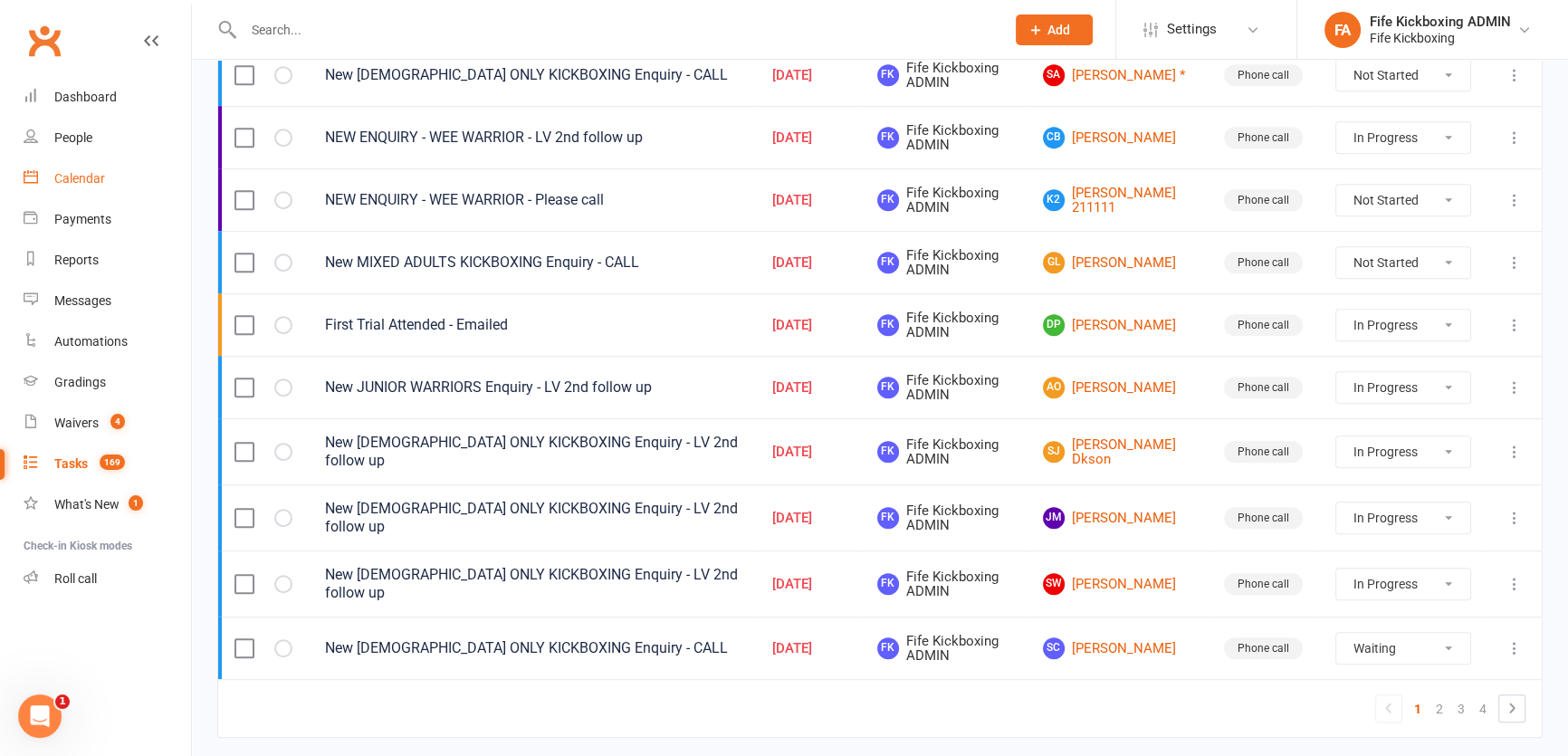
click at [90, 181] on div "Calendar" at bounding box center [79, 178] width 50 height 14
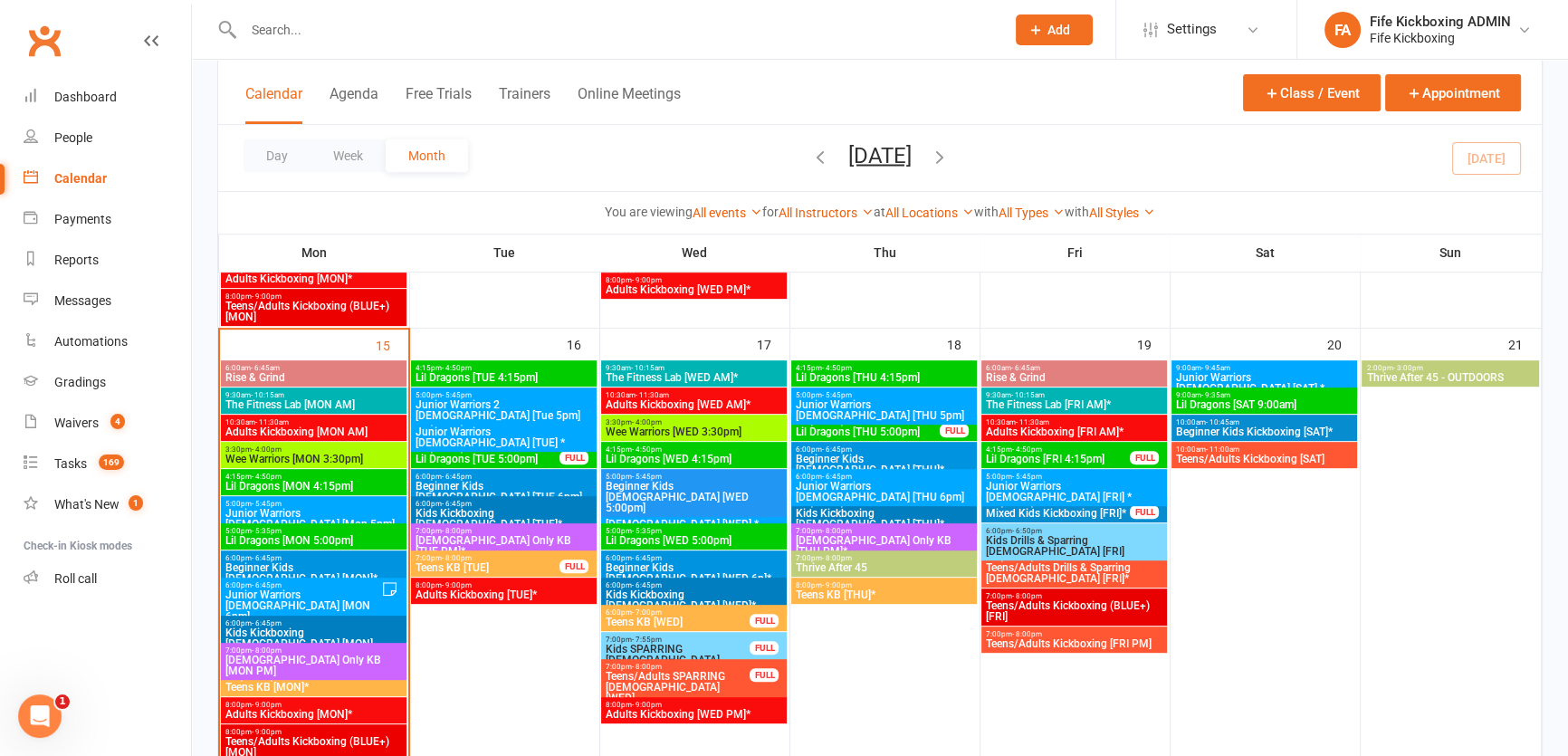
scroll to position [987, 0]
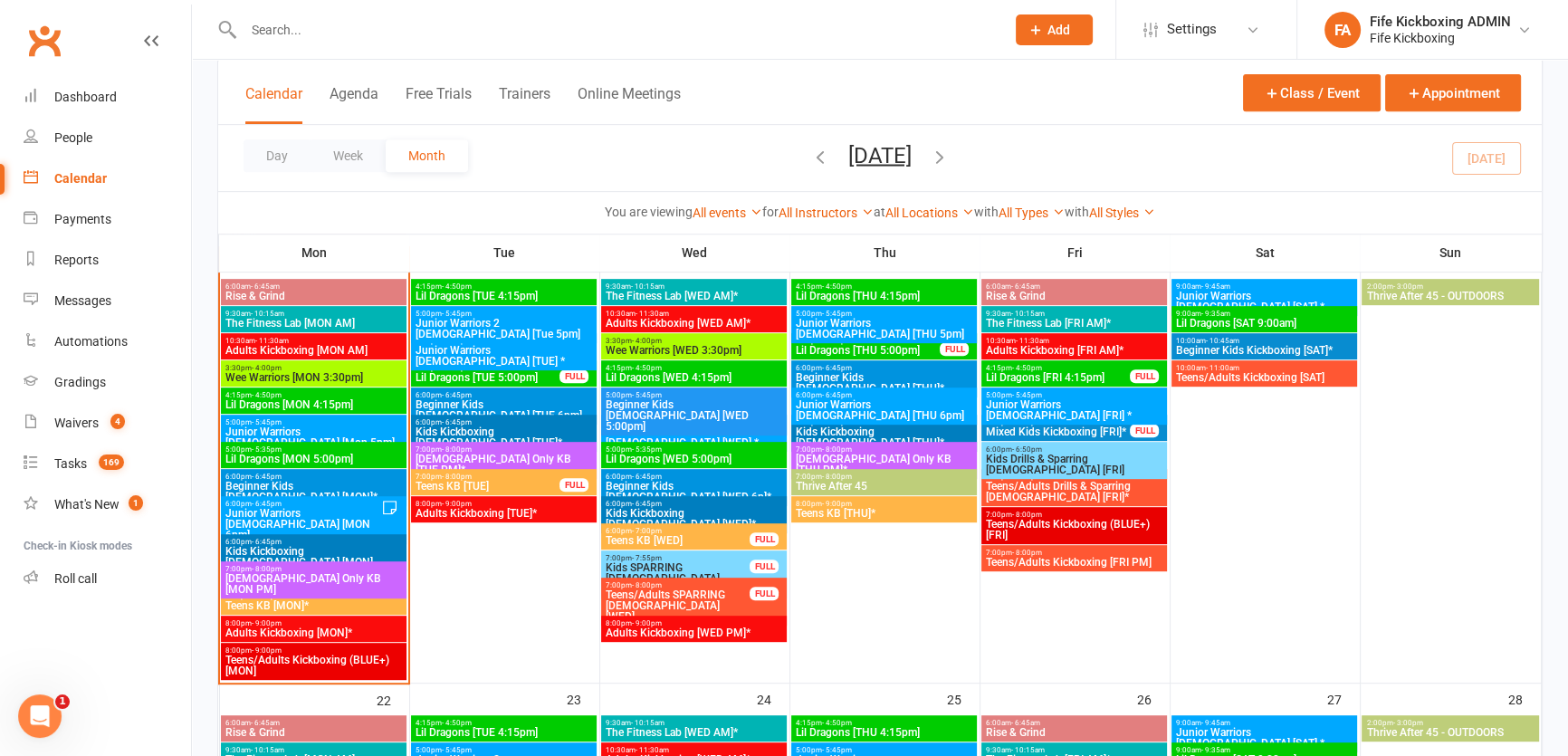
click at [663, 345] on span "Wee Warriors [WED 3:30pm]" at bounding box center [694, 350] width 179 height 10
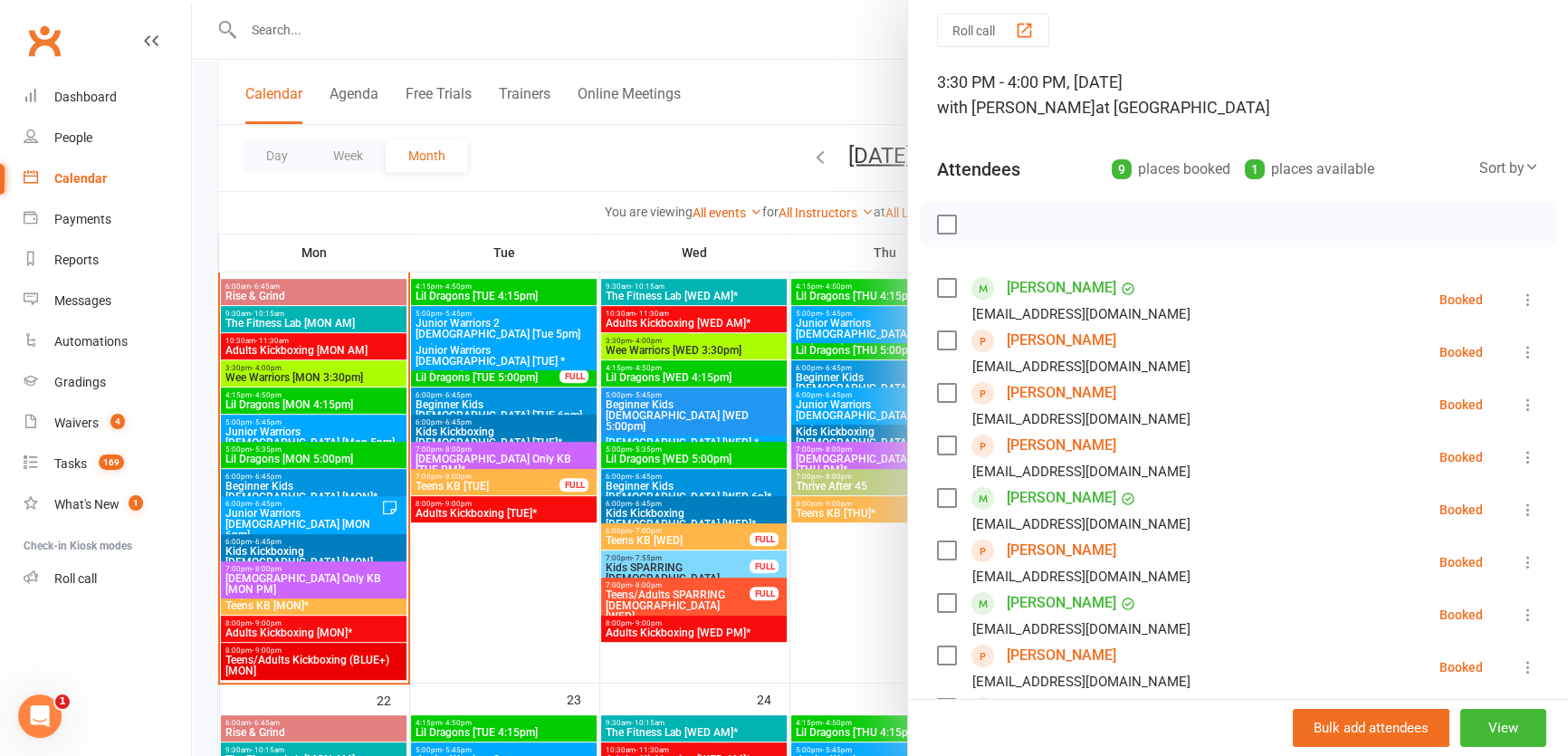
scroll to position [164, 0]
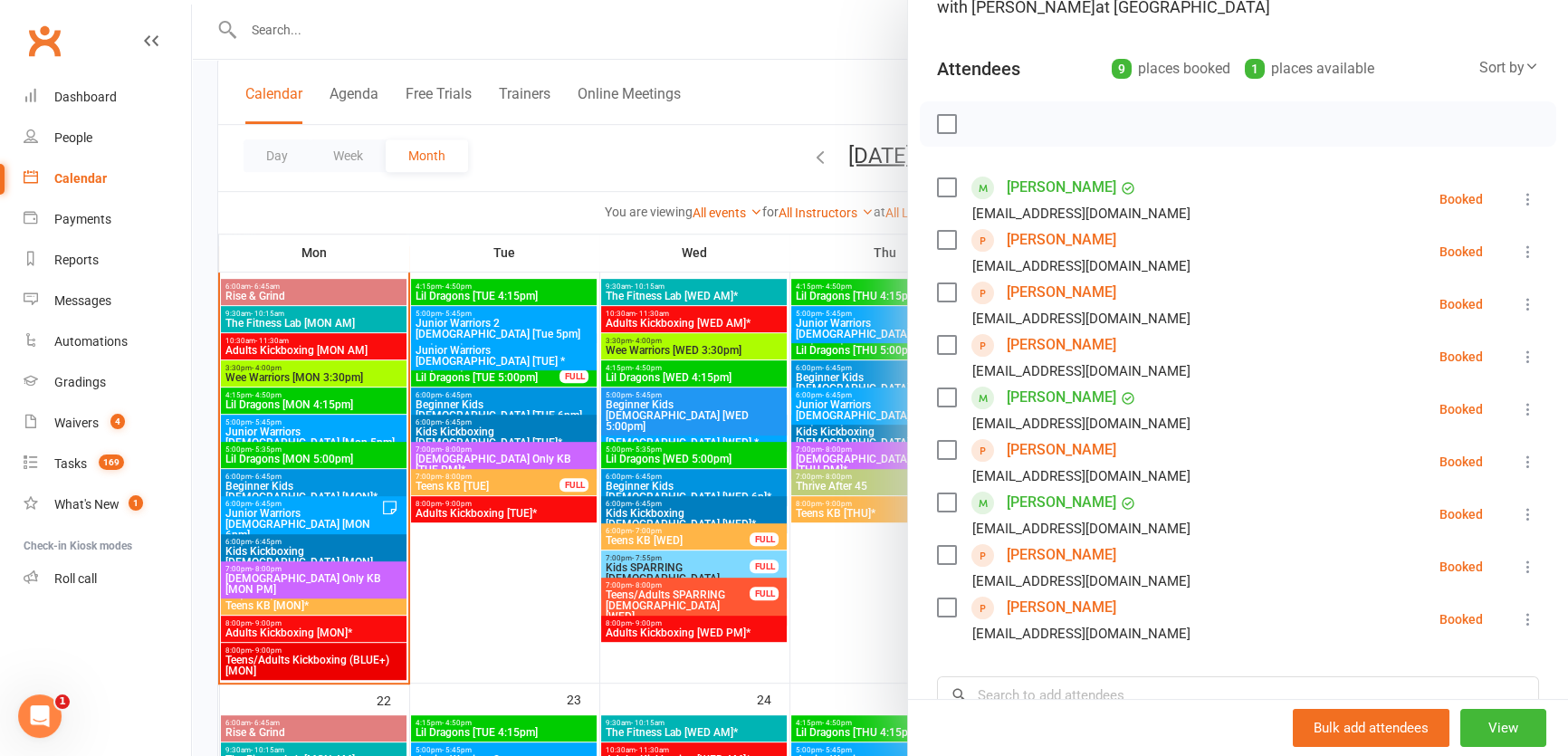
click at [730, 419] on div at bounding box center [880, 378] width 1376 height 756
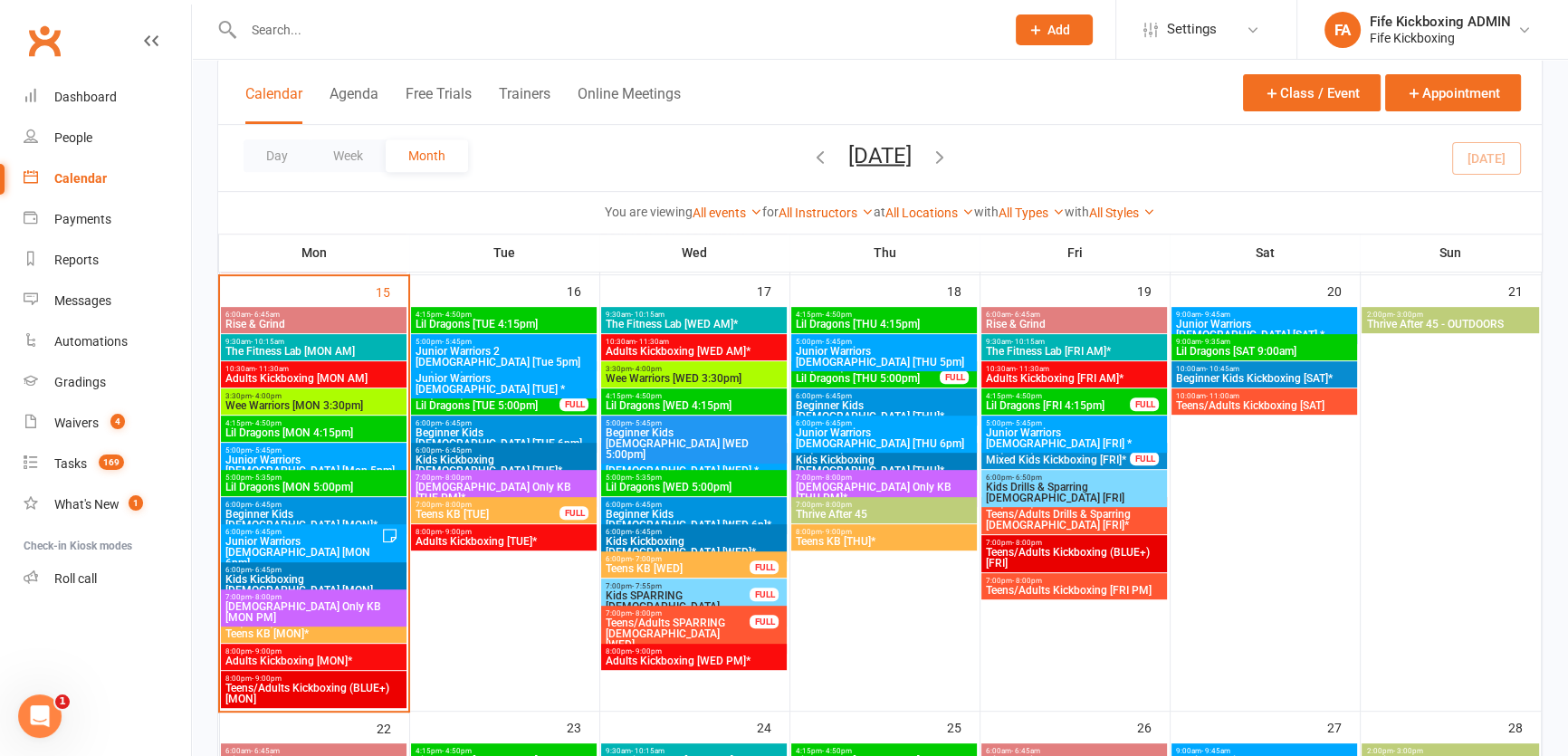
scroll to position [987, 0]
